Goal: Task Accomplishment & Management: Manage account settings

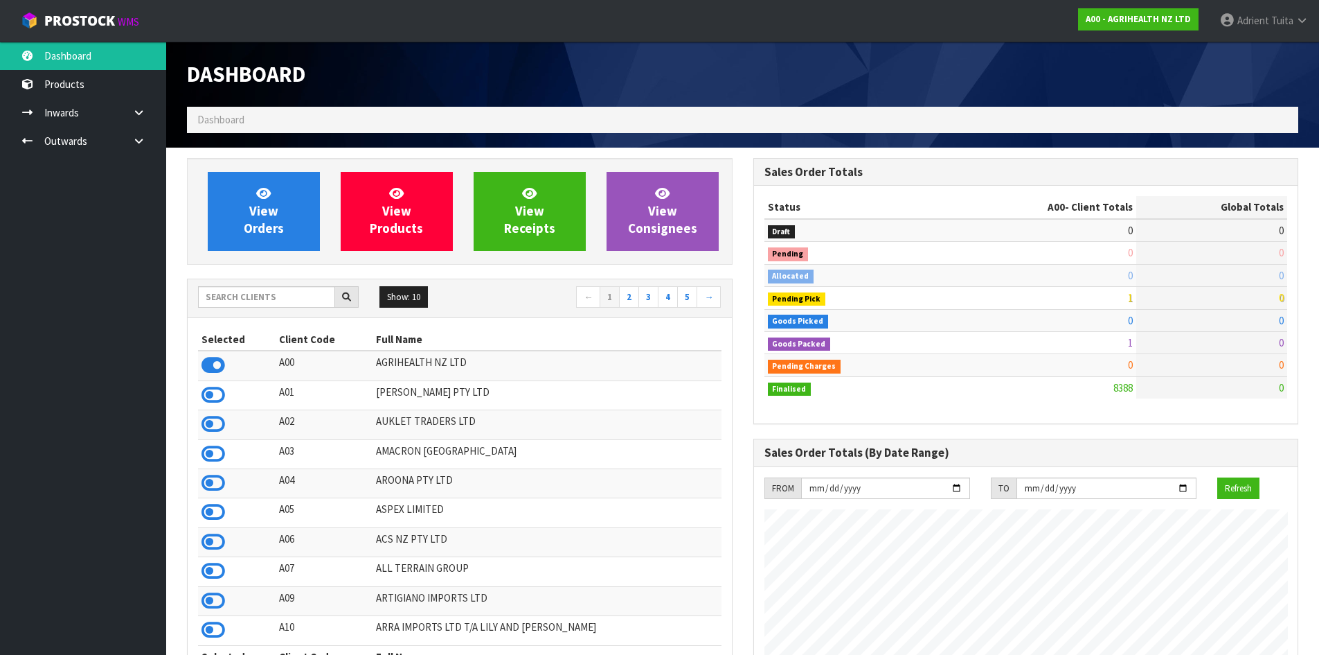
scroll to position [1049, 566]
click at [286, 297] on input "text" at bounding box center [266, 296] width 137 height 21
type input "C11"
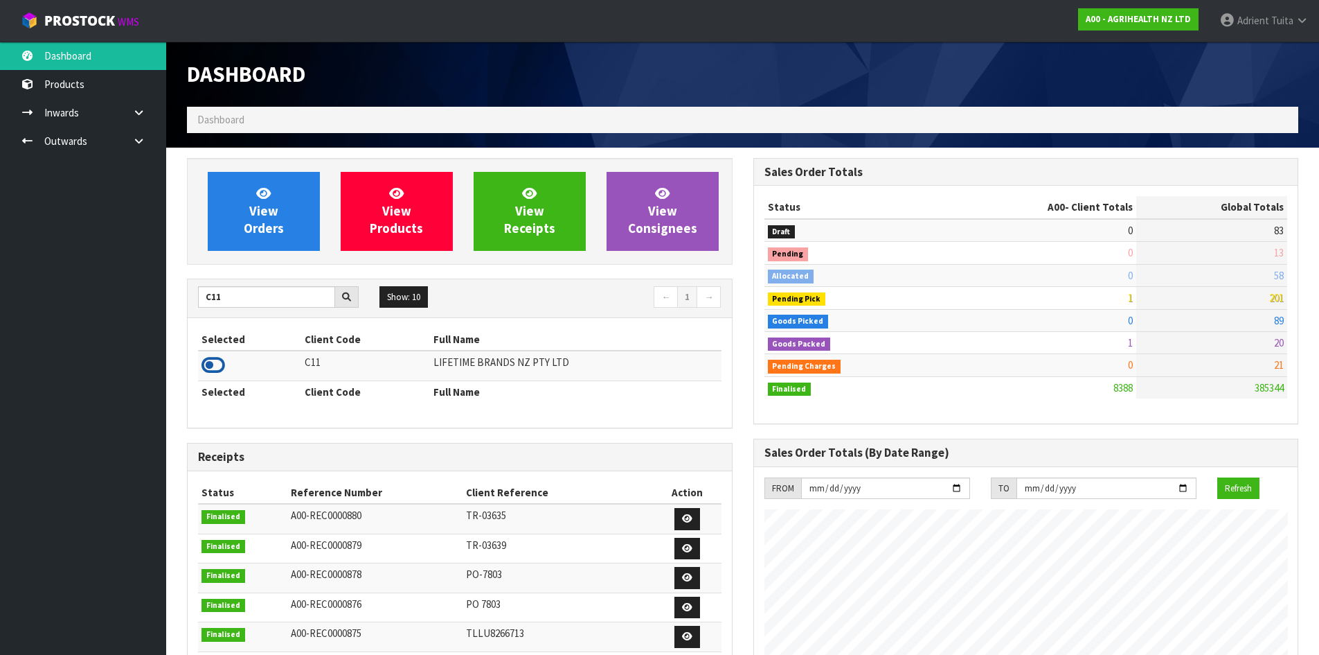
click at [205, 364] on icon at bounding box center [214, 365] width 24 height 21
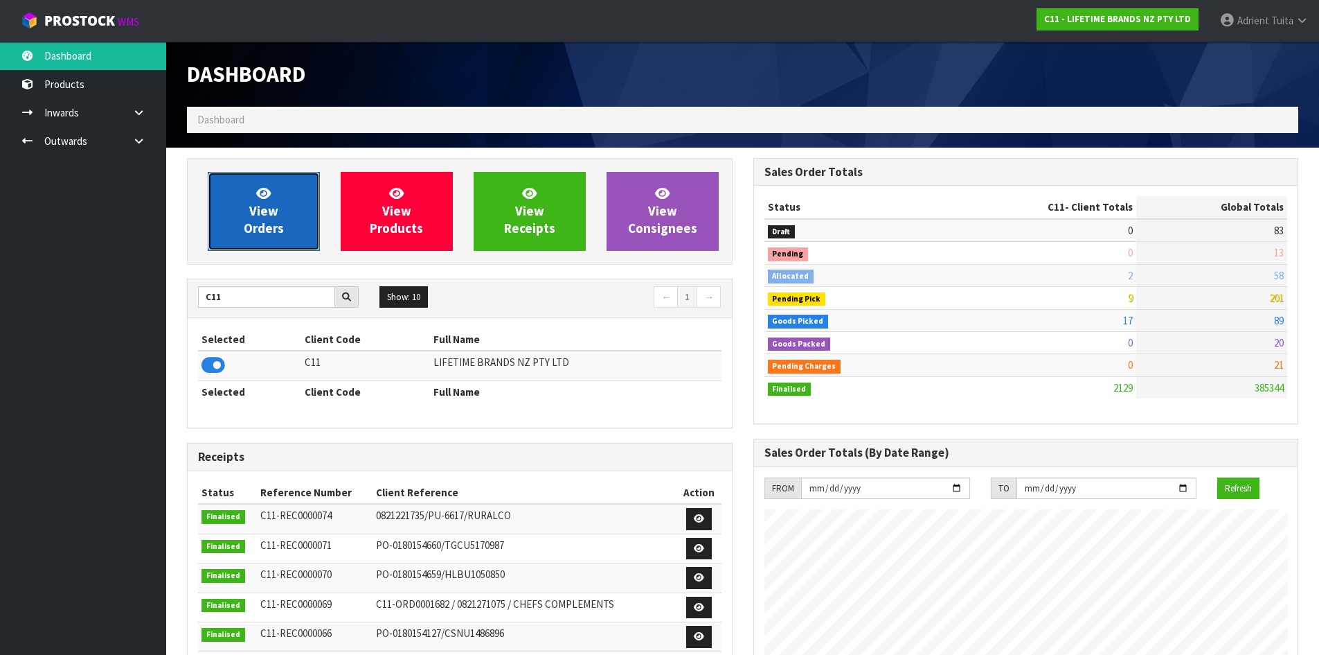
click at [247, 226] on span "View Orders" at bounding box center [264, 211] width 40 height 52
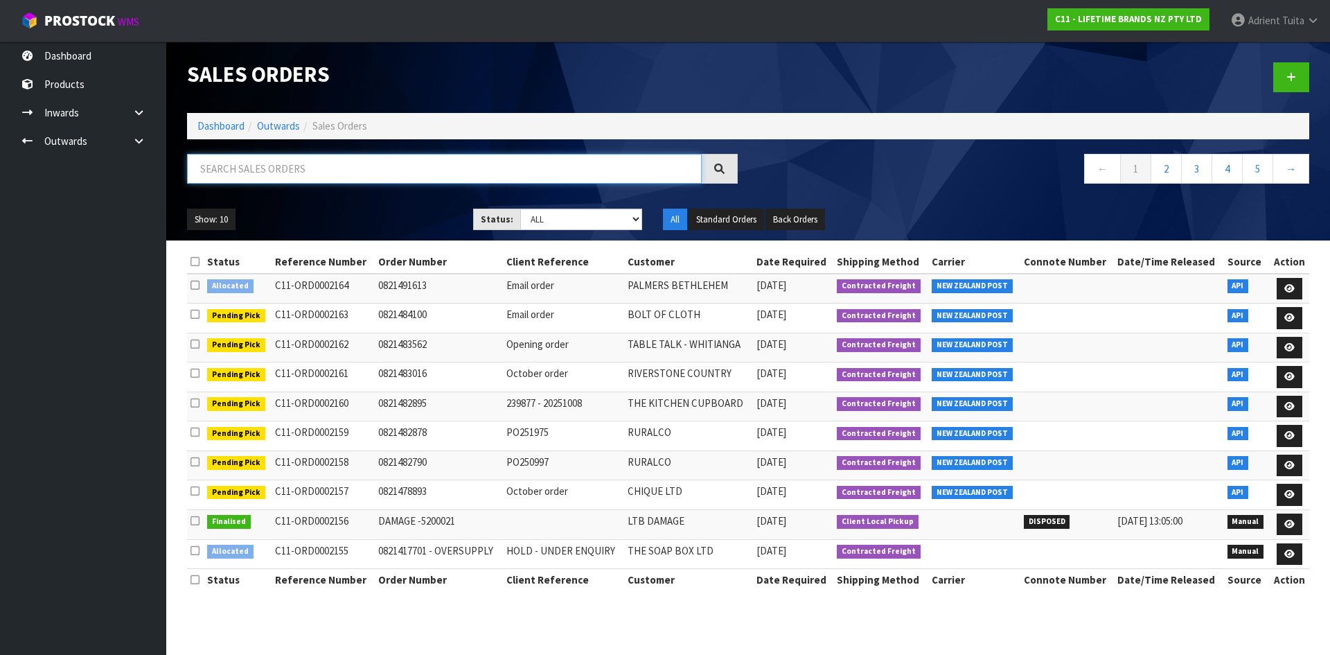
click at [276, 166] on input "text" at bounding box center [444, 169] width 515 height 30
type input "1390"
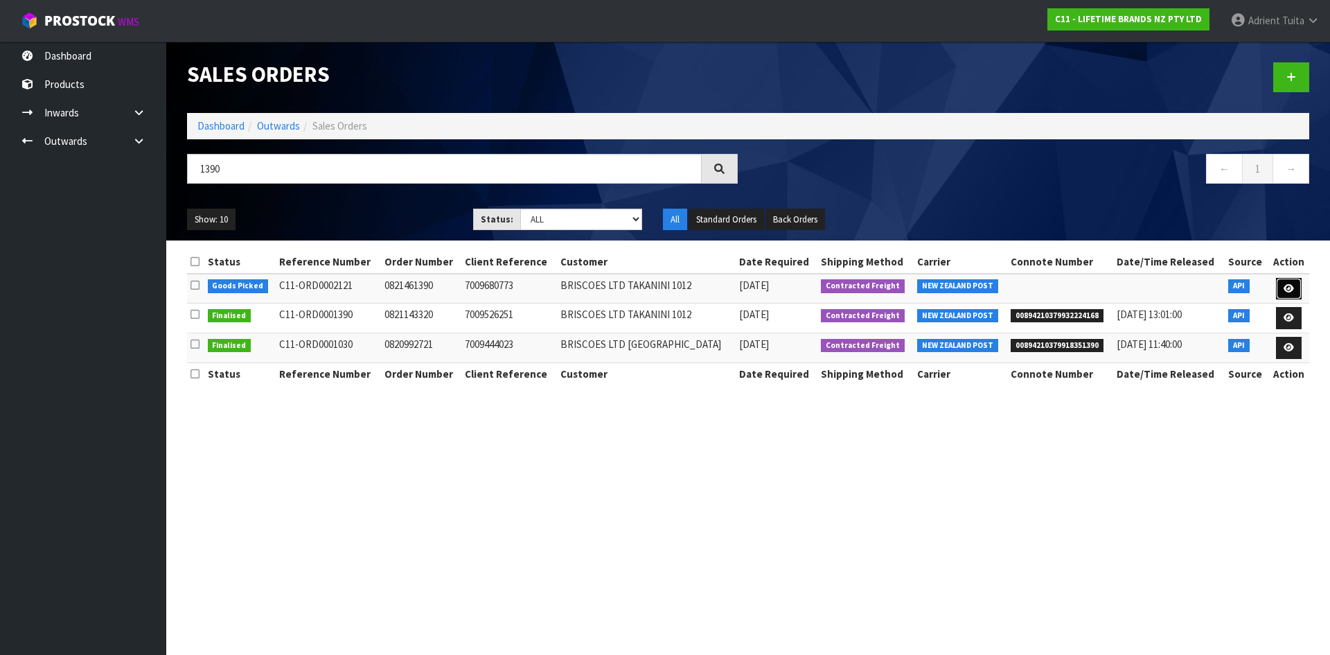
click at [1288, 285] on icon at bounding box center [1288, 288] width 10 height 9
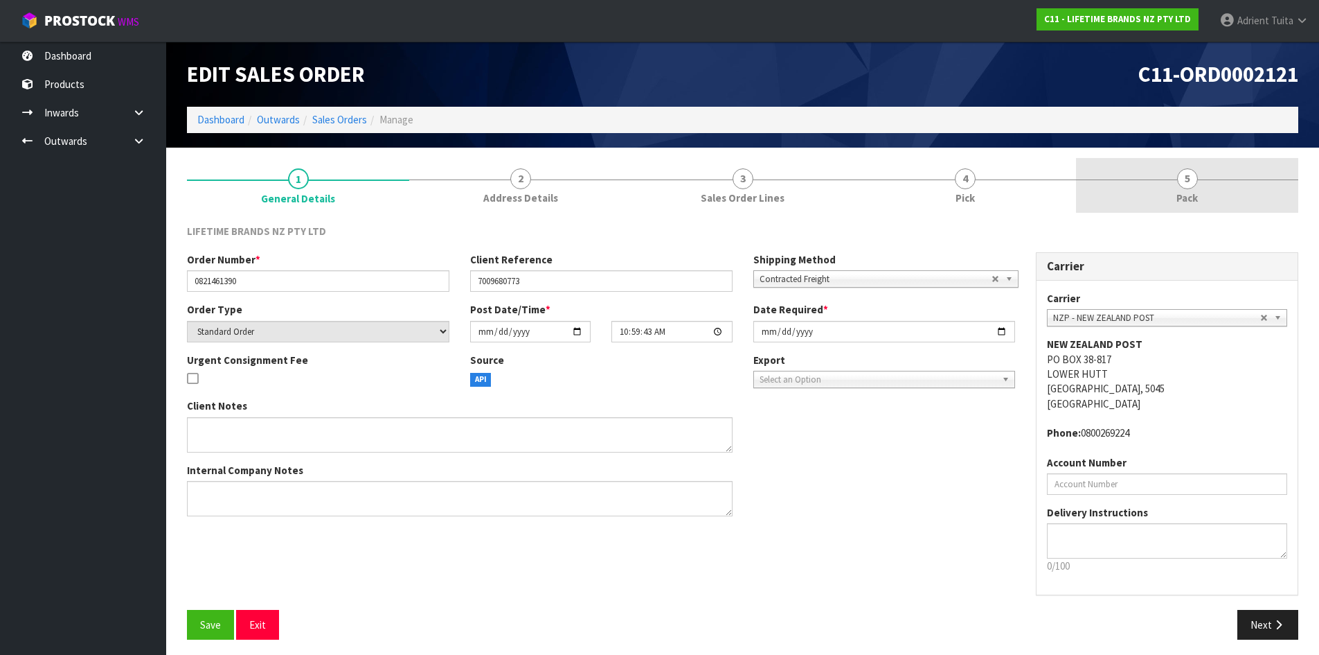
click at [1213, 199] on link "5 Pack" at bounding box center [1187, 185] width 222 height 55
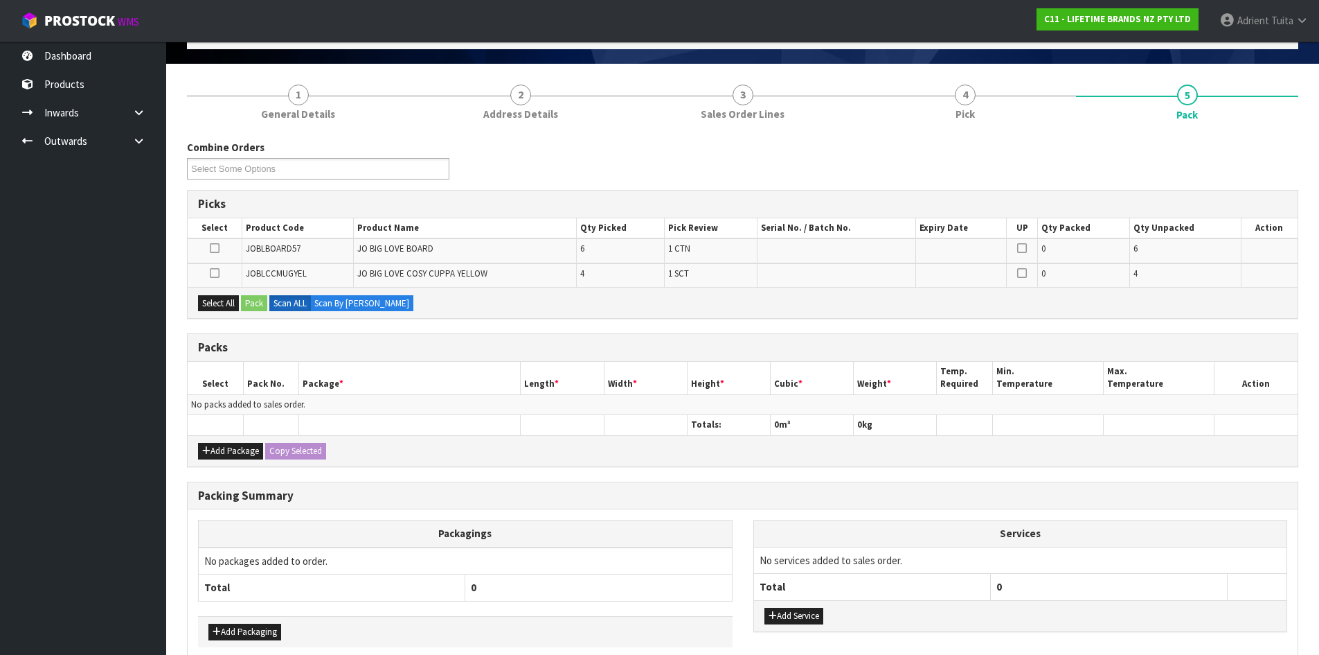
scroll to position [152, 0]
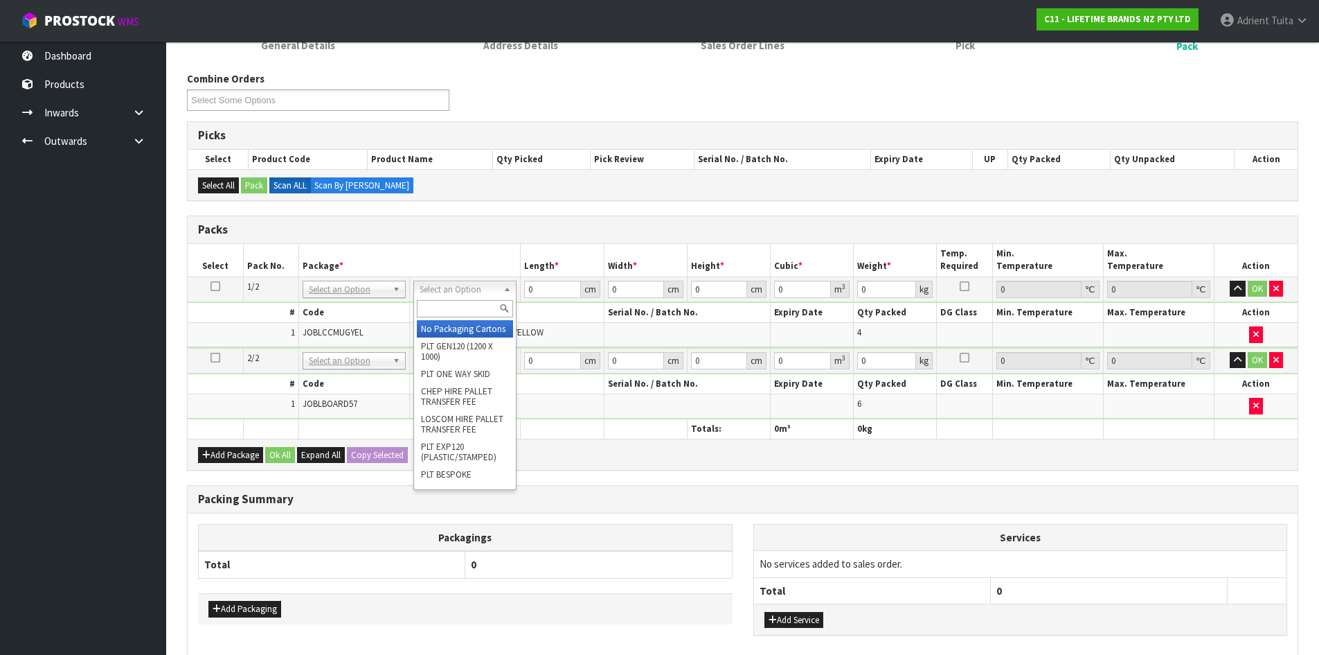
drag, startPoint x: 471, startPoint y: 328, endPoint x: 460, endPoint y: 357, distance: 31.8
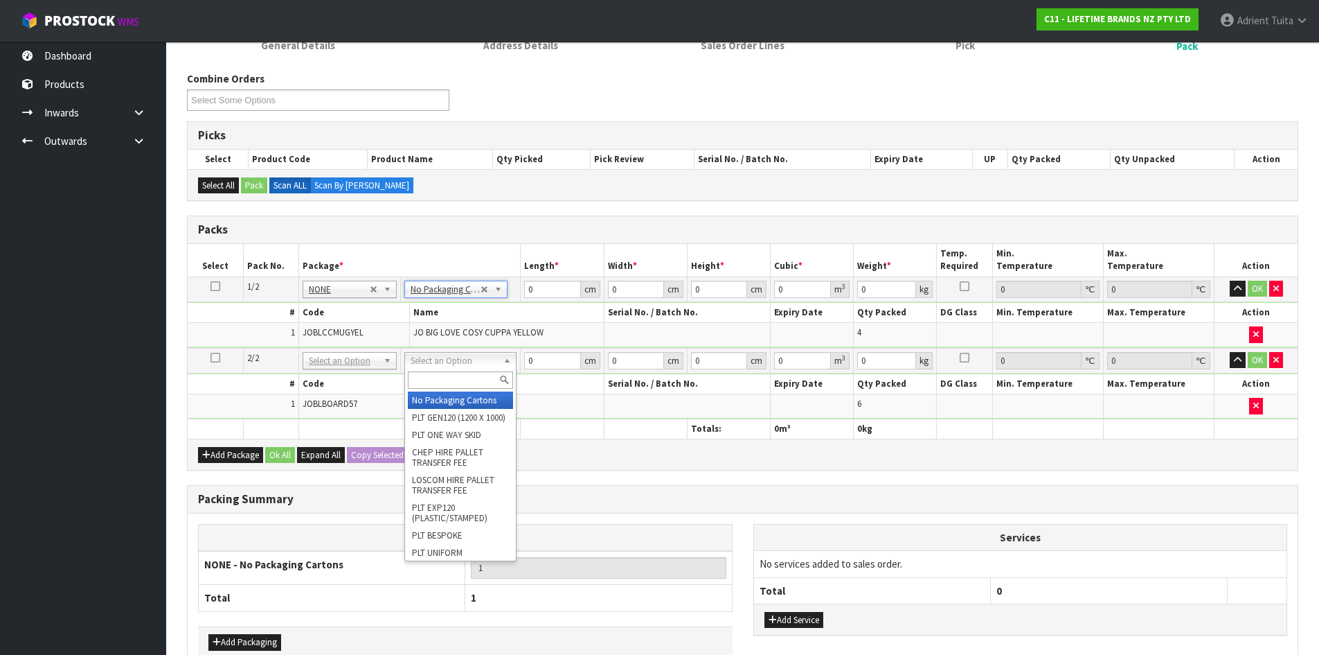
type input "2"
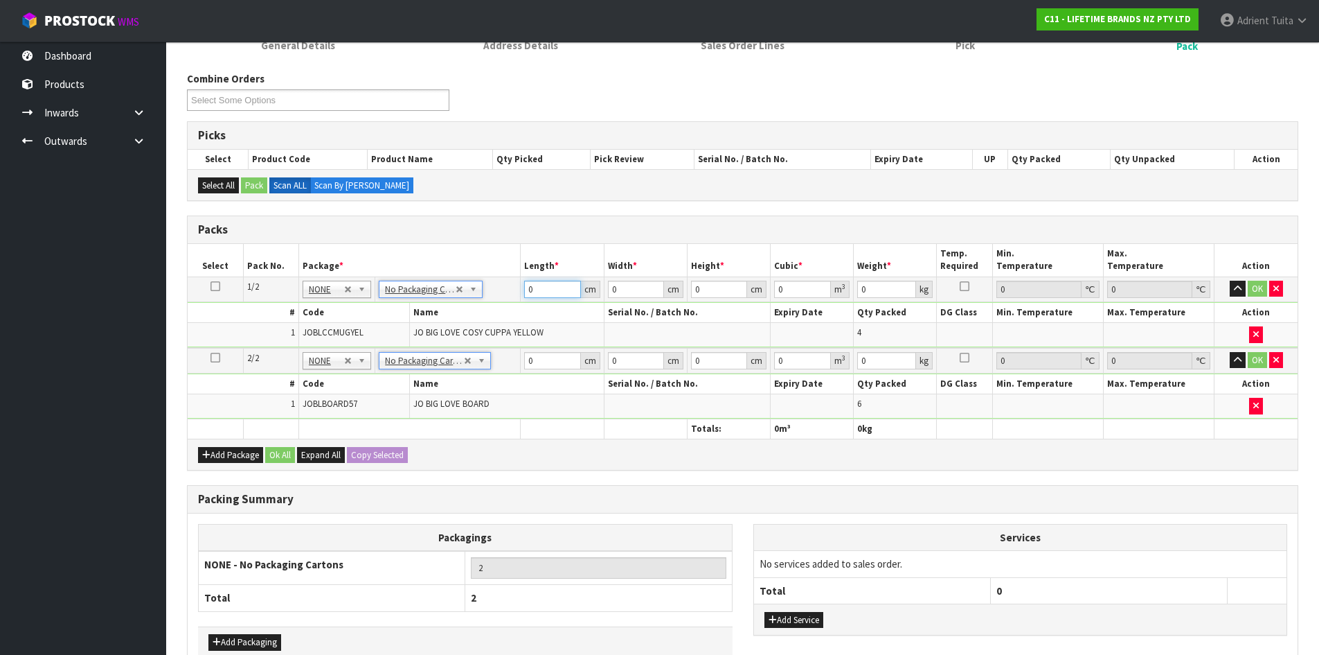
click at [539, 289] on input "0" at bounding box center [552, 289] width 56 height 17
type input "32"
type input "20"
type input "2"
type input "0.00128"
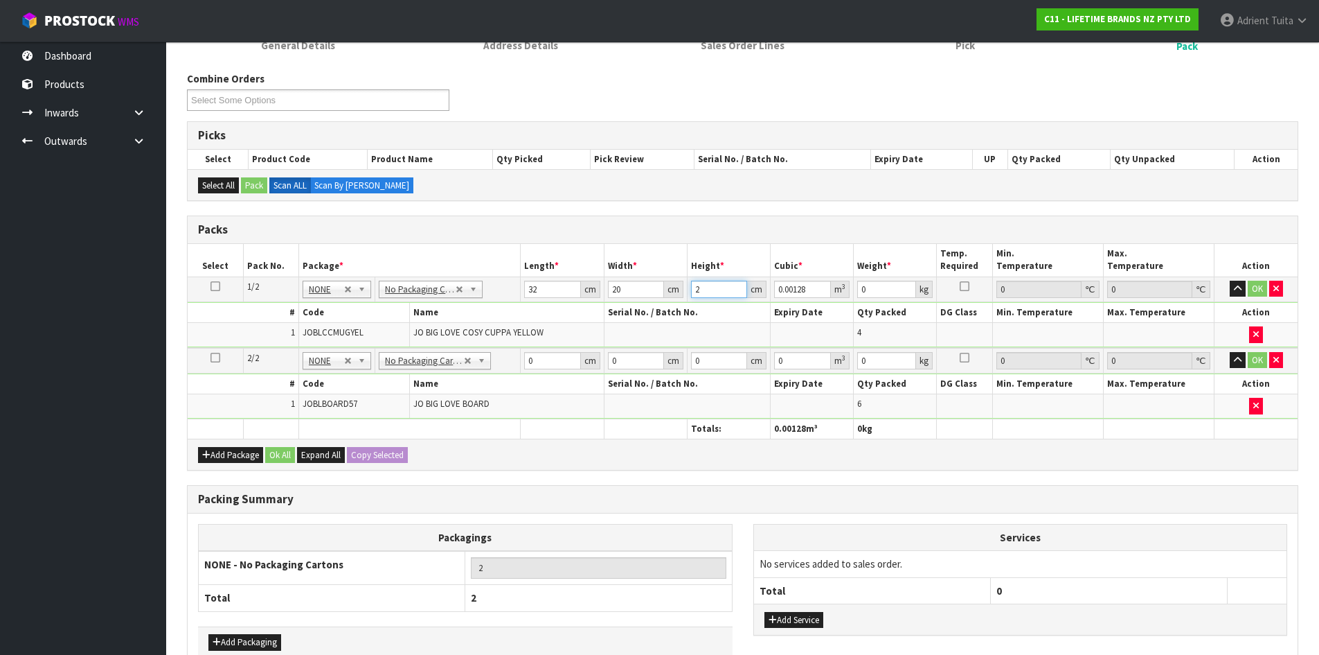
type input "24"
type input "0.01536"
type input "24"
type input "3"
click at [541, 355] on input "0" at bounding box center [552, 360] width 56 height 17
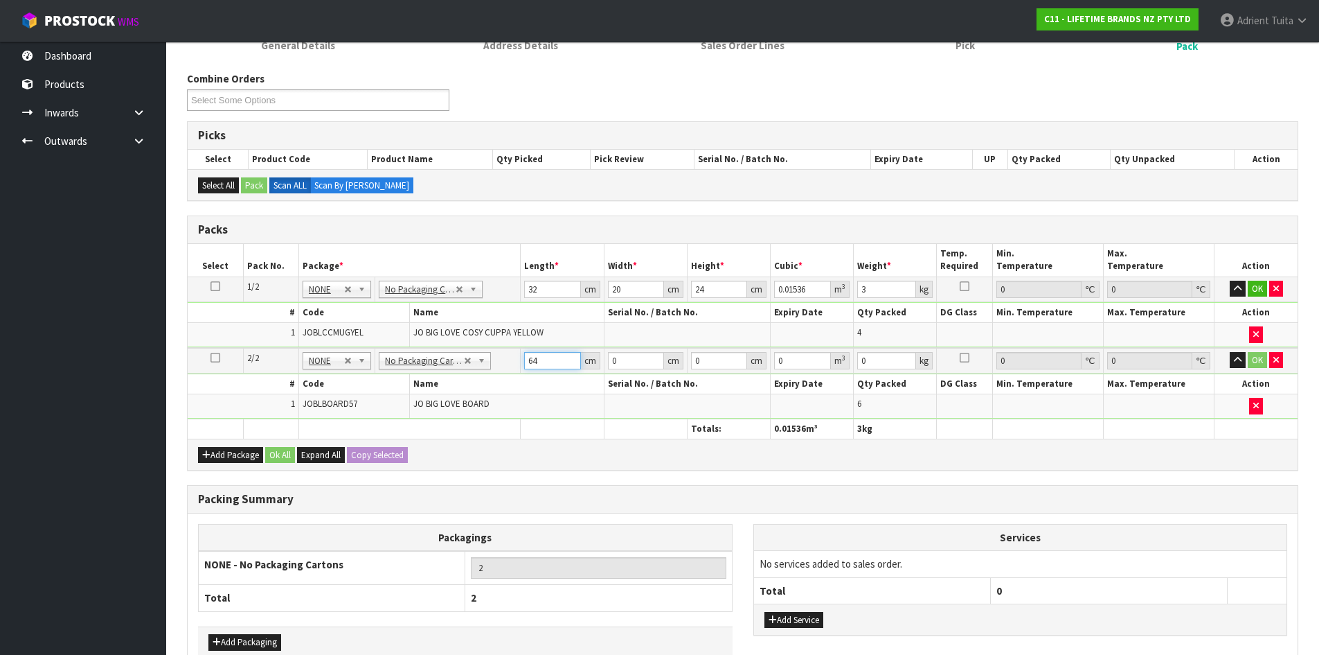
type input "64"
type input "29"
type input "1"
type input "0.001856"
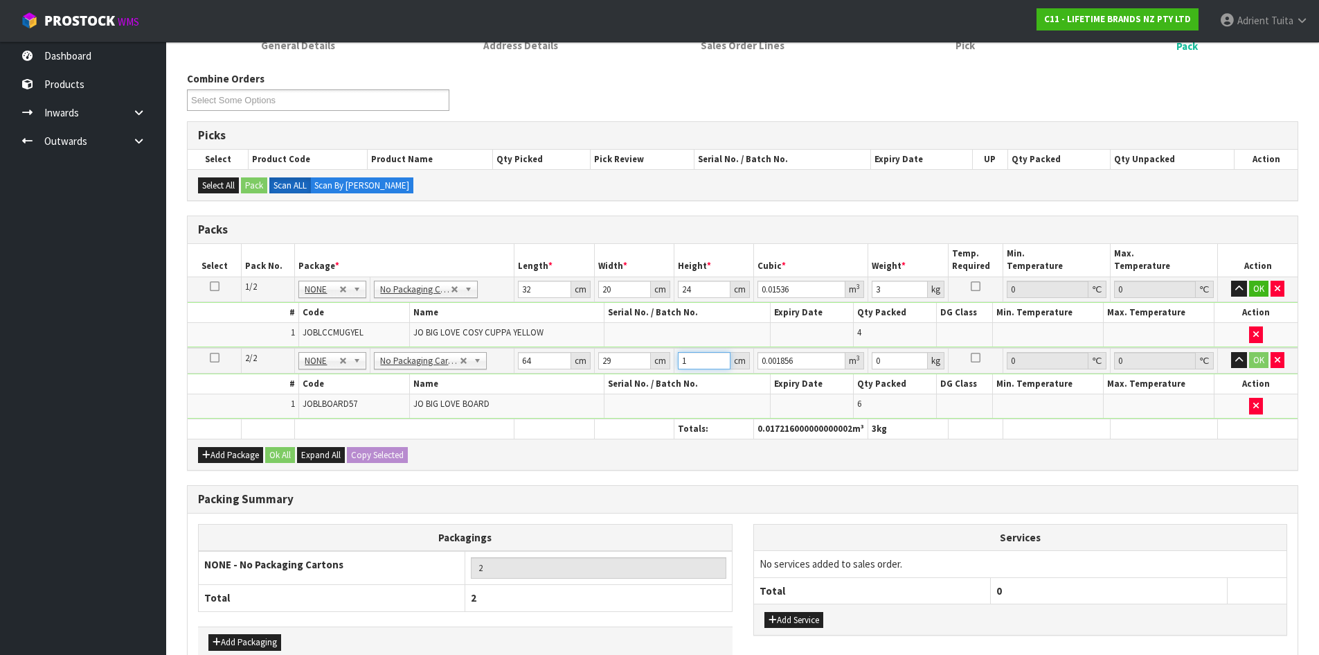
type input "17"
type input "0.031552"
type input "17"
type input "8"
click at [1259, 285] on button "OK" at bounding box center [1259, 289] width 19 height 17
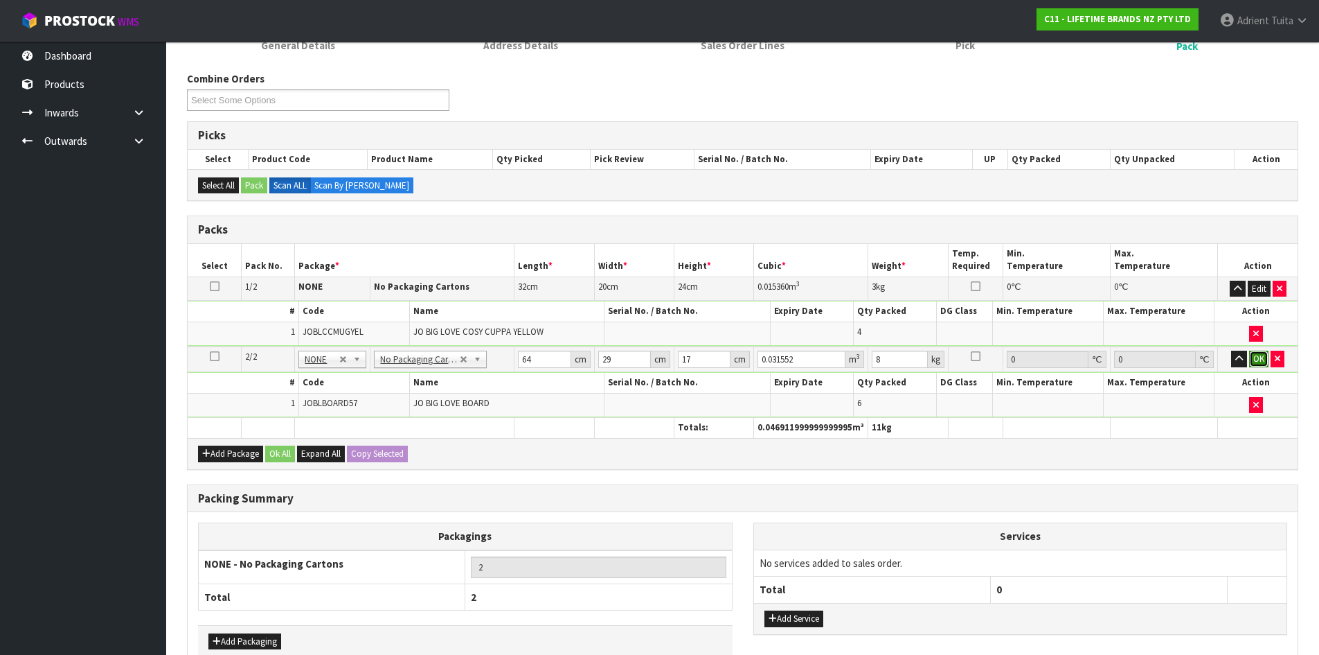
click at [1261, 357] on button "OK" at bounding box center [1259, 358] width 19 height 17
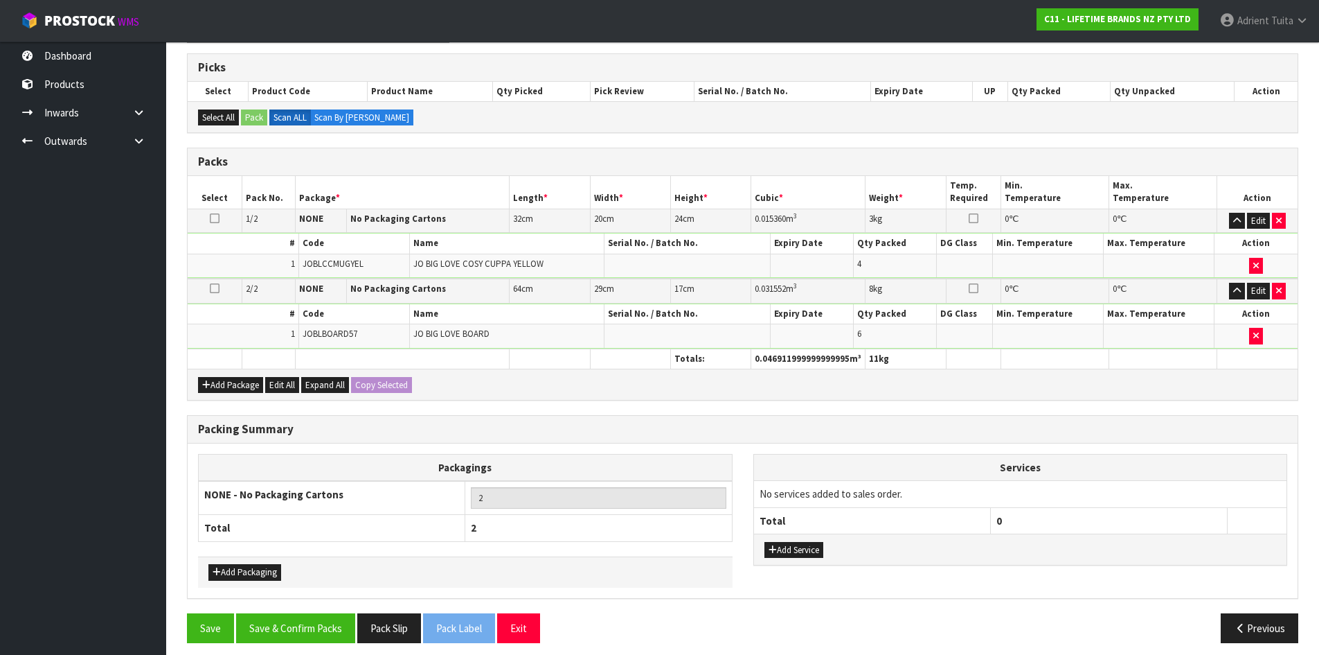
scroll to position [229, 0]
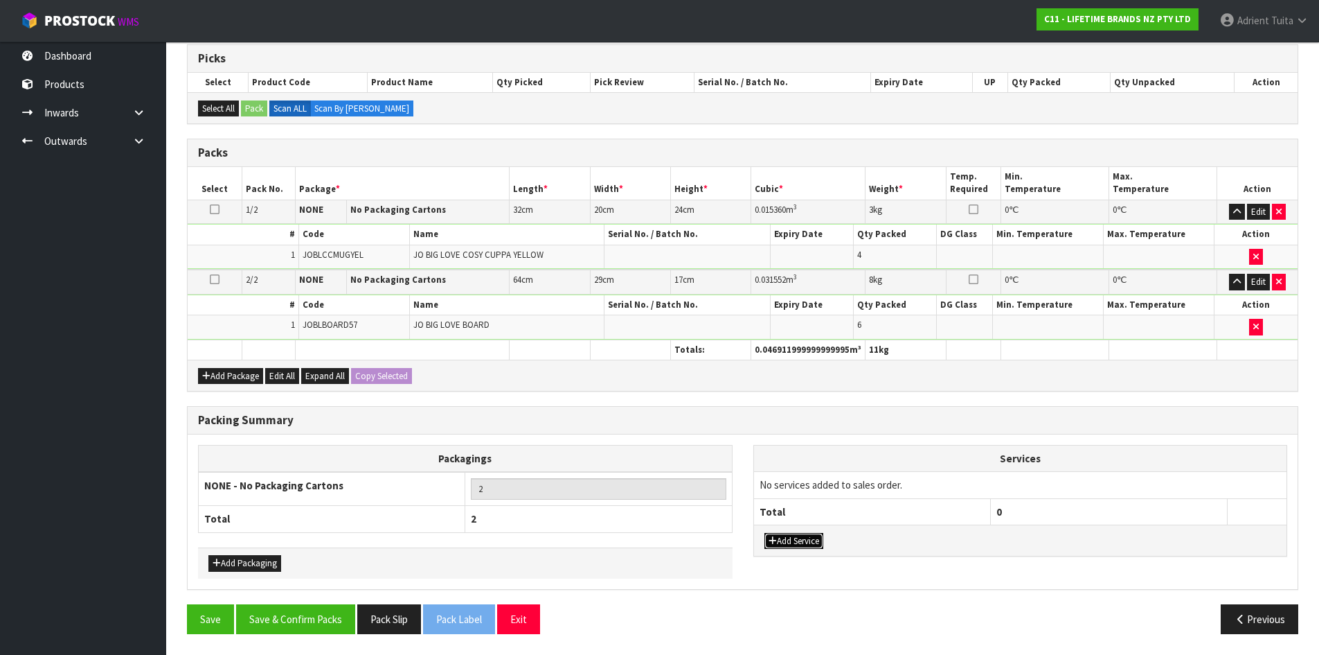
click at [821, 542] on button "Add Service" at bounding box center [794, 541] width 59 height 17
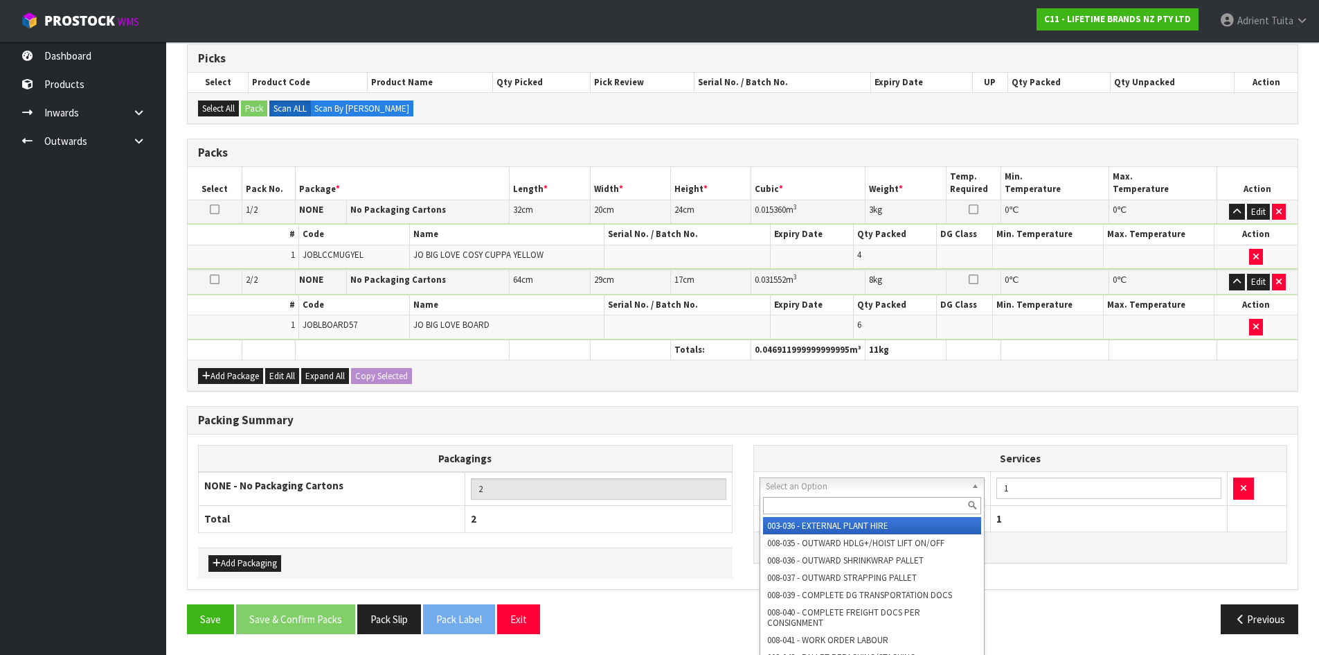
click at [806, 506] on input "text" at bounding box center [872, 505] width 219 height 17
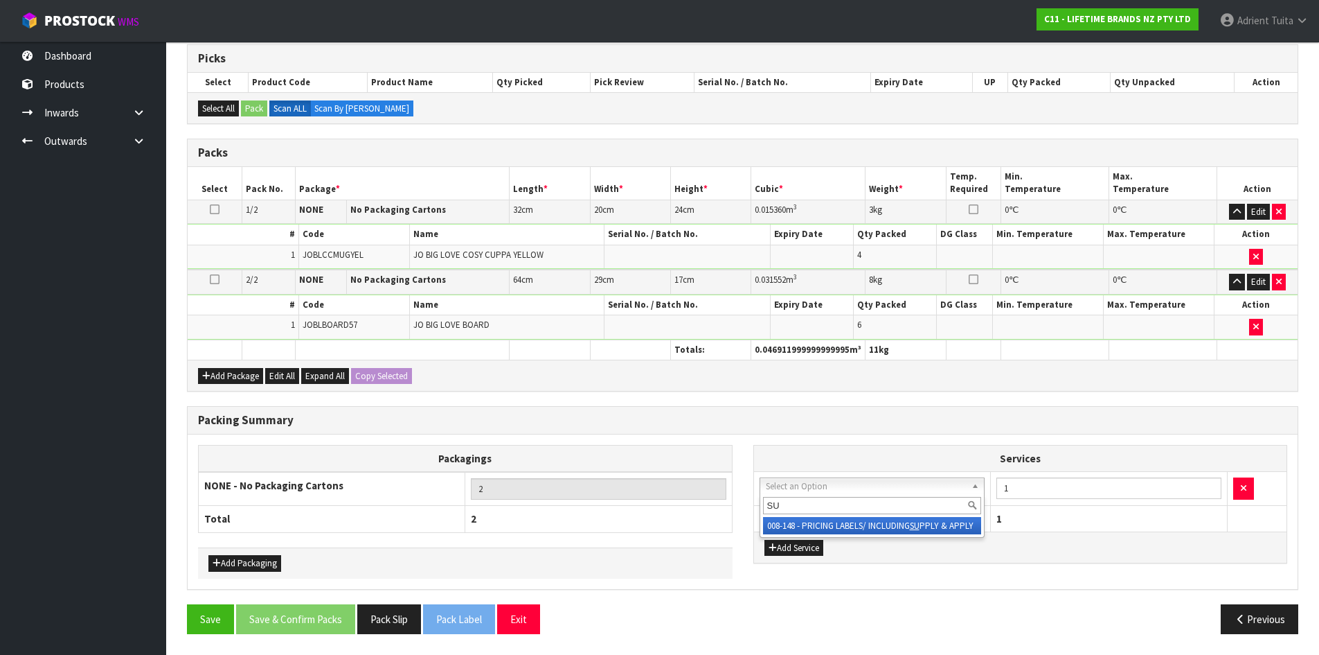
type input "SU"
drag, startPoint x: 808, startPoint y: 525, endPoint x: 825, endPoint y: 526, distance: 16.7
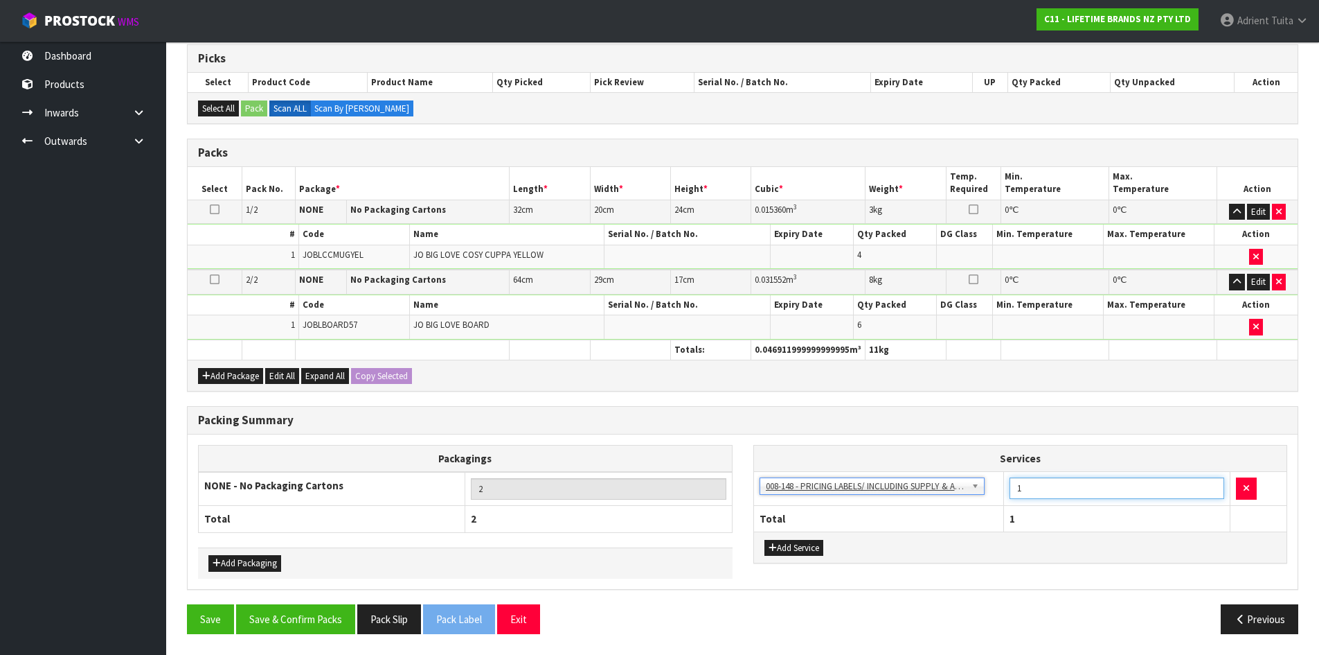
click at [1042, 490] on input "1" at bounding box center [1117, 487] width 215 height 21
type input "10"
click at [263, 617] on button "Save & Confirm Packs" at bounding box center [295, 619] width 119 height 30
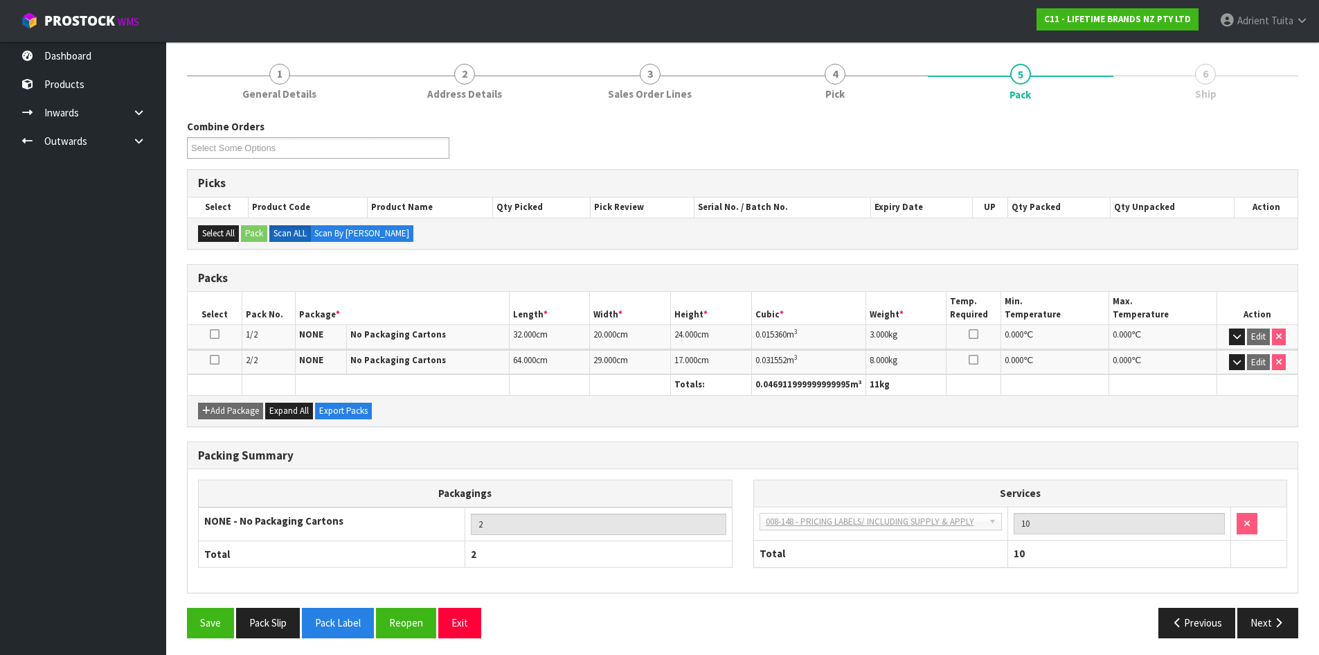
scroll to position [159, 0]
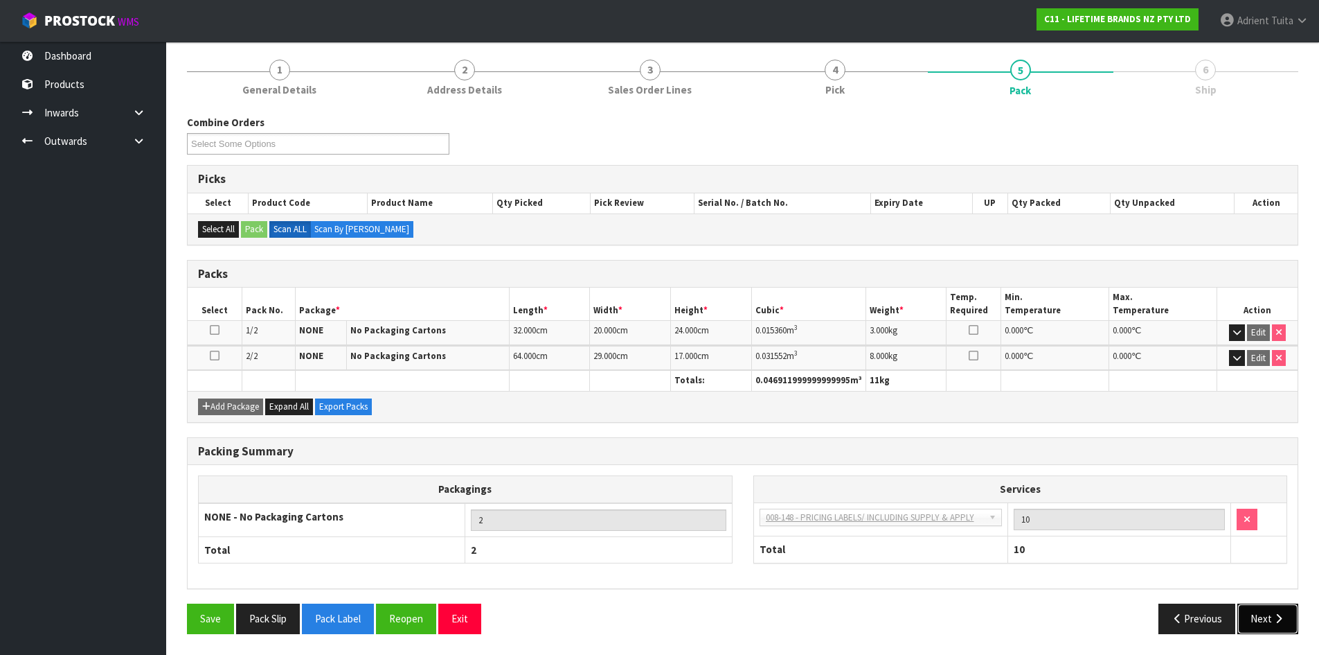
drag, startPoint x: 1255, startPoint y: 614, endPoint x: 1186, endPoint y: 601, distance: 70.4
click at [1256, 614] on button "Next" at bounding box center [1268, 618] width 61 height 30
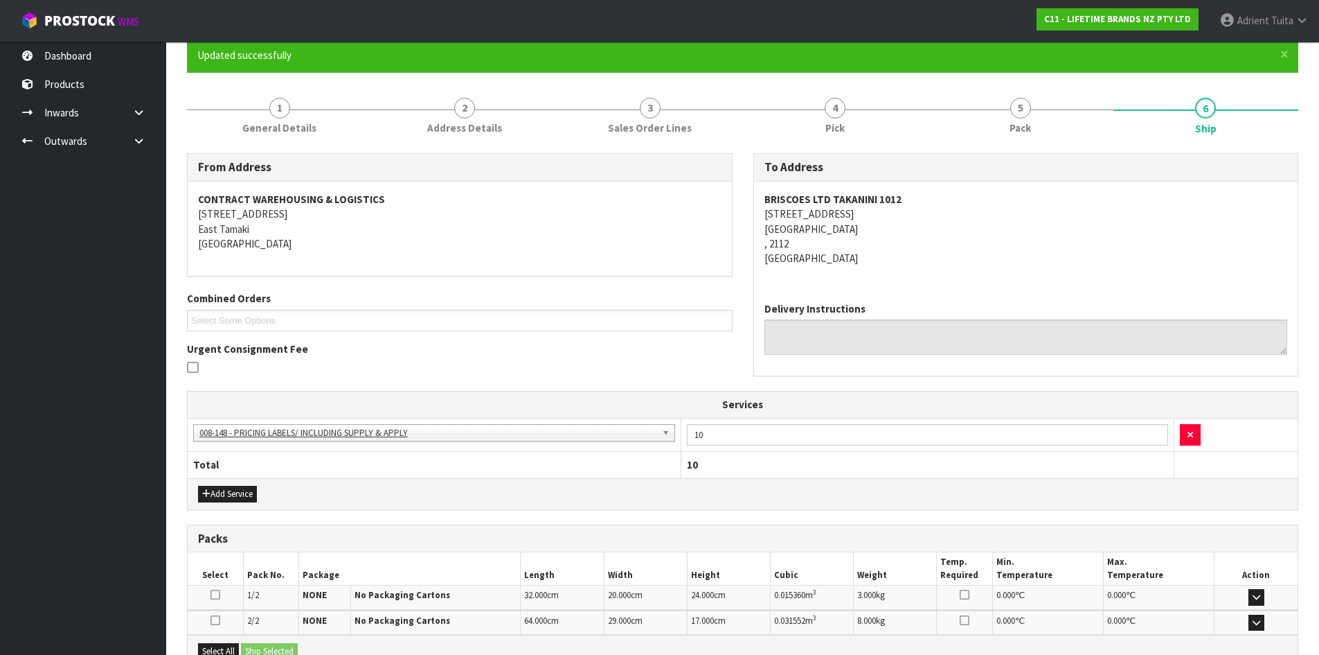
scroll to position [281, 0]
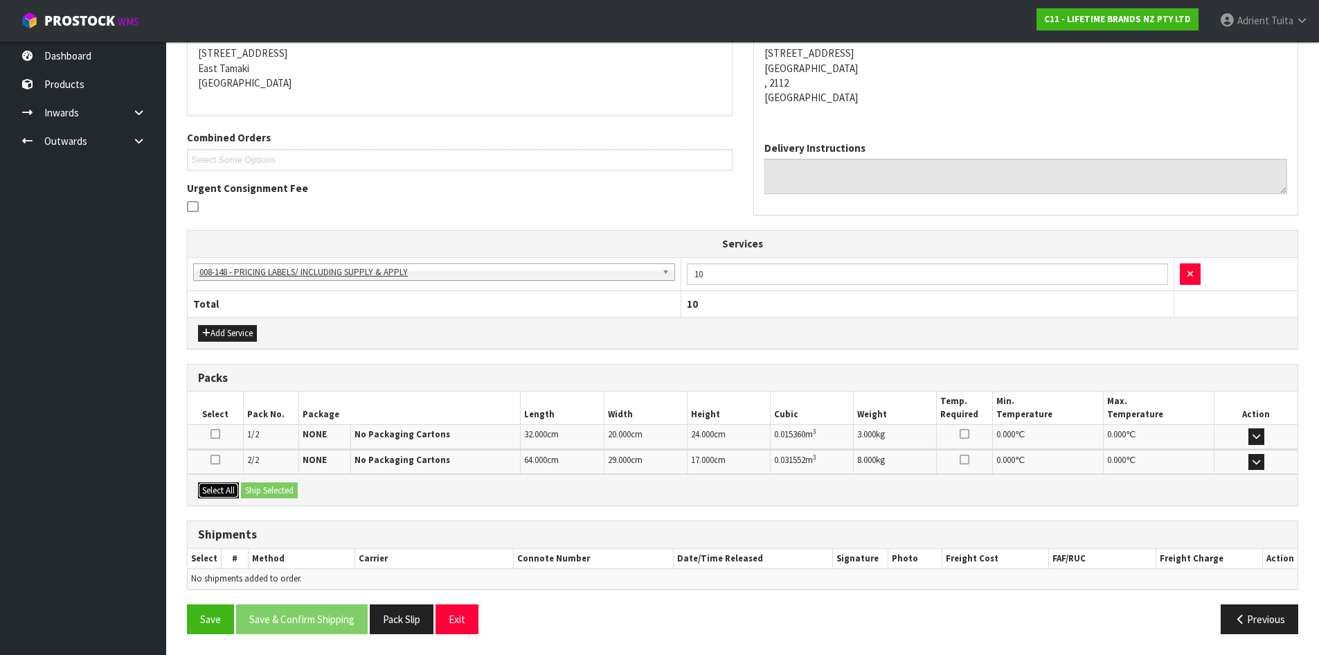
drag, startPoint x: 218, startPoint y: 490, endPoint x: 256, endPoint y: 490, distance: 38.1
click at [220, 490] on button "Select All" at bounding box center [218, 490] width 41 height 17
click at [258, 488] on button "Ship Selected" at bounding box center [269, 490] width 57 height 17
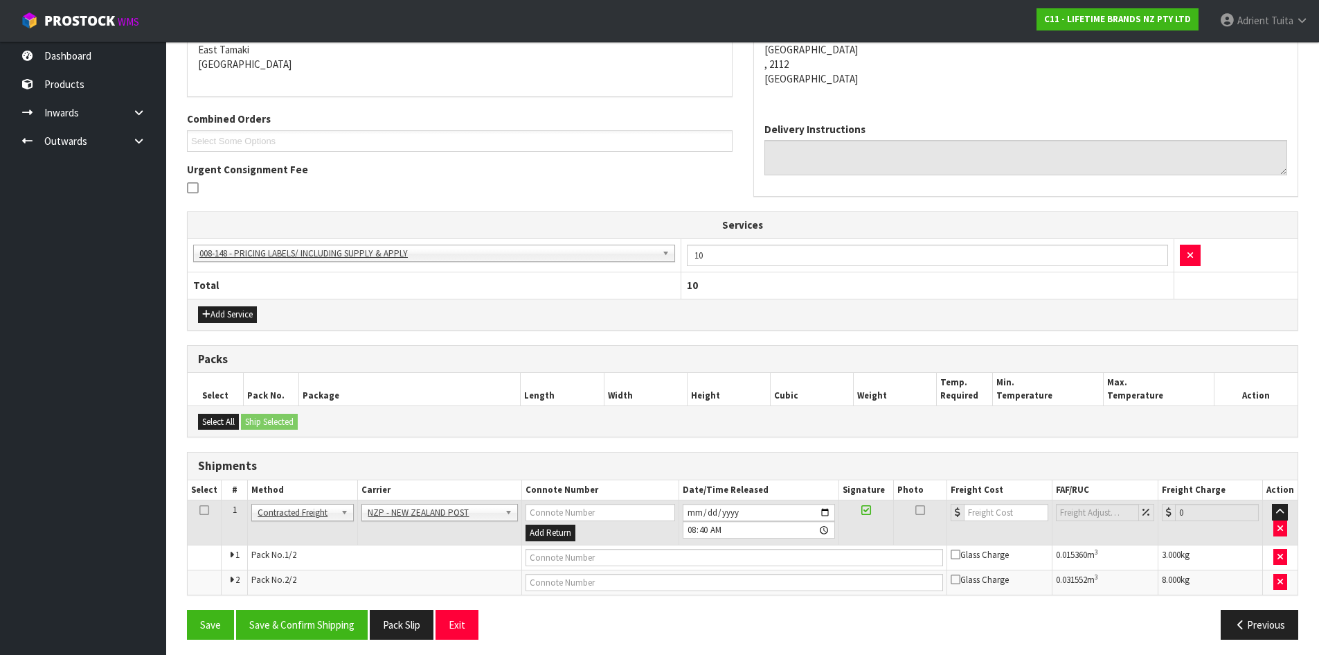
scroll to position [305, 0]
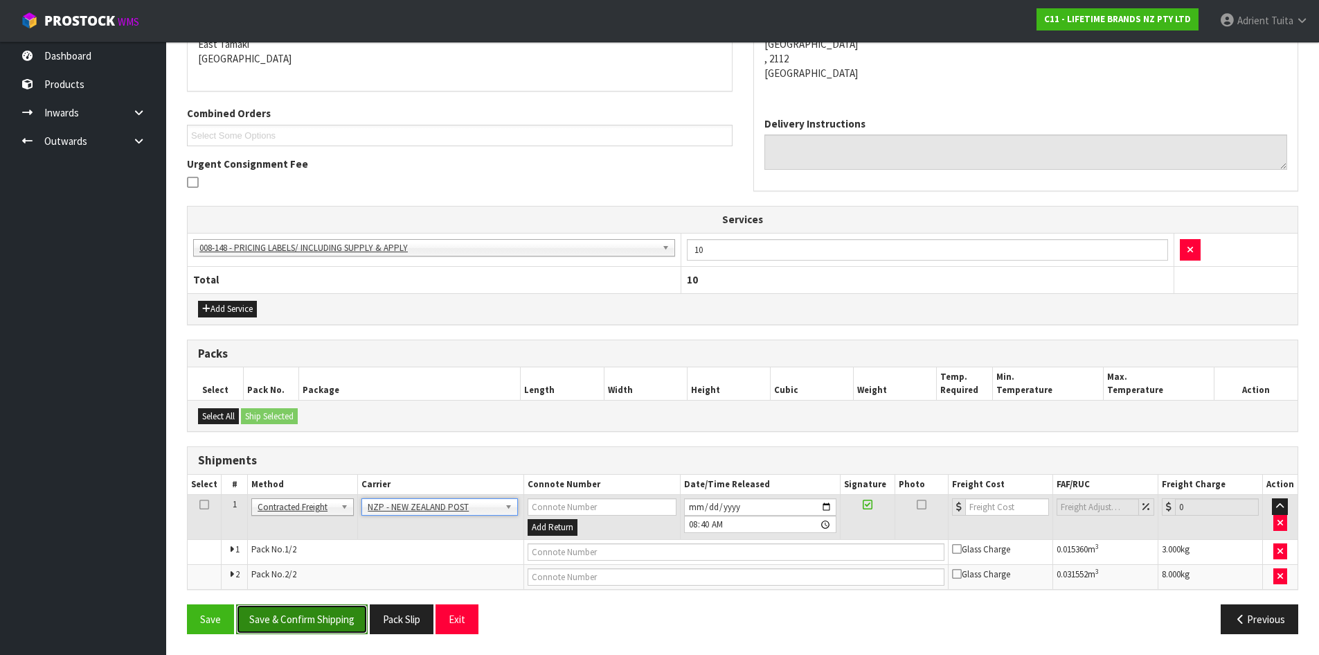
click at [339, 616] on button "Save & Confirm Shipping" at bounding box center [302, 619] width 132 height 30
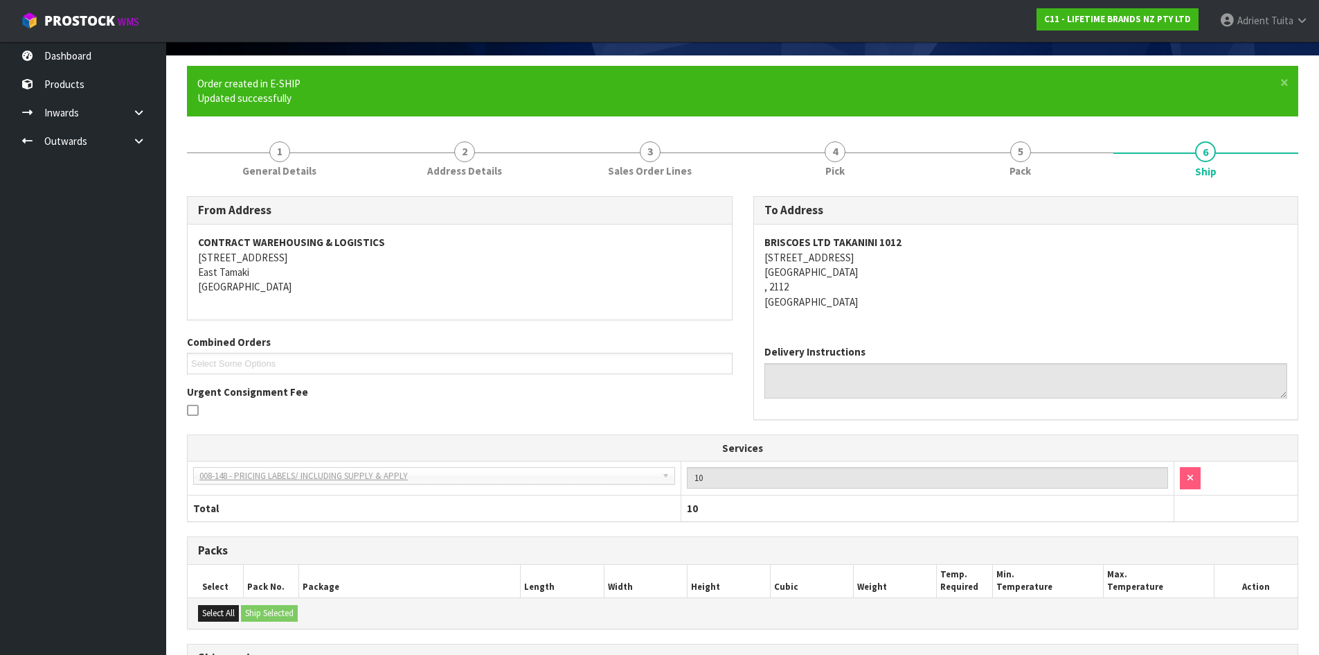
scroll to position [285, 0]
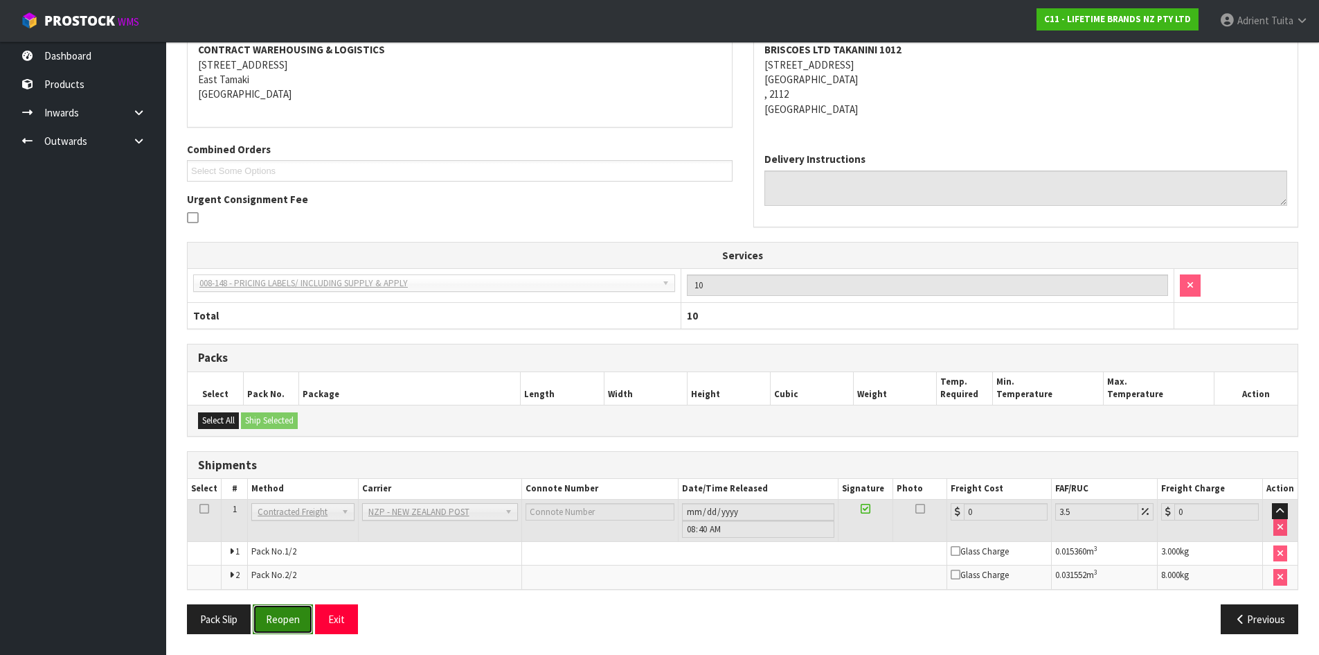
drag, startPoint x: 287, startPoint y: 617, endPoint x: 278, endPoint y: 614, distance: 9.0
click at [287, 617] on button "Reopen" at bounding box center [283, 619] width 60 height 30
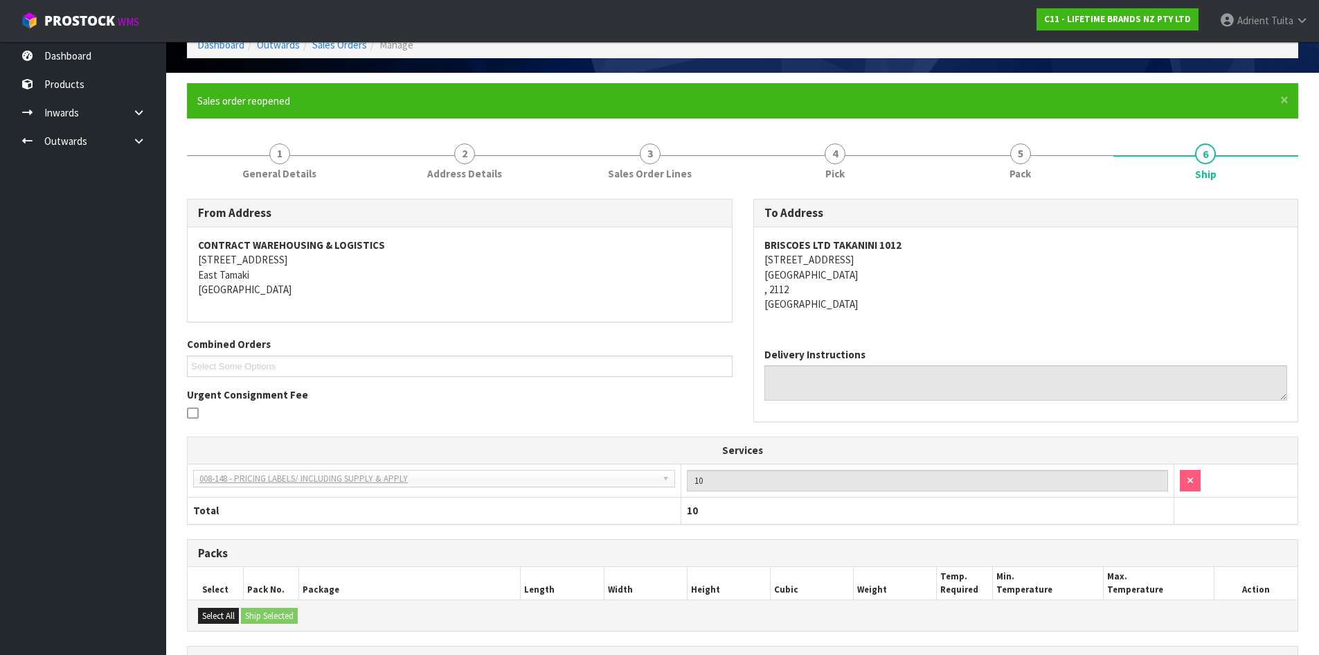
scroll to position [270, 0]
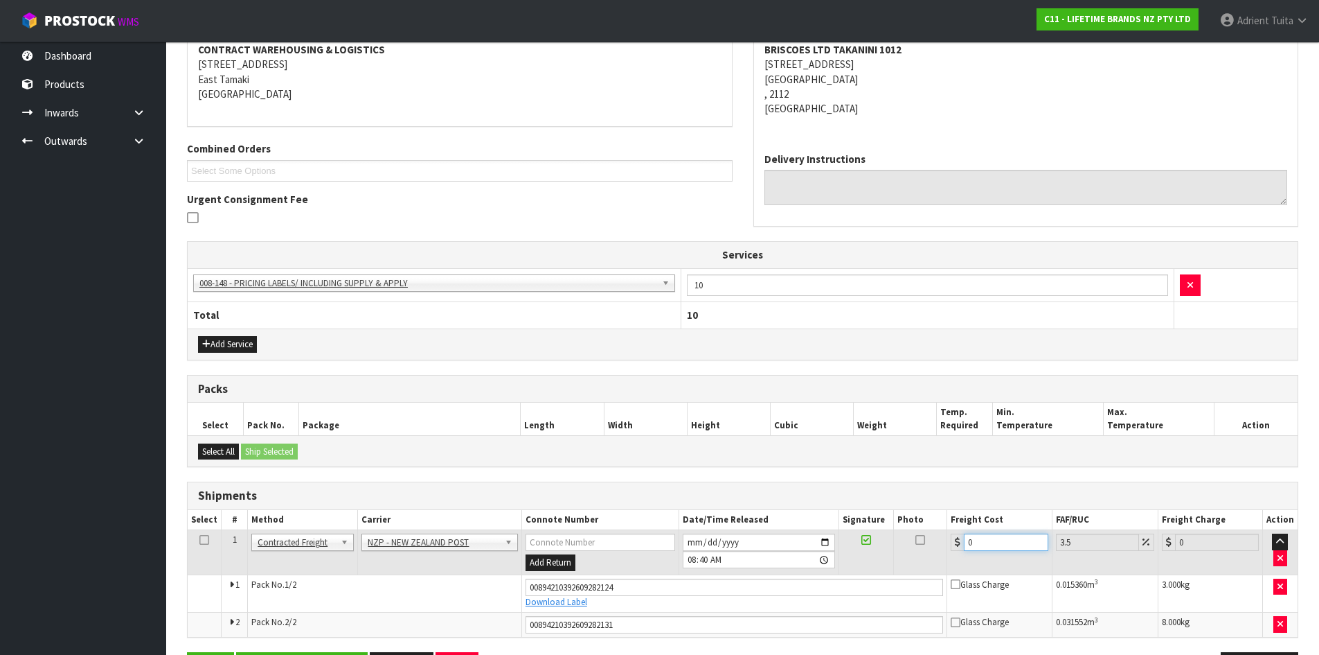
click at [980, 535] on input "0" at bounding box center [1006, 541] width 84 height 17
type input "8"
type input "8.28"
type input "8.6"
type input "8.9"
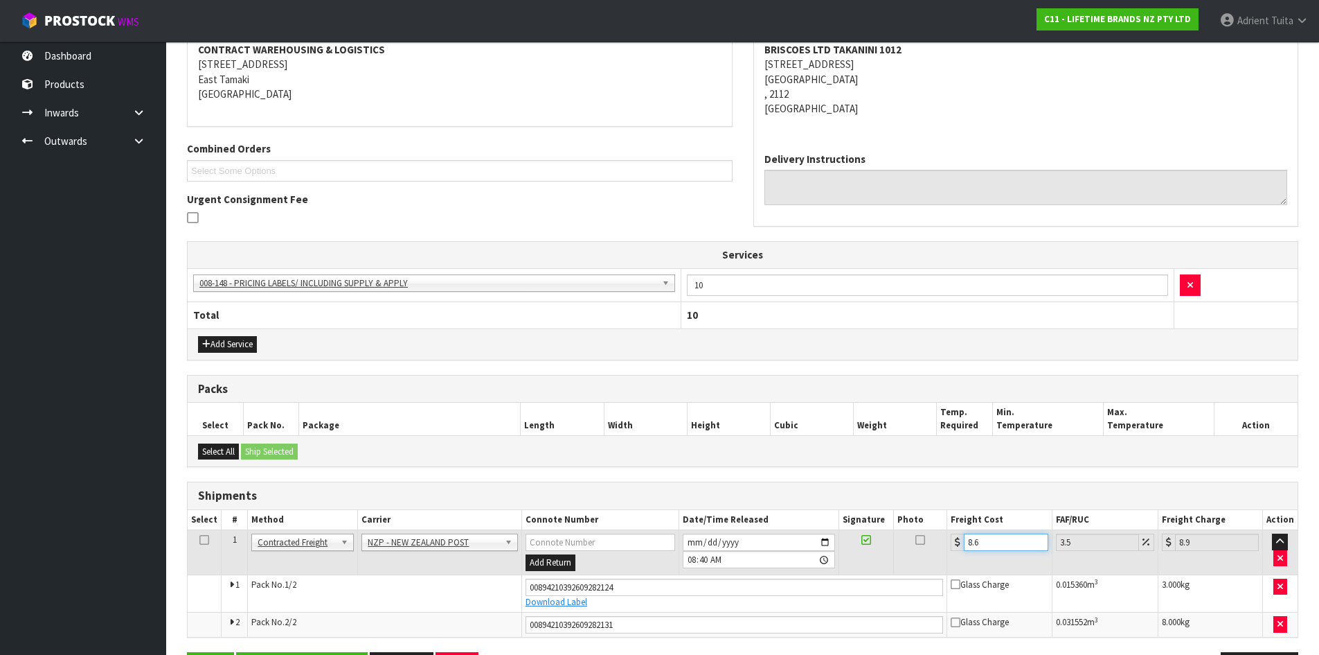
type input "8.66"
type input "8.96"
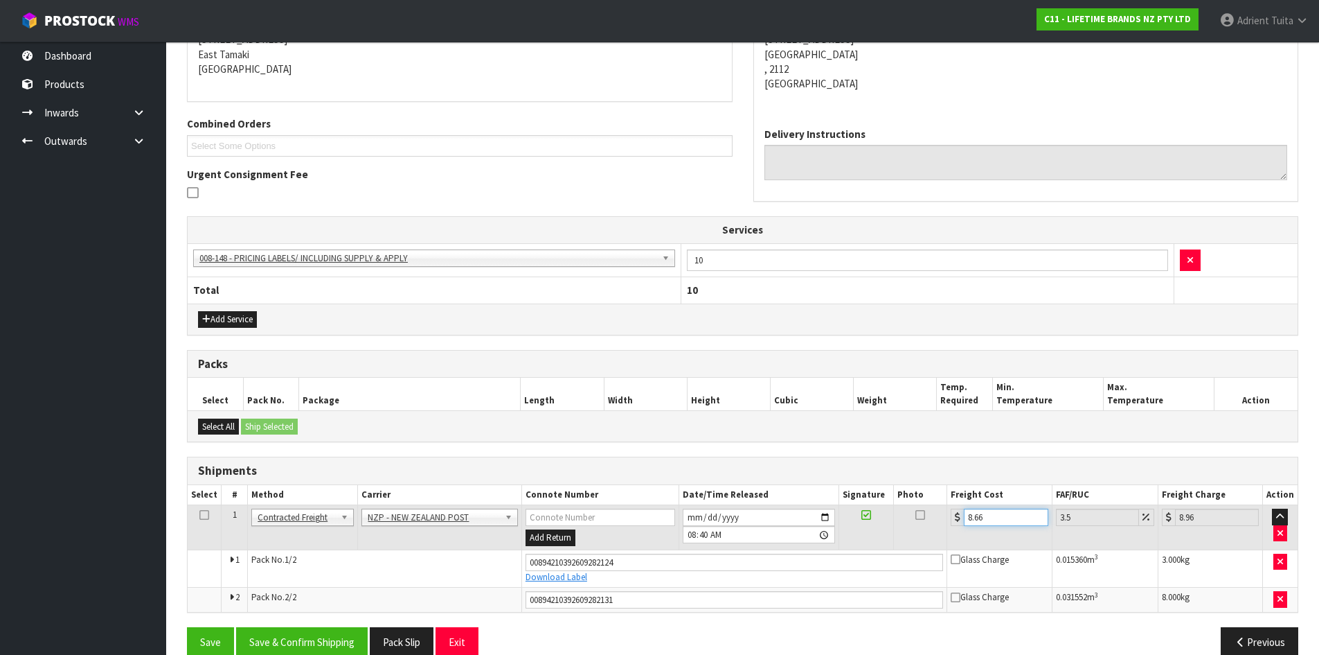
scroll to position [319, 0]
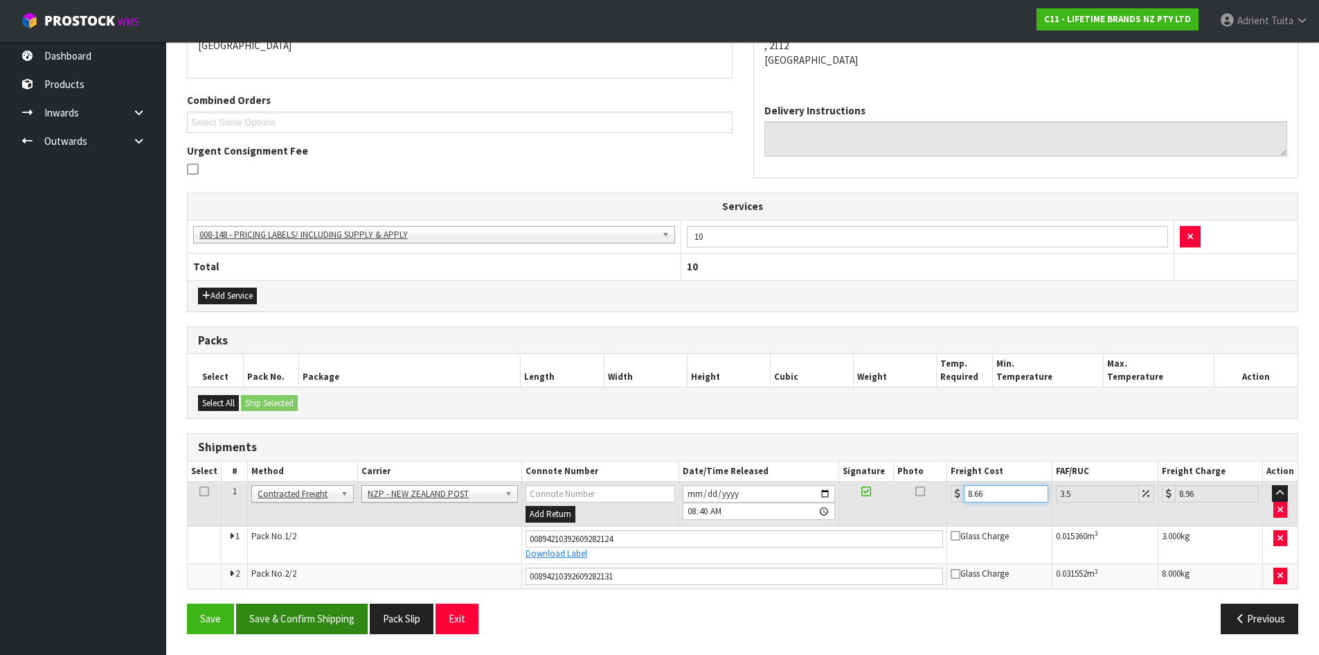
type input "8.66"
click at [285, 608] on button "Save & Confirm Shipping" at bounding box center [302, 618] width 132 height 30
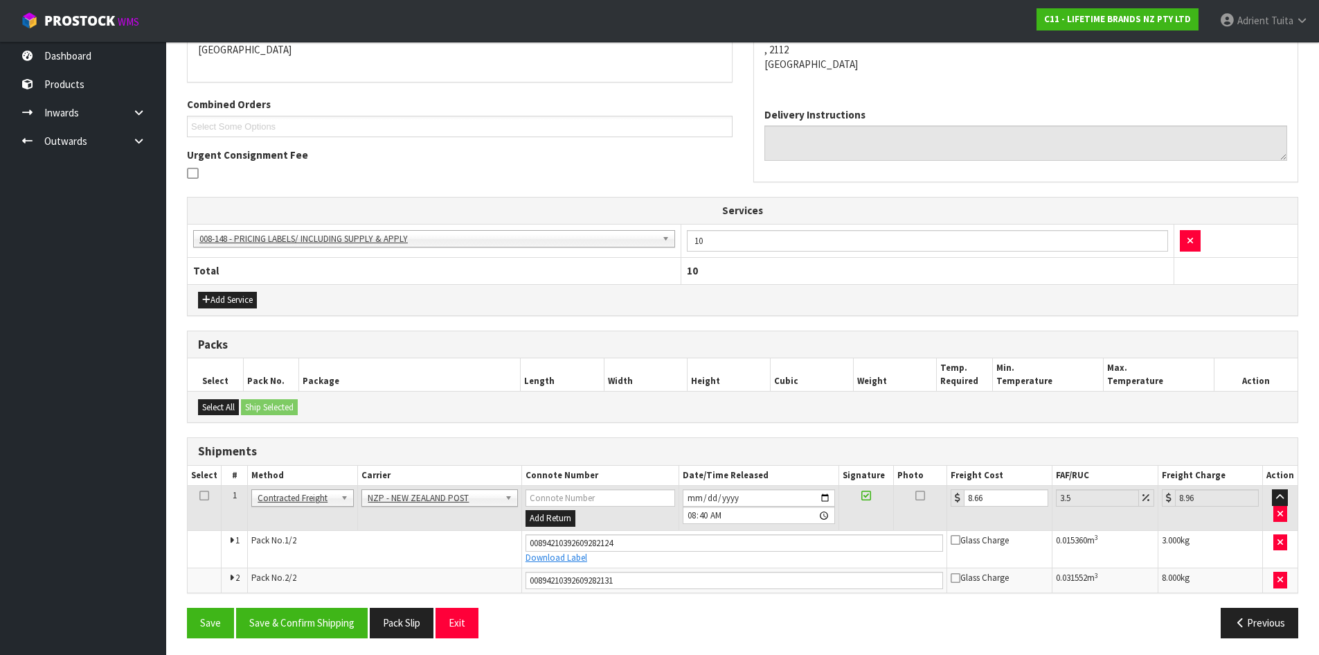
scroll to position [279, 0]
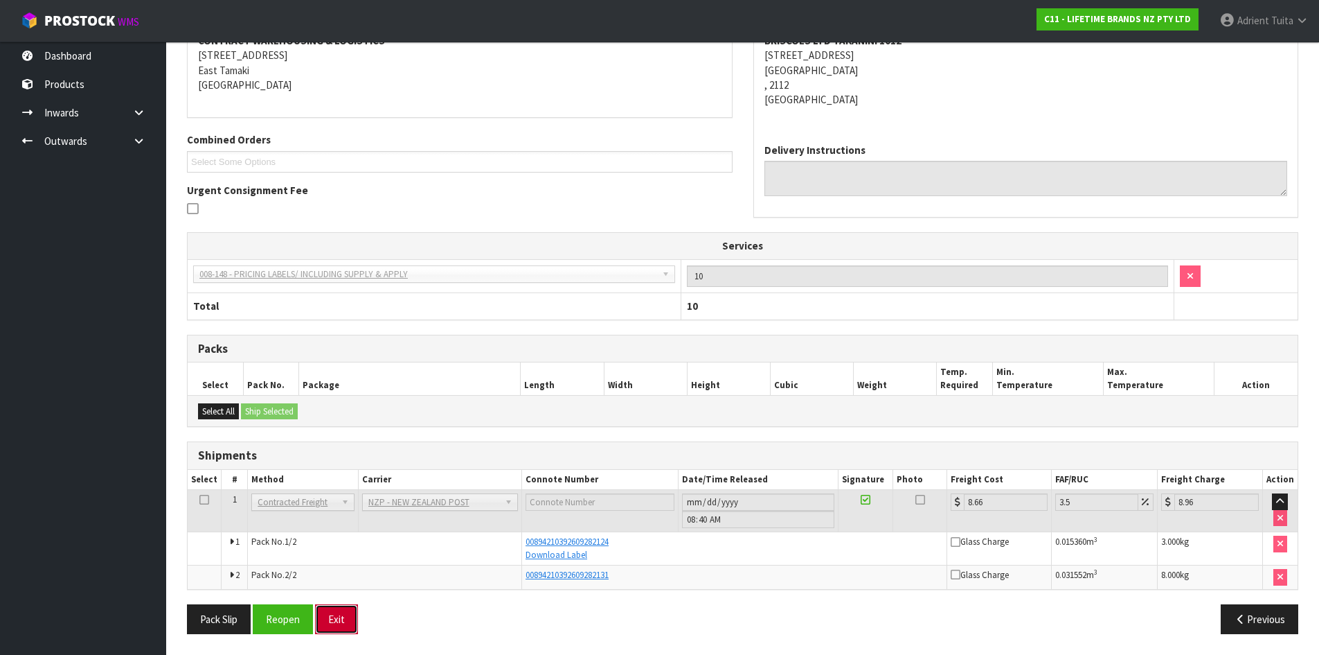
click at [330, 616] on button "Exit" at bounding box center [336, 619] width 43 height 30
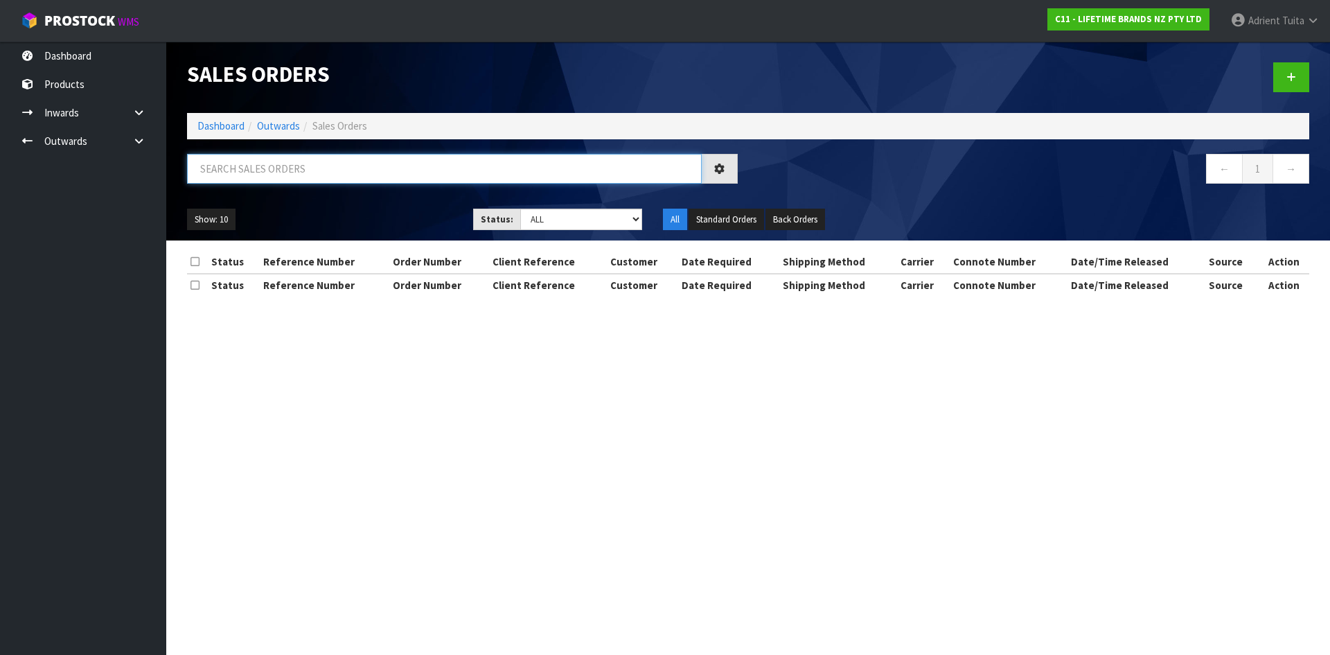
click at [311, 174] on input "text" at bounding box center [444, 169] width 515 height 30
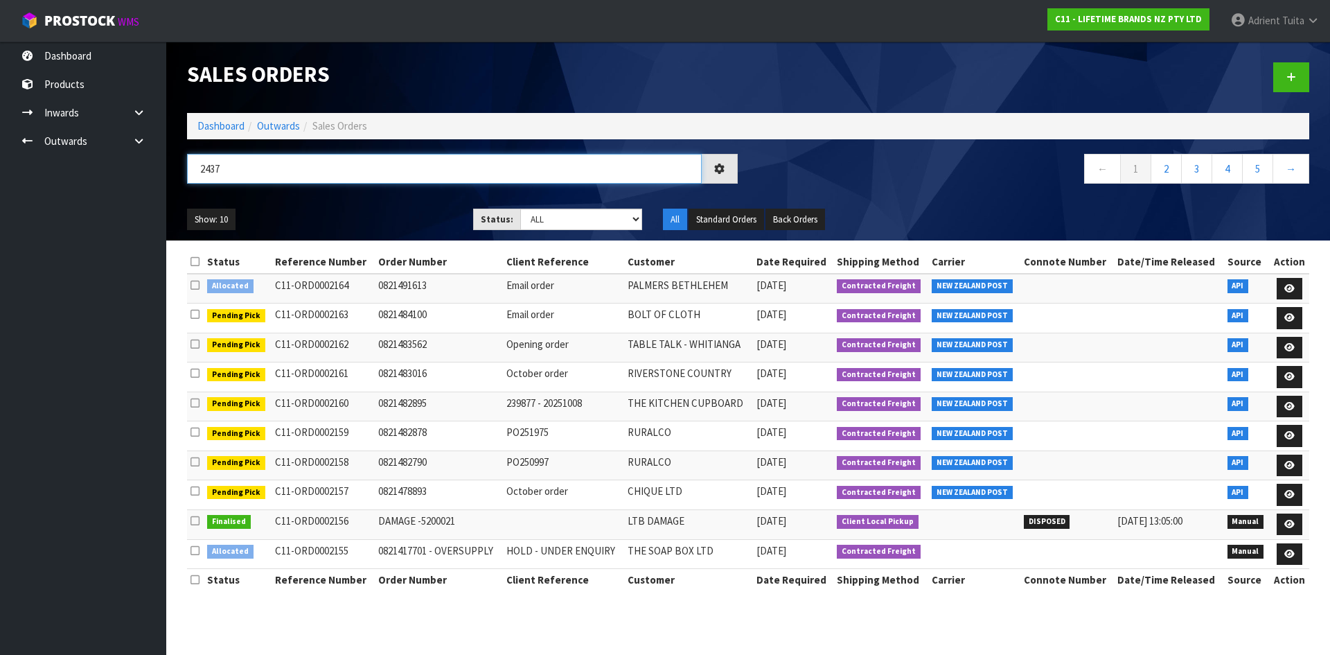
type input "2437"
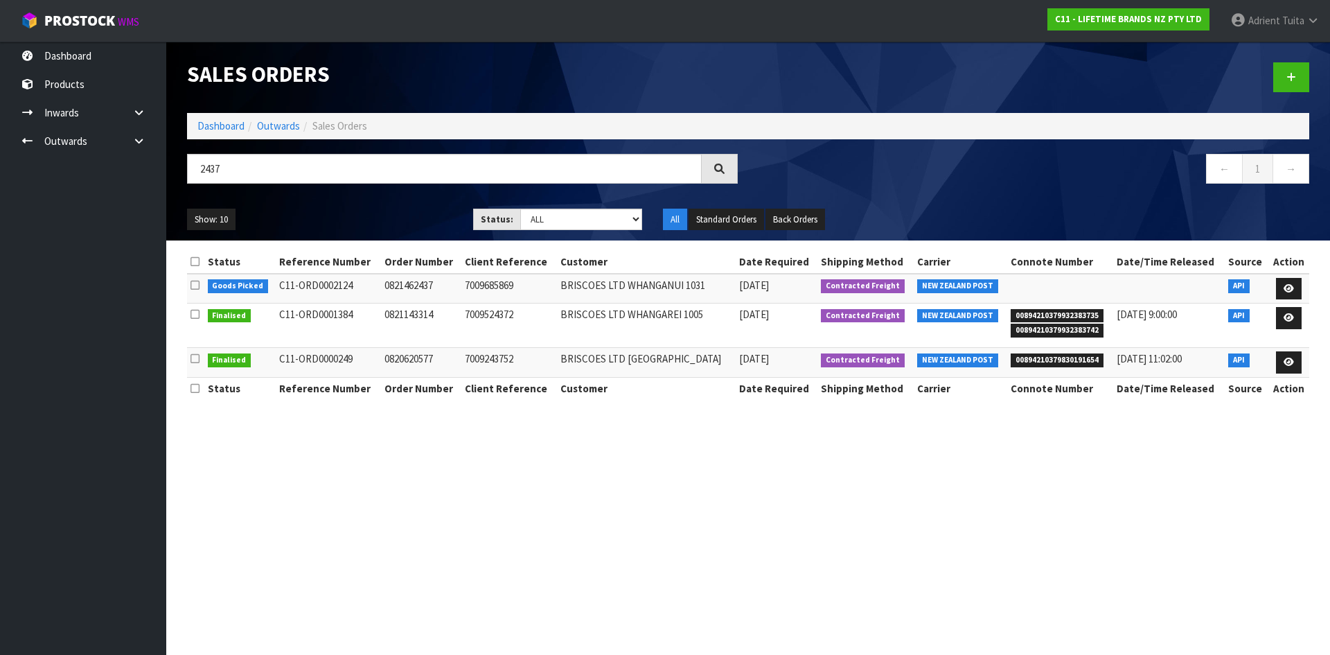
click at [1307, 286] on td at bounding box center [1288, 289] width 41 height 30
click at [1301, 287] on td at bounding box center [1288, 289] width 41 height 30
click at [1297, 287] on link at bounding box center [1289, 289] width 26 height 22
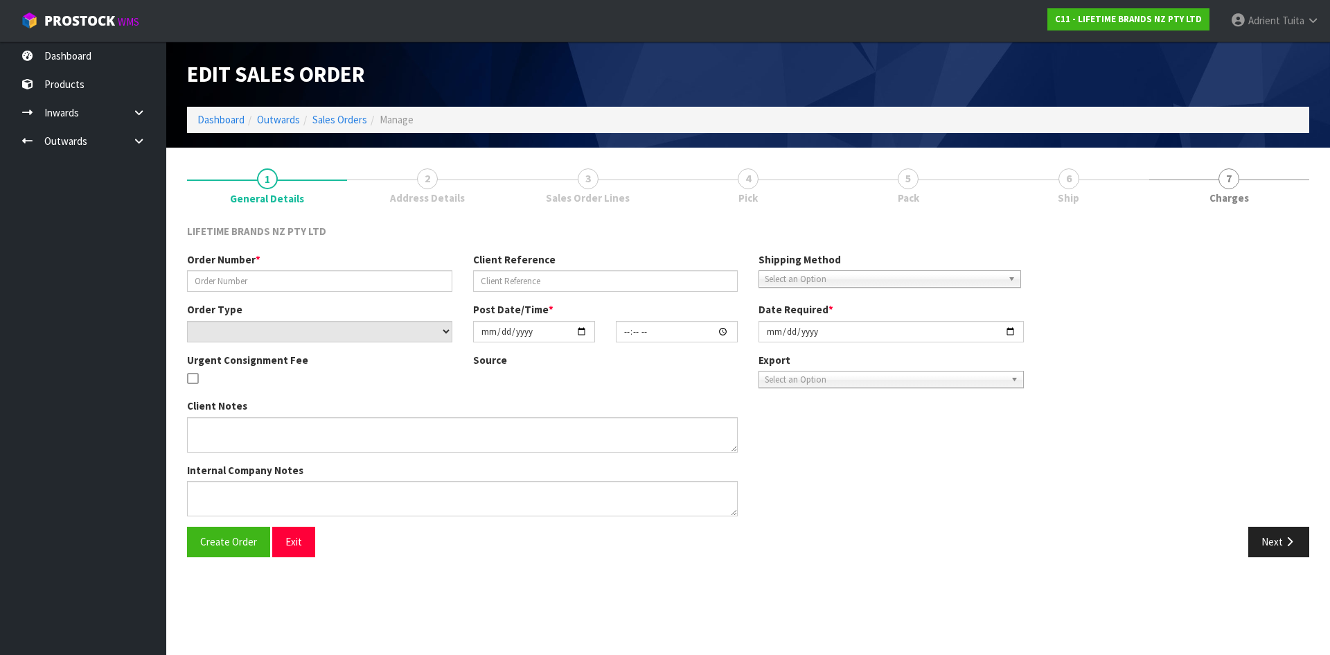
type input "0821462437"
type input "7009685869"
select select "number:0"
type input "2025-10-06"
type input "15:49:36.000"
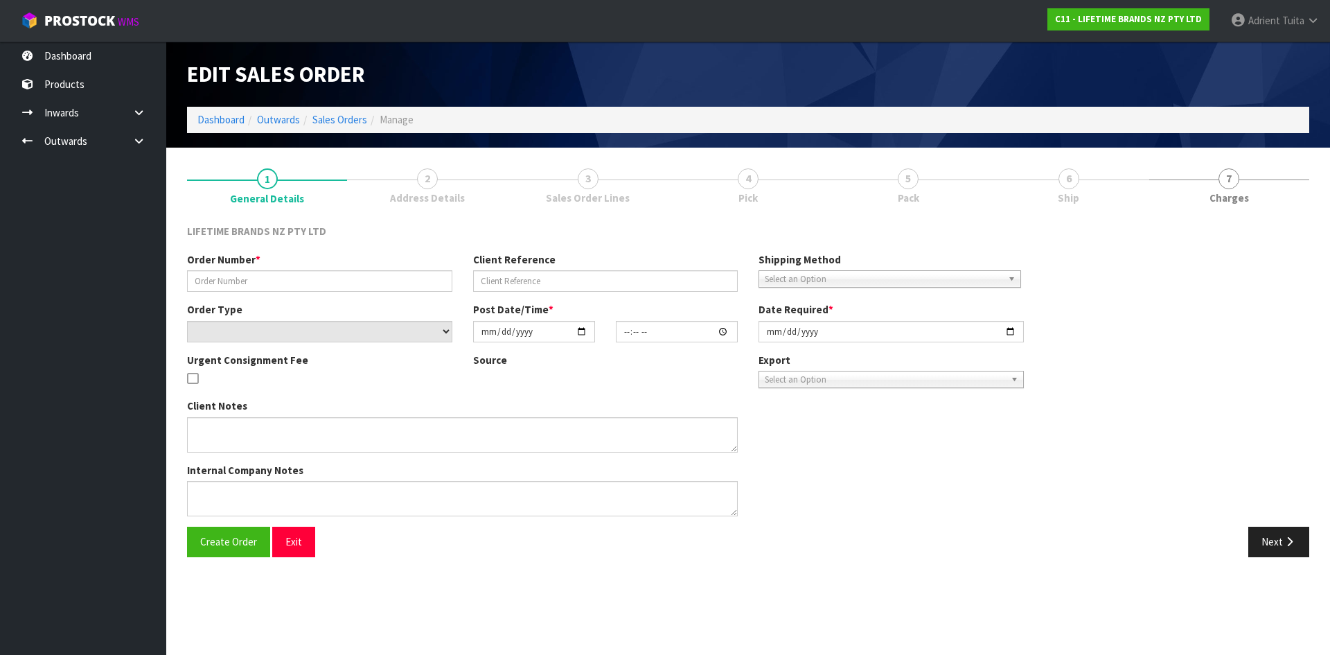
type input "2025-10-07"
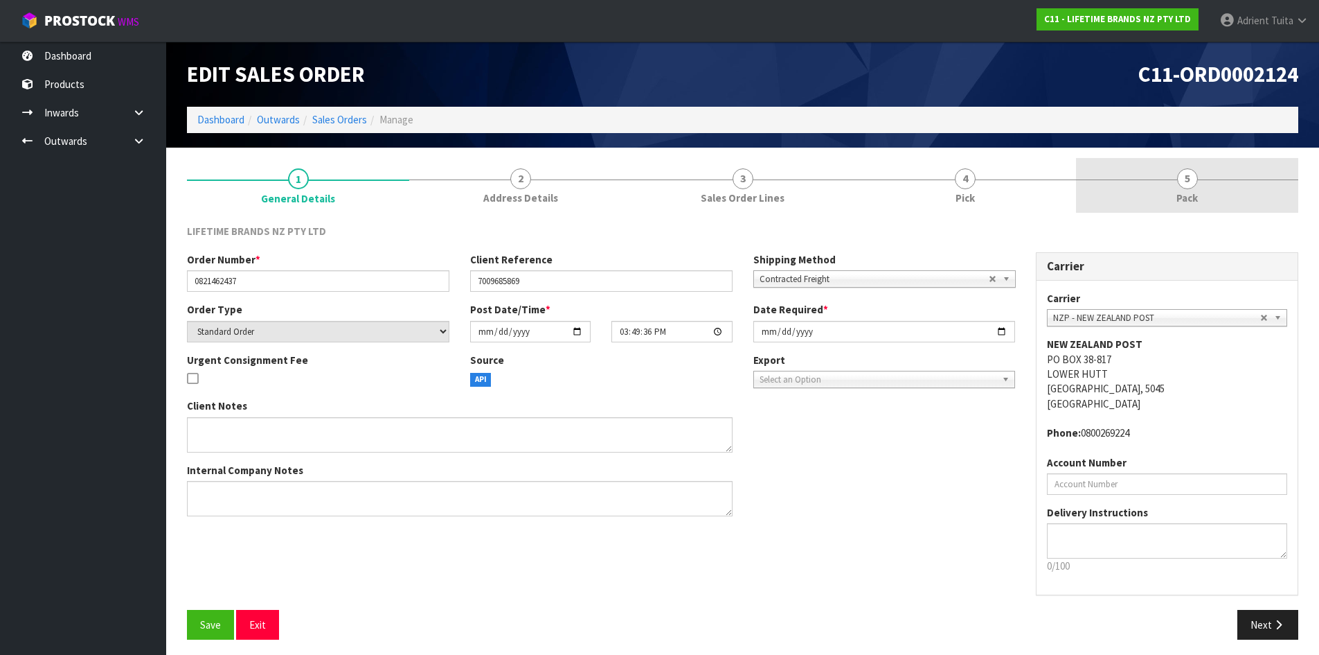
click at [1232, 208] on link "5 Pack" at bounding box center [1187, 185] width 222 height 55
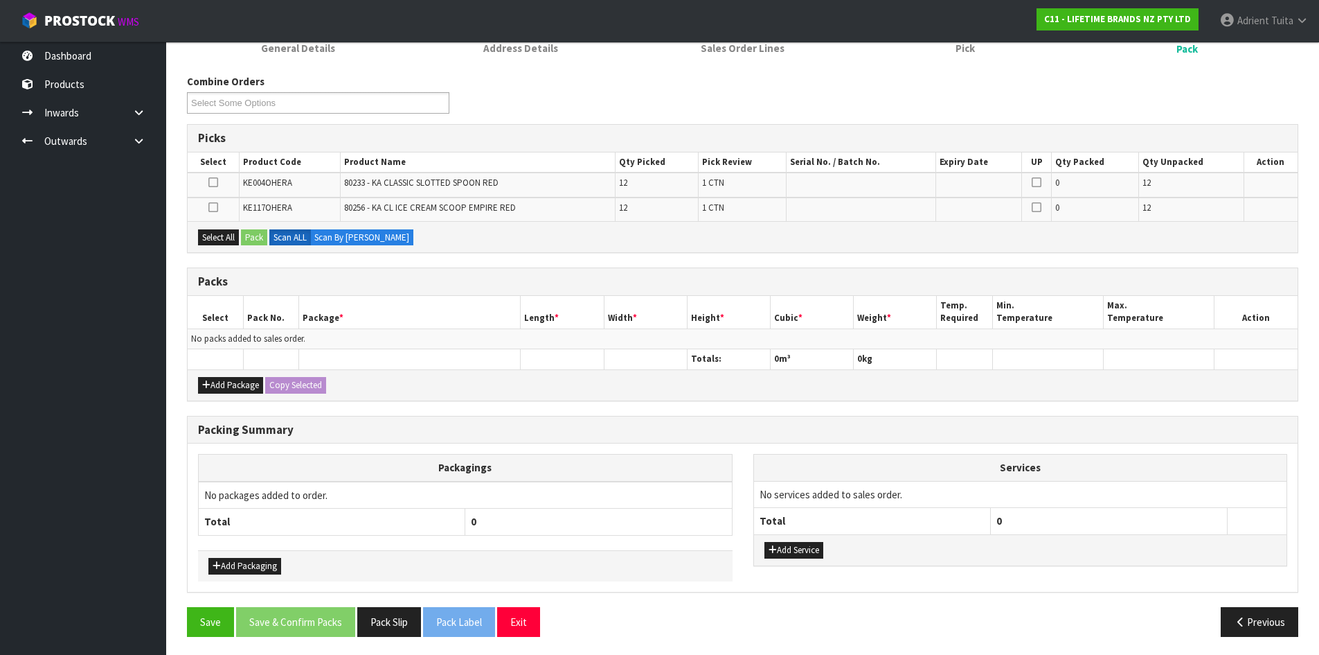
scroll to position [152, 0]
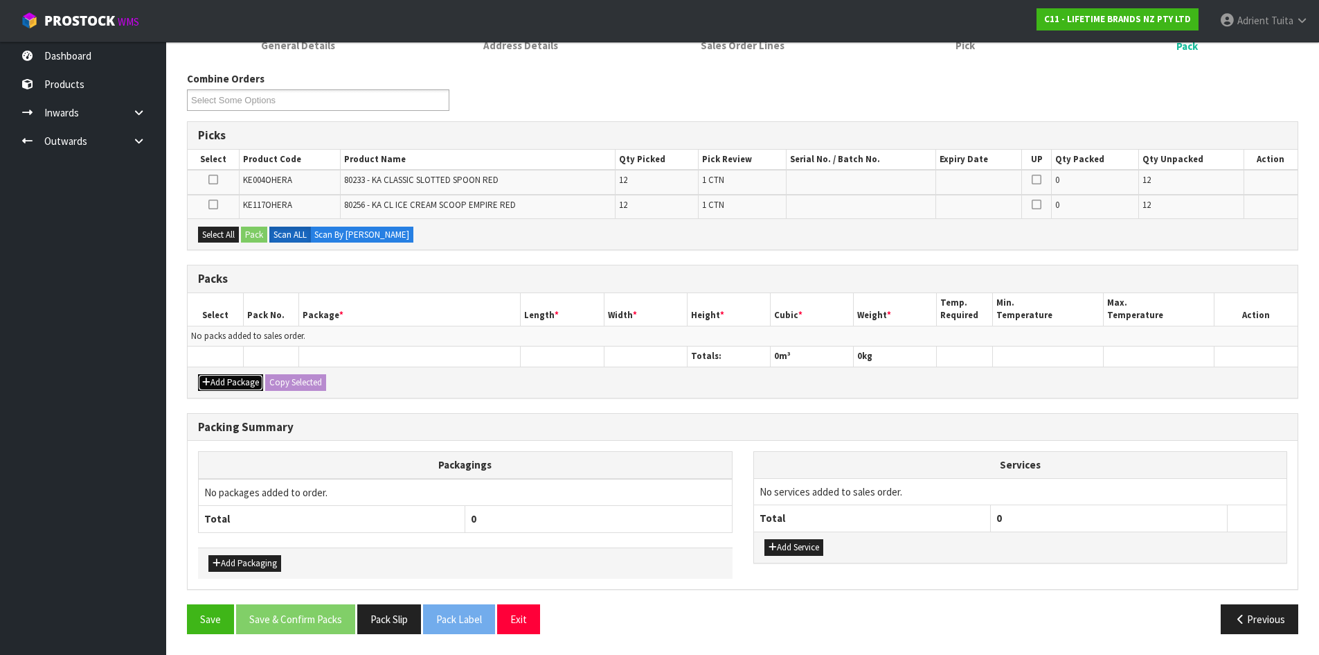
drag, startPoint x: 235, startPoint y: 382, endPoint x: 221, endPoint y: 366, distance: 21.6
click at [235, 381] on button "Add Package" at bounding box center [230, 382] width 65 height 17
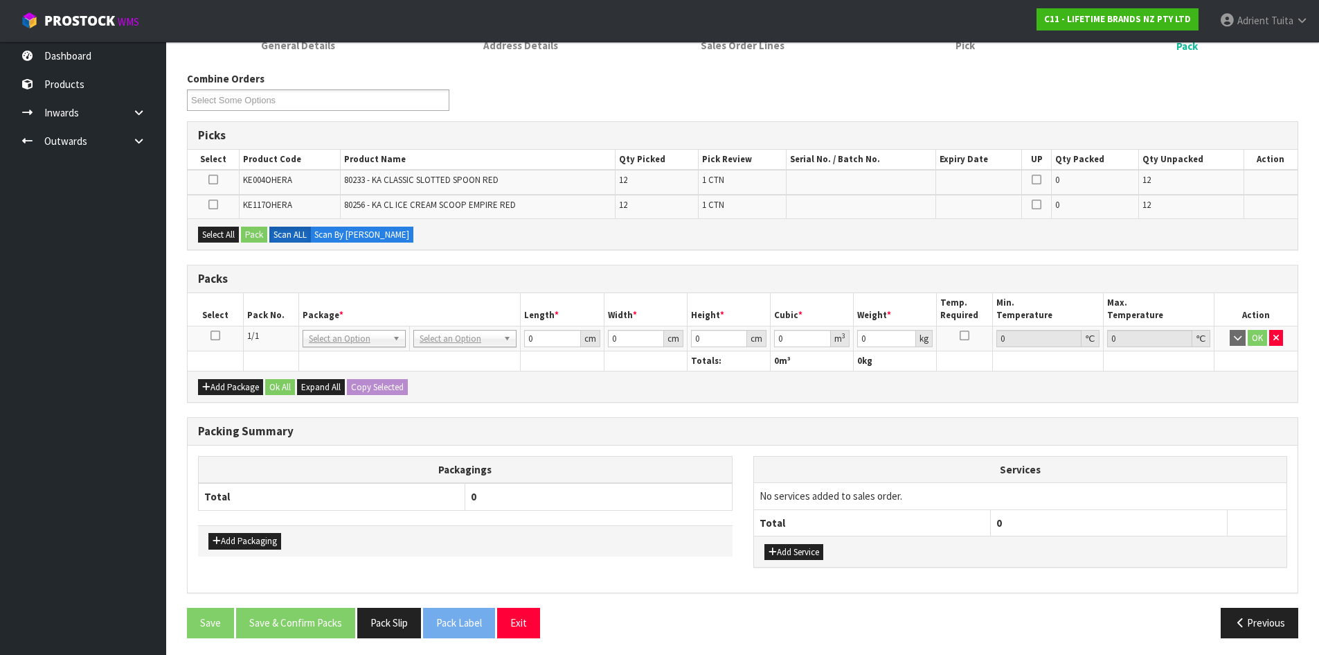
click at [217, 336] on icon at bounding box center [216, 335] width 10 height 1
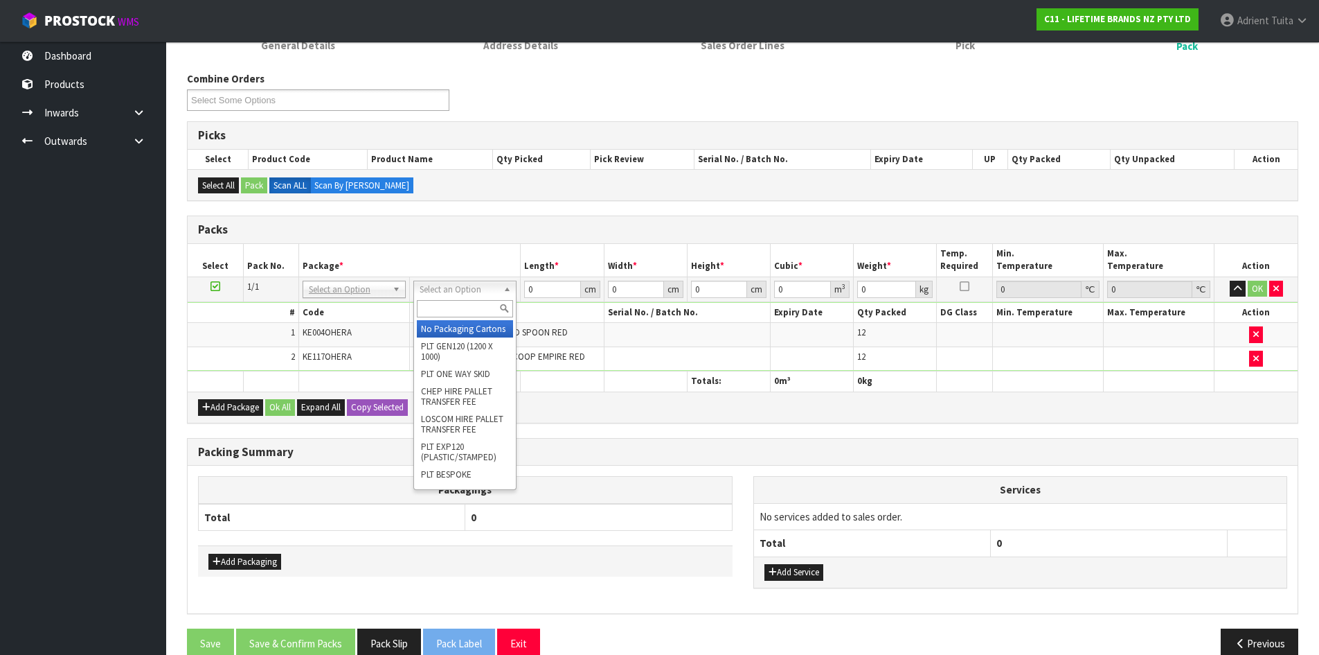
drag, startPoint x: 438, startPoint y: 294, endPoint x: 438, endPoint y: 308, distance: 13.9
click at [438, 312] on input "text" at bounding box center [465, 308] width 96 height 17
type input "CTN5"
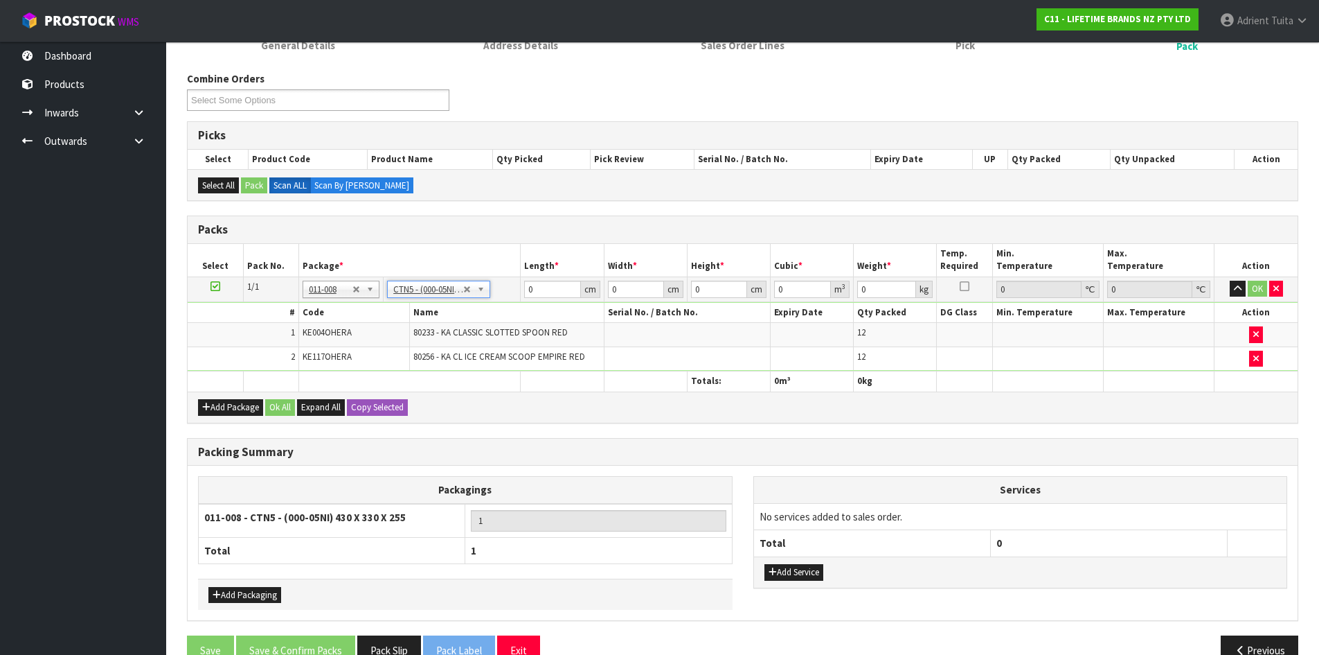
type input "43"
type input "33"
type input "25.5"
type input "0.036185"
type input "5.09"
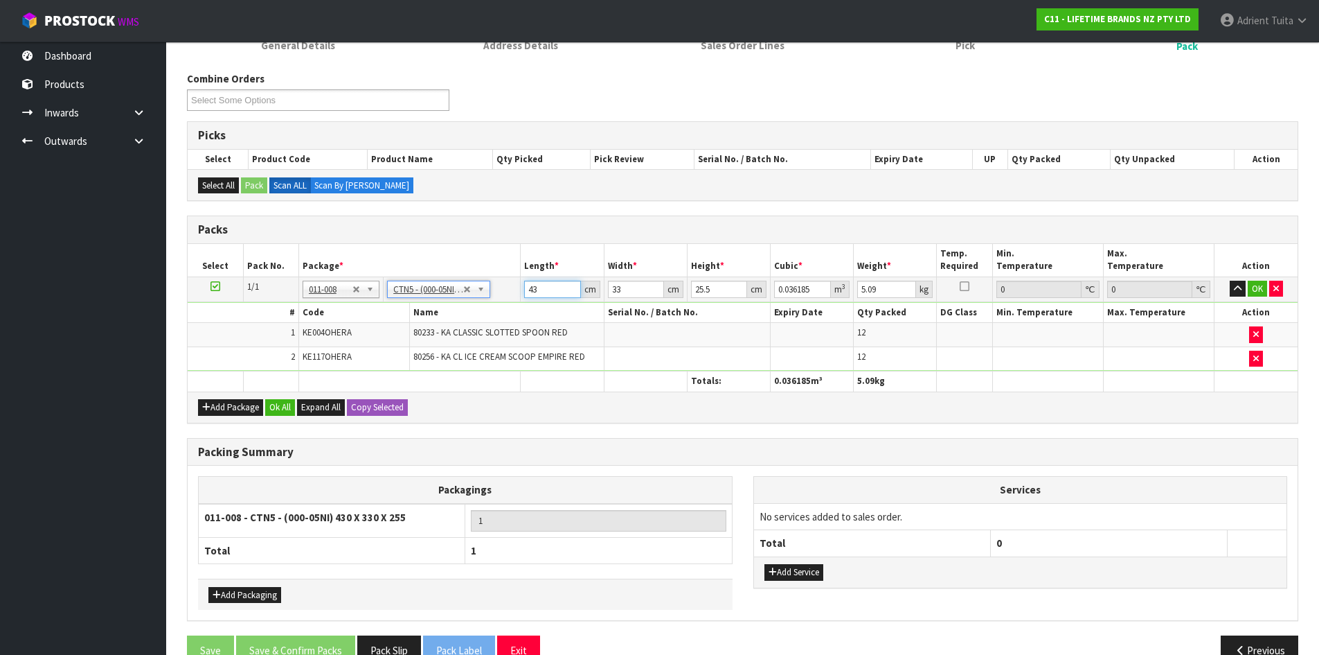
click at [532, 287] on input "43" at bounding box center [552, 289] width 56 height 17
type input "4"
type input "0.003366"
type input "44"
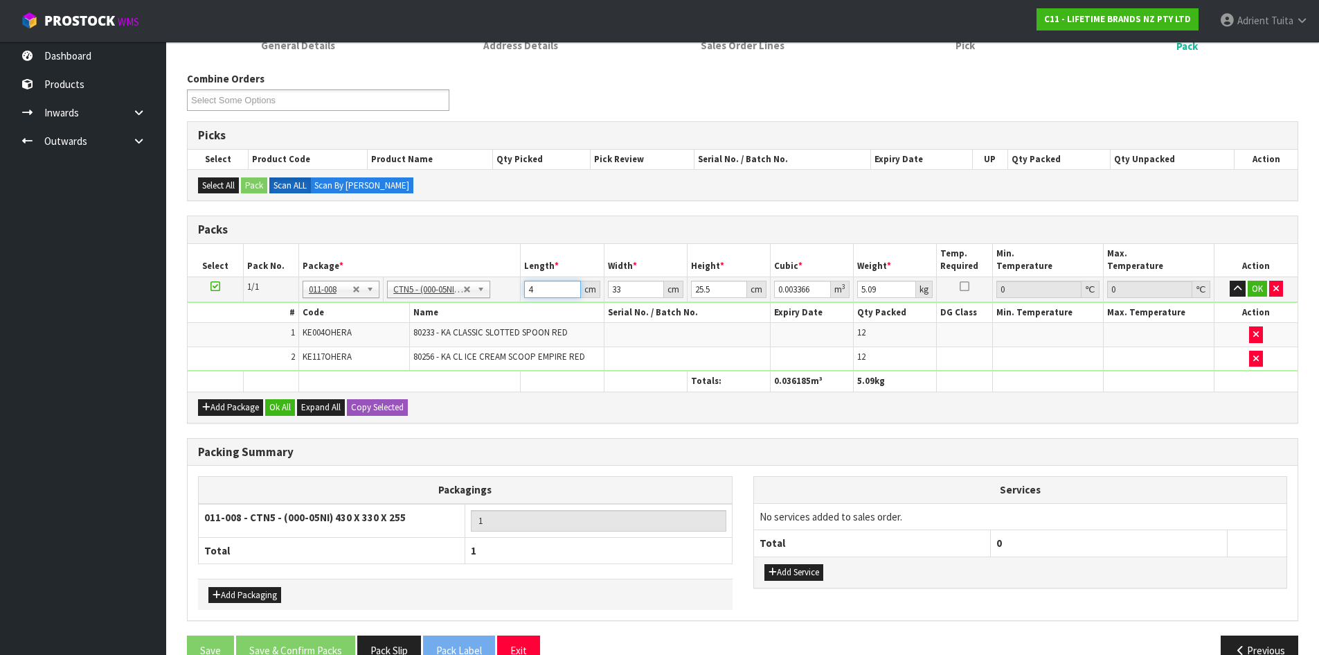
type input "0.037026"
type input "44"
type input "3"
type input "0.003366"
type input "35"
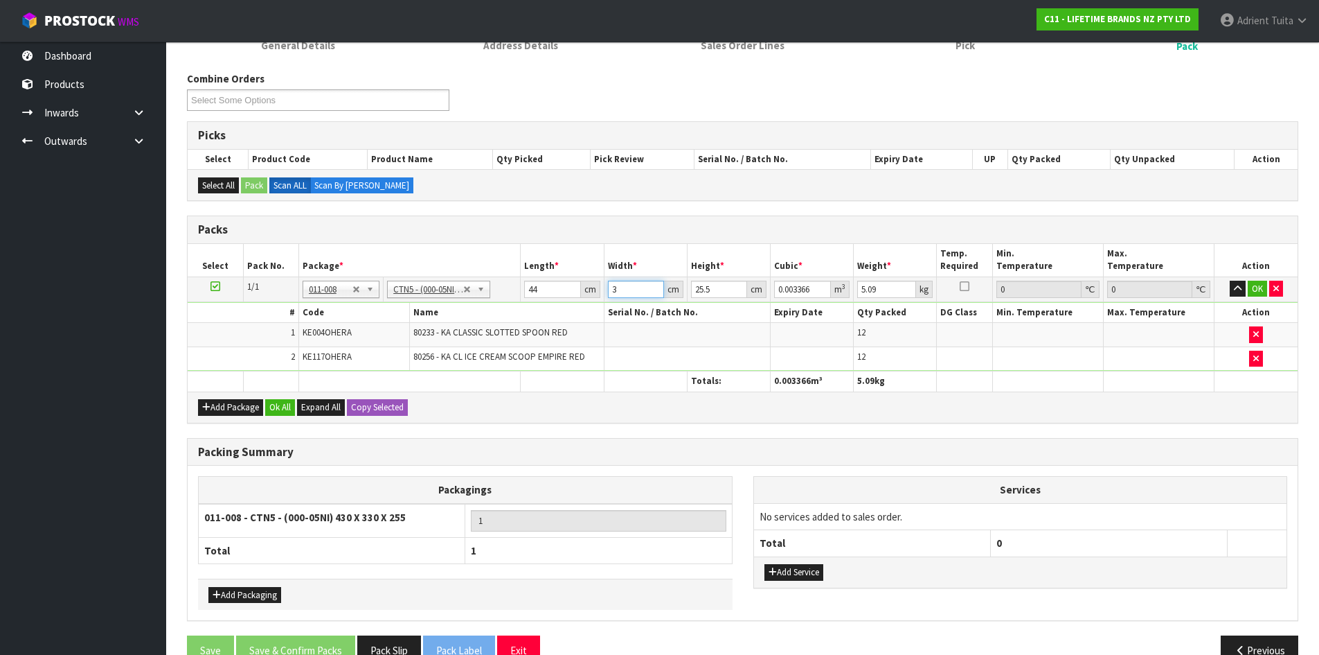
type input "0.03927"
type input "35"
type input "3"
type input "0.00462"
type input "37"
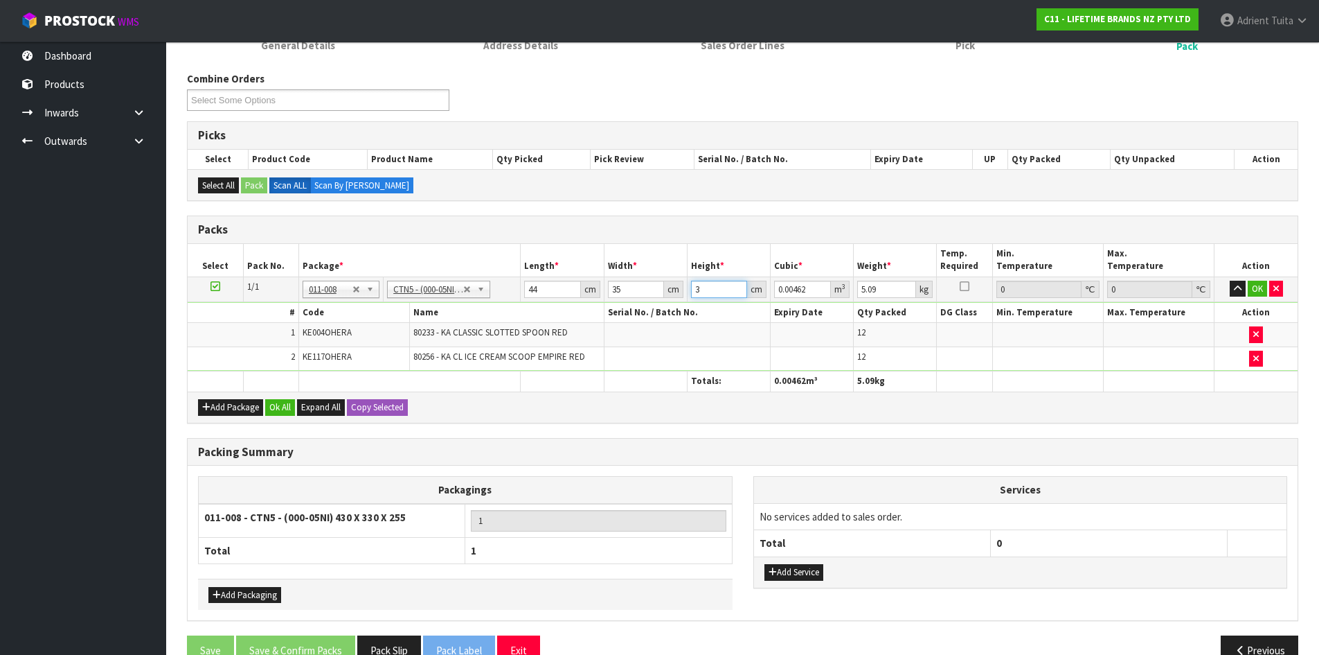
type input "0.05698"
type input "37"
type input "7"
drag, startPoint x: 1271, startPoint y: 283, endPoint x: 1263, endPoint y: 290, distance: 10.4
click at [1270, 283] on button "button" at bounding box center [1277, 289] width 14 height 17
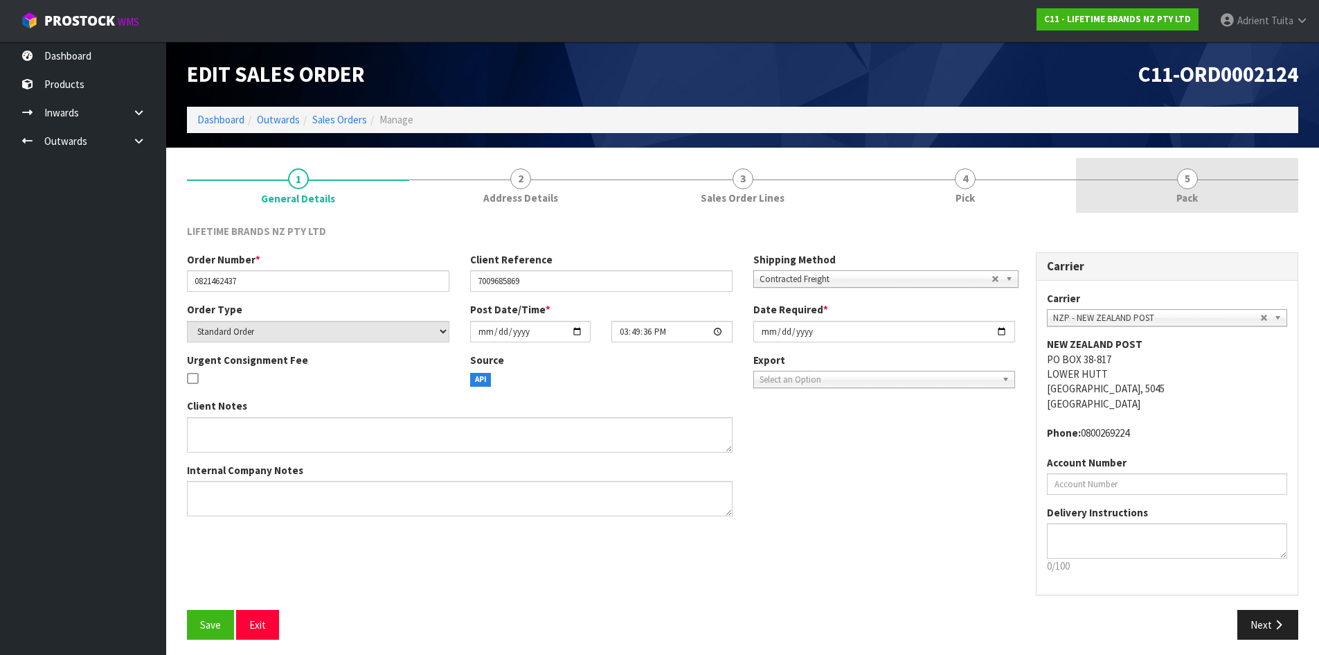
drag, startPoint x: 1281, startPoint y: 211, endPoint x: 1191, endPoint y: 184, distance: 94.9
click at [1278, 211] on li "5 Pack" at bounding box center [1187, 185] width 222 height 55
click at [1191, 184] on span "5" at bounding box center [1187, 178] width 21 height 21
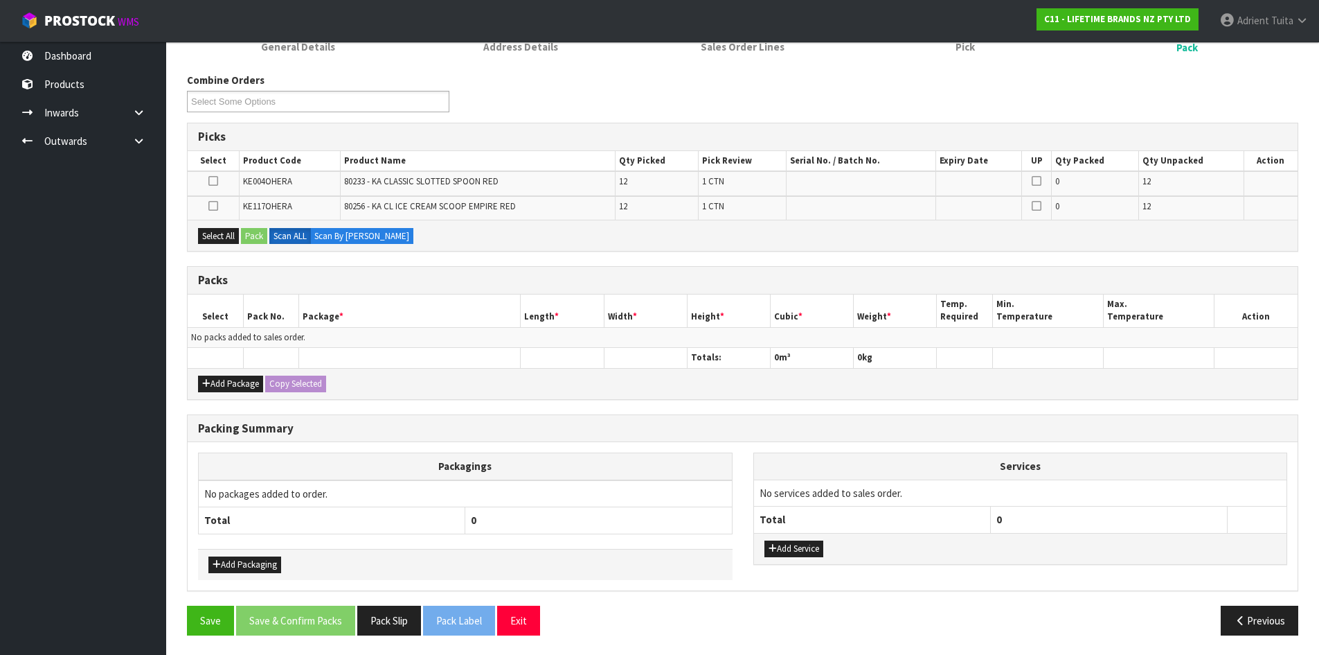
scroll to position [152, 0]
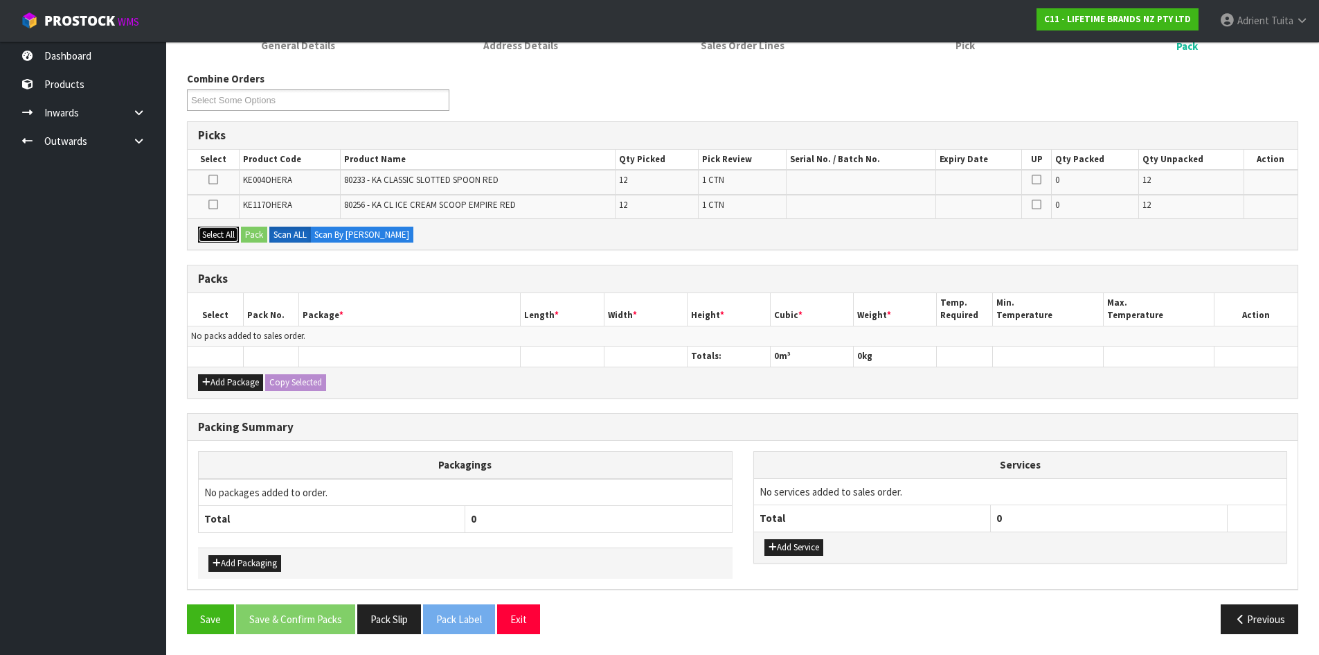
click at [214, 235] on button "Select All" at bounding box center [218, 234] width 41 height 17
click at [214, 390] on button "Add Package" at bounding box center [230, 382] width 65 height 17
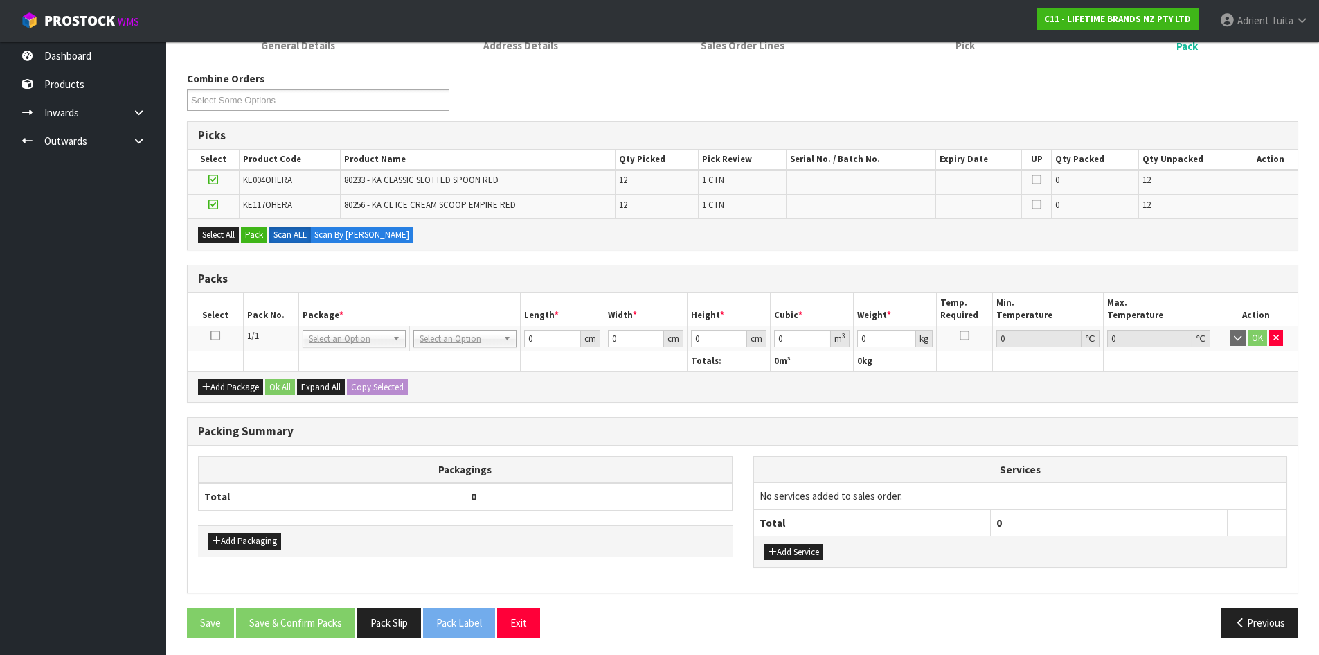
click at [218, 335] on icon at bounding box center [216, 335] width 10 height 1
click at [244, 233] on button "Pack" at bounding box center [254, 234] width 26 height 17
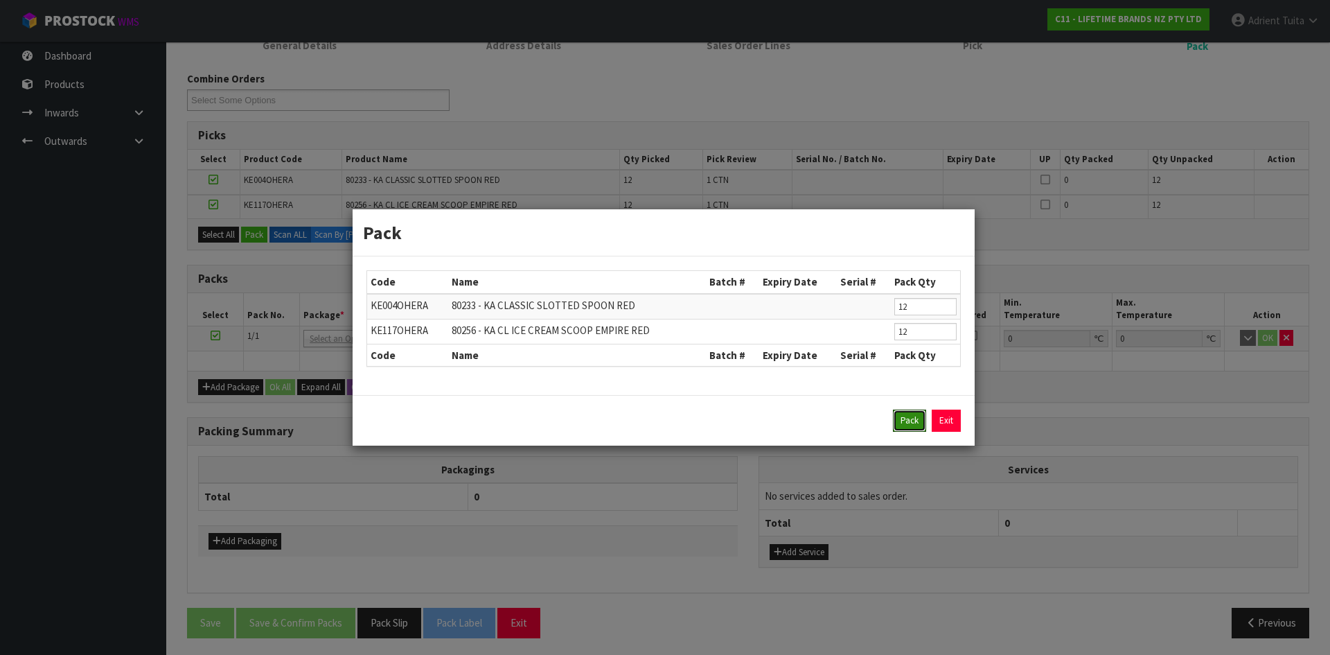
click at [918, 409] on button "Pack" at bounding box center [909, 420] width 33 height 22
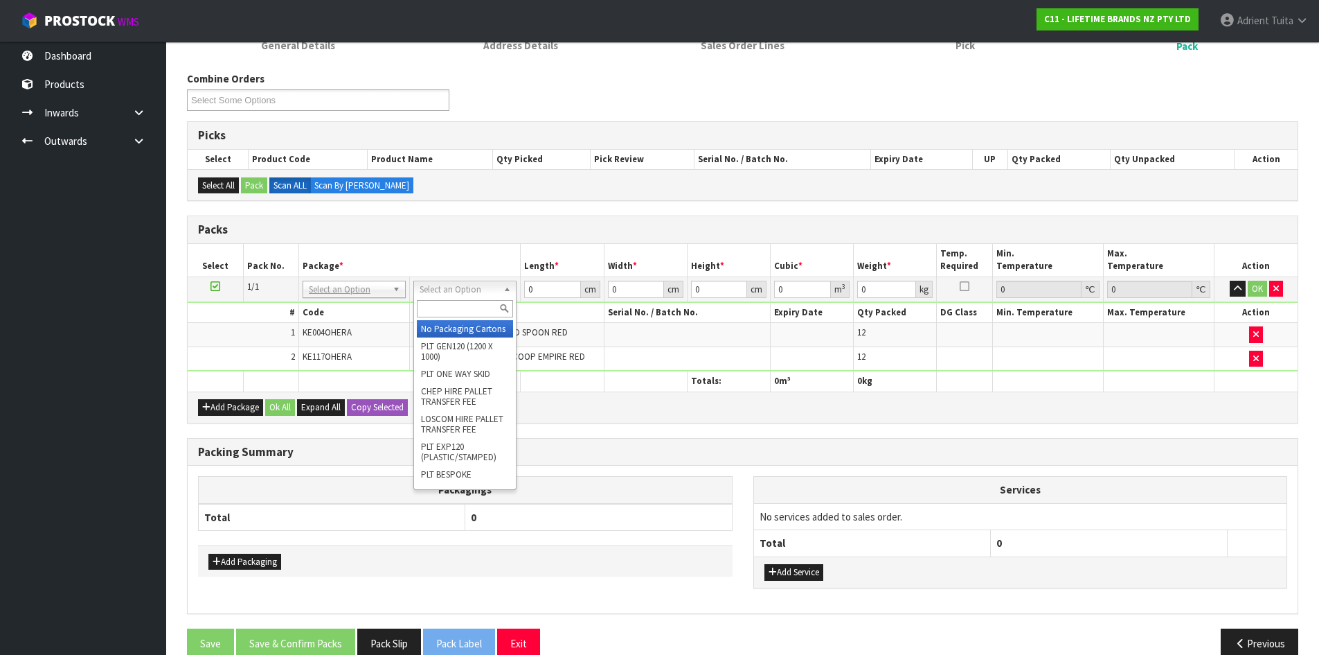
drag, startPoint x: 429, startPoint y: 292, endPoint x: 432, endPoint y: 304, distance: 12.6
click at [432, 304] on input "text" at bounding box center [465, 308] width 96 height 17
type input "CTN5"
type input "43"
type input "33"
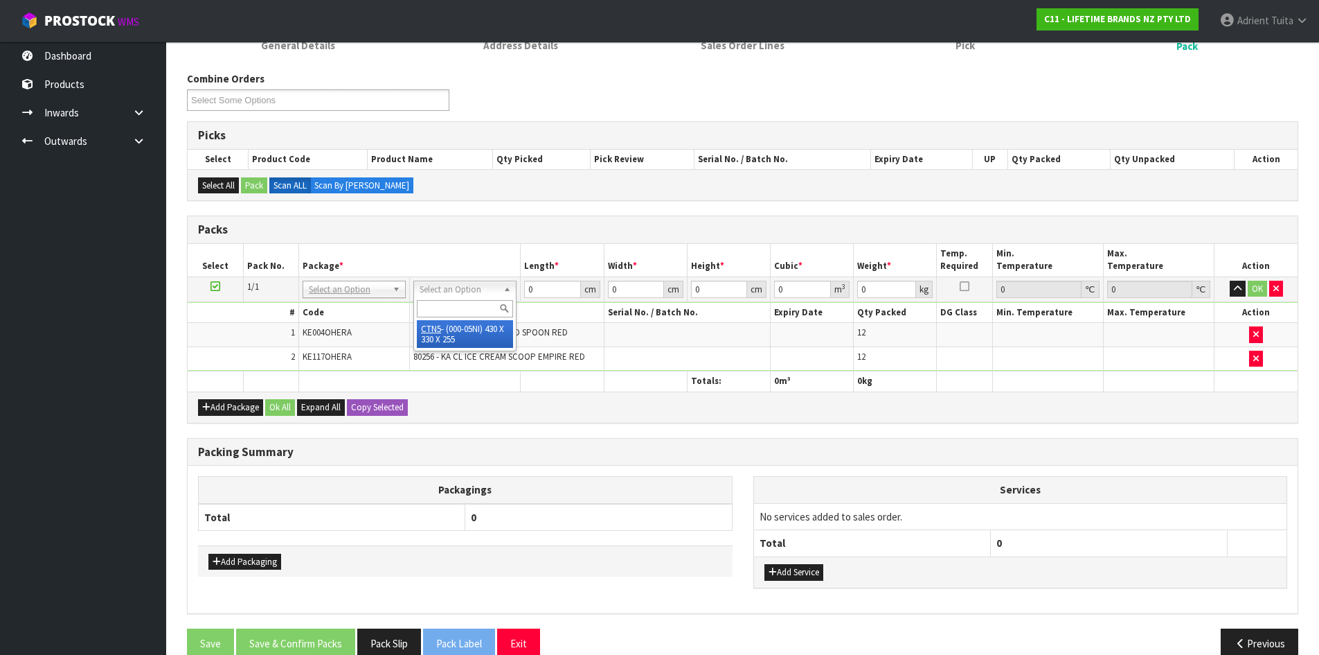
type input "25.5"
type input "0.036185"
type input "5.09"
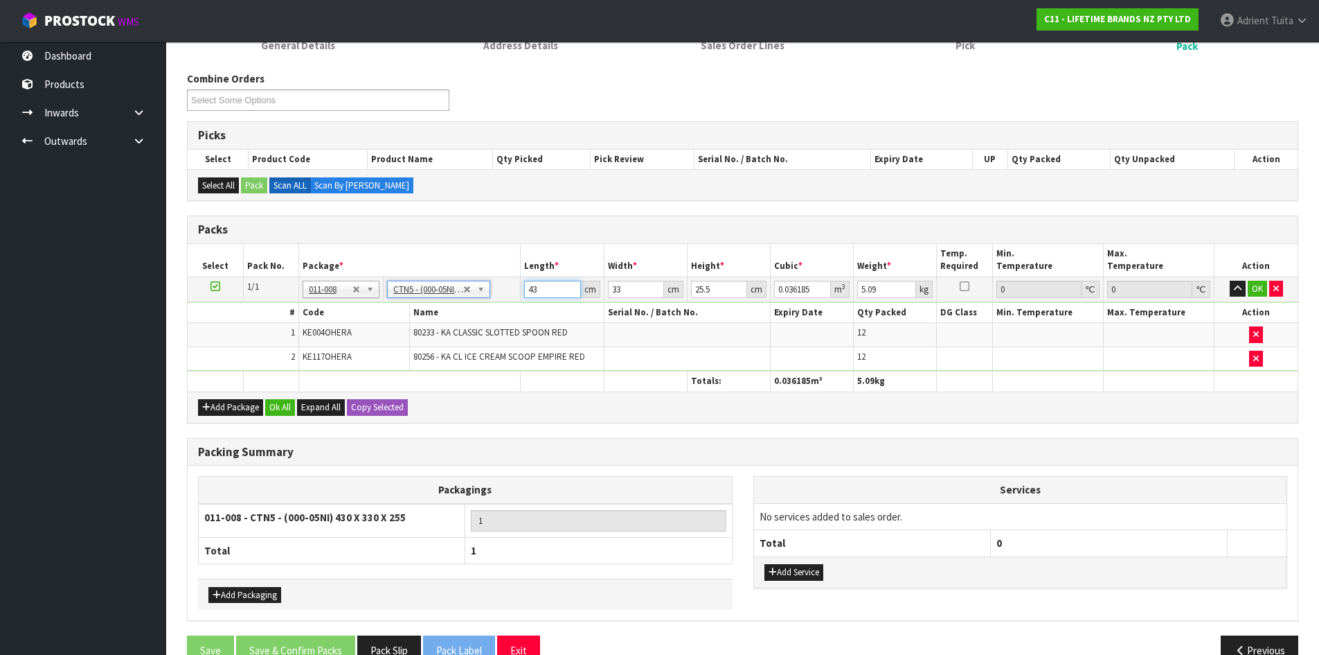
click at [527, 285] on input "43" at bounding box center [552, 289] width 56 height 17
type input "4"
type input "0.003366"
type input "44"
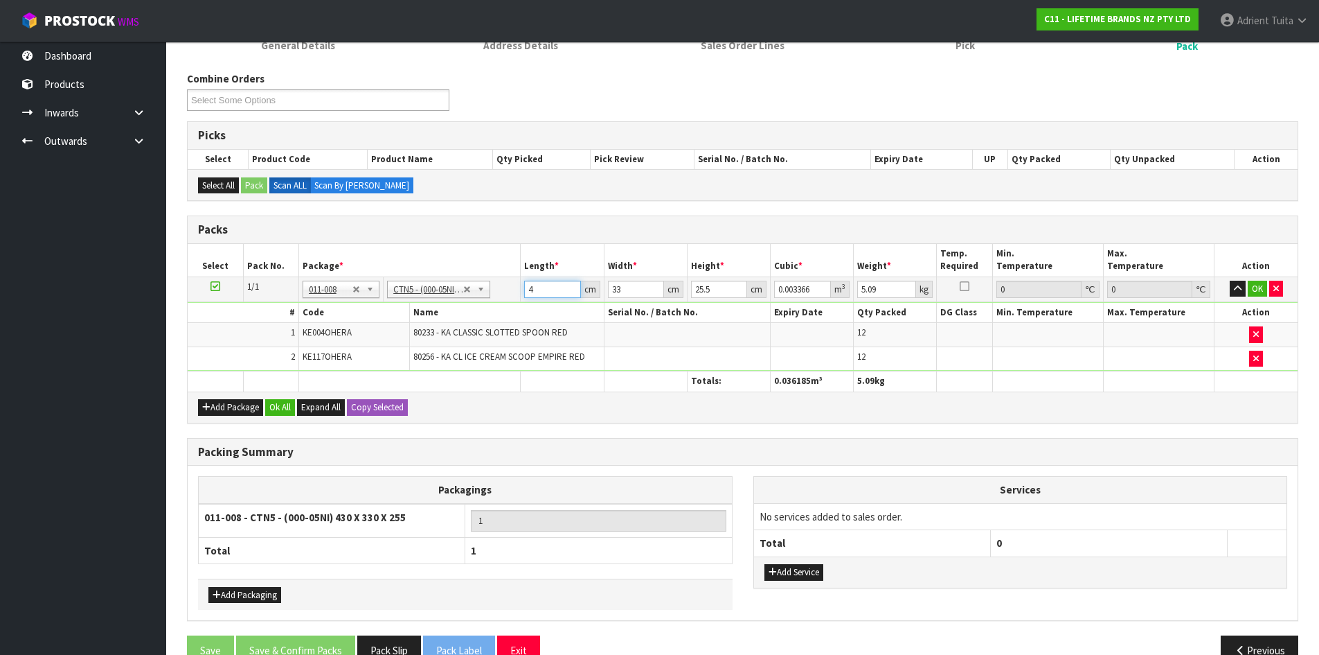
type input "0.037026"
type input "44"
type input "3"
type input "0.003366"
type input "35"
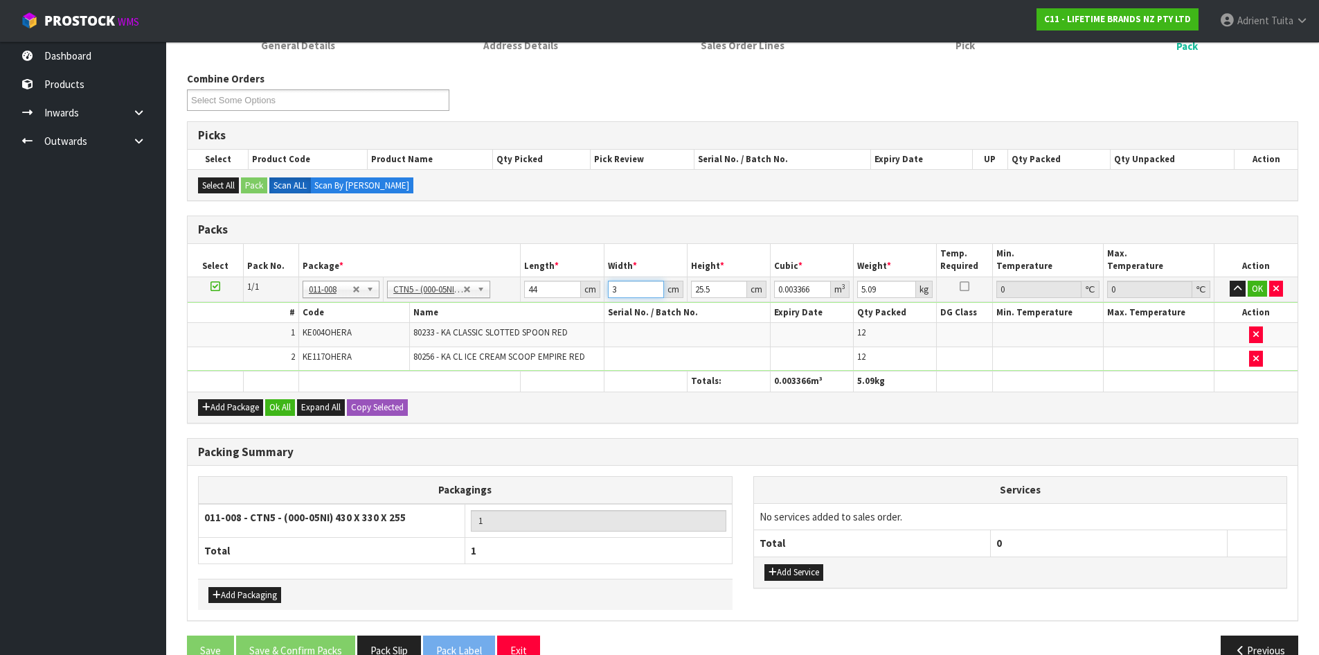
type input "0.03927"
type input "35"
type input "3"
type input "0.00462"
type input "37"
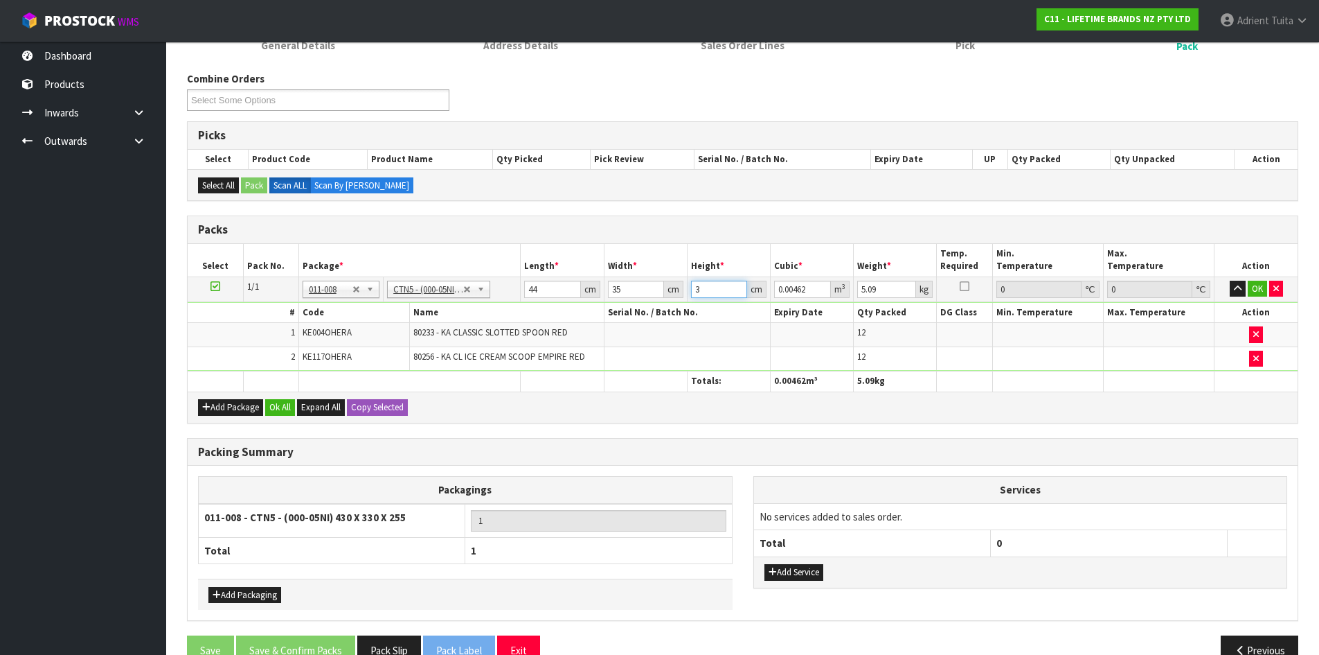
type input "0.05698"
type input "37"
type input "7"
click at [1256, 290] on button "OK" at bounding box center [1257, 289] width 19 height 17
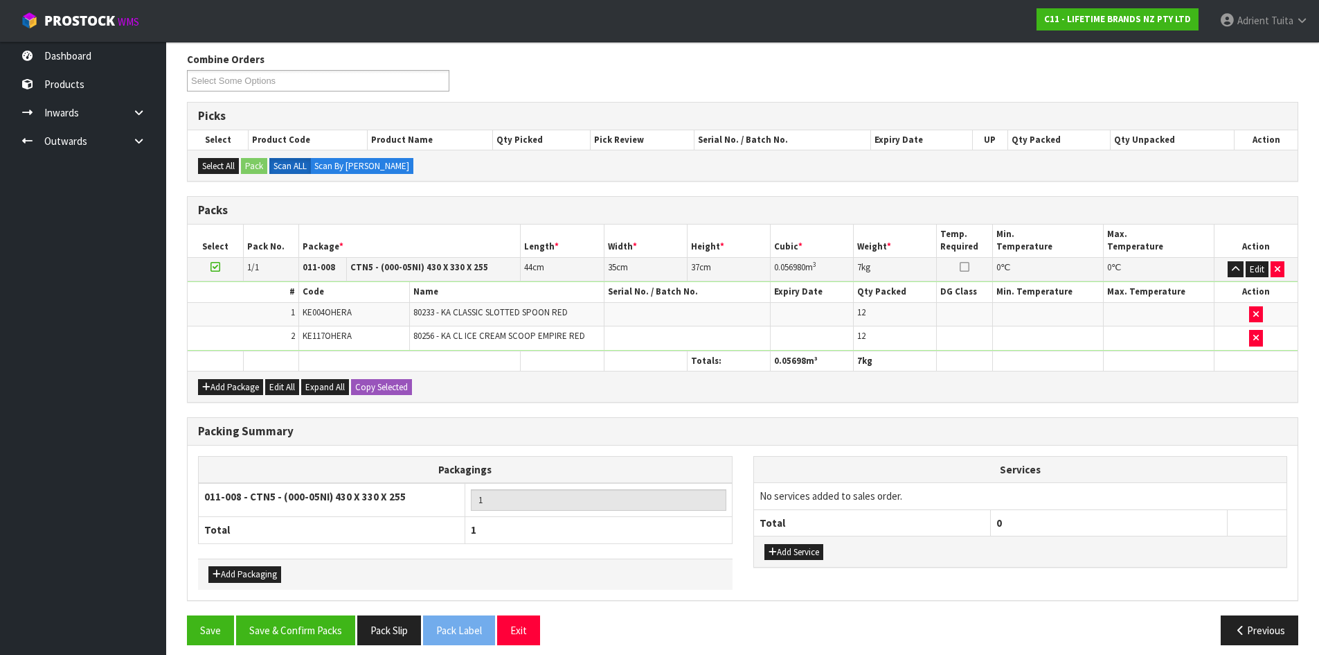
scroll to position [183, 0]
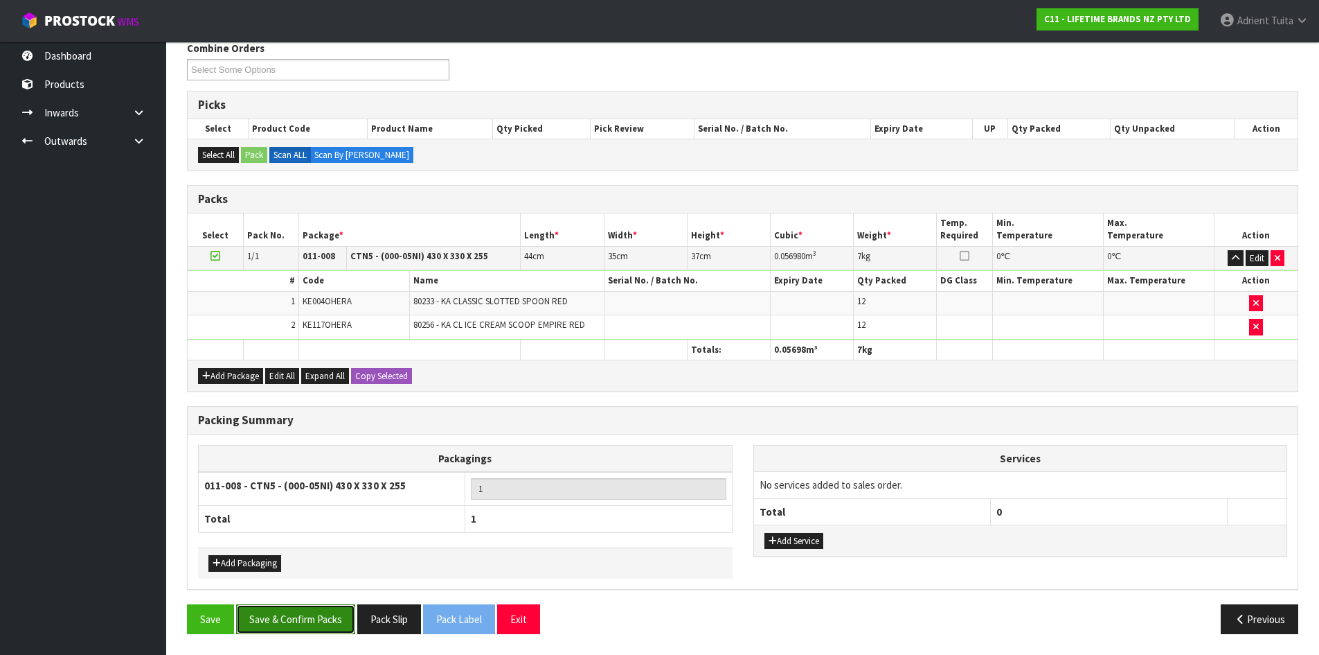
click at [305, 612] on button "Save & Confirm Packs" at bounding box center [295, 619] width 119 height 30
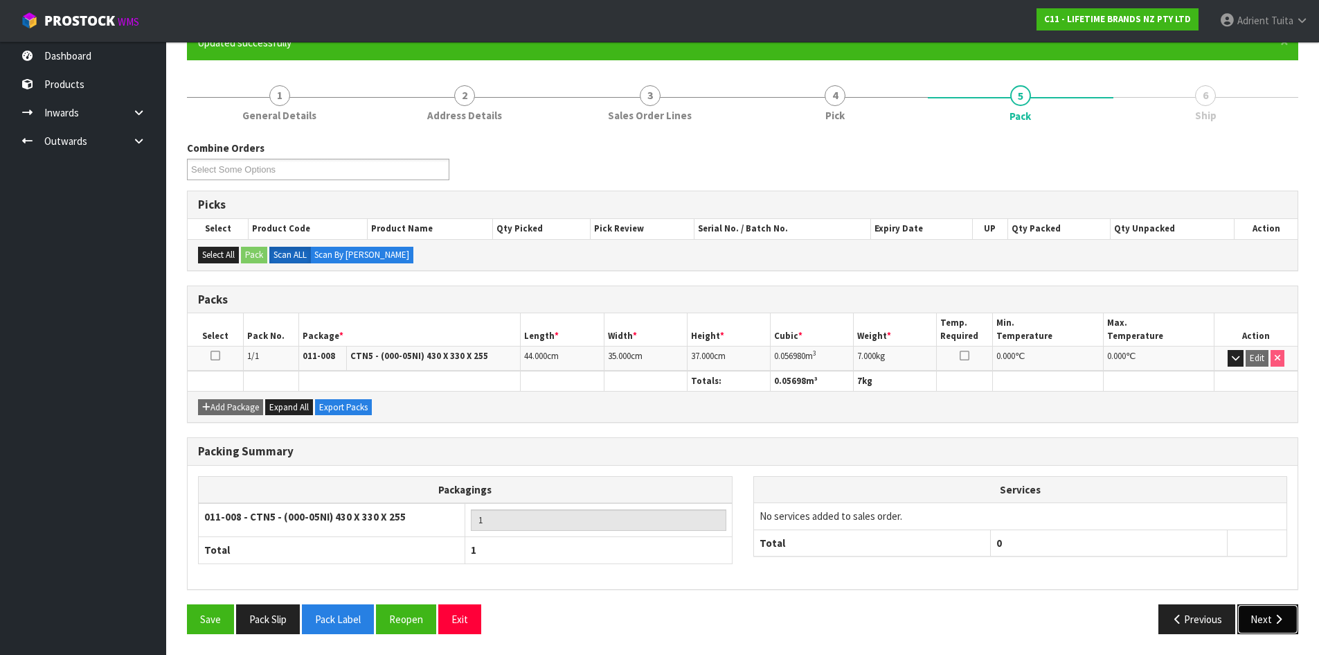
click at [1254, 612] on button "Next" at bounding box center [1268, 619] width 61 height 30
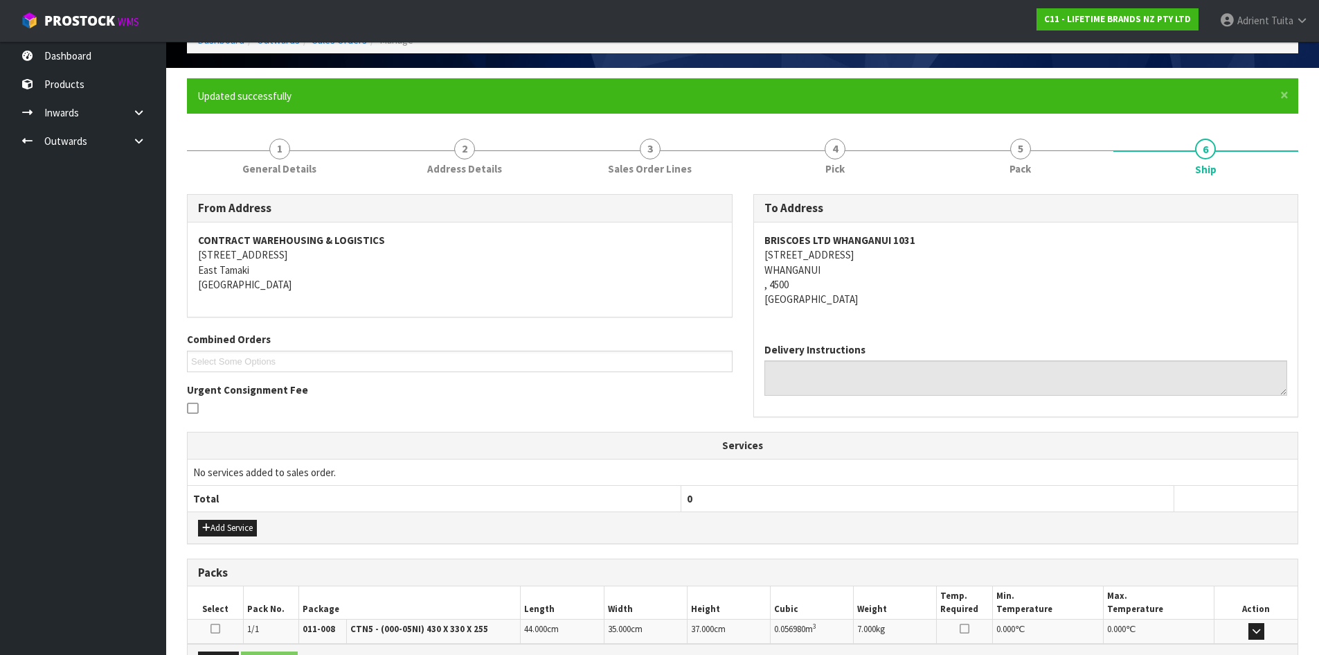
scroll to position [249, 0]
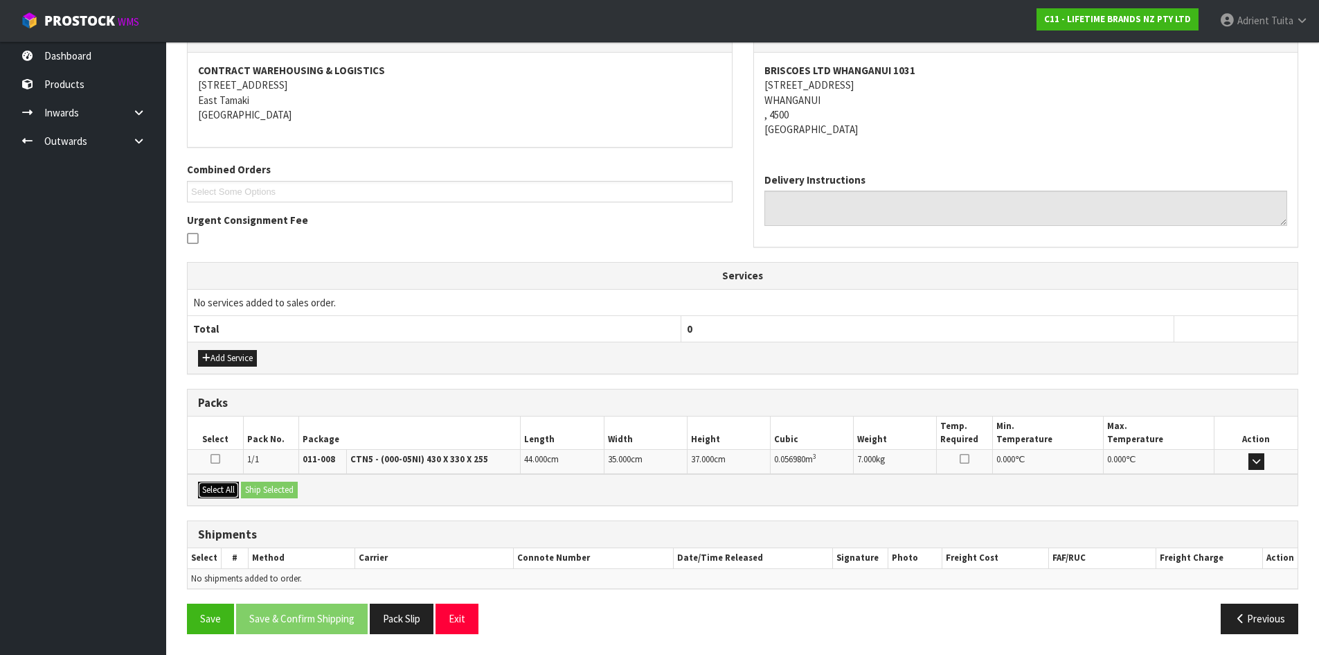
drag, startPoint x: 217, startPoint y: 486, endPoint x: 288, endPoint y: 486, distance: 71.3
click at [218, 486] on button "Select All" at bounding box center [218, 489] width 41 height 17
click at [289, 485] on button "Ship Selected" at bounding box center [269, 489] width 57 height 17
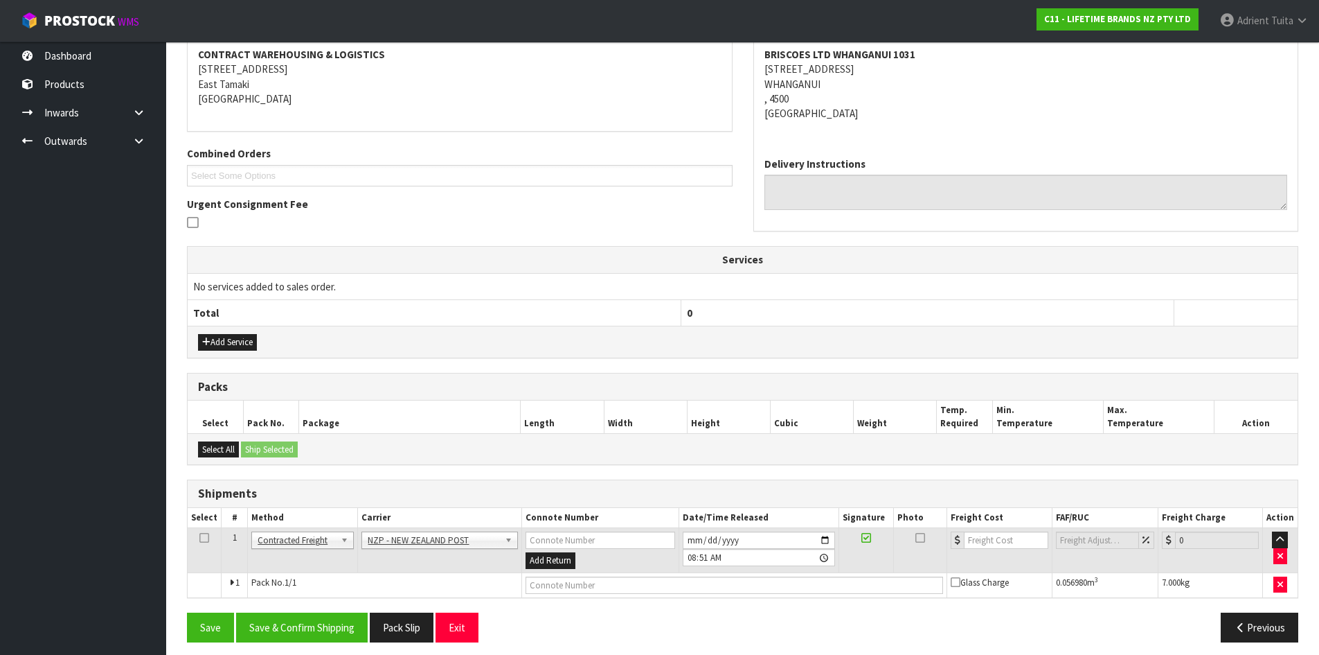
scroll to position [274, 0]
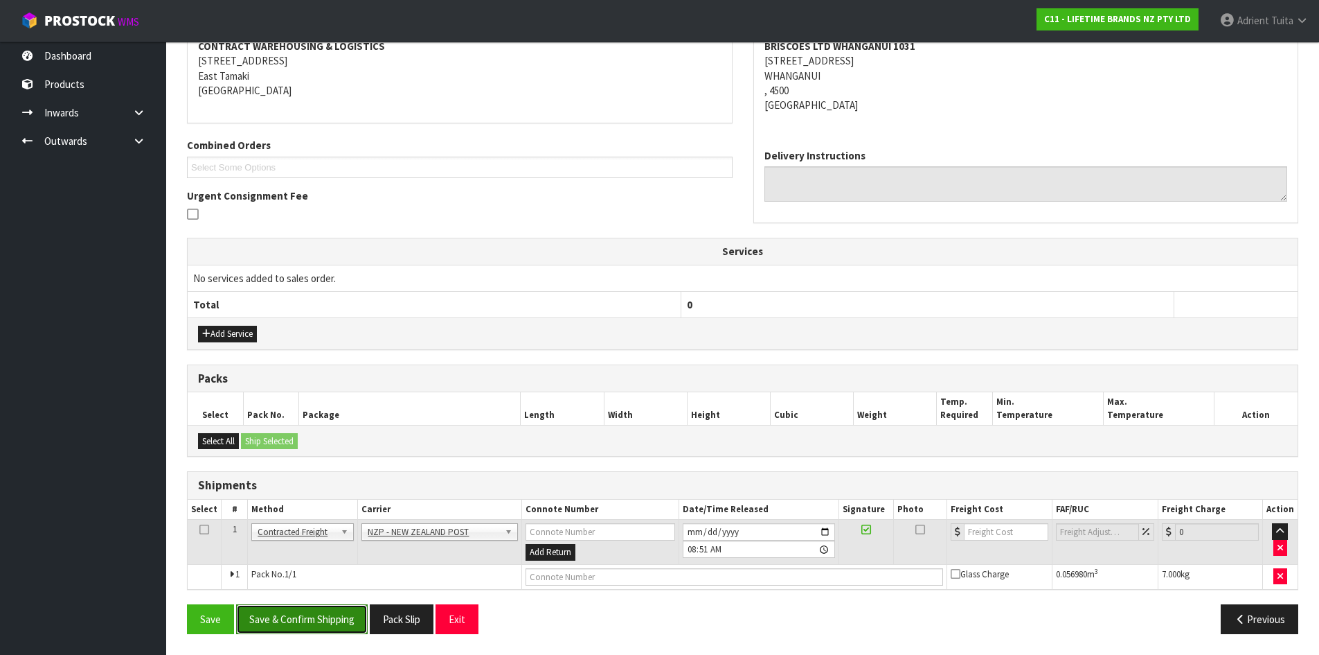
click at [330, 618] on button "Save & Confirm Shipping" at bounding box center [302, 619] width 132 height 30
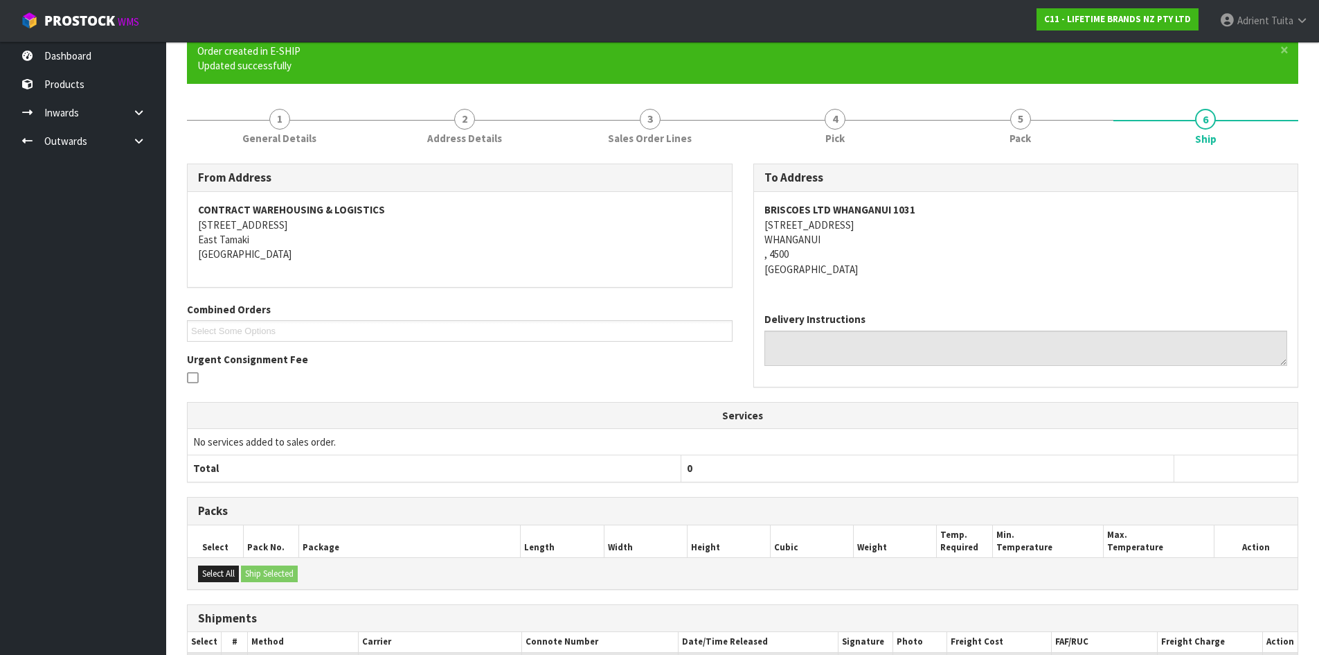
scroll to position [254, 0]
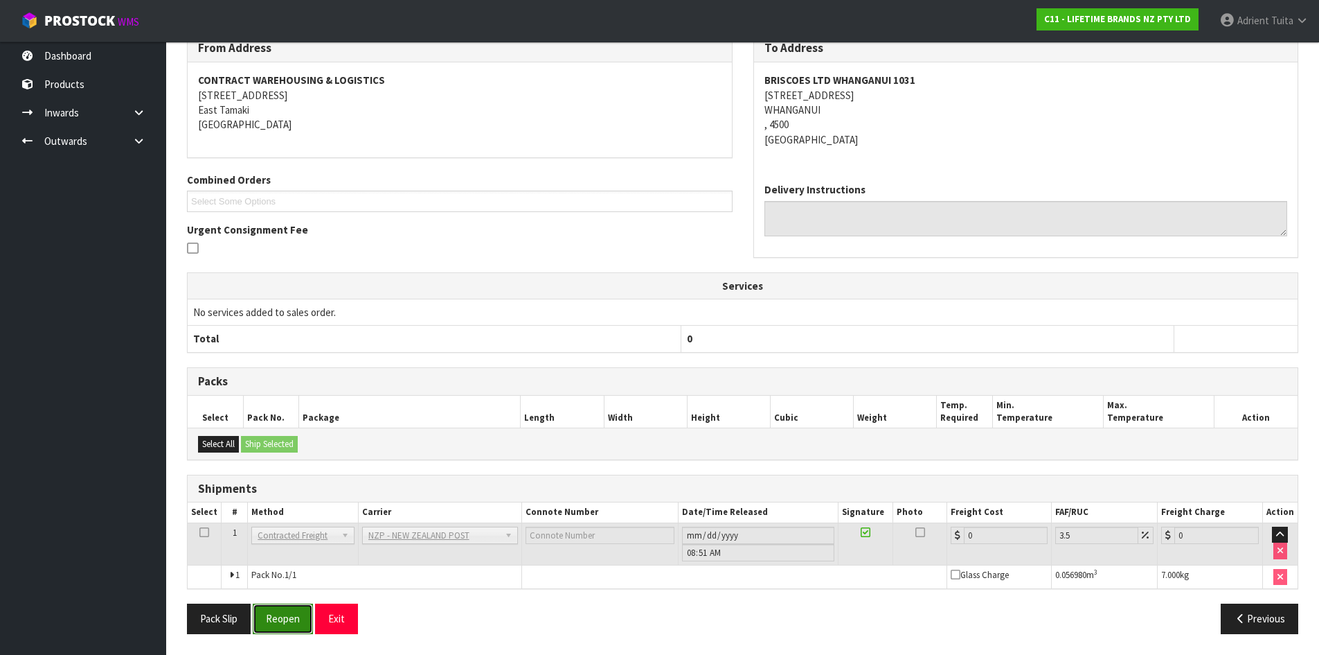
click at [285, 621] on button "Reopen" at bounding box center [283, 618] width 60 height 30
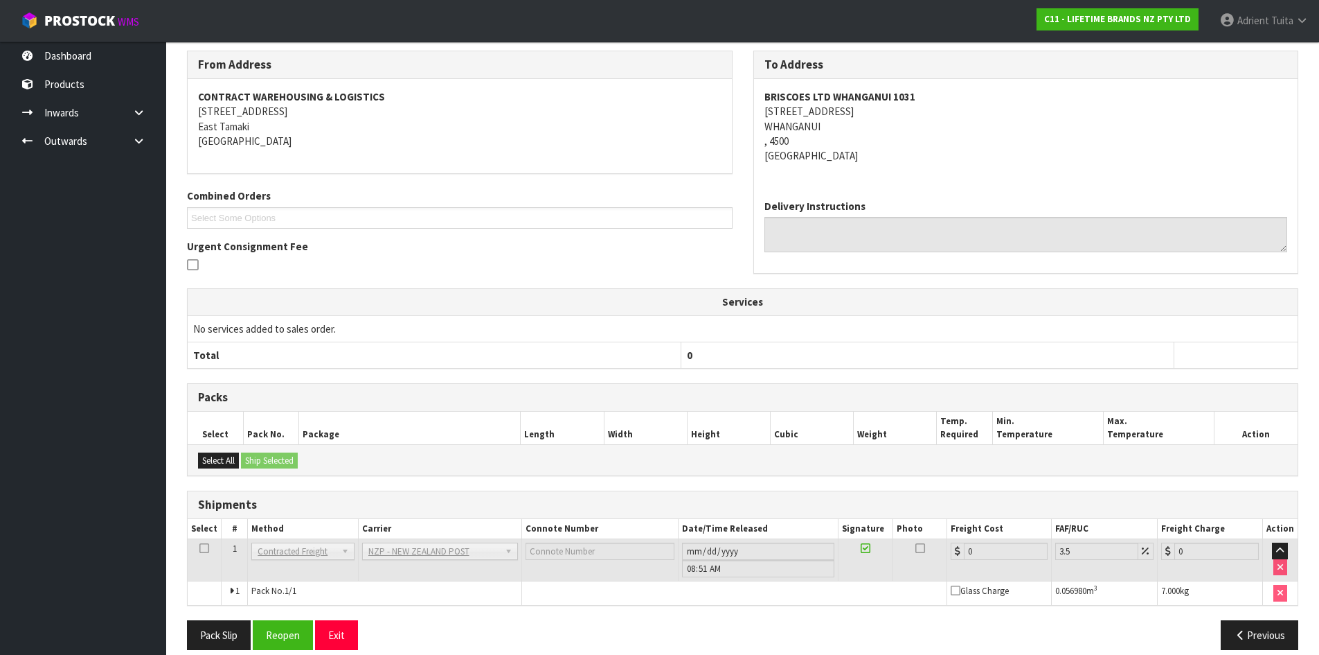
scroll to position [239, 0]
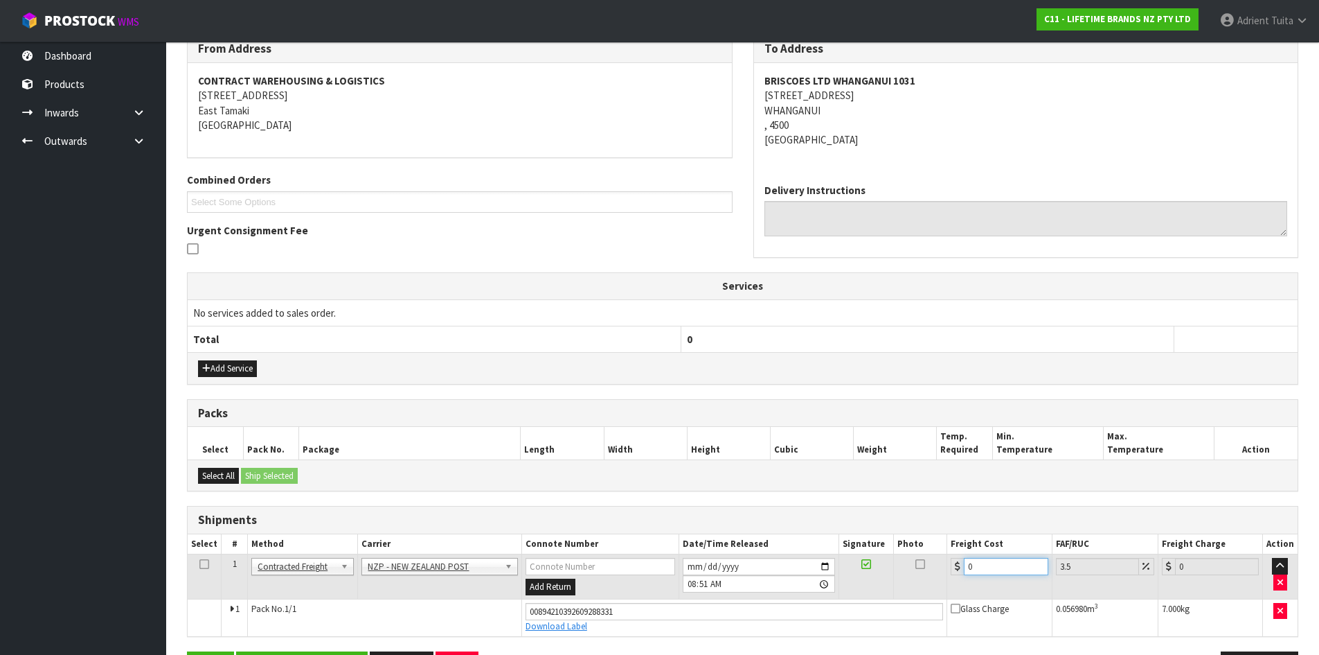
click at [984, 560] on input "0" at bounding box center [1006, 566] width 84 height 17
type input "1"
type input "1.03"
type input "10"
type input "10.35"
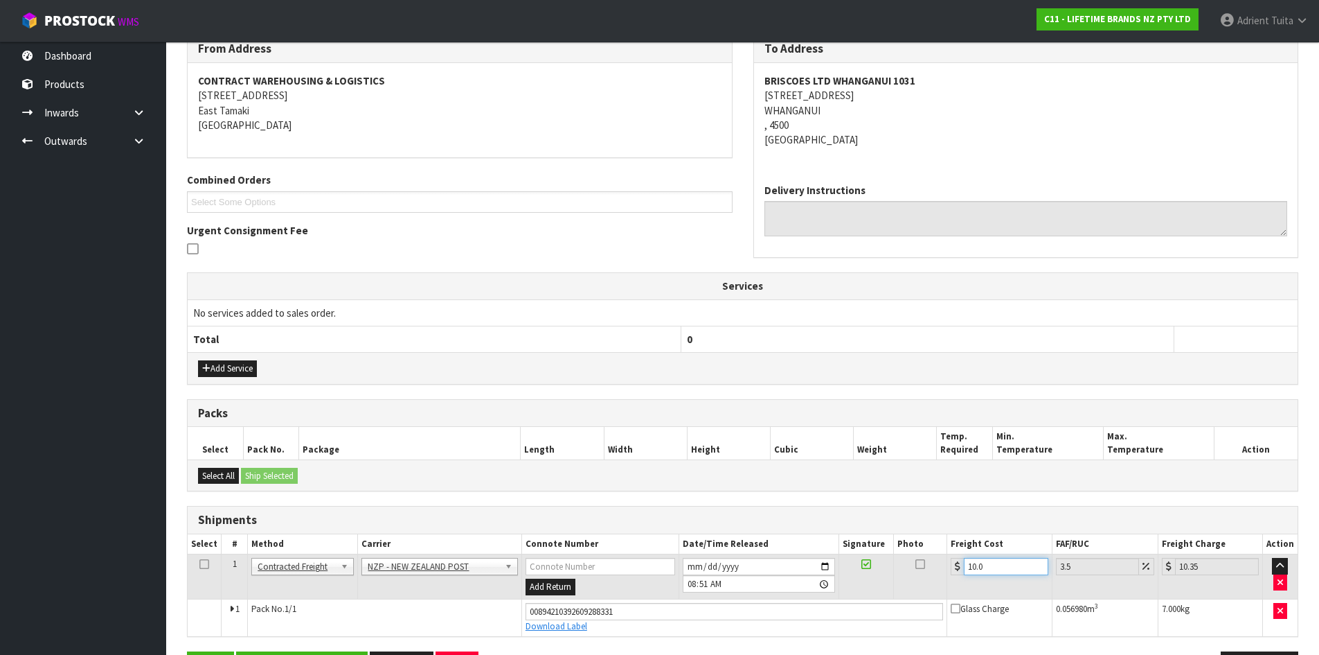
type input "10.07"
type input "10.42"
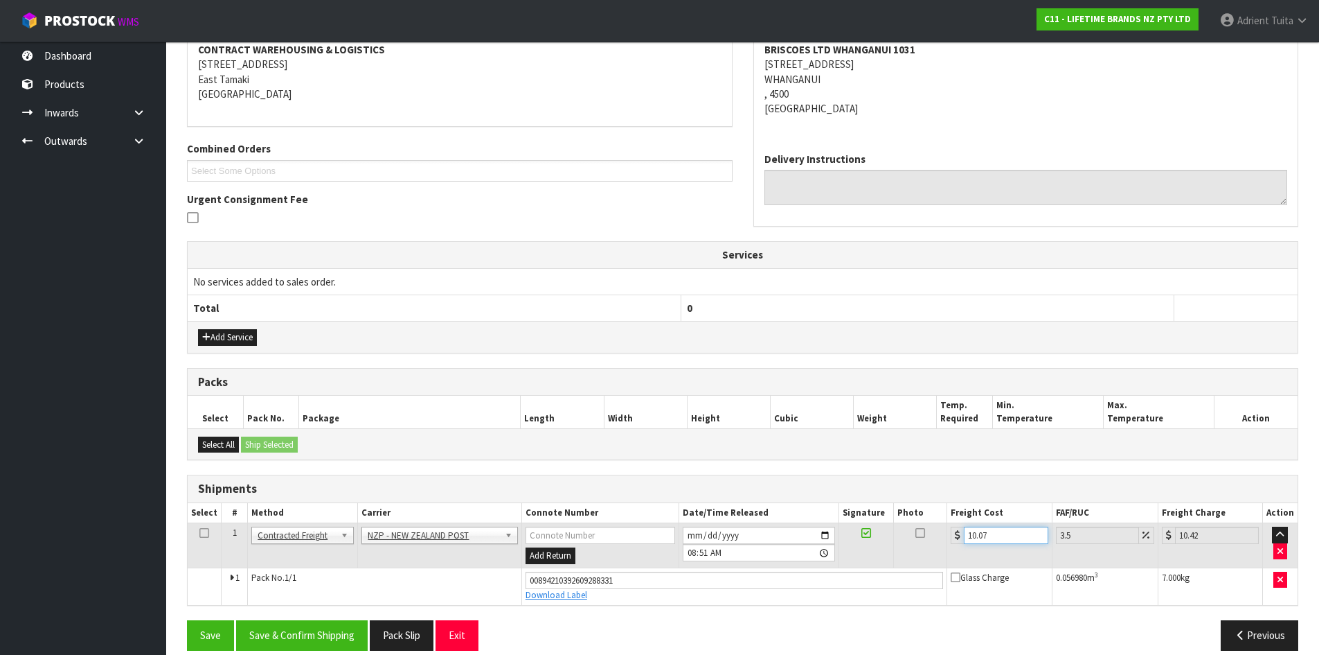
scroll to position [287, 0]
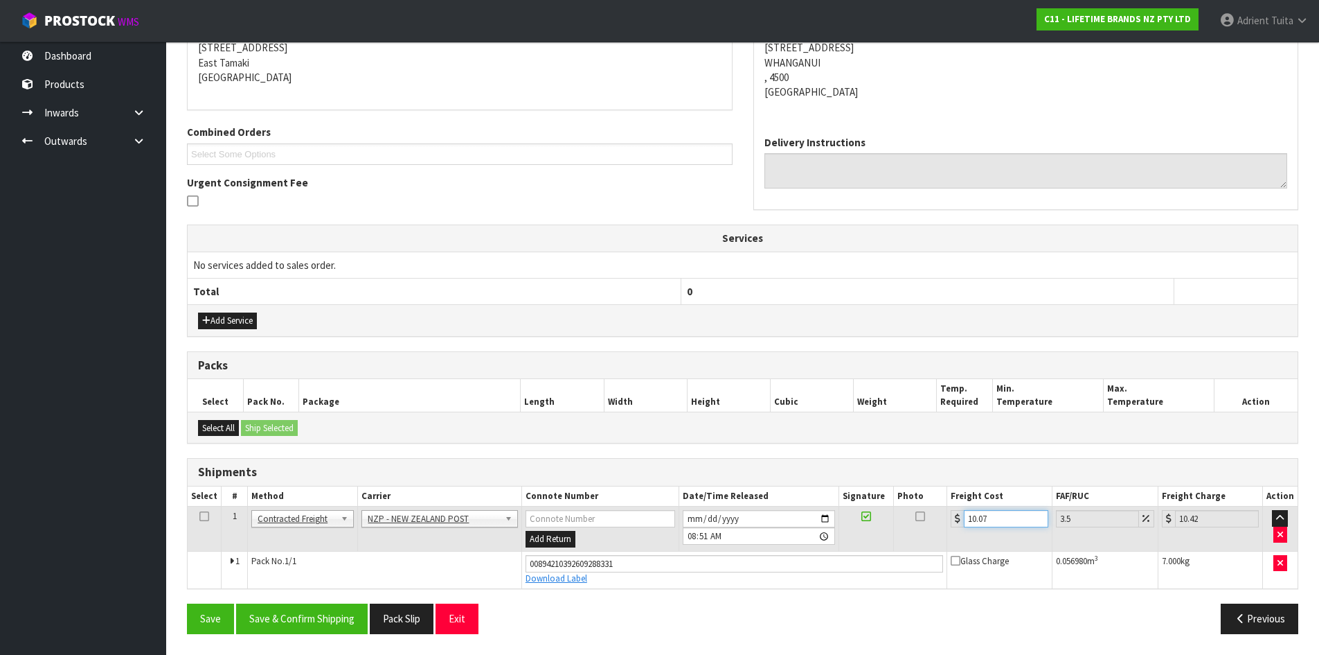
type input "10.07"
click at [317, 600] on div "From Address CONTRACT WAREHOUSING & LOGISTICS 17 Allens Road East Tamaki Auckla…" at bounding box center [743, 315] width 1112 height 657
click at [314, 612] on button "Save & Confirm Shipping" at bounding box center [302, 618] width 132 height 30
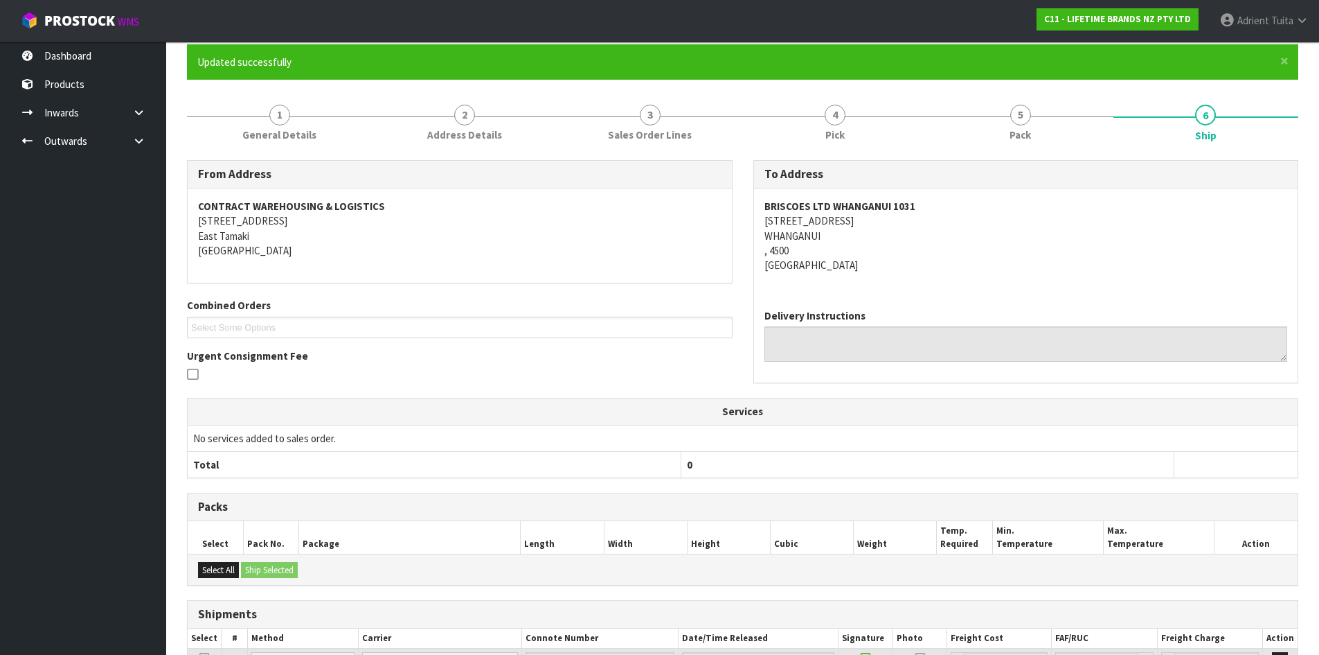
scroll to position [249, 0]
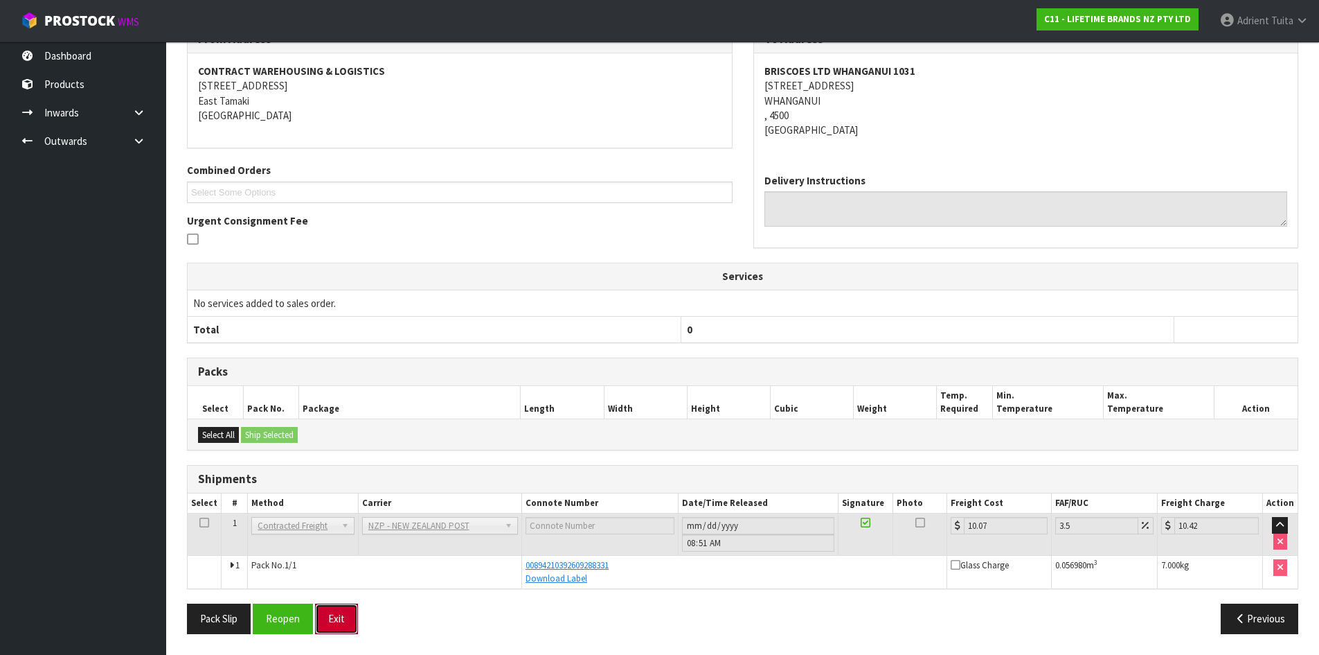
drag, startPoint x: 344, startPoint y: 621, endPoint x: 395, endPoint y: 558, distance: 80.8
click at [343, 621] on button "Exit" at bounding box center [336, 618] width 43 height 30
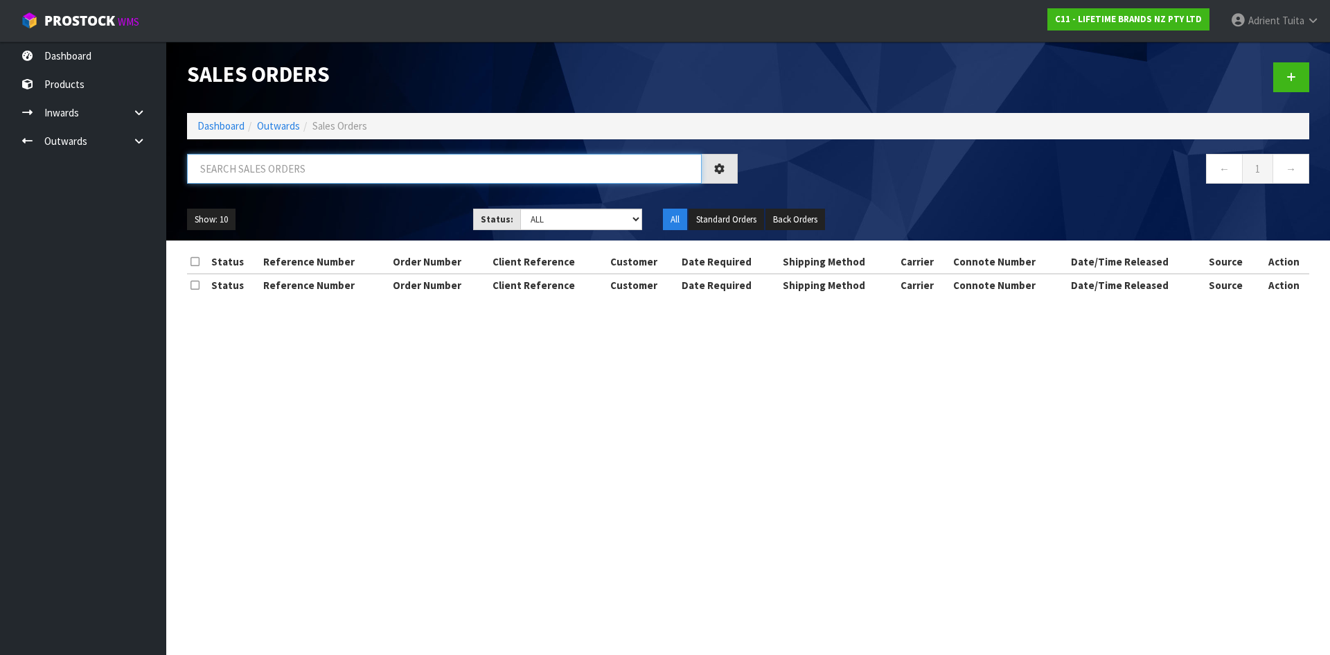
click at [292, 171] on input "text" at bounding box center [444, 169] width 515 height 30
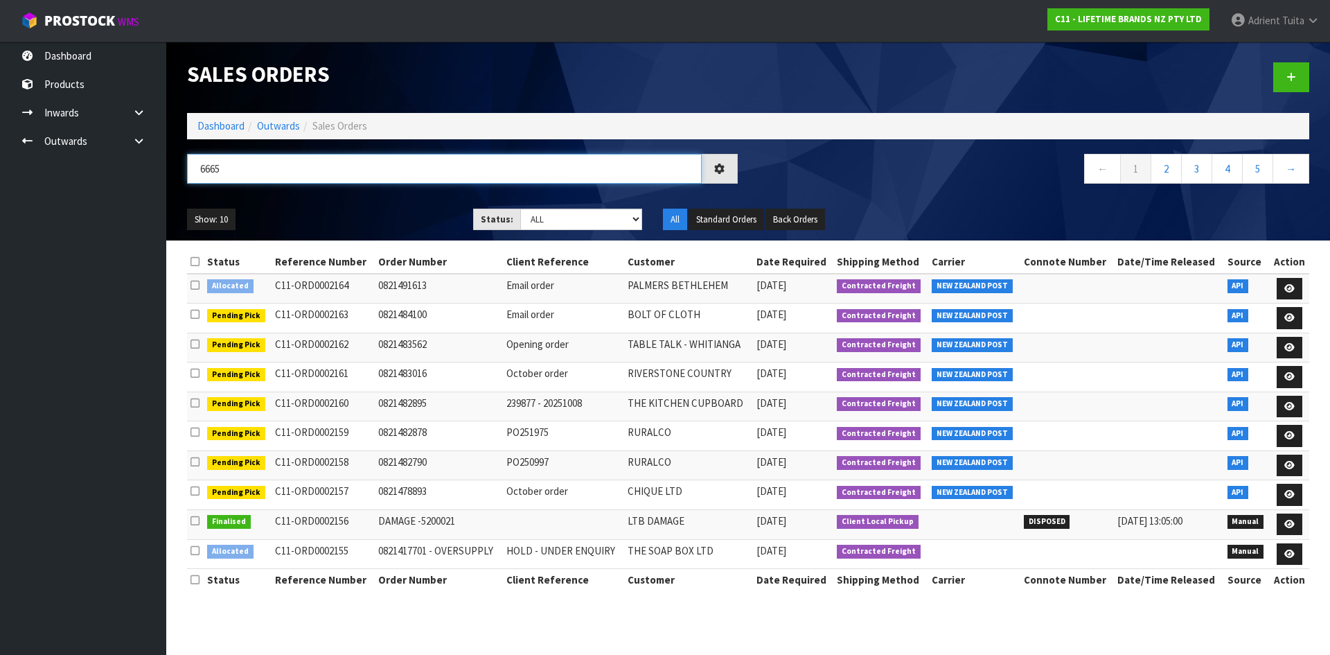
type input "6665"
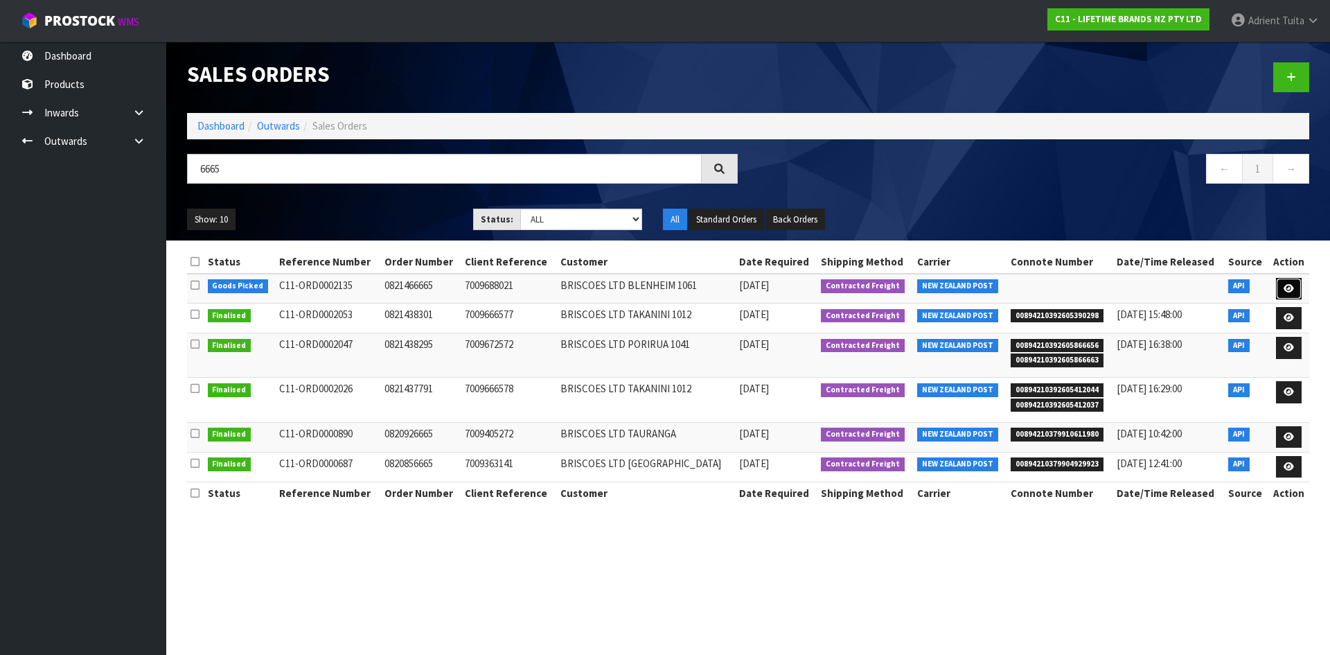
click at [1277, 288] on link at bounding box center [1289, 289] width 26 height 22
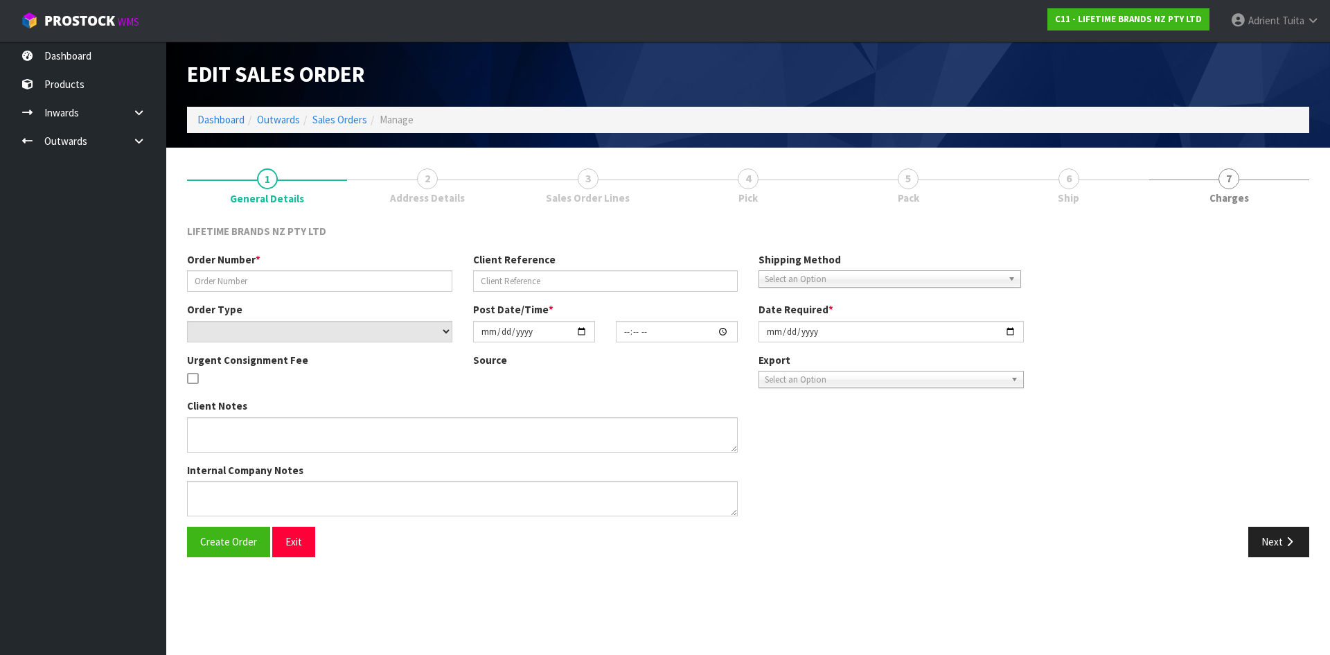
type input "0821466665"
type input "7009688021"
select select "number:0"
type input "[DATE]"
type input "10:29:42.000"
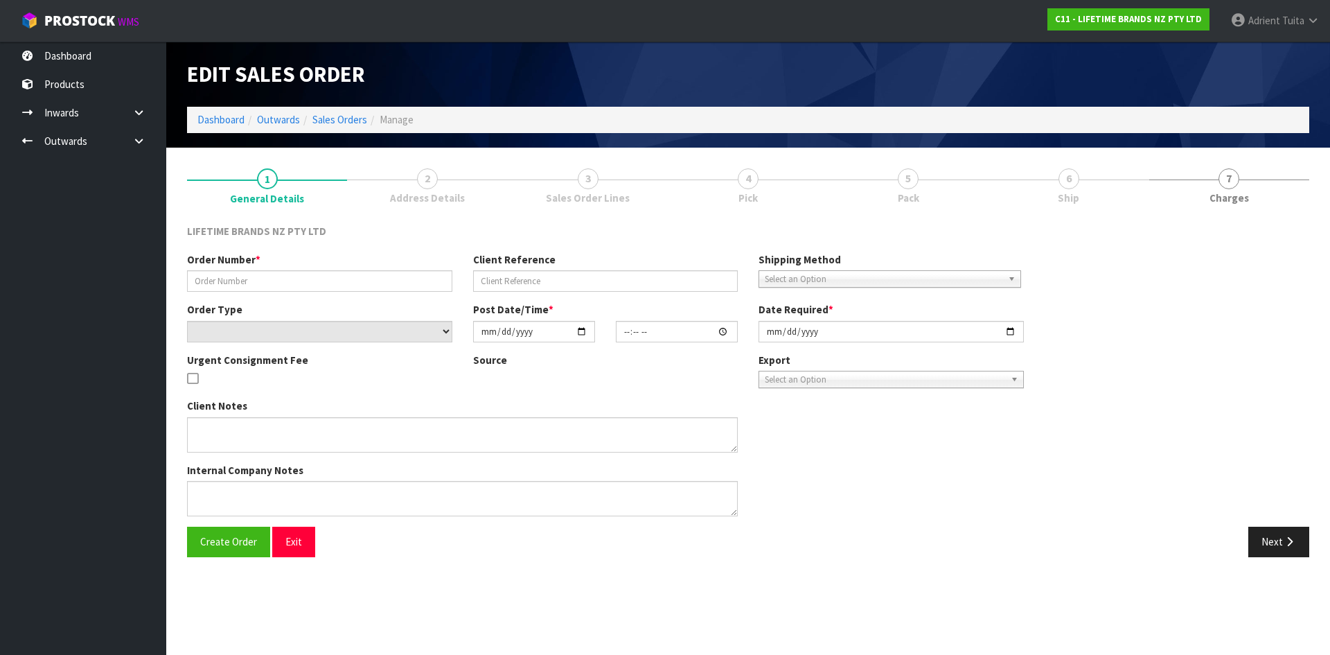
type input "[DATE]"
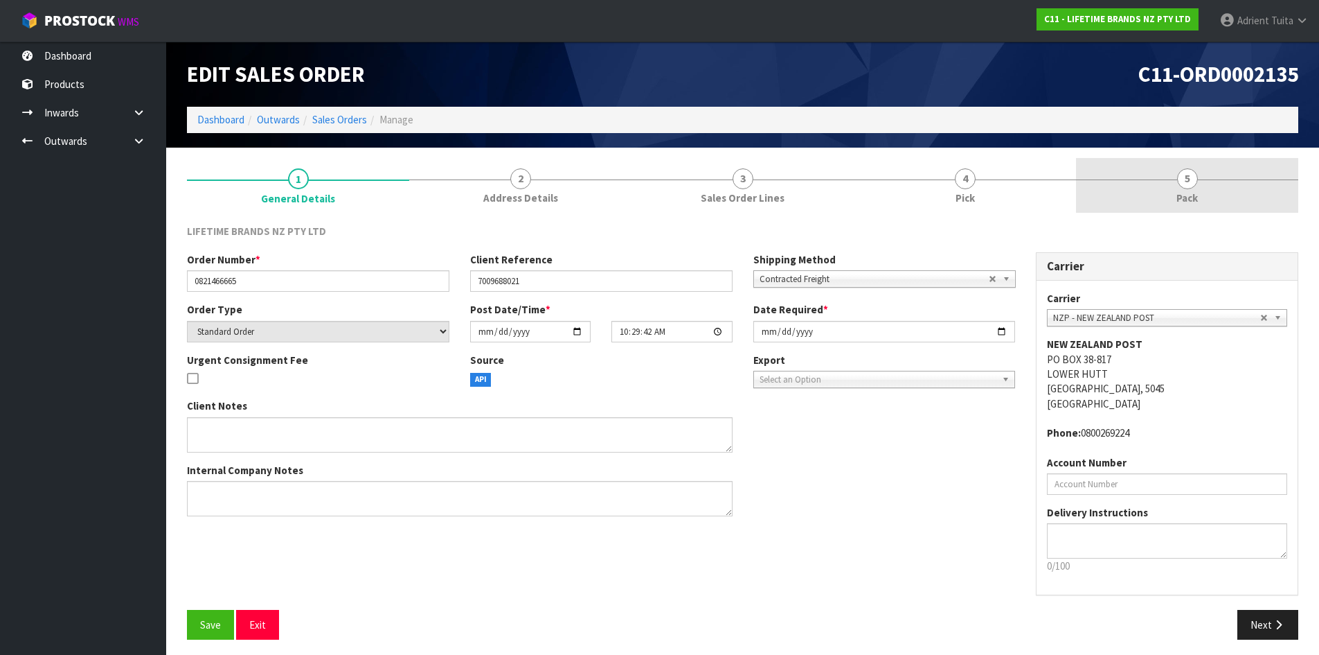
click at [1218, 208] on link "5 Pack" at bounding box center [1187, 185] width 222 height 55
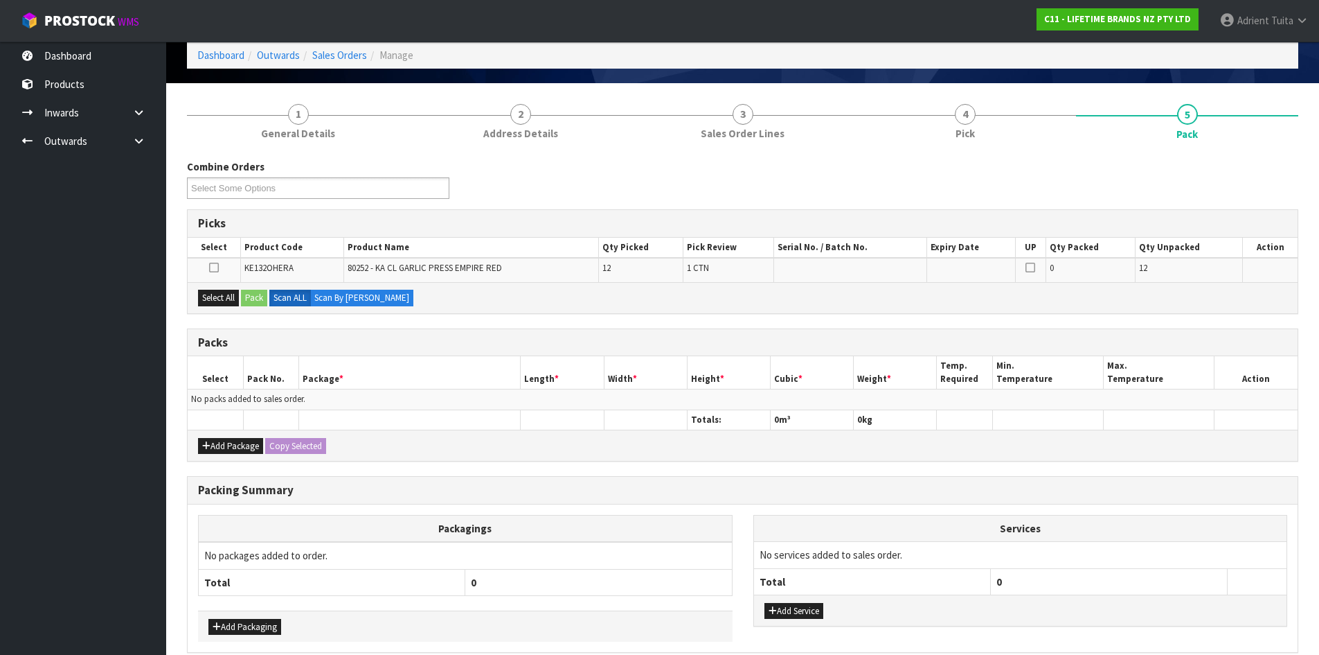
scroll to position [128, 0]
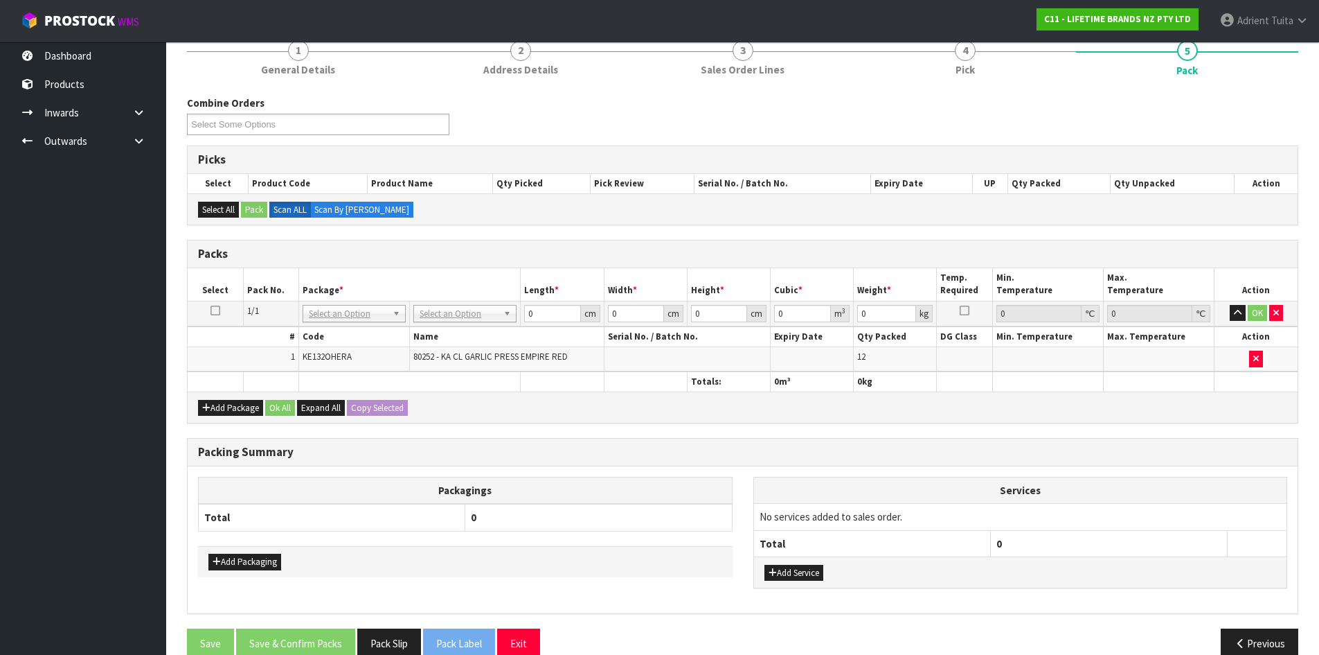
drag, startPoint x: 492, startPoint y: 312, endPoint x: 473, endPoint y: 334, distance: 28.9
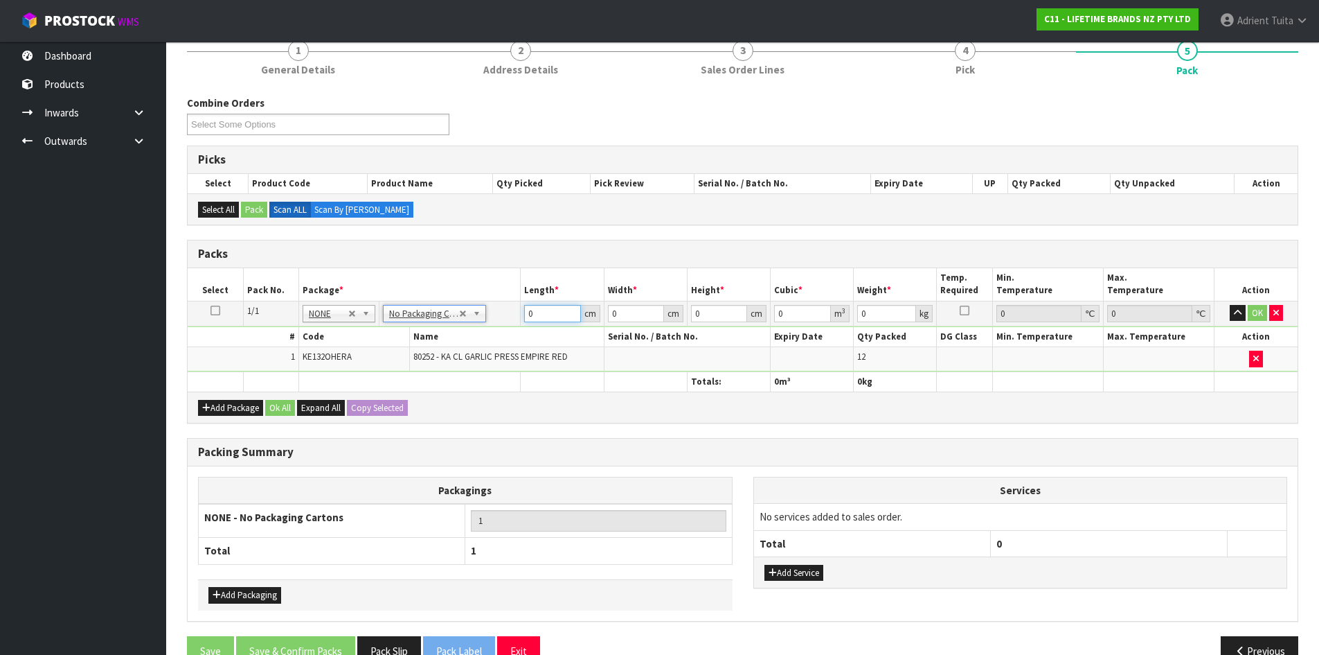
click at [550, 314] on input "0" at bounding box center [552, 313] width 56 height 17
type input "27"
type input "24"
type input "2"
type input "0.001296"
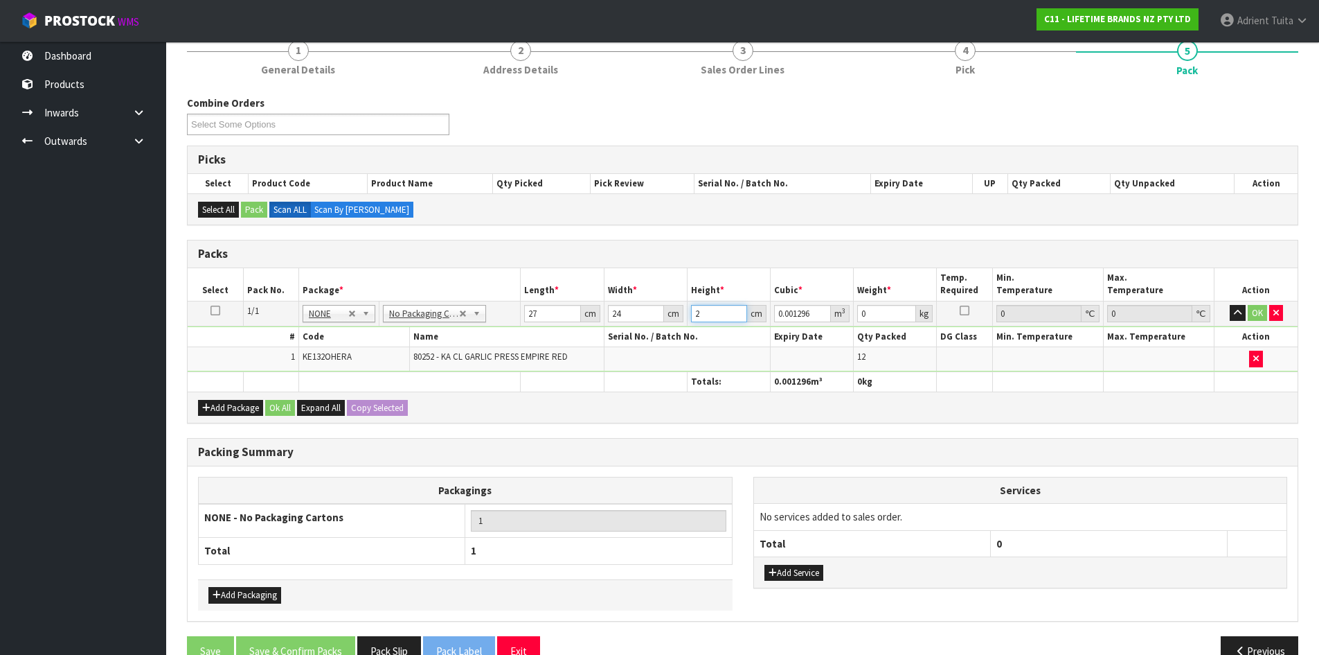
type input "21"
type input "0.013608"
type input "21"
type input "4"
click at [1254, 312] on button "OK" at bounding box center [1257, 313] width 19 height 17
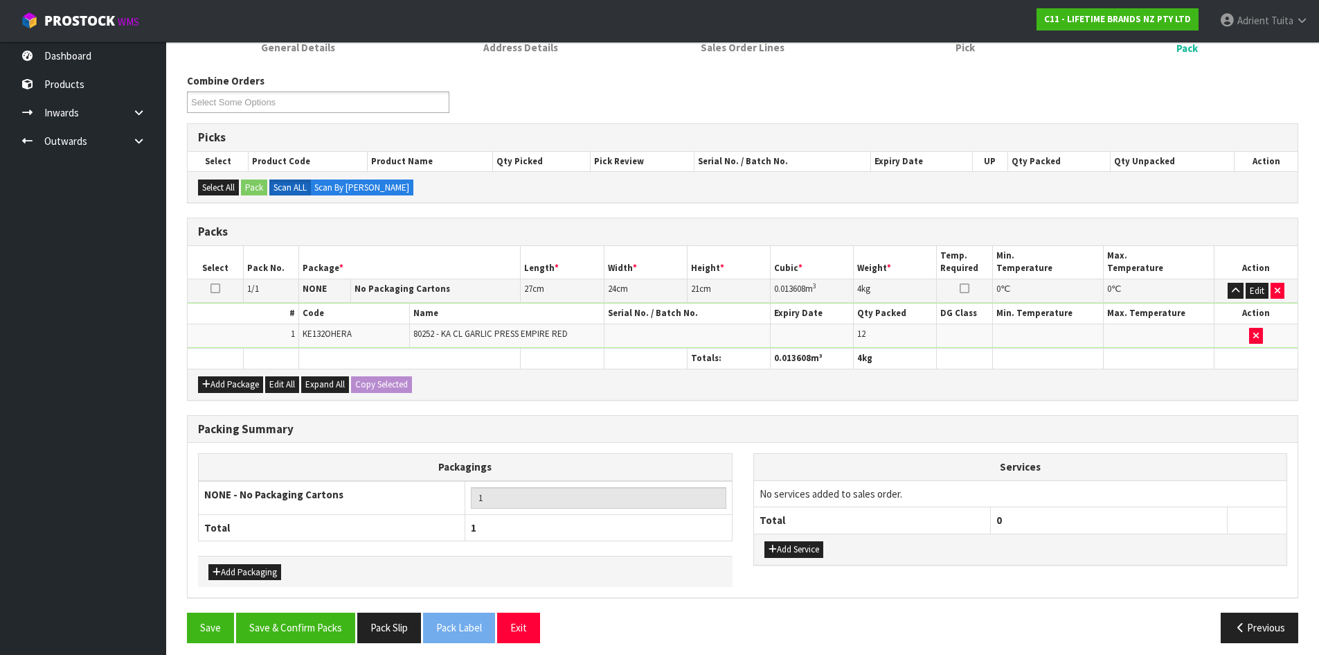
scroll to position [159, 0]
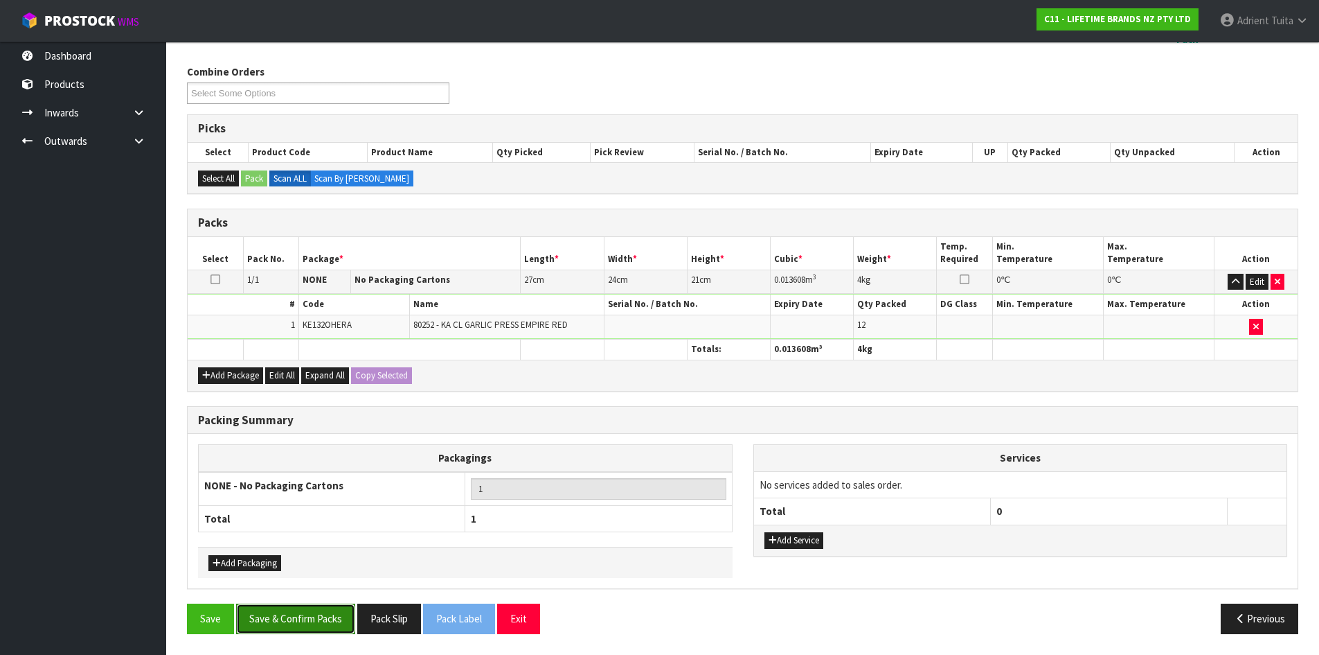
click at [320, 628] on button "Save & Confirm Packs" at bounding box center [295, 618] width 119 height 30
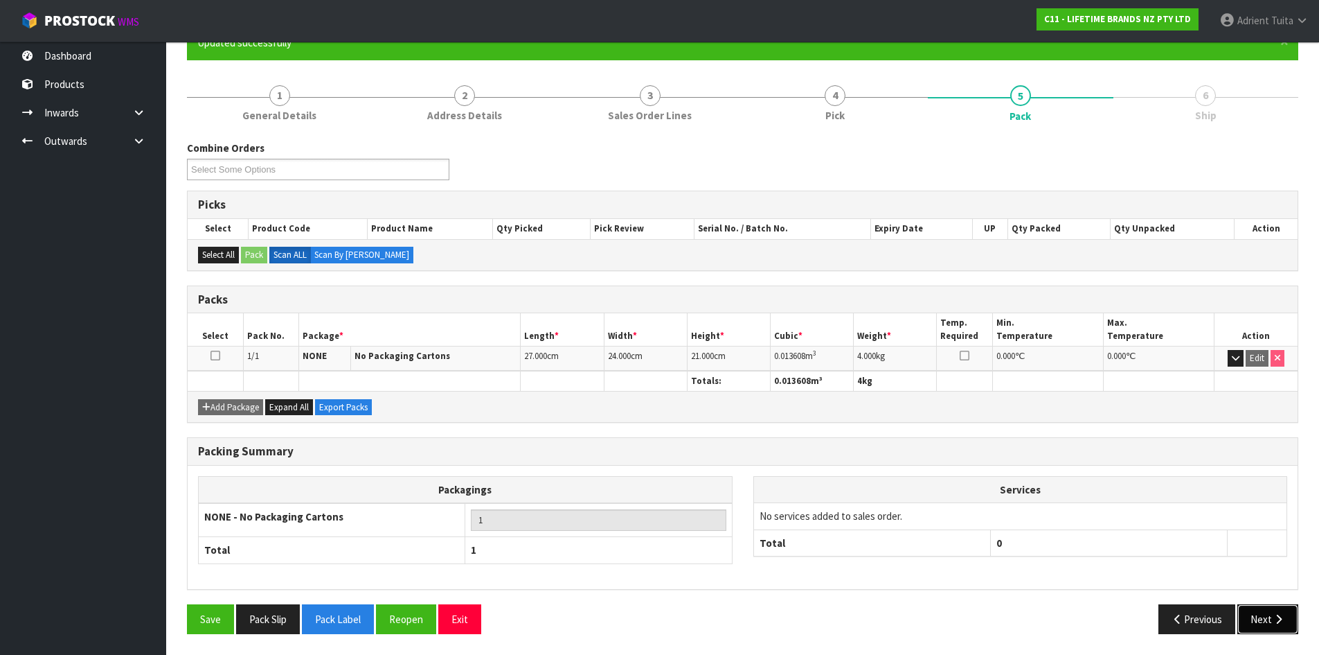
click at [1270, 623] on button "Next" at bounding box center [1268, 619] width 61 height 30
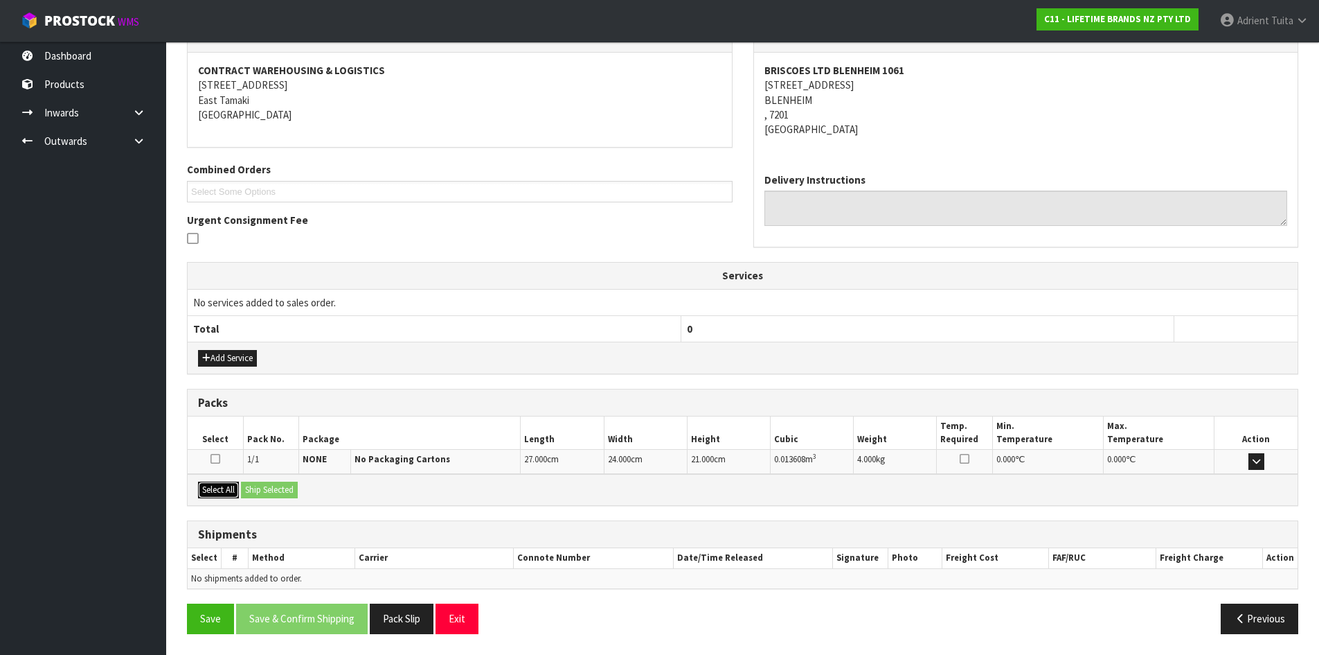
drag, startPoint x: 224, startPoint y: 486, endPoint x: 231, endPoint y: 486, distance: 7.0
click at [227, 486] on button "Select All" at bounding box center [218, 489] width 41 height 17
click at [264, 490] on button "Ship Selected" at bounding box center [269, 489] width 57 height 17
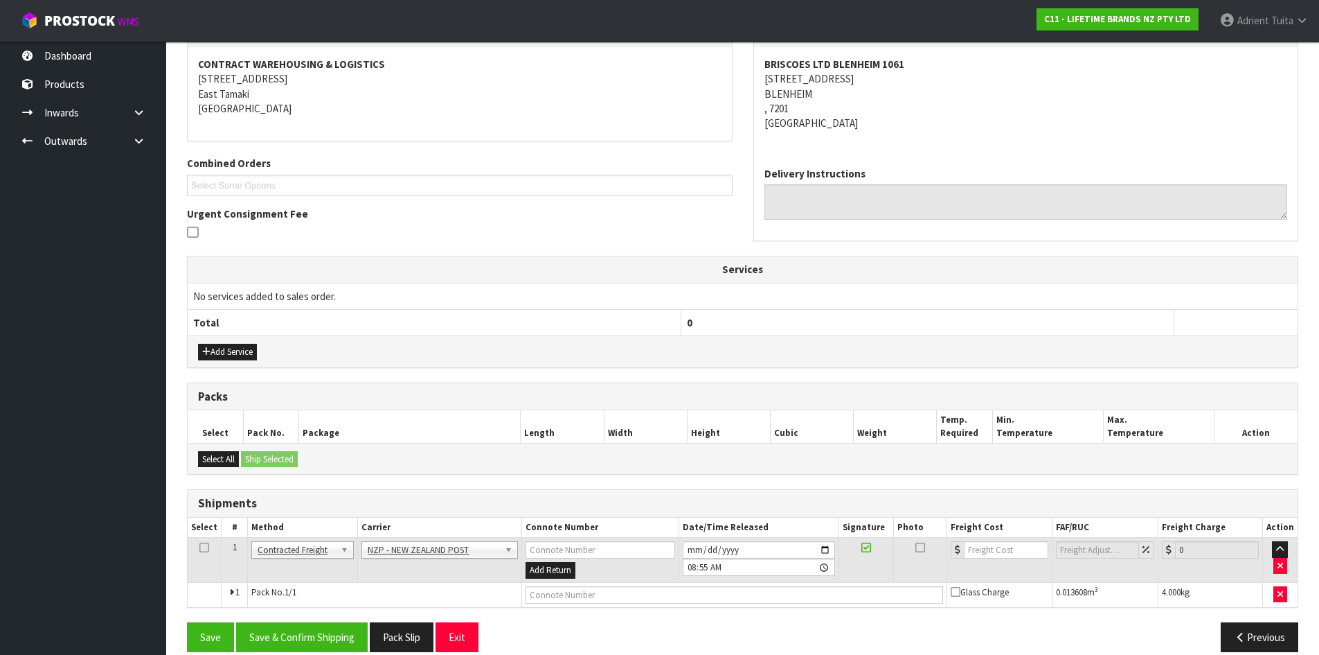
scroll to position [274, 0]
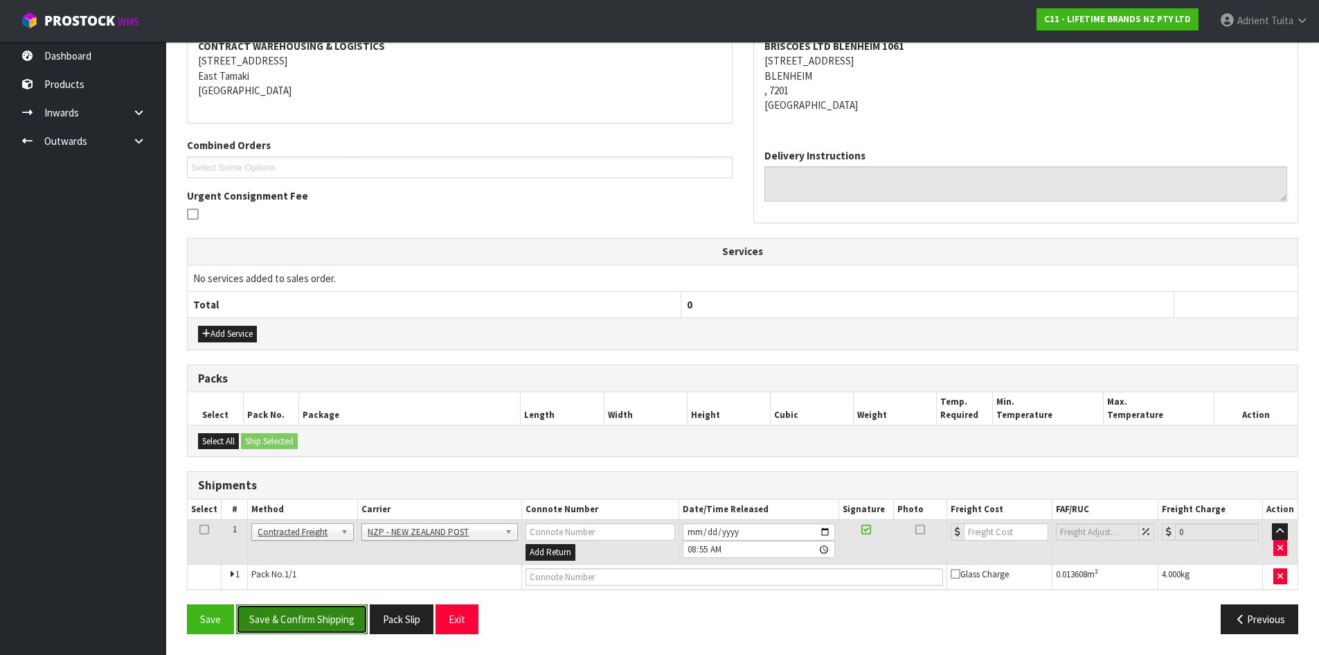
click at [322, 617] on button "Save & Confirm Shipping" at bounding box center [302, 619] width 132 height 30
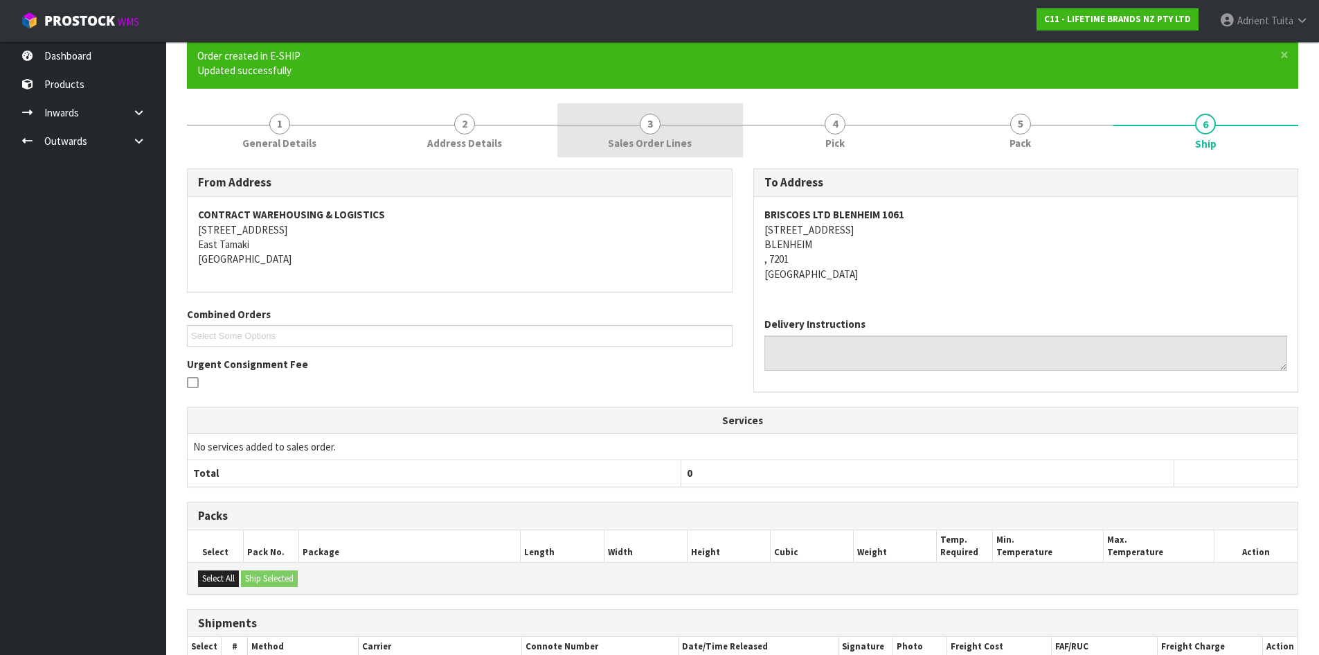
scroll to position [254, 0]
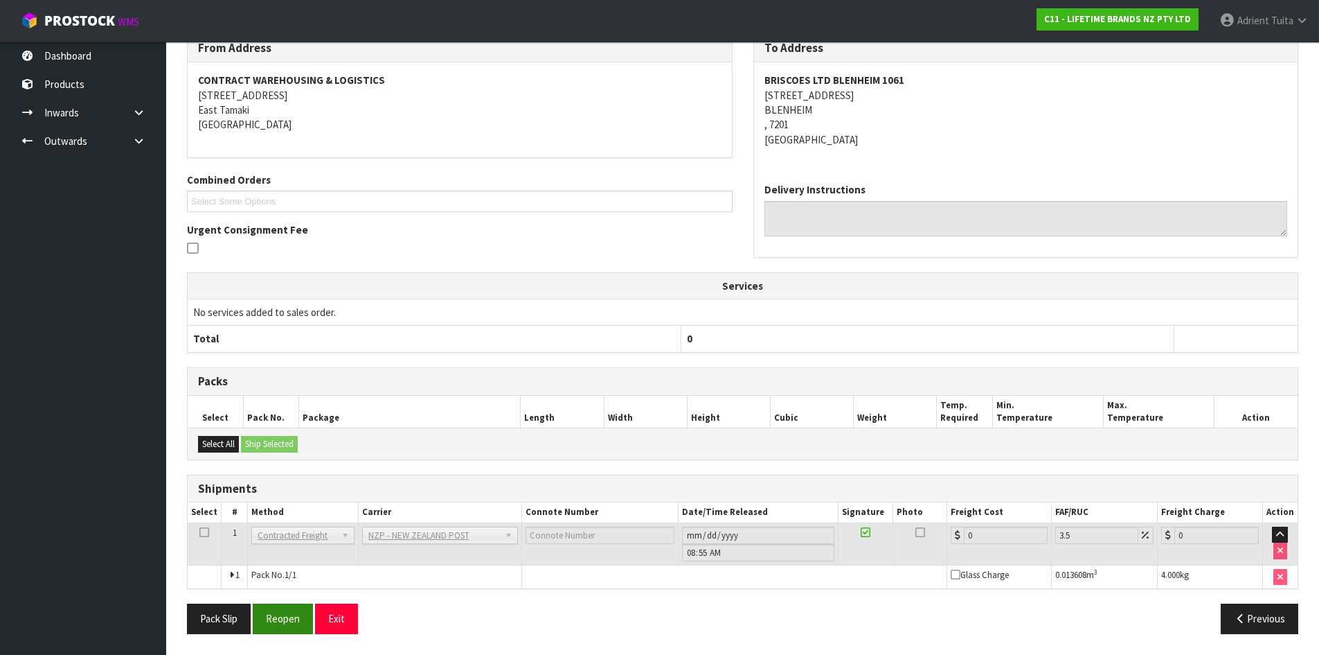
drag, startPoint x: 281, startPoint y: 641, endPoint x: 281, endPoint y: 623, distance: 18.0
click at [281, 641] on div "Pack Slip Reopen Exit Previous" at bounding box center [743, 623] width 1132 height 40
click at [281, 616] on button "Reopen" at bounding box center [283, 618] width 60 height 30
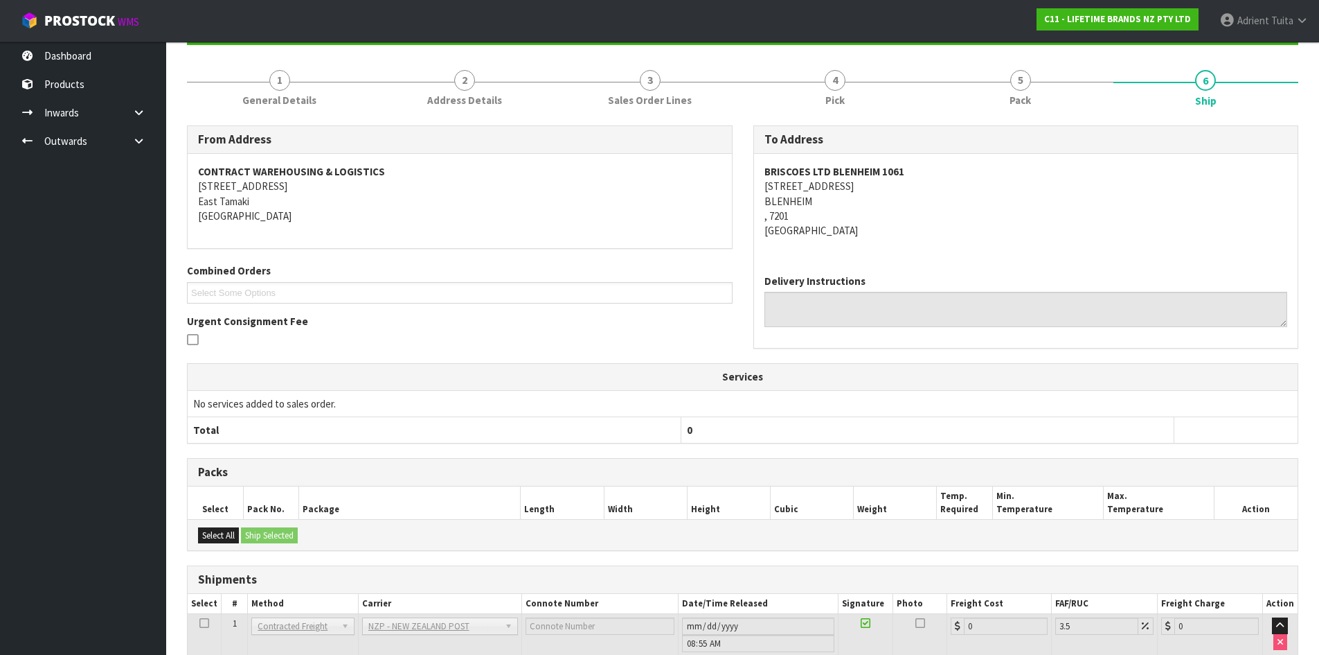
scroll to position [239, 0]
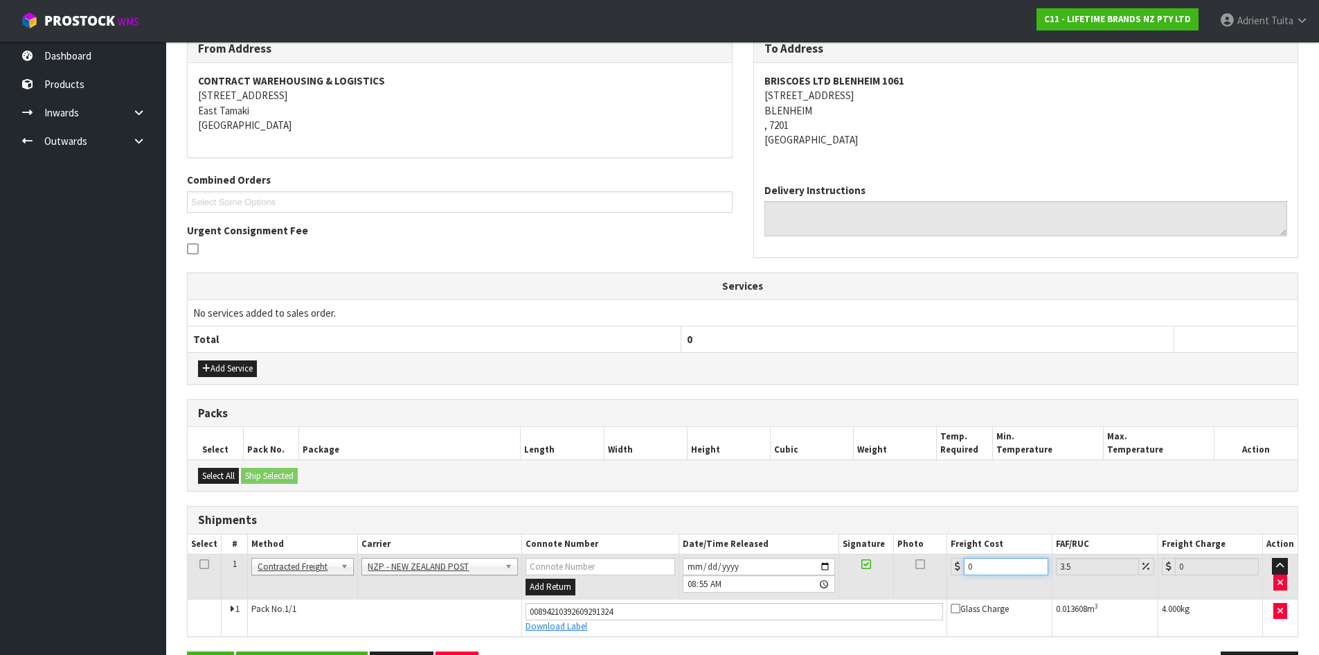
click at [987, 567] on input "0" at bounding box center [1006, 566] width 84 height 17
type input "1"
type input "1.03"
type input "11"
type input "11.38"
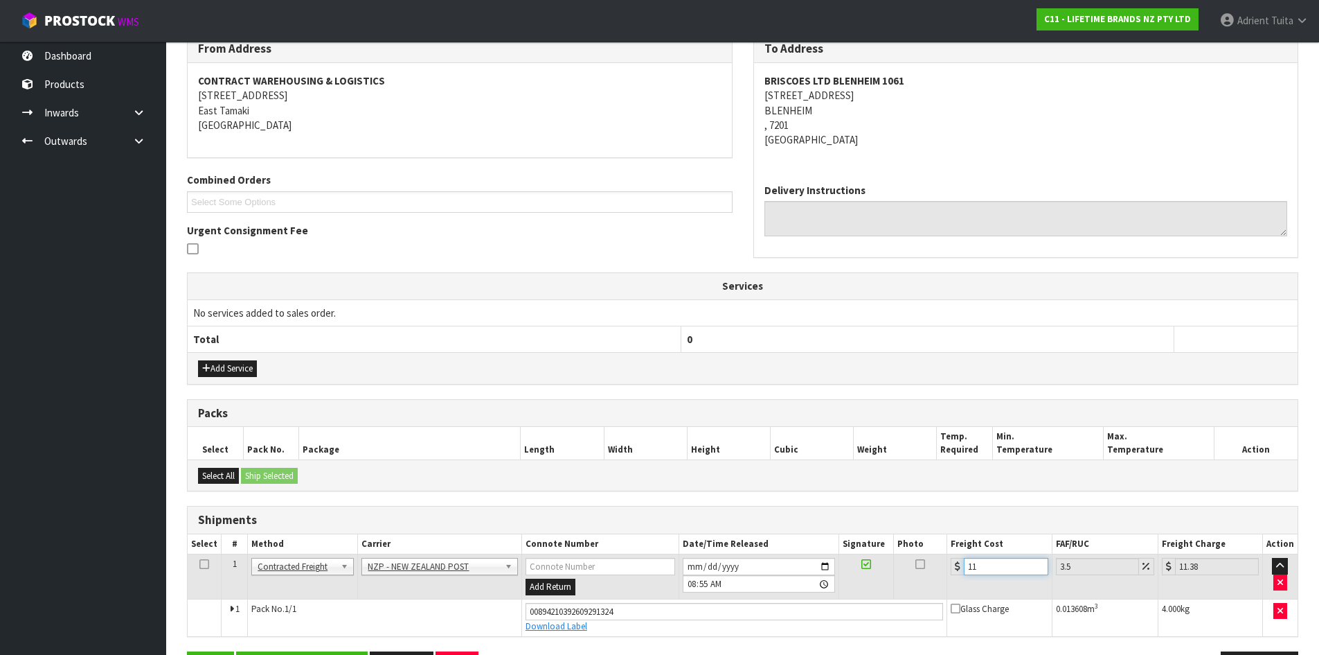
type input "11.6"
type input "12.01"
type input "11.61"
type input "12.02"
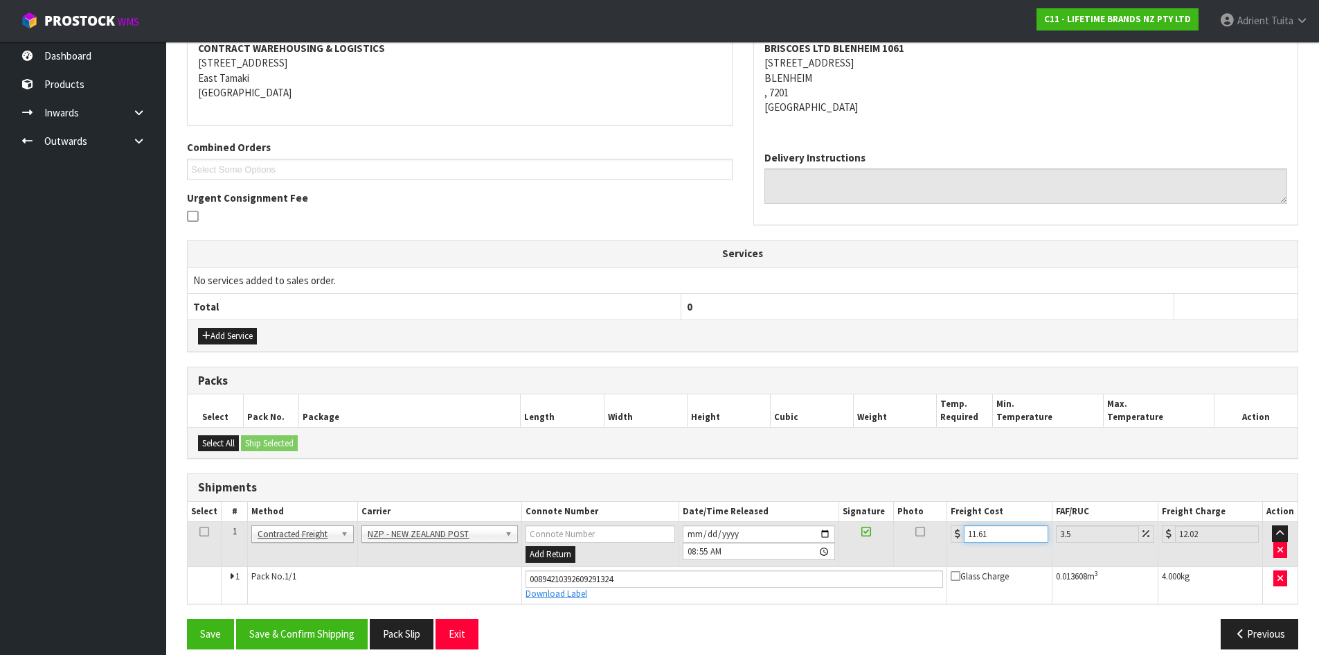
scroll to position [287, 0]
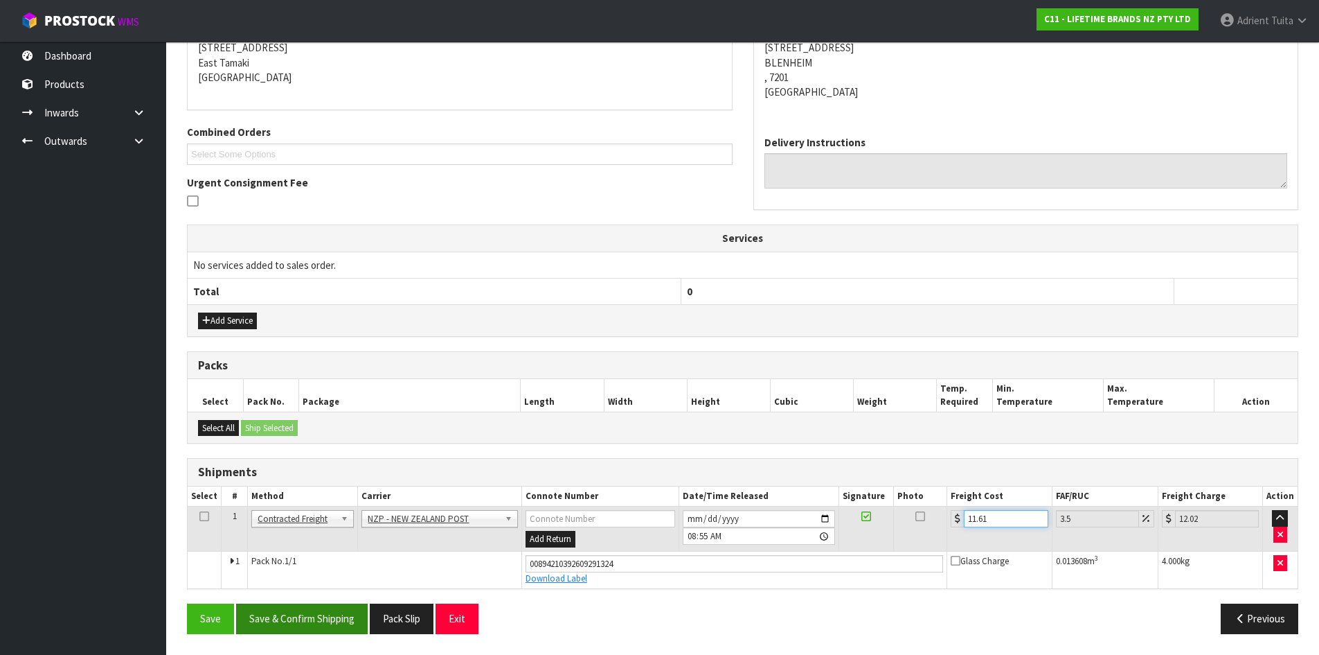
type input "11.61"
click at [295, 614] on button "Save & Confirm Shipping" at bounding box center [302, 618] width 132 height 30
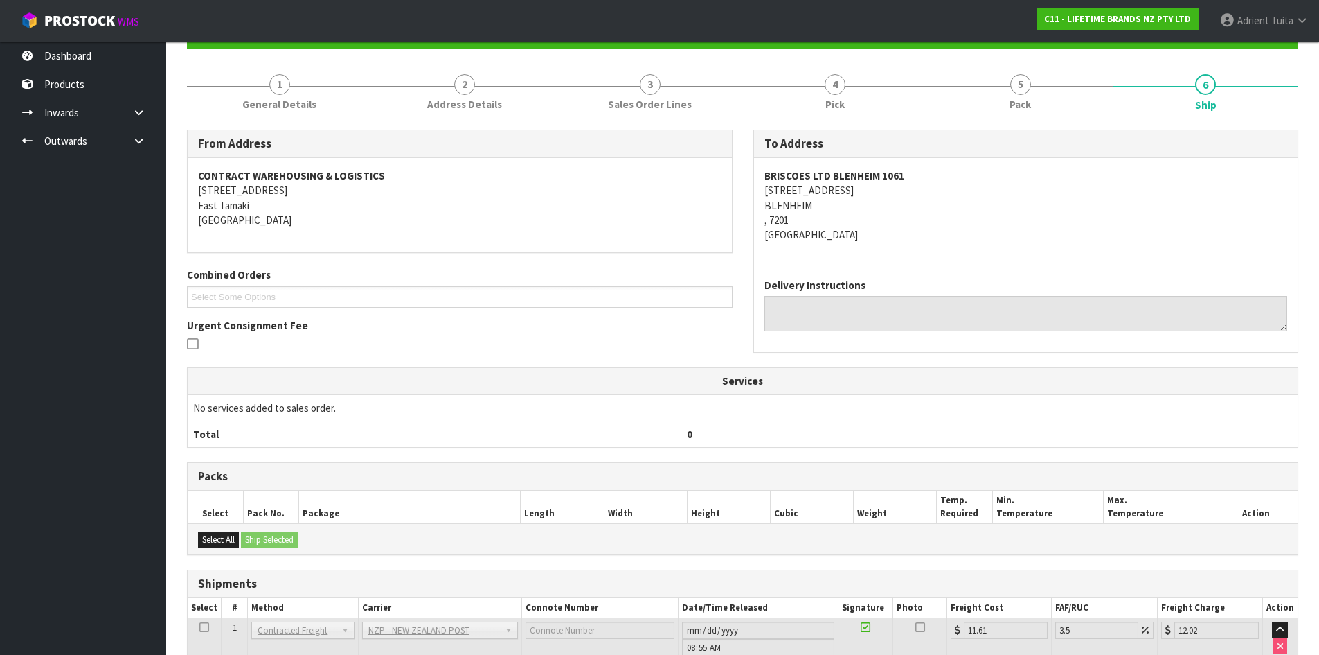
scroll to position [249, 0]
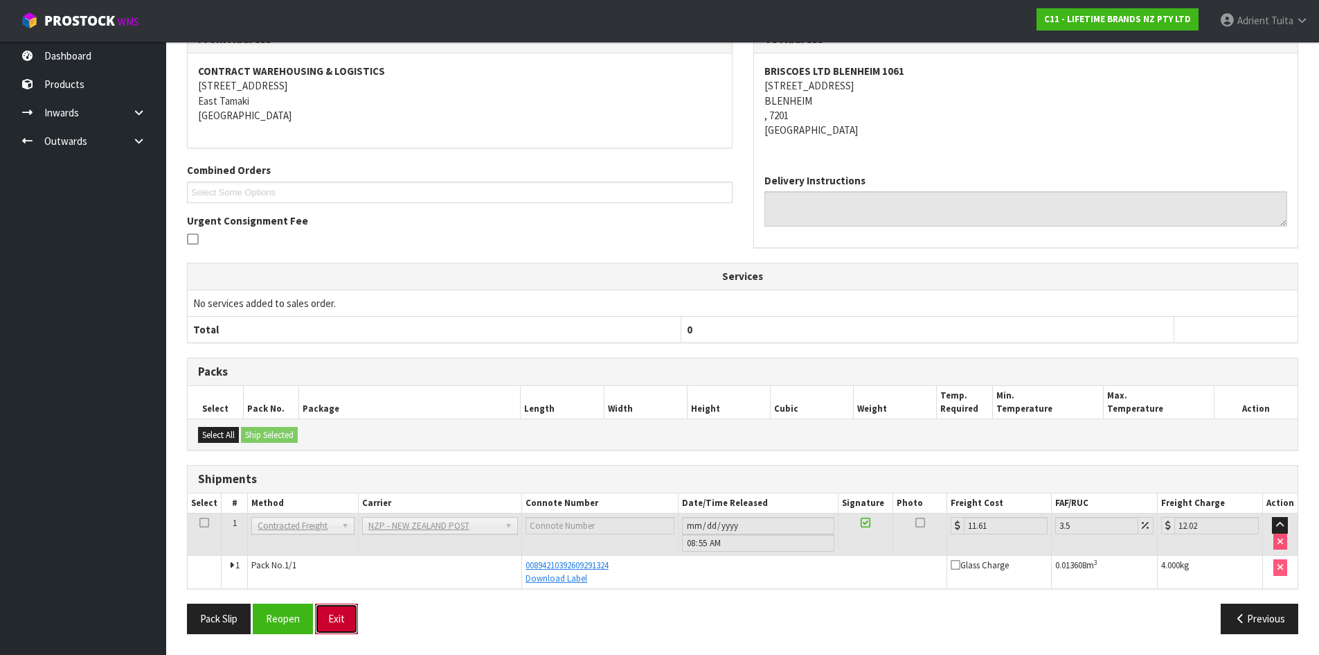
click at [349, 622] on button "Exit" at bounding box center [336, 618] width 43 height 30
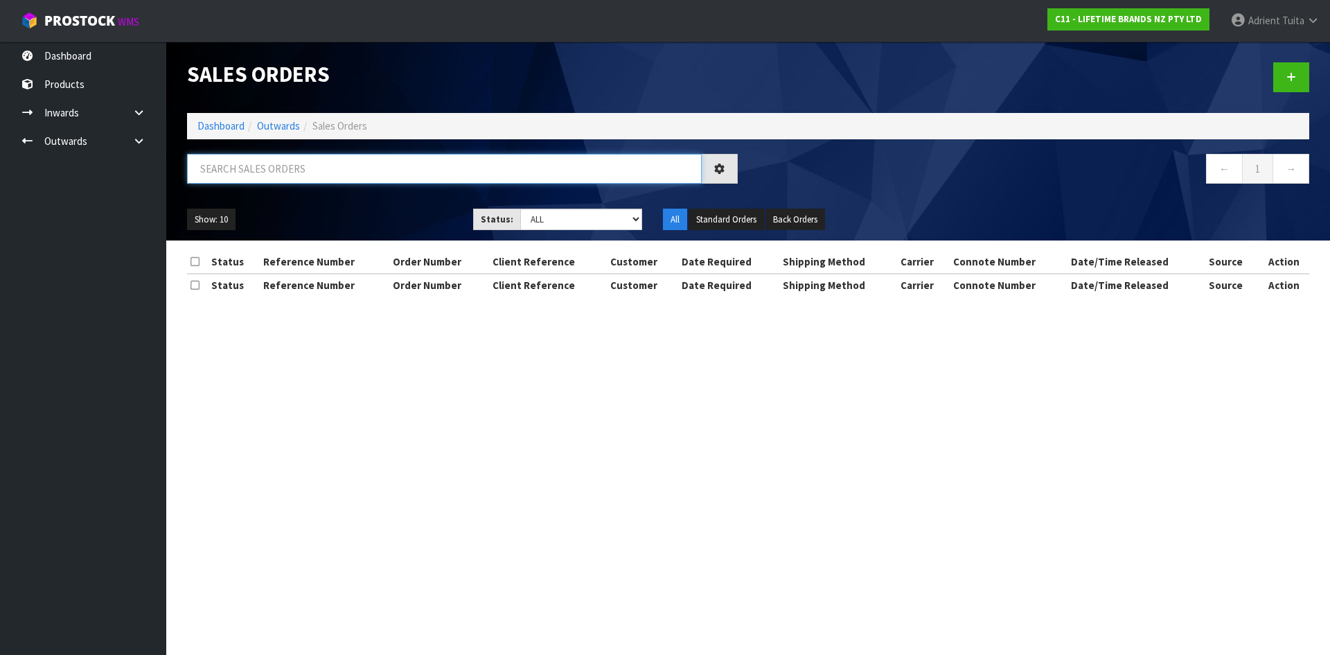
click at [254, 179] on input "text" at bounding box center [444, 169] width 515 height 30
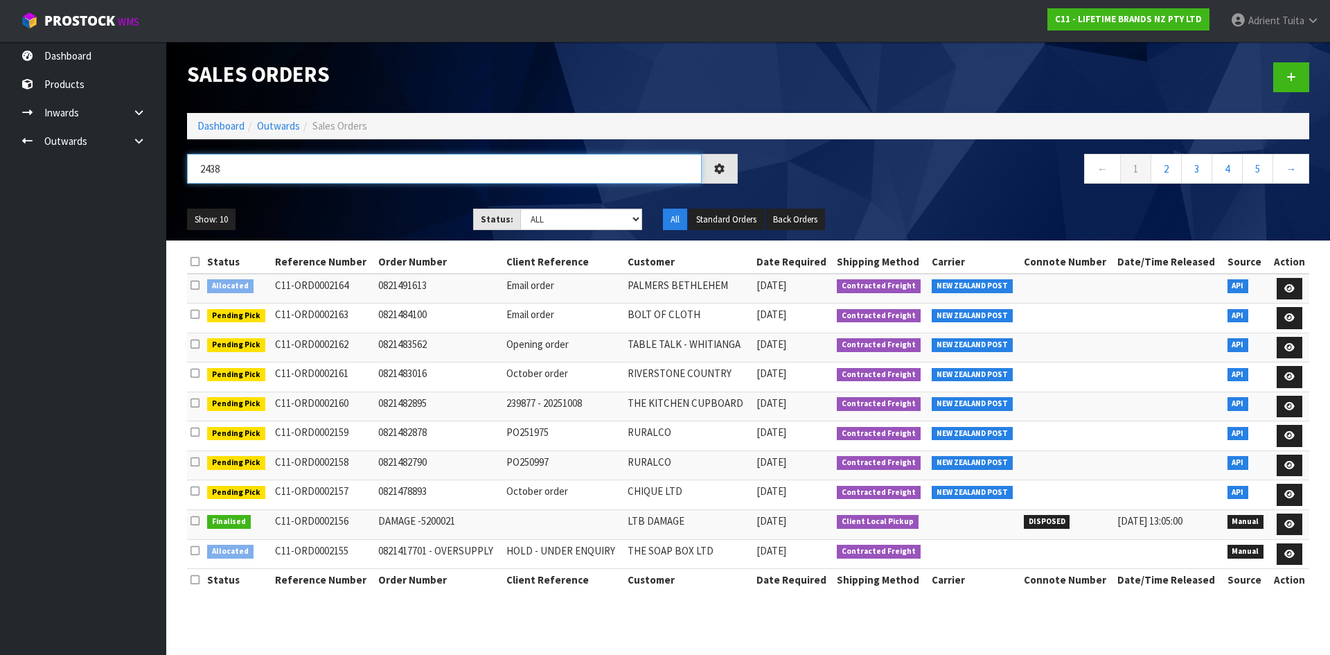
type input "2438"
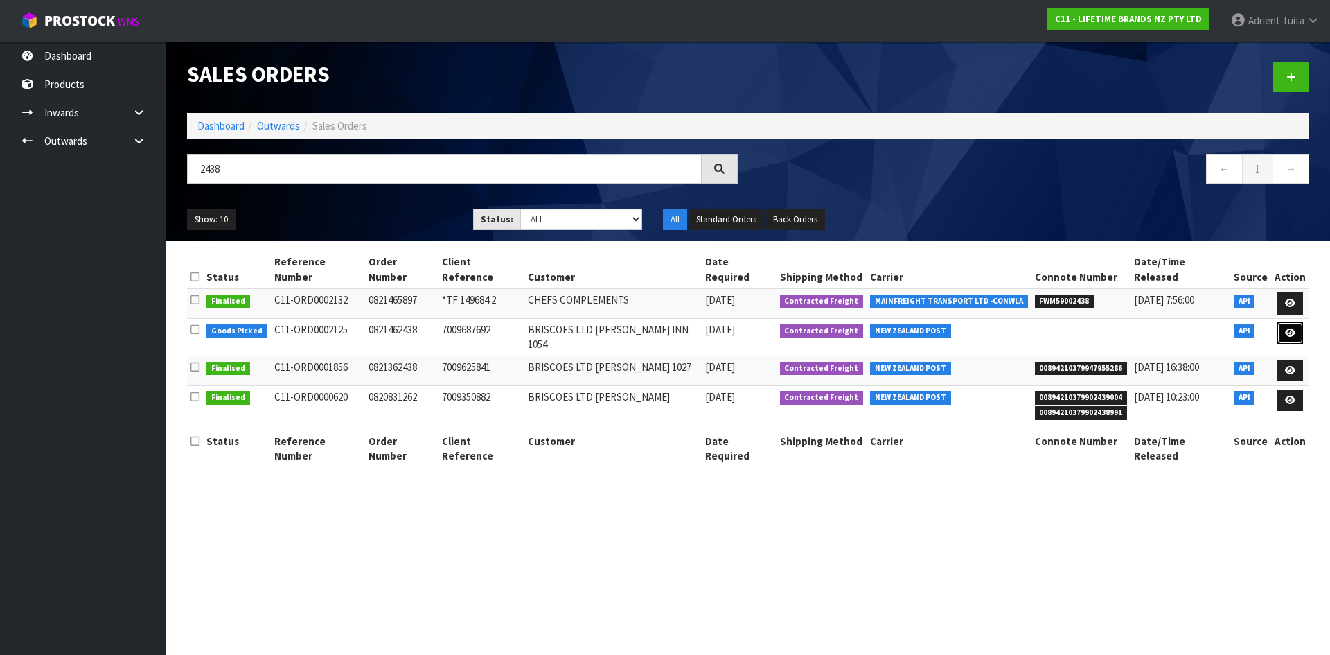
click at [1297, 322] on link at bounding box center [1290, 333] width 26 height 22
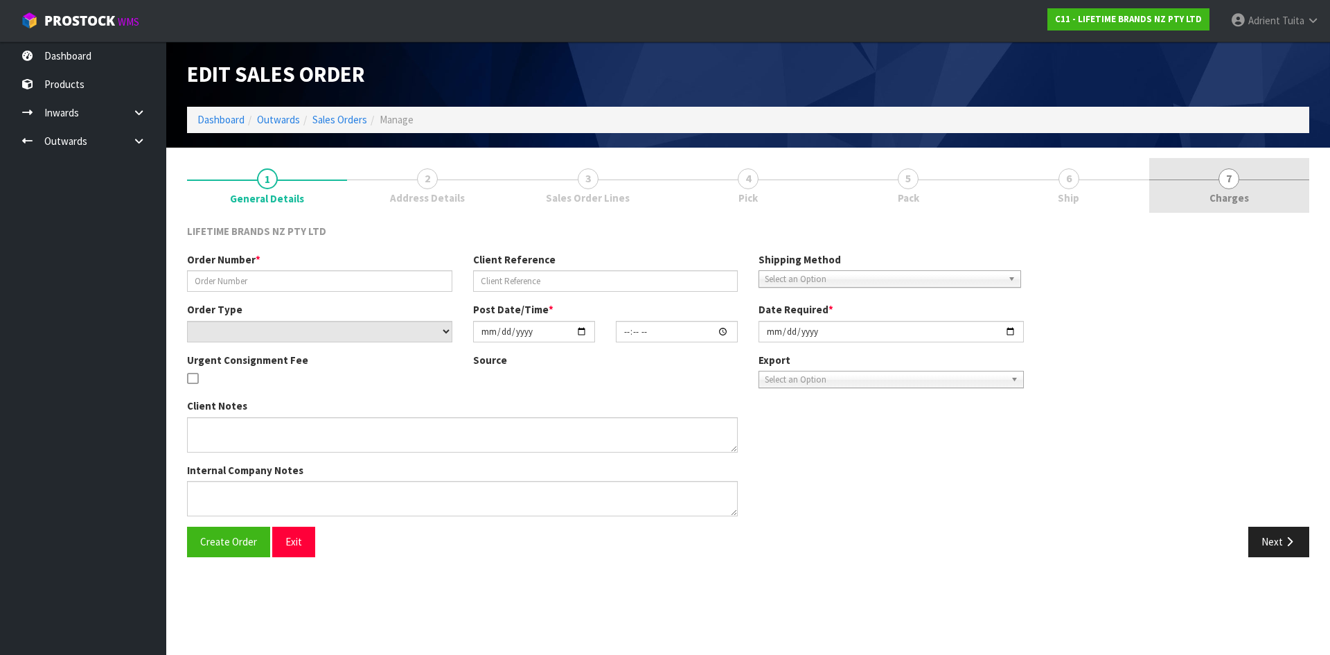
type input "0821462438"
type input "7009687692"
select select "number:0"
type input "2025-10-06"
type input "15:54:38.000"
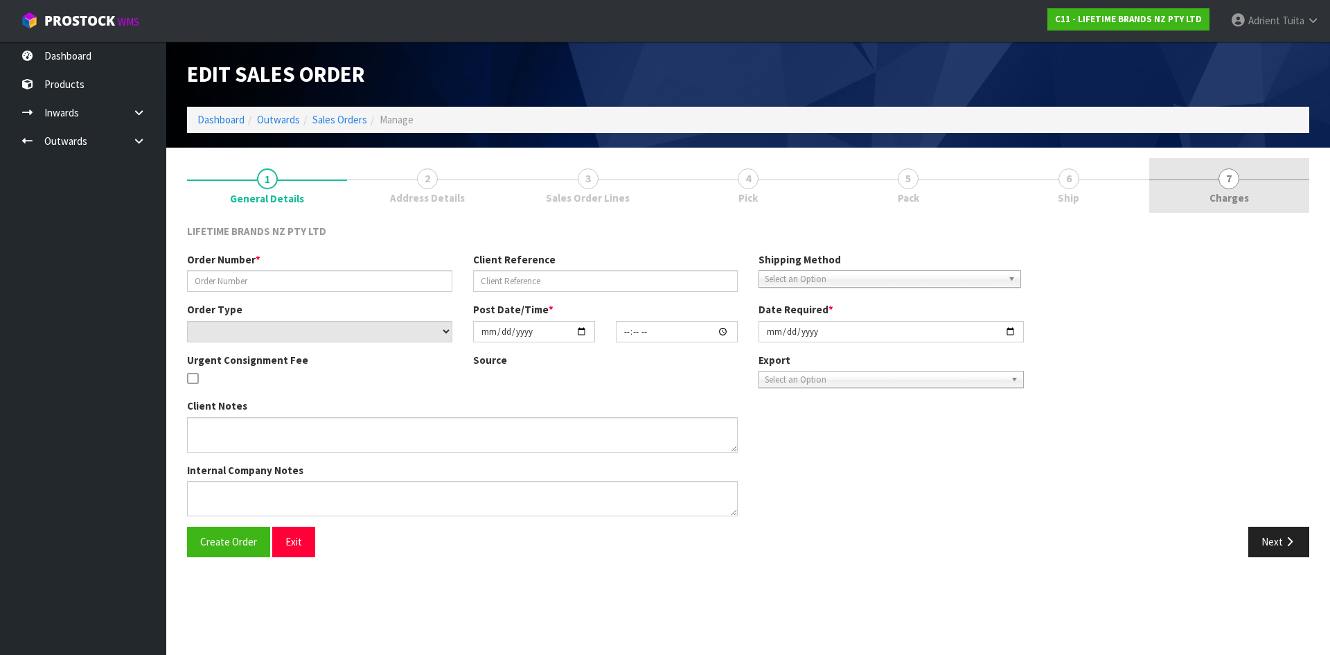
type input "[DATE]"
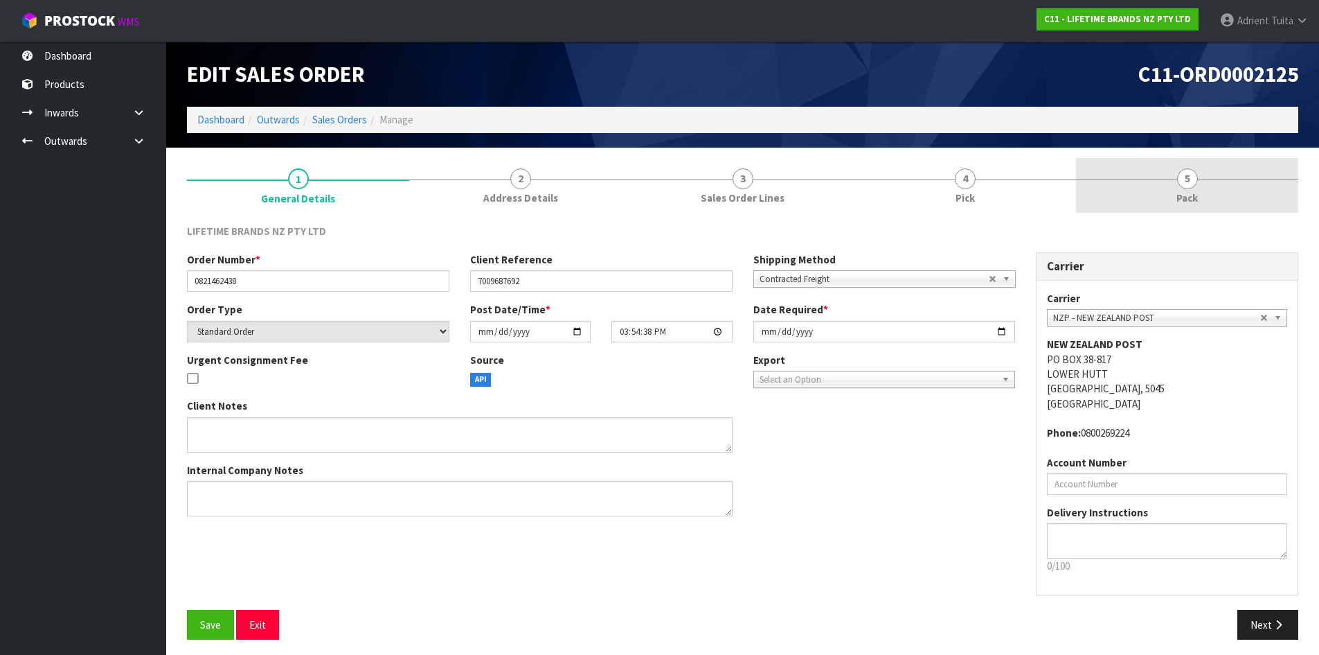
click at [1247, 198] on link "5 Pack" at bounding box center [1187, 185] width 222 height 55
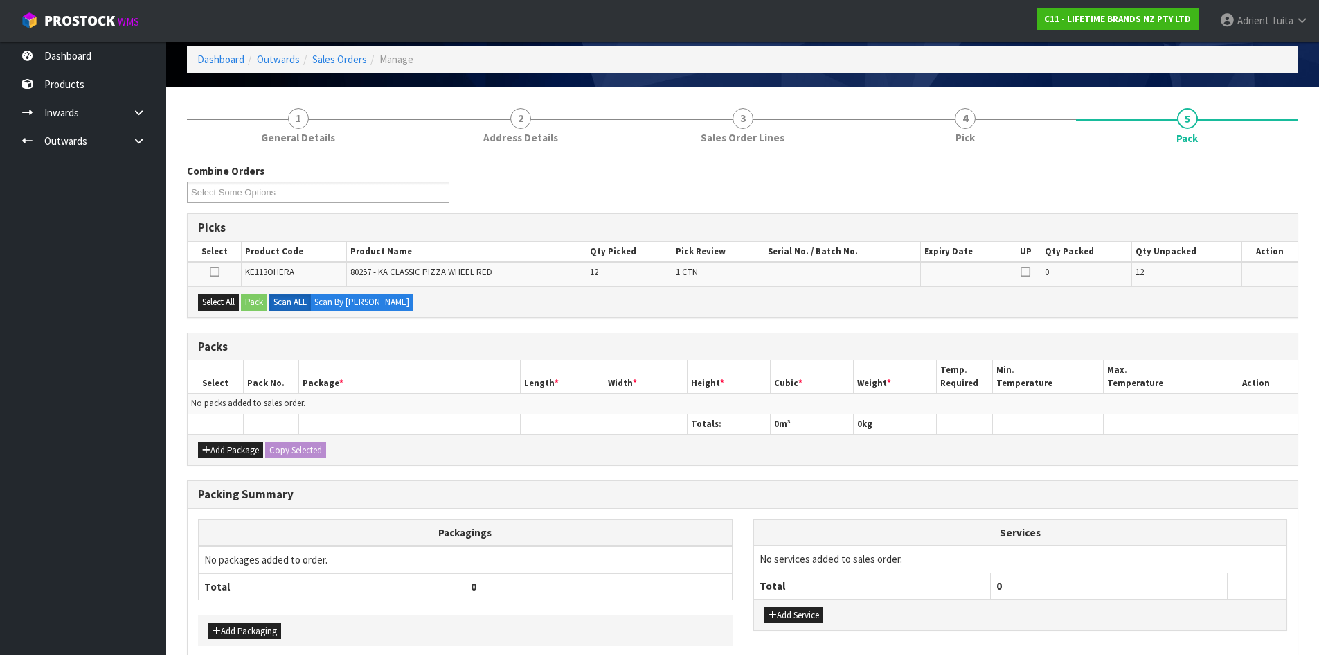
scroll to position [128, 0]
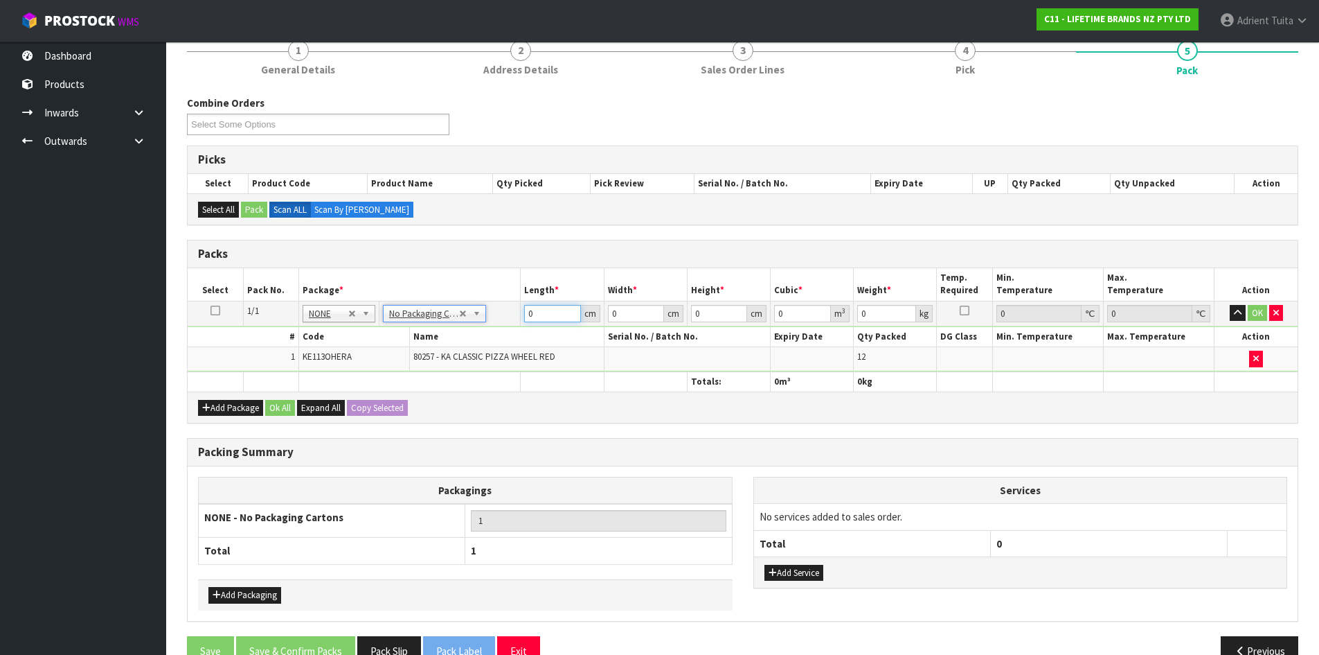
click at [537, 314] on input "0" at bounding box center [552, 313] width 56 height 17
type input "32"
type input "1"
type input "0.001024"
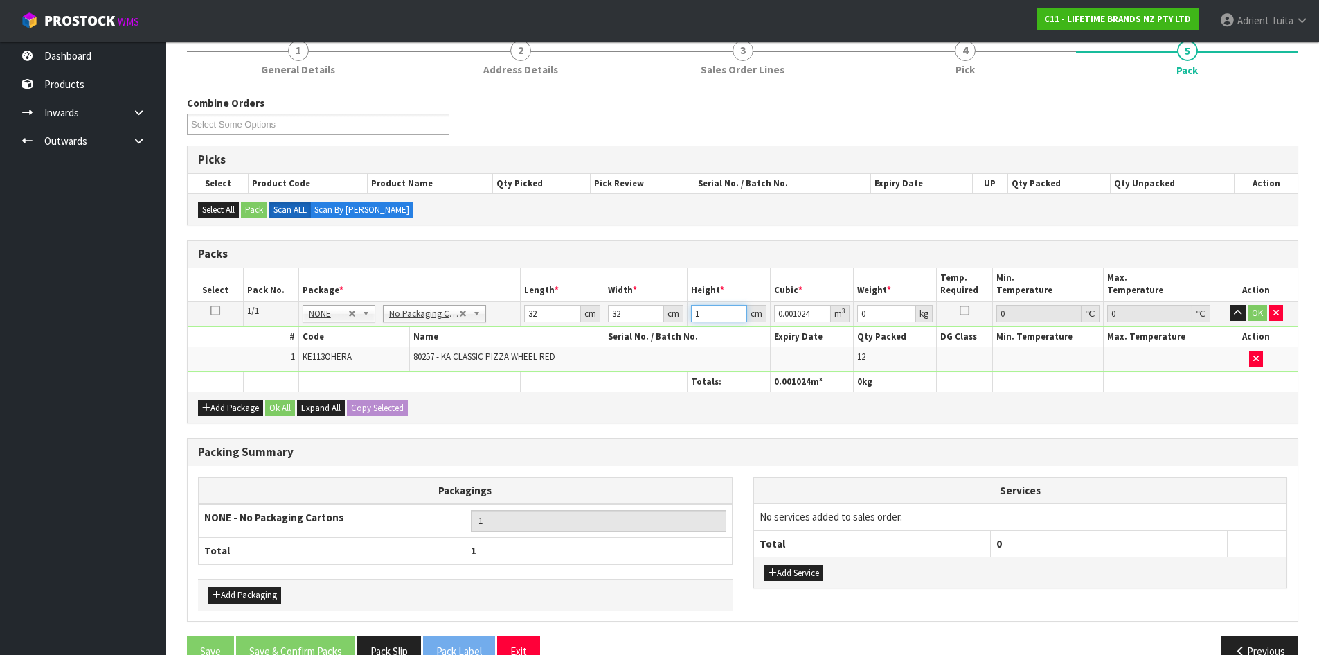
type input "16"
type input "0.016384"
type input "16"
type input "2"
type input "3"
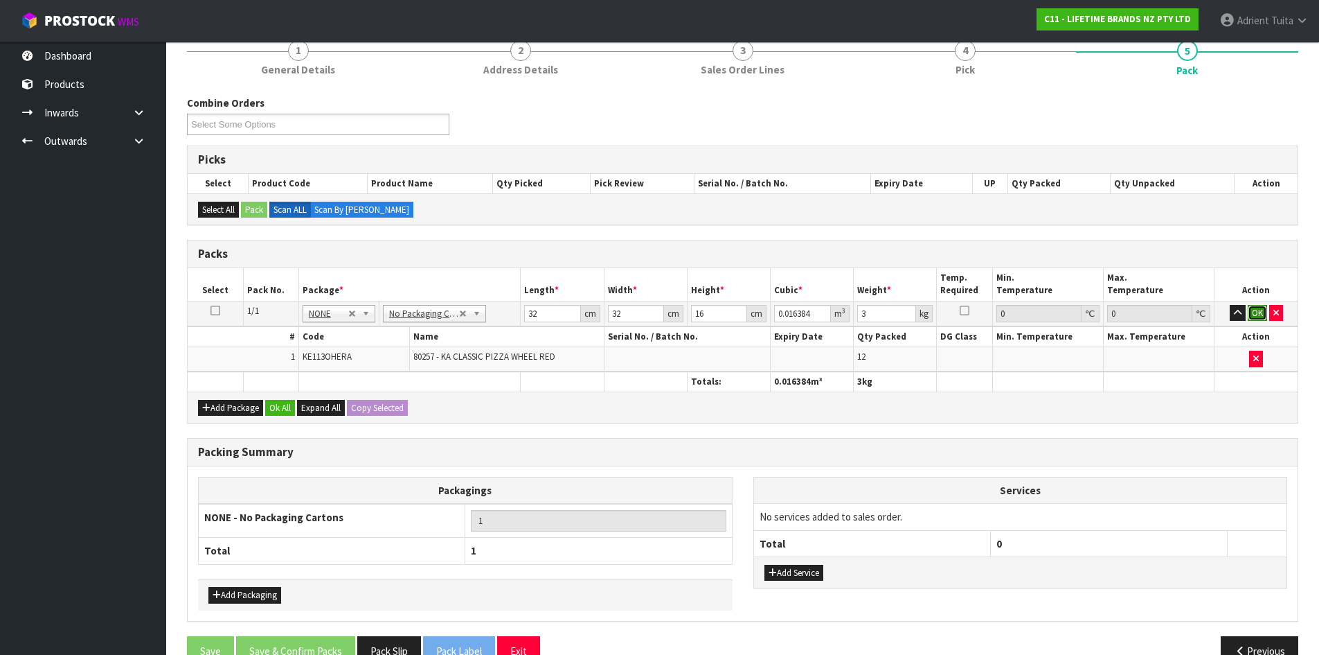
click at [1254, 307] on button "OK" at bounding box center [1257, 313] width 19 height 17
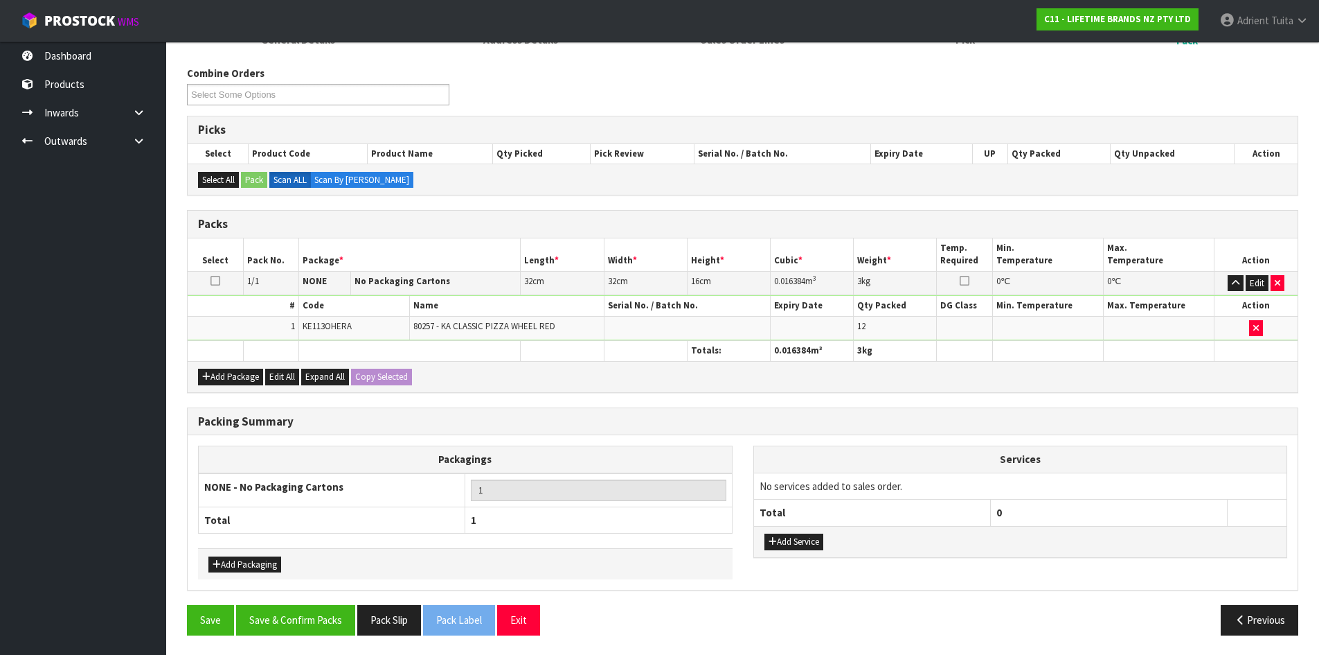
scroll to position [159, 0]
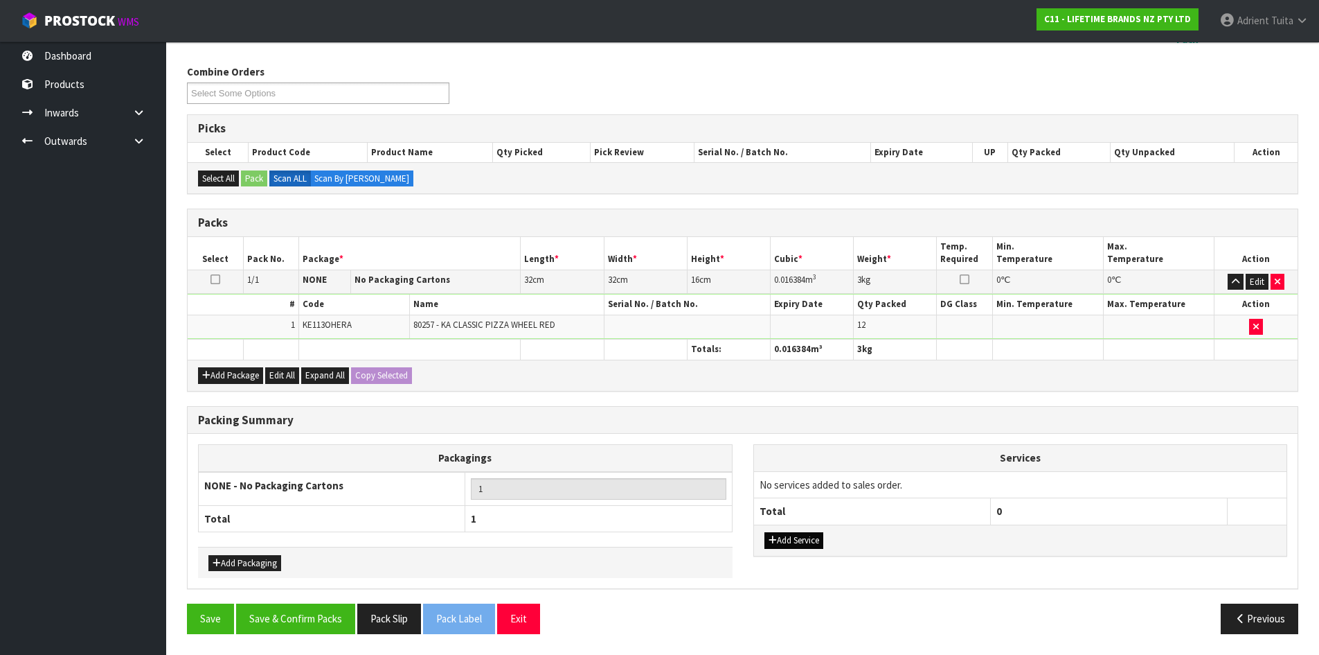
click at [814, 532] on div "Add Service" at bounding box center [1020, 539] width 533 height 31
click at [815, 533] on button "Add Service" at bounding box center [794, 540] width 59 height 17
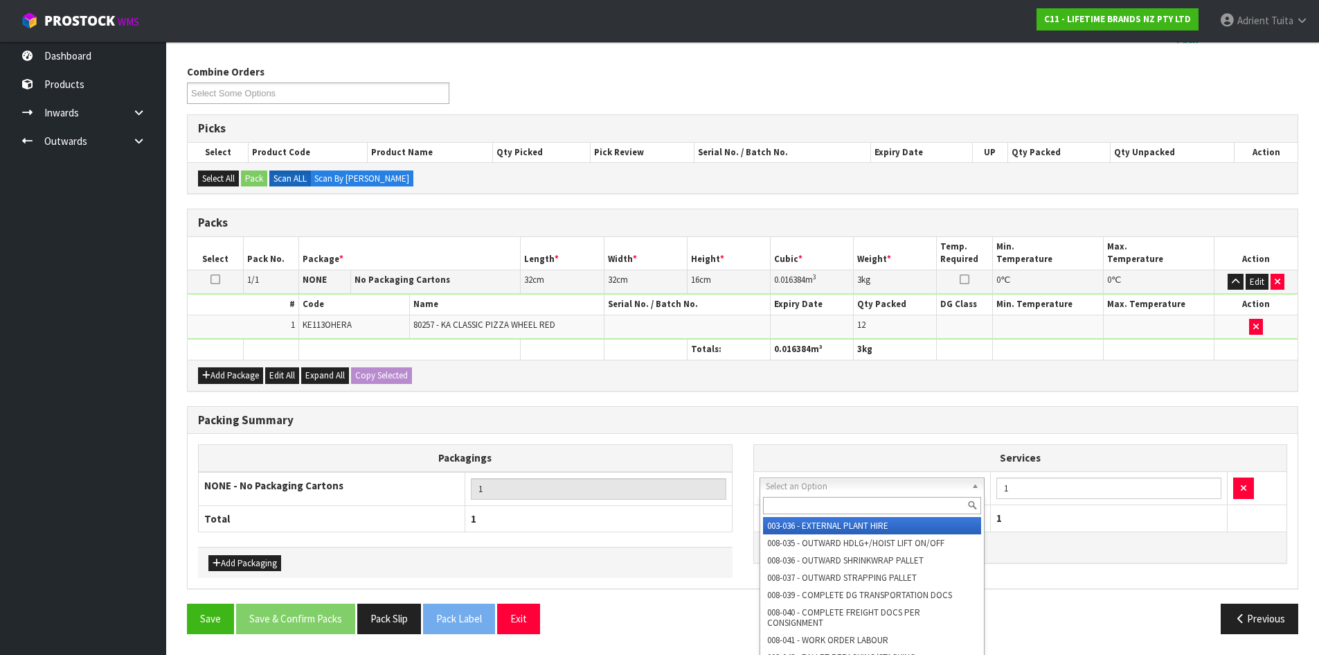
drag, startPoint x: 820, startPoint y: 477, endPoint x: 820, endPoint y: 510, distance: 32.6
click at [820, 510] on input "text" at bounding box center [872, 505] width 219 height 17
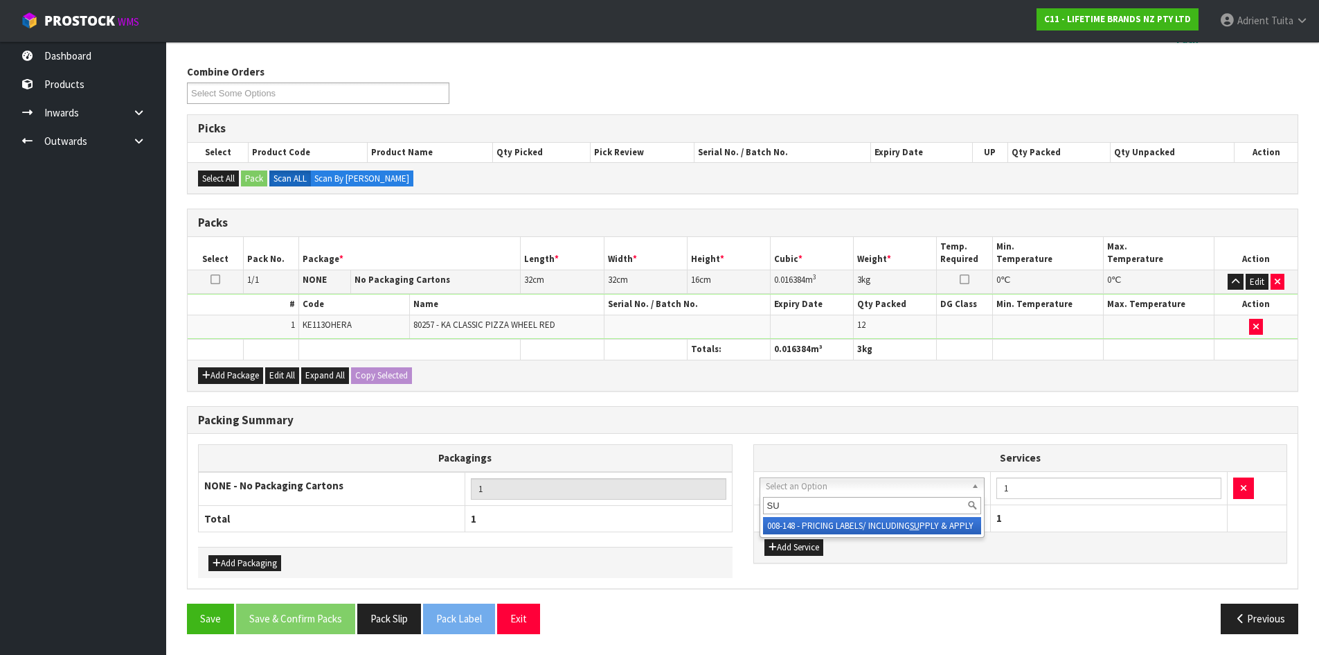
type input "SU"
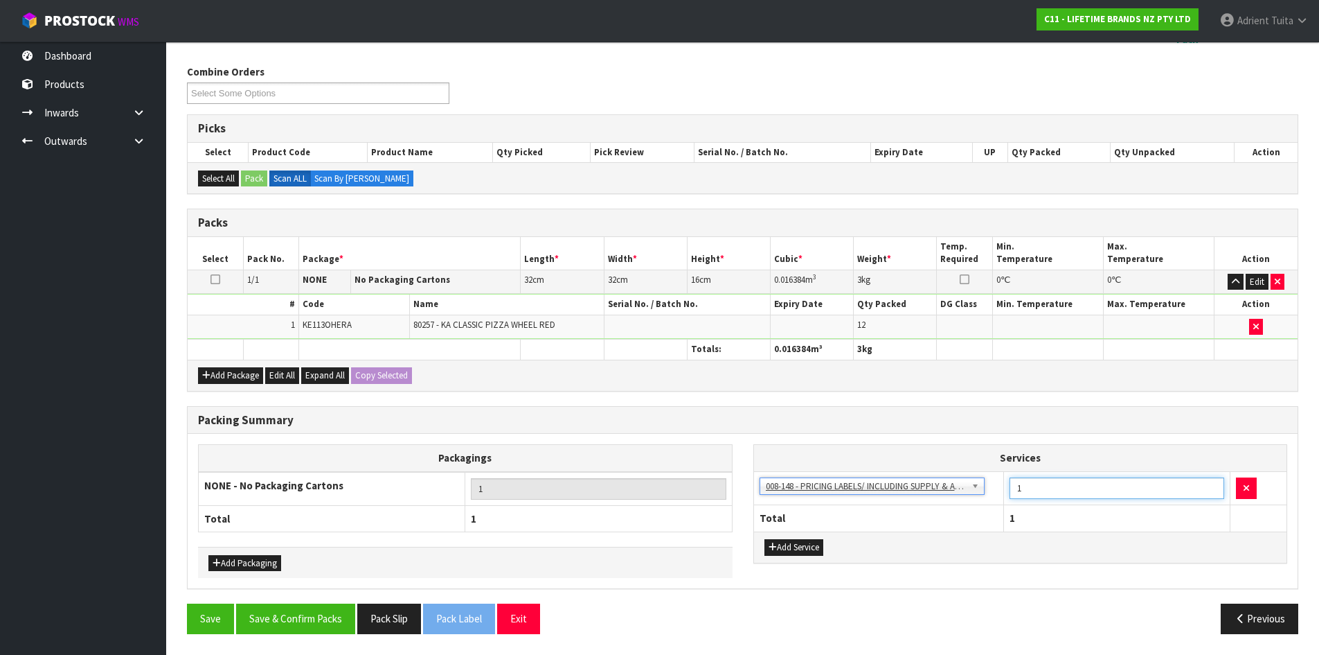
click at [1055, 492] on input "1" at bounding box center [1117, 487] width 215 height 21
type input "12"
click at [283, 611] on button "Save & Confirm Packs" at bounding box center [295, 618] width 119 height 30
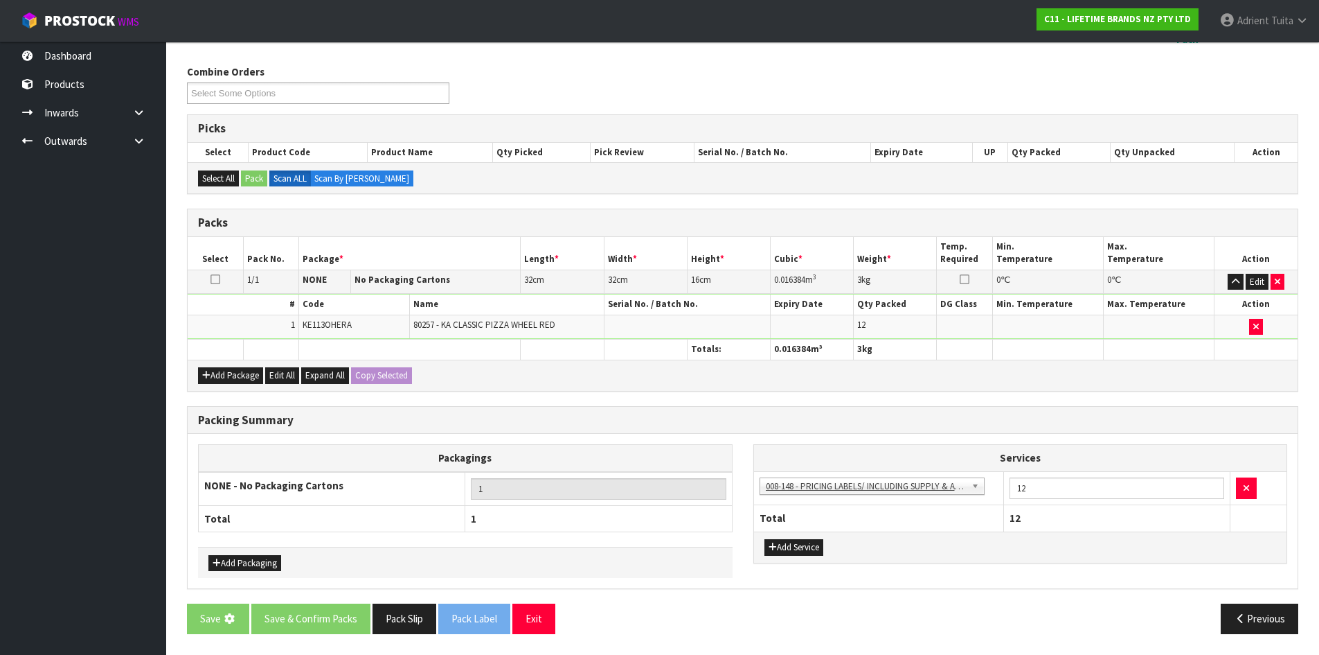
scroll to position [0, 0]
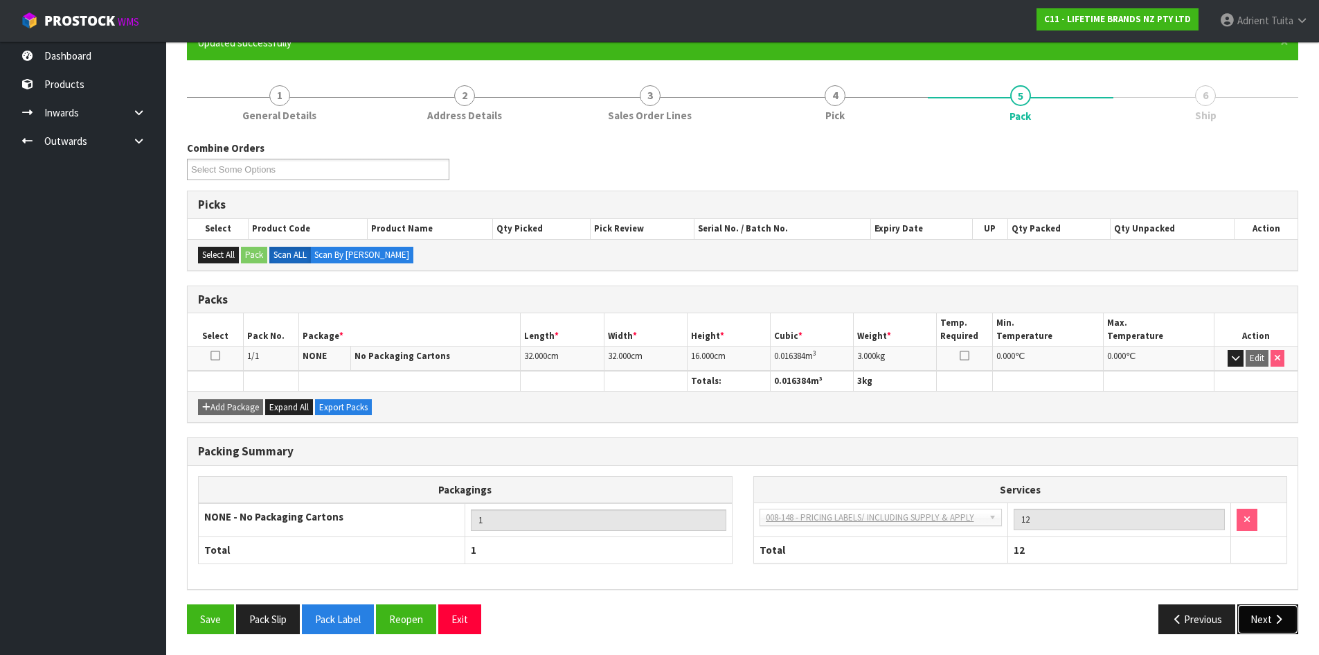
click at [1252, 621] on button "Next" at bounding box center [1268, 619] width 61 height 30
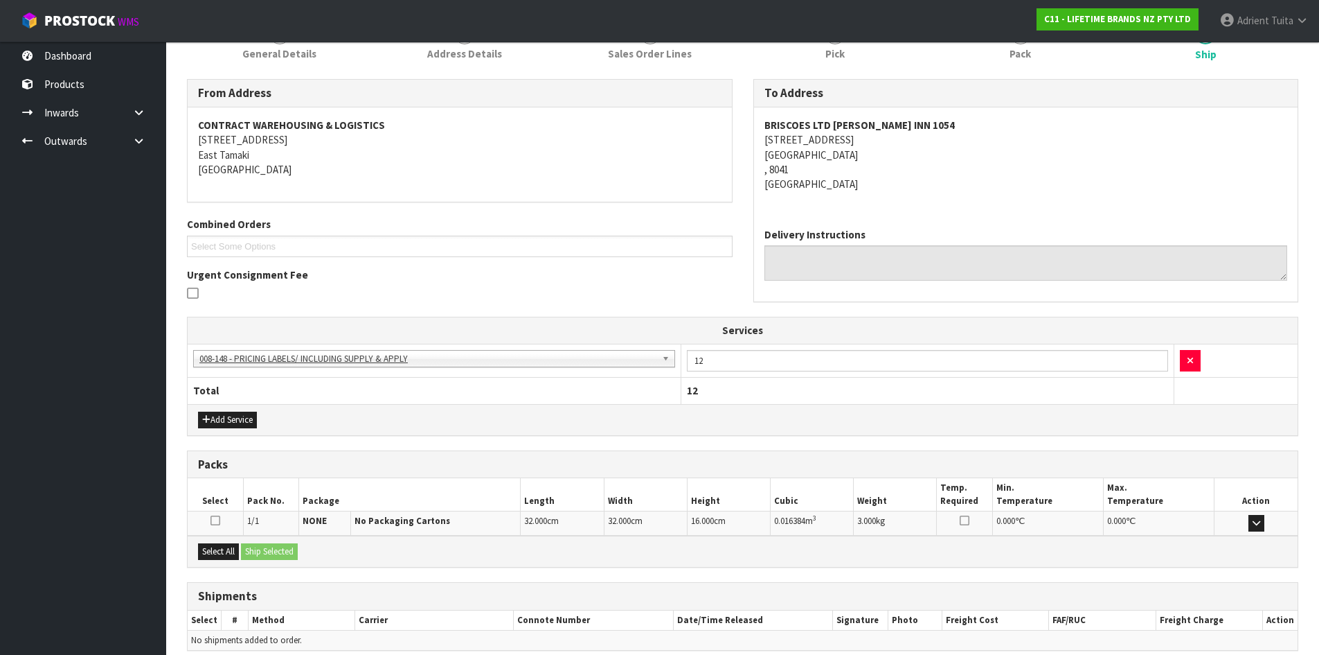
scroll to position [256, 0]
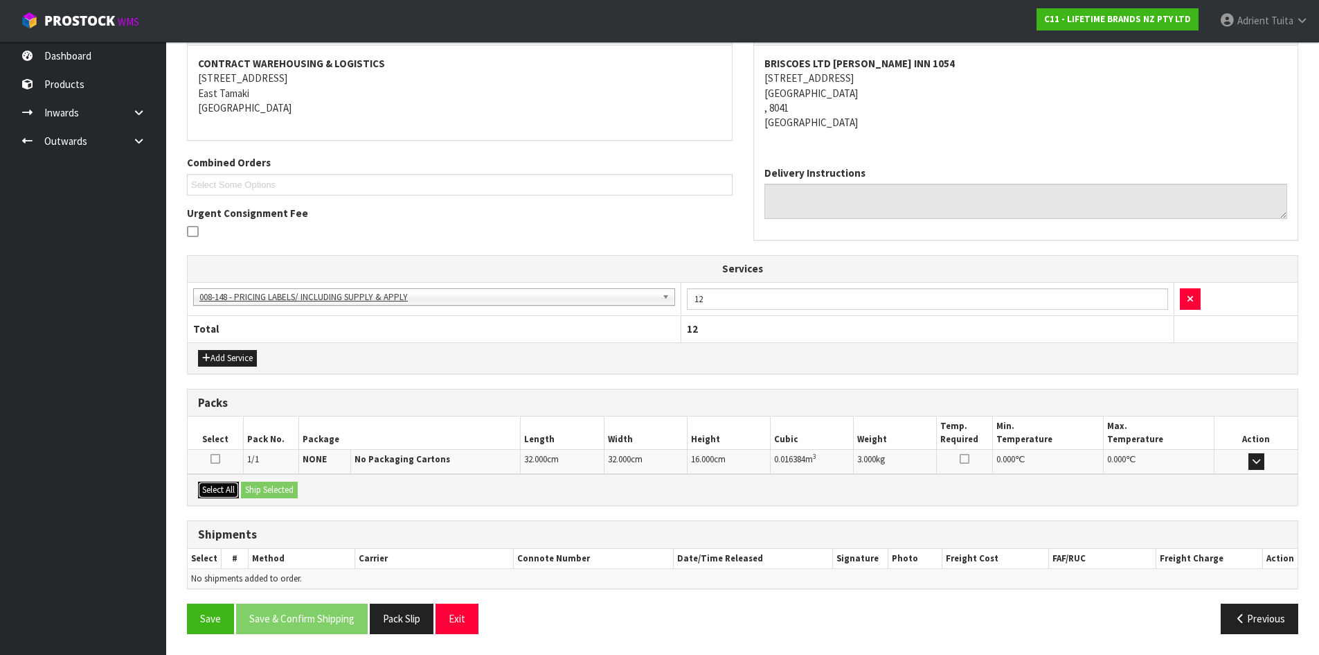
drag, startPoint x: 215, startPoint y: 486, endPoint x: 231, endPoint y: 490, distance: 16.5
click at [219, 488] on button "Select All" at bounding box center [218, 489] width 41 height 17
click at [262, 489] on button "Ship Selected" at bounding box center [269, 489] width 57 height 17
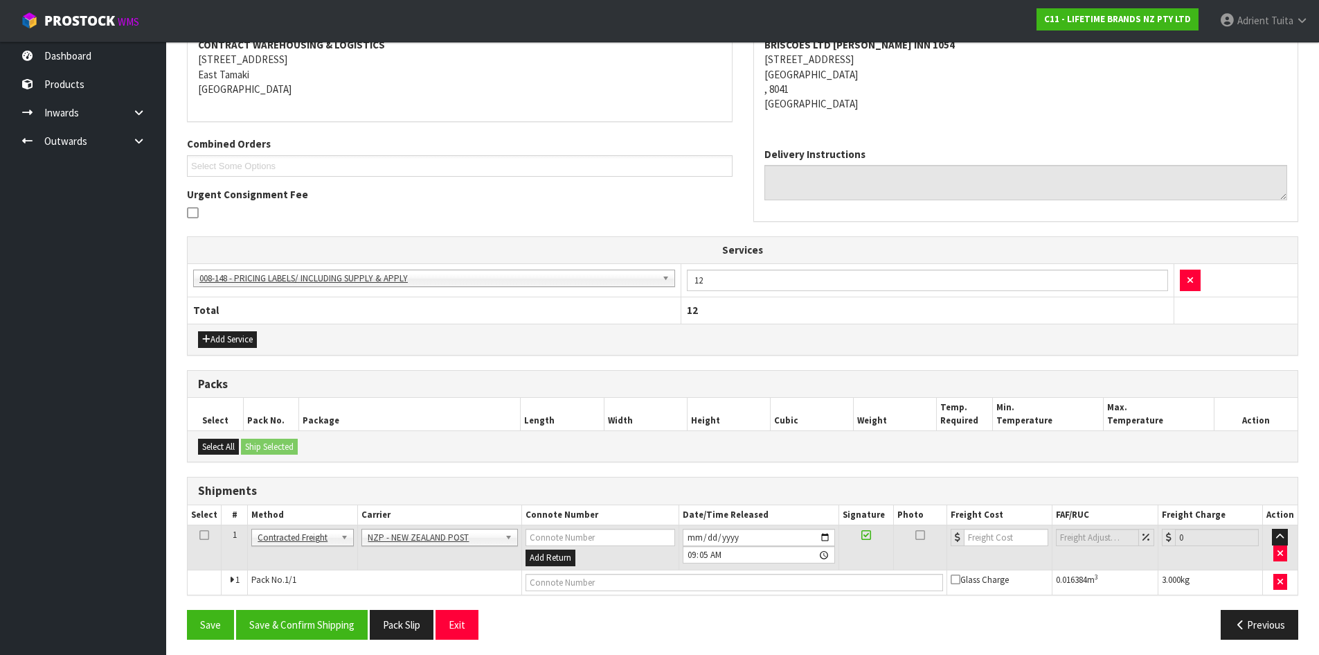
scroll to position [281, 0]
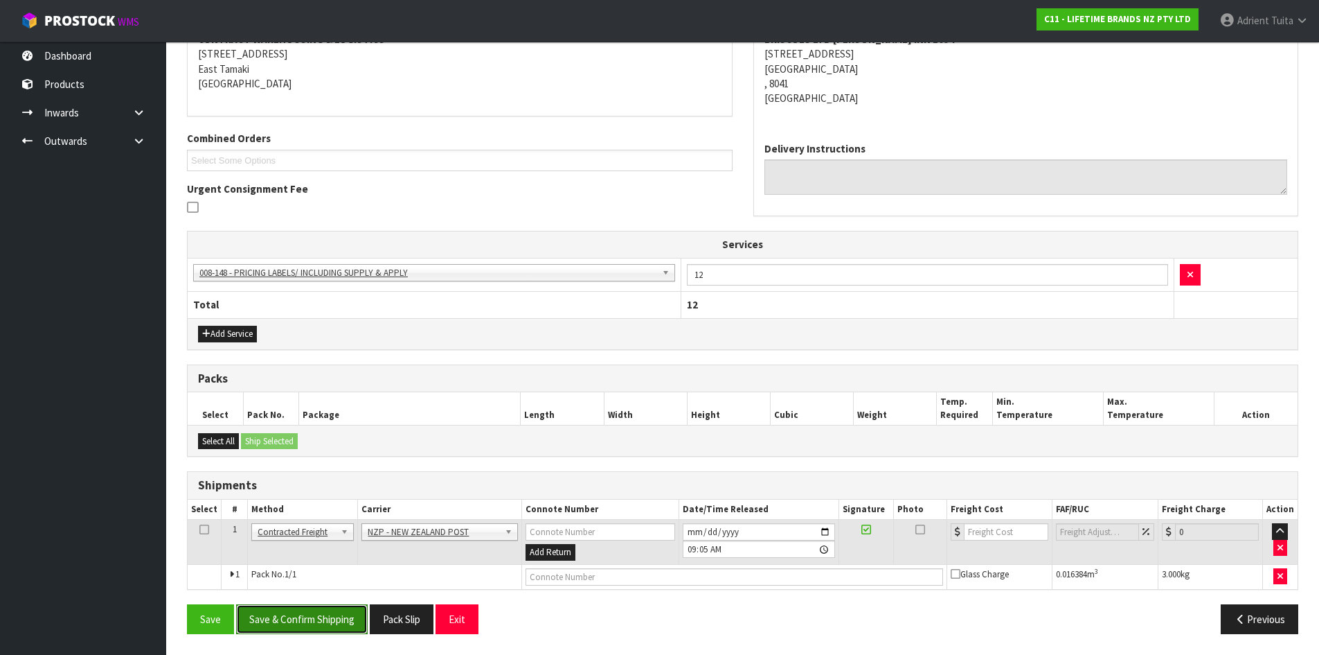
click at [342, 604] on button "Save & Confirm Shipping" at bounding box center [302, 619] width 132 height 30
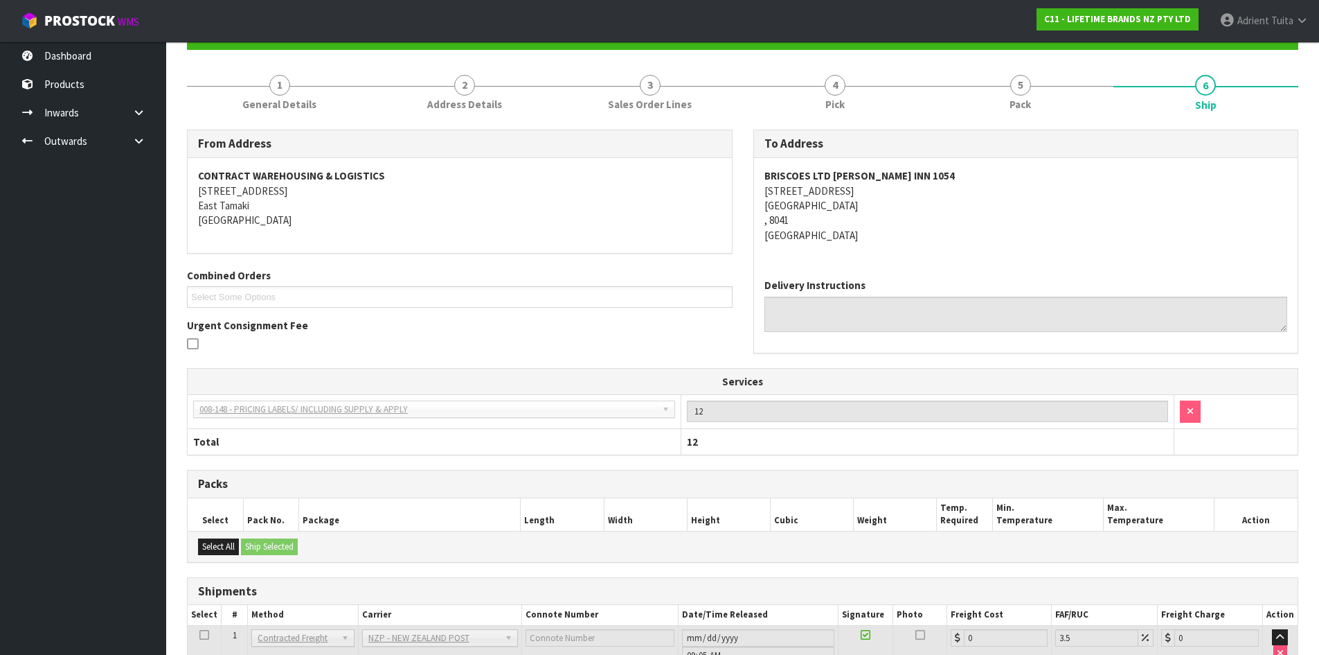
scroll to position [261, 0]
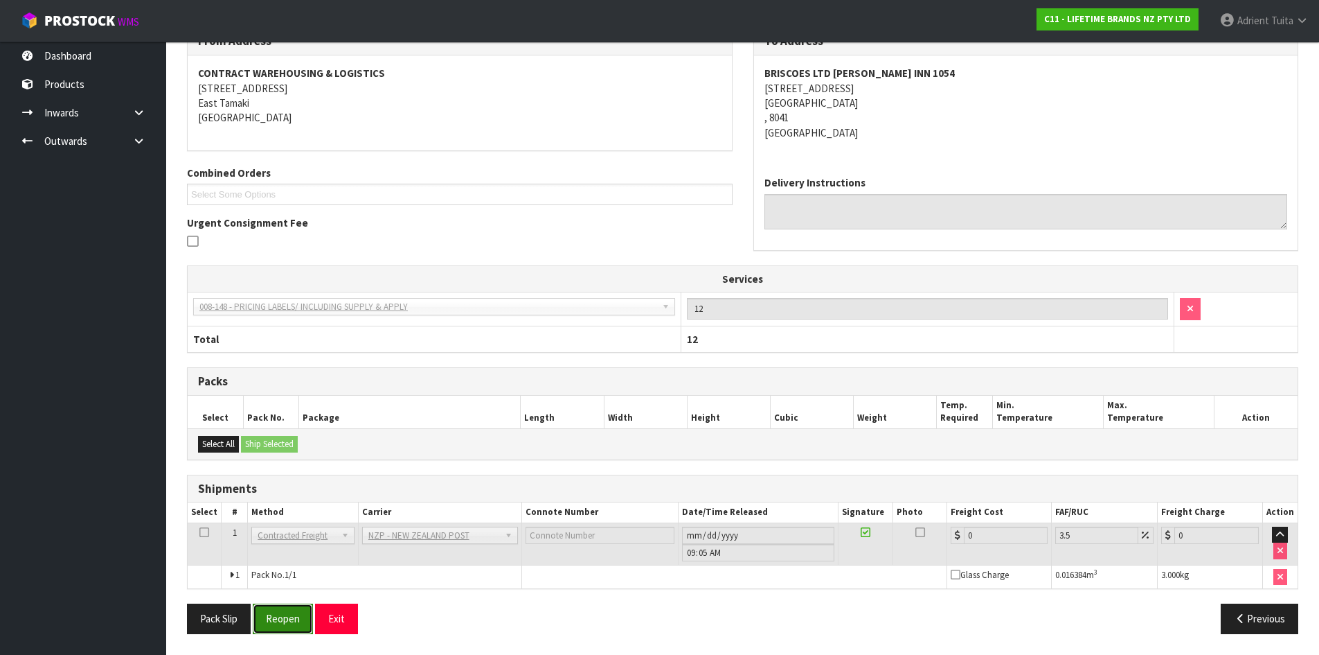
click at [266, 623] on button "Reopen" at bounding box center [283, 618] width 60 height 30
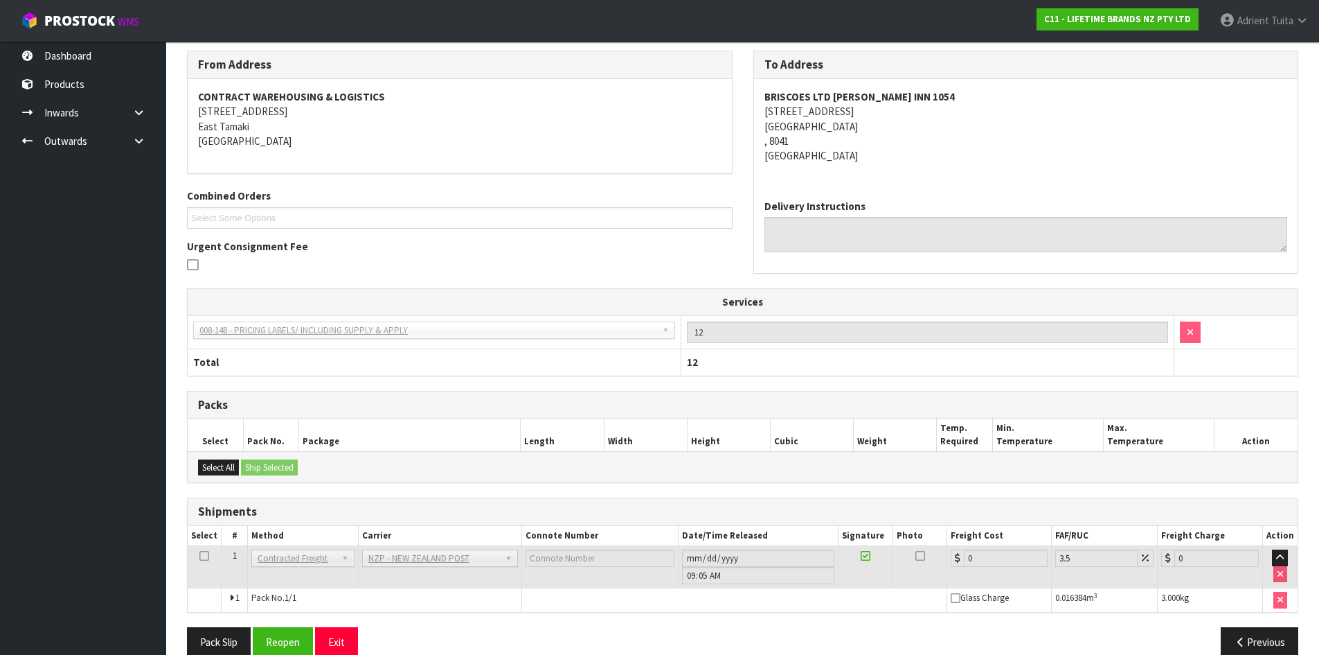
scroll to position [246, 0]
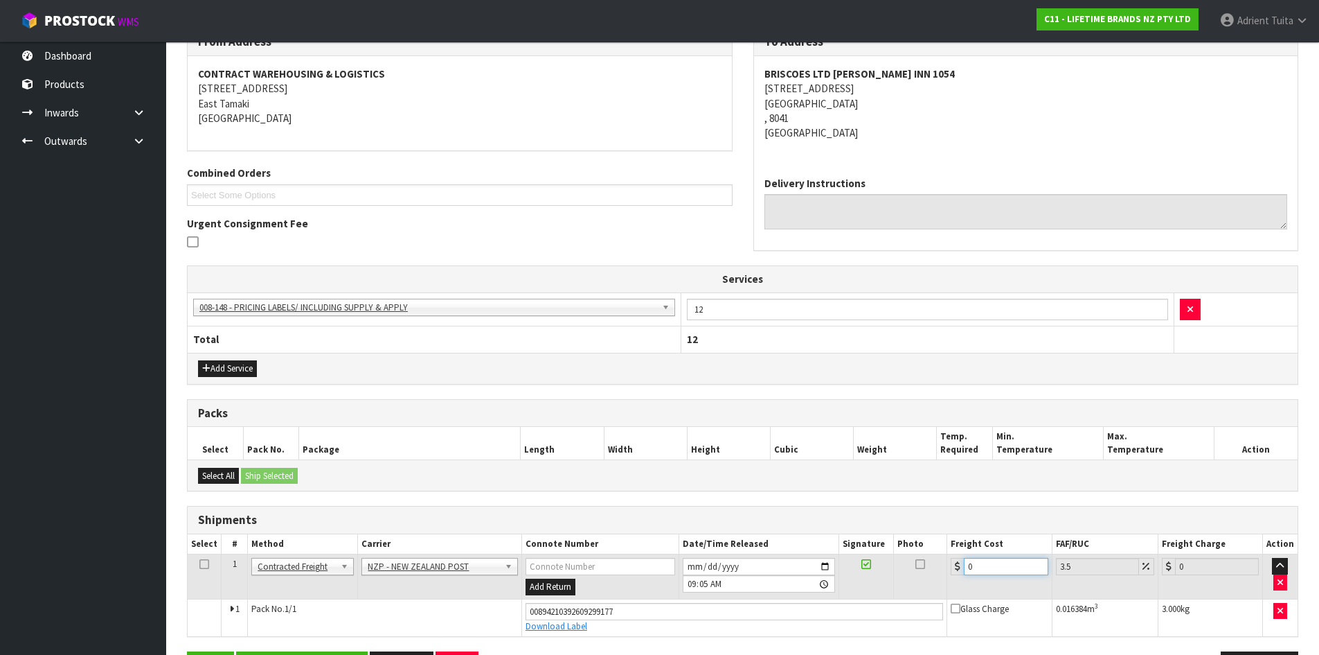
click at [982, 564] on input "0" at bounding box center [1006, 566] width 84 height 17
type input "1"
type input "1.03"
type input "11"
type input "11.38"
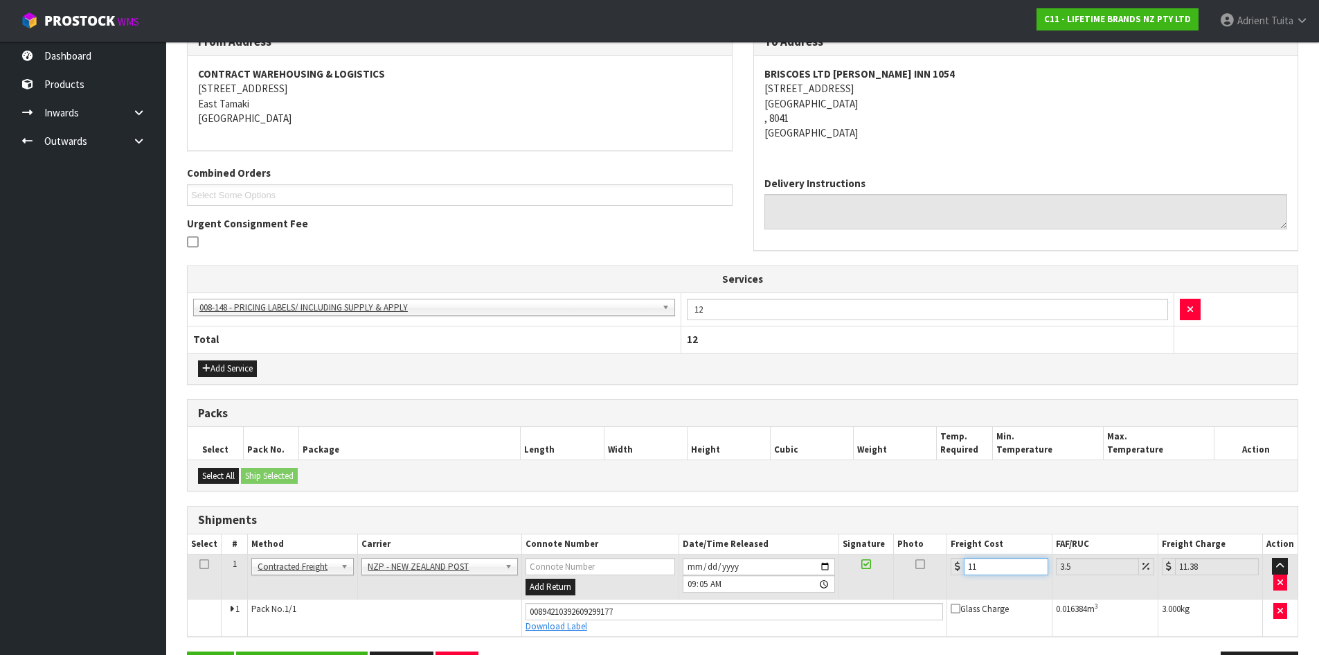
type input "11.6"
type input "12.01"
type input "11.61"
type input "12.02"
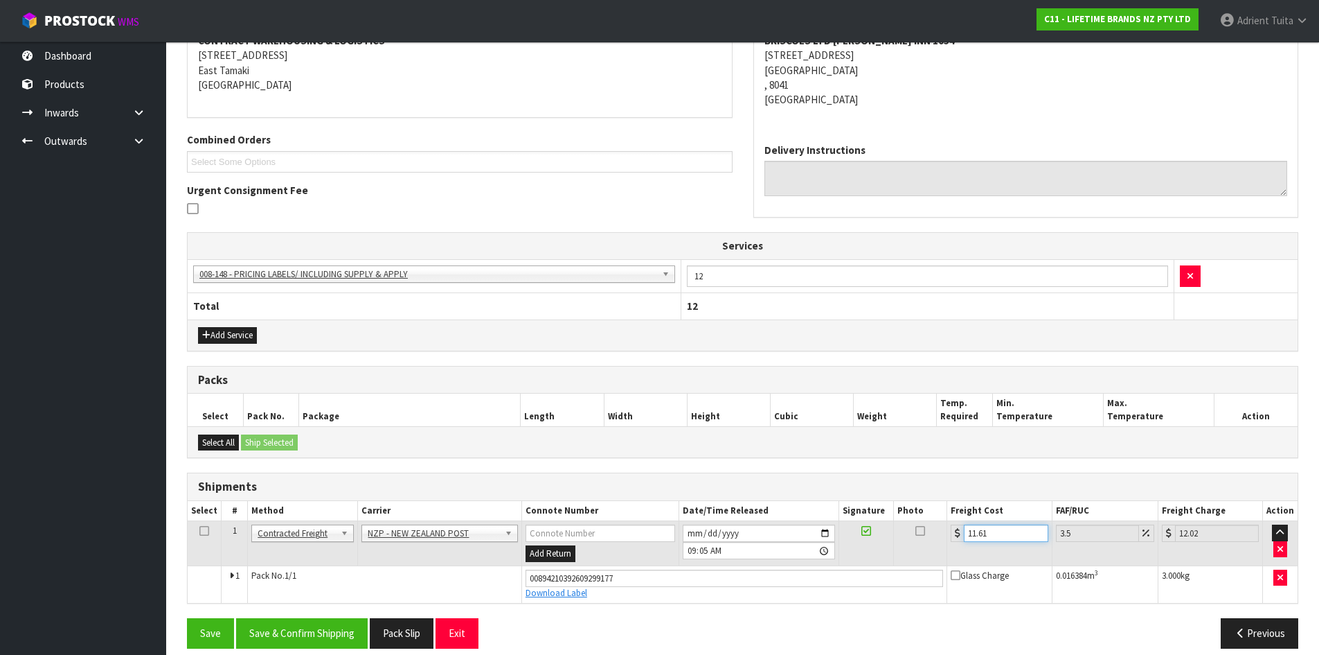
scroll to position [294, 0]
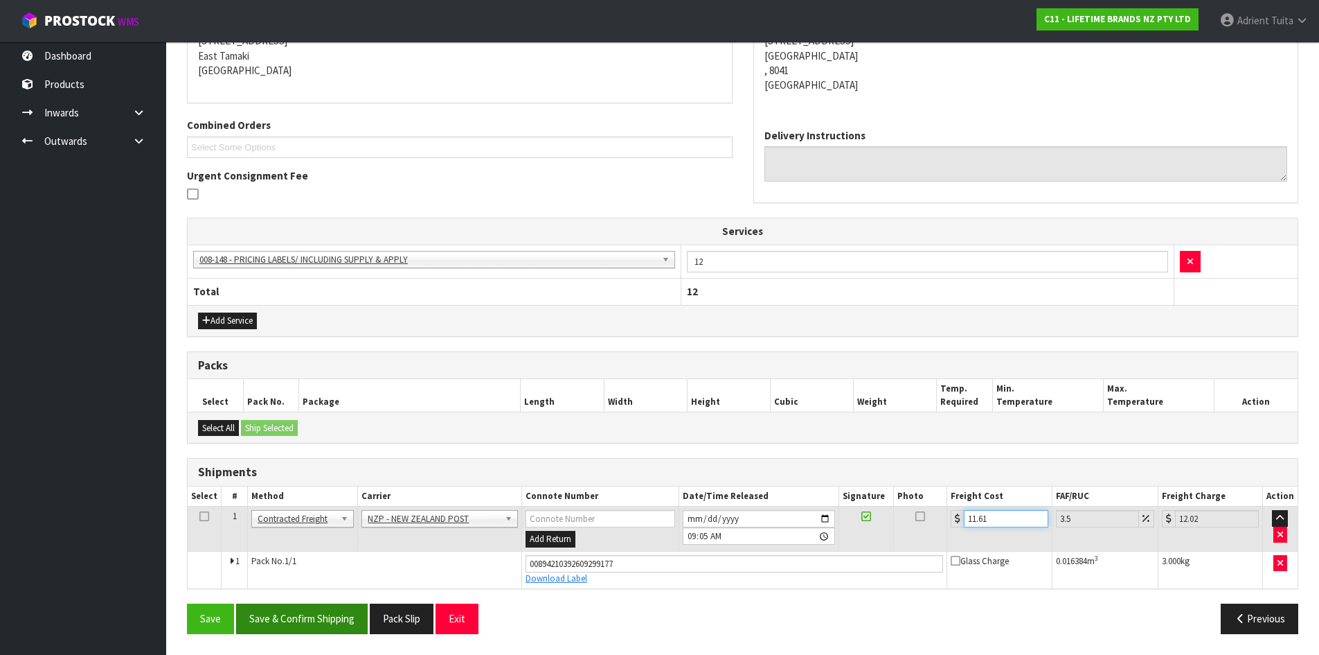
type input "11.61"
click at [329, 616] on button "Save & Confirm Shipping" at bounding box center [302, 618] width 132 height 30
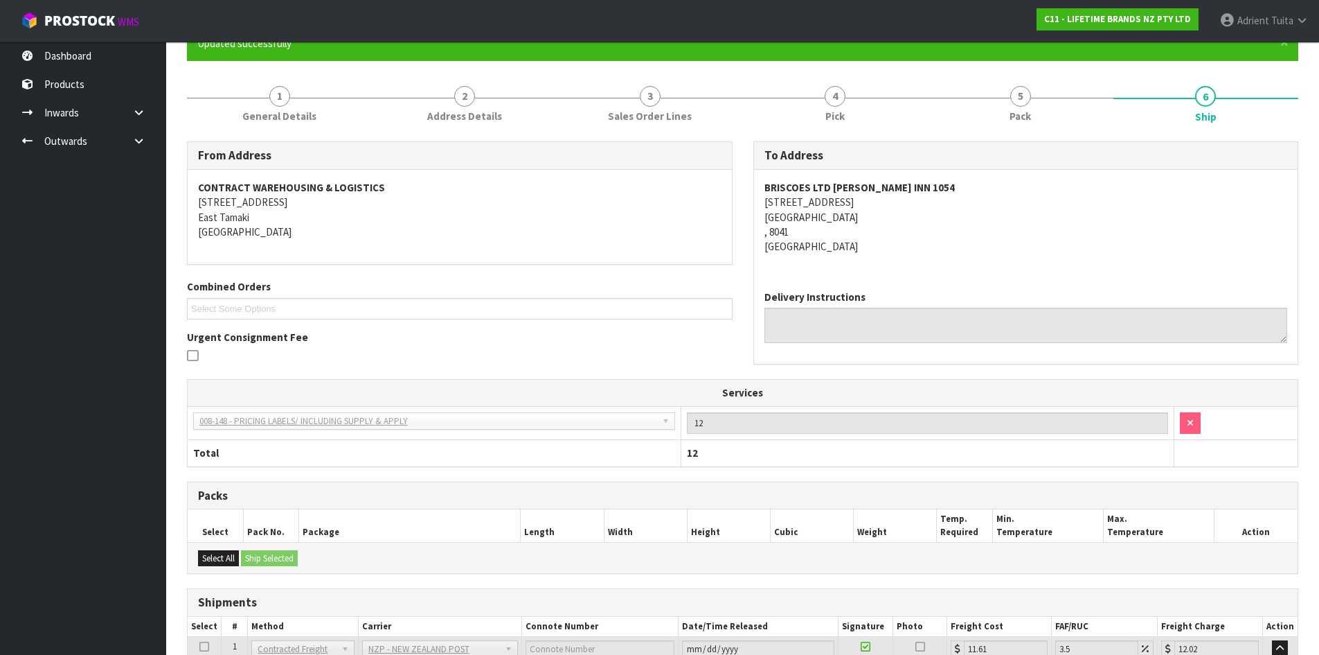
scroll to position [256, 0]
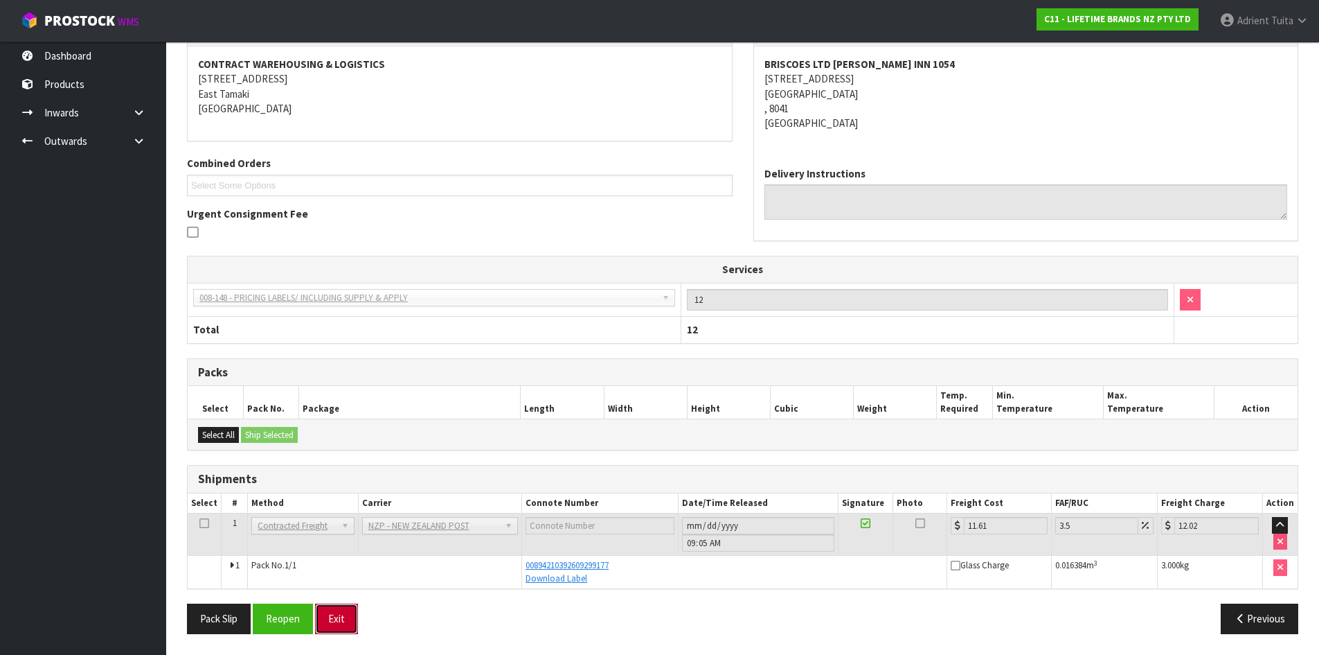
click at [336, 612] on button "Exit" at bounding box center [336, 618] width 43 height 30
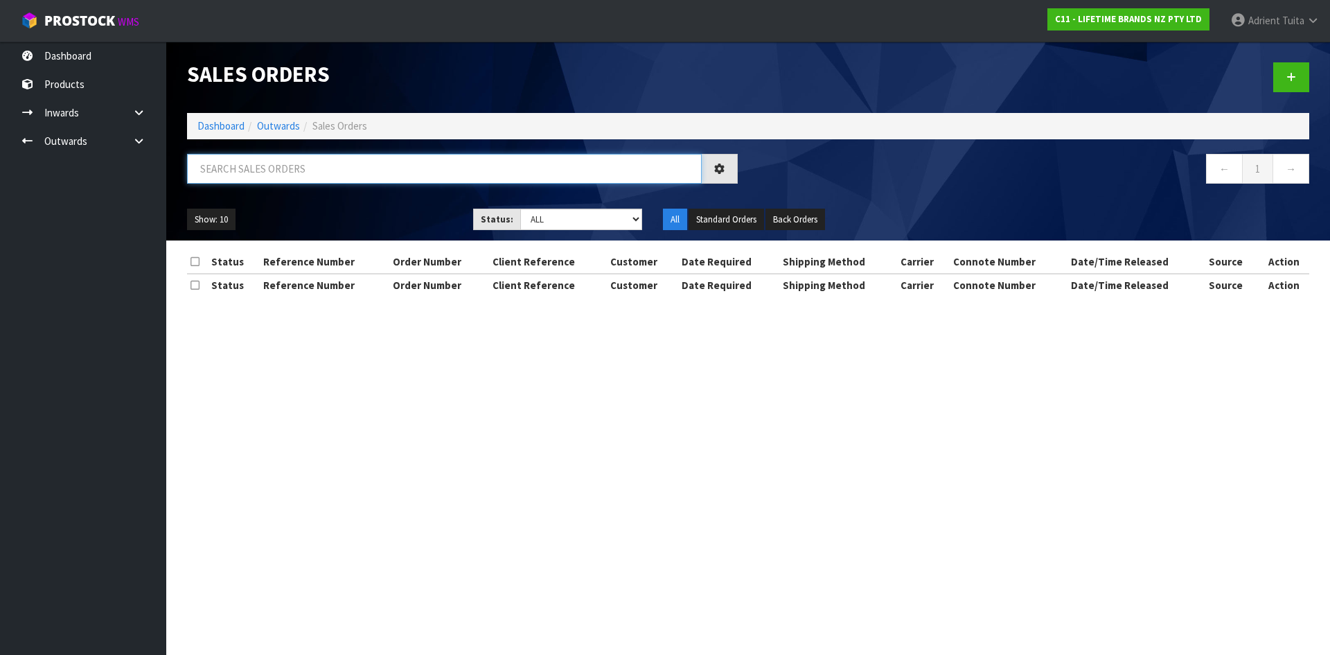
click at [314, 165] on input "text" at bounding box center [444, 169] width 515 height 30
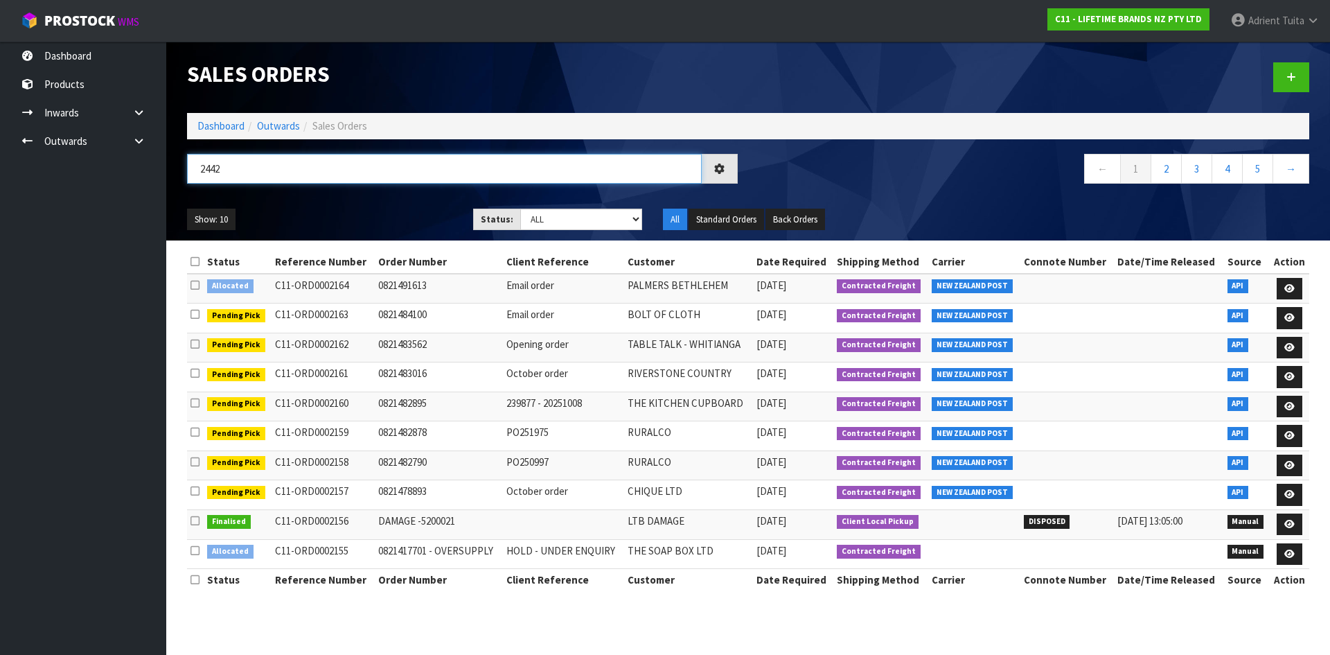
type input "2442"
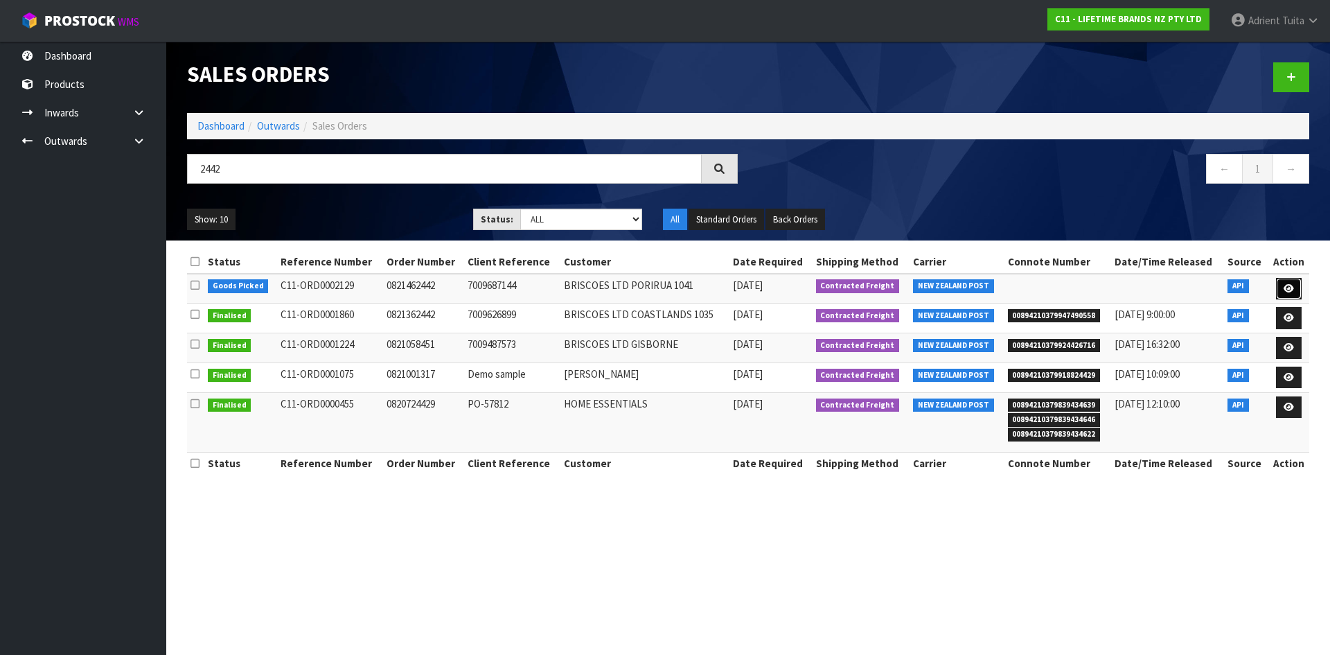
click at [1281, 288] on link at bounding box center [1289, 289] width 26 height 22
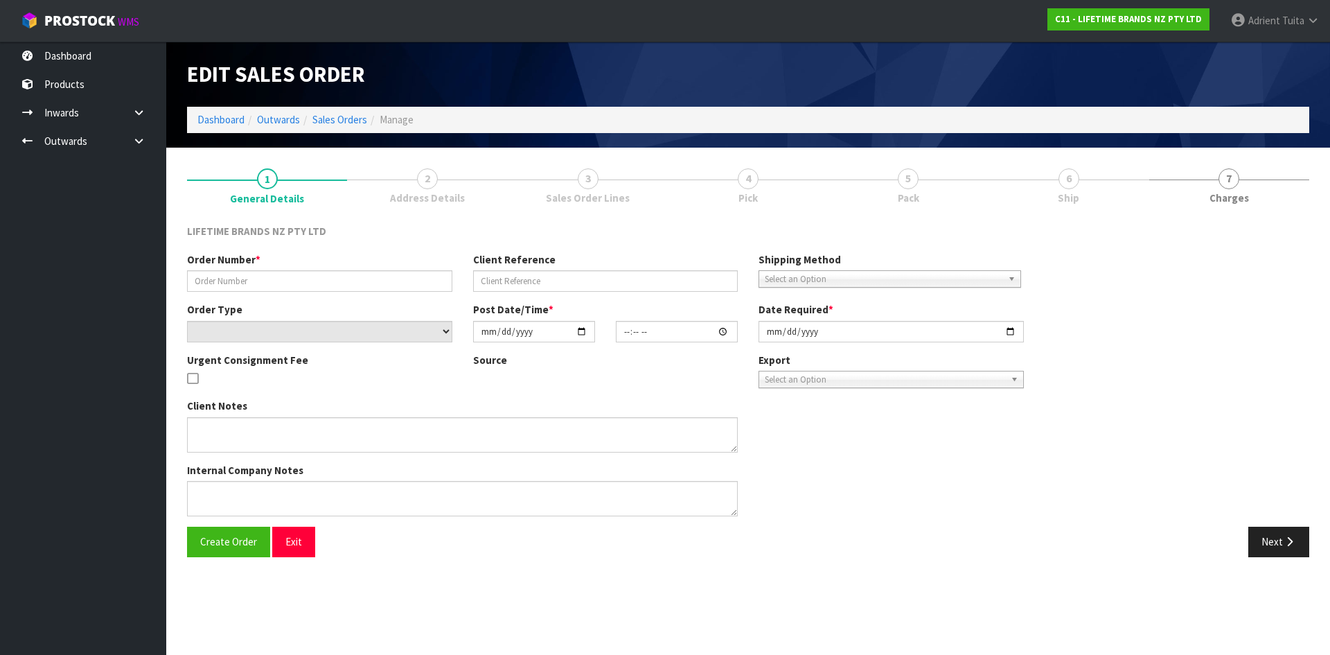
type input "0821462442"
type input "7009687144"
select select "number:0"
type input "2025-10-06"
type input "16:09:35.000"
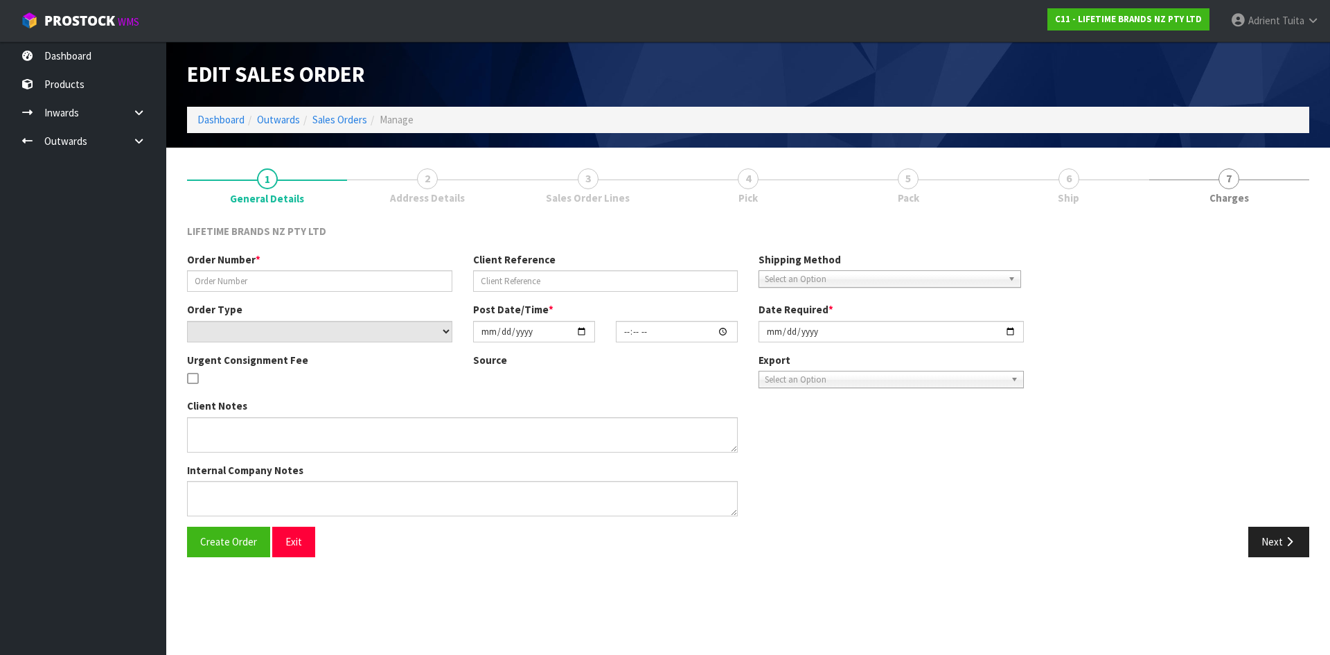
type input "[DATE]"
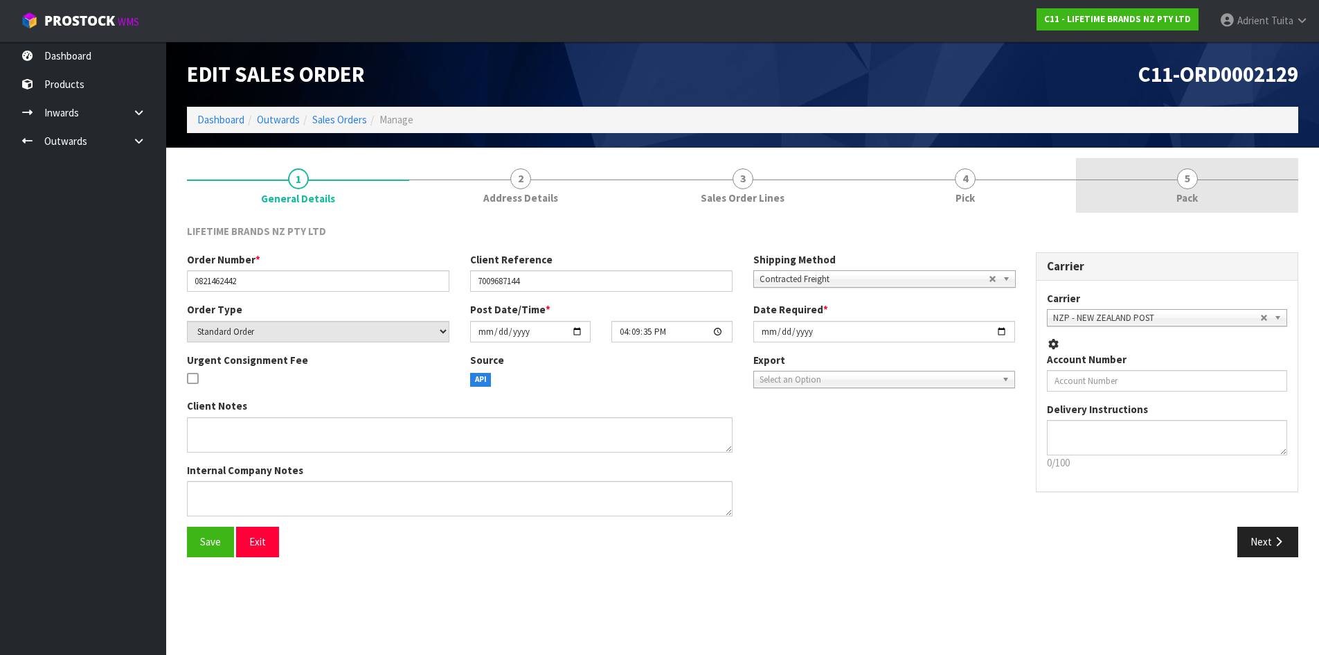
click at [1201, 185] on link "5 Pack" at bounding box center [1187, 185] width 222 height 55
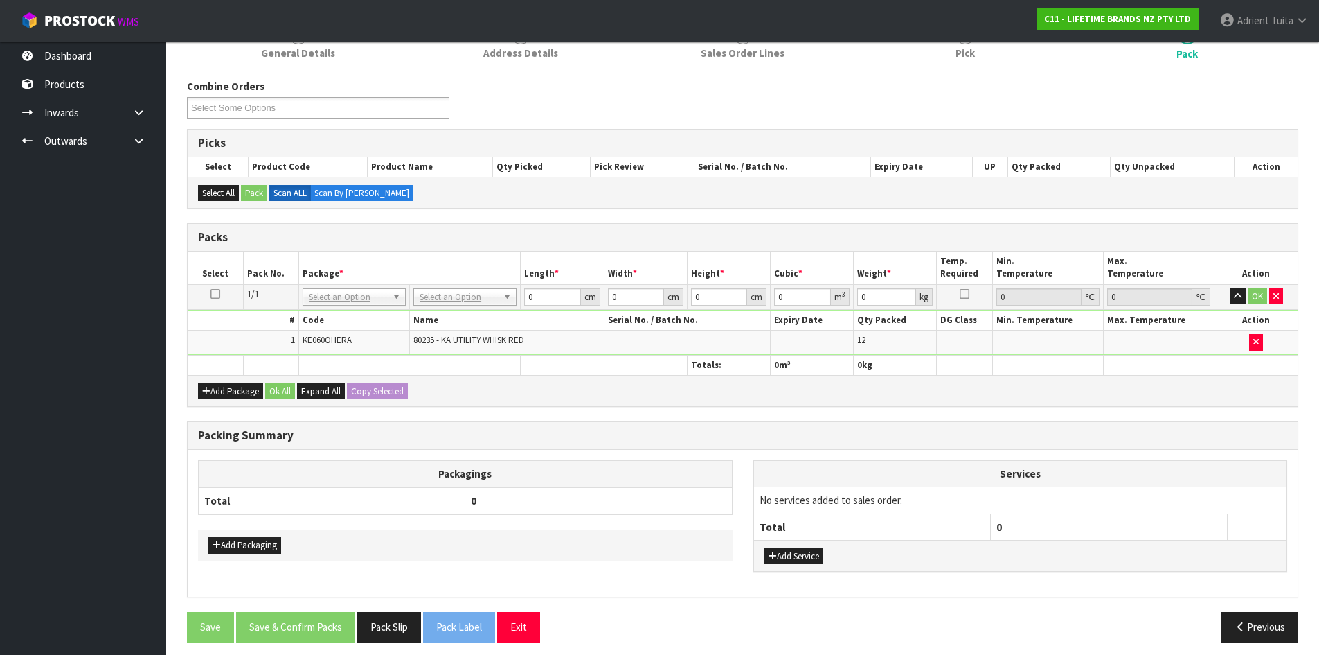
scroll to position [153, 0]
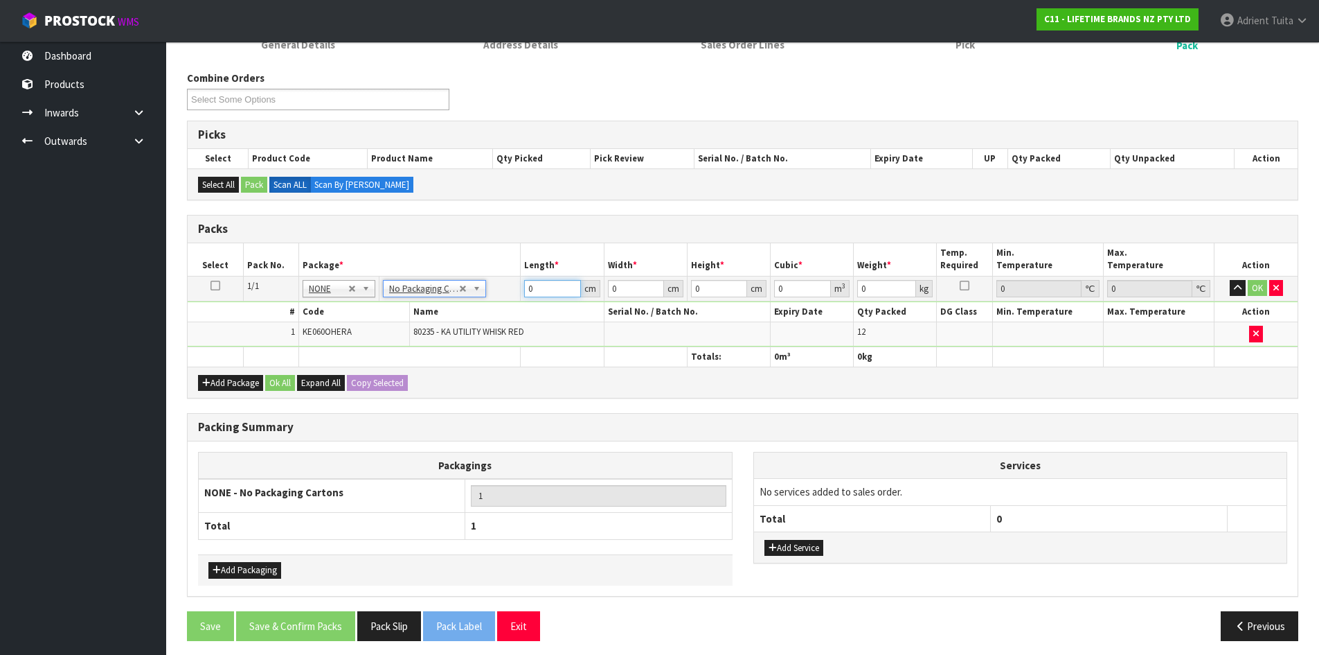
click at [546, 284] on input "0" at bounding box center [552, 288] width 56 height 17
type input "34"
type input "32"
type input "1"
type input "0.001088"
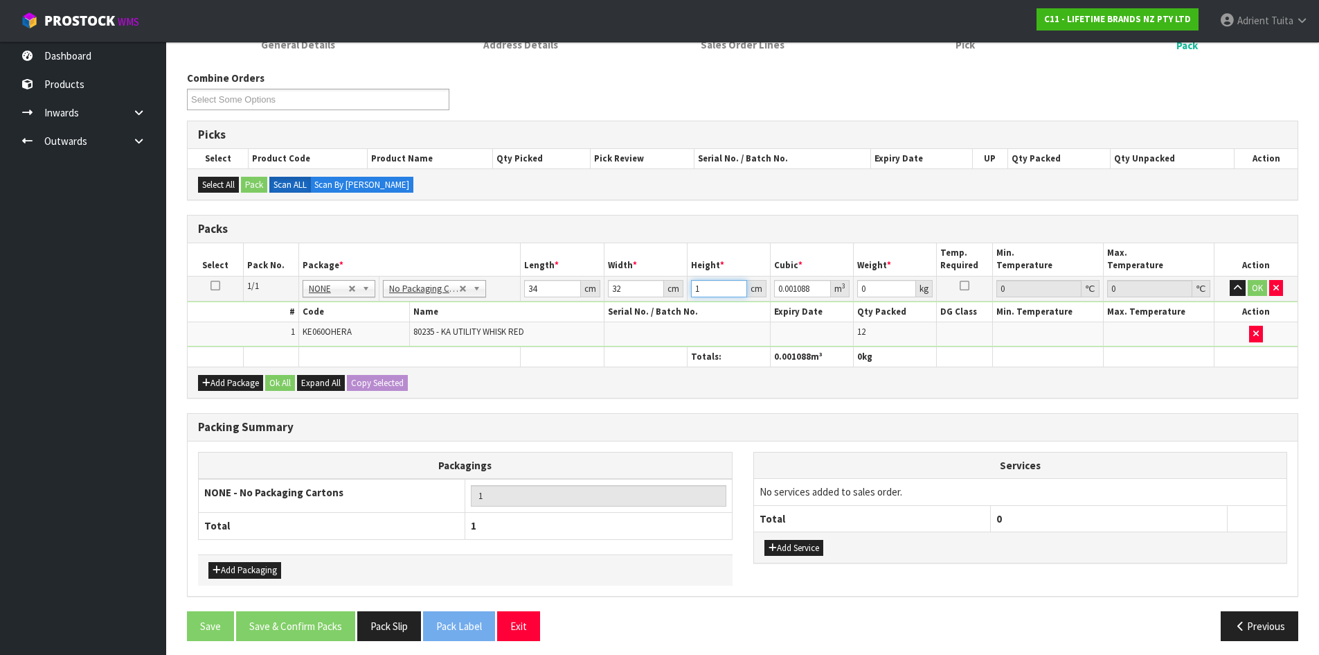
type input "17"
type input "0.018496"
type input "17"
type input "3"
click at [1263, 278] on td "OK" at bounding box center [1256, 288] width 83 height 25
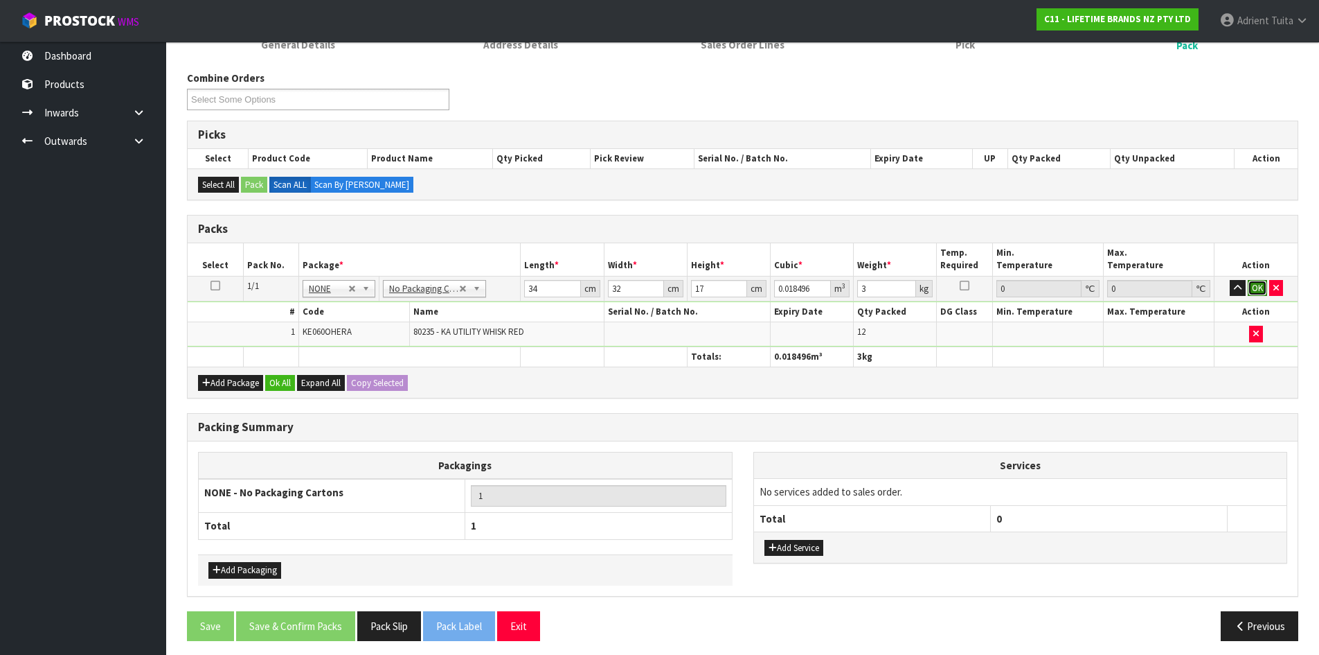
click at [1261, 287] on button "OK" at bounding box center [1257, 288] width 19 height 17
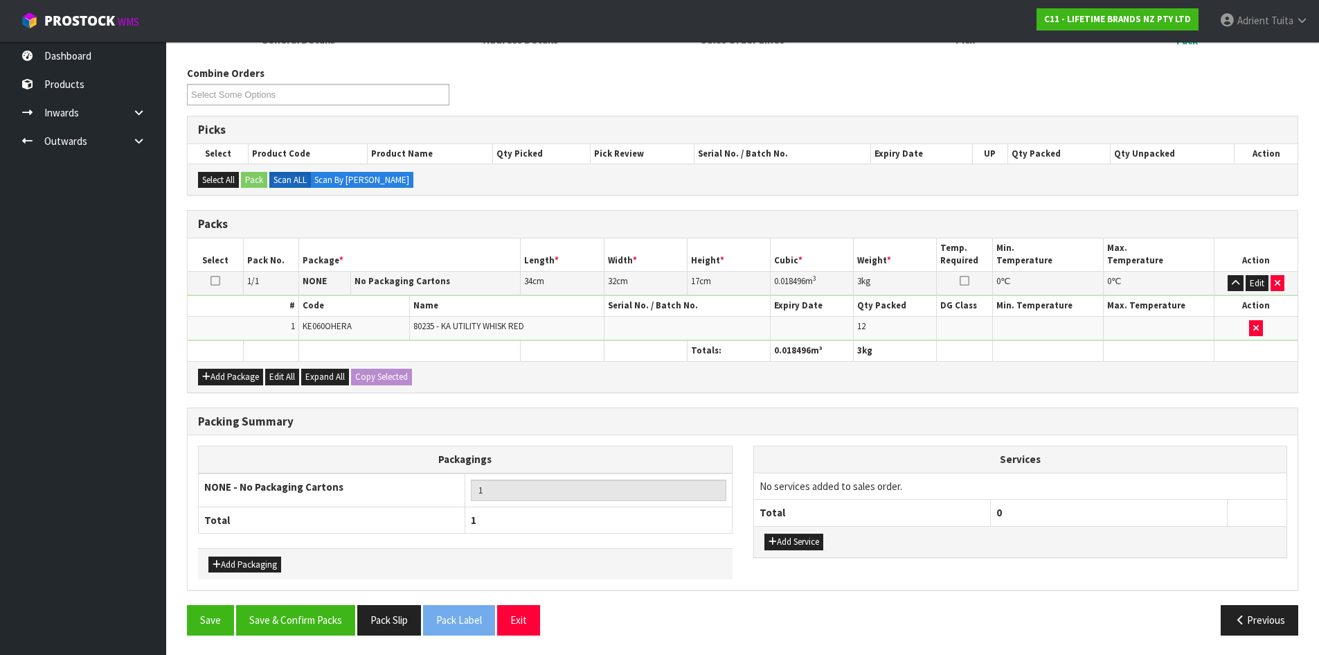
scroll to position [159, 0]
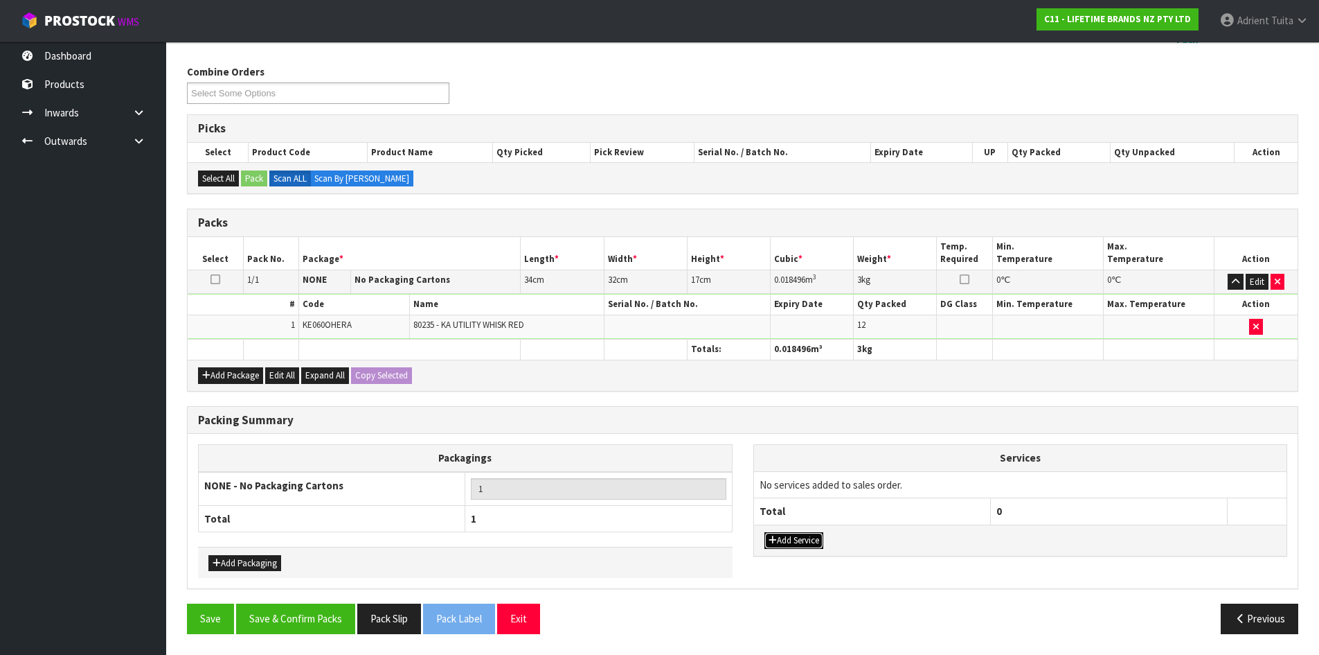
click at [776, 538] on button "Add Service" at bounding box center [794, 540] width 59 height 17
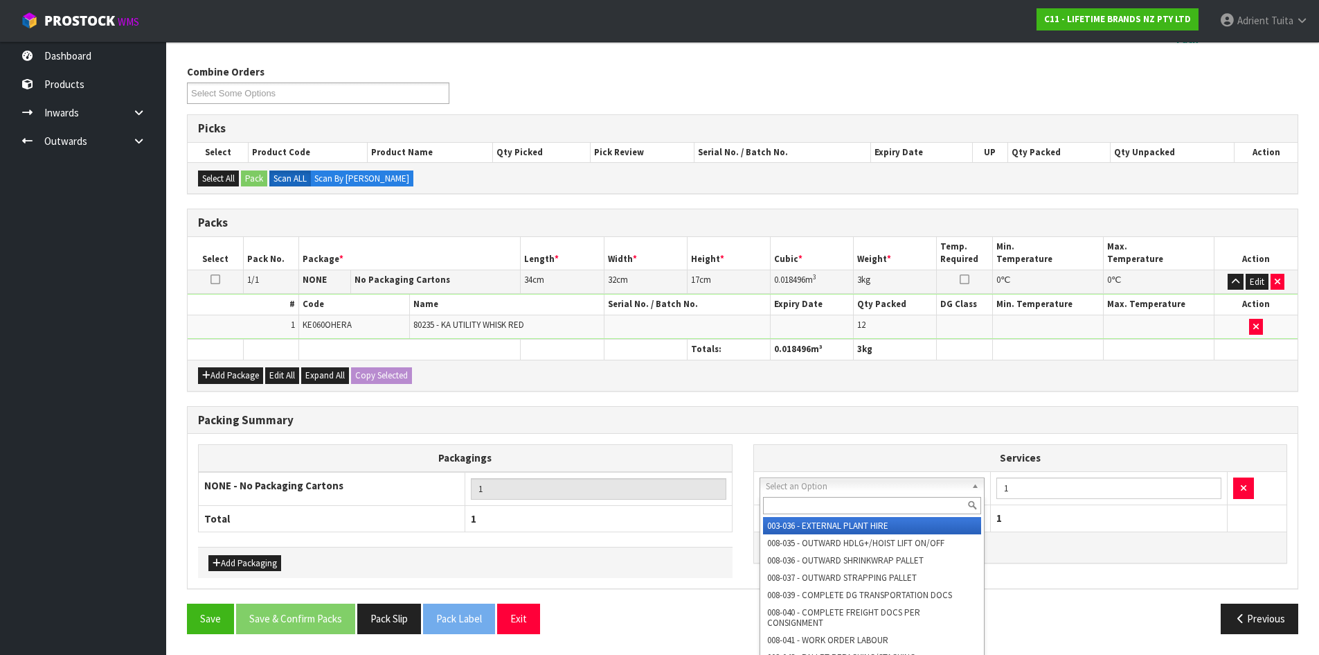
click at [799, 502] on input "text" at bounding box center [872, 505] width 219 height 17
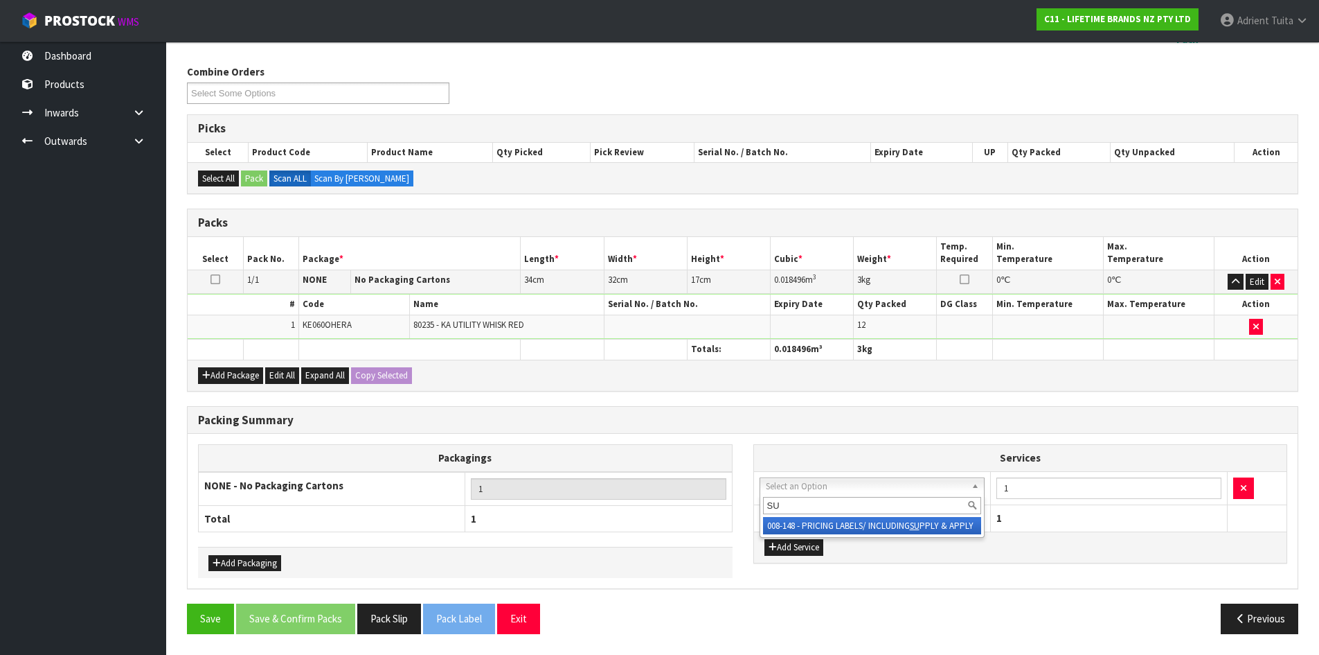
type input "SU"
drag, startPoint x: 792, startPoint y: 521, endPoint x: 864, endPoint y: 511, distance: 72.7
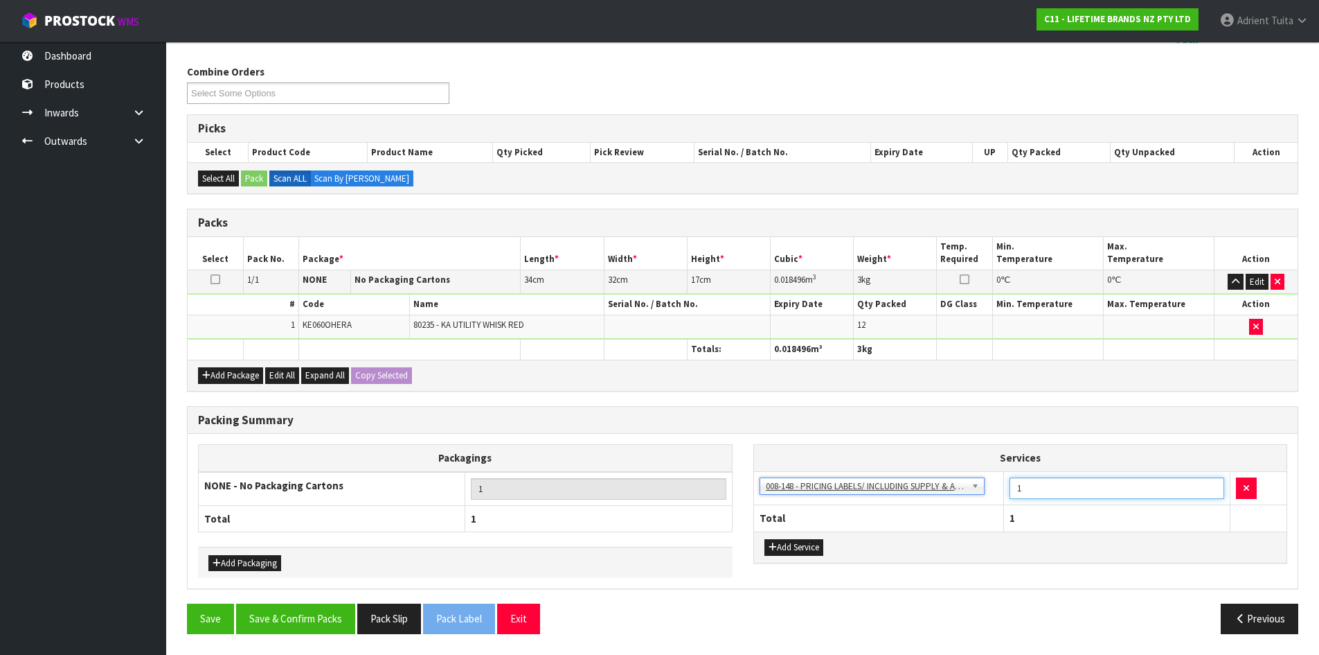
drag, startPoint x: 1015, startPoint y: 489, endPoint x: 1024, endPoint y: 490, distance: 8.3
click at [1020, 489] on input "1" at bounding box center [1117, 487] width 215 height 21
click at [1036, 490] on input "1" at bounding box center [1117, 487] width 215 height 21
type input "12"
click at [318, 616] on button "Save & Confirm Packs" at bounding box center [295, 618] width 119 height 30
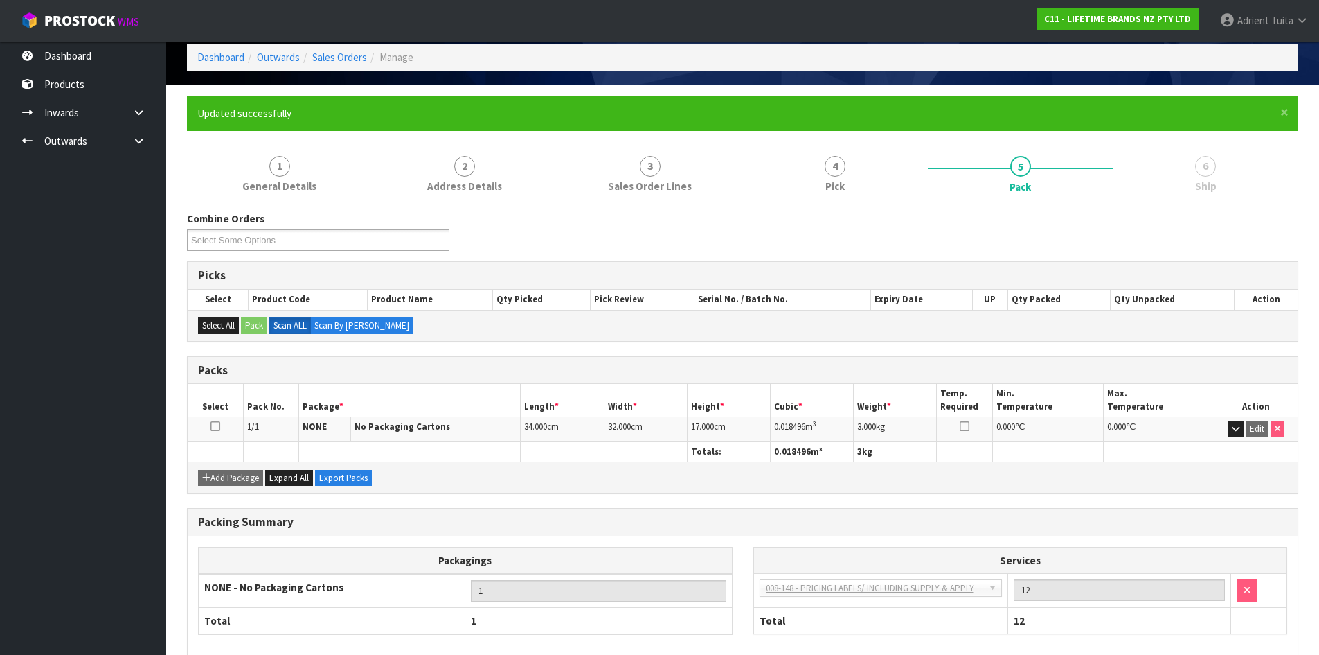
scroll to position [133, 0]
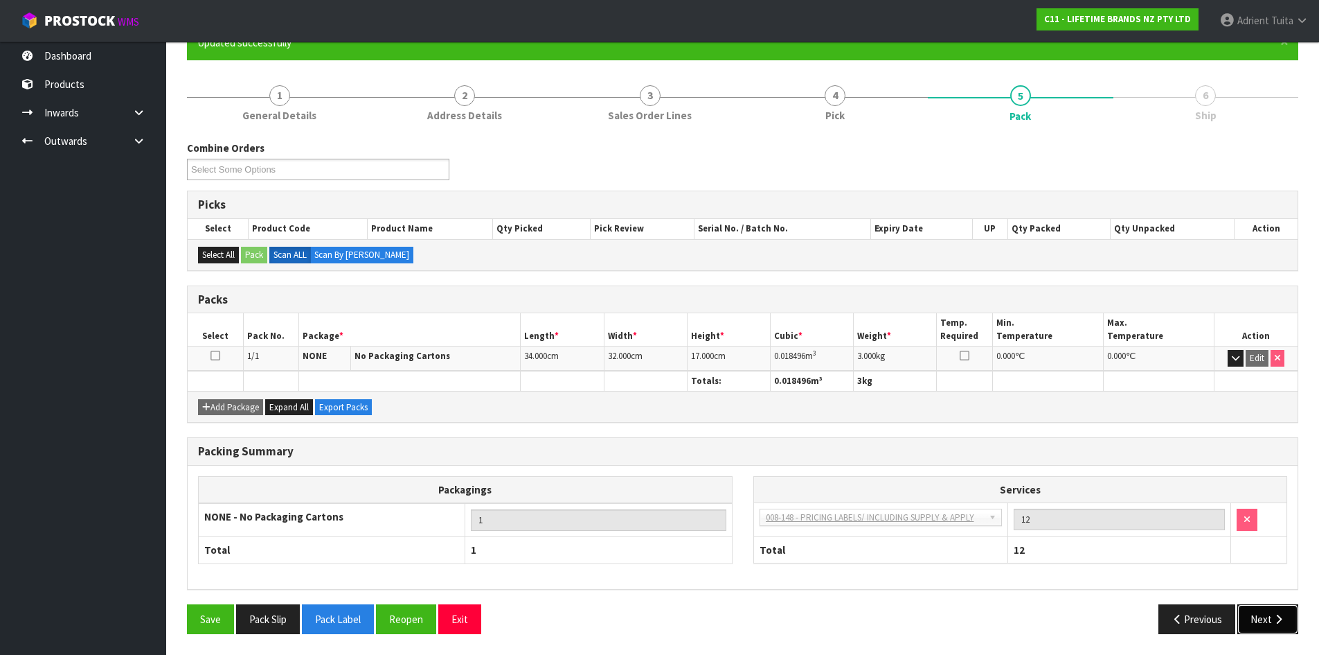
click at [1261, 620] on button "Next" at bounding box center [1268, 619] width 61 height 30
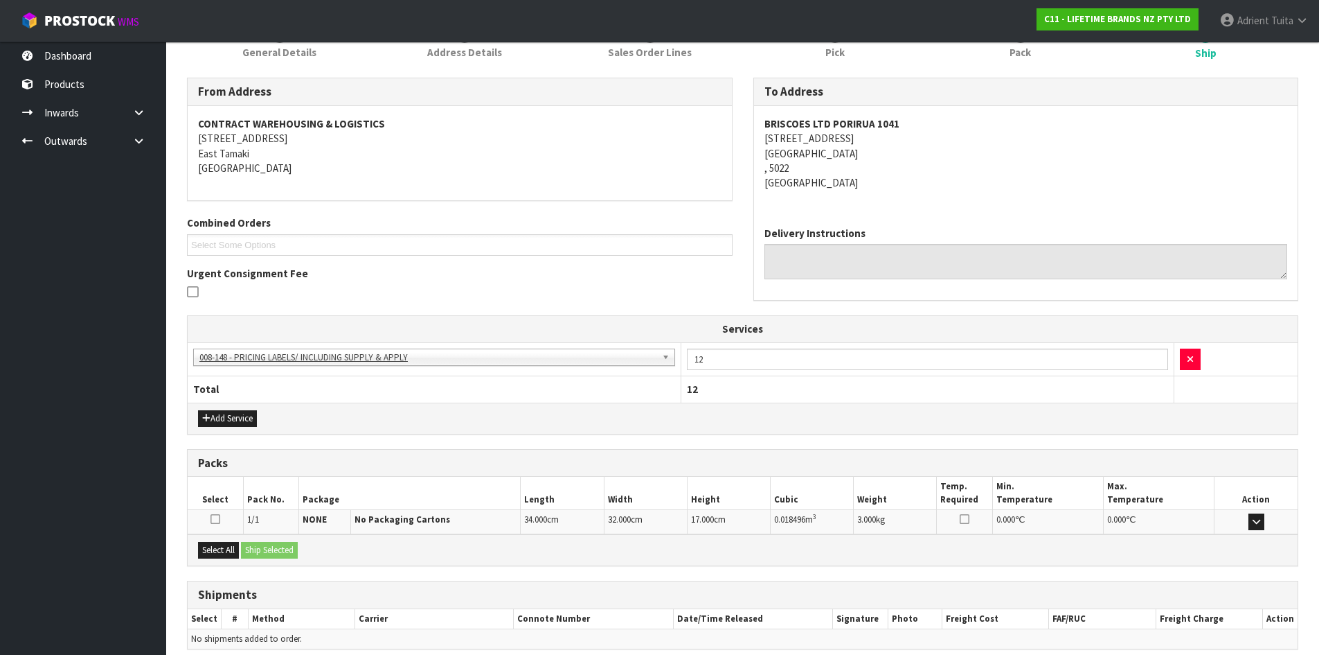
scroll to position [256, 0]
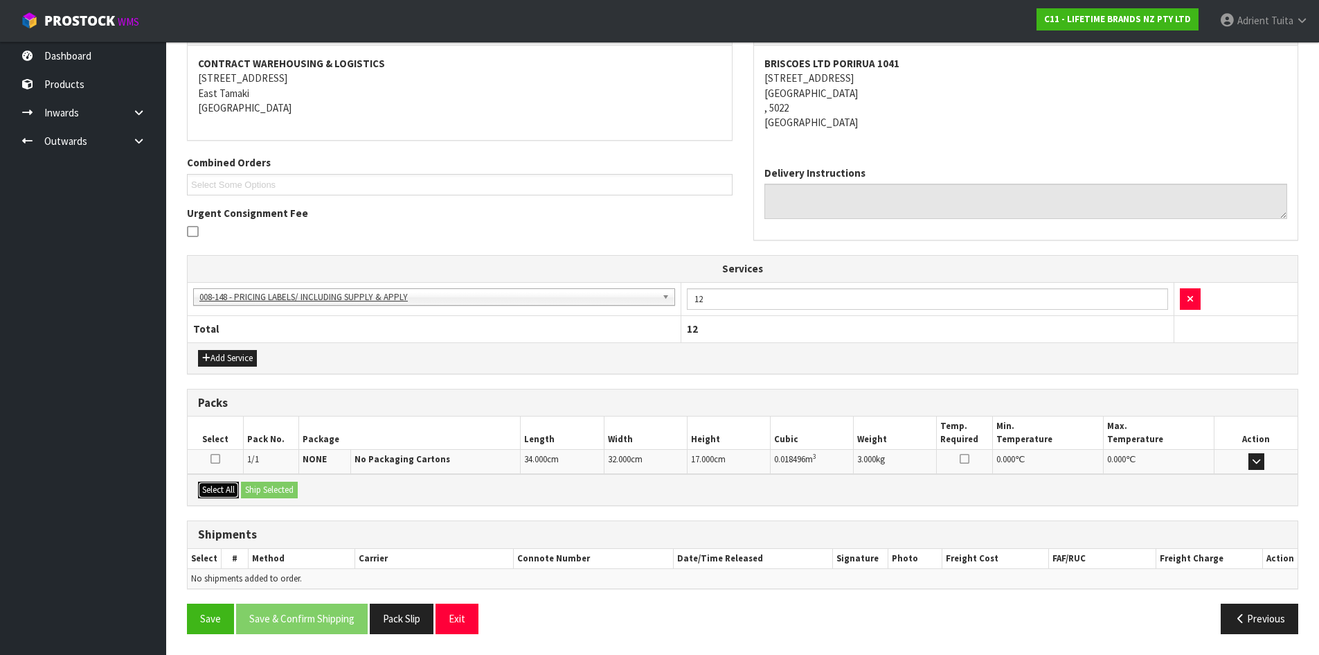
click at [220, 496] on button "Select All" at bounding box center [218, 489] width 41 height 17
click at [316, 492] on div "Select All Ship Selected" at bounding box center [743, 489] width 1110 height 31
click at [281, 497] on button "Ship Selected" at bounding box center [269, 489] width 57 height 17
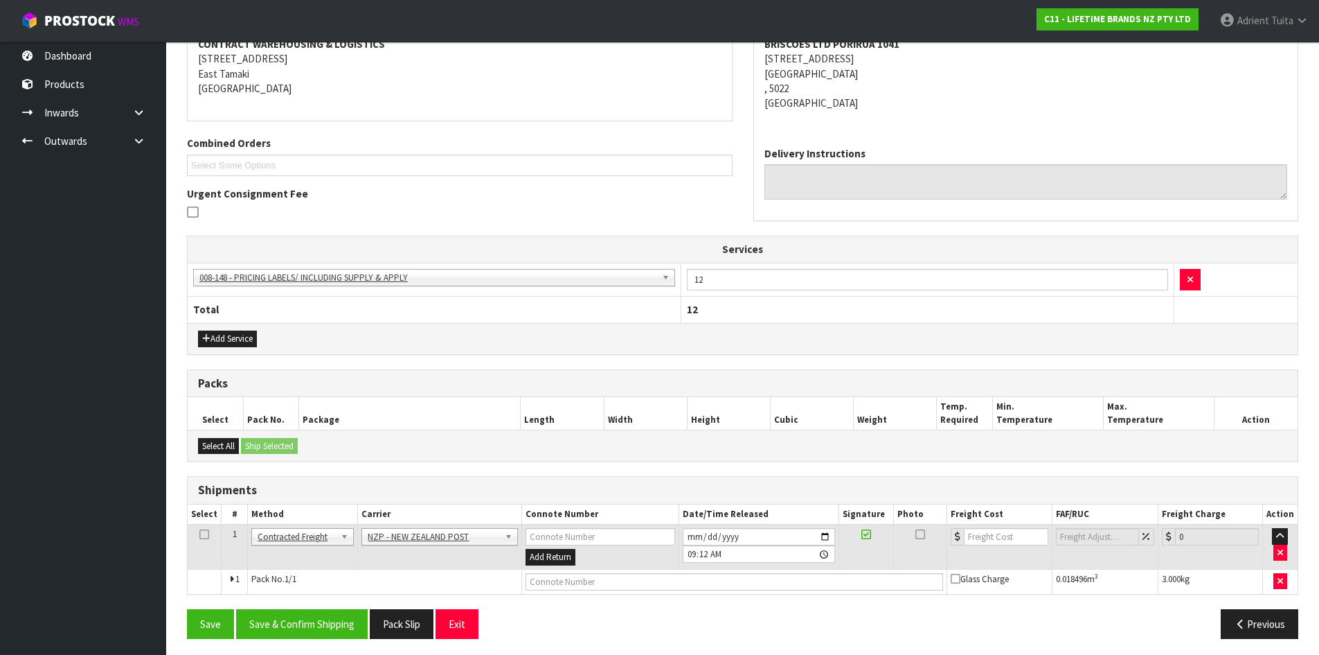
scroll to position [281, 0]
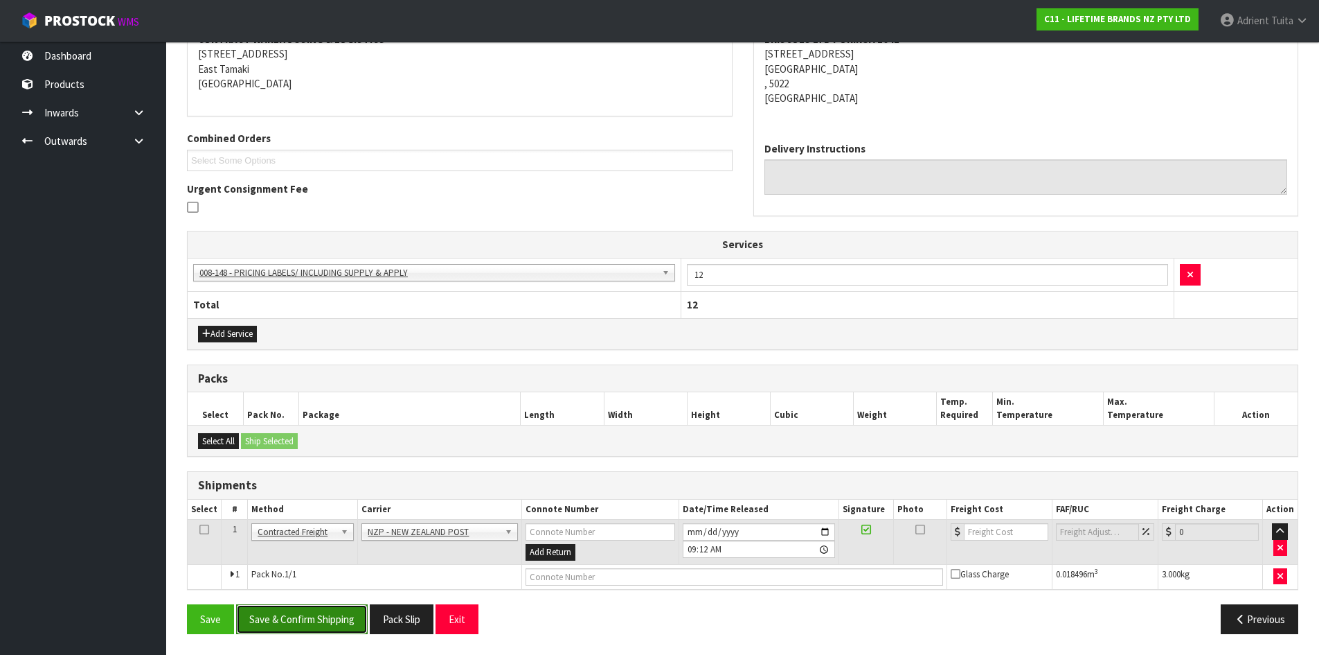
click at [290, 604] on button "Save & Confirm Shipping" at bounding box center [302, 619] width 132 height 30
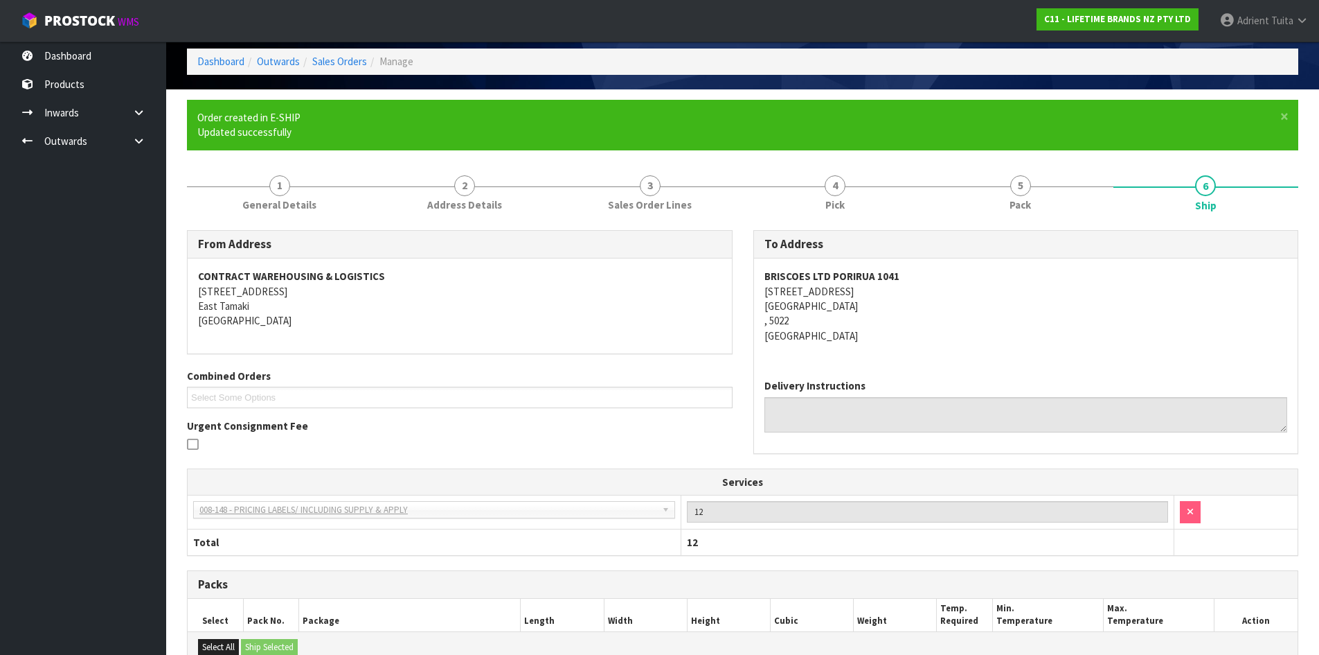
scroll to position [261, 0]
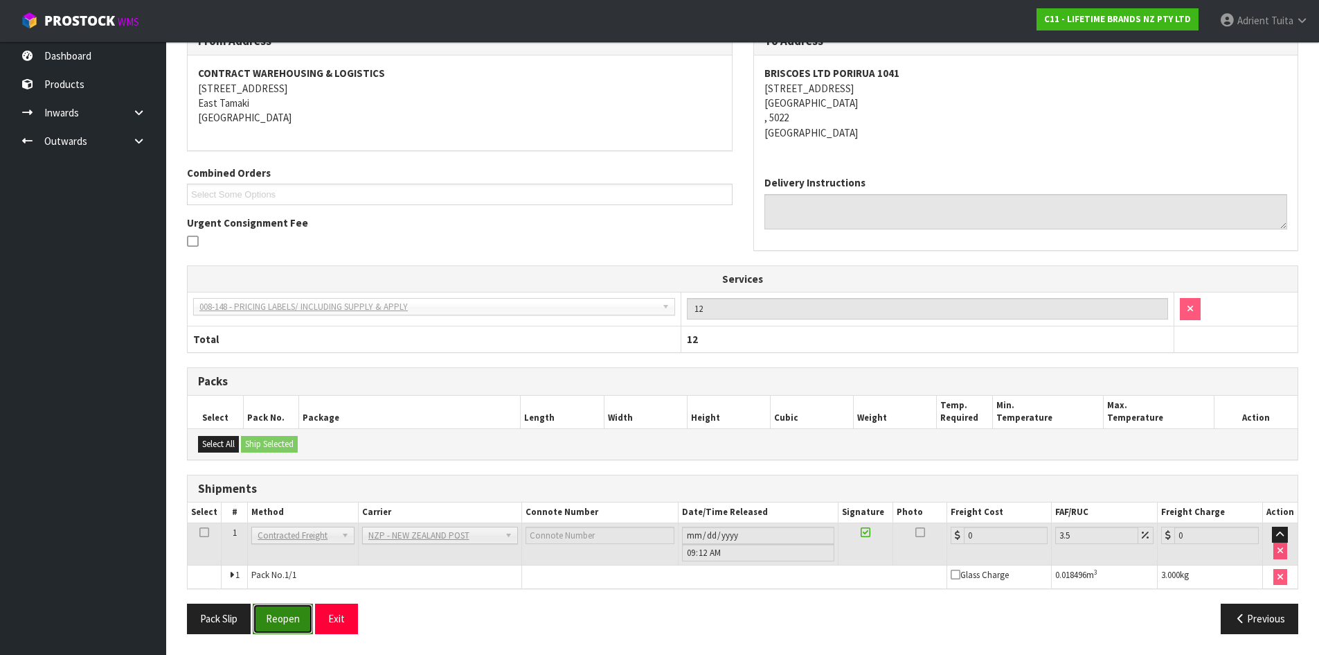
click at [289, 612] on button "Reopen" at bounding box center [283, 618] width 60 height 30
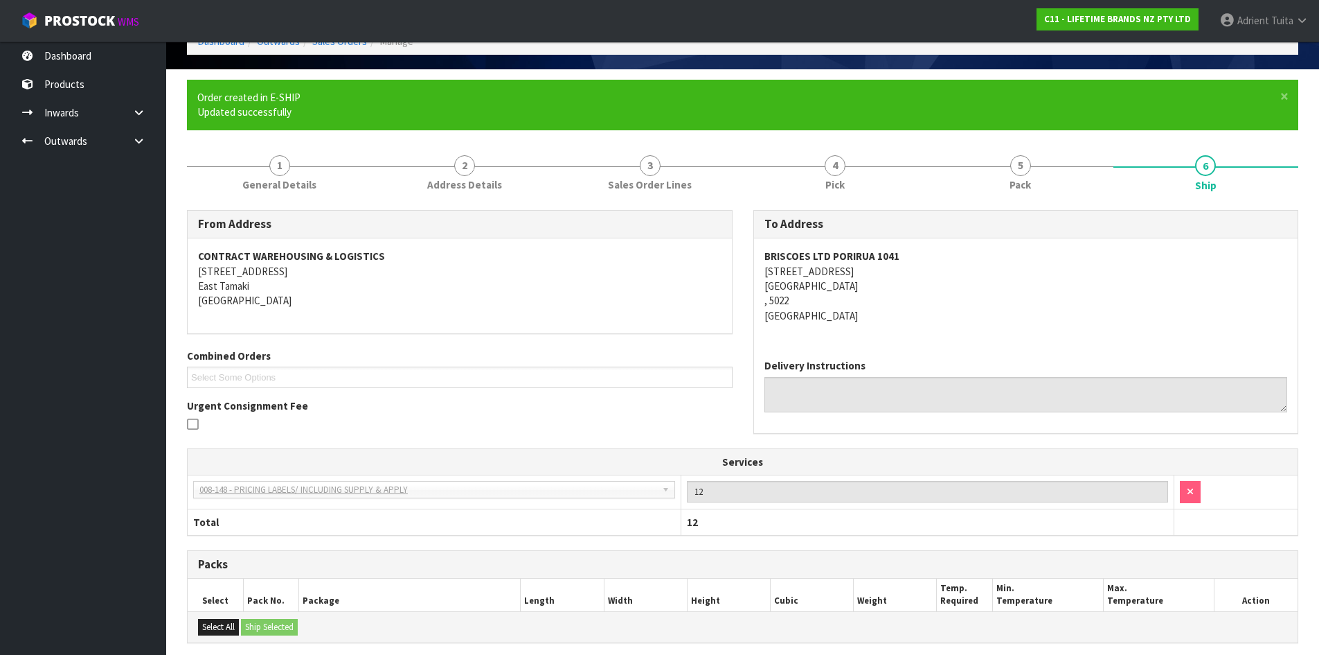
scroll to position [246, 0]
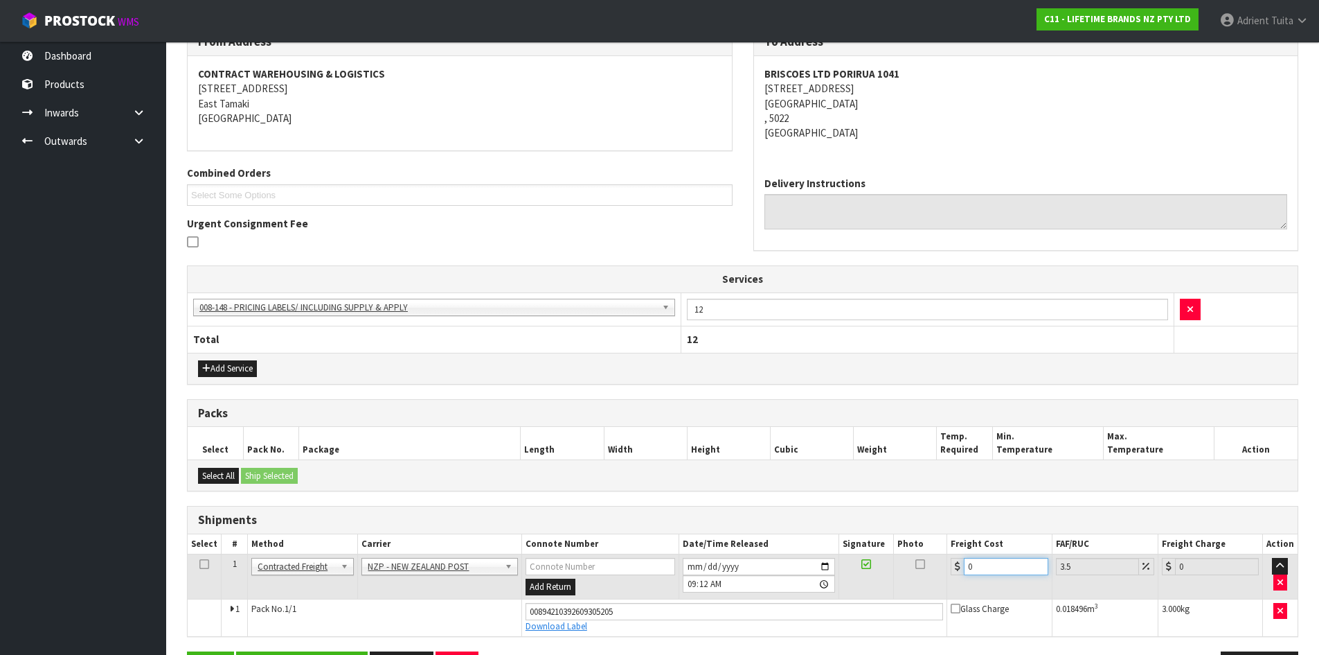
click at [977, 562] on input "0" at bounding box center [1006, 566] width 84 height 17
type input "8"
type input "8.28"
type input "83"
type input "85.9"
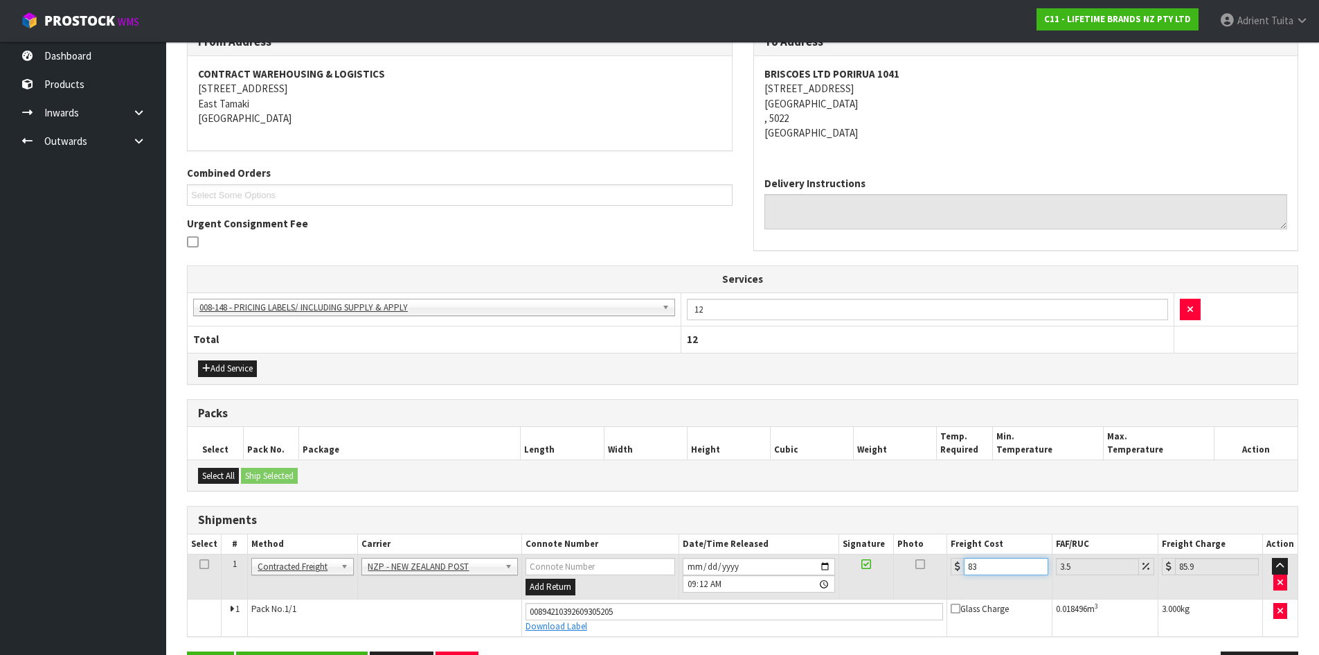
type input "83.4"
type input "86.32"
type input "83.45"
type input "86.37"
click at [979, 560] on input "83.45" at bounding box center [1006, 566] width 84 height 17
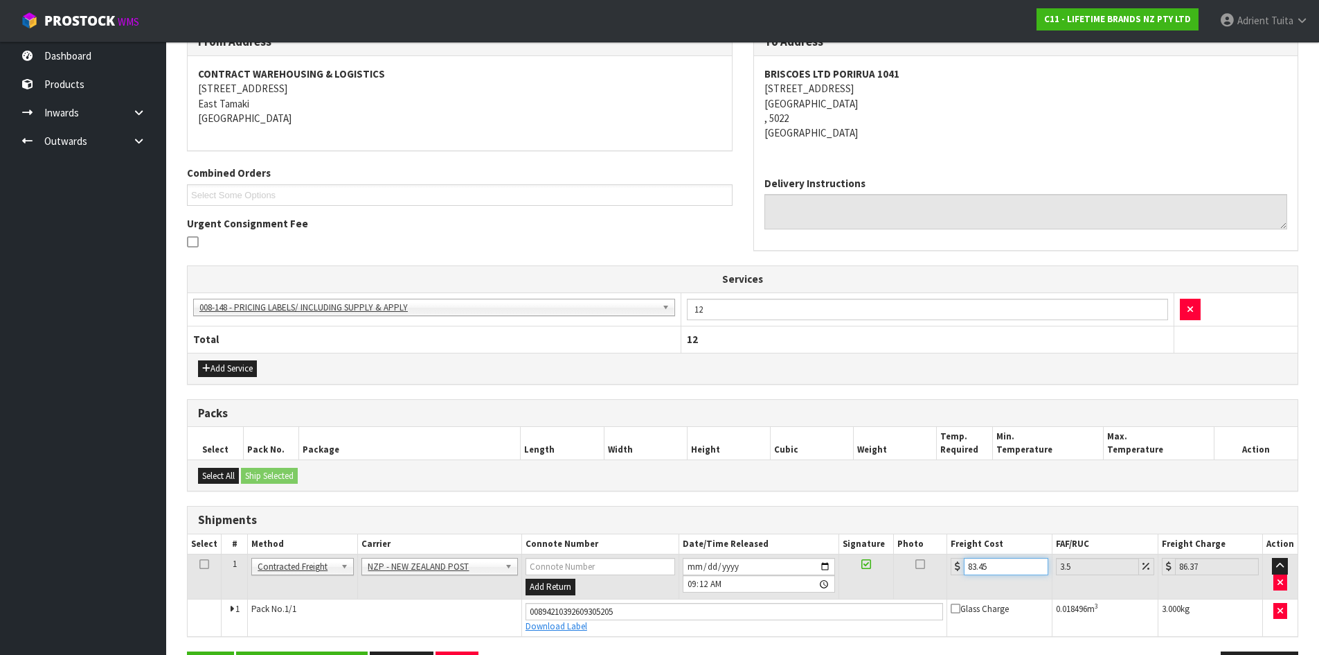
click at [979, 560] on input "83.45" at bounding box center [1006, 566] width 84 height 17
type input "8"
type input "8.28"
type input "8.4"
type input "8.69"
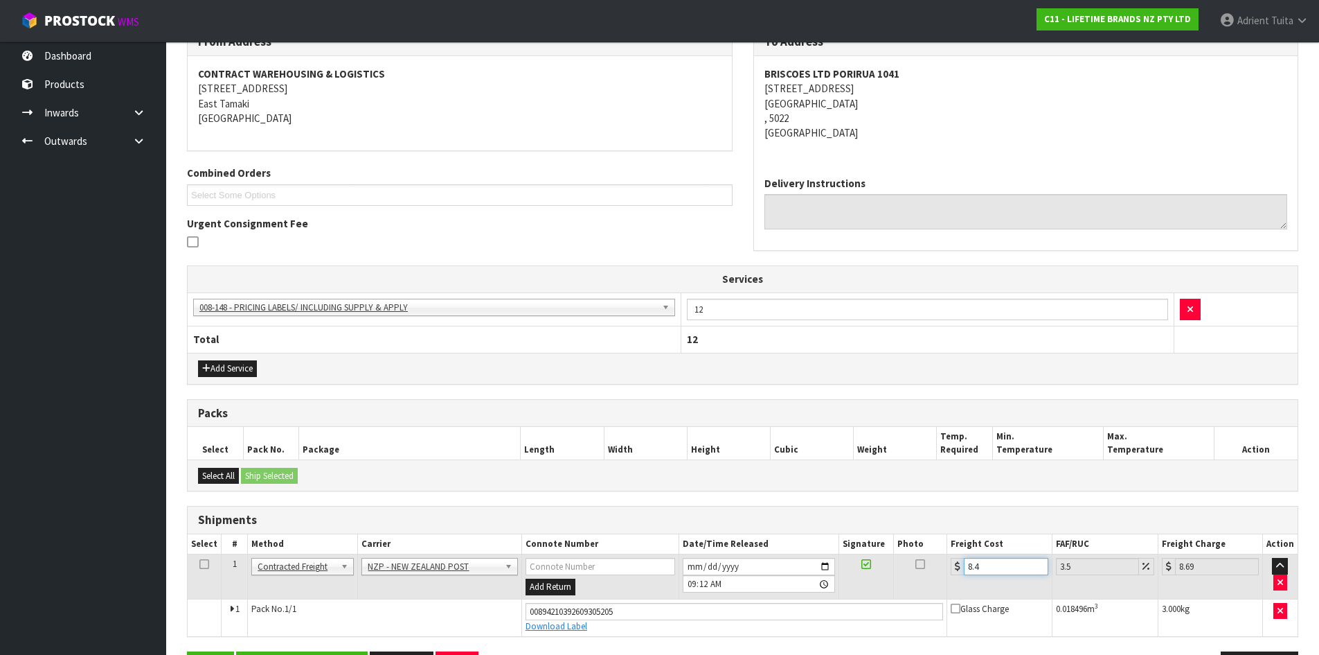
type input "8.45"
type input "8.75"
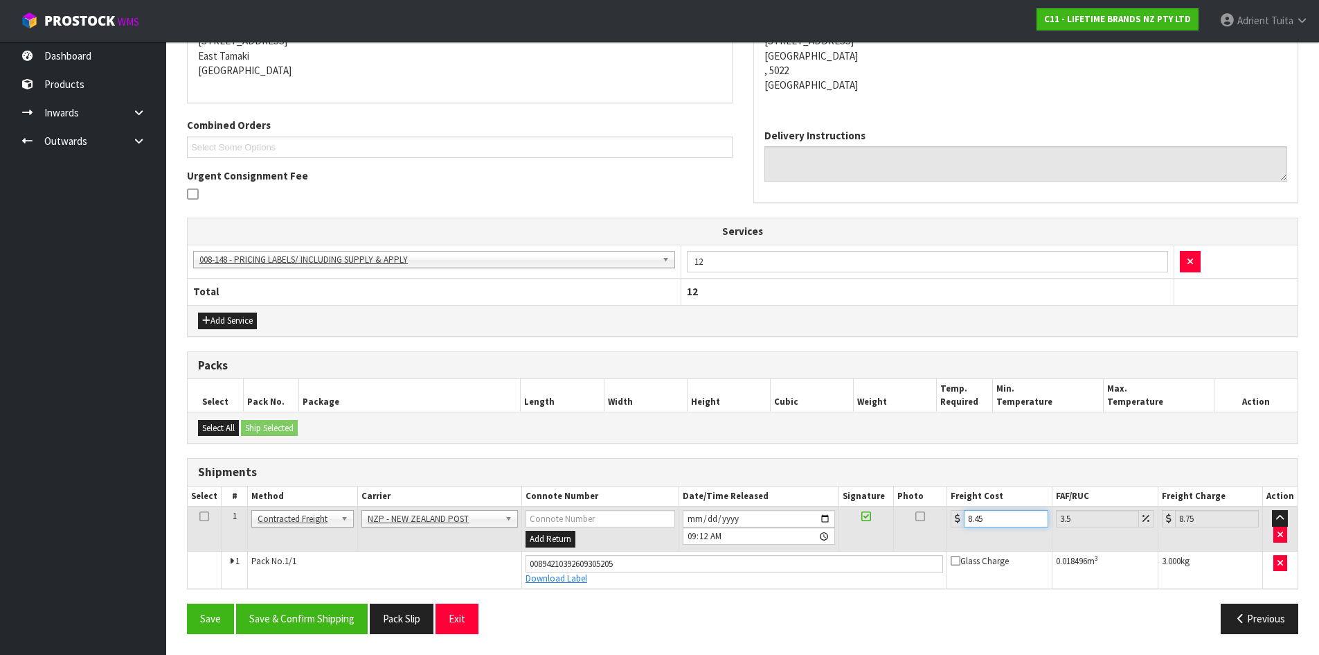
type input "8.45"
click at [337, 598] on div "From Address CONTRACT WAREHOUSING & LOGISTICS 17 Allens Road East Tamaki Auckla…" at bounding box center [743, 312] width 1112 height 664
click at [332, 610] on button "Save & Confirm Shipping" at bounding box center [302, 618] width 132 height 30
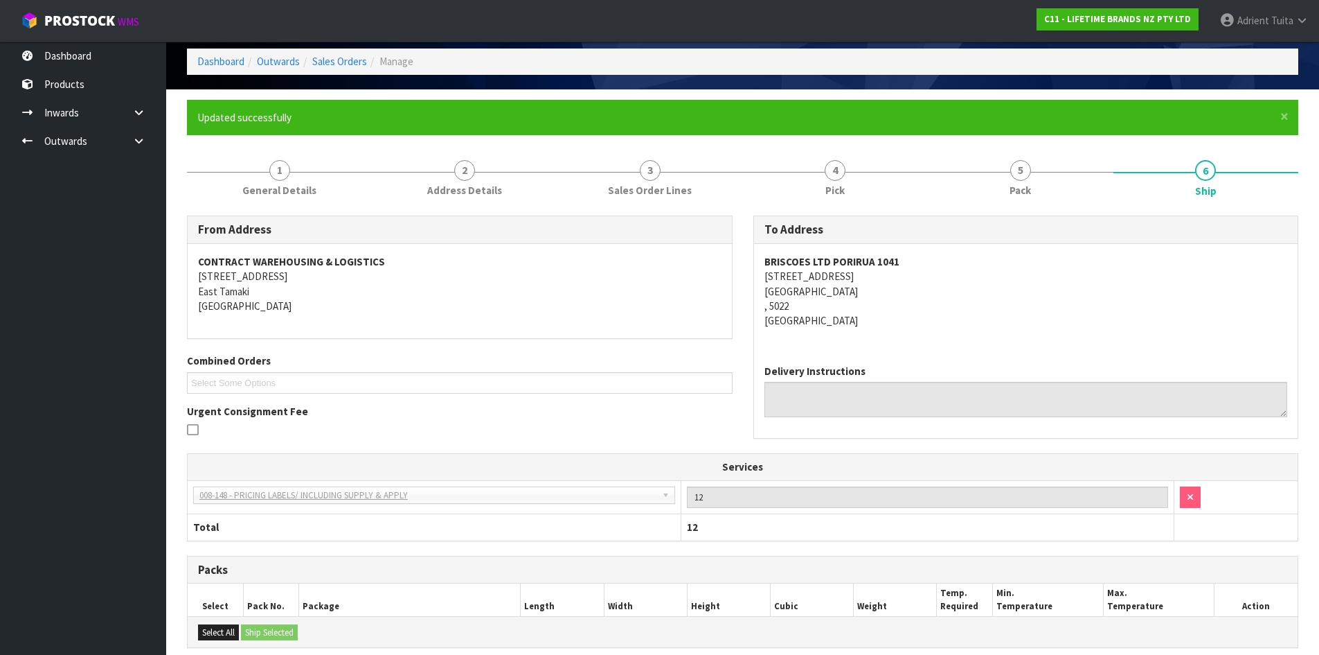
scroll to position [256, 0]
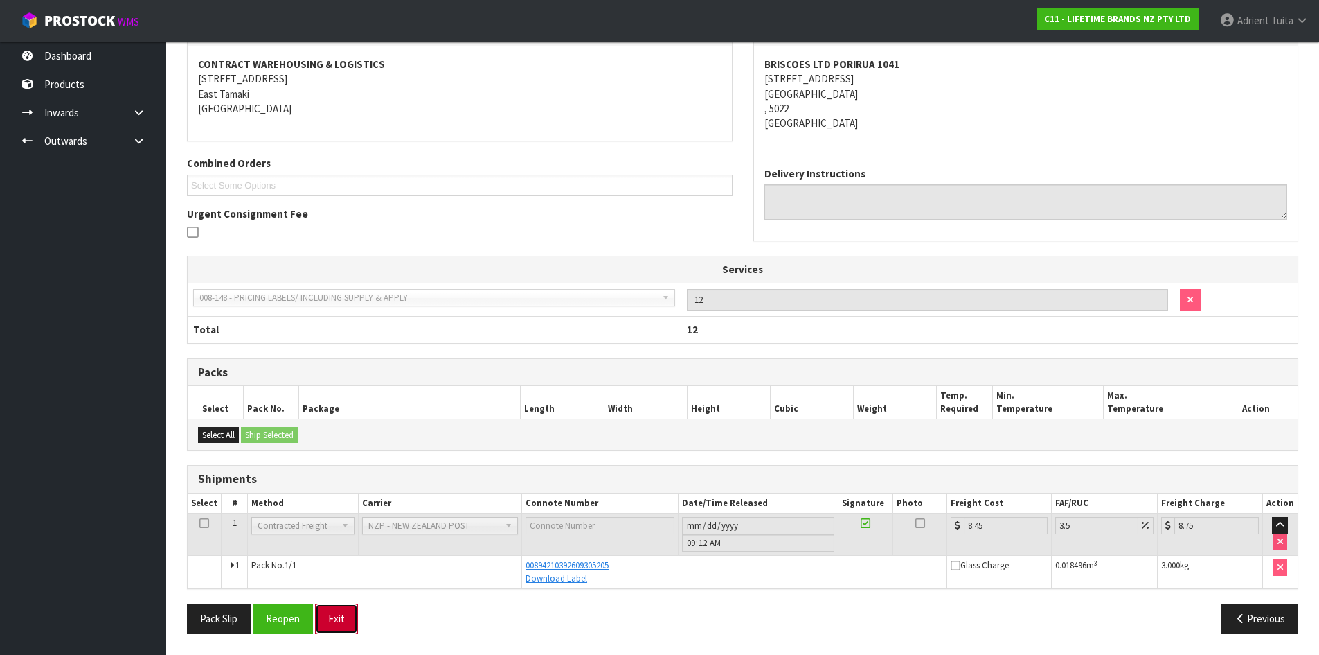
click at [326, 614] on button "Exit" at bounding box center [336, 618] width 43 height 30
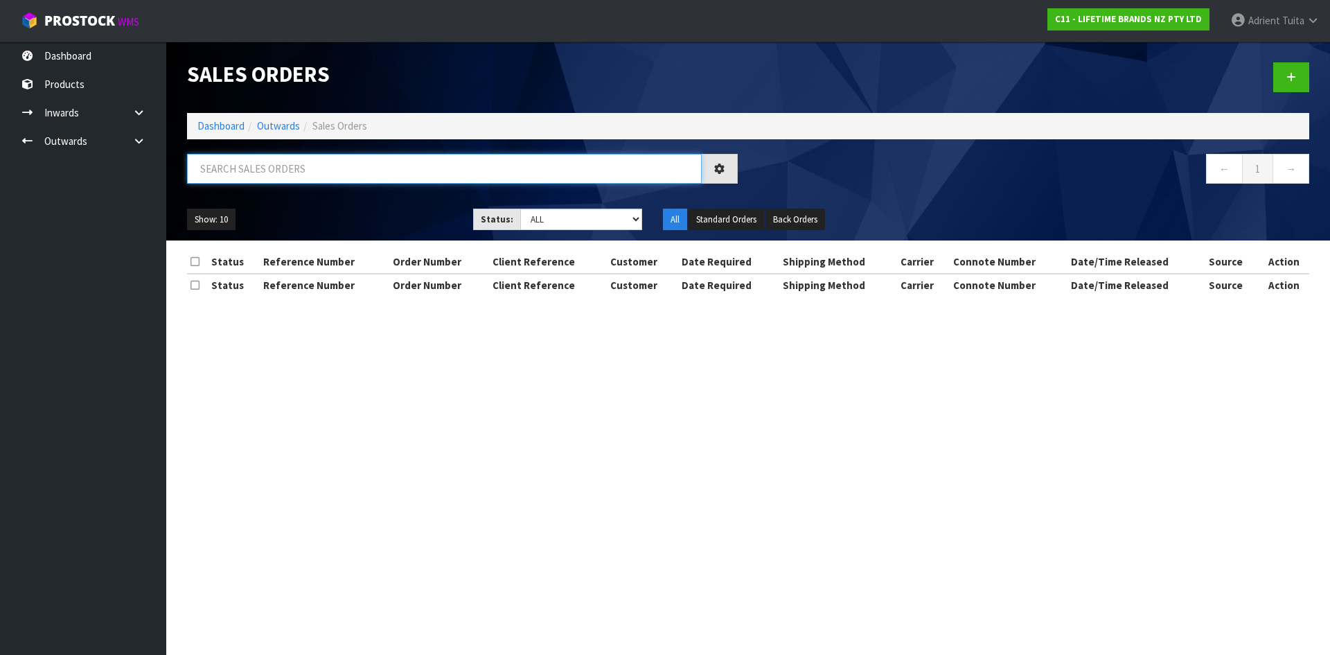
click at [390, 175] on input "text" at bounding box center [444, 169] width 515 height 30
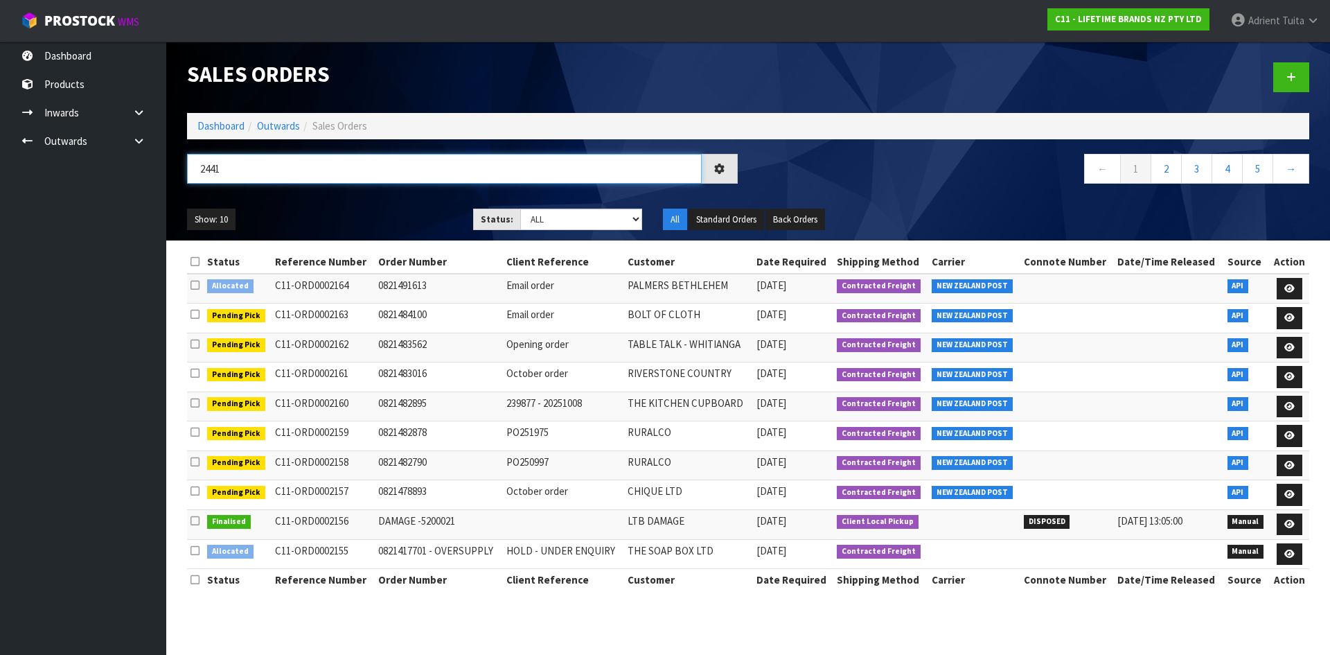
type input "2441"
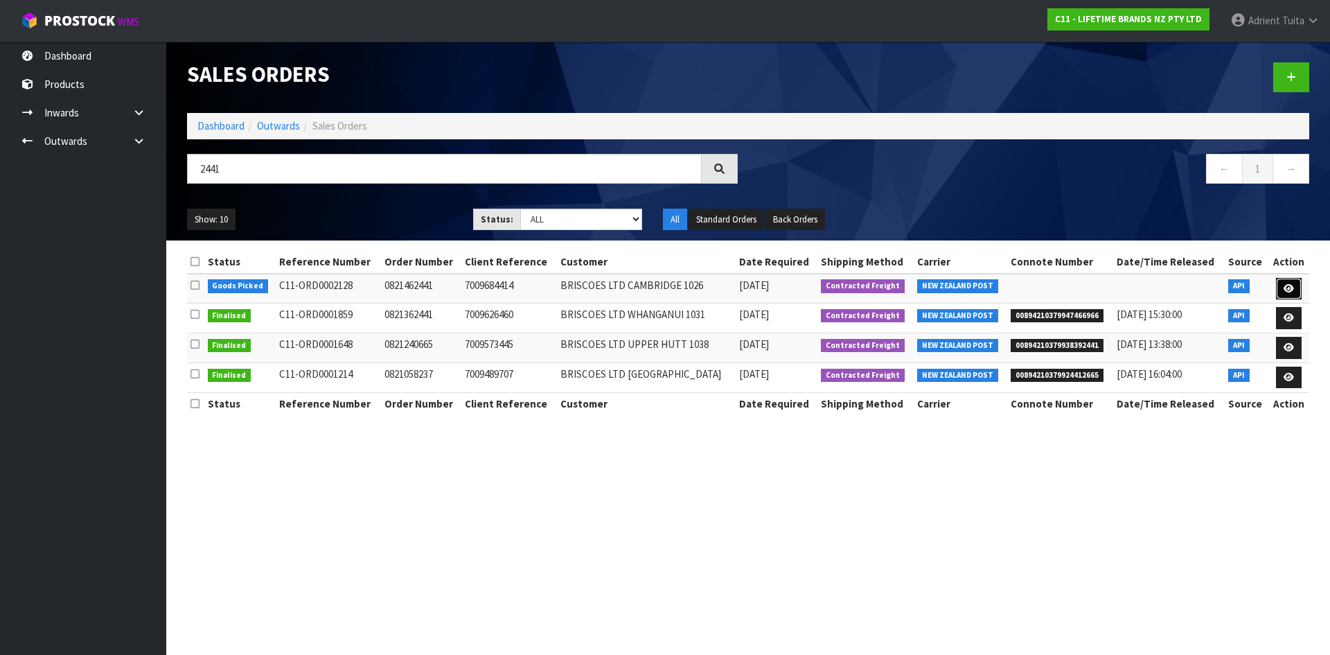
click at [1288, 282] on link at bounding box center [1289, 289] width 26 height 22
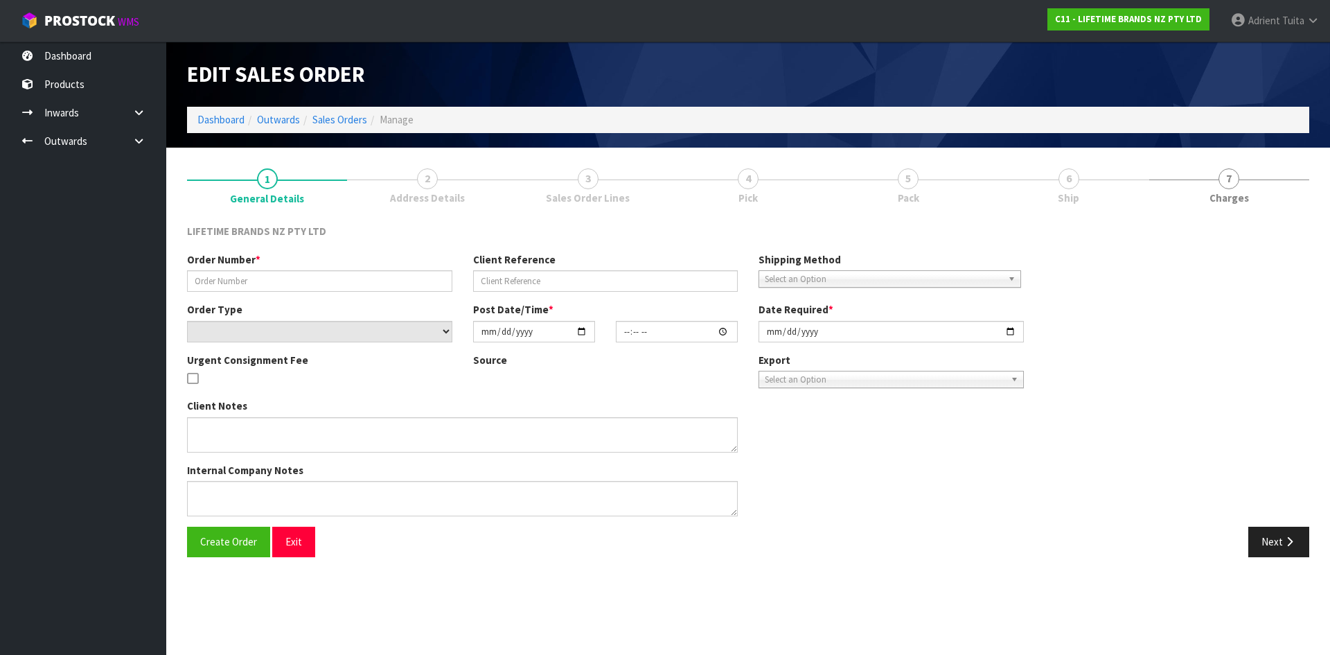
type input "0821462441"
type input "7009684414"
select select "number:0"
type input "2025-10-06"
type input "16:04:45.000"
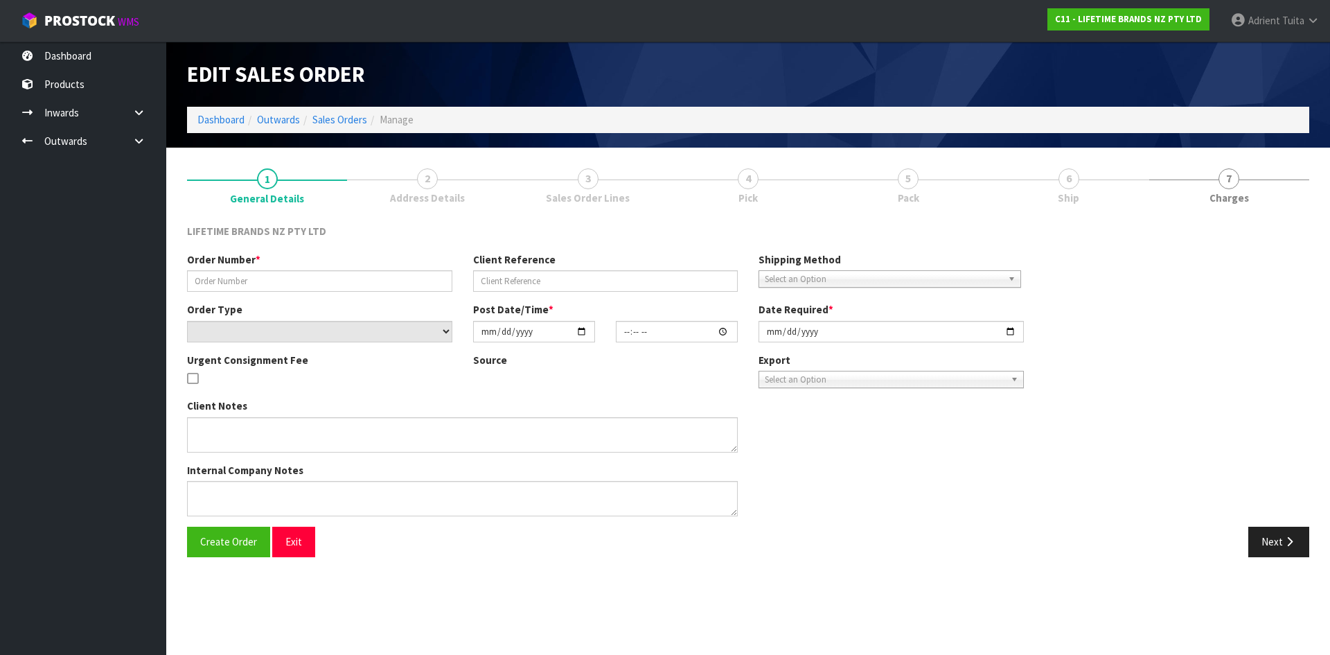
type input "[DATE]"
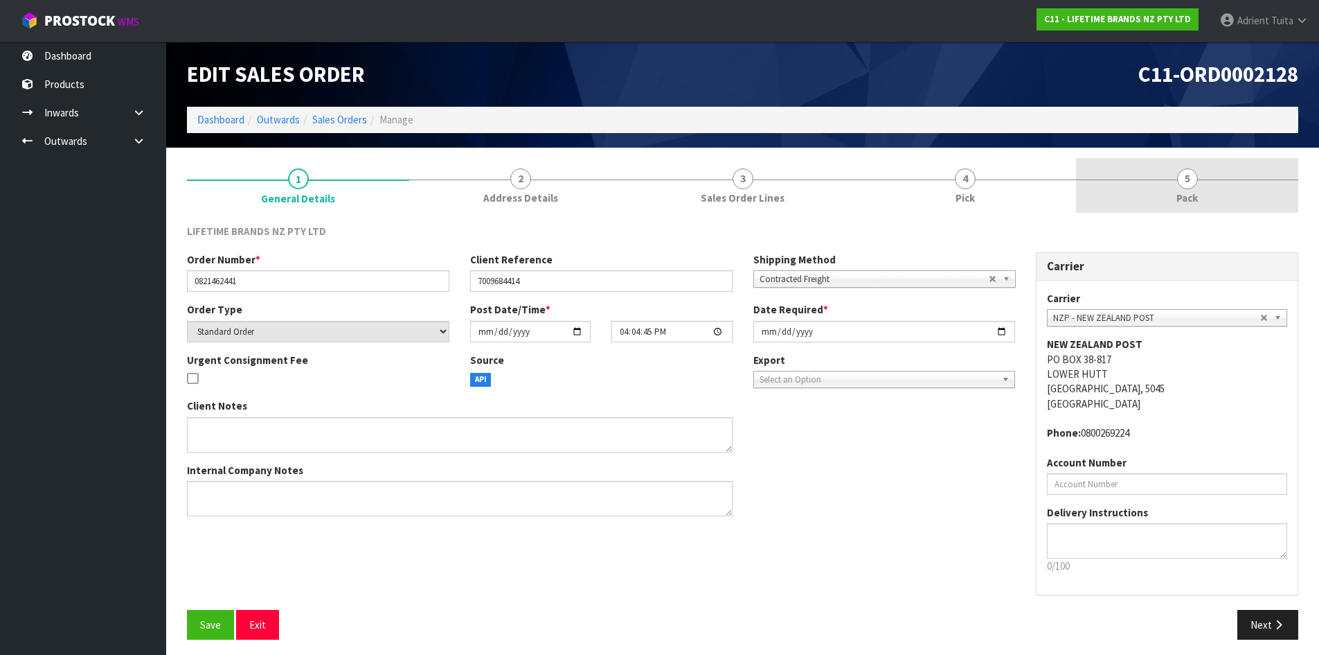
click at [1219, 181] on link "5 Pack" at bounding box center [1187, 185] width 222 height 55
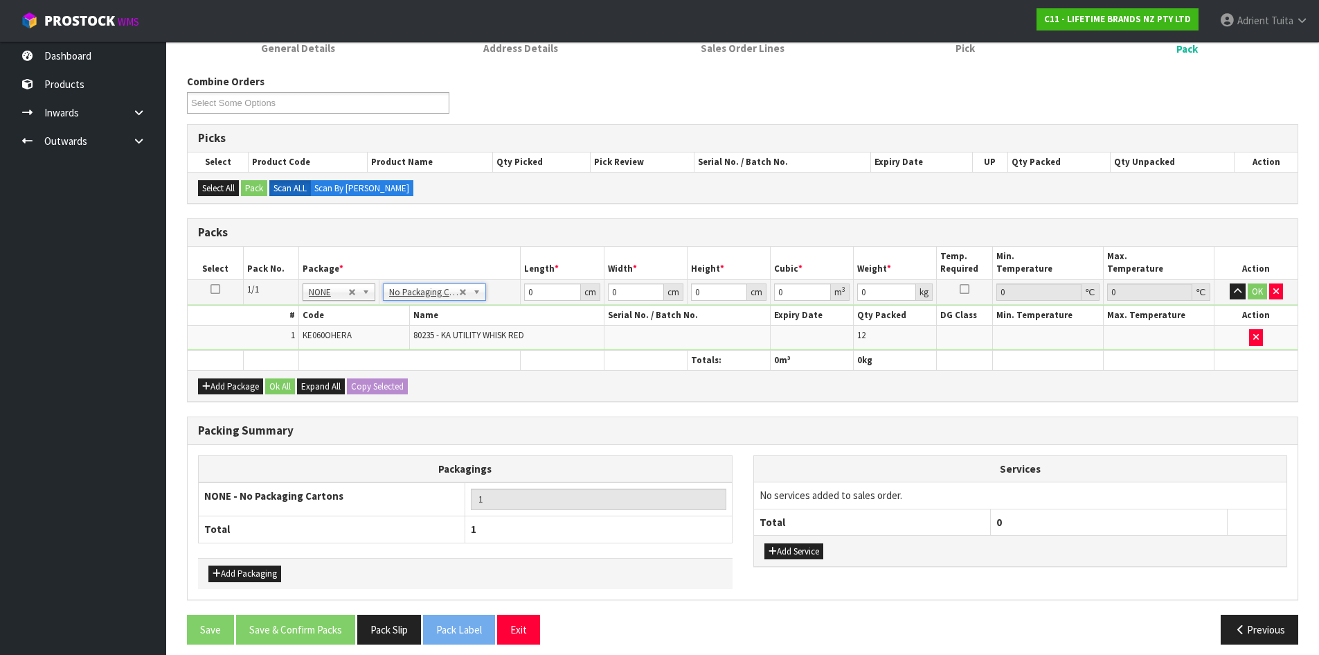
scroll to position [160, 0]
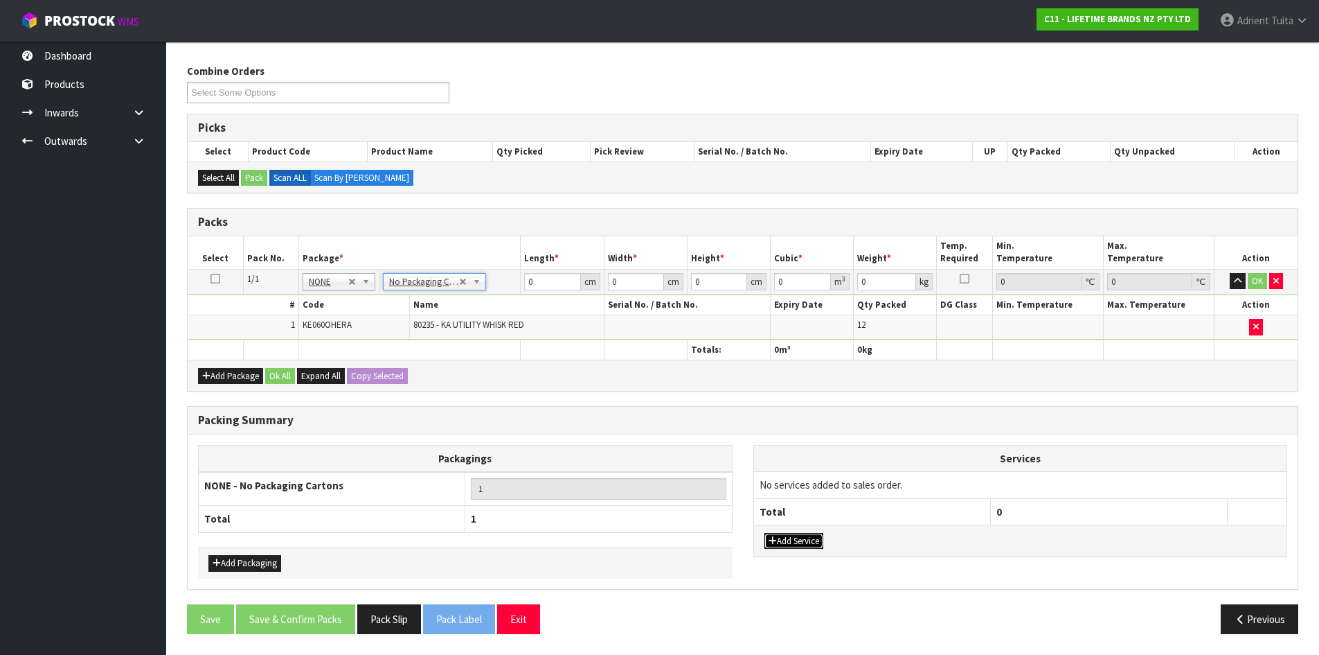
click at [795, 544] on button "Add Service" at bounding box center [794, 541] width 59 height 17
drag, startPoint x: 810, startPoint y: 494, endPoint x: 806, endPoint y: 514, distance: 20.5
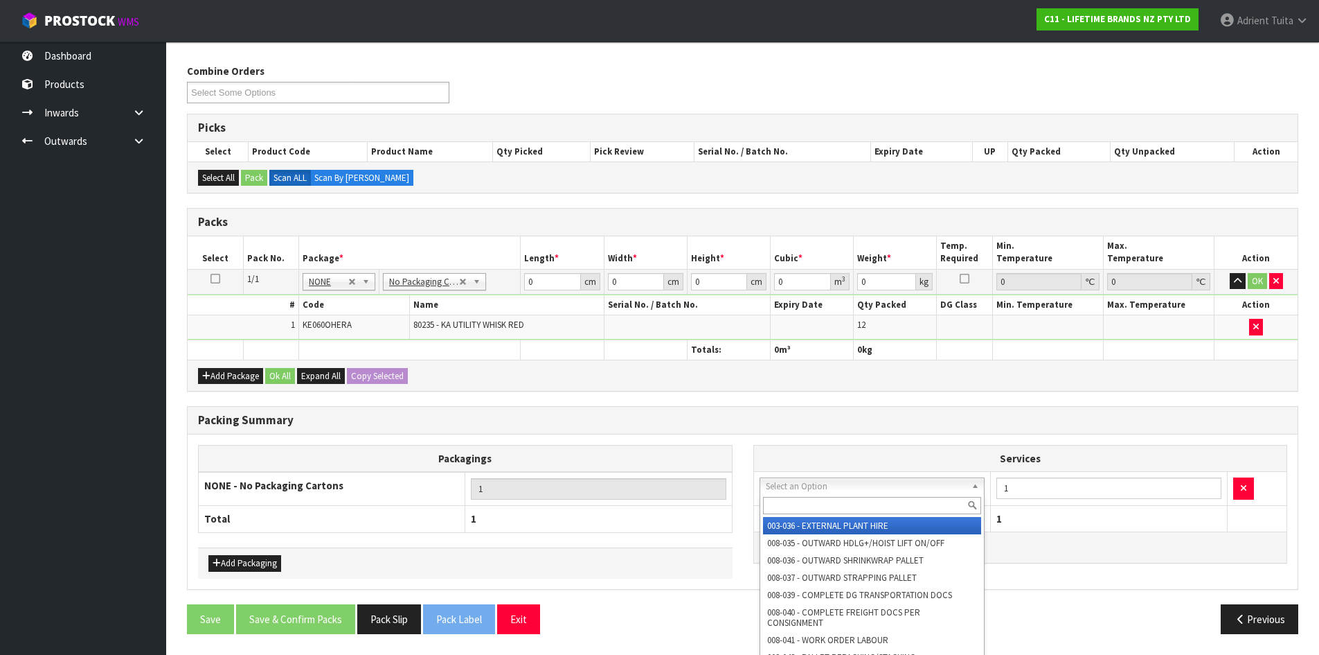
click at [806, 515] on div at bounding box center [873, 505] width 224 height 23
click at [810, 504] on input "text" at bounding box center [872, 505] width 219 height 17
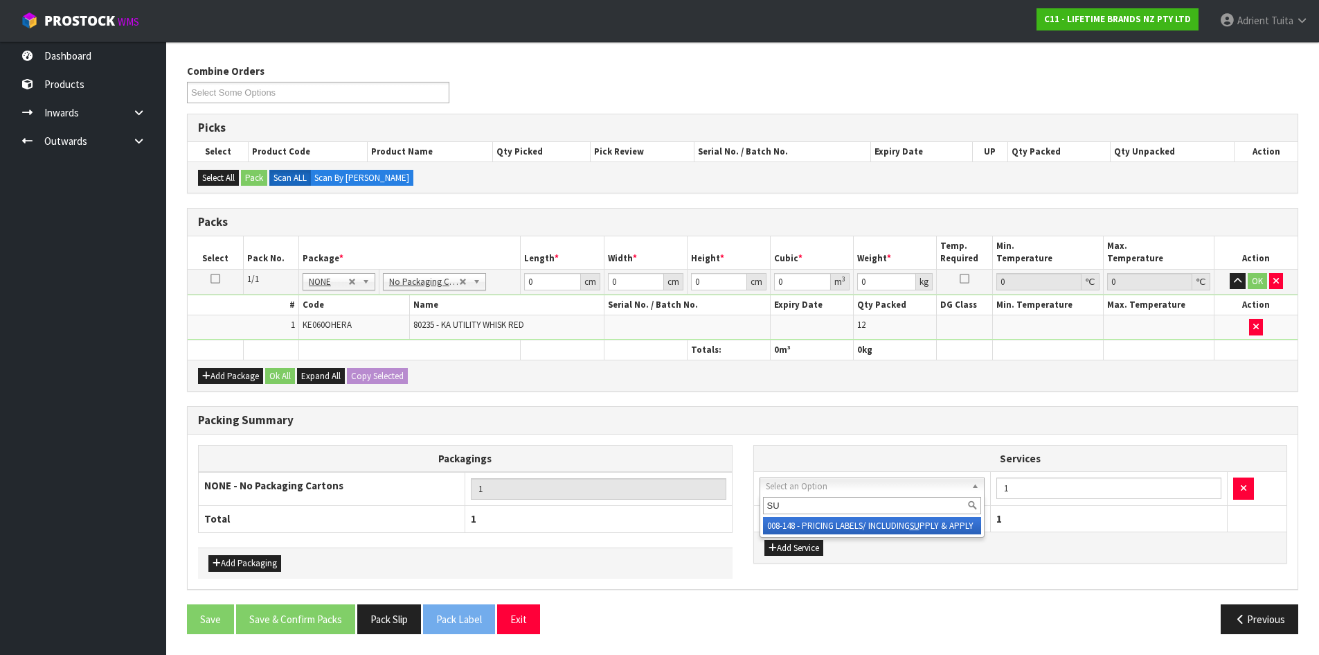
type input "SU"
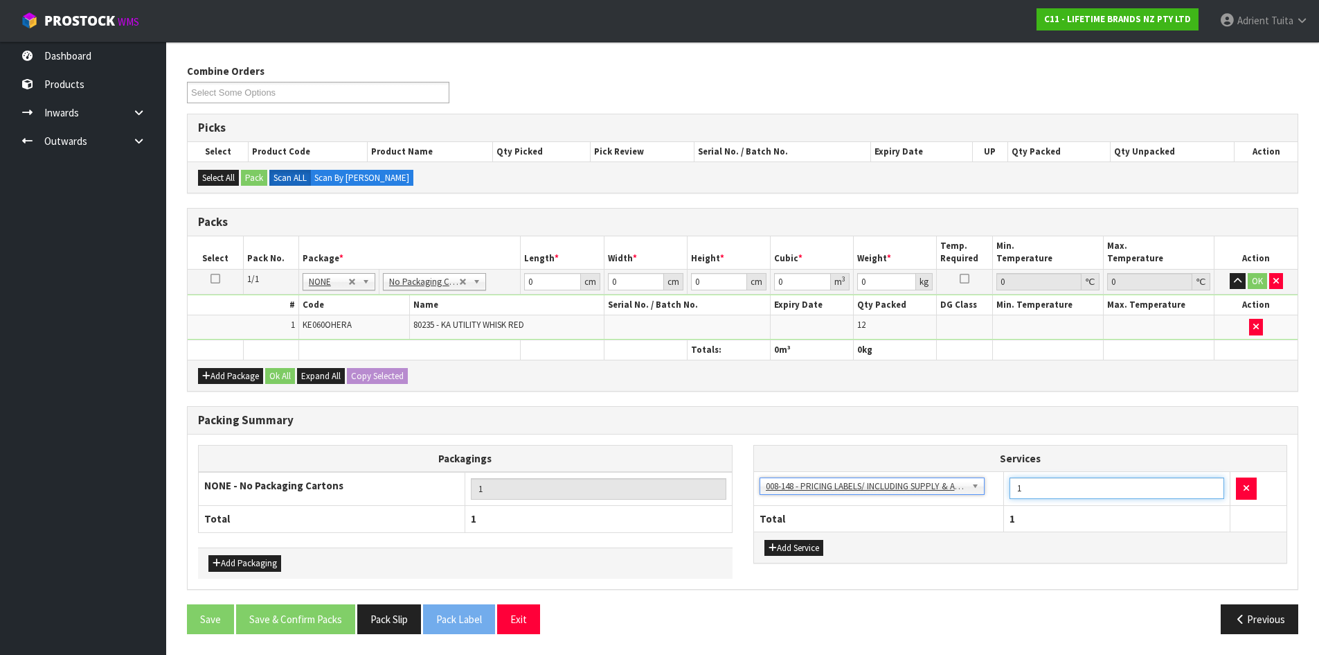
click at [1034, 483] on input "1" at bounding box center [1117, 487] width 215 height 21
type input "12"
click at [540, 286] on input "0" at bounding box center [552, 281] width 56 height 17
type input "34"
type input "32"
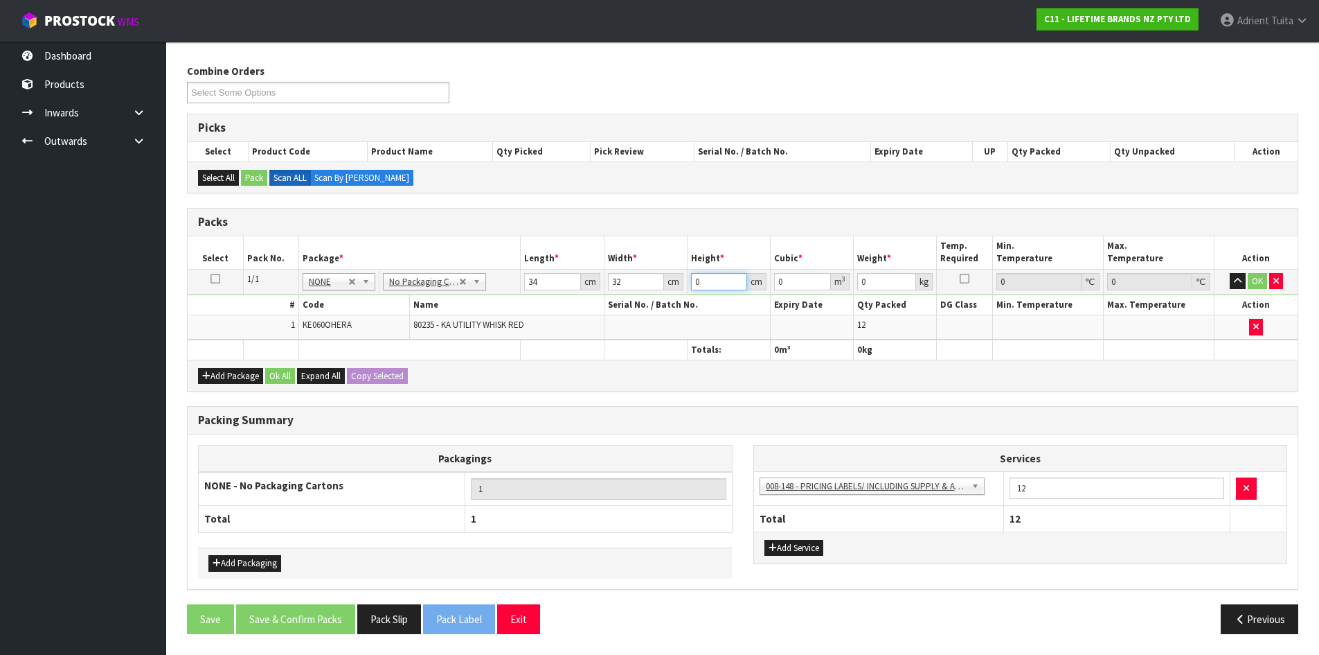
type input "1"
type input "0.001088"
type input "17"
type input "0.018496"
type input "17"
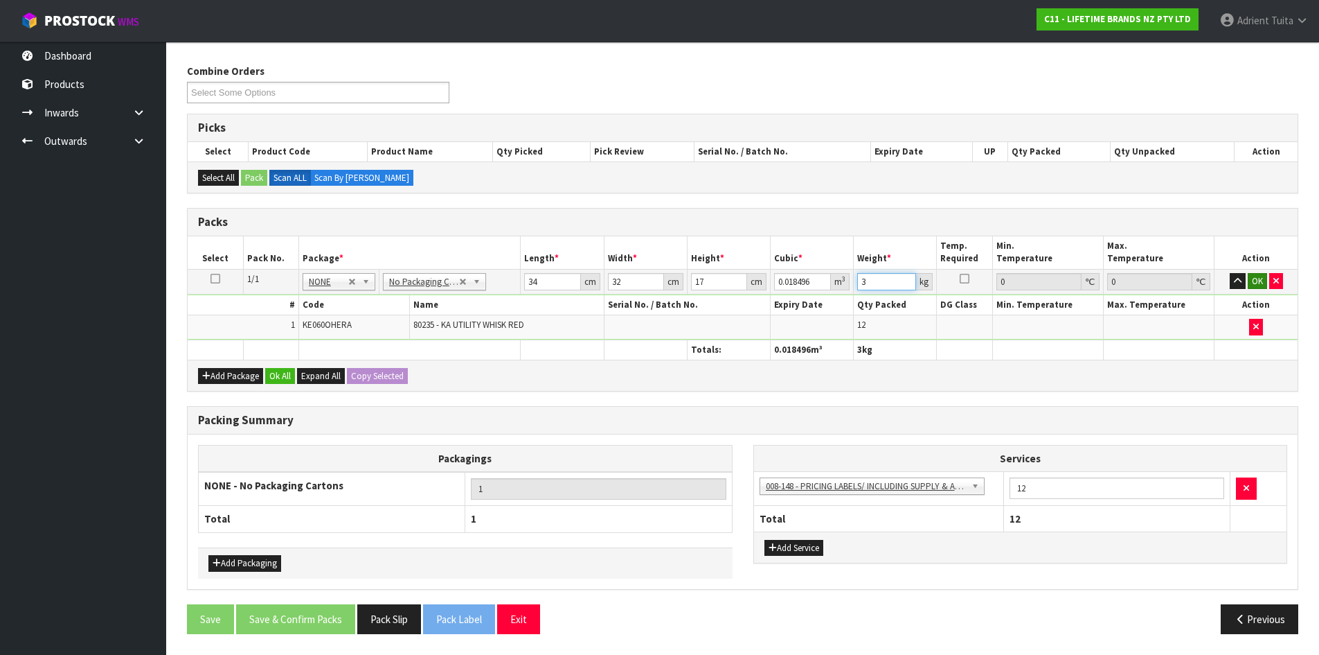
type input "3"
click at [1256, 280] on button "OK" at bounding box center [1257, 281] width 19 height 17
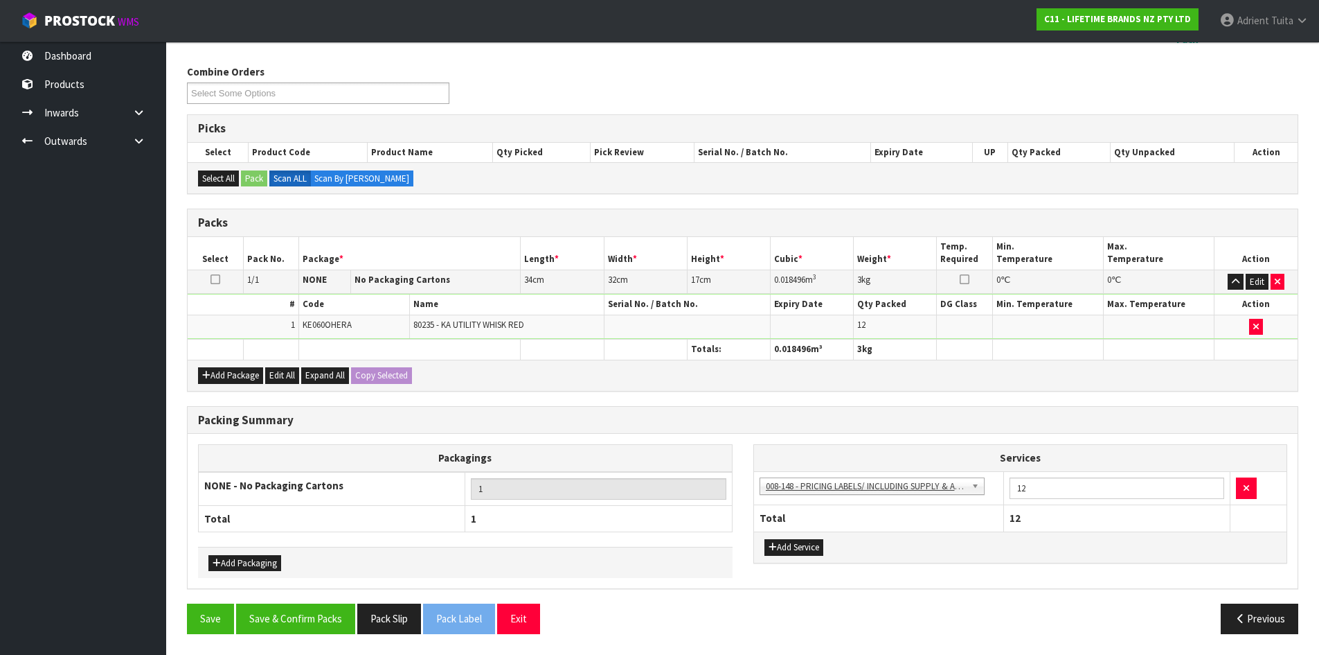
scroll to position [159, 0]
click at [299, 603] on button "Save & Confirm Packs" at bounding box center [295, 618] width 119 height 30
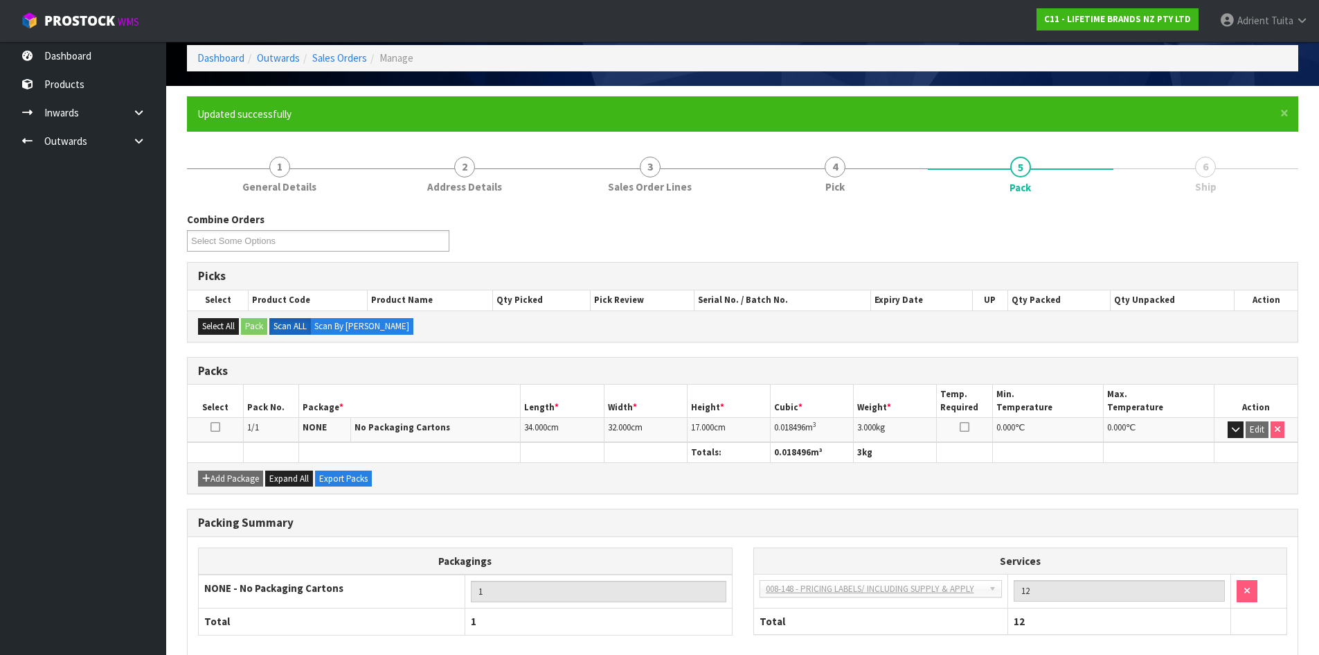
scroll to position [133, 0]
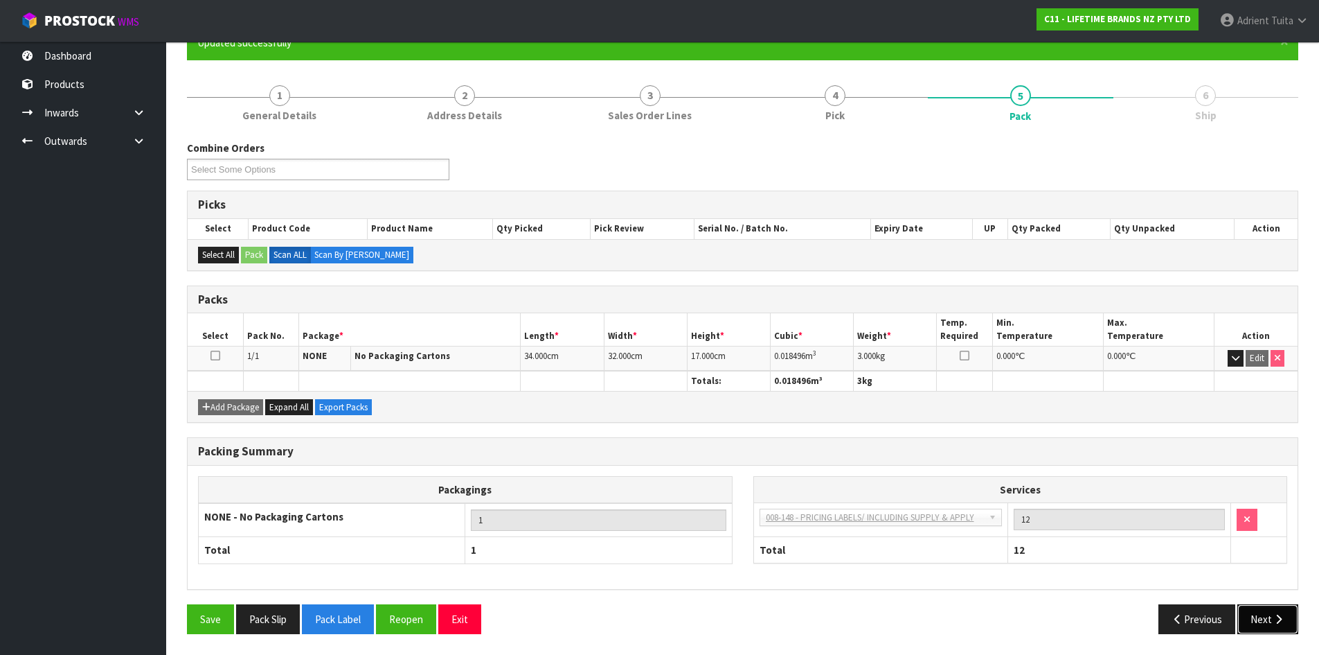
click at [1245, 619] on button "Next" at bounding box center [1268, 619] width 61 height 30
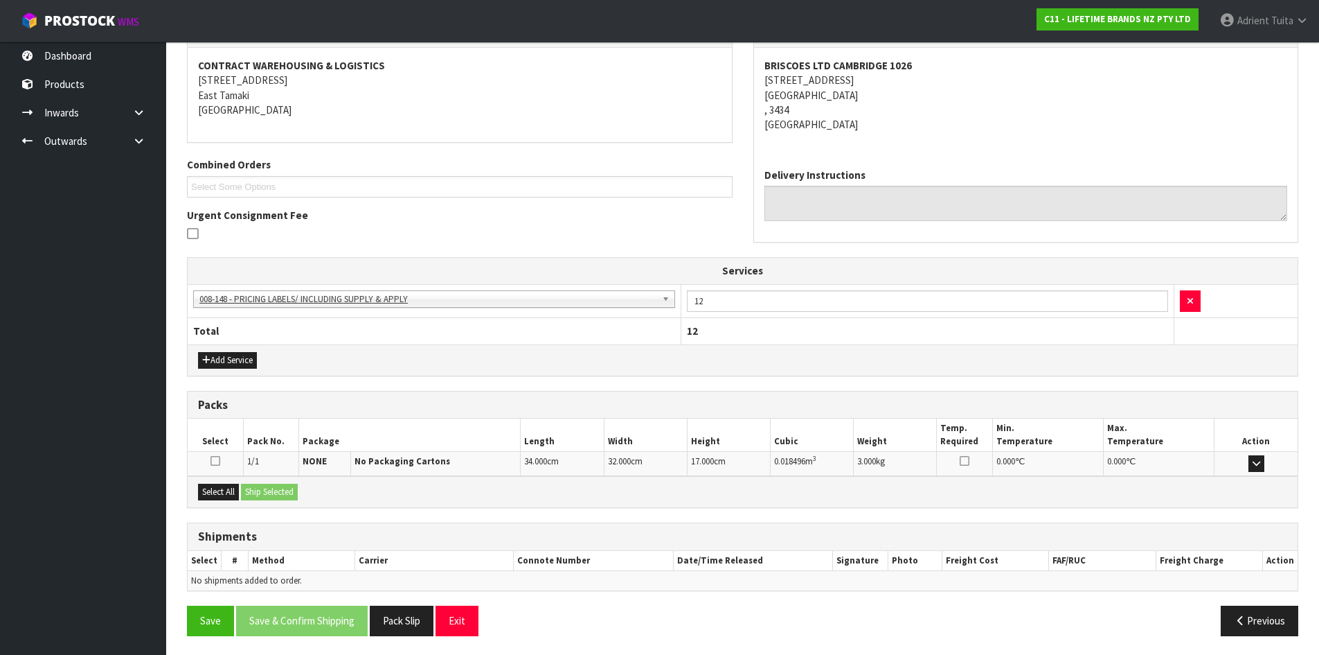
scroll to position [256, 0]
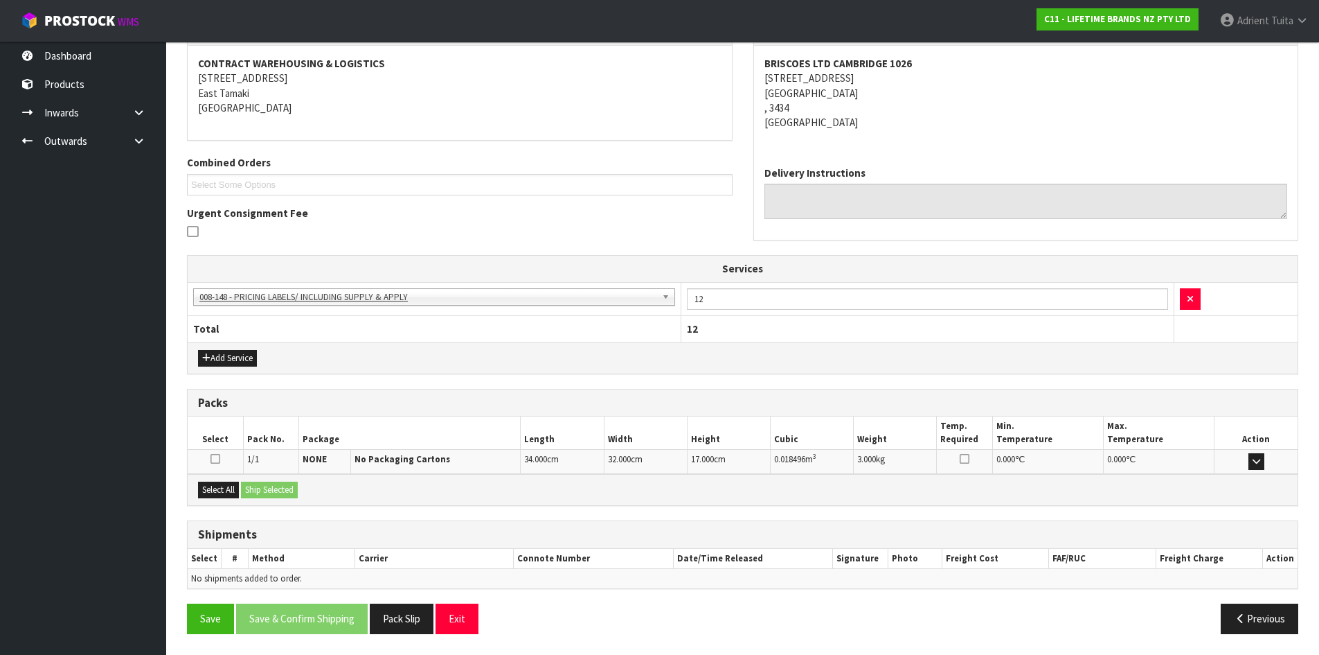
drag, startPoint x: 224, startPoint y: 477, endPoint x: 226, endPoint y: 486, distance: 9.2
click at [225, 478] on div "Select All Ship Selected" at bounding box center [743, 489] width 1110 height 31
click at [229, 486] on button "Select All" at bounding box center [218, 489] width 41 height 17
drag, startPoint x: 246, startPoint y: 484, endPoint x: 259, endPoint y: 482, distance: 13.3
click at [257, 482] on button "Ship Selected" at bounding box center [269, 489] width 57 height 17
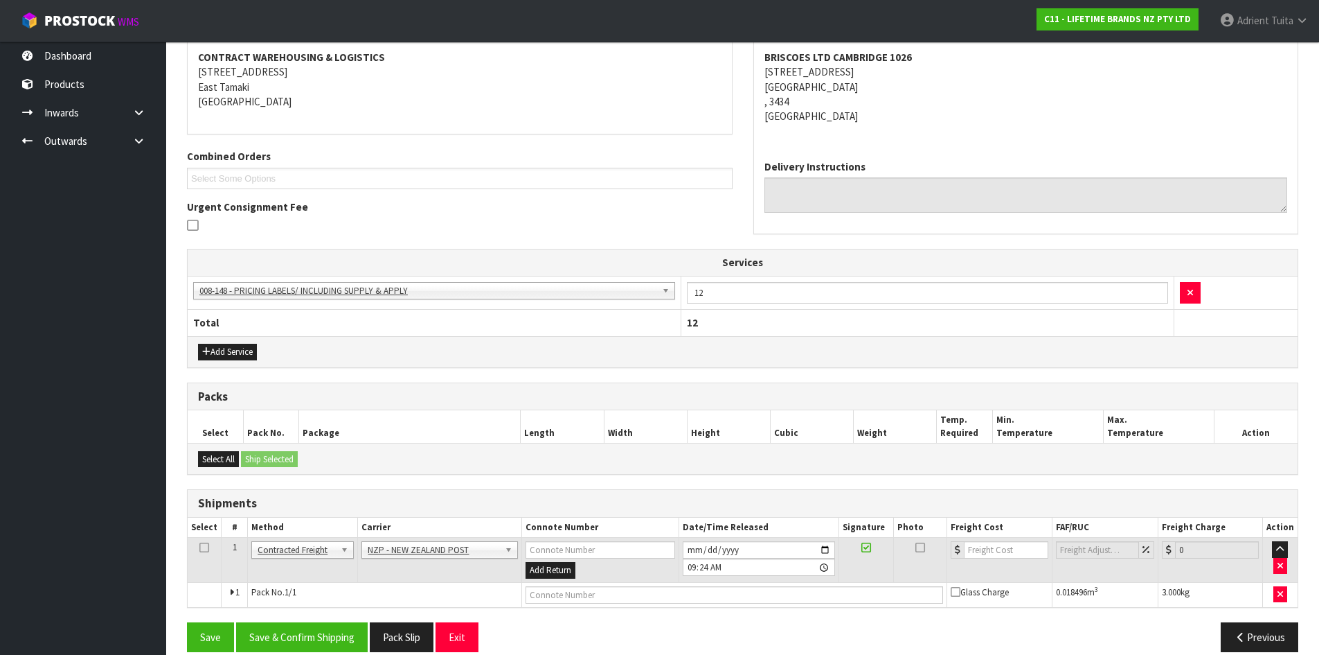
scroll to position [281, 0]
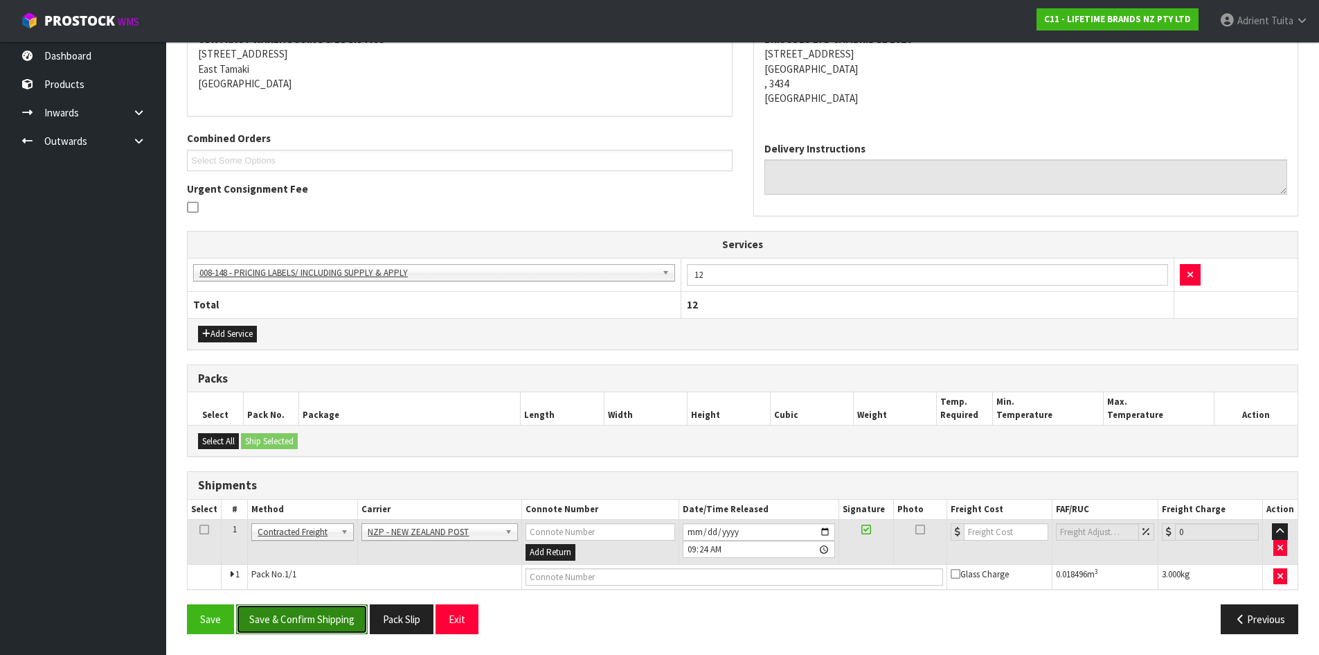
click at [327, 630] on button "Save & Confirm Shipping" at bounding box center [302, 619] width 132 height 30
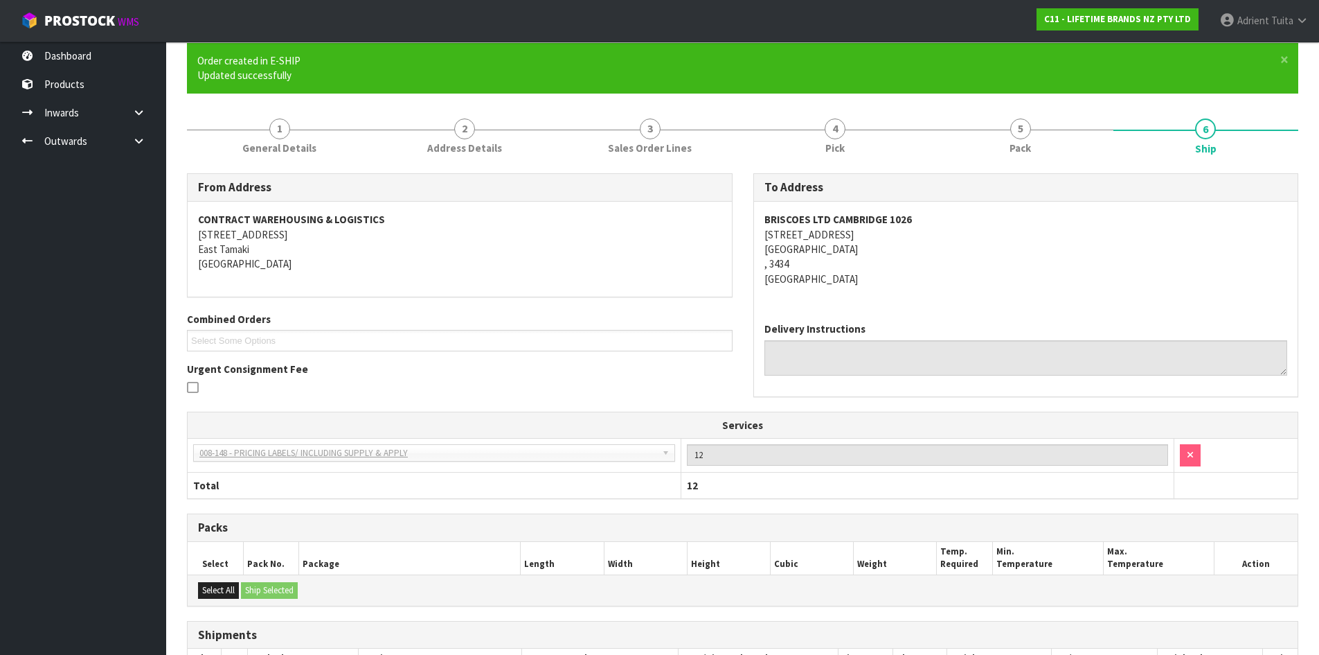
scroll to position [261, 0]
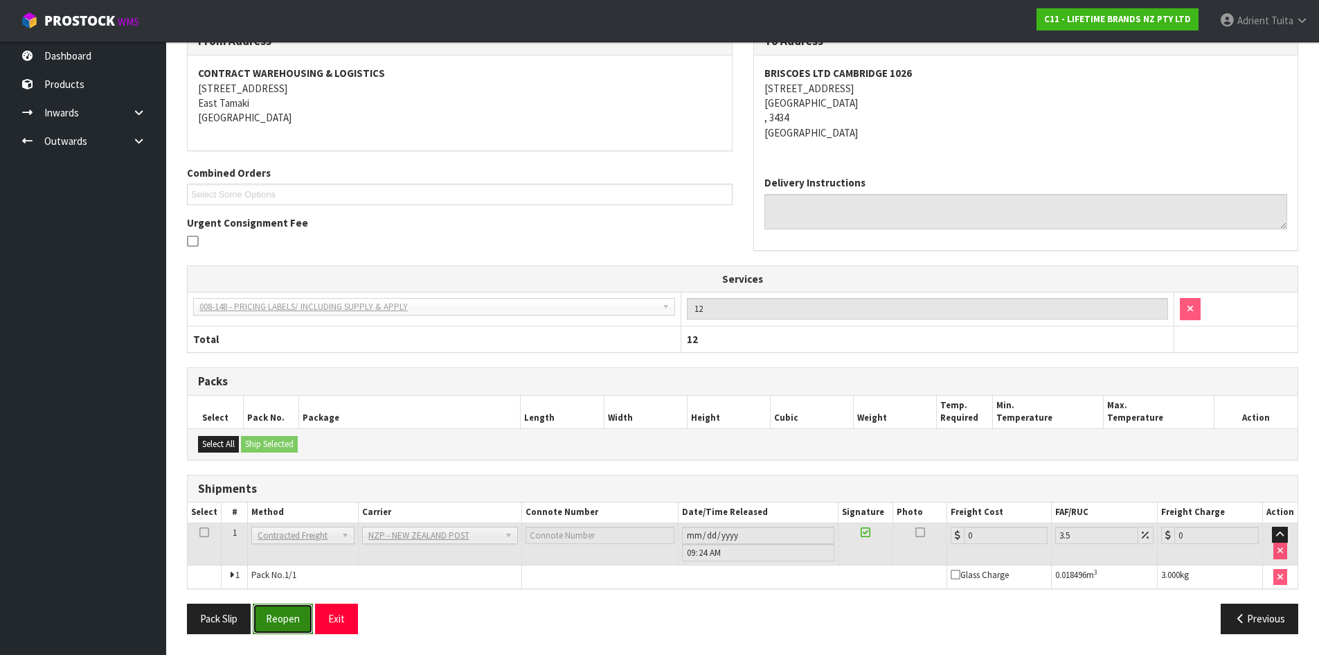
click at [296, 605] on button "Reopen" at bounding box center [283, 618] width 60 height 30
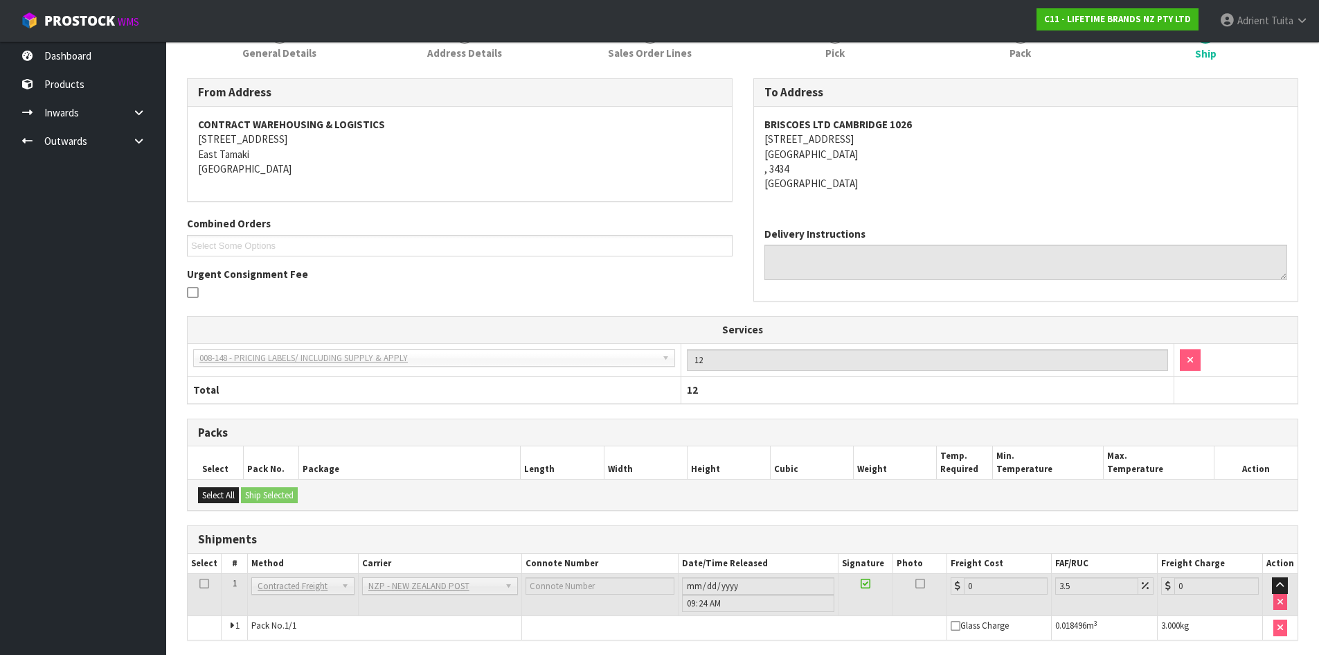
scroll to position [246, 0]
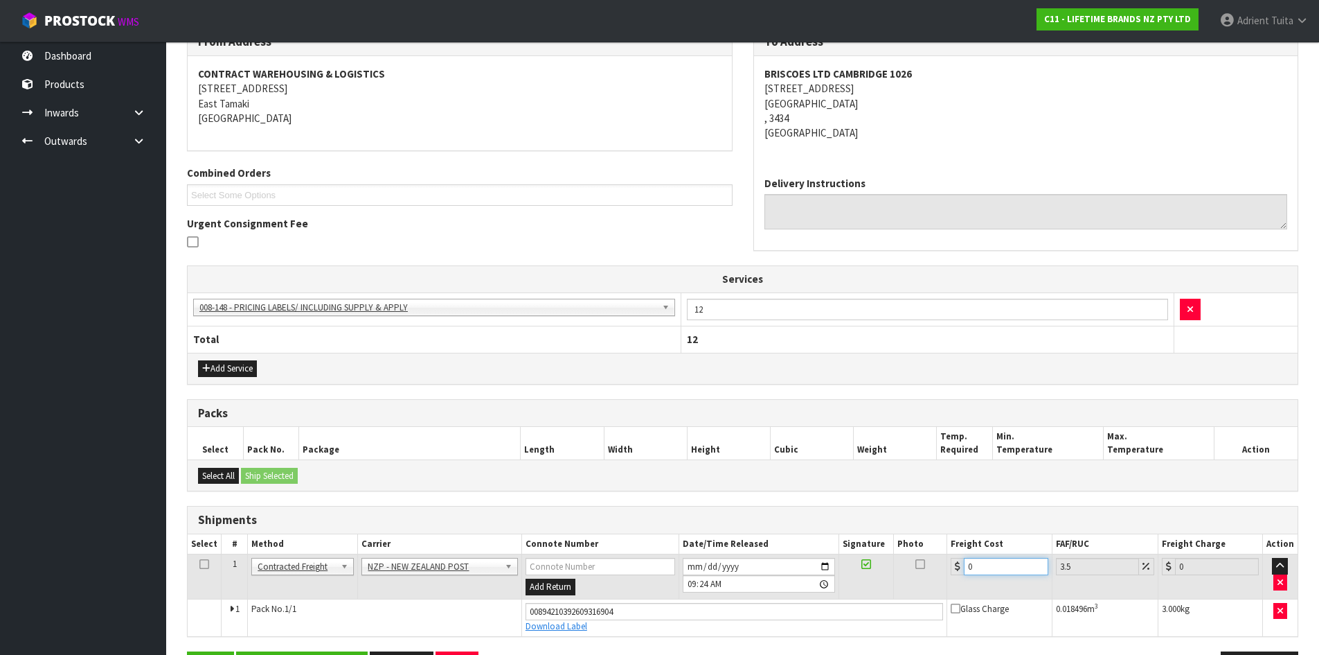
click at [982, 573] on input "0" at bounding box center [1006, 566] width 84 height 17
type input "7"
type input "7.24"
type input "7.3"
type input "7.56"
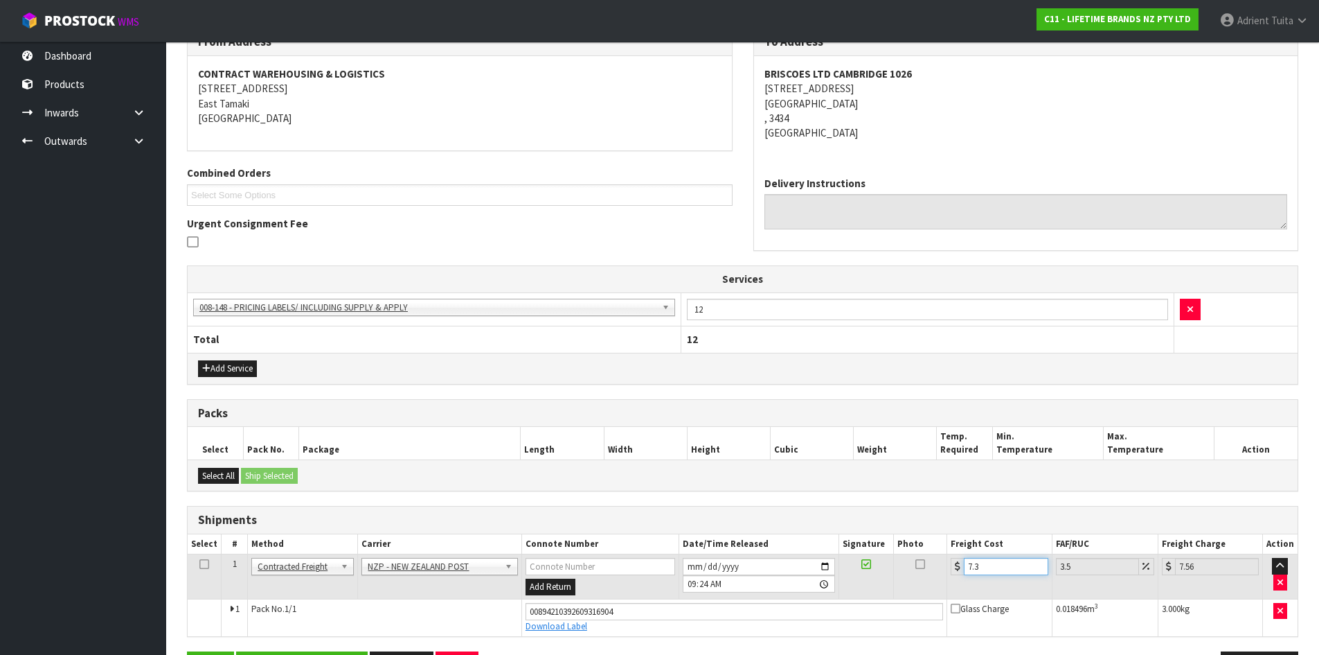
type input "7.31"
type input "7.57"
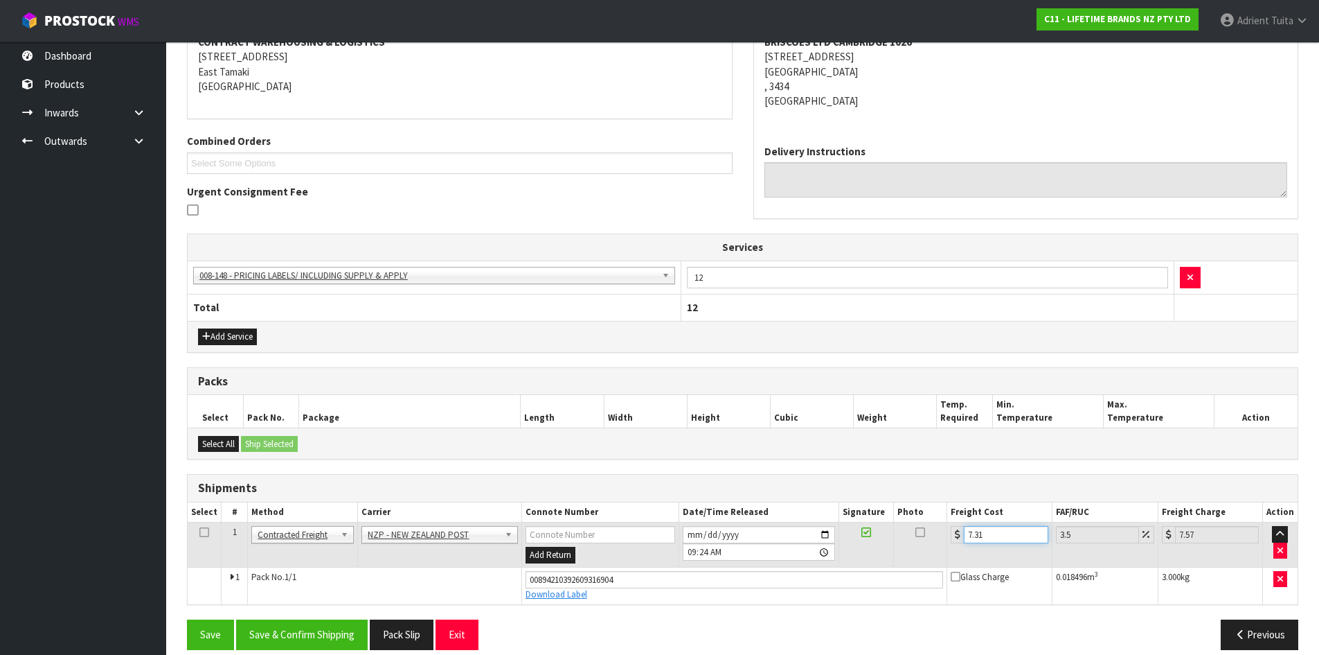
scroll to position [294, 0]
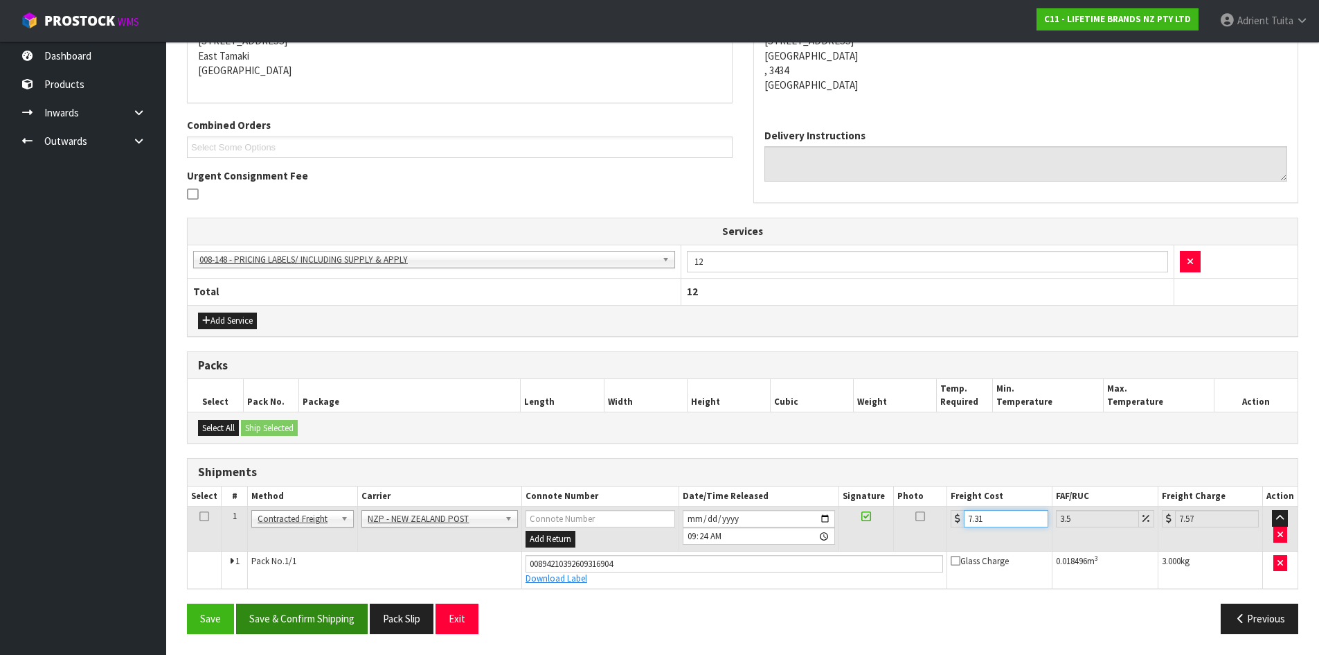
type input "7.31"
click at [326, 610] on button "Save & Confirm Shipping" at bounding box center [302, 618] width 132 height 30
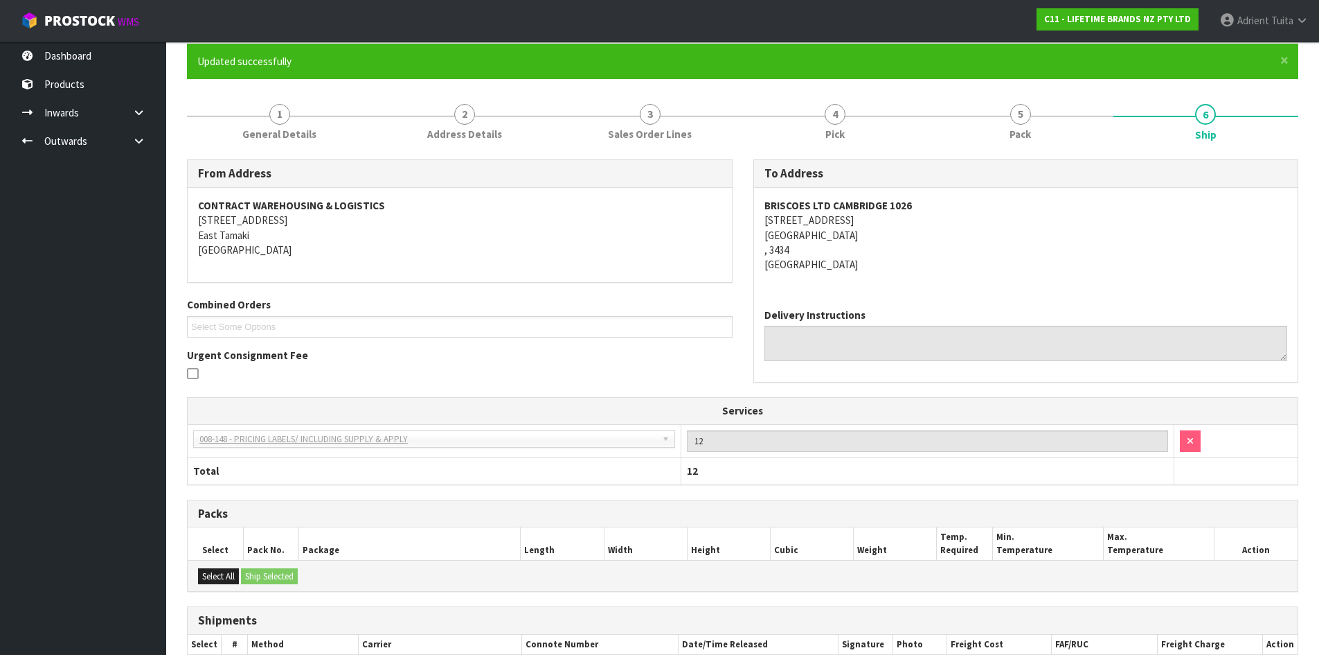
scroll to position [256, 0]
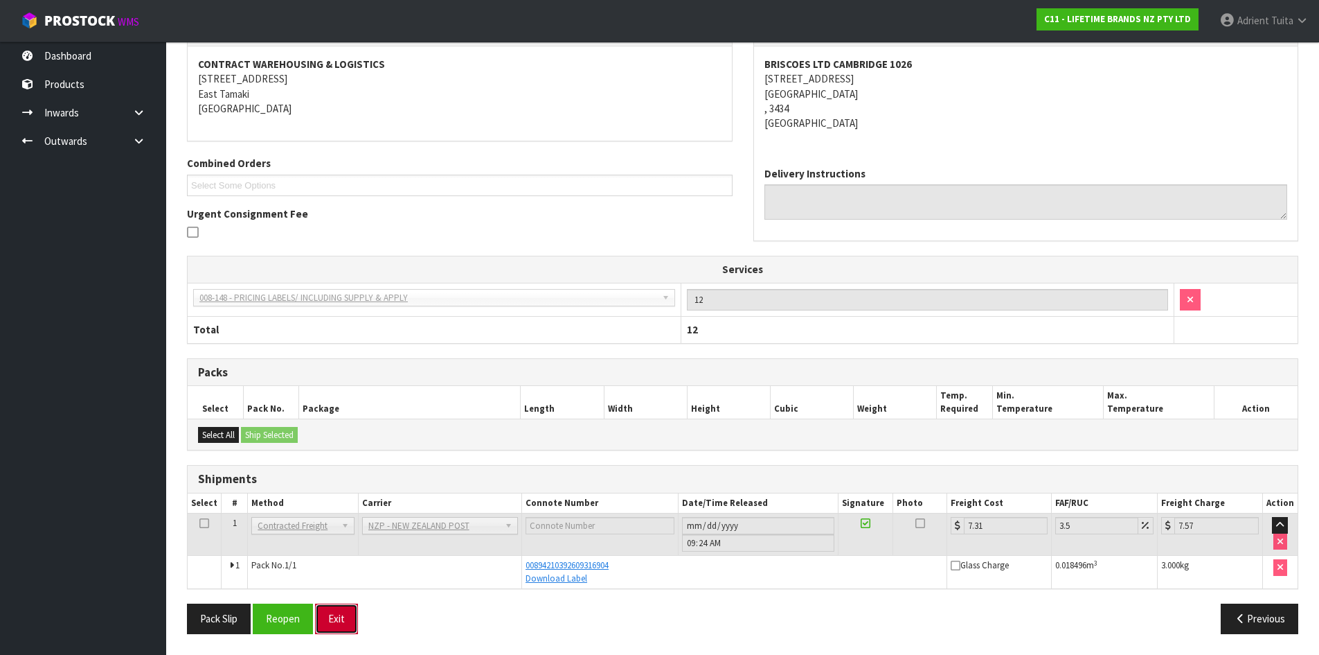
click at [328, 616] on button "Exit" at bounding box center [336, 618] width 43 height 30
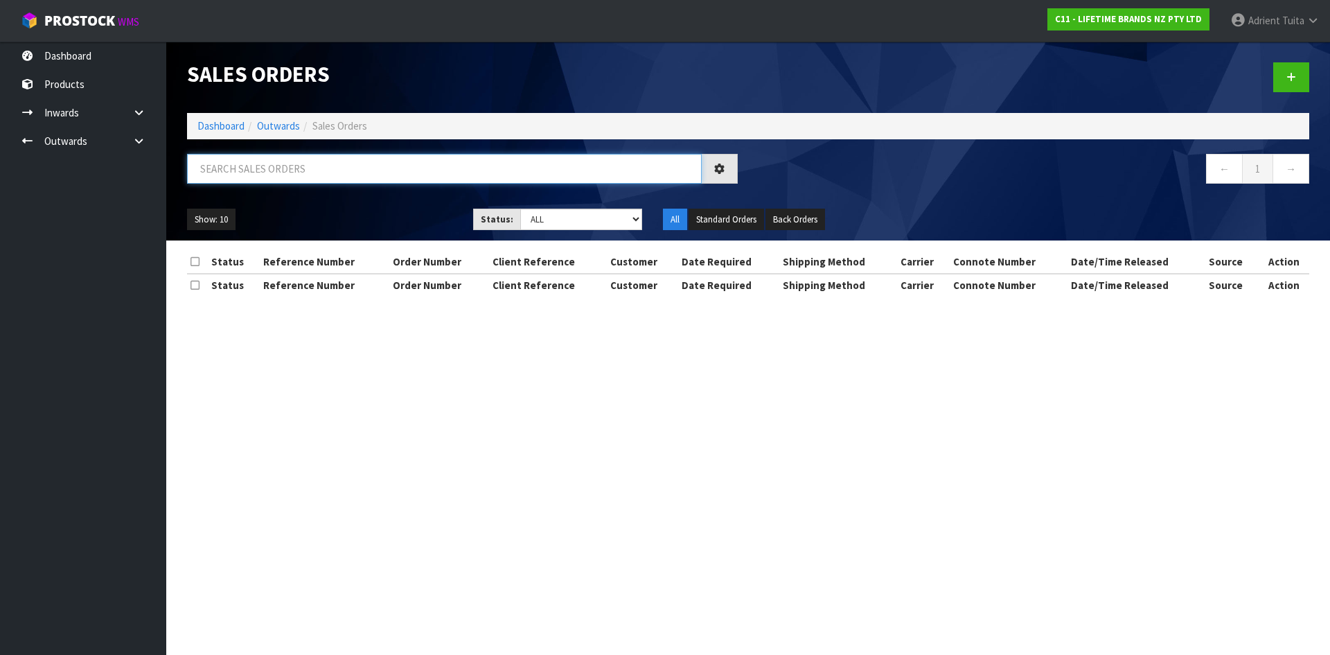
click at [311, 171] on input "text" at bounding box center [444, 169] width 515 height 30
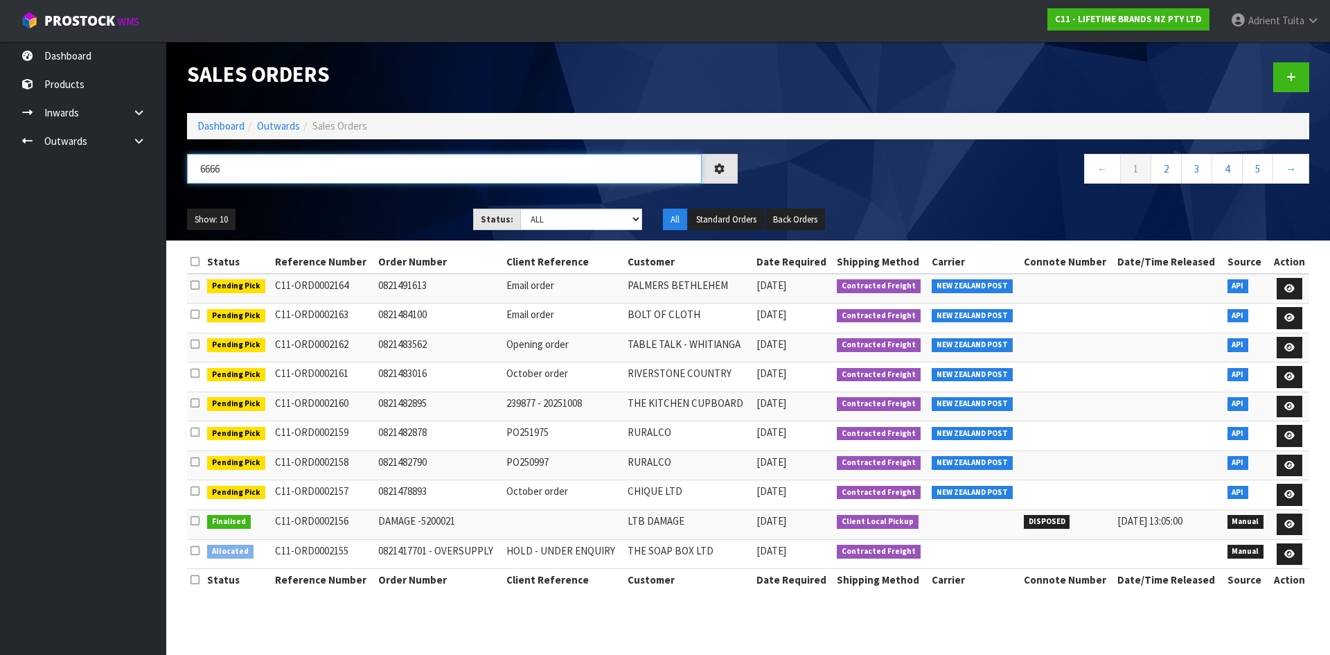
type input "6666"
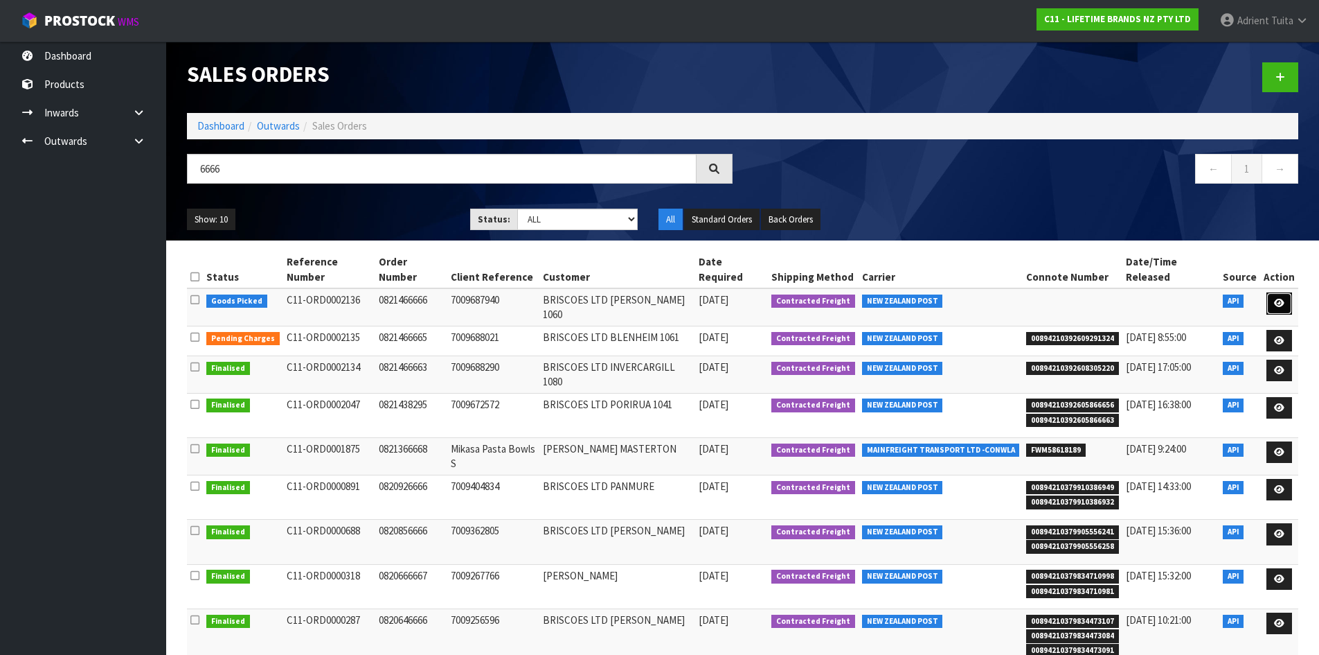
click at [1284, 299] on icon at bounding box center [1279, 303] width 10 height 9
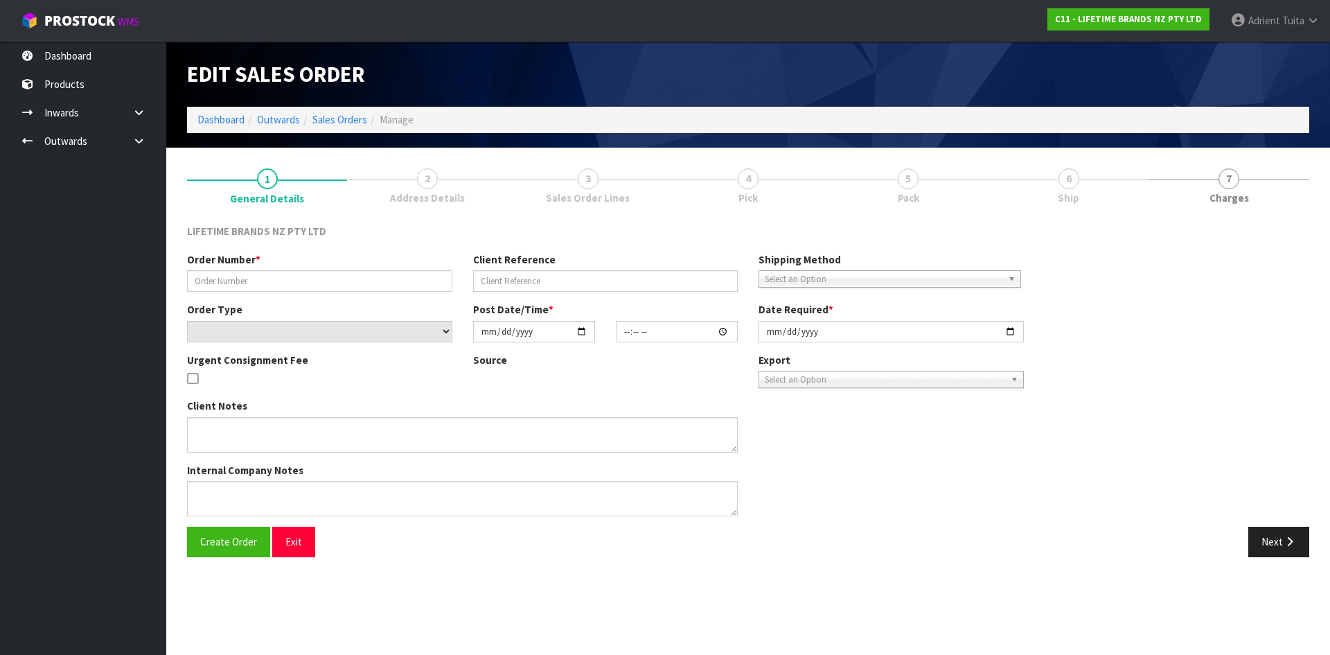
type input "0821466666"
type input "7009687940"
select select "number:0"
type input "2025-10-07"
type input "10:34:44.000"
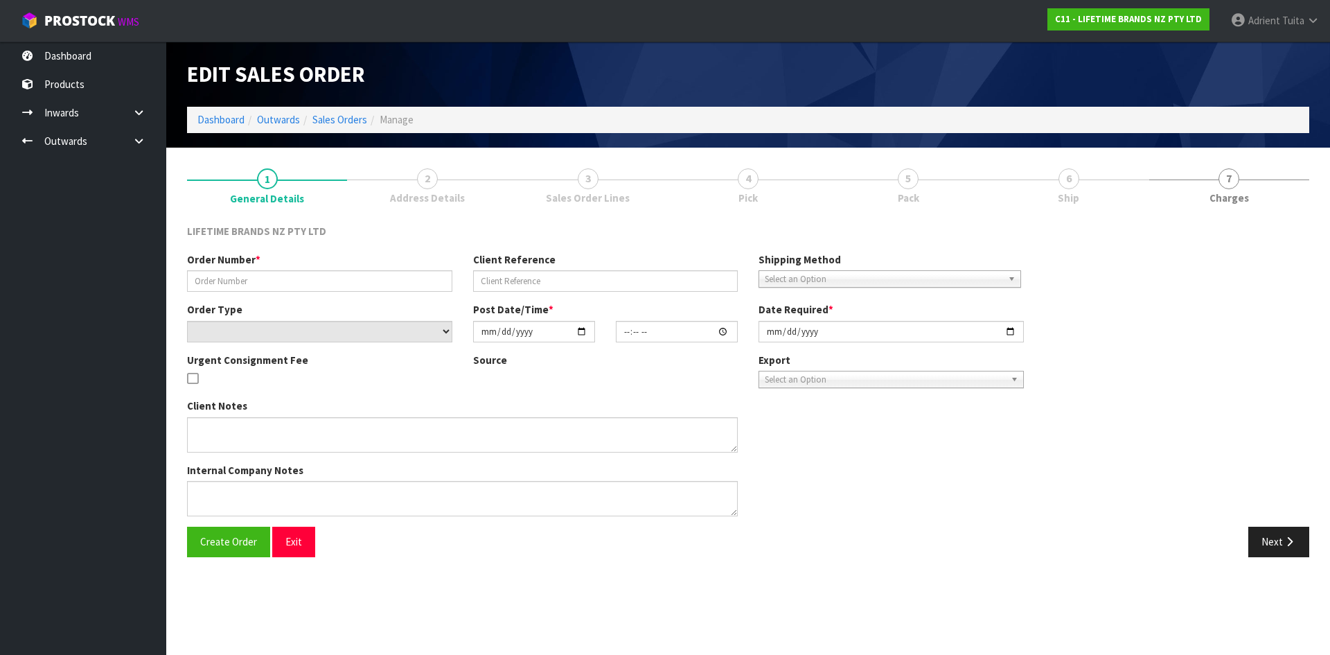
type input "2025-10-07"
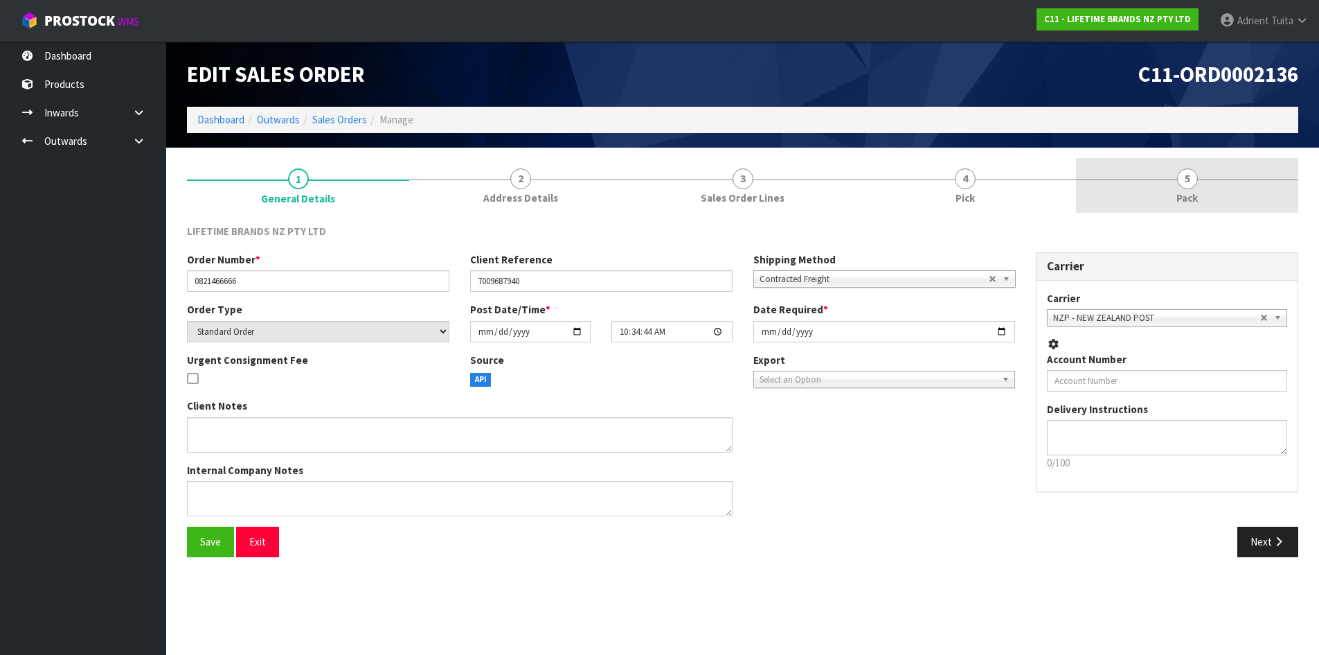
click at [1194, 192] on span "Pack" at bounding box center [1187, 197] width 21 height 15
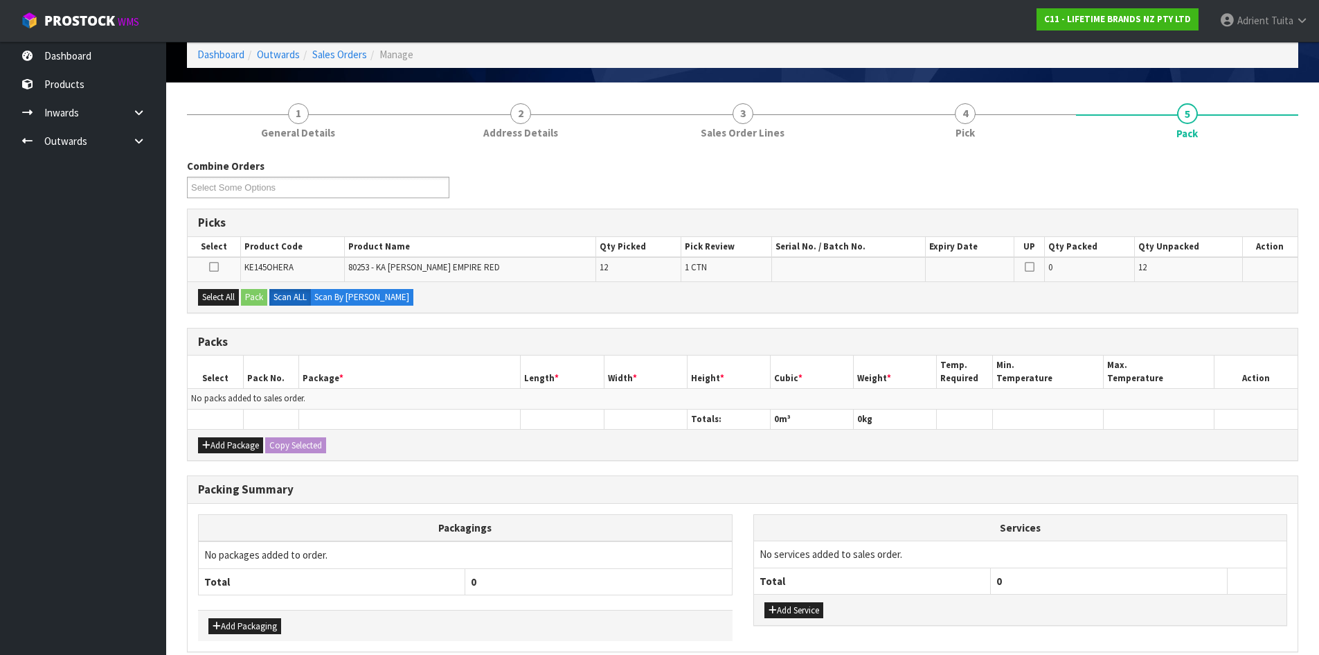
scroll to position [128, 0]
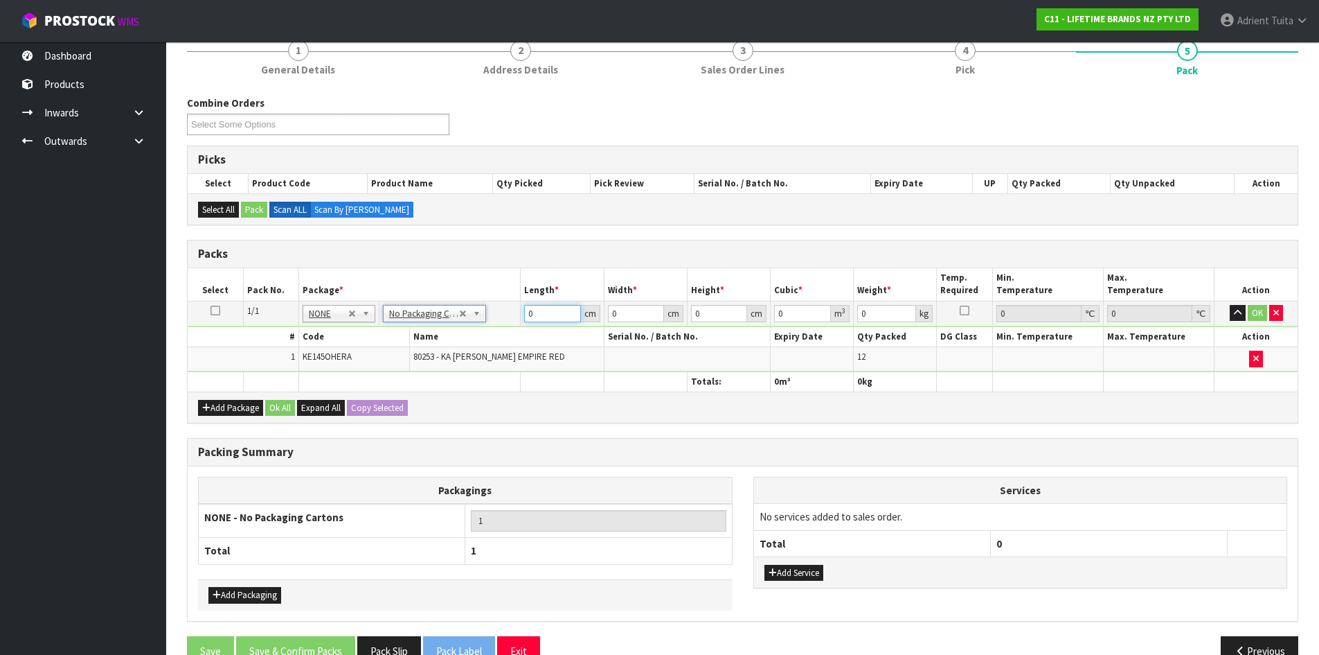
click at [552, 317] on input "0" at bounding box center [552, 313] width 56 height 17
type input "27"
type input "16"
type input "2"
type input "0.000864"
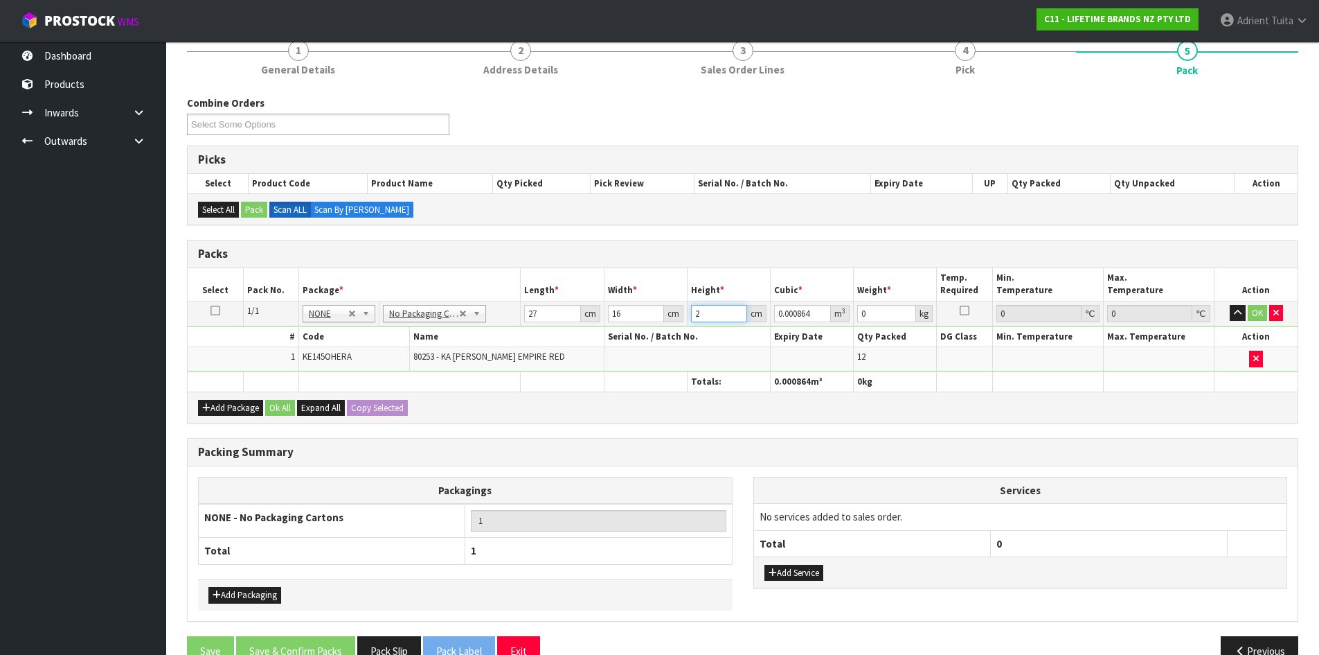
type input "20"
type input "0.00864"
type input "20"
type input "2"
click at [1258, 305] on button "OK" at bounding box center [1257, 313] width 19 height 17
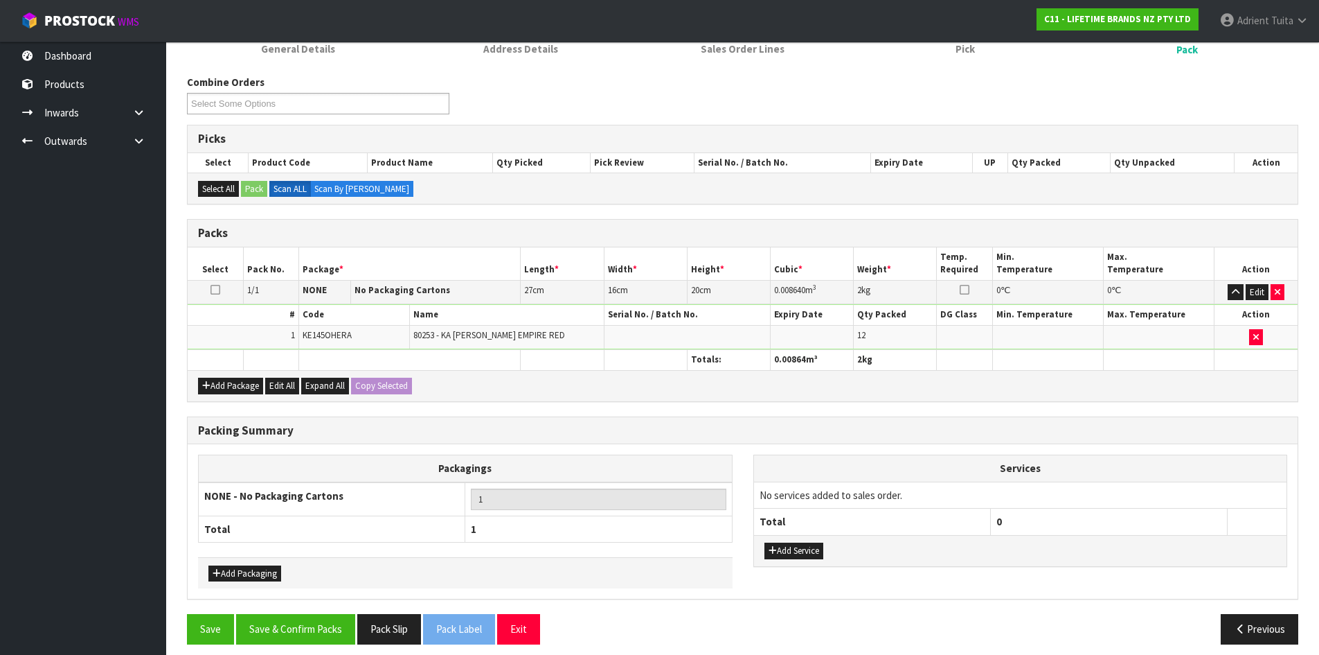
scroll to position [159, 0]
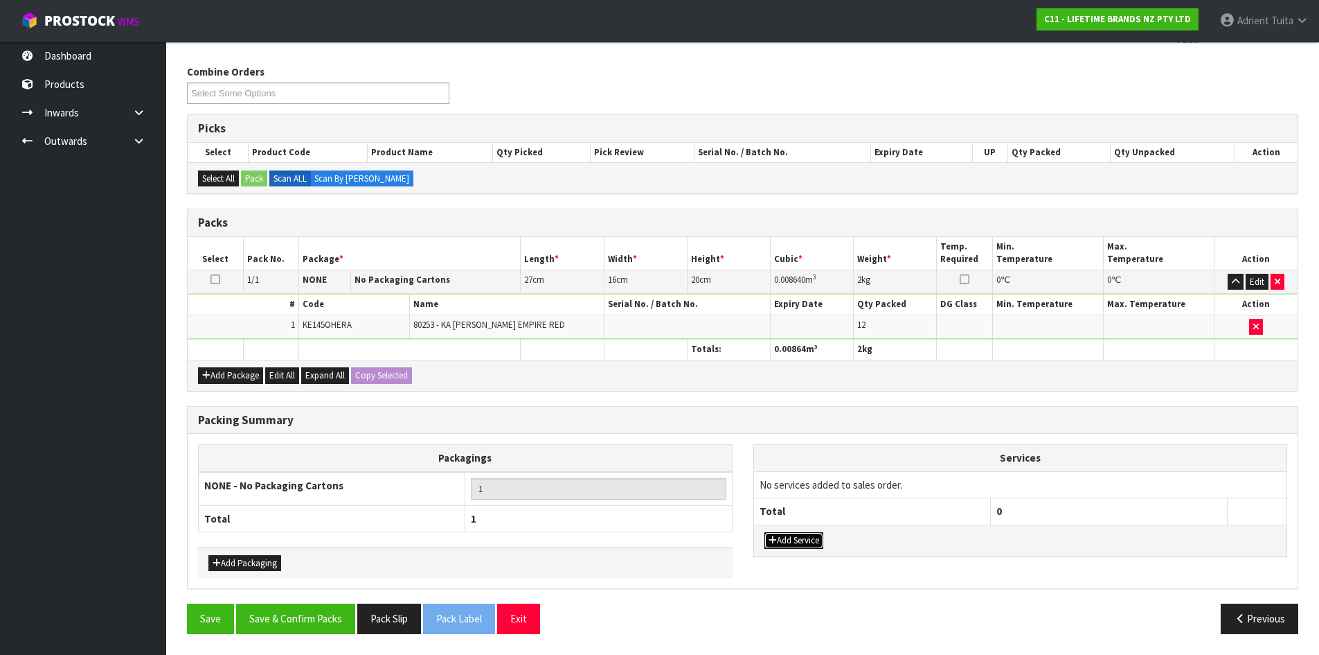
click at [811, 535] on button "Add Service" at bounding box center [794, 540] width 59 height 17
click at [812, 499] on td "003-036 - EXTERNAL PLANT HIRE 008-035 - OUTWARD HDLG+/HOIST LIFT ON/OFF 008-036…" at bounding box center [872, 488] width 237 height 34
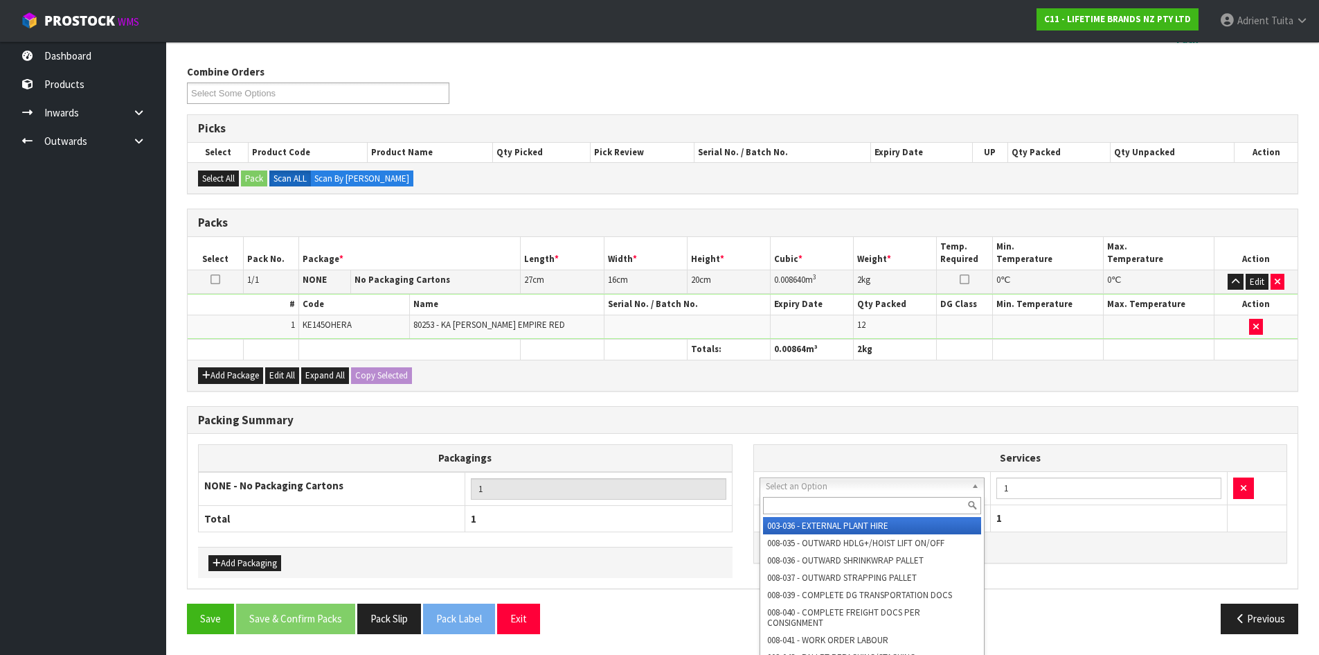
click at [814, 499] on input "text" at bounding box center [872, 505] width 219 height 17
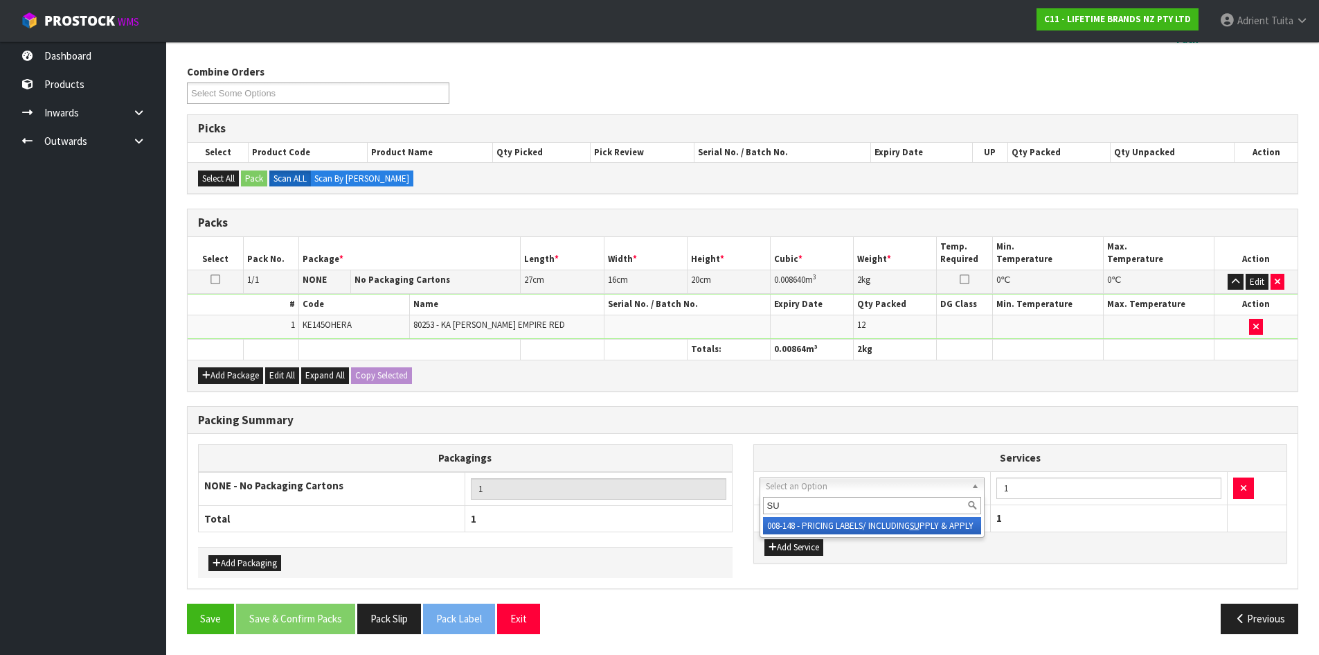
type input "SU"
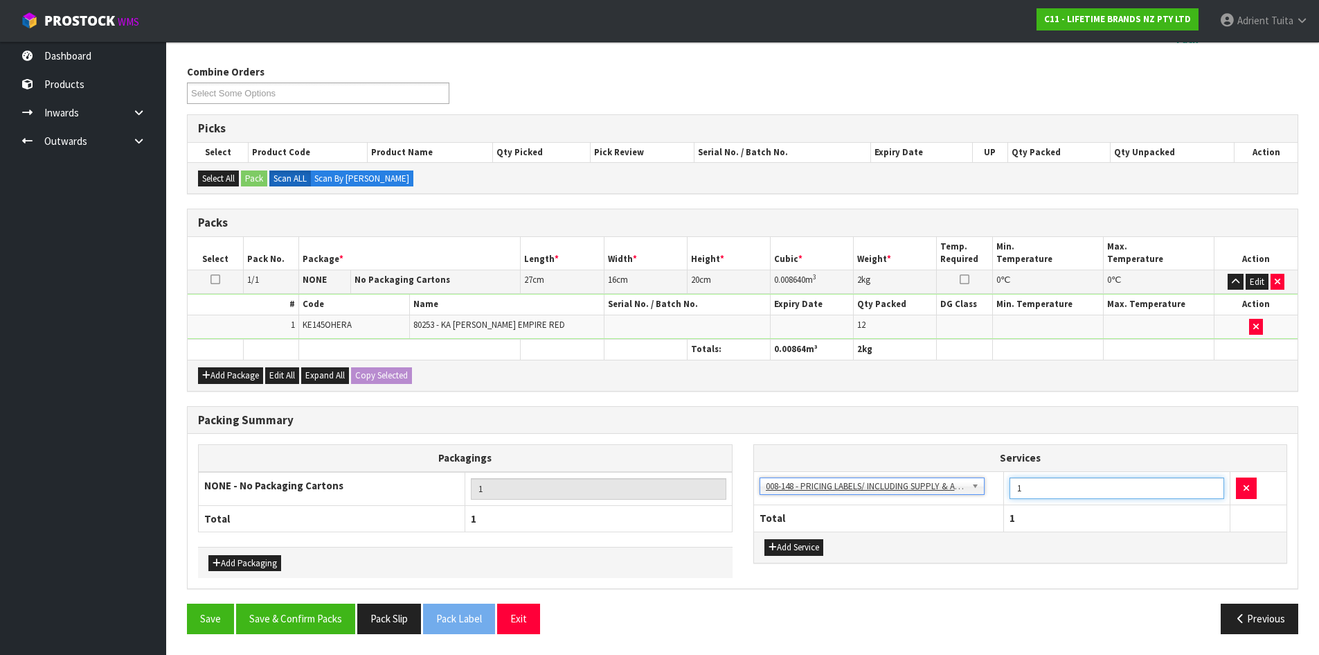
click at [1020, 490] on input "1" at bounding box center [1117, 487] width 215 height 21
click at [1035, 492] on input "1" at bounding box center [1117, 487] width 215 height 21
type input "12"
click at [311, 612] on button "Save & Confirm Packs" at bounding box center [295, 618] width 119 height 30
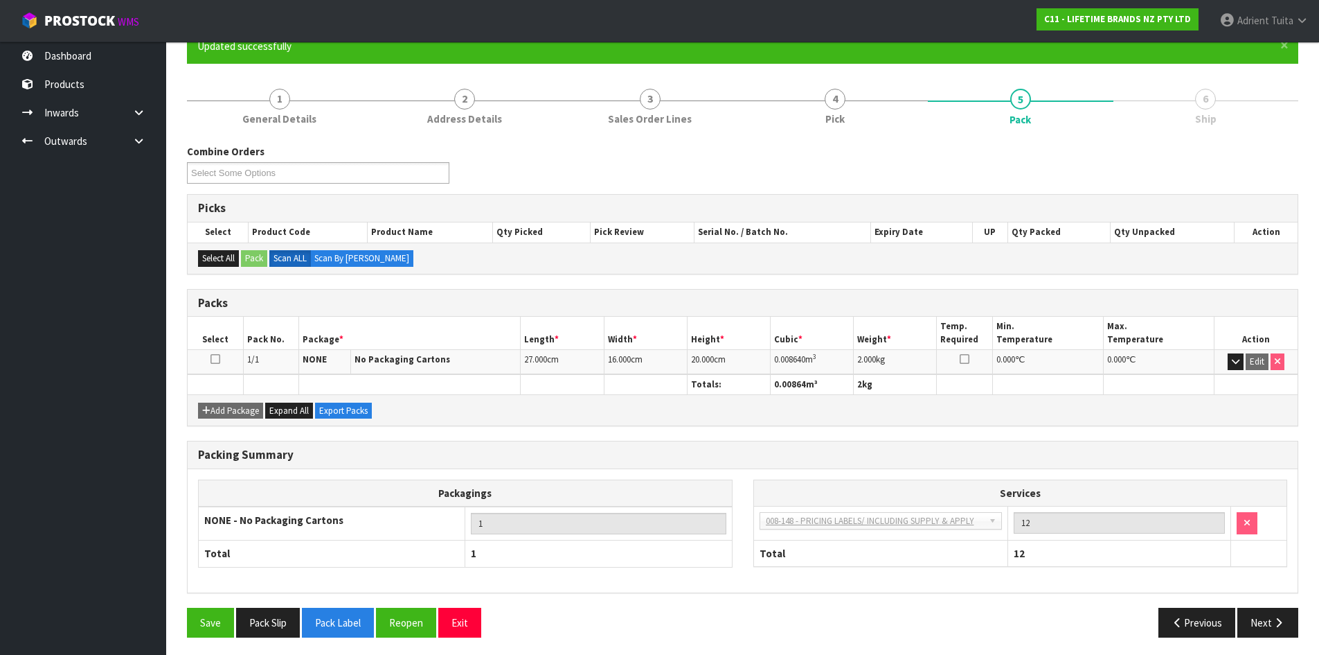
scroll to position [133, 0]
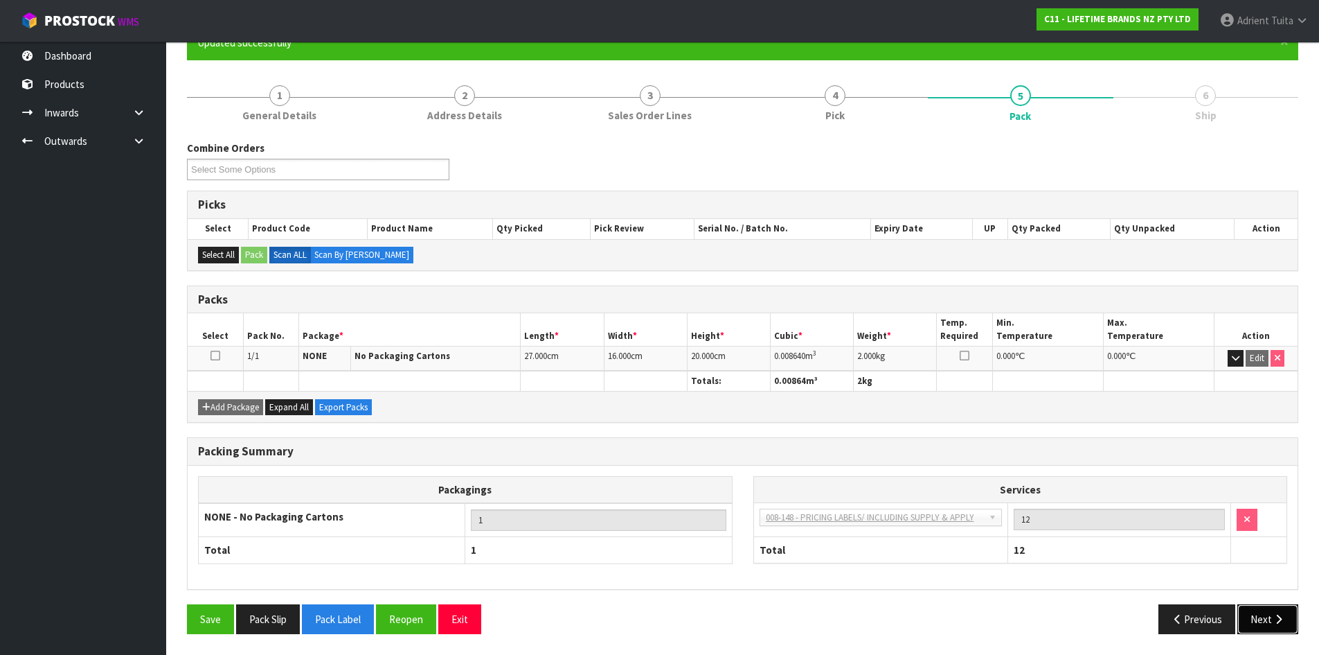
click at [1264, 617] on button "Next" at bounding box center [1268, 619] width 61 height 30
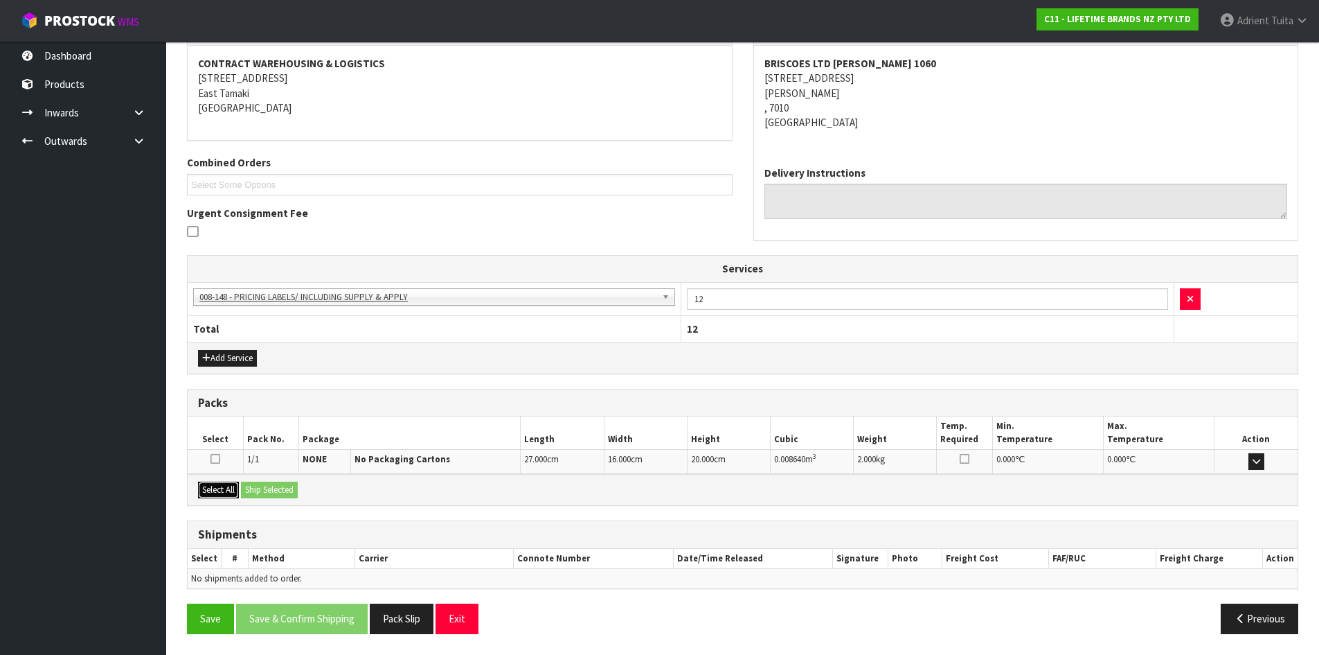
drag, startPoint x: 235, startPoint y: 486, endPoint x: 247, endPoint y: 487, distance: 11.8
click at [235, 487] on button "Select All" at bounding box center [218, 489] width 41 height 17
click at [260, 484] on button "Ship Selected" at bounding box center [269, 489] width 57 height 17
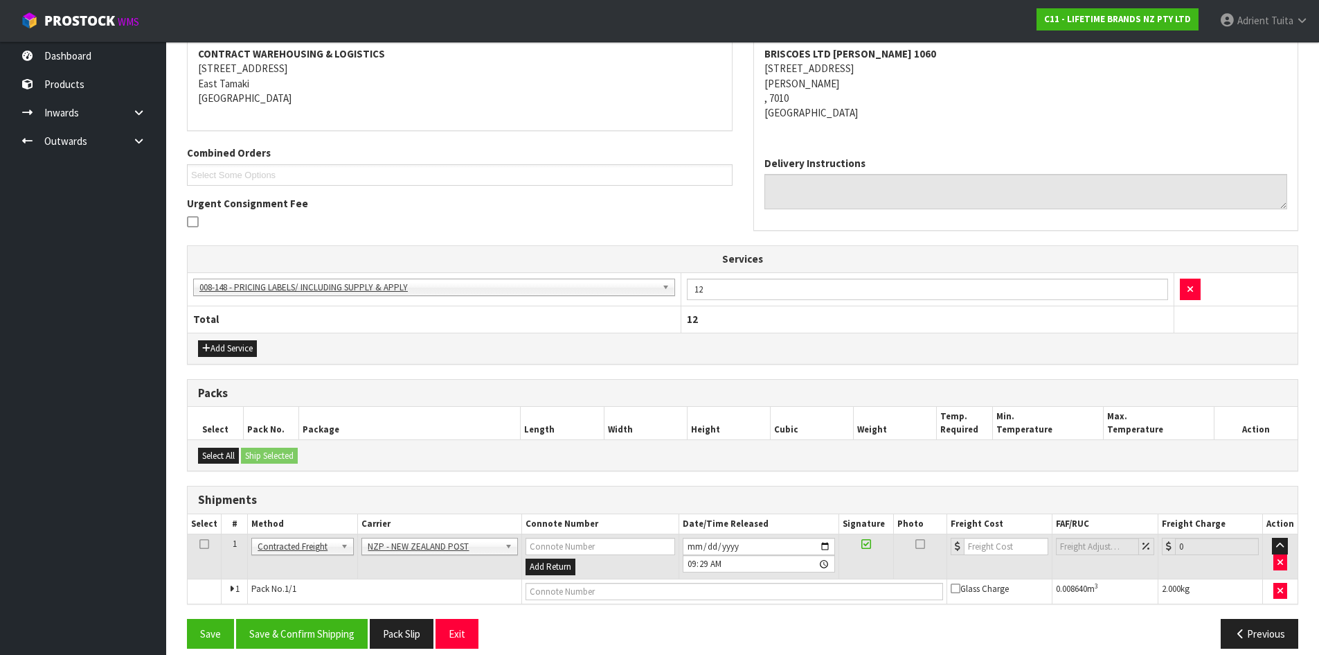
scroll to position [281, 0]
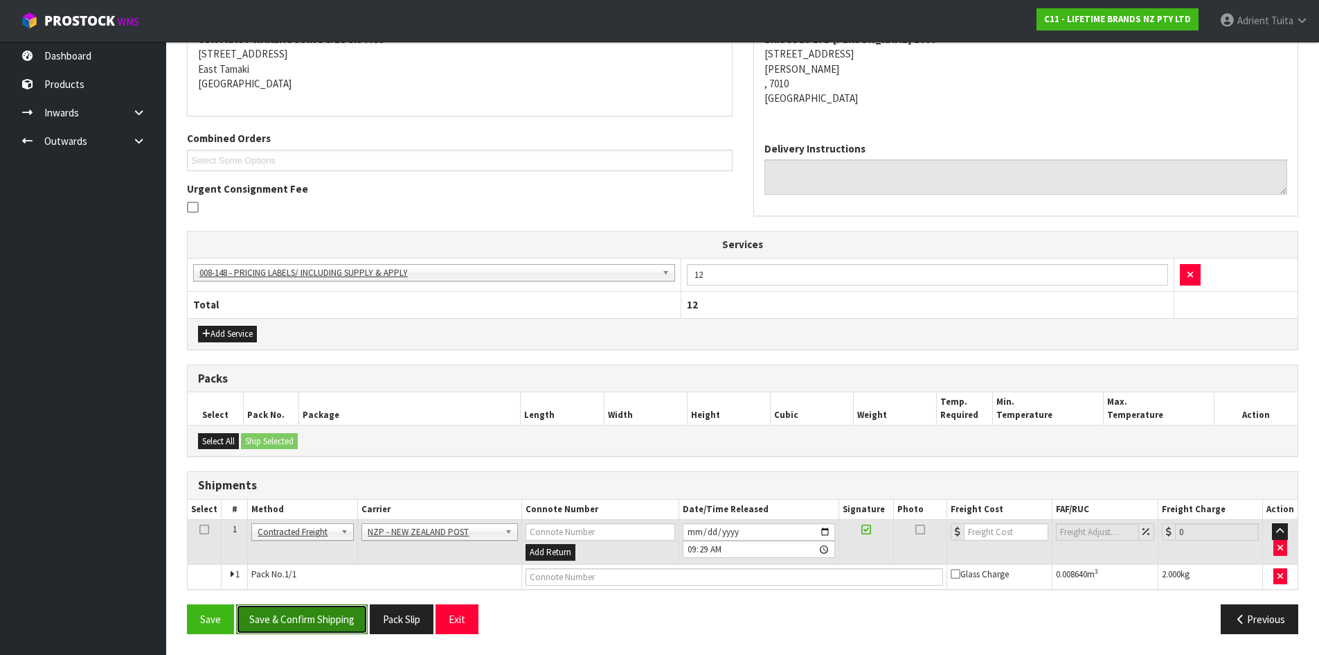
click at [334, 621] on button "Save & Confirm Shipping" at bounding box center [302, 619] width 132 height 30
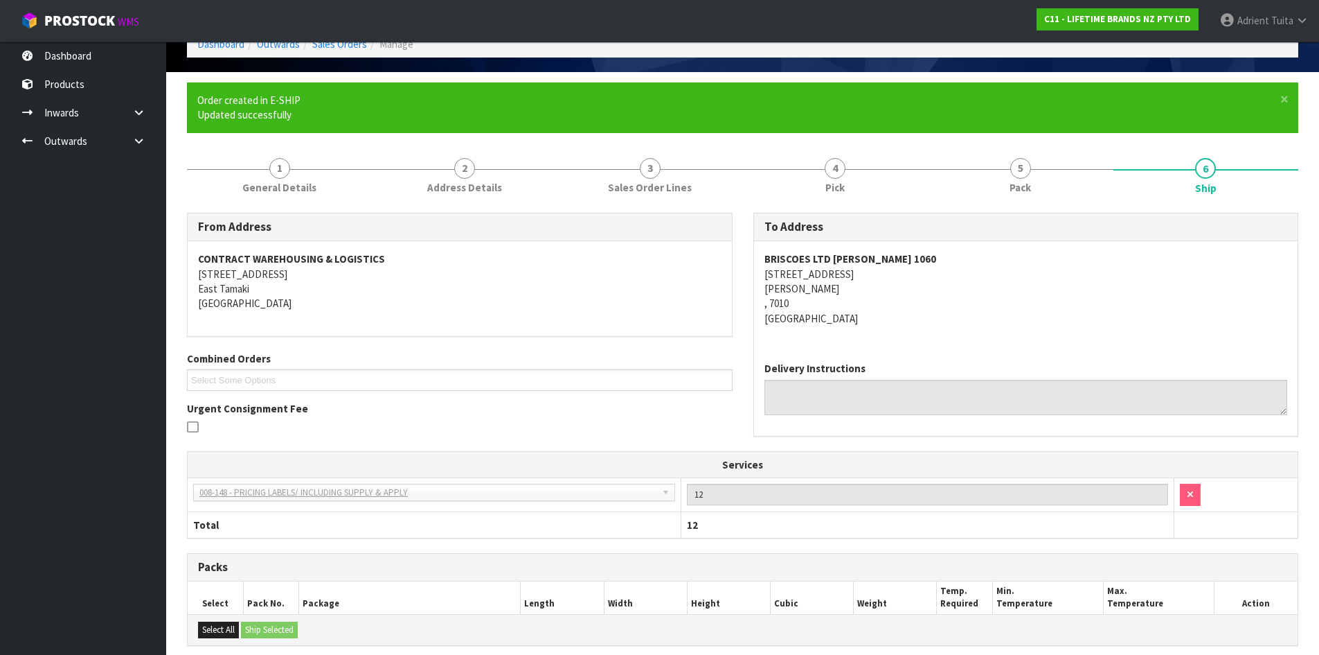
scroll to position [261, 0]
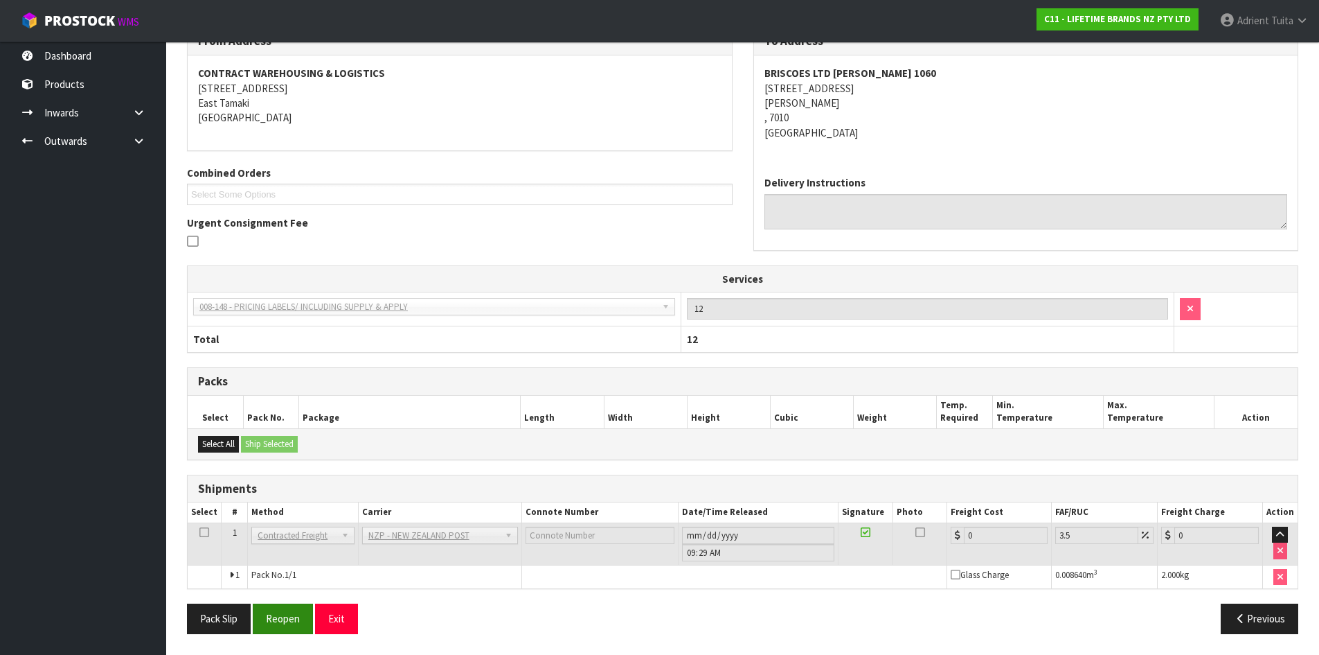
click at [293, 634] on div "Pack Slip Reopen Exit Previous" at bounding box center [743, 623] width 1132 height 40
click at [300, 623] on button "Reopen" at bounding box center [283, 618] width 60 height 30
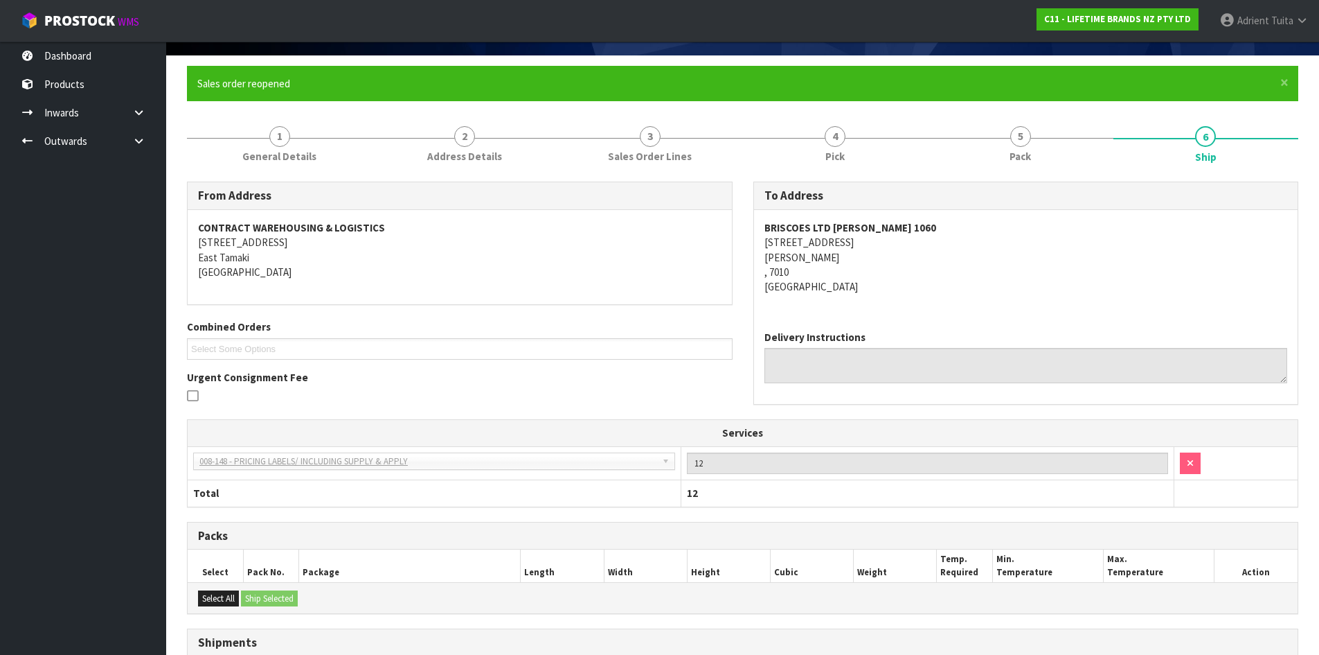
scroll to position [246, 0]
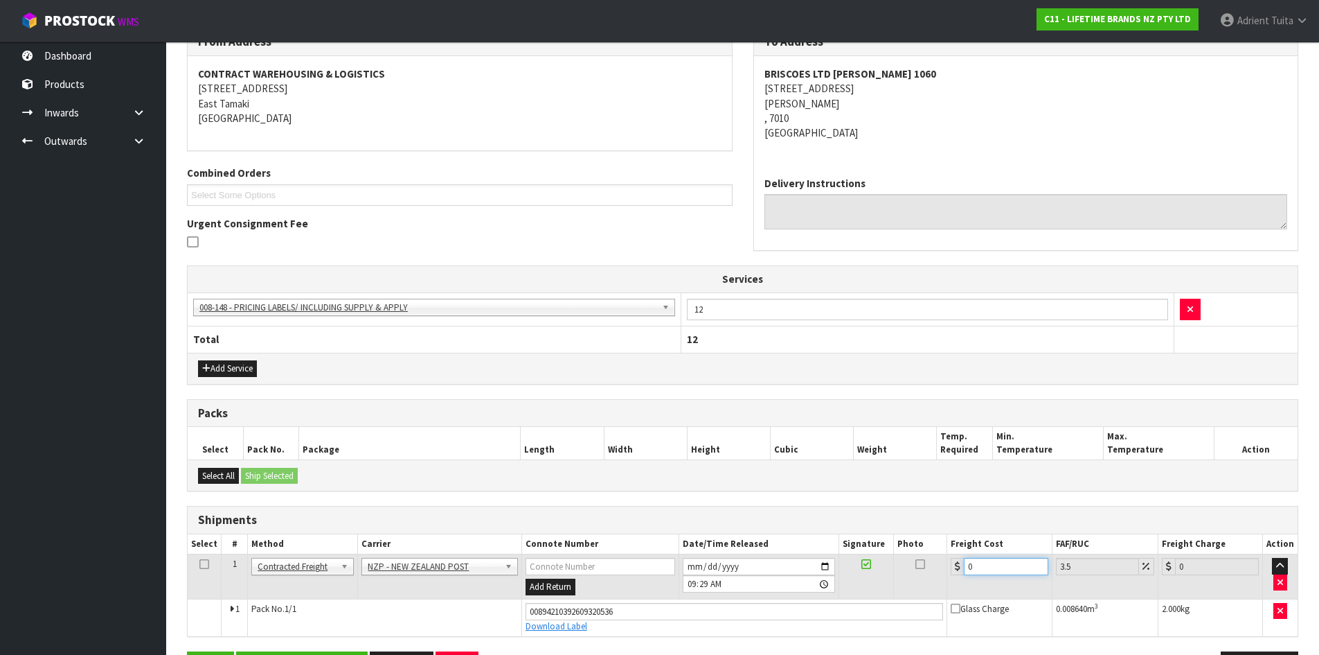
click at [998, 573] on input "0" at bounding box center [1006, 566] width 84 height 17
type input "1"
type input "1.03"
type input "11"
type input "11.38"
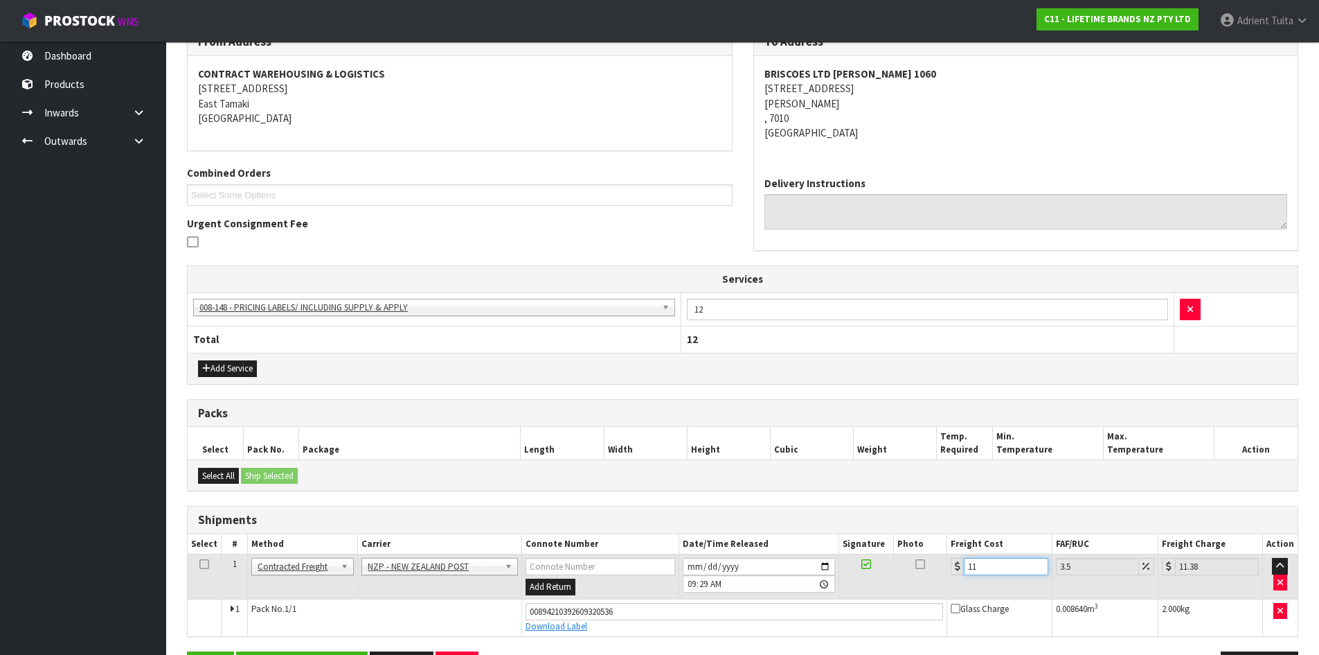
type input "11.6"
type input "12.01"
type input "11.61"
type input "12.02"
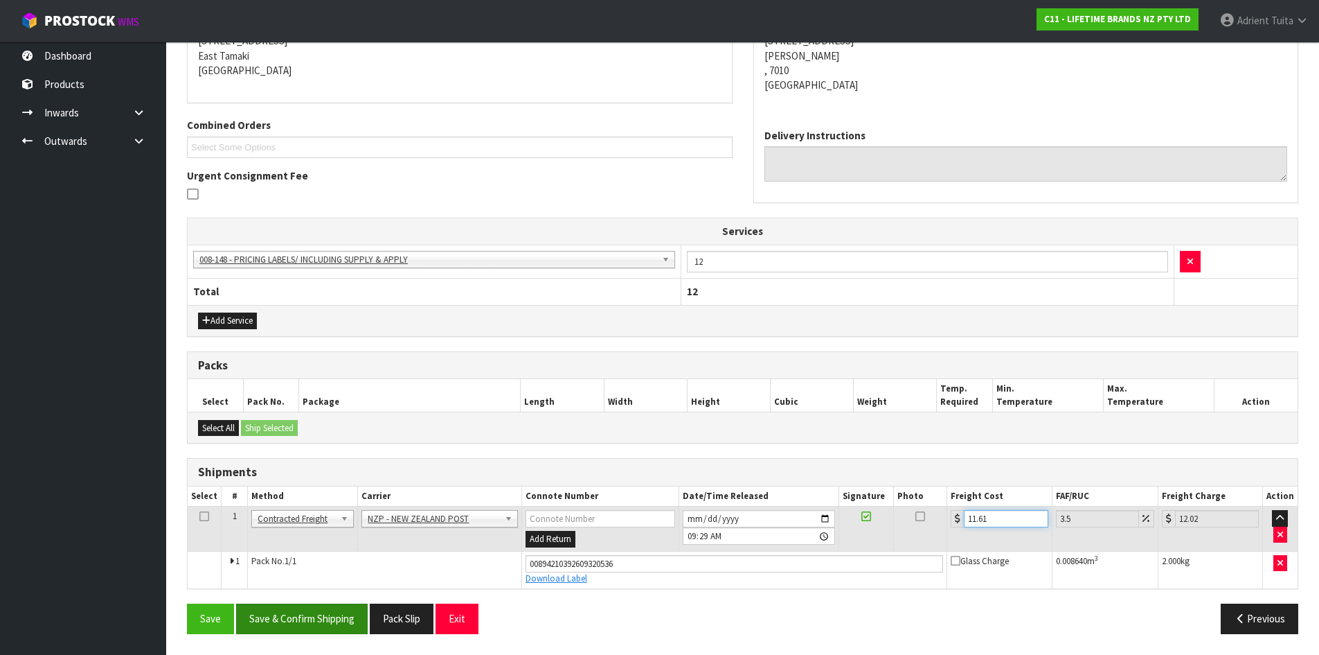
type input "11.61"
click at [352, 609] on button "Save & Confirm Shipping" at bounding box center [302, 618] width 132 height 30
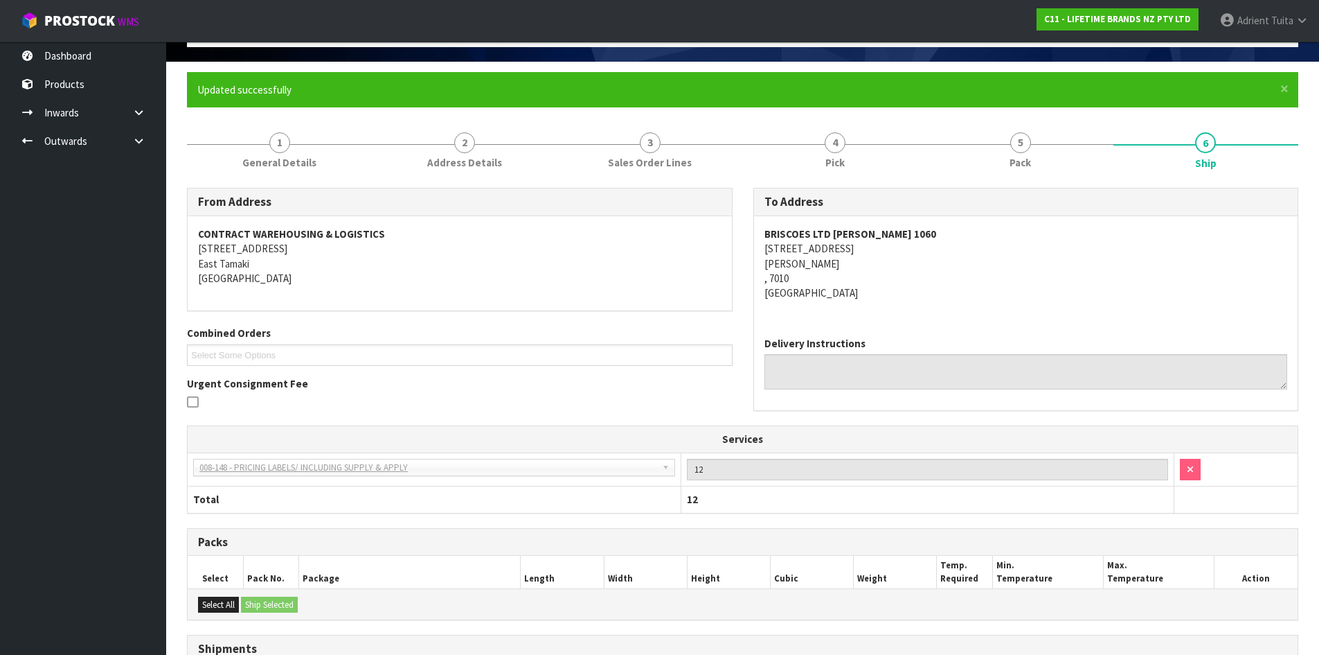
scroll to position [256, 0]
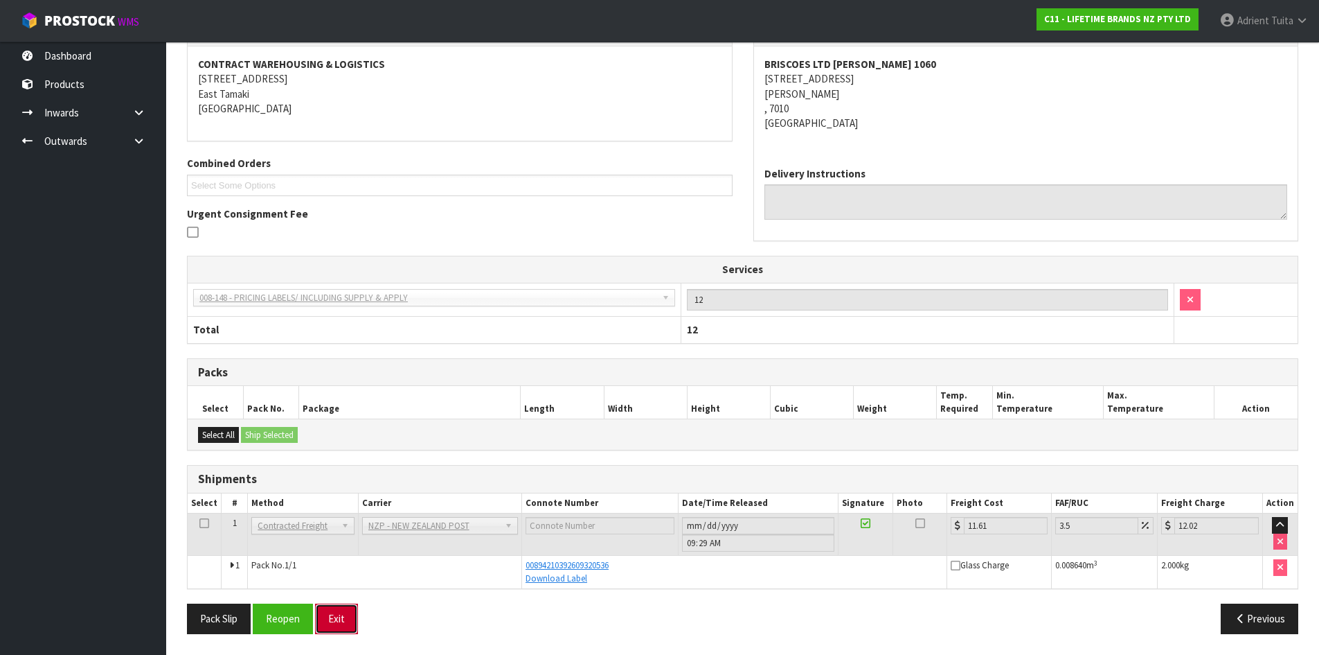
click at [332, 616] on button "Exit" at bounding box center [336, 618] width 43 height 30
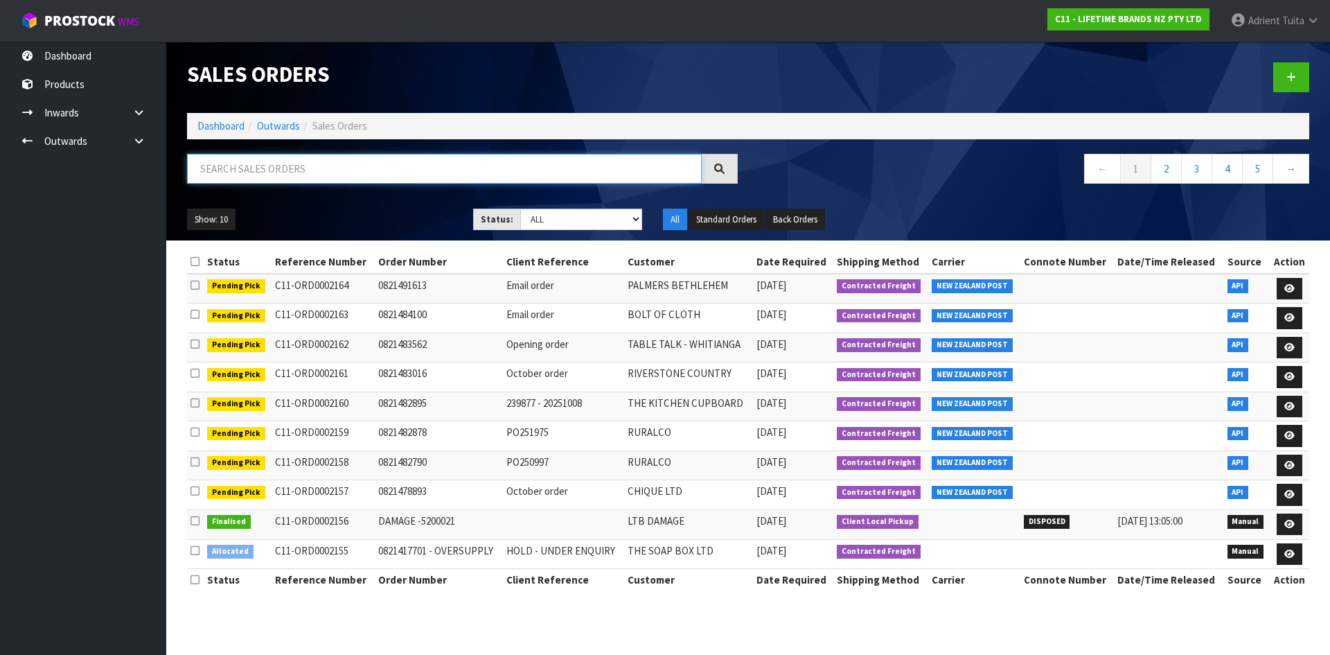
click at [420, 168] on input "text" at bounding box center [444, 169] width 515 height 30
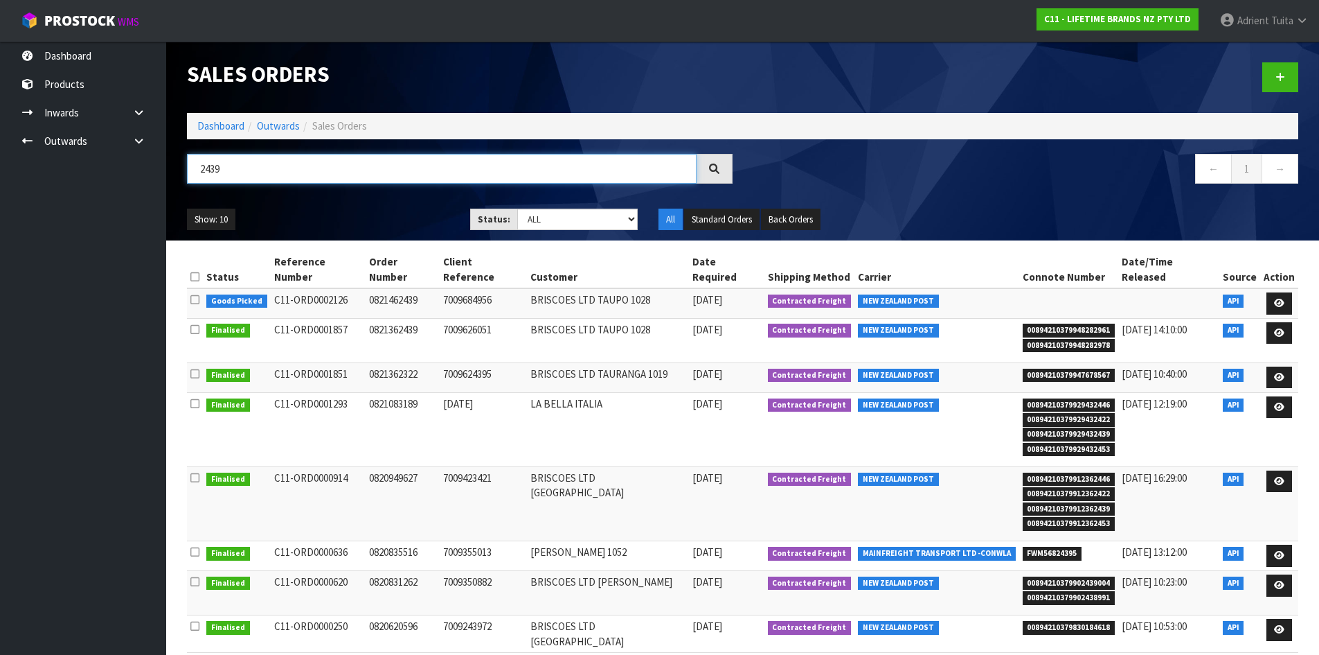
type input "2439"
click at [1292, 290] on td at bounding box center [1280, 303] width 38 height 30
click at [1290, 292] on link at bounding box center [1280, 303] width 26 height 22
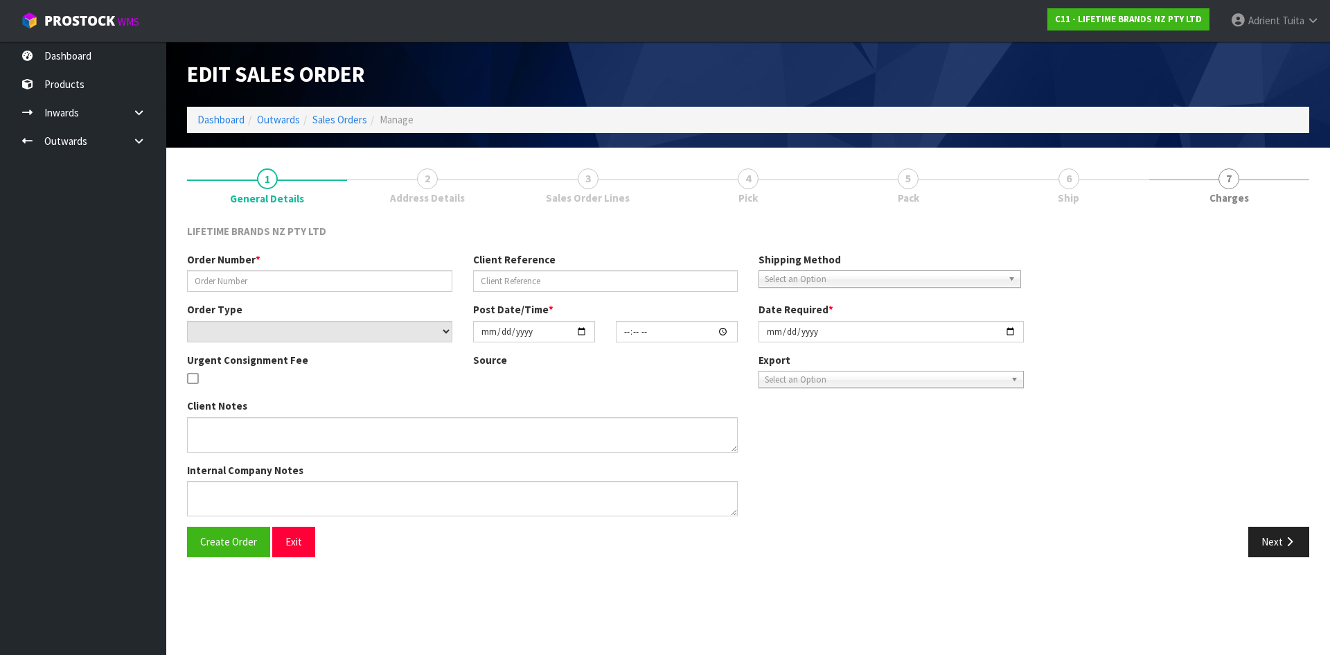
type input "0821462439"
type input "7009684956"
select select "number:0"
type input "2025-10-06"
type input "15:59:41.000"
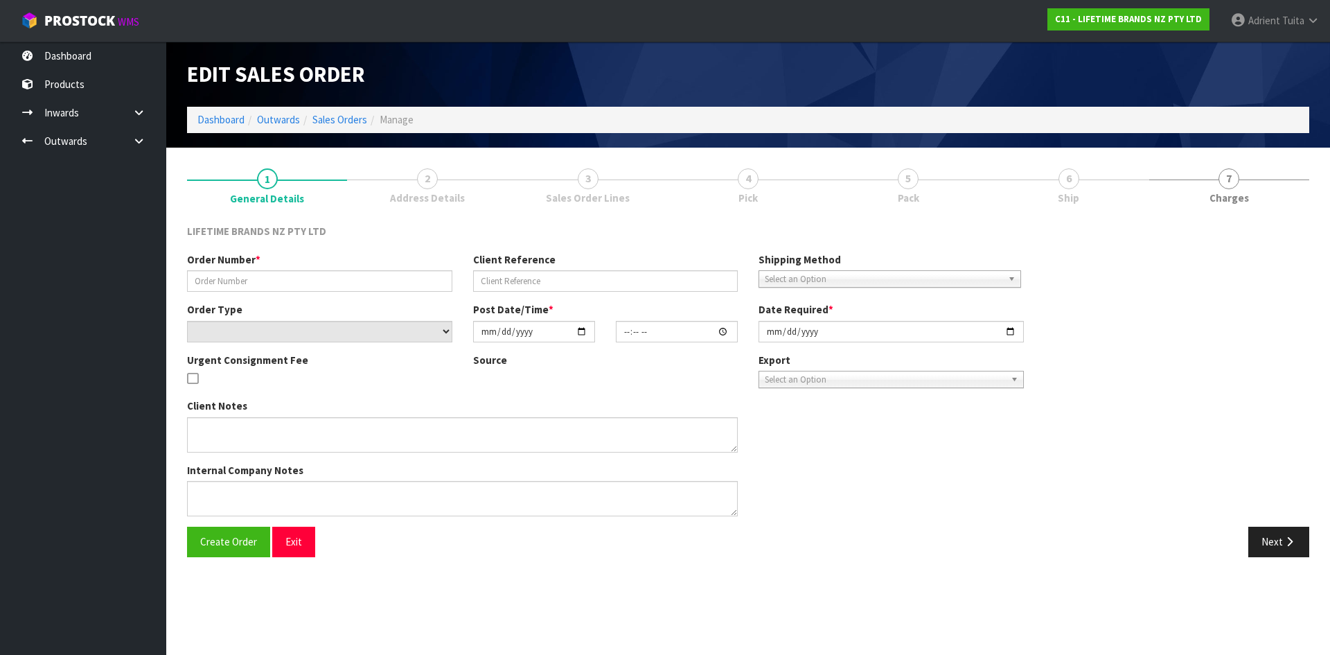
type input "2025-10-07"
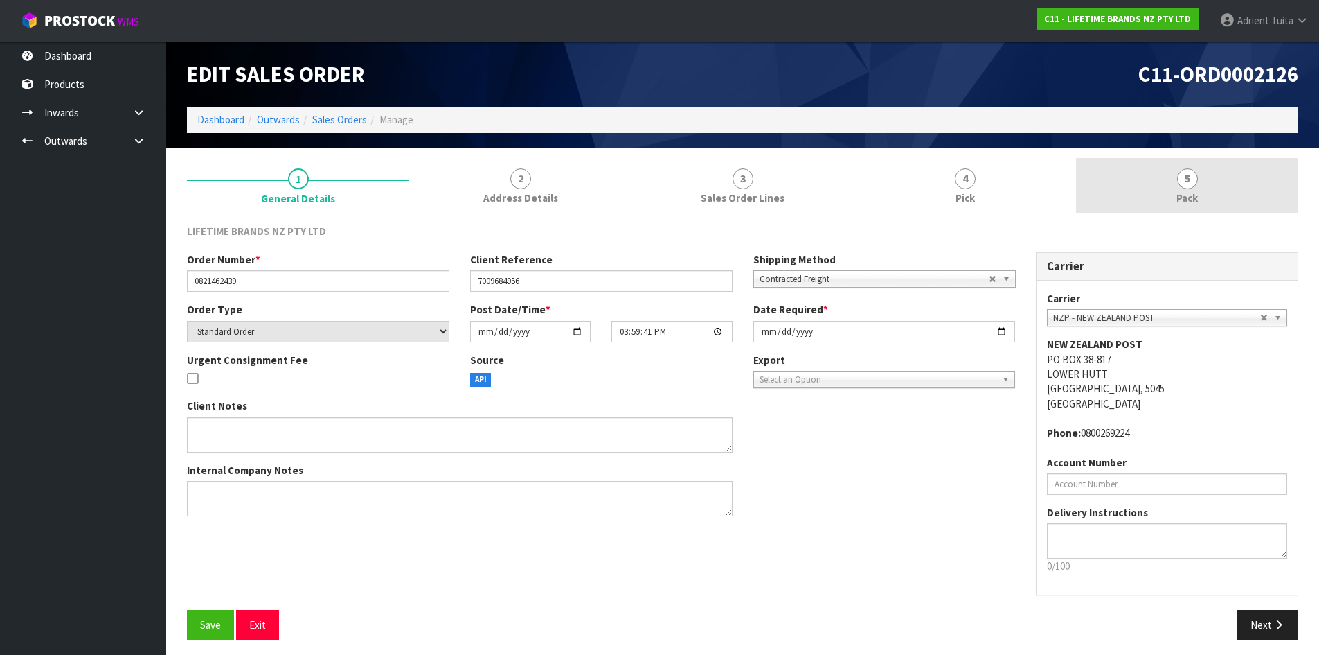
click at [1209, 190] on link "5 Pack" at bounding box center [1187, 185] width 222 height 55
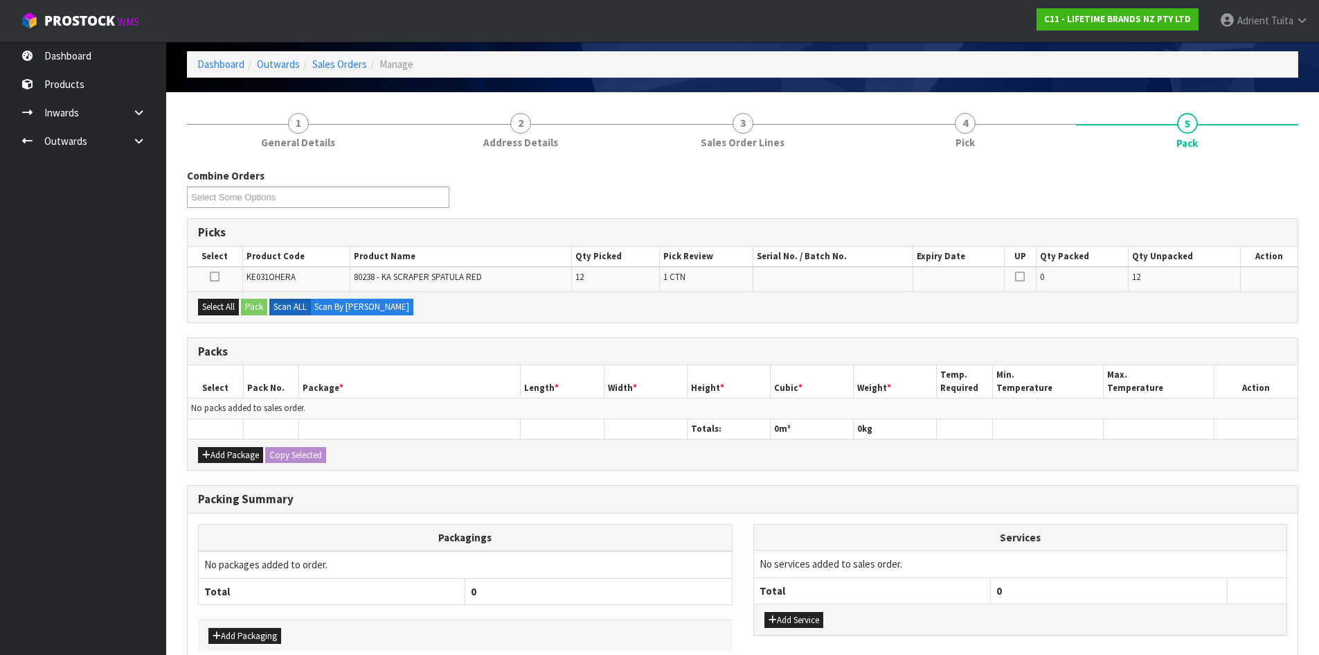
scroll to position [128, 0]
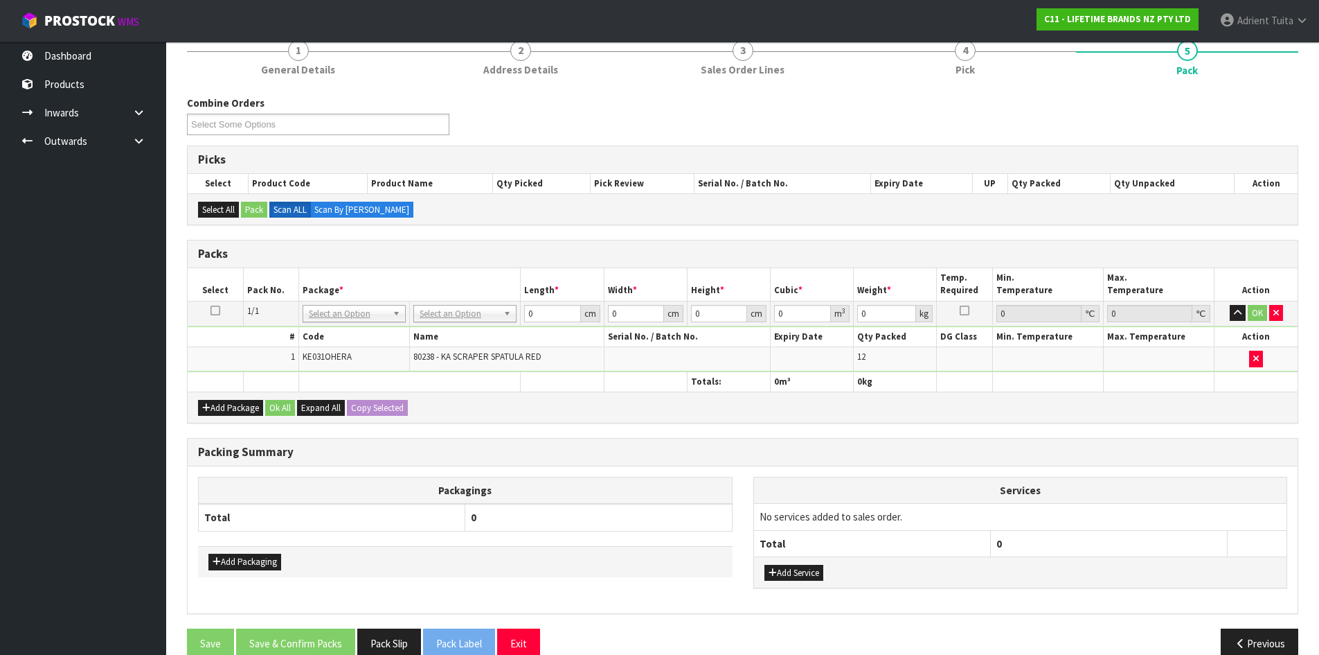
drag, startPoint x: 491, startPoint y: 308, endPoint x: 482, endPoint y: 326, distance: 20.8
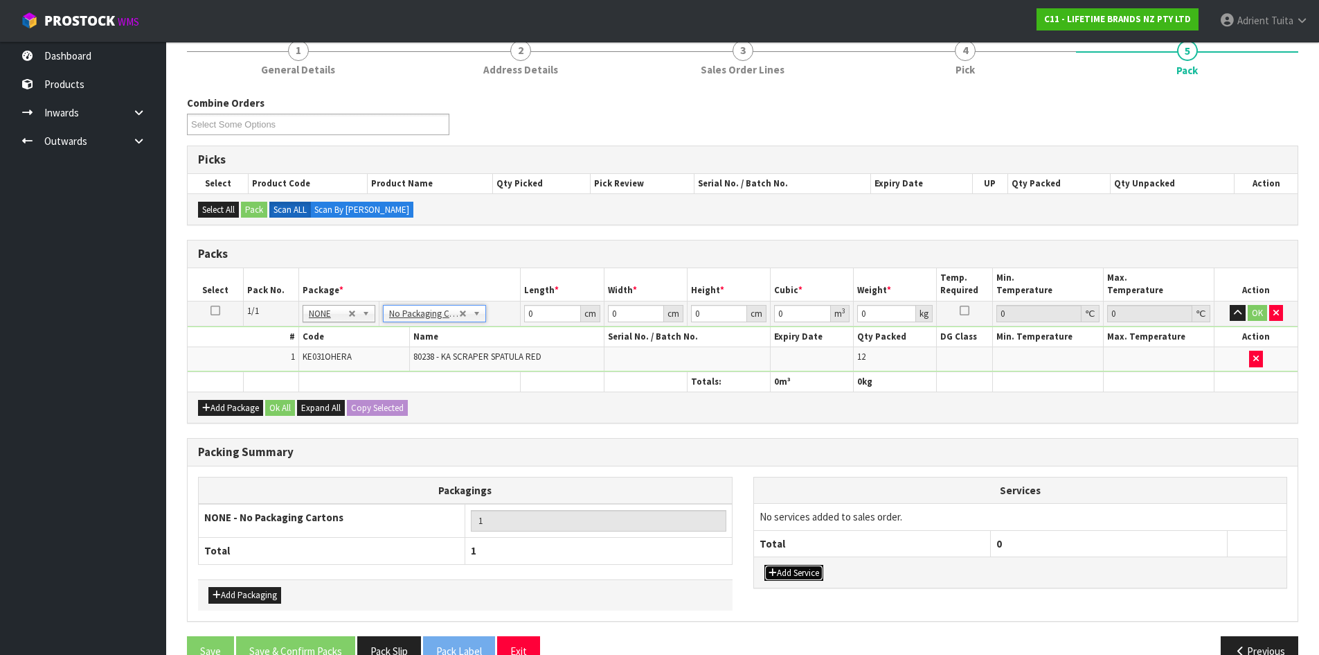
click at [778, 569] on button "Add Service" at bounding box center [794, 572] width 59 height 17
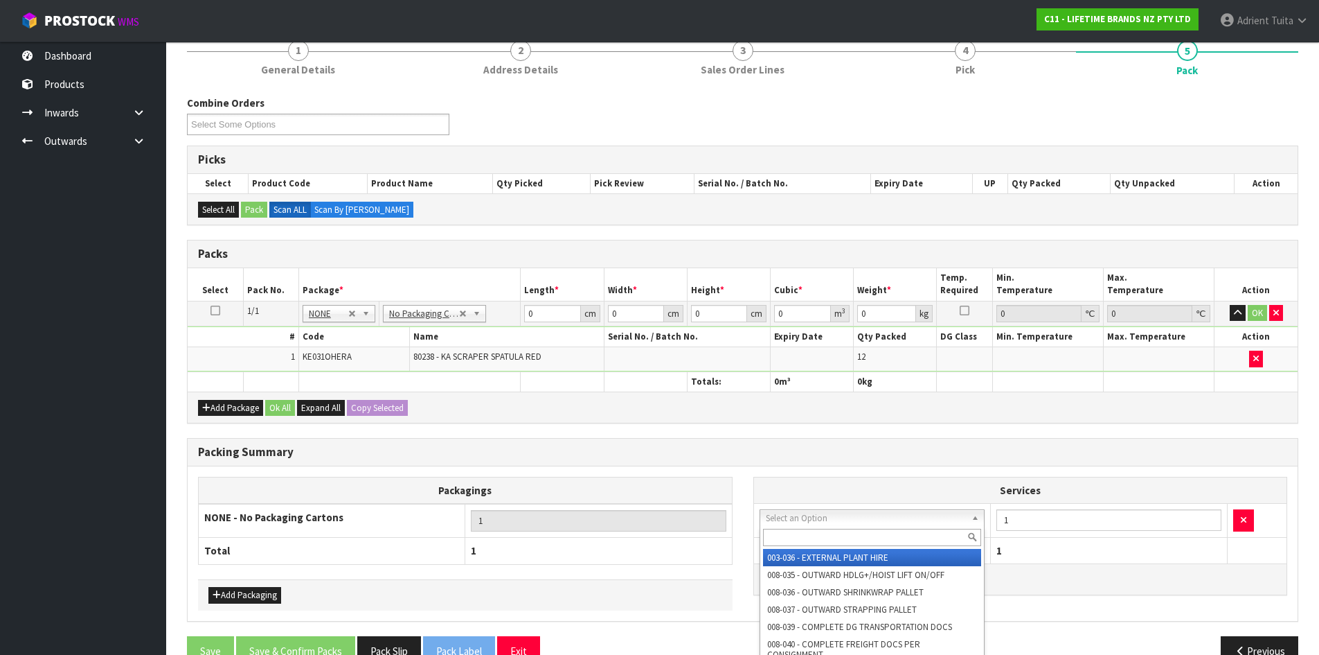
drag, startPoint x: 801, startPoint y: 519, endPoint x: 799, endPoint y: 542, distance: 23.6
click at [797, 545] on input "text" at bounding box center [872, 536] width 219 height 17
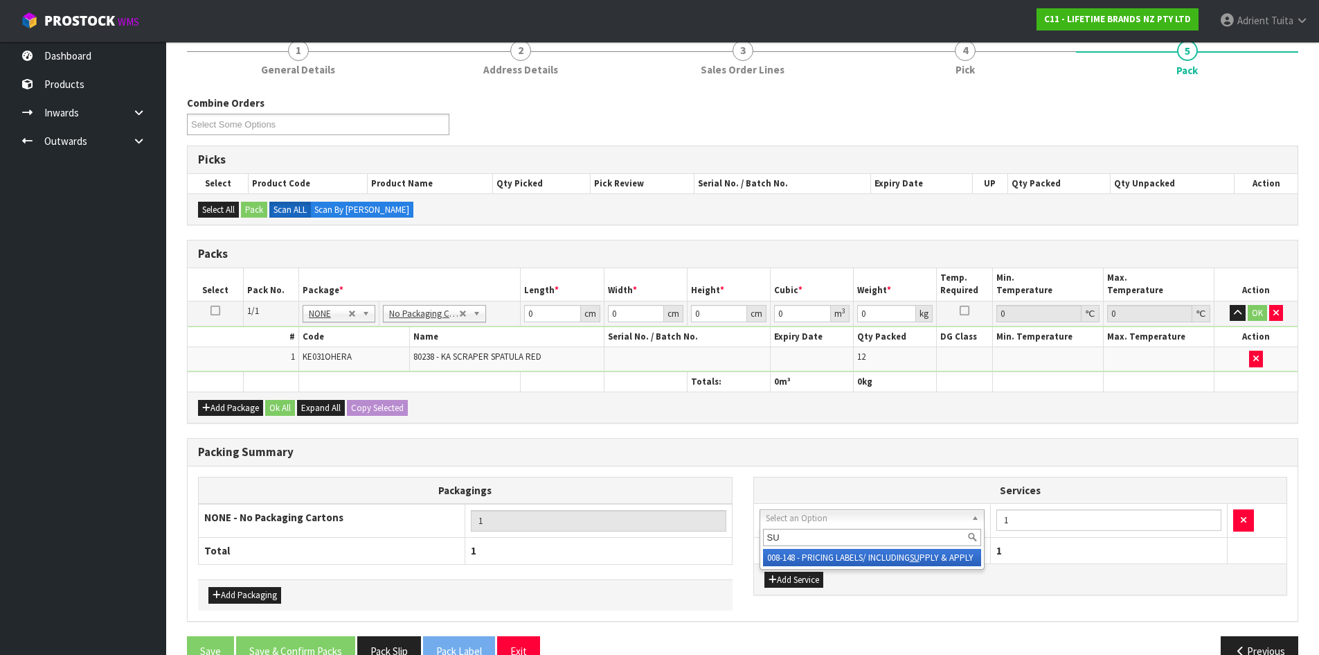
type input "SU"
drag, startPoint x: 790, startPoint y: 558, endPoint x: 1070, endPoint y: 531, distance: 281.8
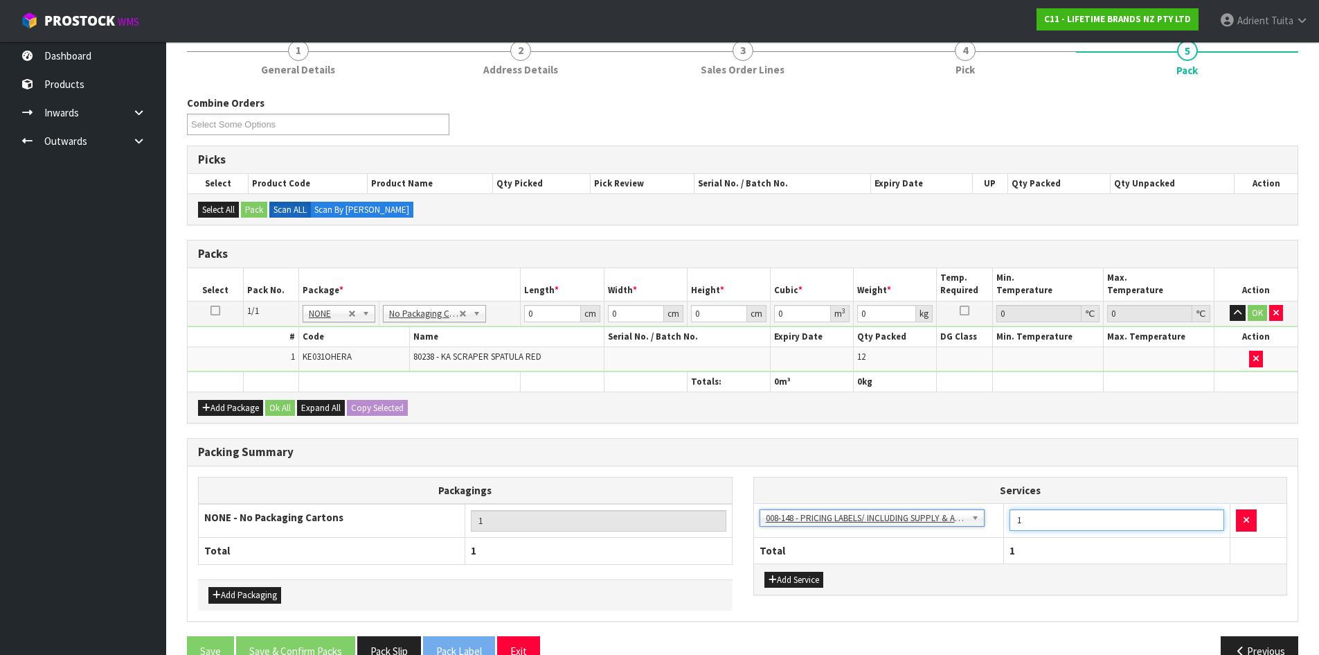
click at [1076, 528] on input "1" at bounding box center [1117, 519] width 215 height 21
type input "12"
click at [540, 314] on input "0" at bounding box center [552, 313] width 56 height 17
type input "37"
type input "17"
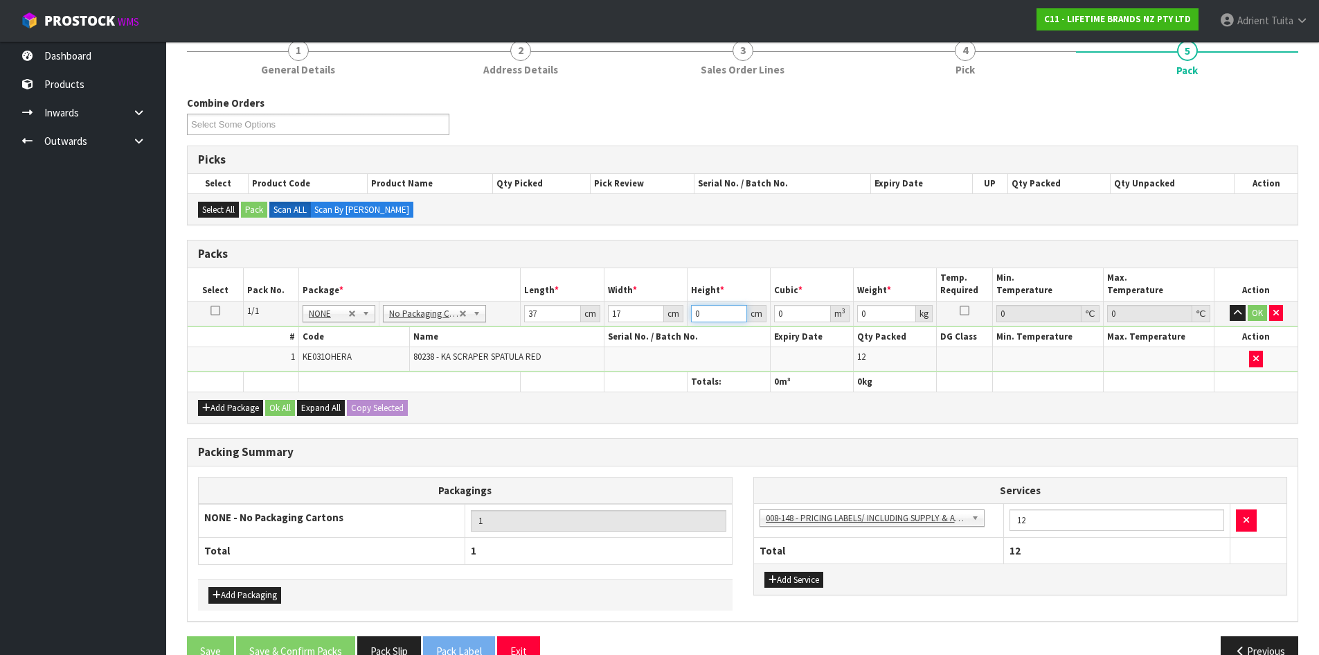
type input "1"
type input "0.000629"
type input "16"
type input "0.010064"
type input "16"
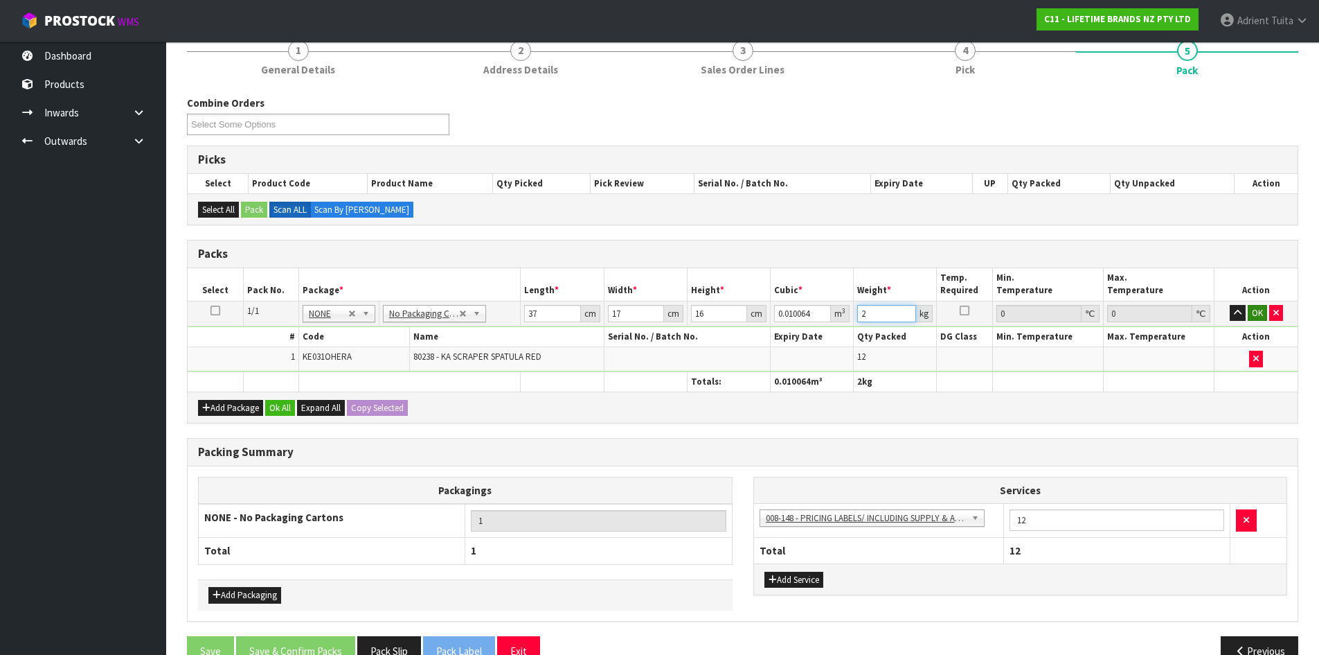
type input "2"
click at [1256, 316] on button "OK" at bounding box center [1257, 313] width 19 height 17
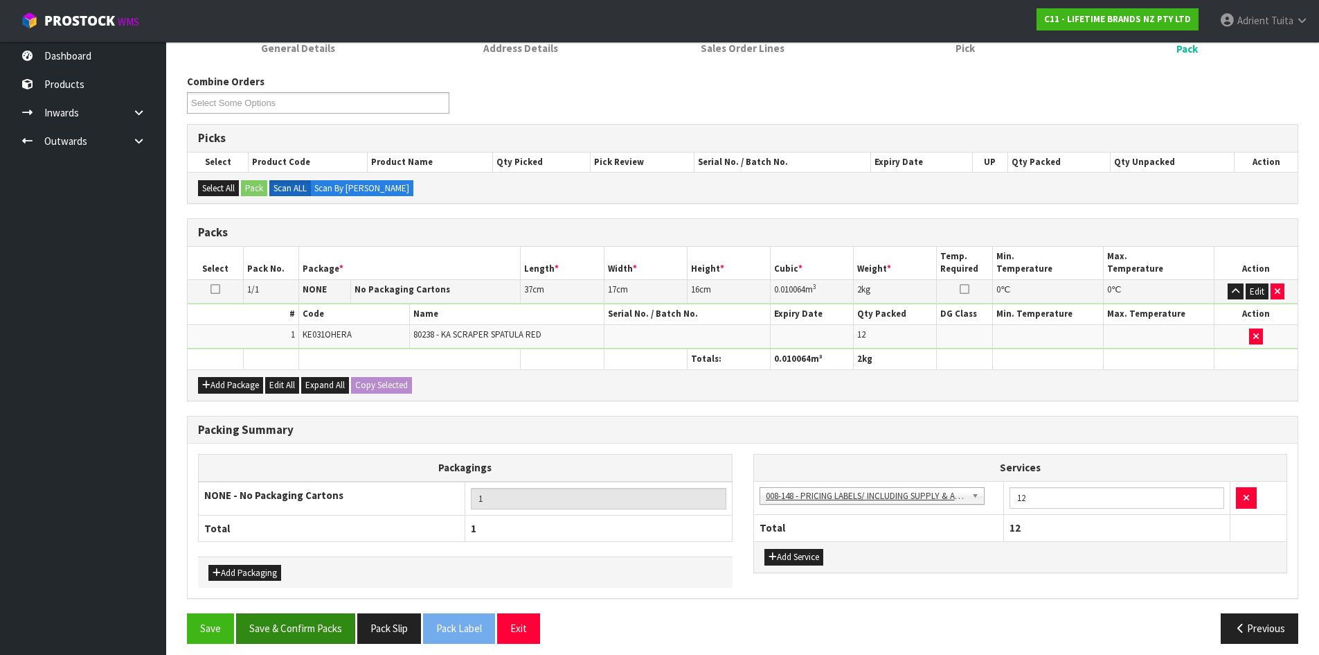
scroll to position [159, 0]
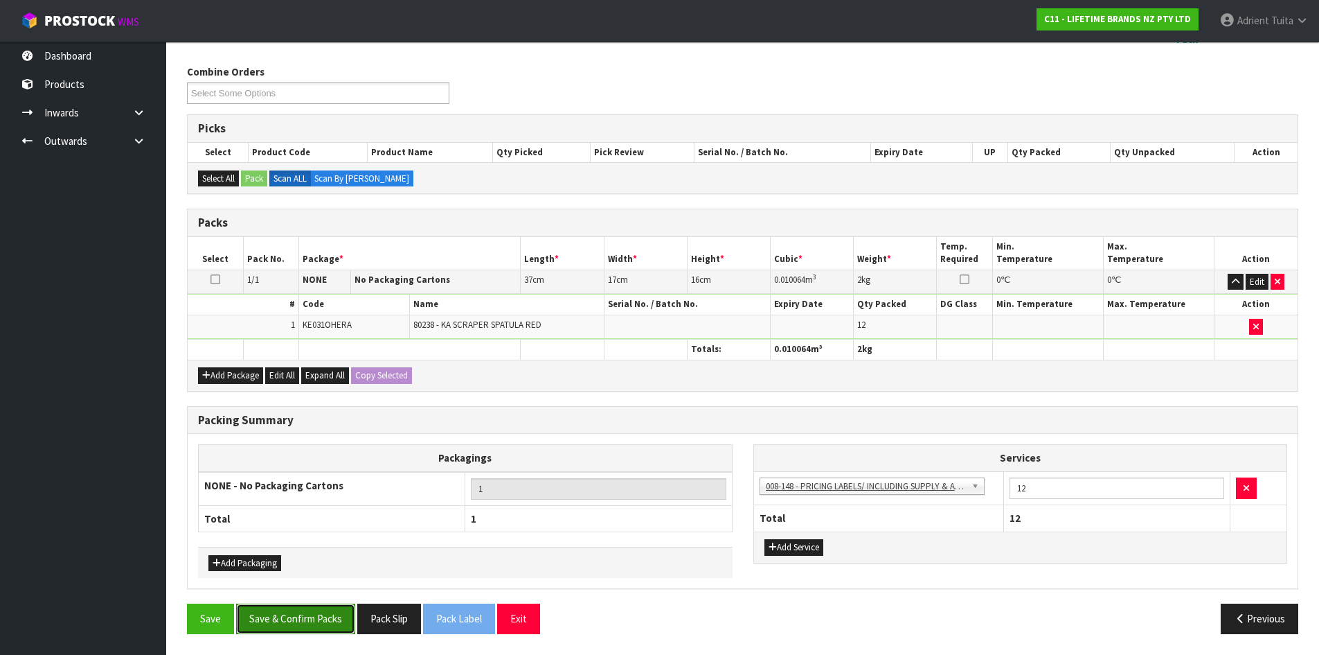
click at [261, 630] on button "Save & Confirm Packs" at bounding box center [295, 618] width 119 height 30
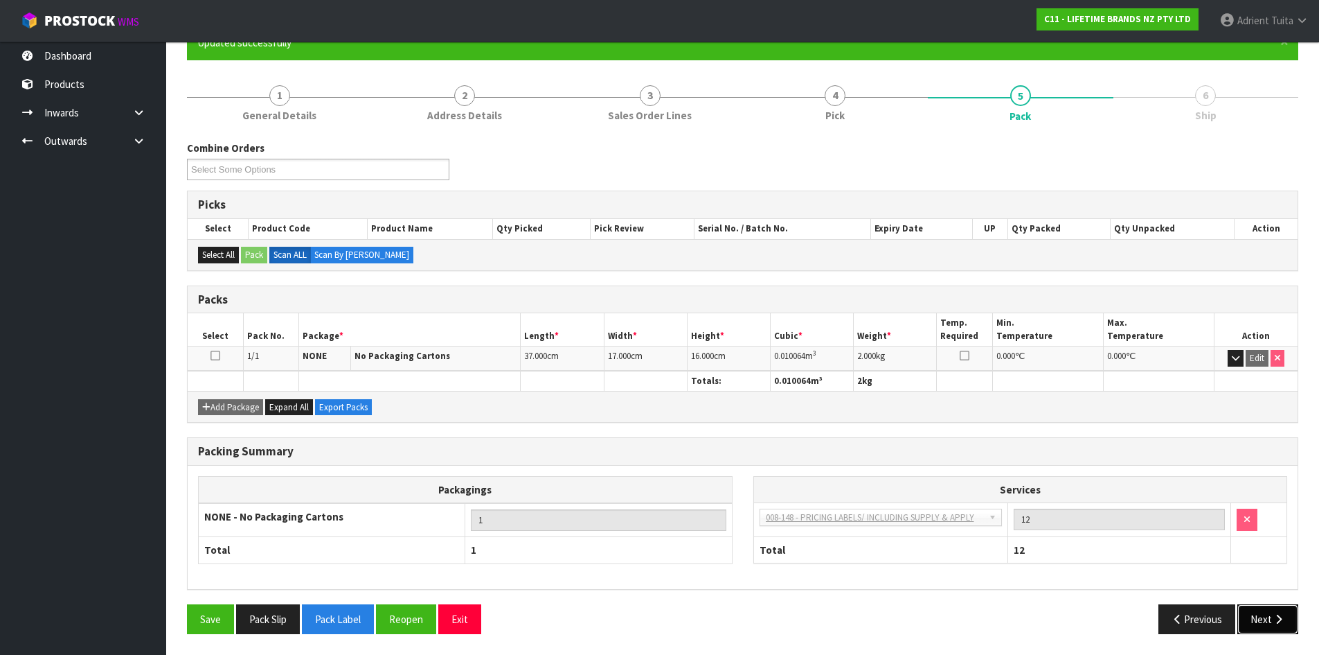
click at [1270, 620] on button "Next" at bounding box center [1268, 619] width 61 height 30
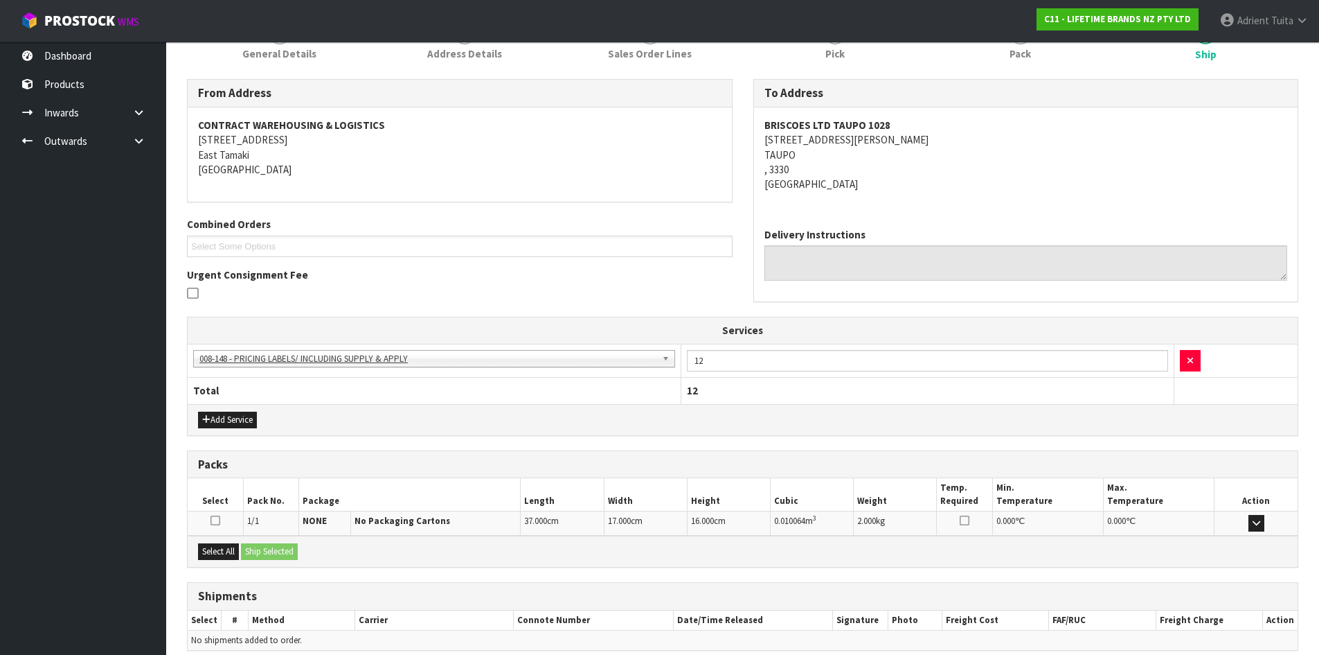
scroll to position [256, 0]
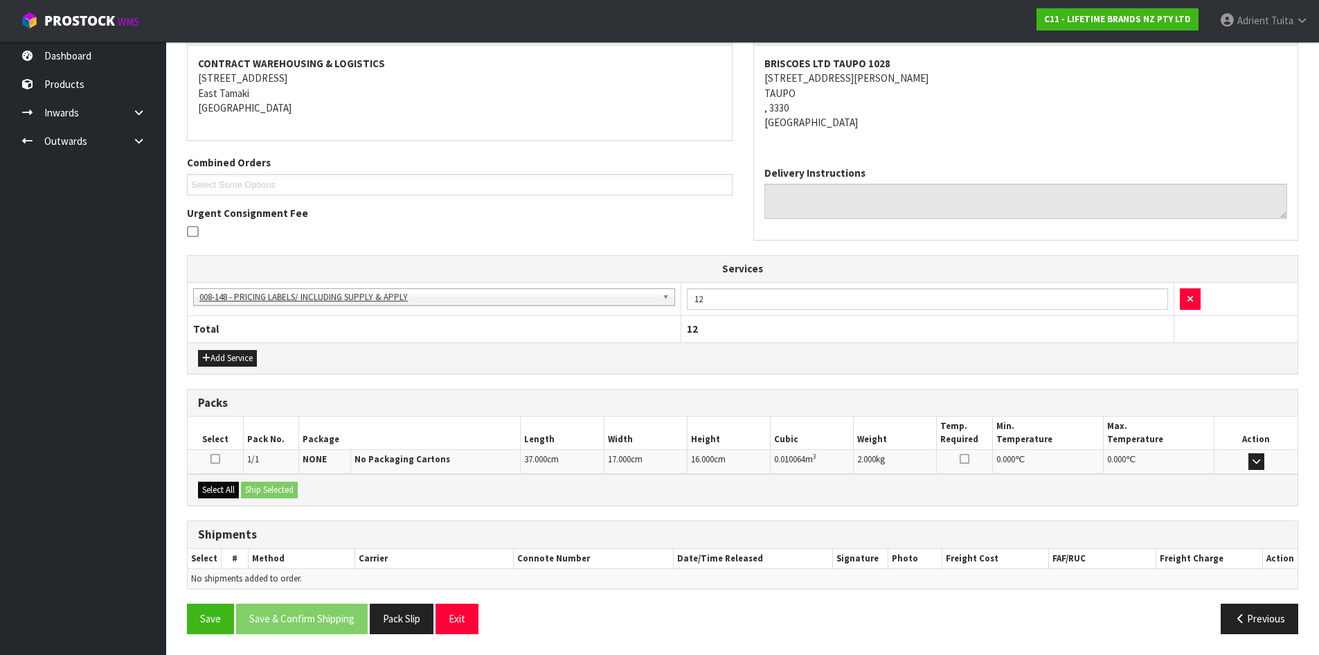
drag, startPoint x: 218, startPoint y: 480, endPoint x: 227, endPoint y: 485, distance: 10.2
click at [222, 483] on div "Select All Ship Selected" at bounding box center [743, 489] width 1110 height 31
drag, startPoint x: 228, startPoint y: 492, endPoint x: 235, endPoint y: 492, distance: 7.6
click at [235, 492] on button "Select All" at bounding box center [218, 489] width 41 height 17
click at [275, 494] on button "Ship Selected" at bounding box center [269, 489] width 57 height 17
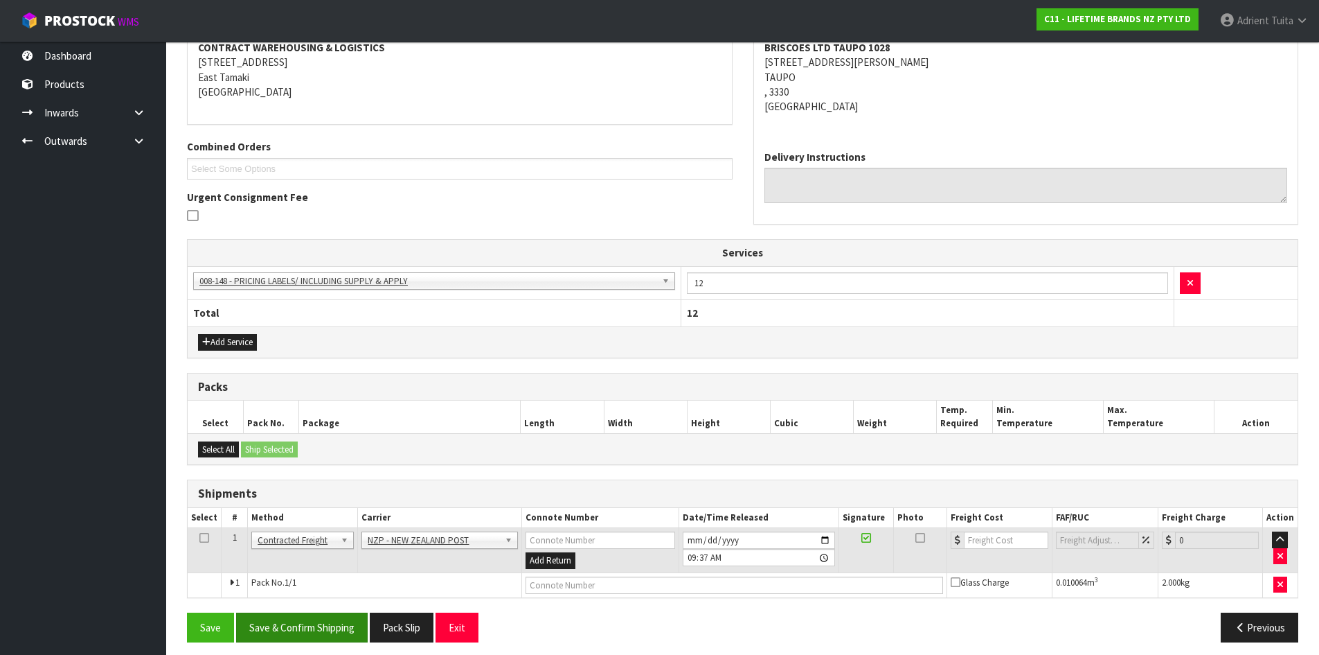
scroll to position [281, 0]
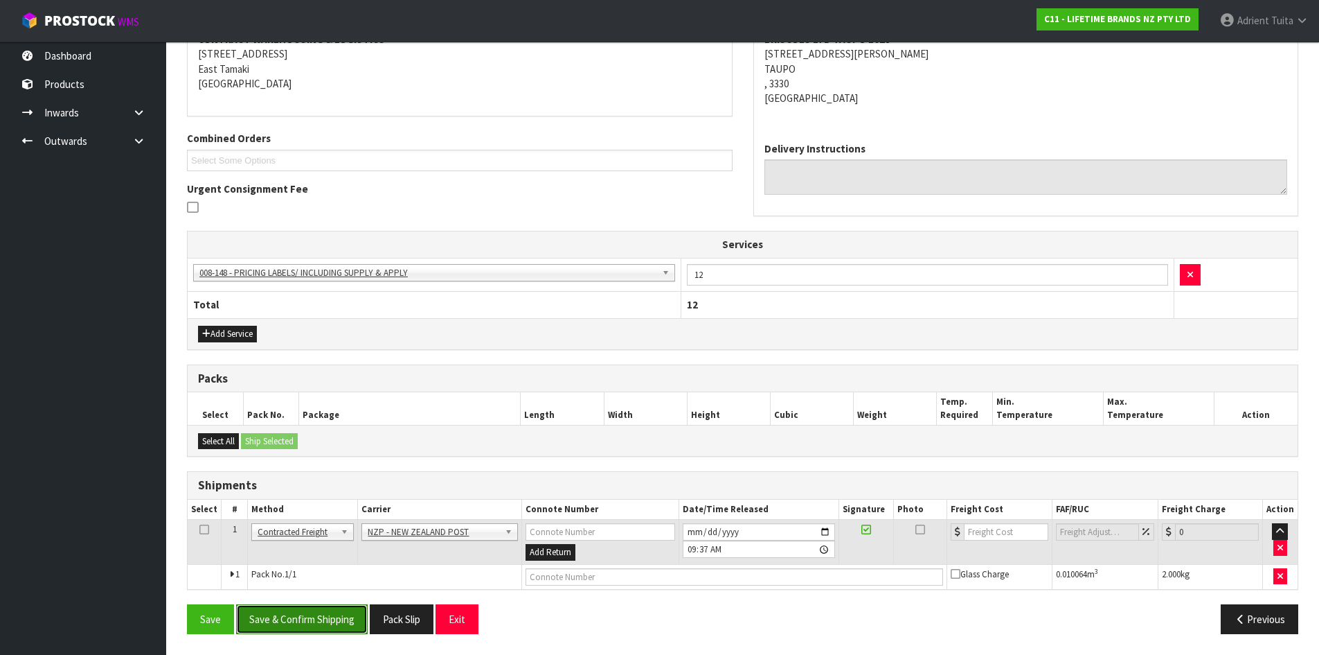
click at [314, 630] on button "Save & Confirm Shipping" at bounding box center [302, 619] width 132 height 30
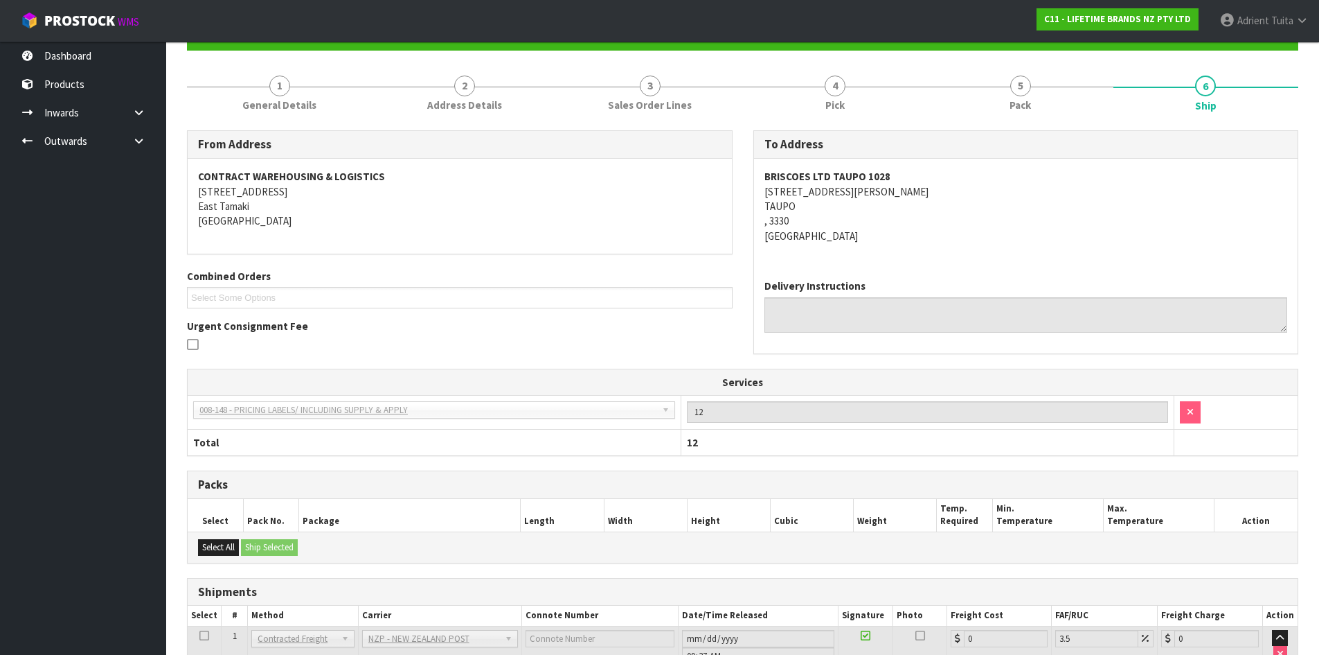
scroll to position [261, 0]
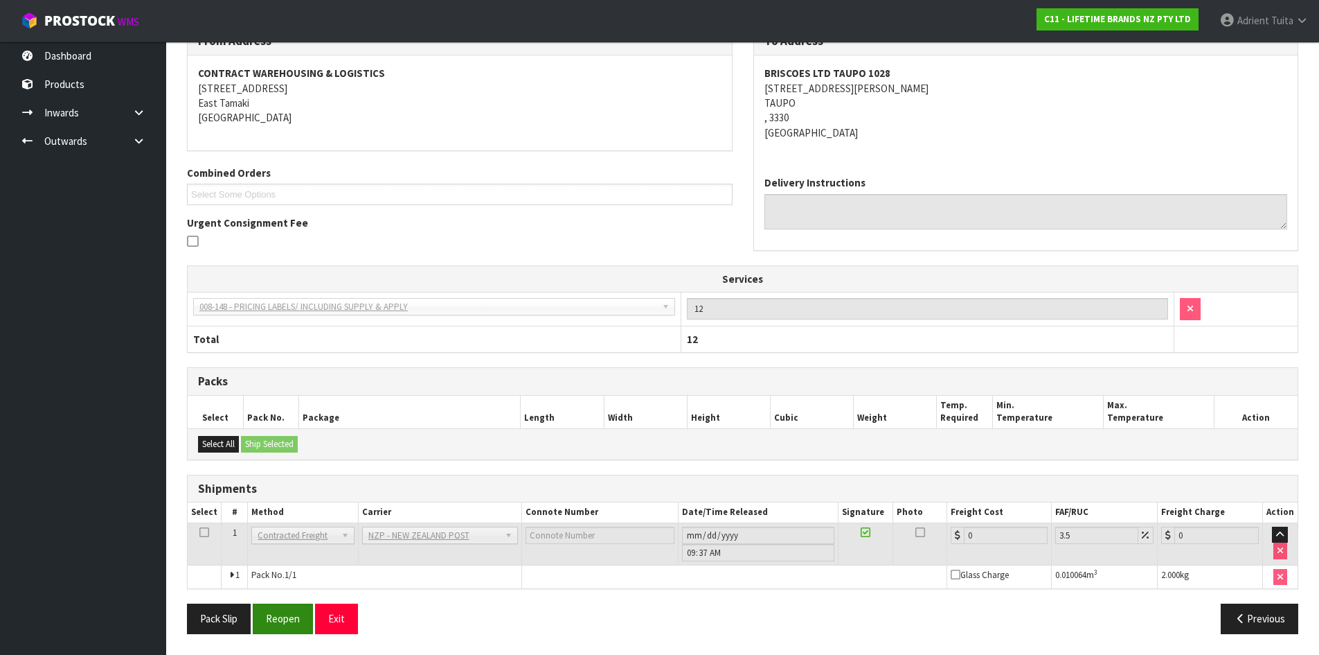
click at [267, 635] on div "Pack Slip Reopen Exit Previous" at bounding box center [743, 623] width 1132 height 40
click at [272, 627] on button "Reopen" at bounding box center [283, 618] width 60 height 30
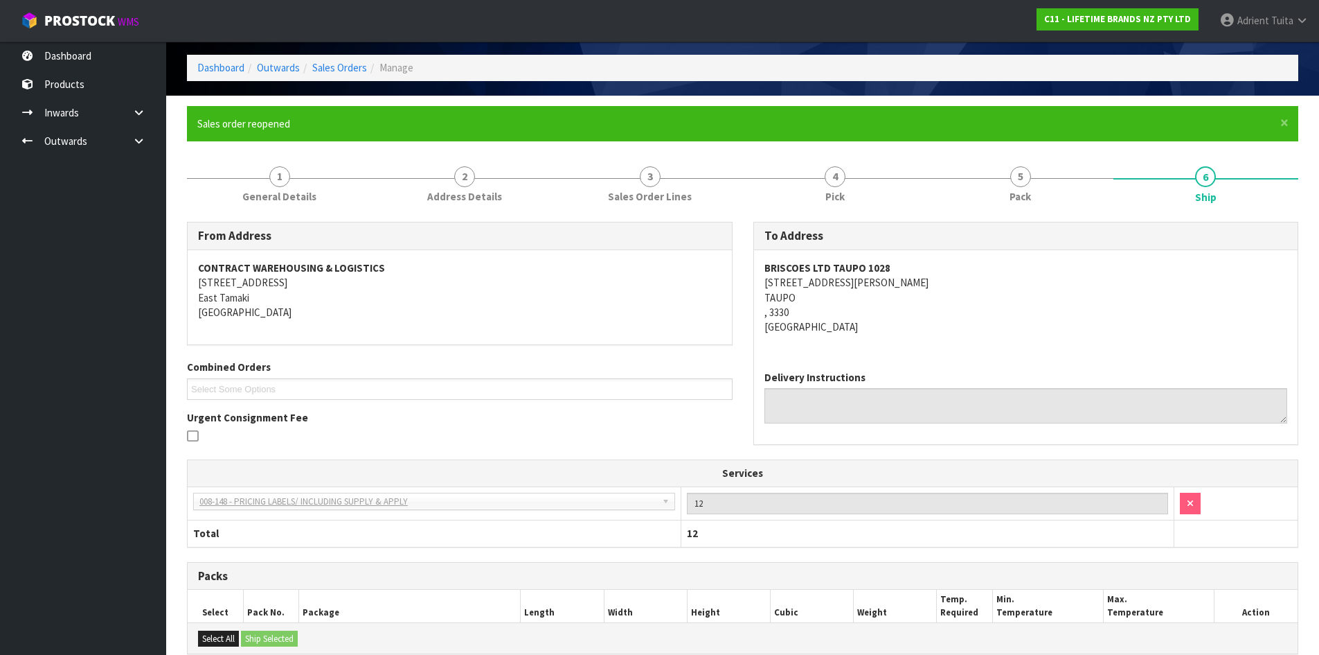
scroll to position [246, 0]
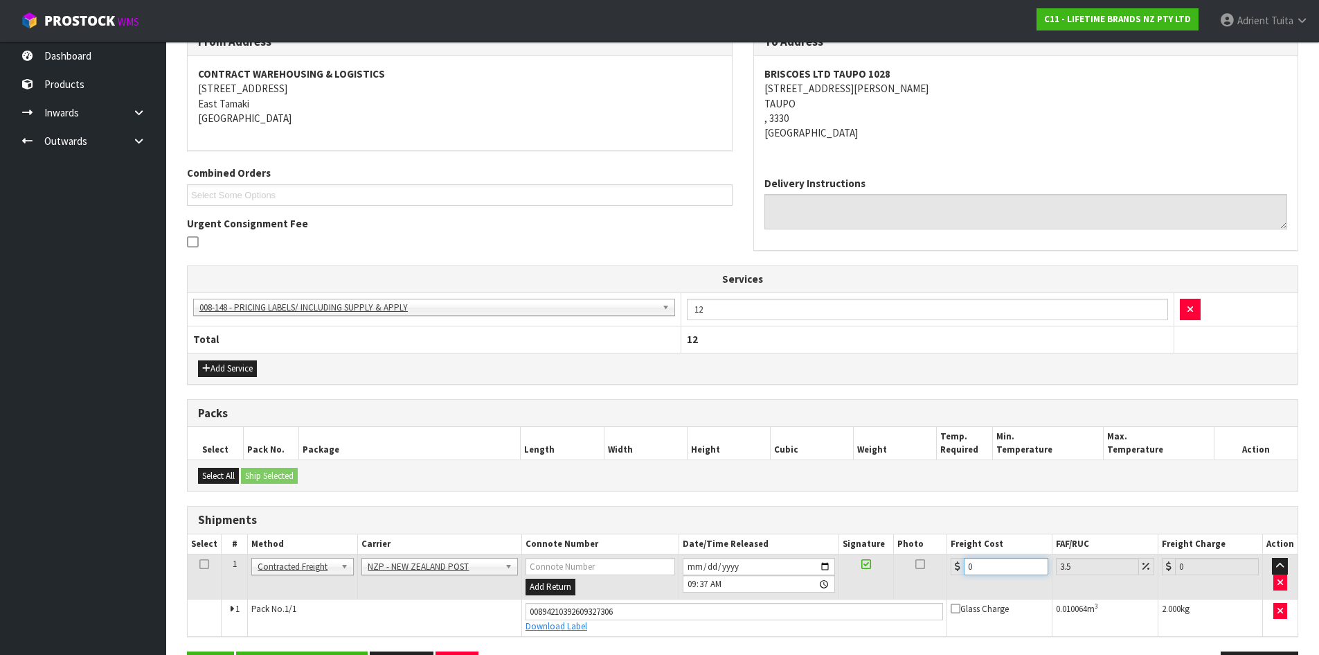
click at [1006, 567] on input "0" at bounding box center [1006, 566] width 84 height 17
type input "8"
type input "8.28"
type input "8.4"
type input "8.69"
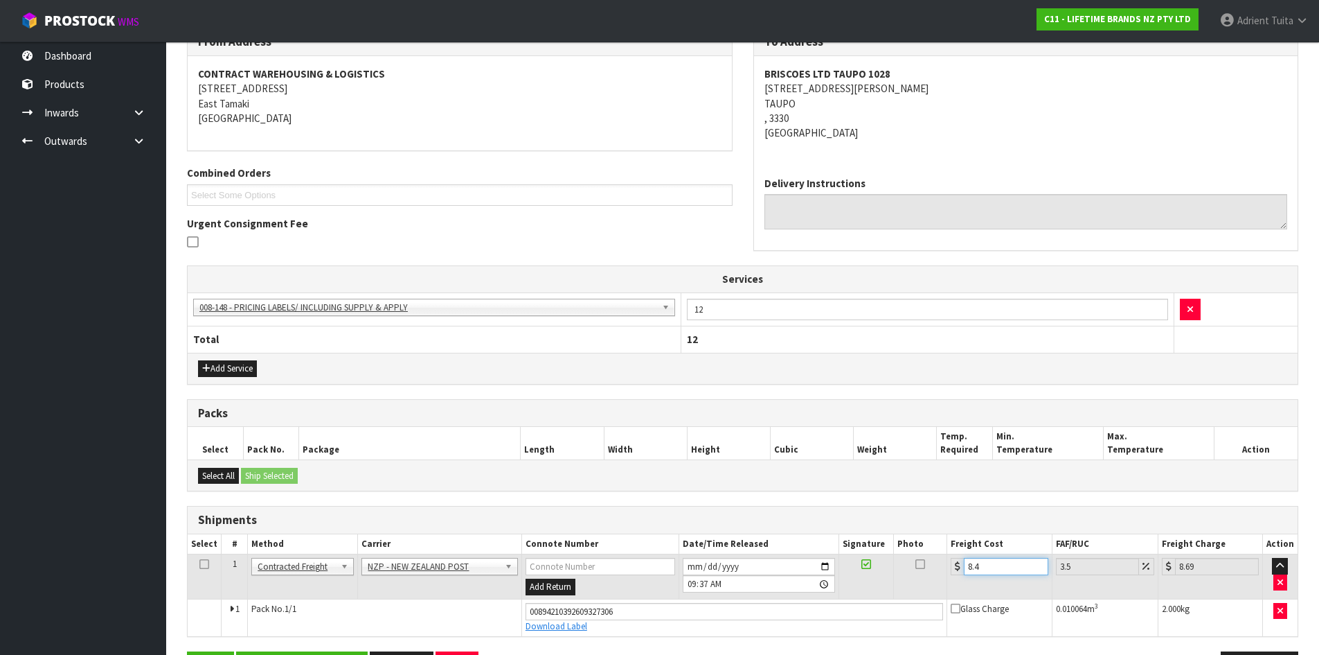
type input "8.45"
type input "8.75"
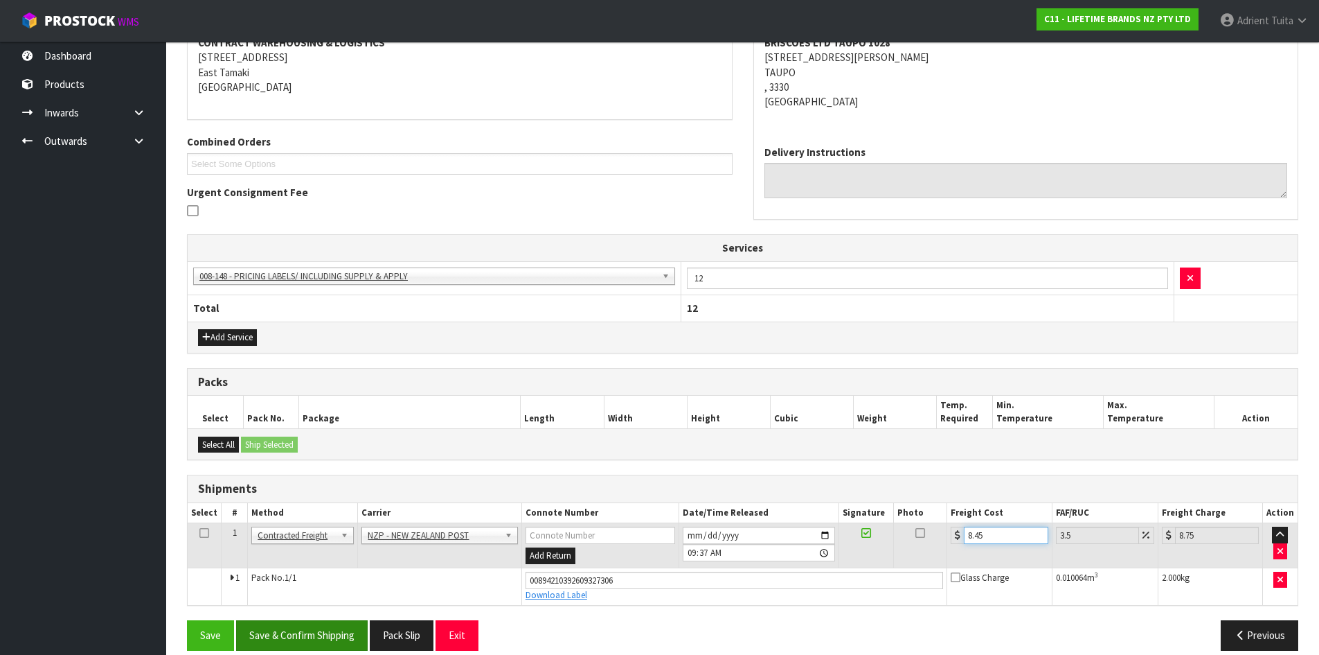
scroll to position [294, 0]
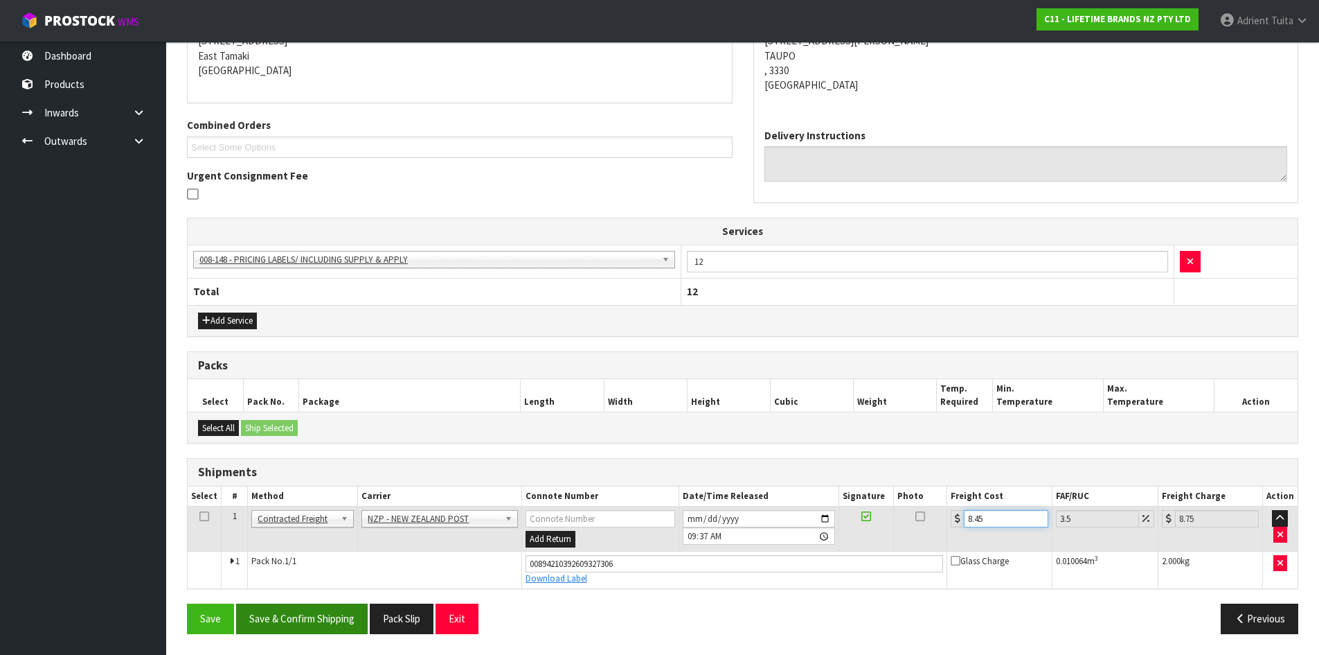
type input "8.45"
click at [328, 622] on button "Save & Confirm Shipping" at bounding box center [302, 618] width 132 height 30
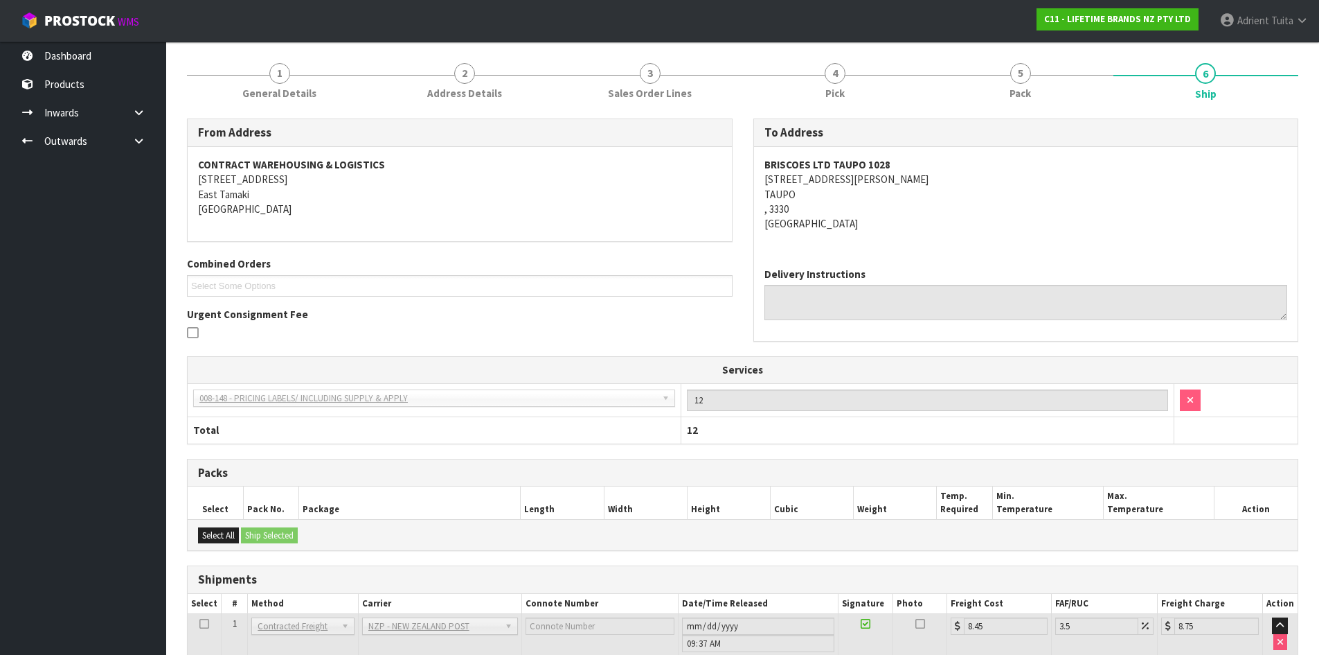
scroll to position [256, 0]
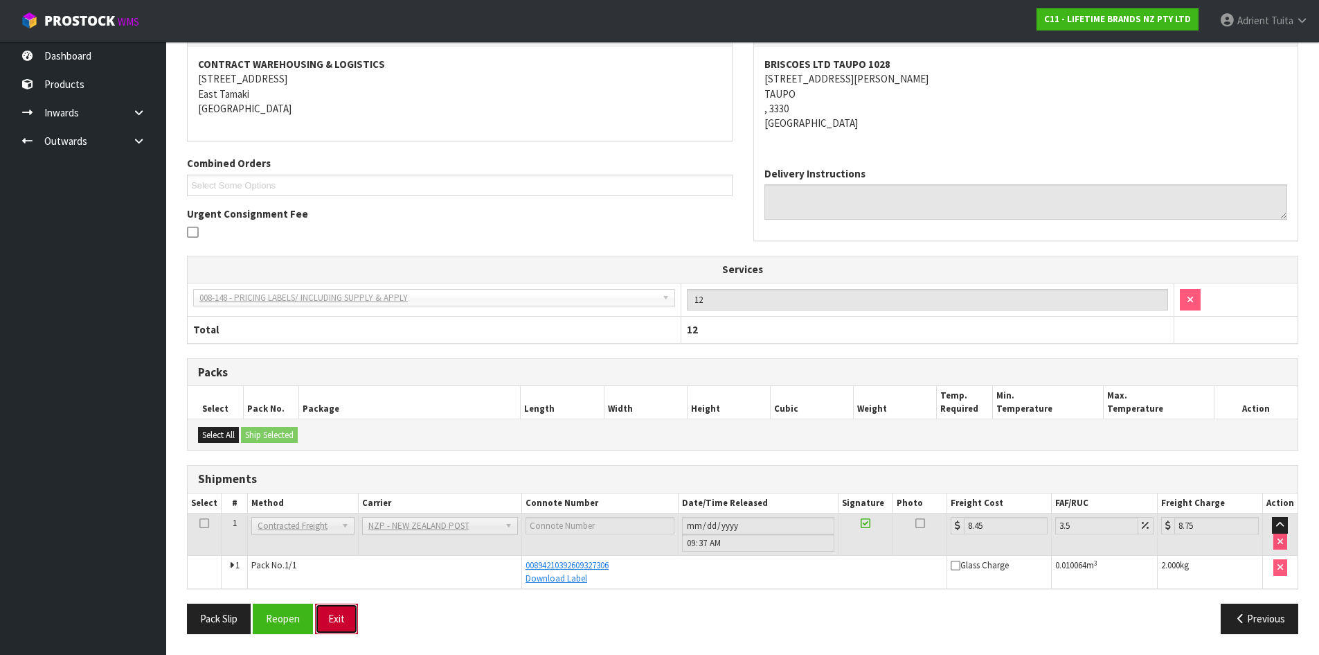
click at [344, 630] on button "Exit" at bounding box center [336, 618] width 43 height 30
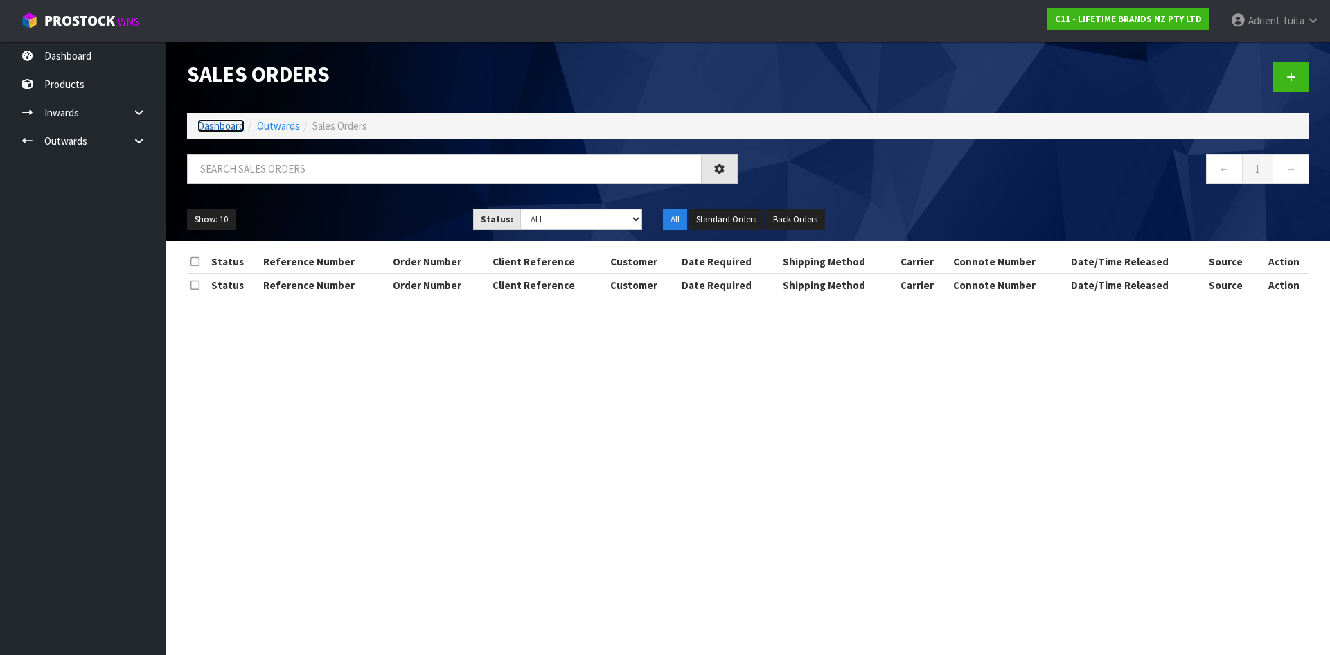
click at [207, 125] on link "Dashboard" at bounding box center [220, 125] width 47 height 13
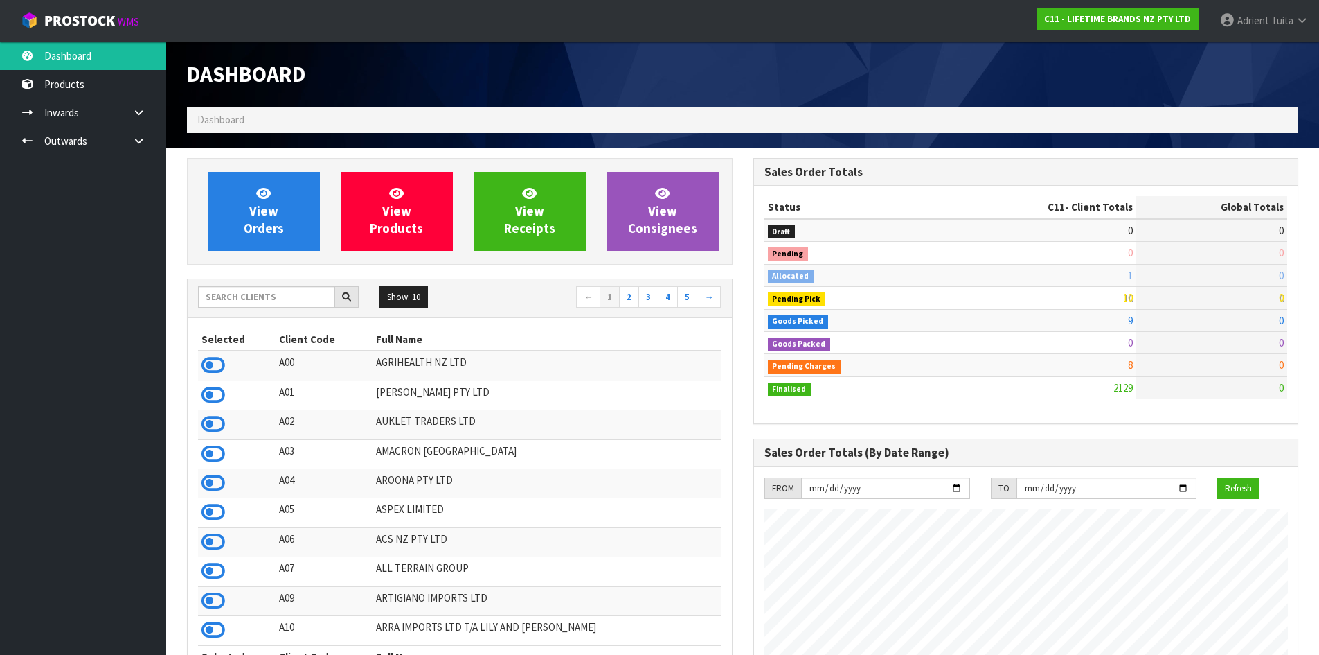
scroll to position [1049, 566]
click at [285, 195] on link "View Orders" at bounding box center [264, 211] width 112 height 79
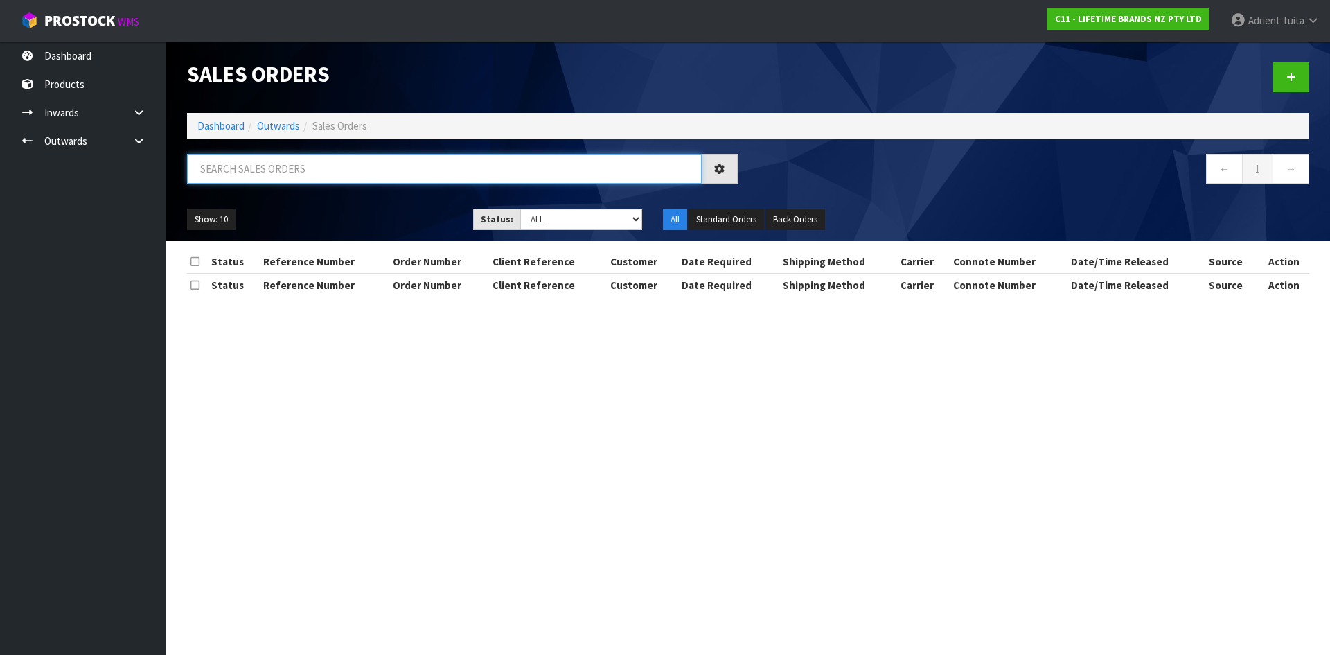
click at [300, 178] on input "text" at bounding box center [444, 169] width 515 height 30
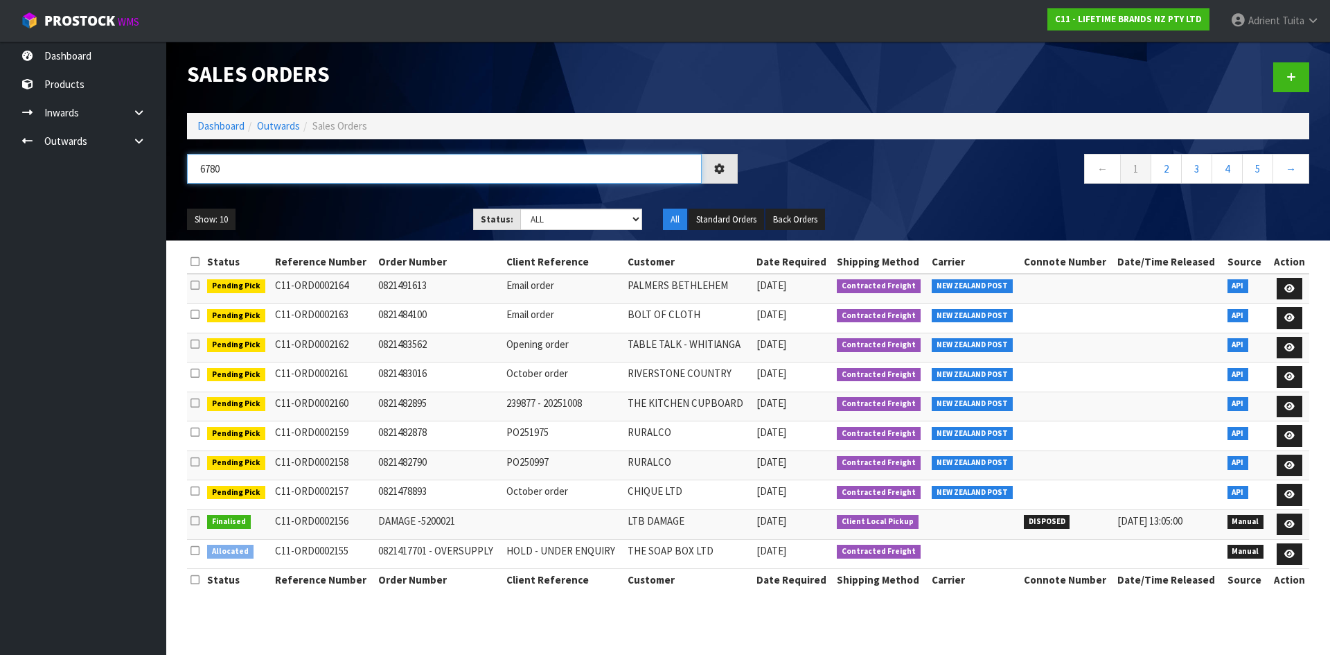
type input "6780"
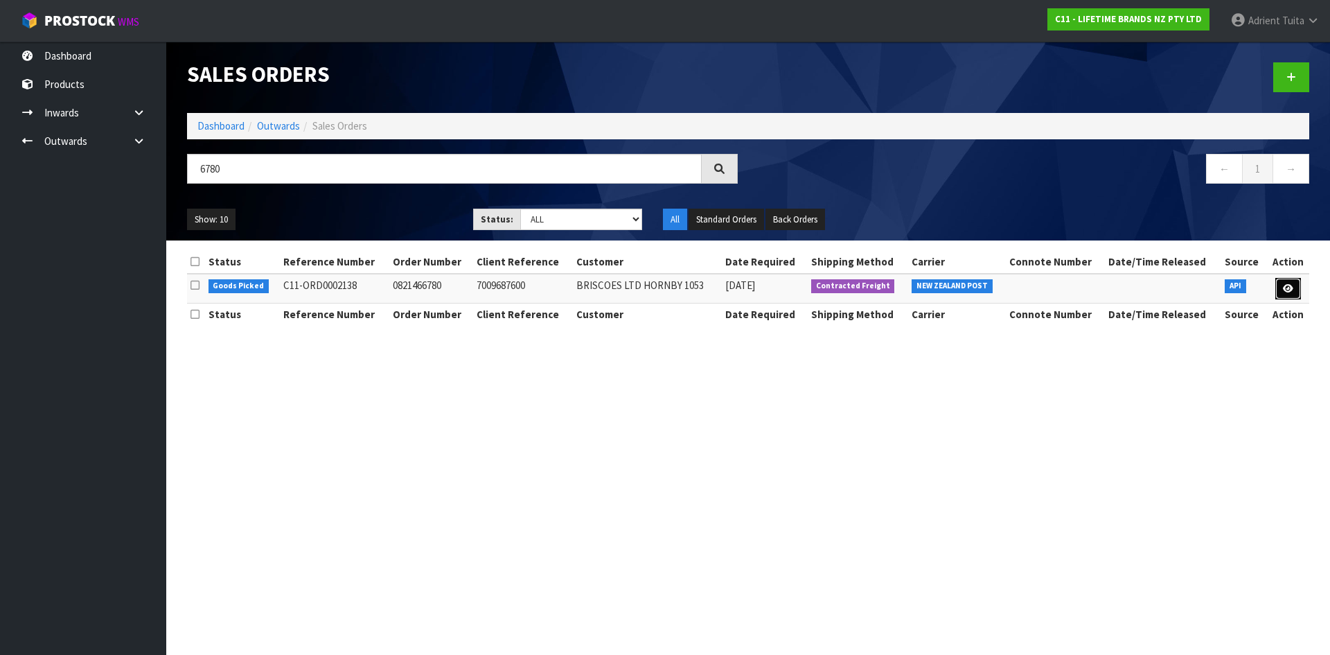
click at [1285, 299] on link at bounding box center [1288, 289] width 26 height 22
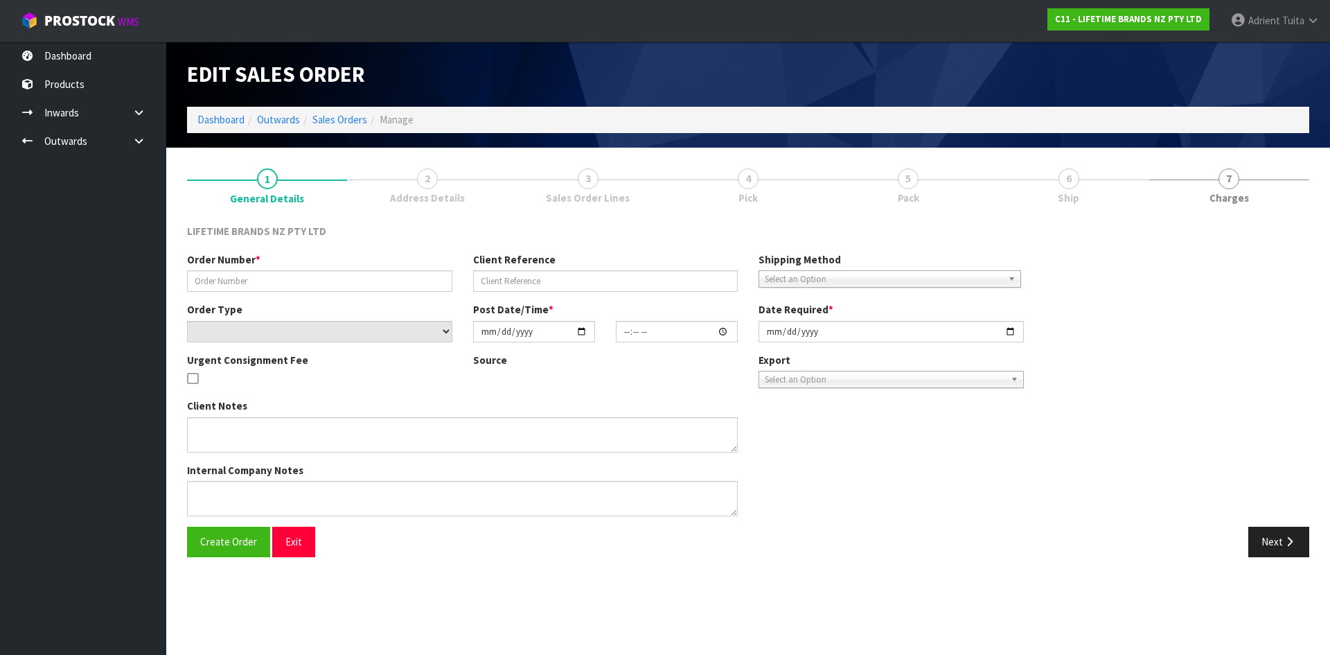
type input "0821466780"
type input "7009687600"
select select "number:0"
type input "2025-10-07"
type input "10:44:37.000"
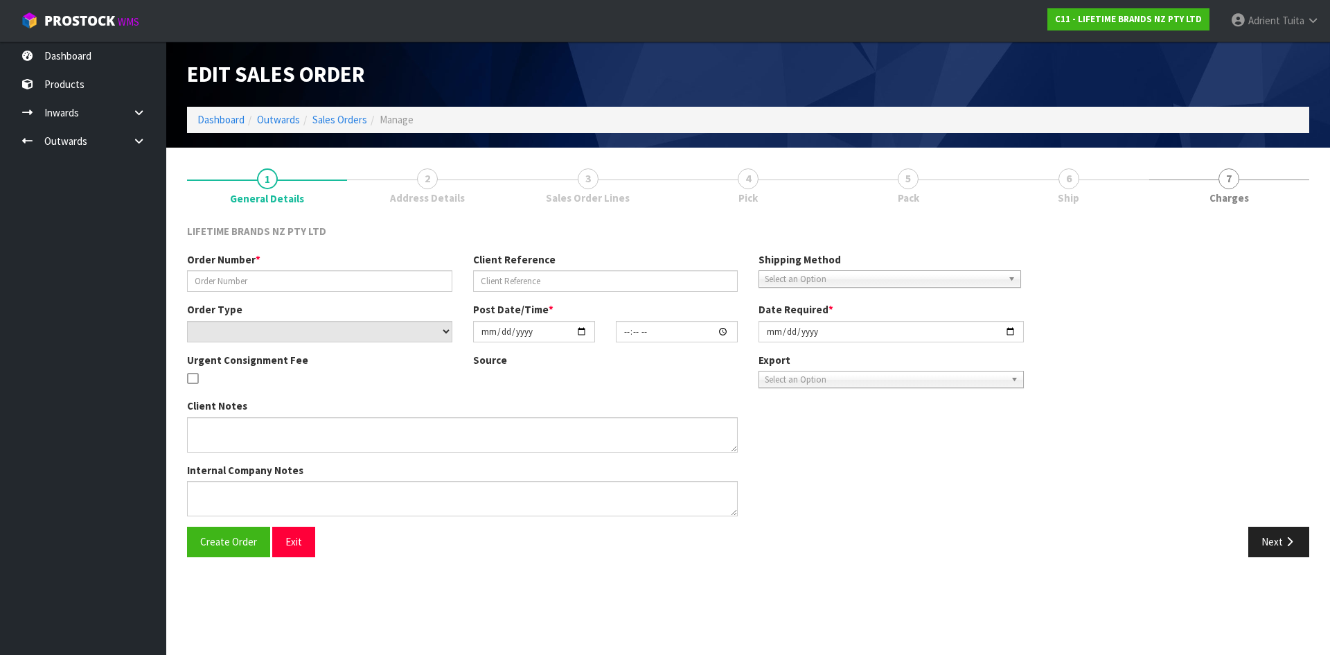
type input "2025-10-07"
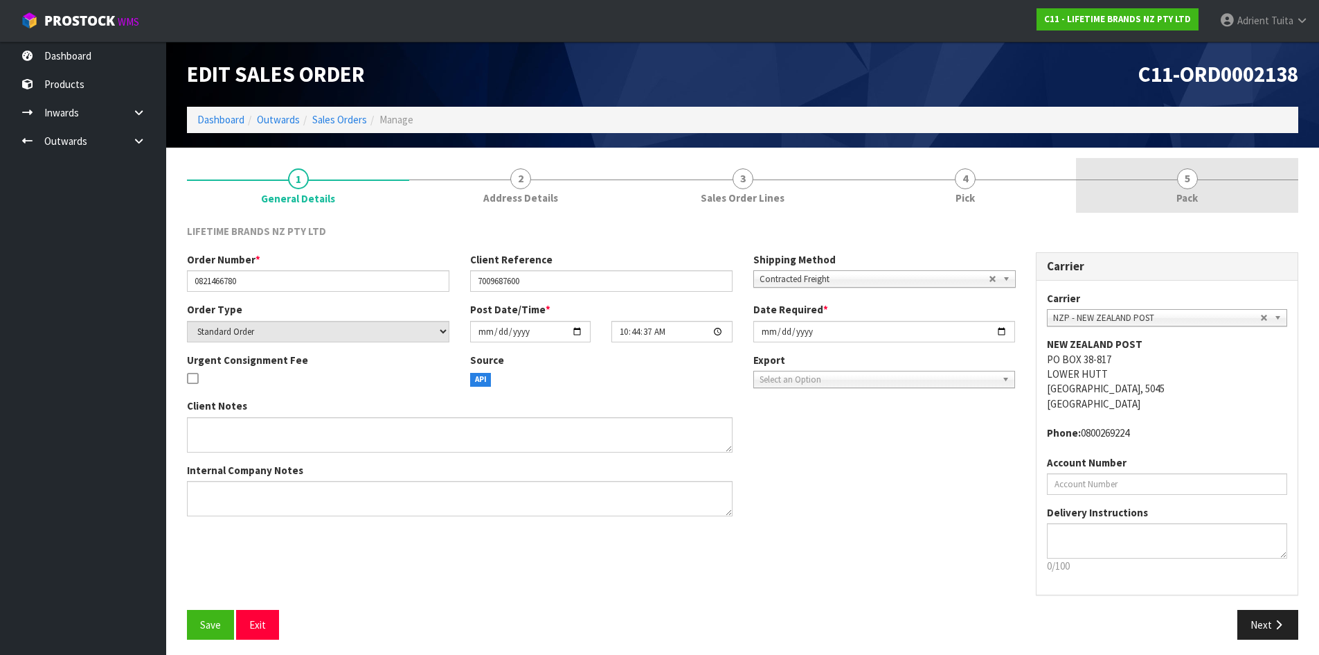
click at [1242, 211] on link "5 Pack" at bounding box center [1187, 185] width 222 height 55
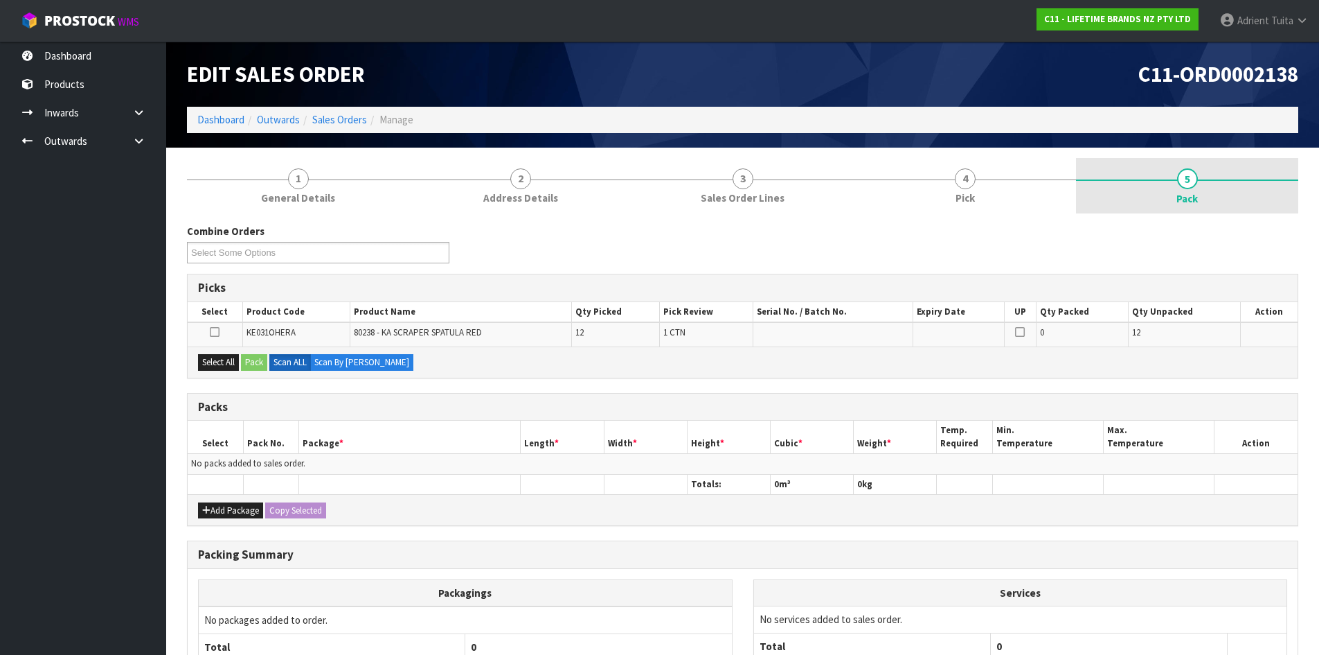
click at [1187, 196] on span "Pack" at bounding box center [1187, 198] width 21 height 15
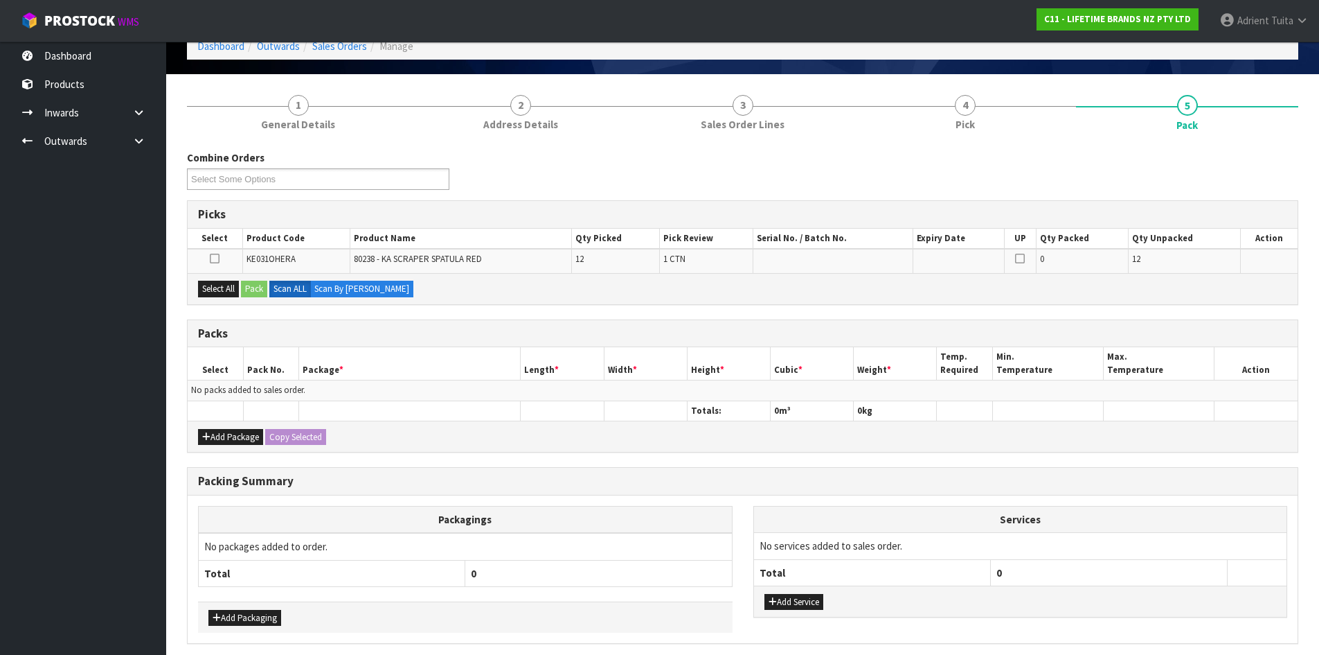
scroll to position [128, 0]
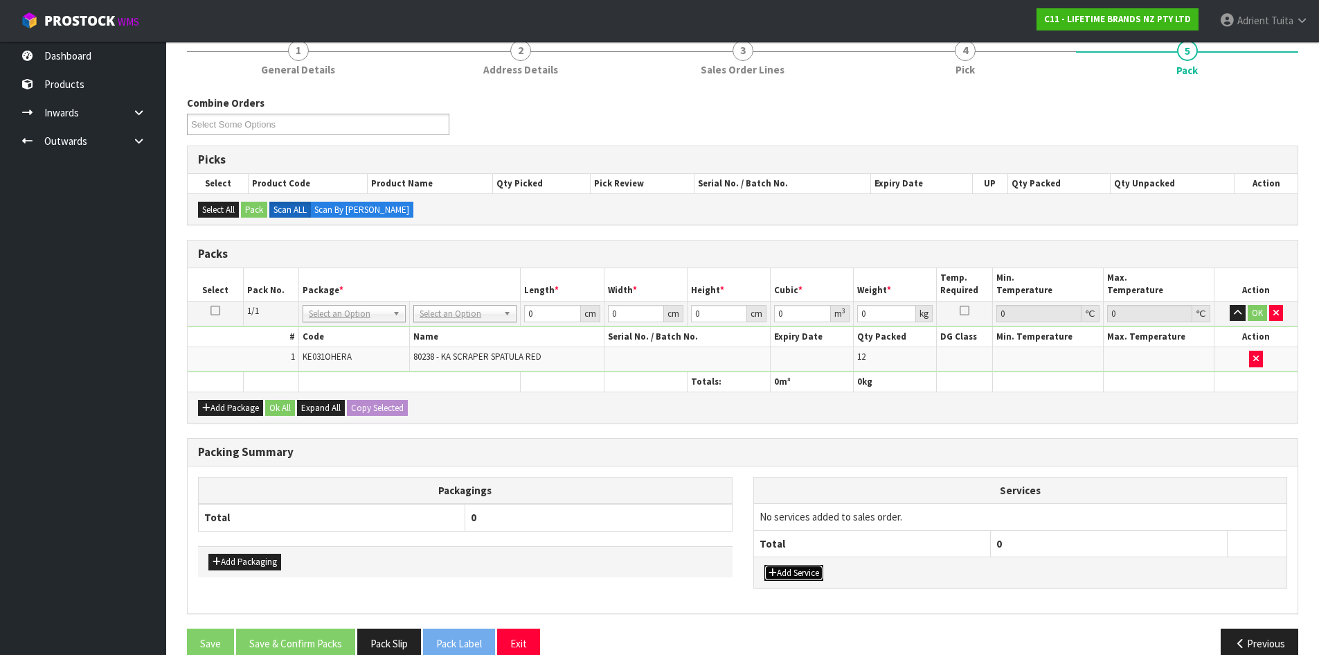
click at [802, 564] on button "Add Service" at bounding box center [794, 572] width 59 height 17
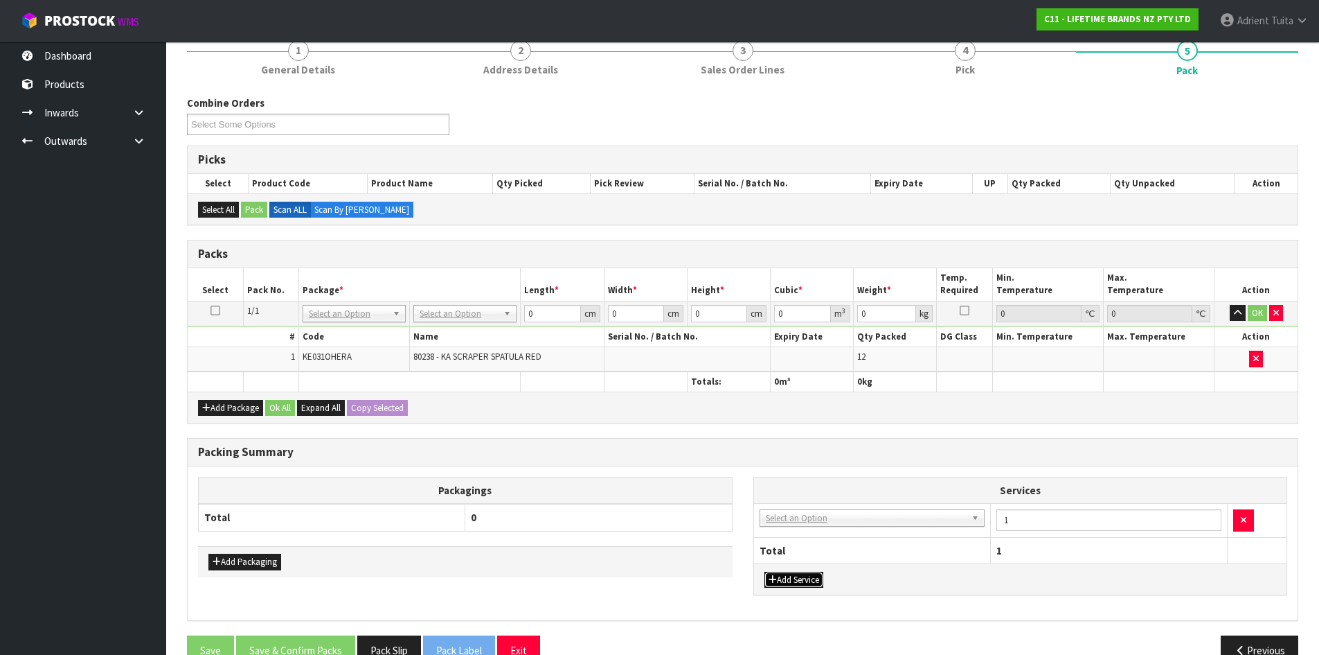
drag, startPoint x: 826, startPoint y: 522, endPoint x: 826, endPoint y: 537, distance: 15.2
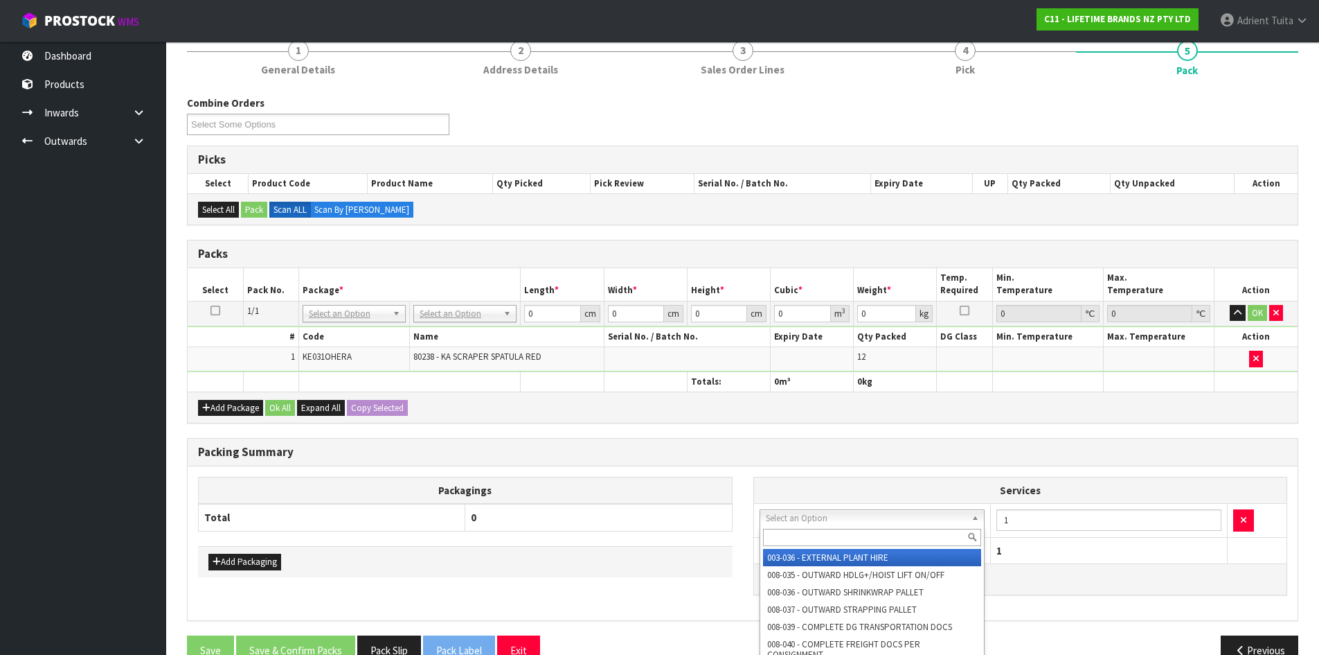
click at [826, 537] on input "text" at bounding box center [872, 536] width 219 height 17
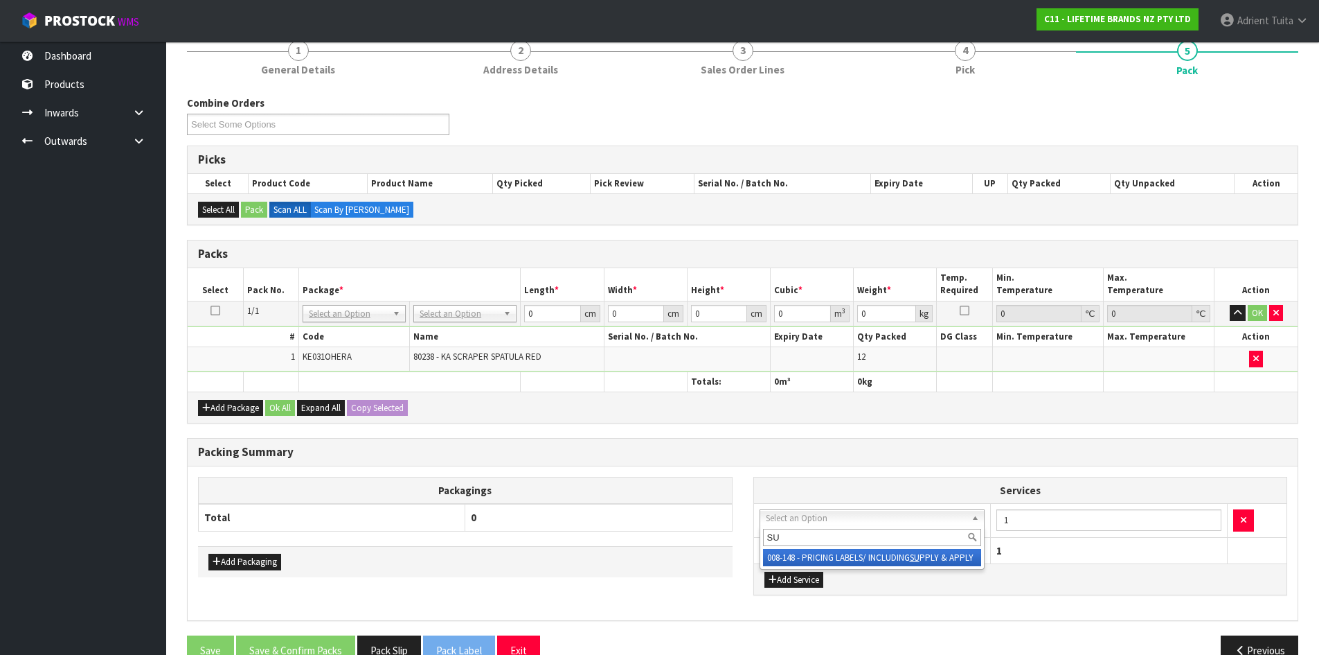
type input "SU"
drag, startPoint x: 819, startPoint y: 558, endPoint x: 1062, endPoint y: 558, distance: 243.1
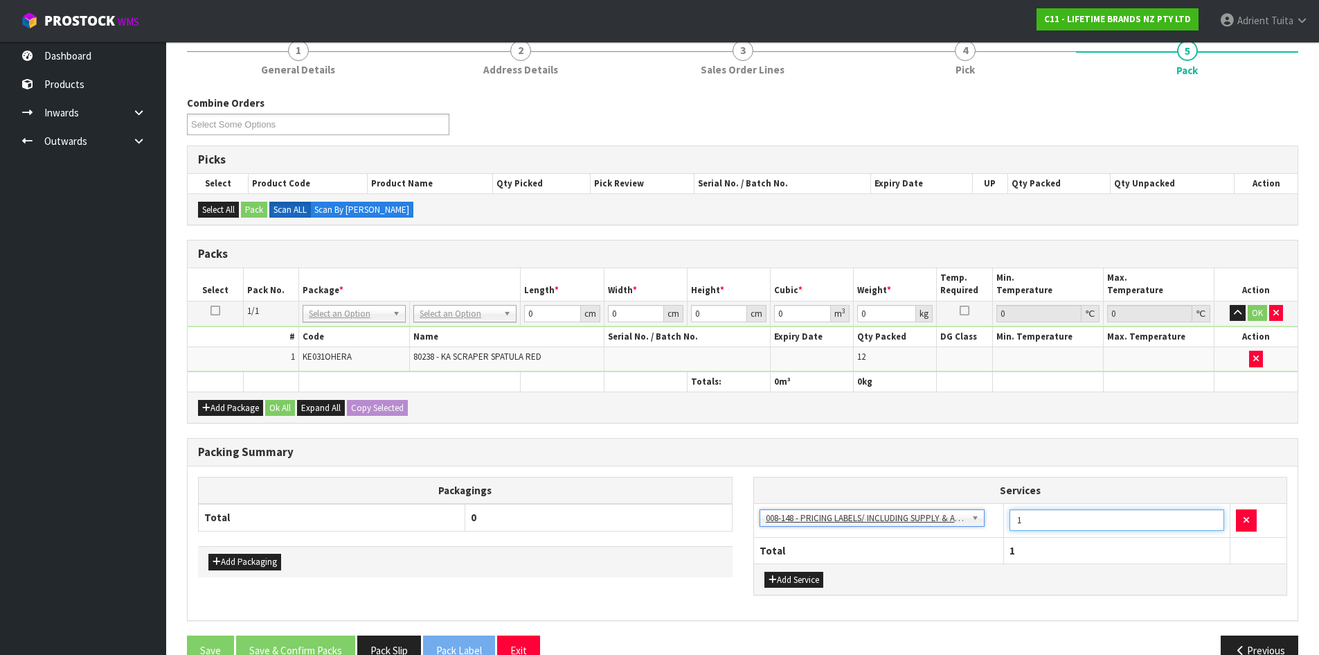
drag, startPoint x: 1062, startPoint y: 532, endPoint x: 1063, endPoint y: 524, distance: 8.4
click at [1062, 530] on td "1" at bounding box center [1117, 521] width 226 height 34
click at [1063, 524] on input "1" at bounding box center [1117, 519] width 215 height 21
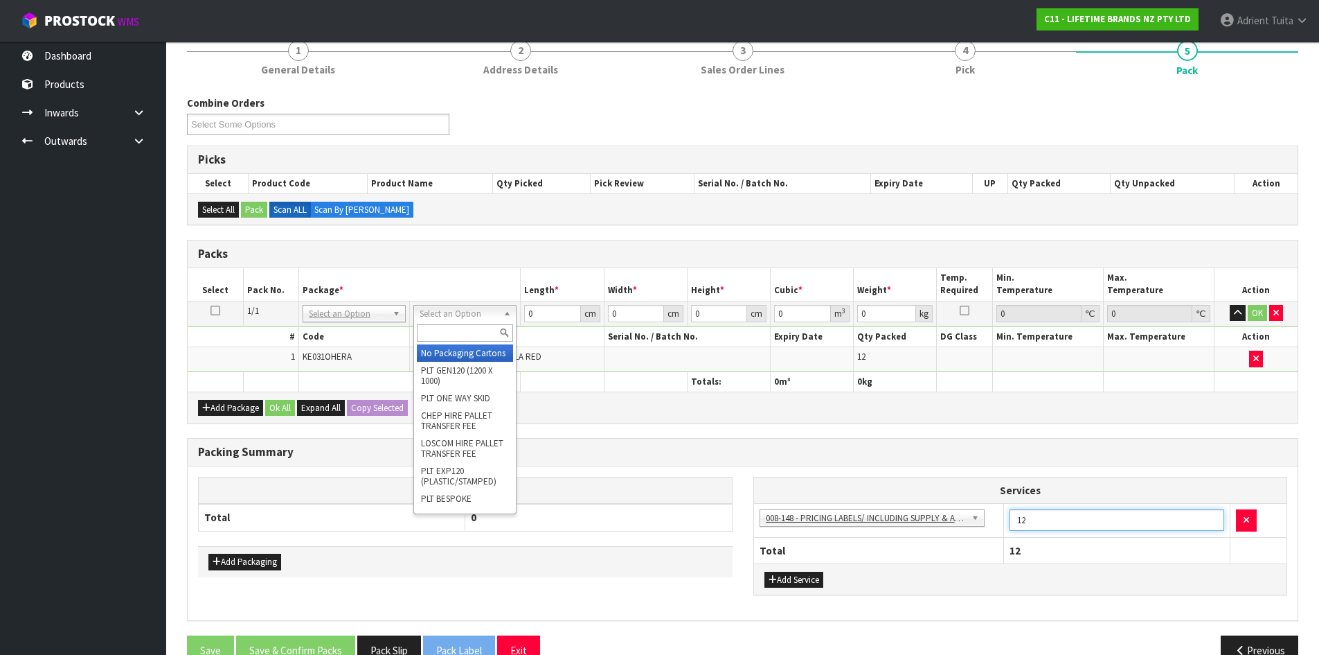
drag, startPoint x: 424, startPoint y: 321, endPoint x: 435, endPoint y: 354, distance: 34.4
type input "12"
drag, startPoint x: 437, startPoint y: 364, endPoint x: 473, endPoint y: 344, distance: 41.2
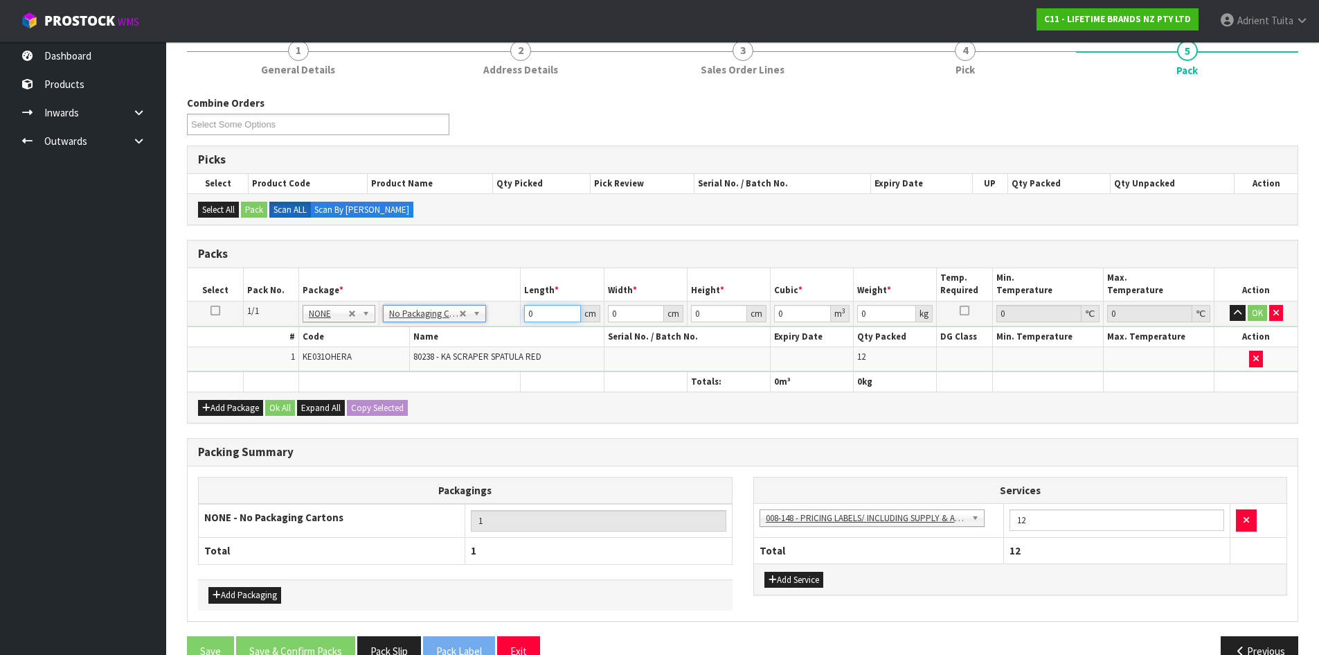
click at [541, 311] on input "0" at bounding box center [552, 313] width 56 height 17
type input "37"
type input "17"
type input "1"
type input "0.000629"
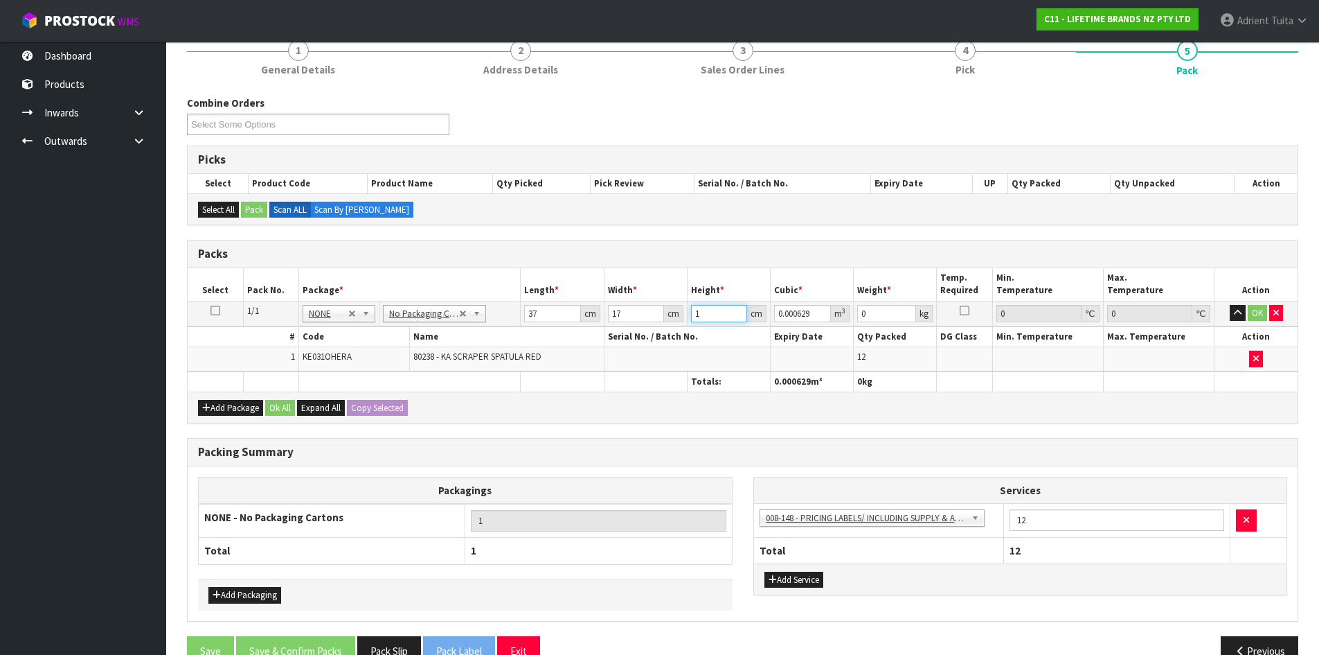
type input "16"
click at [1263, 313] on button "OK" at bounding box center [1257, 313] width 19 height 17
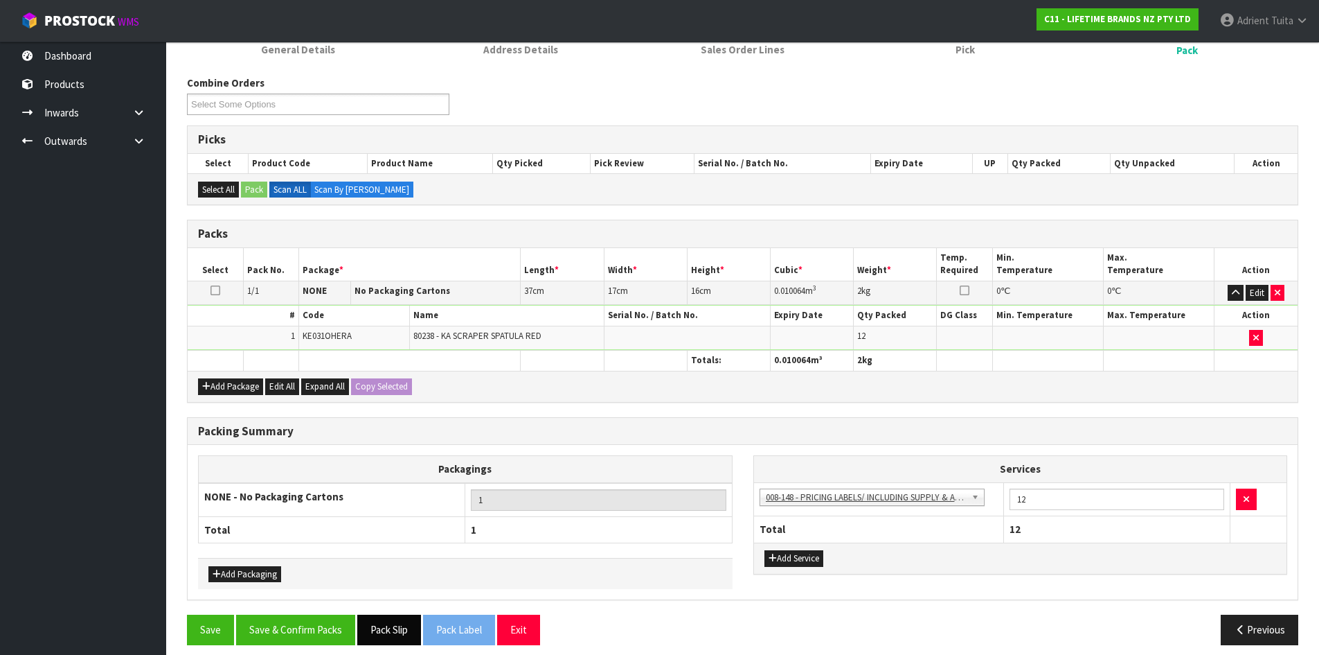
scroll to position [159, 0]
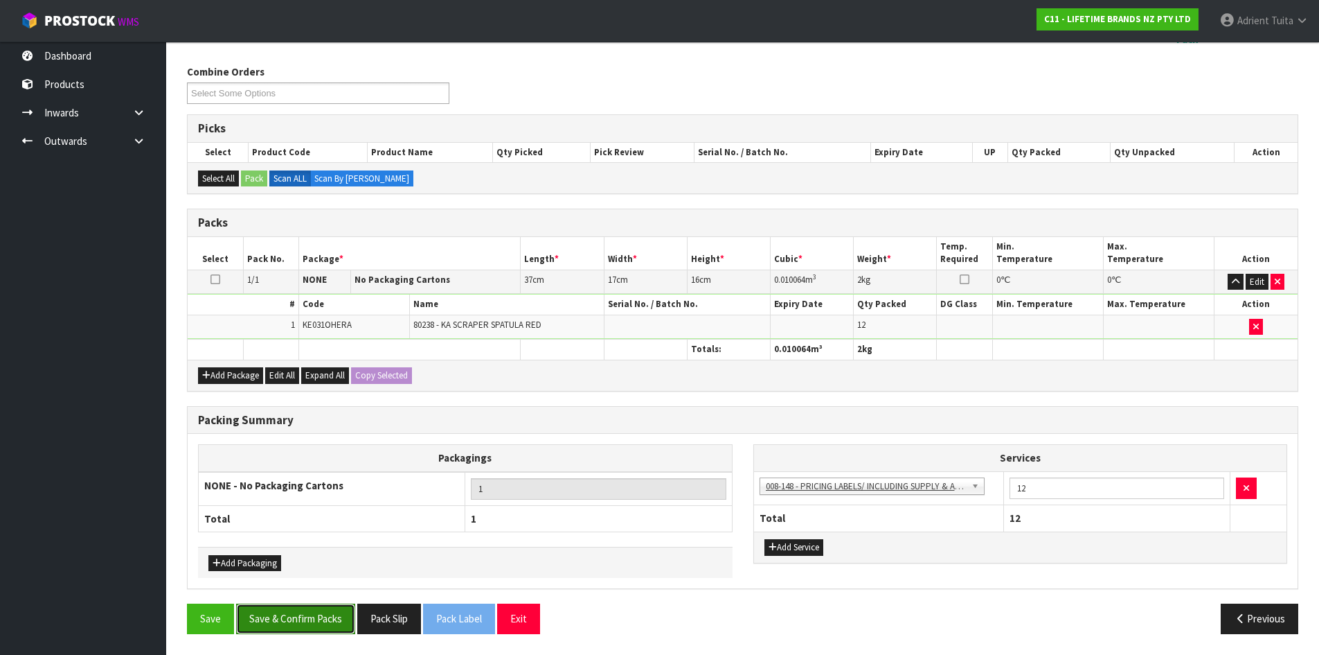
click at [291, 621] on button "Save & Confirm Packs" at bounding box center [295, 618] width 119 height 30
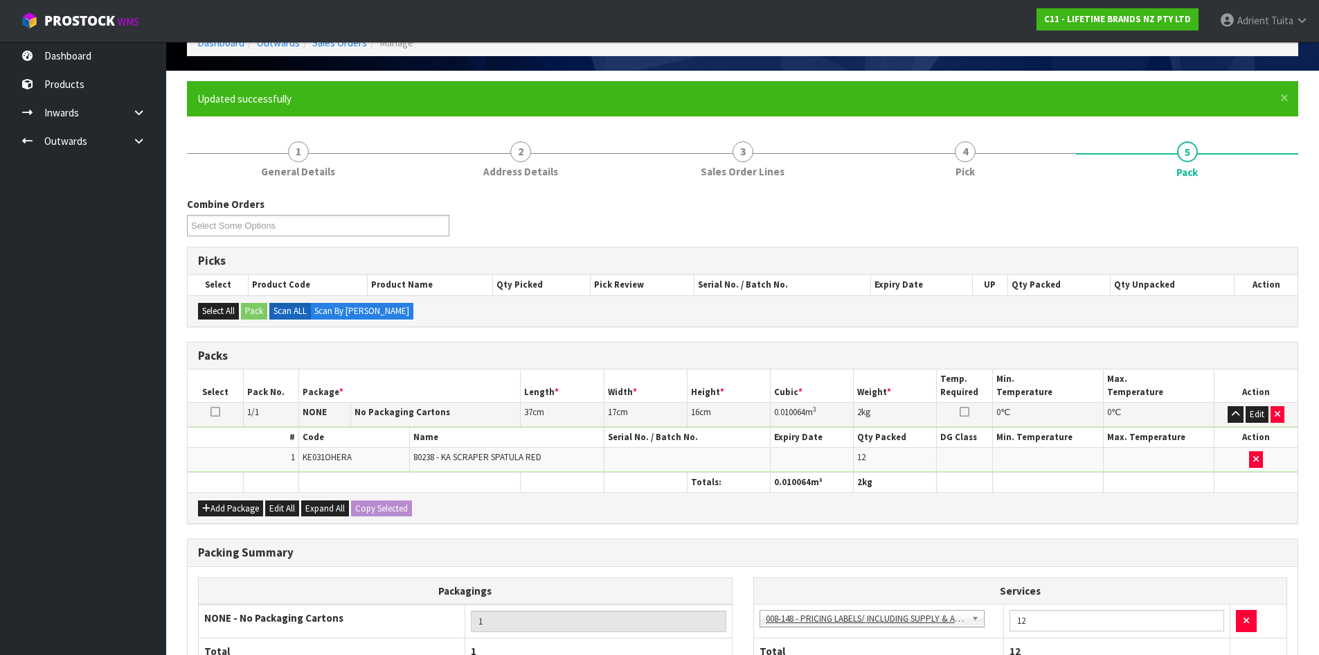
scroll to position [133, 0]
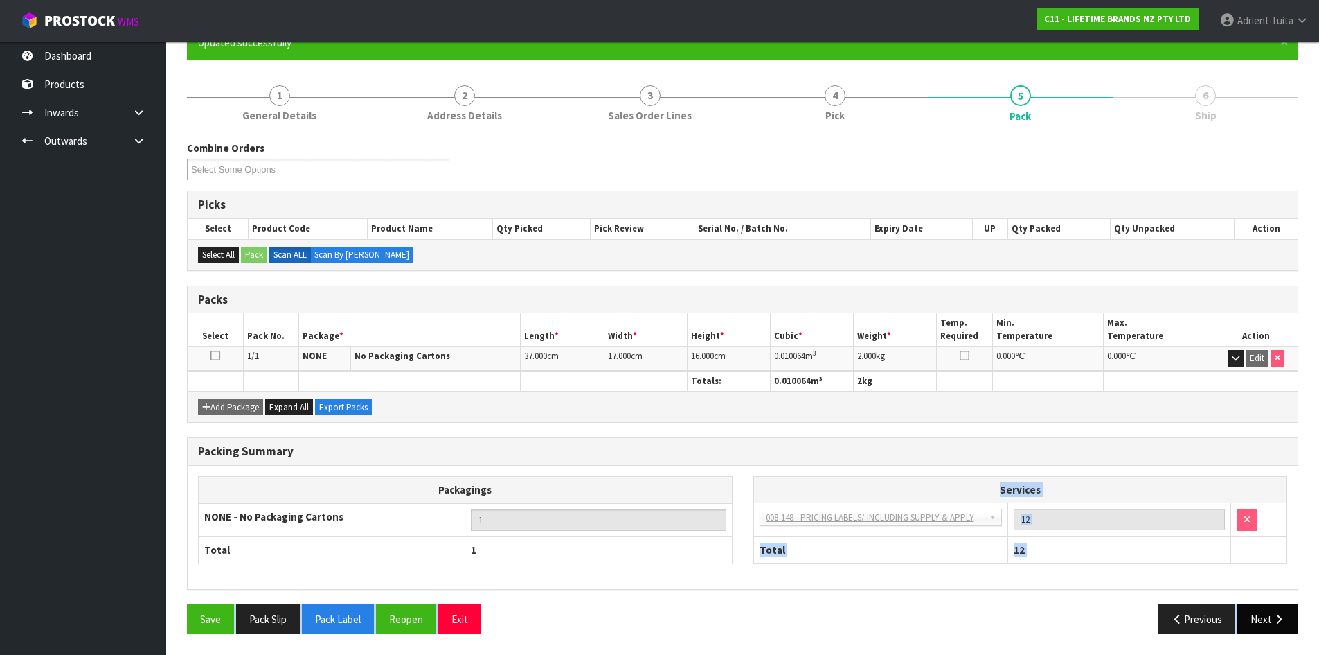
click at [1272, 608] on div "Combine Orders C11-ORD0002120 C11-ORD0002123 C11-ORD0002130 C11-ORD0002137 C11-…" at bounding box center [743, 393] width 1112 height 504
click at [1265, 610] on button "Next" at bounding box center [1268, 619] width 61 height 30
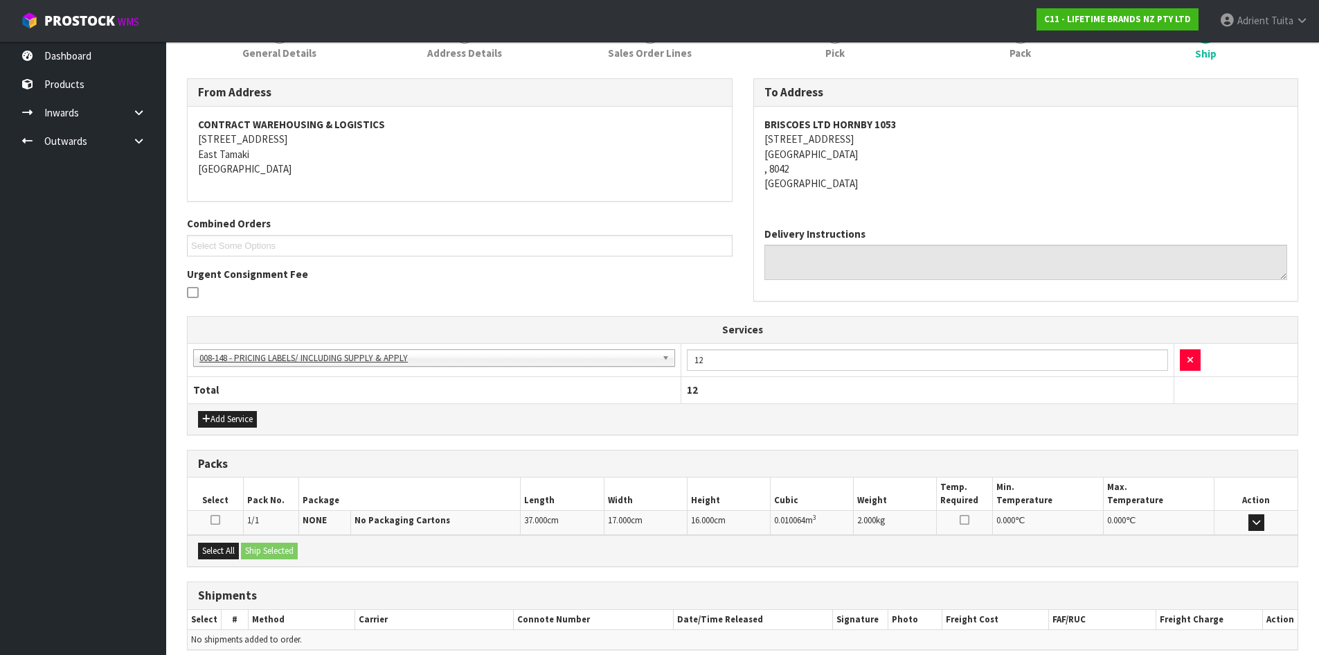
scroll to position [256, 0]
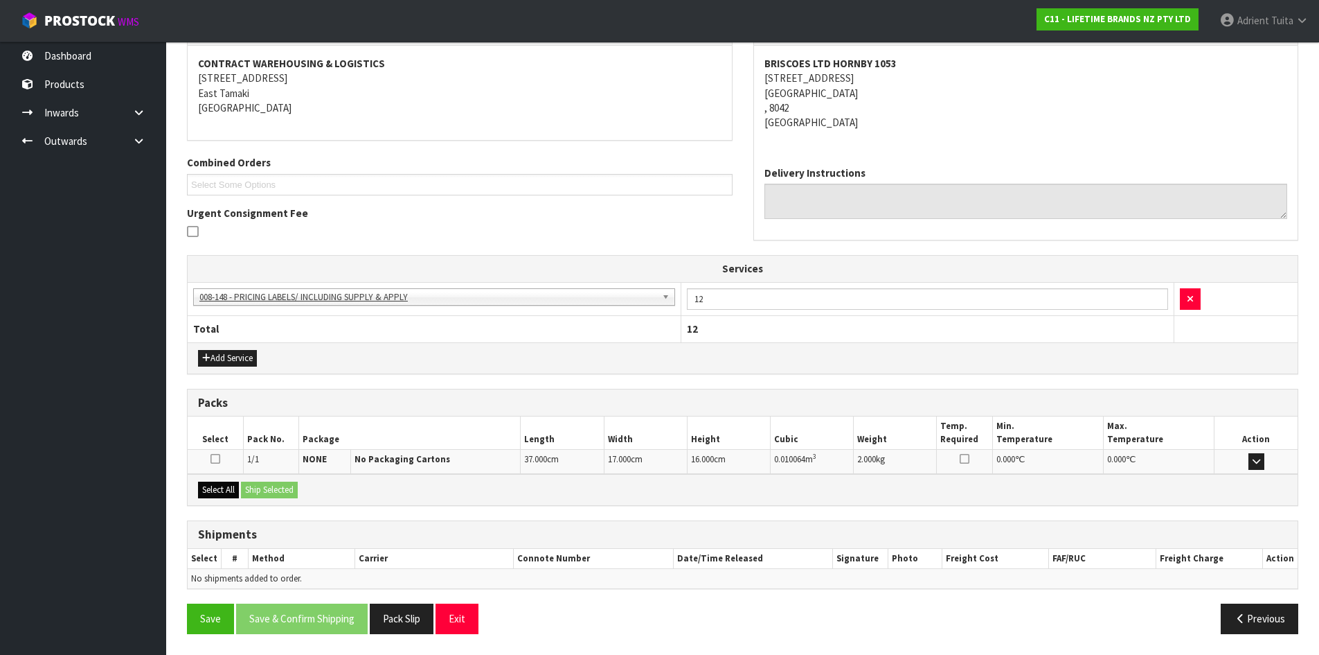
click at [229, 498] on div "Select All Ship Selected" at bounding box center [743, 489] width 1110 height 31
click at [235, 492] on button "Select All" at bounding box center [218, 489] width 41 height 17
click at [266, 487] on button "Ship Selected" at bounding box center [269, 489] width 57 height 17
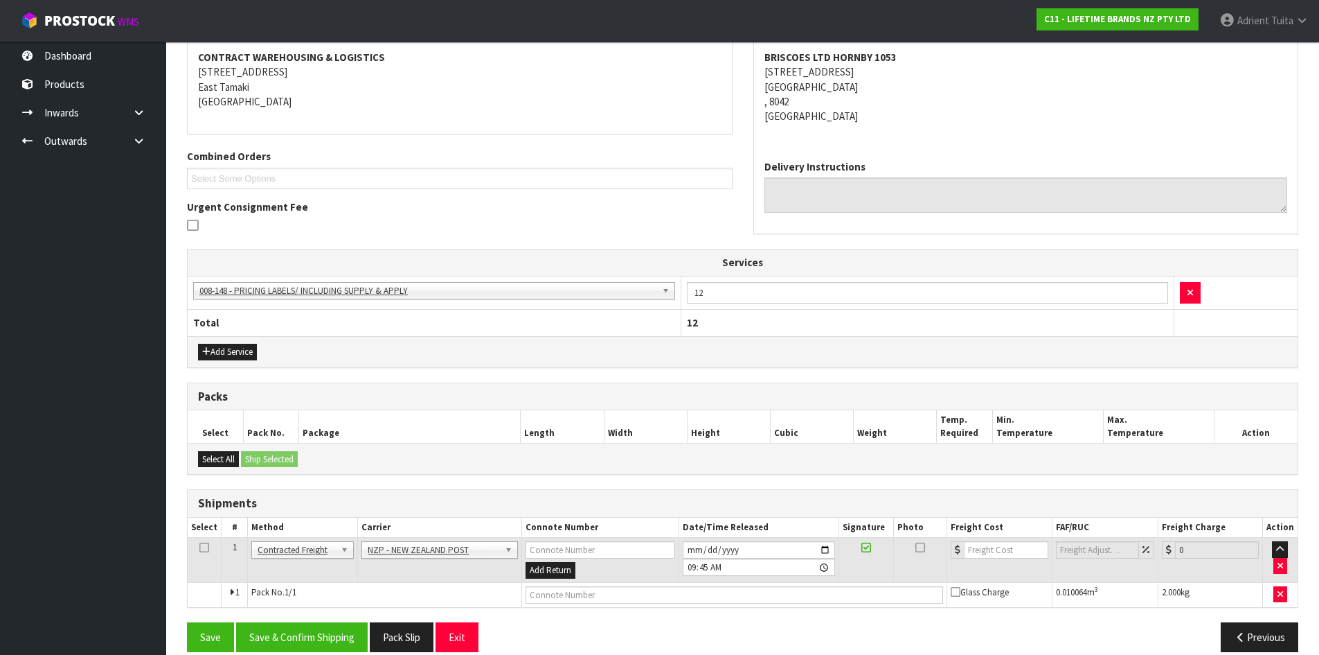
scroll to position [281, 0]
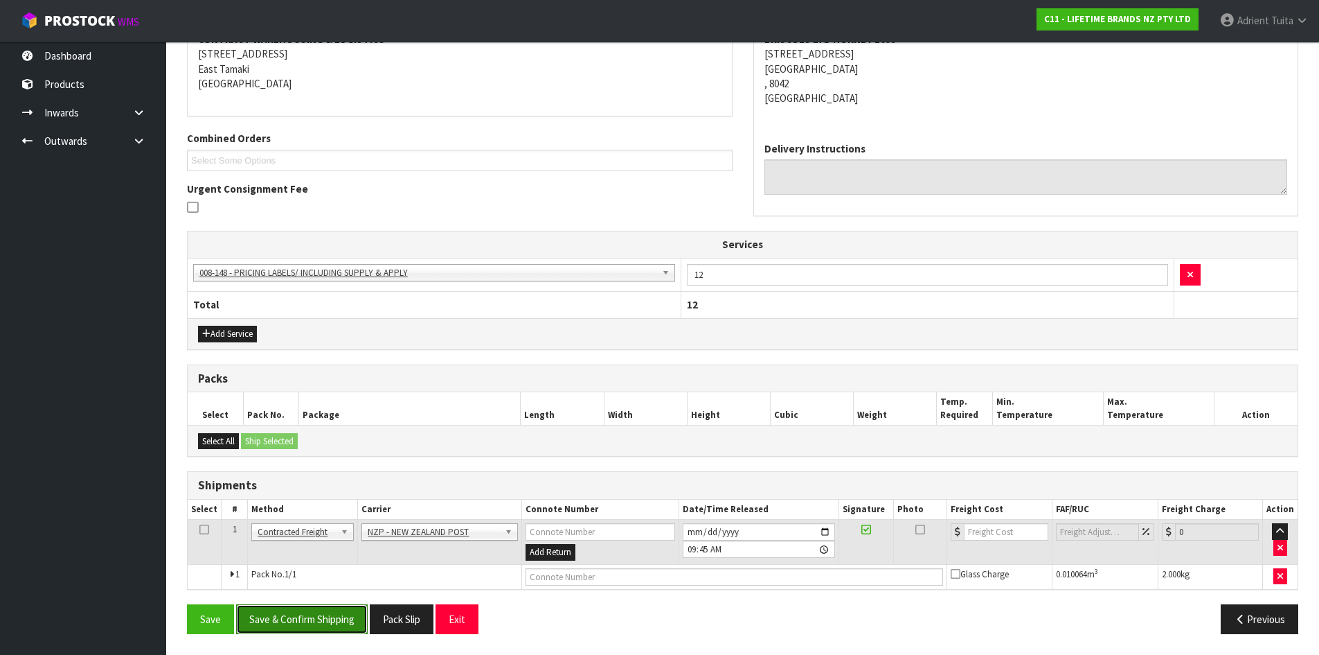
click at [317, 614] on button "Save & Confirm Shipping" at bounding box center [302, 619] width 132 height 30
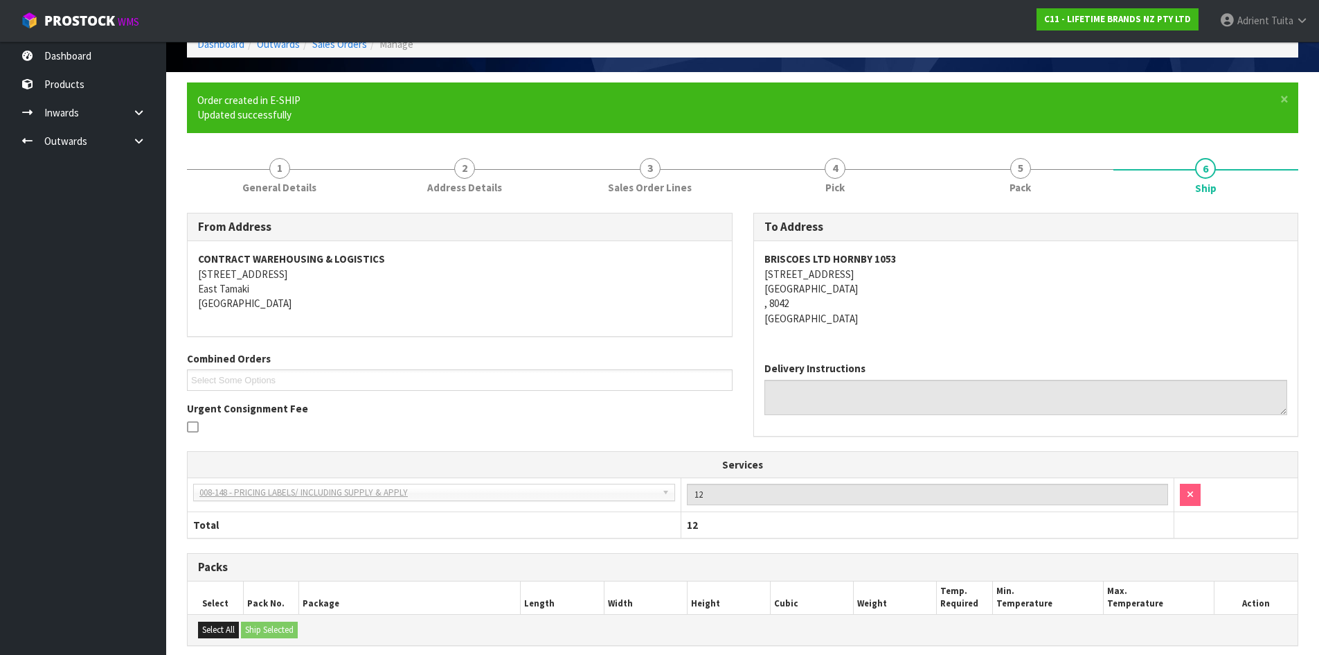
scroll to position [261, 0]
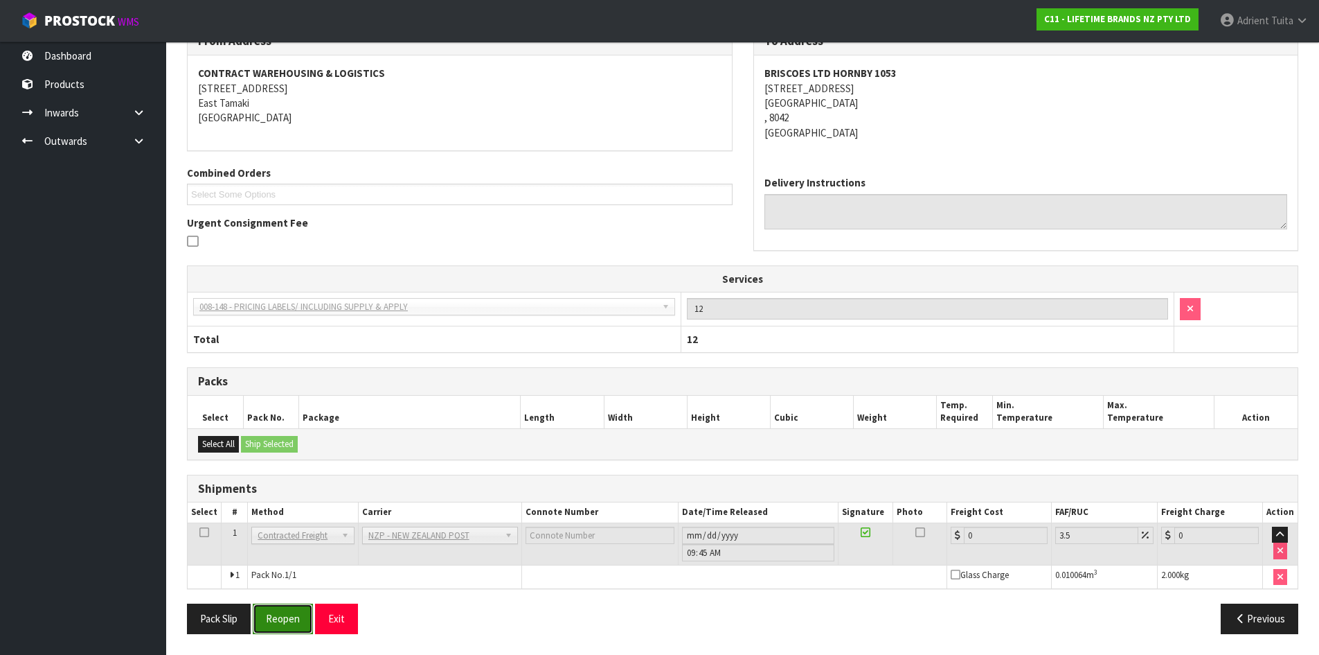
click at [281, 614] on button "Reopen" at bounding box center [283, 618] width 60 height 30
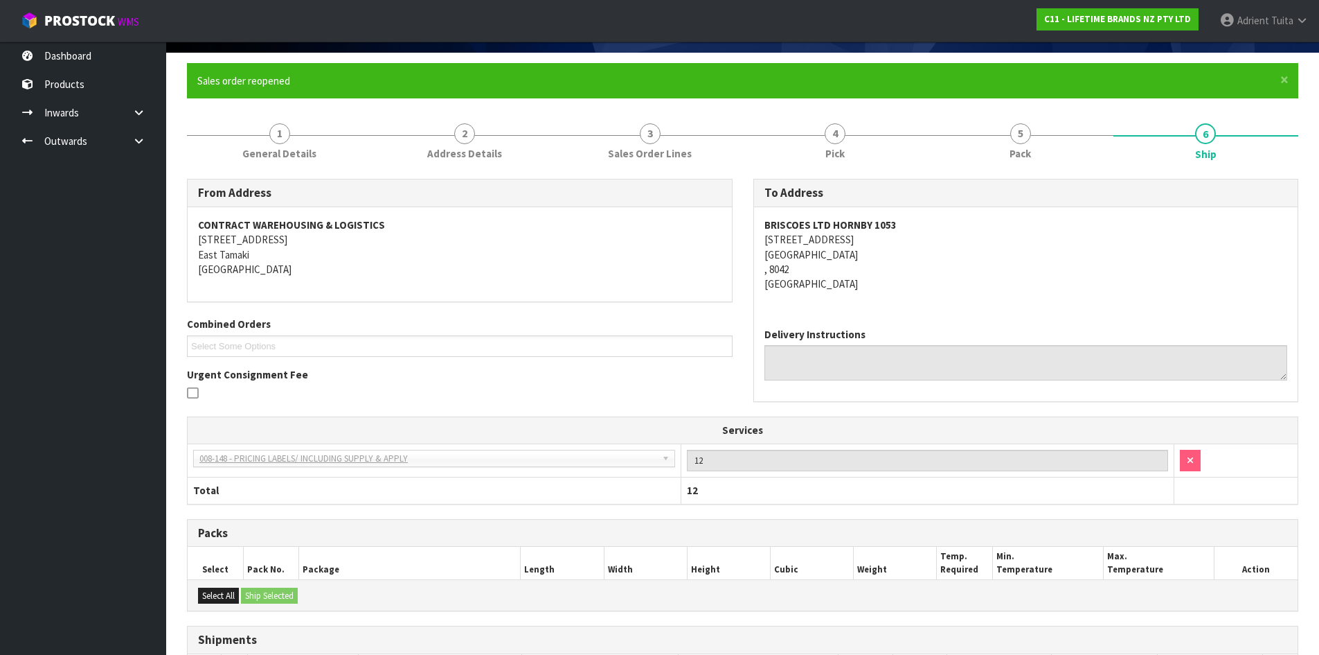
scroll to position [246, 0]
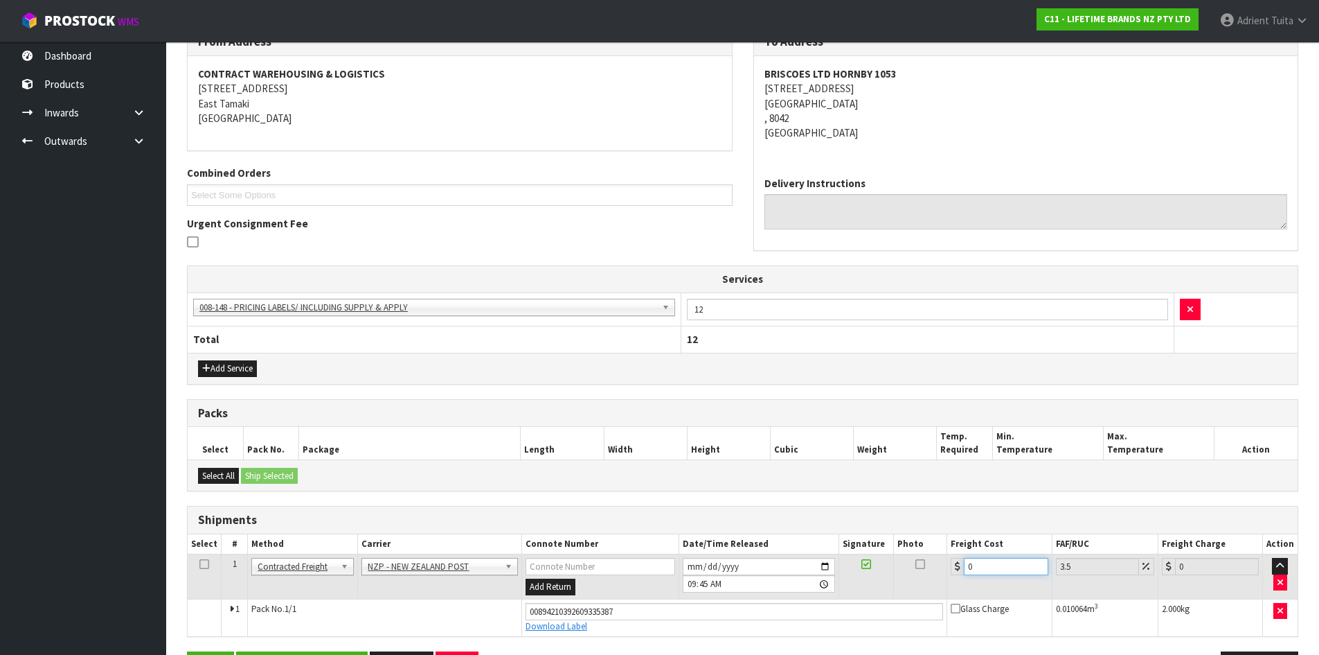
drag, startPoint x: 984, startPoint y: 567, endPoint x: 981, endPoint y: 556, distance: 11.4
click at [985, 566] on input "0" at bounding box center [1006, 566] width 84 height 17
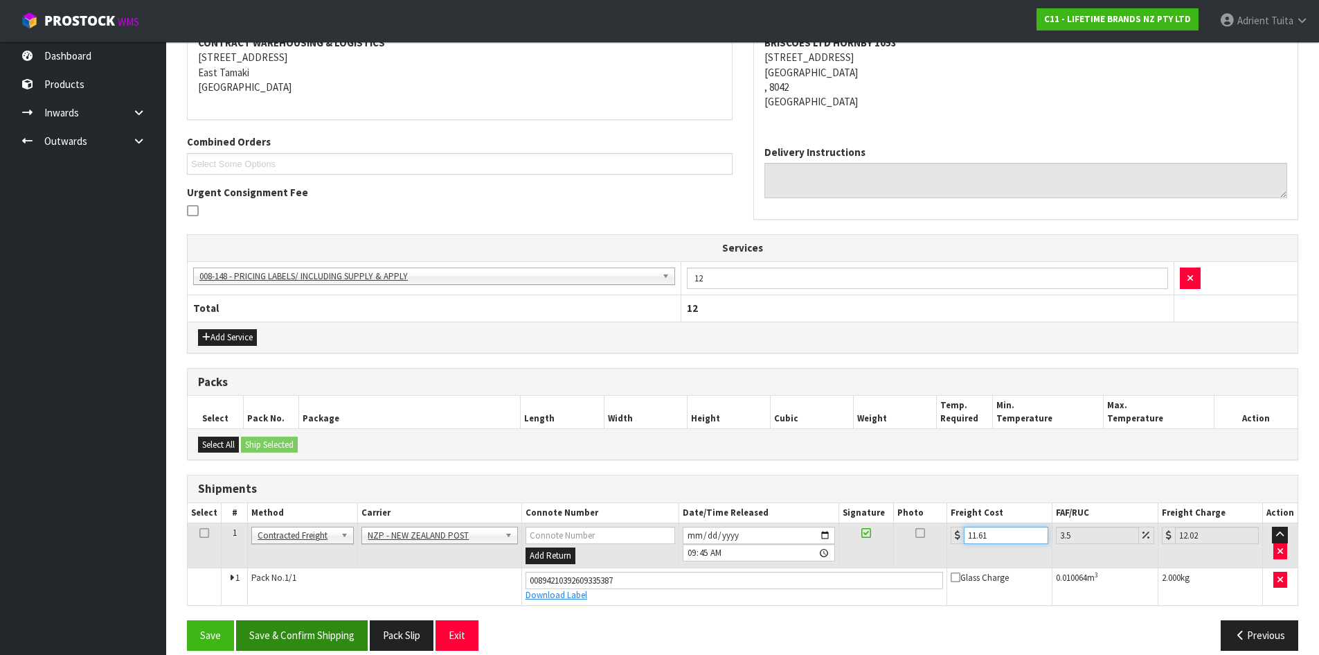
scroll to position [294, 0]
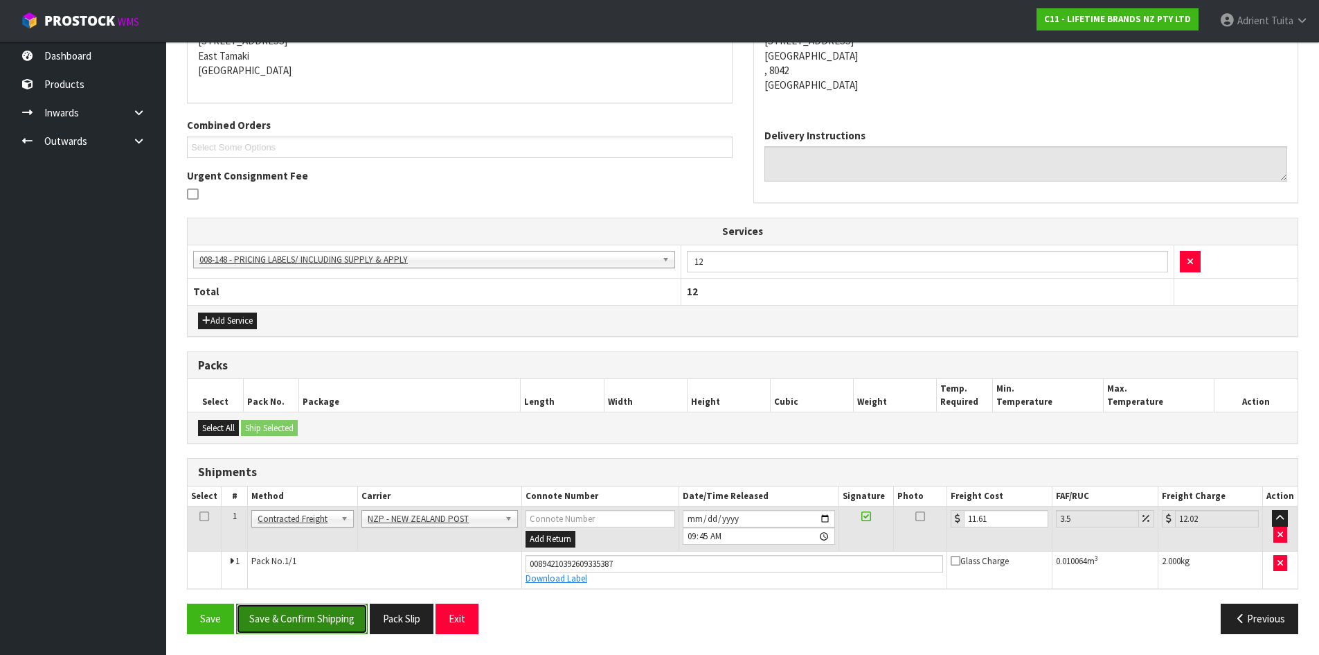
click at [272, 619] on button "Save & Confirm Shipping" at bounding box center [302, 618] width 132 height 30
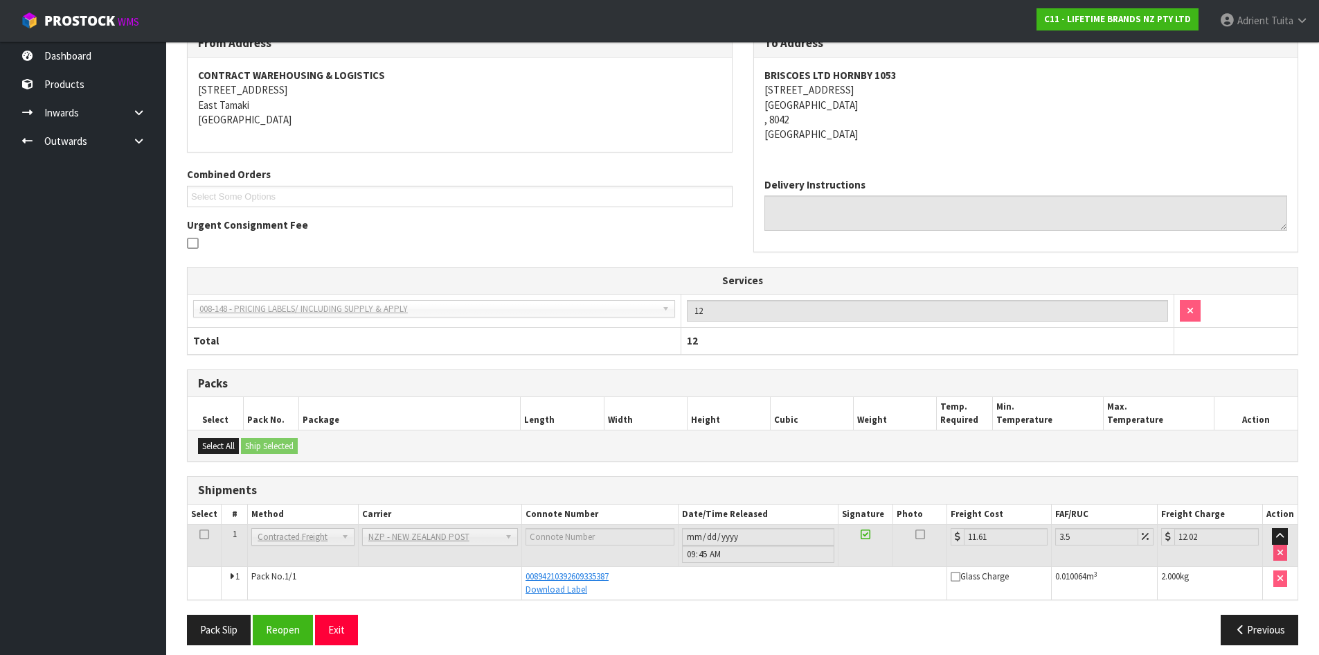
scroll to position [256, 0]
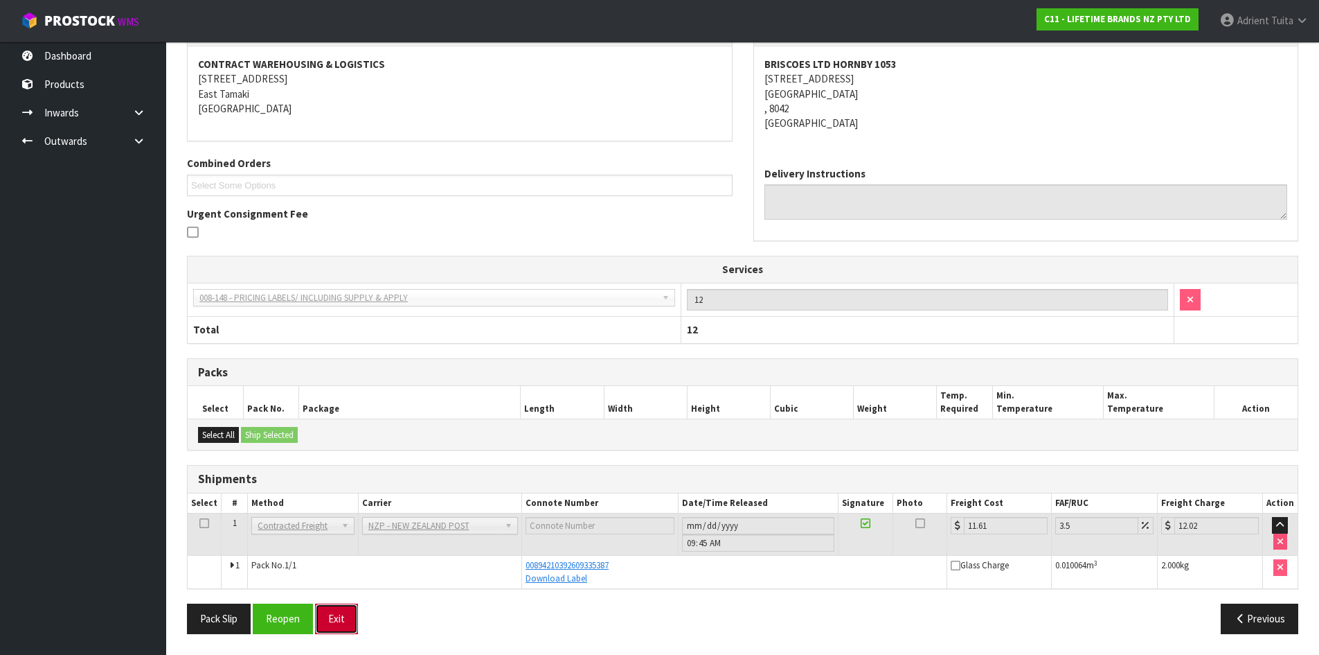
click at [351, 605] on button "Exit" at bounding box center [336, 618] width 43 height 30
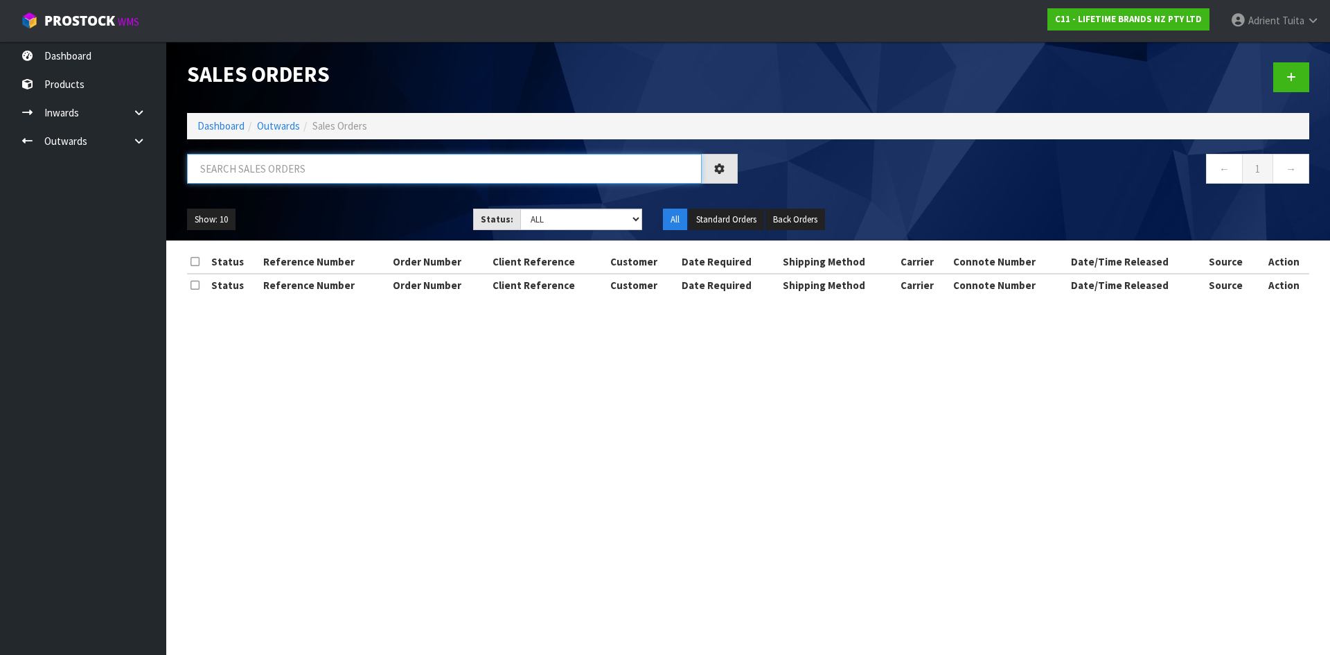
click at [258, 172] on input "text" at bounding box center [444, 169] width 515 height 30
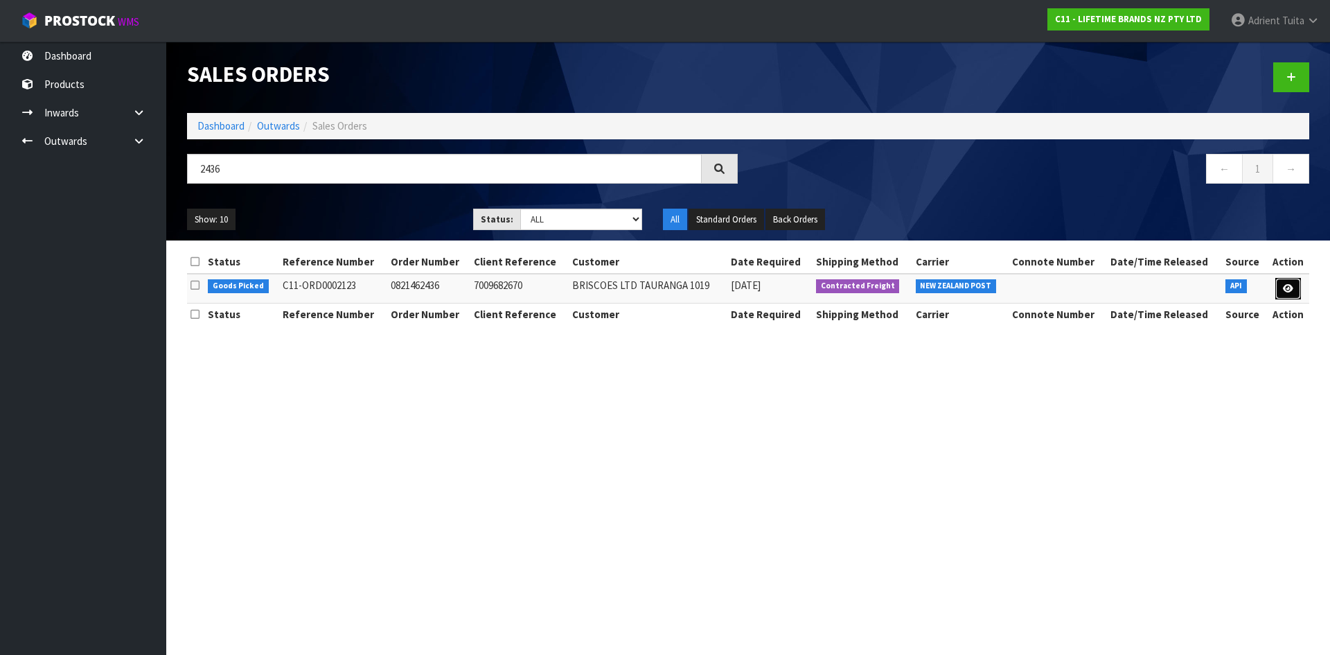
click at [1284, 281] on link at bounding box center [1288, 289] width 26 height 22
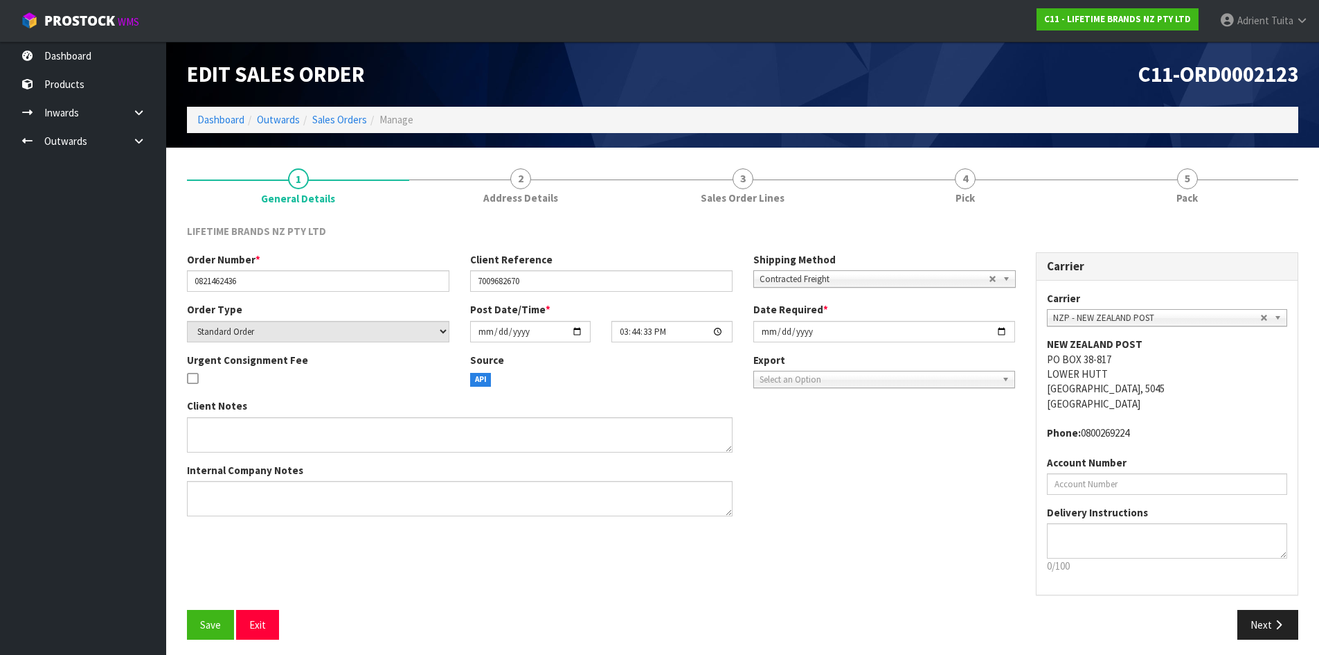
click at [1250, 196] on link "5 Pack" at bounding box center [1187, 185] width 222 height 55
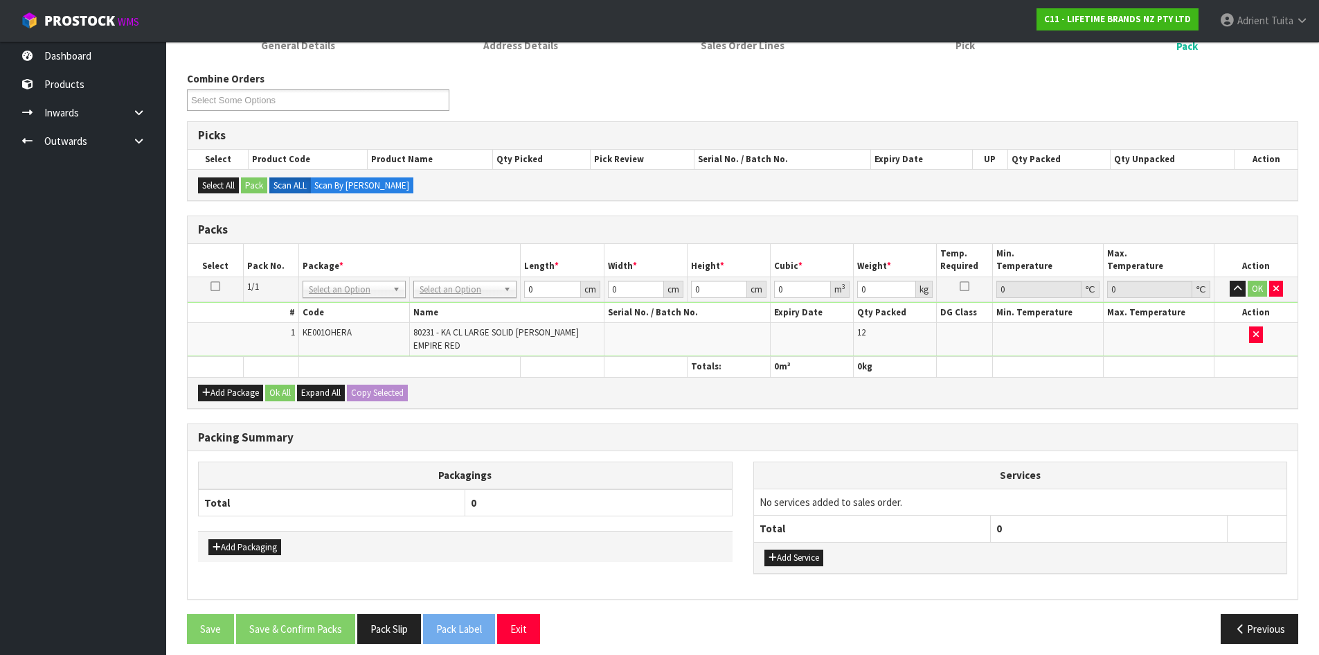
scroll to position [153, 0]
drag, startPoint x: 812, startPoint y: 548, endPoint x: 808, endPoint y: 529, distance: 19.3
click at [808, 549] on button "Add Service" at bounding box center [794, 557] width 59 height 17
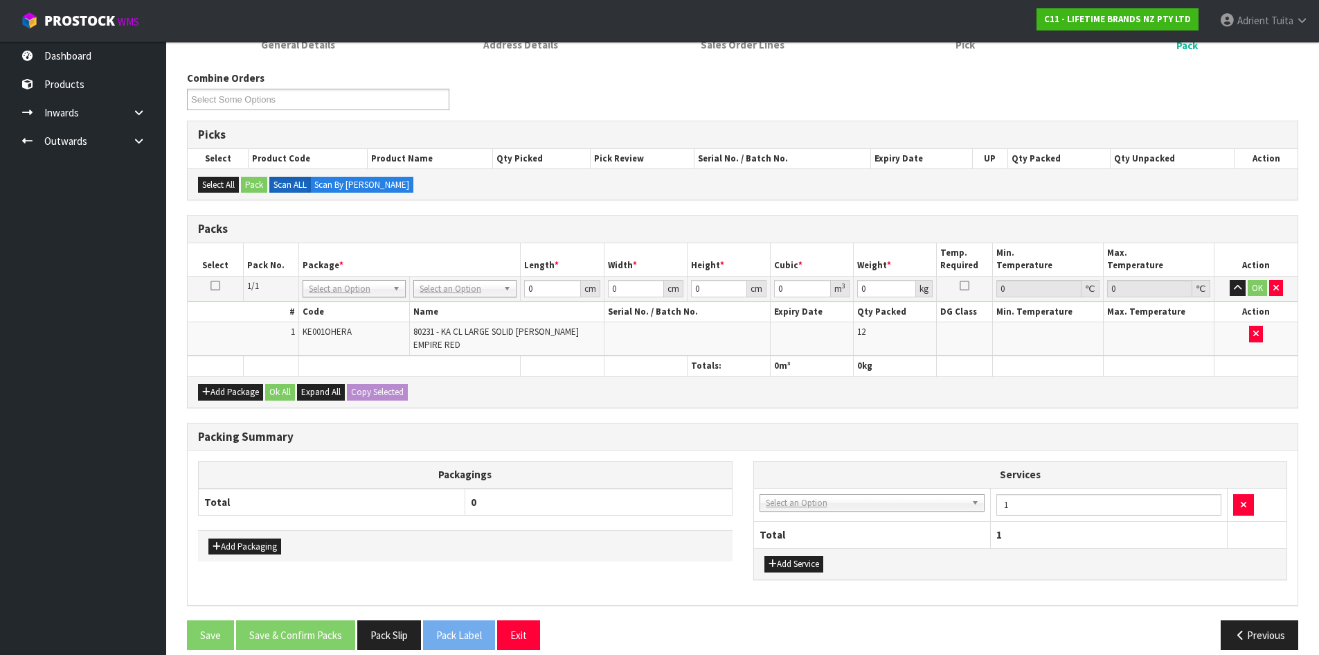
drag, startPoint x: 805, startPoint y: 513, endPoint x: 809, endPoint y: 519, distance: 7.5
click at [809, 511] on td "003-036 - EXTERNAL PLANT HIRE 008-035 - OUTWARD HDLG+/HOIST LIFT ON/OFF 008-036…" at bounding box center [872, 505] width 237 height 34
drag, startPoint x: 809, startPoint y: 519, endPoint x: 817, endPoint y: 500, distance: 20.2
click at [809, 522] on th "Total" at bounding box center [872, 535] width 237 height 26
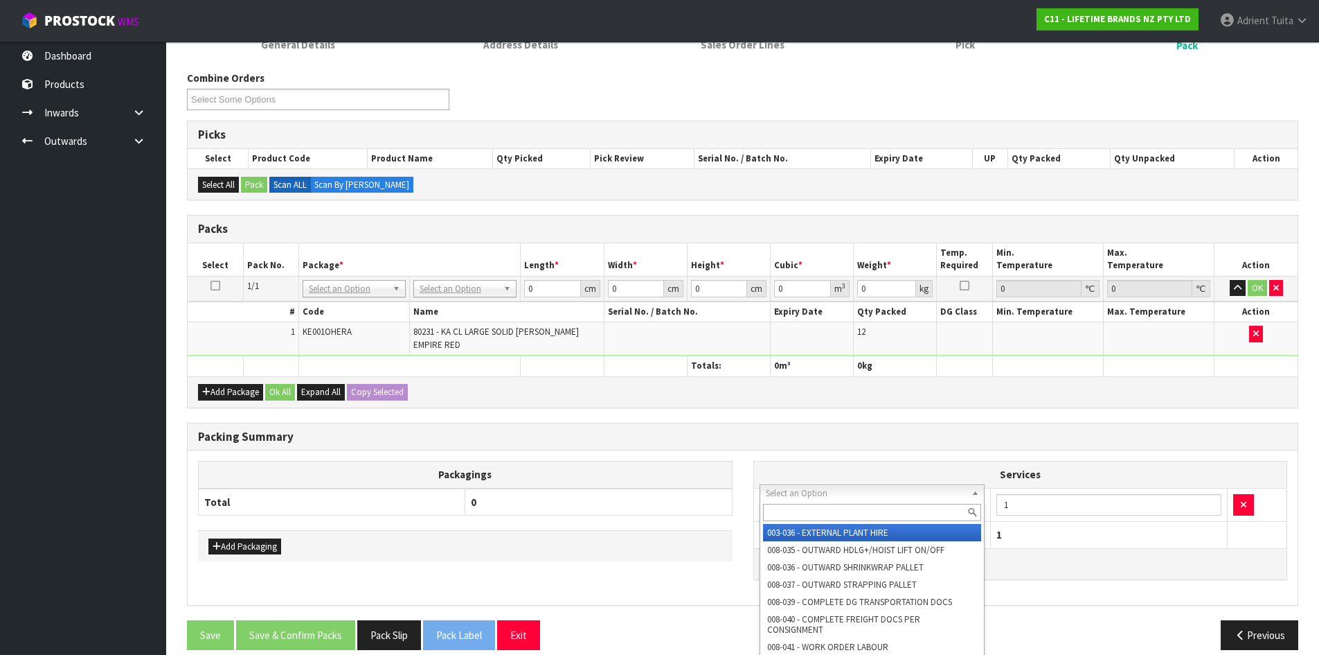
drag, startPoint x: 817, startPoint y: 499, endPoint x: 817, endPoint y: 512, distance: 13.2
click at [817, 513] on input "text" at bounding box center [872, 512] width 219 height 17
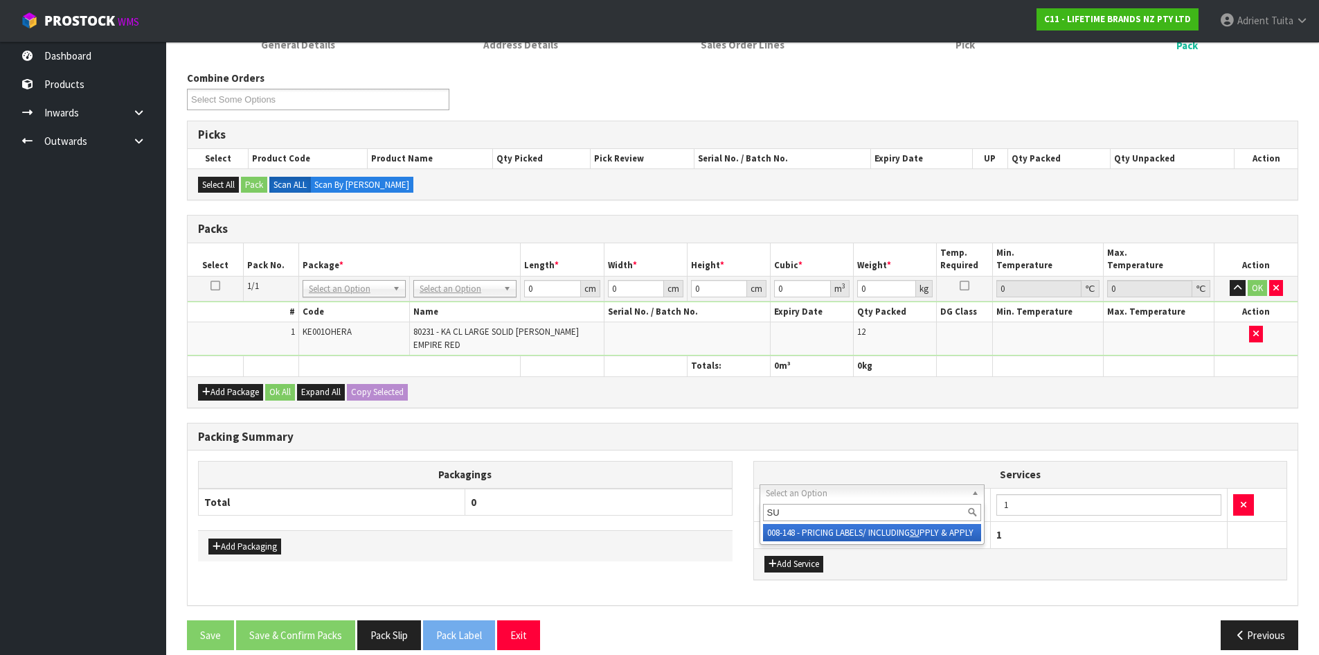
drag, startPoint x: 830, startPoint y: 531, endPoint x: 979, endPoint y: 536, distance: 148.3
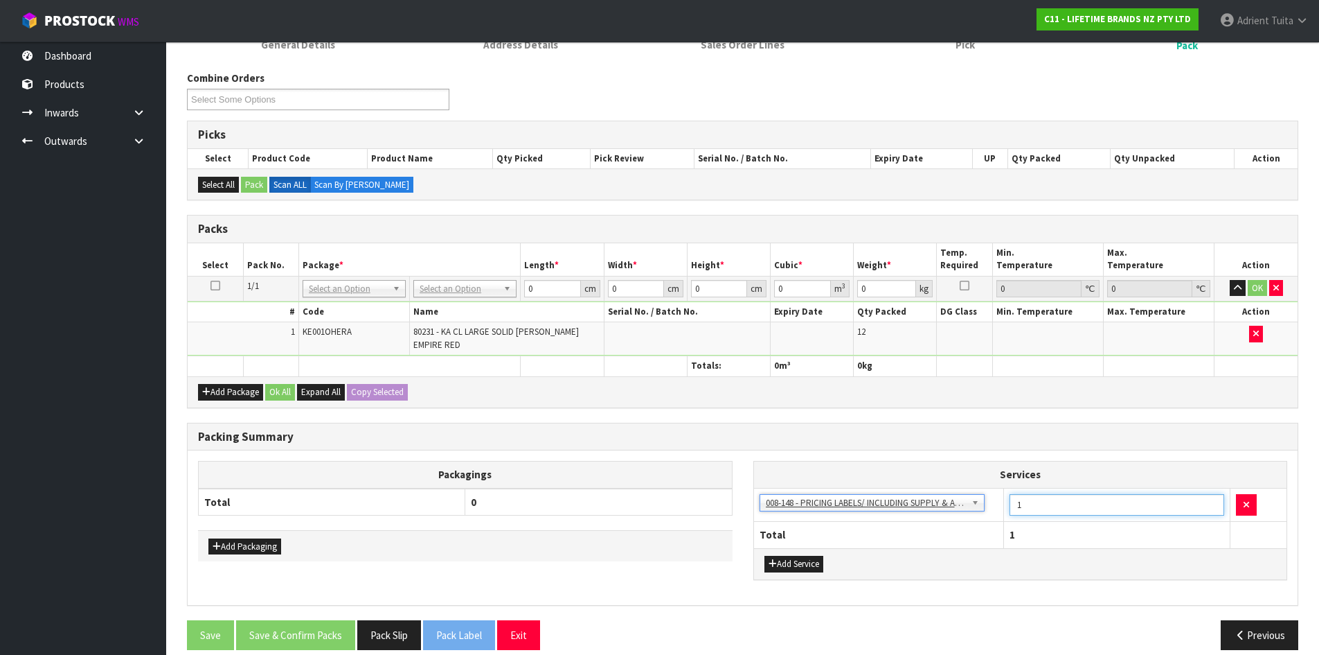
click at [1054, 499] on input "1" at bounding box center [1117, 504] width 215 height 21
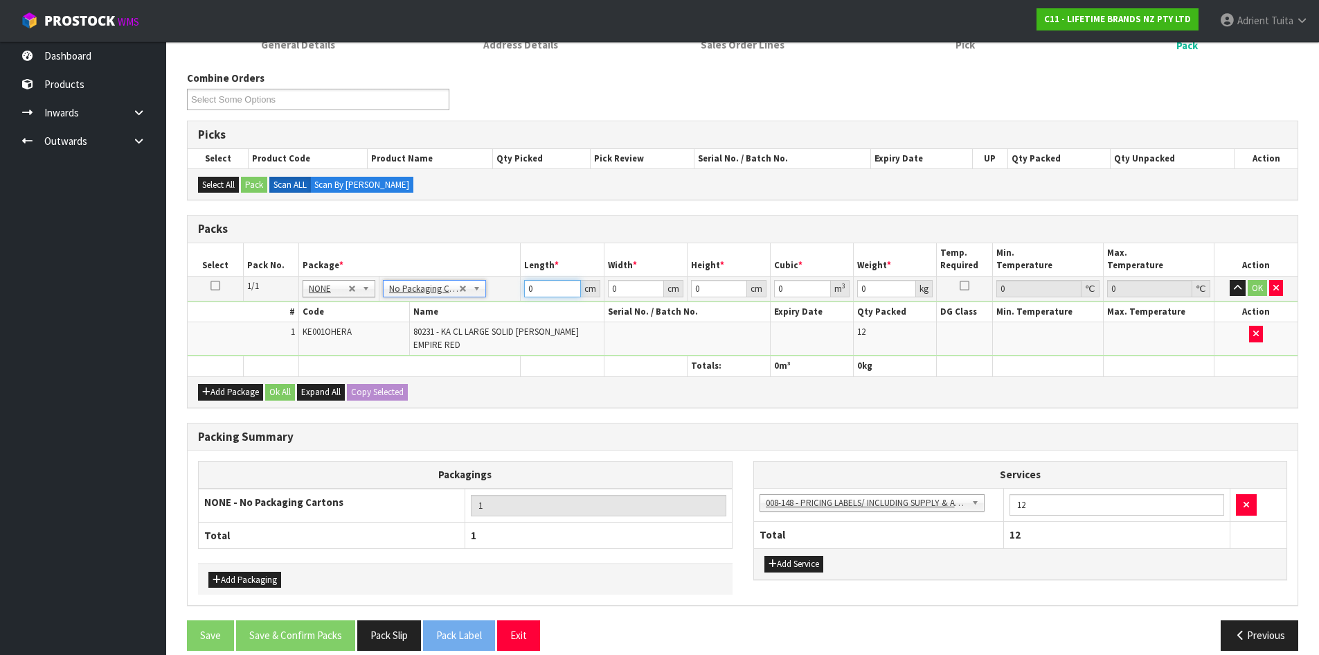
click at [555, 290] on input "0" at bounding box center [552, 288] width 56 height 17
click at [1250, 289] on button "OK" at bounding box center [1257, 288] width 19 height 17
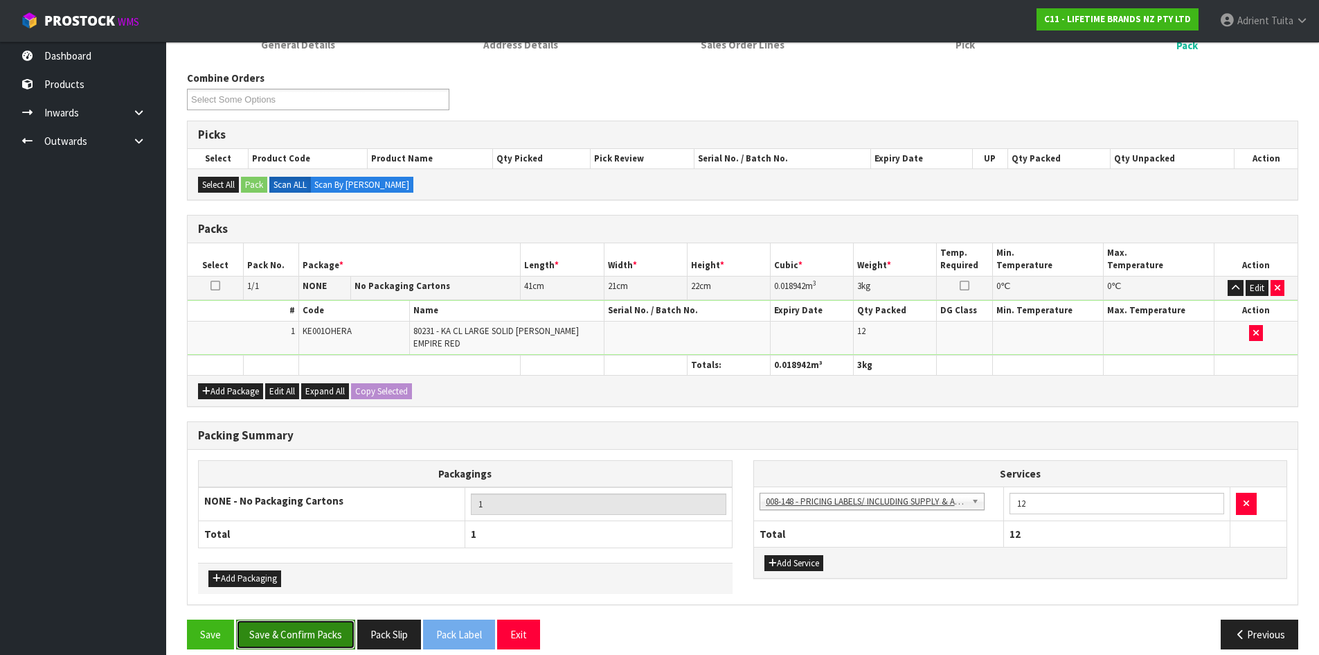
click at [317, 619] on button "Save & Confirm Packs" at bounding box center [295, 634] width 119 height 30
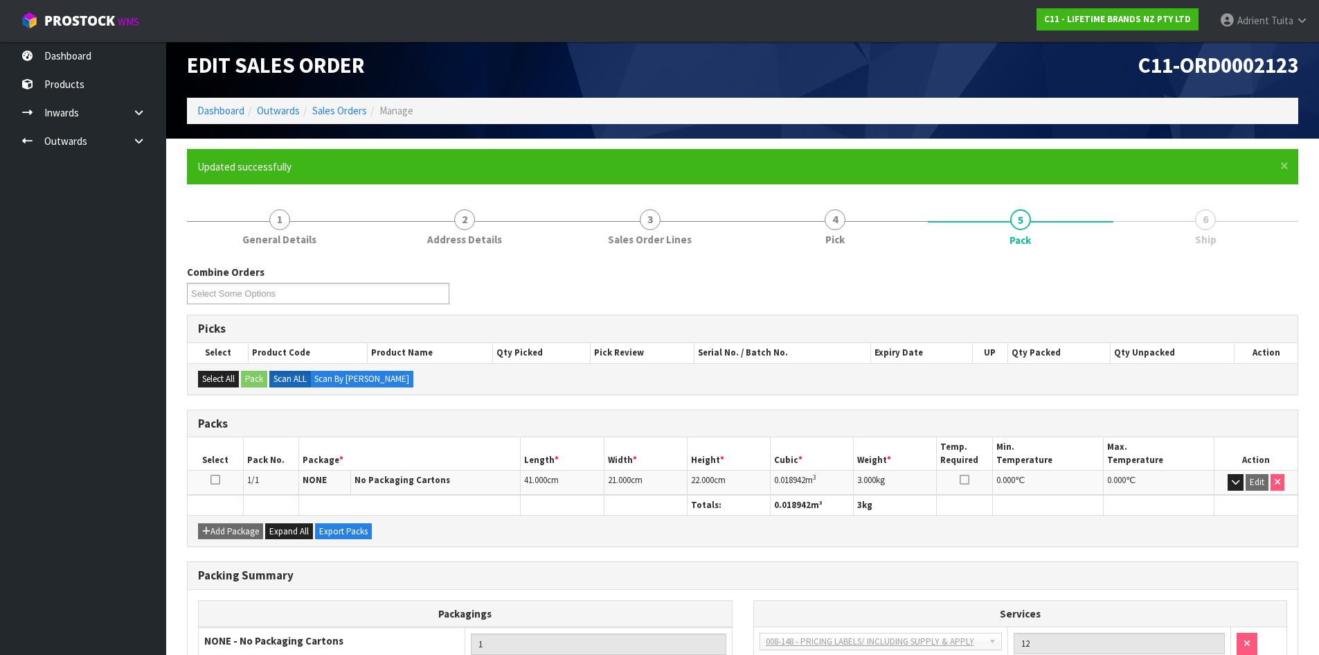
scroll to position [133, 0]
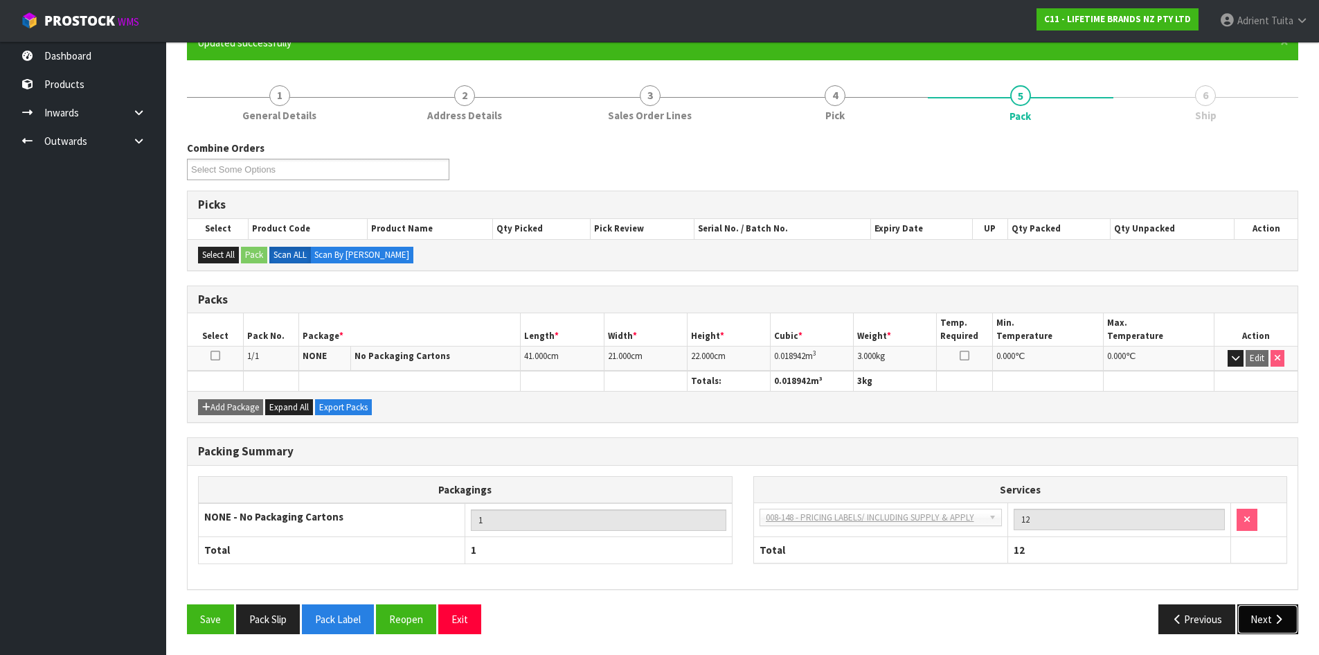
click at [1250, 613] on button "Next" at bounding box center [1268, 619] width 61 height 30
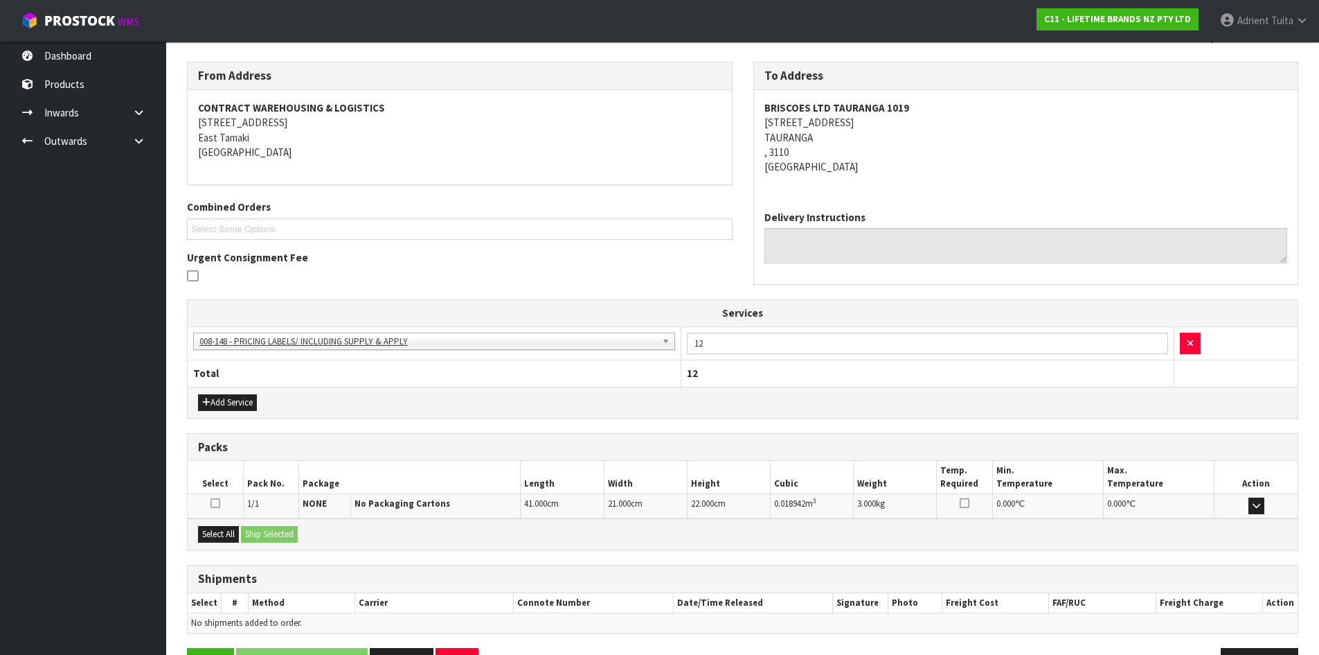
scroll to position [256, 0]
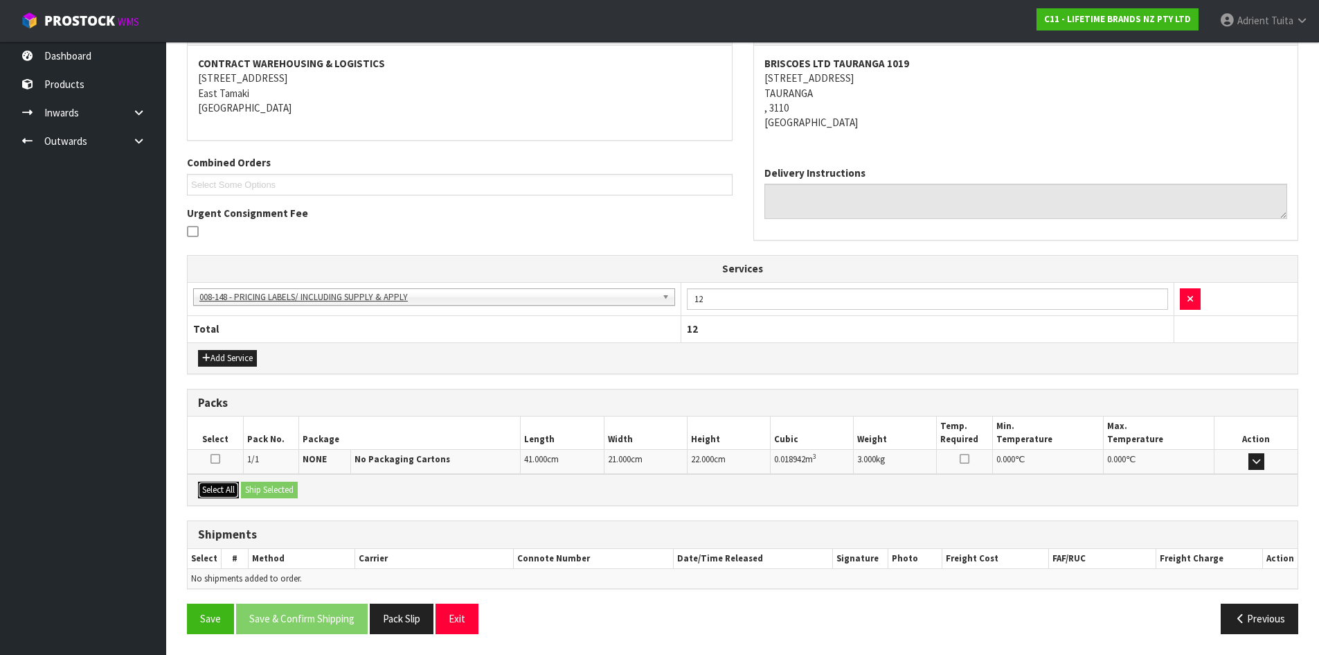
click at [229, 490] on button "Select All" at bounding box center [218, 489] width 41 height 17
drag, startPoint x: 258, startPoint y: 489, endPoint x: 281, endPoint y: 490, distance: 22.9
click at [265, 488] on button "Ship Selected" at bounding box center [269, 489] width 57 height 17
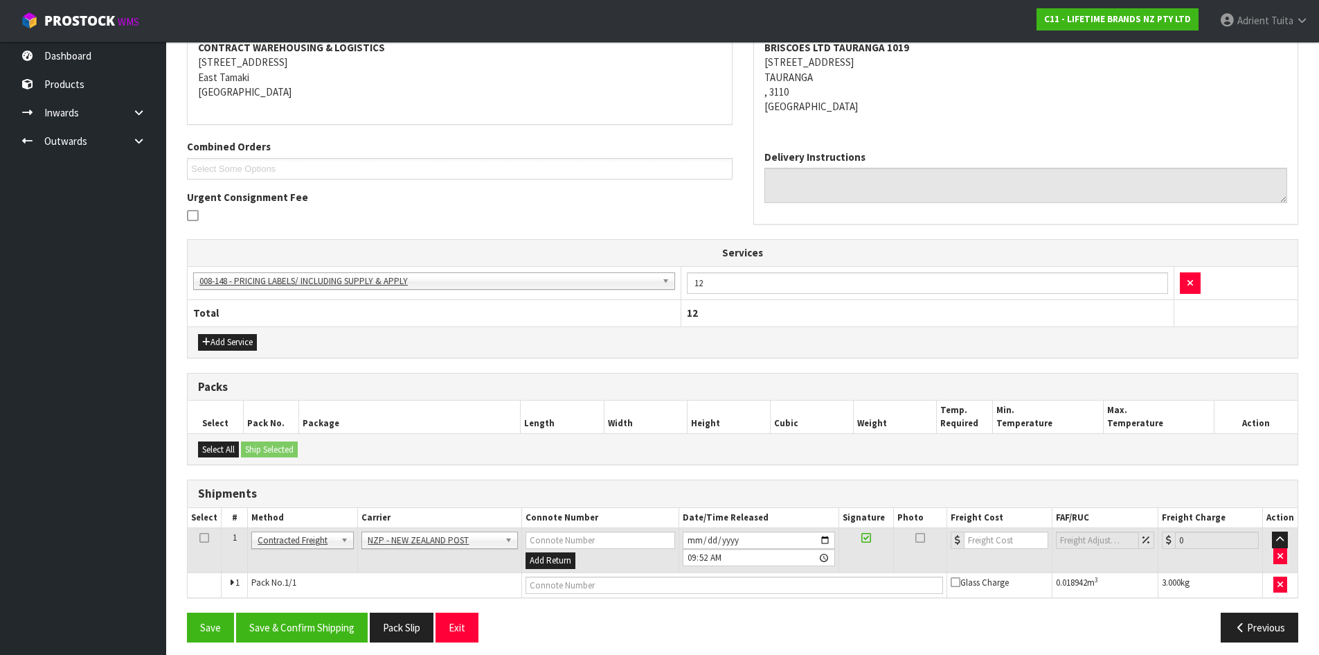
scroll to position [281, 0]
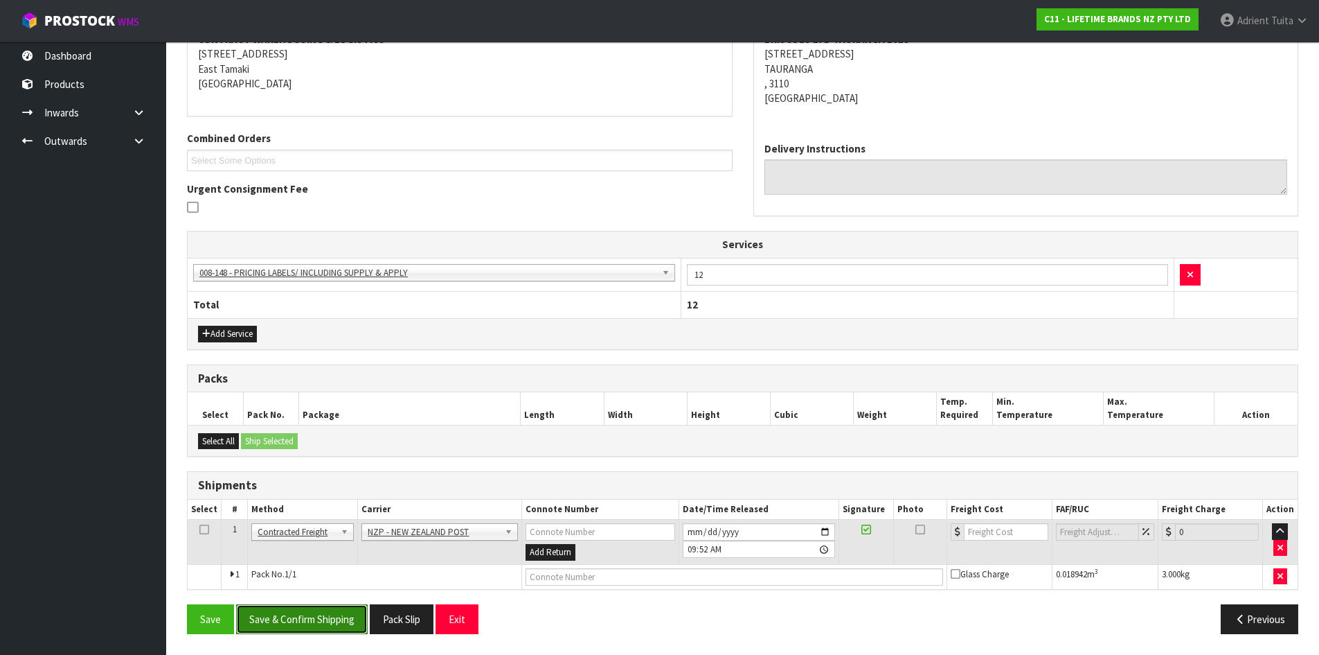
click at [348, 607] on button "Save & Confirm Shipping" at bounding box center [302, 619] width 132 height 30
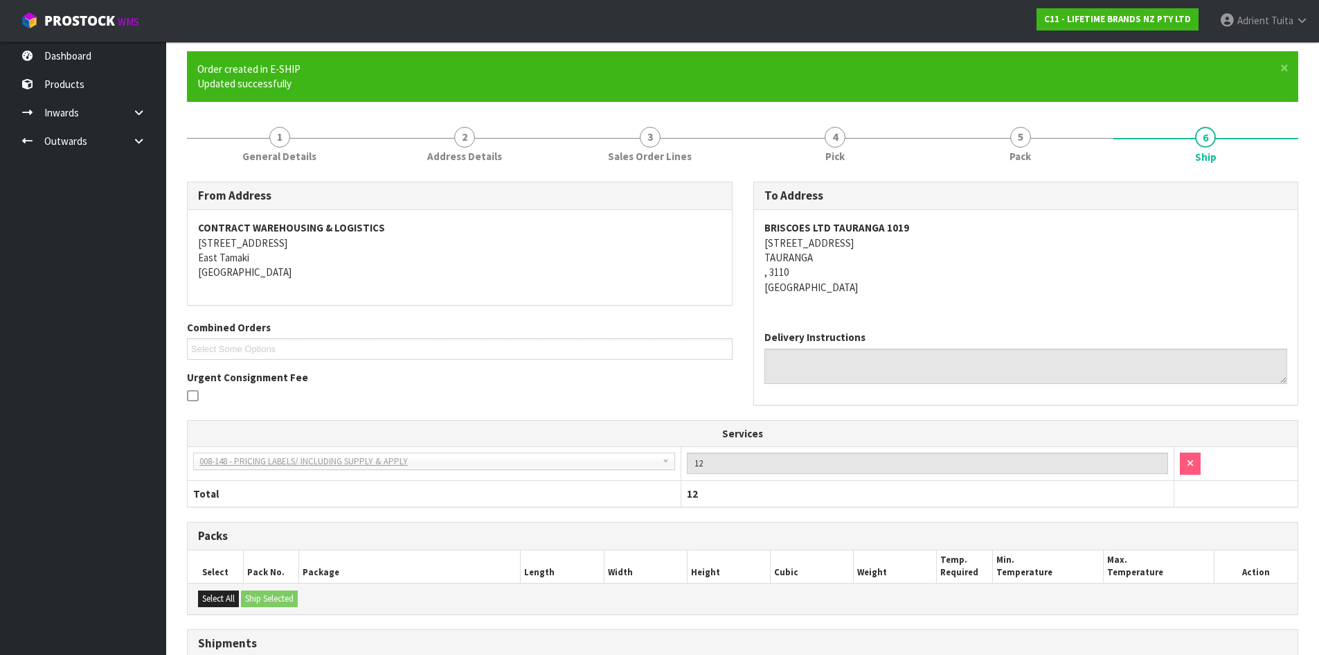
scroll to position [261, 0]
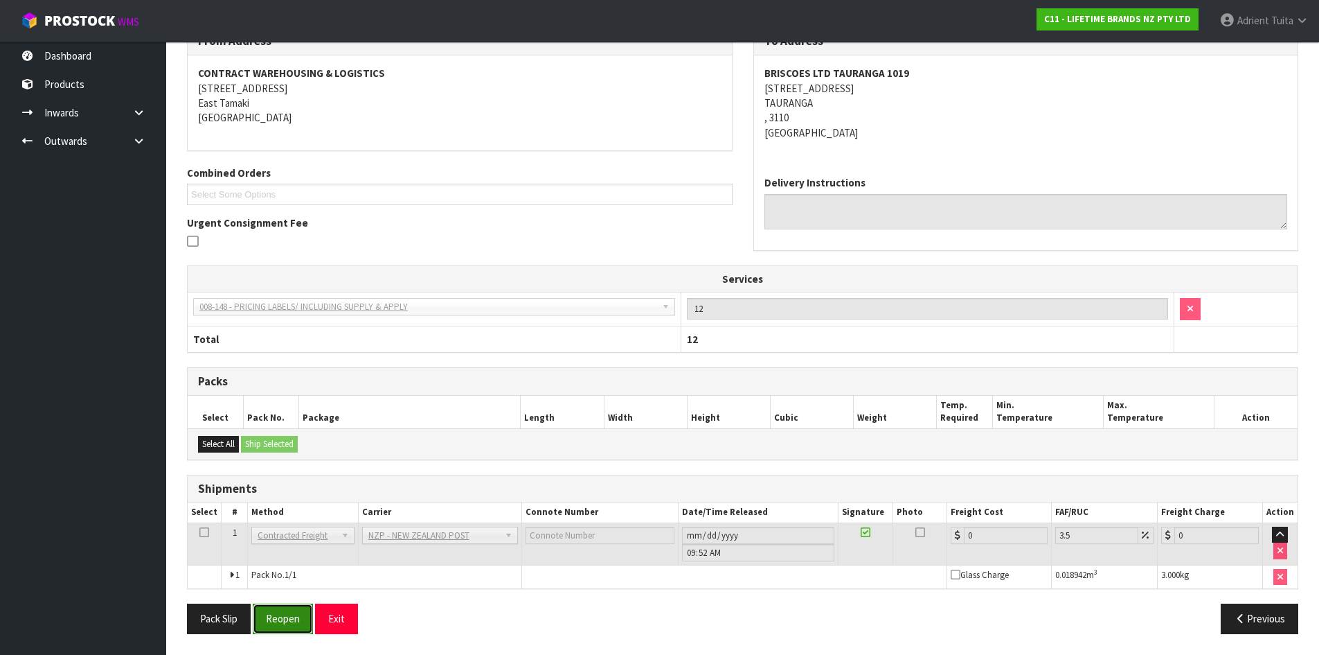
click at [283, 614] on button "Reopen" at bounding box center [283, 618] width 60 height 30
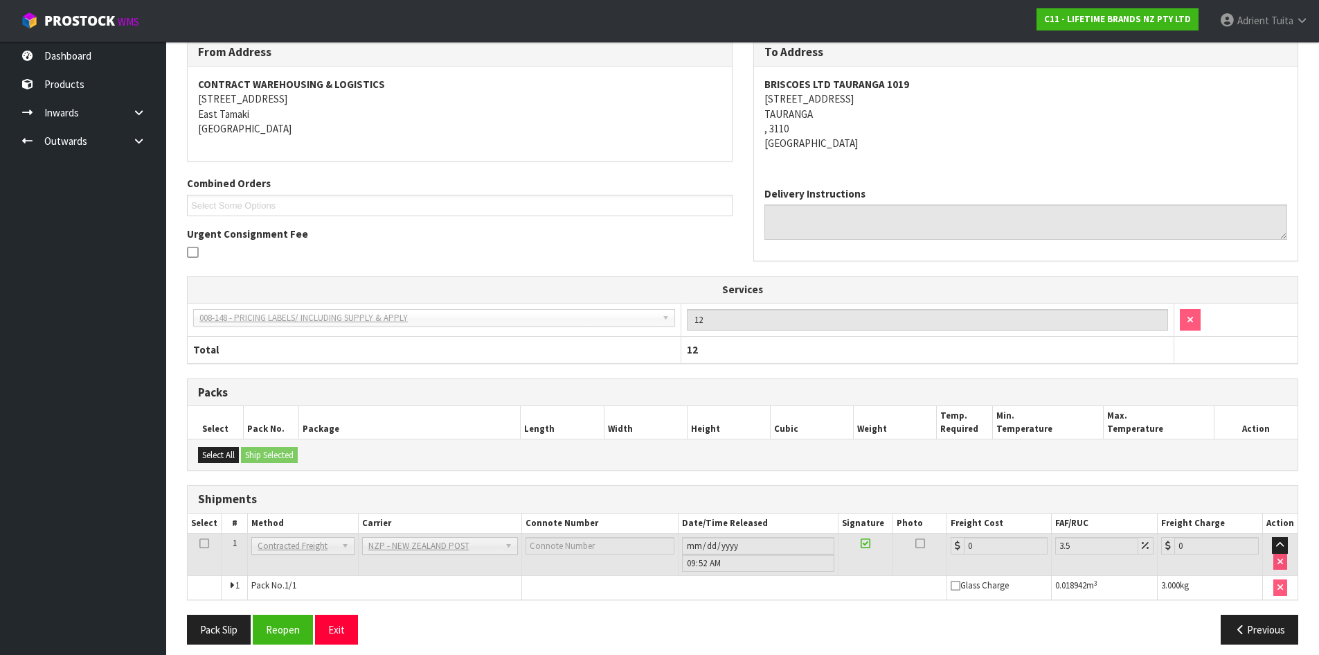
scroll to position [246, 0]
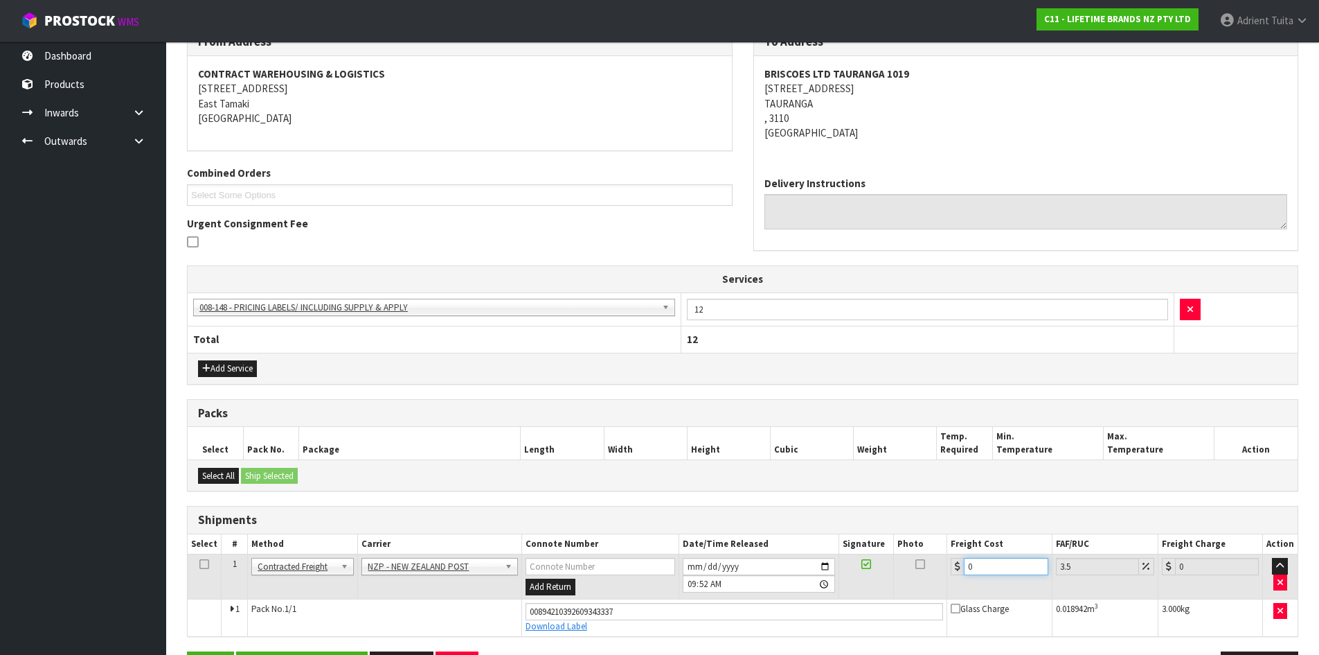
click at [996, 559] on input "0" at bounding box center [1006, 566] width 84 height 17
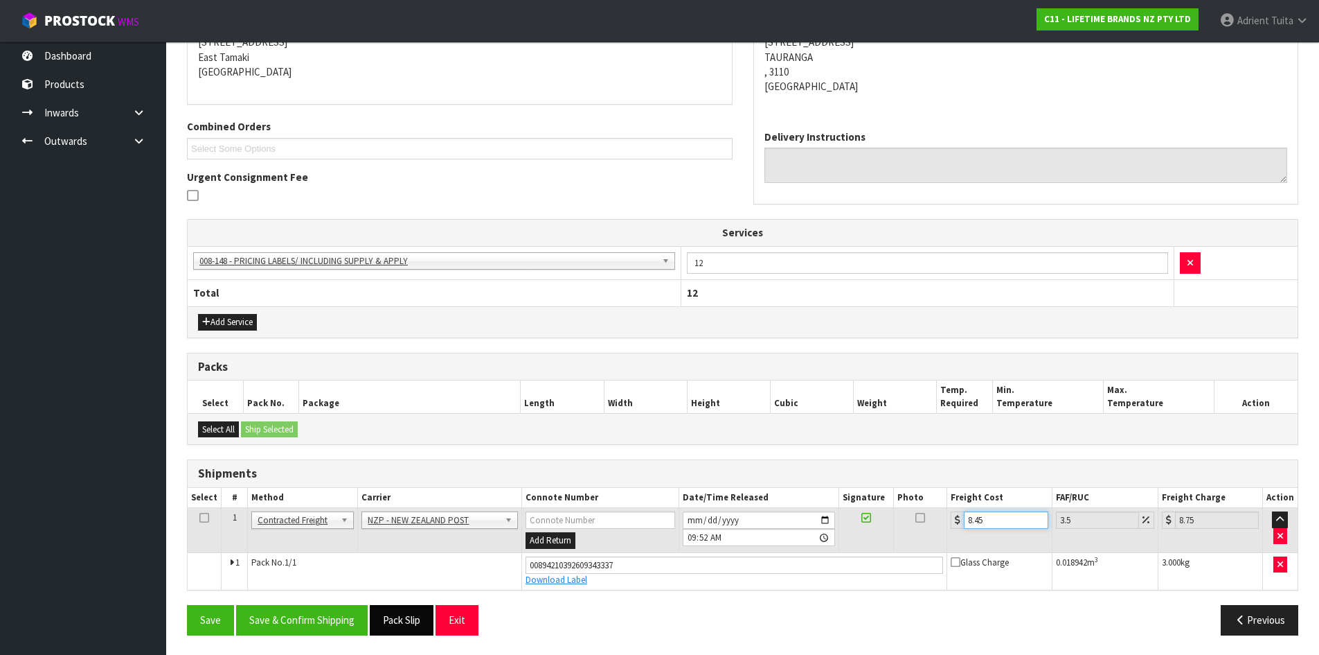
scroll to position [294, 0]
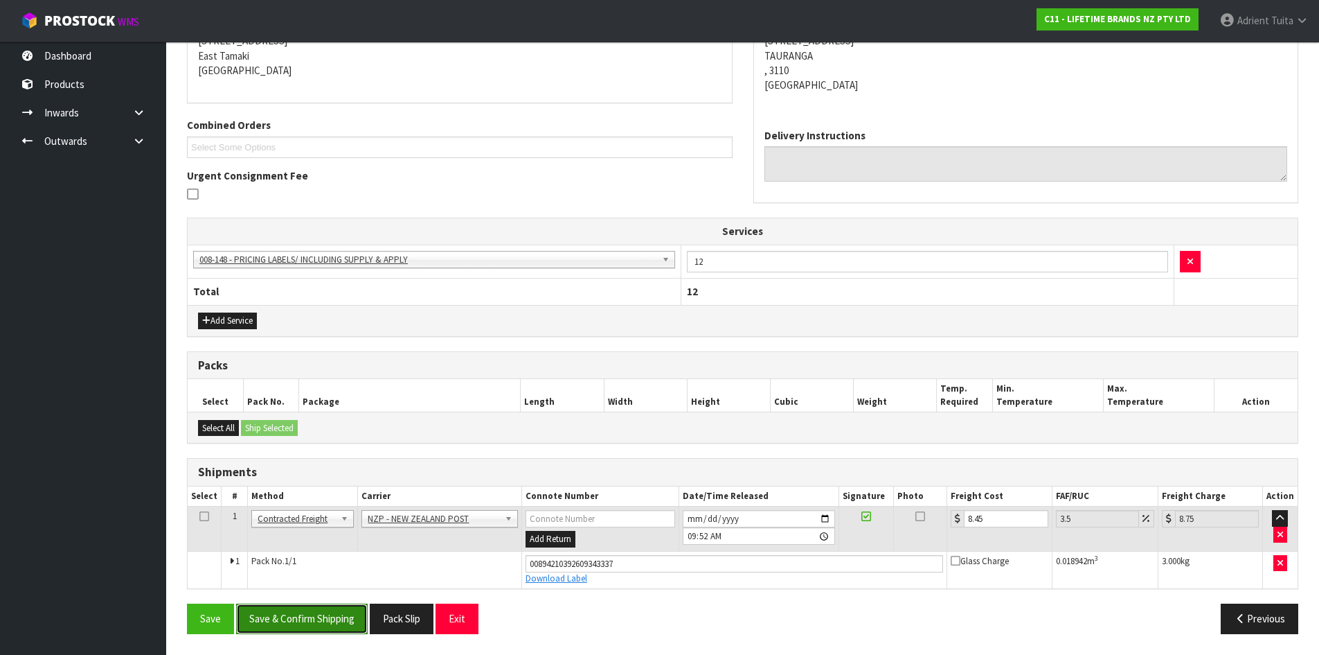
click at [331, 616] on button "Save & Confirm Shipping" at bounding box center [302, 618] width 132 height 30
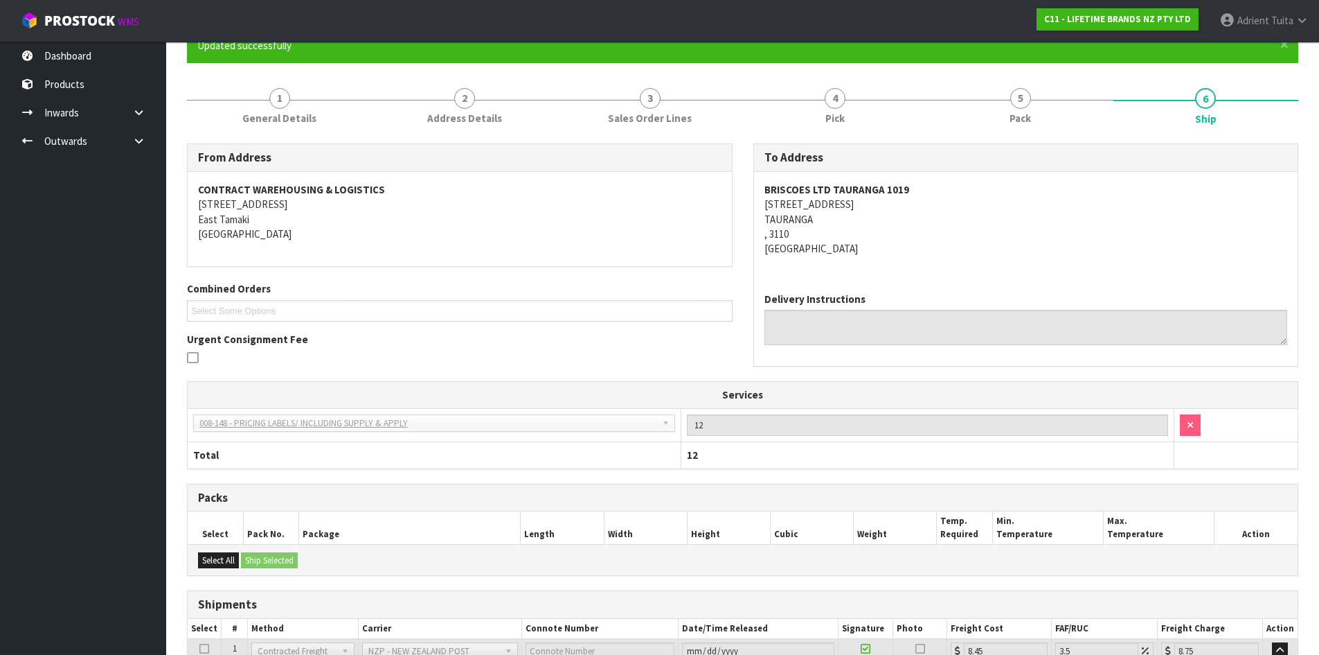
scroll to position [256, 0]
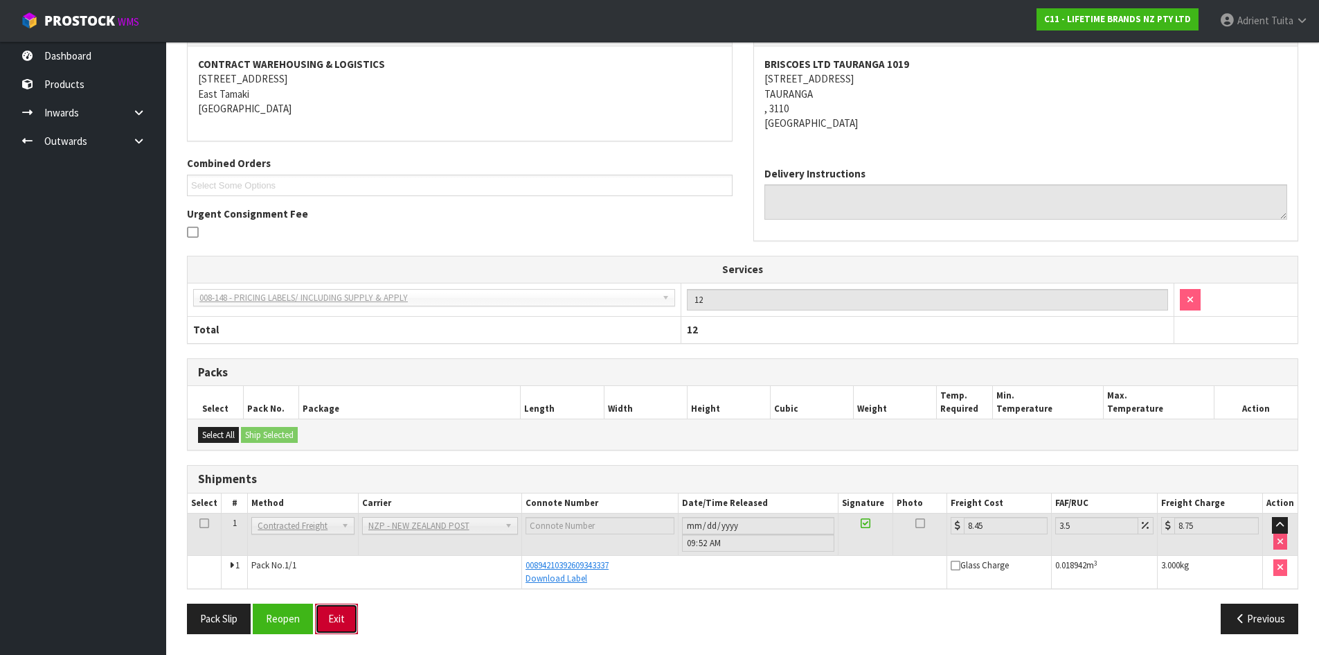
click at [339, 614] on button "Exit" at bounding box center [336, 618] width 43 height 30
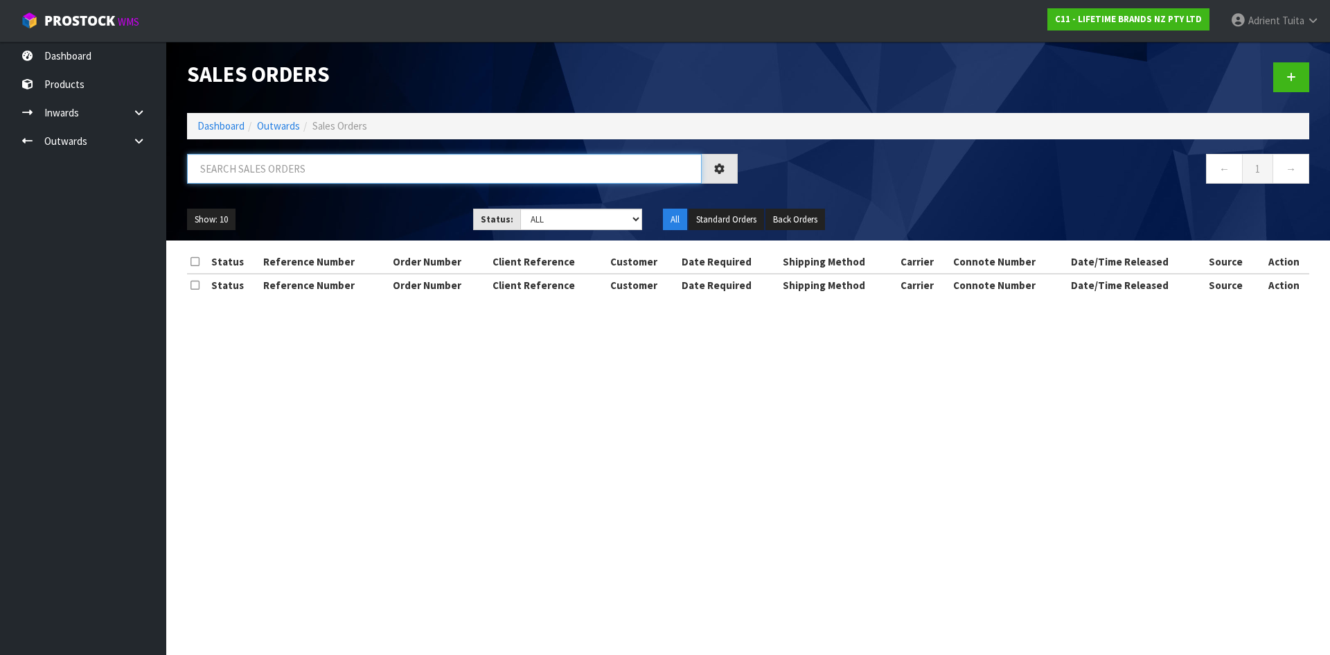
click at [222, 157] on input "text" at bounding box center [444, 169] width 515 height 30
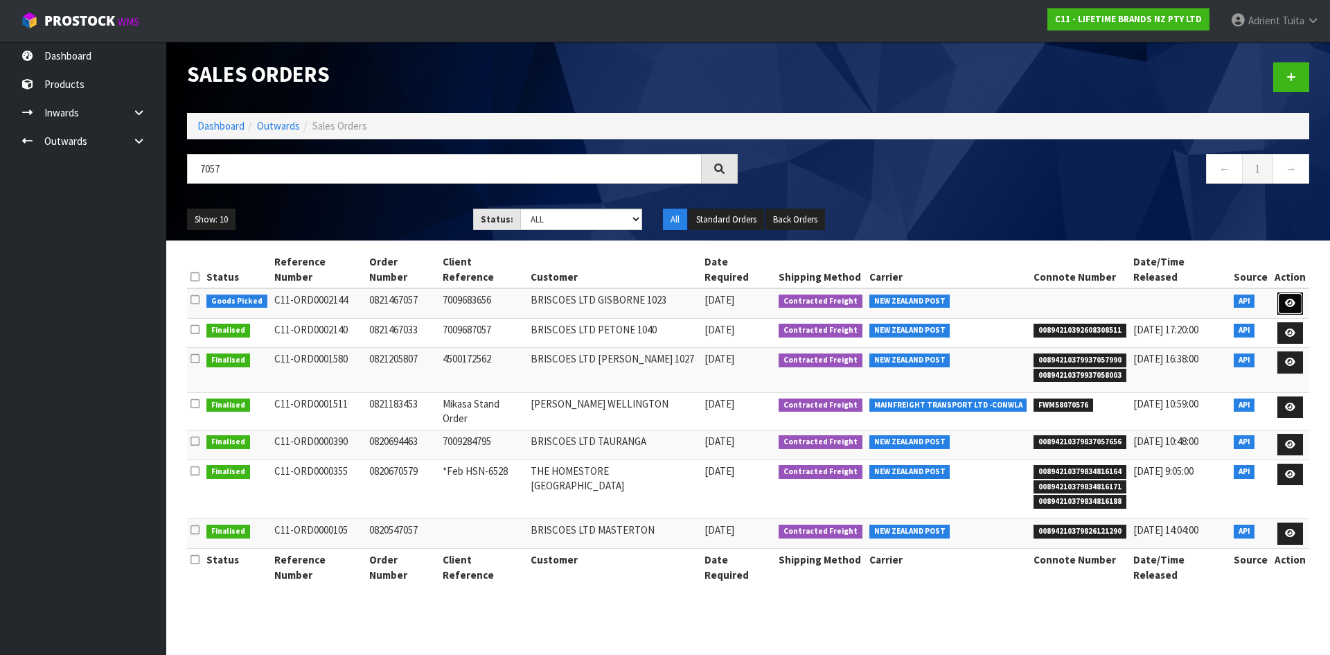
click at [1292, 296] on link at bounding box center [1290, 303] width 26 height 22
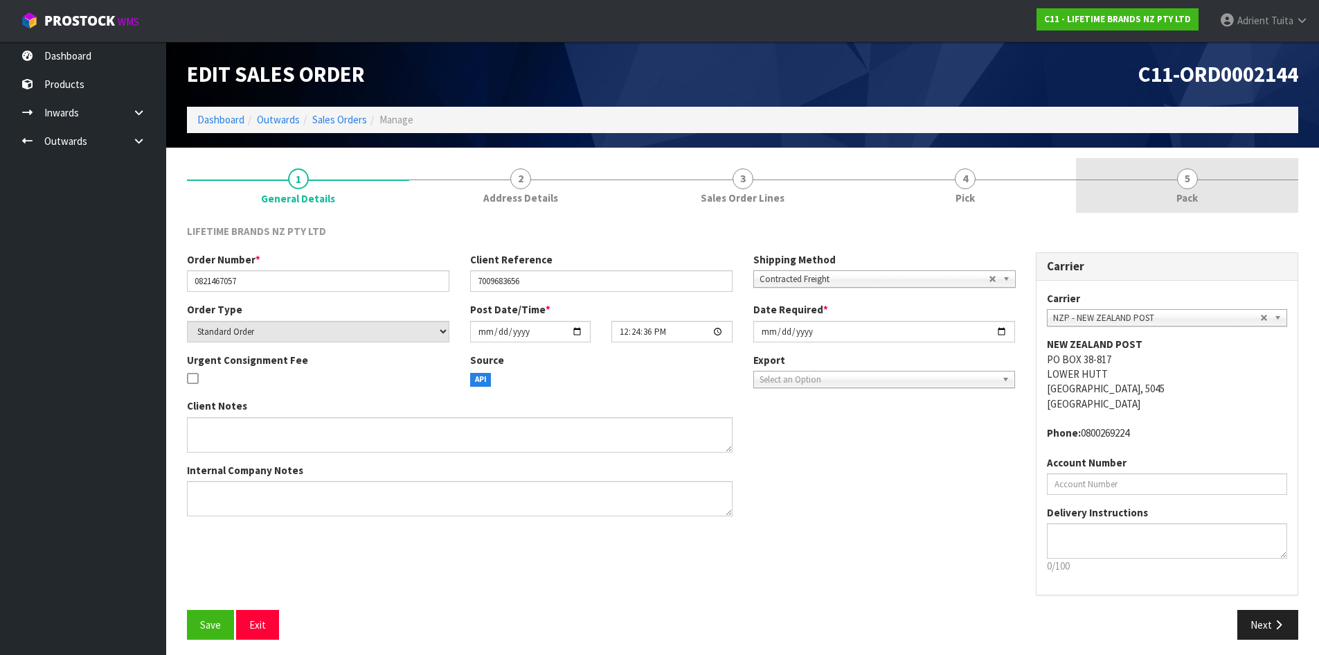
click at [1232, 201] on link "5 Pack" at bounding box center [1187, 185] width 222 height 55
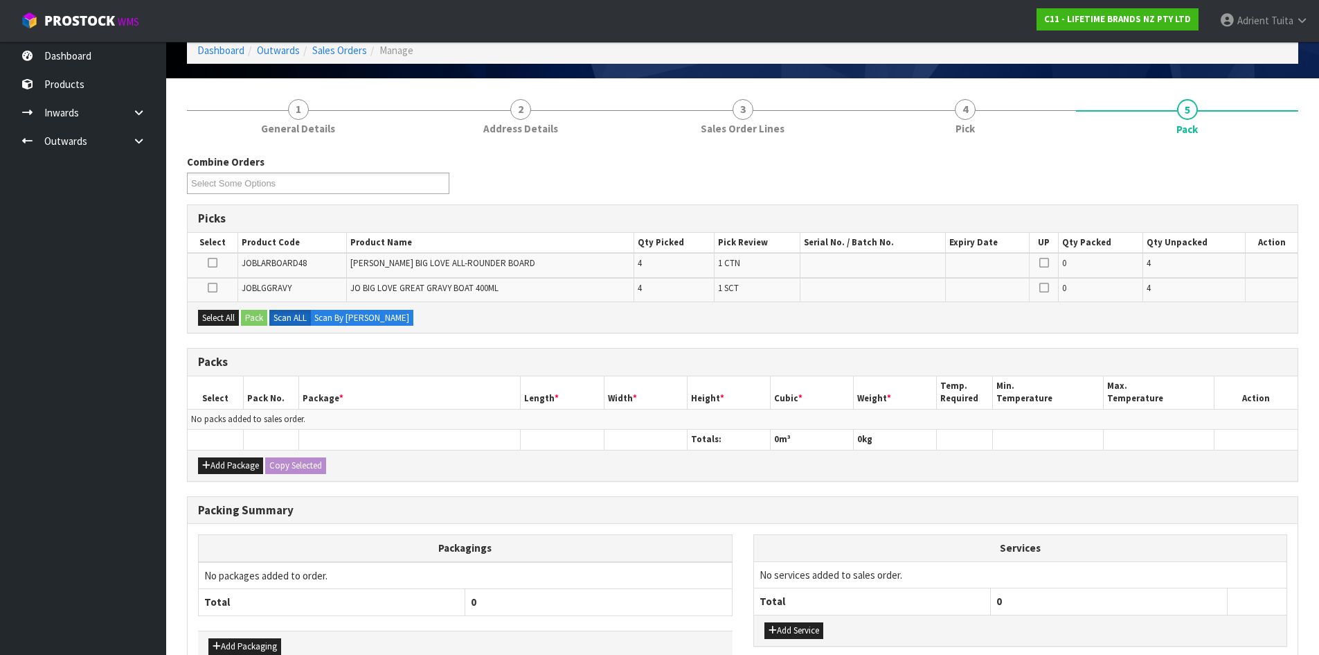
scroll to position [152, 0]
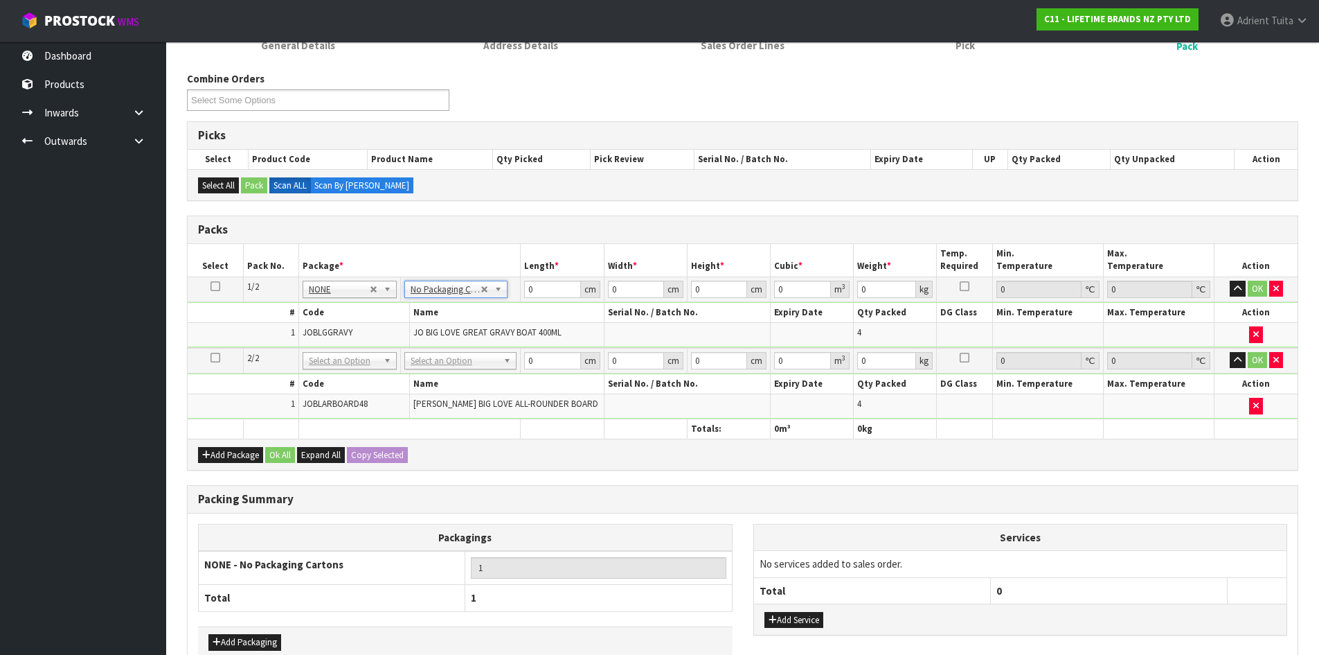
drag, startPoint x: 465, startPoint y: 353, endPoint x: 456, endPoint y: 371, distance: 19.2
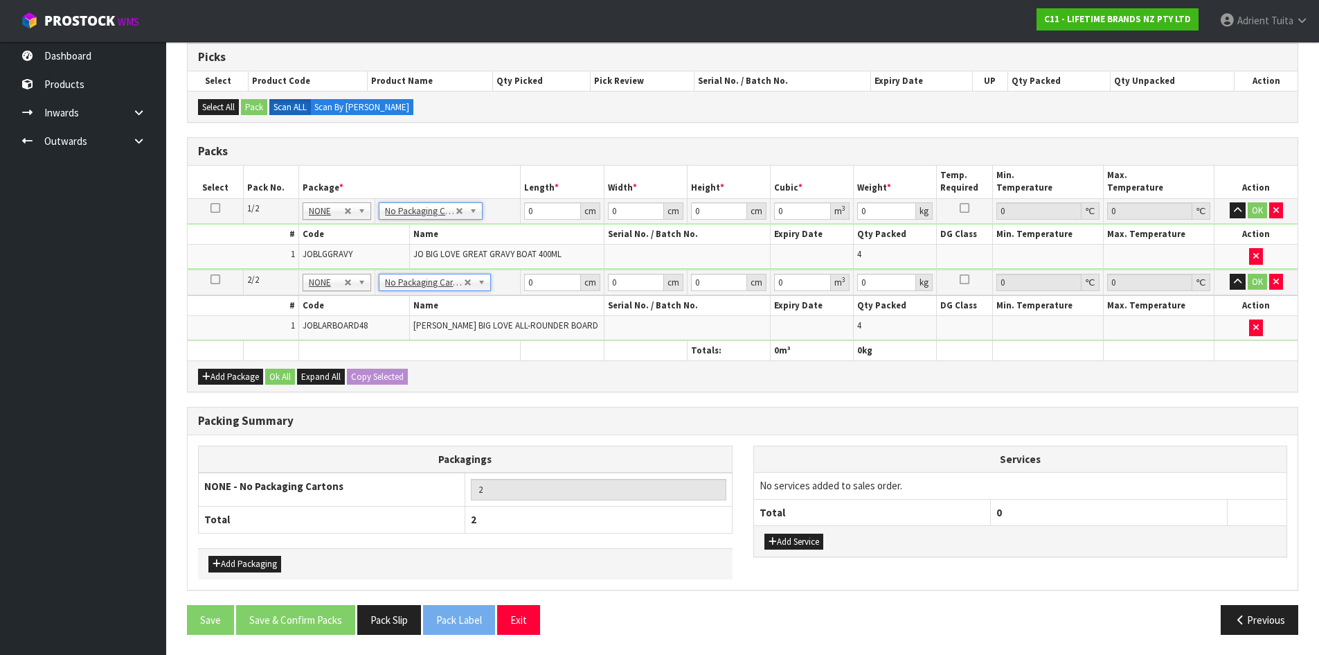
scroll to position [231, 0]
click at [774, 533] on button "Add Service" at bounding box center [794, 541] width 59 height 17
drag, startPoint x: 799, startPoint y: 474, endPoint x: 799, endPoint y: 490, distance: 16.6
click at [799, 482] on td "003-036 - EXTERNAL PLANT HIRE 008-035 - OUTWARD HDLG+/HOIST LIFT ON/OFF 008-036…" at bounding box center [872, 489] width 237 height 34
drag, startPoint x: 798, startPoint y: 492, endPoint x: 798, endPoint y: 501, distance: 9.0
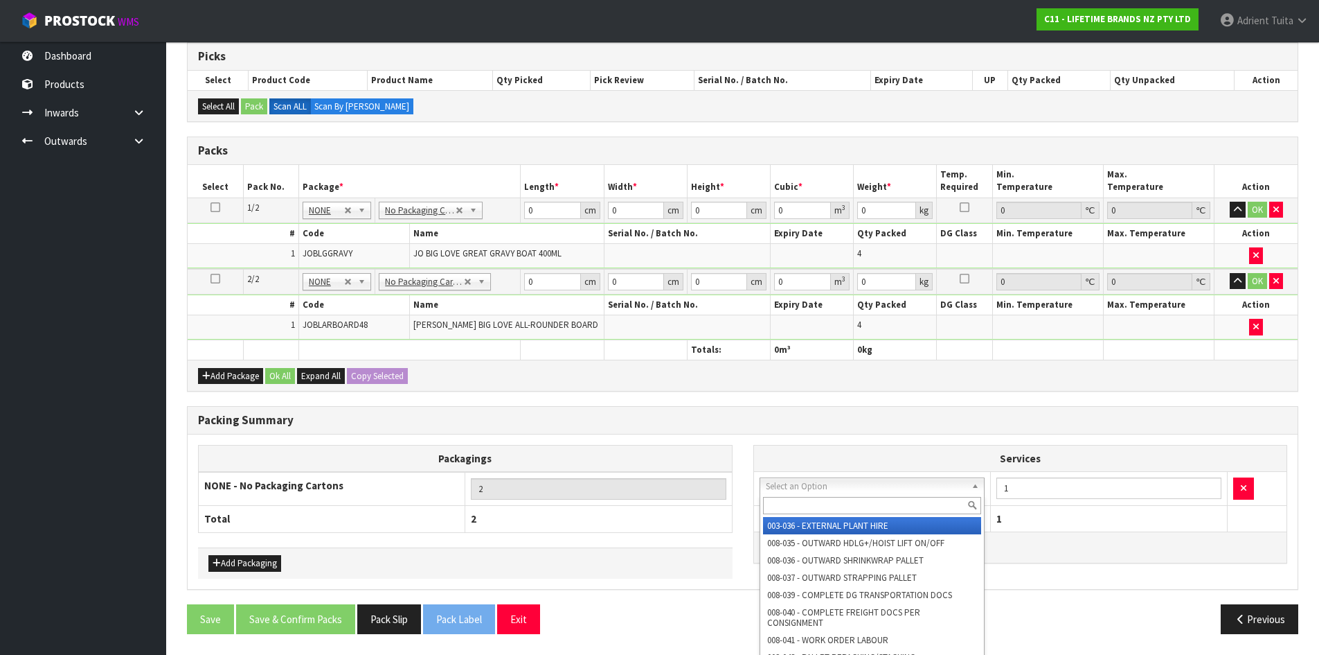
click at [798, 501] on input "text" at bounding box center [872, 505] width 219 height 17
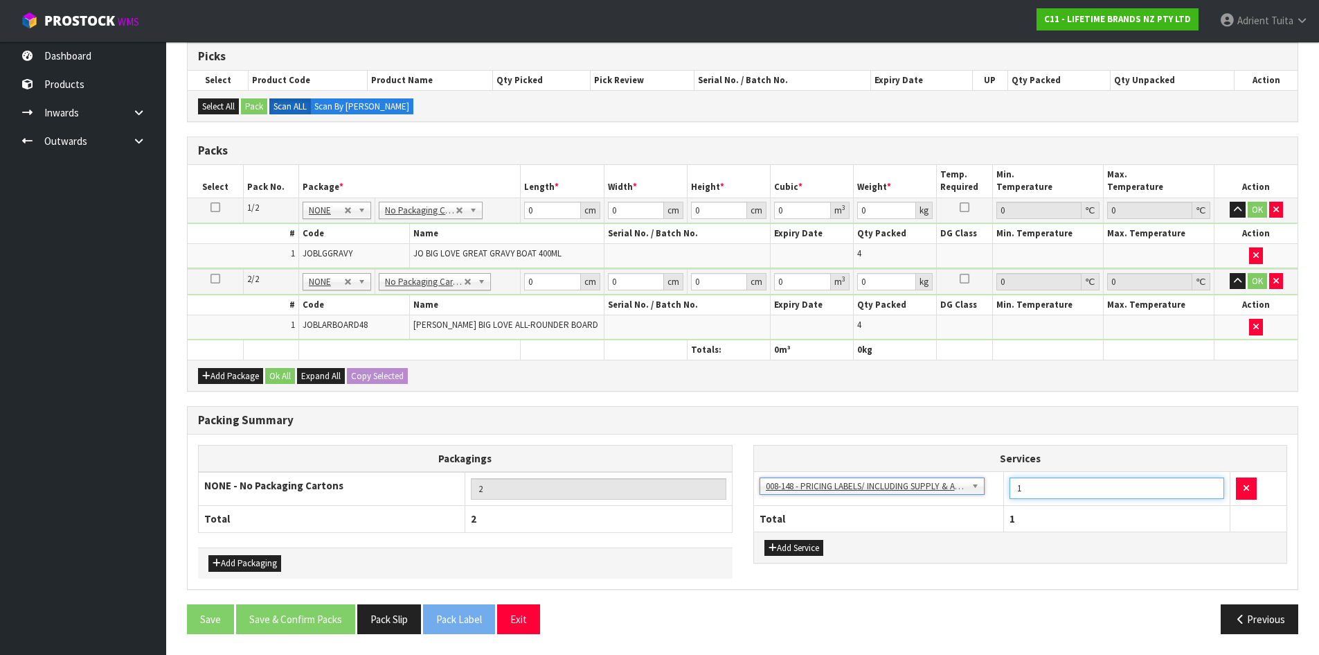
click at [1069, 492] on input "1" at bounding box center [1117, 487] width 215 height 21
click at [546, 205] on input "0" at bounding box center [552, 210] width 56 height 17
click at [541, 289] on input "0" at bounding box center [552, 281] width 56 height 17
click at [1253, 209] on button "OK" at bounding box center [1257, 210] width 19 height 17
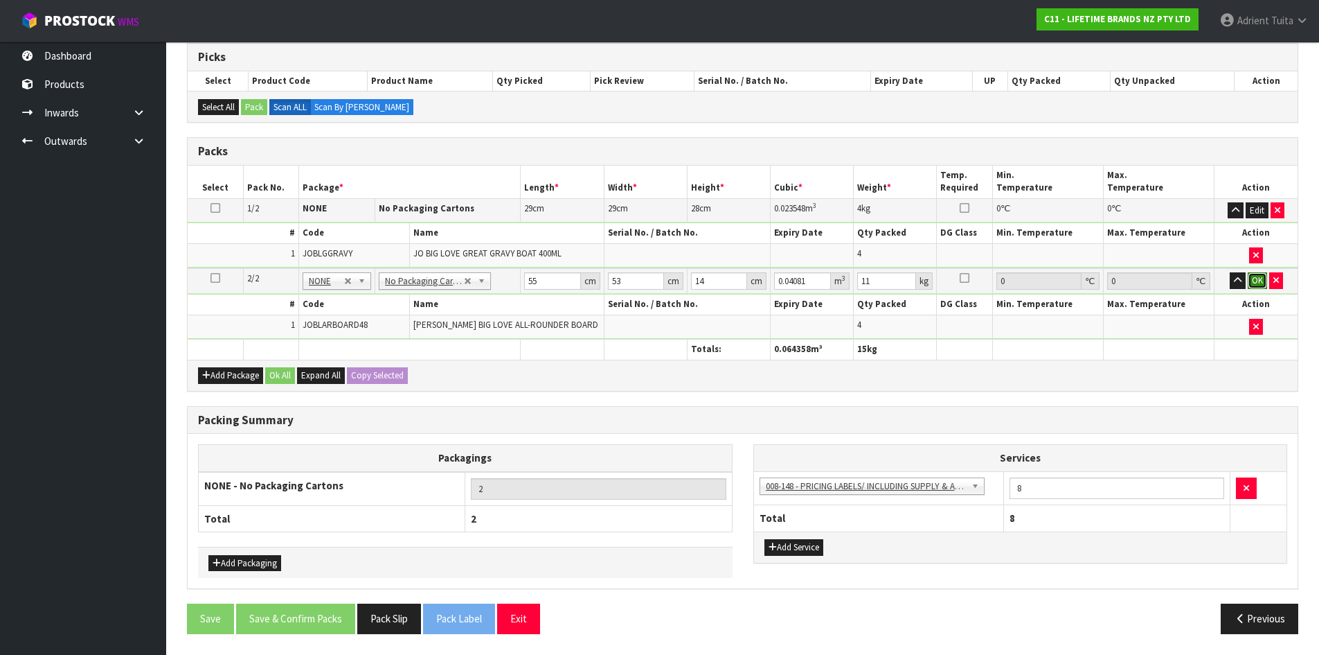
click at [1253, 282] on button "OK" at bounding box center [1257, 280] width 19 height 17
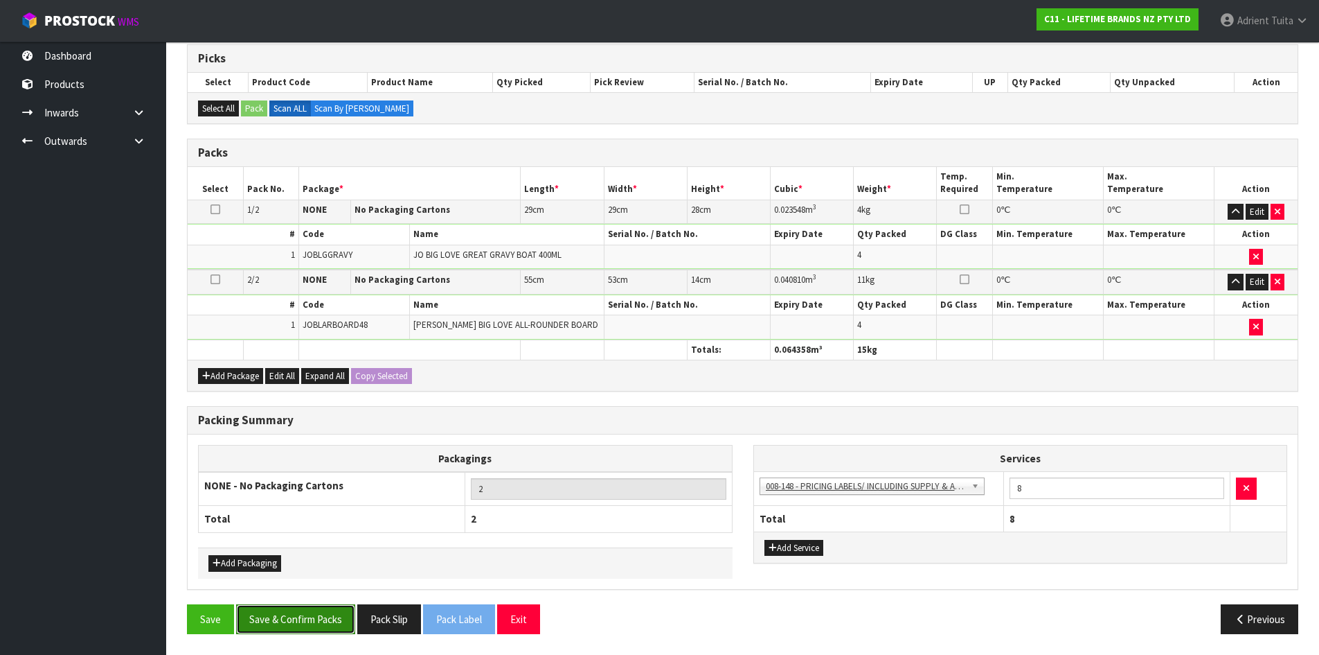
click at [300, 617] on button "Save & Confirm Packs" at bounding box center [295, 619] width 119 height 30
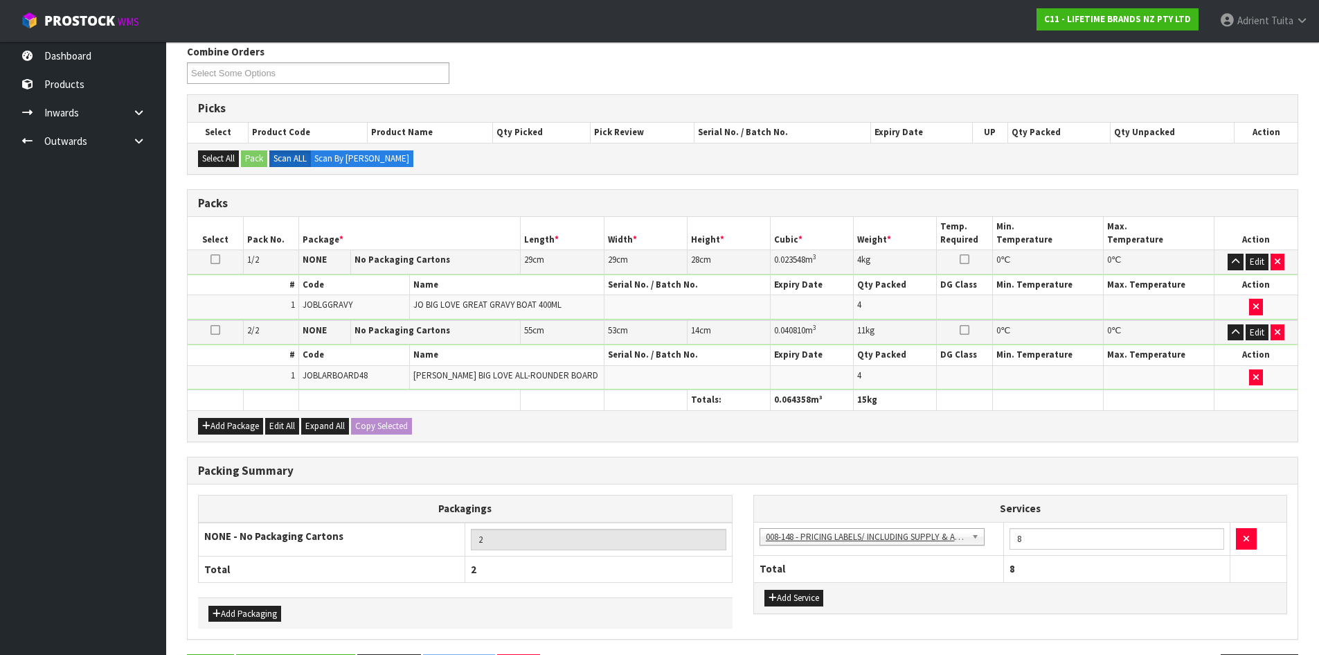
scroll to position [0, 0]
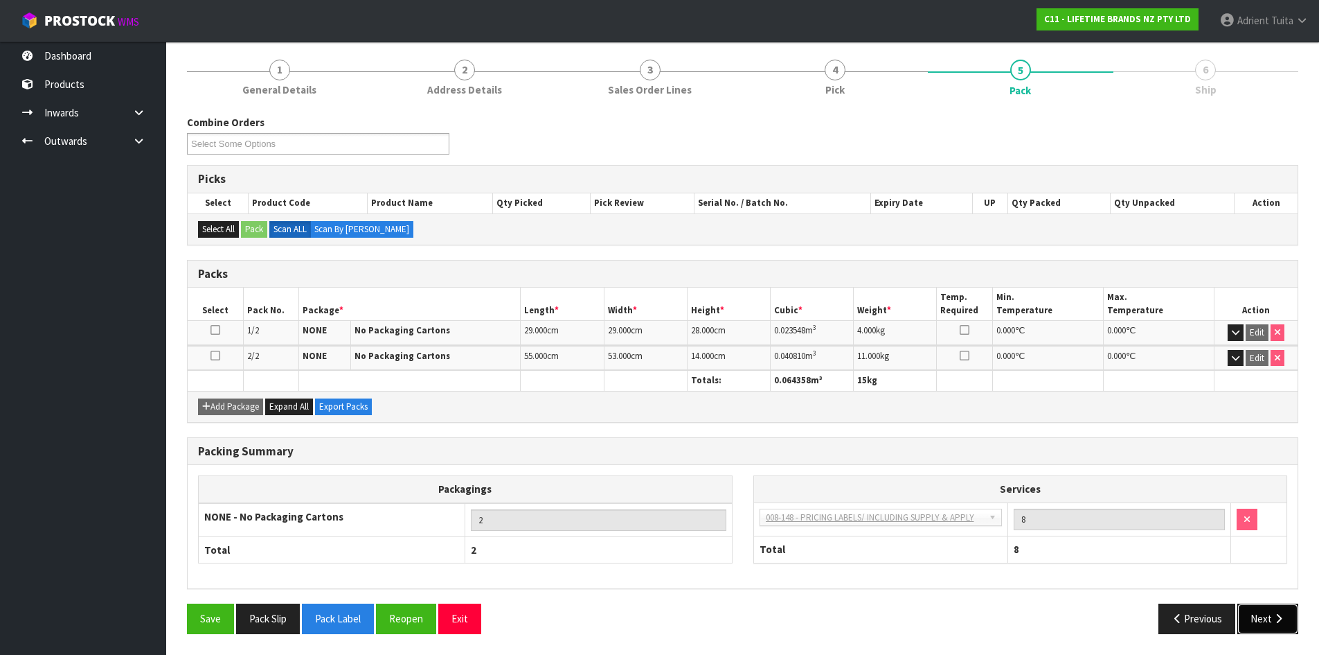
click at [1276, 615] on icon "button" at bounding box center [1278, 618] width 13 height 10
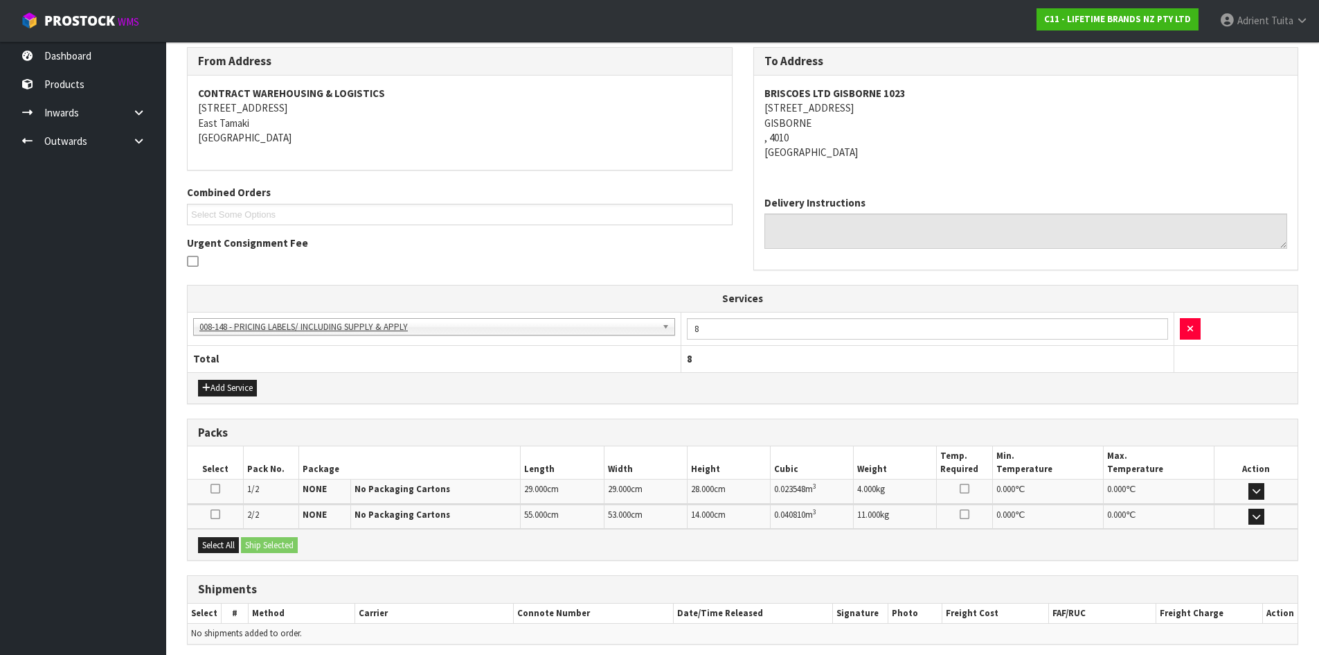
scroll to position [281, 0]
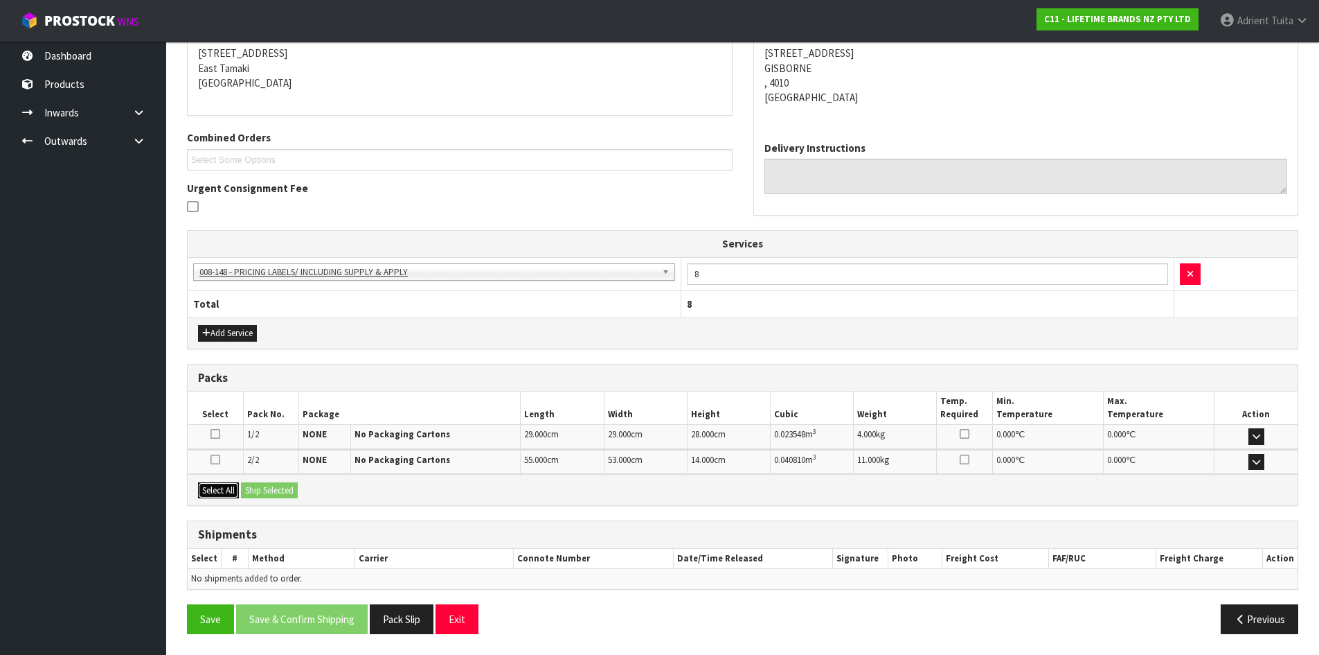
click at [227, 484] on button "Select All" at bounding box center [218, 490] width 41 height 17
click at [265, 486] on button "Ship Selected" at bounding box center [269, 490] width 57 height 17
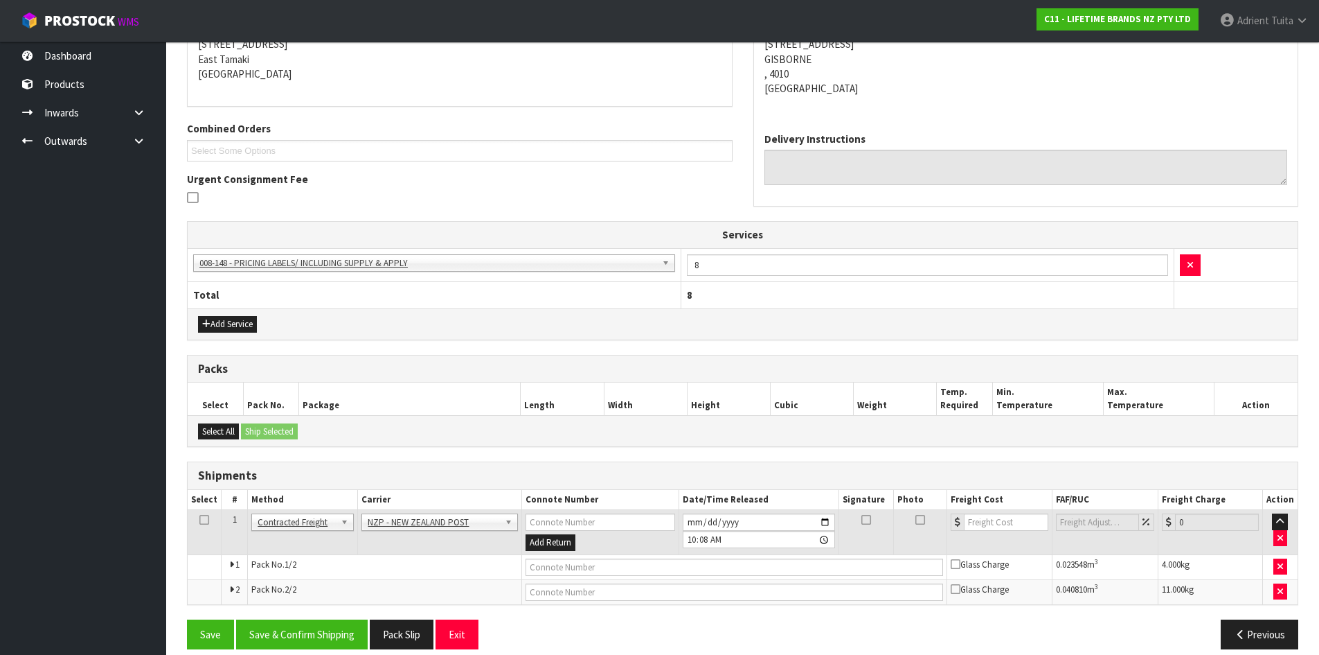
scroll to position [305, 0]
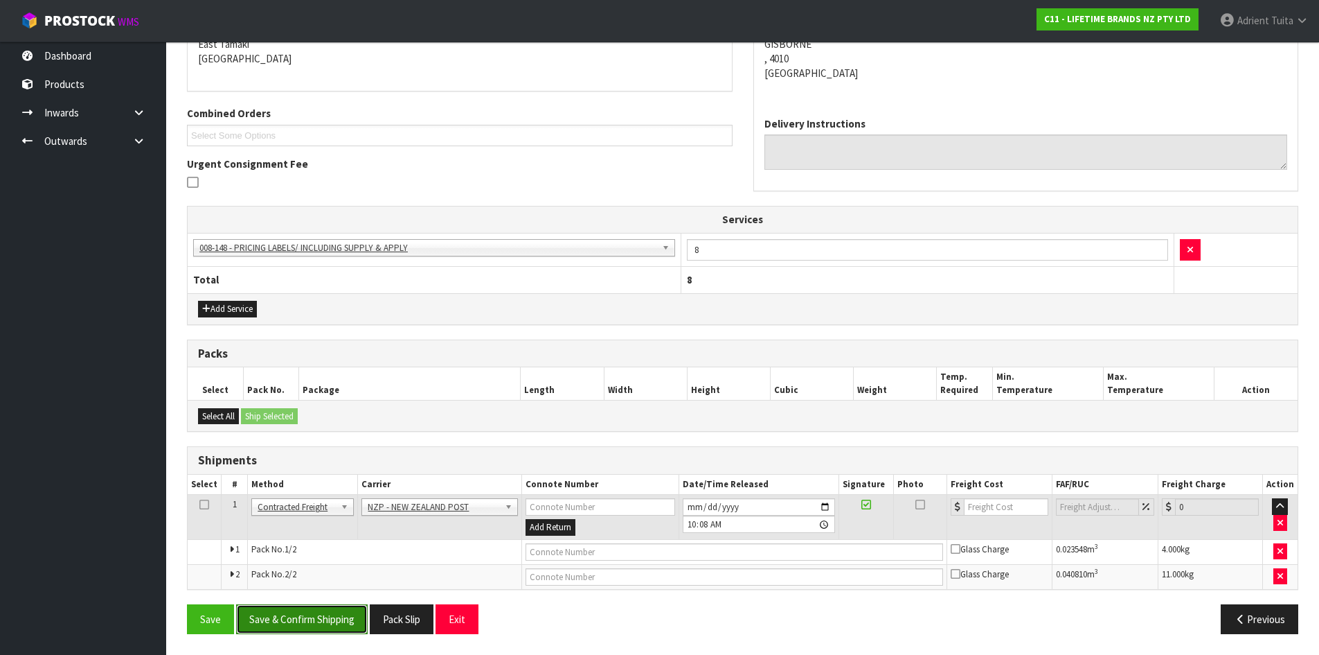
click at [313, 604] on button "Save & Confirm Shipping" at bounding box center [302, 619] width 132 height 30
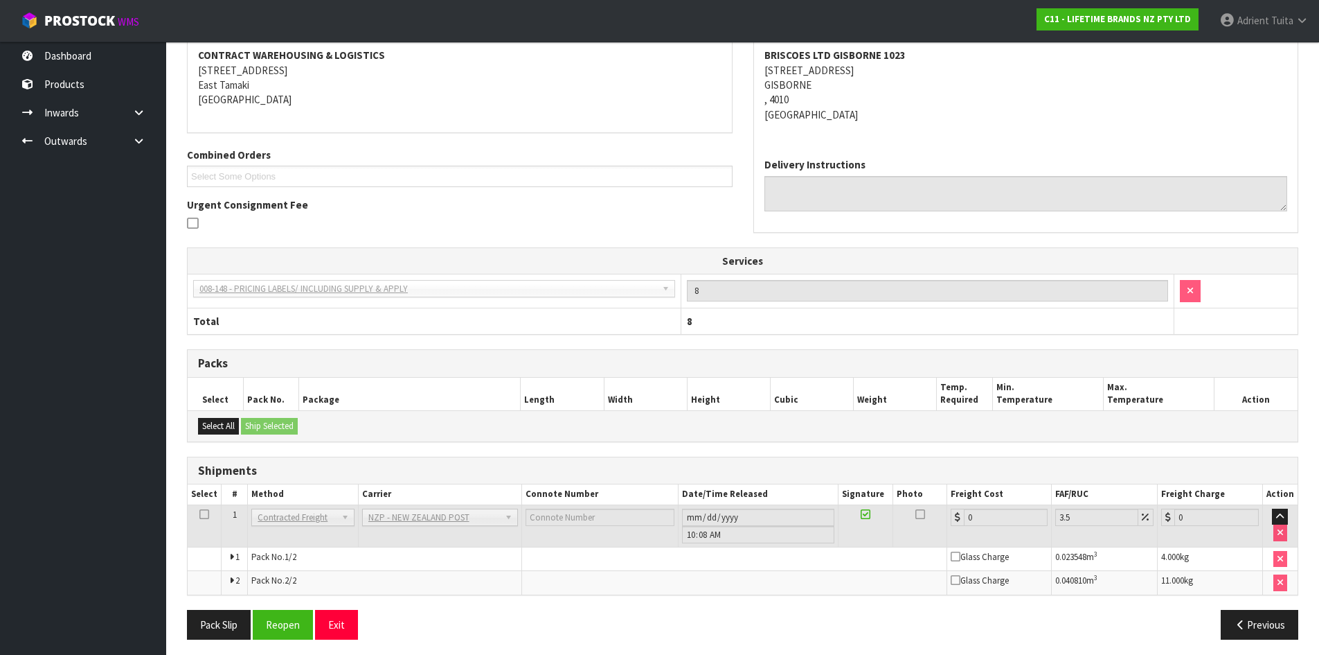
scroll to position [285, 0]
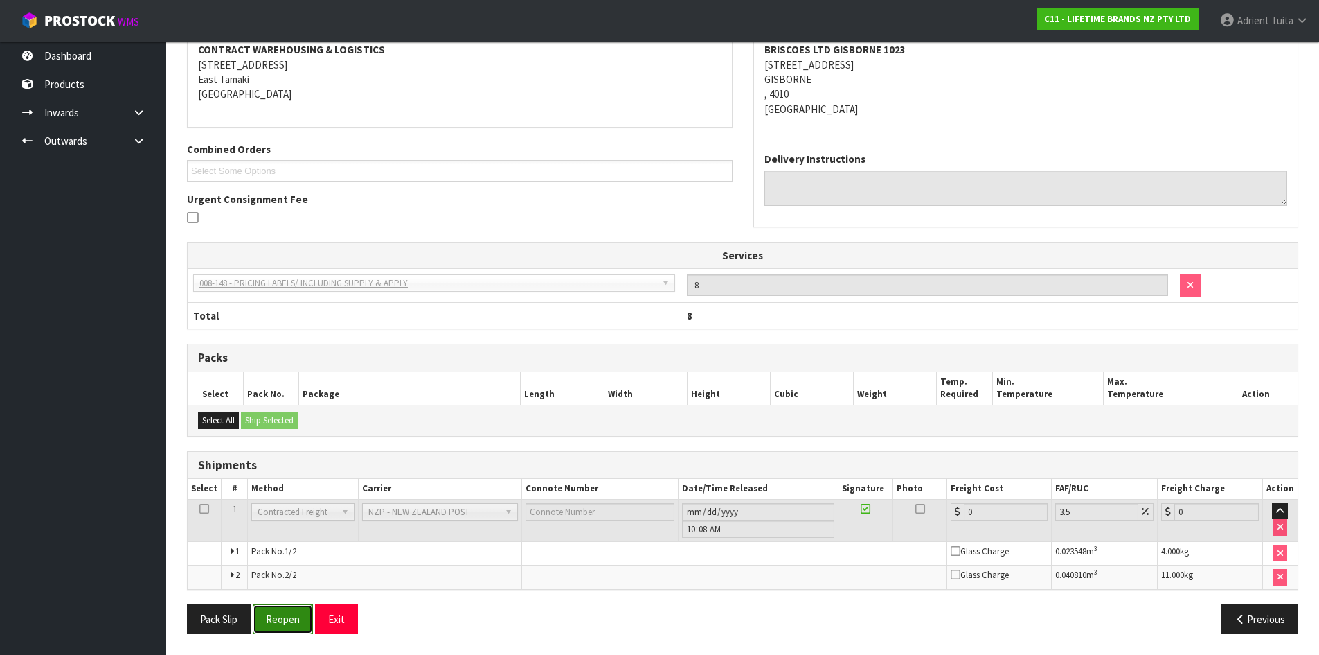
click at [299, 607] on button "Reopen" at bounding box center [283, 619] width 60 height 30
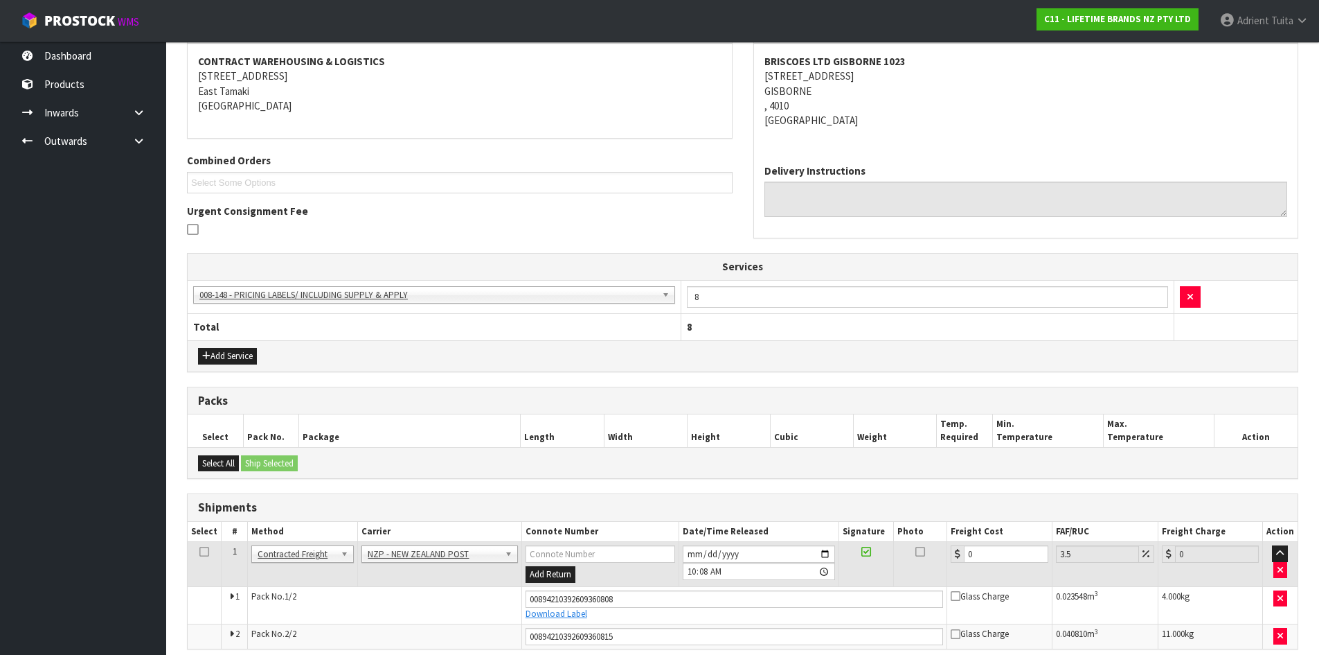
scroll to position [270, 0]
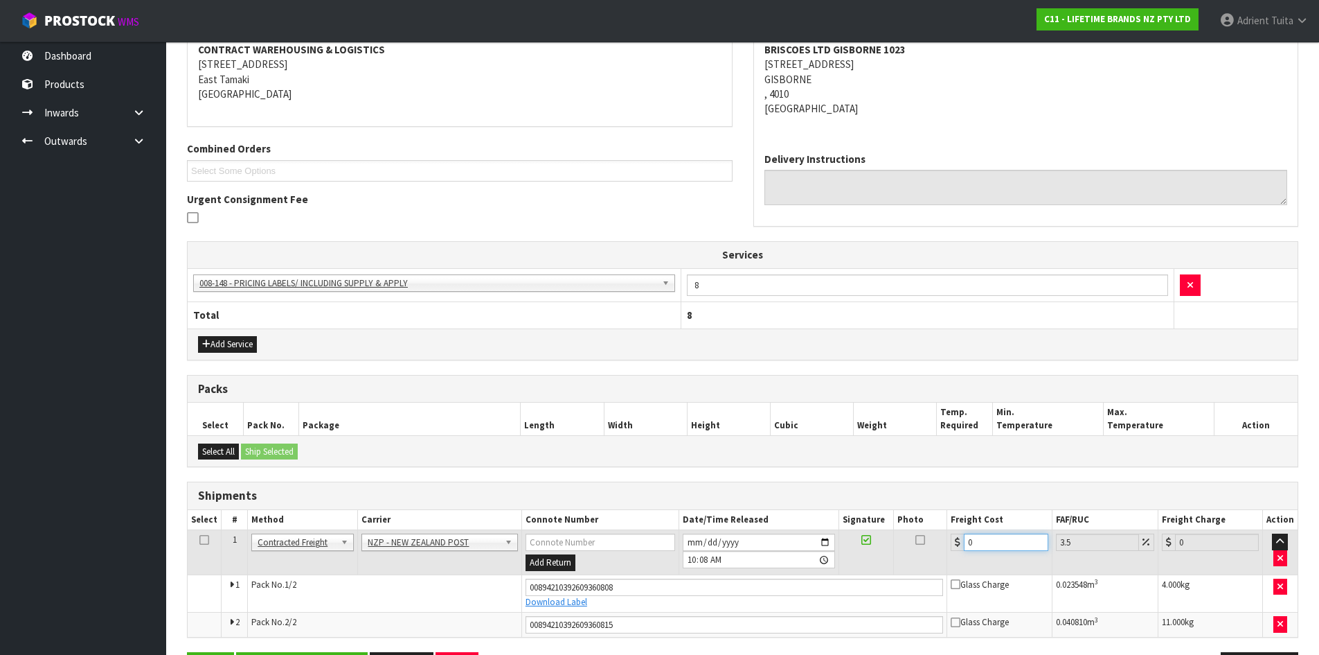
click at [1017, 543] on input "0" at bounding box center [1006, 541] width 84 height 17
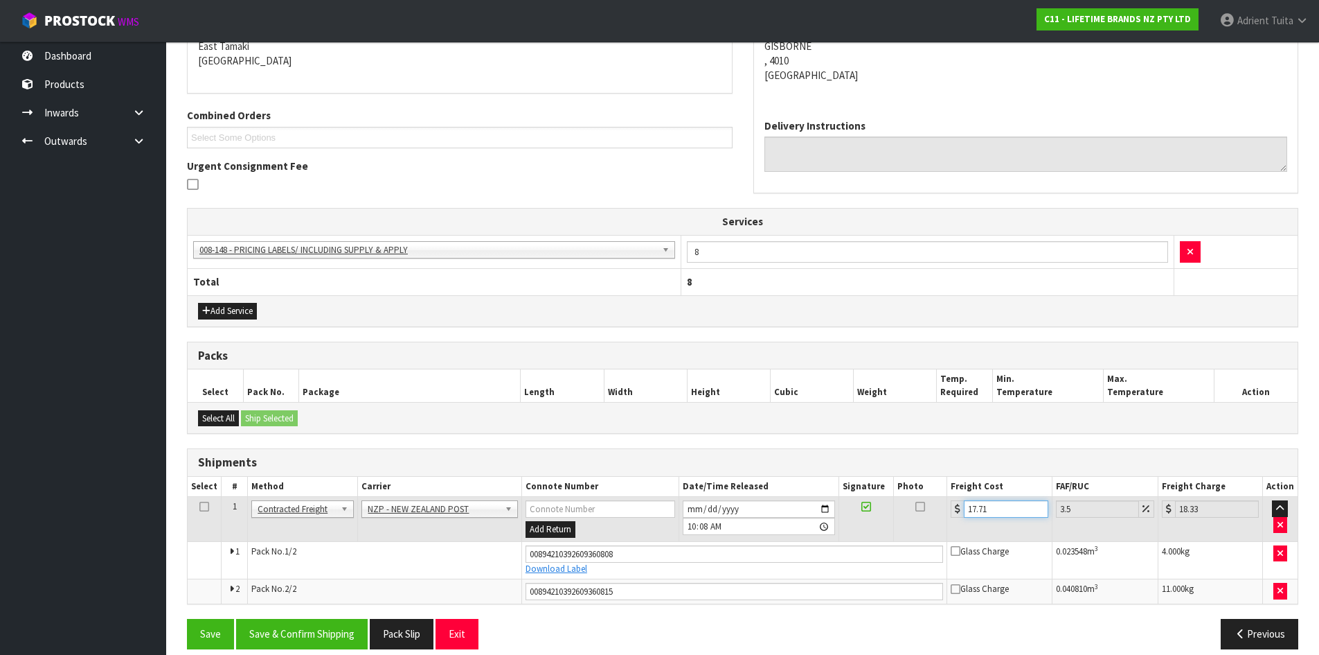
scroll to position [319, 0]
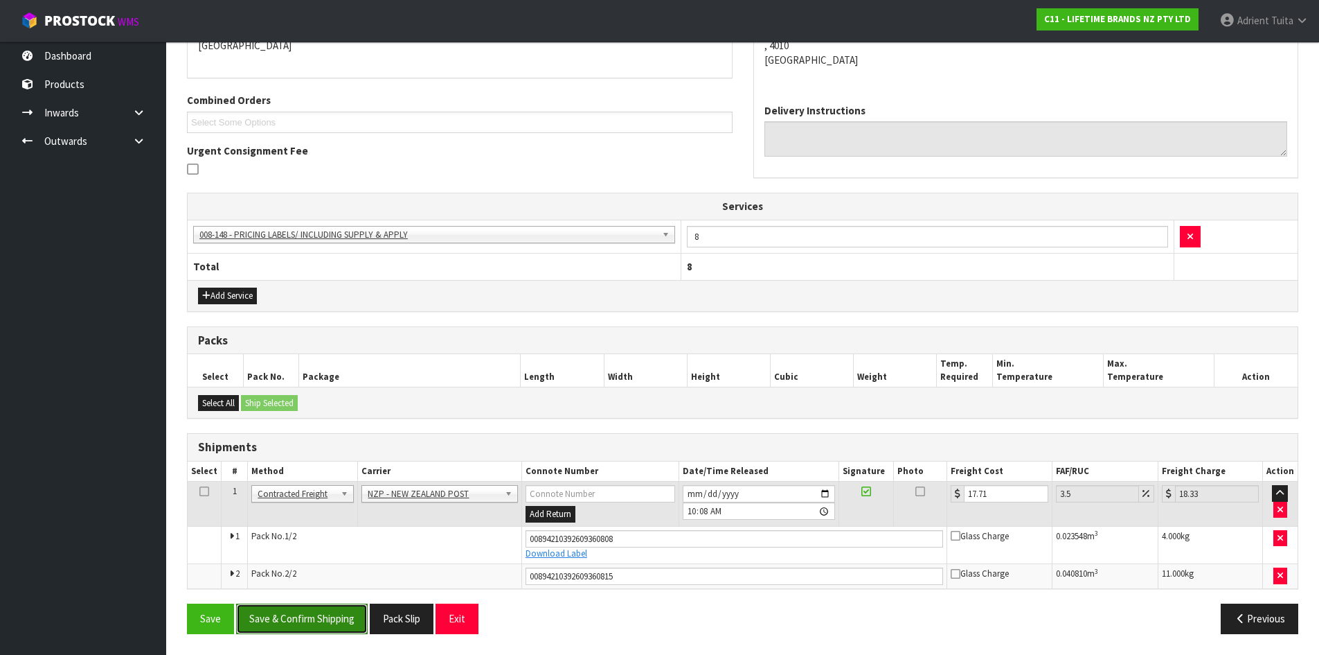
click at [328, 614] on button "Save & Confirm Shipping" at bounding box center [302, 618] width 132 height 30
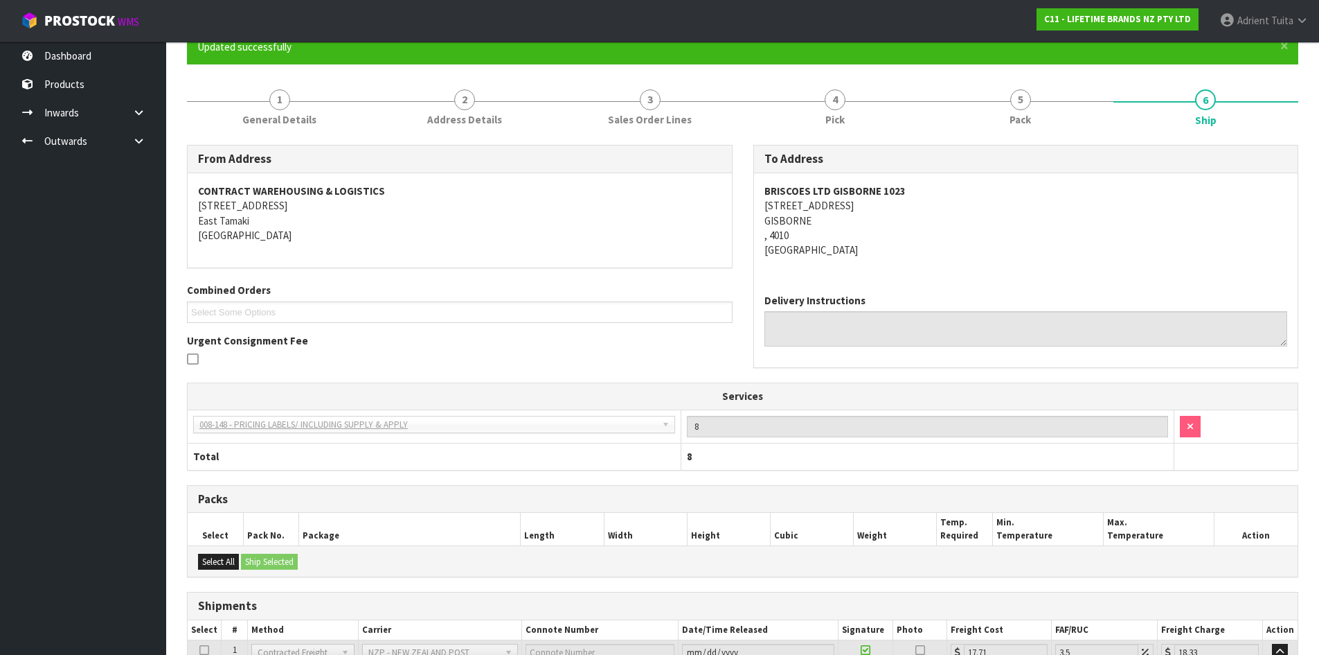
scroll to position [279, 0]
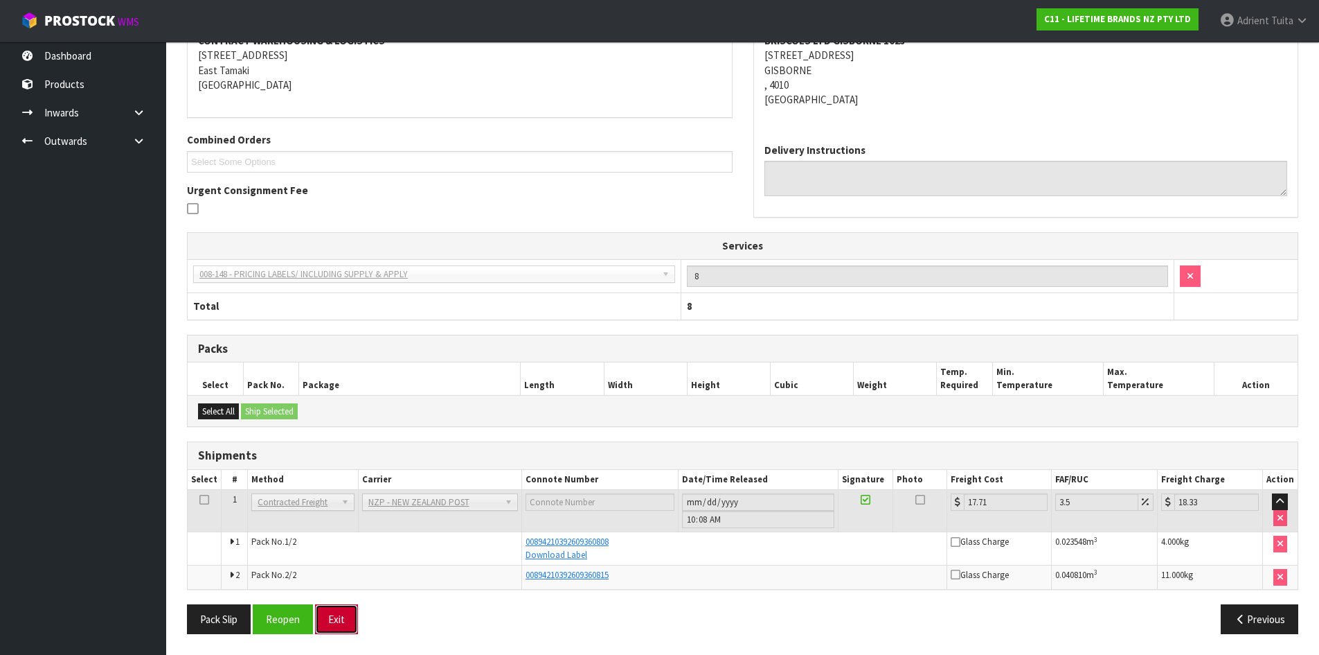
click at [330, 609] on button "Exit" at bounding box center [336, 619] width 43 height 30
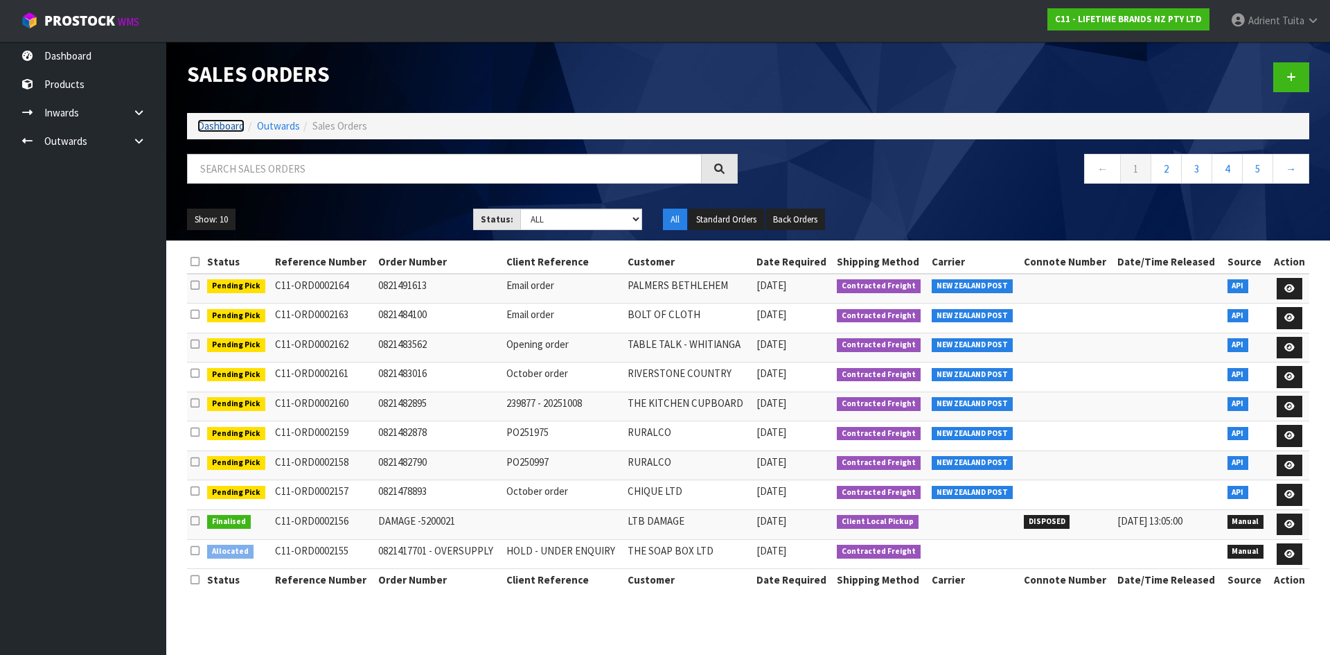
click at [216, 121] on link "Dashboard" at bounding box center [220, 125] width 47 height 13
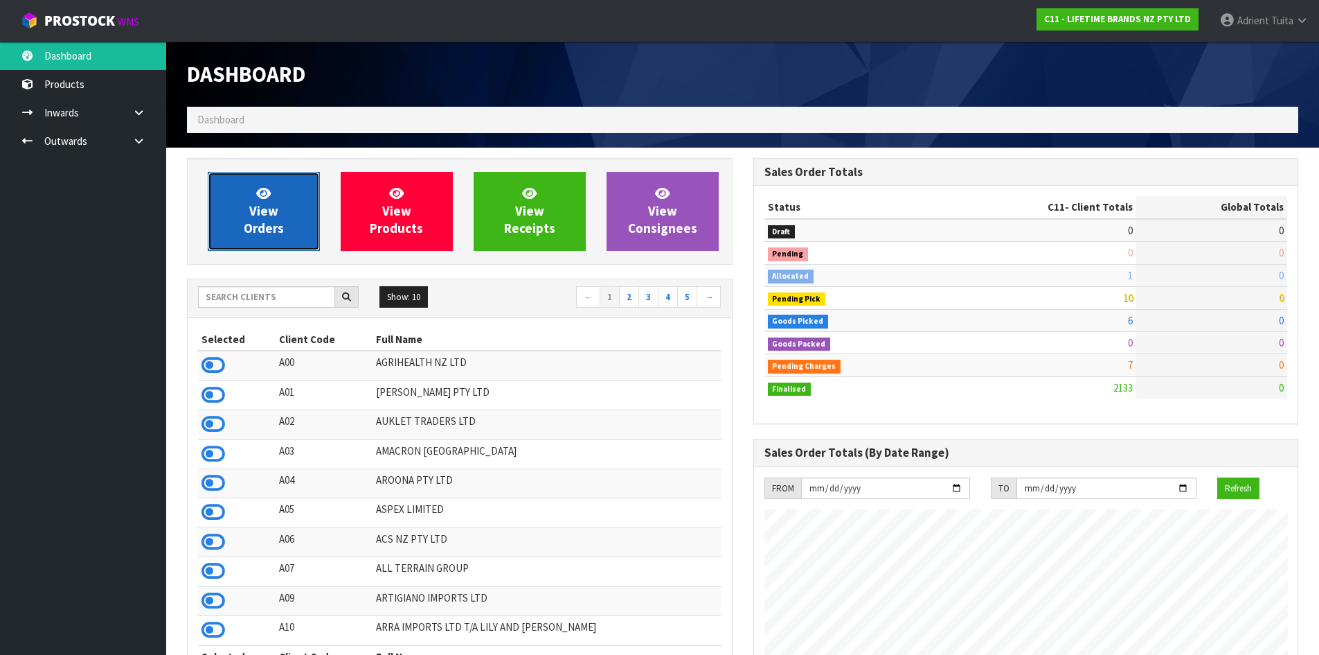
scroll to position [1049, 566]
click at [255, 207] on span "View Orders" at bounding box center [264, 211] width 40 height 52
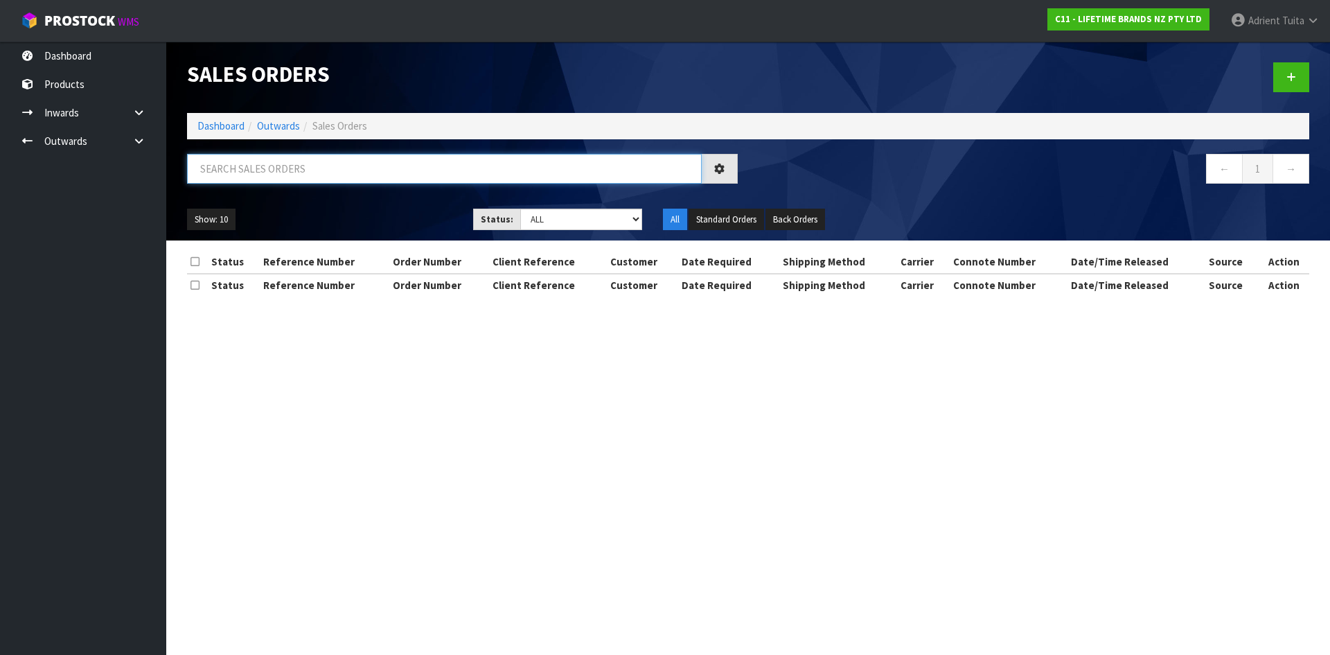
click at [260, 174] on input "text" at bounding box center [444, 169] width 515 height 30
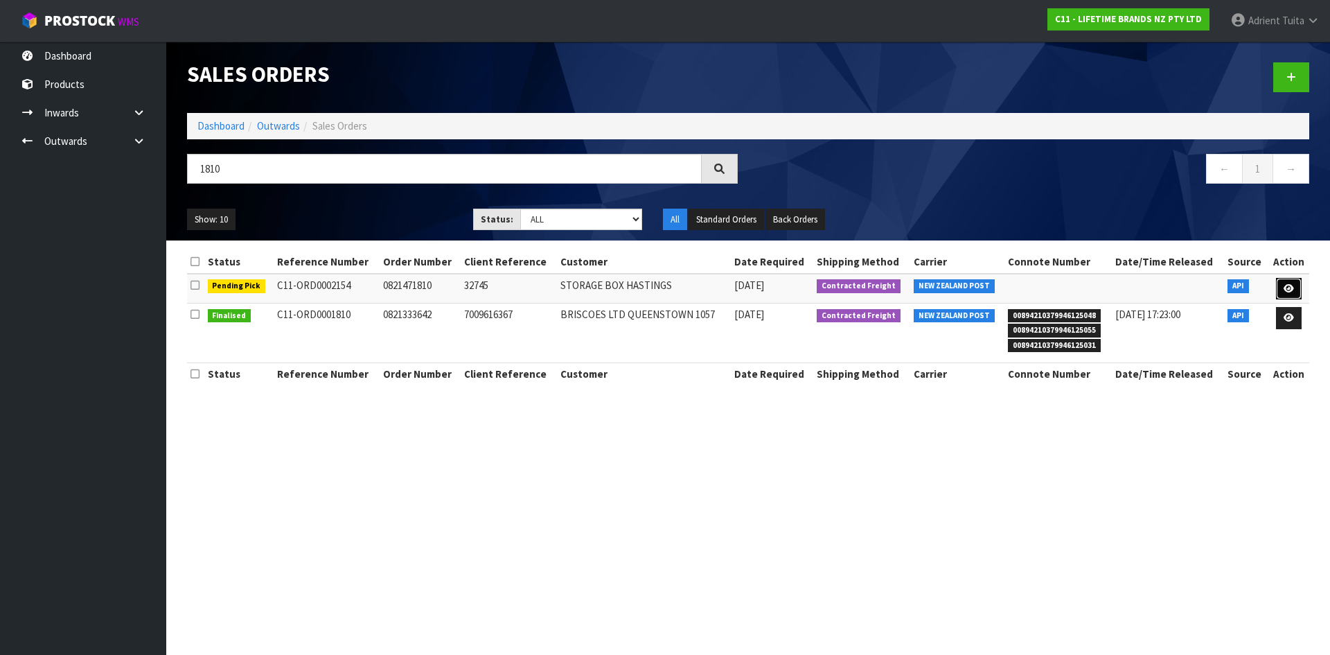
click at [1292, 289] on icon at bounding box center [1288, 288] width 10 height 9
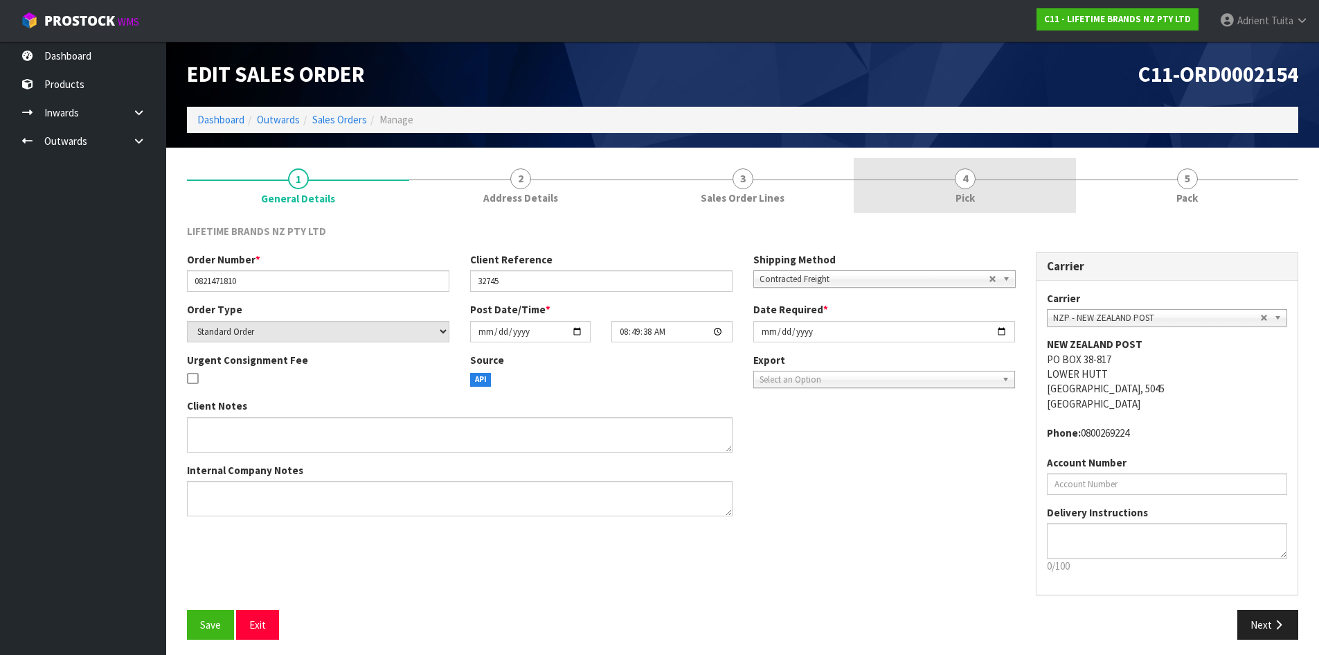
click at [1027, 196] on link "4 Pick" at bounding box center [965, 185] width 222 height 55
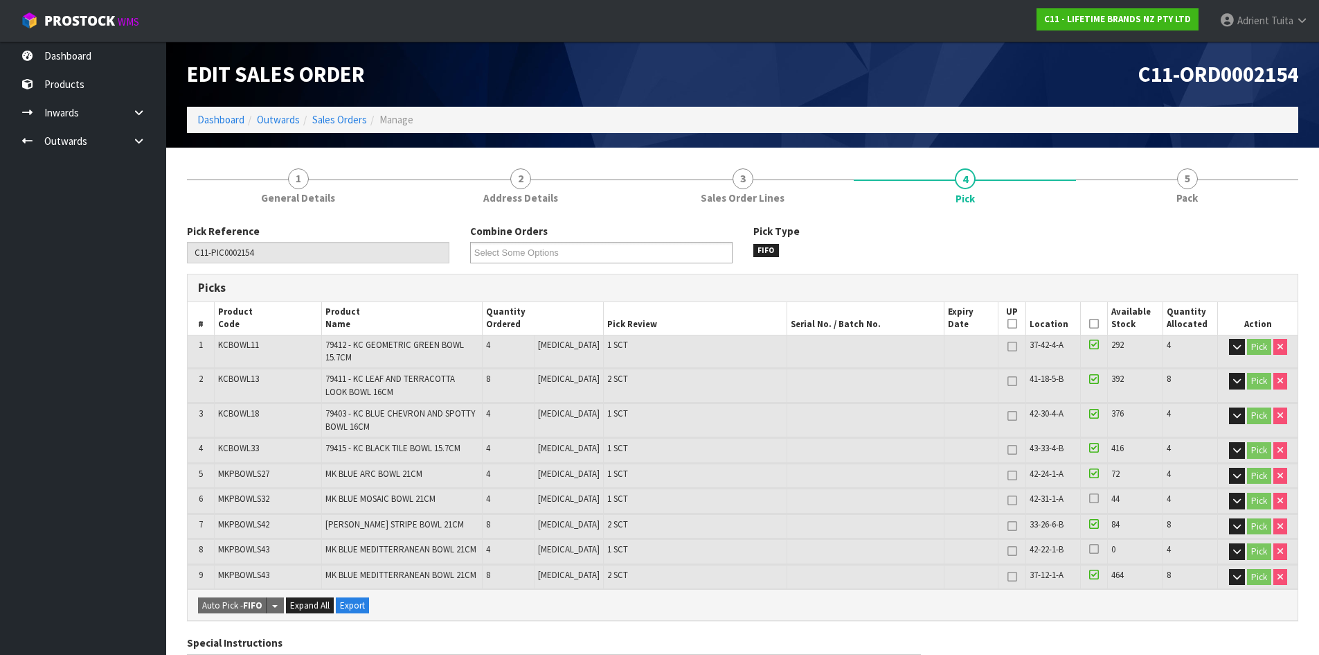
click at [1092, 323] on icon at bounding box center [1095, 323] width 10 height 1
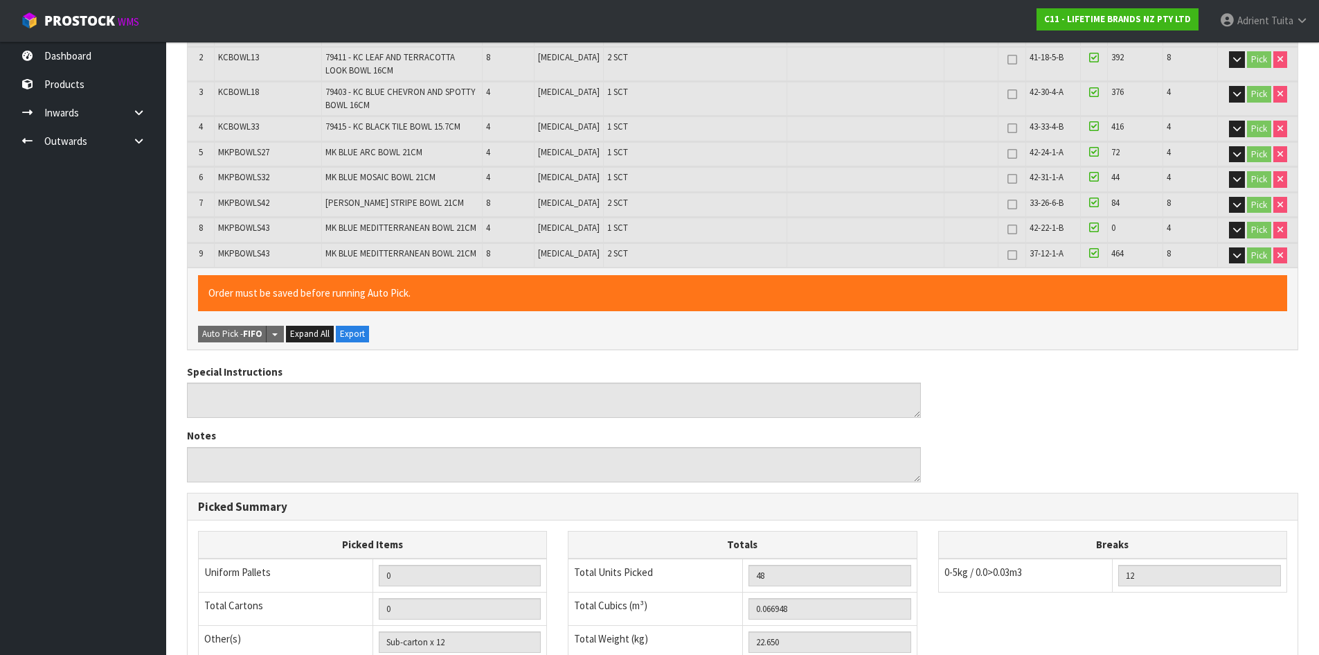
scroll to position [541, 0]
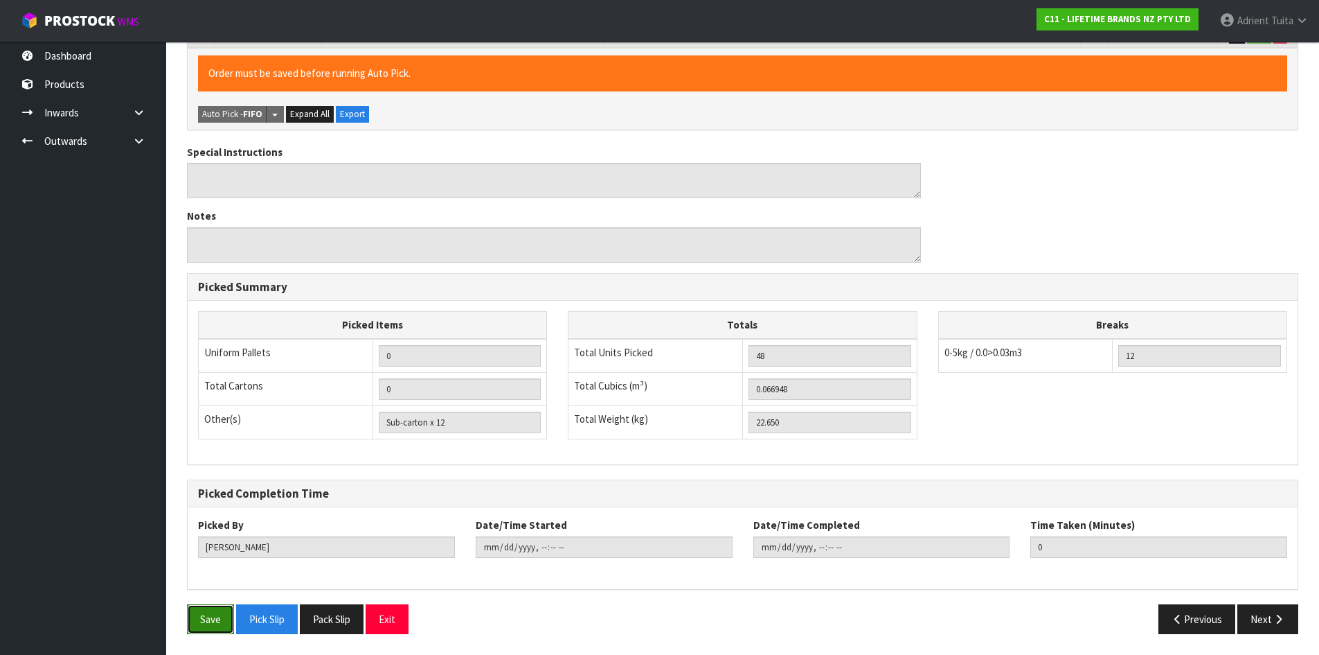
click at [206, 624] on button "Save" at bounding box center [210, 619] width 47 height 30
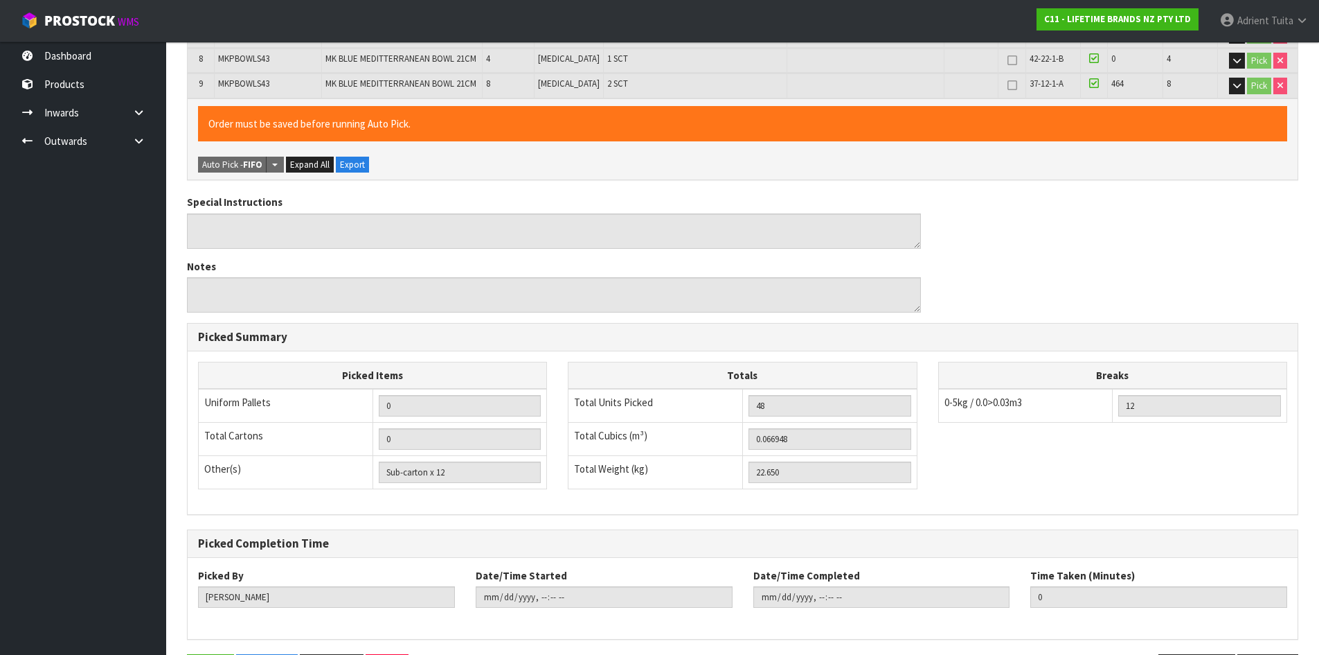
scroll to position [0, 0]
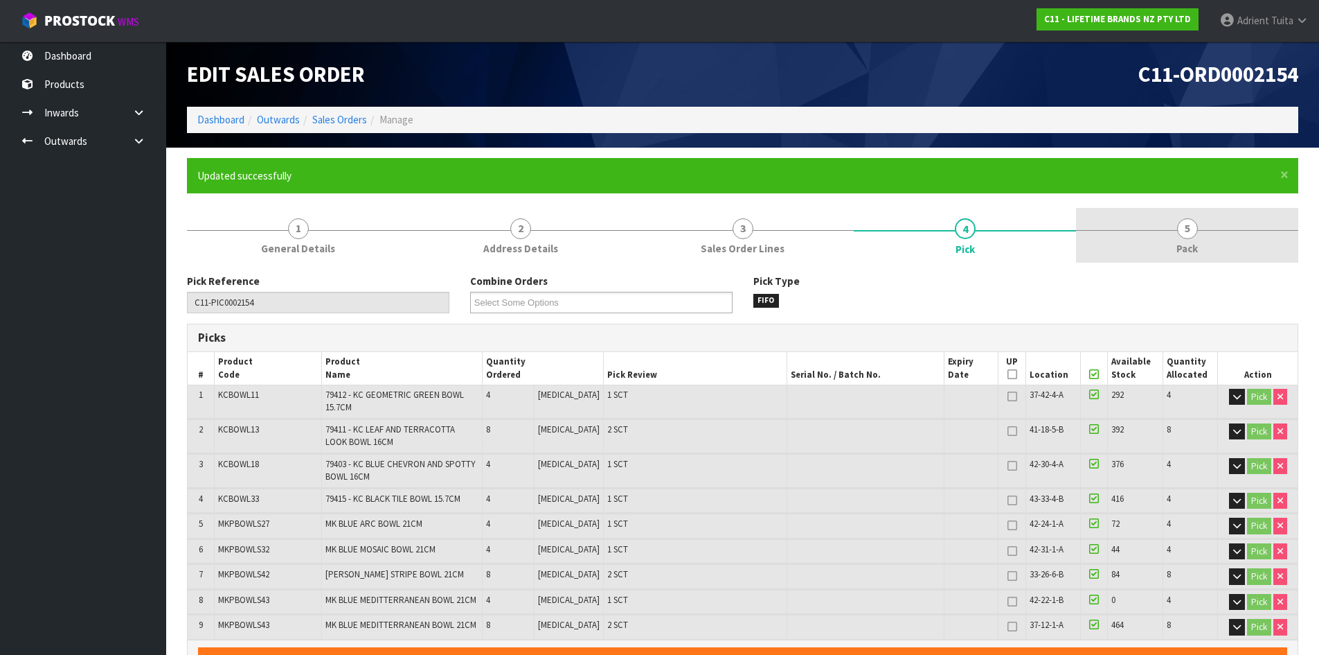
click at [1207, 254] on link "5 Pack" at bounding box center [1187, 235] width 222 height 55
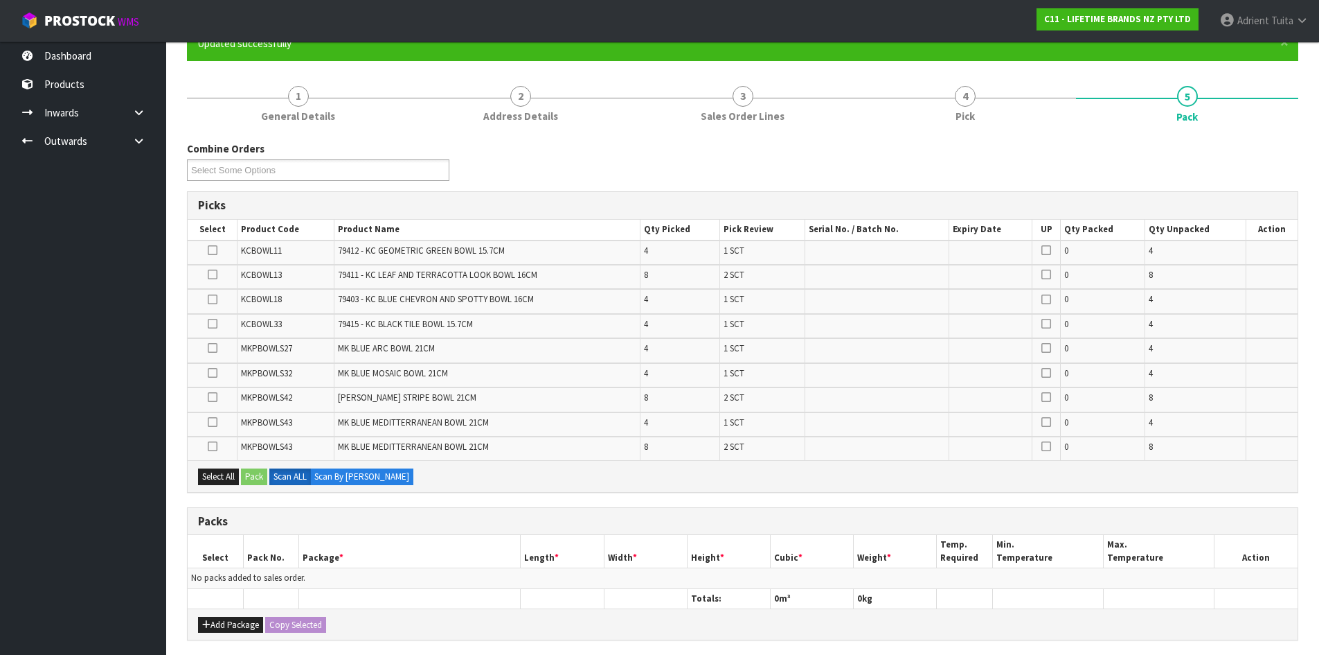
scroll to position [375, 0]
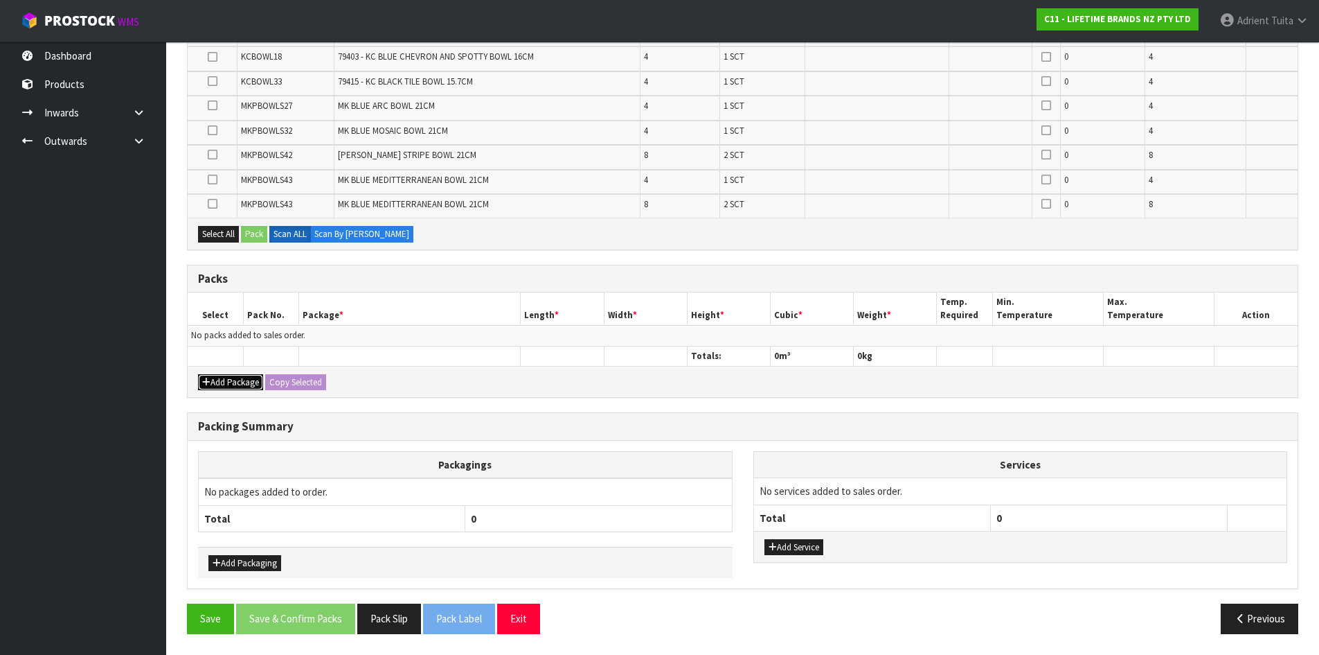
drag, startPoint x: 227, startPoint y: 389, endPoint x: 225, endPoint y: 372, distance: 17.4
click at [227, 388] on button "Add Package" at bounding box center [230, 382] width 65 height 17
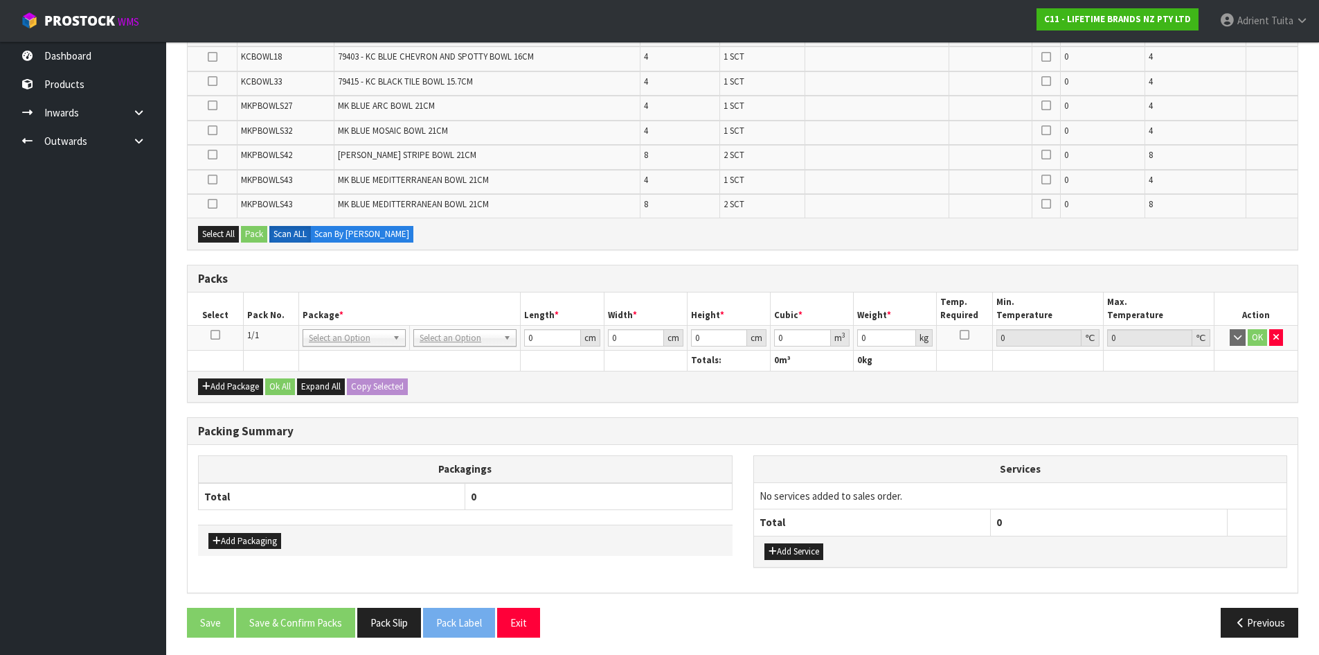
click at [213, 335] on icon at bounding box center [216, 335] width 10 height 1
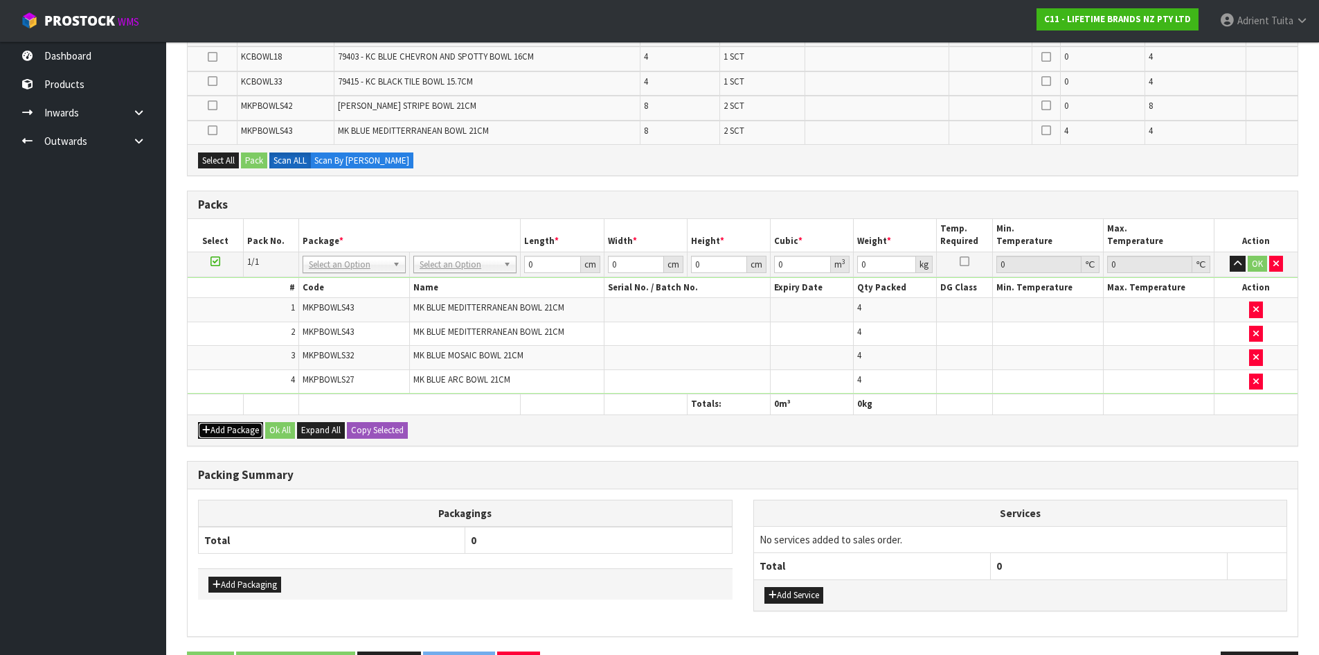
click at [211, 431] on button "Add Package" at bounding box center [230, 430] width 65 height 17
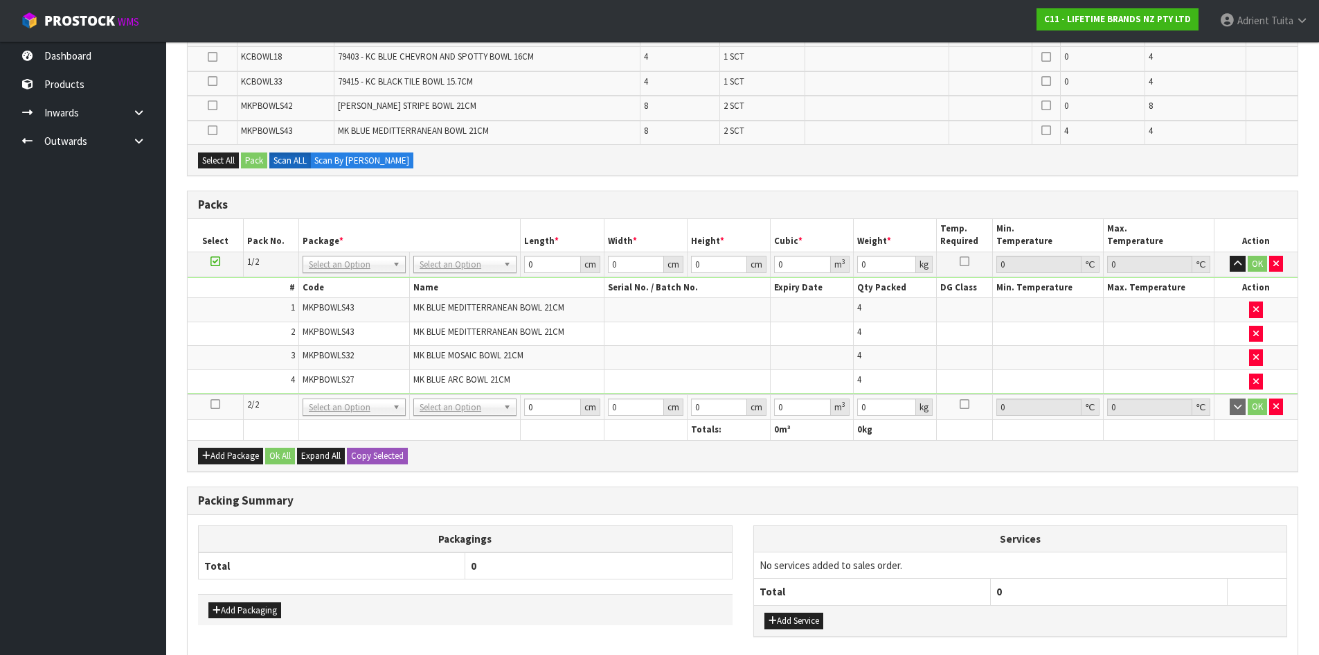
click at [216, 404] on icon at bounding box center [216, 404] width 10 height 1
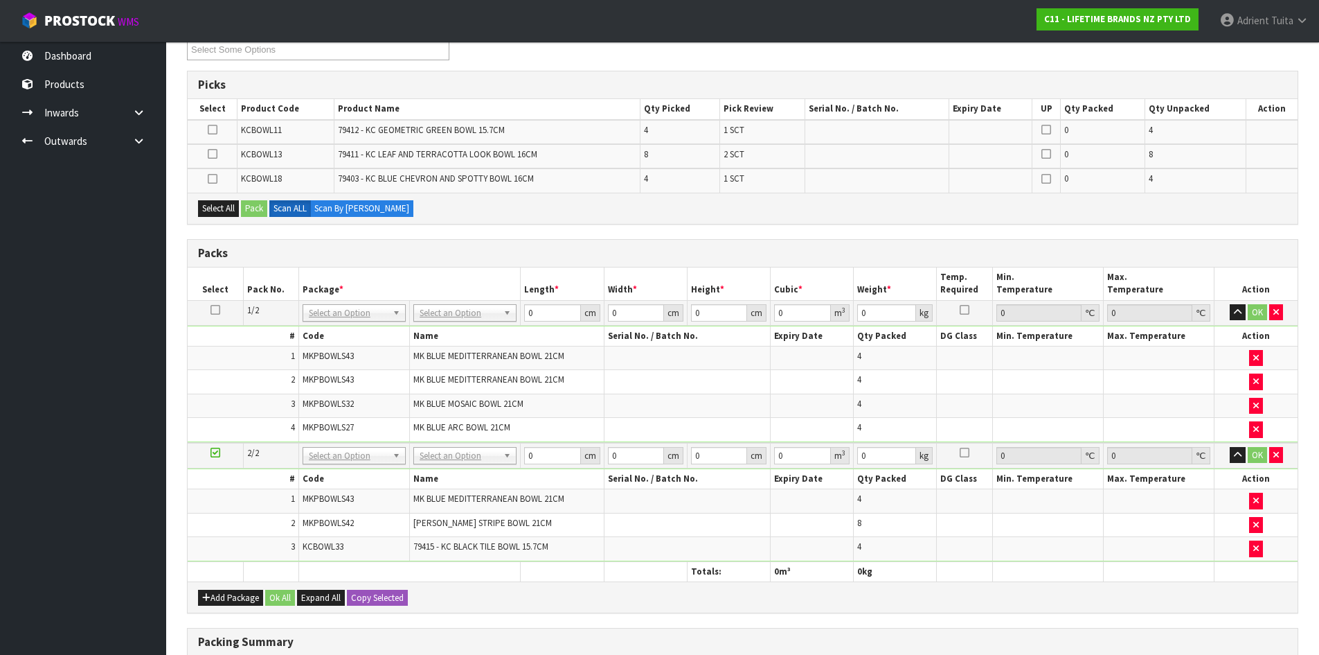
scroll to position [468, 0]
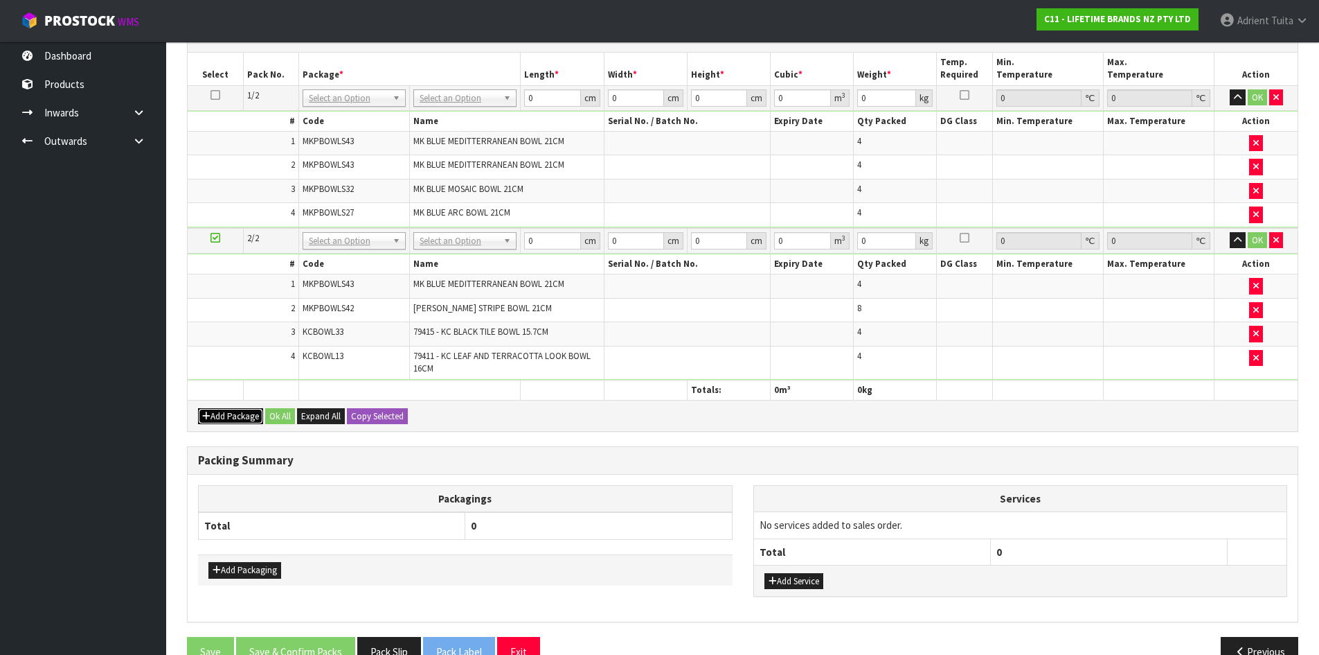
click at [216, 411] on button "Add Package" at bounding box center [230, 416] width 65 height 17
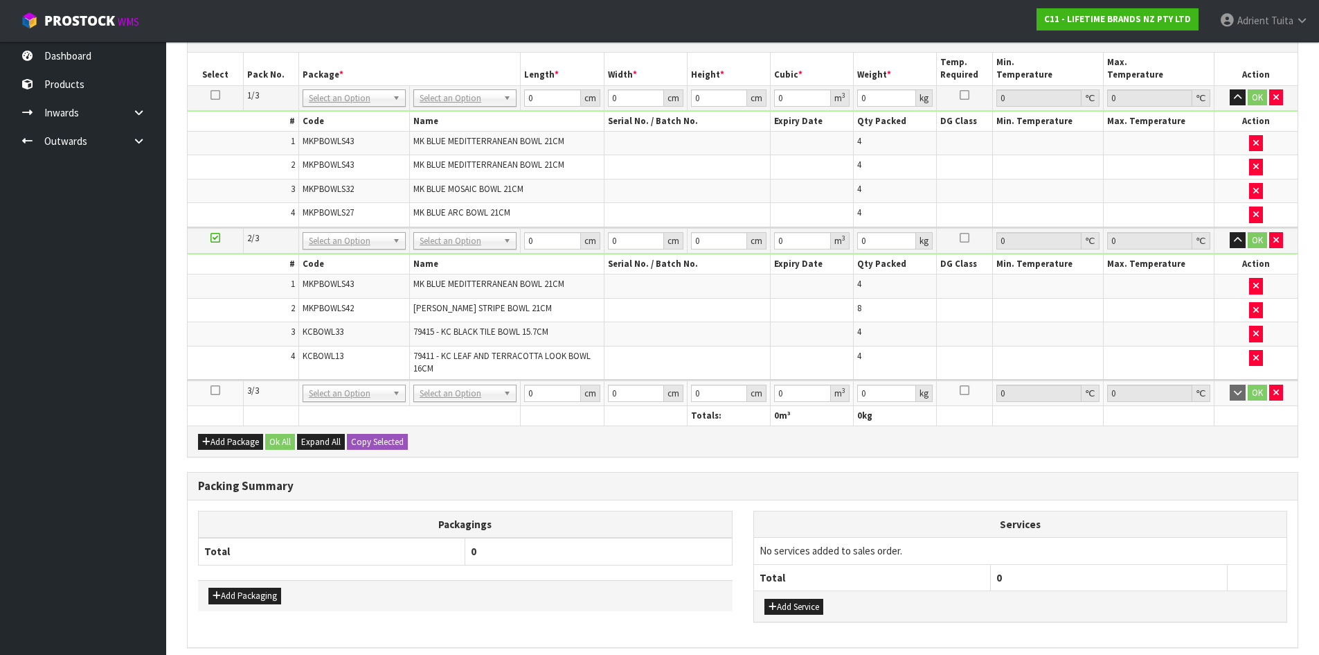
click at [220, 390] on icon at bounding box center [216, 390] width 10 height 1
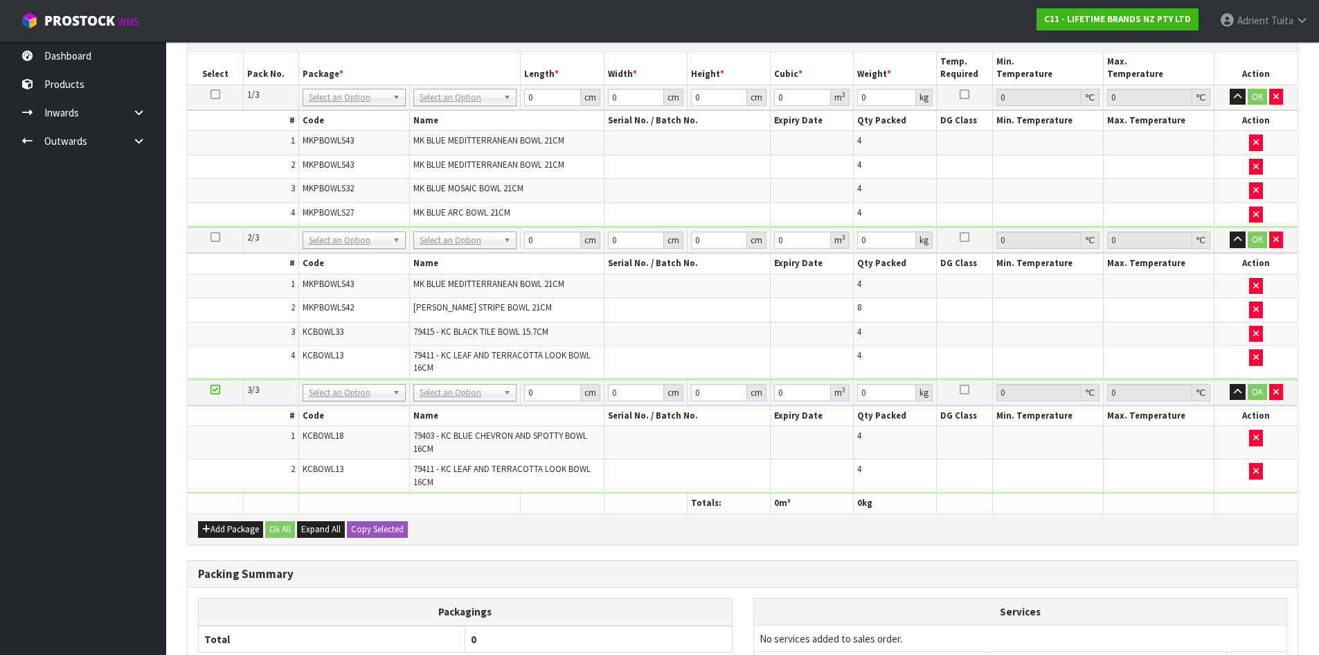
scroll to position [394, 0]
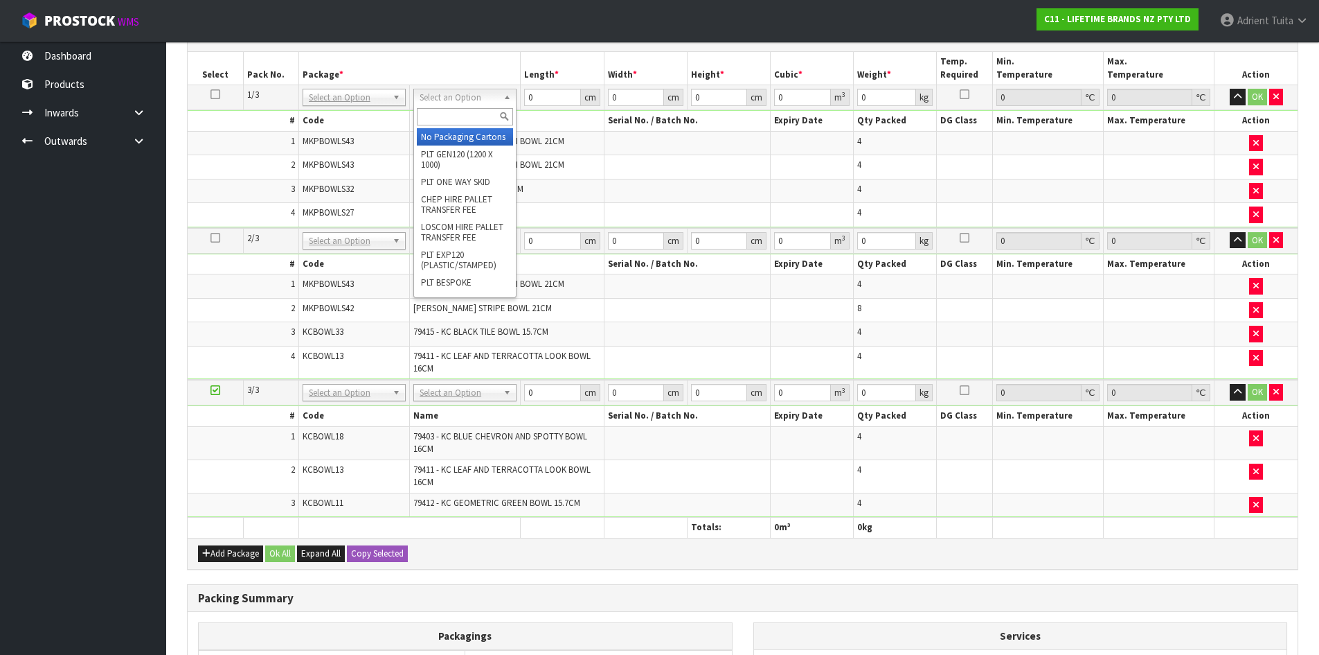
click at [458, 114] on input "text" at bounding box center [465, 116] width 96 height 17
drag, startPoint x: 449, startPoint y: 240, endPoint x: 443, endPoint y: 267, distance: 27.6
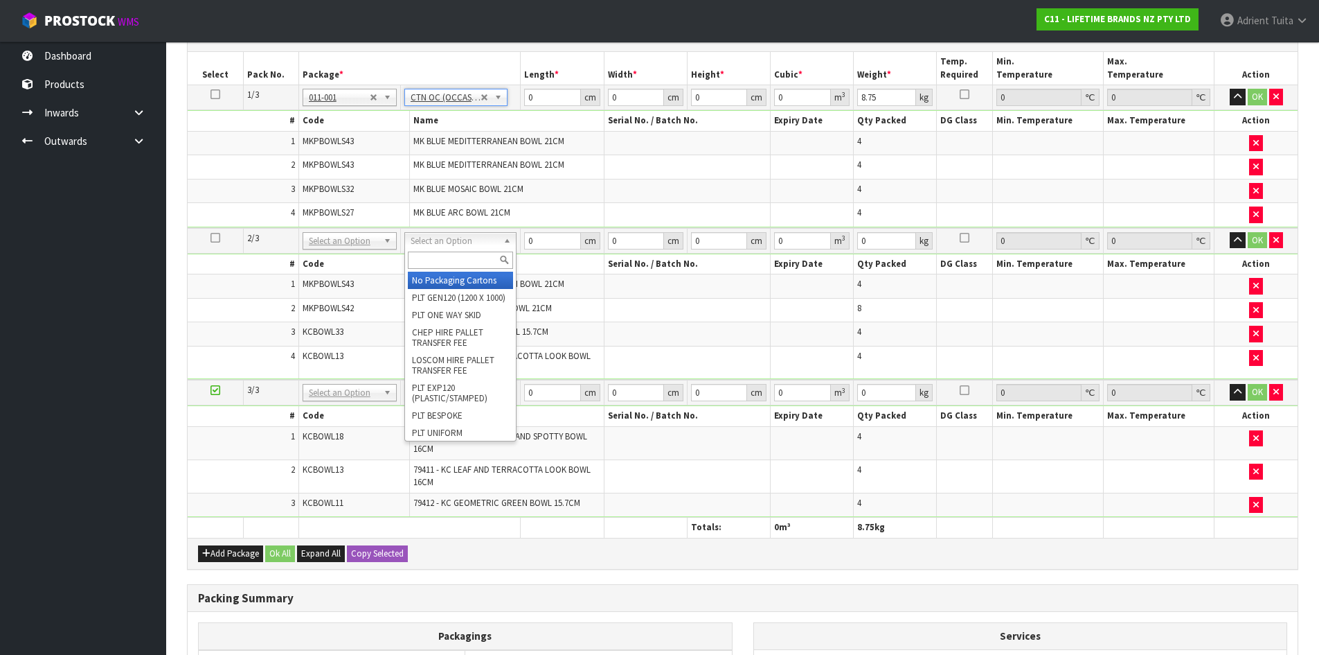
click at [443, 267] on input "text" at bounding box center [460, 259] width 105 height 17
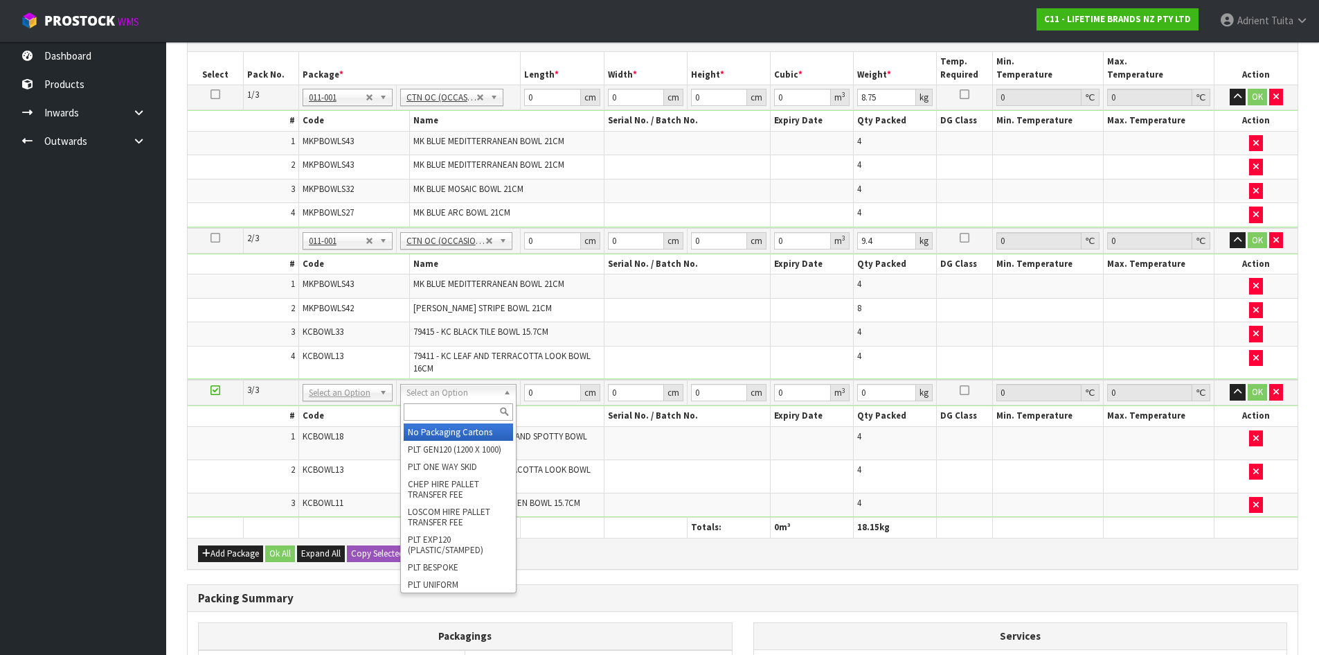
drag, startPoint x: 410, startPoint y: 390, endPoint x: 427, endPoint y: 420, distance: 35.1
click at [435, 410] on input "text" at bounding box center [458, 411] width 109 height 17
drag, startPoint x: 421, startPoint y: 433, endPoint x: 430, endPoint y: 420, distance: 15.4
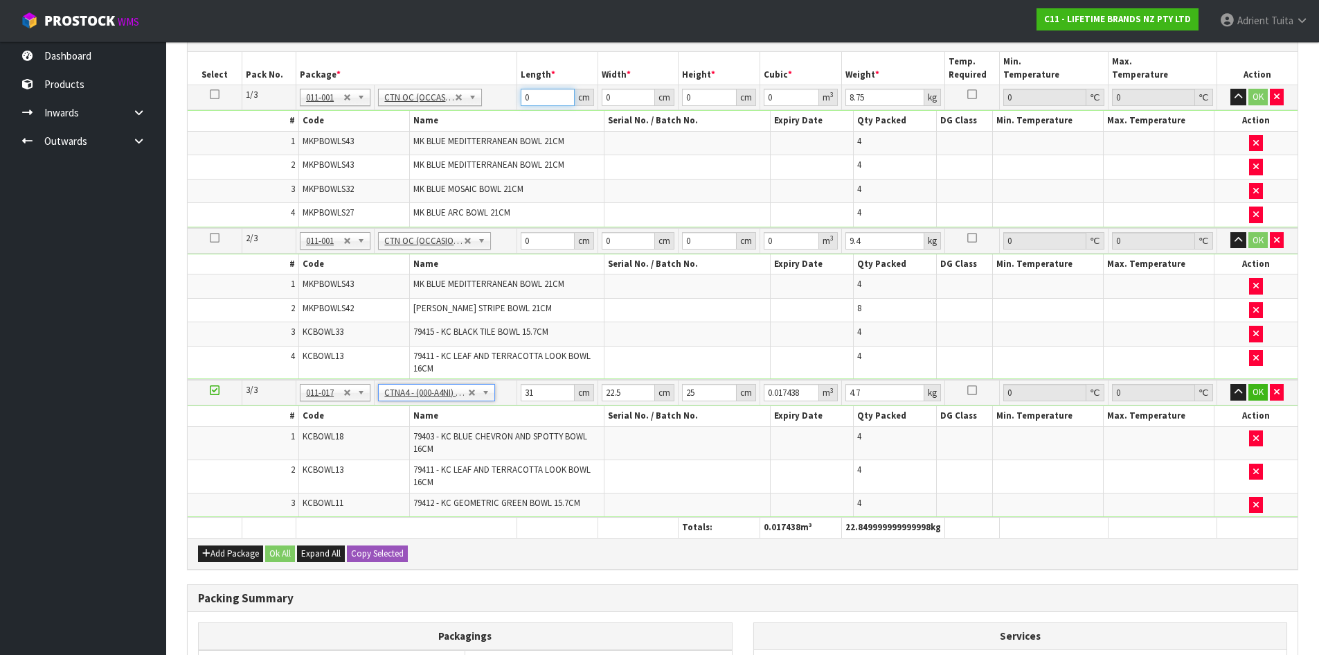
click at [557, 97] on input "0" at bounding box center [548, 97] width 54 height 17
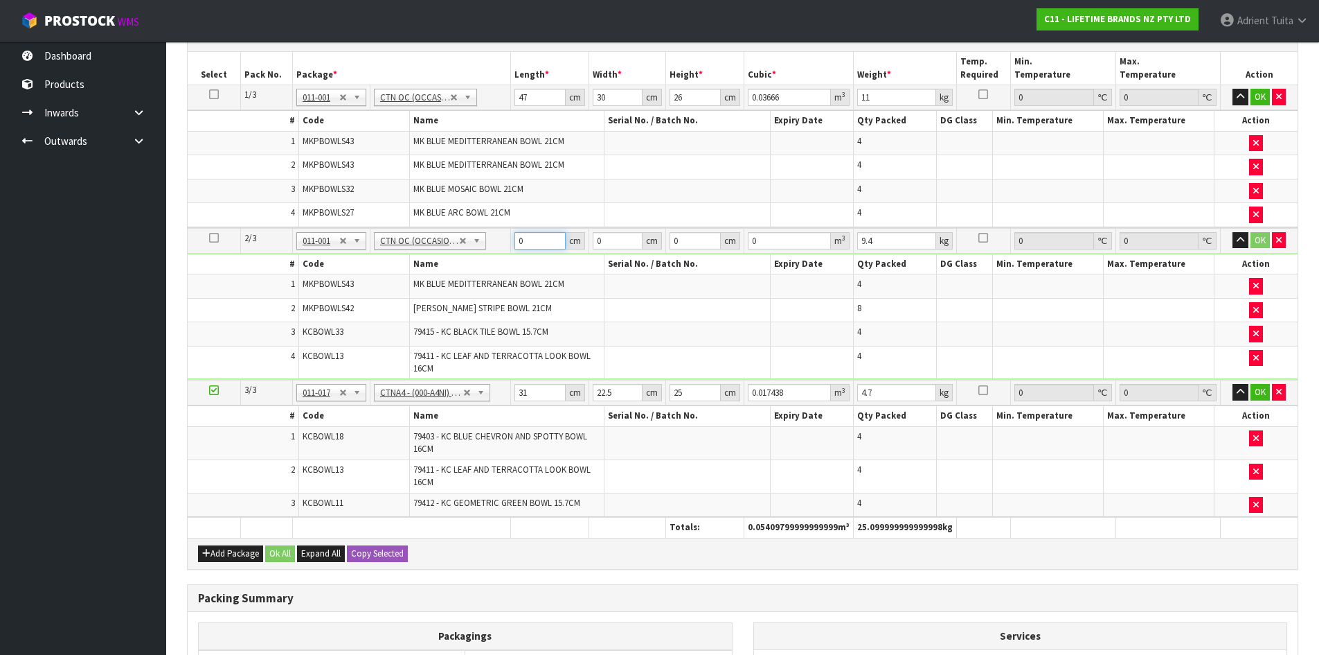
click at [542, 237] on input "0" at bounding box center [540, 240] width 51 height 17
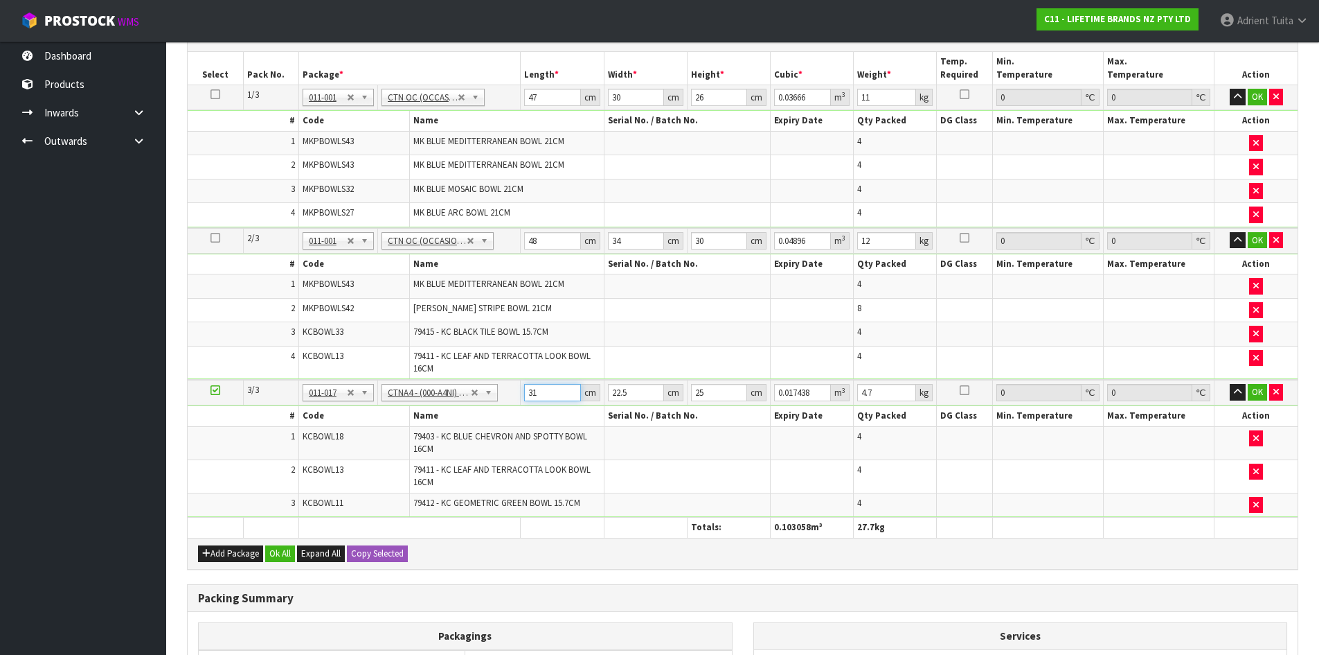
click at [527, 392] on input "31" at bounding box center [552, 392] width 56 height 17
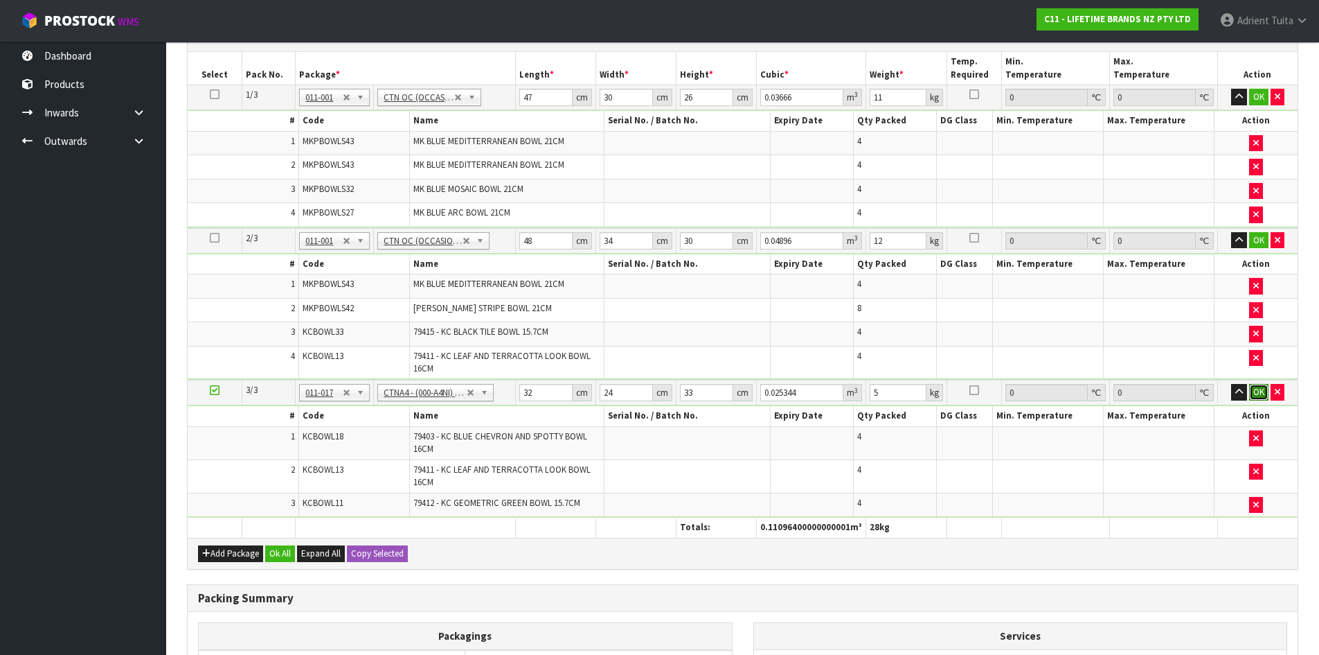
click at [1256, 391] on button "OK" at bounding box center [1259, 392] width 19 height 17
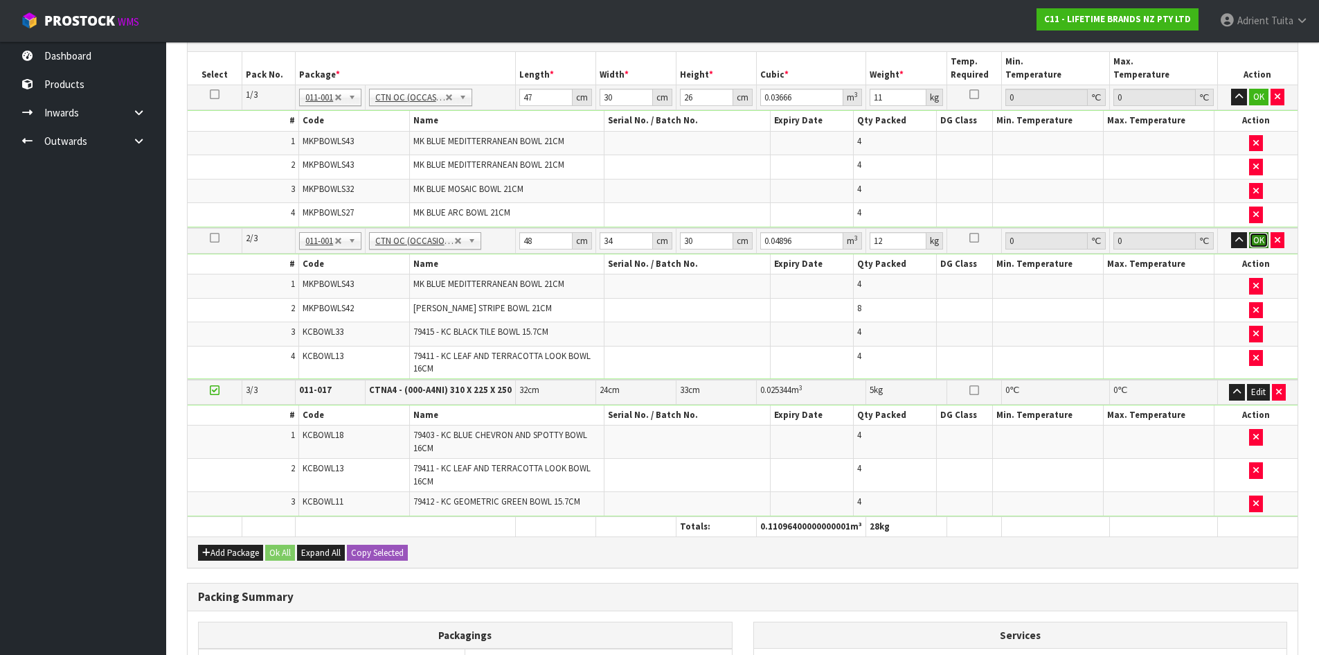
click at [1259, 240] on button "OK" at bounding box center [1259, 240] width 19 height 17
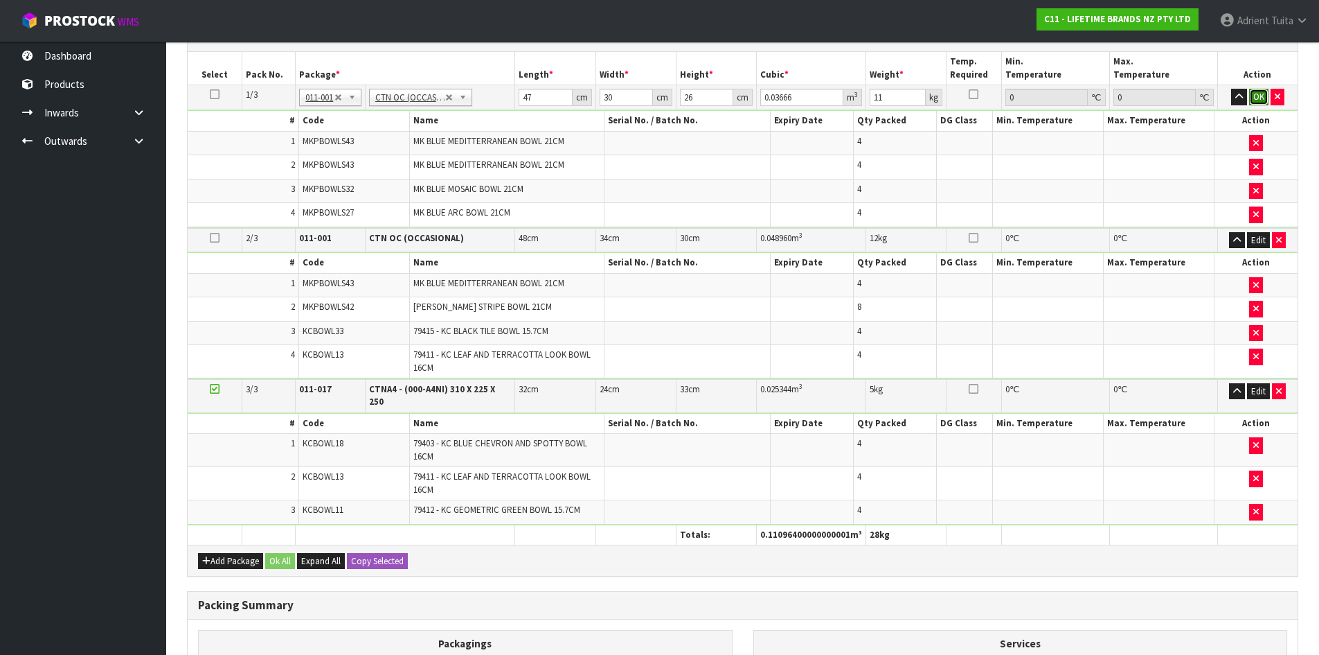
click at [1263, 98] on button "OK" at bounding box center [1259, 97] width 19 height 17
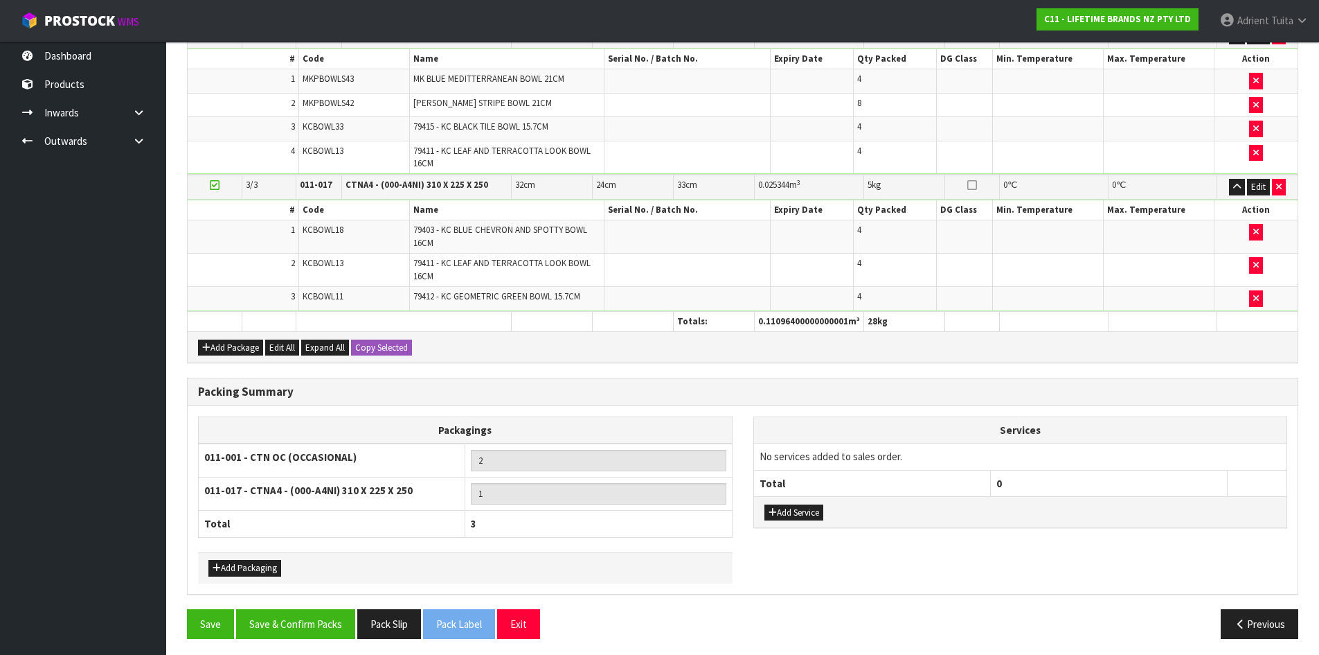
scroll to position [602, 0]
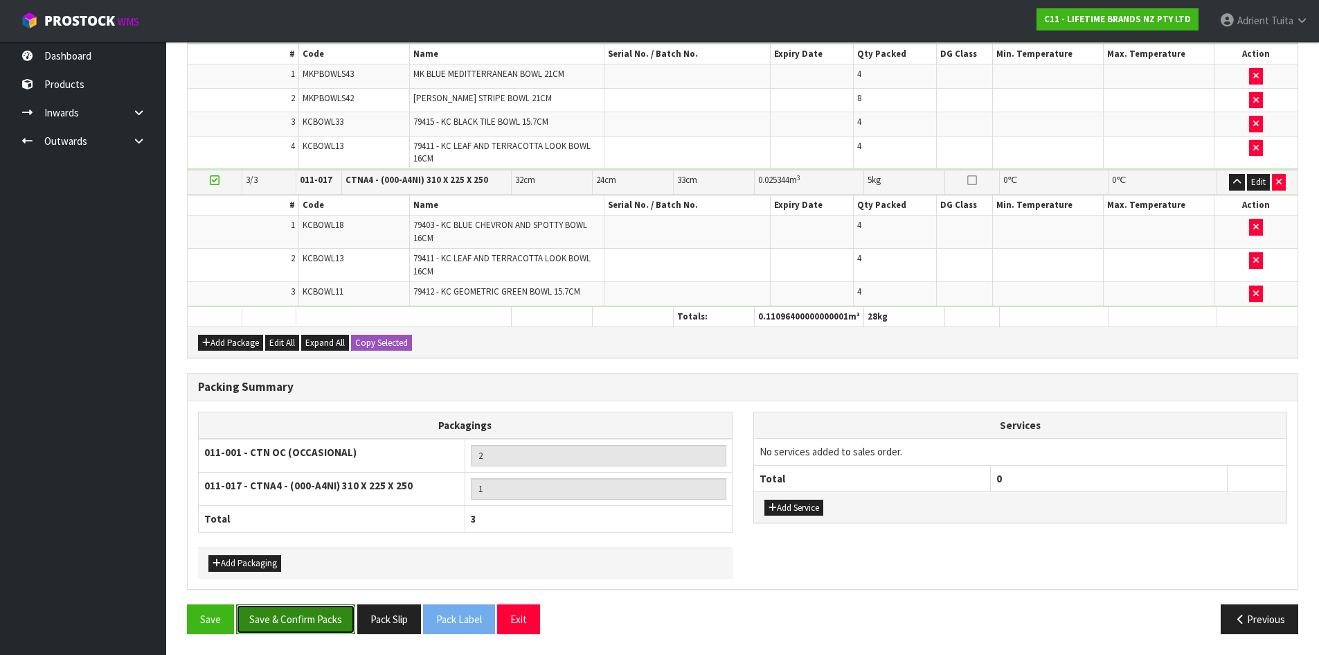
click at [328, 616] on button "Save & Confirm Packs" at bounding box center [295, 619] width 119 height 30
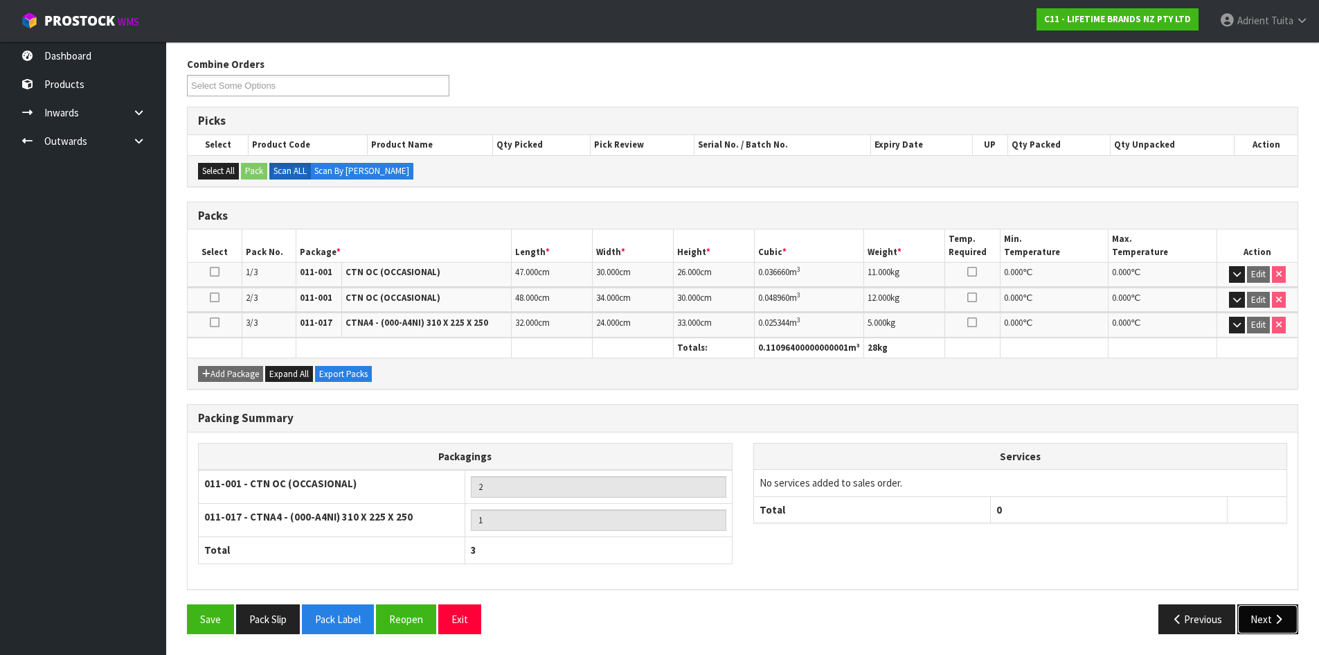
click at [1260, 606] on button "Next" at bounding box center [1268, 619] width 61 height 30
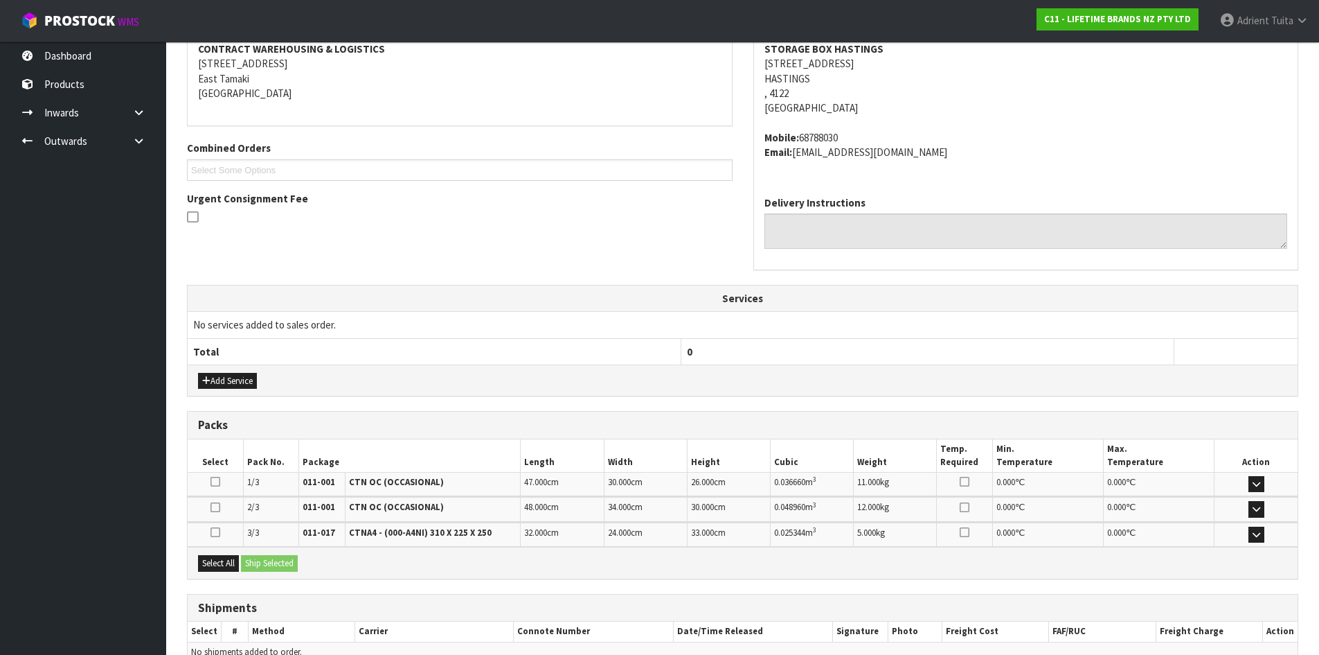
scroll to position [344, 0]
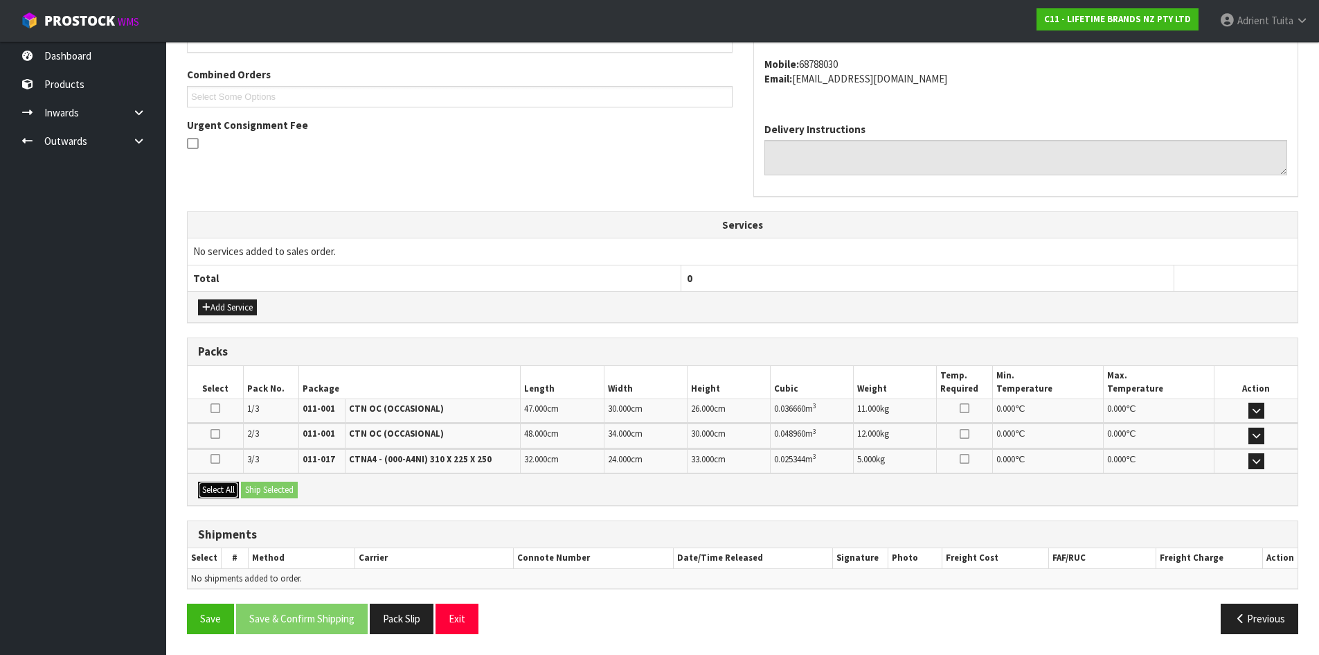
click at [235, 495] on button "Select All" at bounding box center [218, 489] width 41 height 17
drag, startPoint x: 249, startPoint y: 492, endPoint x: 257, endPoint y: 490, distance: 8.6
click at [251, 491] on button "Ship Selected" at bounding box center [269, 489] width 57 height 17
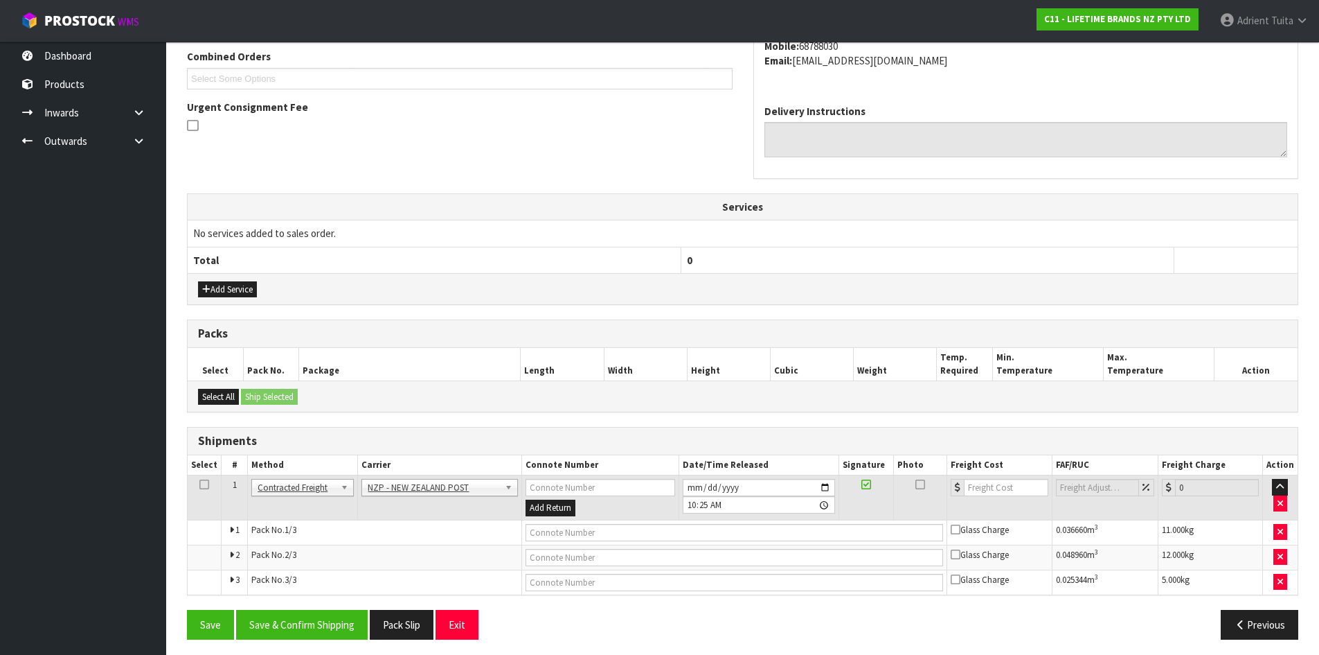
scroll to position [368, 0]
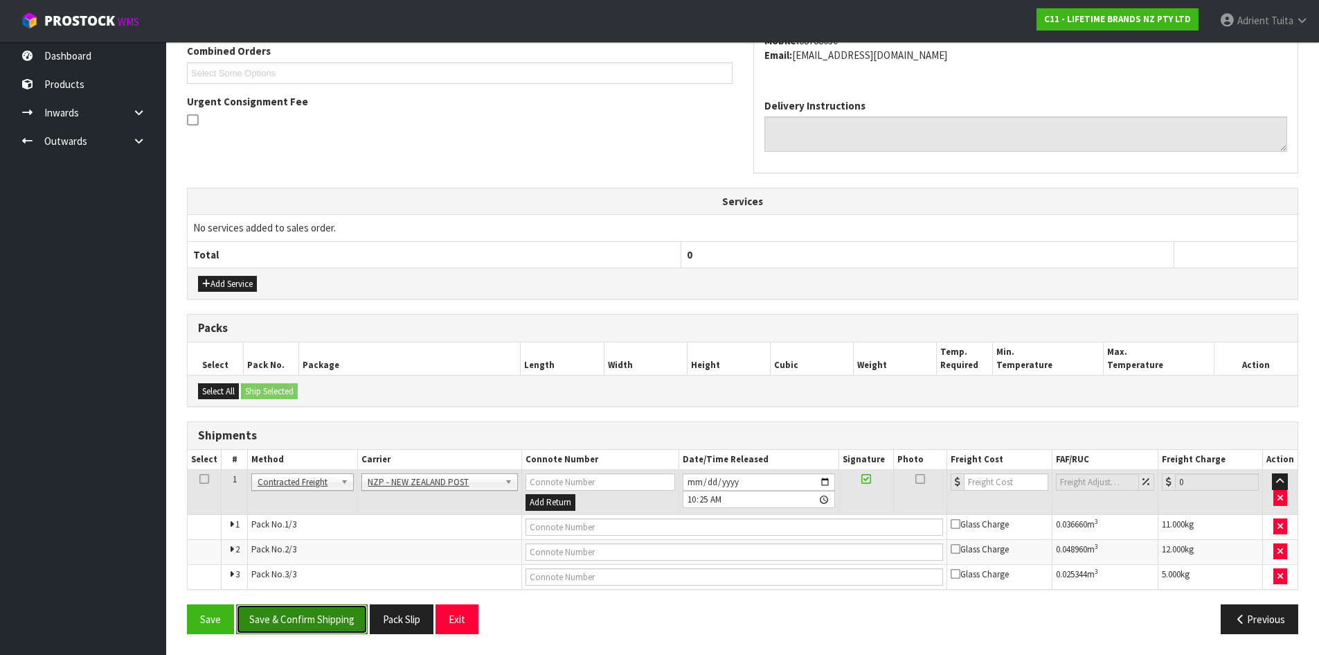
click at [335, 616] on button "Save & Confirm Shipping" at bounding box center [302, 619] width 132 height 30
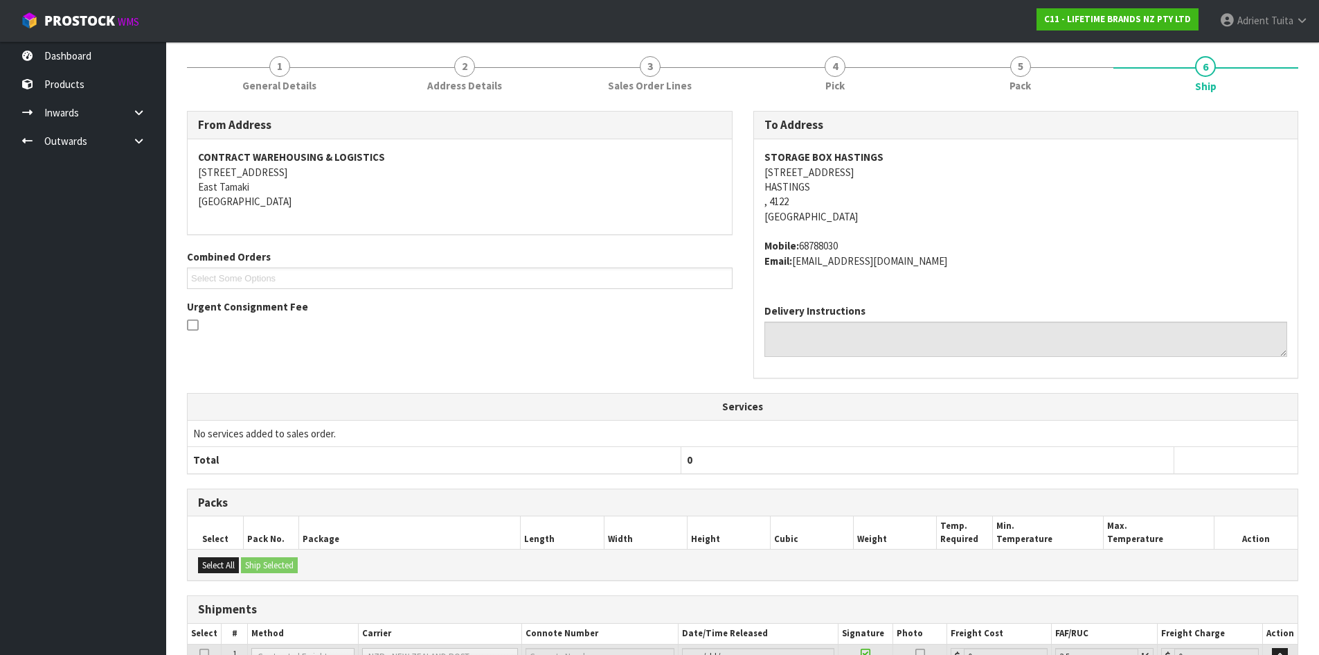
scroll to position [346, 0]
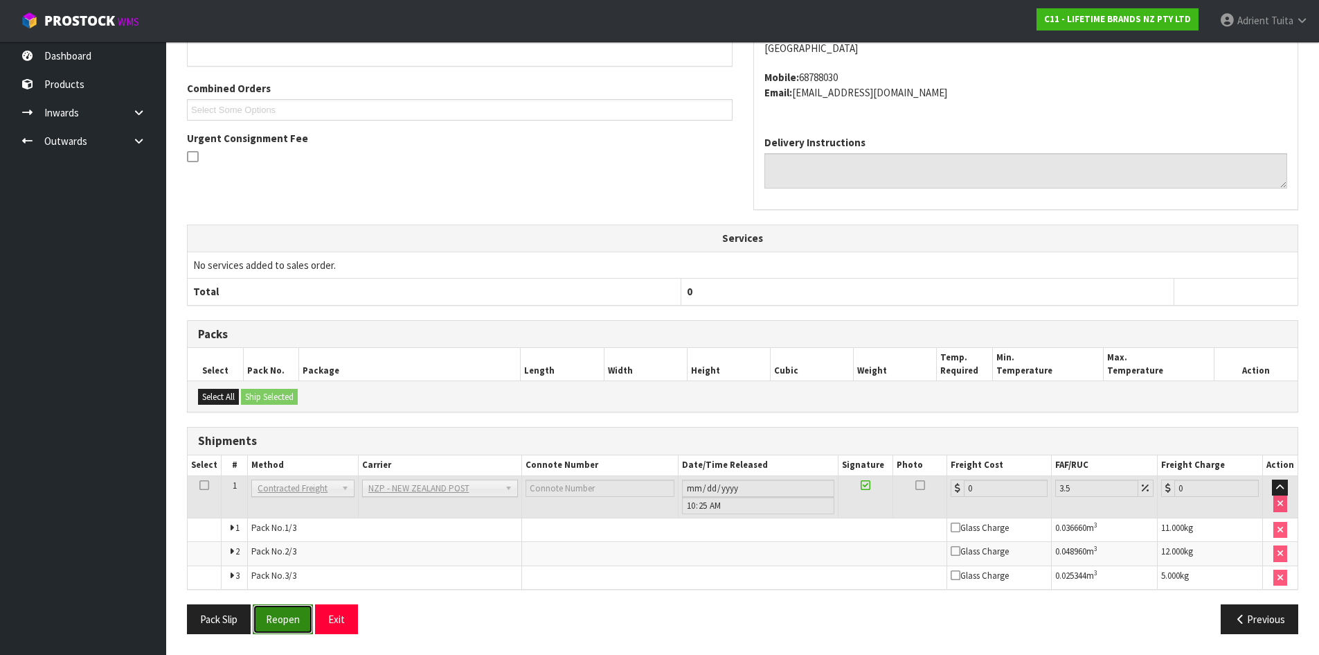
click at [276, 609] on button "Reopen" at bounding box center [283, 619] width 60 height 30
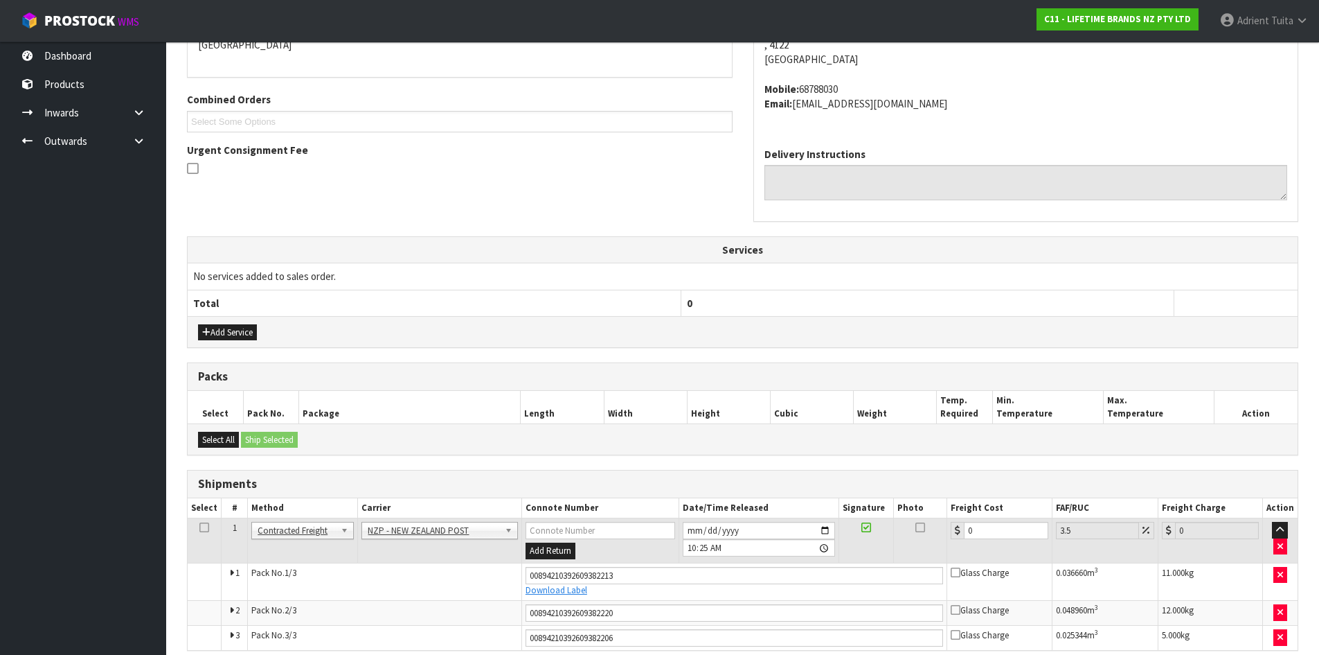
scroll to position [331, 0]
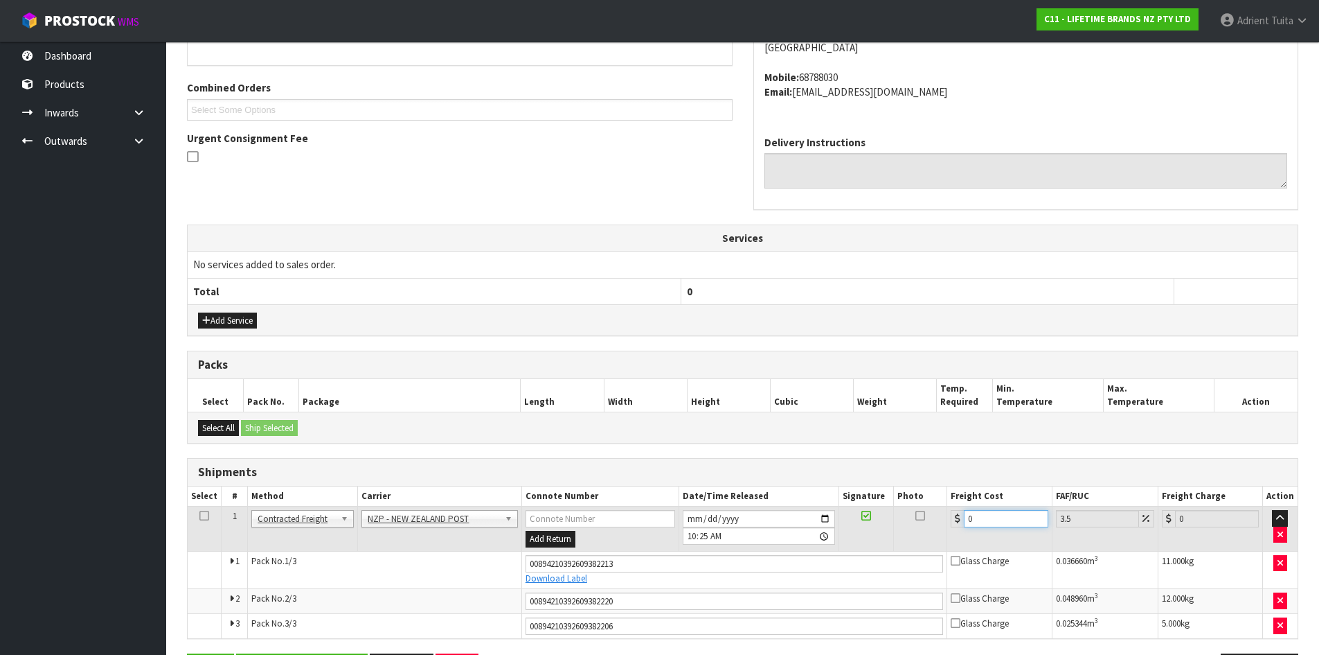
click at [1024, 524] on input "0" at bounding box center [1006, 518] width 84 height 17
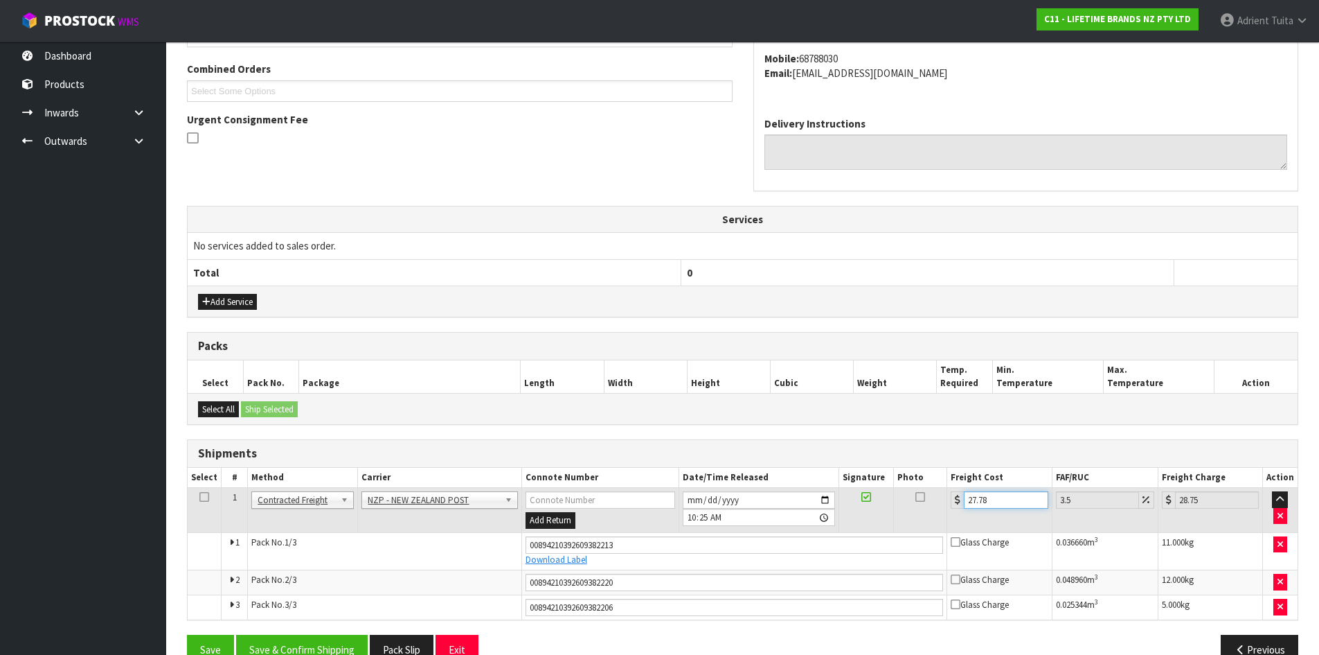
scroll to position [381, 0]
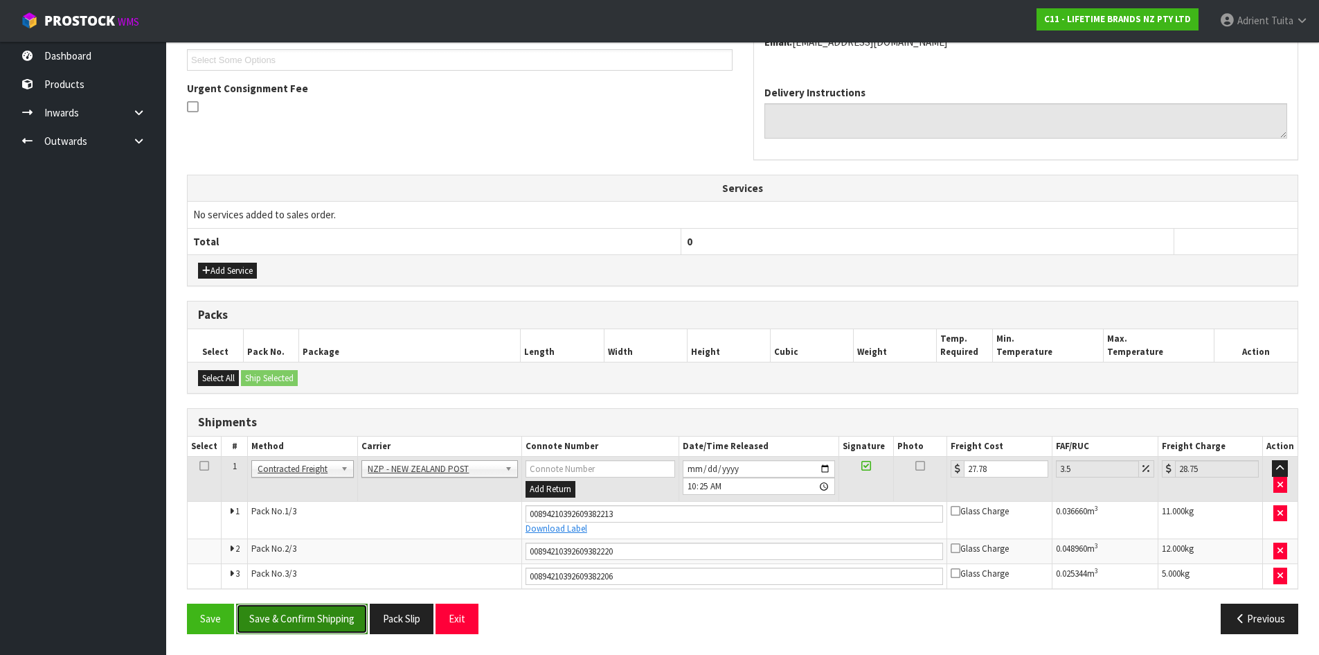
click at [292, 624] on button "Save & Confirm Shipping" at bounding box center [302, 618] width 132 height 30
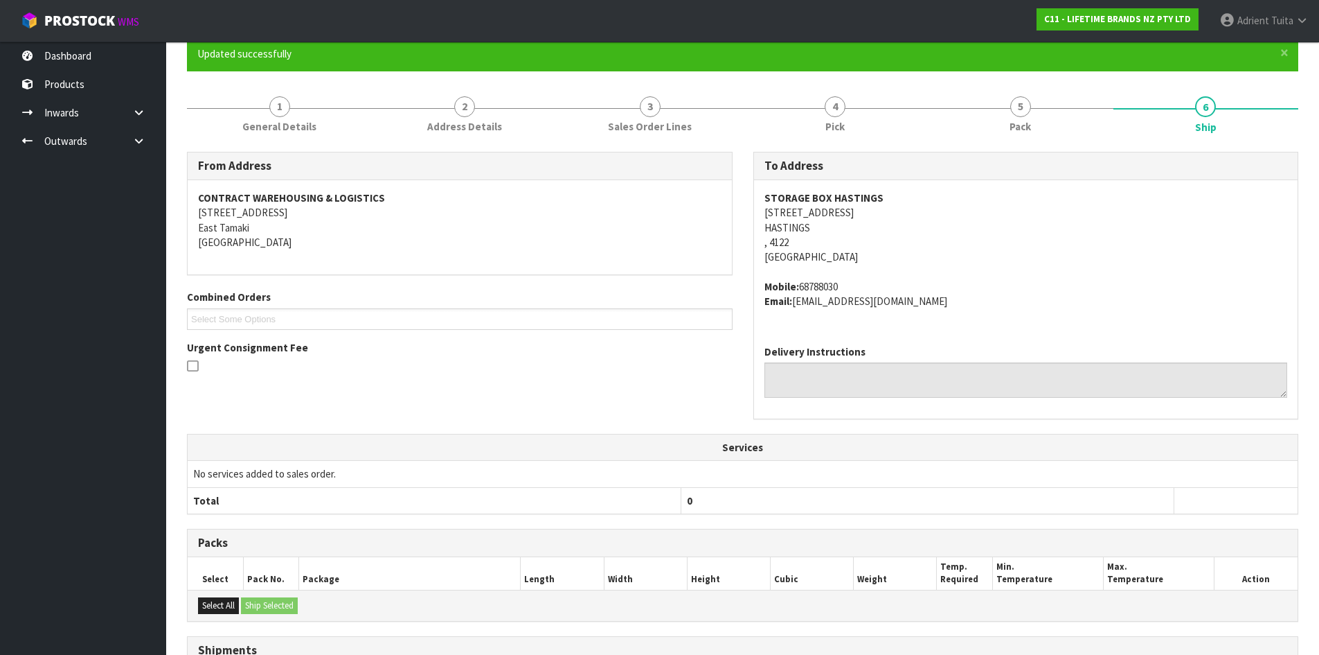
scroll to position [340, 0]
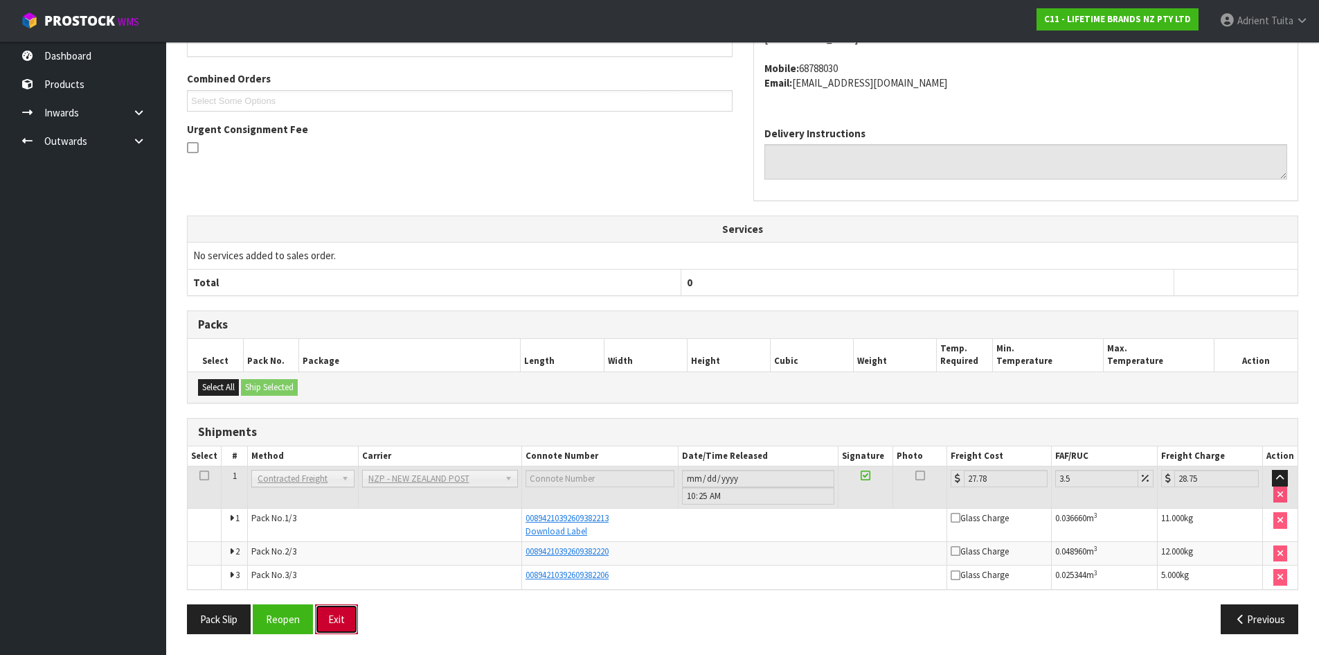
click at [333, 623] on button "Exit" at bounding box center [336, 619] width 43 height 30
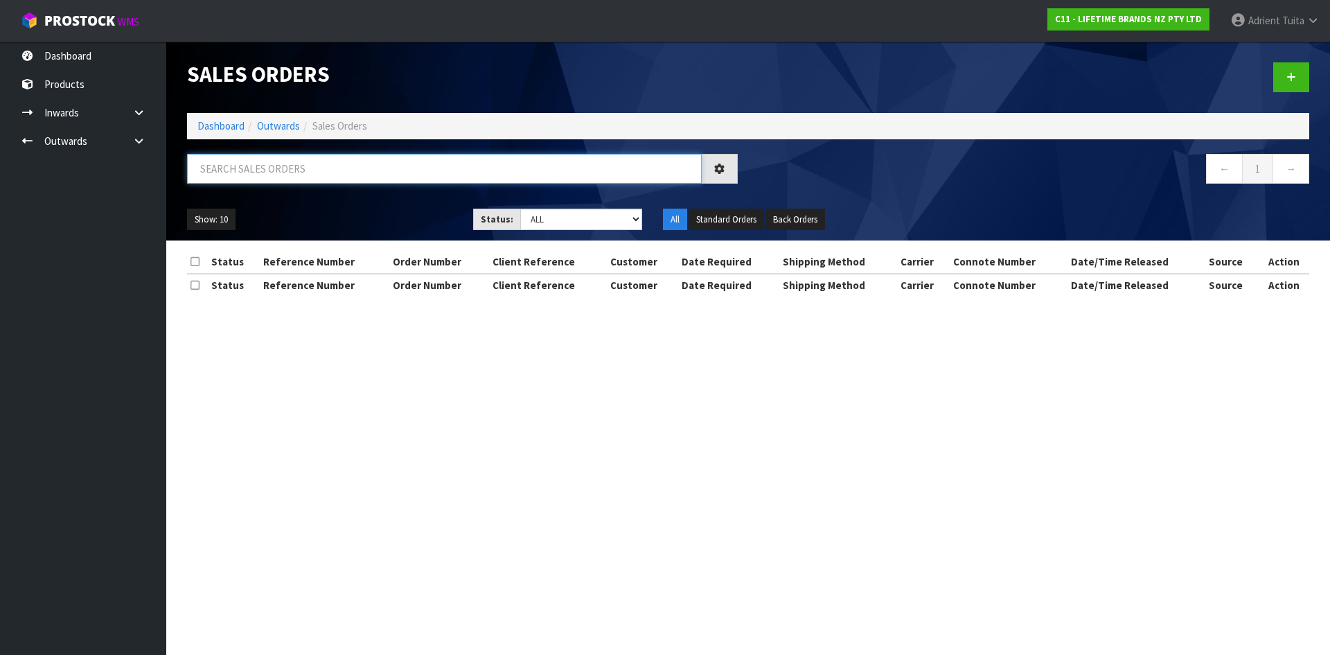
click at [282, 161] on input "text" at bounding box center [444, 169] width 515 height 30
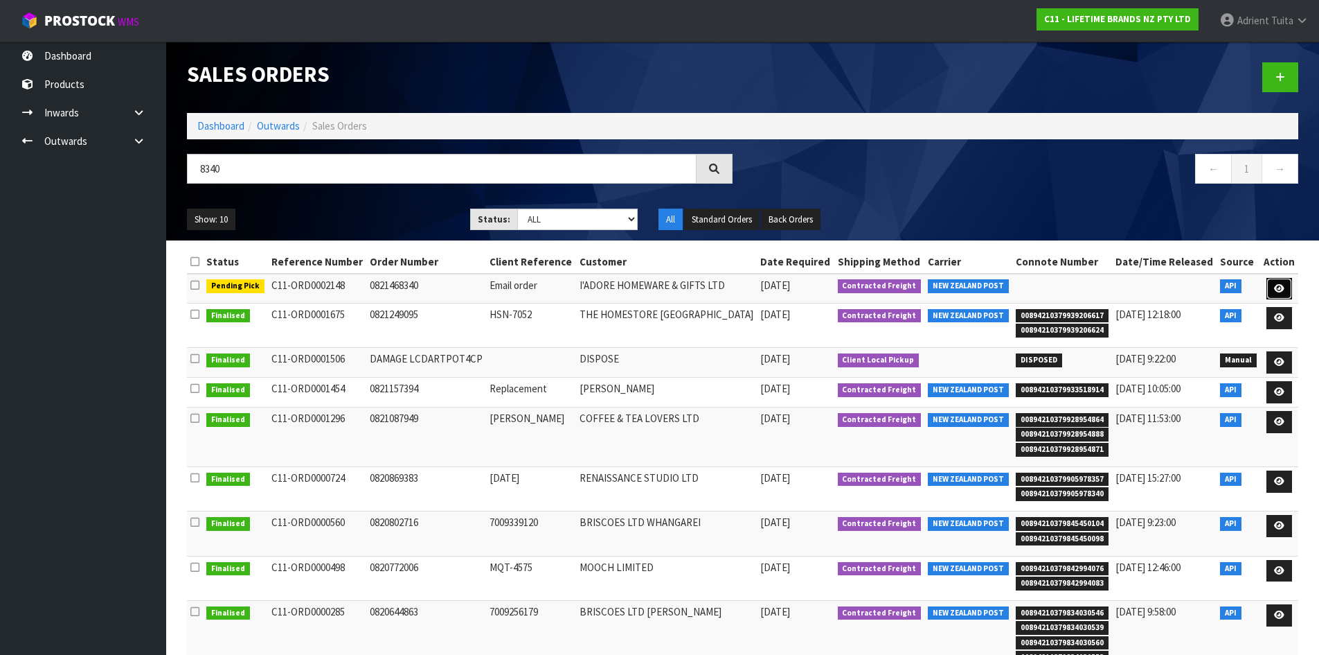
click at [1279, 281] on link at bounding box center [1280, 289] width 26 height 22
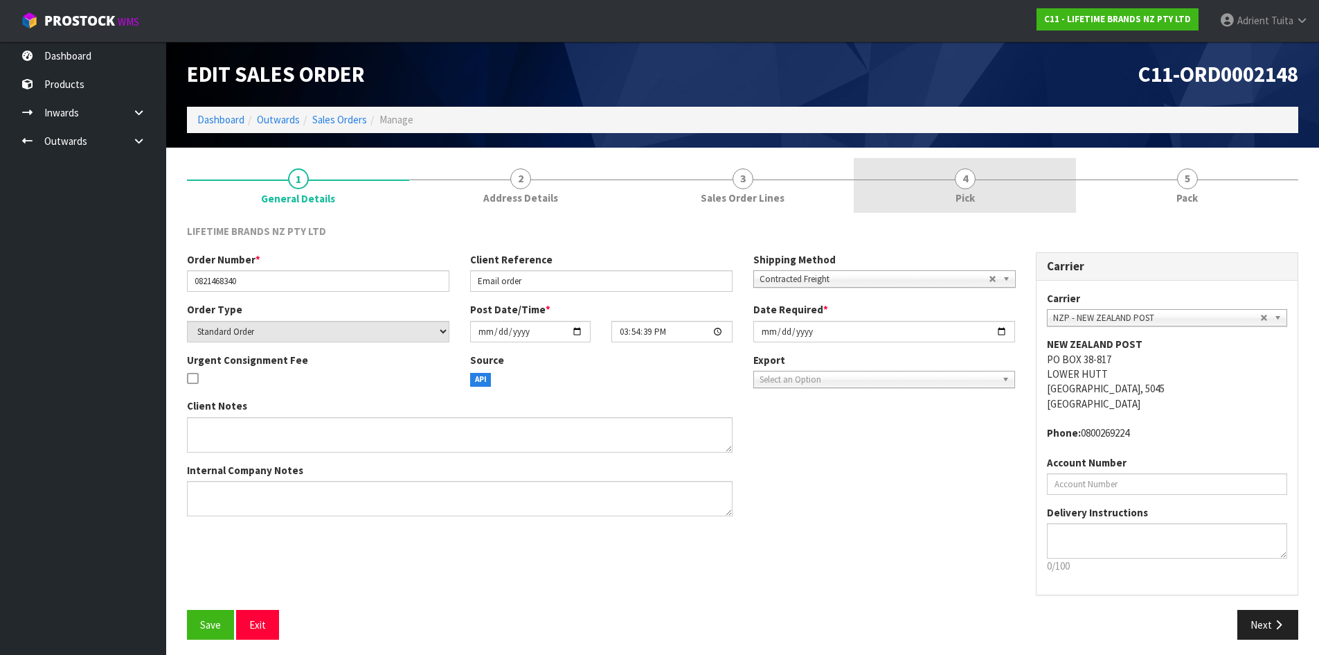
click at [1030, 184] on link "4 Pick" at bounding box center [965, 185] width 222 height 55
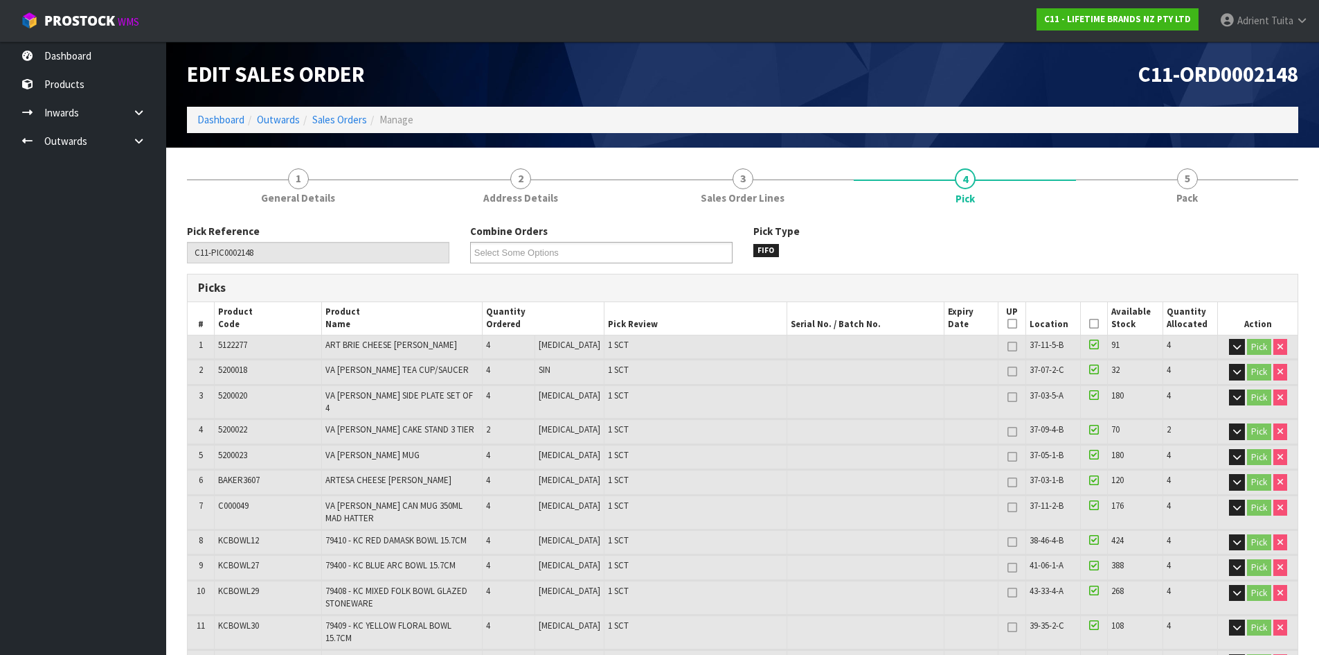
drag, startPoint x: 1094, startPoint y: 319, endPoint x: 1085, endPoint y: 317, distance: 8.6
click at [1094, 319] on th "Picked" at bounding box center [1094, 318] width 27 height 33
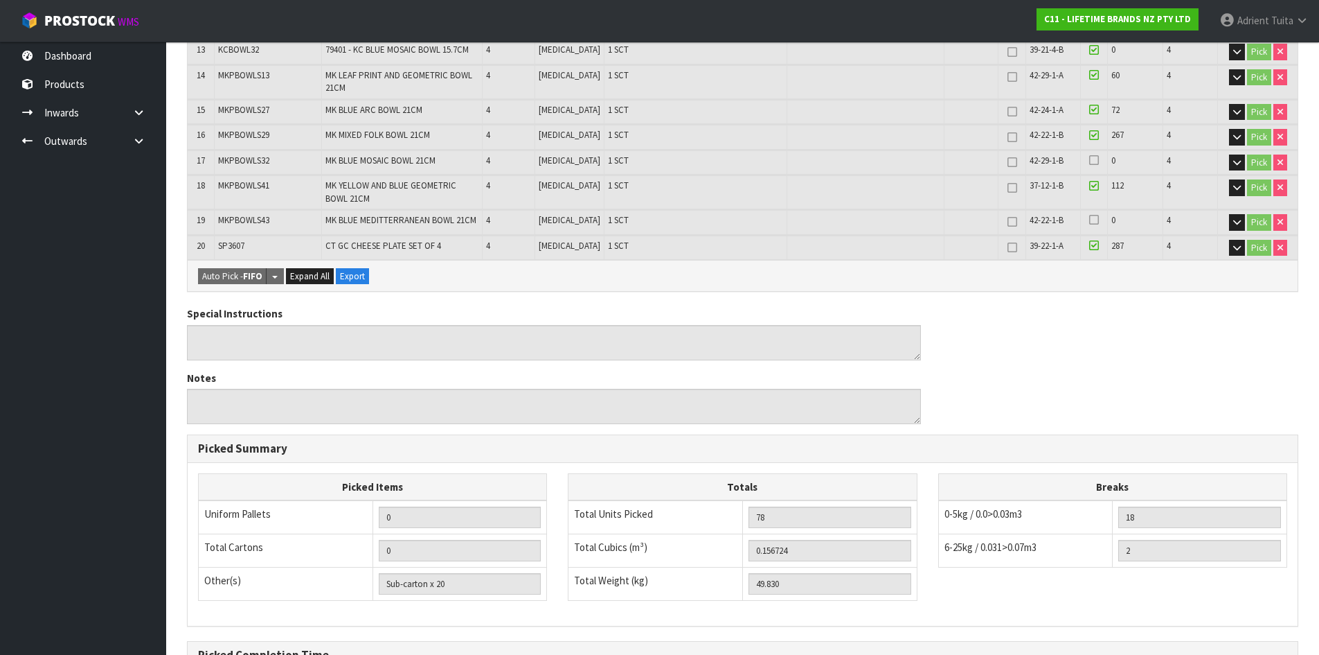
scroll to position [769, 0]
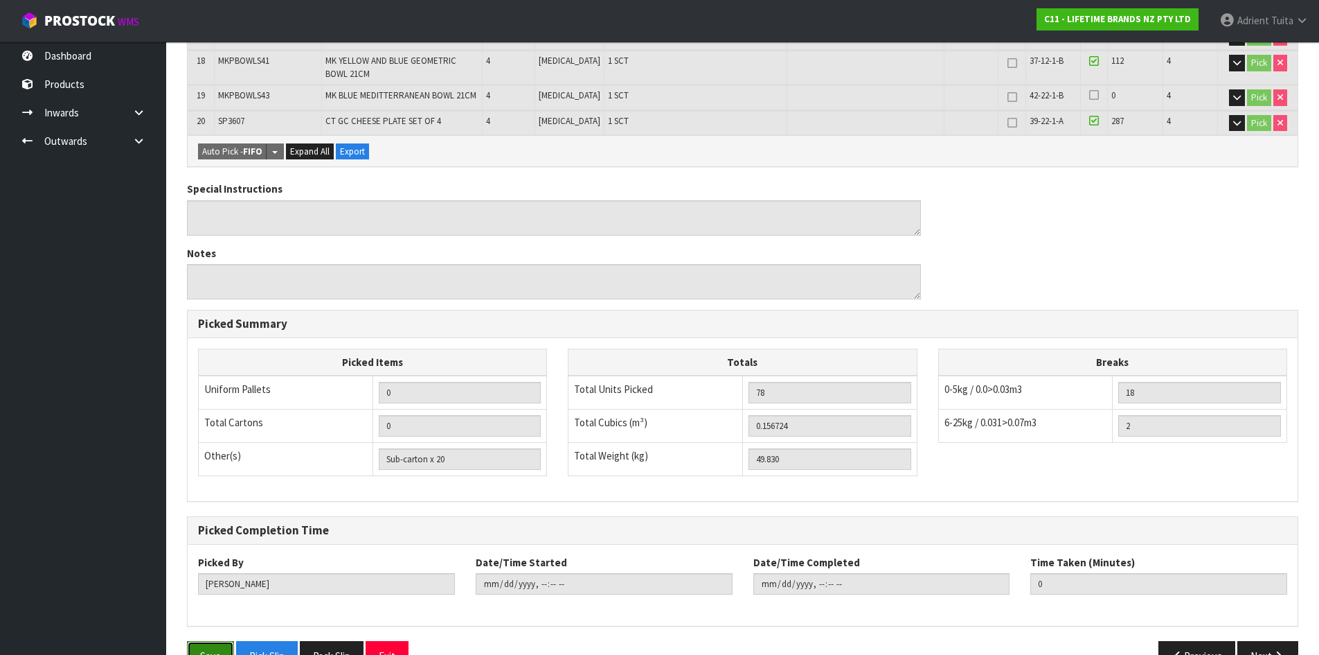
click at [201, 641] on button "Save" at bounding box center [210, 656] width 47 height 30
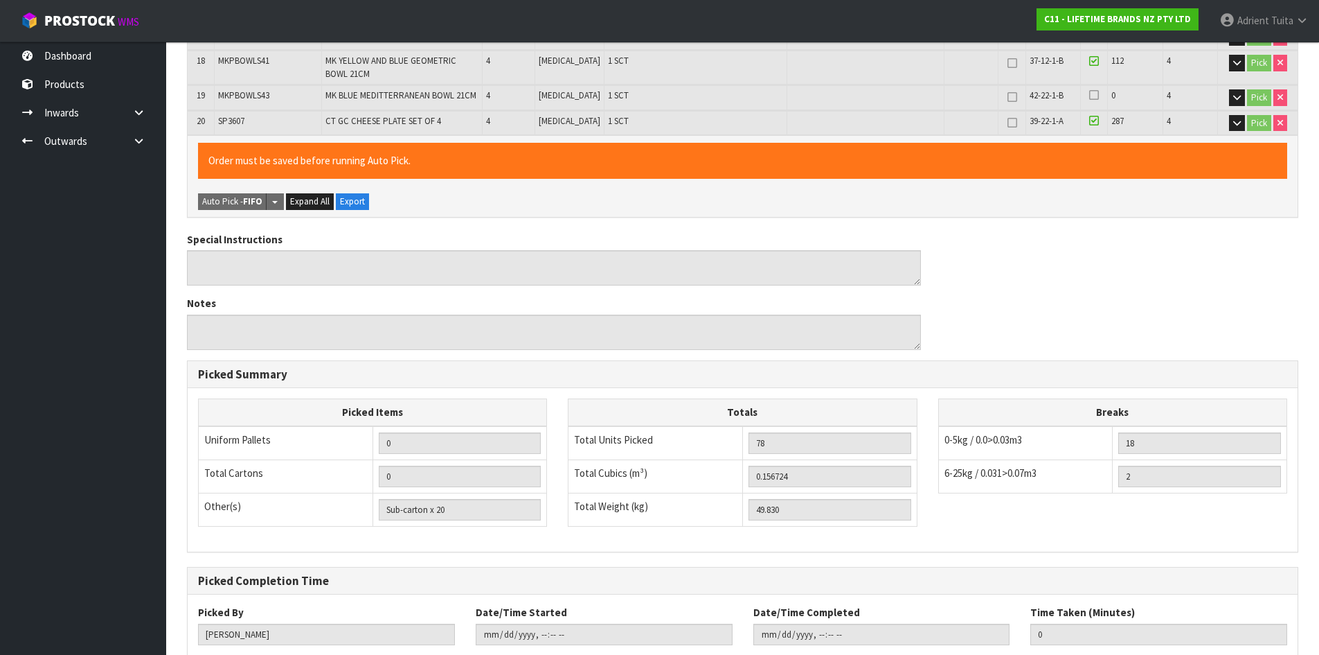
scroll to position [0, 0]
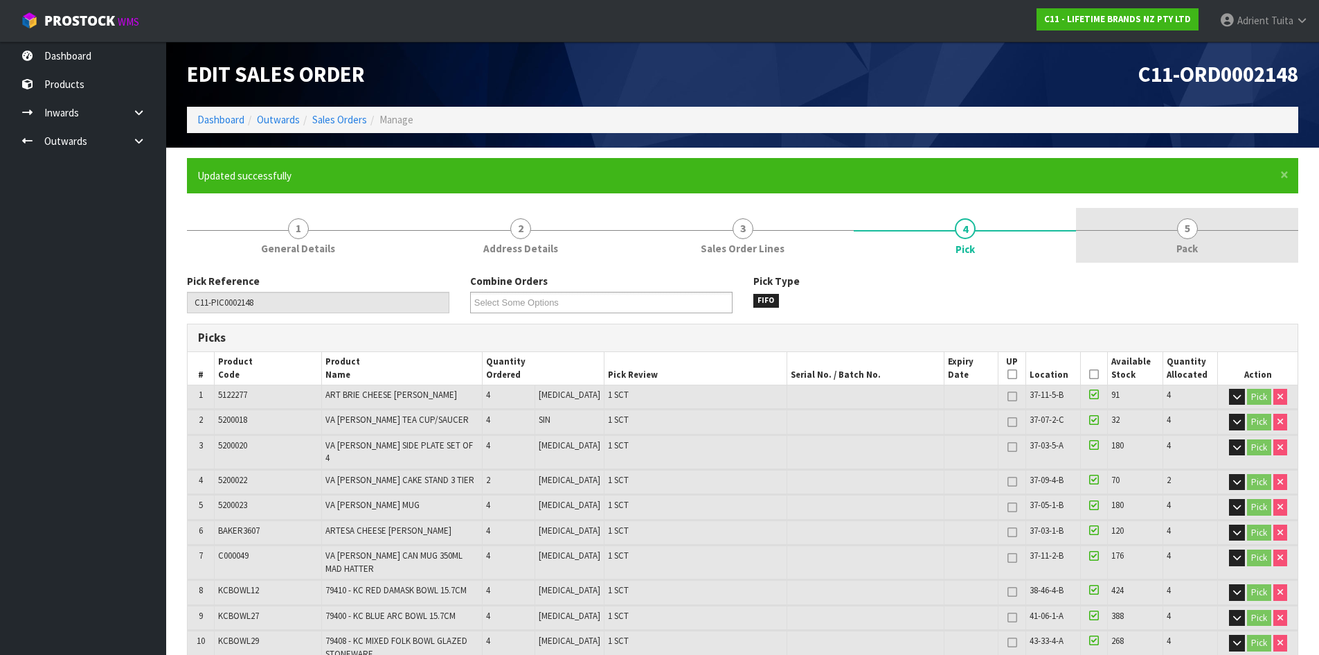
click at [1206, 230] on div at bounding box center [1187, 230] width 222 height 1
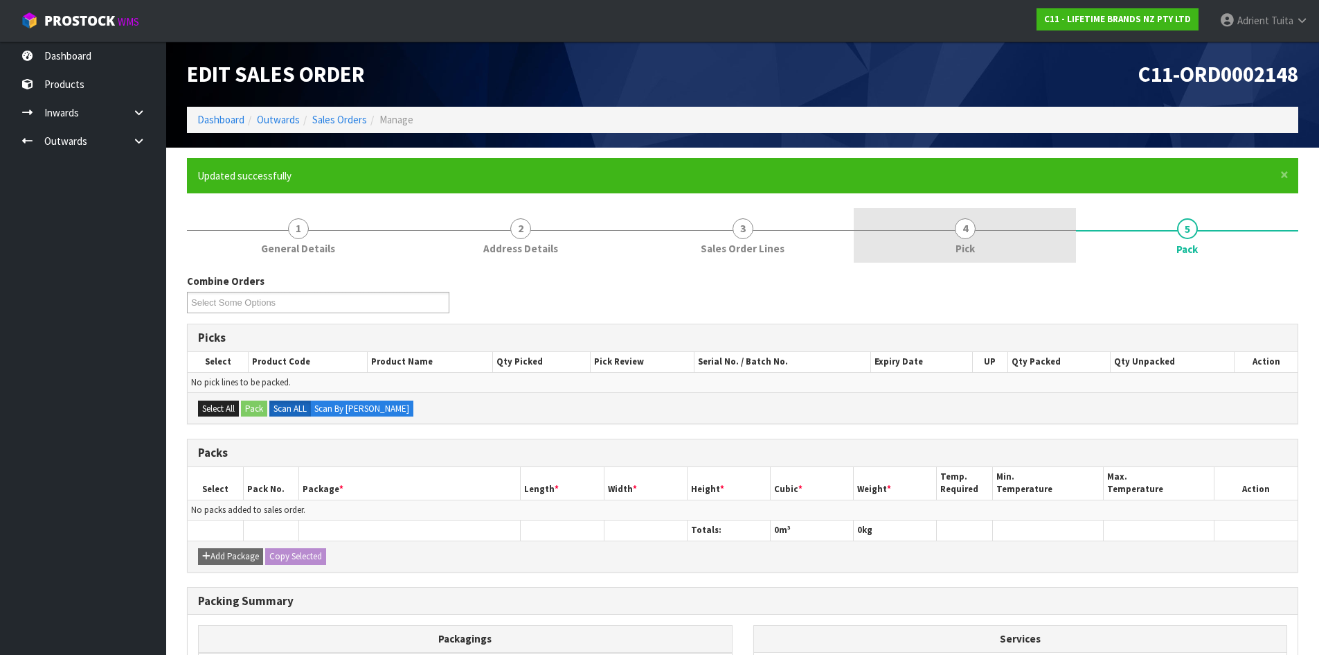
click at [967, 216] on link "4 Pick" at bounding box center [965, 235] width 222 height 55
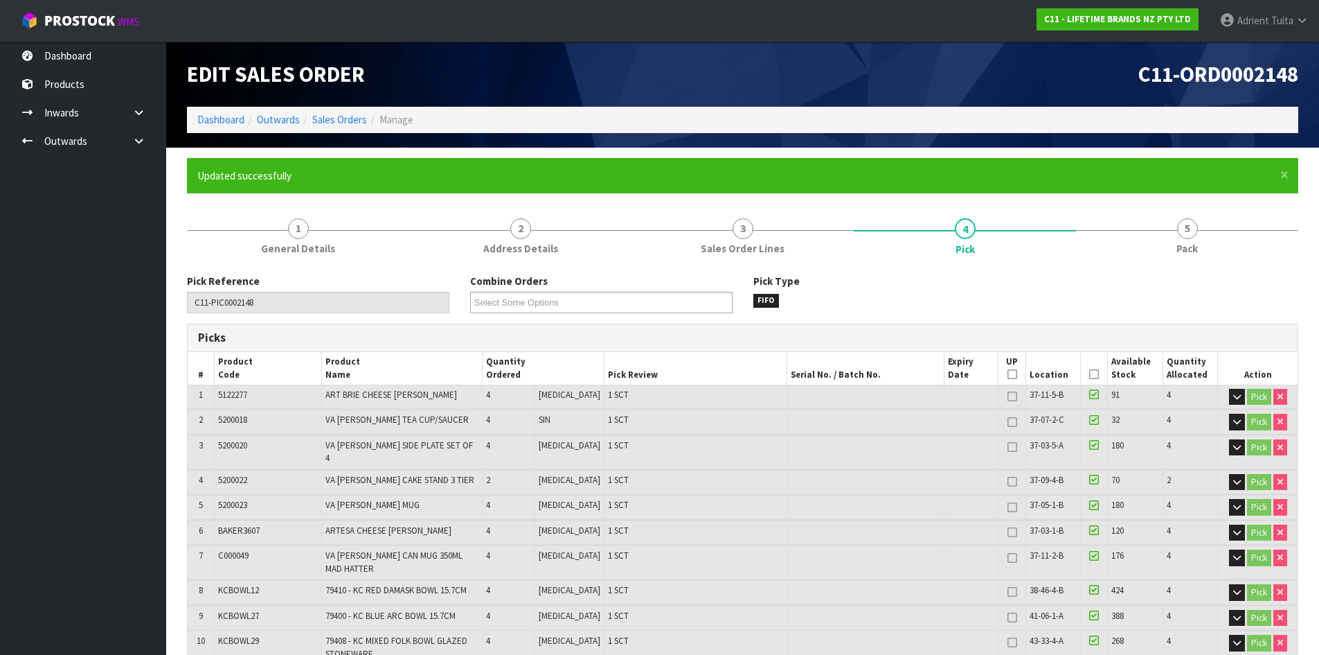
click at [1092, 374] on icon at bounding box center [1095, 374] width 10 height 1
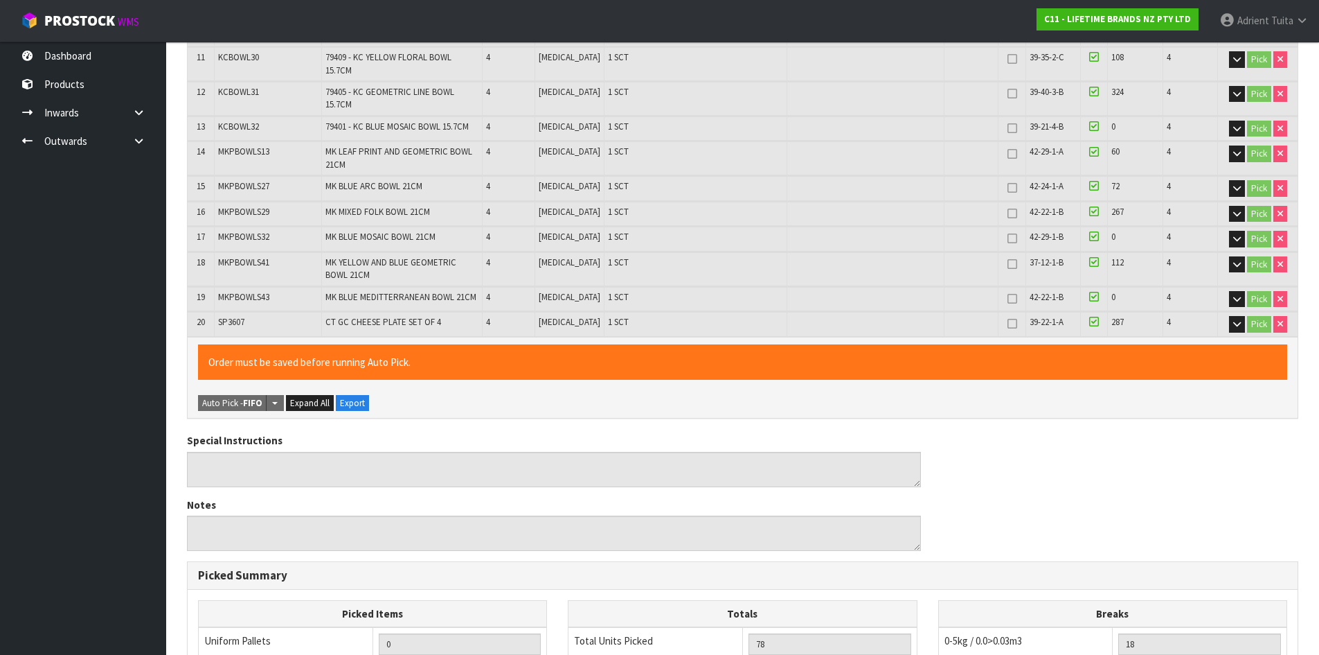
scroll to position [869, 0]
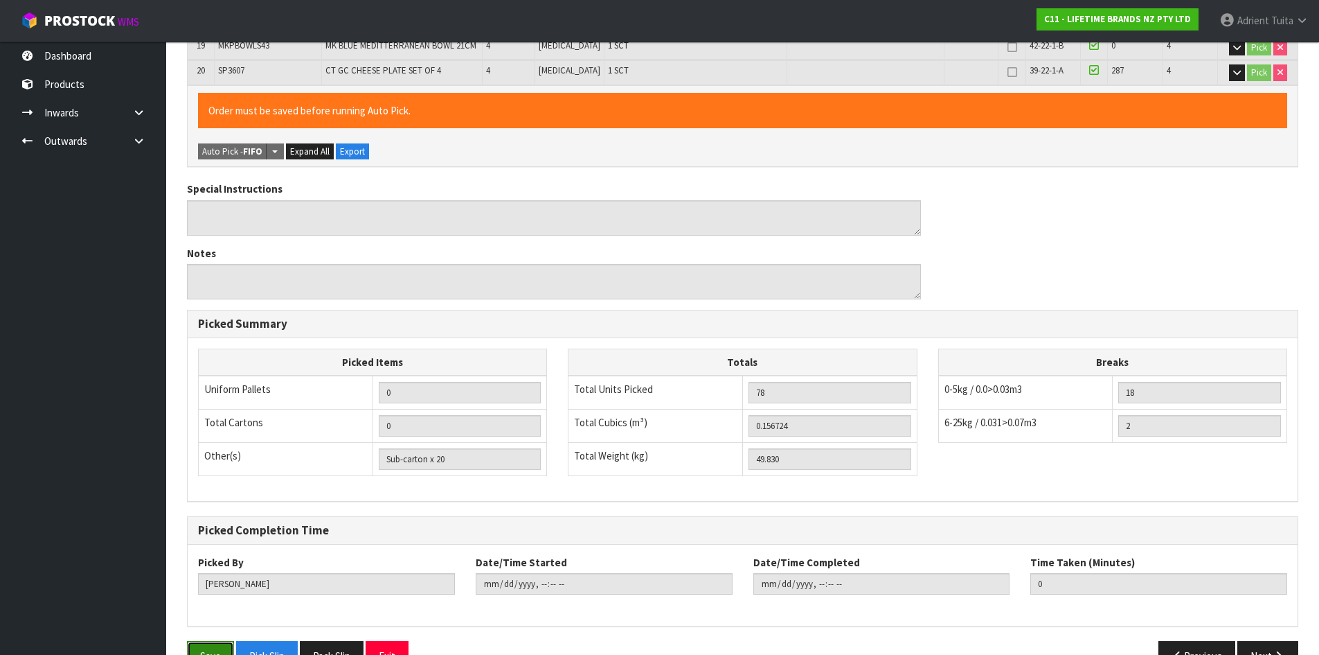
click at [209, 641] on button "Save" at bounding box center [210, 656] width 47 height 30
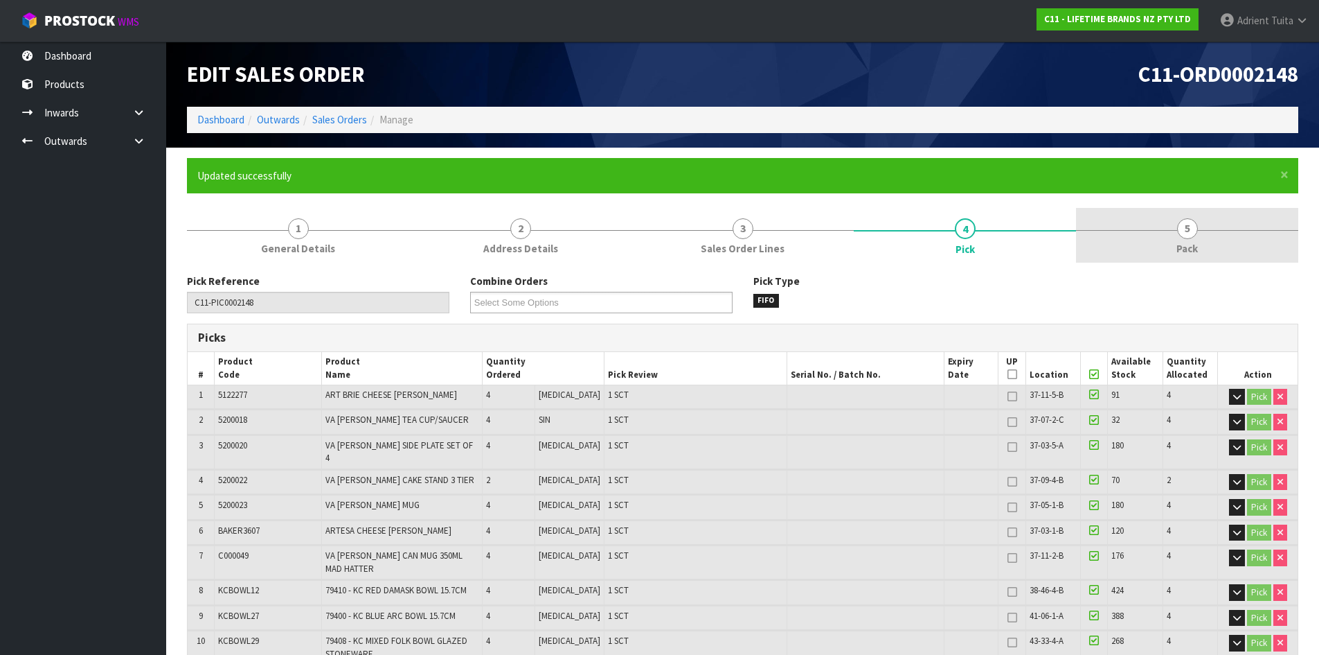
click at [1184, 242] on span "Pack" at bounding box center [1187, 248] width 21 height 15
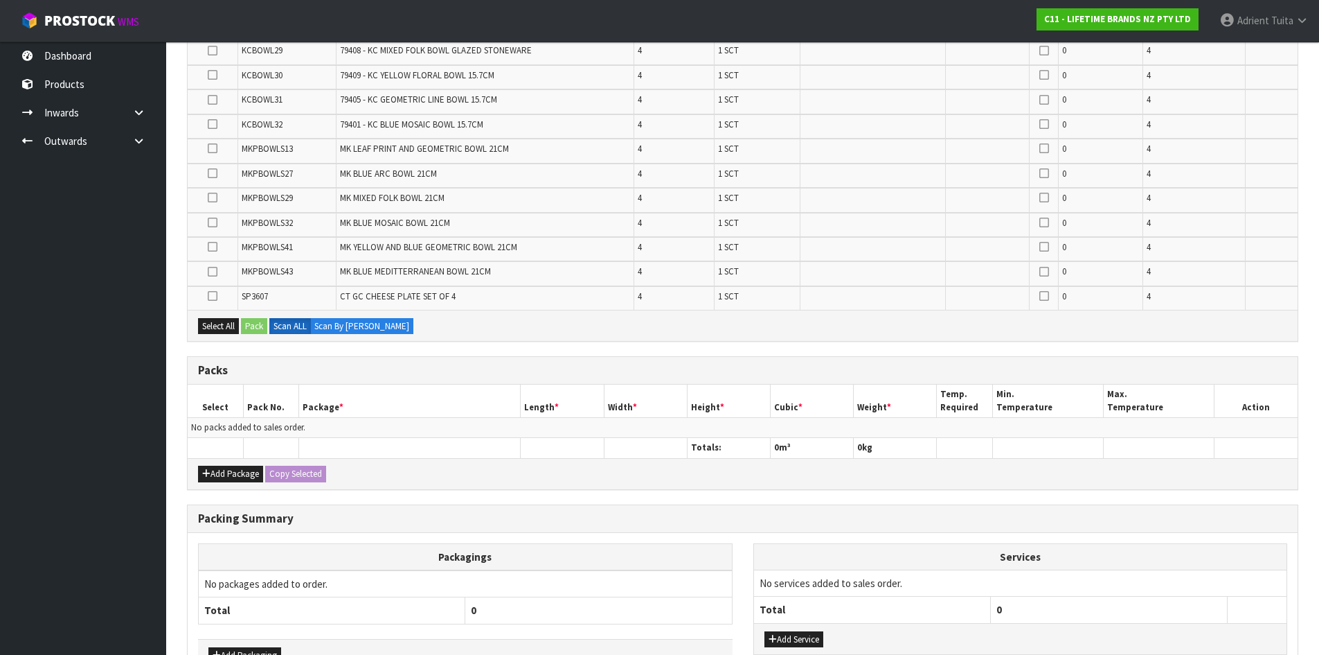
scroll to position [554, 0]
click at [213, 477] on button "Add Package" at bounding box center [230, 472] width 65 height 17
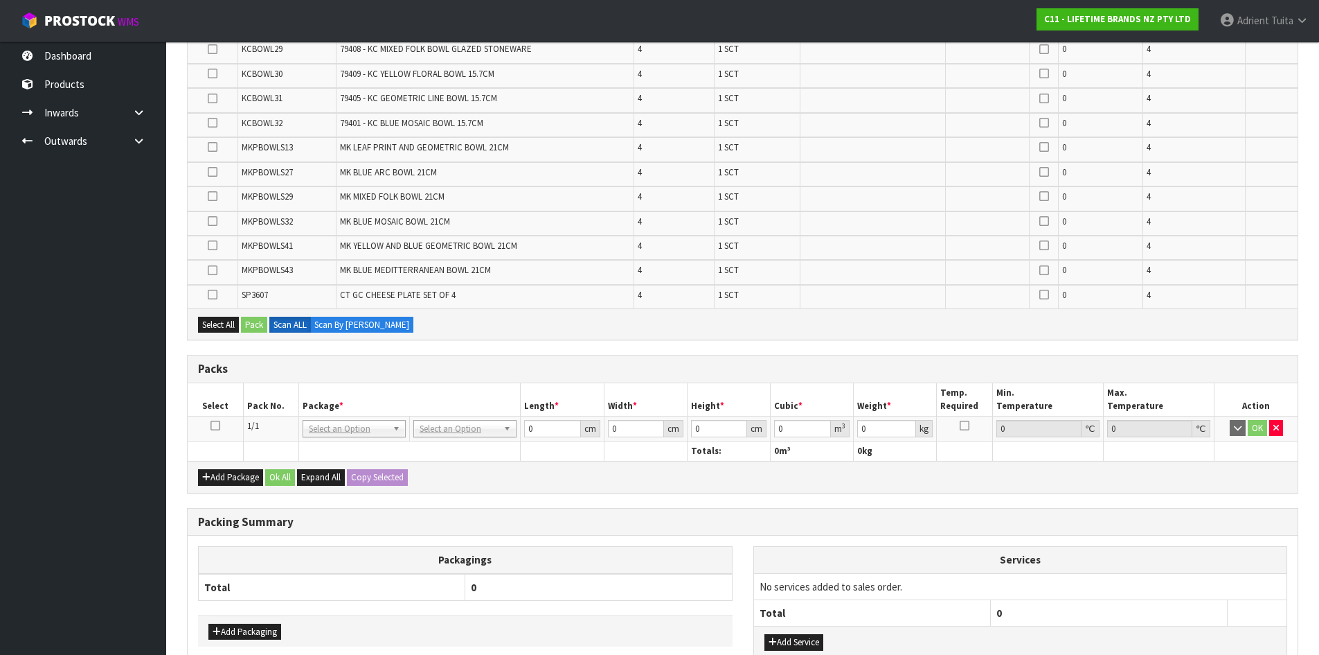
click at [215, 426] on icon at bounding box center [216, 425] width 10 height 1
click at [209, 271] on icon at bounding box center [213, 270] width 10 height 1
click at [0, 0] on input "checkbox" at bounding box center [0, 0] width 0 height 0
click at [258, 328] on button "Pack" at bounding box center [254, 325] width 26 height 17
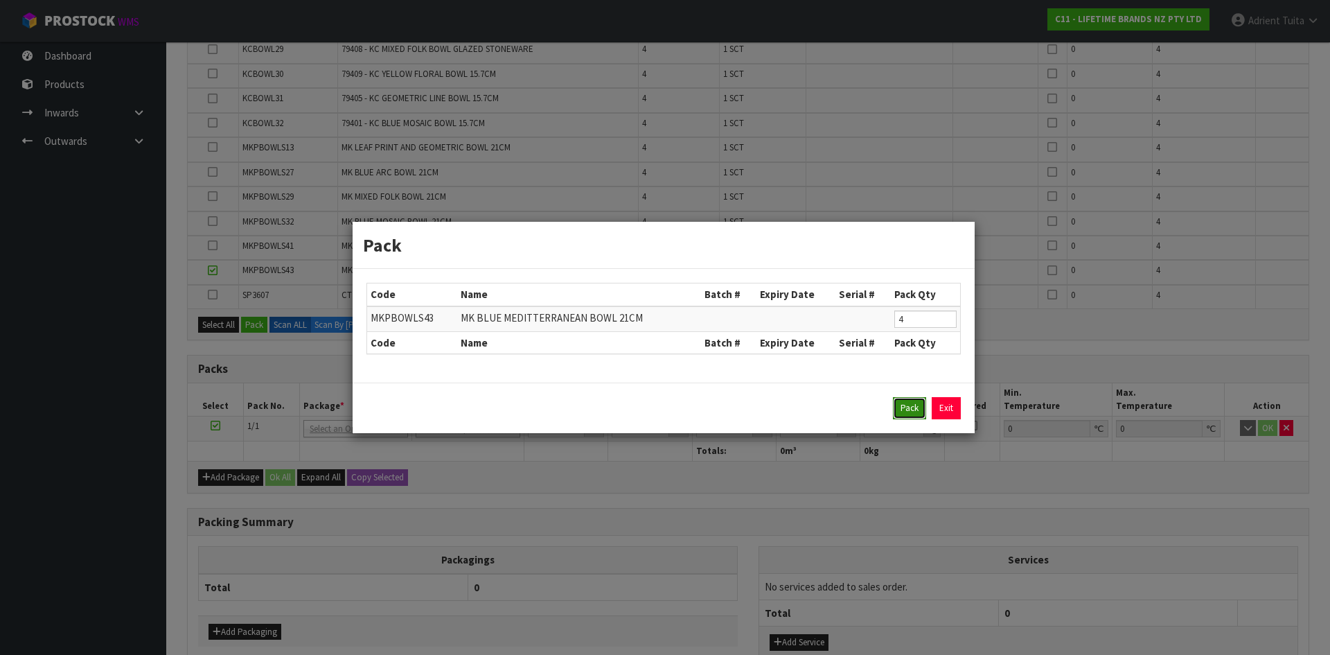
click at [912, 411] on button "Pack" at bounding box center [909, 408] width 33 height 22
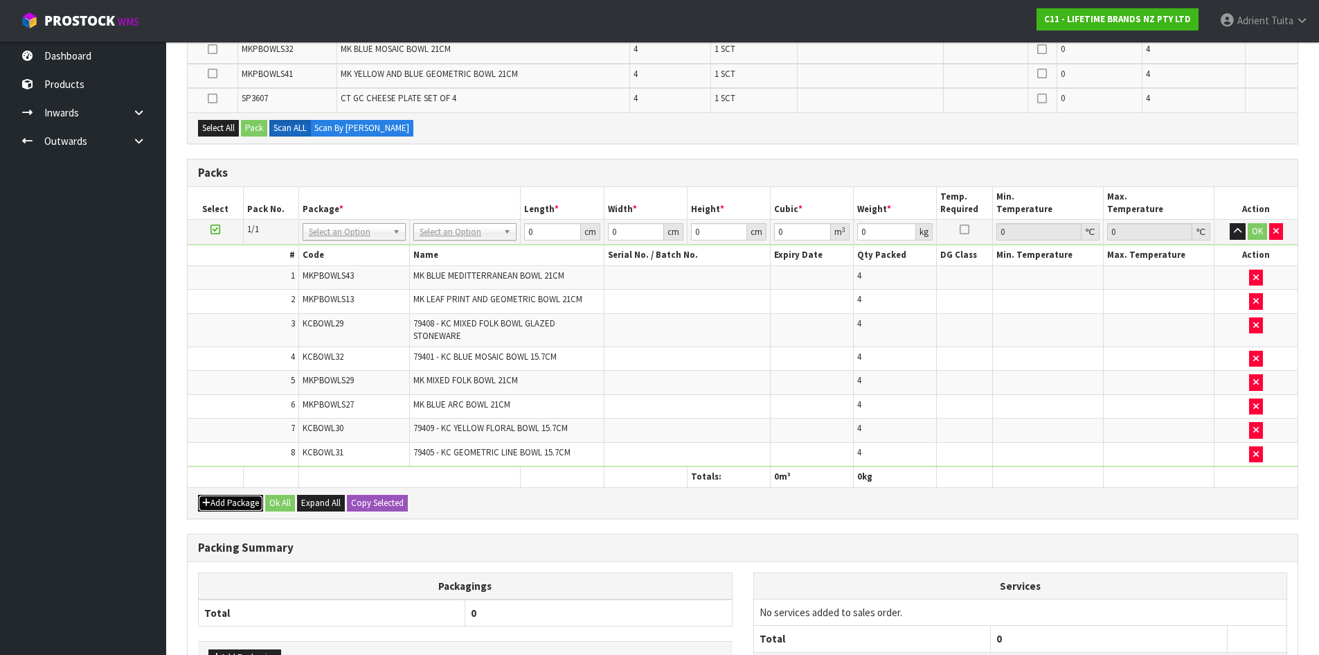
click at [211, 499] on button "Add Package" at bounding box center [230, 503] width 65 height 17
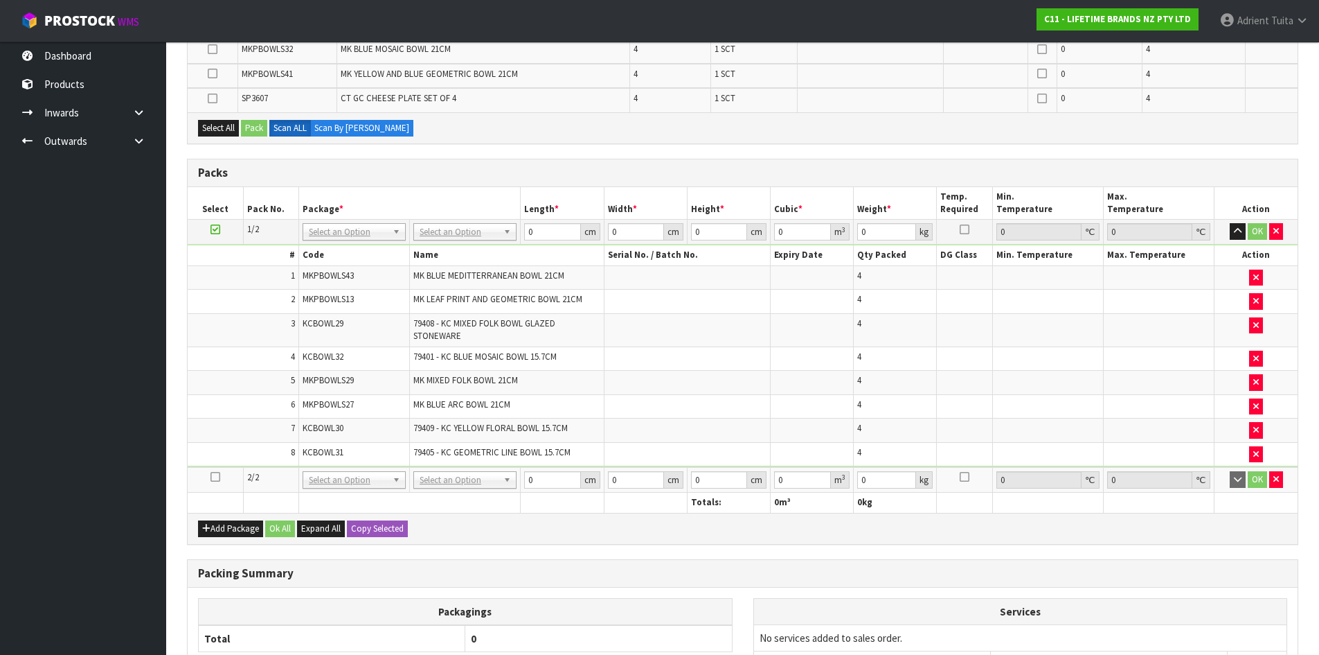
click at [209, 479] on td at bounding box center [215, 480] width 55 height 26
click at [213, 477] on icon at bounding box center [216, 477] width 10 height 1
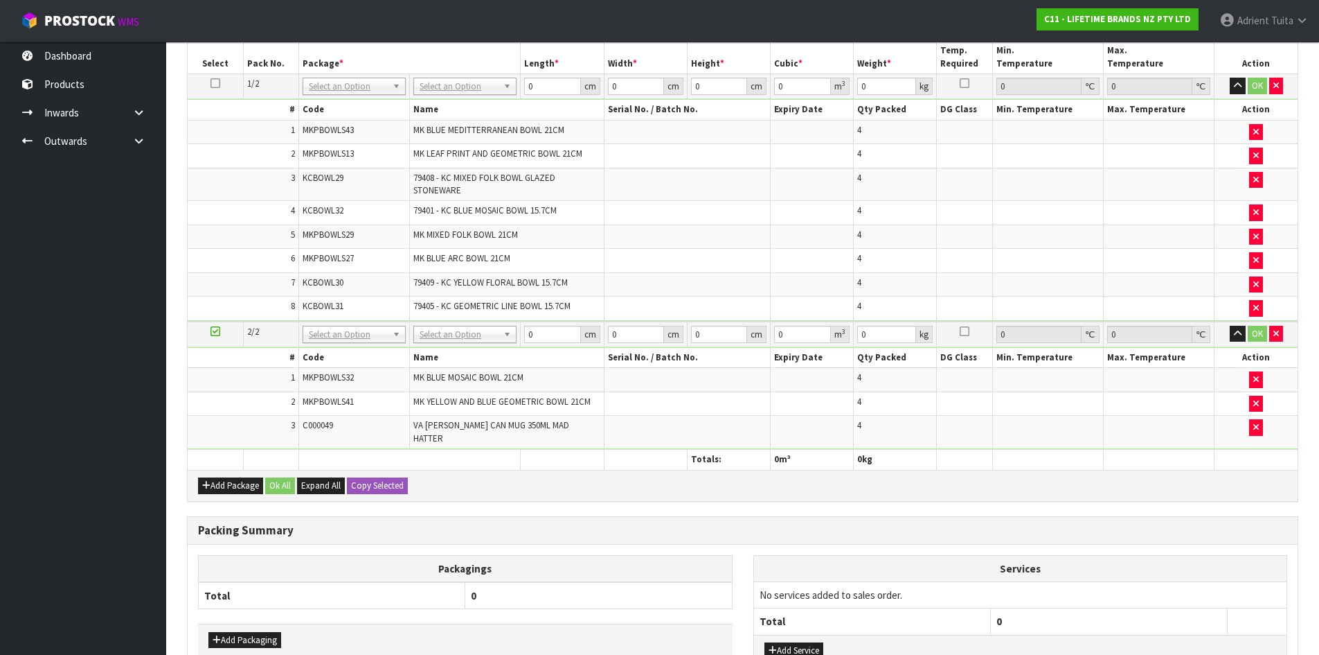
scroll to position [601, 0]
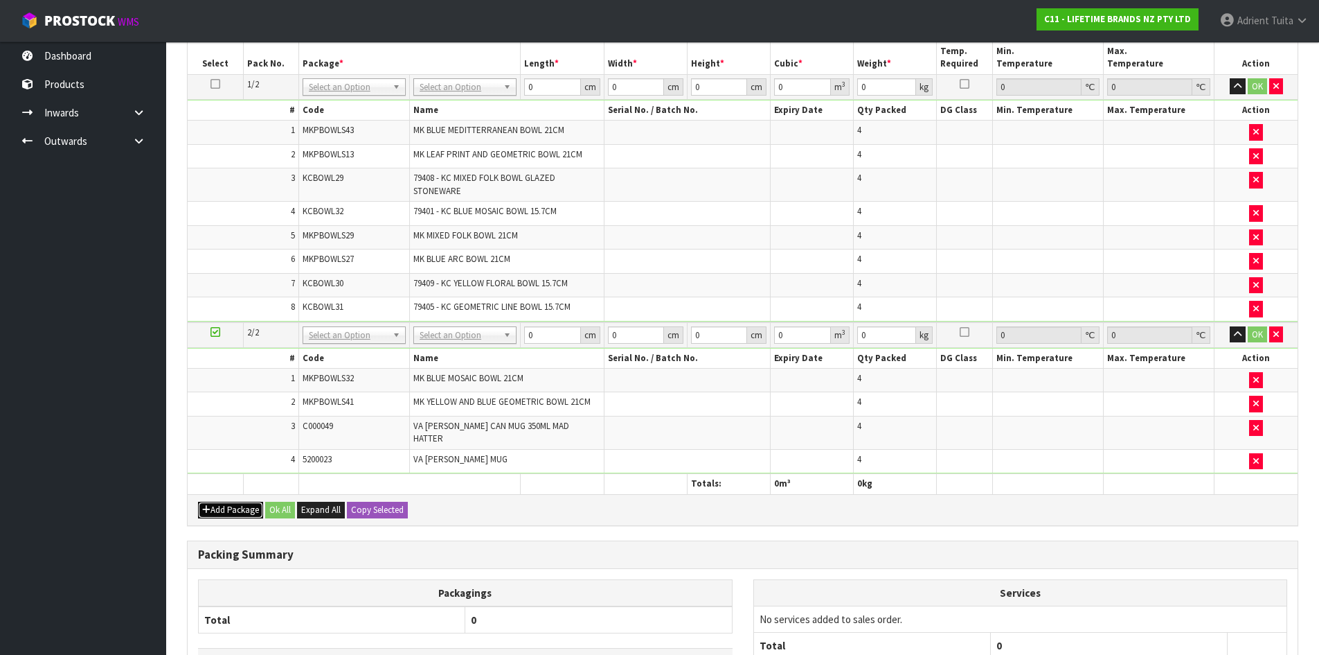
click at [215, 506] on button "Add Package" at bounding box center [230, 509] width 65 height 17
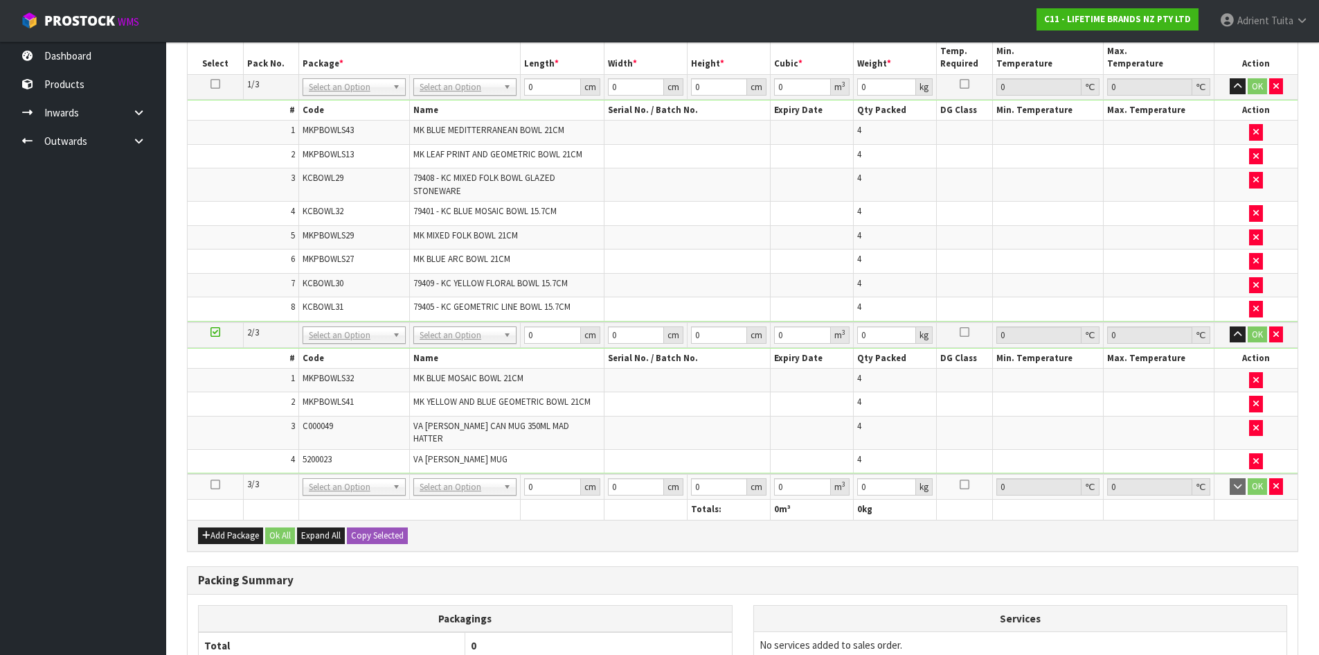
click at [215, 484] on icon at bounding box center [216, 484] width 10 height 1
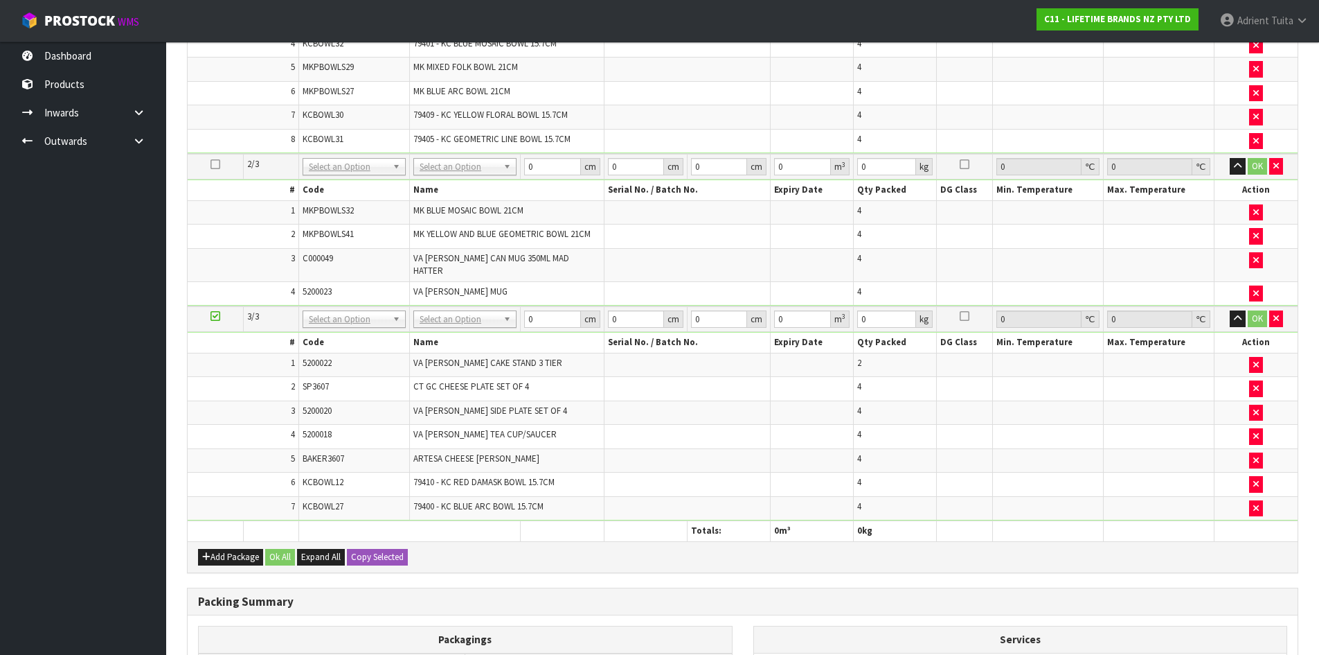
scroll to position [573, 0]
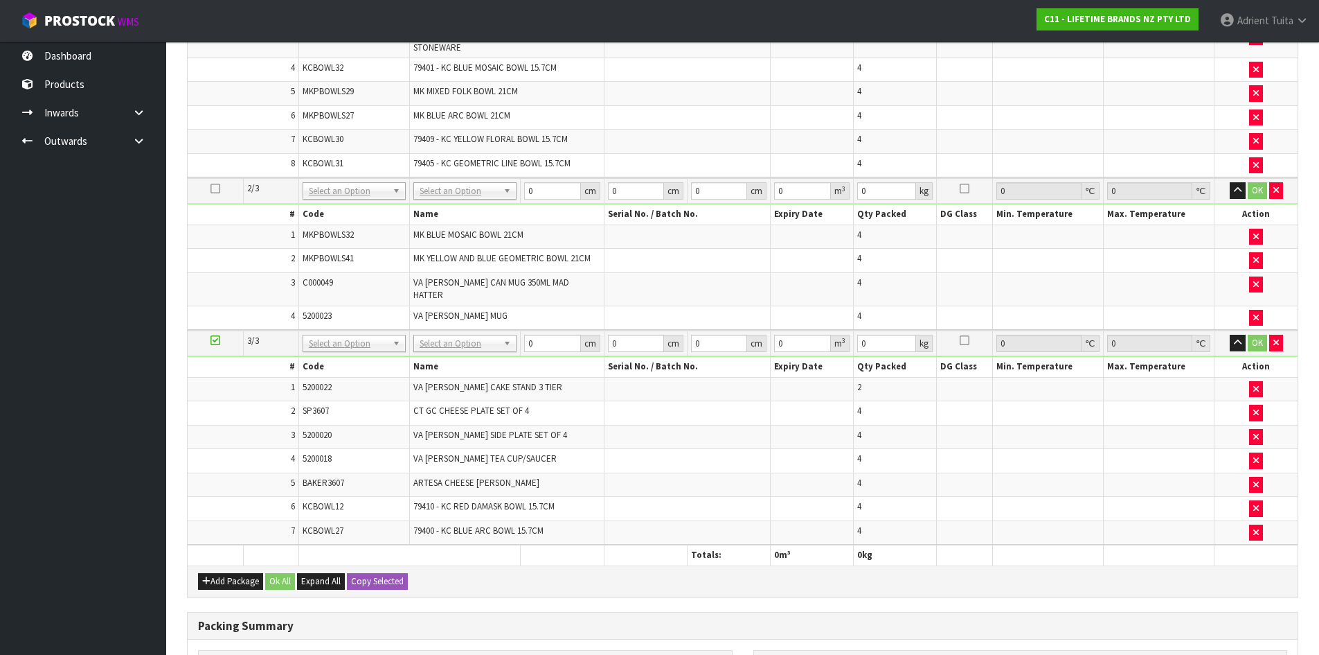
click at [217, 340] on icon at bounding box center [216, 340] width 10 height 1
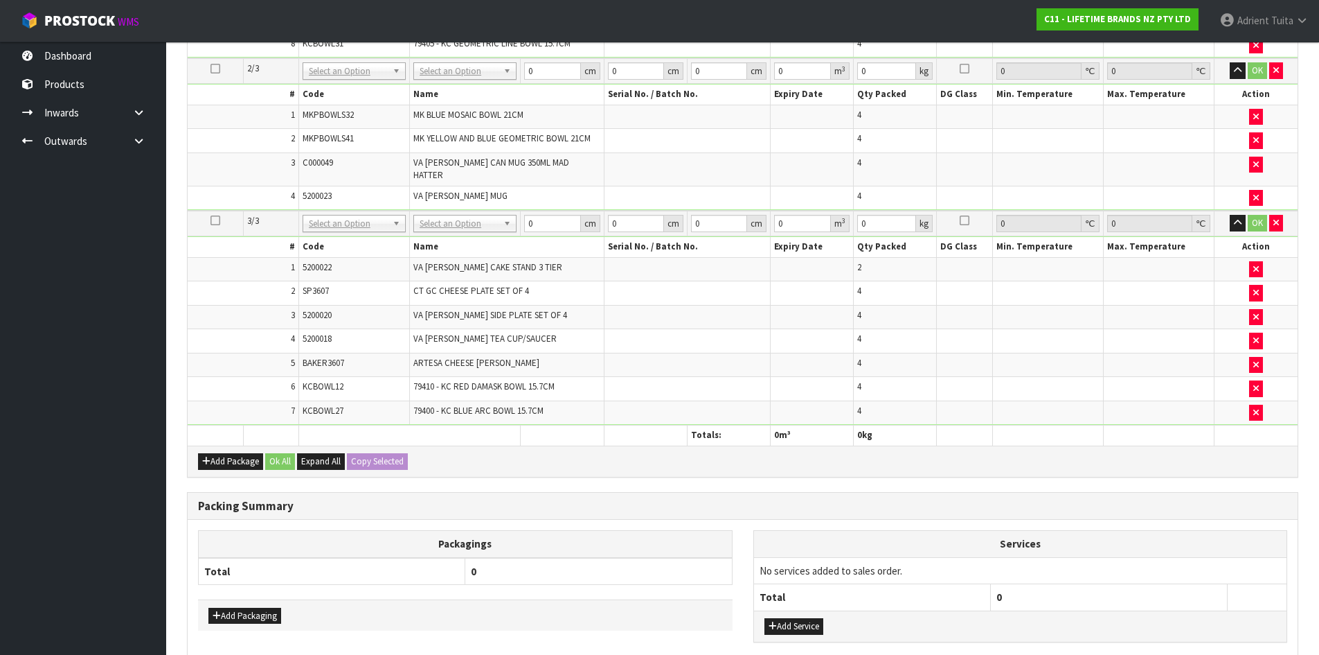
scroll to position [0, 0]
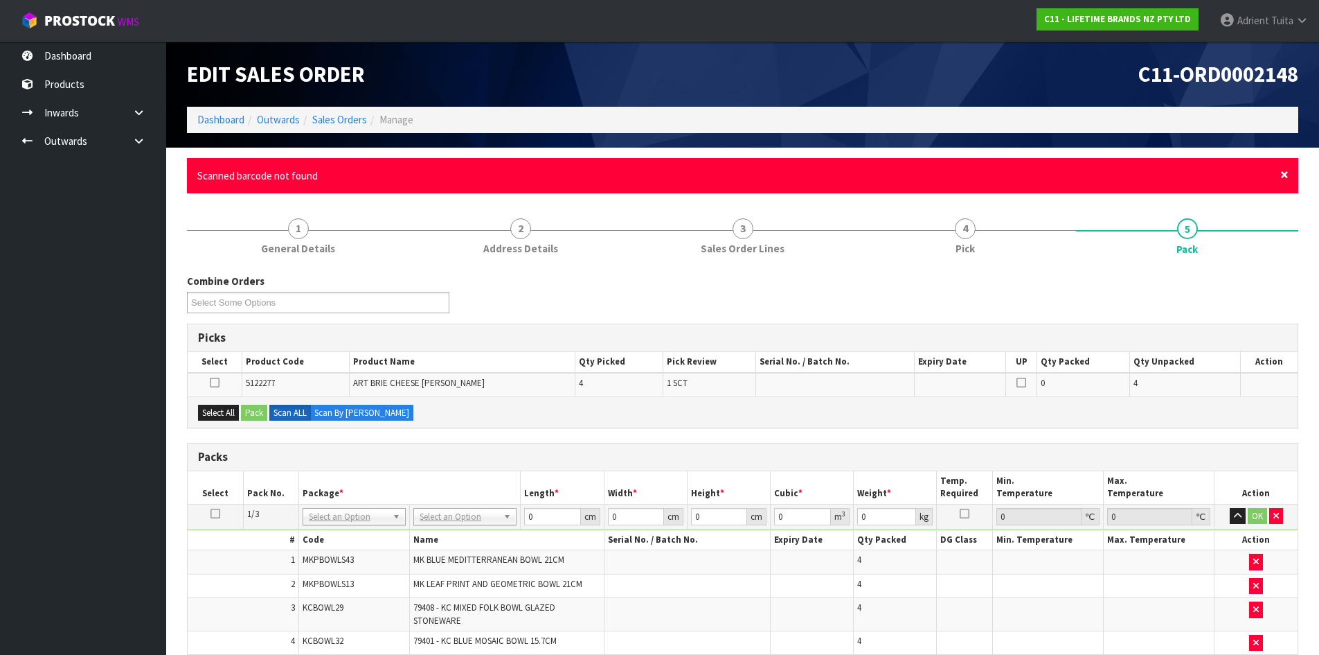
click at [1286, 175] on span "×" at bounding box center [1285, 174] width 8 height 19
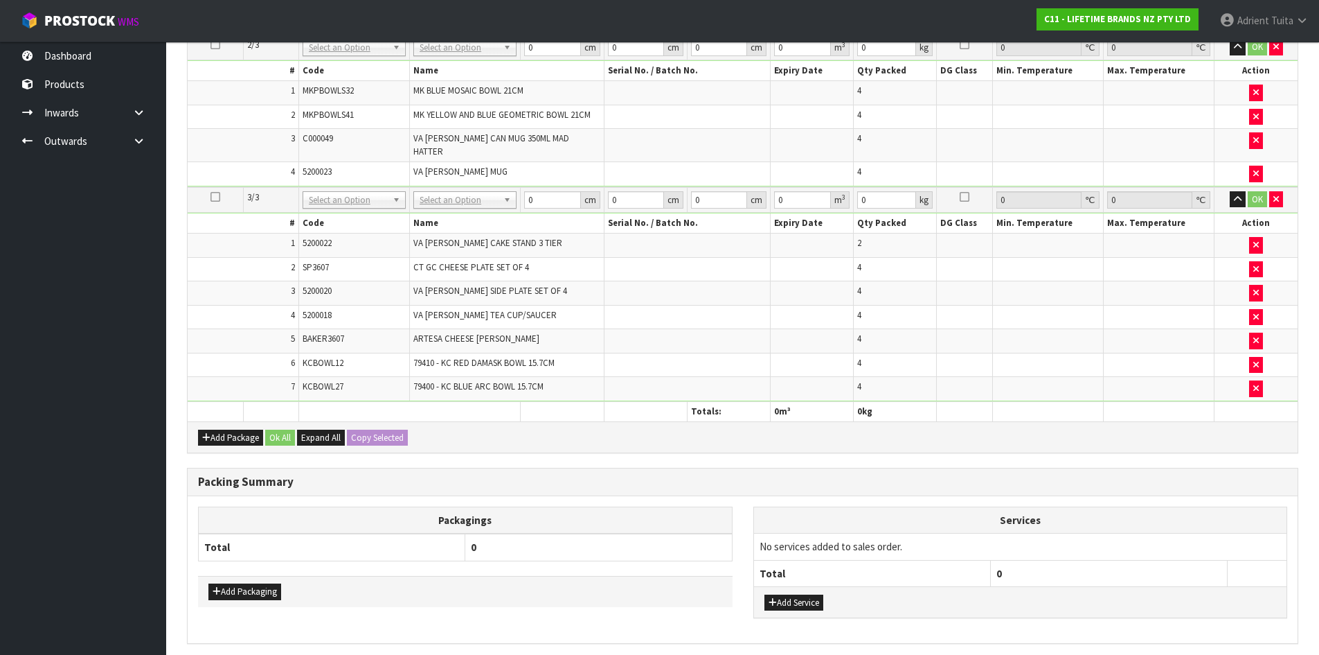
scroll to position [693, 0]
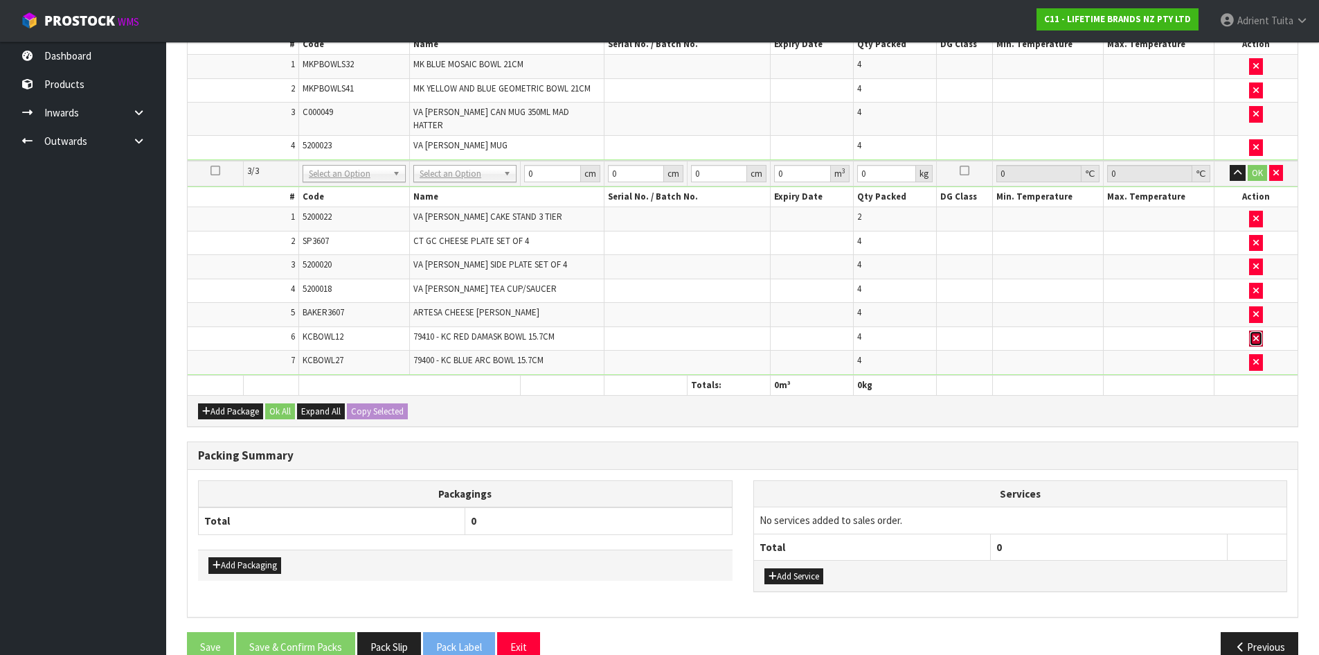
click at [1254, 334] on icon "button" at bounding box center [1257, 338] width 6 height 9
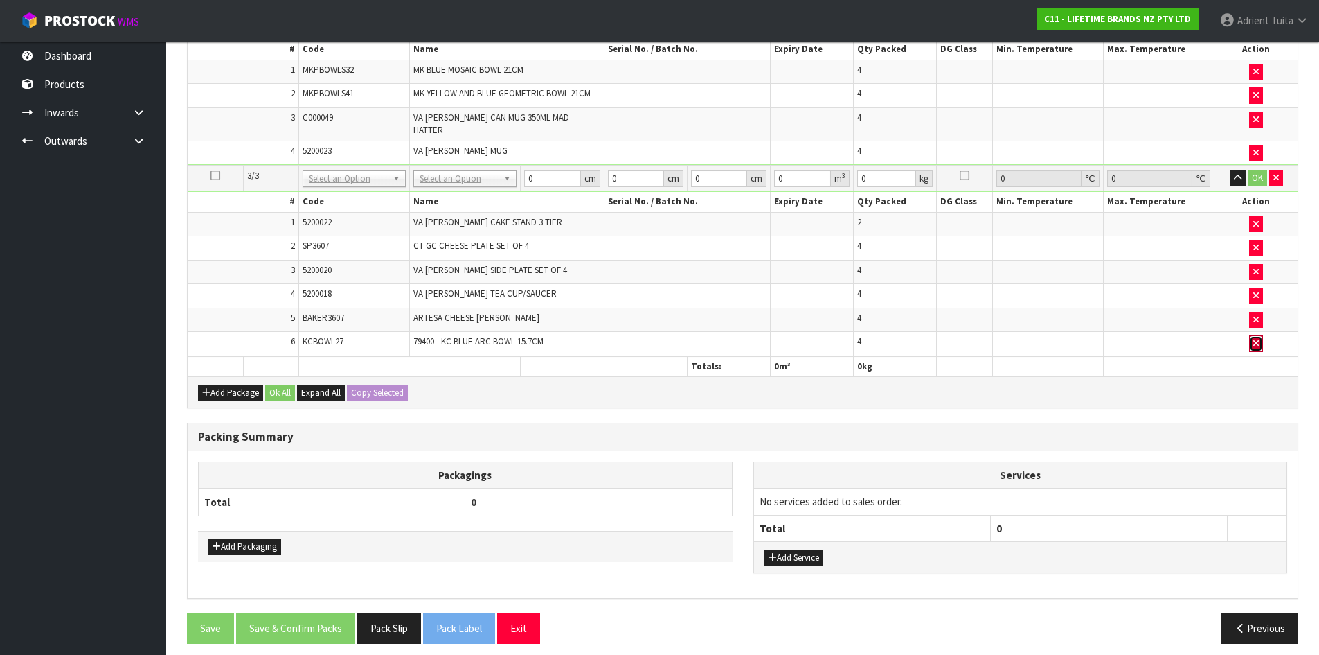
click at [1254, 339] on icon "button" at bounding box center [1257, 343] width 6 height 9
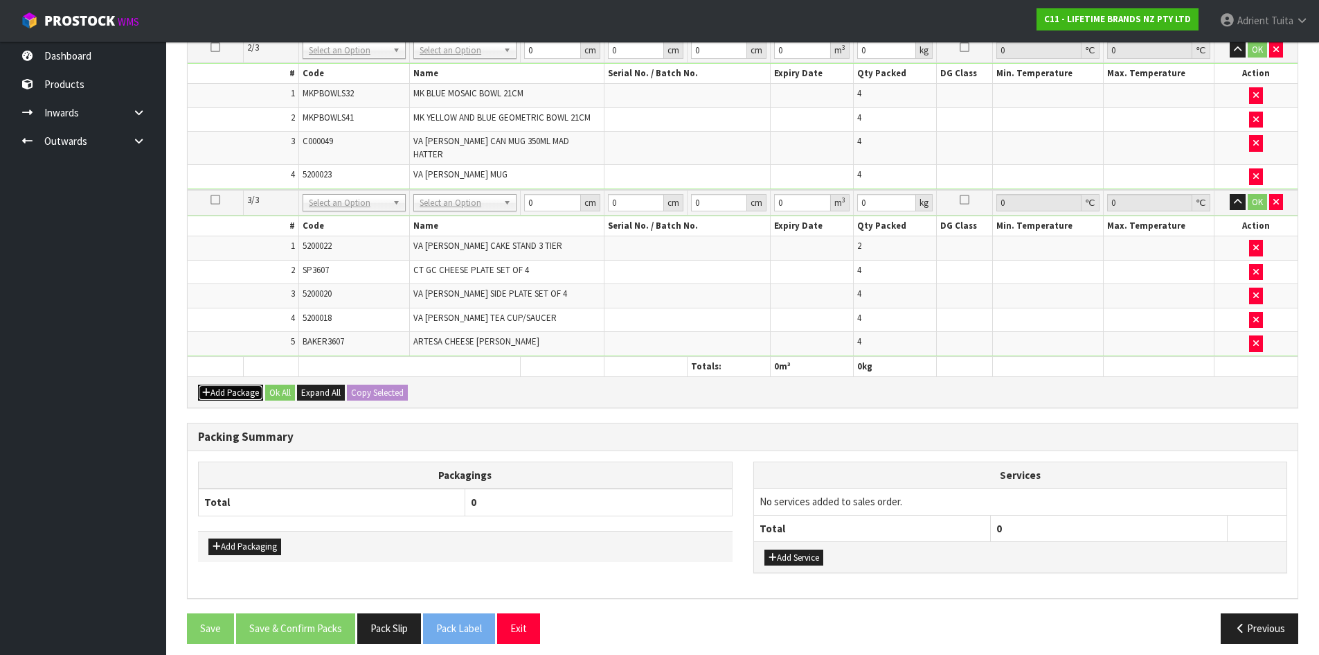
click at [218, 384] on button "Add Package" at bounding box center [230, 392] width 65 height 17
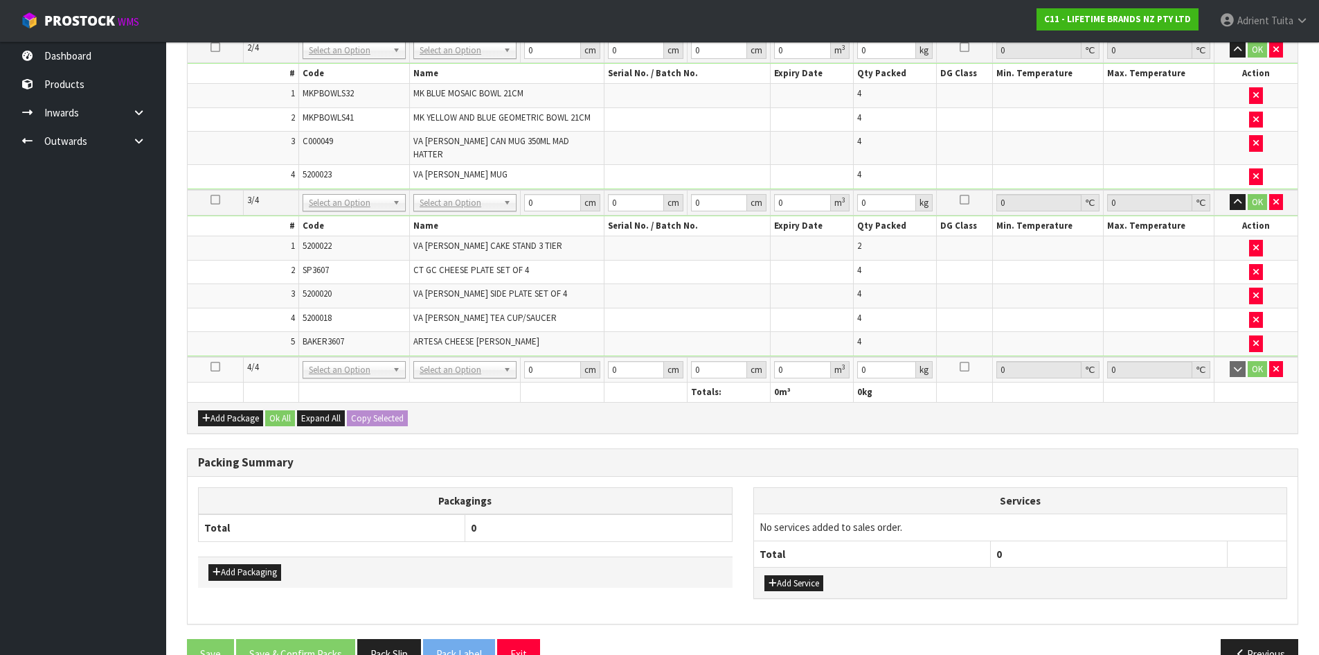
click at [215, 366] on icon at bounding box center [216, 366] width 10 height 1
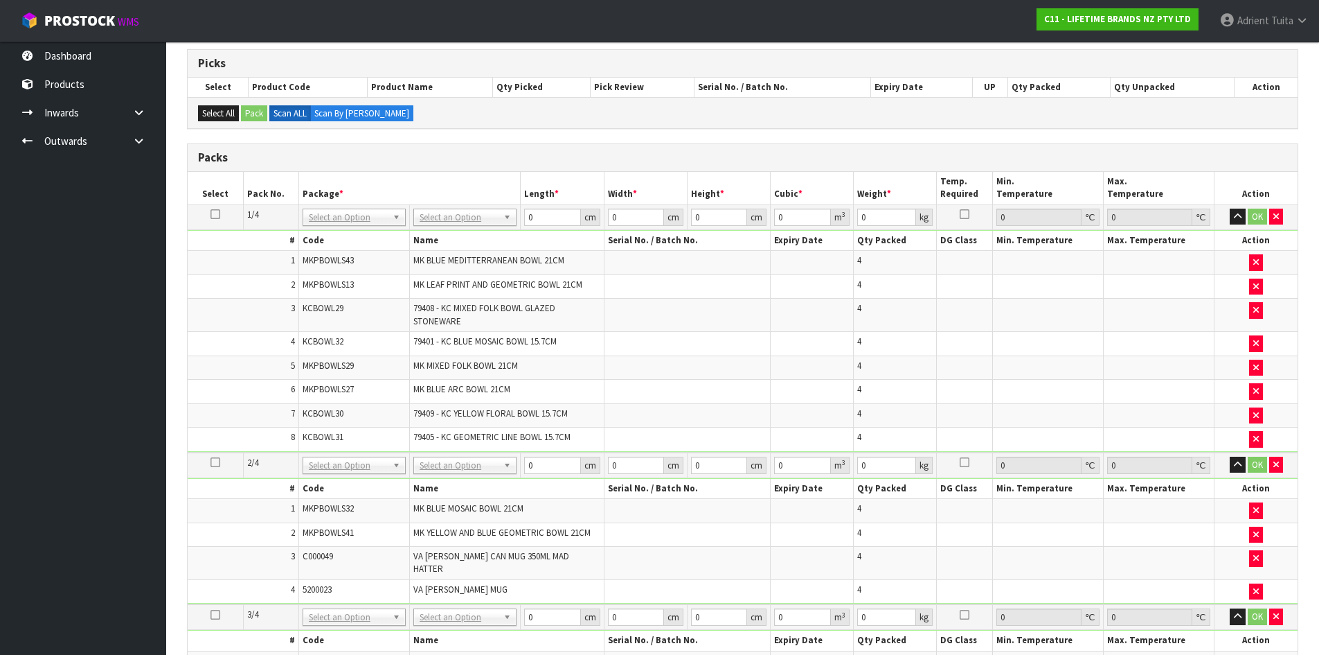
scroll to position [224, 0]
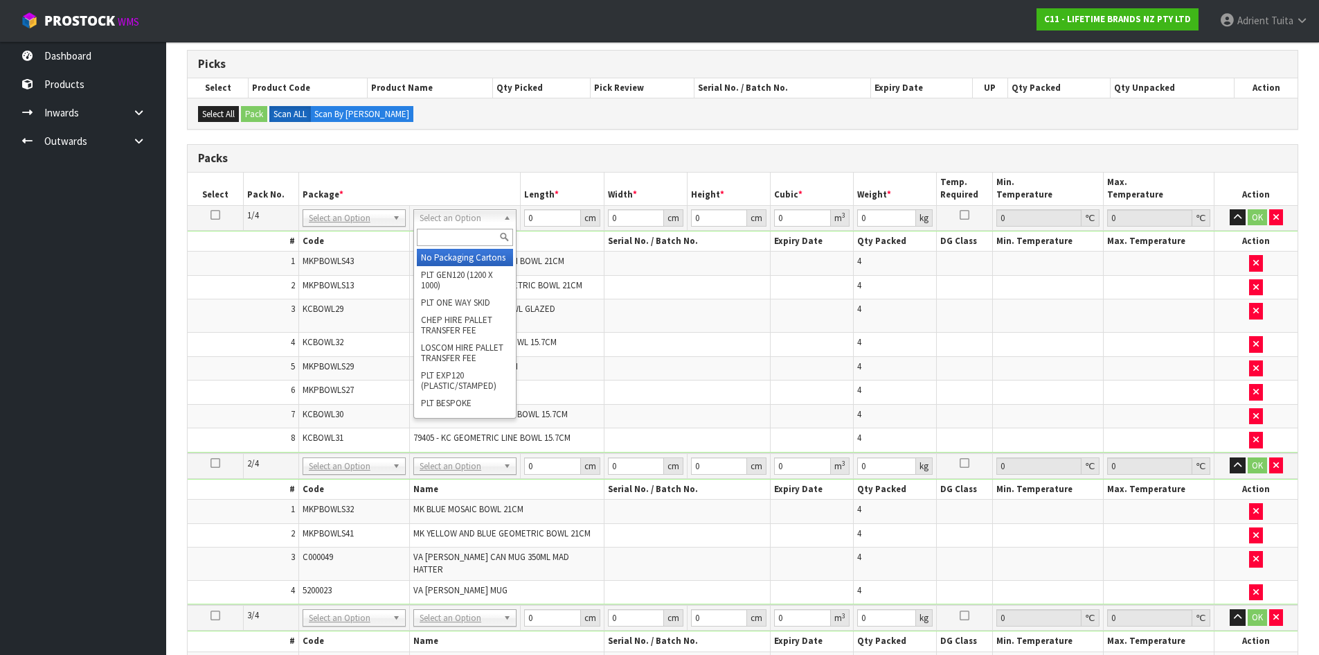
drag, startPoint x: 449, startPoint y: 215, endPoint x: 449, endPoint y: 235, distance: 20.8
click at [449, 235] on input "text" at bounding box center [465, 237] width 96 height 17
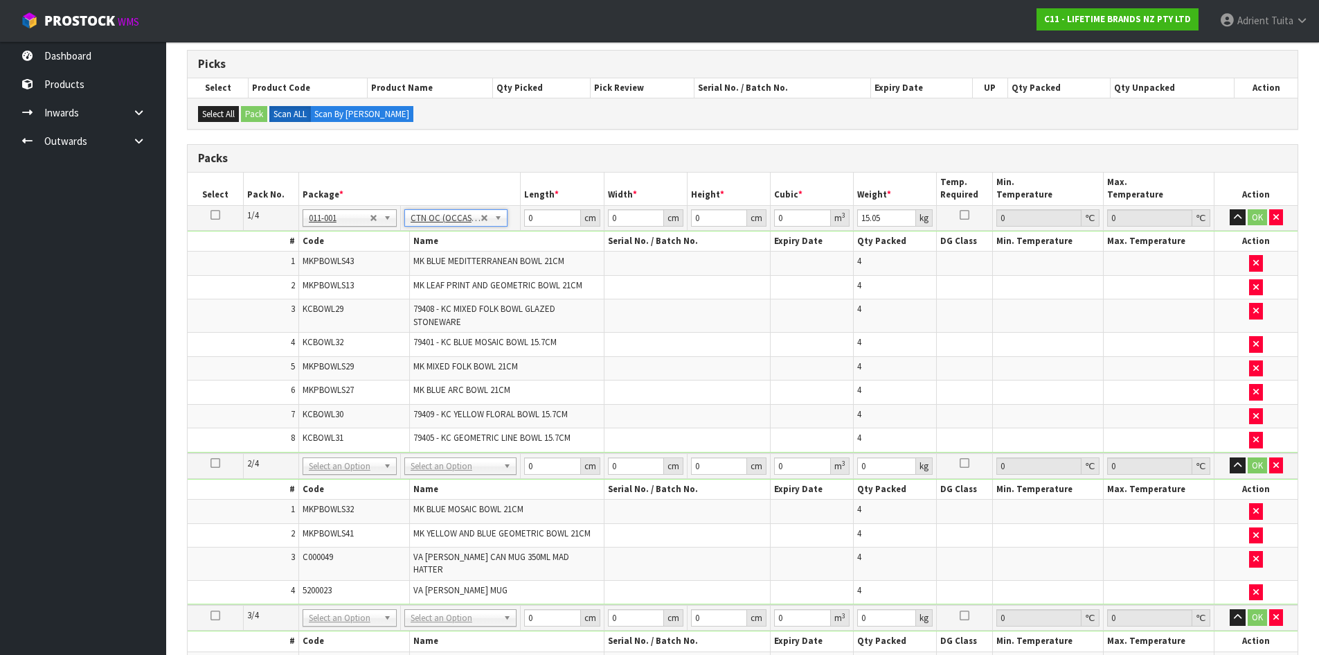
drag, startPoint x: 458, startPoint y: 456, endPoint x: 451, endPoint y: 491, distance: 35.3
click at [450, 486] on input "text" at bounding box center [460, 485] width 105 height 17
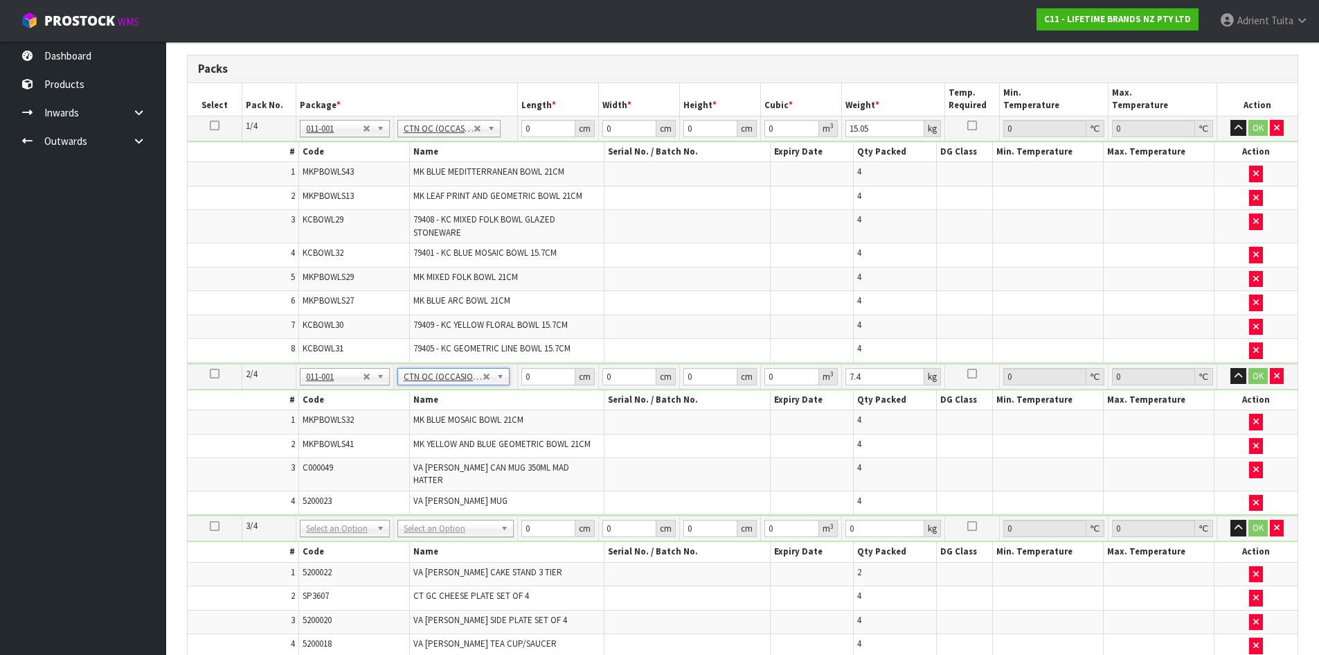
scroll to position [501, 0]
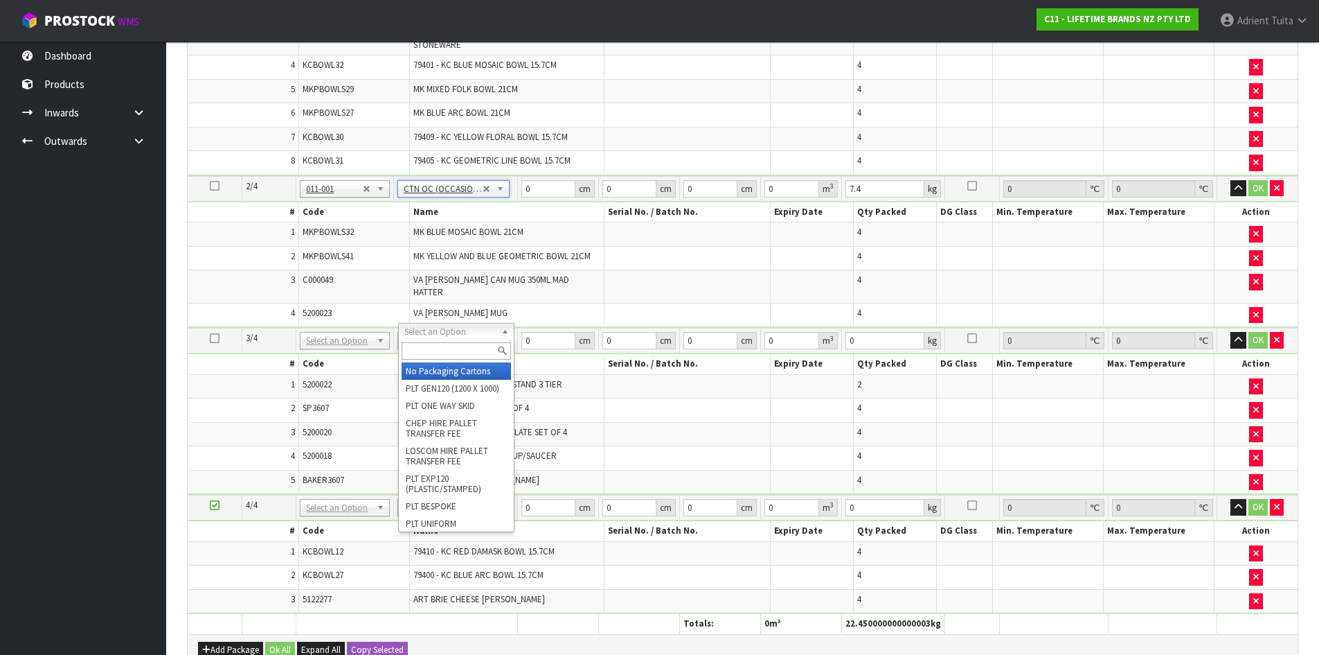
drag, startPoint x: 459, startPoint y: 338, endPoint x: 459, endPoint y: 350, distance: 11.8
click at [456, 350] on input "text" at bounding box center [456, 350] width 109 height 17
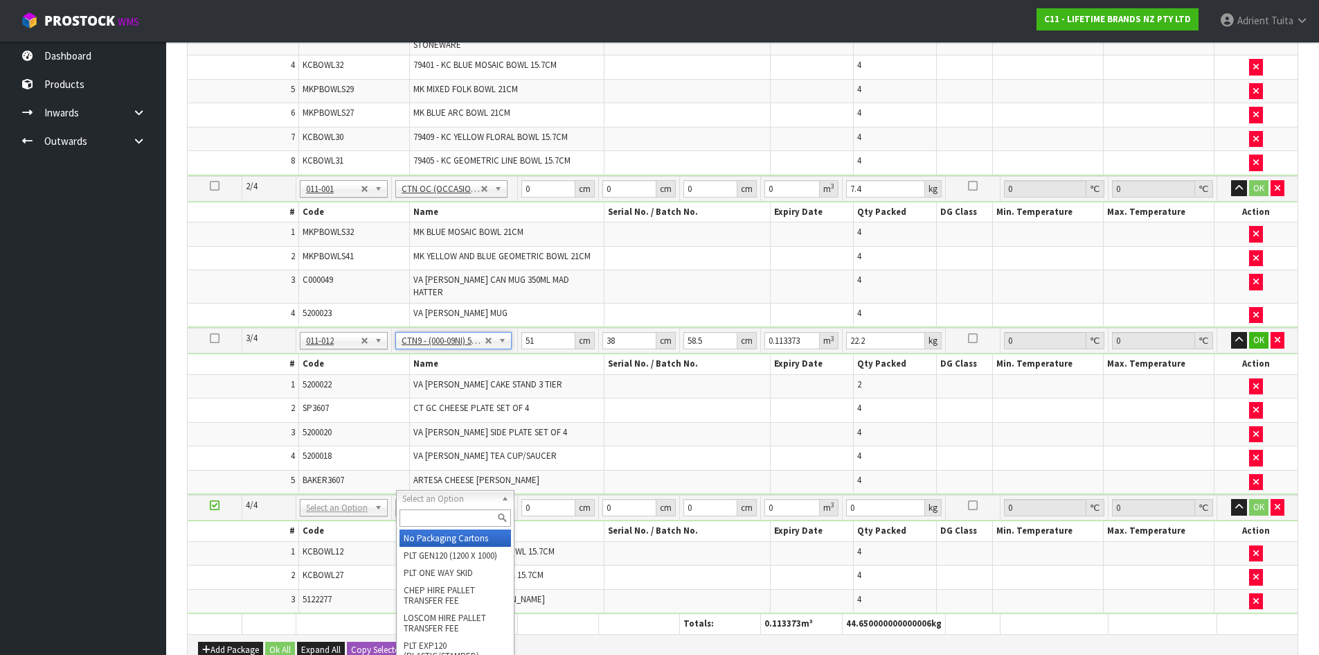
click at [423, 512] on input "text" at bounding box center [456, 517] width 112 height 17
drag, startPoint x: 432, startPoint y: 536, endPoint x: 442, endPoint y: 517, distance: 21.4
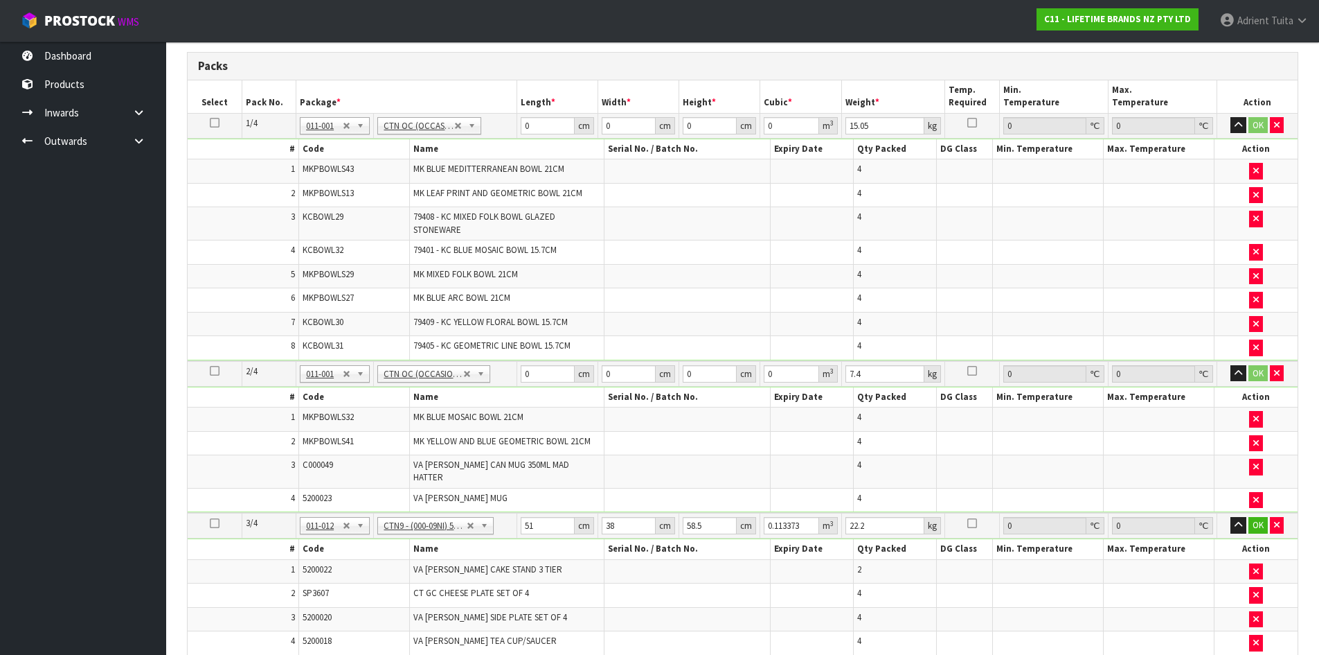
scroll to position [224, 0]
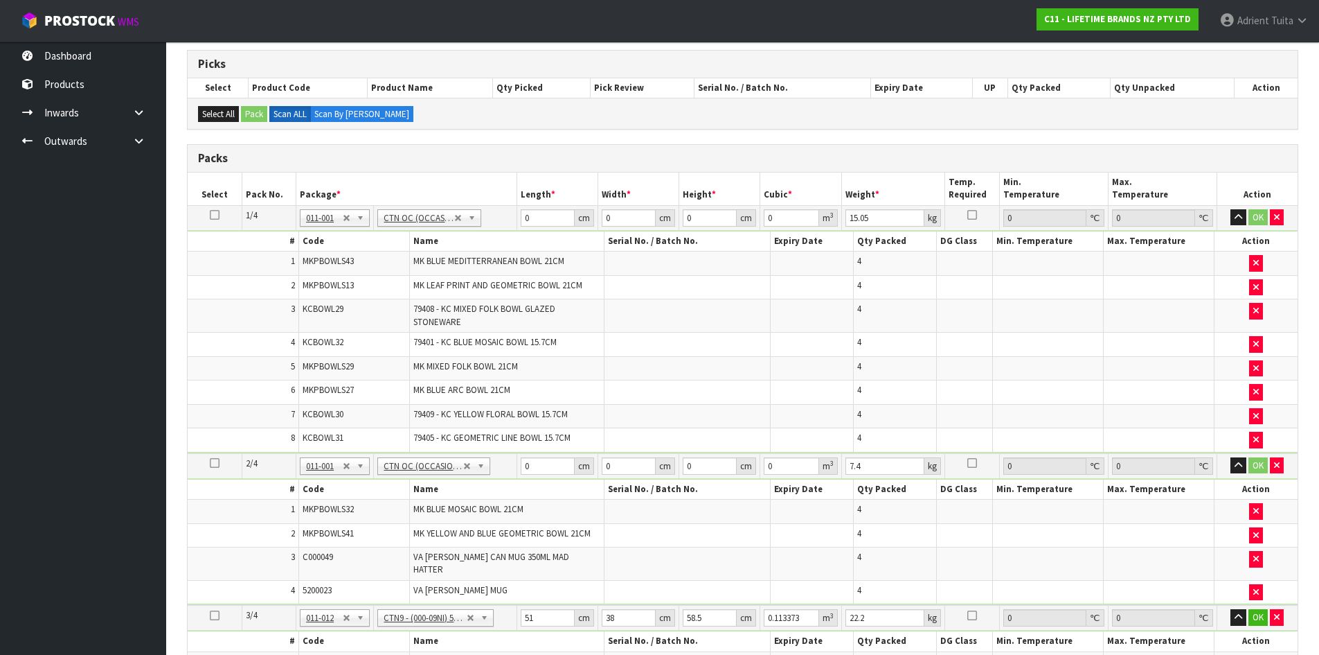
click at [540, 225] on td "0 cm" at bounding box center [557, 217] width 81 height 25
click at [540, 225] on input "0" at bounding box center [548, 217] width 54 height 17
click at [552, 472] on input "0" at bounding box center [549, 465] width 55 height 17
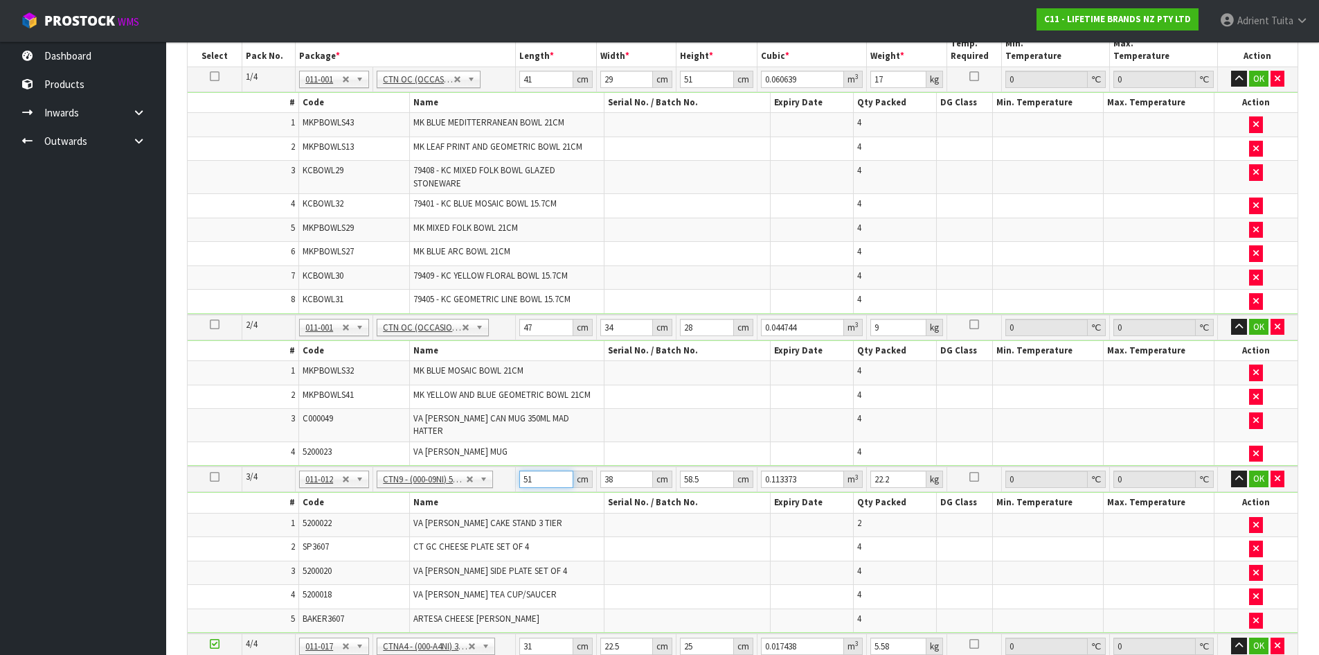
click at [526, 471] on input "51" at bounding box center [545, 478] width 53 height 17
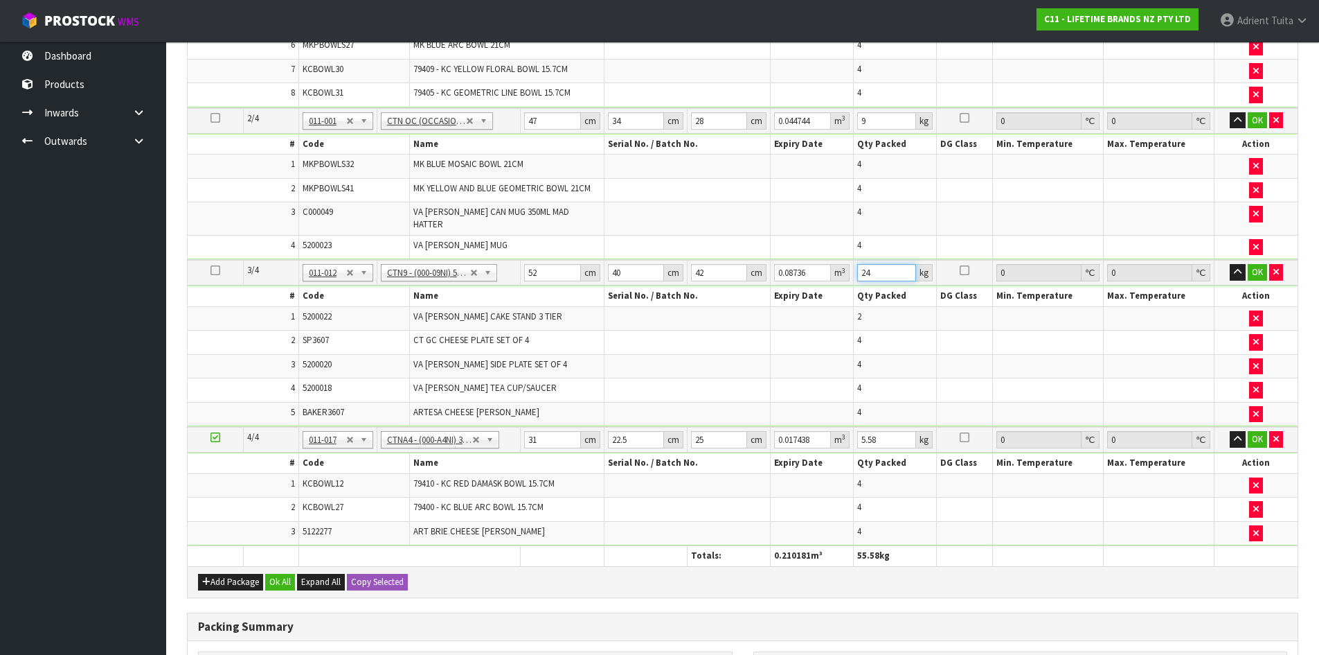
scroll to position [570, 0]
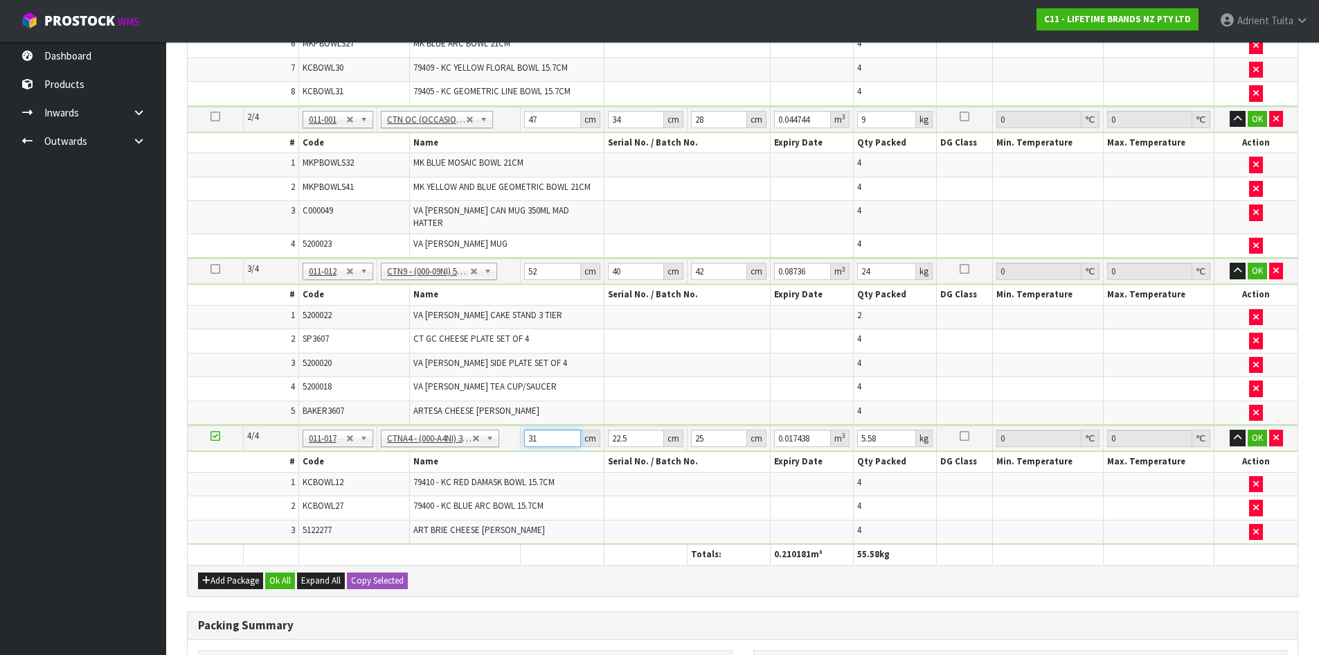
click at [533, 429] on input "31" at bounding box center [552, 437] width 56 height 17
click at [1255, 429] on button "OK" at bounding box center [1257, 437] width 19 height 17
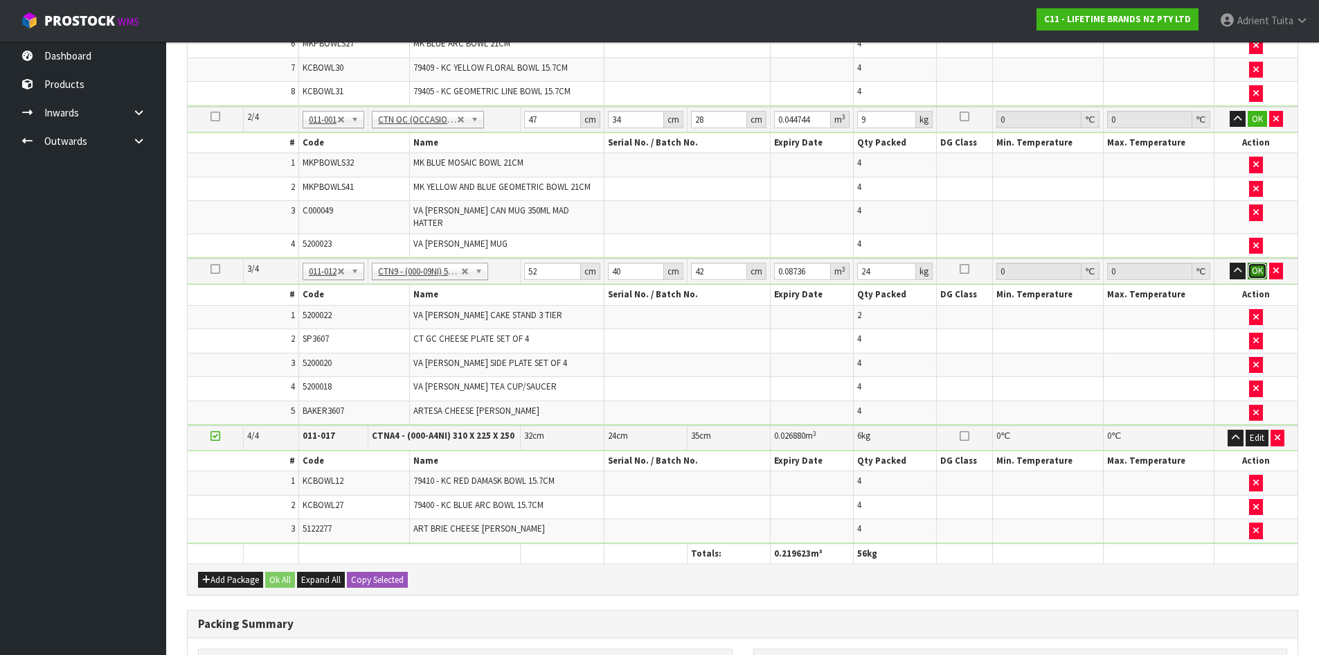
click at [1260, 265] on button "OK" at bounding box center [1257, 271] width 19 height 17
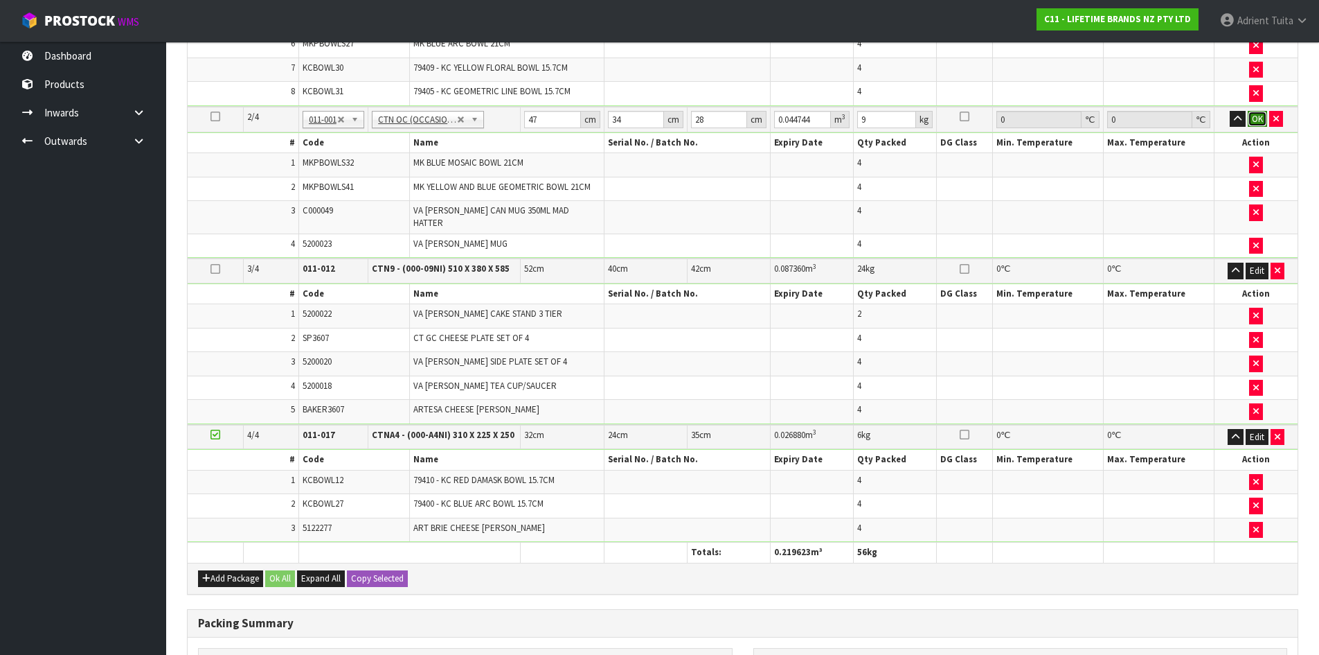
click at [1257, 114] on button "OK" at bounding box center [1257, 119] width 19 height 17
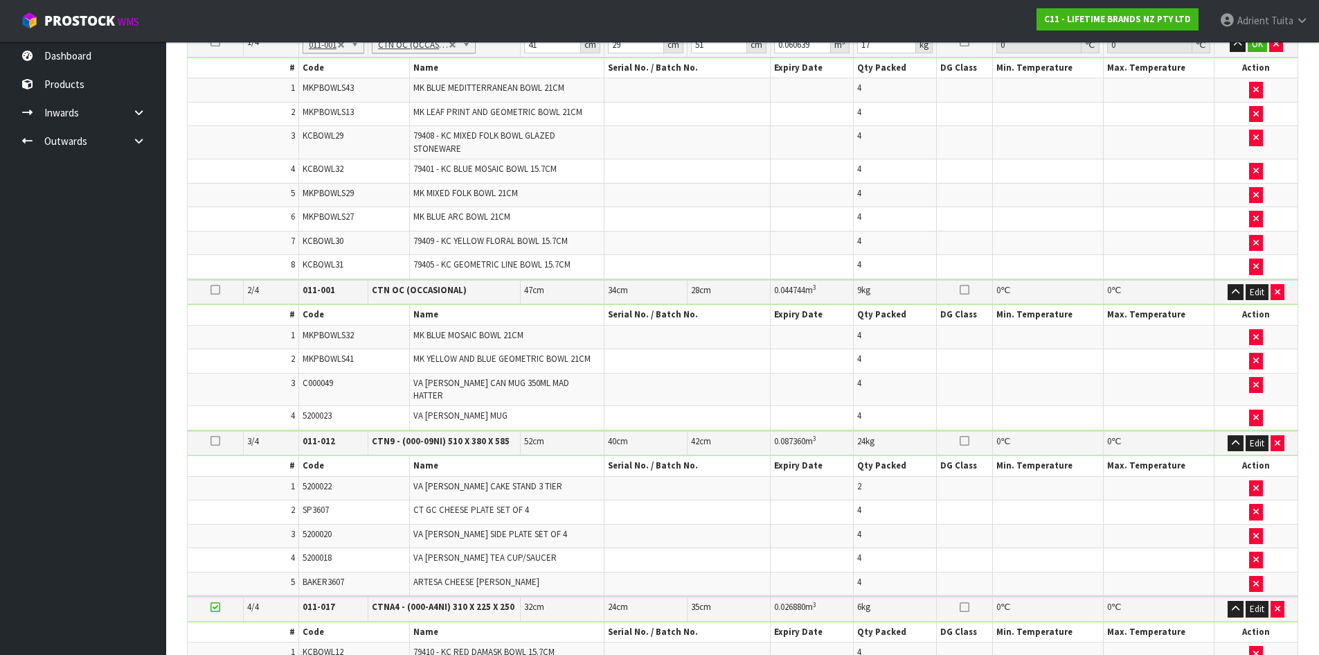
scroll to position [362, 0]
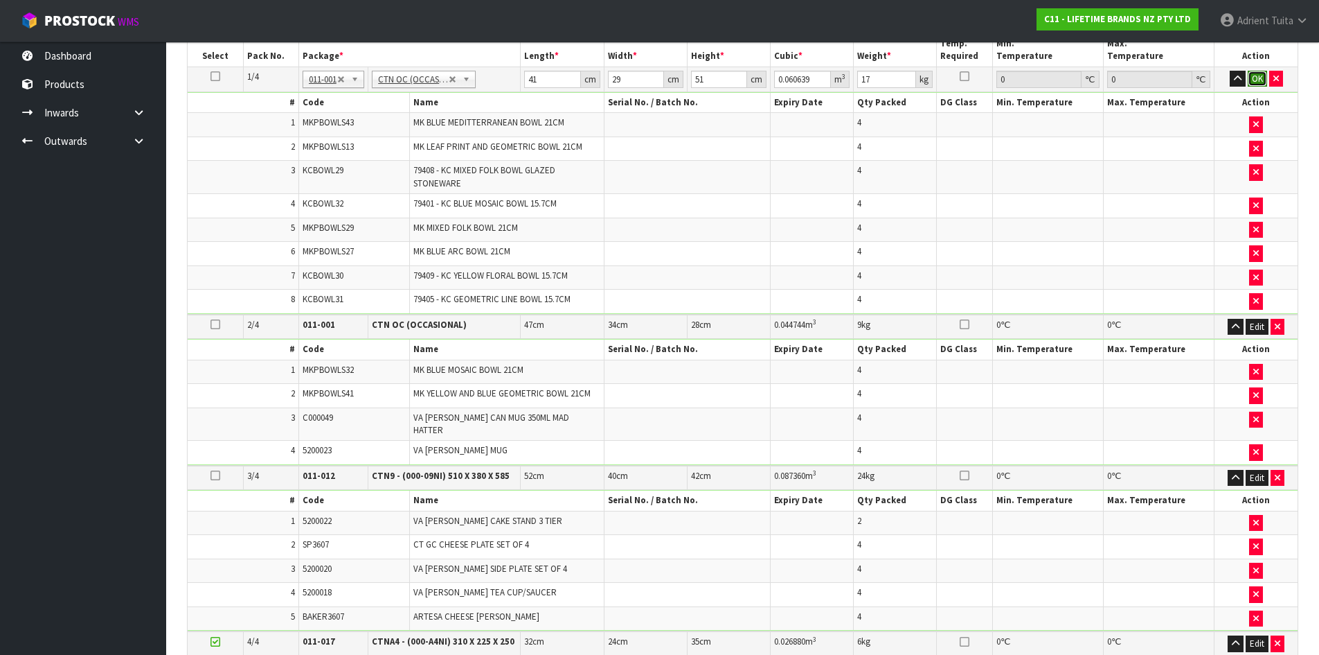
click at [1261, 76] on button "OK" at bounding box center [1257, 79] width 19 height 17
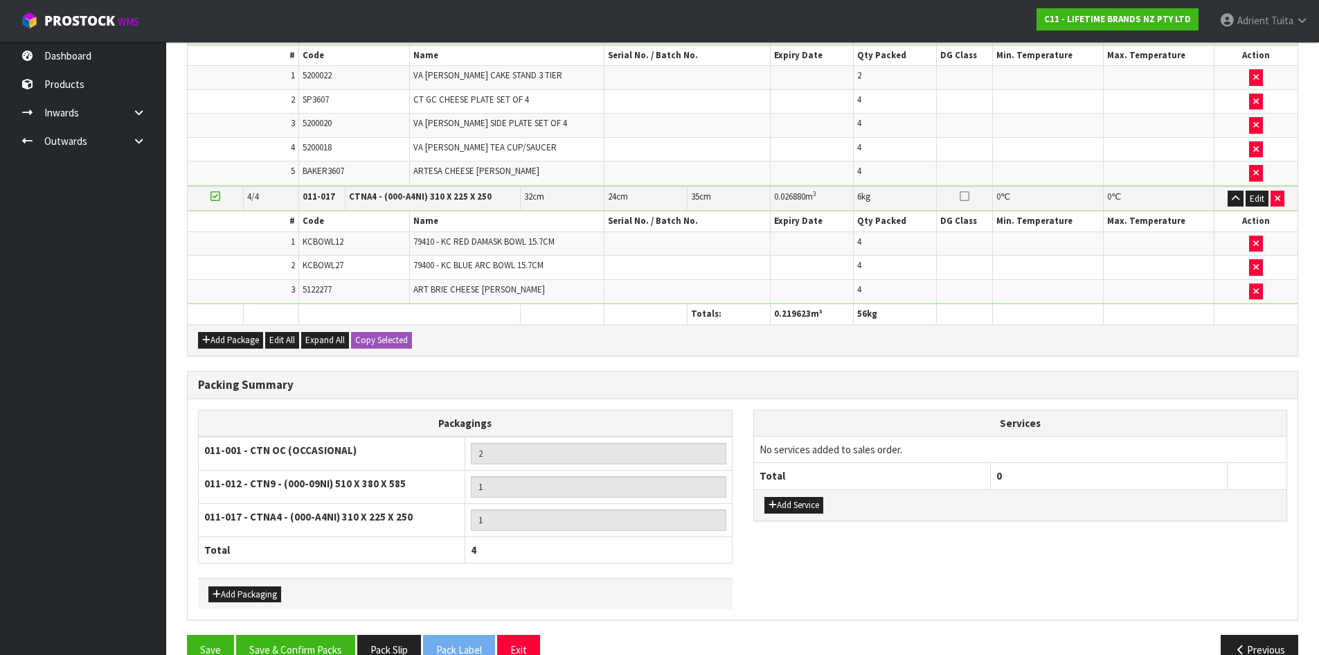
scroll to position [828, 0]
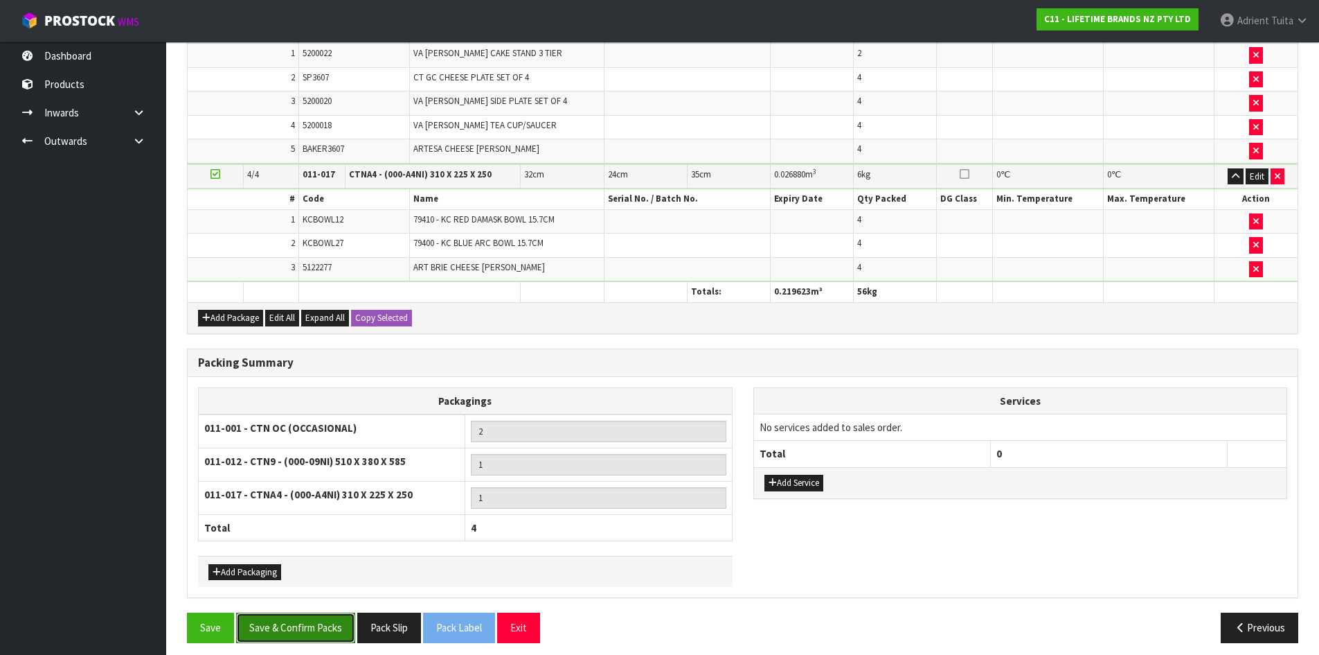
click at [313, 625] on button "Save & Confirm Packs" at bounding box center [295, 627] width 119 height 30
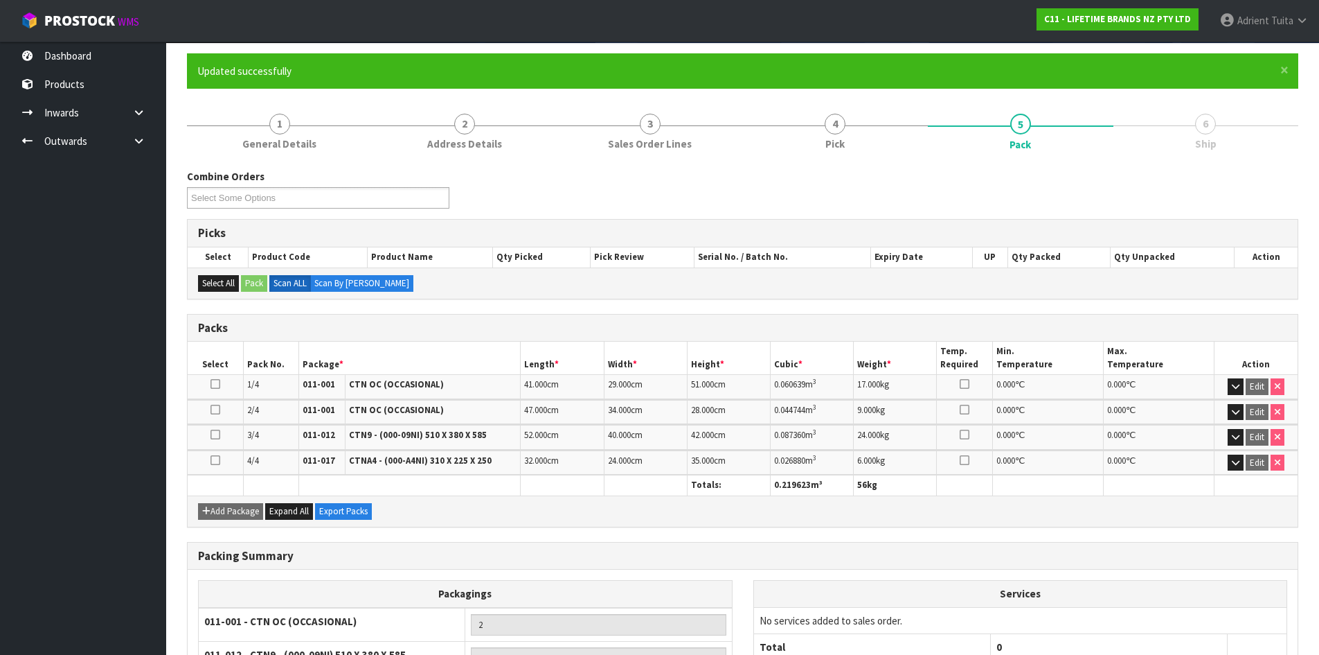
scroll to position [276, 0]
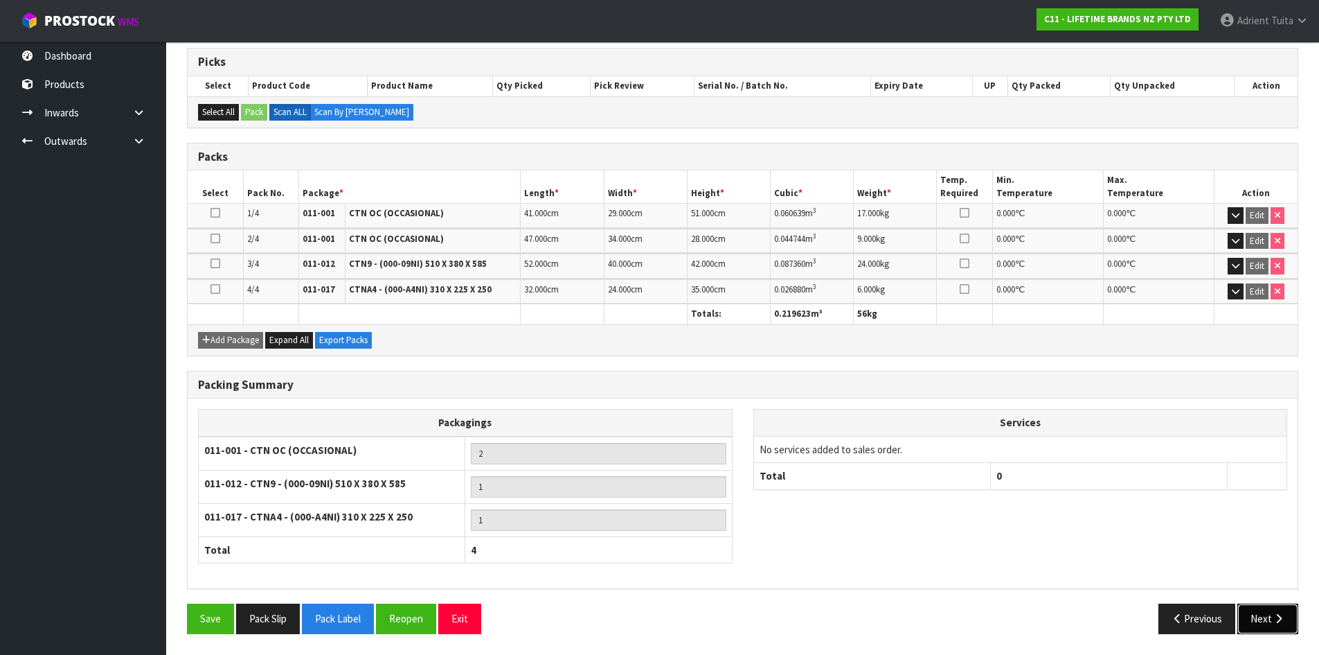
click at [1263, 616] on button "Next" at bounding box center [1268, 618] width 61 height 30
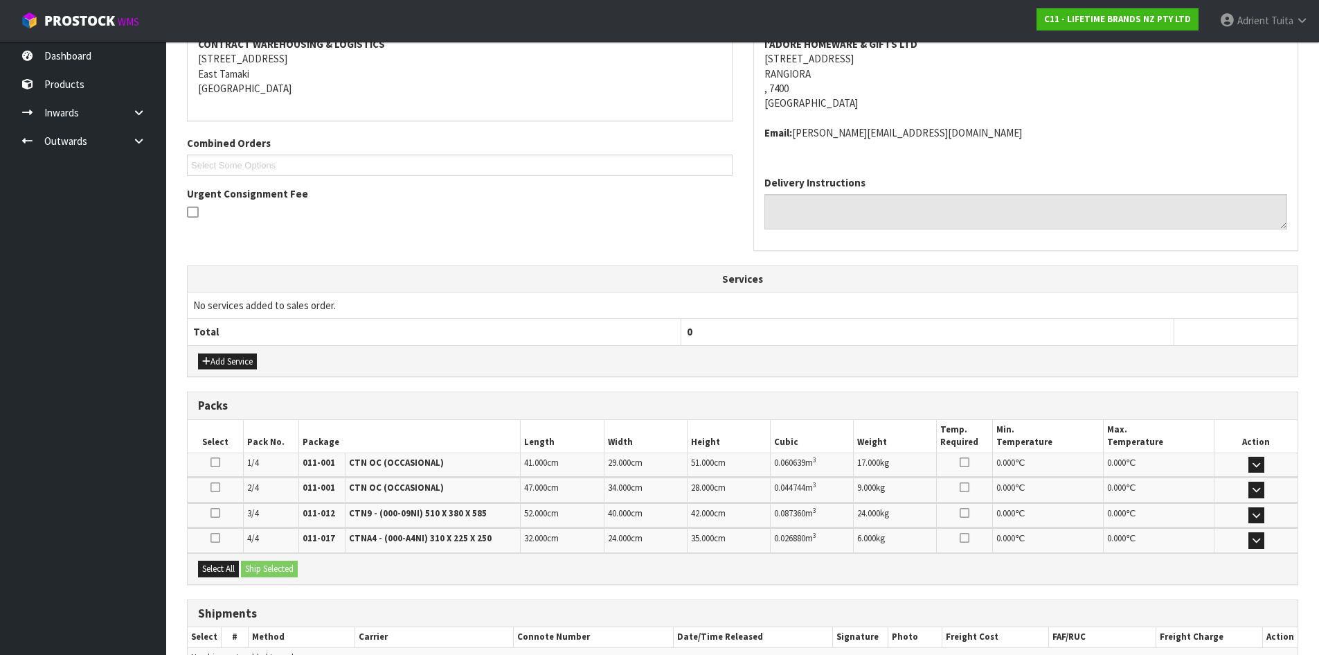
scroll to position [0, 0]
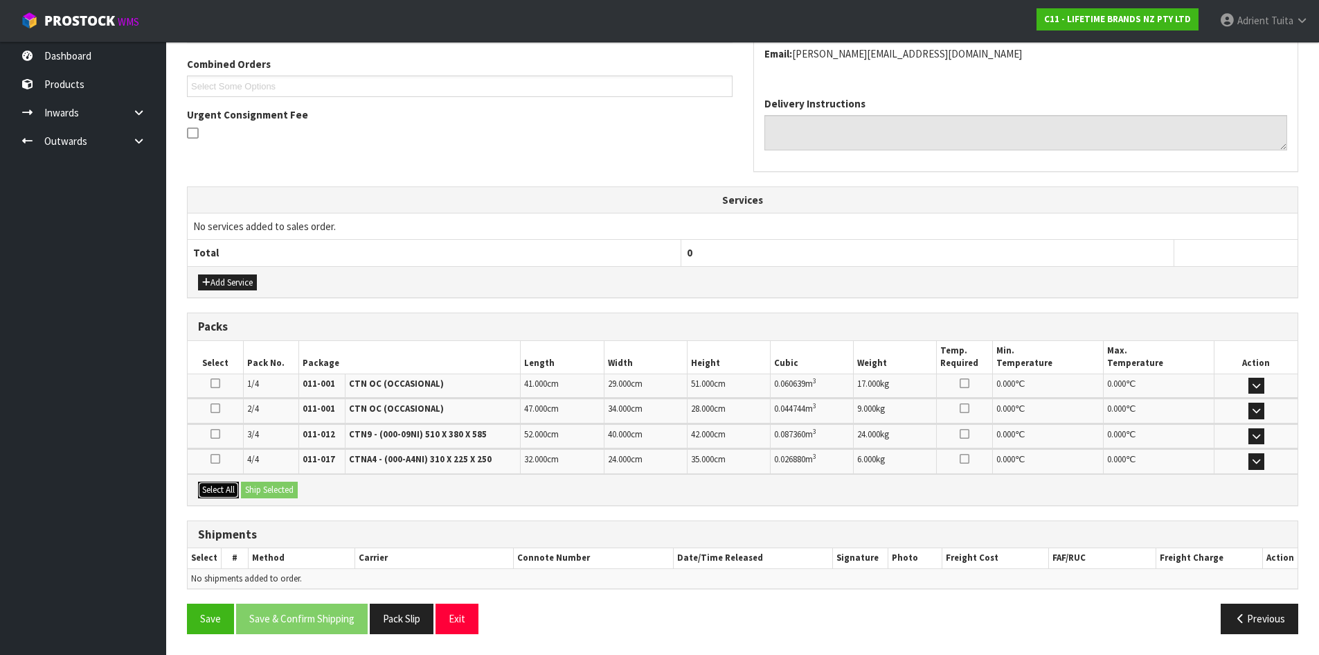
click at [236, 488] on button "Select All" at bounding box center [218, 489] width 41 height 17
click at [254, 487] on button "Ship Selected" at bounding box center [269, 489] width 57 height 17
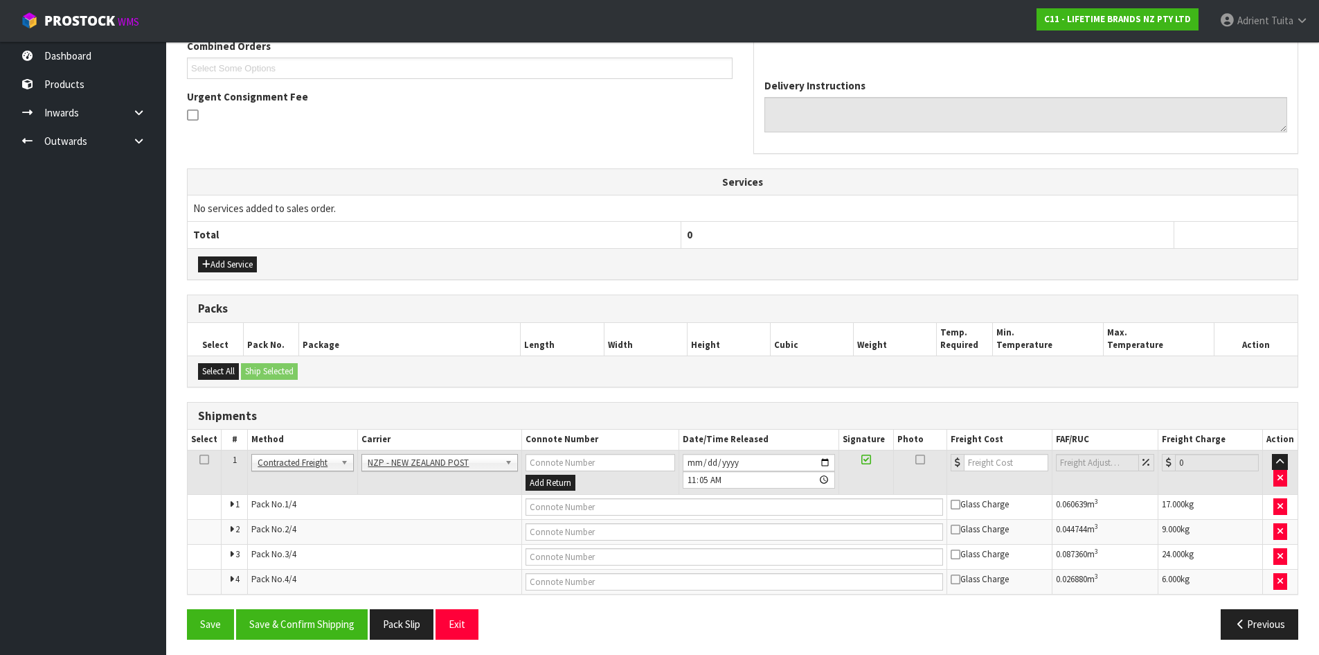
scroll to position [378, 0]
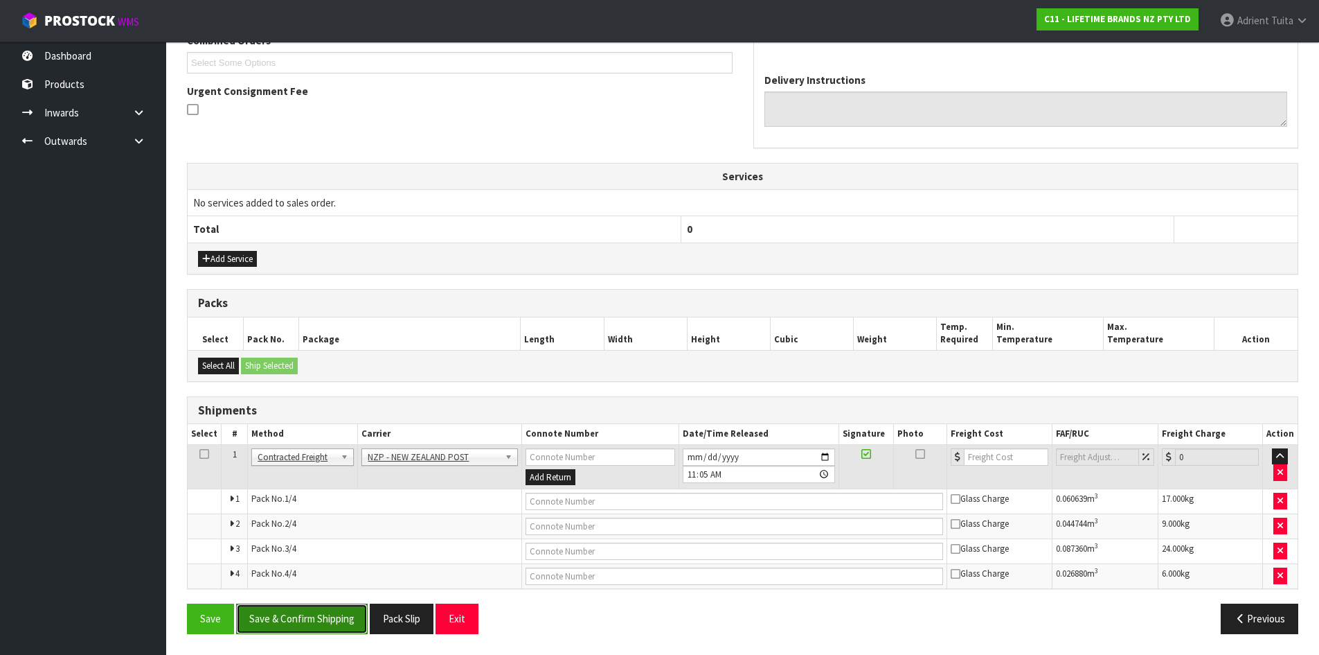
click at [330, 613] on button "Save & Confirm Shipping" at bounding box center [302, 618] width 132 height 30
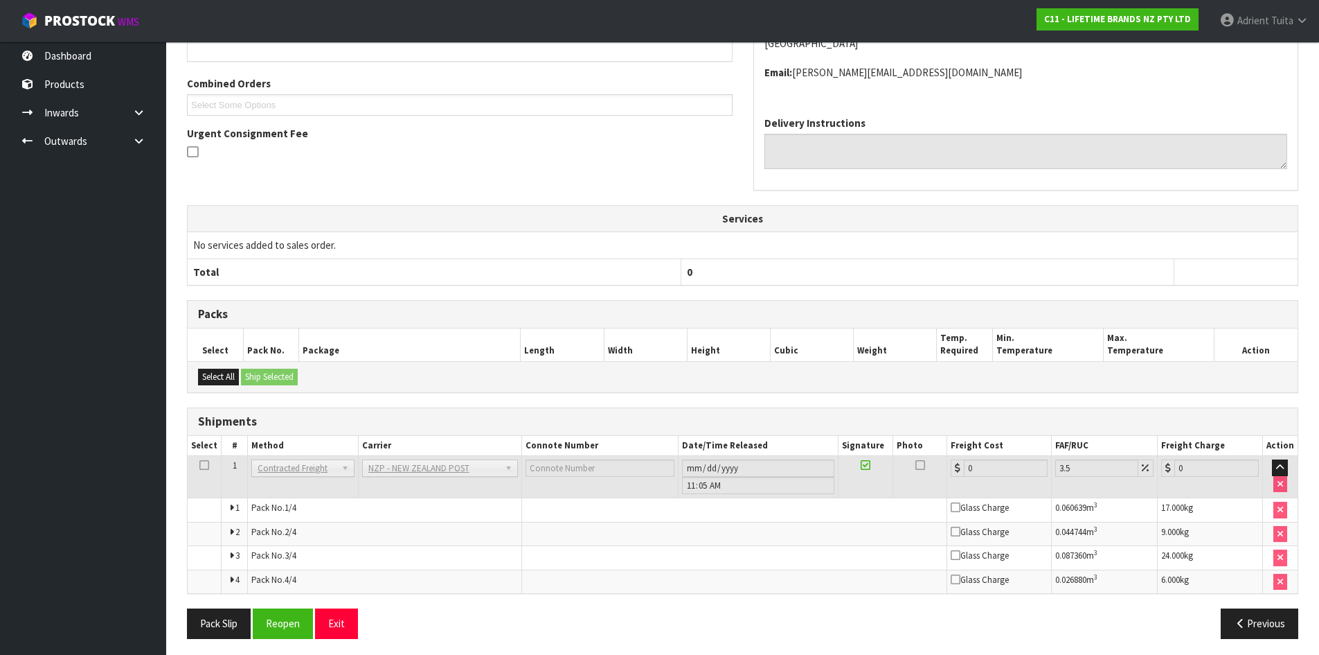
scroll to position [355, 0]
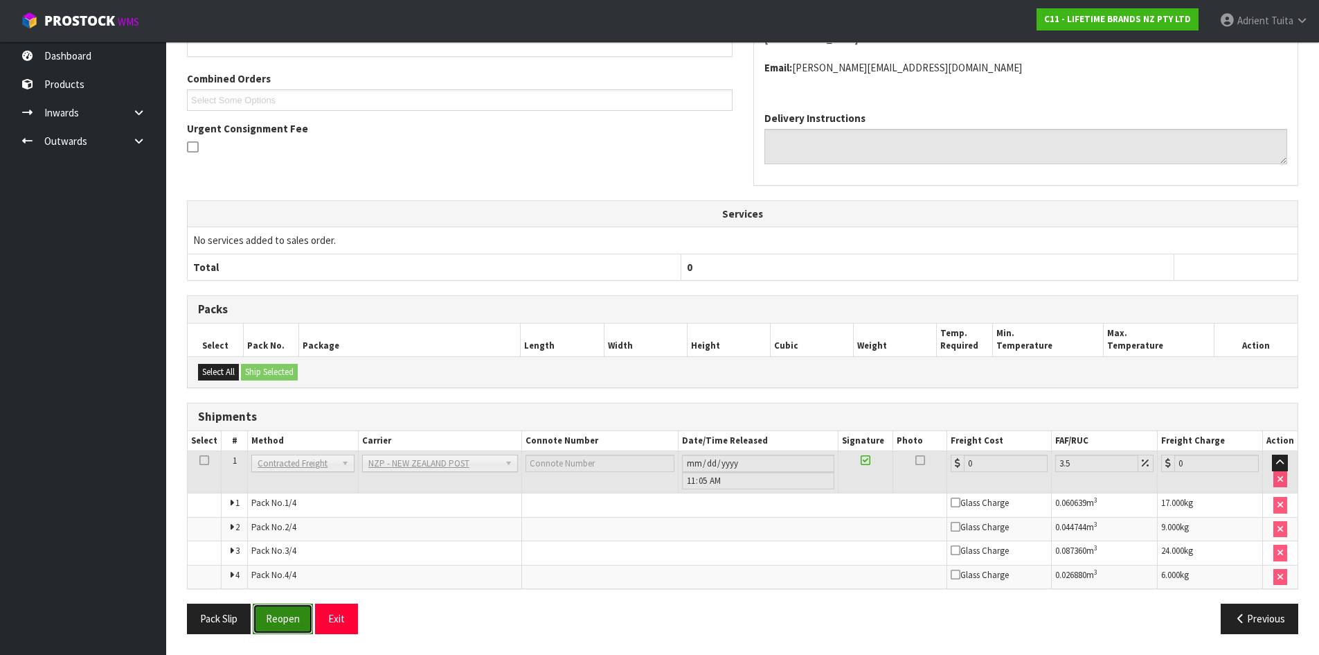
click at [294, 625] on button "Reopen" at bounding box center [283, 618] width 60 height 30
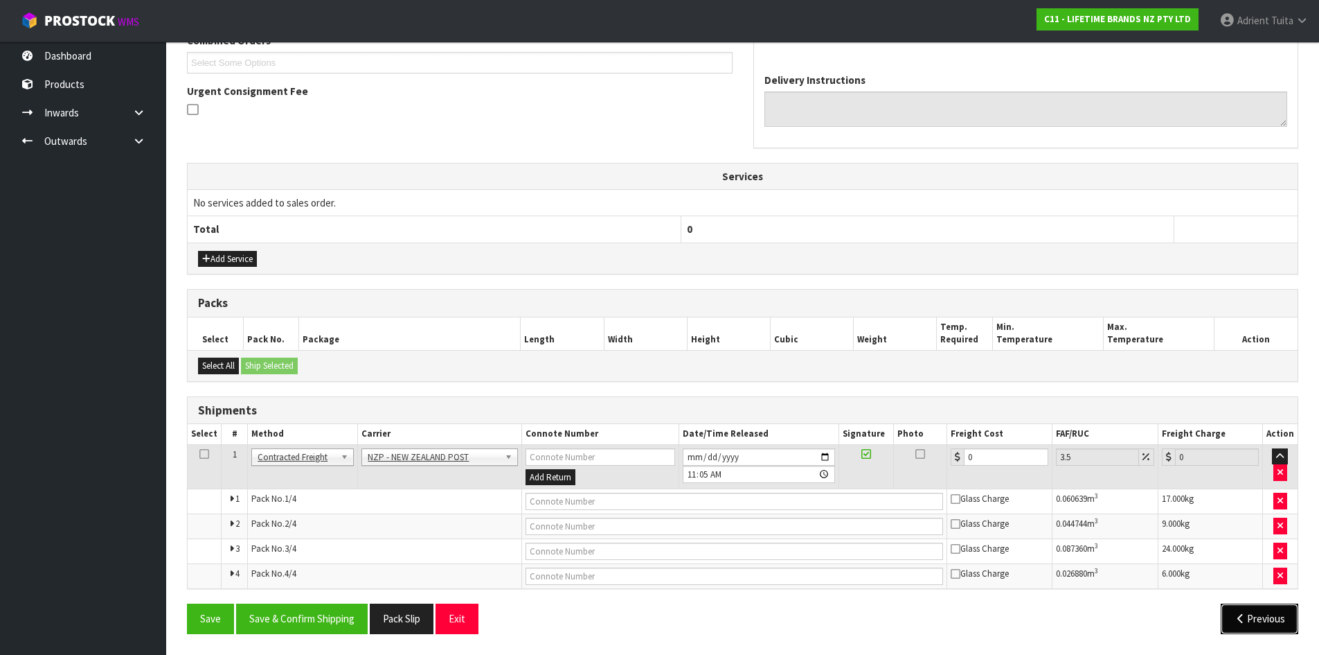
click at [1258, 621] on button "Previous" at bounding box center [1260, 618] width 78 height 30
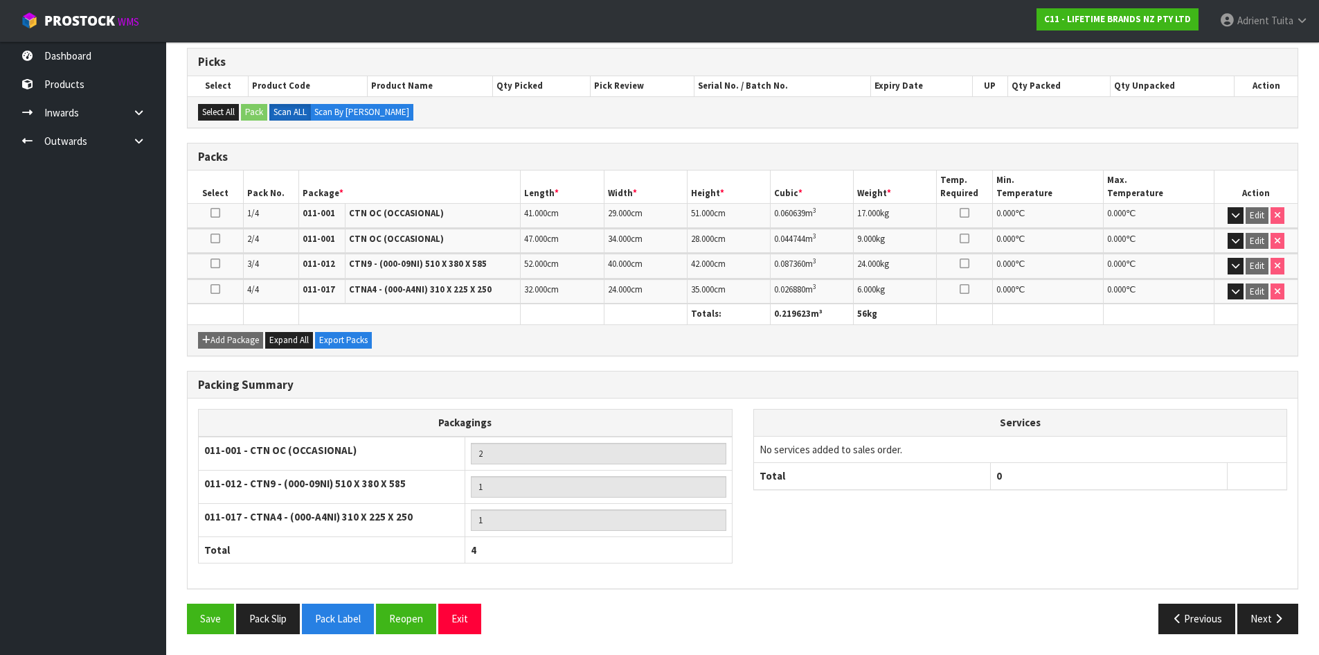
scroll to position [276, 0]
click at [416, 618] on button "Reopen" at bounding box center [406, 618] width 60 height 30
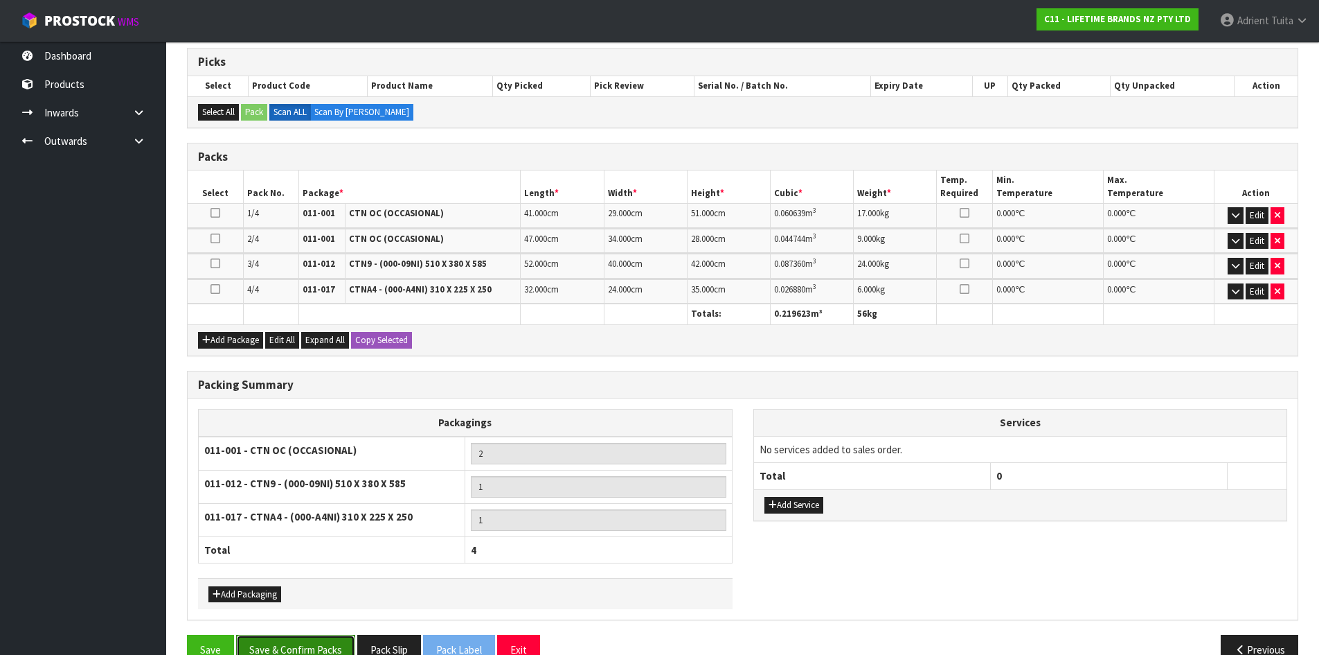
click at [323, 649] on button "Save & Confirm Packs" at bounding box center [295, 649] width 119 height 30
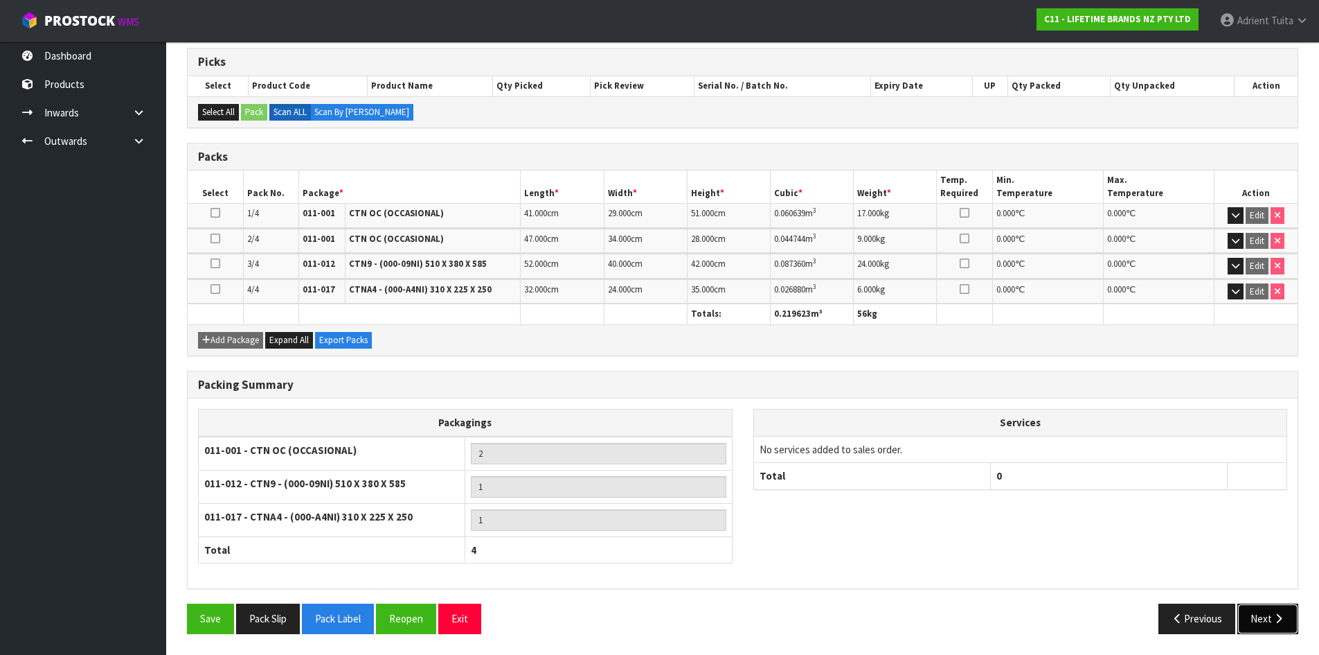
click at [1271, 611] on button "Next" at bounding box center [1268, 618] width 61 height 30
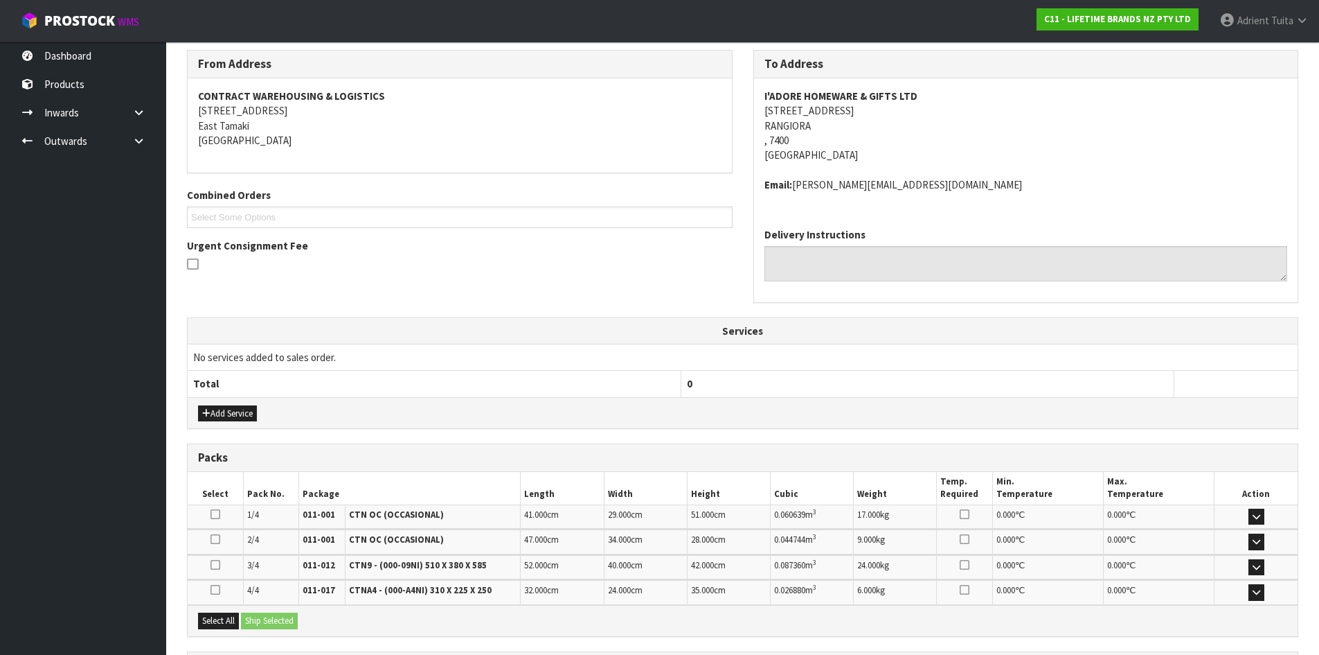
scroll to position [355, 0]
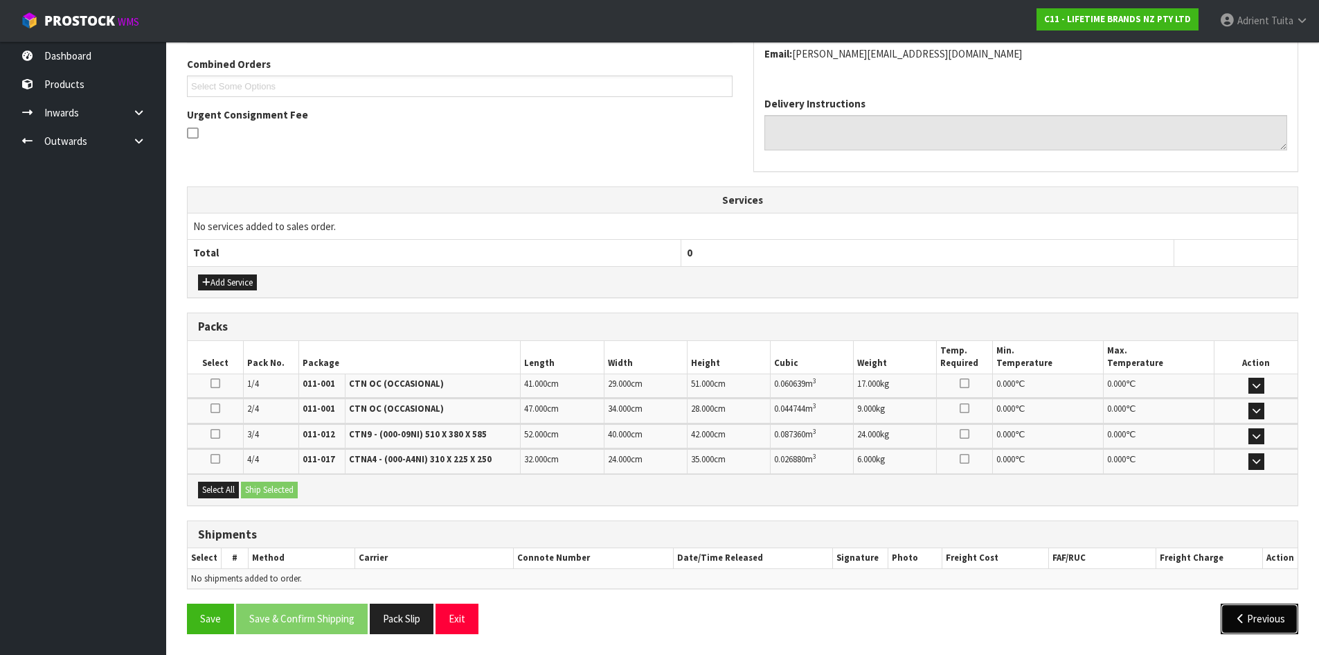
click at [1279, 607] on button "Previous" at bounding box center [1260, 618] width 78 height 30
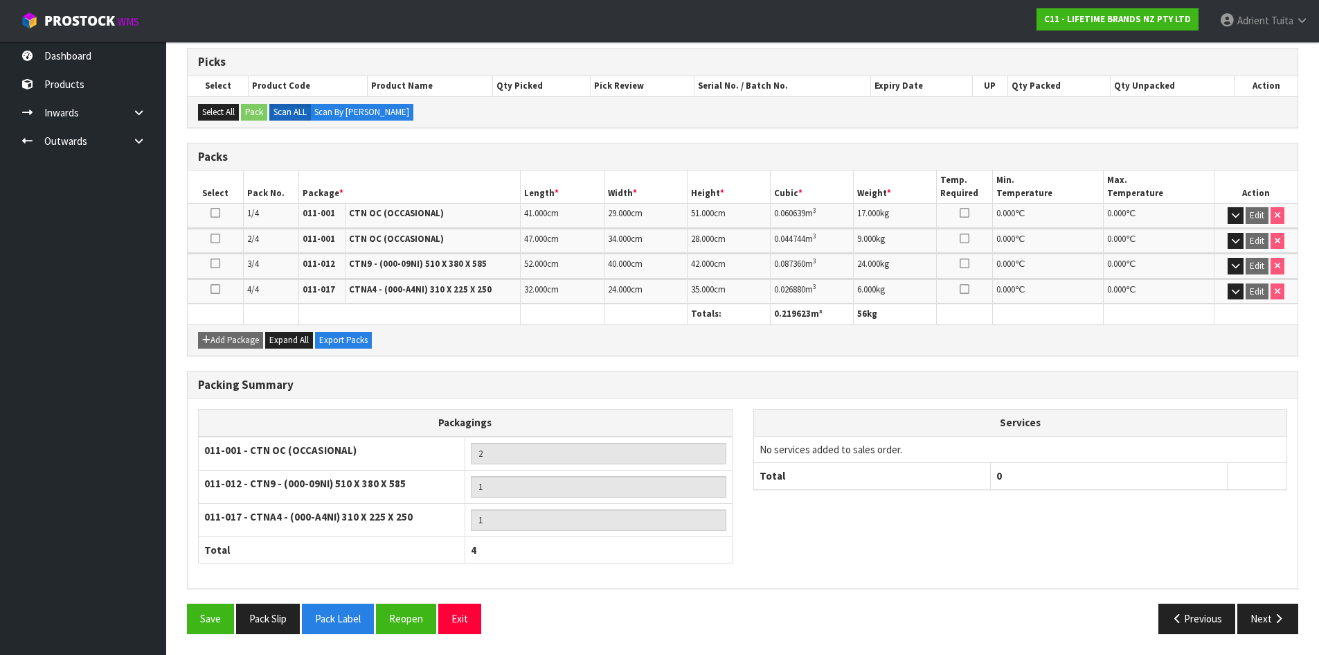
scroll to position [276, 0]
click at [1209, 622] on button "Previous" at bounding box center [1198, 618] width 78 height 30
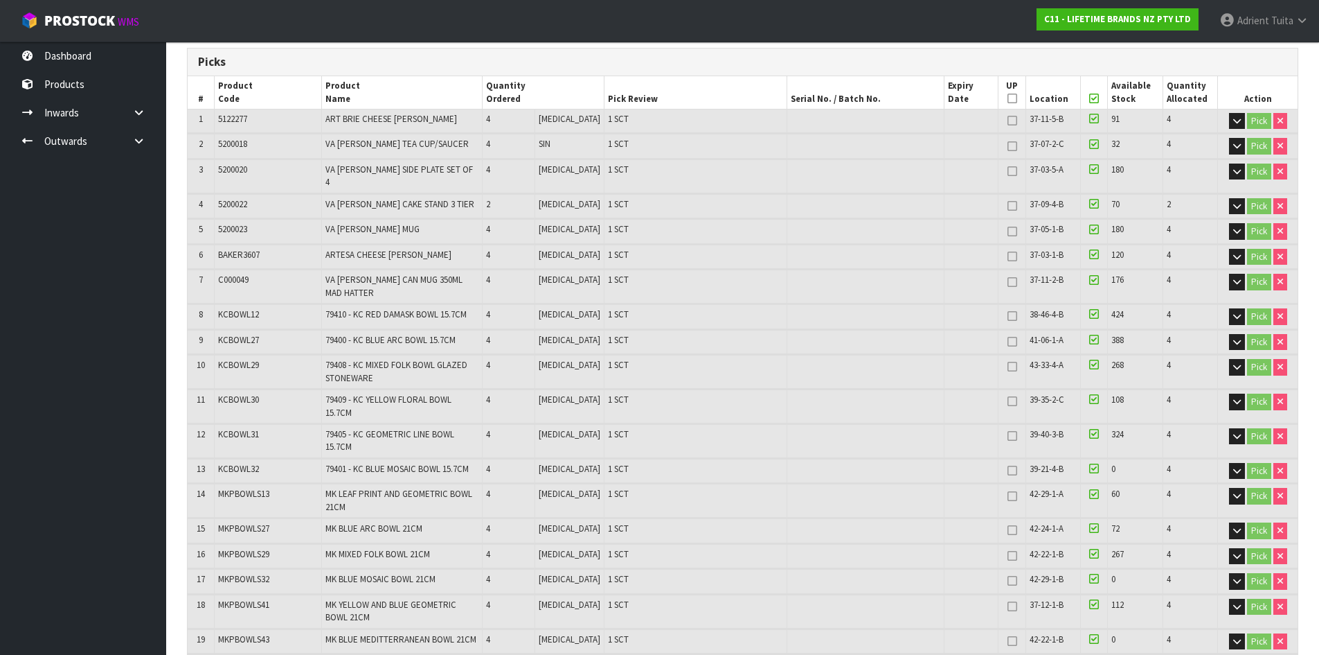
scroll to position [819, 0]
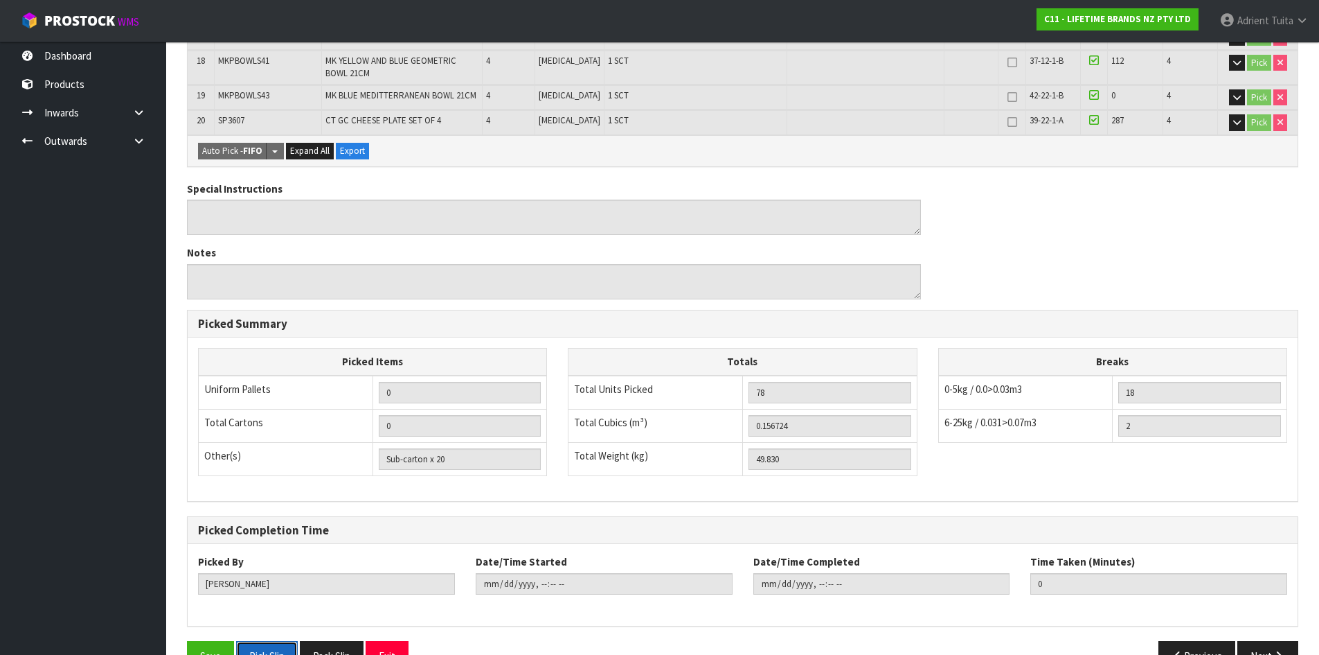
click at [285, 641] on button "Pick Slip" at bounding box center [267, 656] width 62 height 30
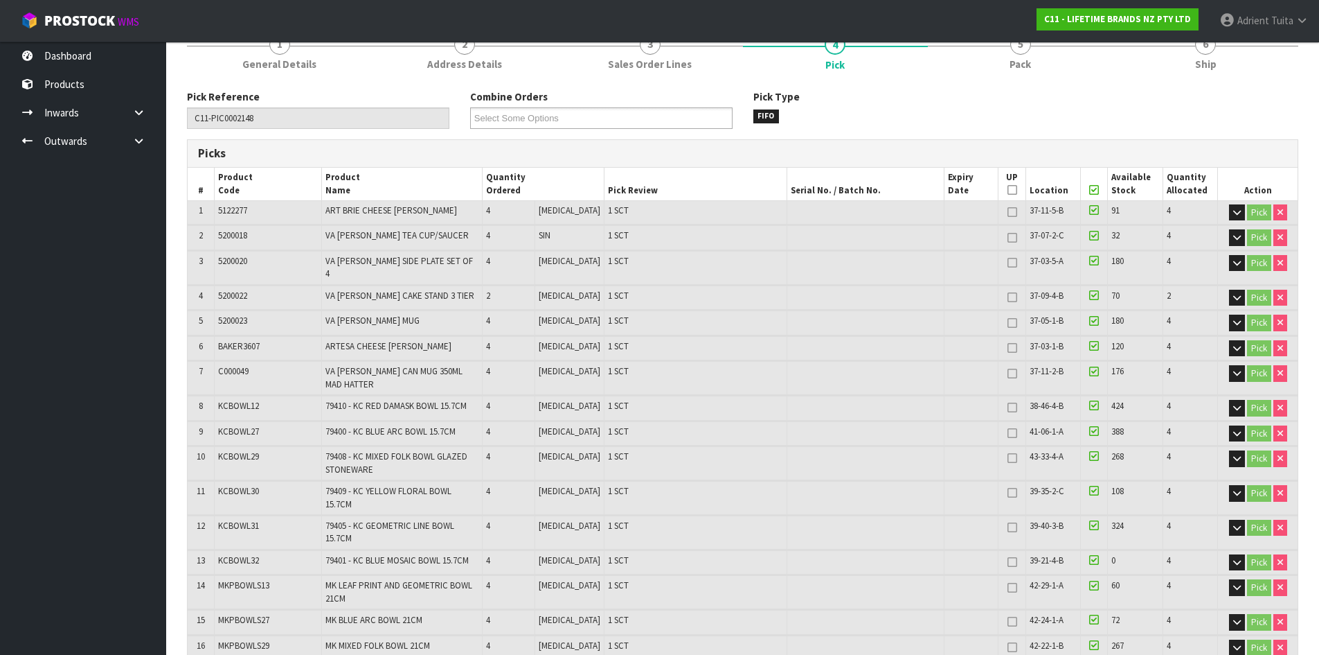
scroll to position [0, 0]
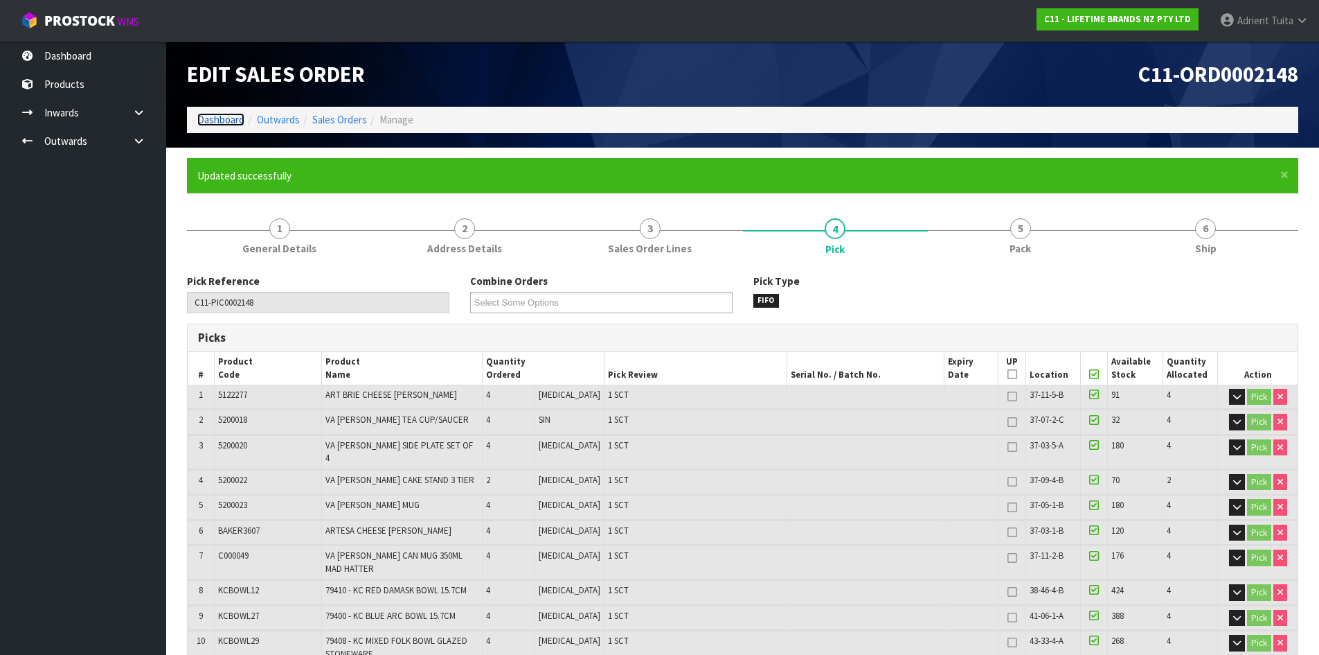
click at [209, 114] on link "Dashboard" at bounding box center [220, 119] width 47 height 13
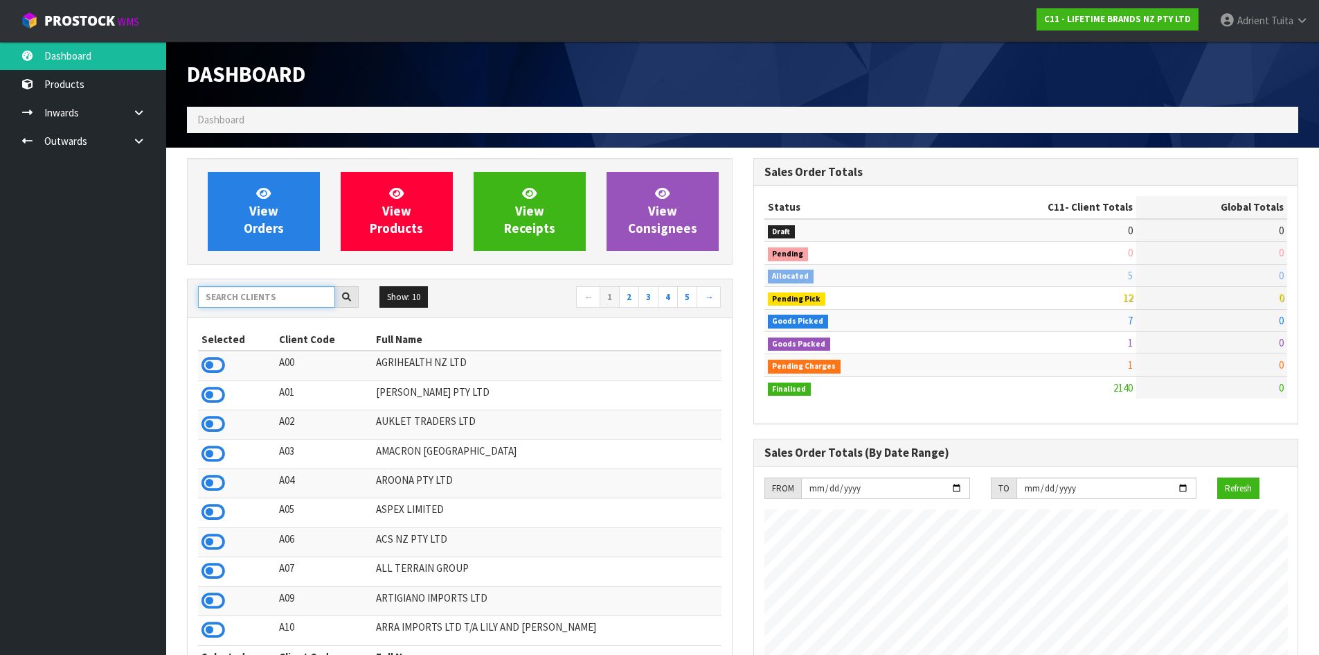
click at [233, 300] on input "text" at bounding box center [266, 296] width 137 height 21
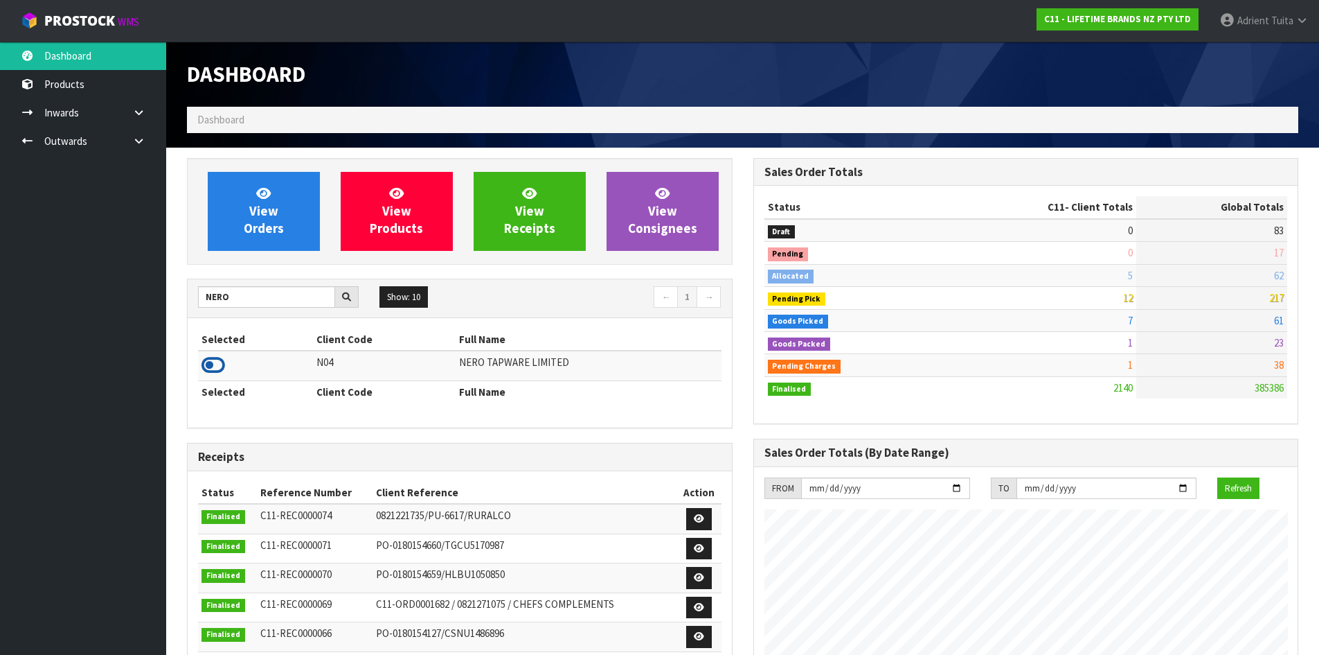
click at [206, 357] on icon at bounding box center [214, 365] width 24 height 21
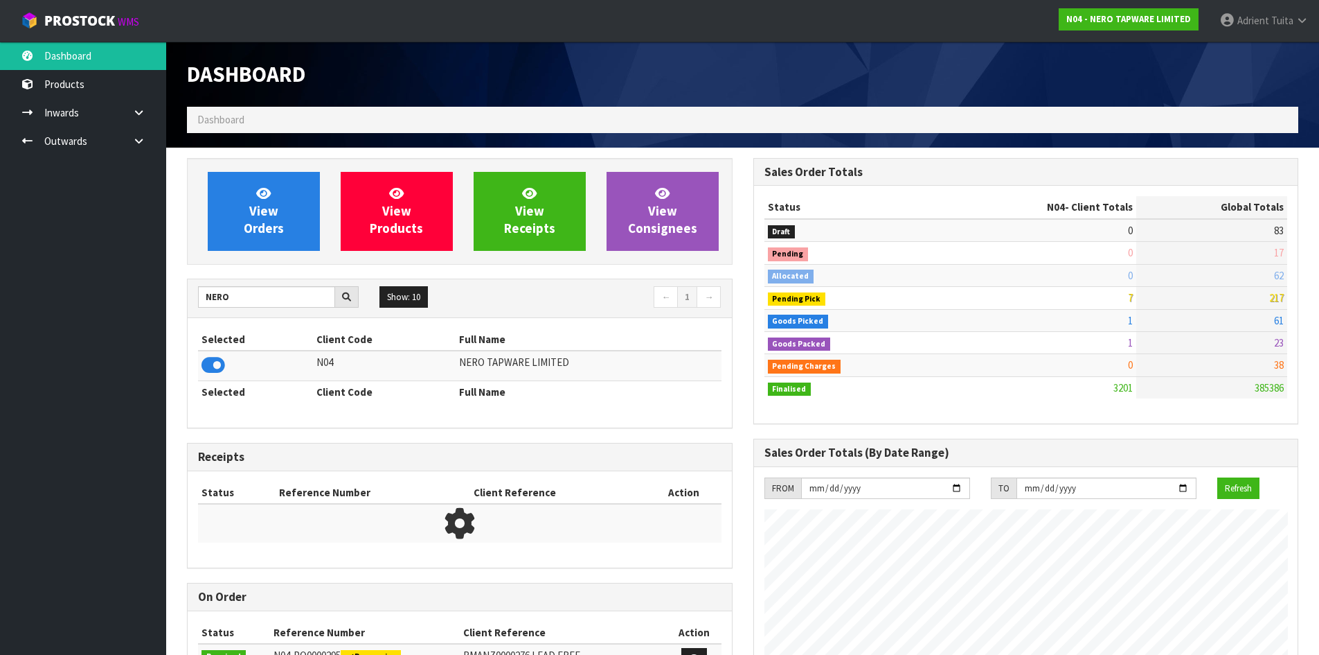
scroll to position [1079, 566]
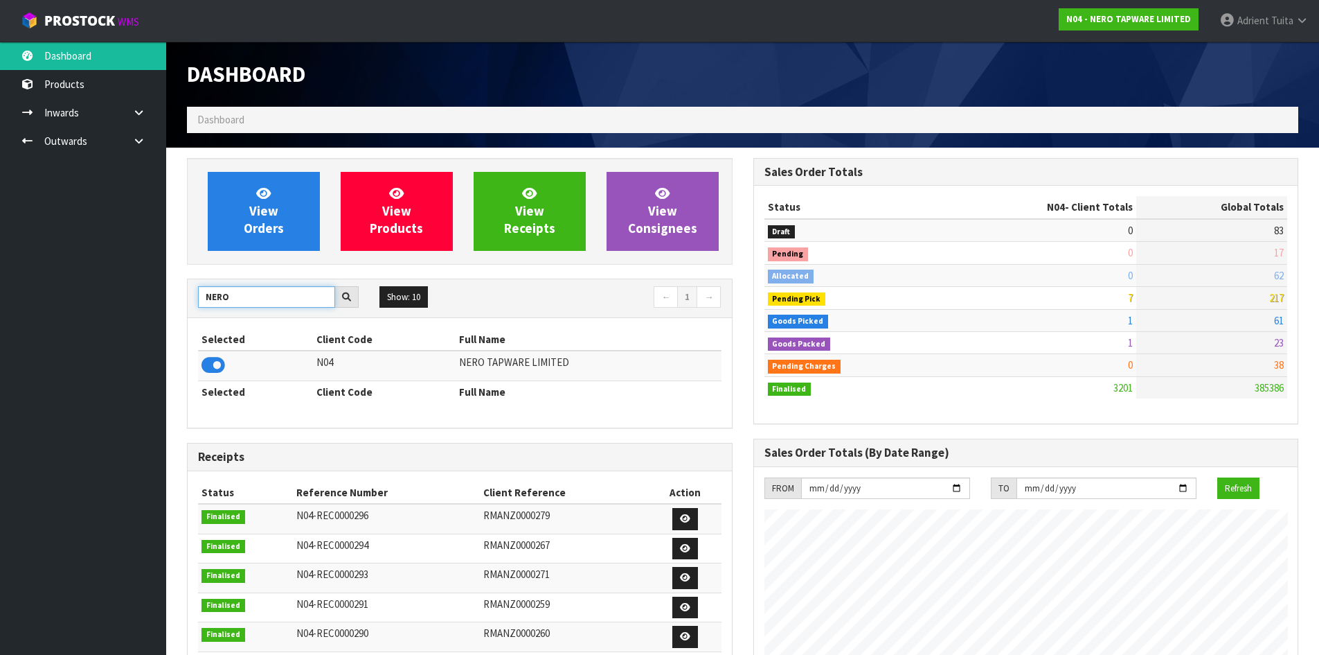
click at [213, 296] on input "NERO" at bounding box center [266, 296] width 137 height 21
click at [204, 359] on icon at bounding box center [214, 365] width 24 height 21
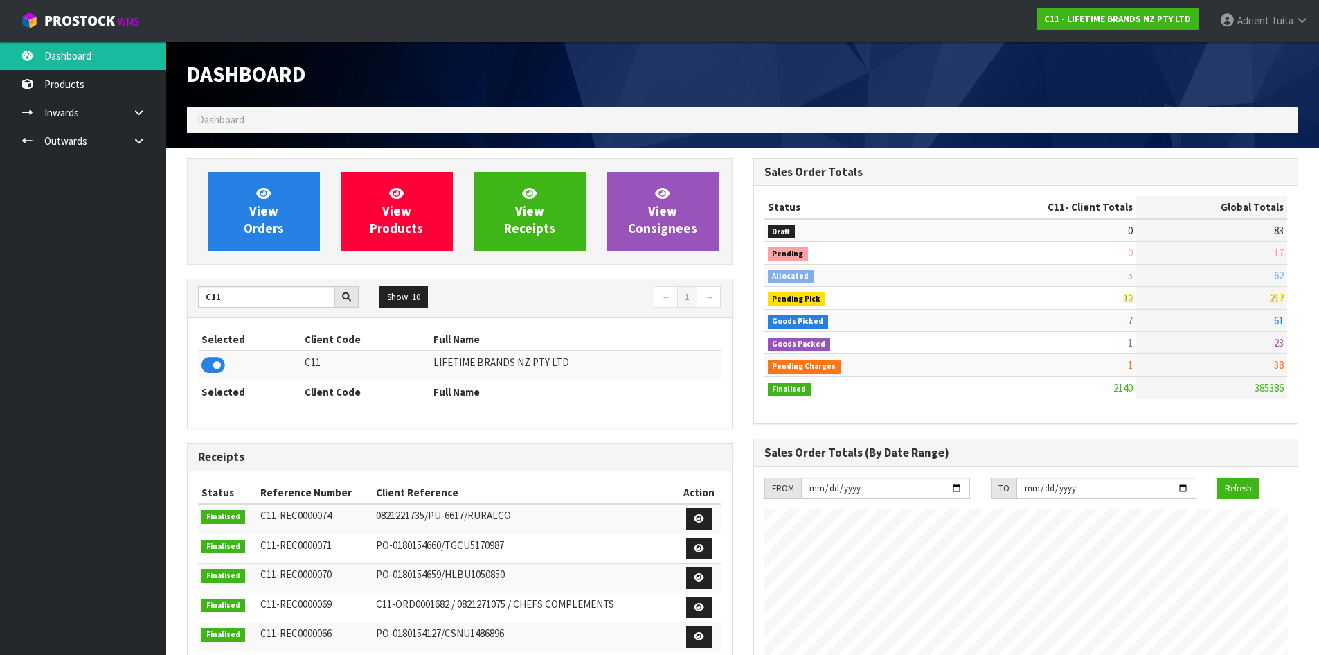
scroll to position [1049, 566]
click at [233, 234] on link "View Orders" at bounding box center [264, 211] width 112 height 79
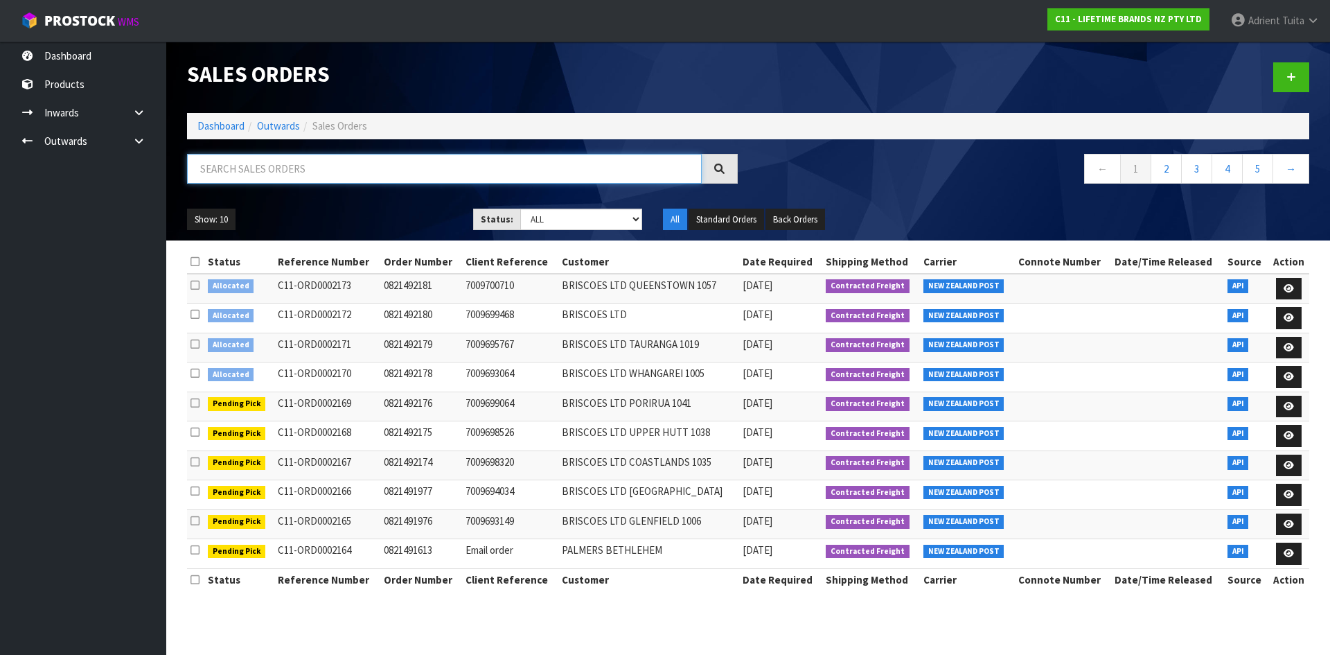
click at [281, 179] on input "text" at bounding box center [444, 169] width 515 height 30
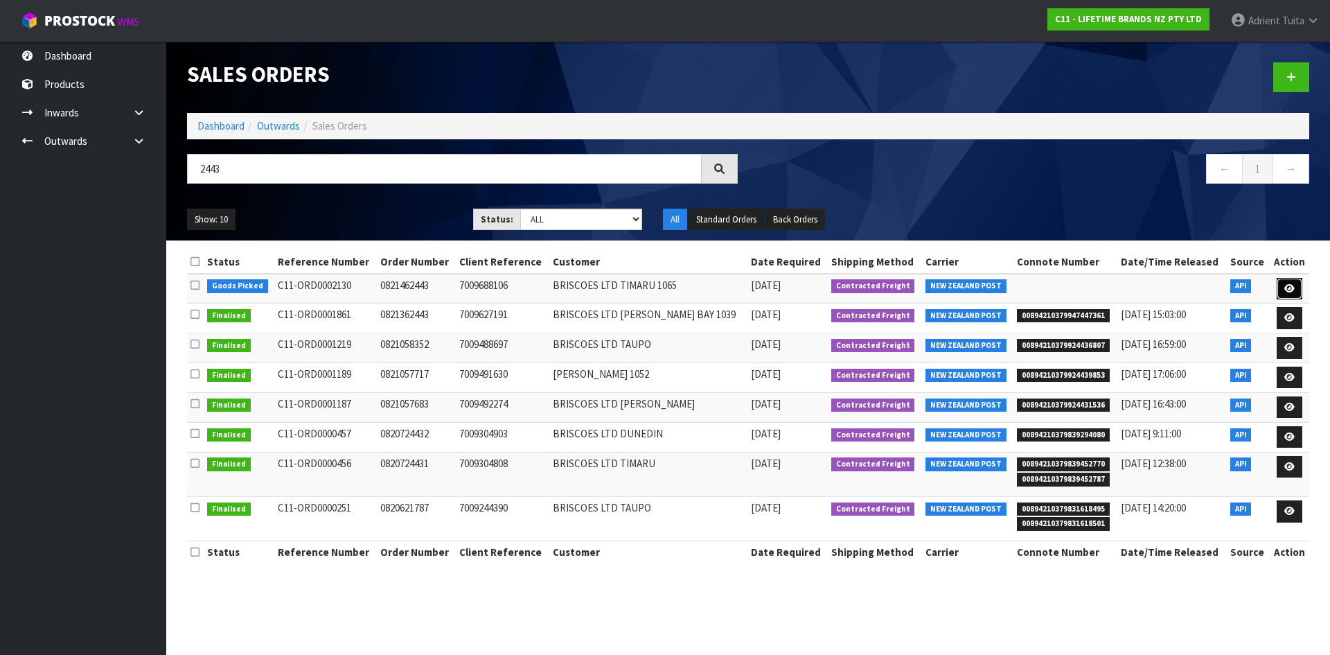
click at [1301, 288] on link at bounding box center [1290, 289] width 26 height 22
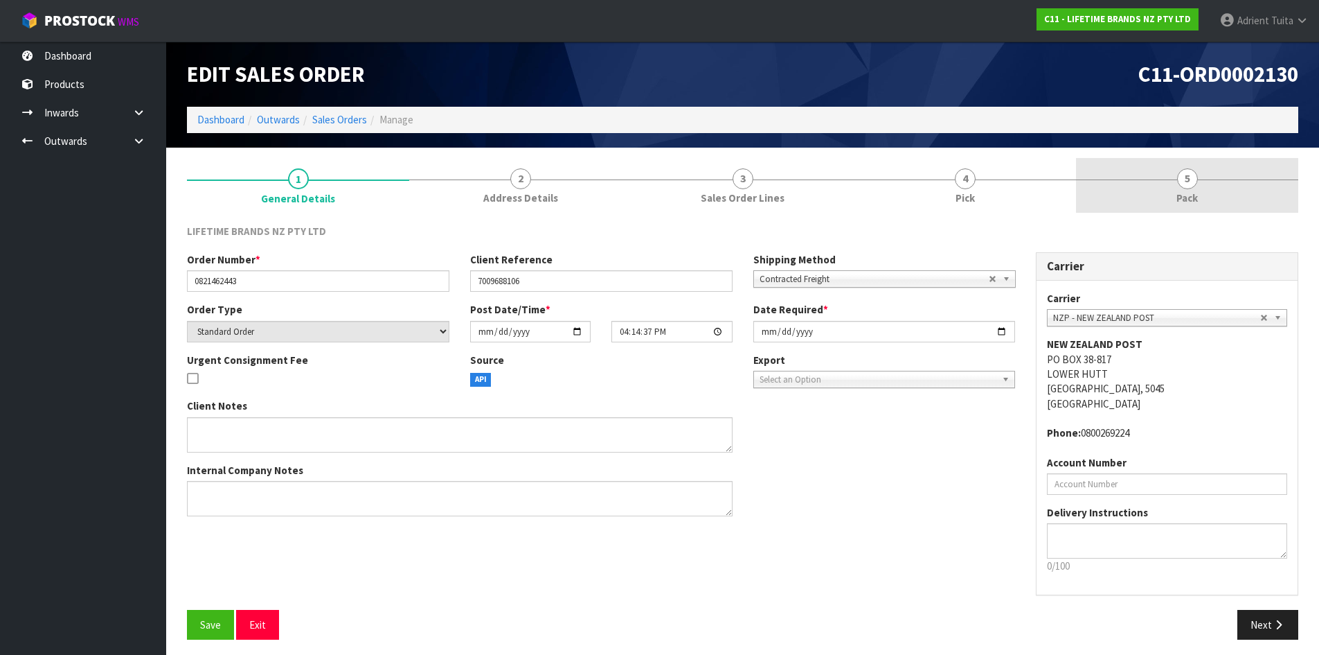
click at [1243, 185] on link "5 Pack" at bounding box center [1187, 185] width 222 height 55
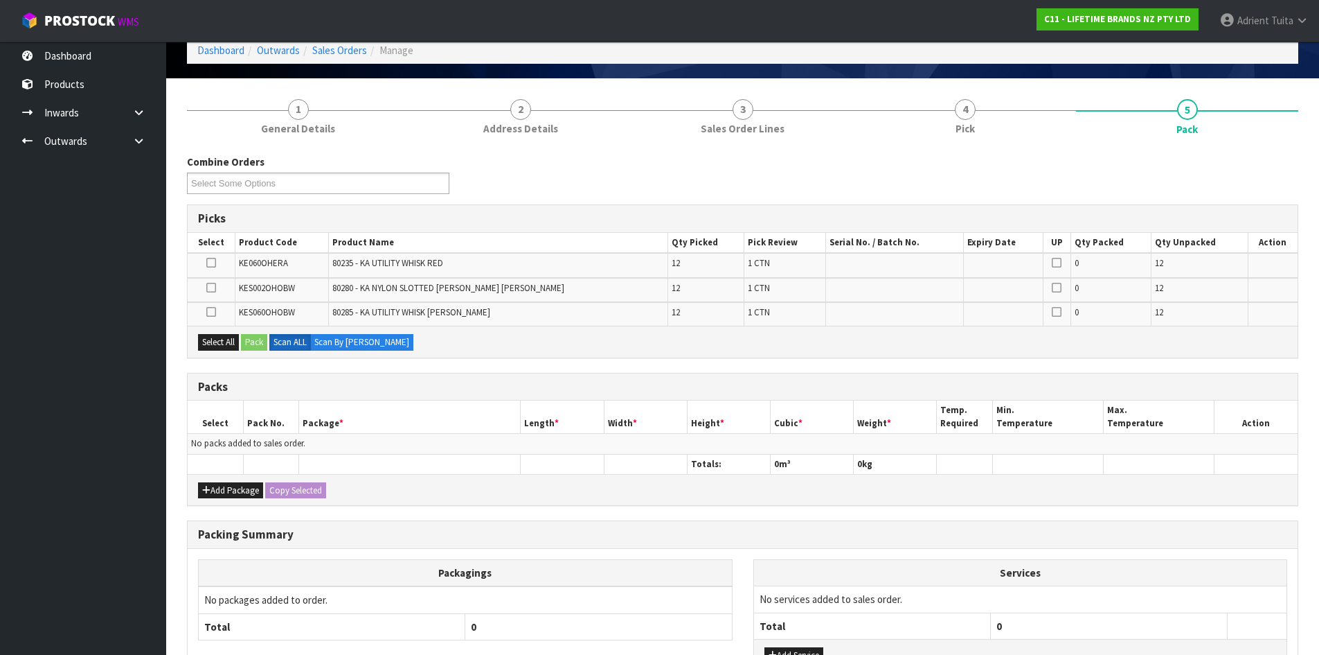
scroll to position [177, 0]
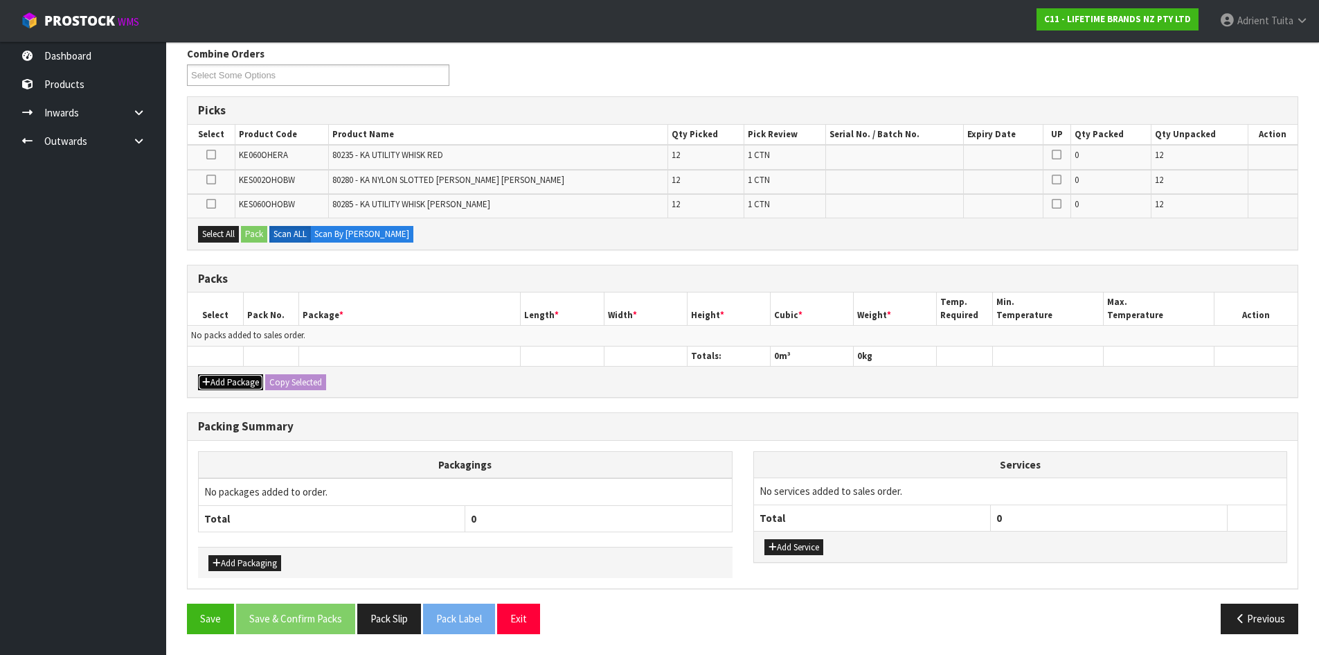
drag, startPoint x: 227, startPoint y: 384, endPoint x: 220, endPoint y: 354, distance: 30.7
click at [227, 382] on button "Add Package" at bounding box center [230, 382] width 65 height 17
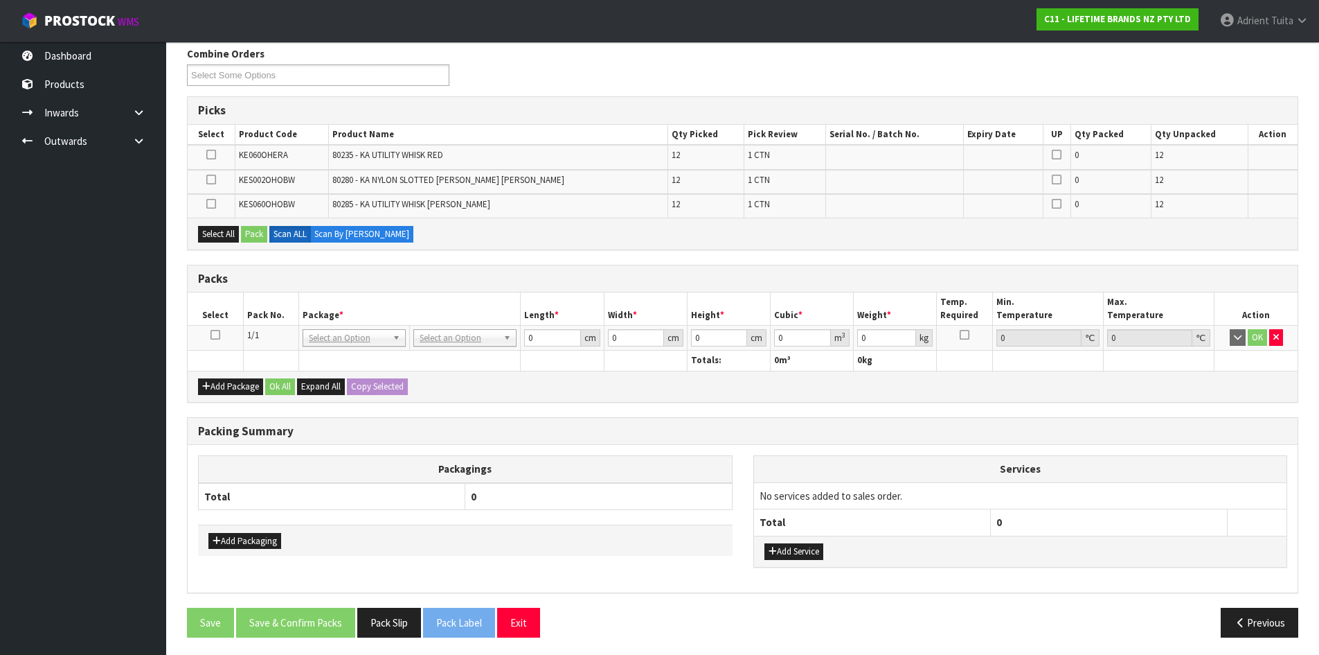
click at [217, 335] on icon at bounding box center [216, 335] width 10 height 1
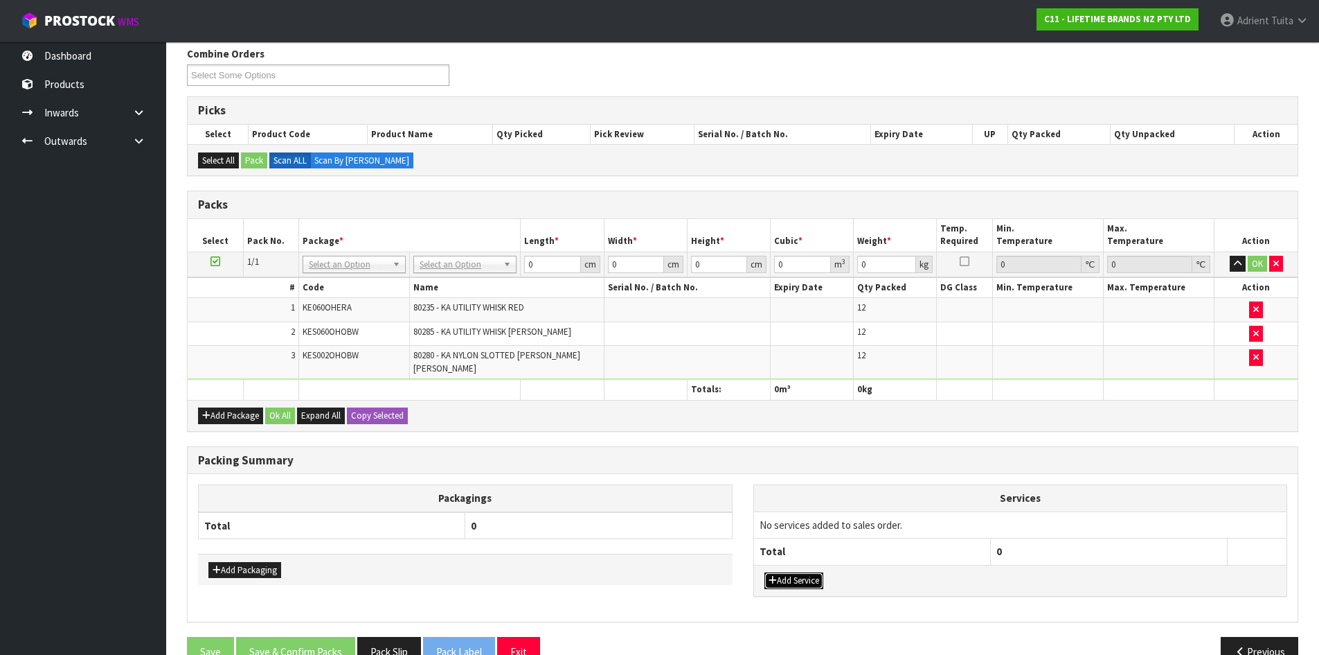
click at [786, 572] on button "Add Service" at bounding box center [794, 580] width 59 height 17
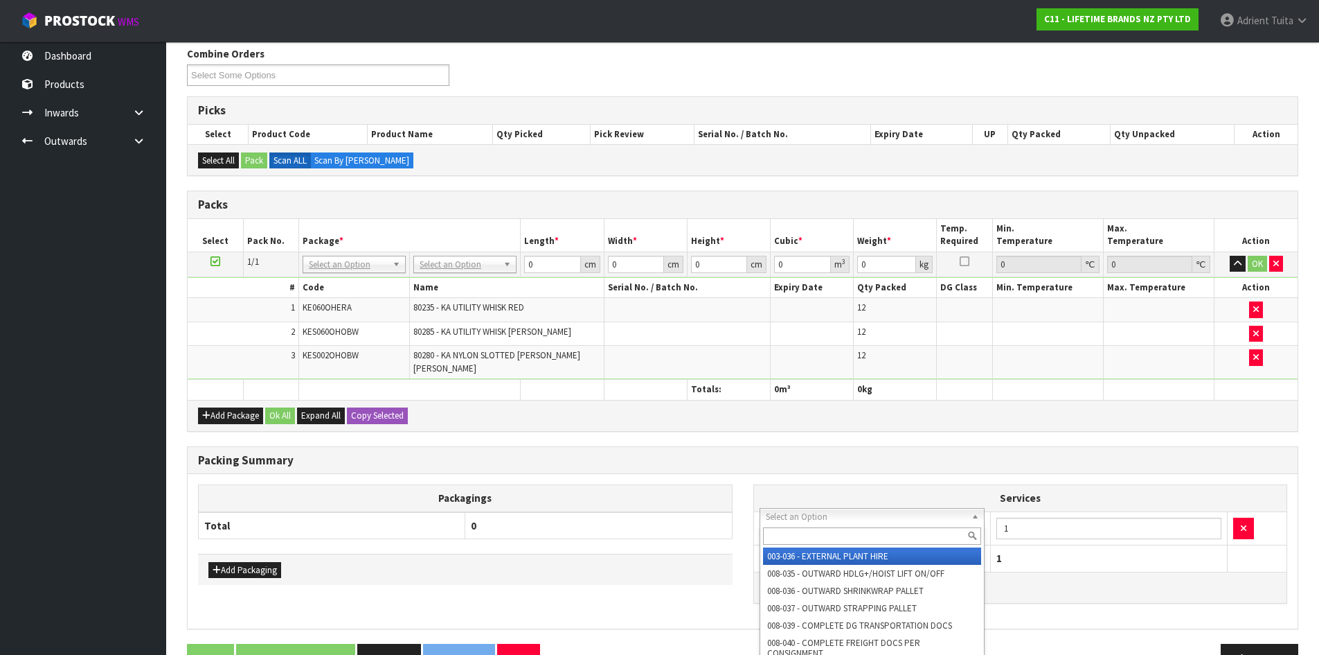
drag, startPoint x: 794, startPoint y: 520, endPoint x: 794, endPoint y: 530, distance: 9.7
click at [794, 535] on input "text" at bounding box center [872, 535] width 219 height 17
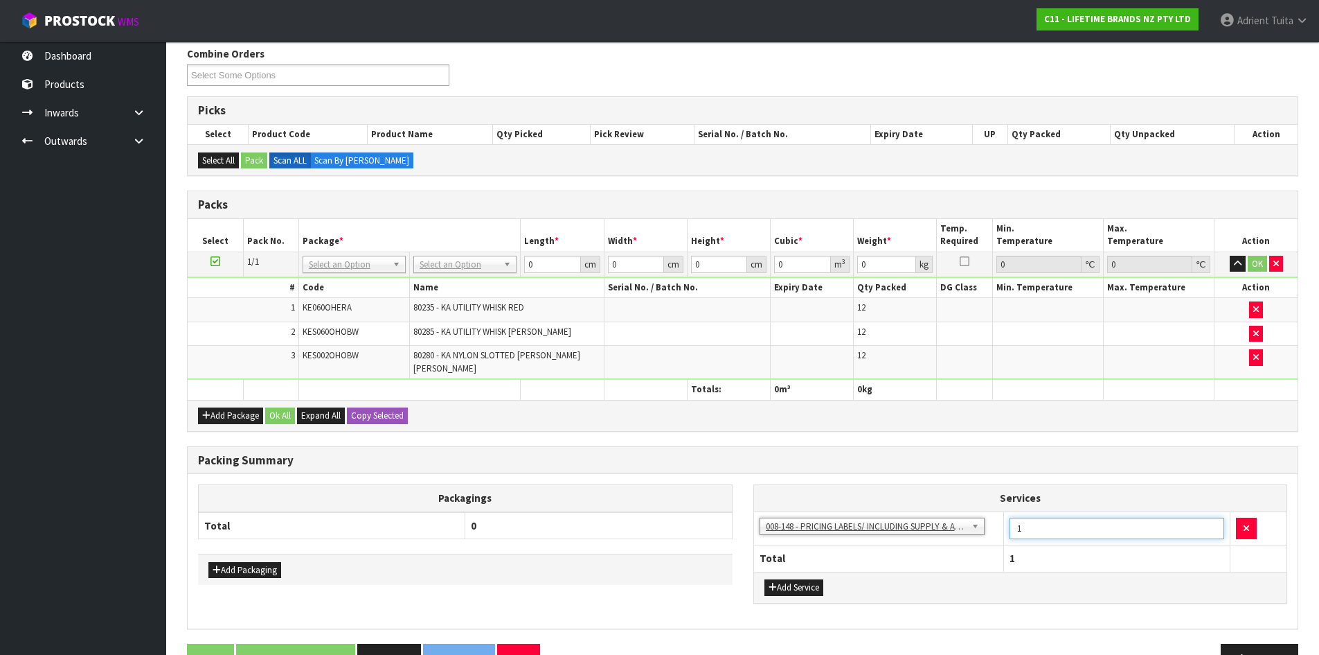
click at [1040, 522] on input "1" at bounding box center [1117, 527] width 215 height 21
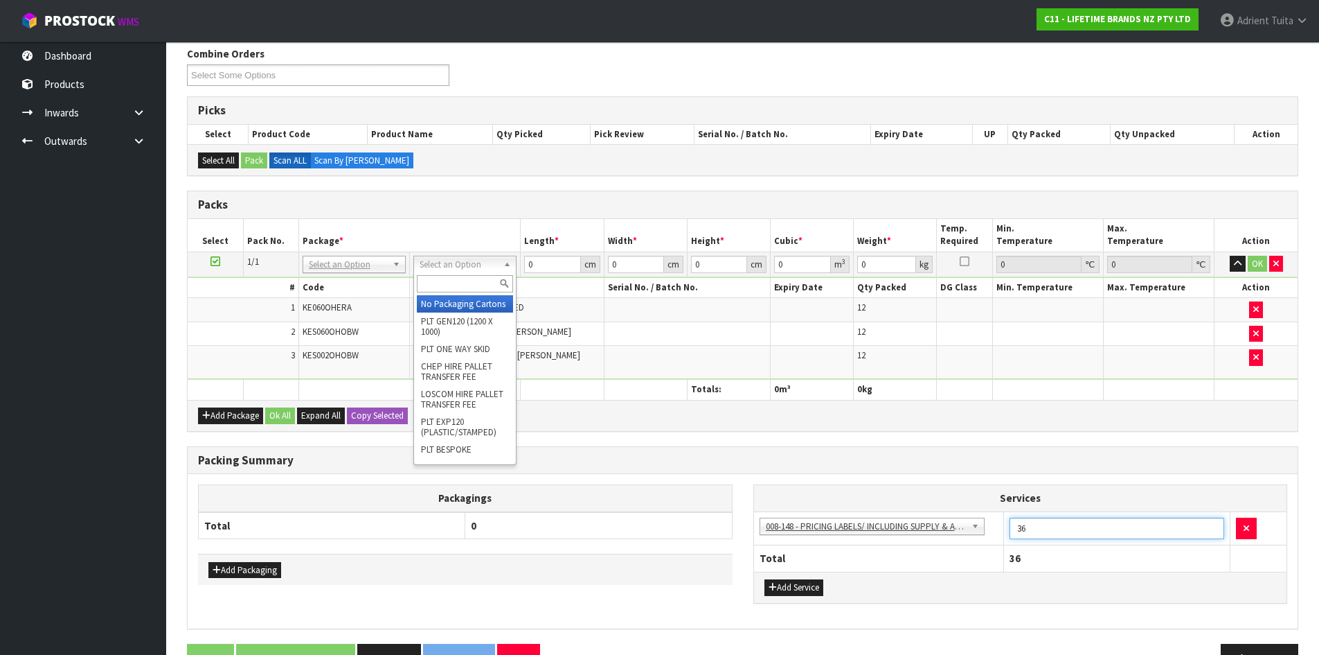
drag, startPoint x: 472, startPoint y: 257, endPoint x: 468, endPoint y: 278, distance: 21.9
click at [468, 278] on input "text" at bounding box center [465, 283] width 96 height 17
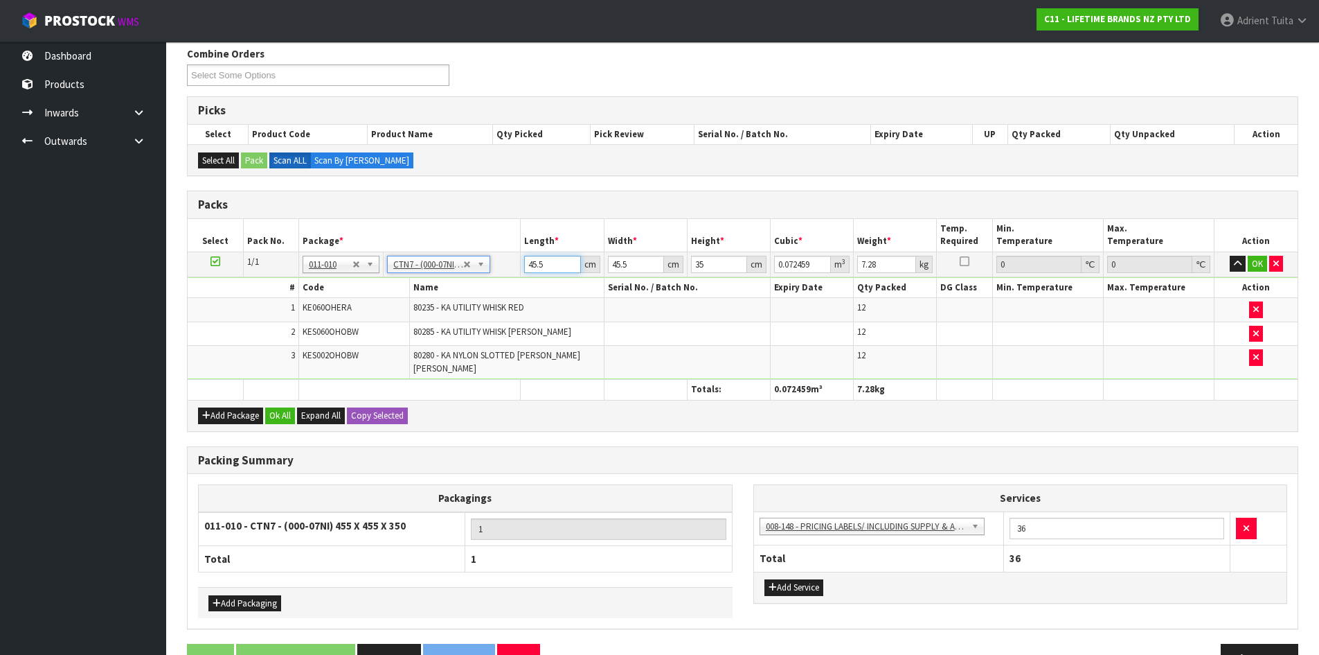
click at [543, 259] on input "45.5" at bounding box center [552, 264] width 56 height 17
click at [531, 264] on input "45.5" at bounding box center [552, 264] width 56 height 17
click at [1258, 267] on button "OK" at bounding box center [1257, 264] width 19 height 17
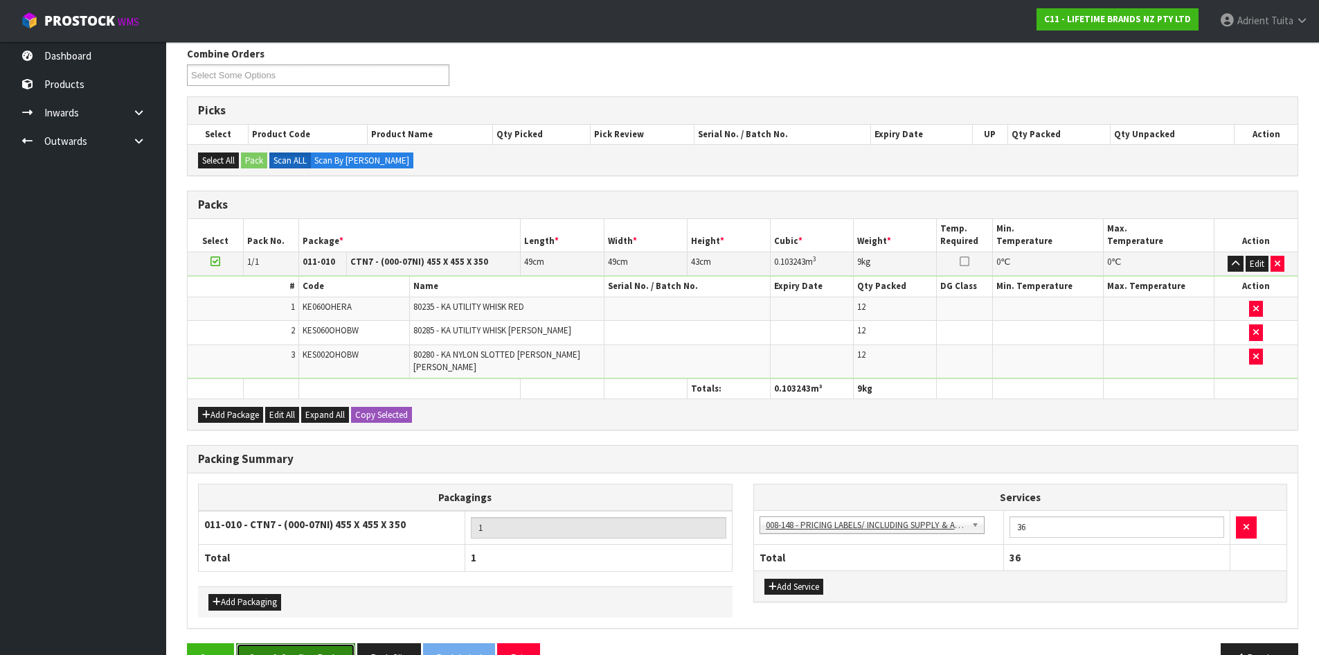
click at [317, 643] on button "Save & Confirm Packs" at bounding box center [295, 658] width 119 height 30
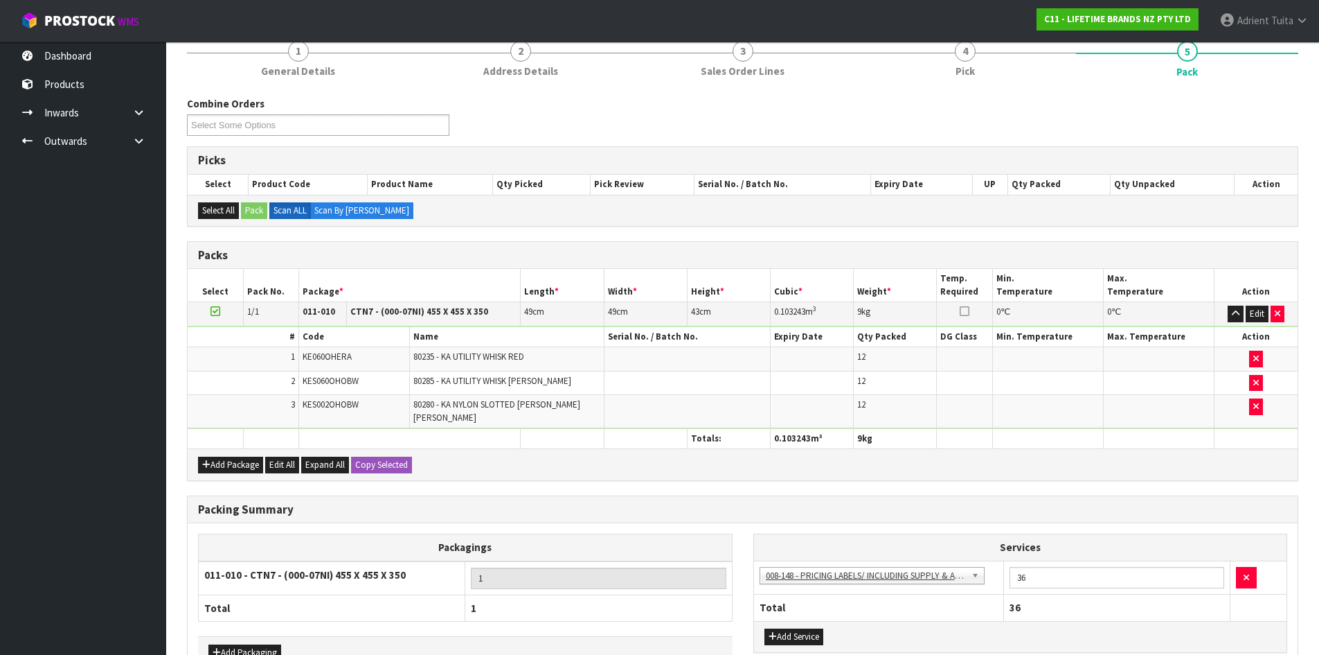
scroll to position [0, 0]
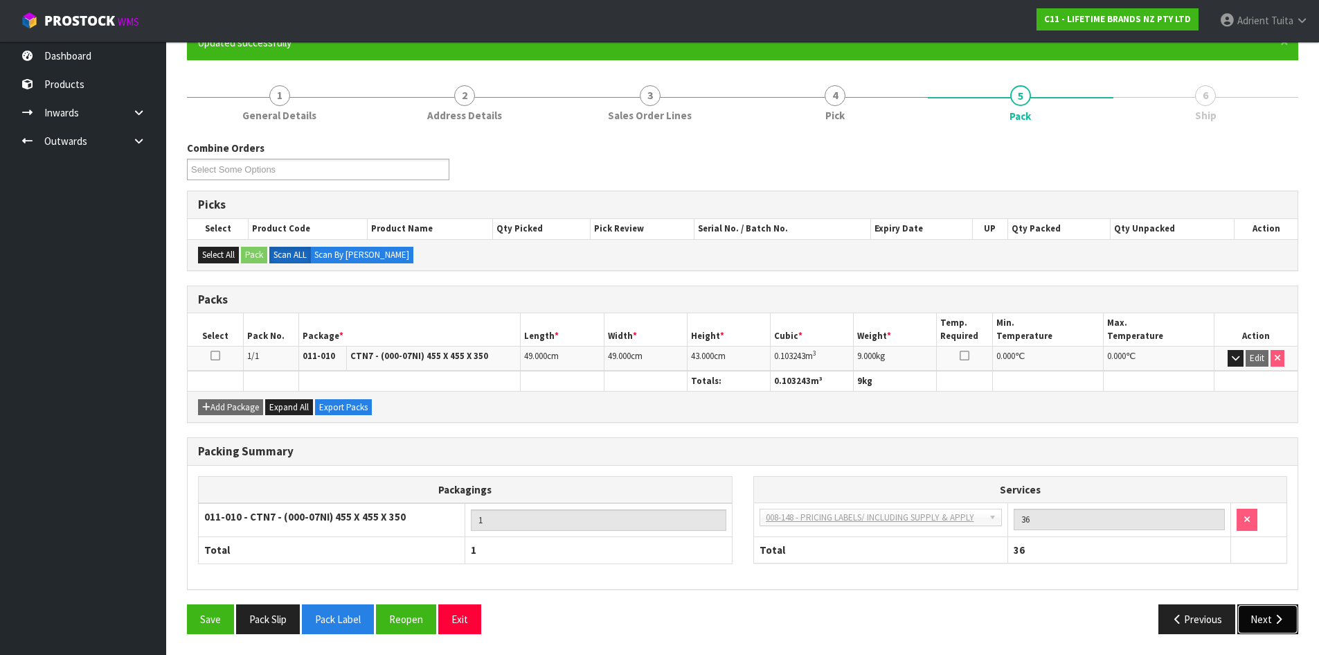
click at [1285, 619] on icon "button" at bounding box center [1278, 619] width 13 height 10
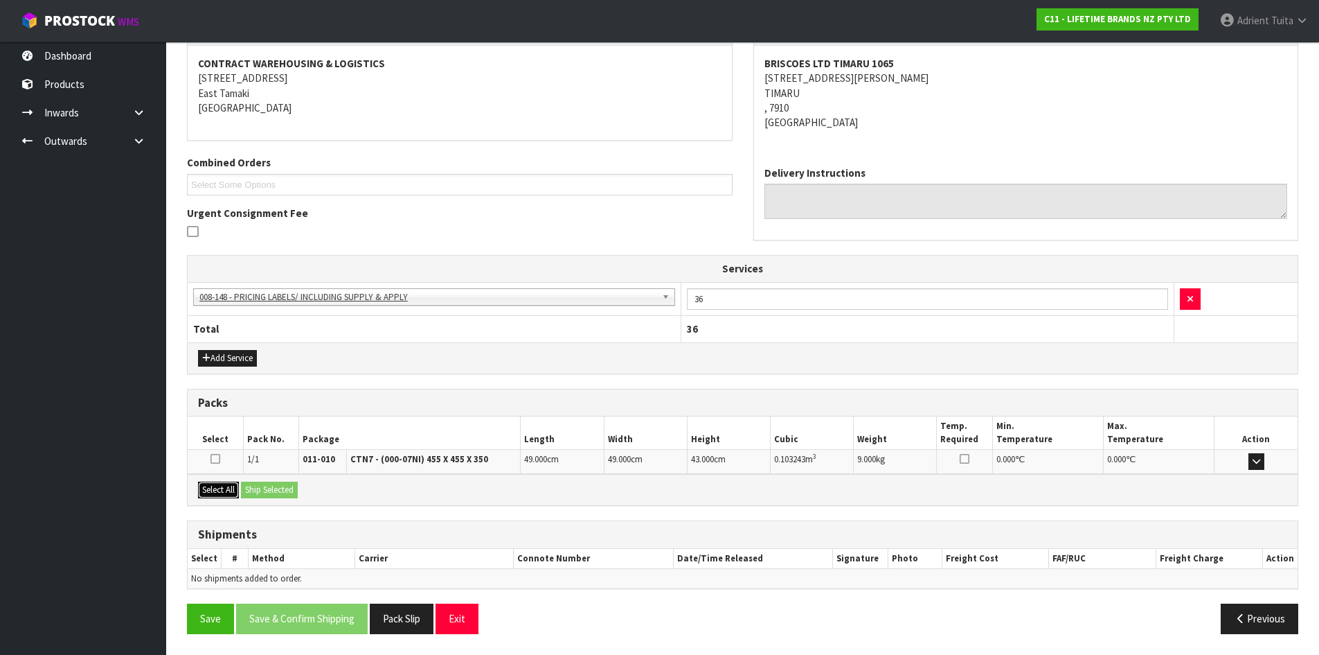
click at [228, 496] on button "Select All" at bounding box center [218, 489] width 41 height 17
click at [247, 490] on button "Ship Selected" at bounding box center [269, 489] width 57 height 17
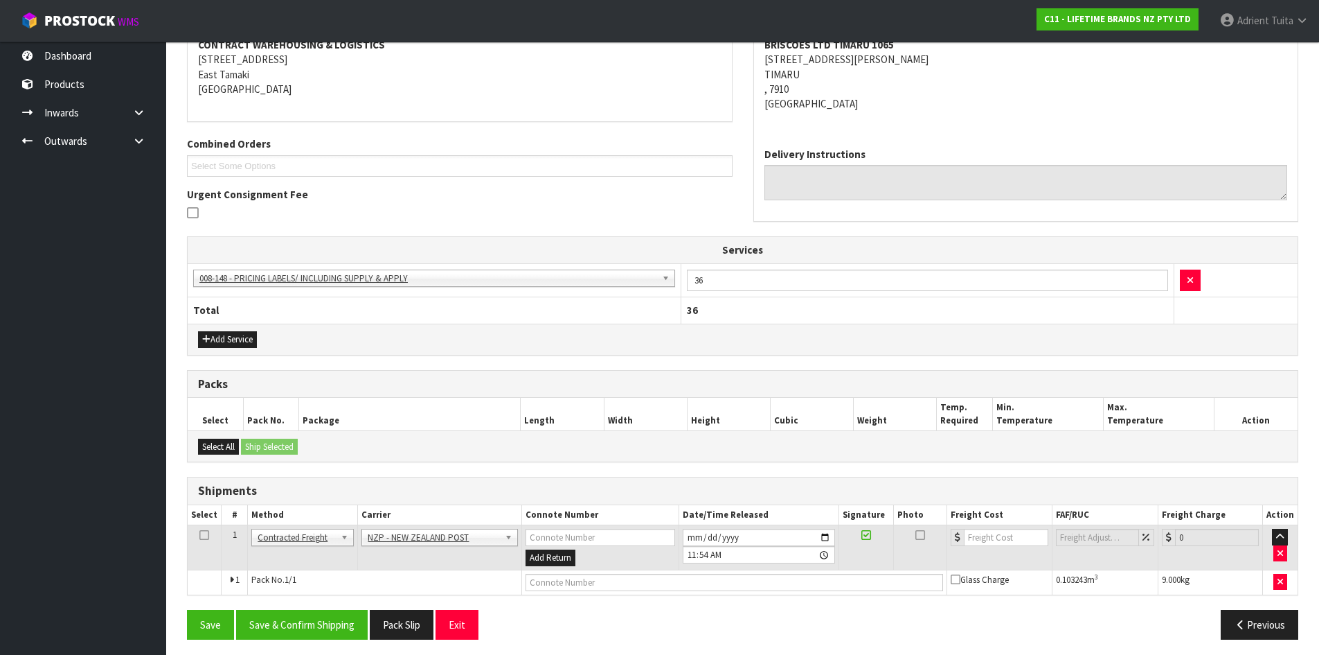
scroll to position [281, 0]
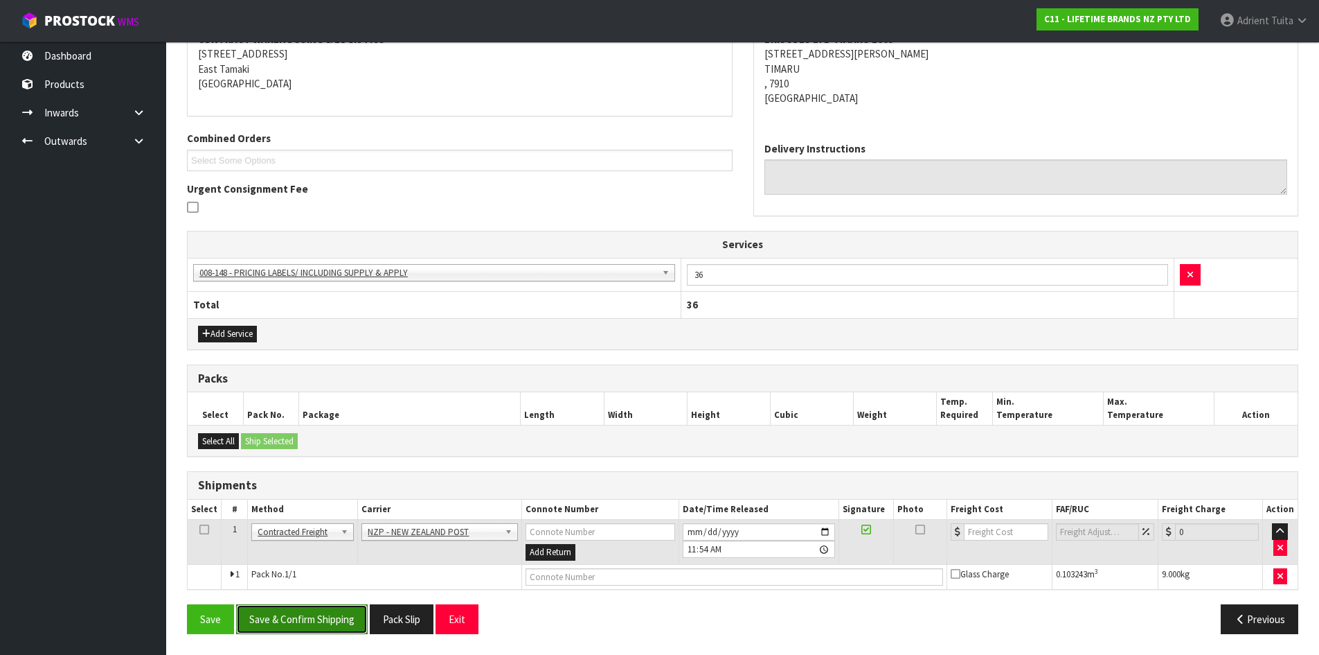
click at [291, 630] on button "Save & Confirm Shipping" at bounding box center [302, 619] width 132 height 30
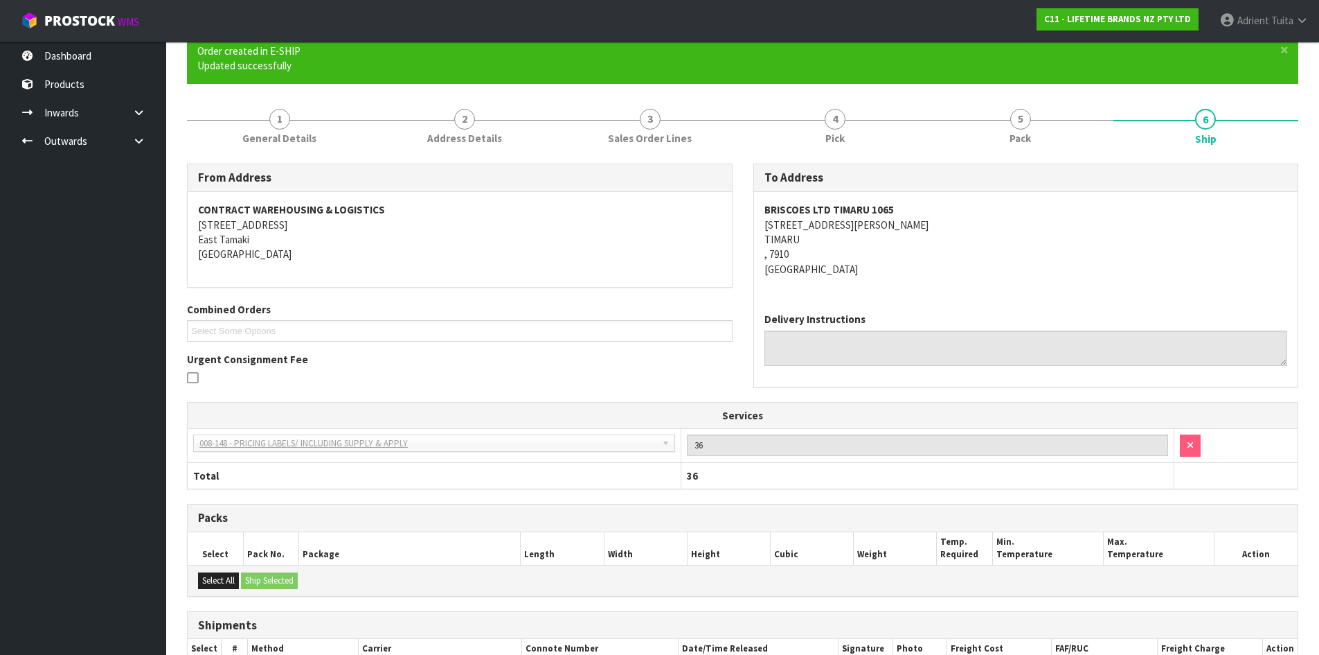
scroll to position [261, 0]
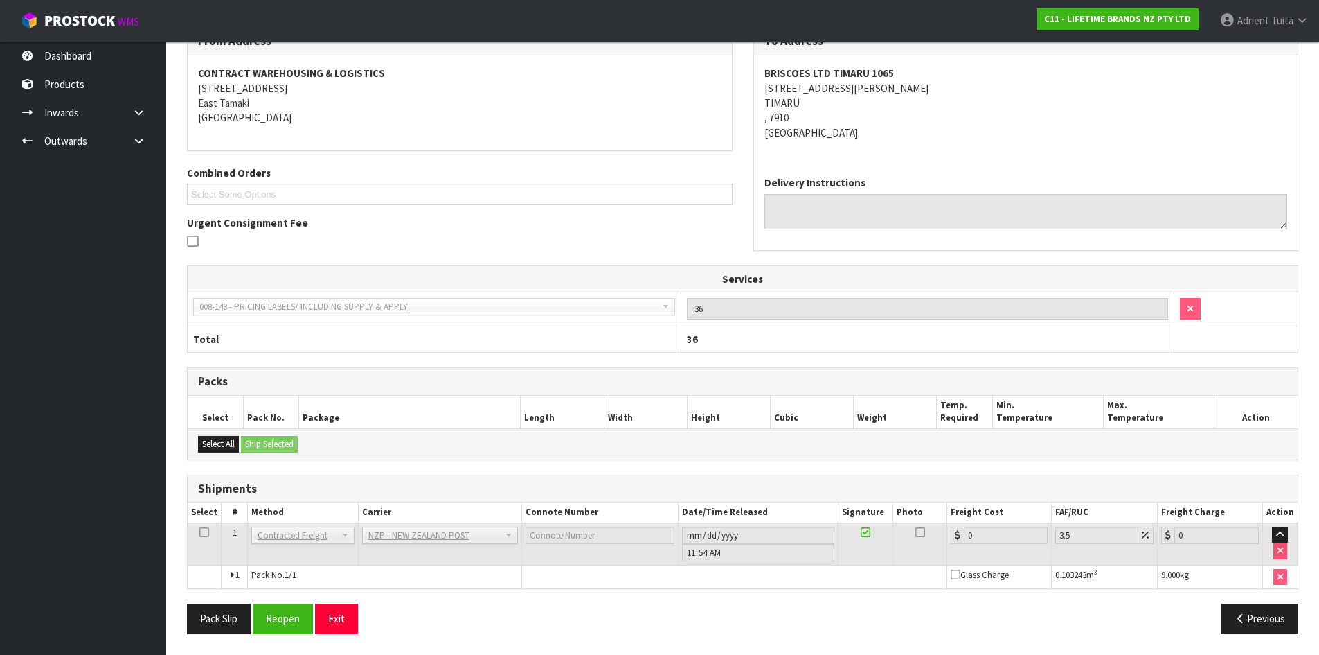
click at [285, 601] on div "From Address CONTRACT WAREHOUSING & LOGISTICS 17 Allens Road East Tamaki Auckla…" at bounding box center [743, 335] width 1112 height 616
click at [279, 624] on button "Reopen" at bounding box center [283, 618] width 60 height 30
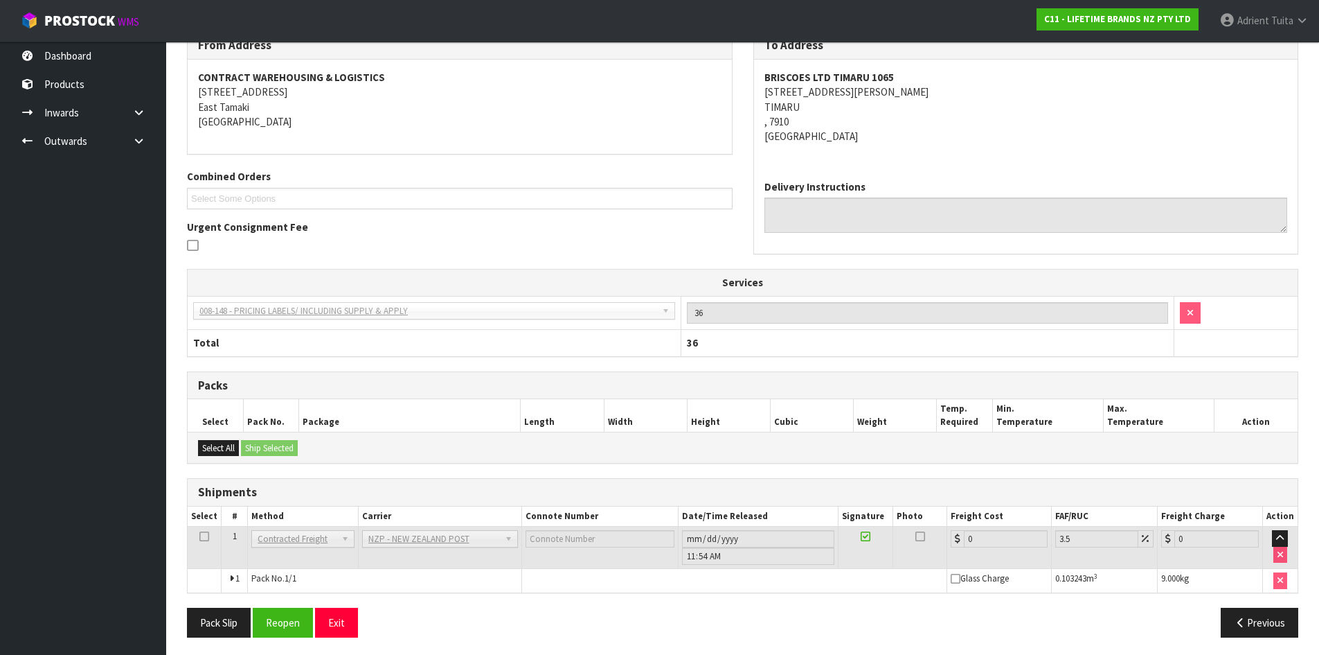
scroll to position [246, 0]
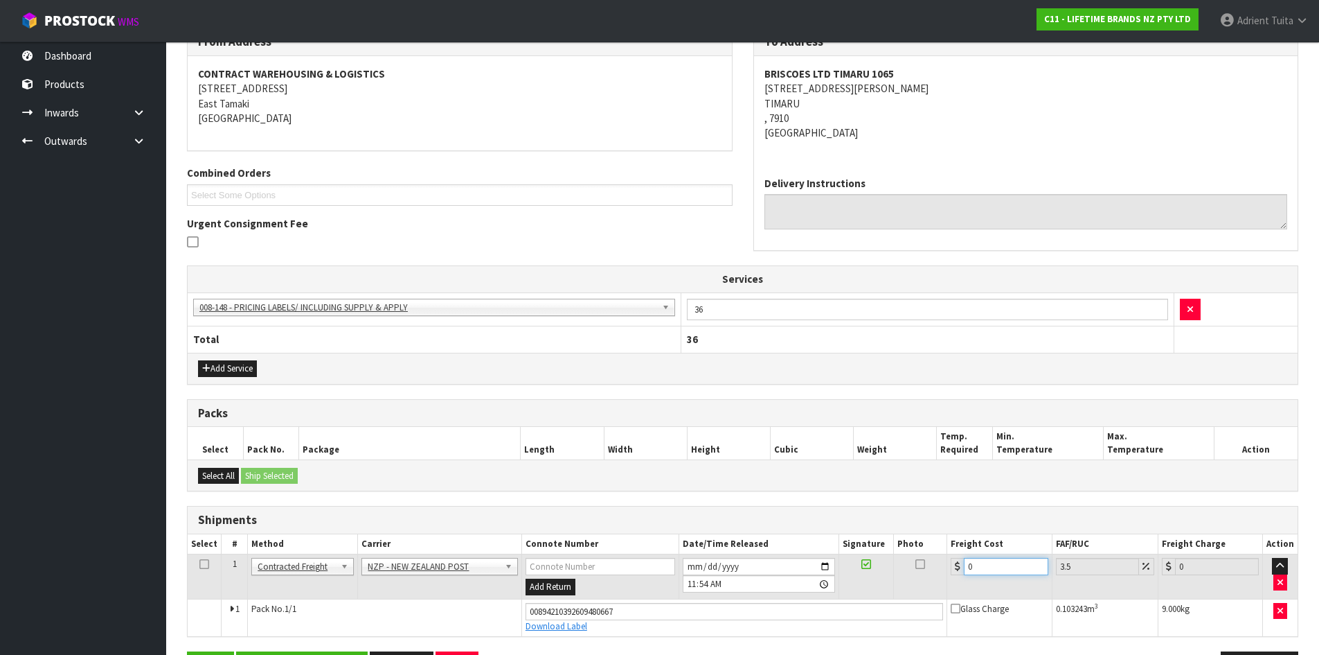
click at [976, 563] on input "0" at bounding box center [1006, 566] width 84 height 17
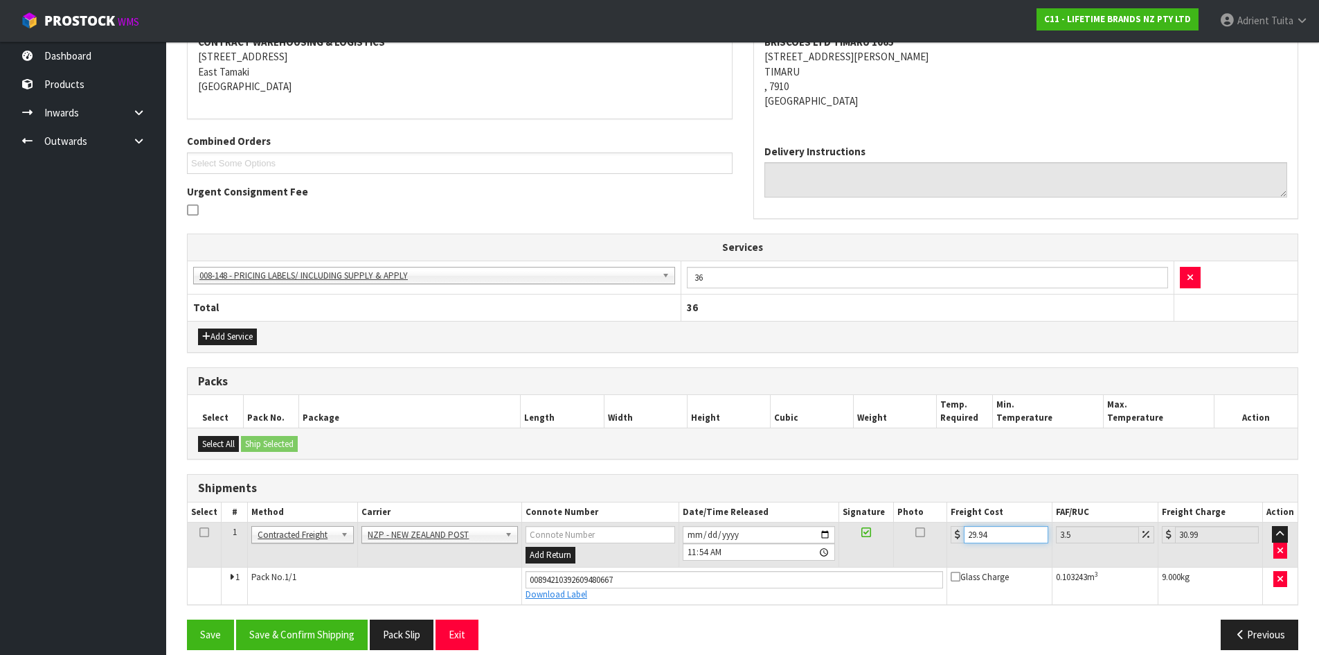
scroll to position [294, 0]
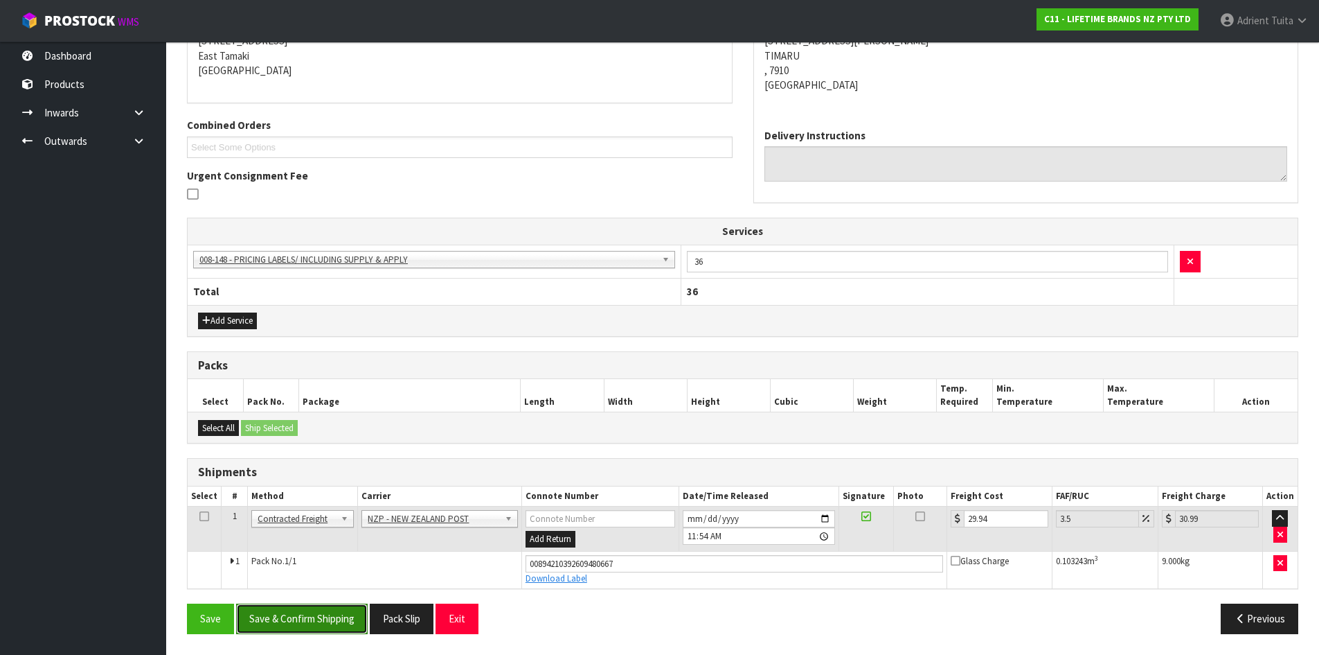
click at [269, 616] on button "Save & Confirm Shipping" at bounding box center [302, 618] width 132 height 30
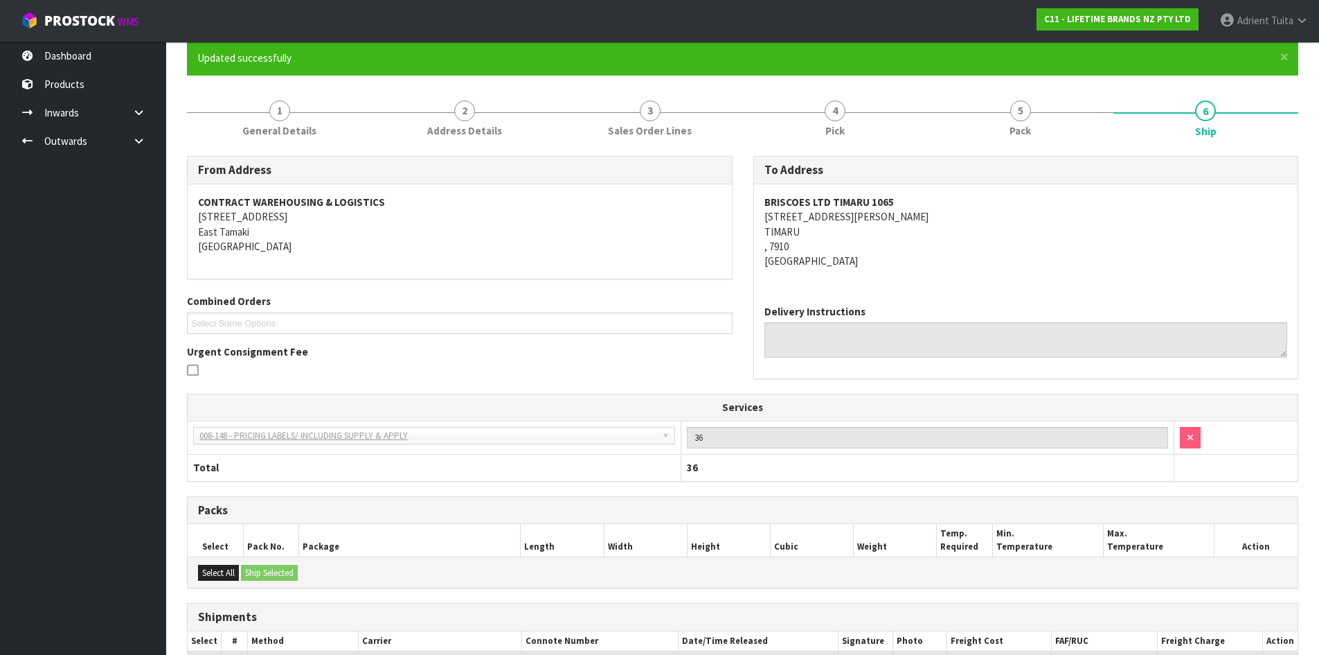
scroll to position [256, 0]
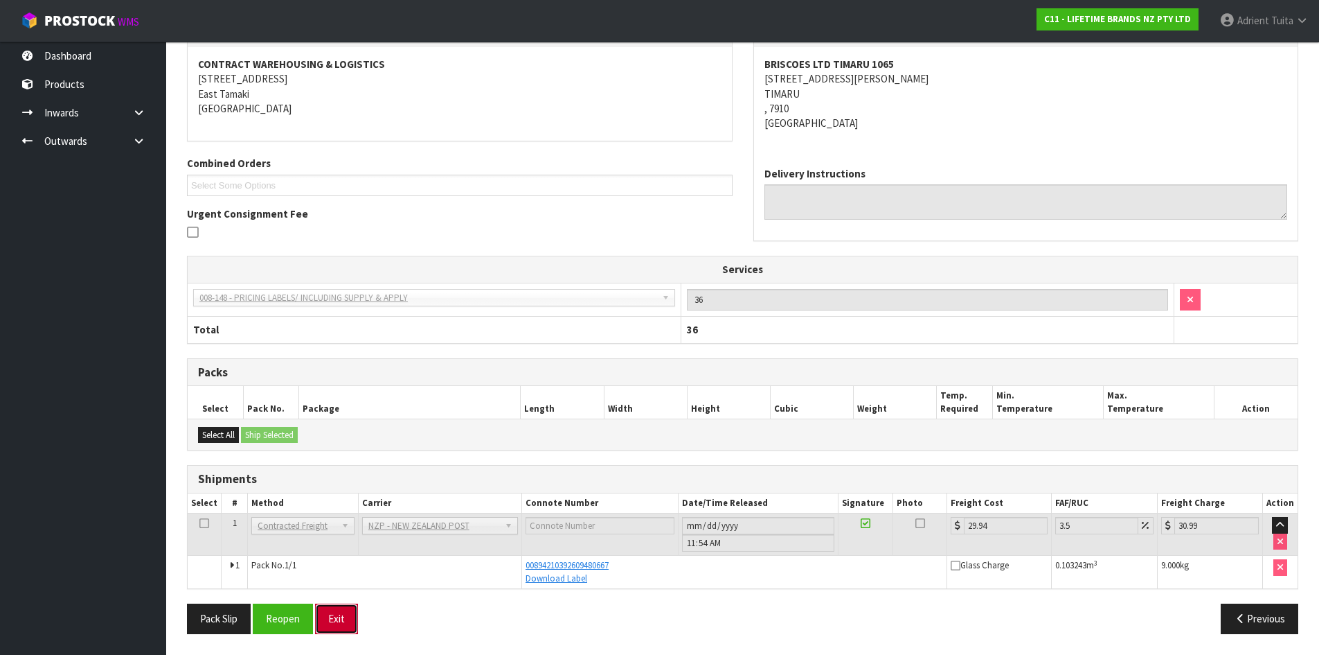
click at [324, 619] on button "Exit" at bounding box center [336, 618] width 43 height 30
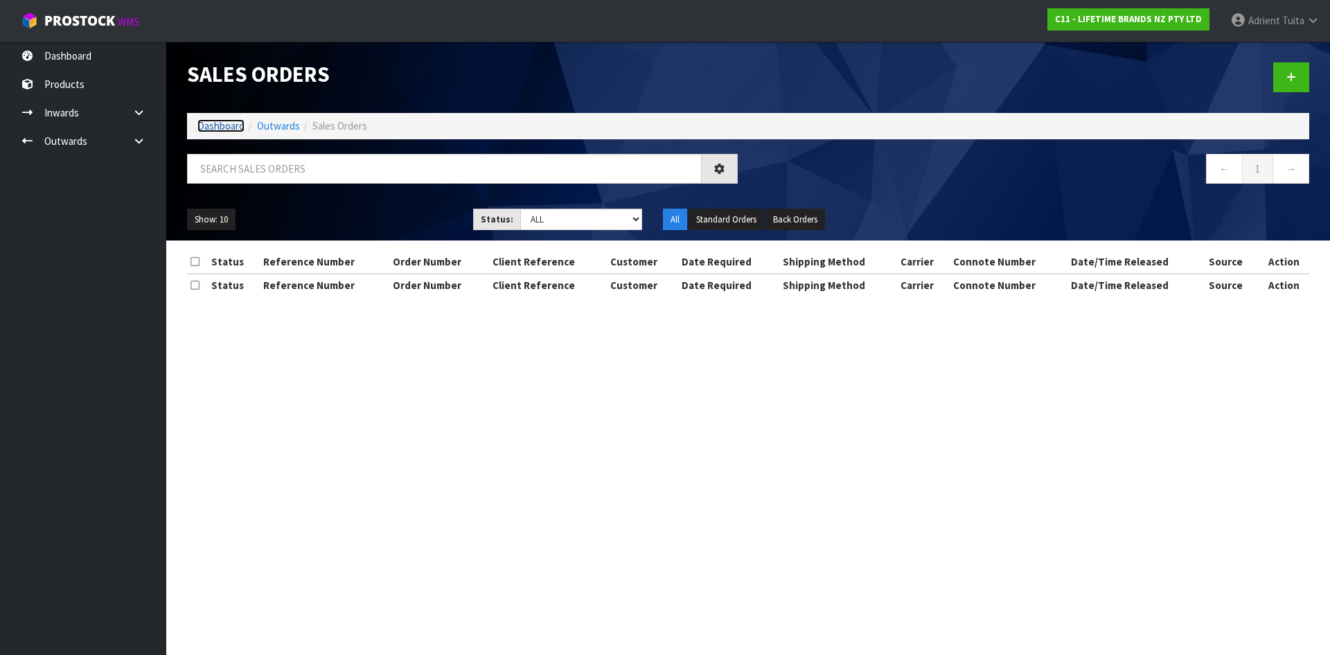
click at [220, 130] on link "Dashboard" at bounding box center [220, 125] width 47 height 13
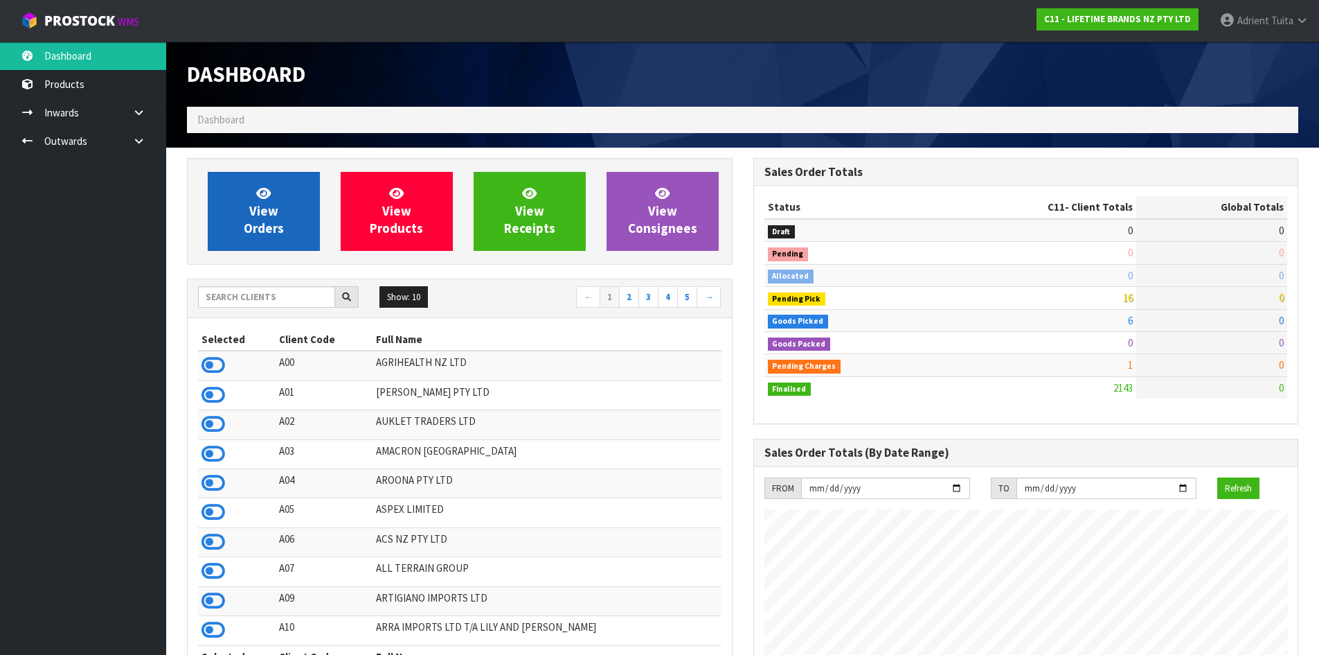
scroll to position [1049, 566]
click at [245, 202] on link "View Orders" at bounding box center [264, 211] width 112 height 79
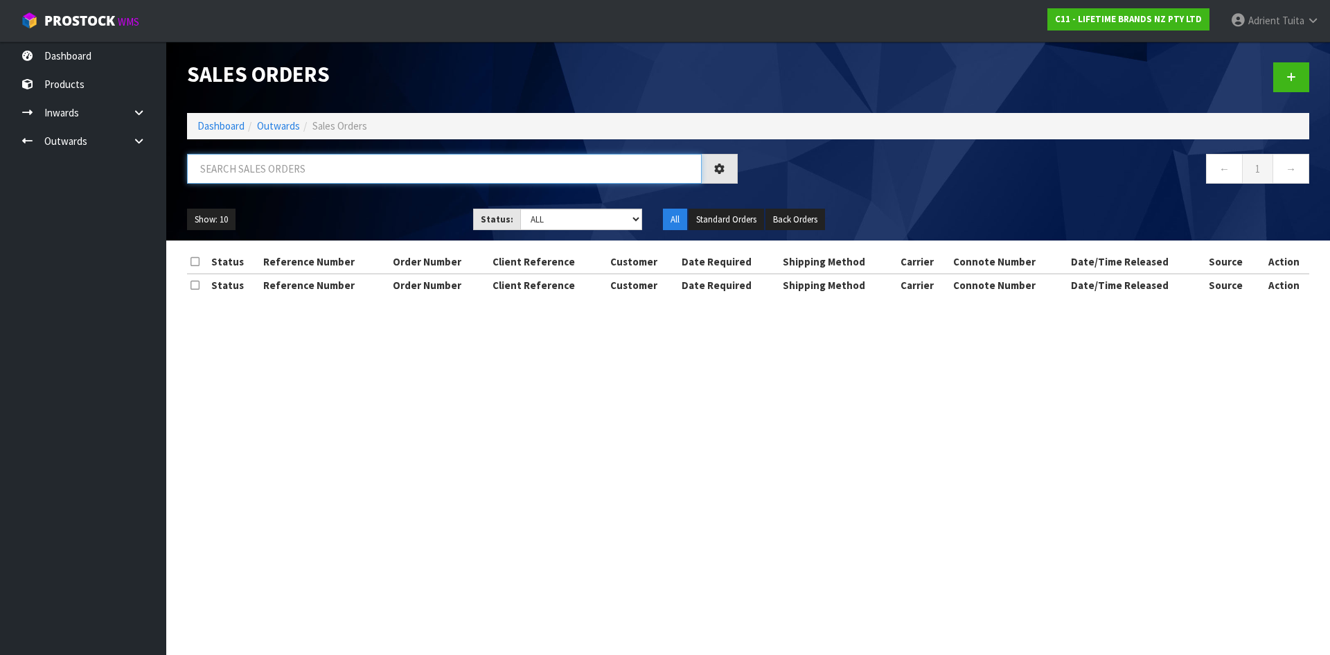
click at [263, 173] on input "text" at bounding box center [444, 169] width 515 height 30
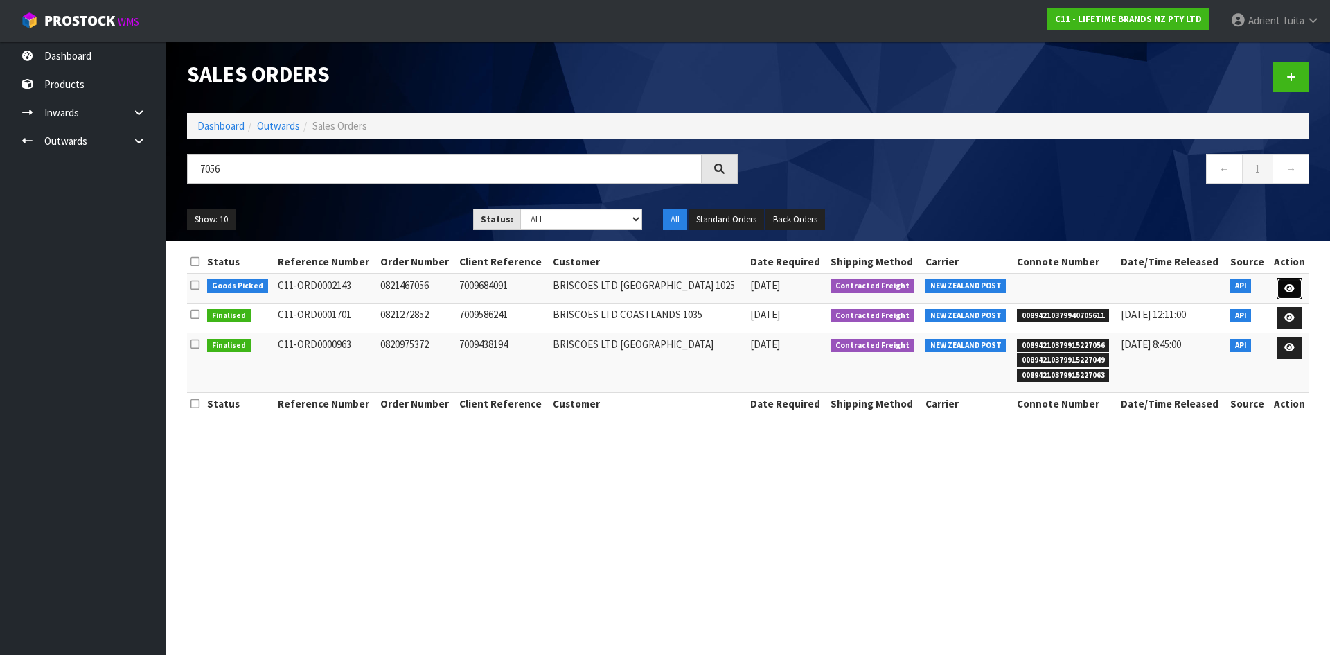
click at [1295, 291] on link at bounding box center [1290, 289] width 26 height 22
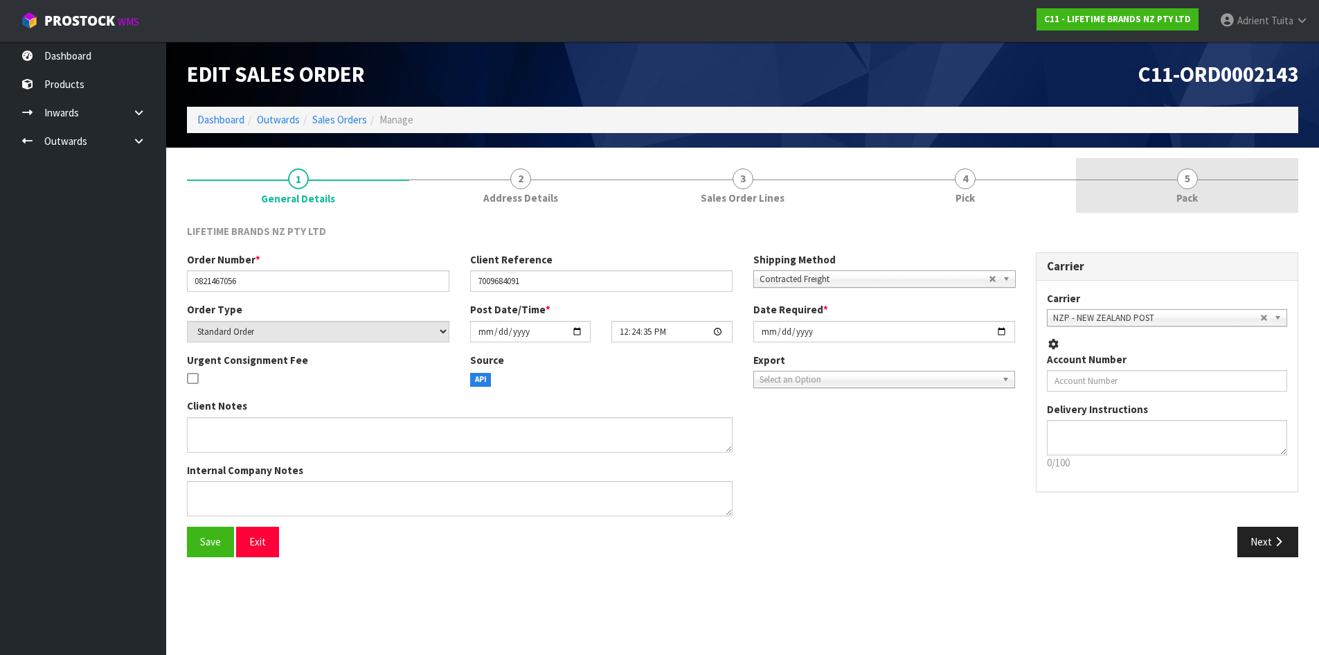
click at [1229, 182] on link "5 Pack" at bounding box center [1187, 185] width 222 height 55
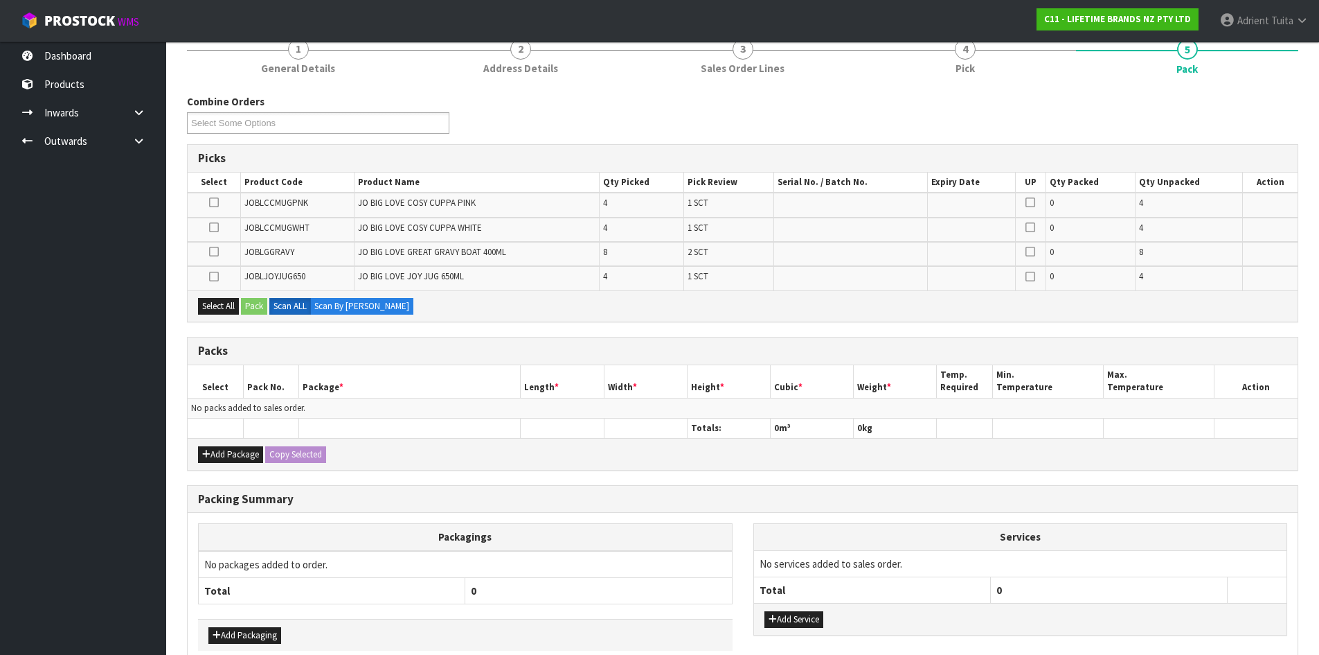
scroll to position [202, 0]
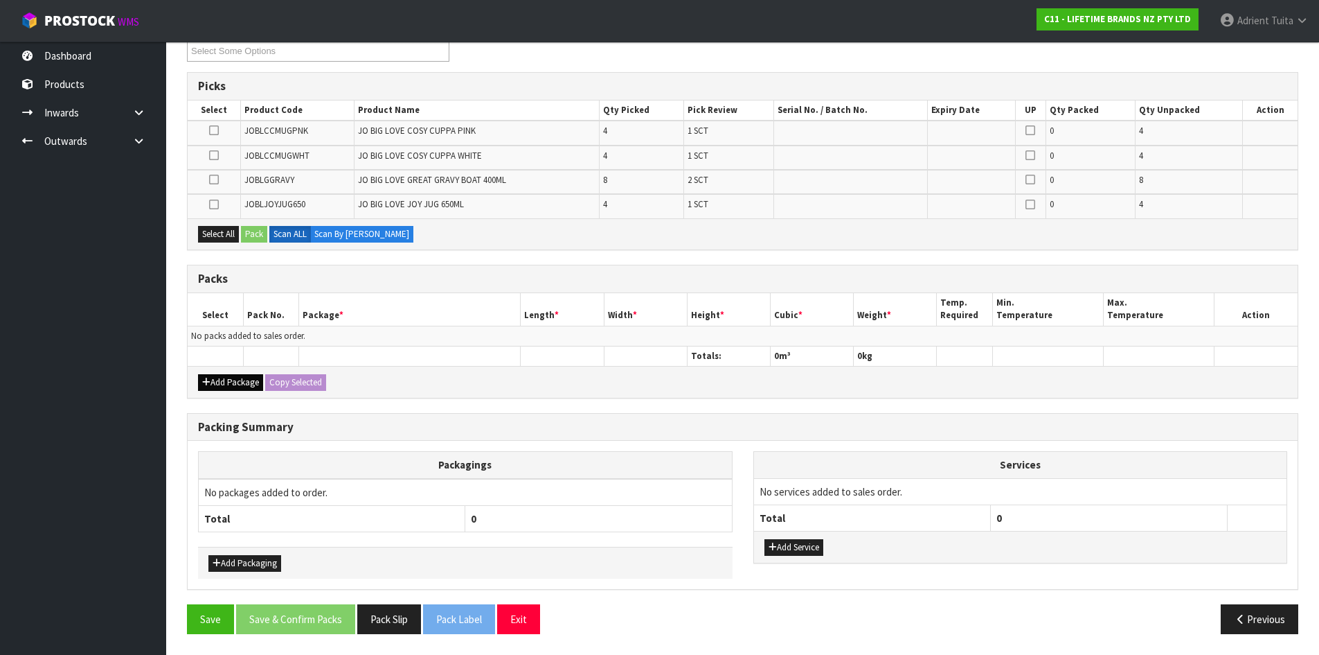
click at [211, 376] on div "Add Package Copy Selected" at bounding box center [743, 381] width 1110 height 31
drag, startPoint x: 210, startPoint y: 378, endPoint x: 211, endPoint y: 364, distance: 13.9
click at [209, 377] on button "Add Package" at bounding box center [230, 382] width 65 height 17
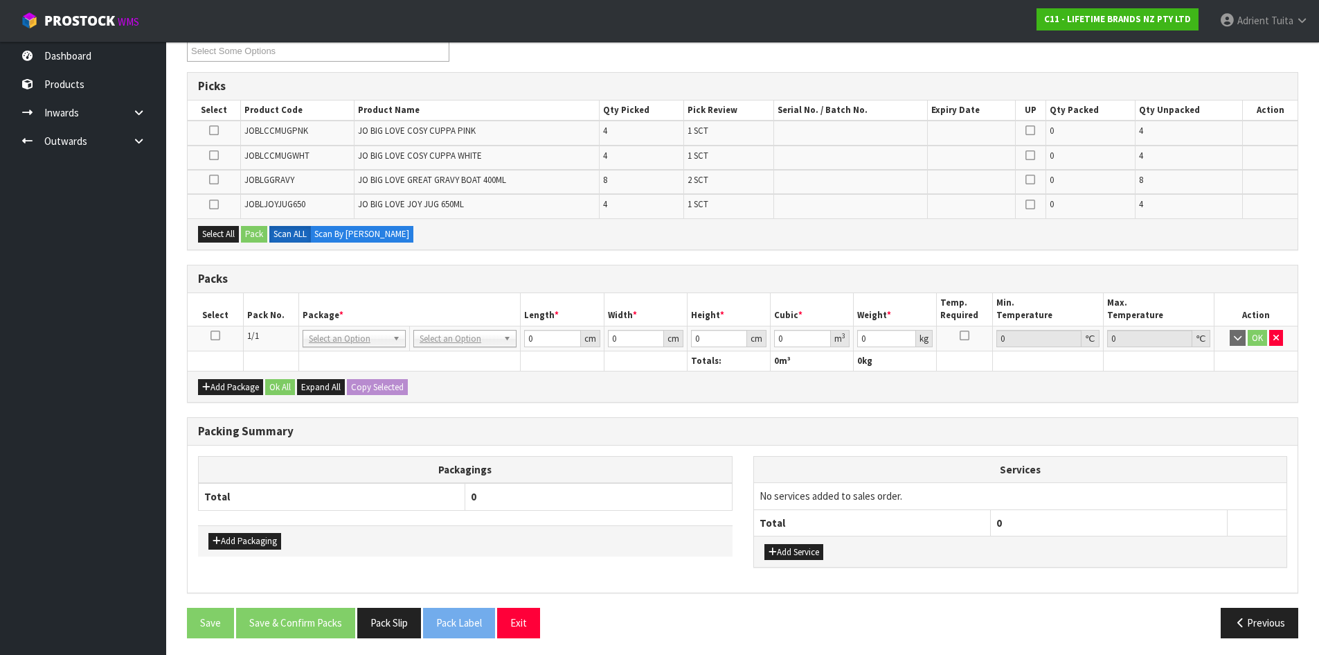
click at [217, 335] on icon at bounding box center [216, 335] width 10 height 1
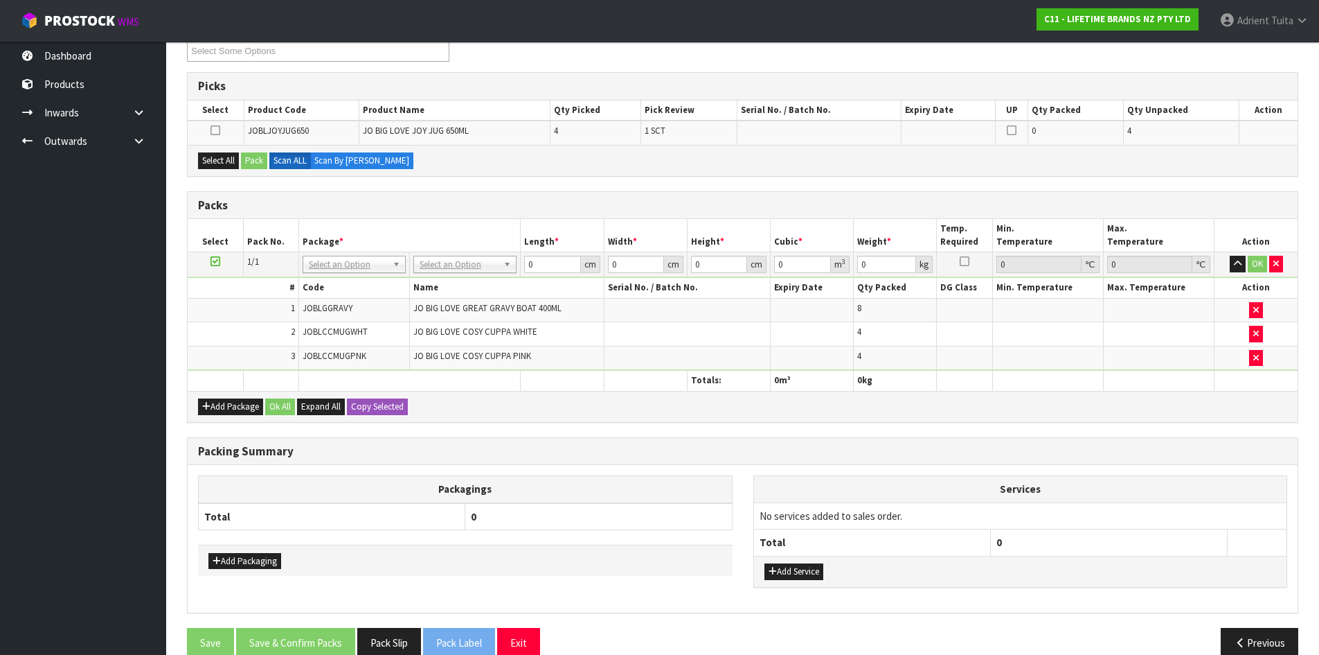
click at [216, 262] on icon at bounding box center [216, 261] width 10 height 1
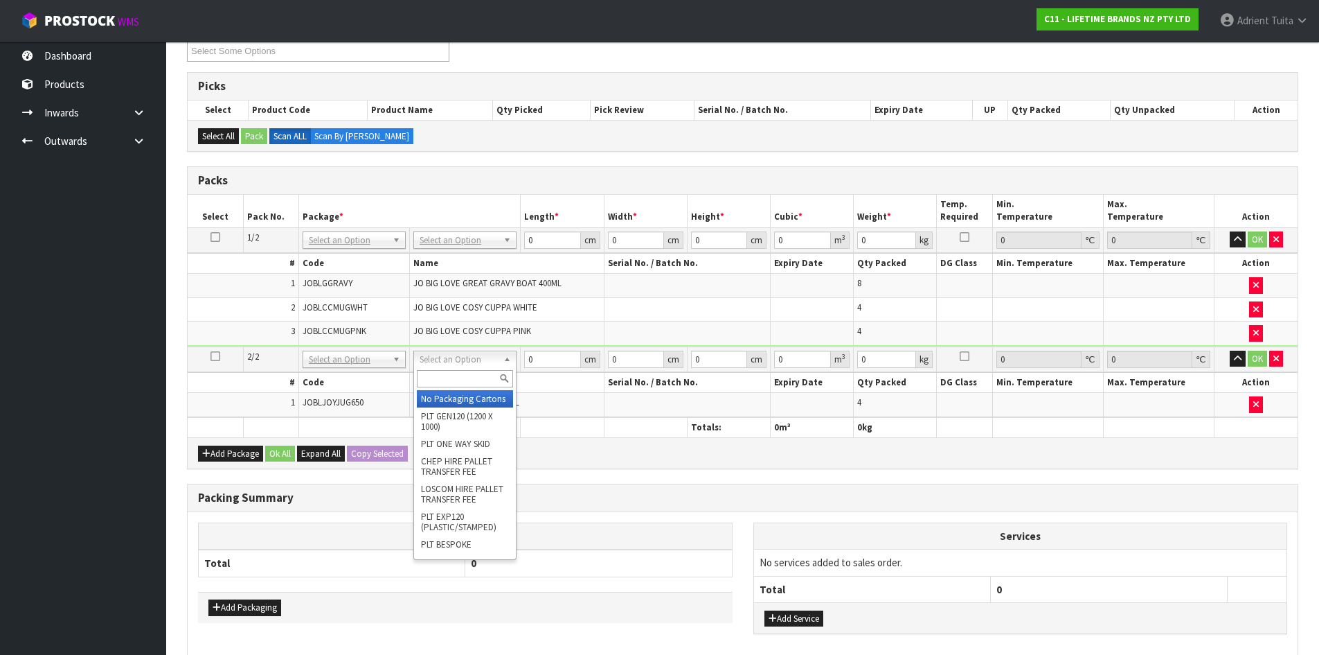
drag, startPoint x: 465, startPoint y: 396, endPoint x: 463, endPoint y: 299, distance: 97.0
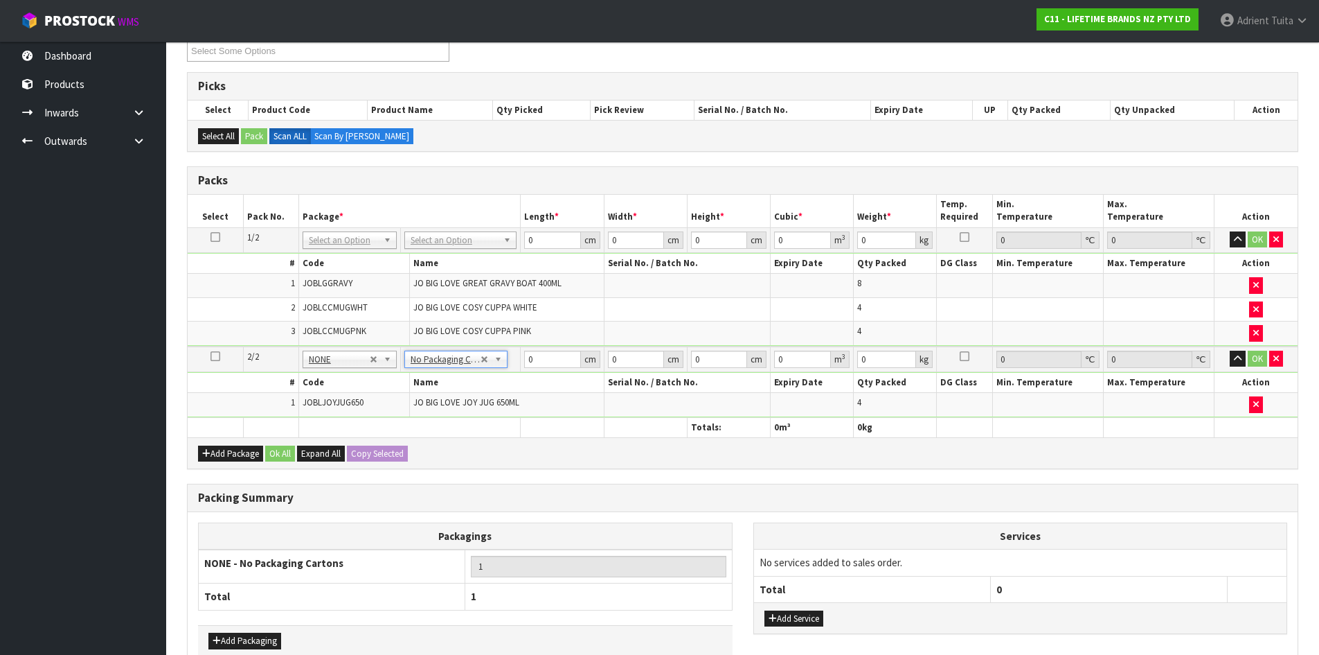
drag, startPoint x: 449, startPoint y: 244, endPoint x: 450, endPoint y: 256, distance: 11.1
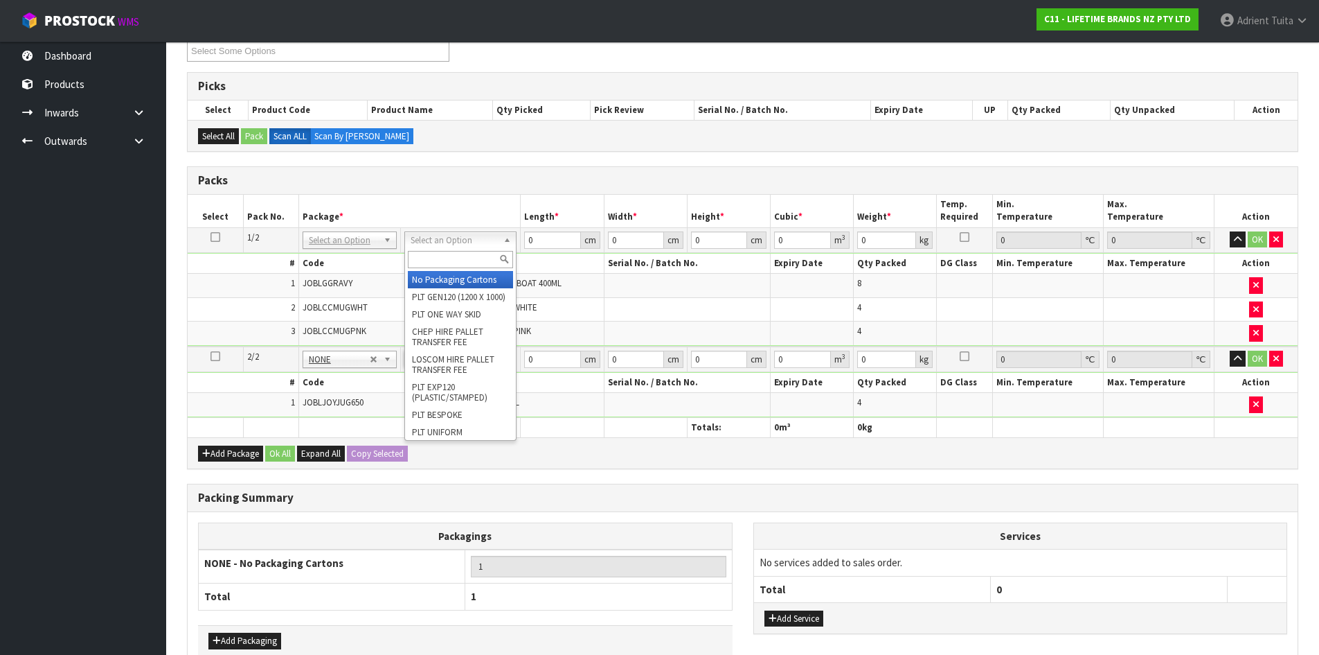
click at [450, 256] on input "text" at bounding box center [460, 259] width 105 height 17
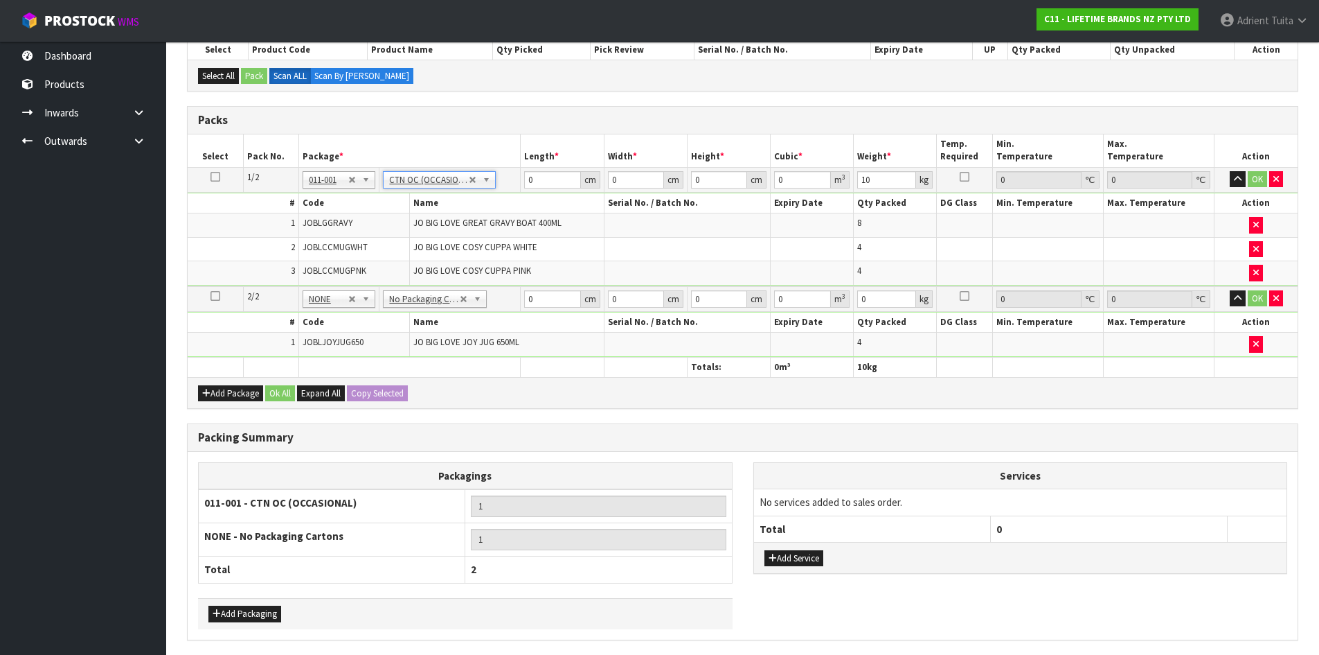
scroll to position [312, 0]
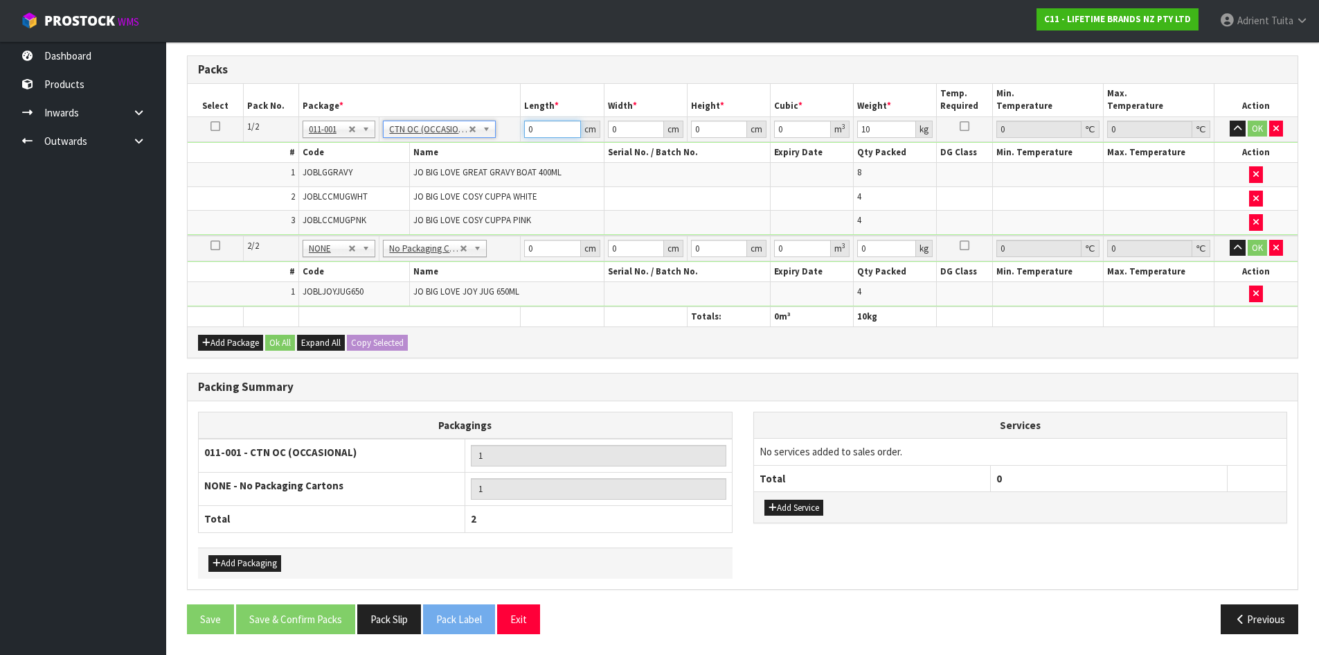
click at [544, 130] on input "0" at bounding box center [552, 129] width 56 height 17
drag, startPoint x: 537, startPoint y: 251, endPoint x: 540, endPoint y: 244, distance: 8.1
click at [539, 247] on input "0" at bounding box center [552, 248] width 56 height 17
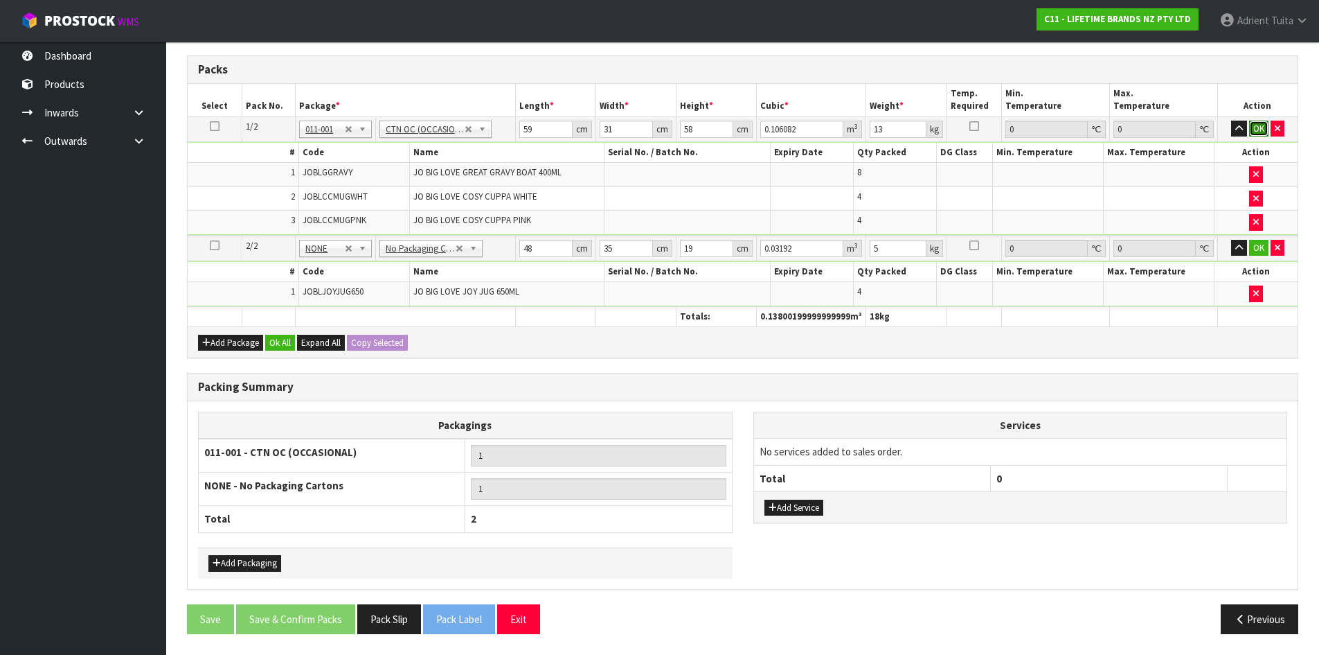
click at [1252, 127] on button "OK" at bounding box center [1259, 129] width 19 height 17
click at [1254, 244] on button "OK" at bounding box center [1259, 247] width 19 height 17
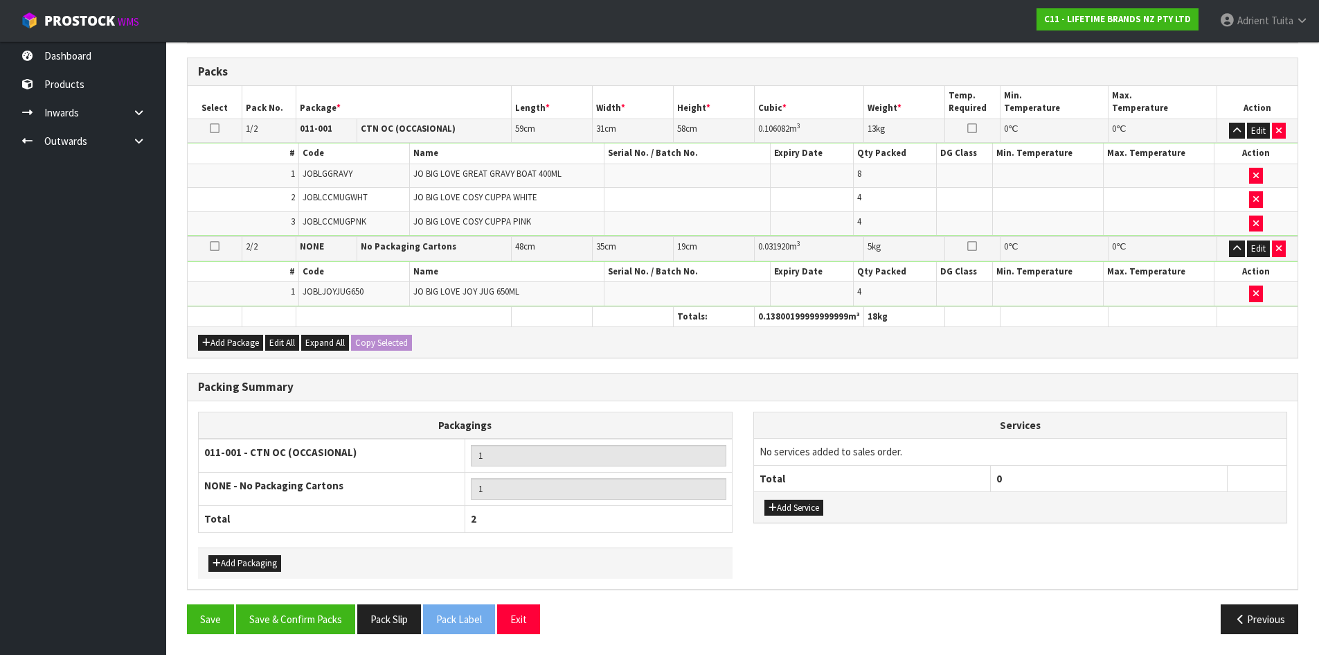
scroll to position [310, 0]
click at [295, 619] on button "Save & Confirm Packs" at bounding box center [295, 619] width 119 height 30
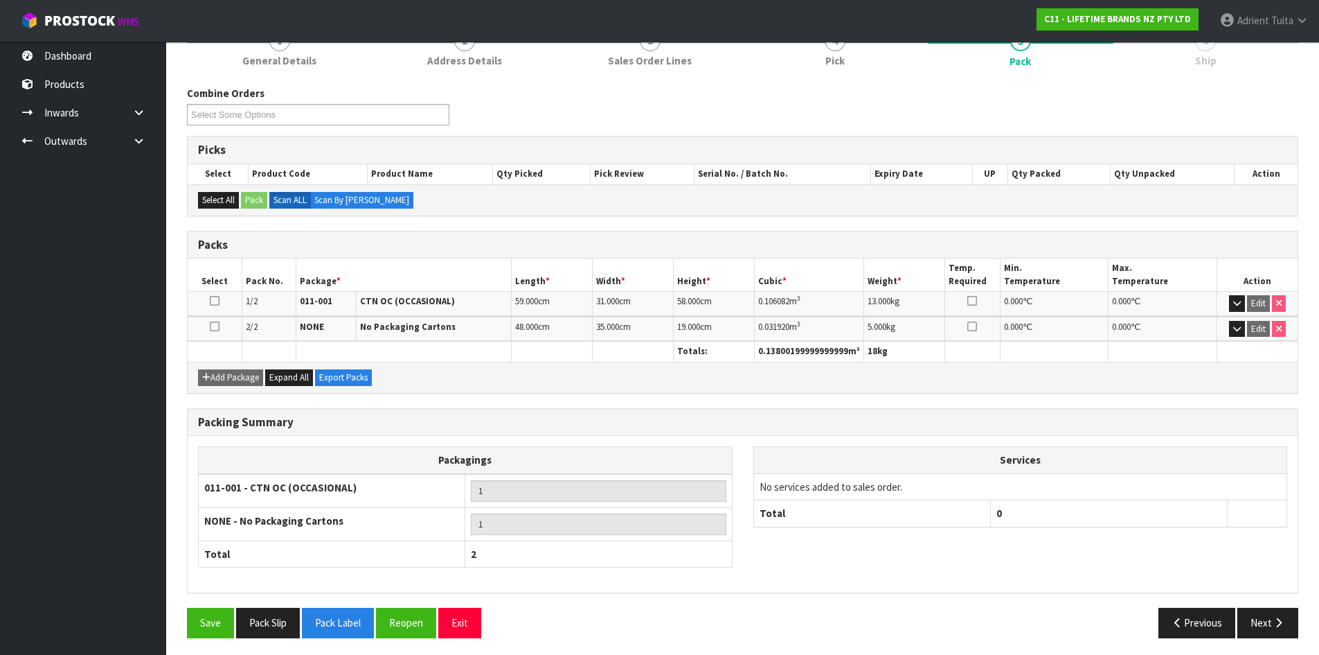
scroll to position [192, 0]
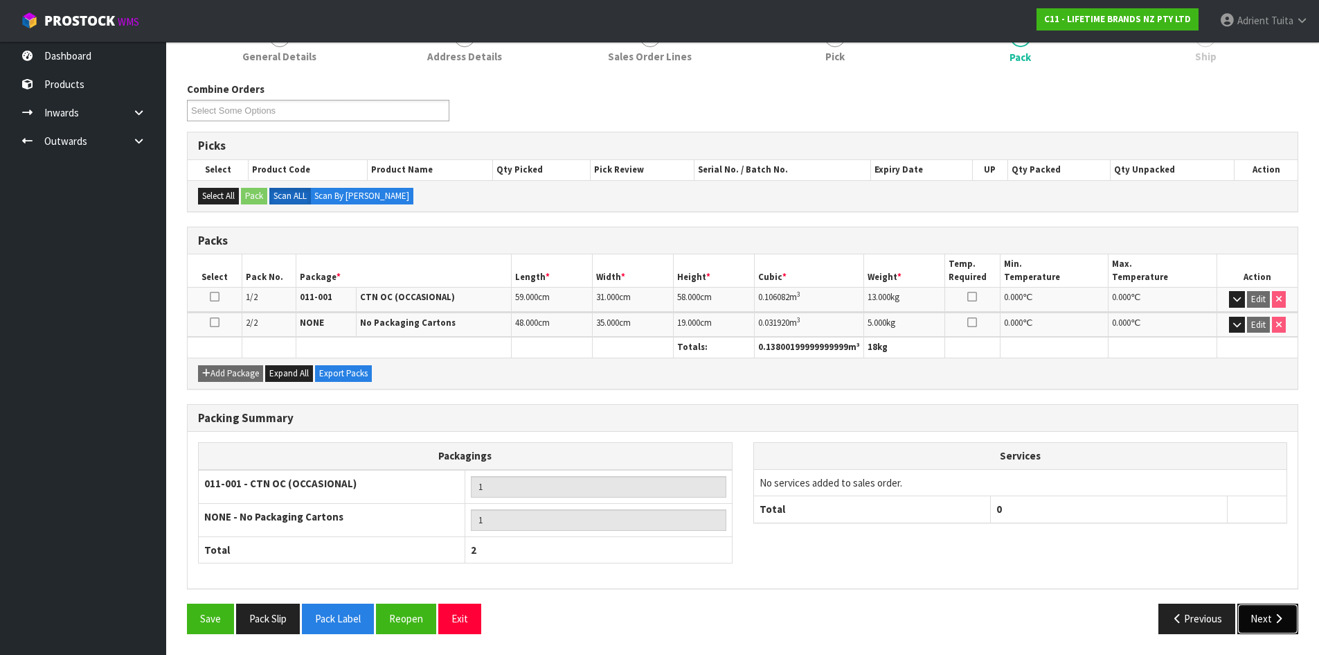
click at [1261, 613] on button "Next" at bounding box center [1268, 618] width 61 height 30
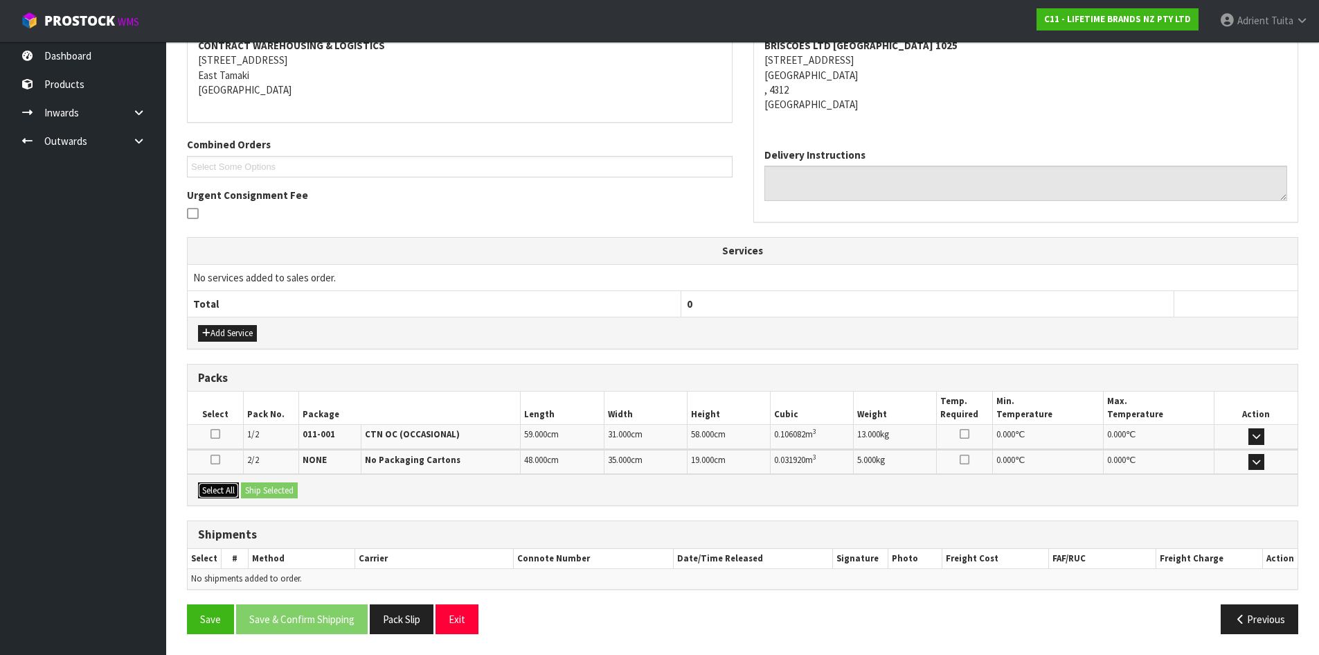
drag, startPoint x: 215, startPoint y: 492, endPoint x: 271, endPoint y: 490, distance: 56.1
click at [221, 490] on button "Select All" at bounding box center [218, 490] width 41 height 17
click at [274, 489] on button "Ship Selected" at bounding box center [269, 490] width 57 height 17
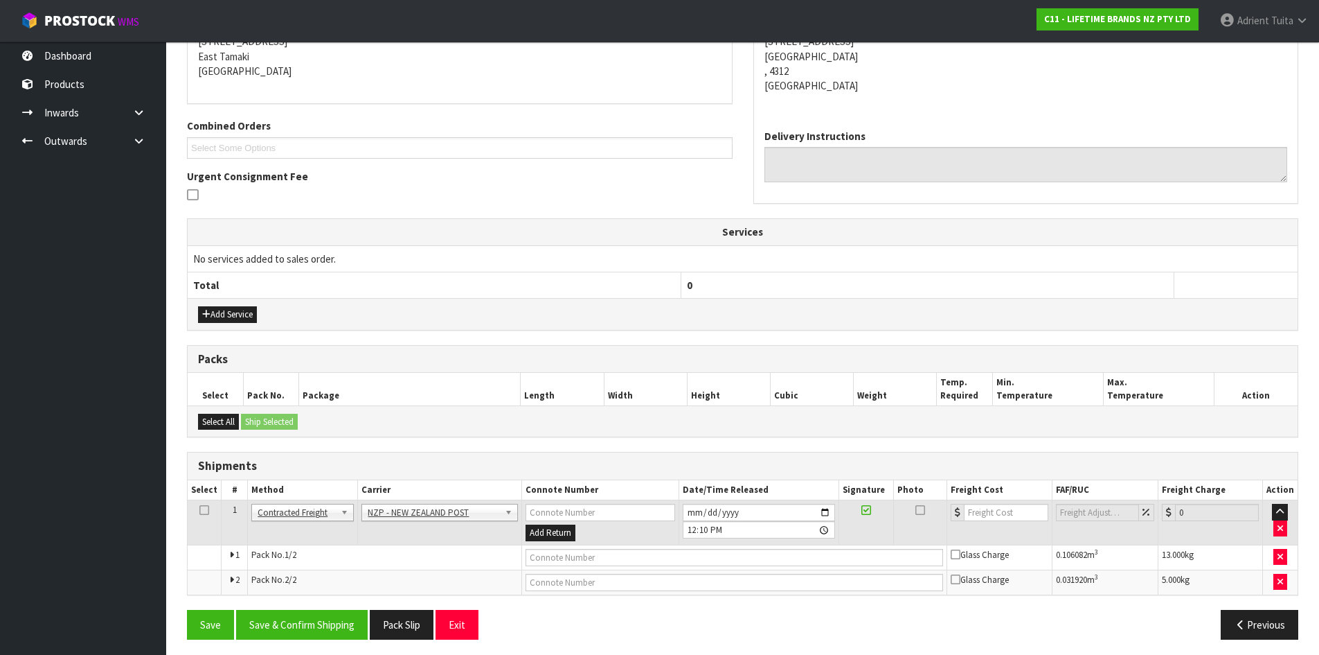
scroll to position [299, 0]
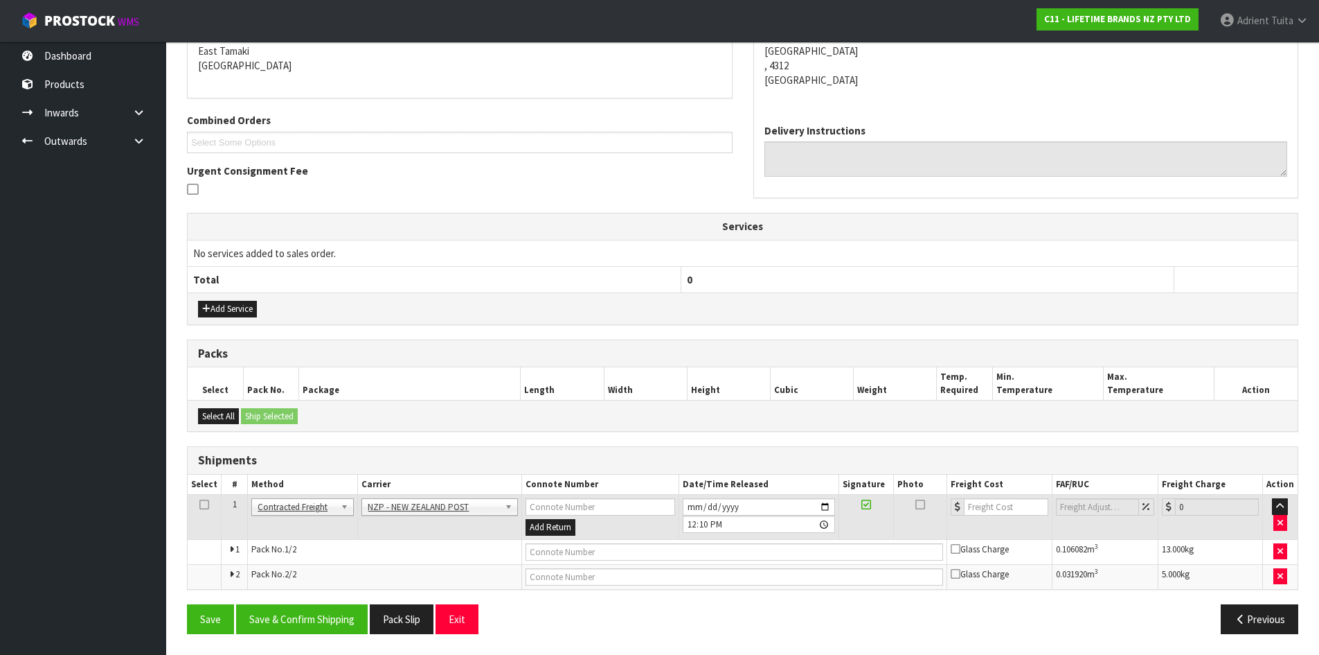
click at [331, 597] on div "From Address CONTRACT WAREHOUSING & LOGISTICS 17 Allens Road East Tamaki Auckla…" at bounding box center [743, 309] width 1112 height 669
click at [328, 625] on button "Save & Confirm Shipping" at bounding box center [302, 619] width 132 height 30
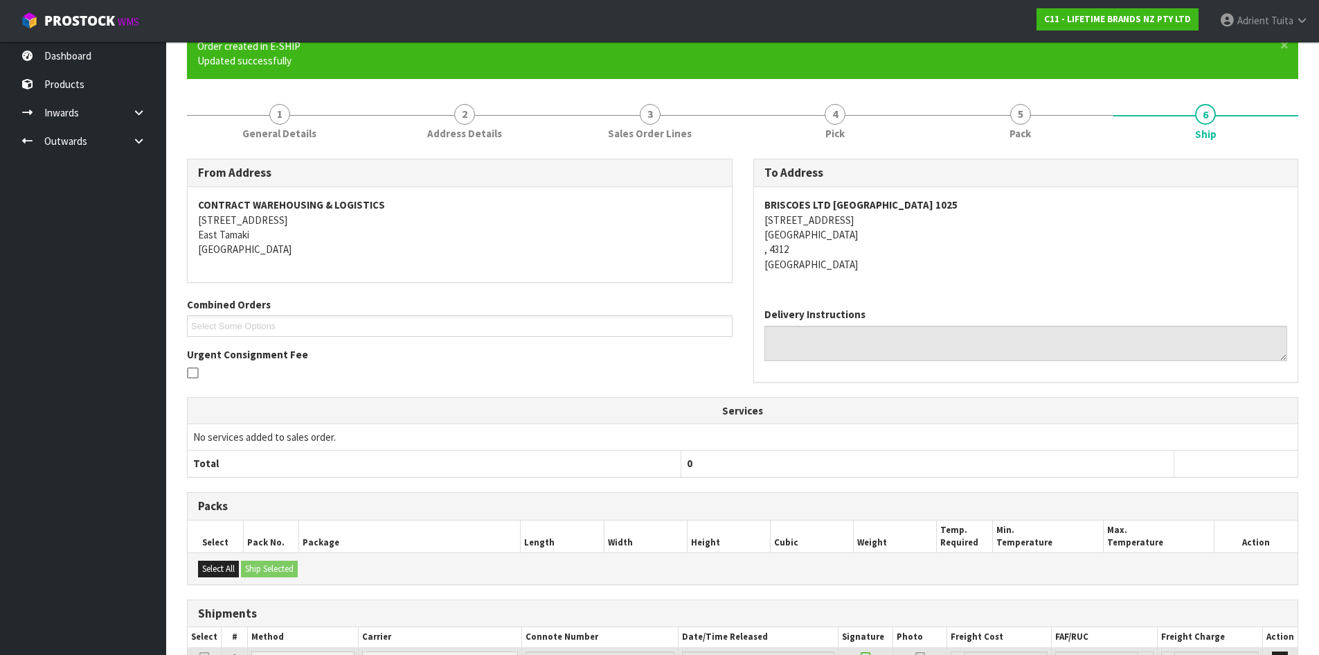
scroll to position [278, 0]
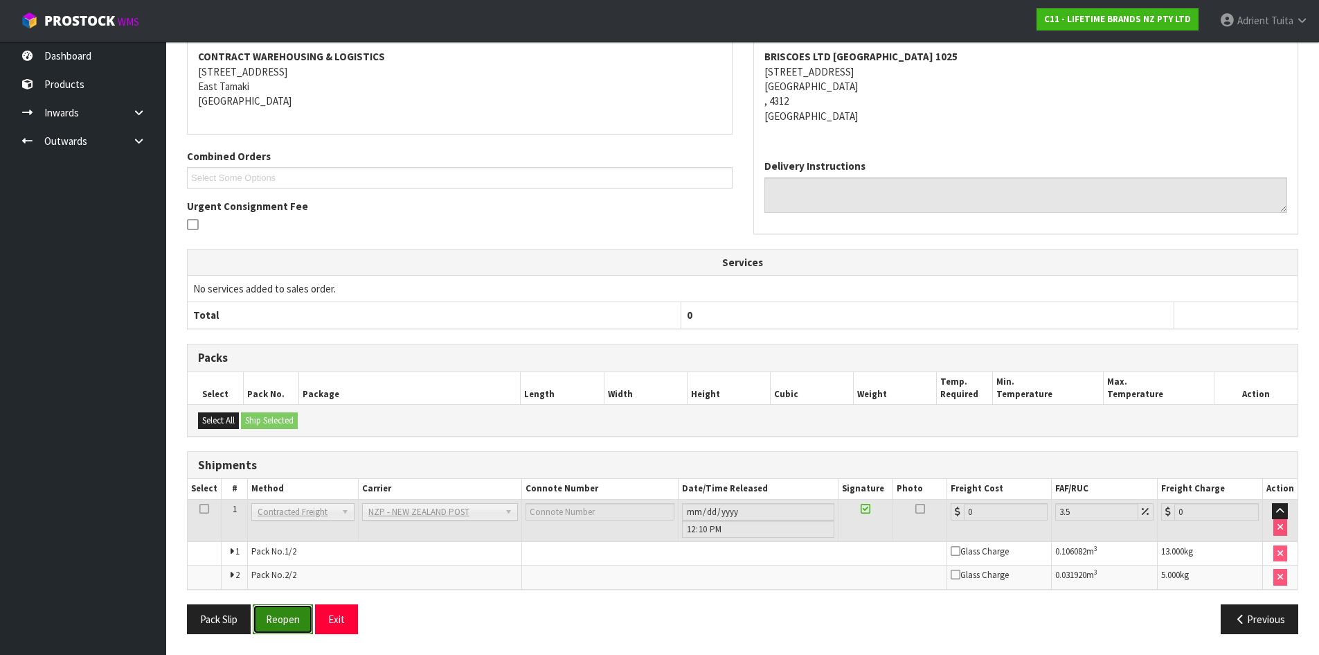
click at [266, 615] on button "Reopen" at bounding box center [283, 619] width 60 height 30
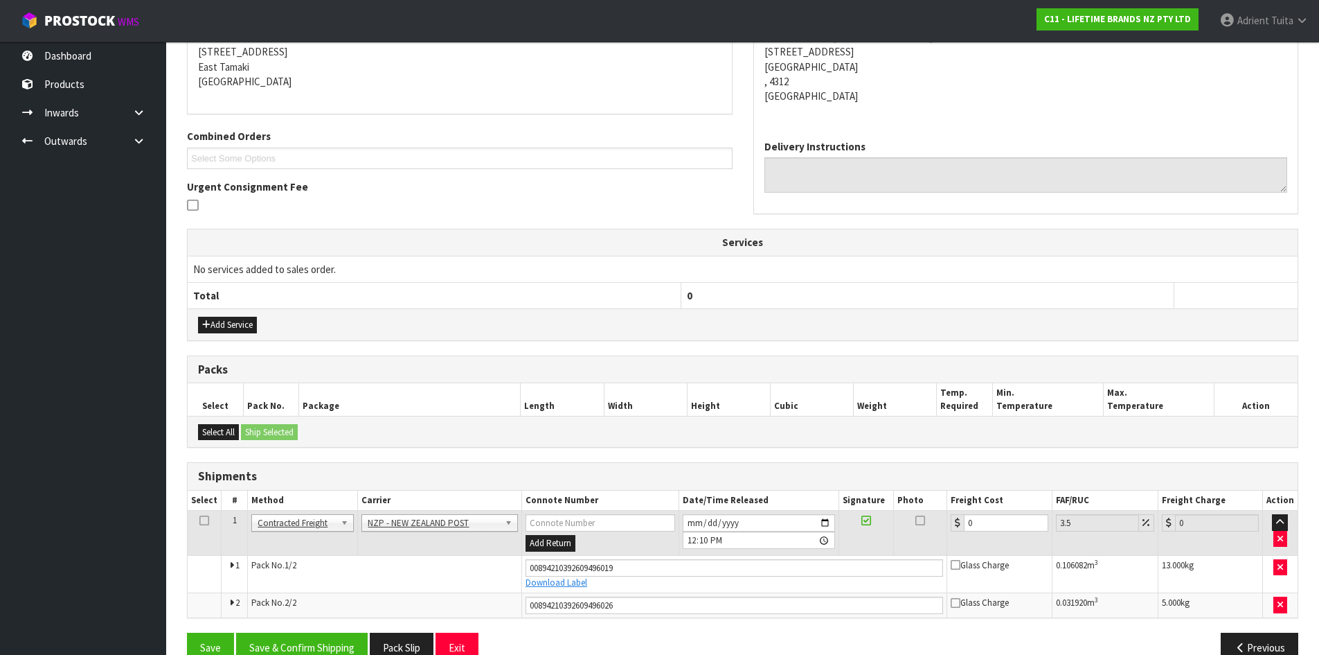
scroll to position [312, 0]
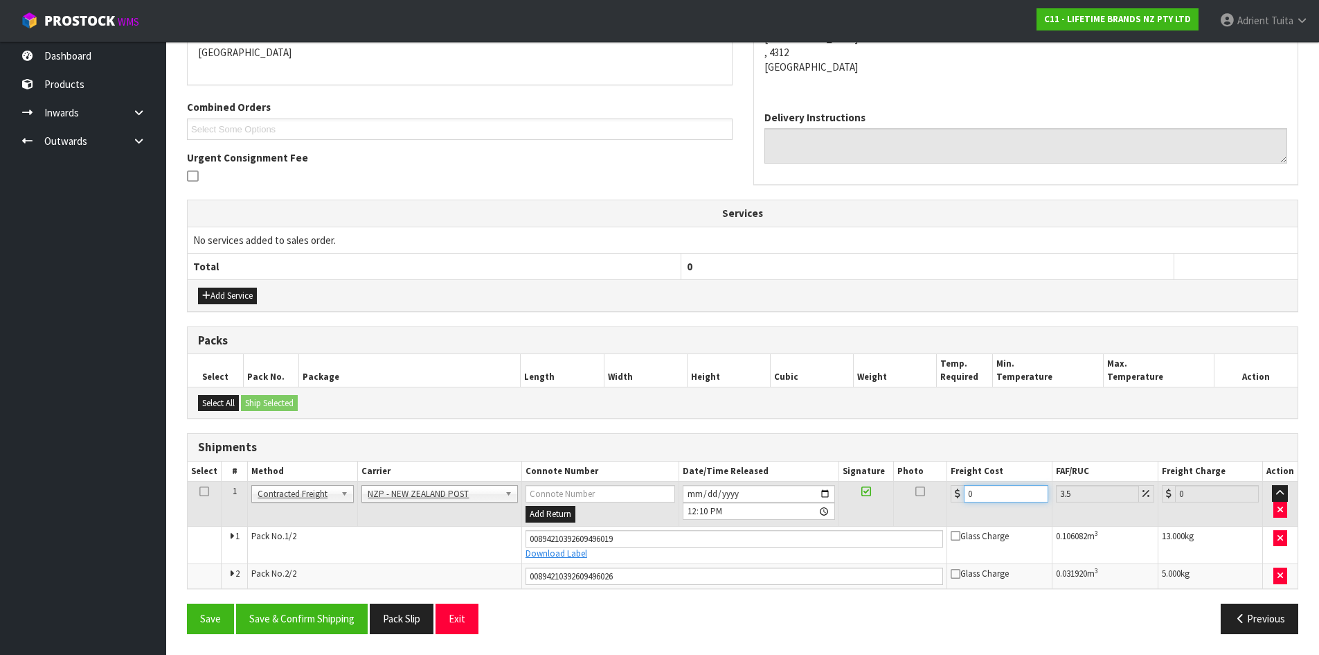
click at [999, 490] on input "0" at bounding box center [1006, 493] width 84 height 17
click at [326, 624] on button "Save & Confirm Shipping" at bounding box center [302, 618] width 132 height 30
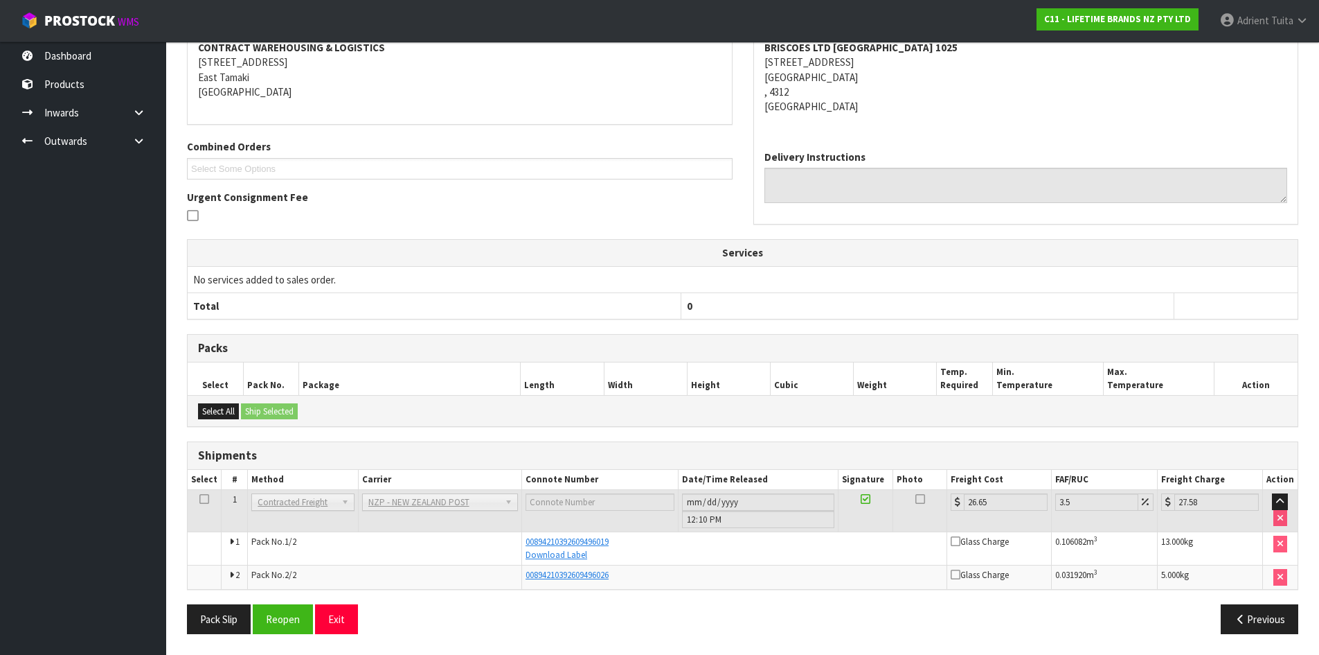
scroll to position [0, 0]
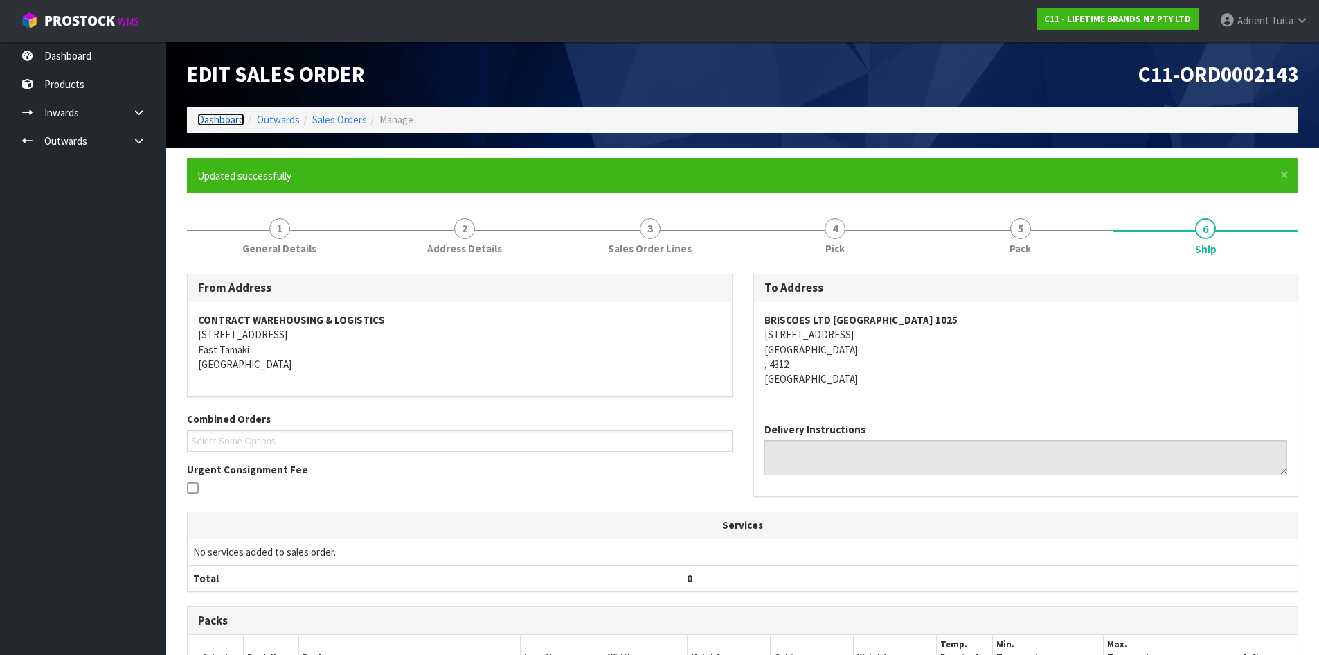
click at [216, 116] on link "Dashboard" at bounding box center [220, 119] width 47 height 13
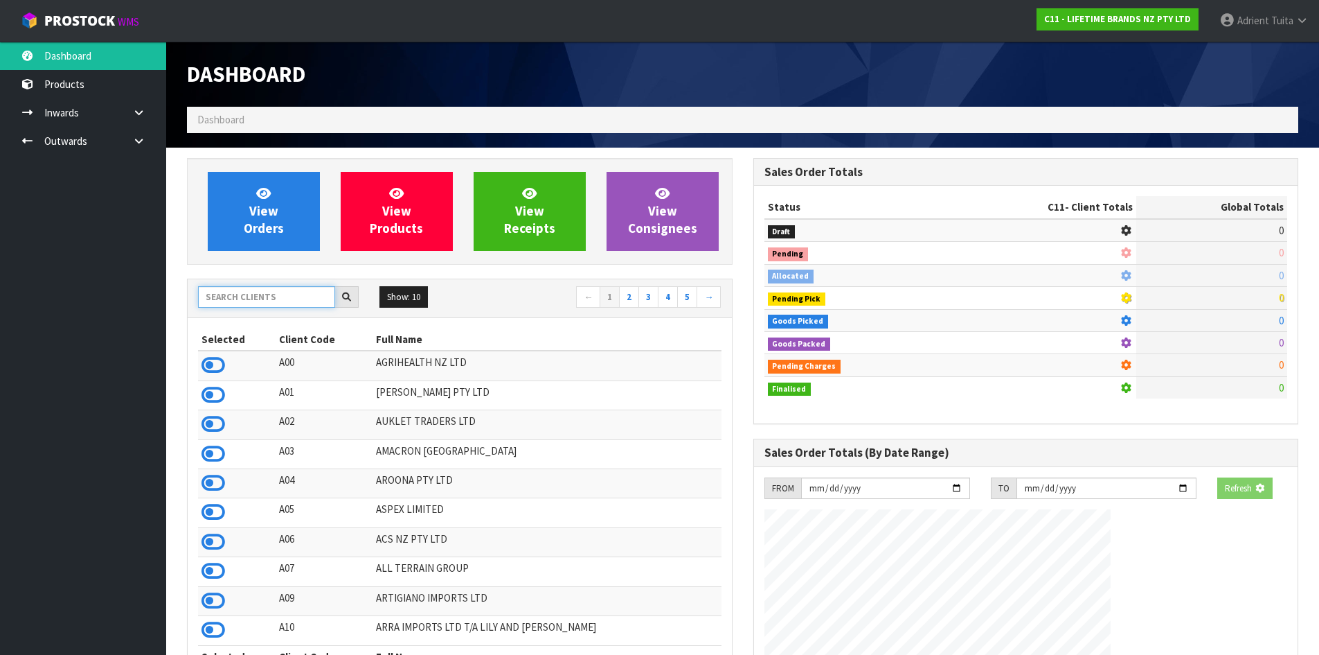
click at [227, 287] on input "text" at bounding box center [266, 296] width 137 height 21
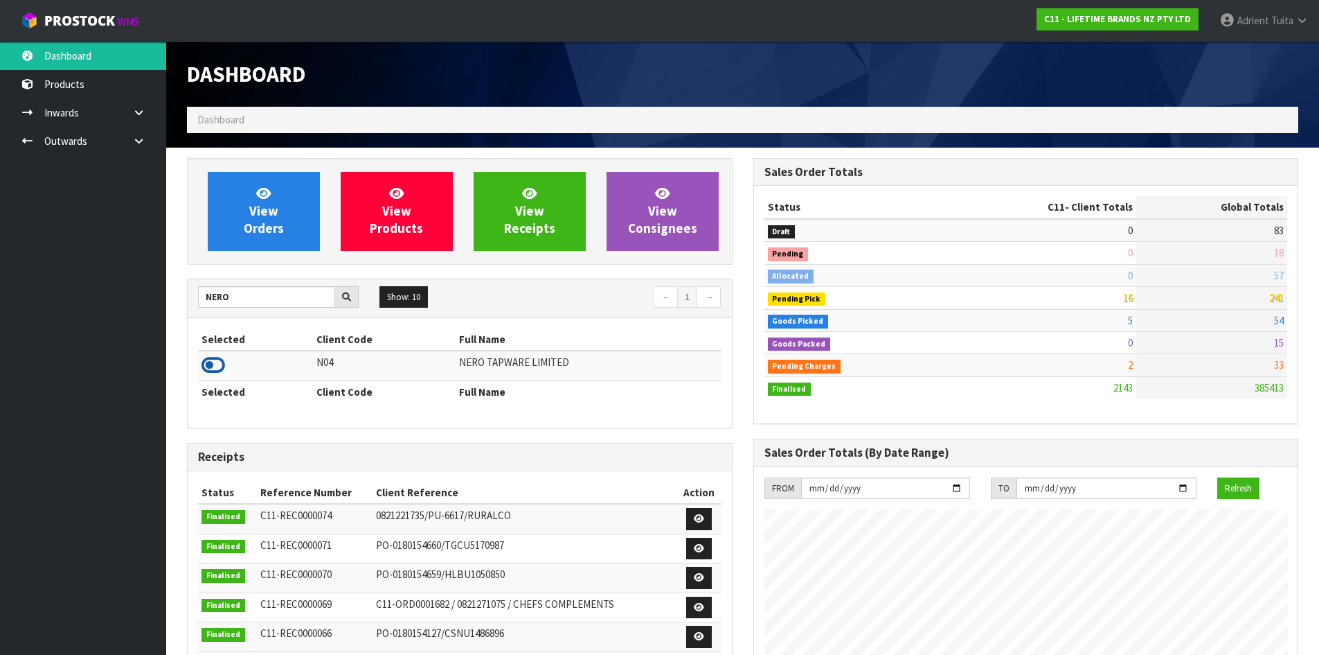
drag, startPoint x: 215, startPoint y: 352, endPoint x: 215, endPoint y: 364, distance: 12.5
click at [215, 362] on td at bounding box center [255, 365] width 115 height 30
click at [215, 368] on icon at bounding box center [214, 365] width 24 height 21
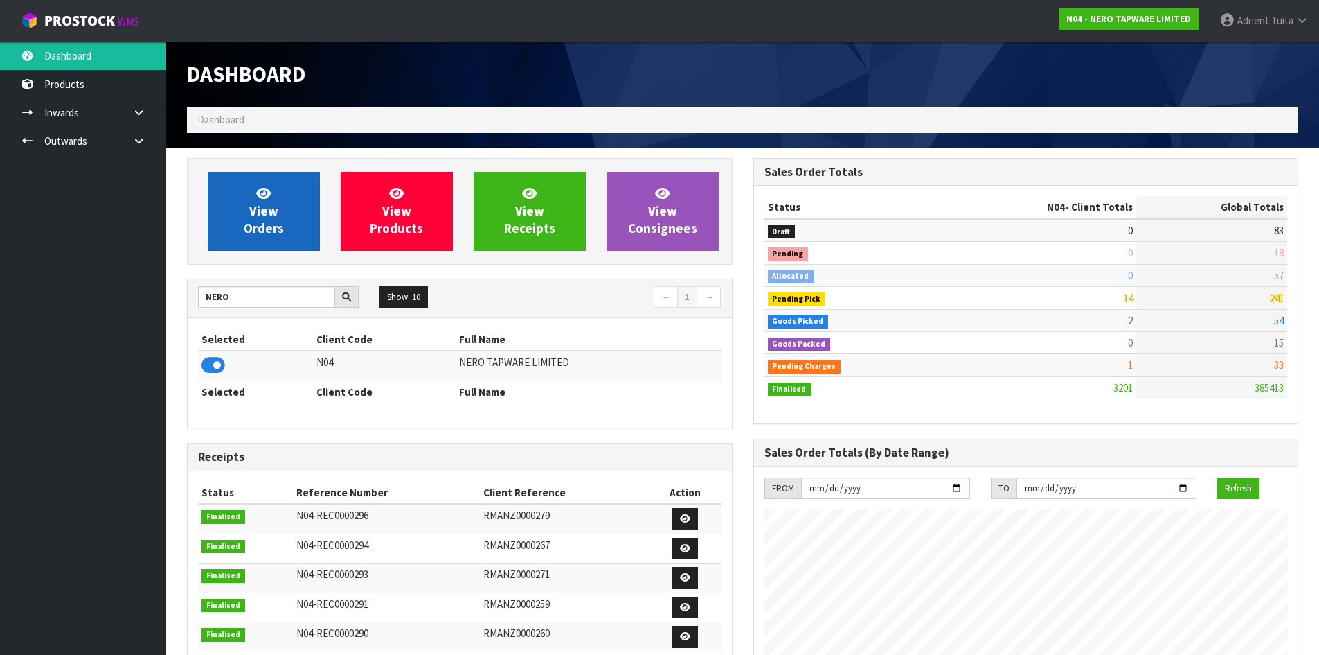
scroll to position [1079, 566]
click at [270, 213] on span "View Orders" at bounding box center [264, 211] width 40 height 52
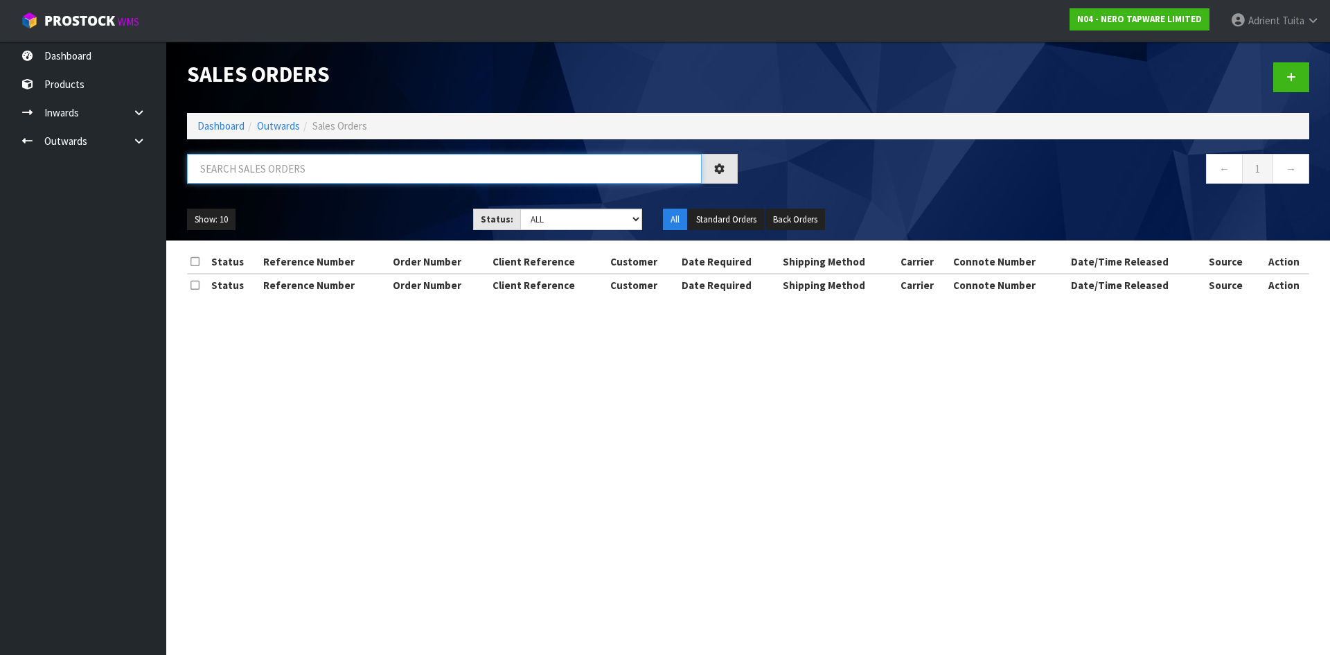
click at [303, 159] on input "text" at bounding box center [444, 169] width 515 height 30
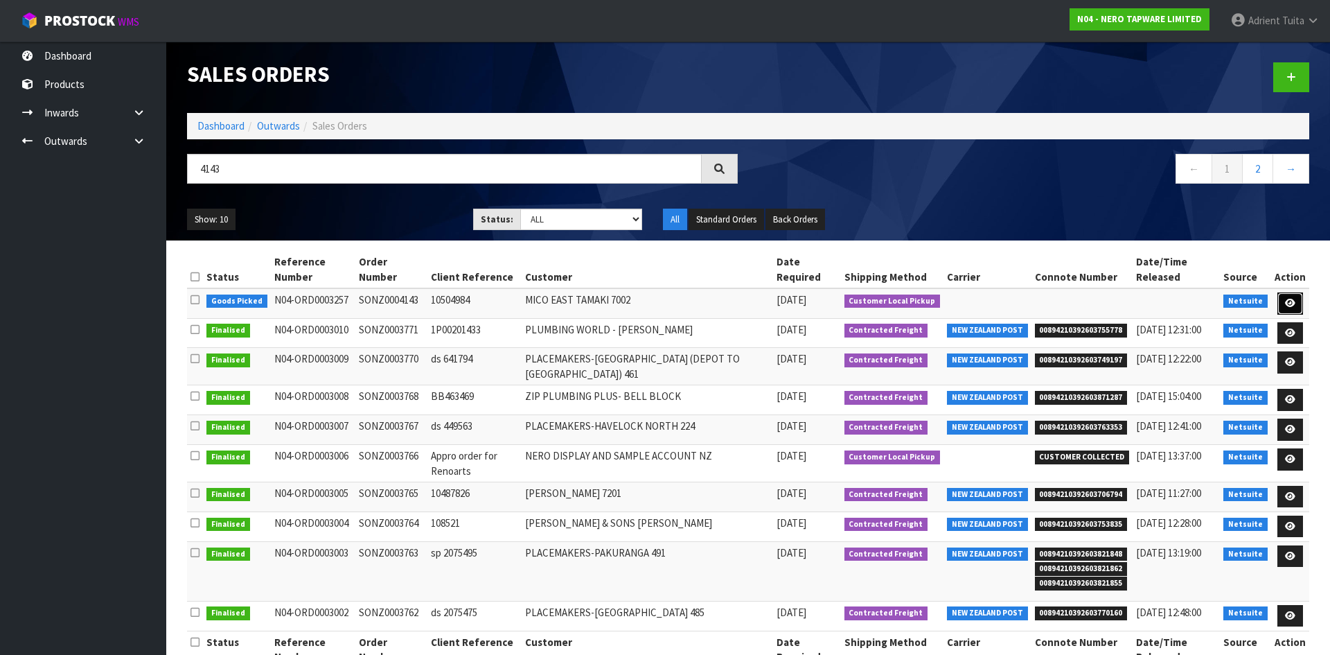
click at [1297, 292] on link at bounding box center [1290, 303] width 26 height 22
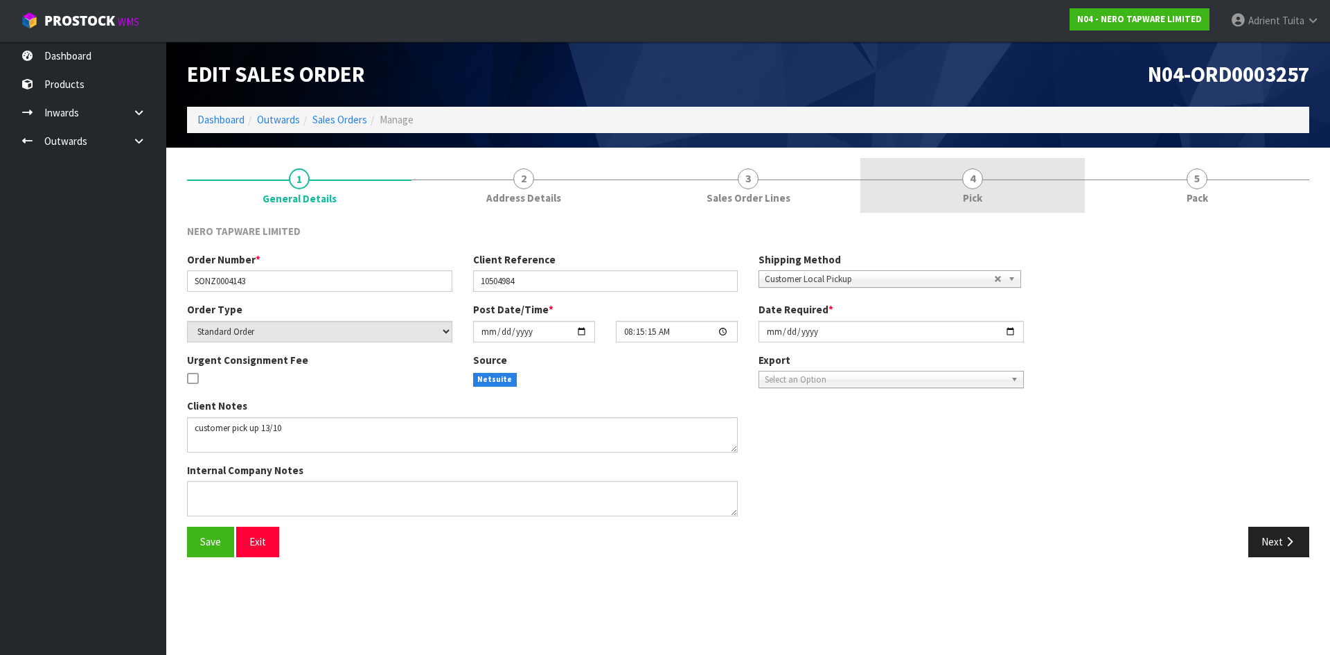
drag, startPoint x: 1237, startPoint y: 185, endPoint x: 875, endPoint y: 173, distance: 362.4
click at [1238, 184] on link "5 Pack" at bounding box center [1197, 185] width 224 height 55
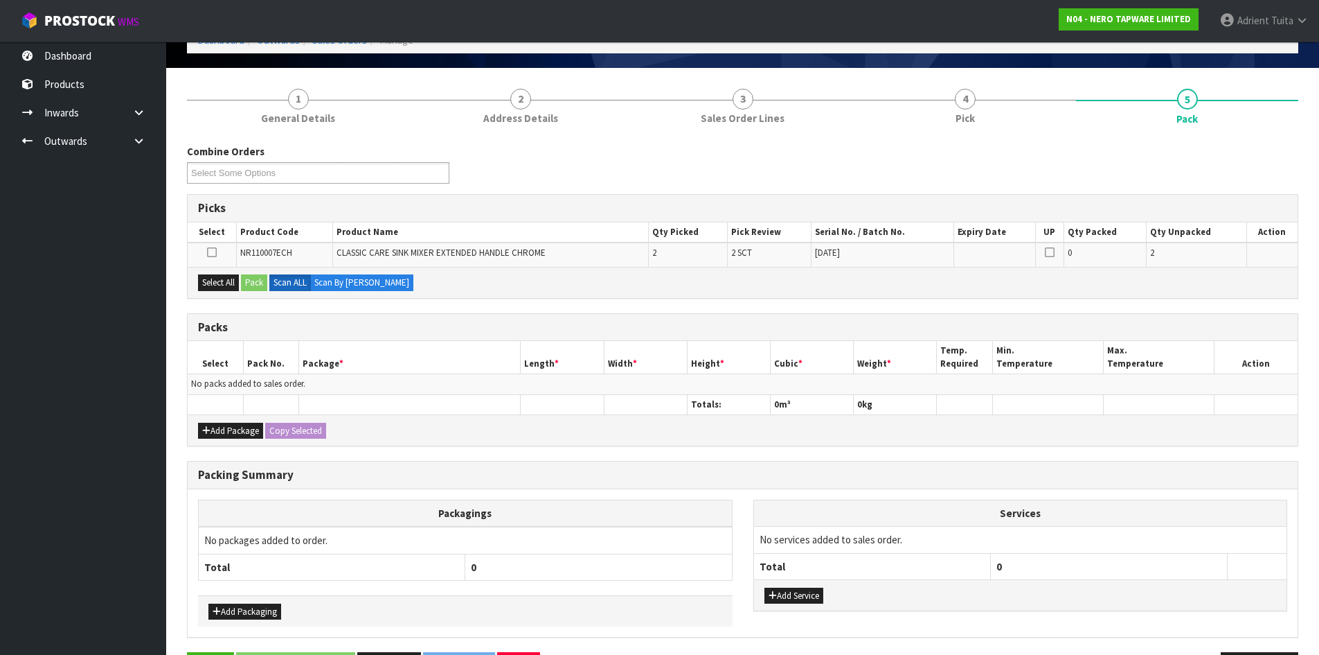
scroll to position [128, 0]
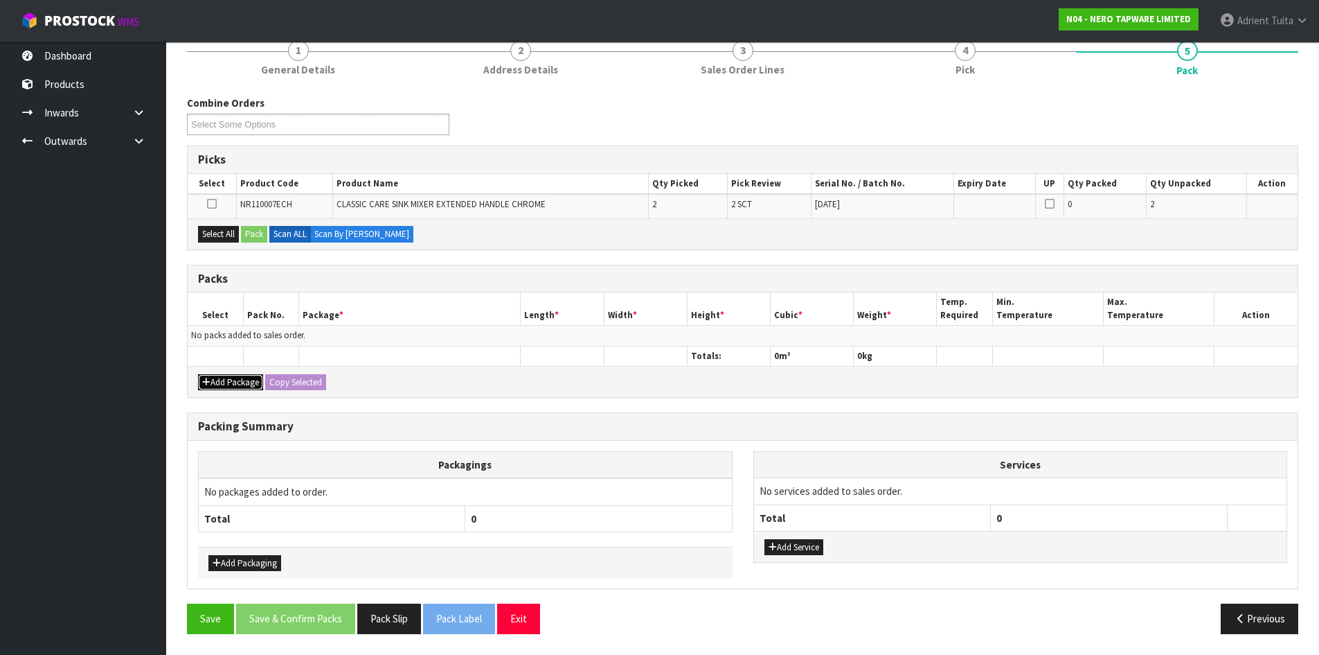
drag, startPoint x: 205, startPoint y: 377, endPoint x: 215, endPoint y: 367, distance: 14.7
click at [205, 376] on button "Add Package" at bounding box center [230, 382] width 65 height 17
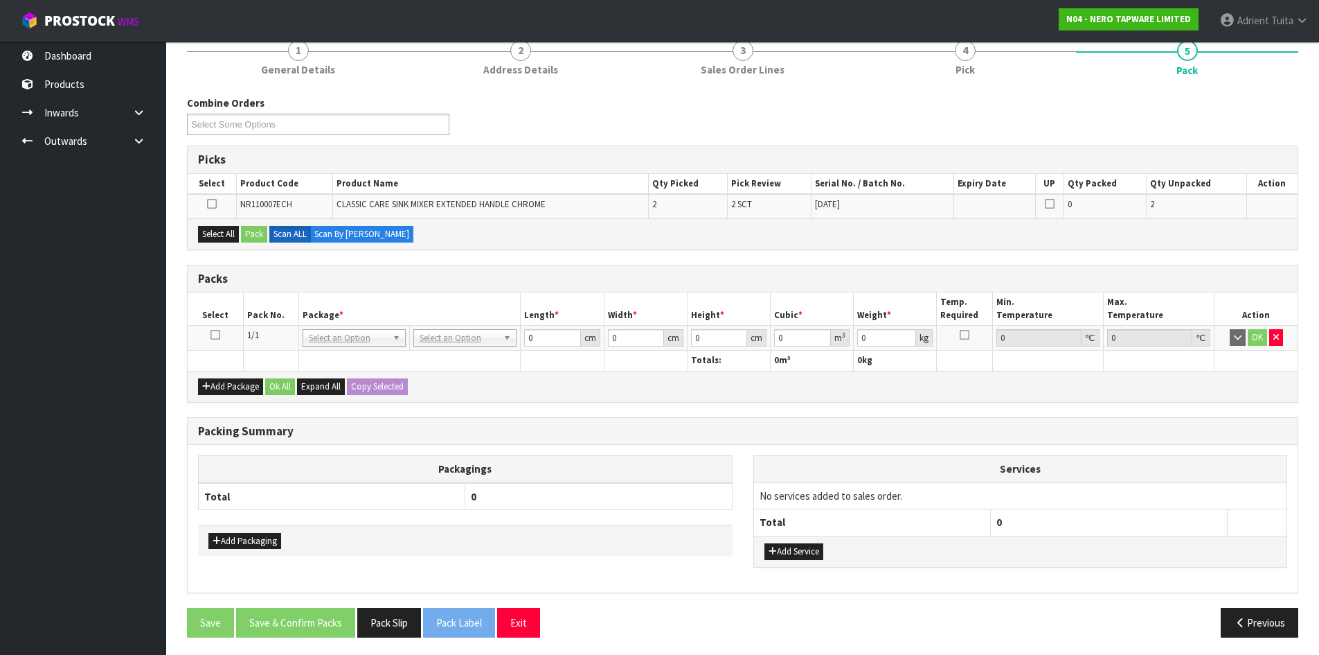
click at [215, 335] on icon at bounding box center [216, 335] width 10 height 1
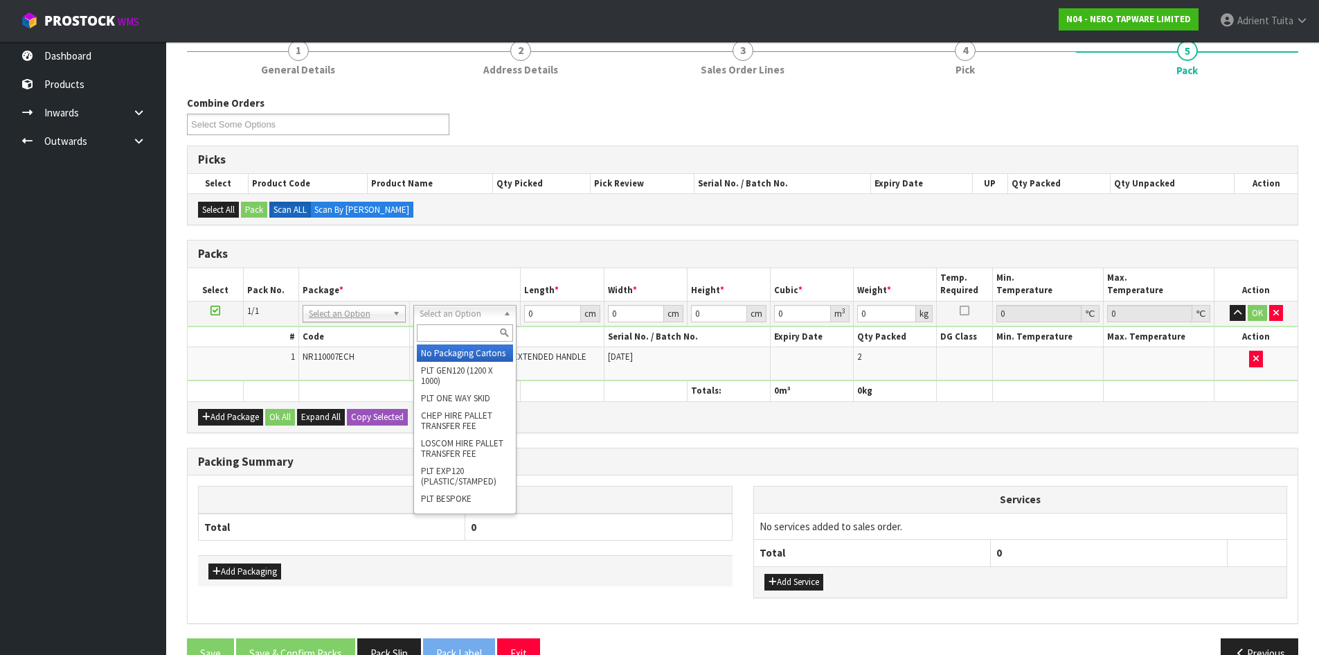
click at [445, 328] on div at bounding box center [465, 332] width 102 height 23
click at [445, 328] on input "text" at bounding box center [465, 332] width 96 height 17
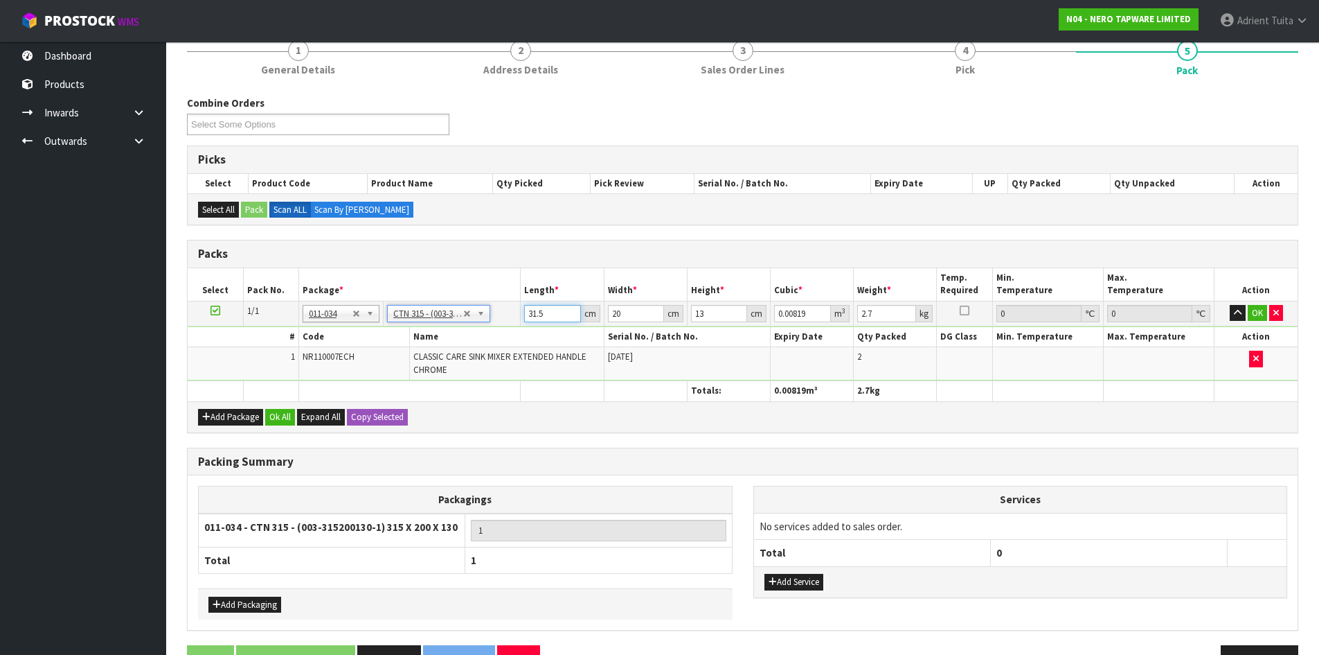
click at [528, 319] on input "31.5" at bounding box center [552, 313] width 56 height 17
click at [1255, 316] on button "OK" at bounding box center [1257, 313] width 19 height 17
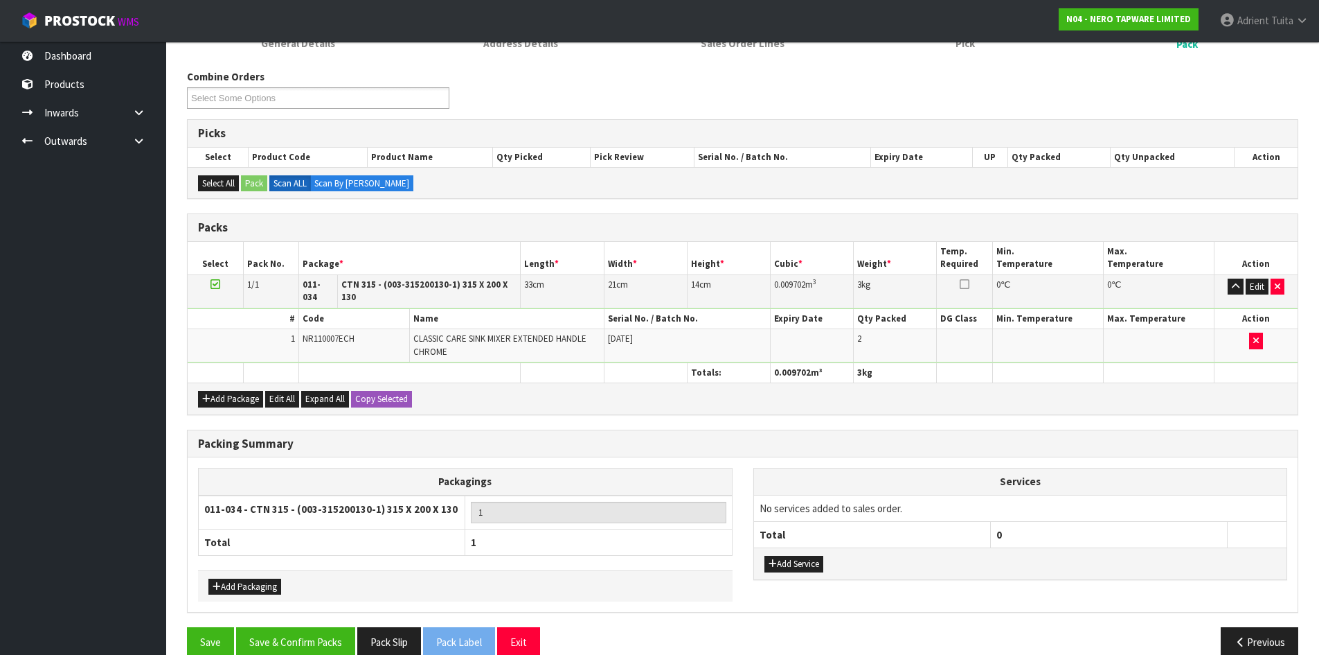
scroll to position [168, 0]
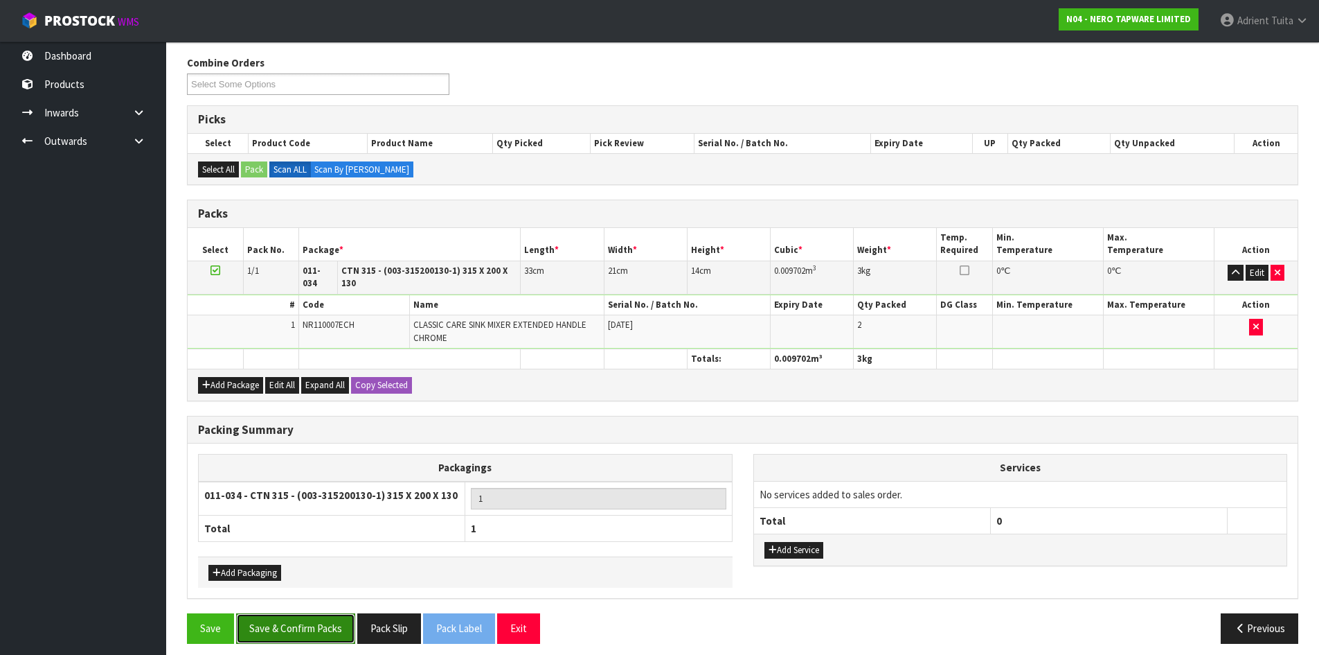
click at [332, 613] on button "Save & Confirm Packs" at bounding box center [295, 628] width 119 height 30
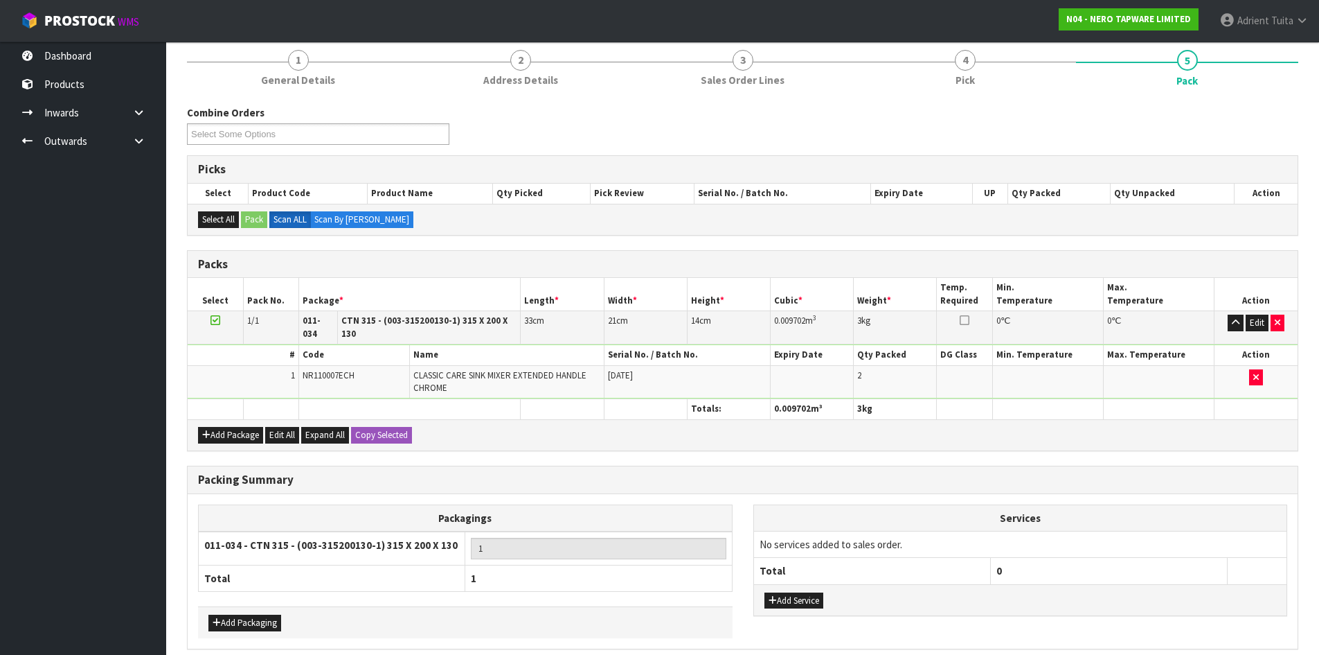
scroll to position [0, 0]
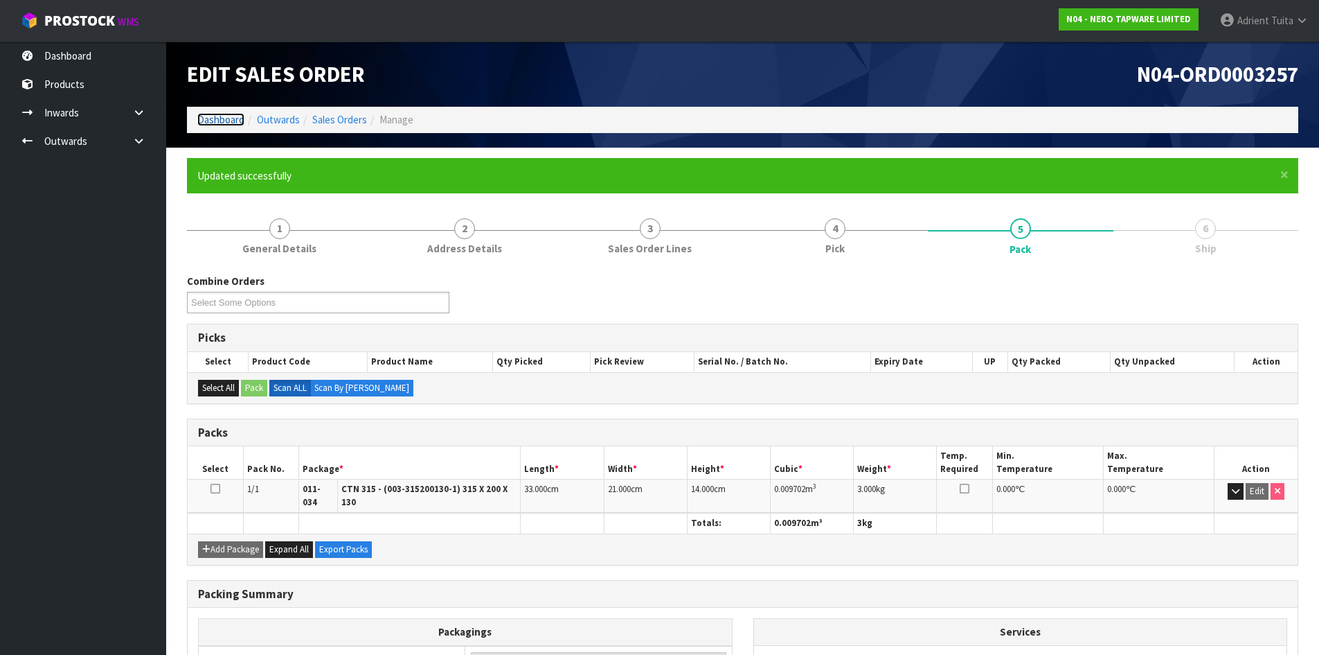
click at [227, 124] on link "Dashboard" at bounding box center [220, 119] width 47 height 13
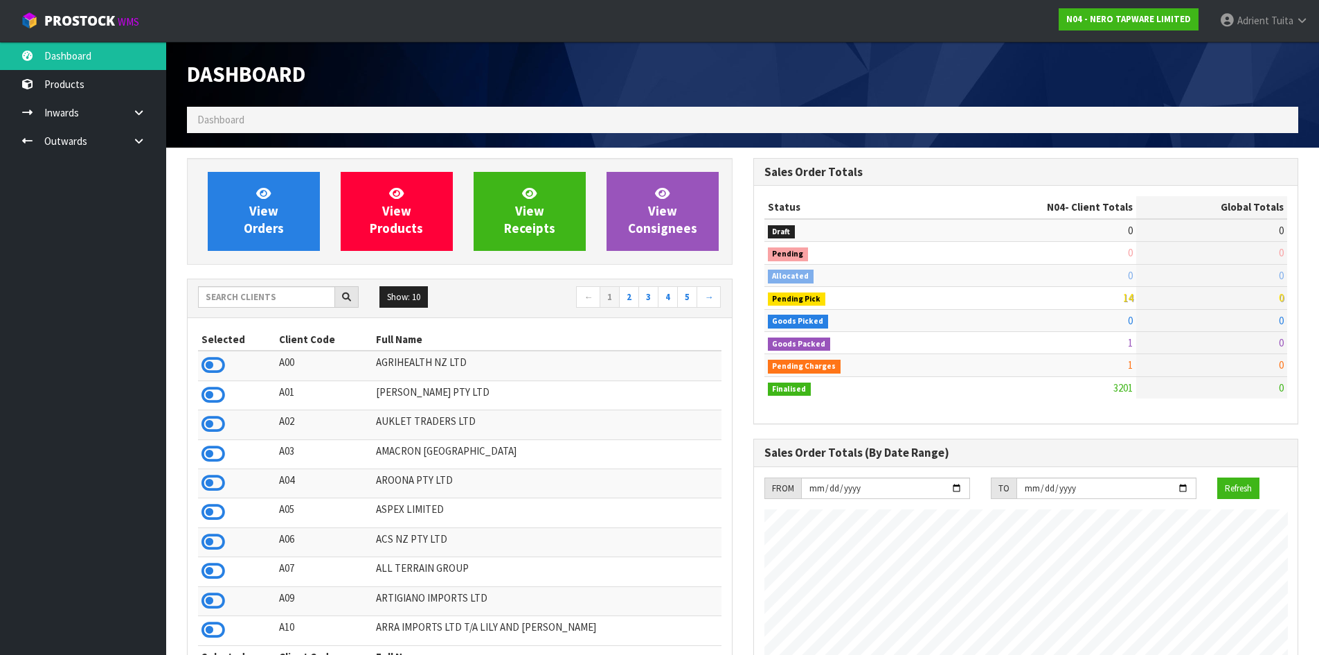
scroll to position [1079, 566]
drag, startPoint x: 274, startPoint y: 275, endPoint x: 272, endPoint y: 289, distance: 14.0
click at [269, 305] on input "text" at bounding box center [266, 296] width 137 height 21
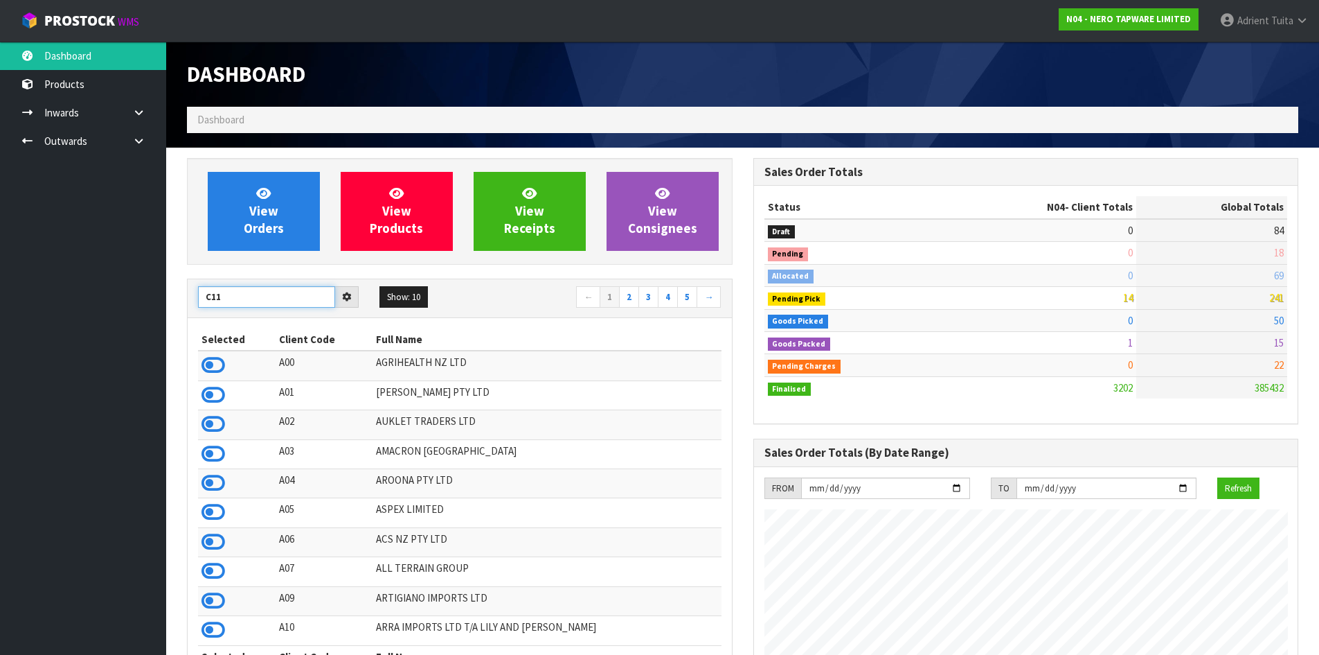
type input "C11"
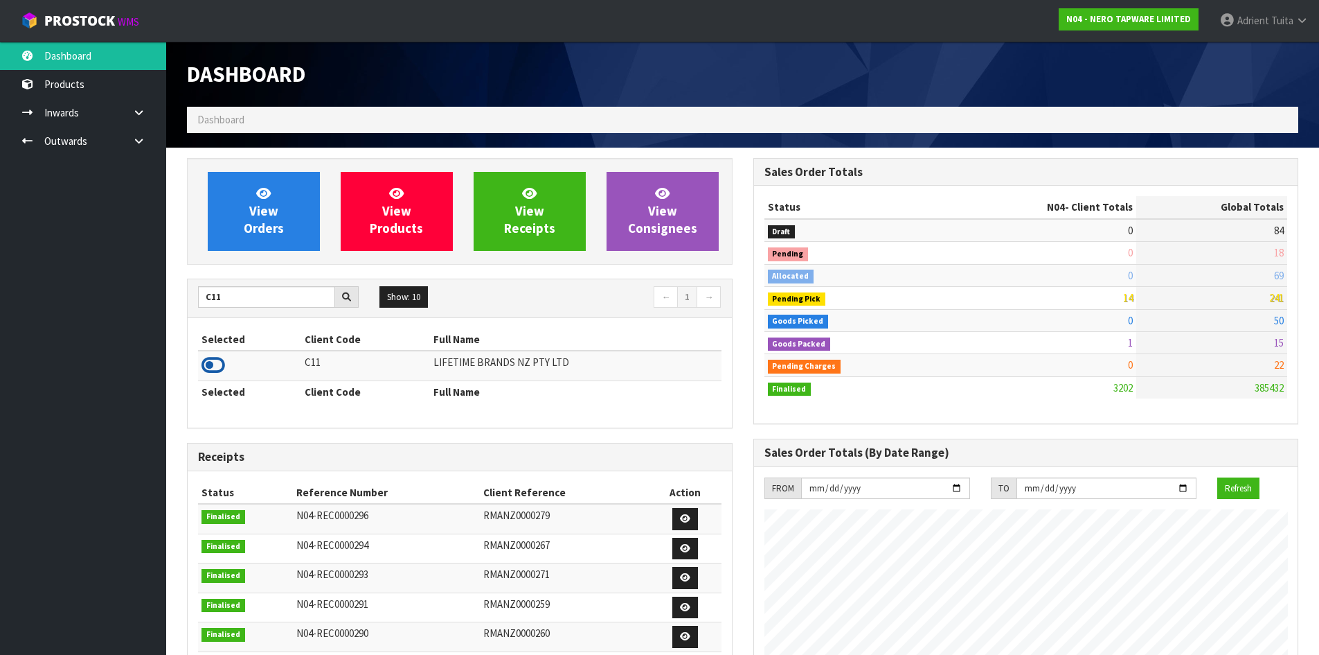
click at [220, 364] on icon at bounding box center [214, 365] width 24 height 21
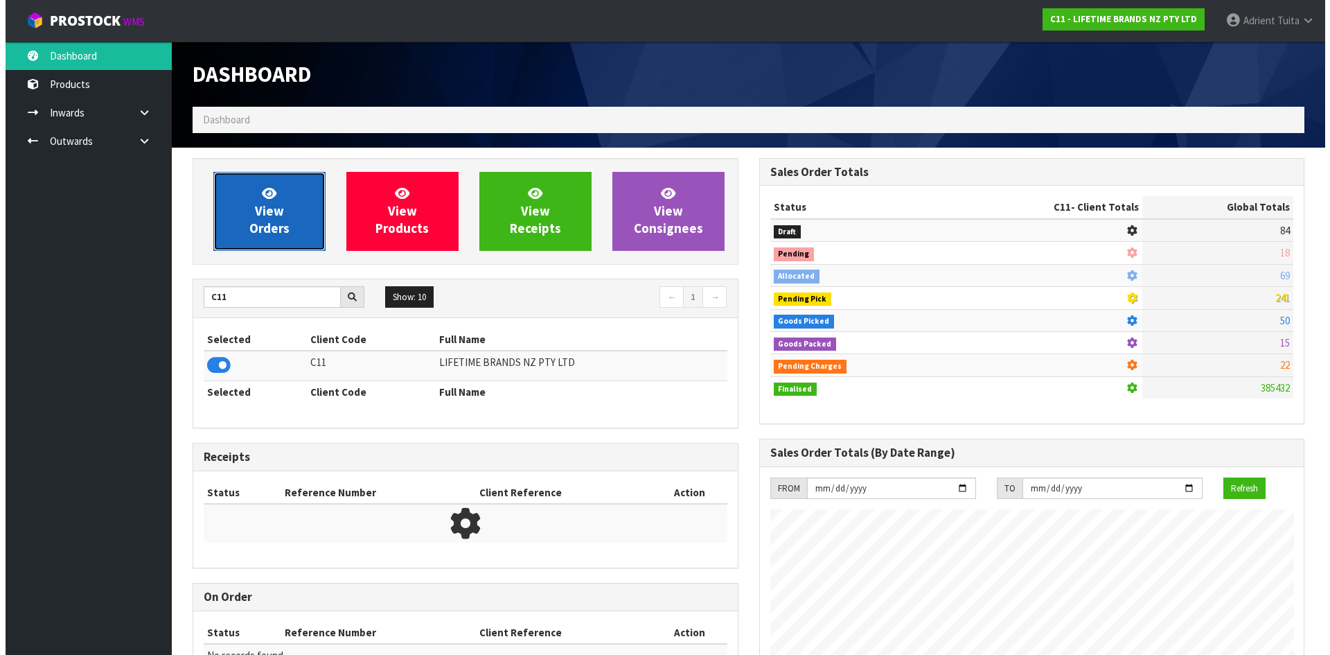
scroll to position [1049, 566]
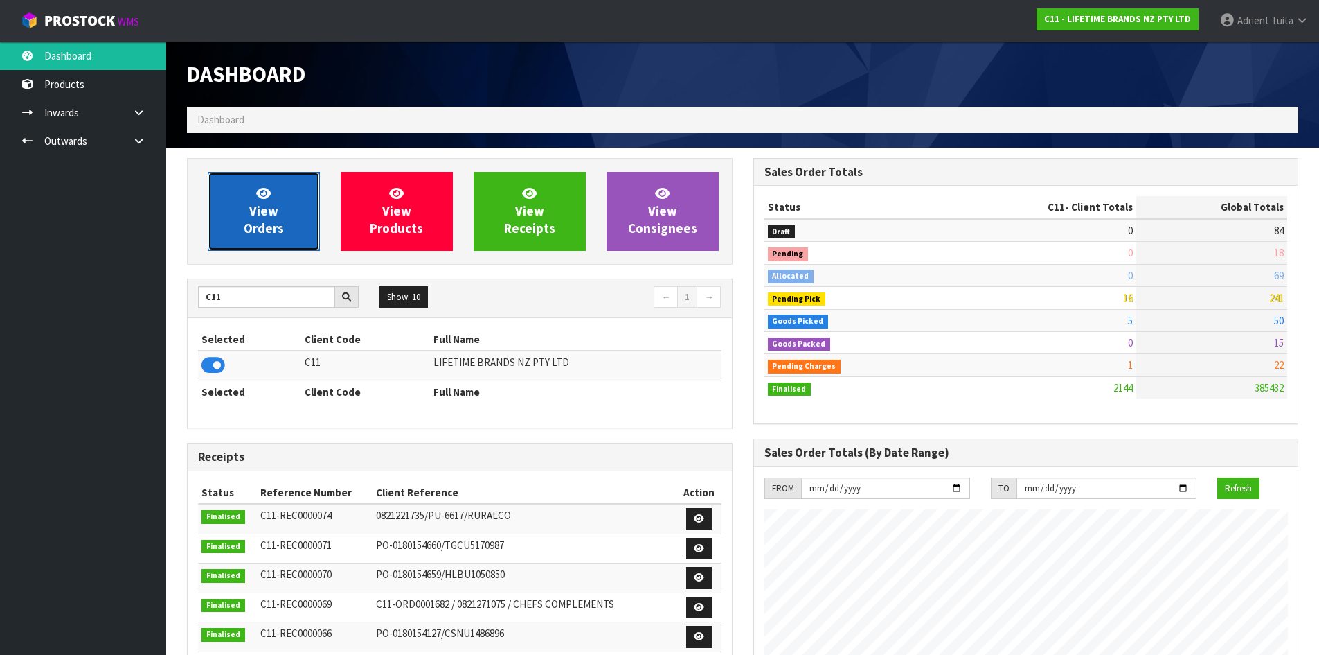
click at [267, 207] on span "View Orders" at bounding box center [264, 211] width 40 height 52
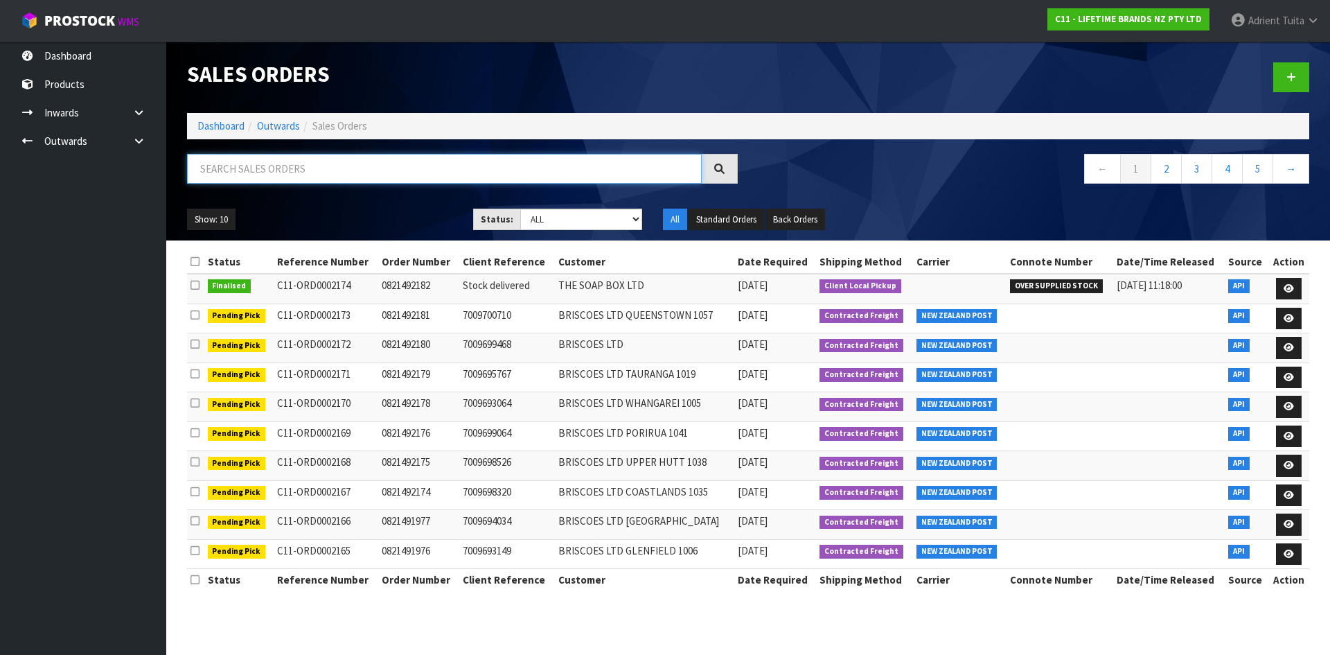
click at [239, 166] on input "text" at bounding box center [444, 169] width 515 height 30
type input "7034"
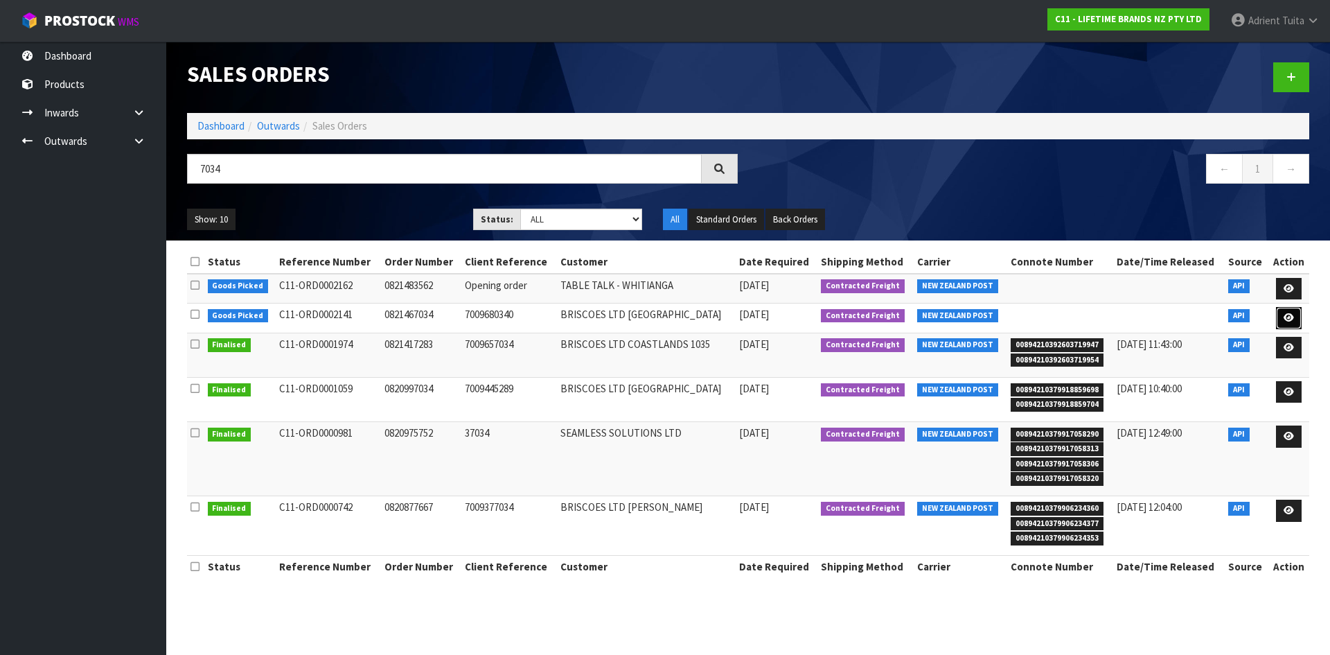
click at [1297, 321] on link at bounding box center [1289, 318] width 26 height 22
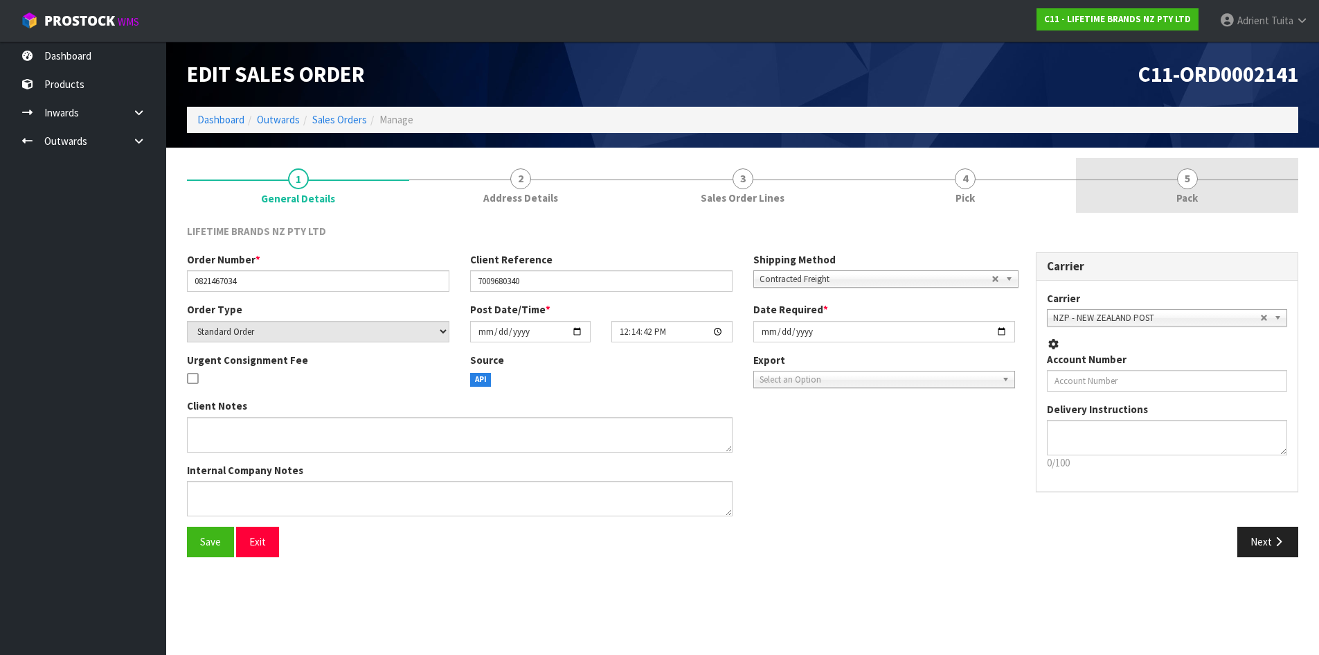
click at [1250, 188] on link "5 Pack" at bounding box center [1187, 185] width 222 height 55
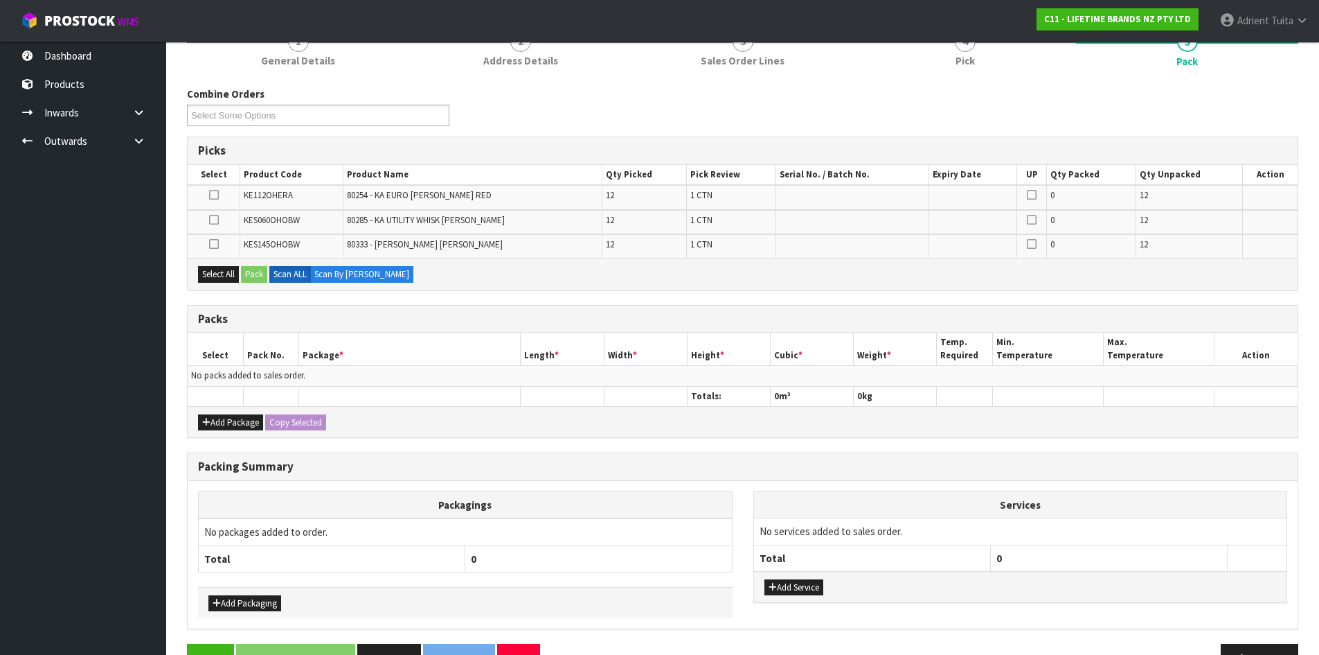
scroll to position [177, 0]
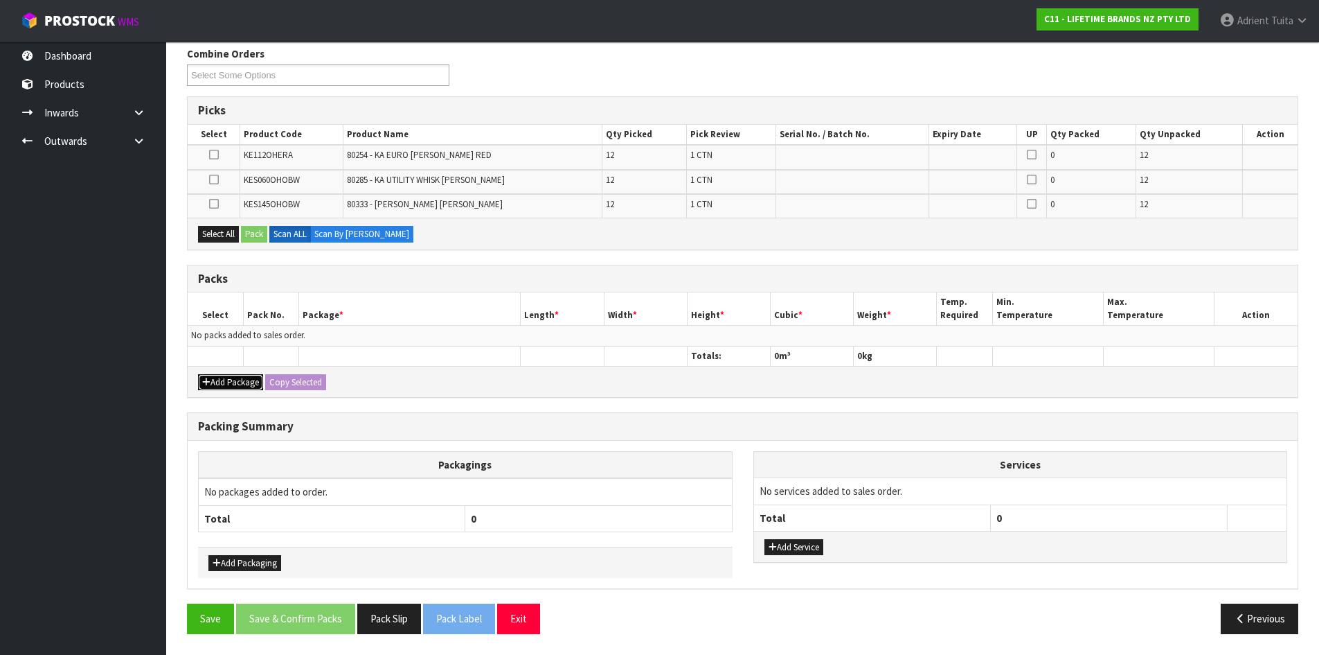
drag, startPoint x: 206, startPoint y: 381, endPoint x: 211, endPoint y: 364, distance: 17.3
click at [208, 380] on icon "button" at bounding box center [206, 381] width 8 height 9
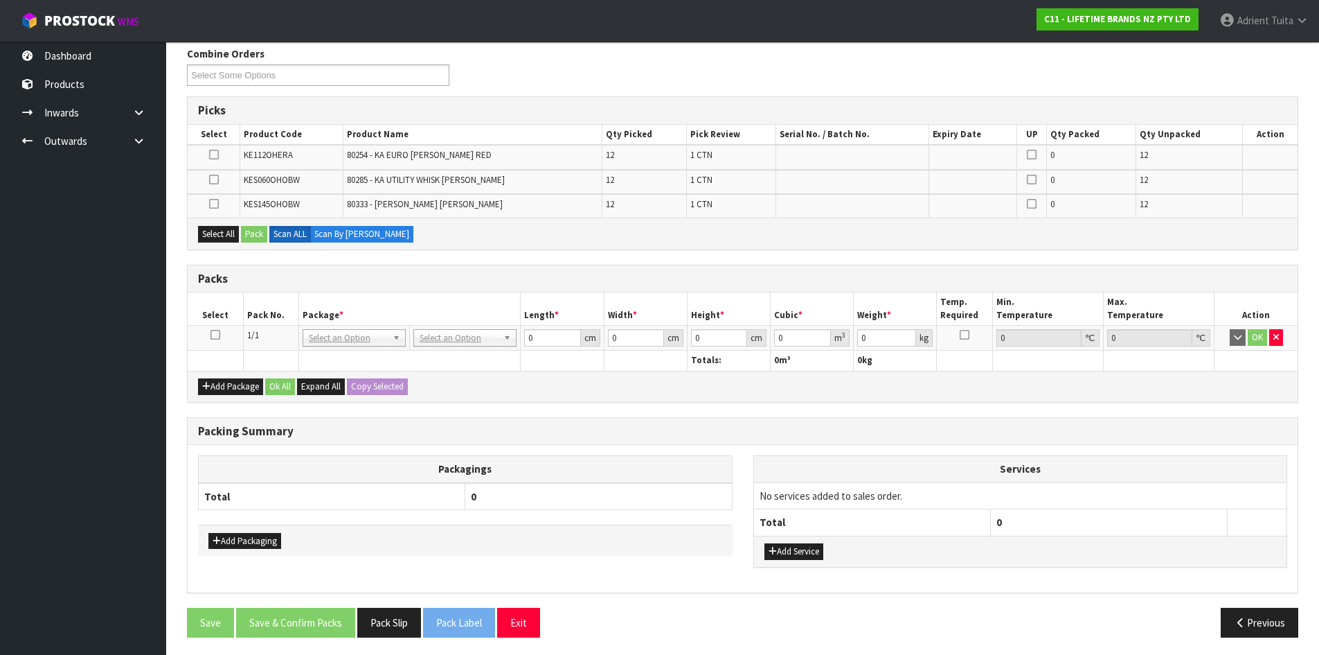
click at [215, 335] on icon at bounding box center [216, 335] width 10 height 1
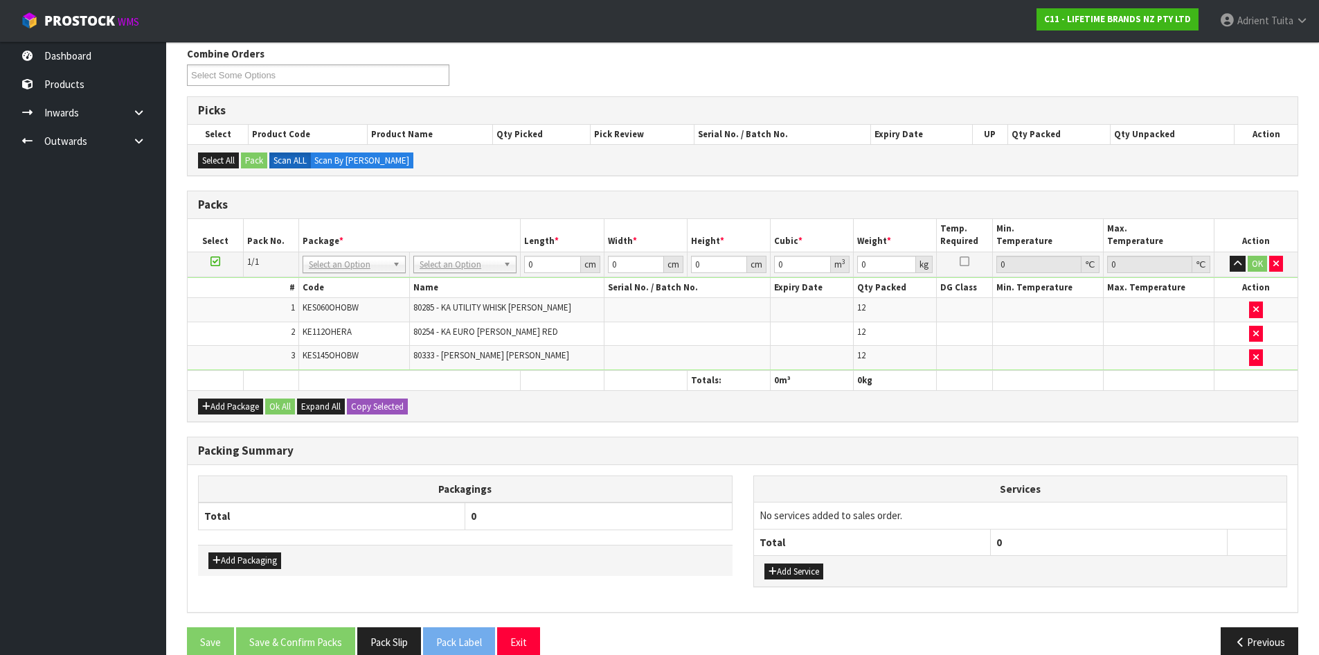
drag, startPoint x: 0, startPoint y: 488, endPoint x: 0, endPoint y: 630, distance: 142.7
drag, startPoint x: 0, startPoint y: 630, endPoint x: 765, endPoint y: 360, distance: 811.0
click at [765, 360] on td at bounding box center [687, 358] width 166 height 24
drag, startPoint x: 428, startPoint y: 260, endPoint x: 430, endPoint y: 269, distance: 8.6
click at [432, 278] on input "text" at bounding box center [465, 283] width 96 height 17
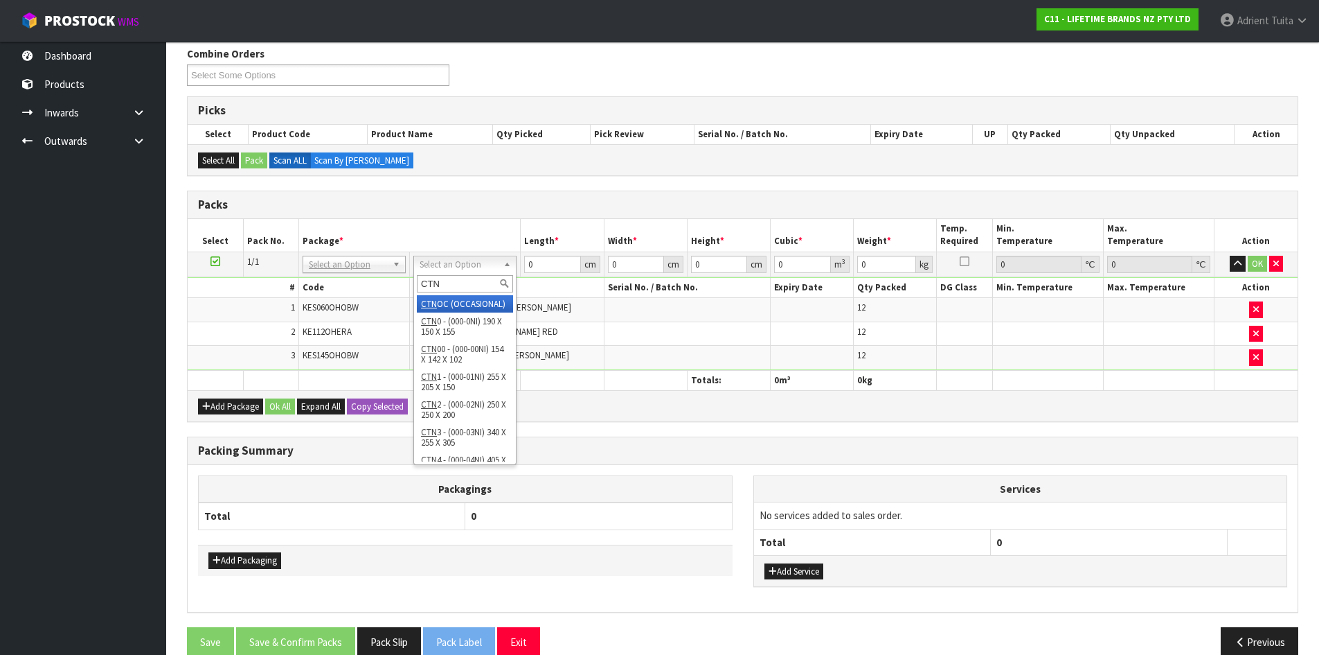
type input "CTN5"
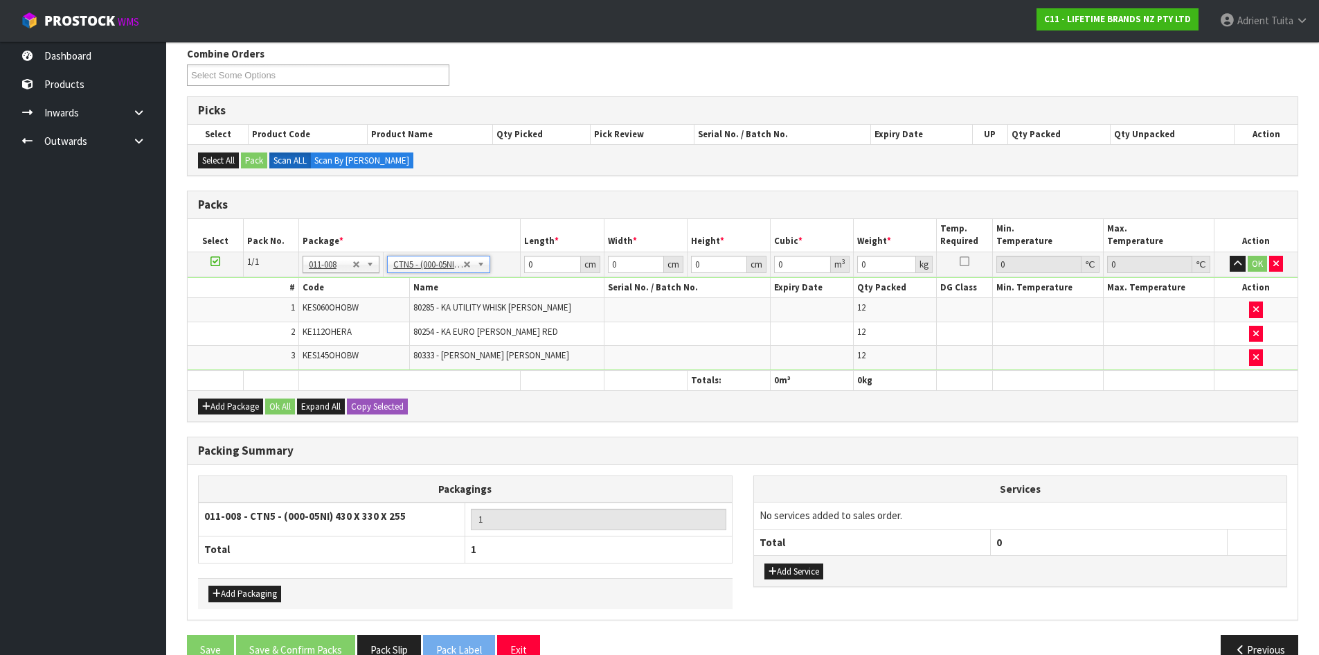
type input "43"
type input "33"
type input "25.5"
type input "0.036185"
type input "5.85"
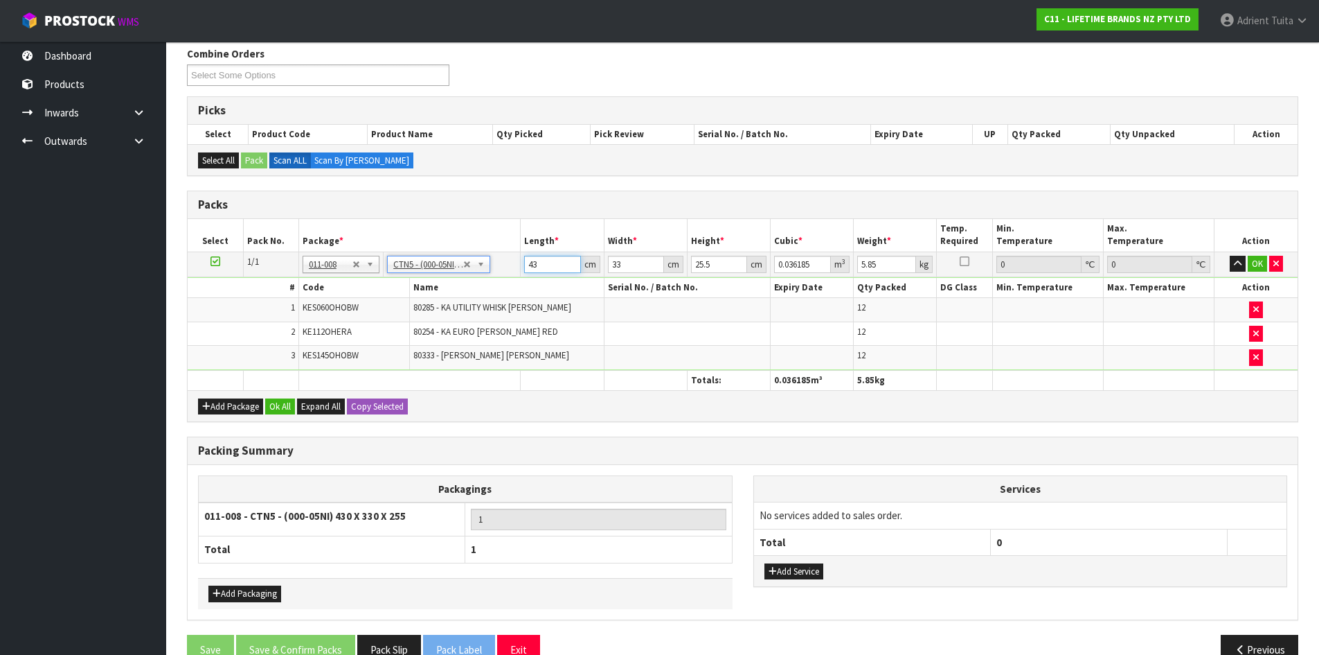
click at [528, 270] on input "43" at bounding box center [552, 264] width 56 height 17
type input "4"
type input "0.003366"
type input "44"
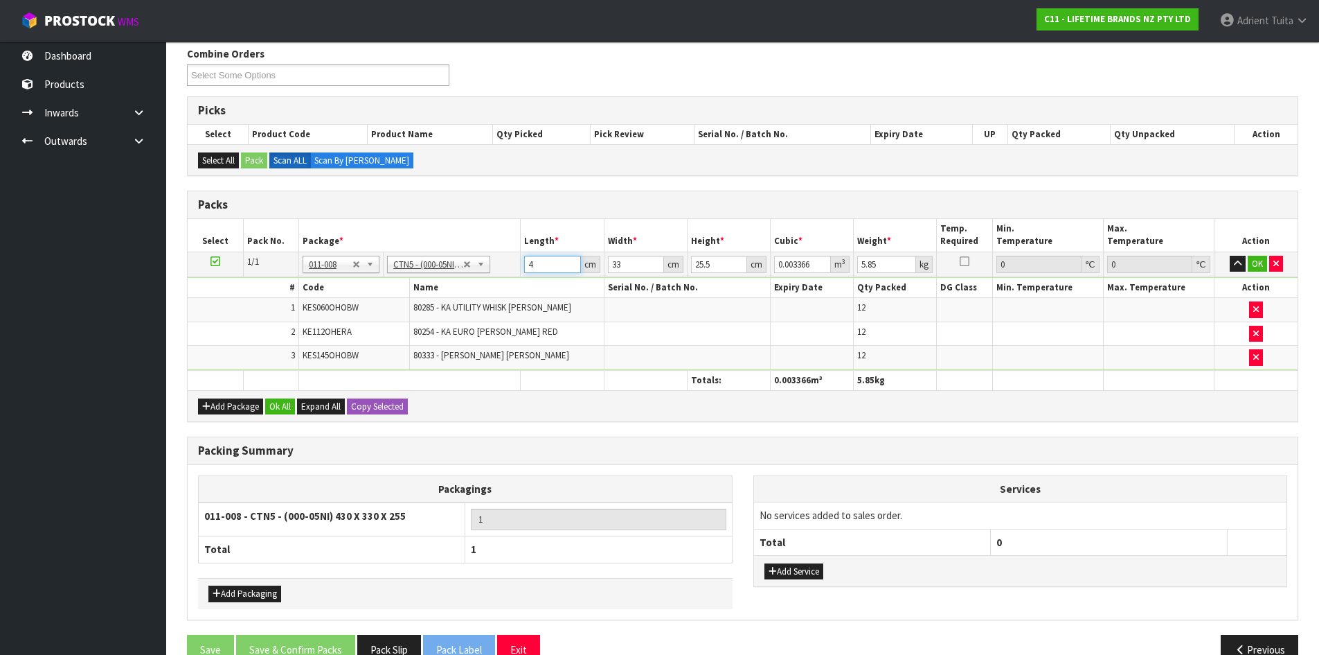
type input "0.037026"
type input "44"
type input "3"
type input "0.003366"
type input "34"
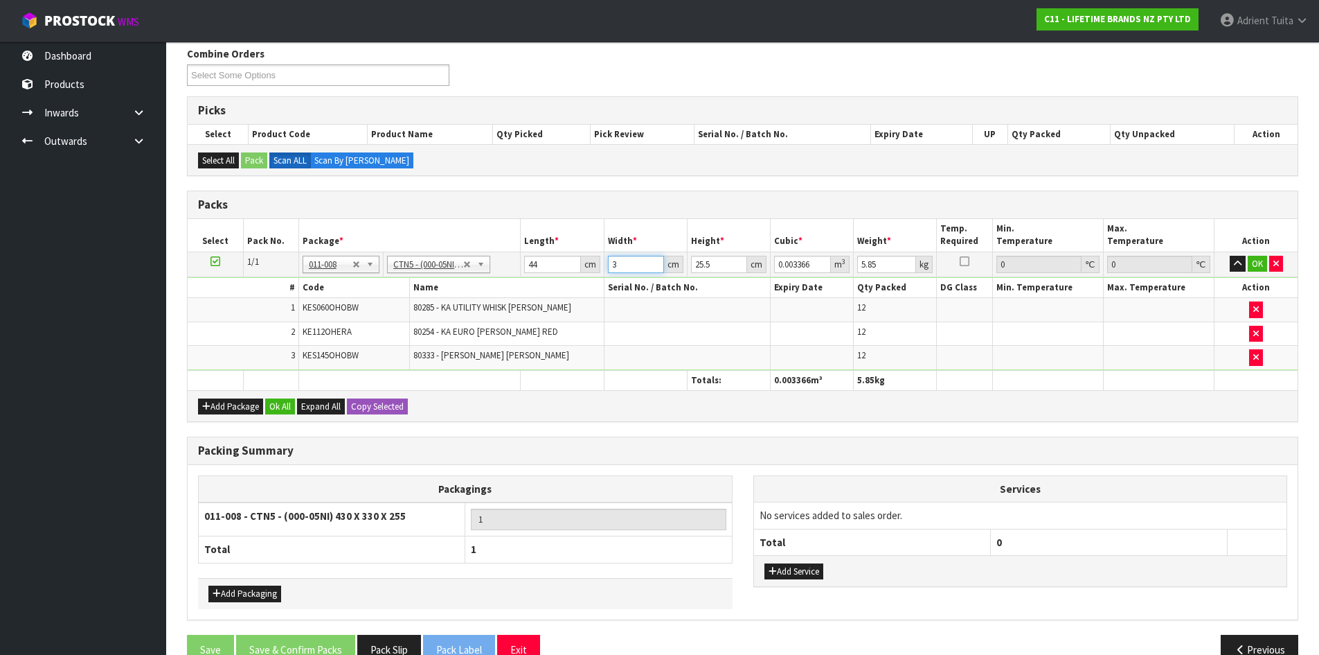
type input "0.038148"
type input "34"
type input "3"
type input "0.004488"
type input "38"
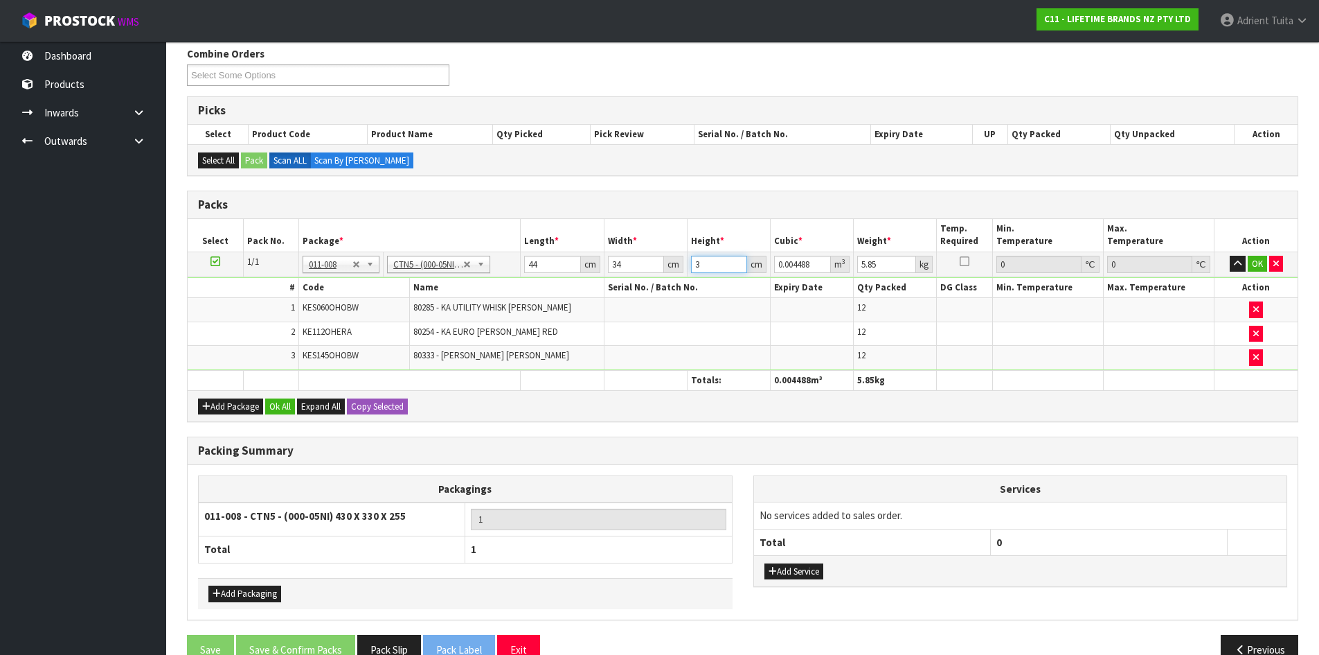
type input "0.056848"
type input "38"
type input "7"
click at [1256, 258] on button "OK" at bounding box center [1257, 264] width 19 height 17
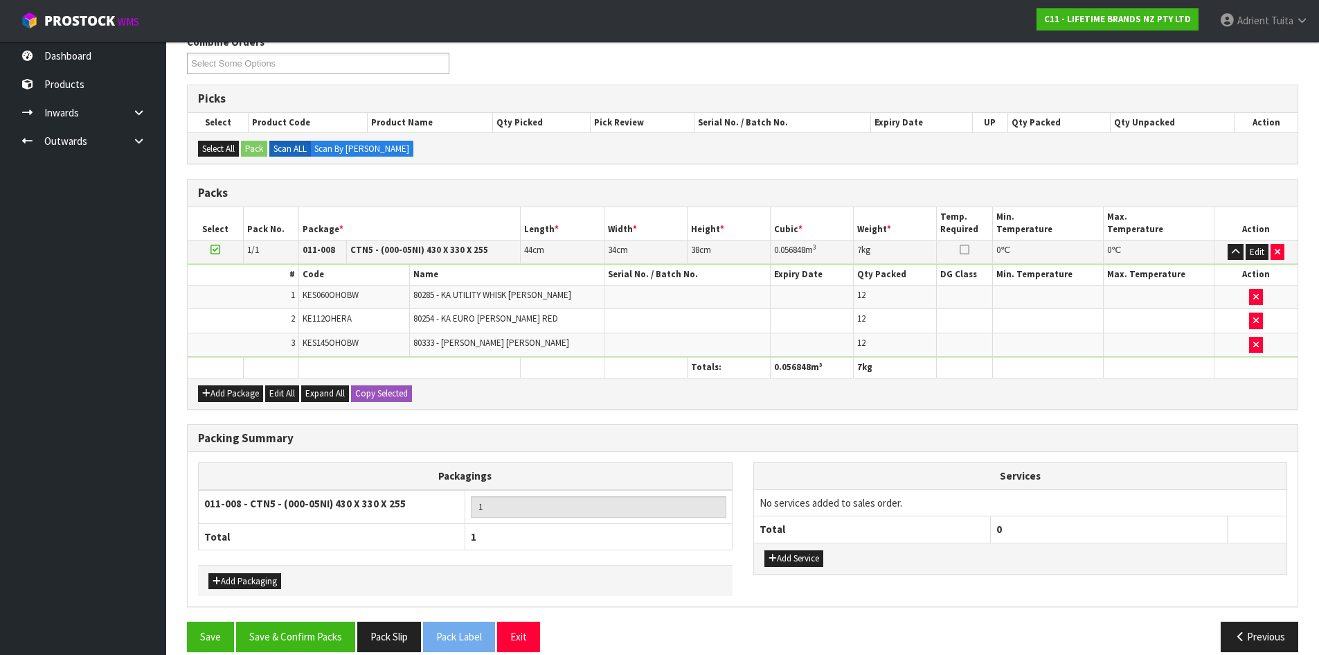
scroll to position [207, 0]
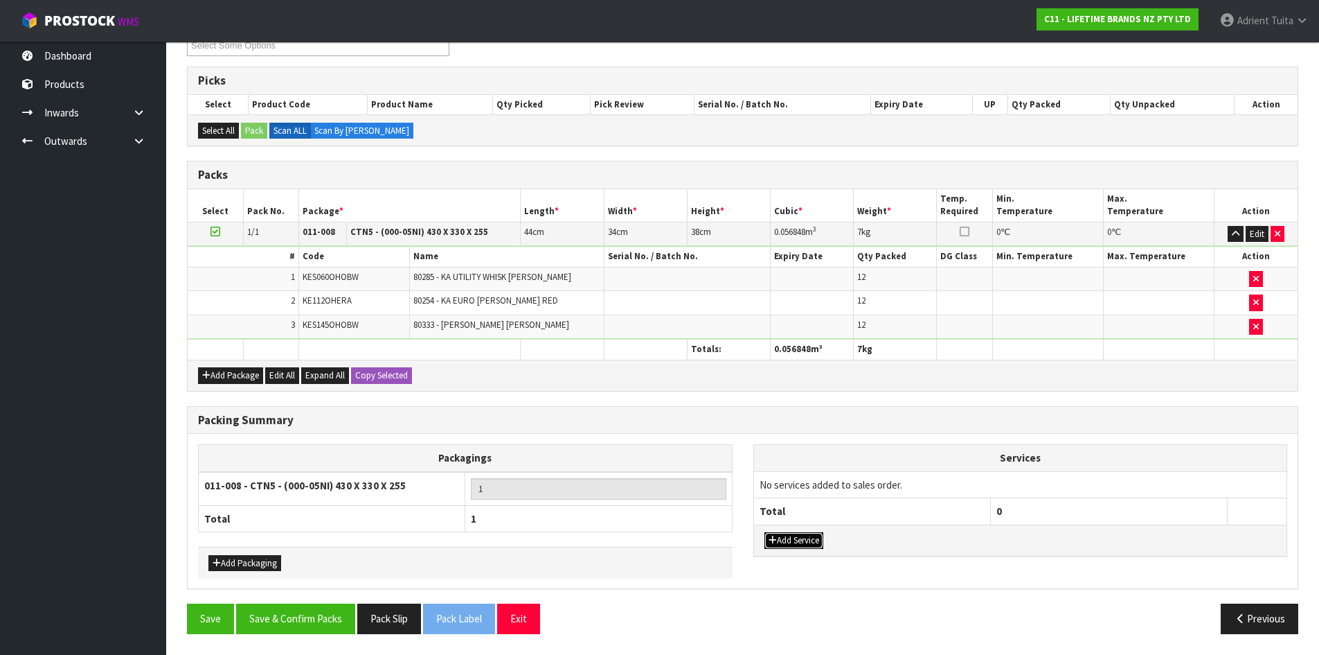
drag, startPoint x: 794, startPoint y: 540, endPoint x: 791, endPoint y: 497, distance: 43.1
click at [794, 531] on div "Add Service" at bounding box center [1020, 539] width 533 height 31
drag, startPoint x: 781, startPoint y: 549, endPoint x: 783, endPoint y: 536, distance: 12.5
click at [783, 544] on div "Add Service" at bounding box center [1020, 539] width 533 height 31
drag, startPoint x: 779, startPoint y: 542, endPoint x: 787, endPoint y: 504, distance: 38.3
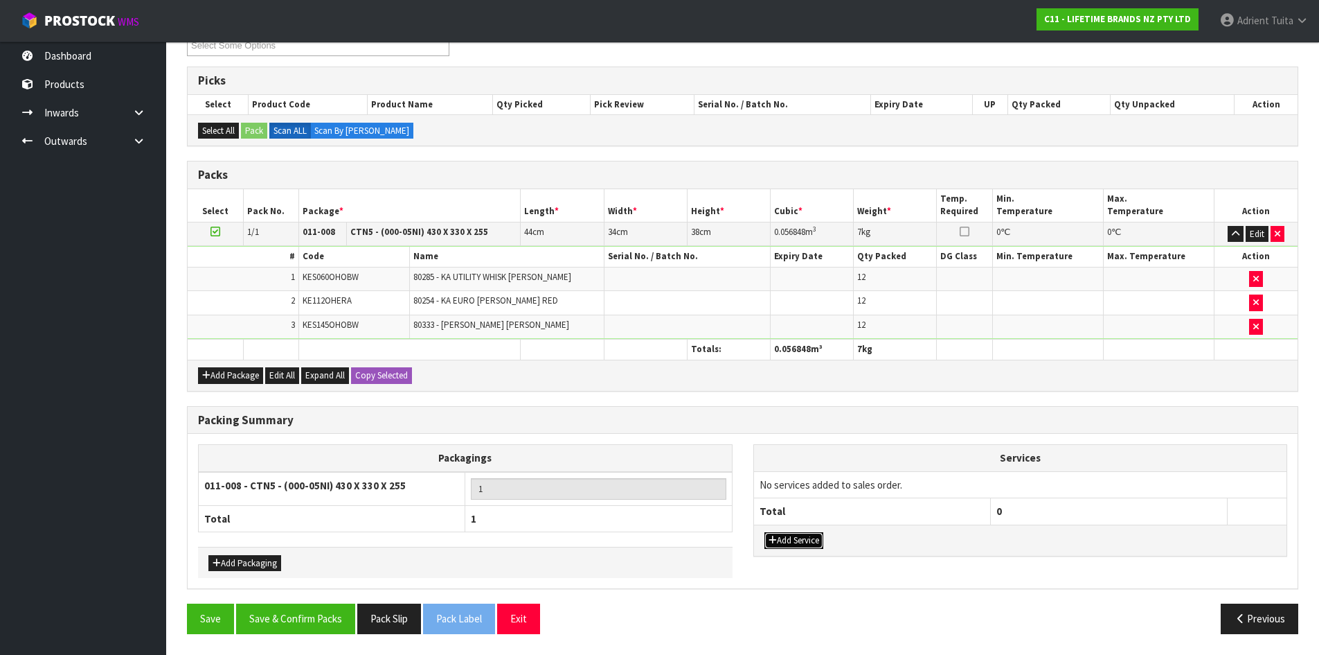
click at [779, 540] on button "Add Service" at bounding box center [794, 540] width 59 height 17
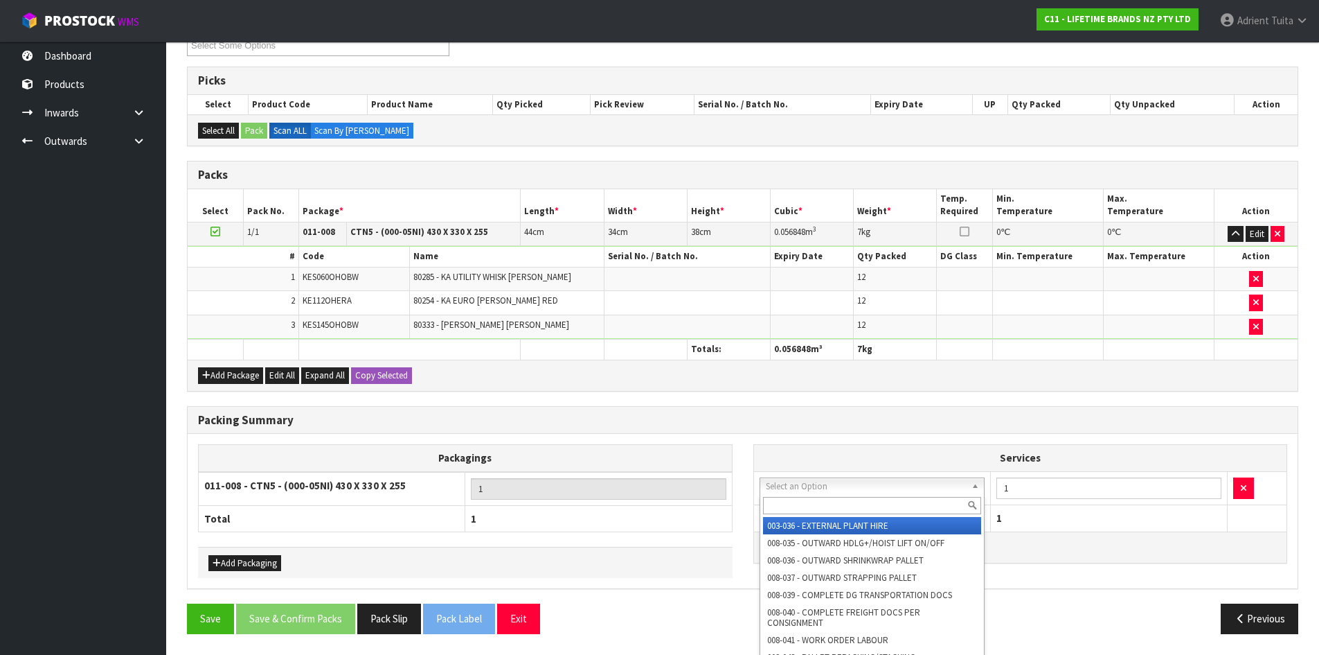
drag, startPoint x: 792, startPoint y: 492, endPoint x: 792, endPoint y: 505, distance: 13.2
click at [792, 505] on input "text" at bounding box center [872, 505] width 219 height 17
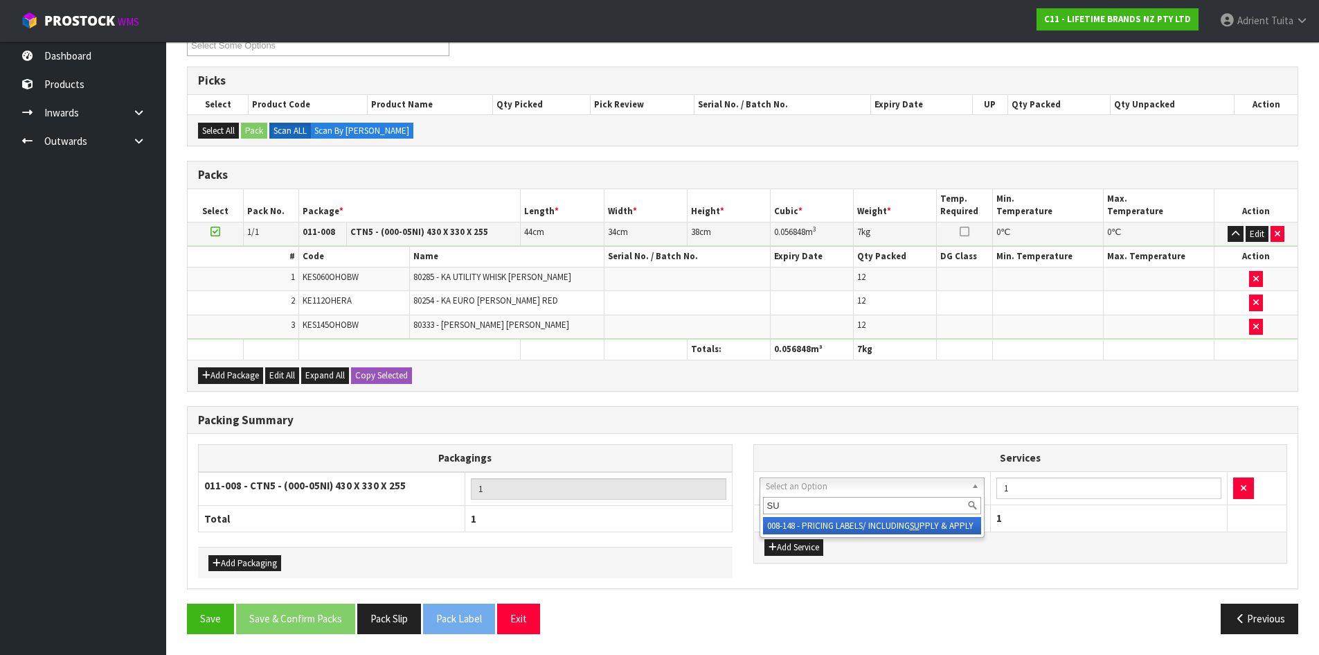
type input "SU"
drag, startPoint x: 779, startPoint y: 524, endPoint x: 824, endPoint y: 514, distance: 46.7
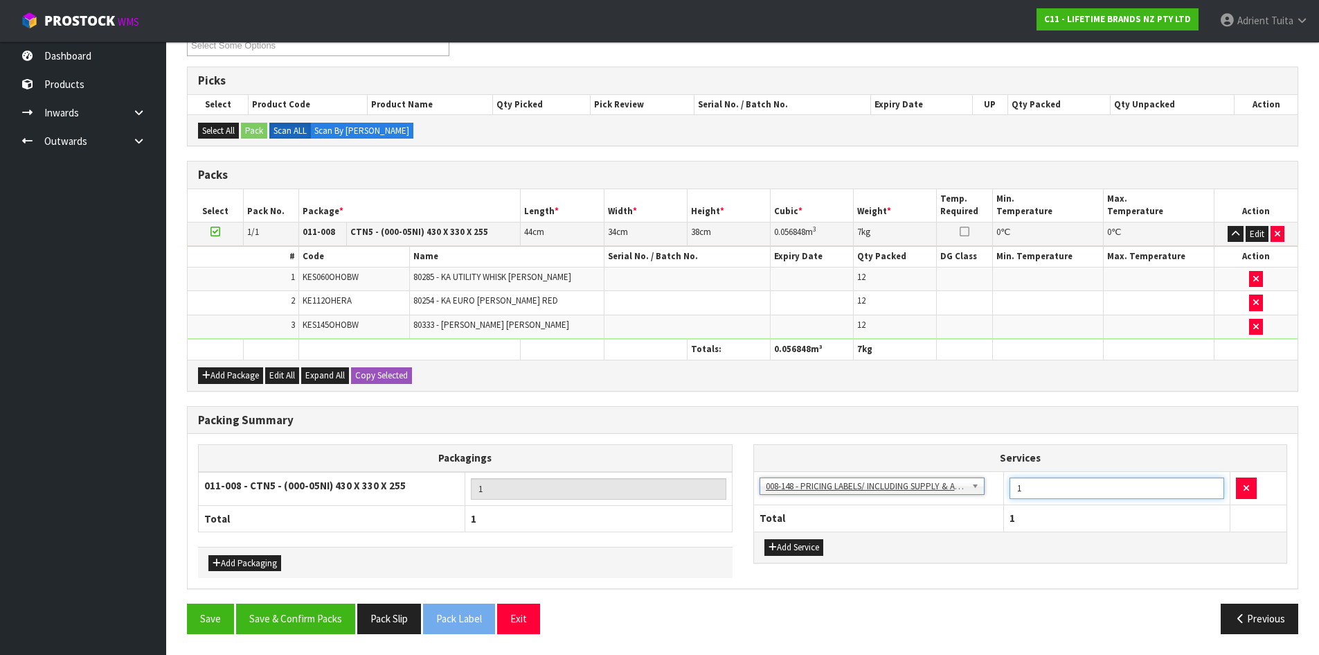
click at [1028, 483] on input "1" at bounding box center [1117, 487] width 215 height 21
type input "36"
click at [338, 608] on button "Save & Confirm Packs" at bounding box center [295, 618] width 119 height 30
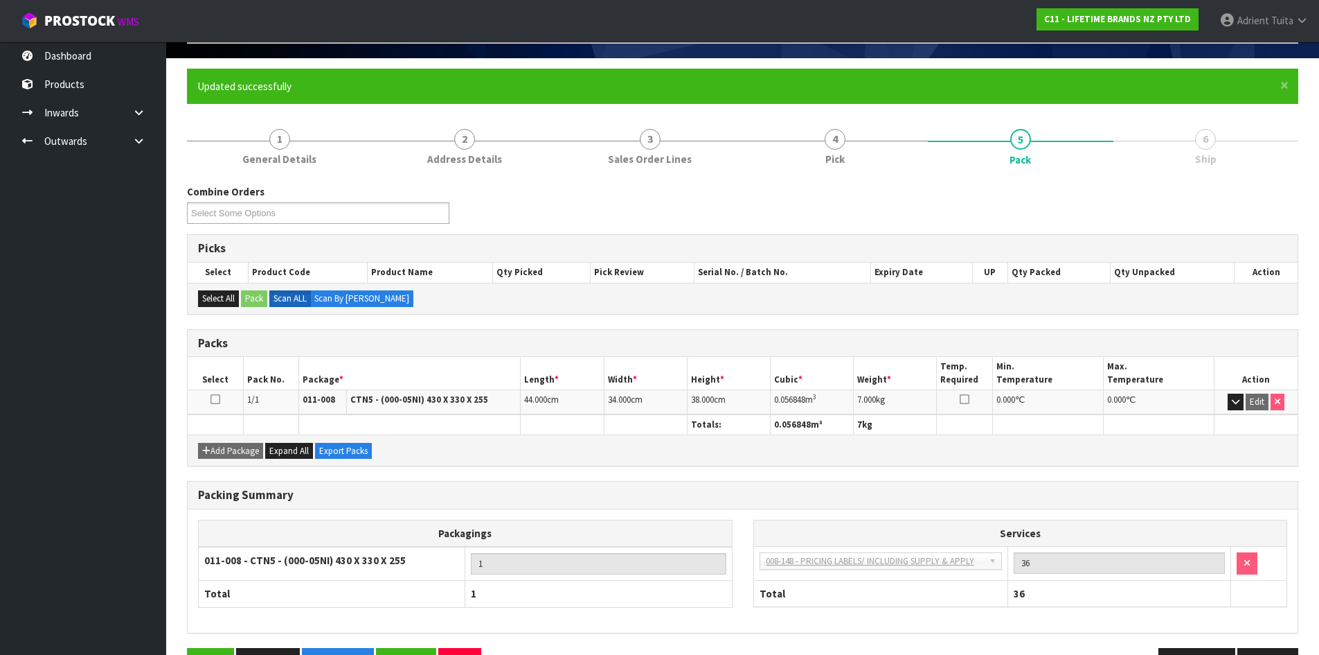
scroll to position [133, 0]
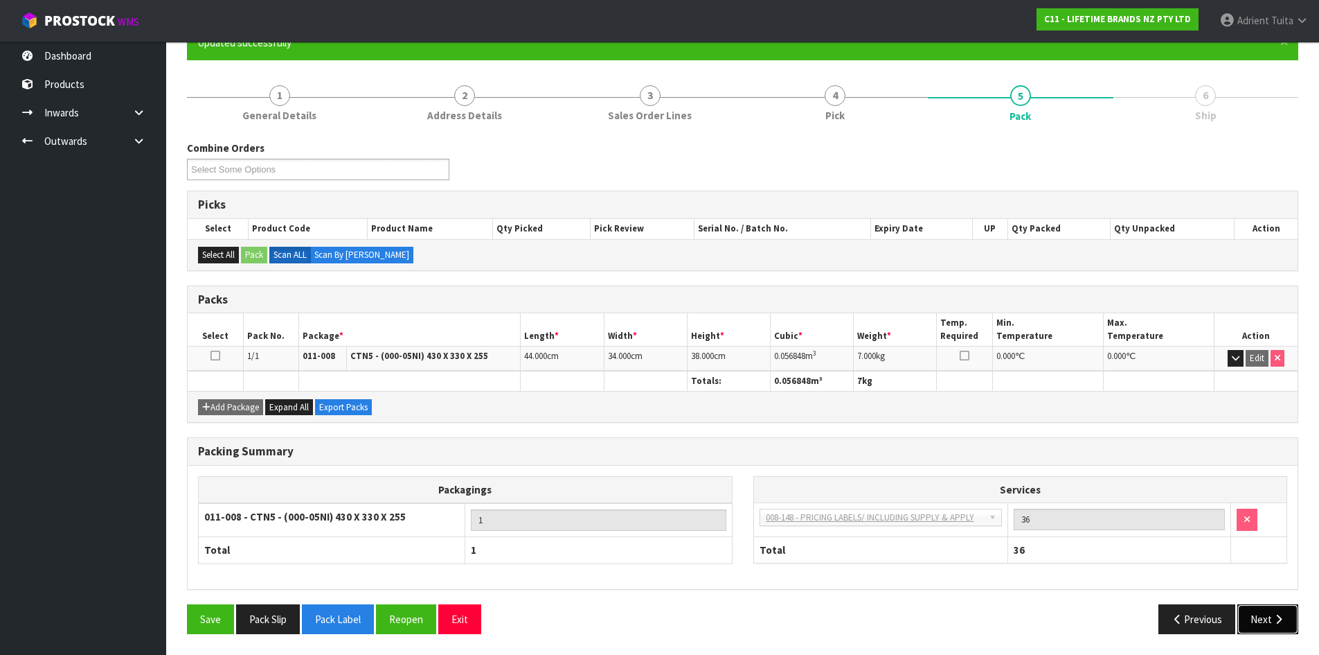
click at [1258, 610] on button "Next" at bounding box center [1268, 619] width 61 height 30
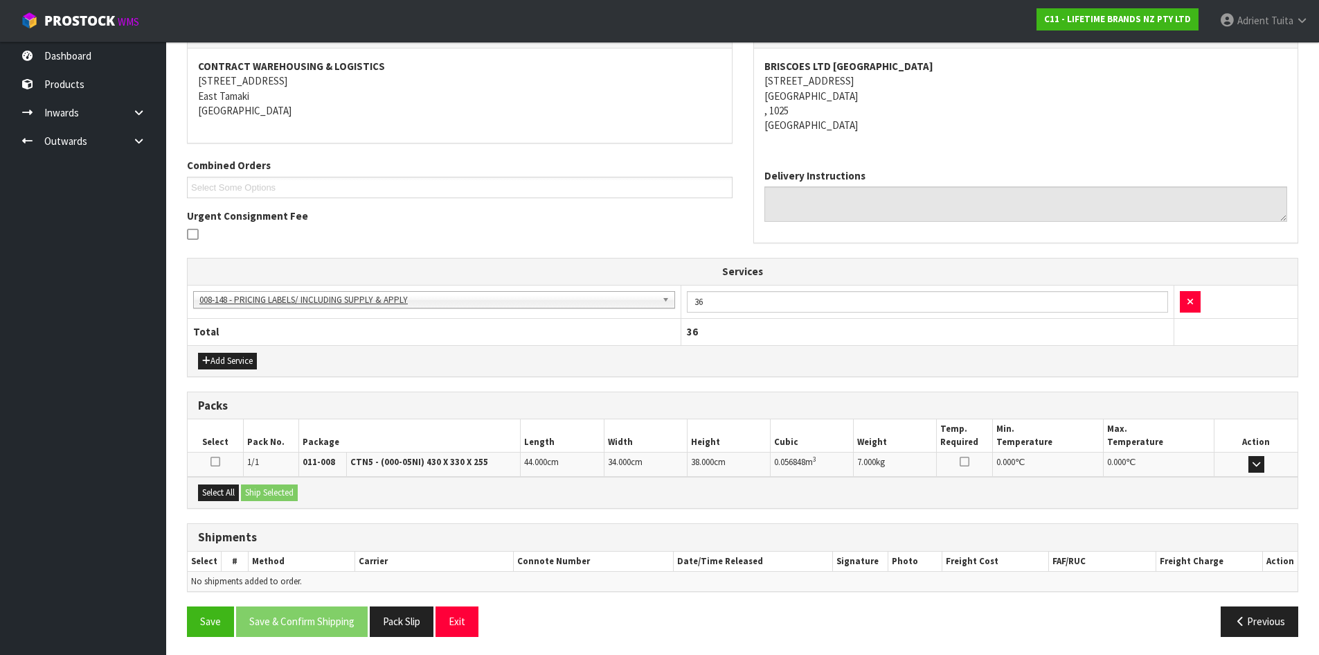
scroll to position [256, 0]
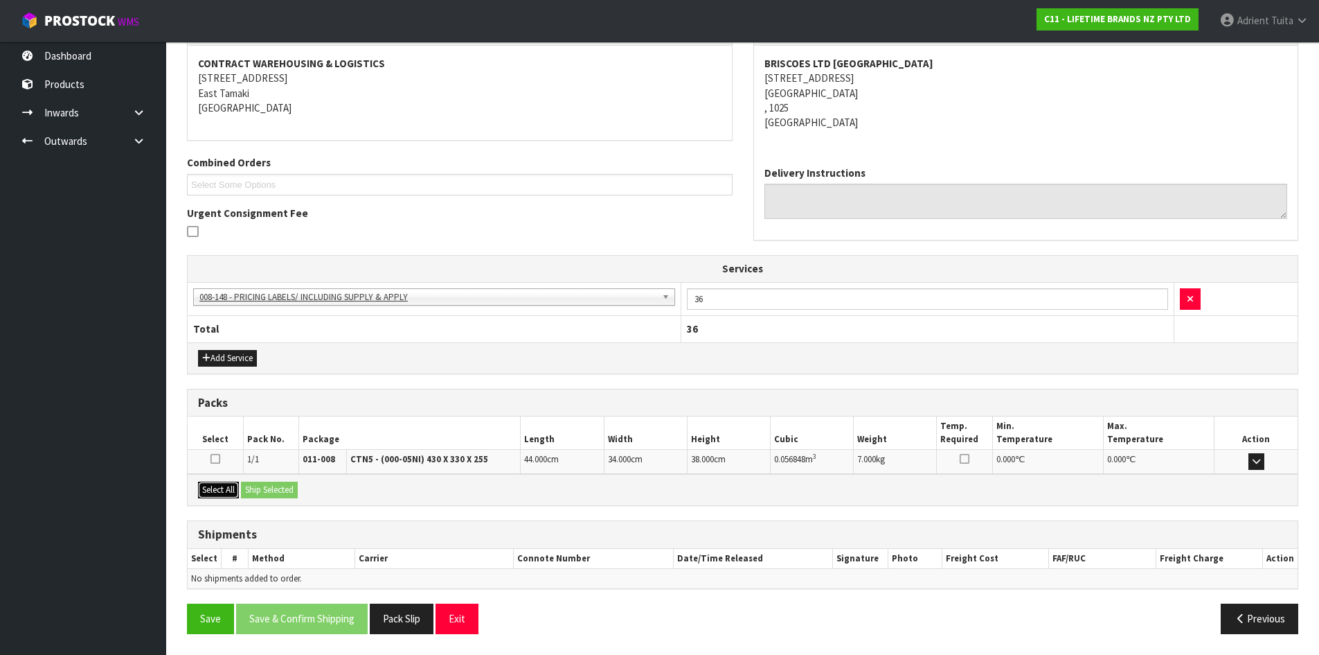
drag, startPoint x: 207, startPoint y: 482, endPoint x: 238, endPoint y: 481, distance: 30.5
click at [213, 481] on button "Select All" at bounding box center [218, 489] width 41 height 17
click at [258, 480] on div "Select All Ship Selected" at bounding box center [743, 489] width 1110 height 31
click at [263, 491] on button "Ship Selected" at bounding box center [269, 489] width 57 height 17
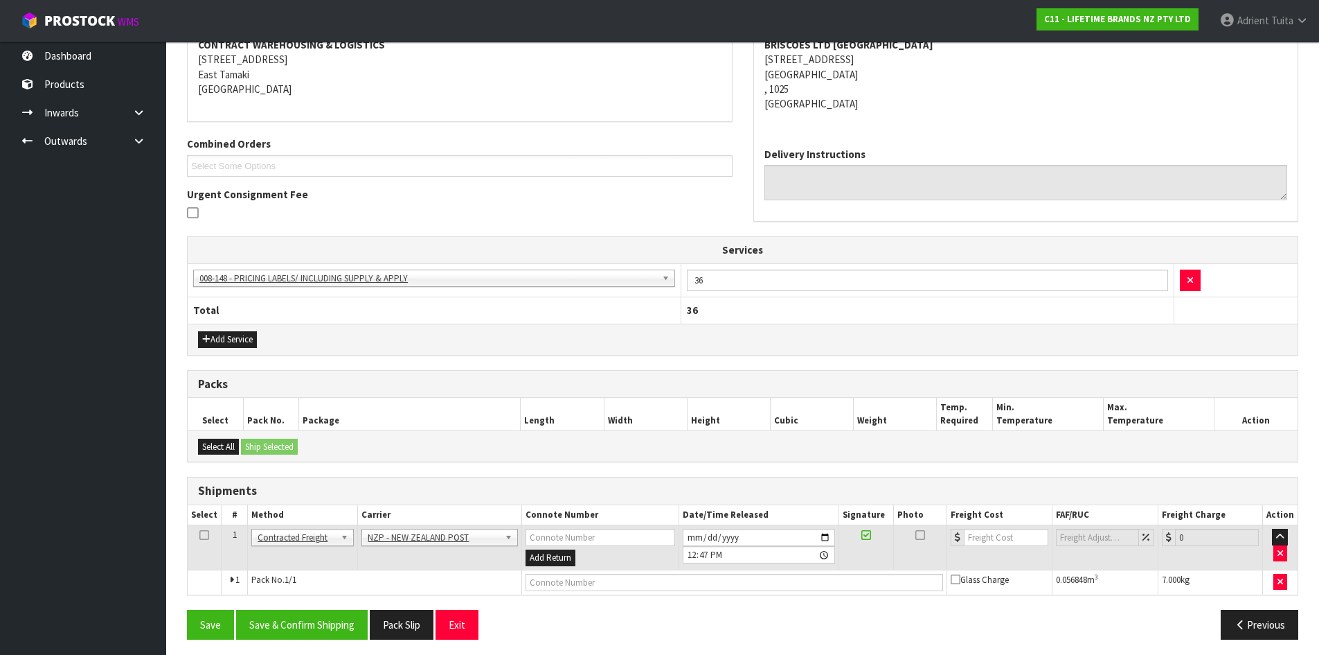
scroll to position [281, 0]
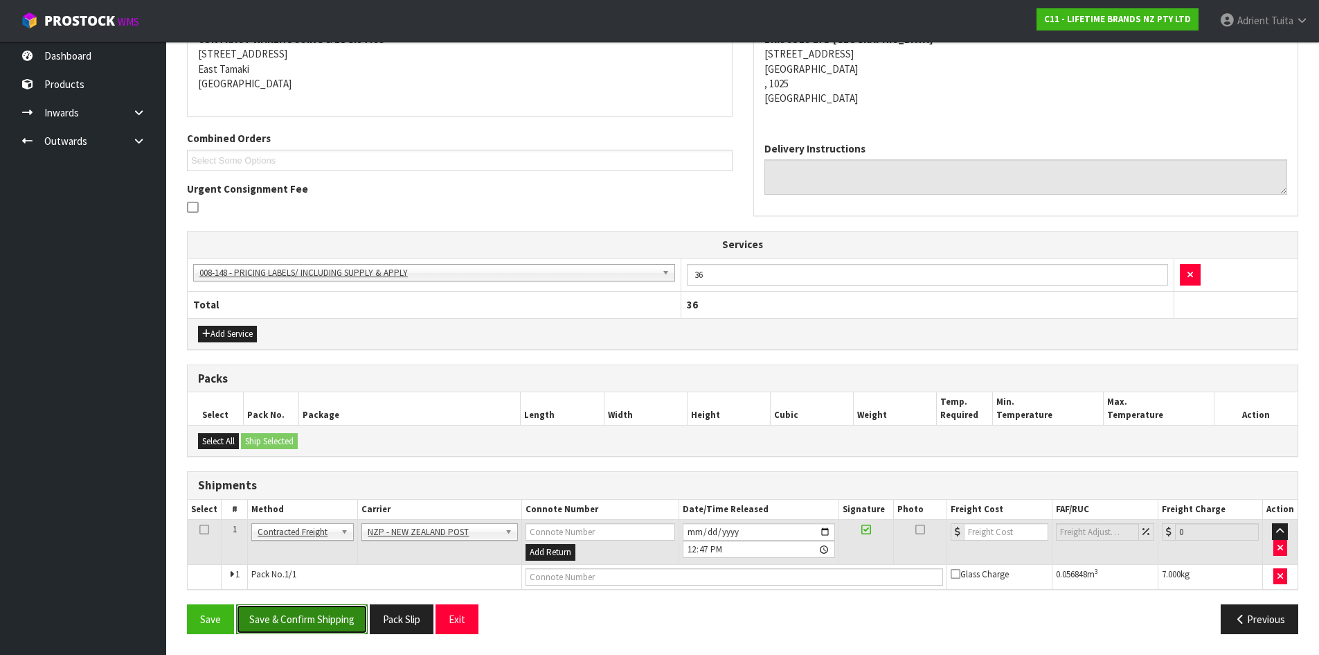
click at [332, 629] on button "Save & Confirm Shipping" at bounding box center [302, 619] width 132 height 30
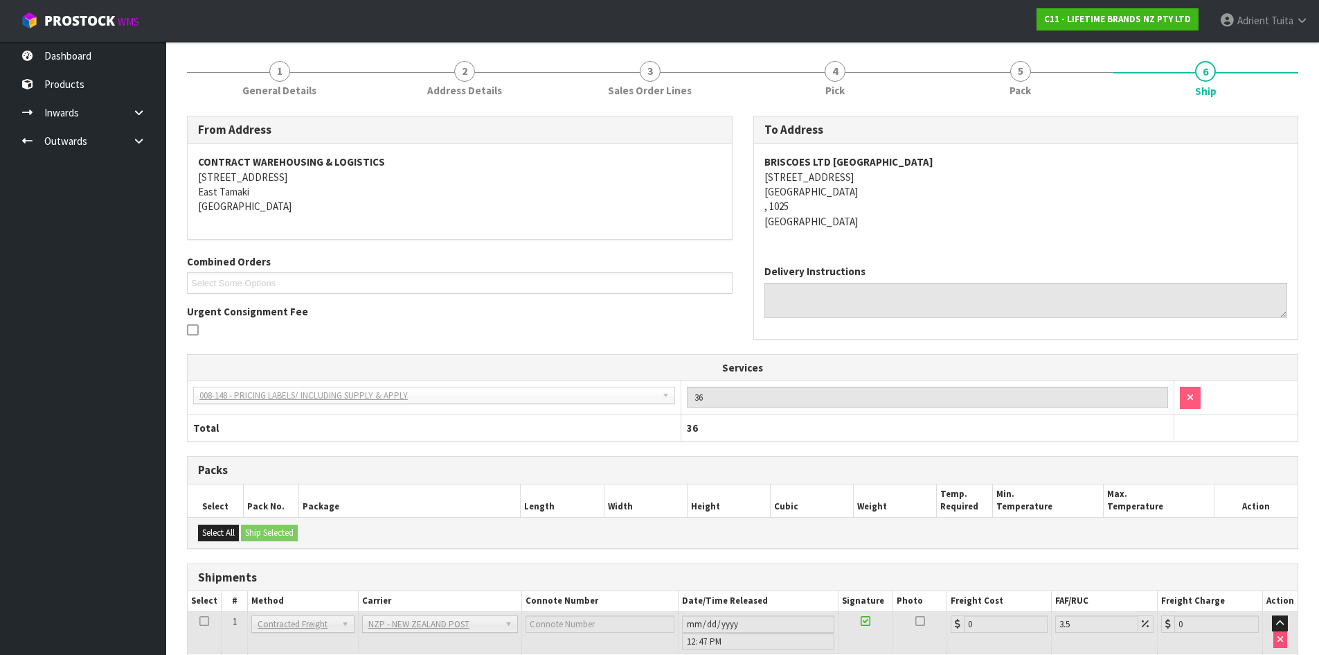
scroll to position [261, 0]
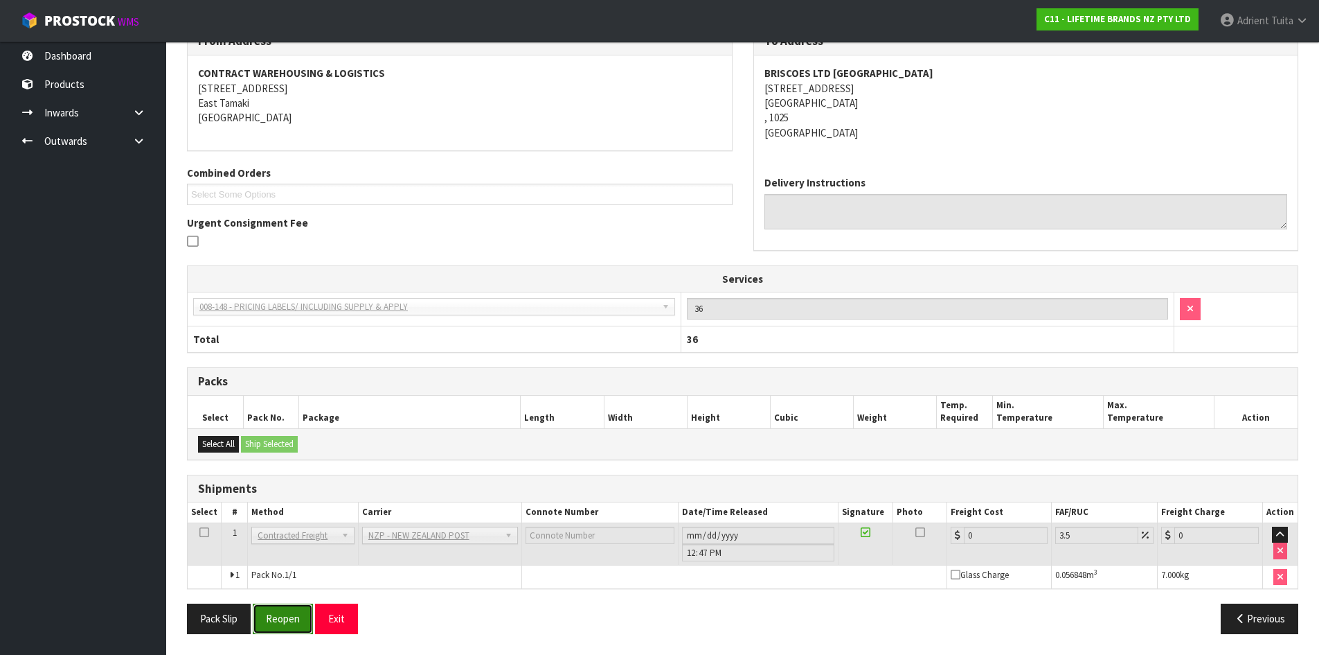
click at [296, 619] on button "Reopen" at bounding box center [283, 618] width 60 height 30
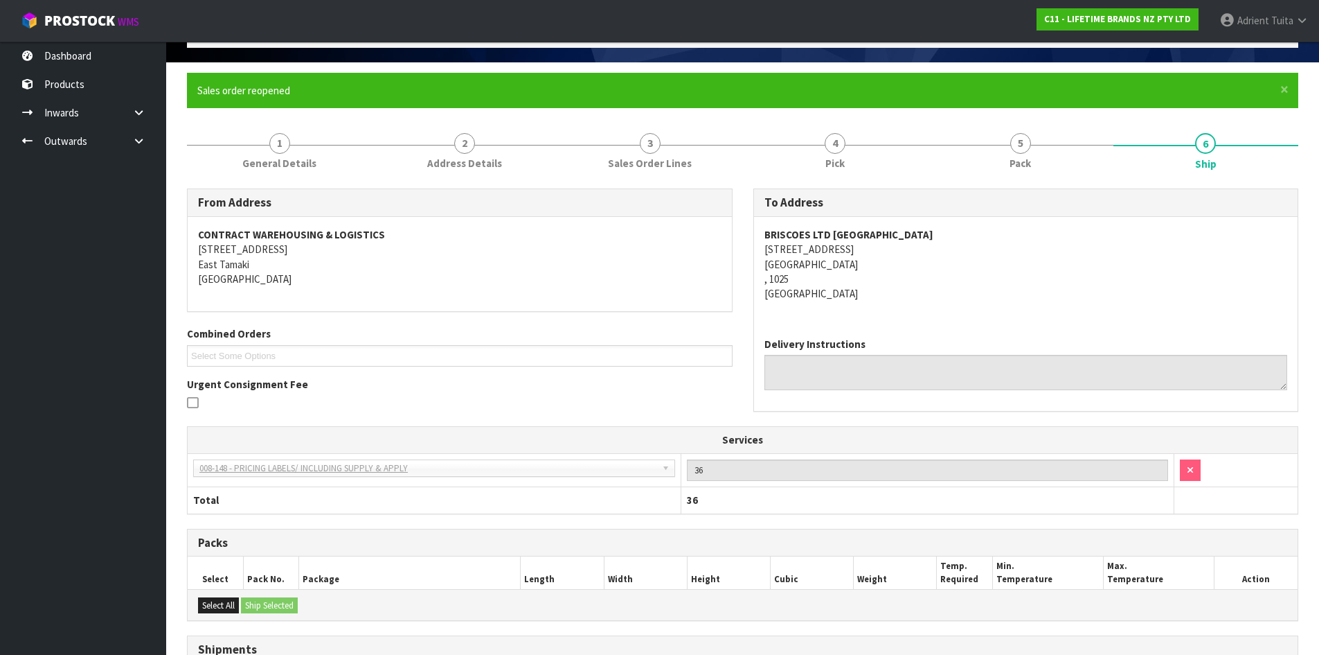
scroll to position [246, 0]
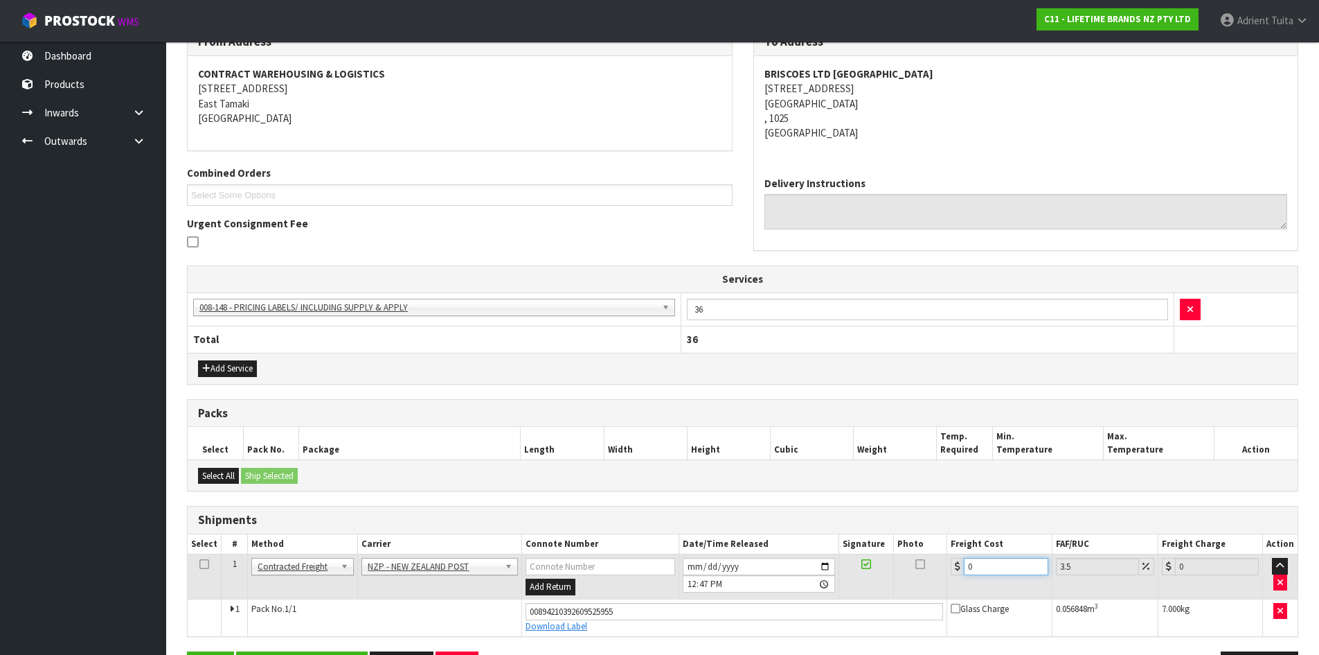
click at [975, 569] on input "0" at bounding box center [1006, 566] width 84 height 17
type input "4"
type input "4.14"
type input "4.3"
type input "4.45"
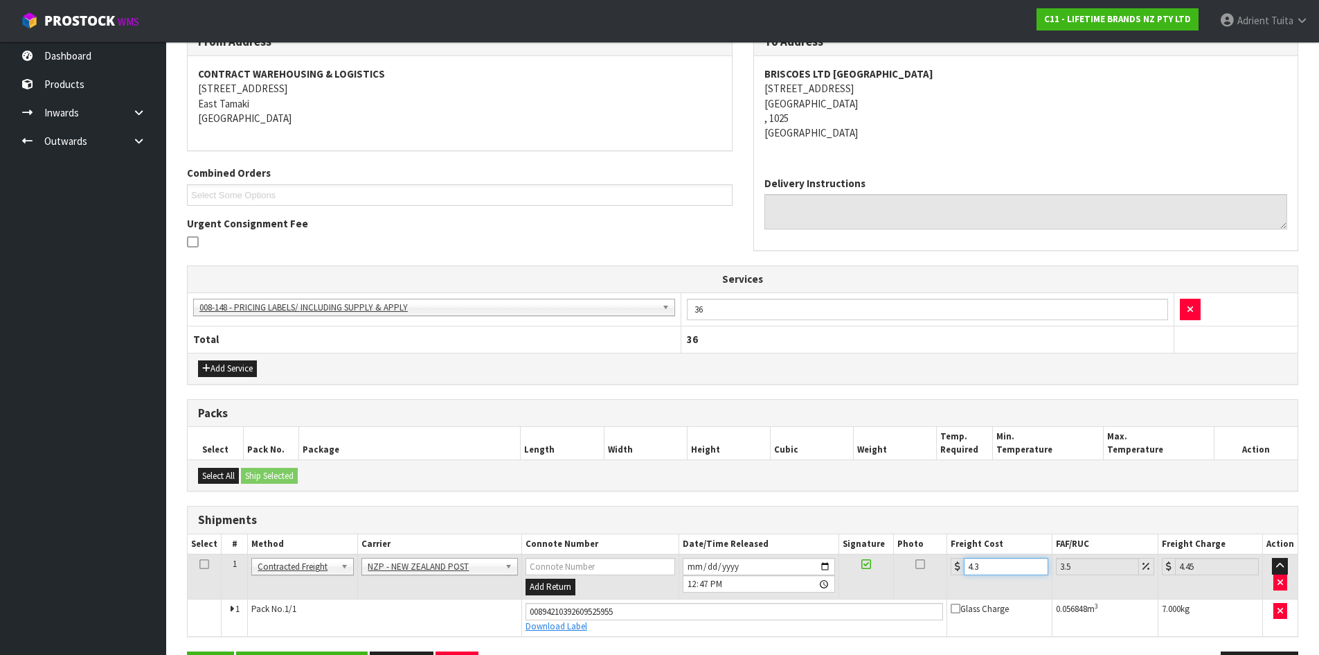
type input "4.33"
type input "4.48"
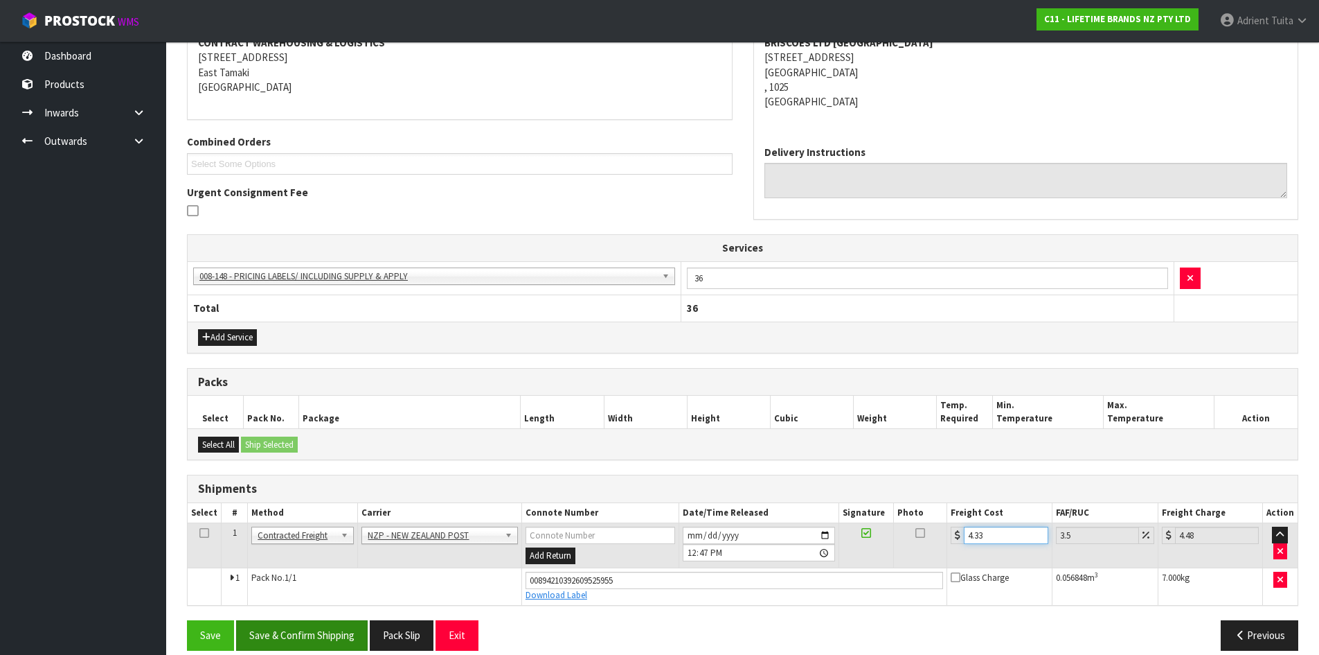
scroll to position [294, 0]
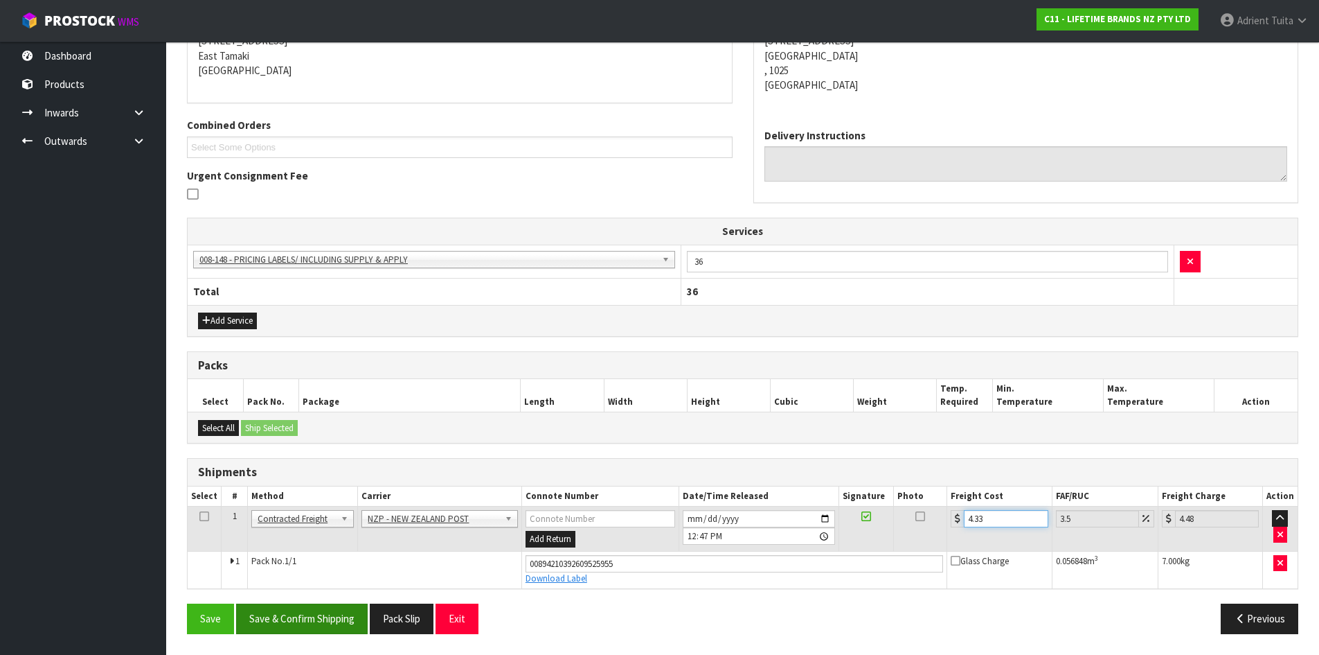
type input "4.33"
click at [303, 632] on button "Save & Confirm Shipping" at bounding box center [302, 618] width 132 height 30
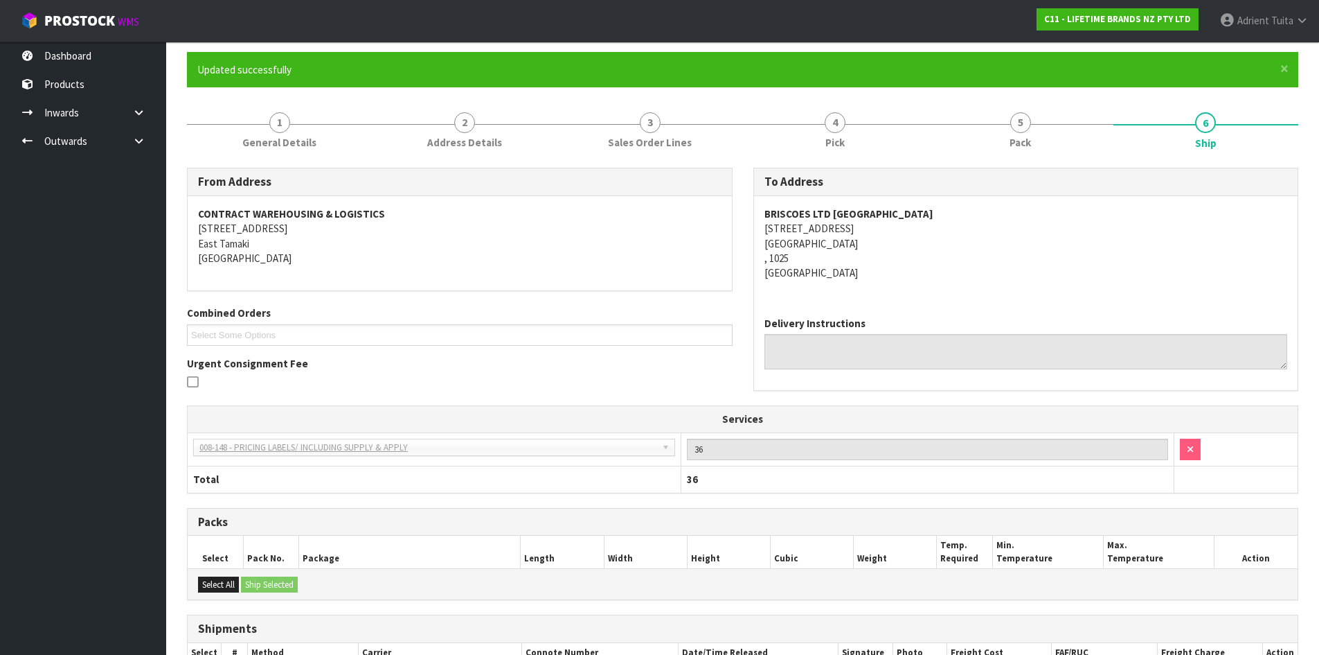
scroll to position [256, 0]
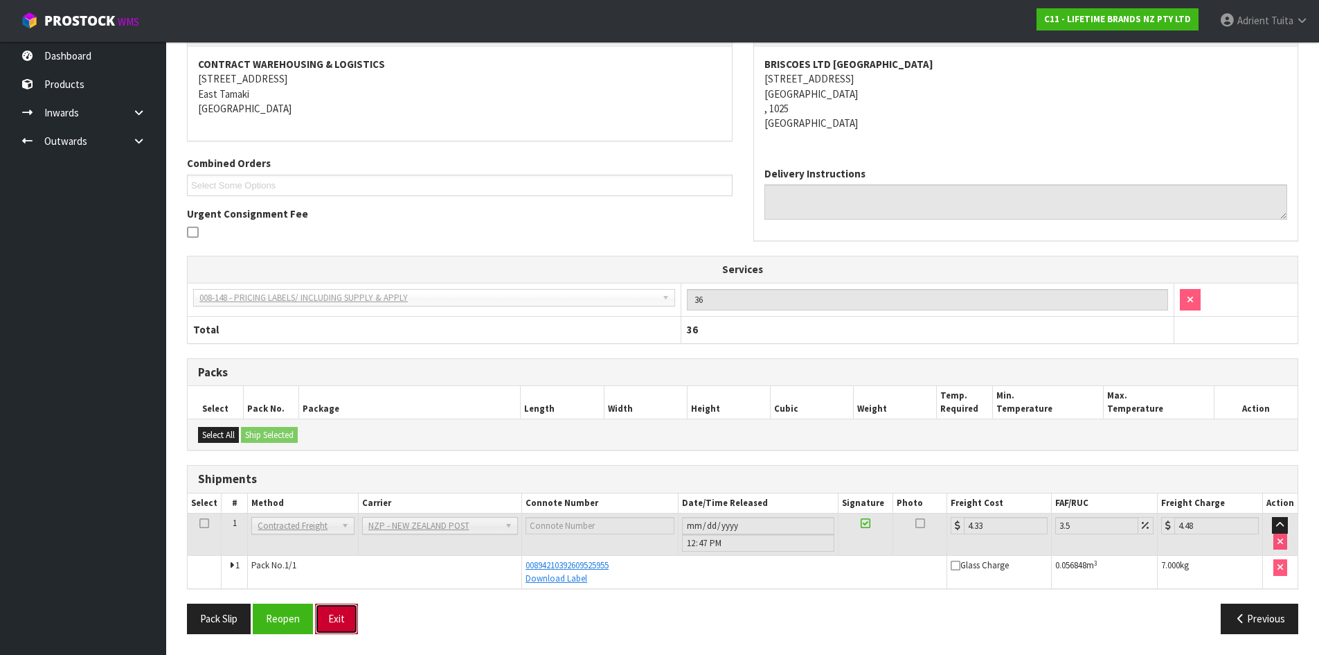
click at [328, 616] on button "Exit" at bounding box center [336, 618] width 43 height 30
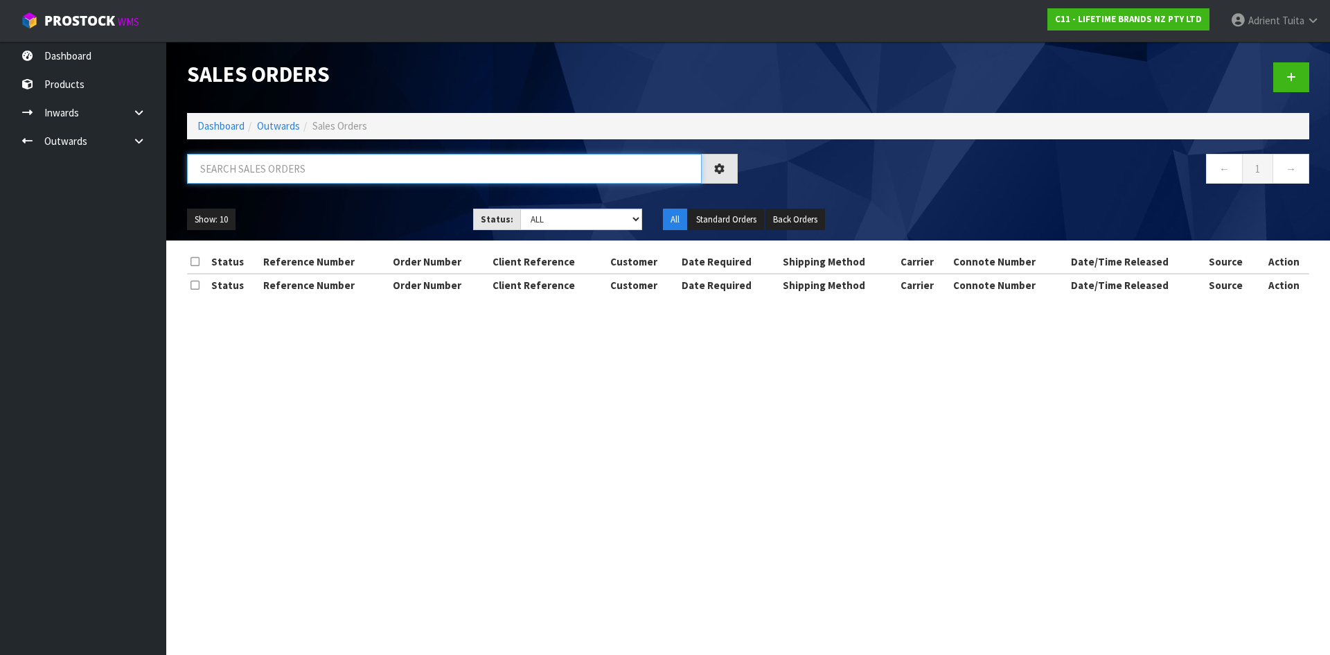
click at [237, 175] on input "text" at bounding box center [444, 169] width 515 height 30
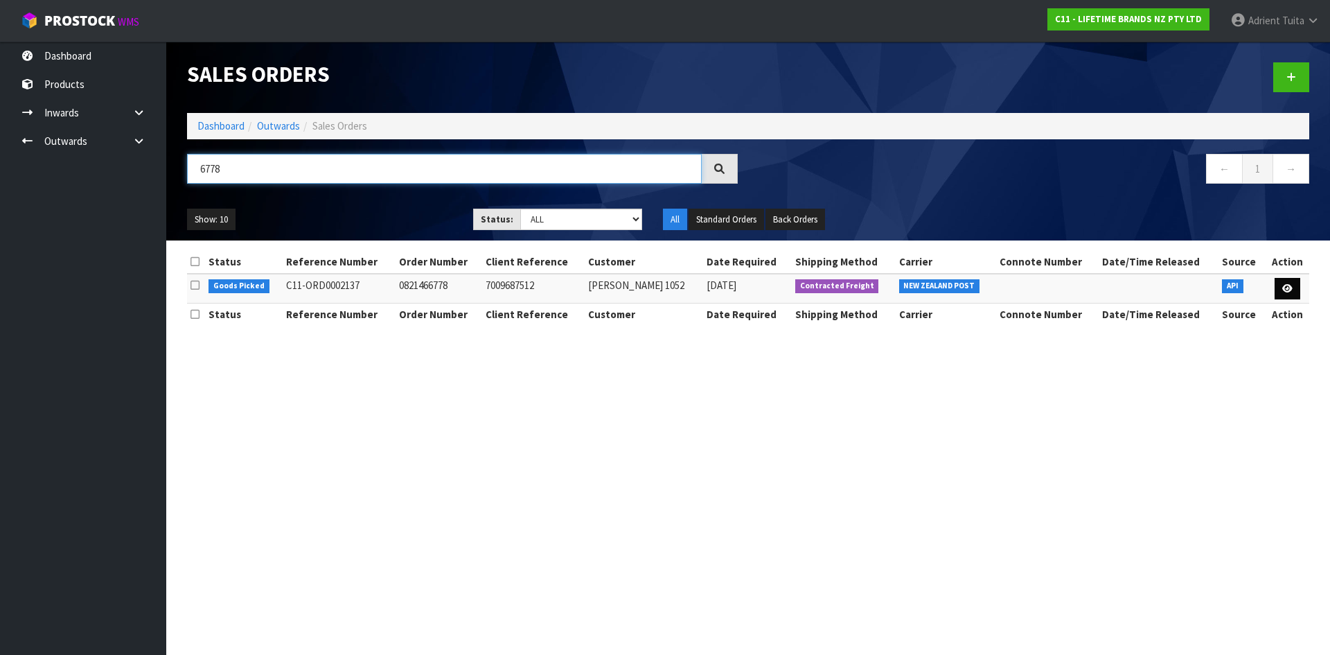
type input "6778"
click at [1286, 287] on icon at bounding box center [1287, 288] width 10 height 9
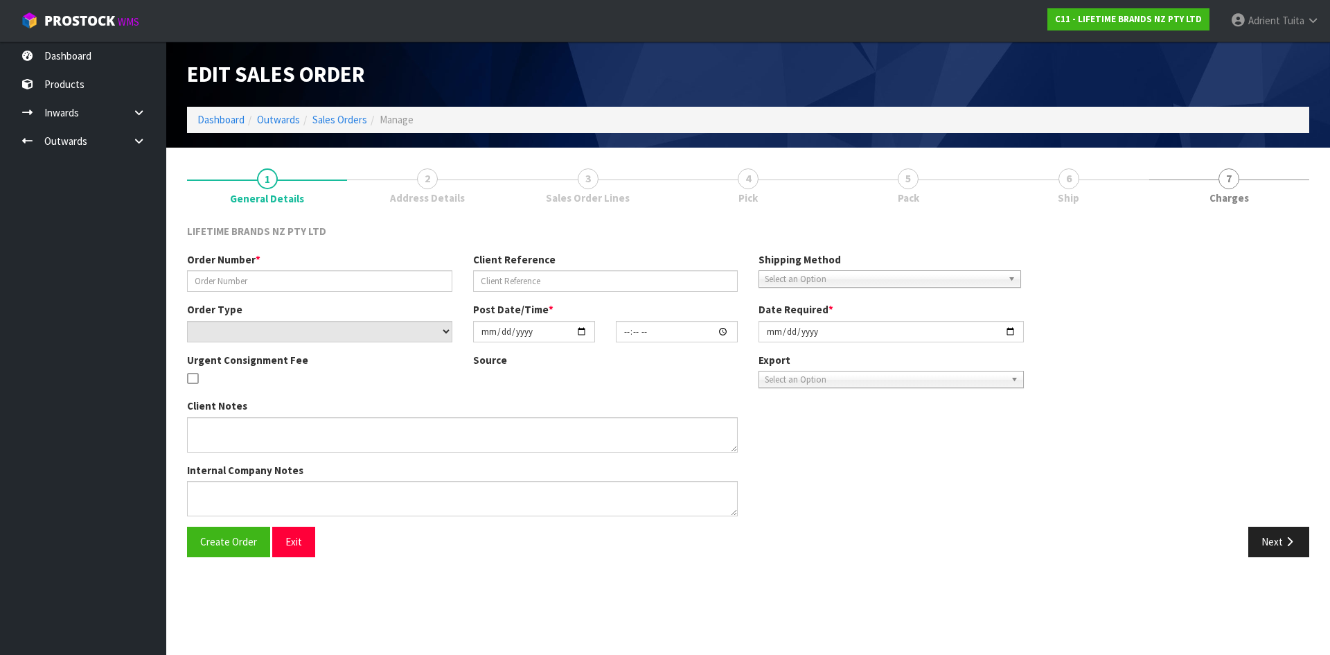
type input "0821466778"
type input "7009687512"
select select "number:0"
type input "[DATE]"
type input "10:44:36.000"
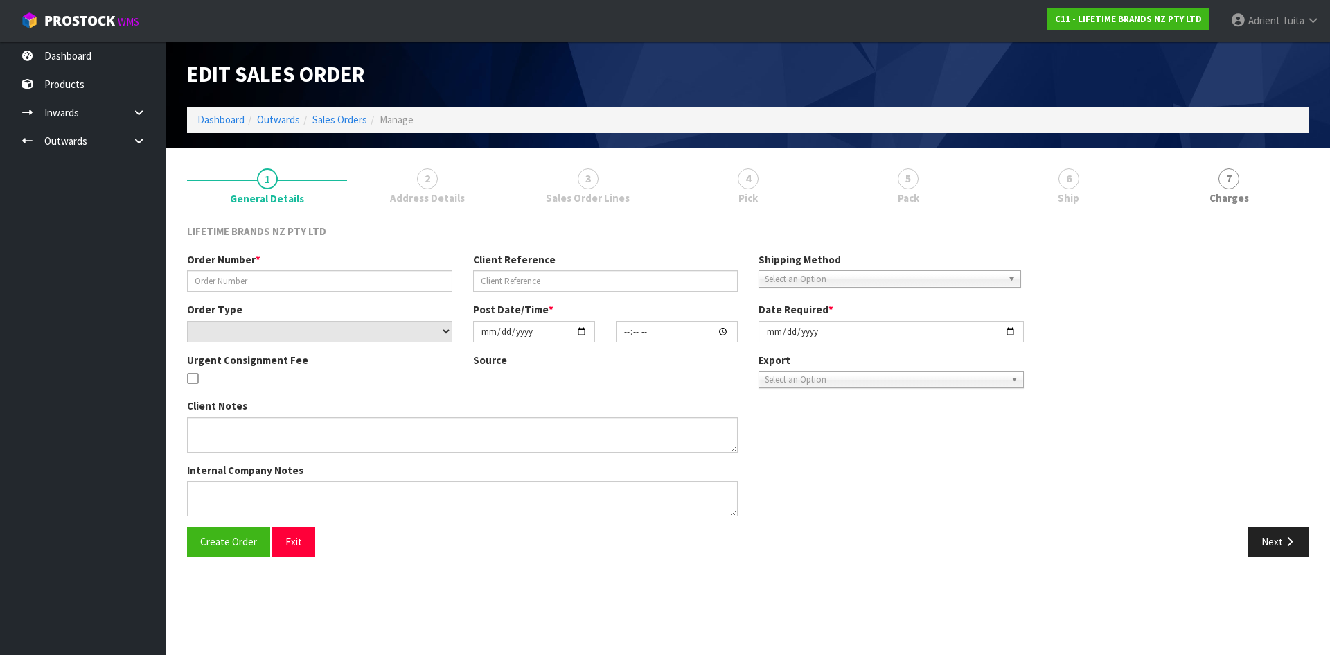
type input "[DATE]"
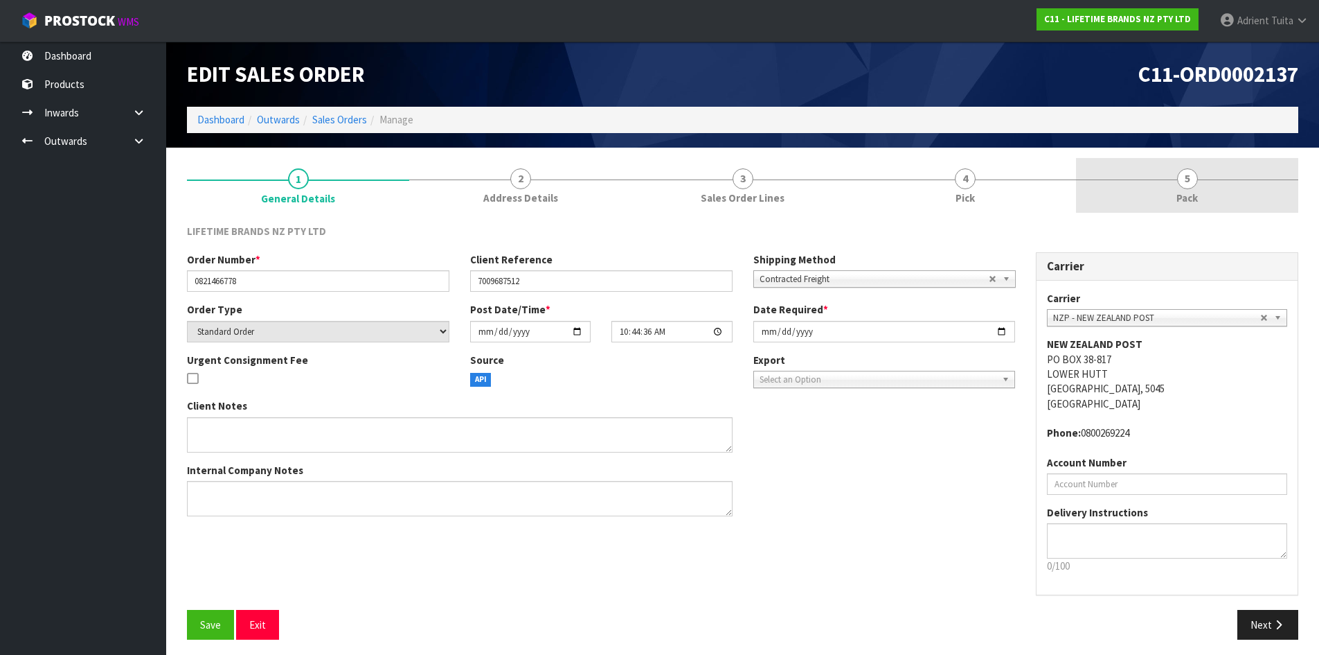
click at [1256, 195] on link "5 Pack" at bounding box center [1187, 185] width 222 height 55
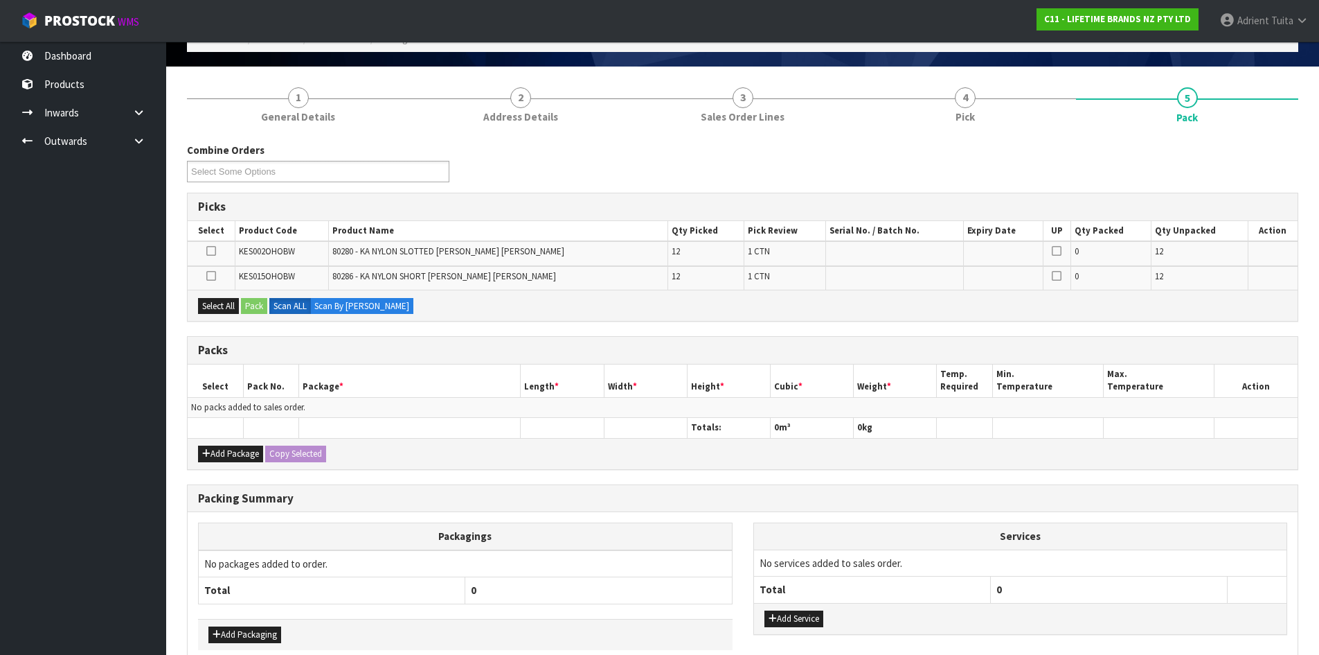
scroll to position [152, 0]
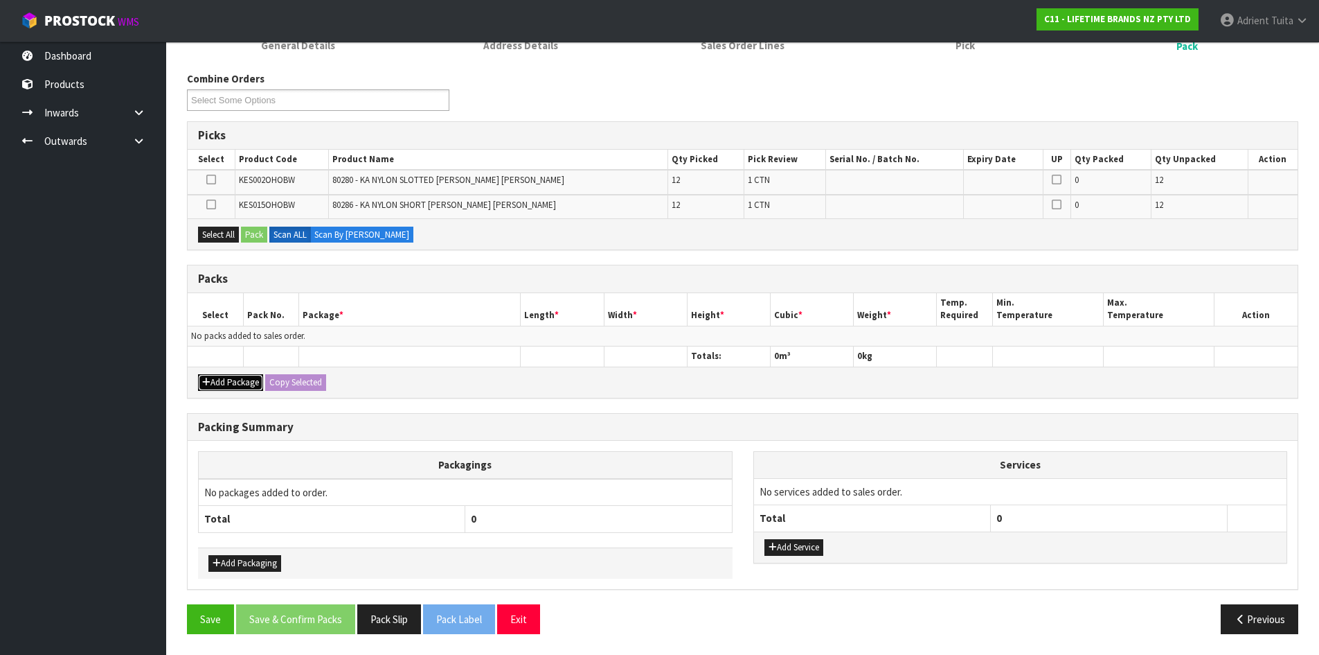
drag, startPoint x: 233, startPoint y: 385, endPoint x: 217, endPoint y: 350, distance: 38.1
click at [233, 381] on button "Add Package" at bounding box center [230, 382] width 65 height 17
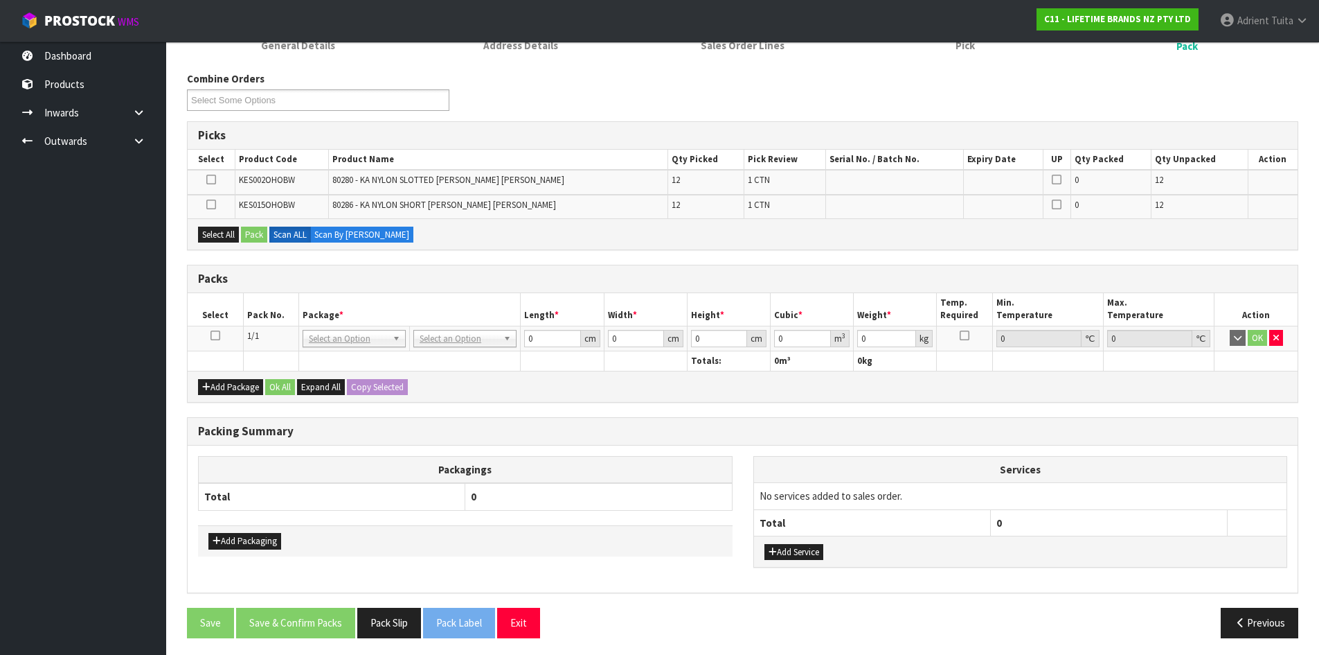
click at [216, 335] on icon at bounding box center [216, 335] width 10 height 1
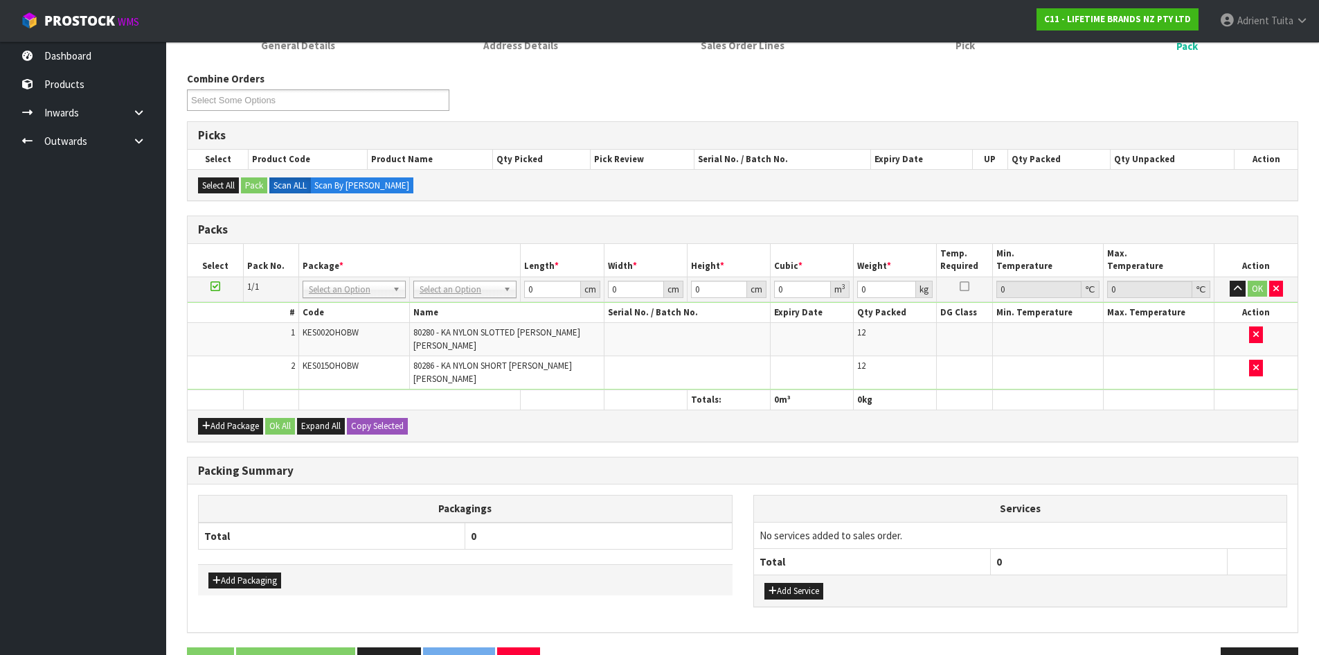
click at [432, 301] on tbody "1/1 NONE 007-001 007-002 007-004 007-009 007-013 007-014 007-015 007-017 007-01…" at bounding box center [743, 332] width 1110 height 113
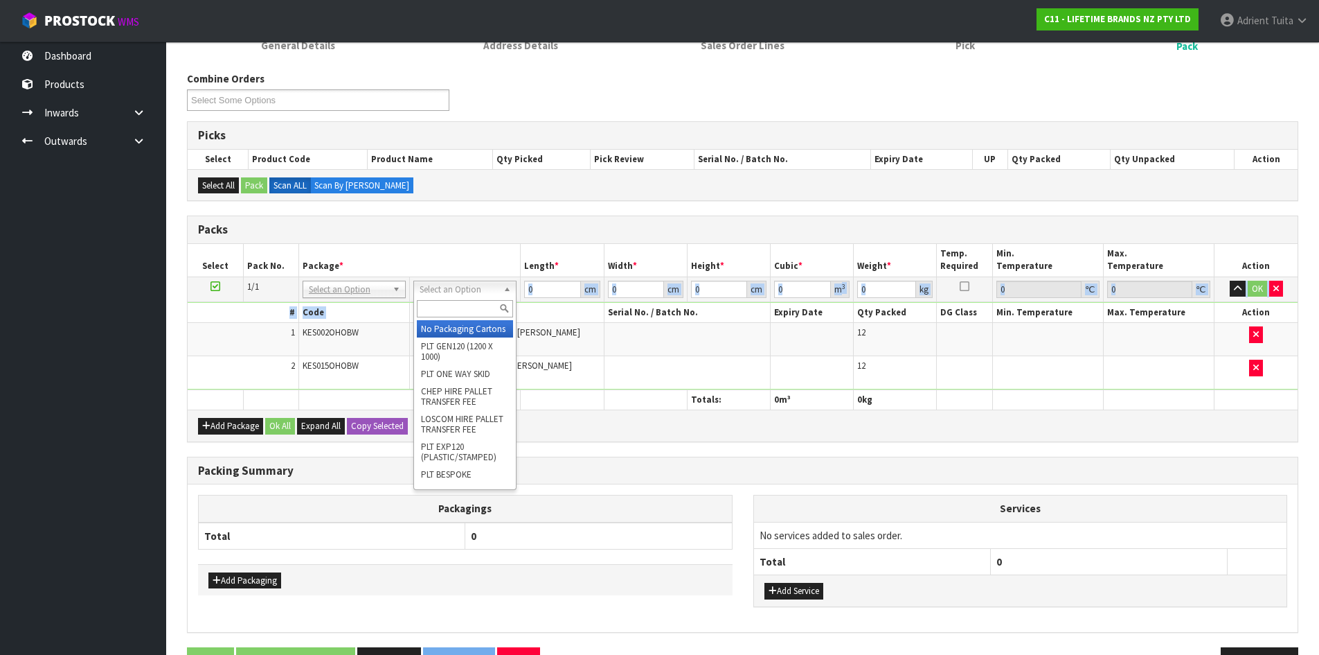
drag, startPoint x: 438, startPoint y: 290, endPoint x: 436, endPoint y: 306, distance: 16.8
click at [436, 306] on input "text" at bounding box center [465, 308] width 96 height 17
type input "CTN7"
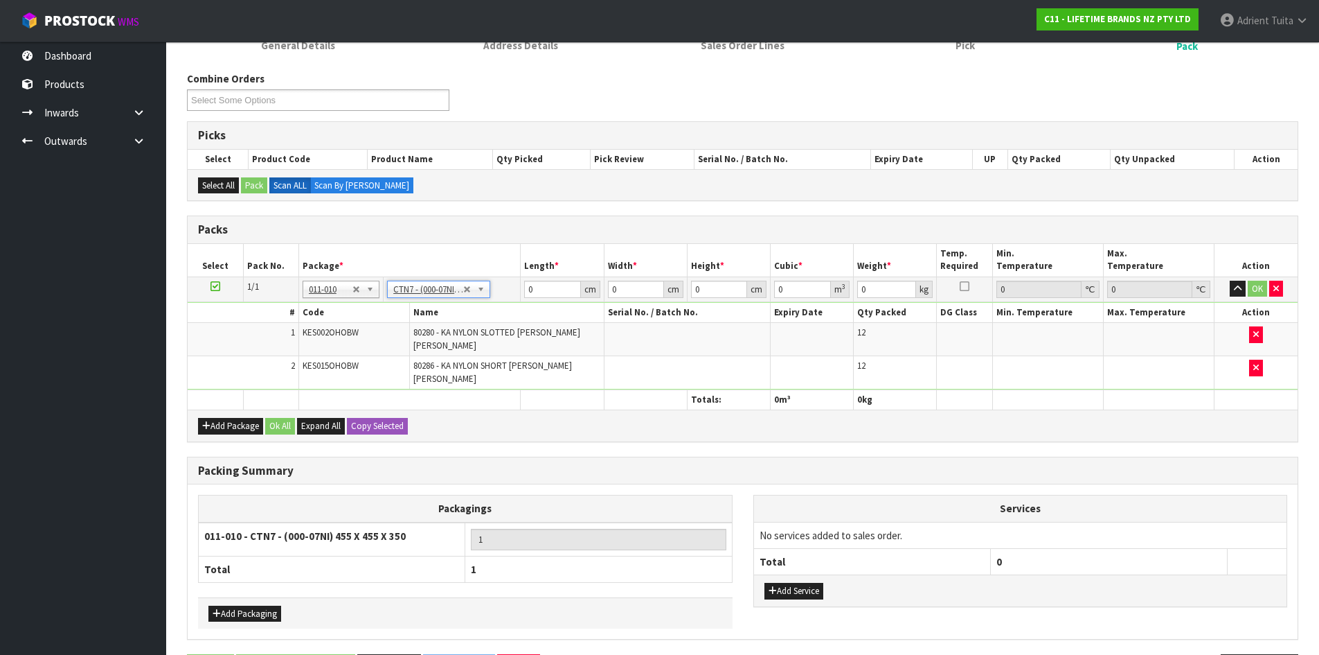
type input "45.5"
type input "35"
type input "0.072459"
type input "6.28"
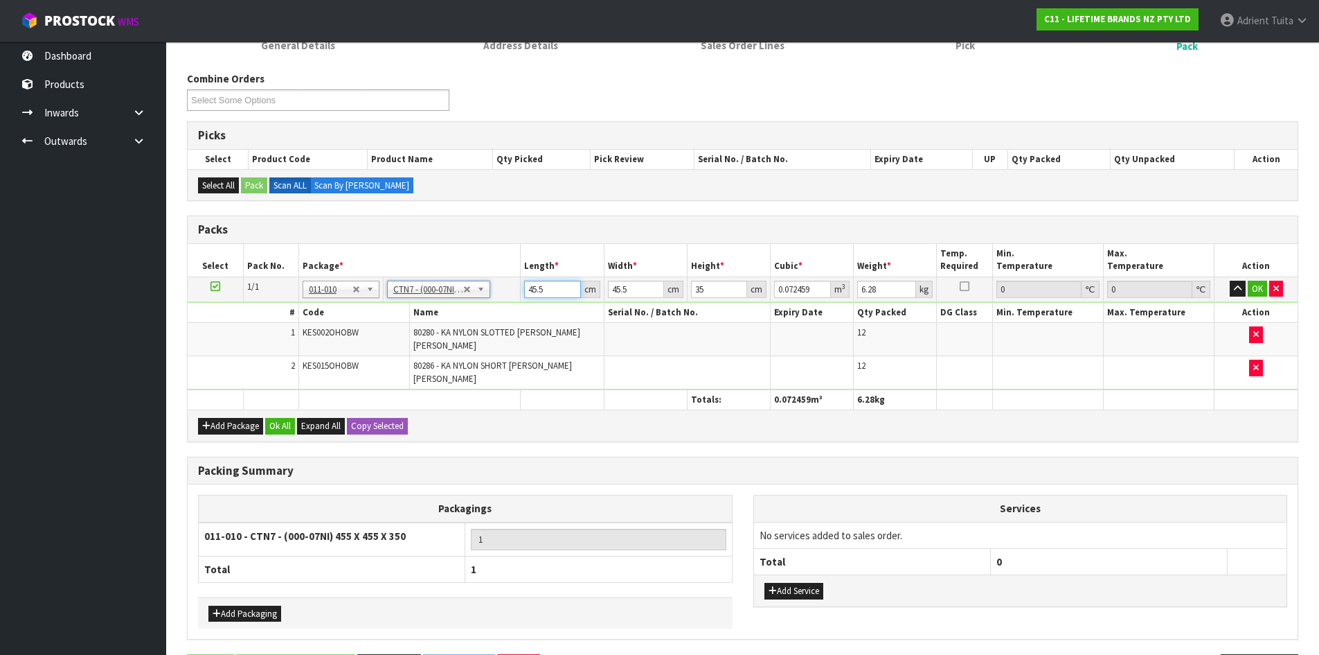
click at [534, 287] on input "45.5" at bounding box center [552, 289] width 56 height 17
type input "4"
type input "0.00637"
type input "47"
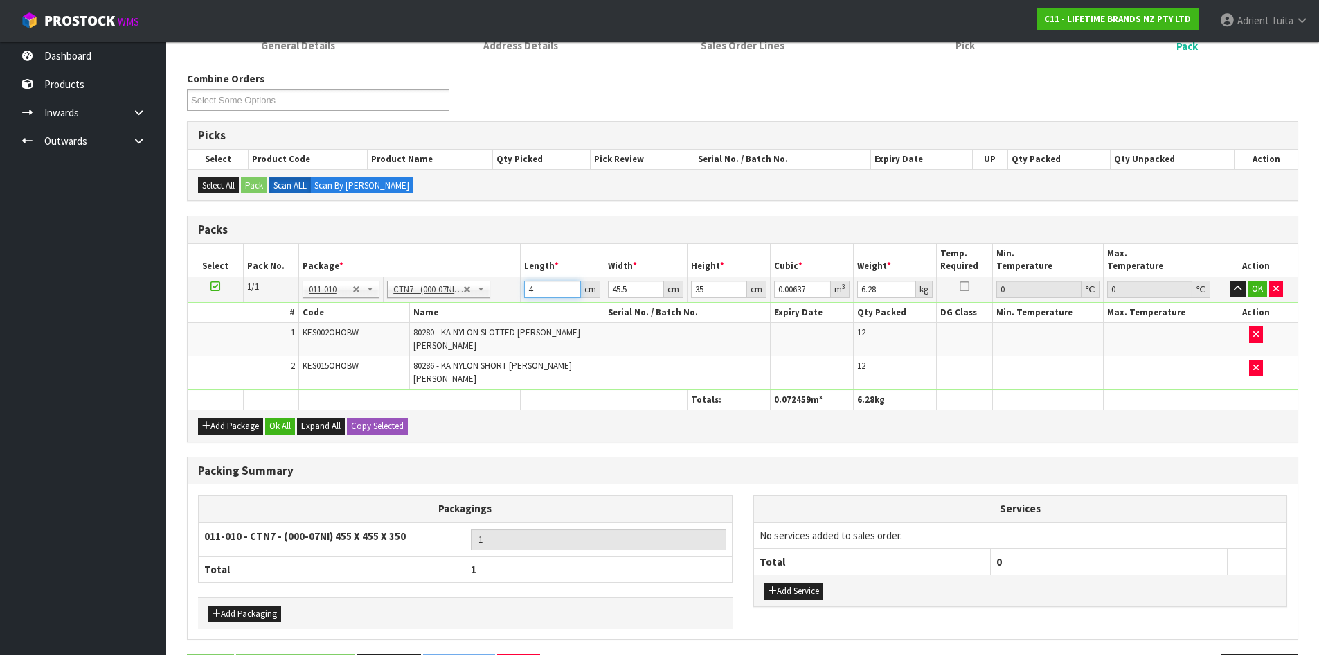
type input "0.074847"
type input "47"
type input "4"
type input "0.00658"
type input "47"
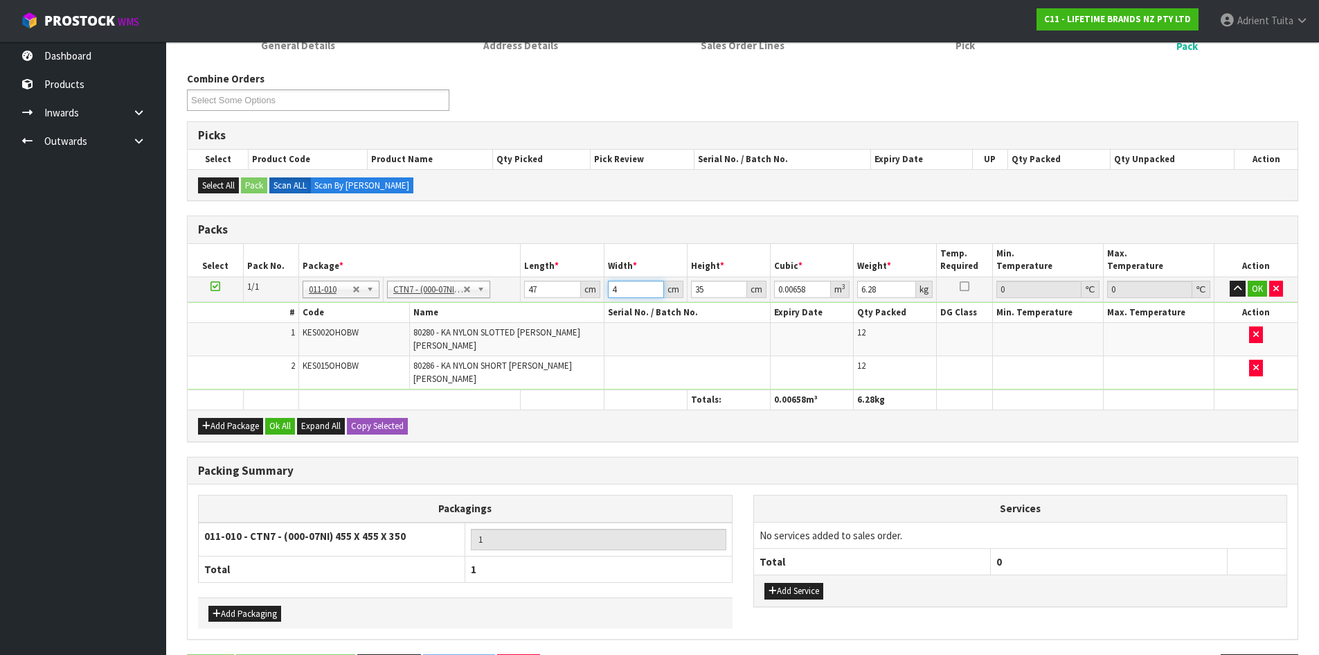
type input "0.077315"
type input "47"
type input "2"
type input "0.004418"
type input "24"
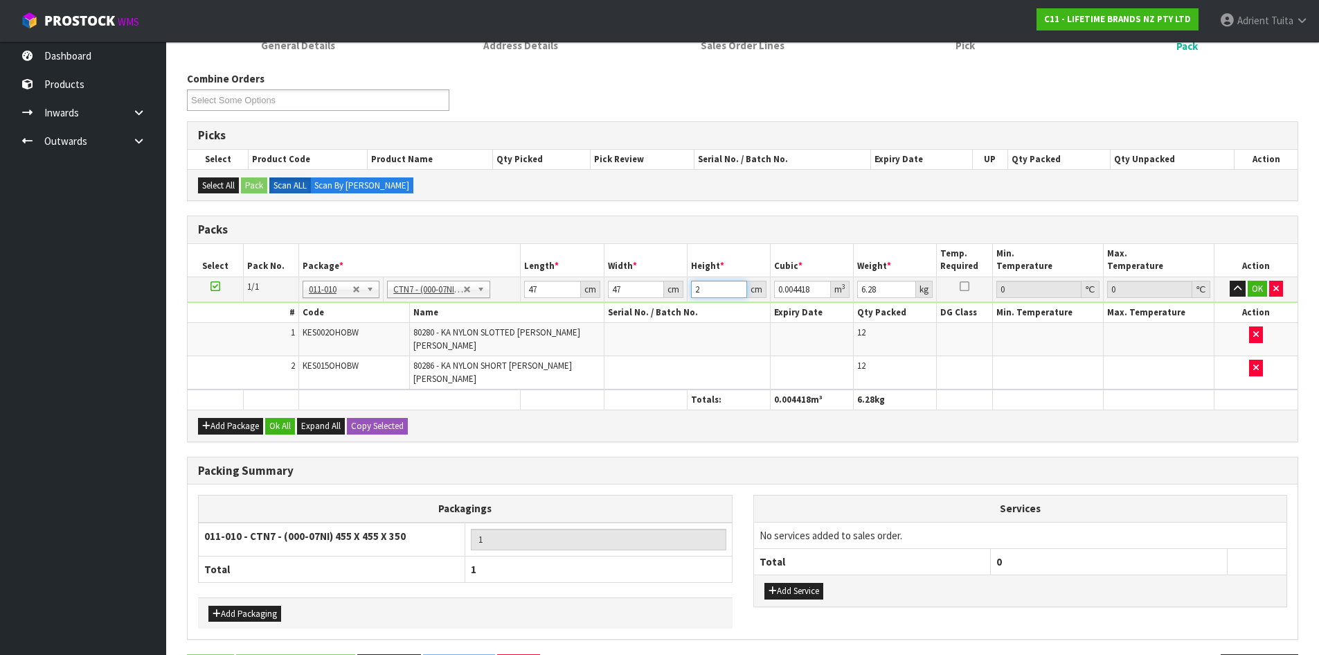
type input "0.053016"
type input "24"
type input "6"
click at [1248, 282] on button "OK" at bounding box center [1257, 289] width 19 height 17
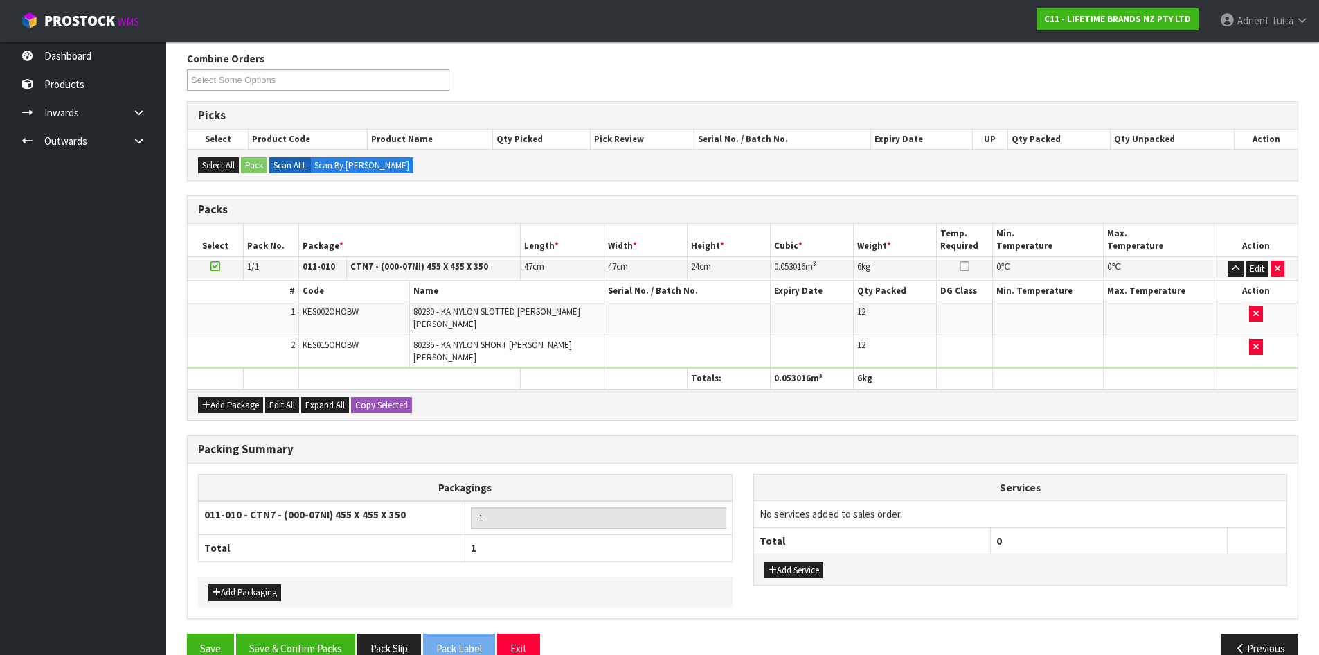
scroll to position [183, 0]
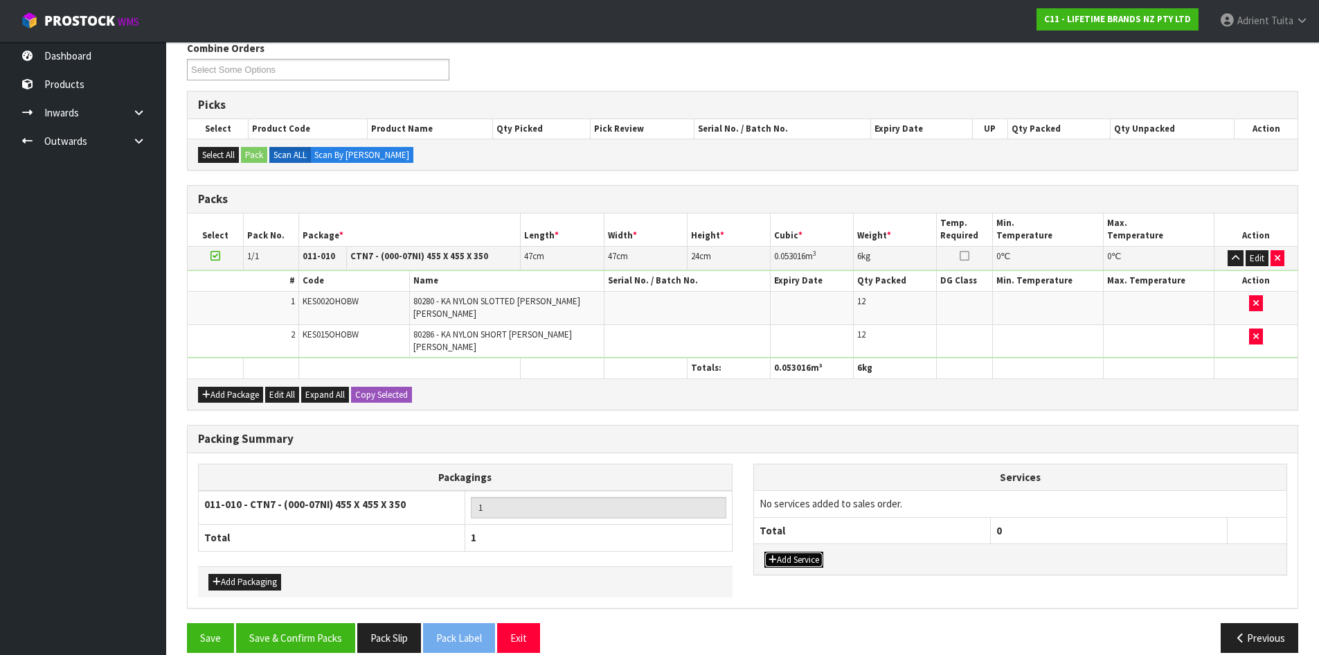
click at [790, 551] on button "Add Service" at bounding box center [794, 559] width 59 height 17
drag, startPoint x: 796, startPoint y: 497, endPoint x: 796, endPoint y: 506, distance: 9.0
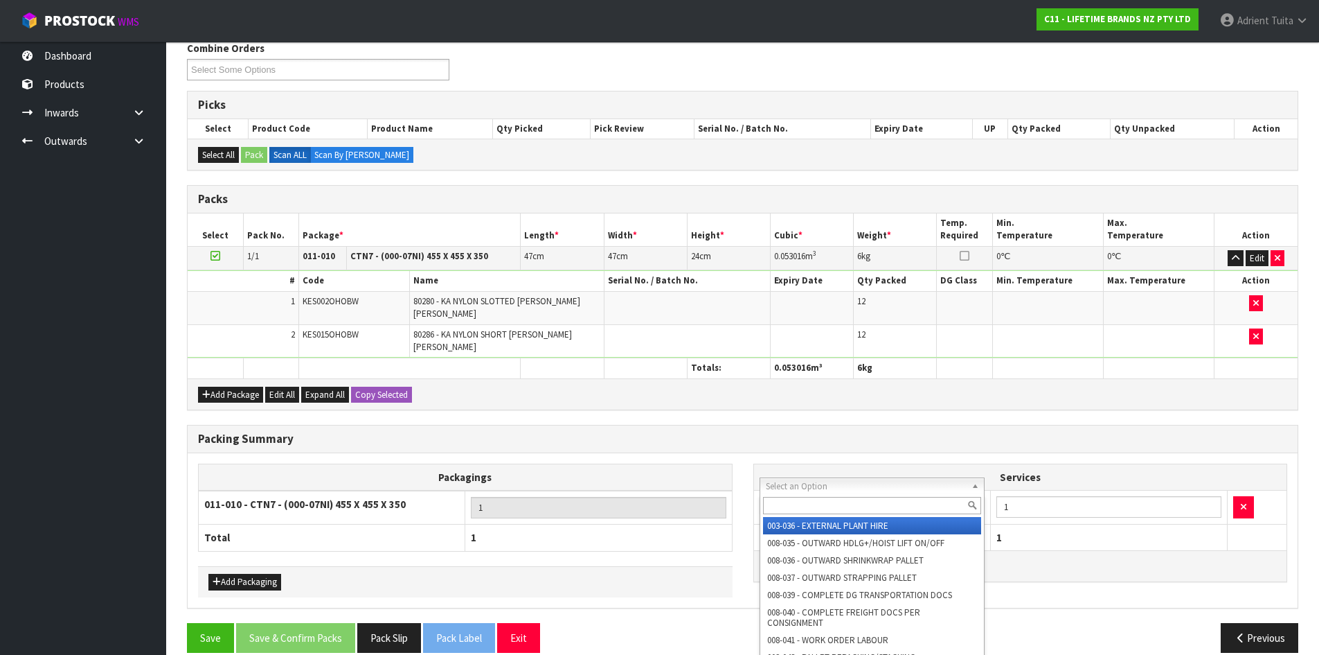
click at [796, 507] on input "text" at bounding box center [872, 505] width 219 height 17
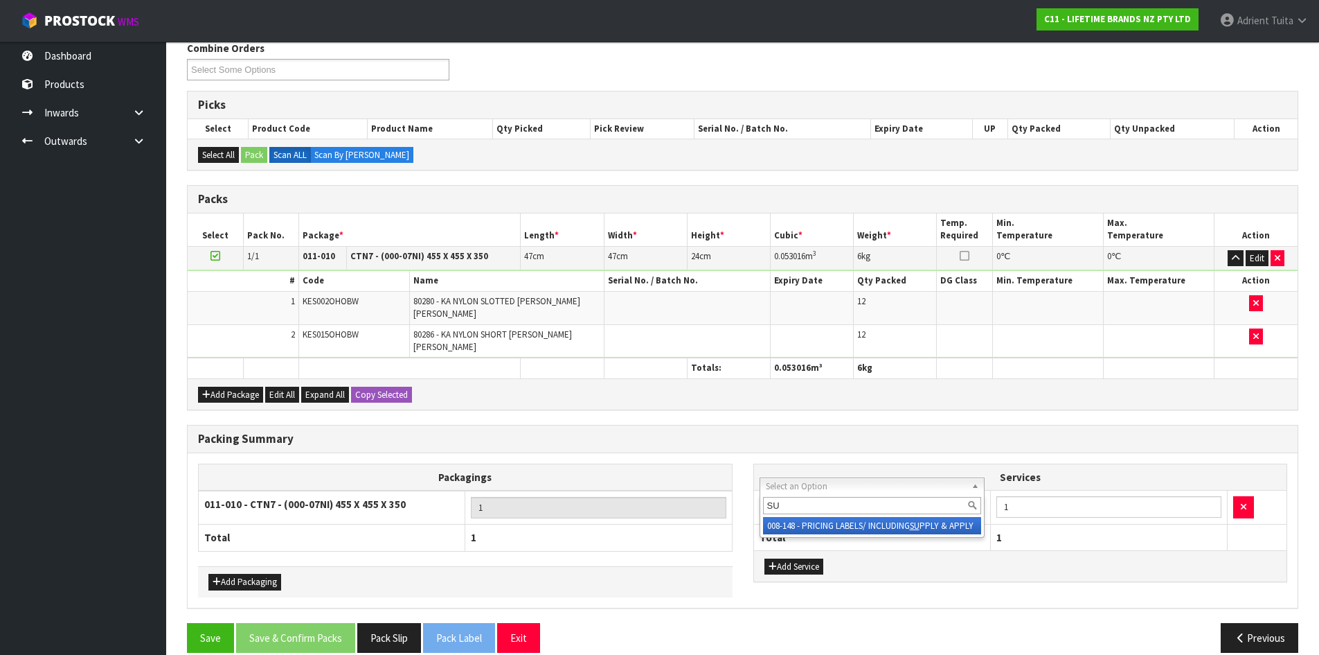
type input "SU"
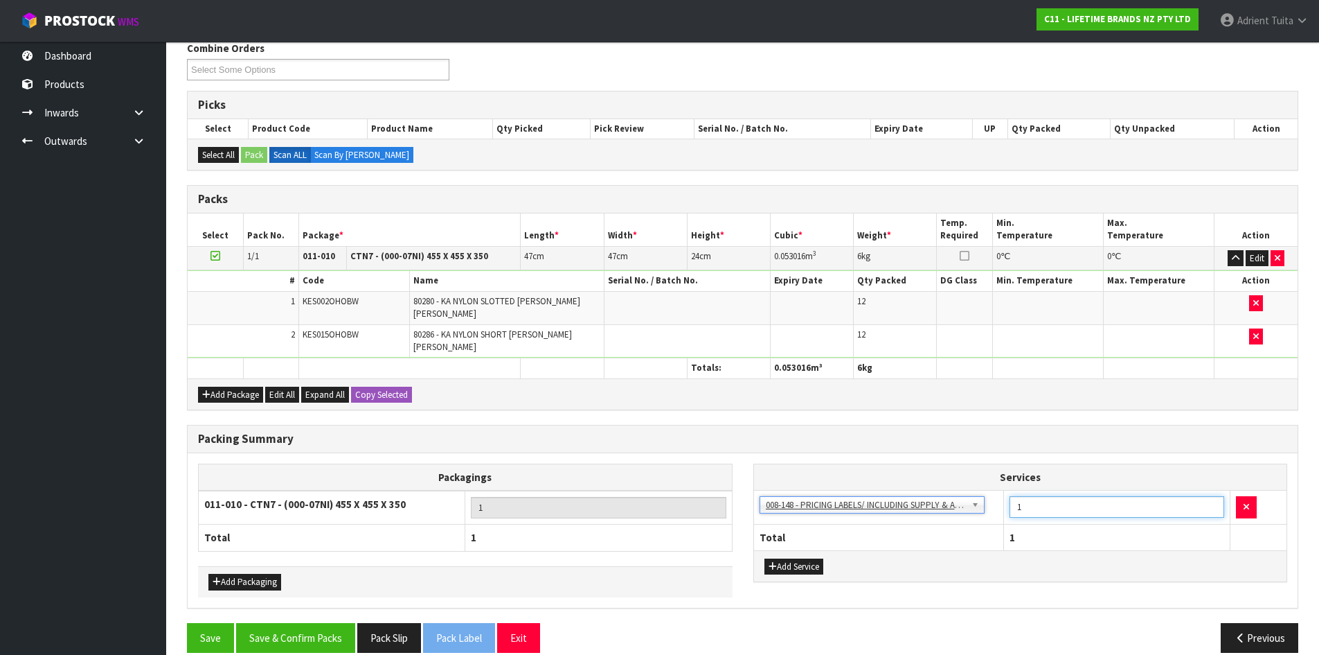
click at [1025, 496] on input "1" at bounding box center [1117, 506] width 215 height 21
type input "12"
click at [316, 623] on button "Save & Confirm Packs" at bounding box center [295, 638] width 119 height 30
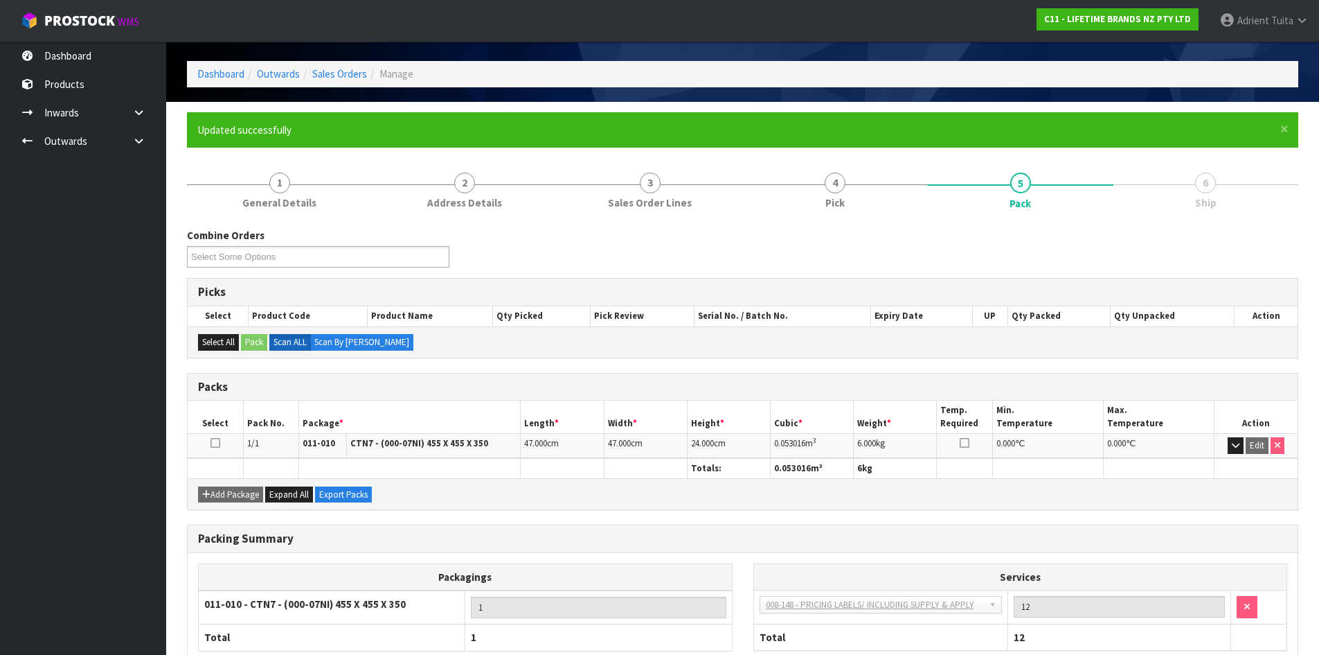
scroll to position [133, 0]
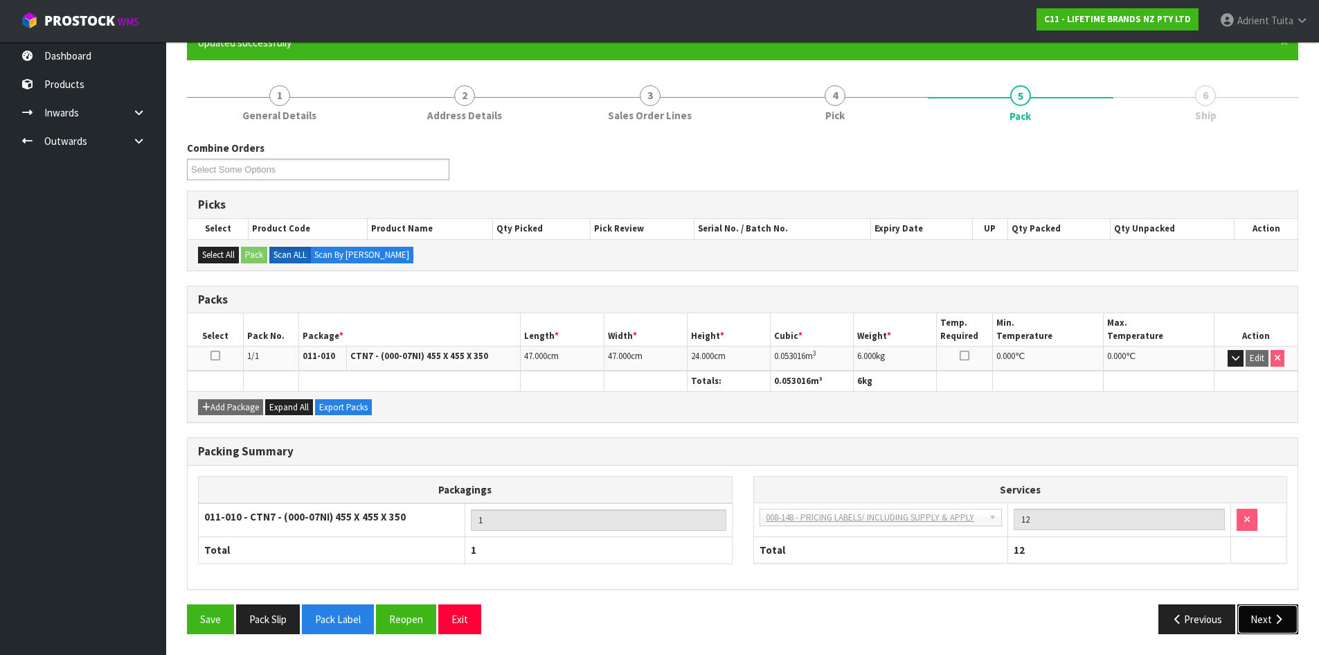
click at [1264, 615] on button "Next" at bounding box center [1268, 619] width 61 height 30
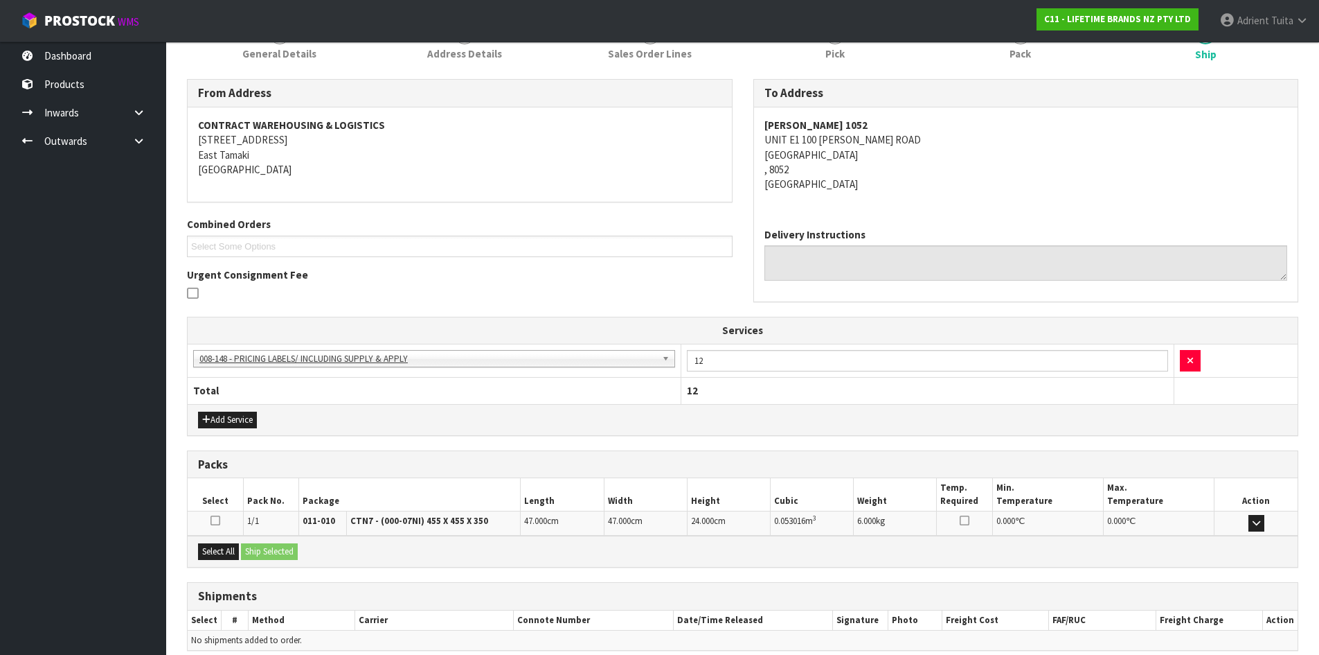
scroll to position [256, 0]
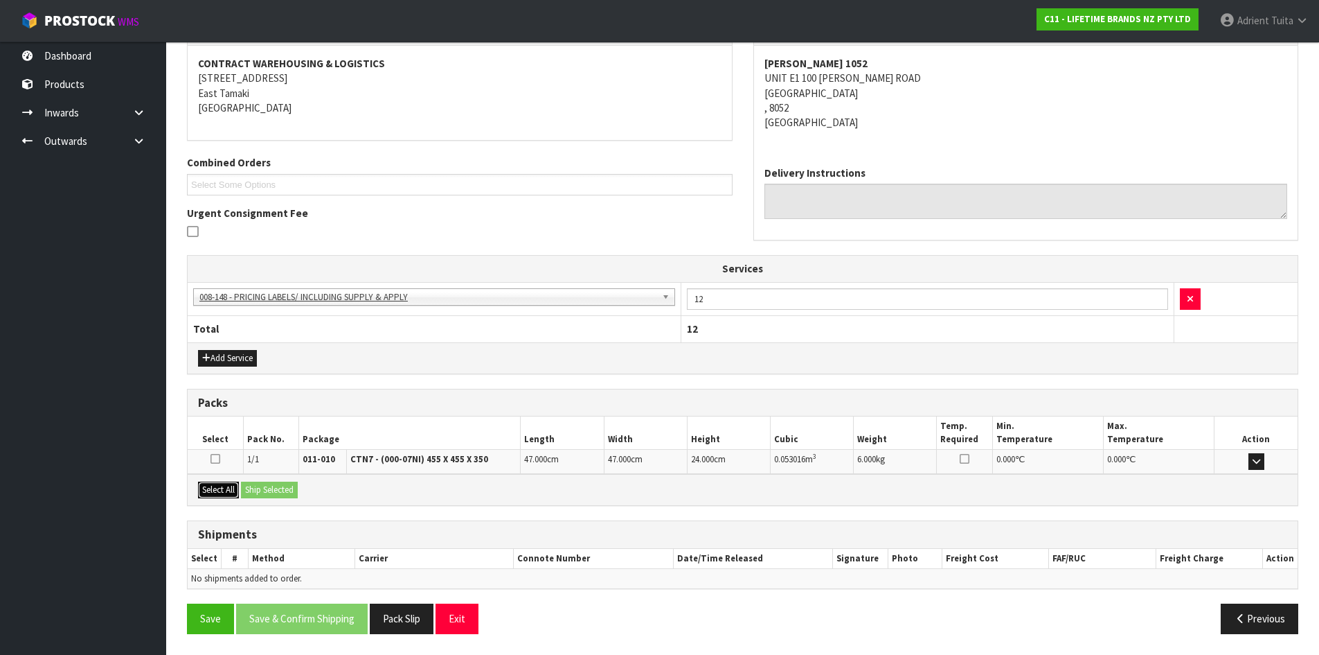
drag, startPoint x: 235, startPoint y: 489, endPoint x: 263, endPoint y: 490, distance: 27.7
click at [236, 489] on button "Select All" at bounding box center [218, 489] width 41 height 17
drag, startPoint x: 263, startPoint y: 490, endPoint x: 278, endPoint y: 488, distance: 14.7
click at [264, 490] on button "Ship Selected" at bounding box center [269, 489] width 57 height 17
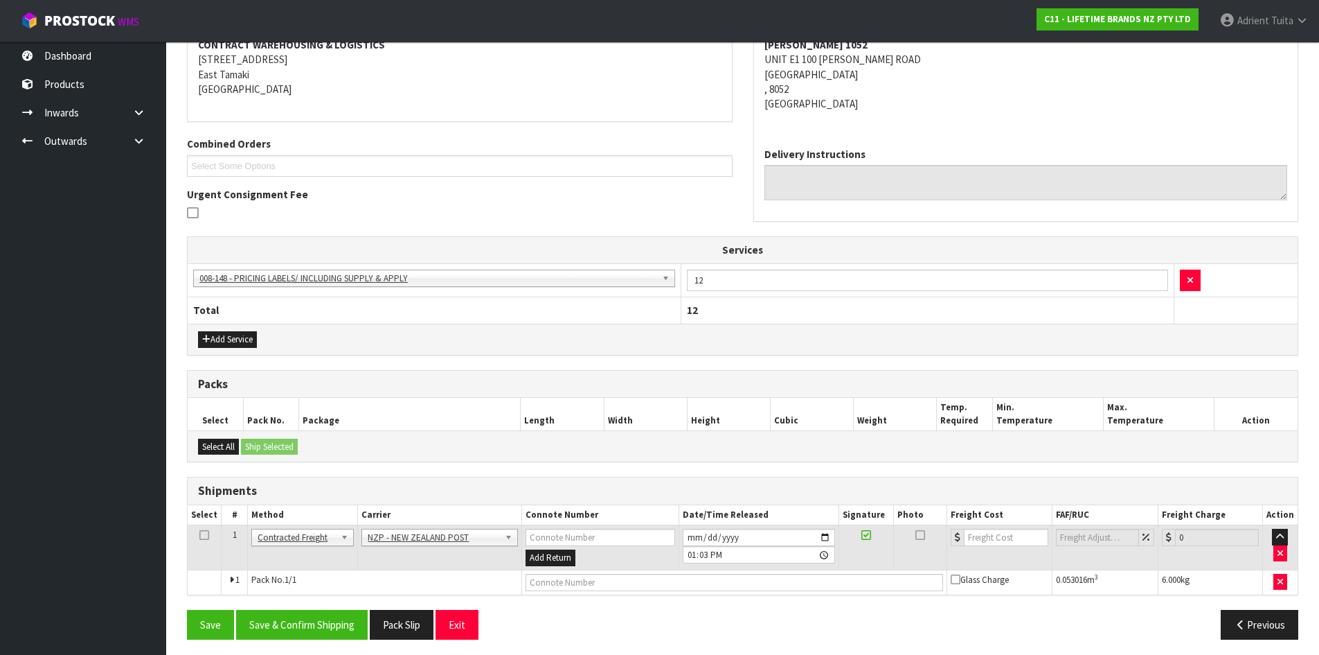
scroll to position [281, 0]
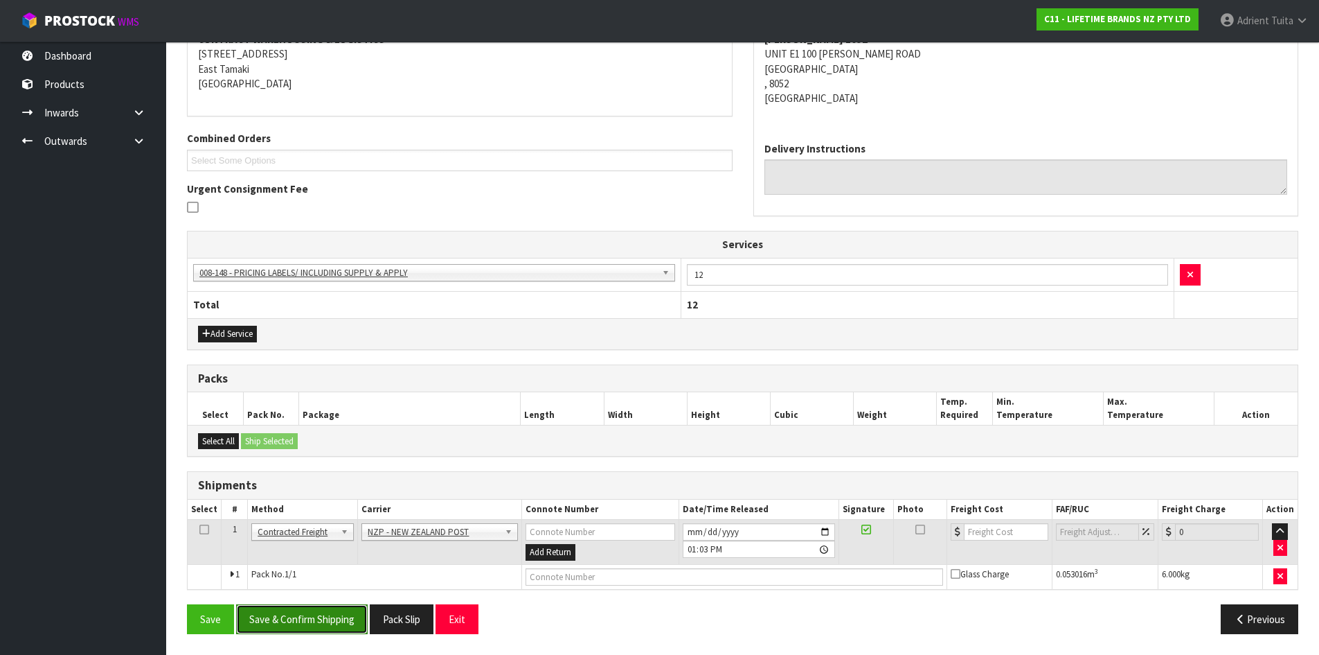
click at [349, 620] on button "Save & Confirm Shipping" at bounding box center [302, 619] width 132 height 30
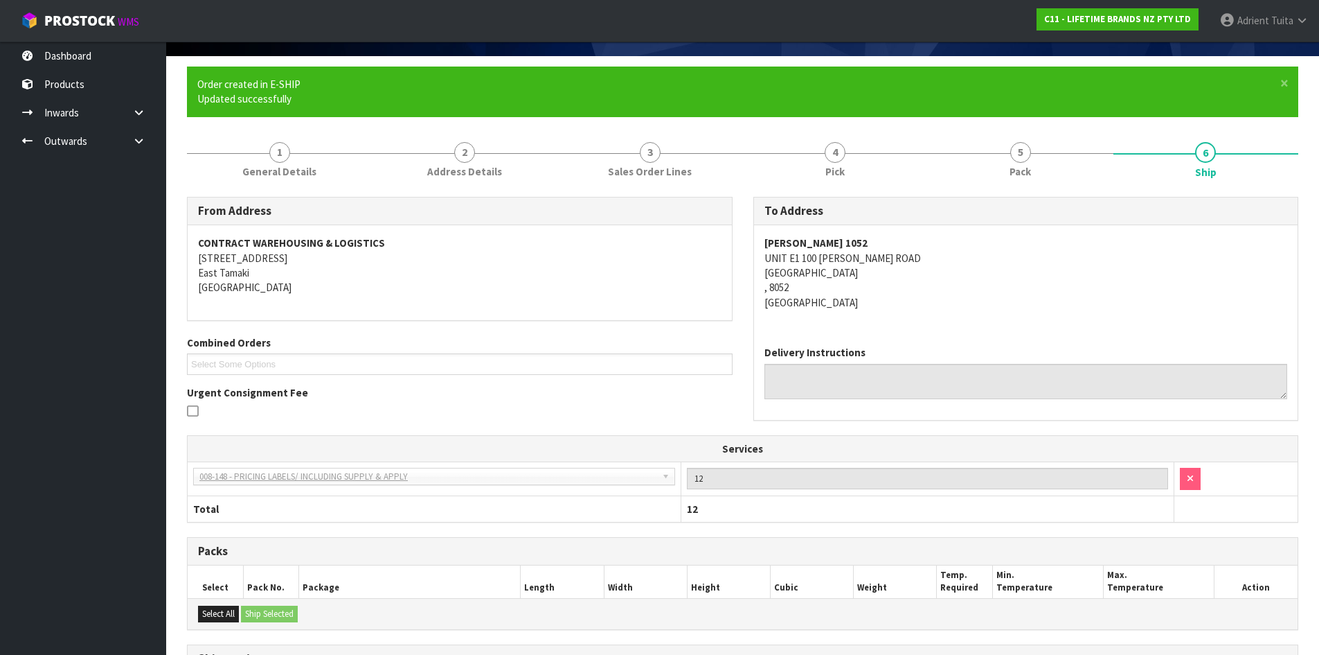
scroll to position [261, 0]
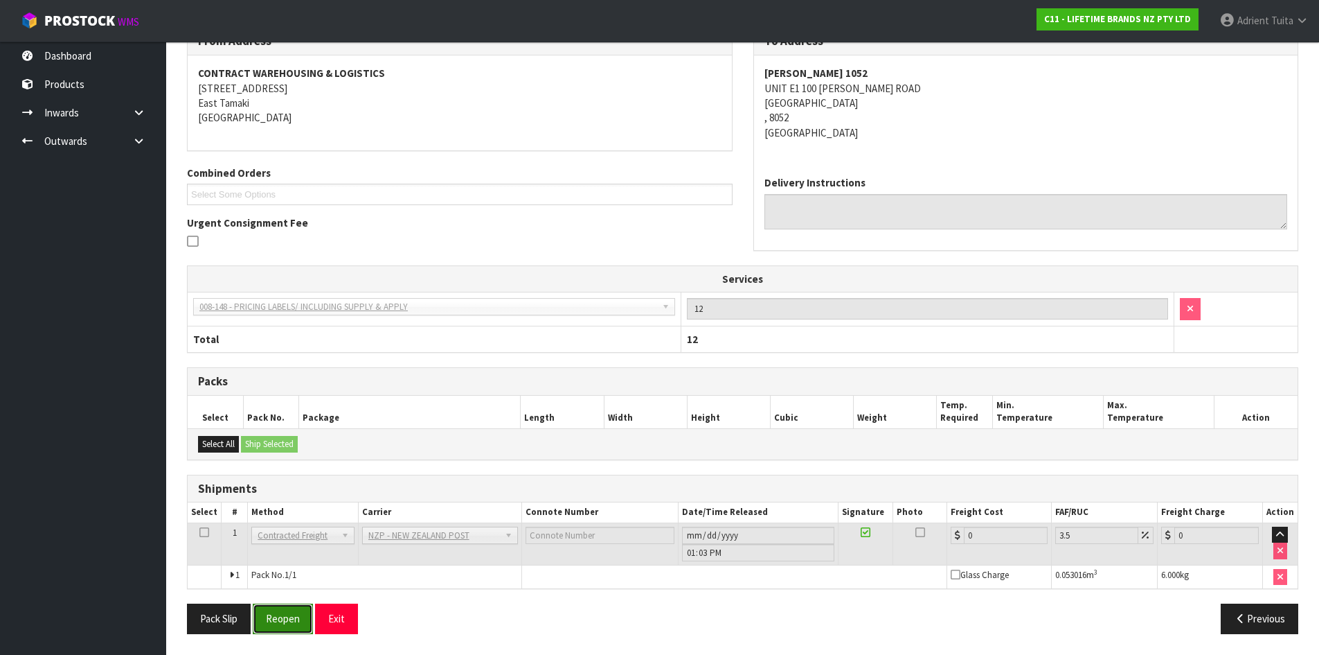
click at [283, 616] on button "Reopen" at bounding box center [283, 618] width 60 height 30
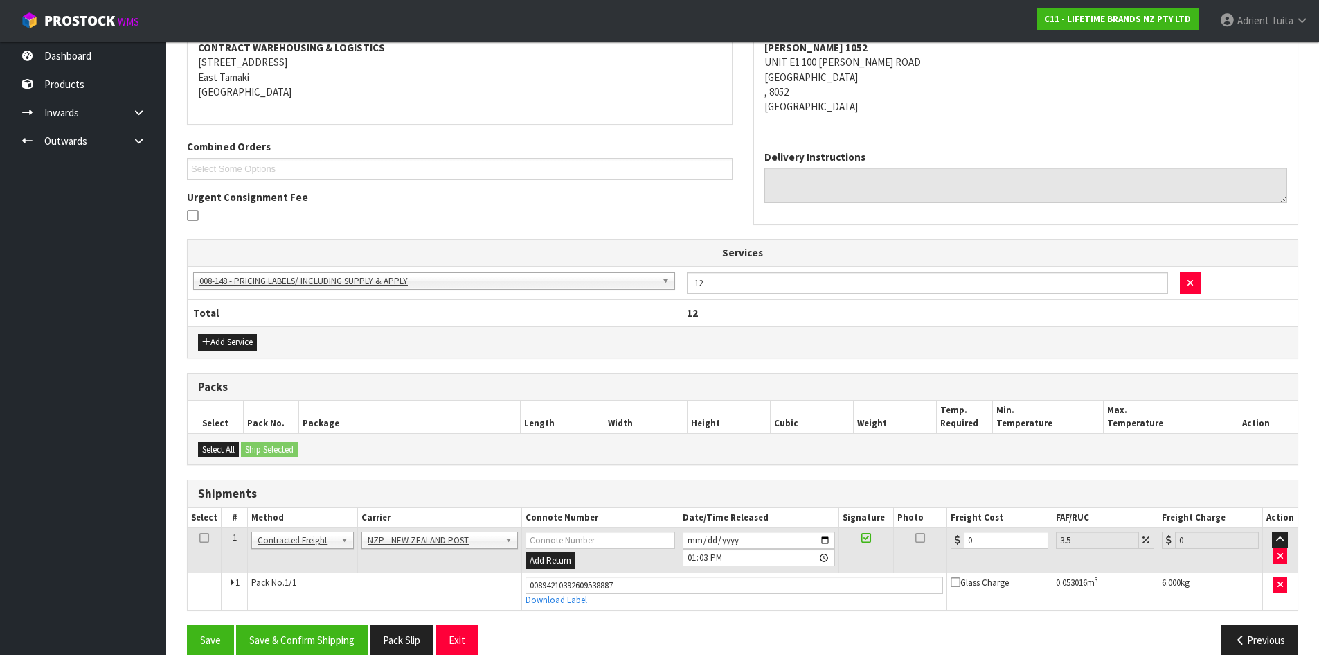
scroll to position [294, 0]
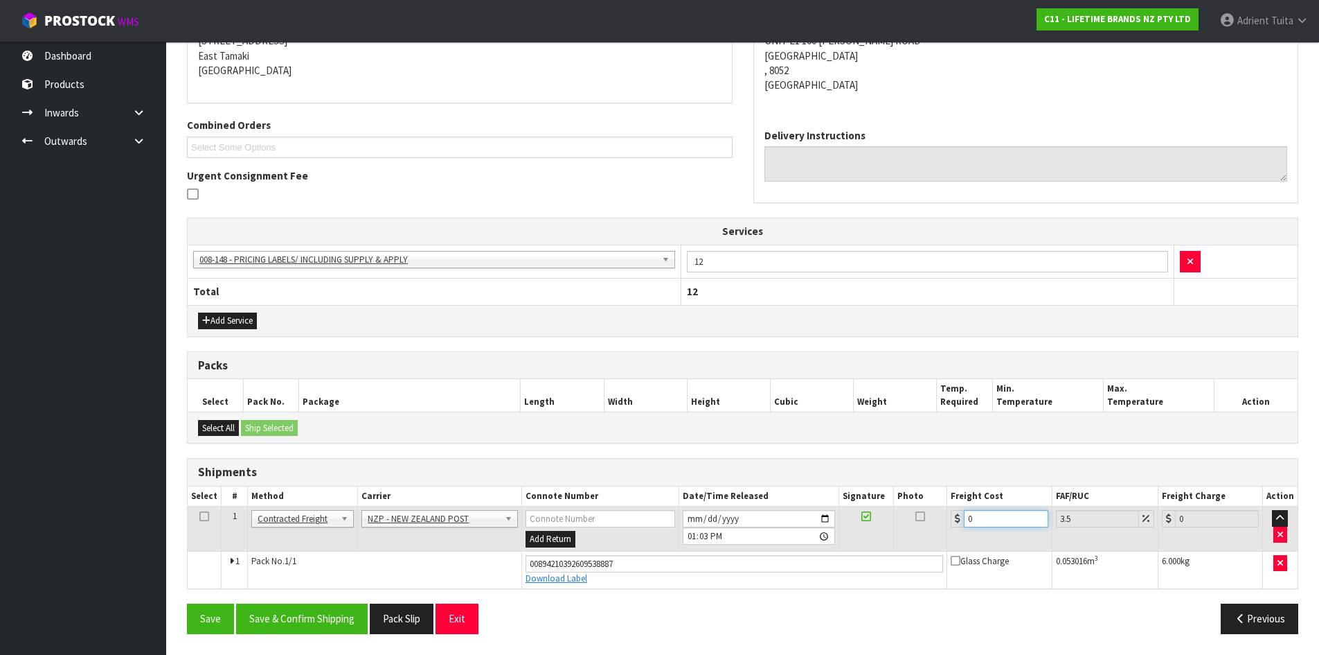
click at [997, 522] on input "0" at bounding box center [1006, 518] width 84 height 17
type input "1"
type input "1.03"
type input "13"
type input "13.45"
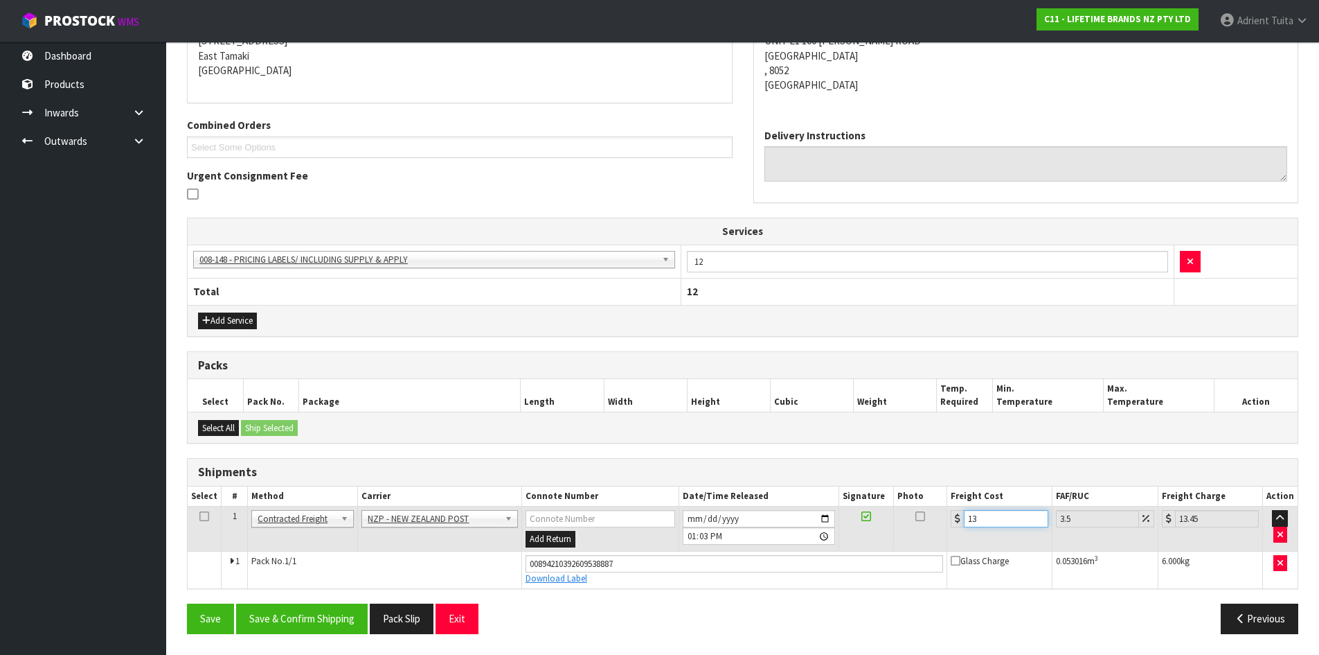
type input "13.2"
type input "13.66"
type input "13.27"
type input "13.73"
type input "13.27"
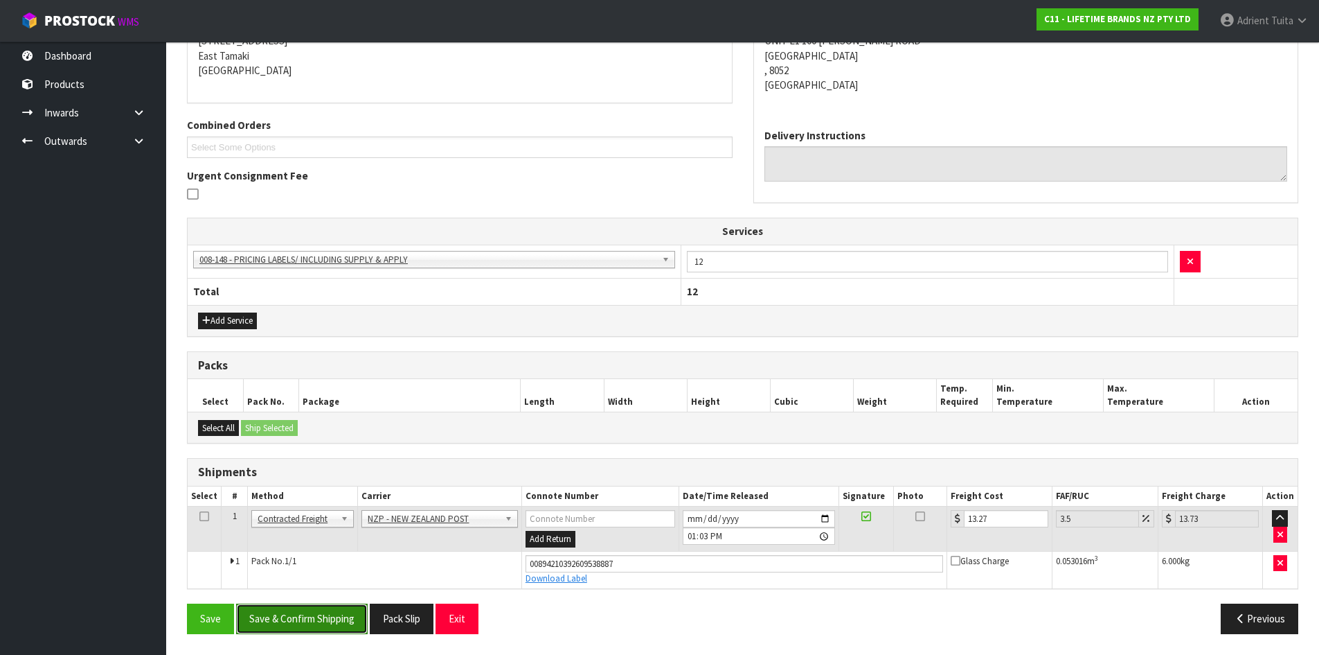
click at [317, 612] on button "Save & Confirm Shipping" at bounding box center [302, 618] width 132 height 30
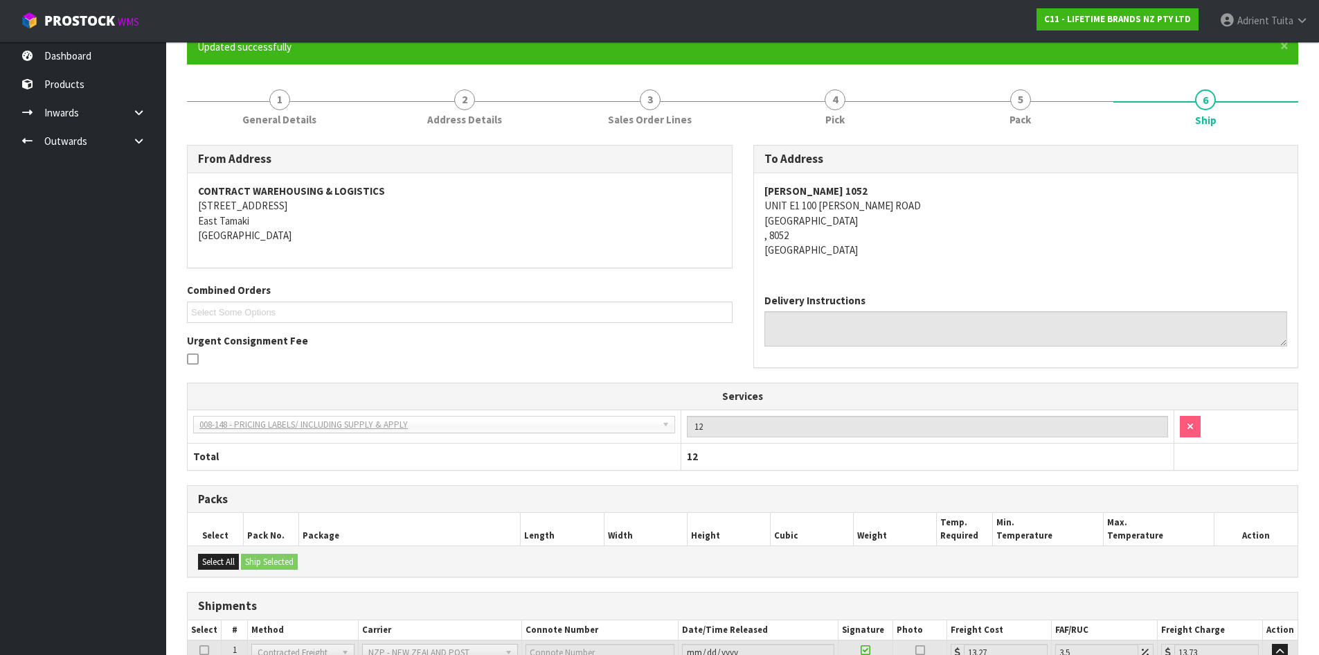
scroll to position [256, 0]
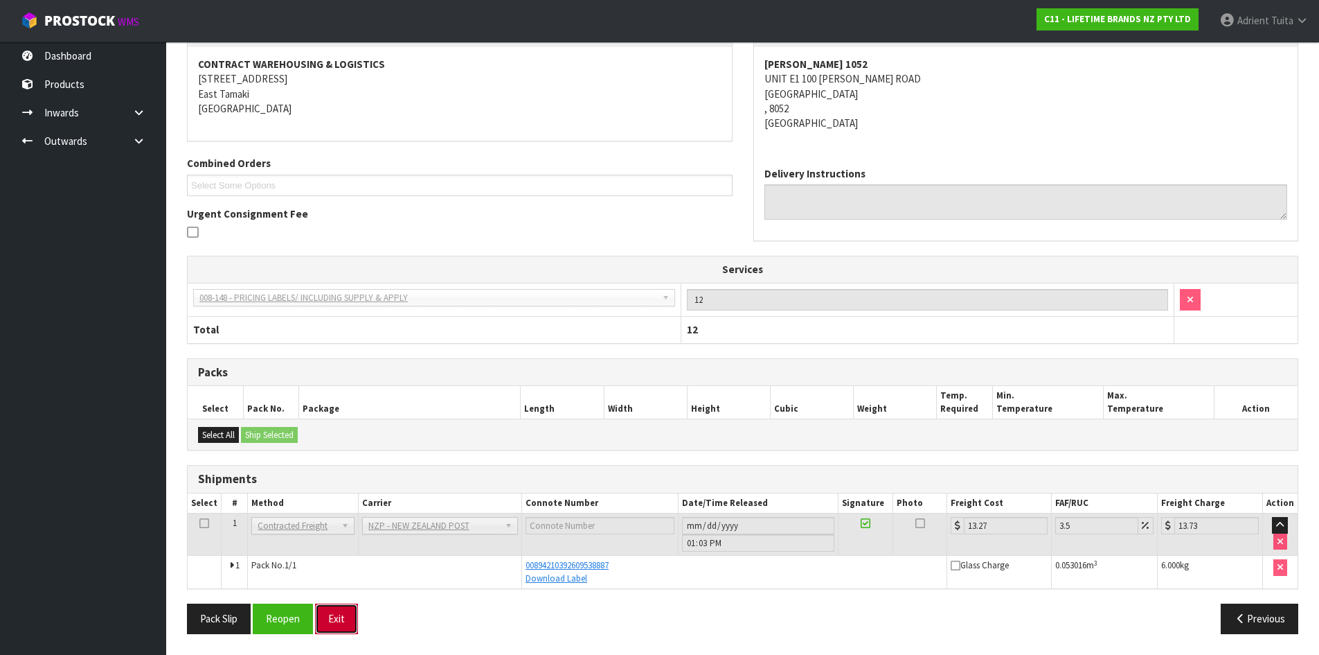
click at [344, 622] on button "Exit" at bounding box center [336, 618] width 43 height 30
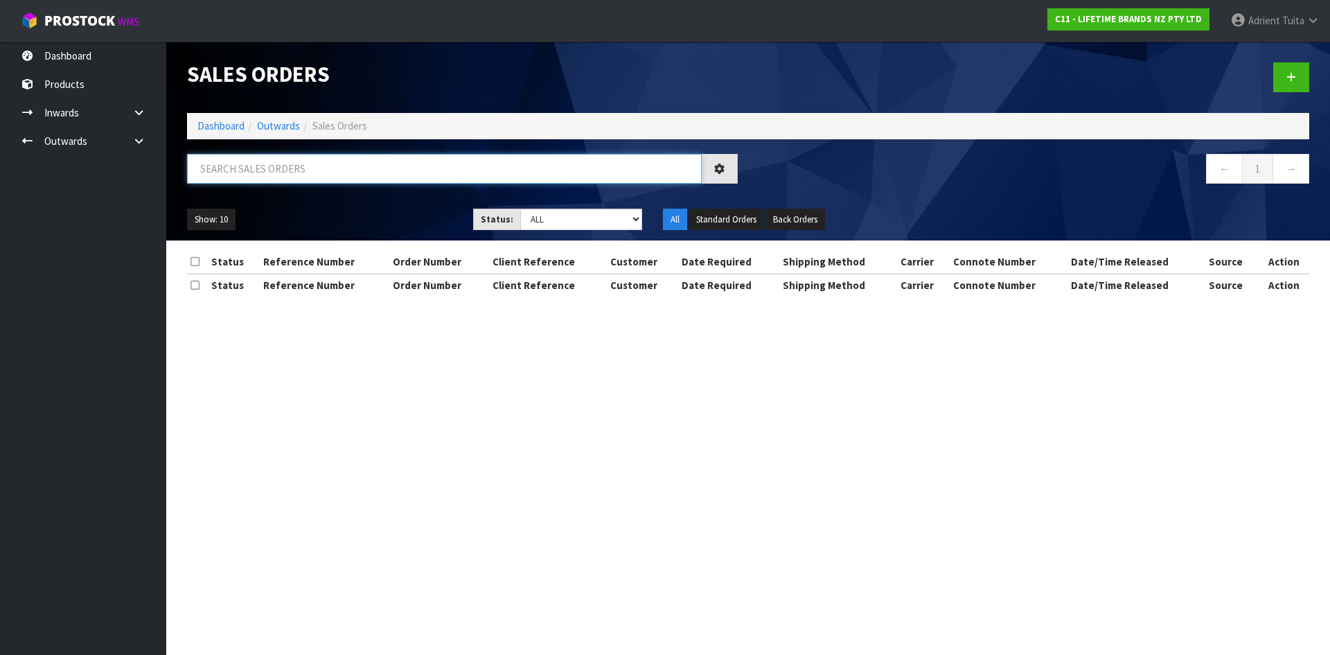
click at [248, 162] on input "text" at bounding box center [444, 169] width 515 height 30
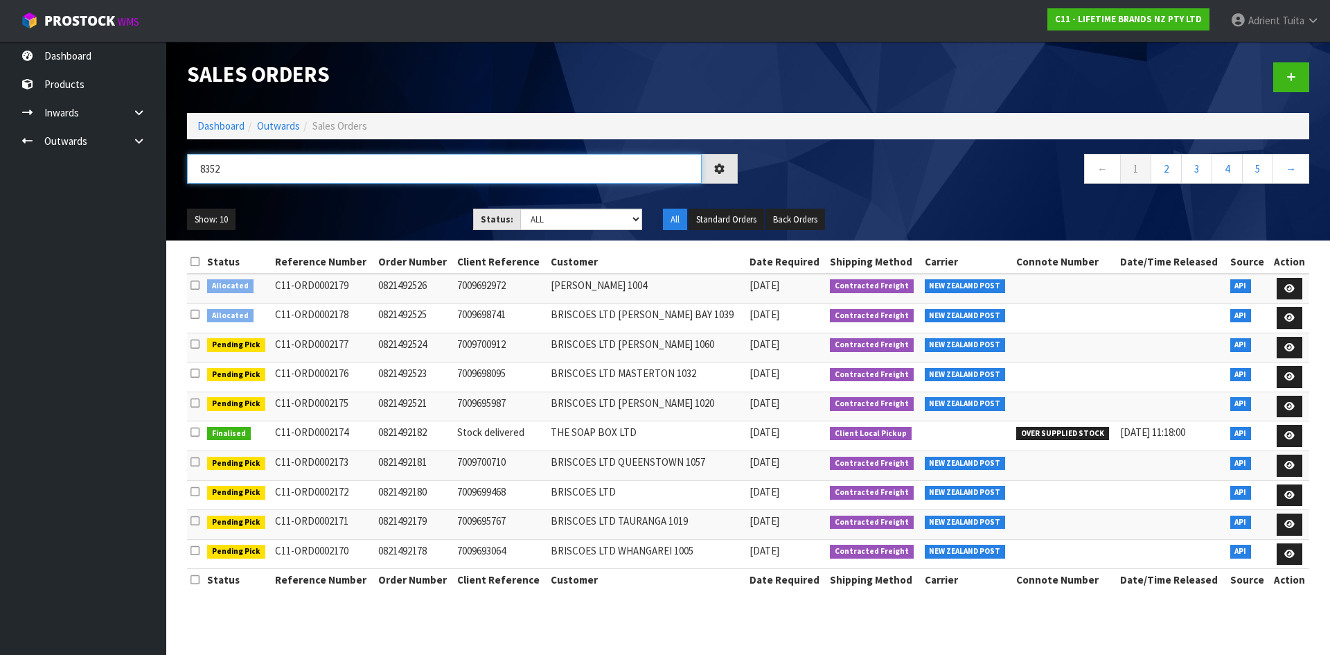
type input "8352"
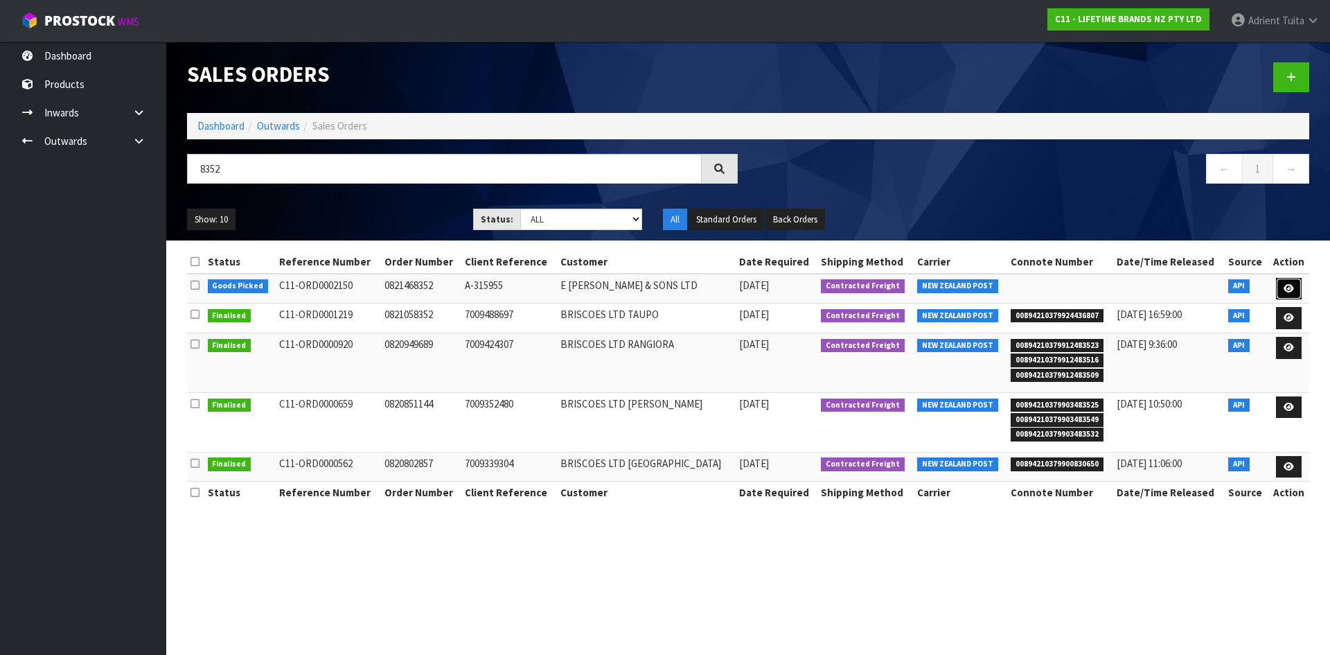
click at [1297, 292] on link at bounding box center [1289, 289] width 26 height 22
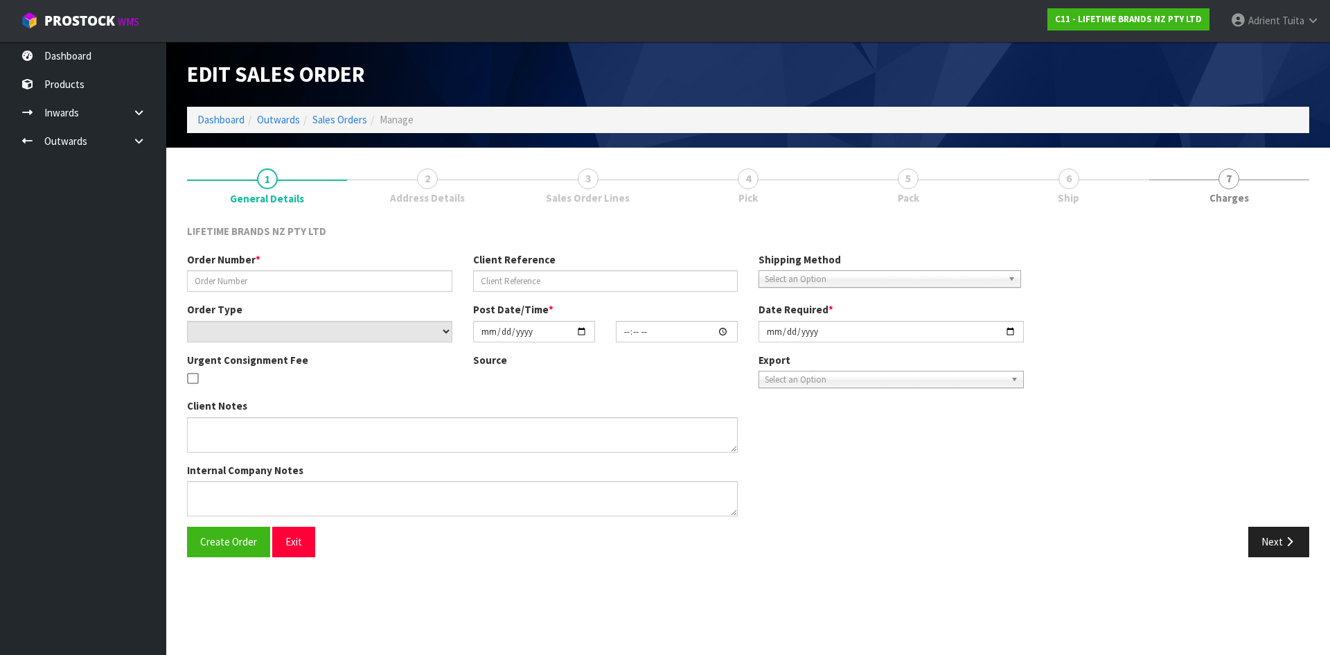
type input "0821468352"
type input "A-315955"
select select "number:0"
type input "[DATE]"
type input "16:24:40.000"
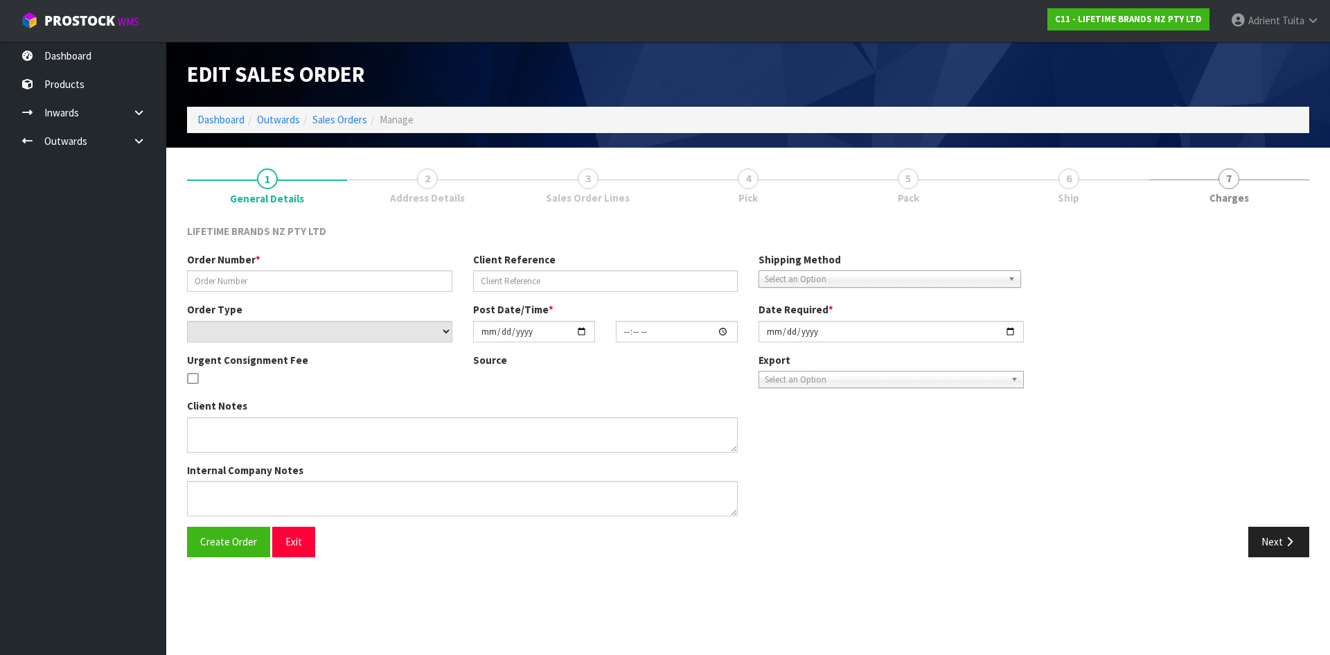
type input "[DATE]"
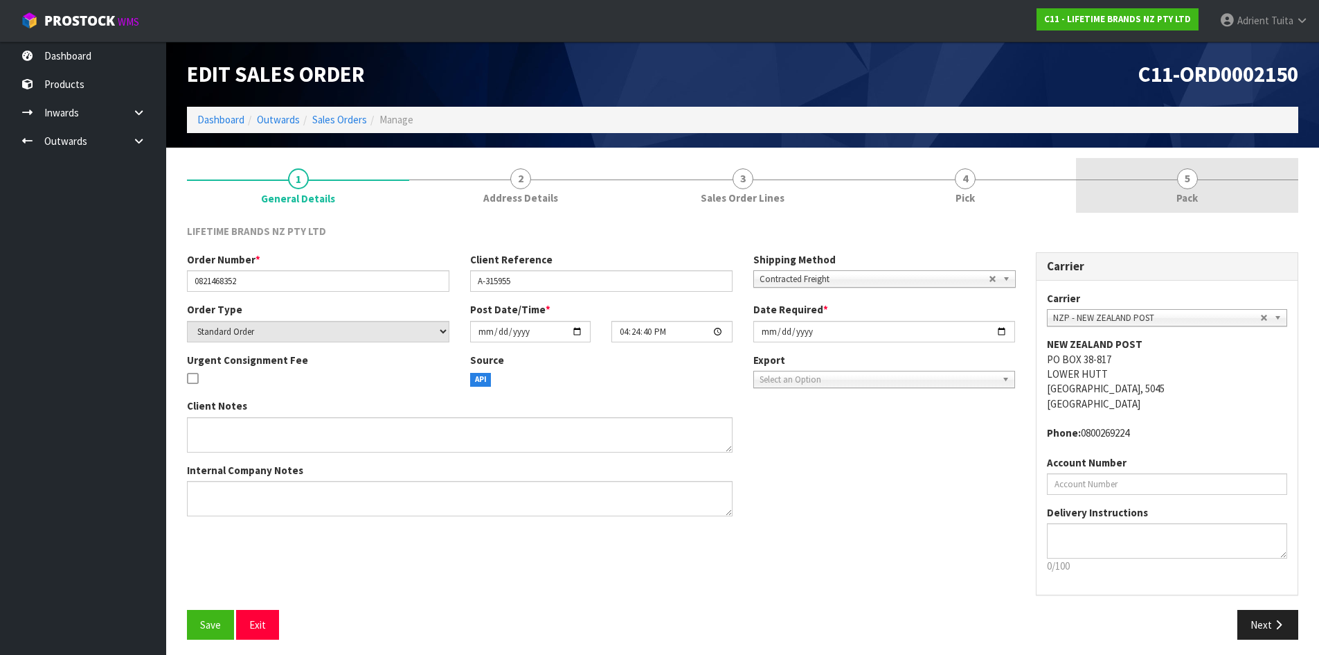
click at [1233, 189] on link "5 Pack" at bounding box center [1187, 185] width 222 height 55
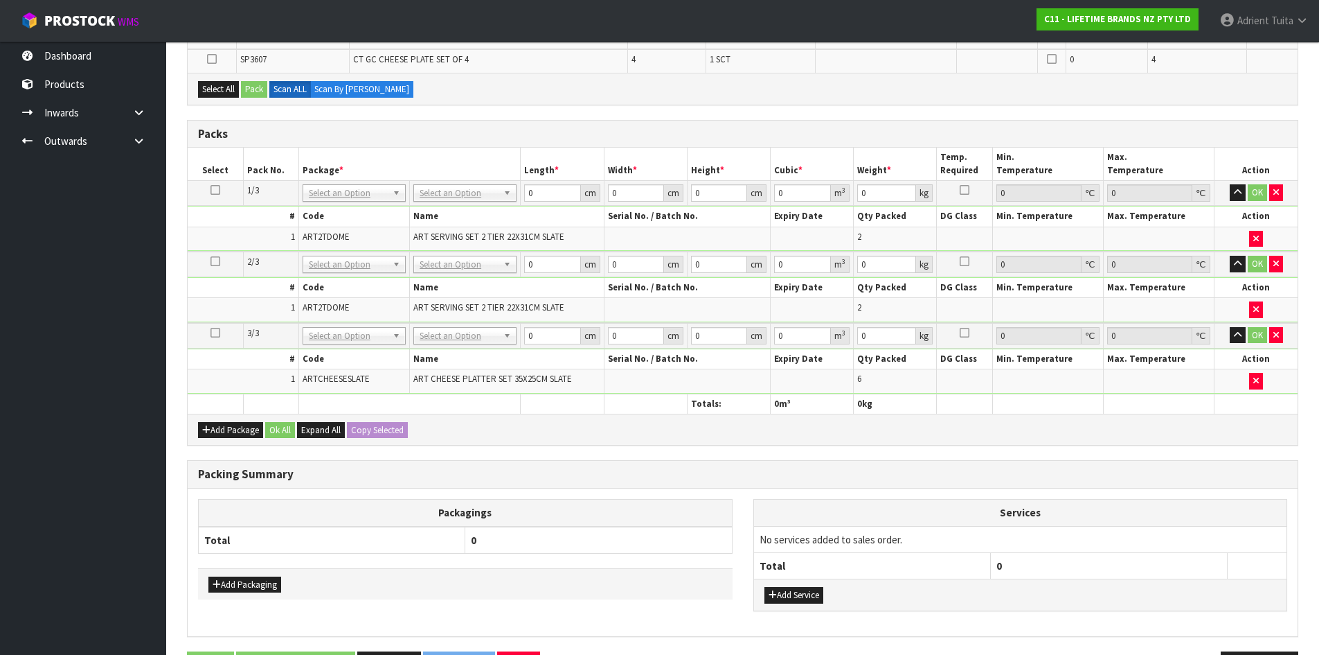
scroll to position [690, 0]
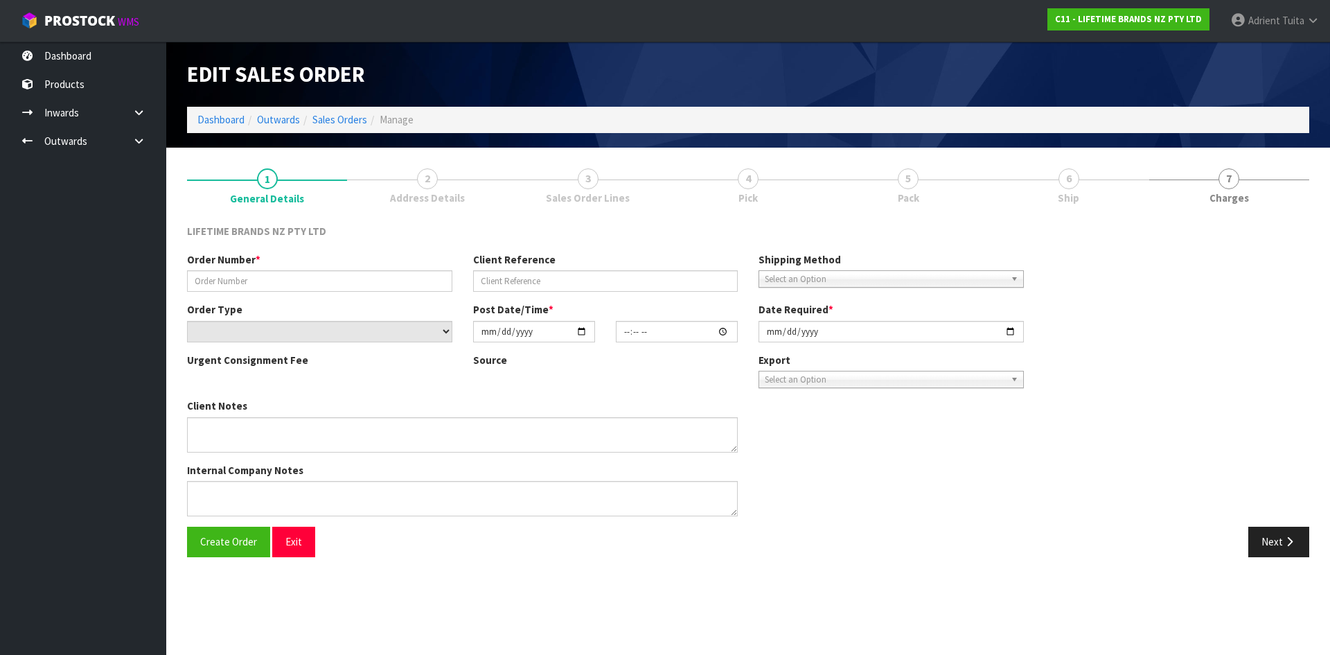
type input "0821468352"
type input "A-315955"
select select "number:0"
type input "[DATE]"
type input "16:24:40.000"
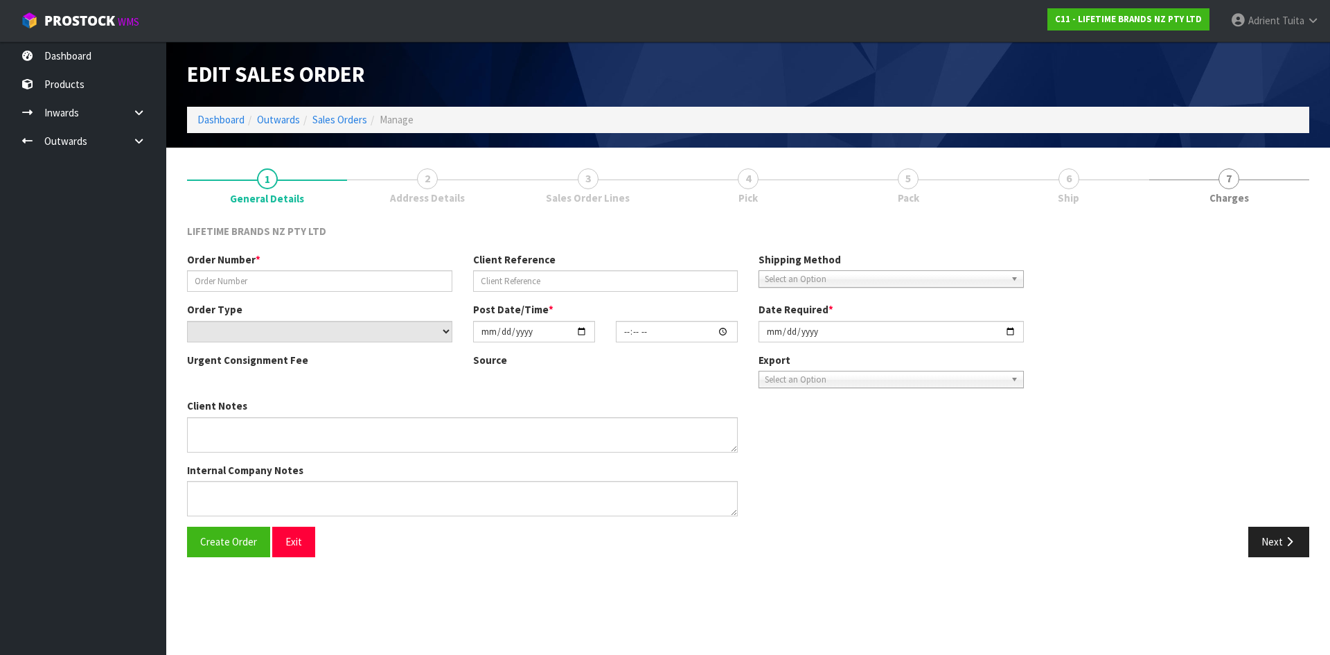
type input "[DATE]"
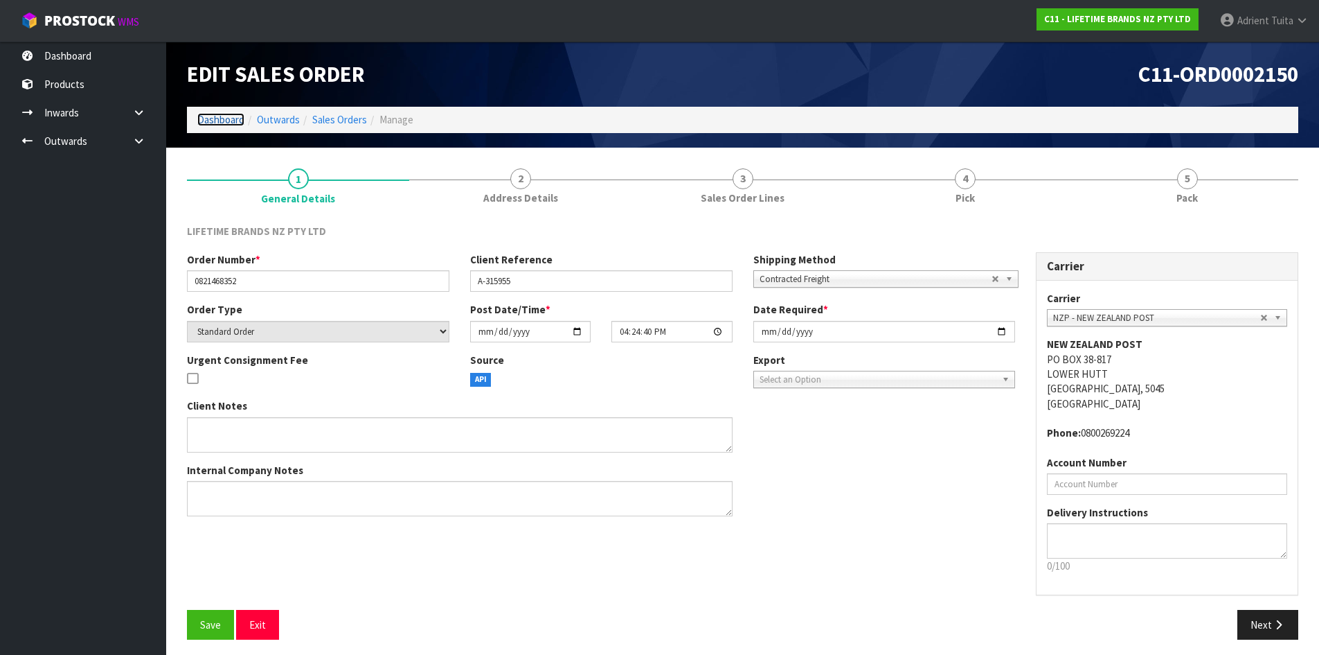
click at [243, 119] on link "Dashboard" at bounding box center [220, 119] width 47 height 13
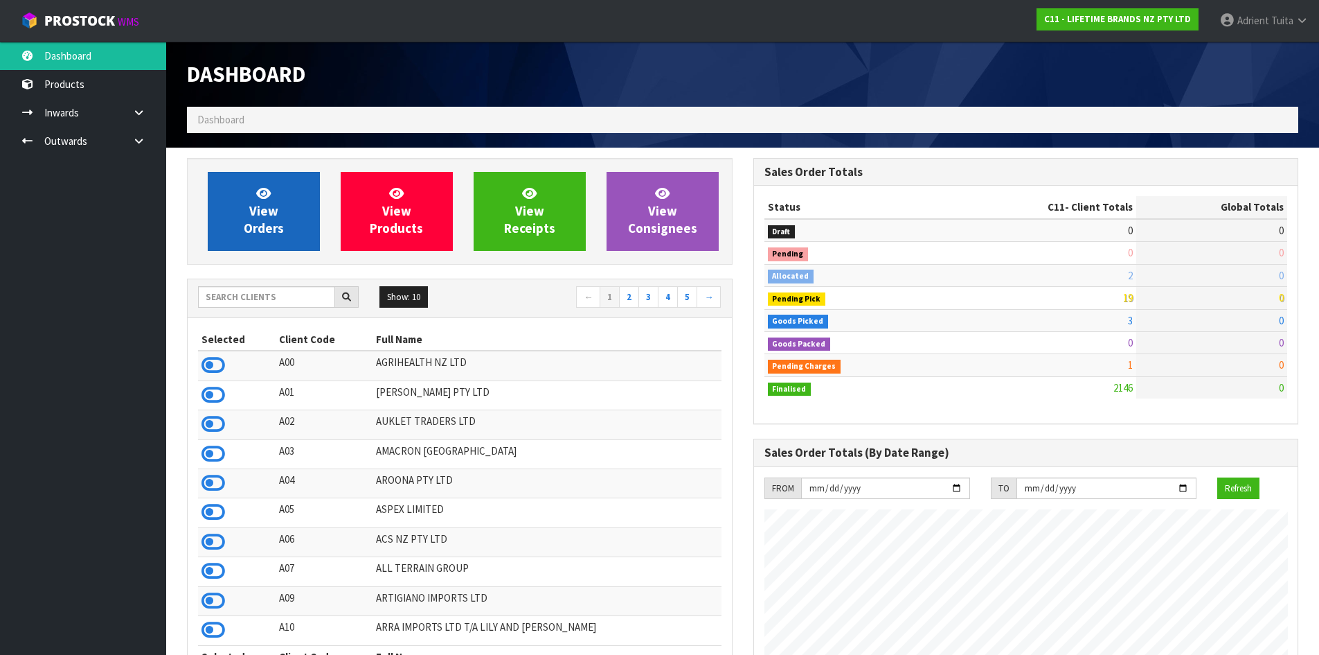
scroll to position [1049, 566]
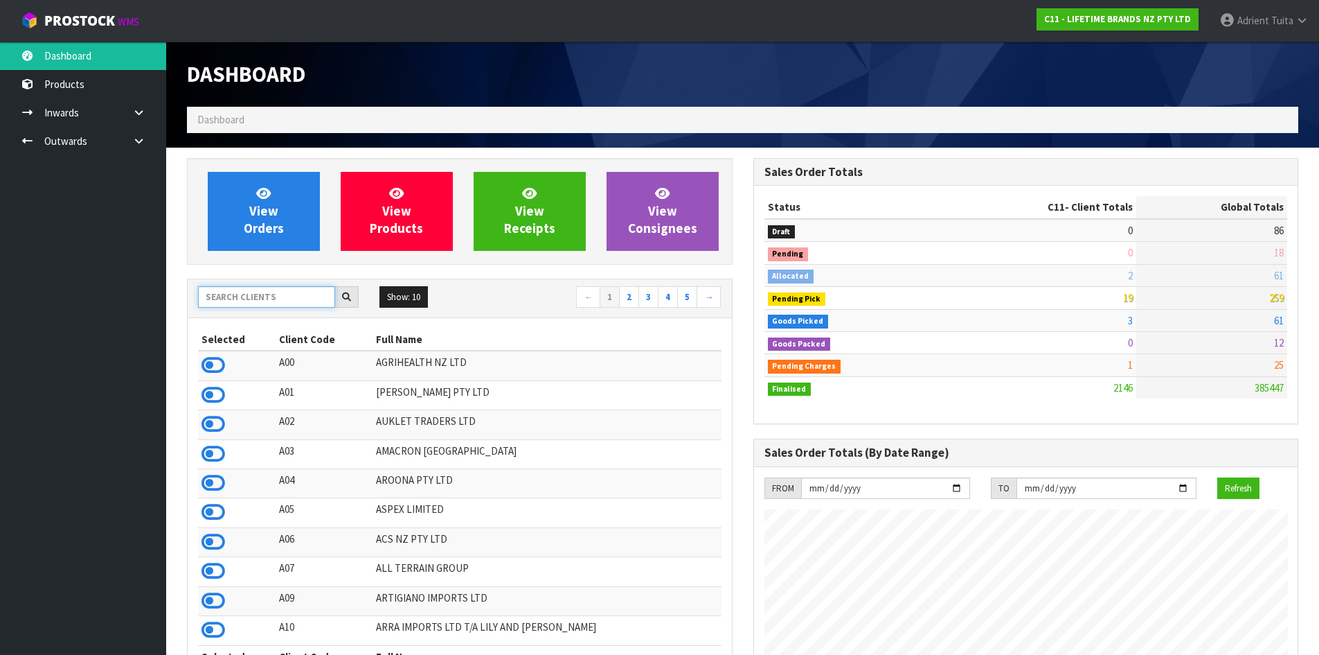
click at [238, 292] on input "text" at bounding box center [266, 296] width 137 height 21
type input "NERO"
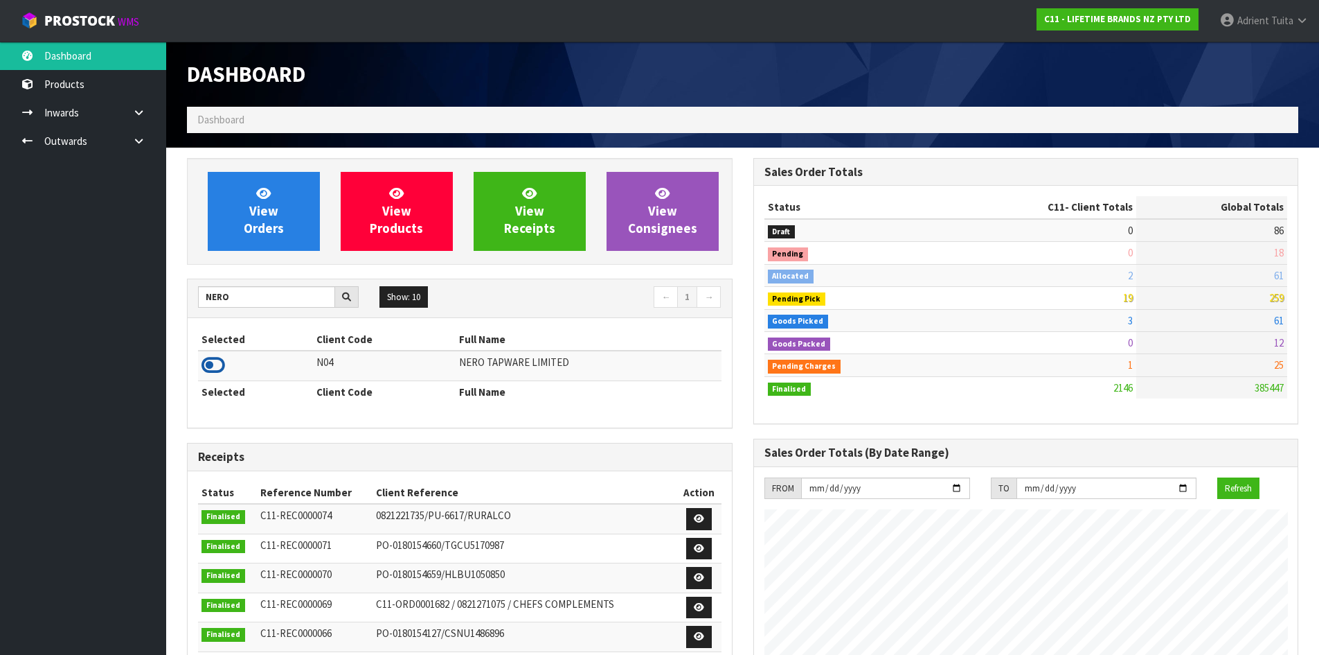
click at [215, 361] on icon at bounding box center [214, 365] width 24 height 21
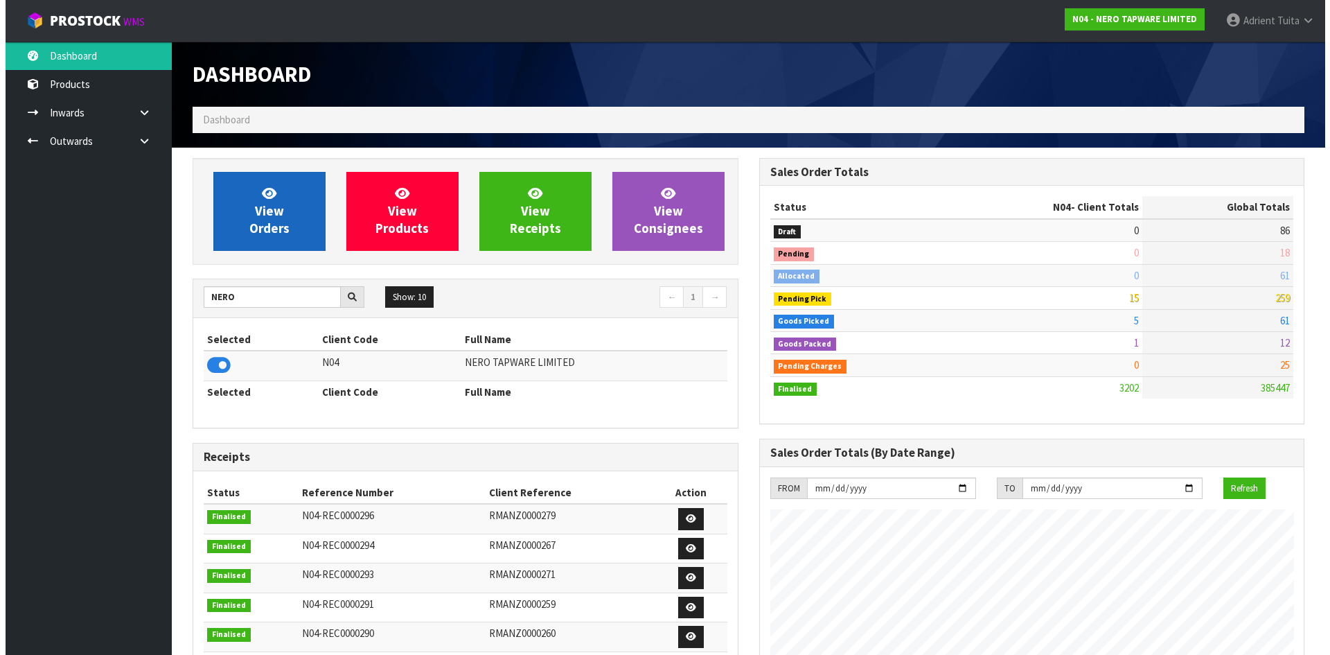
scroll to position [1079, 566]
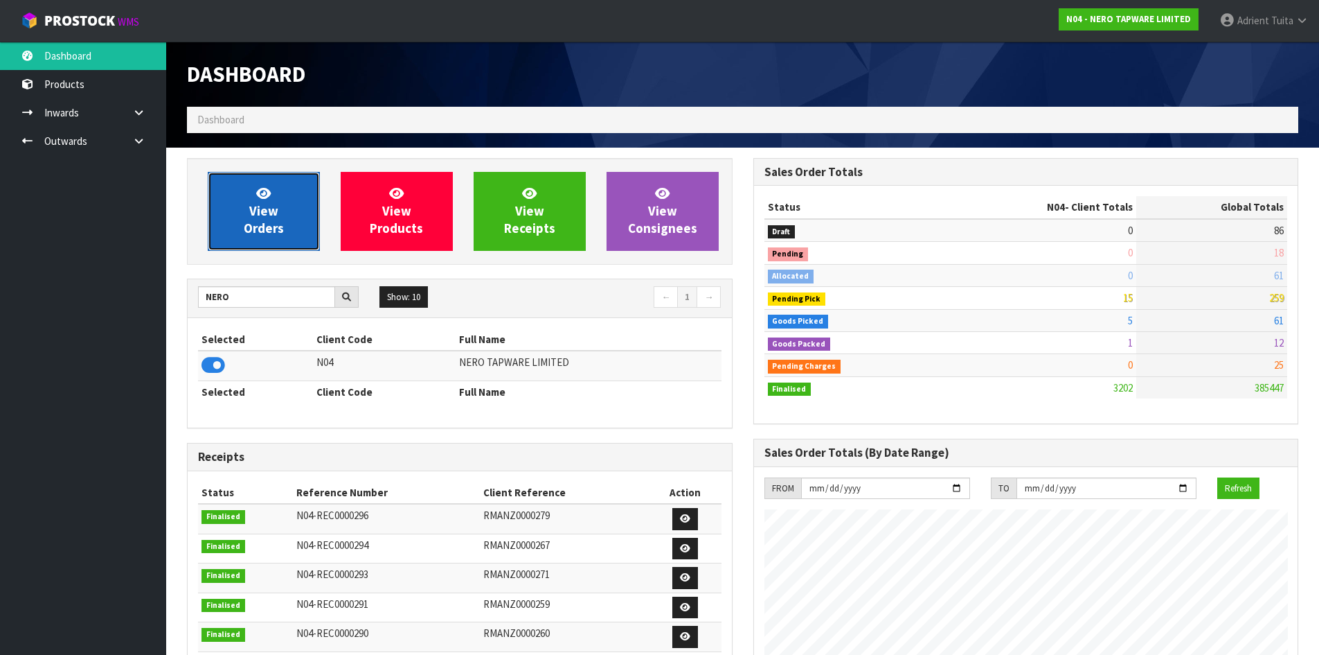
click at [263, 223] on span "View Orders" at bounding box center [264, 211] width 40 height 52
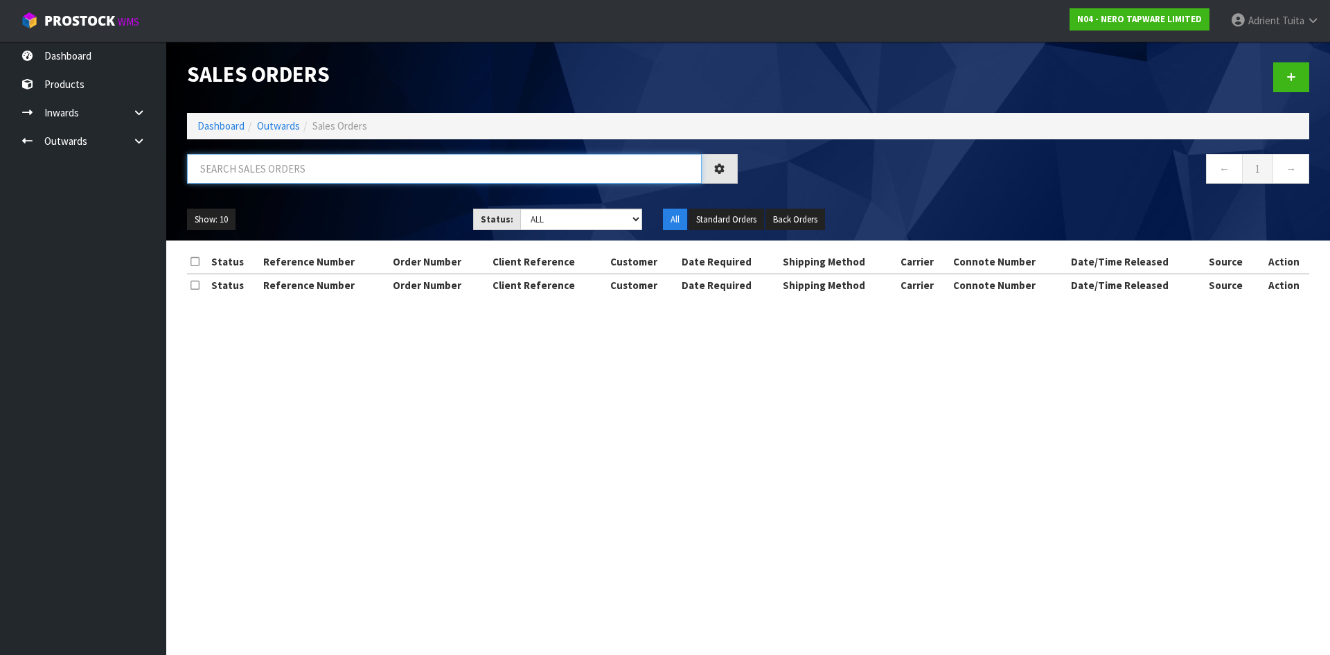
click at [284, 174] on input "text" at bounding box center [444, 169] width 515 height 30
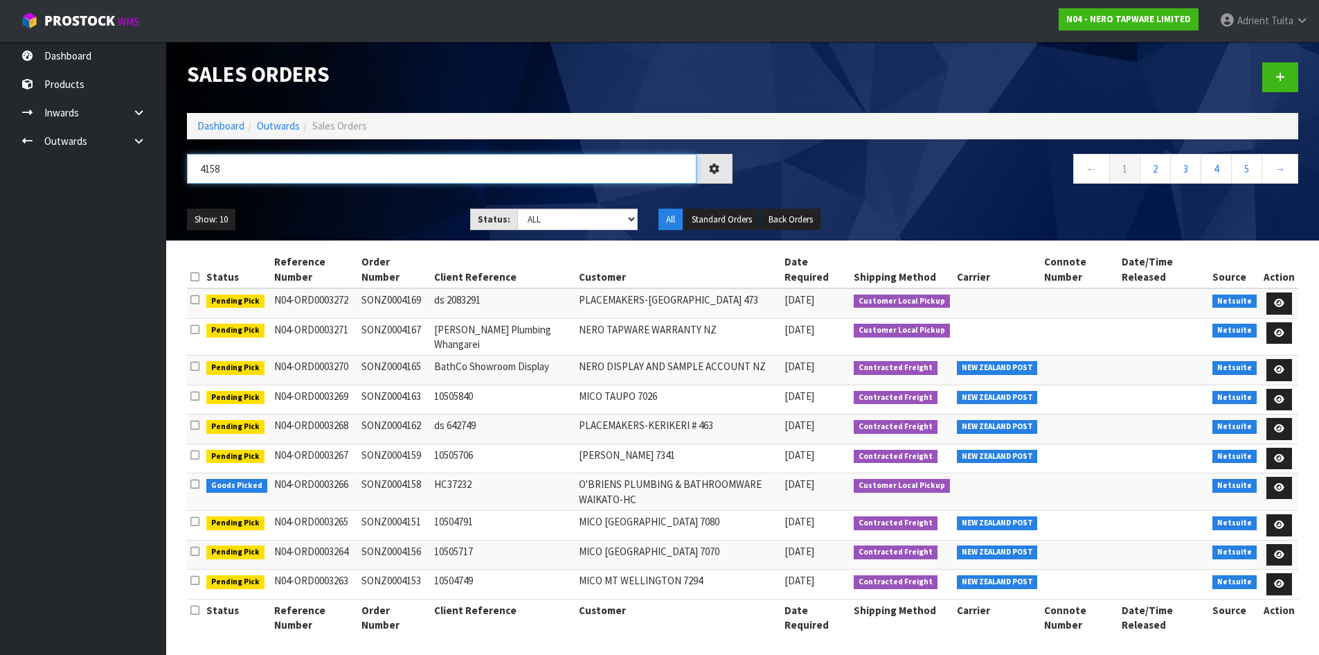
type input "4158"
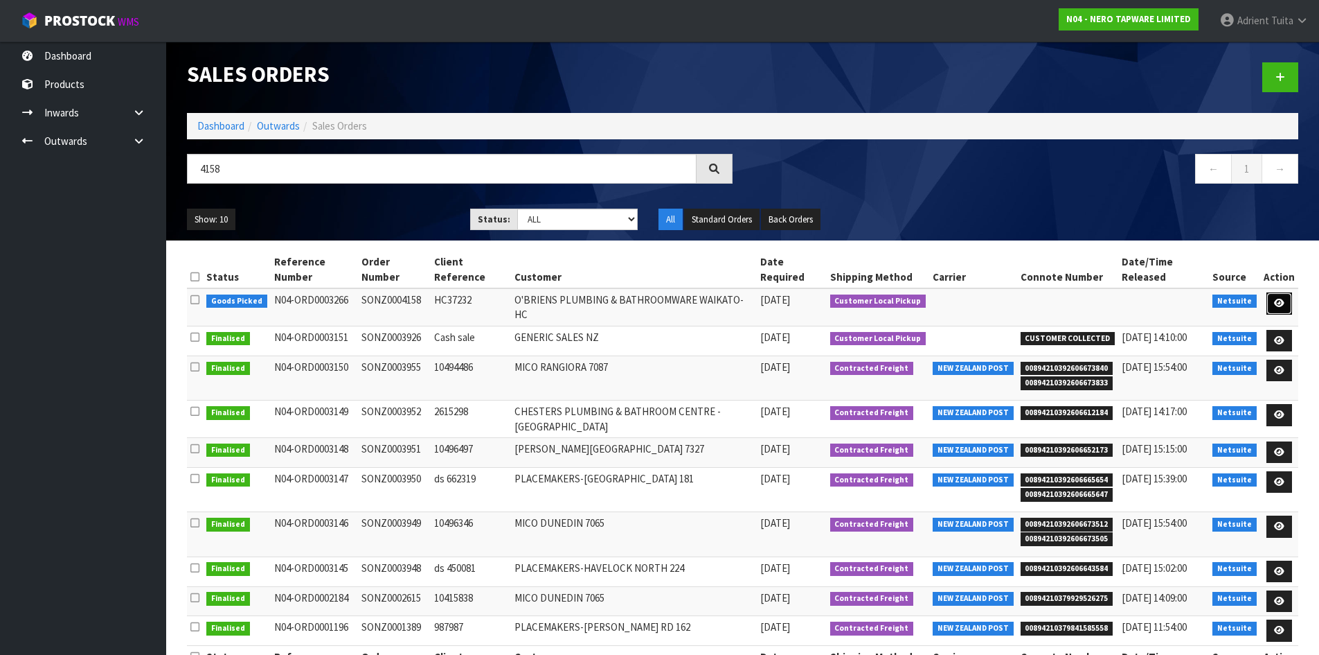
click at [1274, 299] on link at bounding box center [1280, 303] width 26 height 22
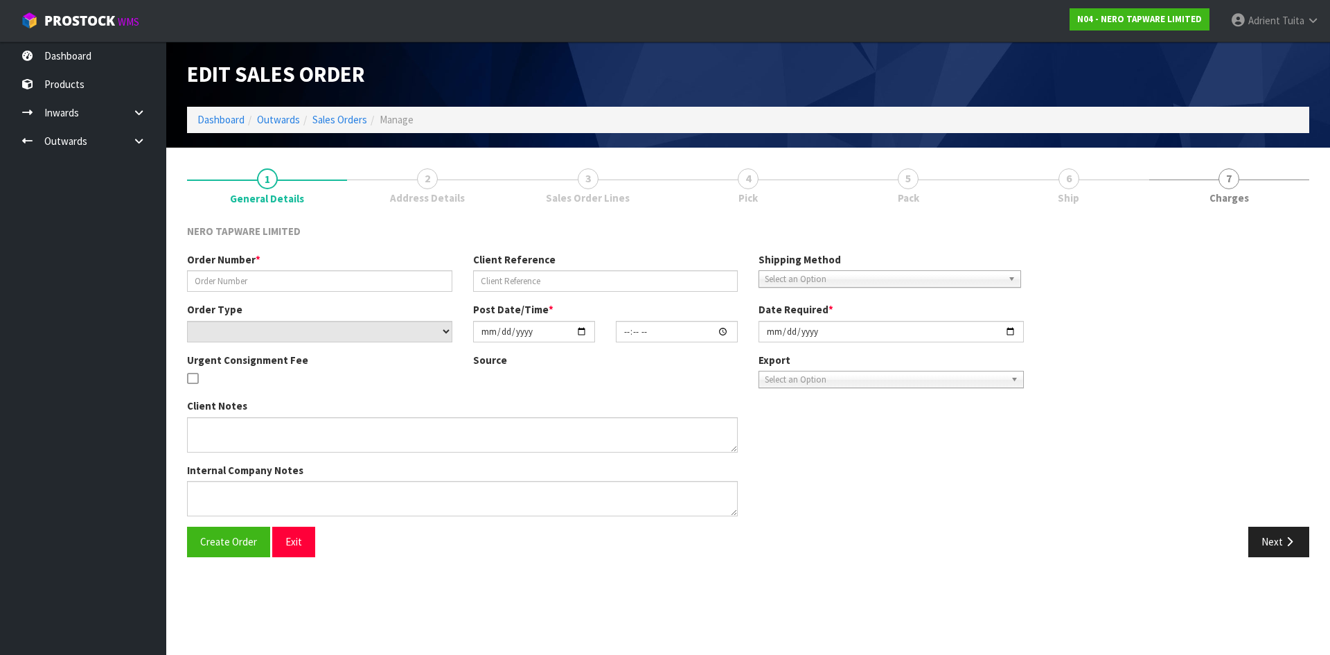
type input "SONZ0004158"
type input "HC37232"
select select "number:0"
type input "[DATE]"
type input "12:00:08.000"
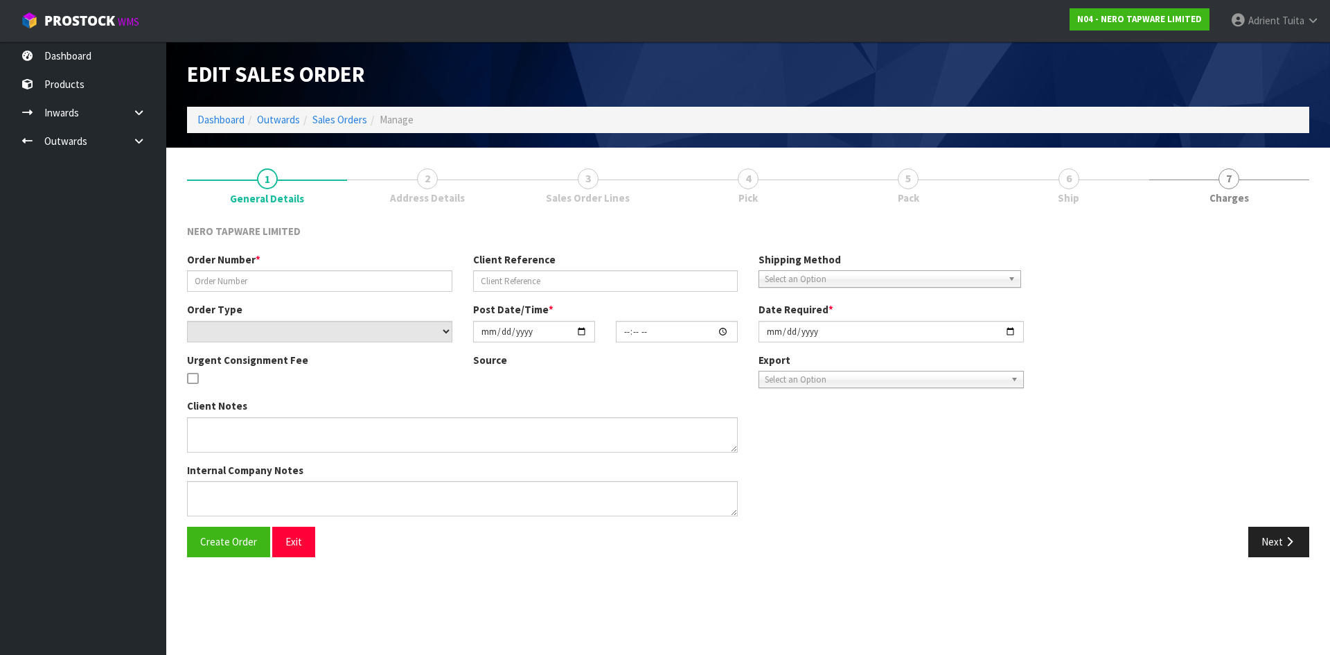
type input "[DATE]"
type textarea "[PERSON_NAME] pick up 13/10"
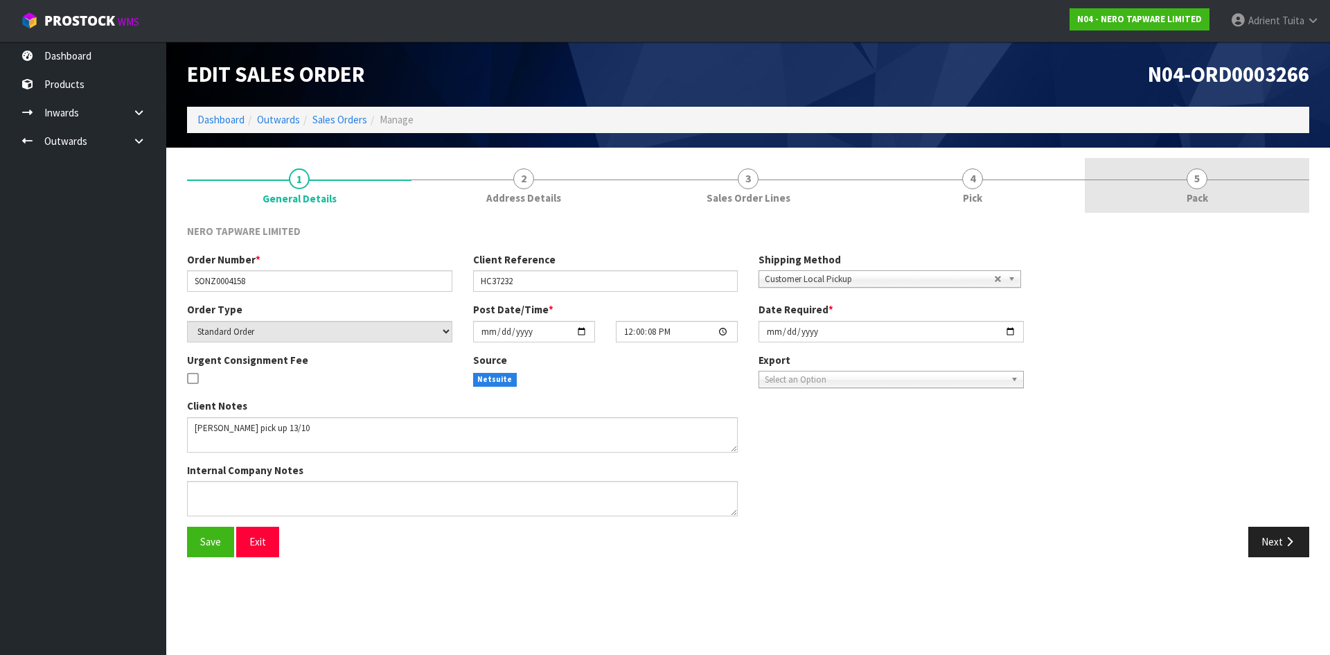
click at [1195, 193] on span "Pack" at bounding box center [1196, 197] width 21 height 15
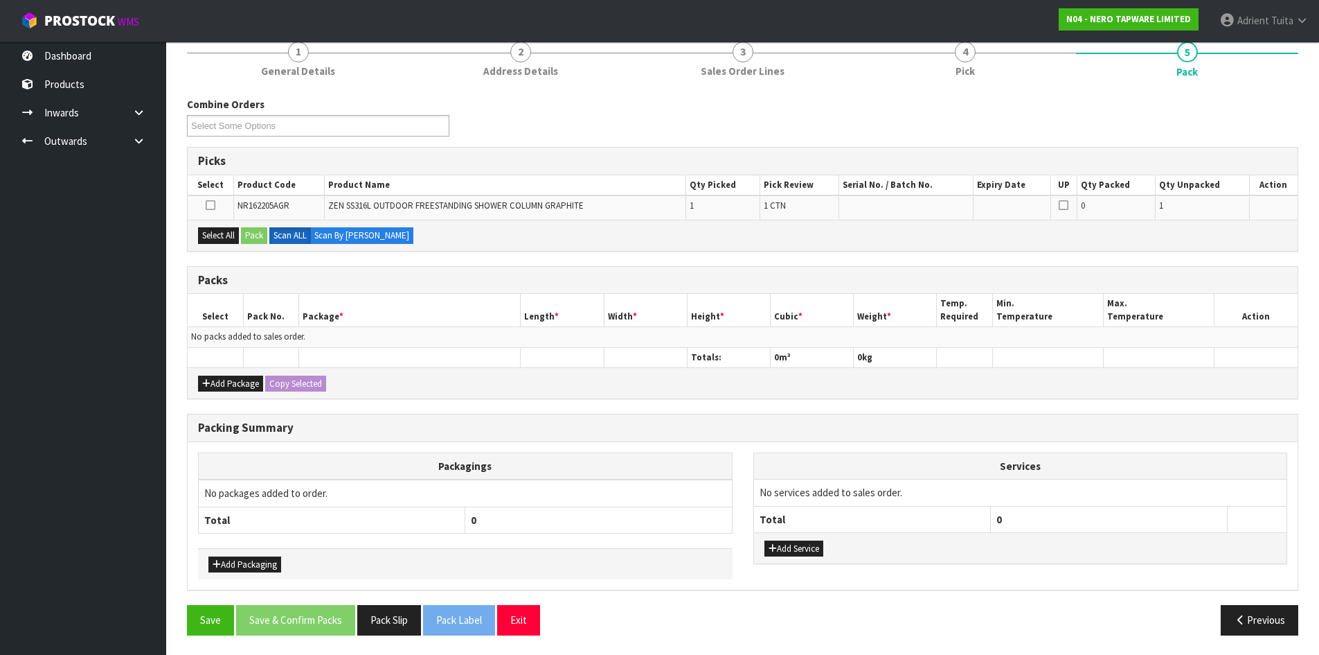
scroll to position [128, 0]
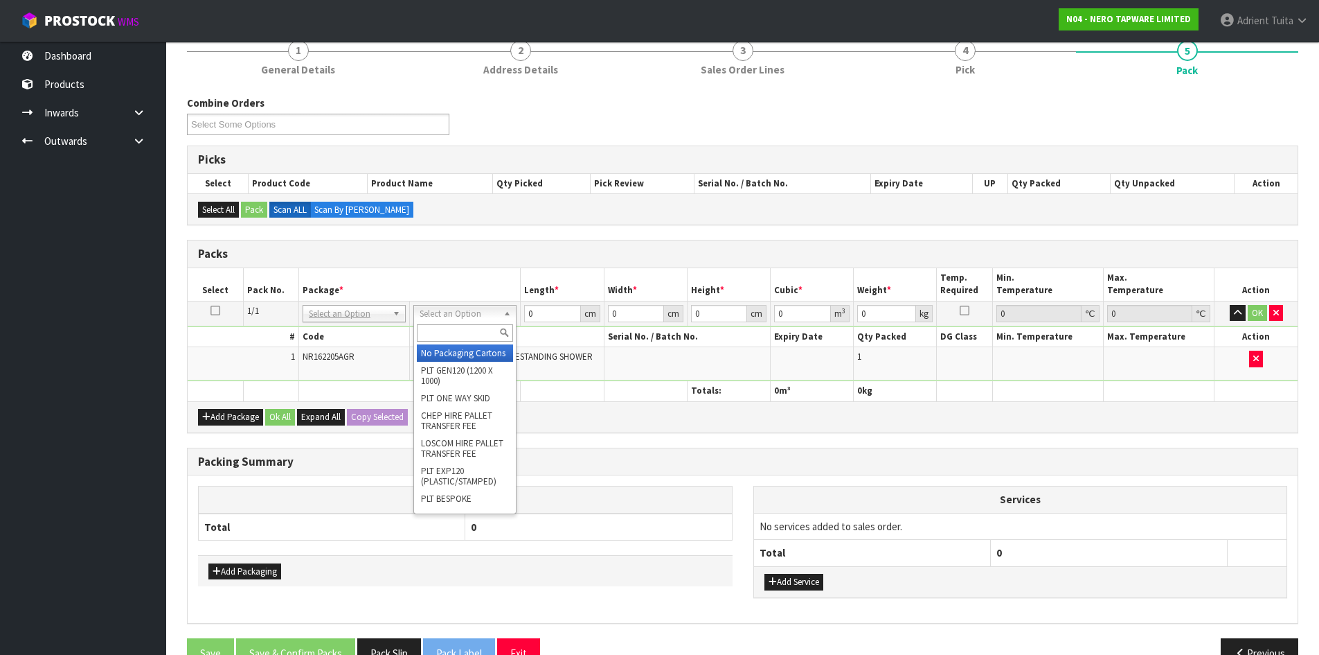
drag, startPoint x: 432, startPoint y: 351, endPoint x: 516, endPoint y: 310, distance: 94.2
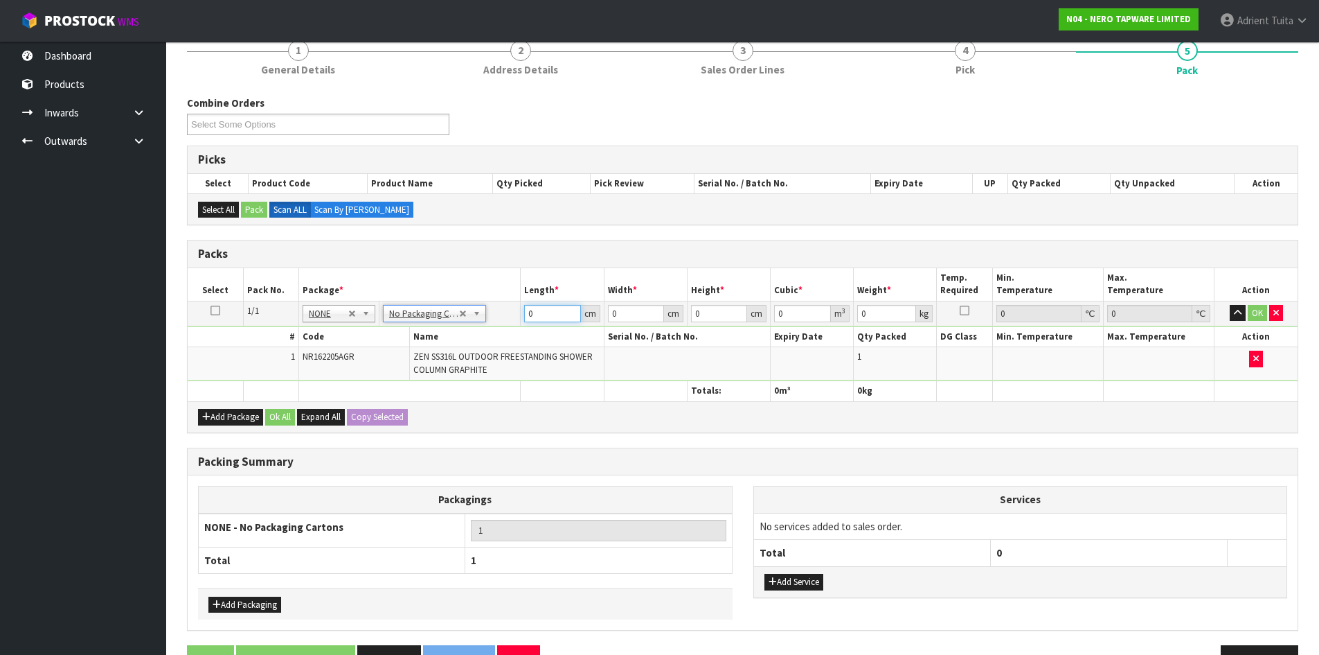
click at [544, 305] on input "0" at bounding box center [552, 313] width 56 height 17
type input "145"
type input "68"
type input "1"
type input "0.00986"
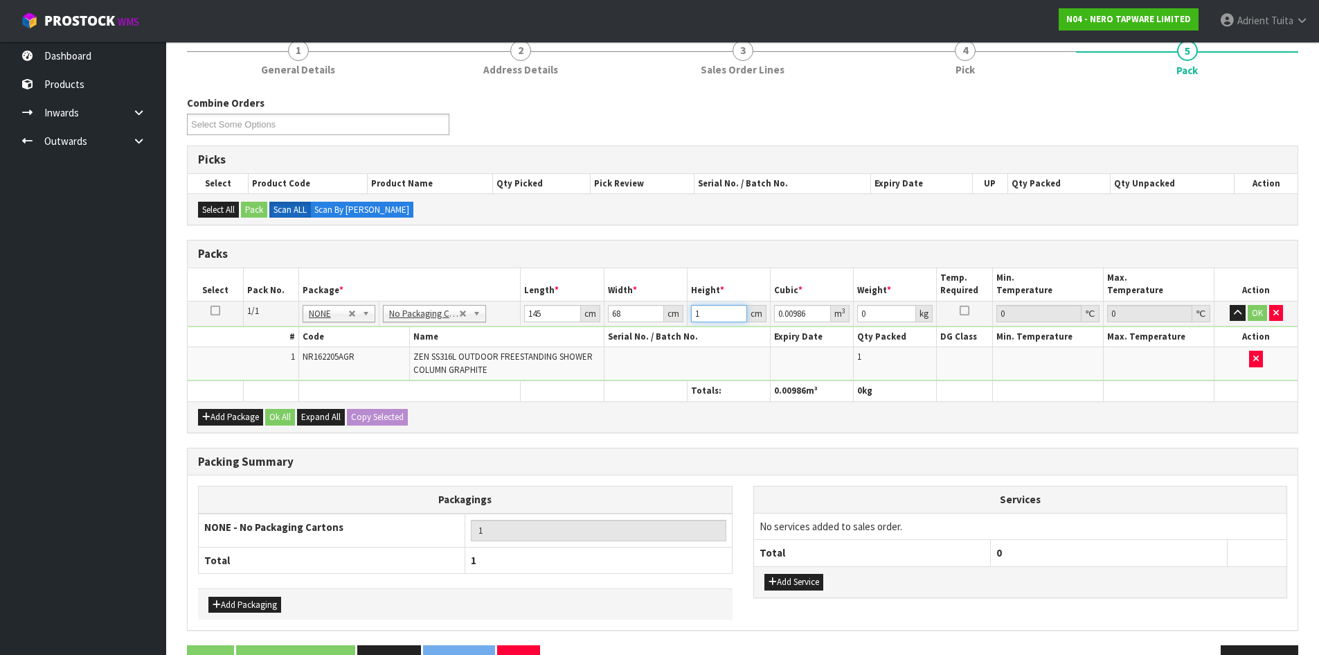
type input "13"
type input "0.12818"
type input "13"
type input "26"
drag, startPoint x: 1263, startPoint y: 317, endPoint x: 893, endPoint y: 344, distance: 370.9
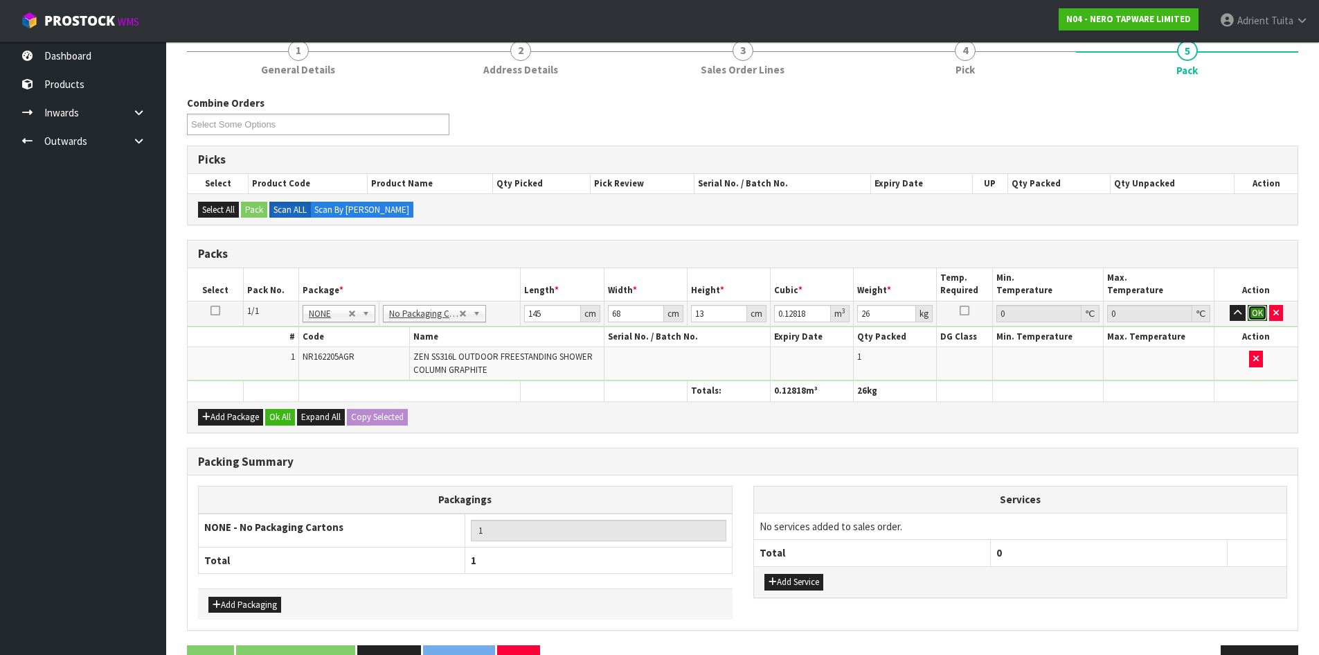
click at [1259, 317] on button "OK" at bounding box center [1257, 313] width 19 height 17
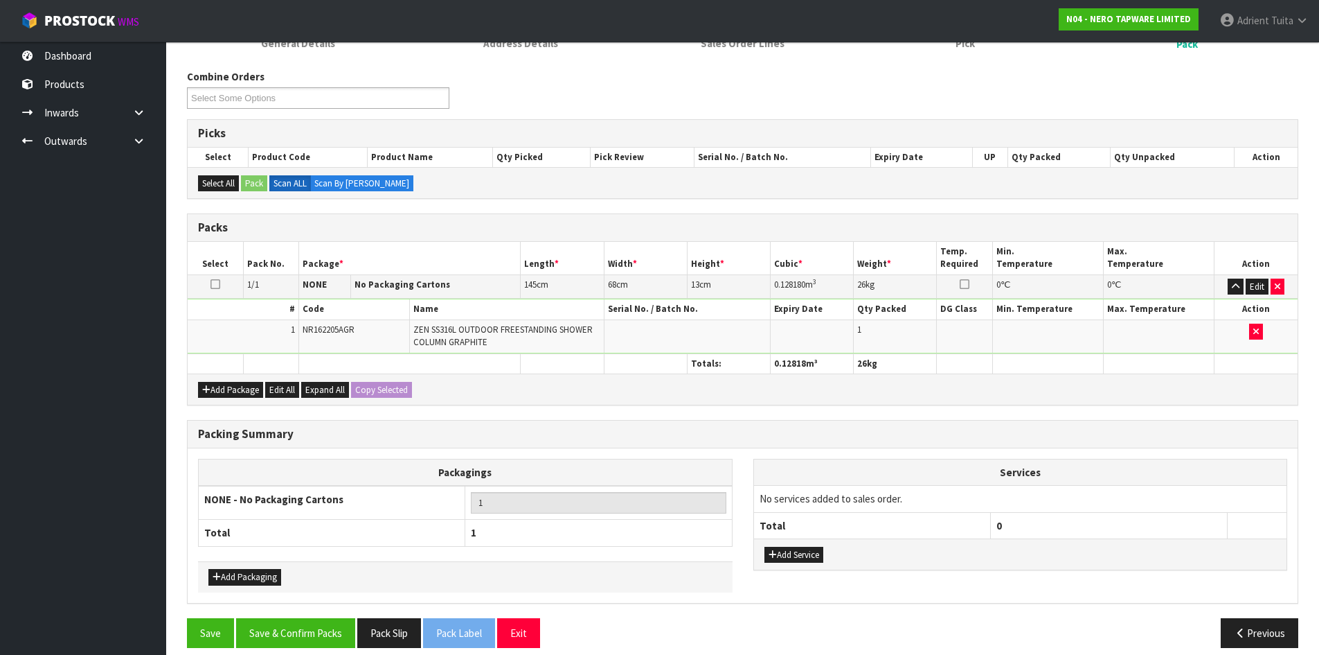
scroll to position [168, 0]
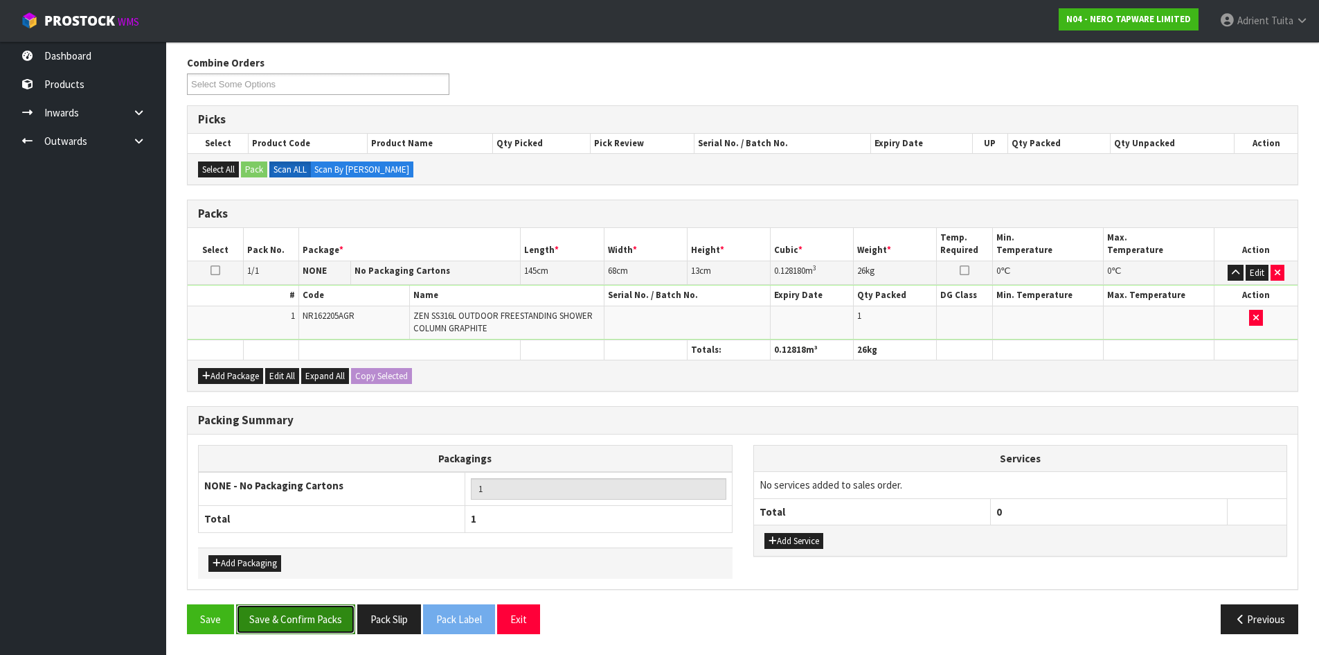
click at [277, 610] on button "Save & Confirm Packs" at bounding box center [295, 619] width 119 height 30
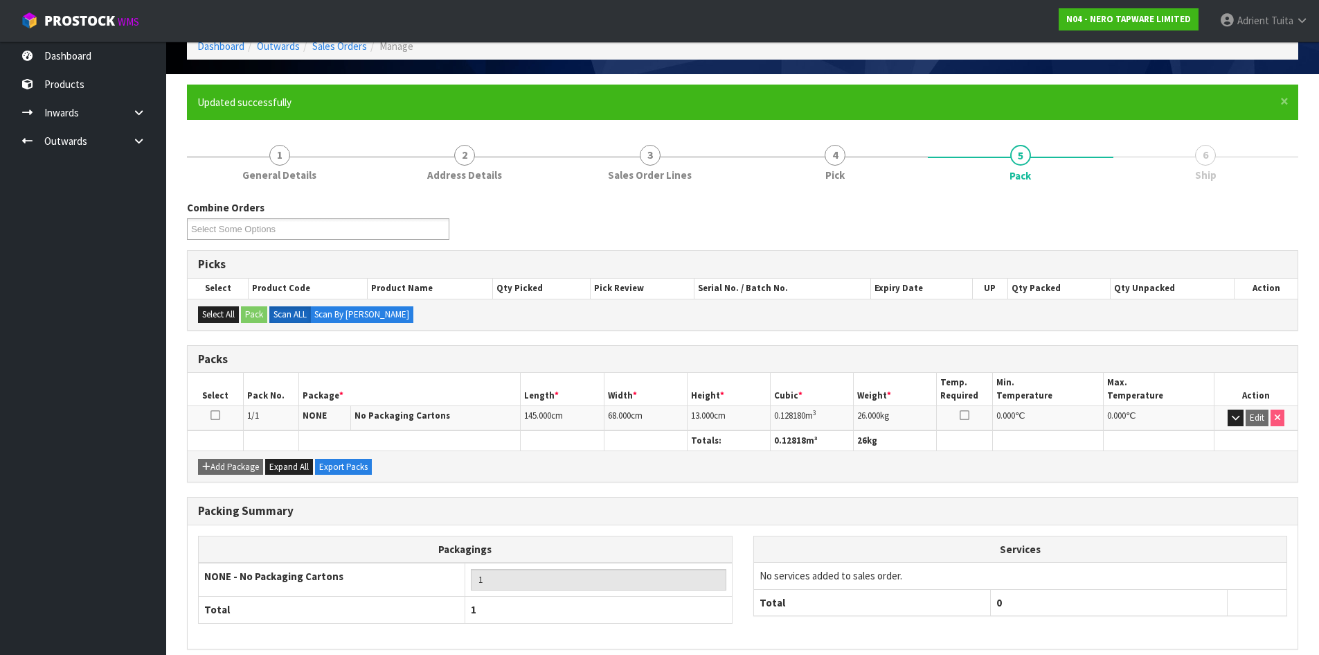
scroll to position [133, 0]
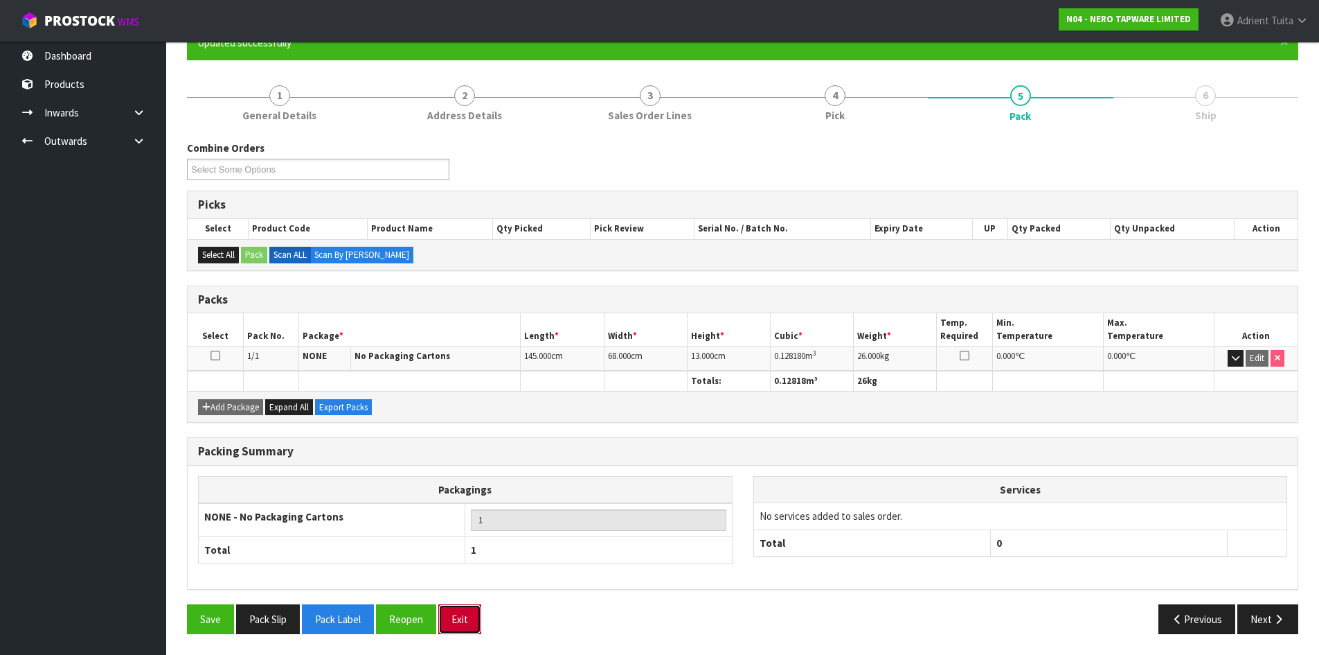
click at [460, 617] on button "Exit" at bounding box center [459, 619] width 43 height 30
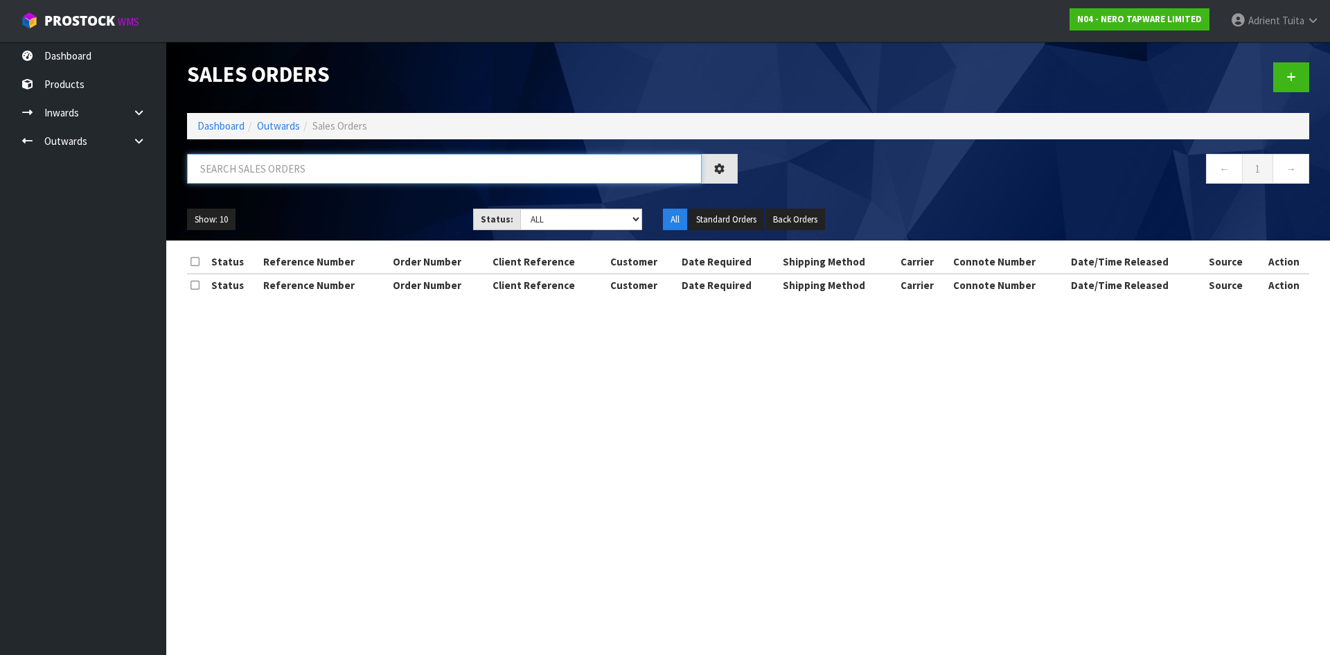
click at [285, 175] on input "text" at bounding box center [444, 169] width 515 height 30
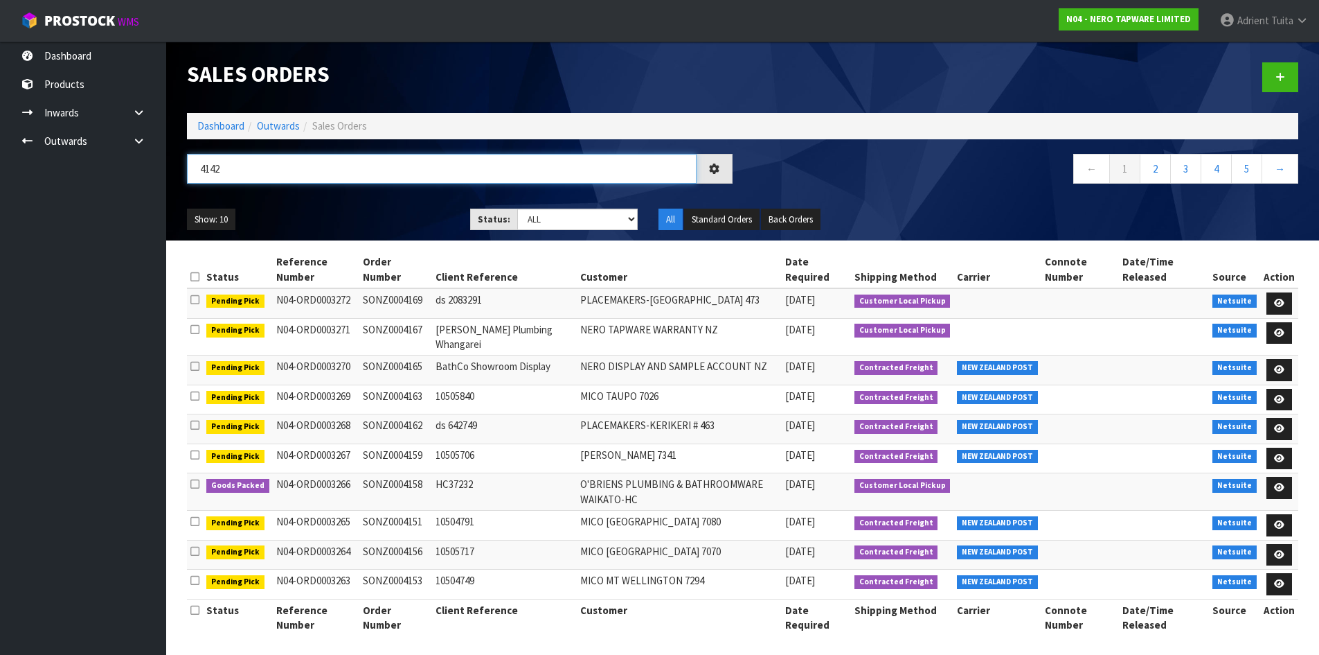
type input "4142"
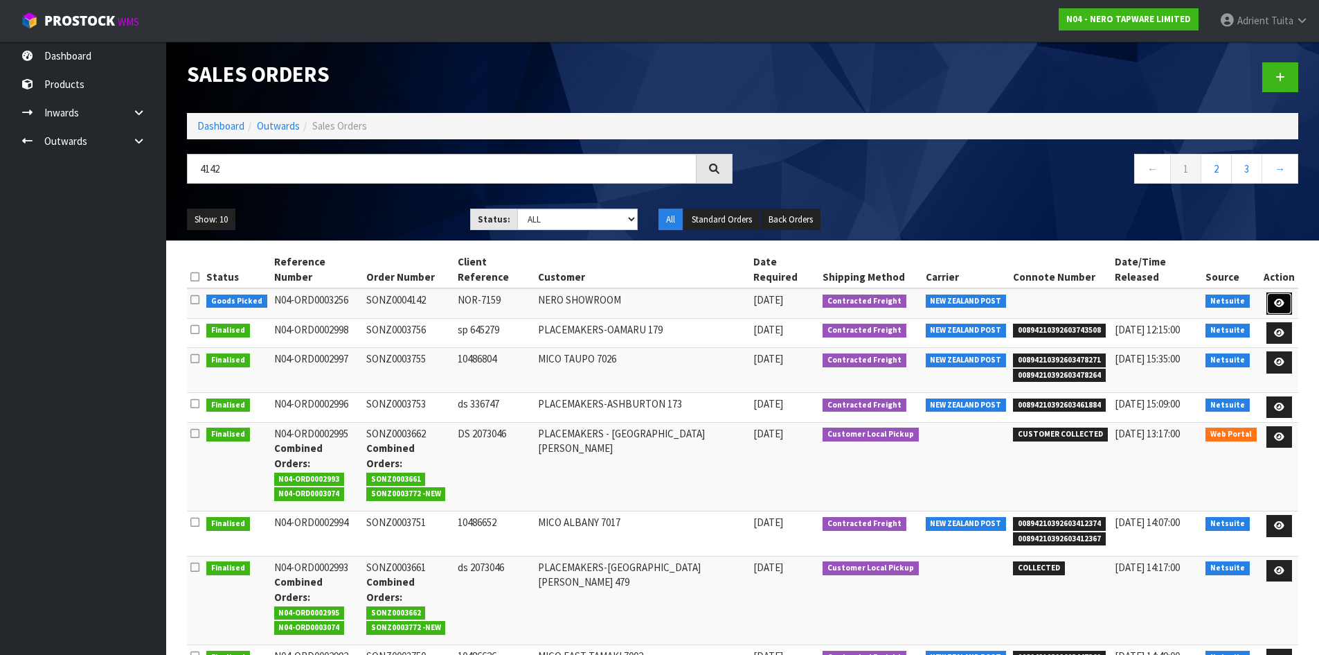
click at [1281, 292] on link at bounding box center [1280, 303] width 26 height 22
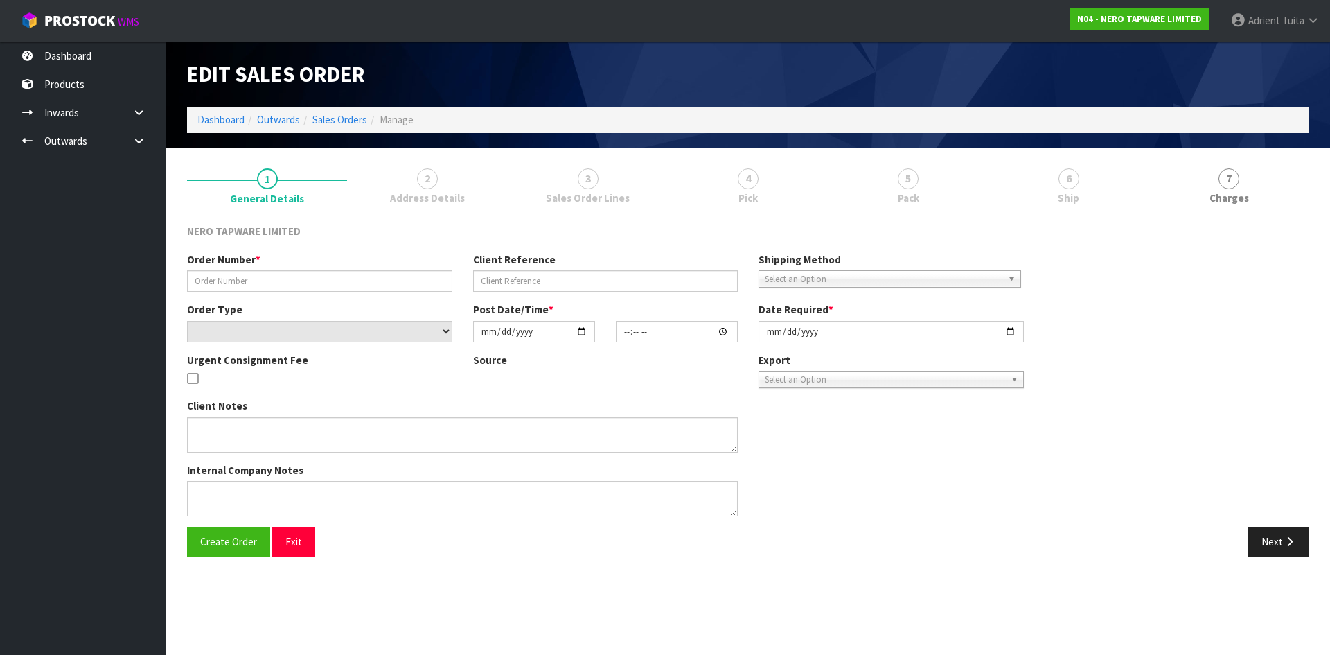
type input "SONZ0004142"
type input "NOR-7159"
select select "number:0"
type input "[DATE]"
type input "08:15:14.000"
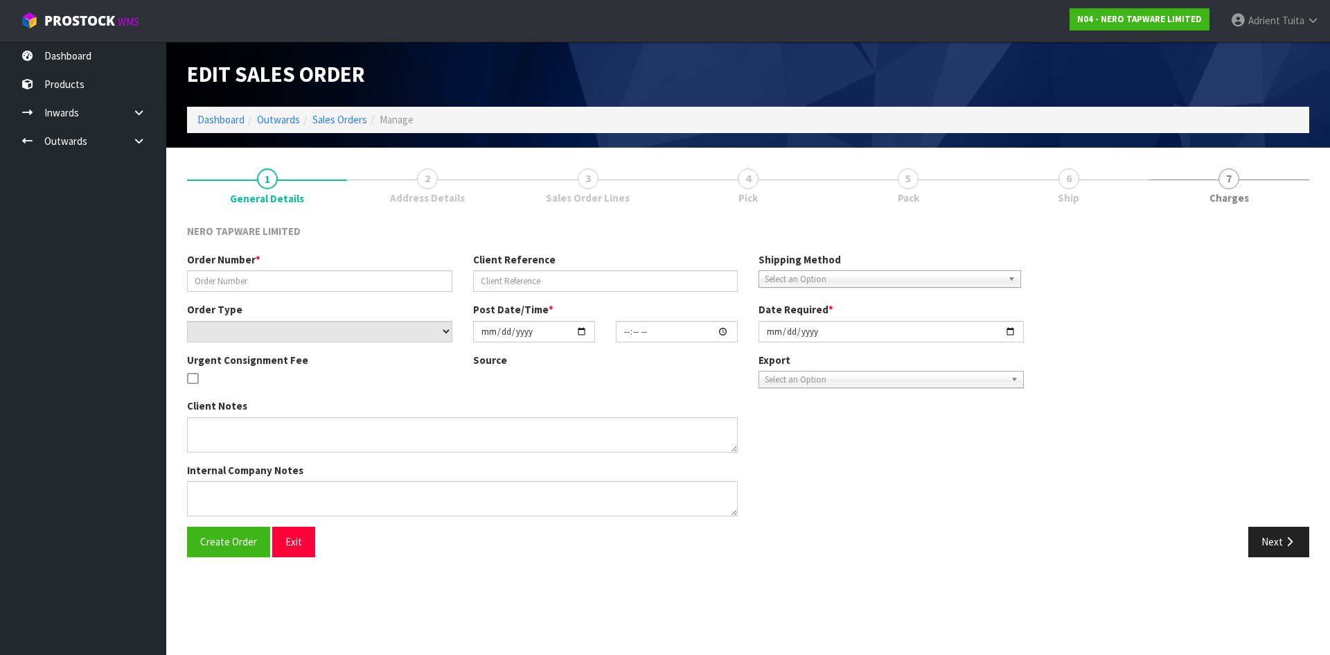
type input "[DATE]"
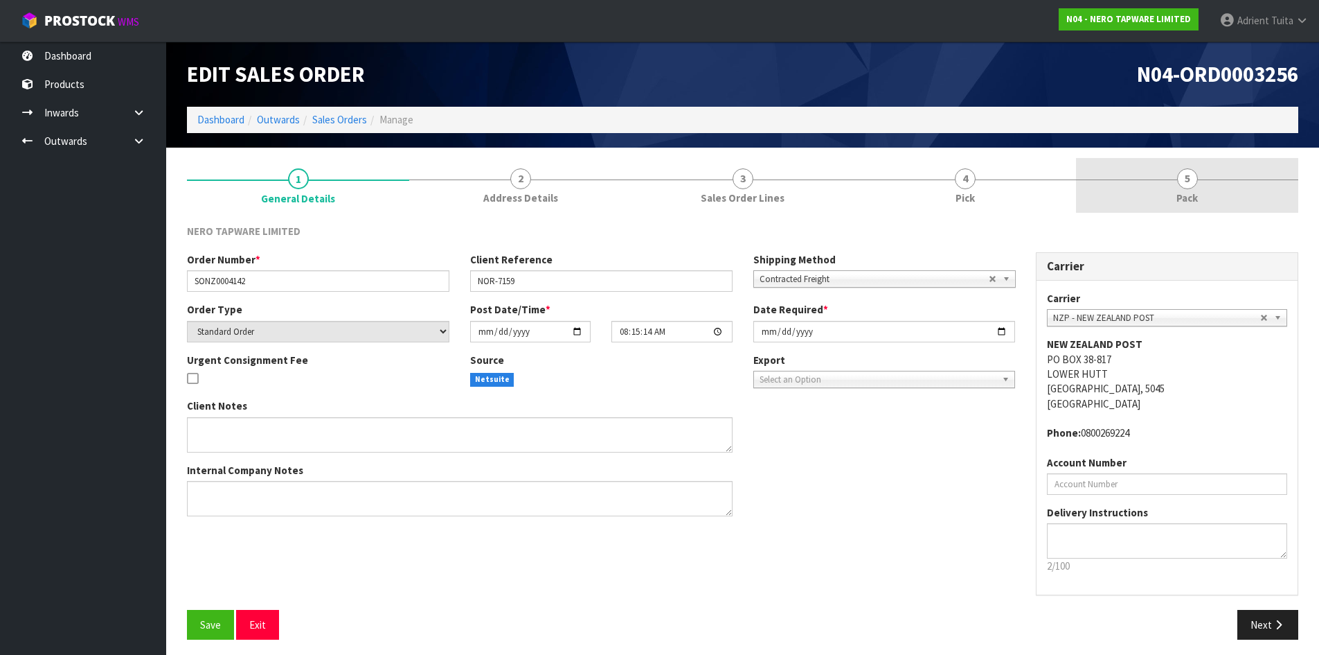
click at [1200, 193] on link "5 Pack" at bounding box center [1187, 185] width 222 height 55
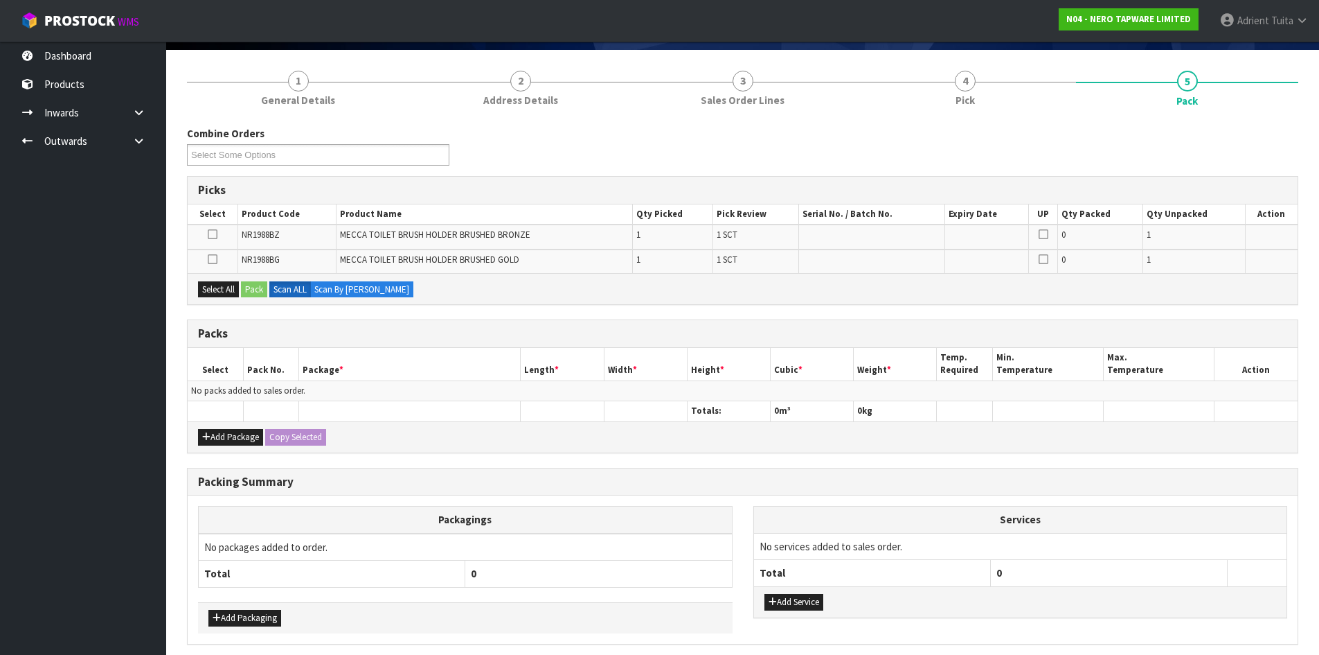
scroll to position [152, 0]
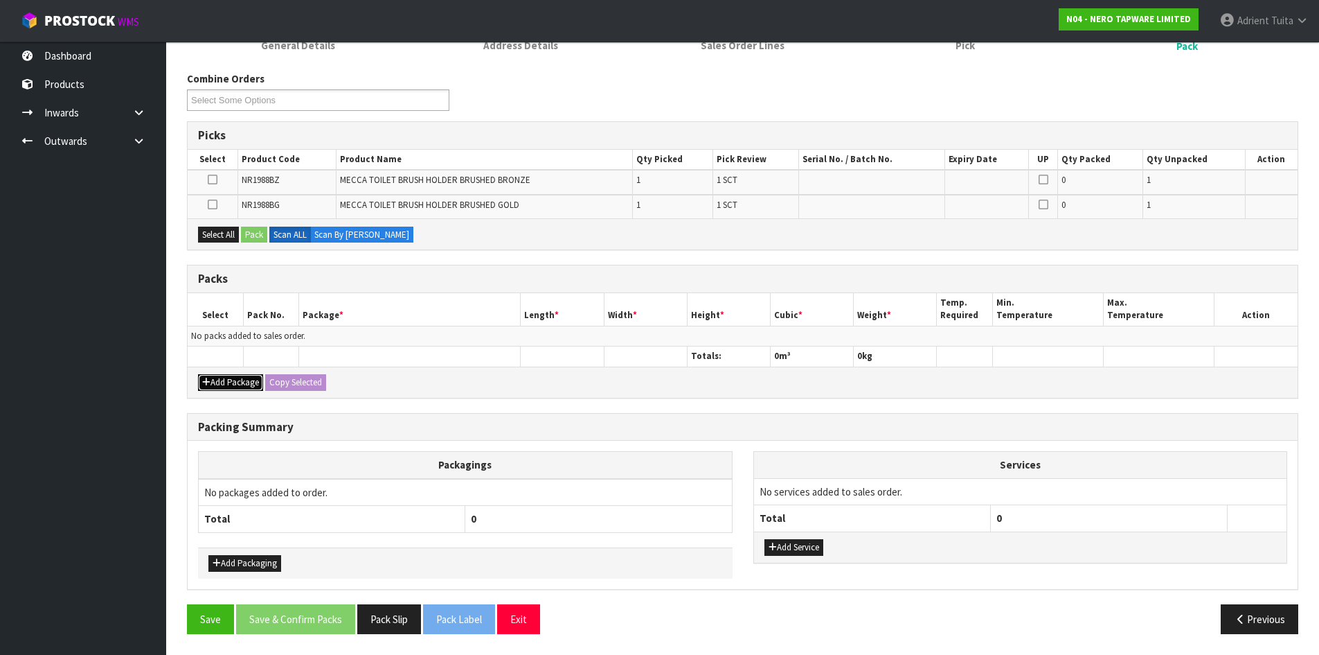
drag, startPoint x: 216, startPoint y: 382, endPoint x: 216, endPoint y: 351, distance: 30.5
click at [216, 380] on button "Add Package" at bounding box center [230, 382] width 65 height 17
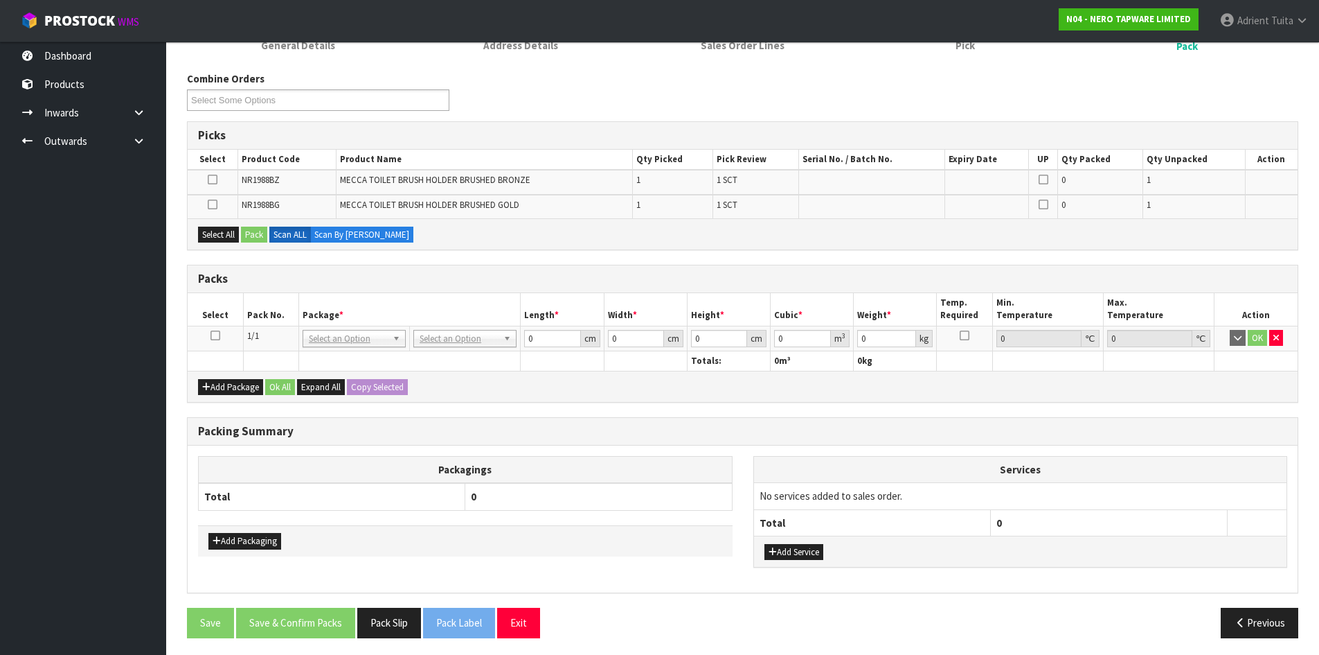
click at [215, 336] on icon at bounding box center [216, 335] width 10 height 1
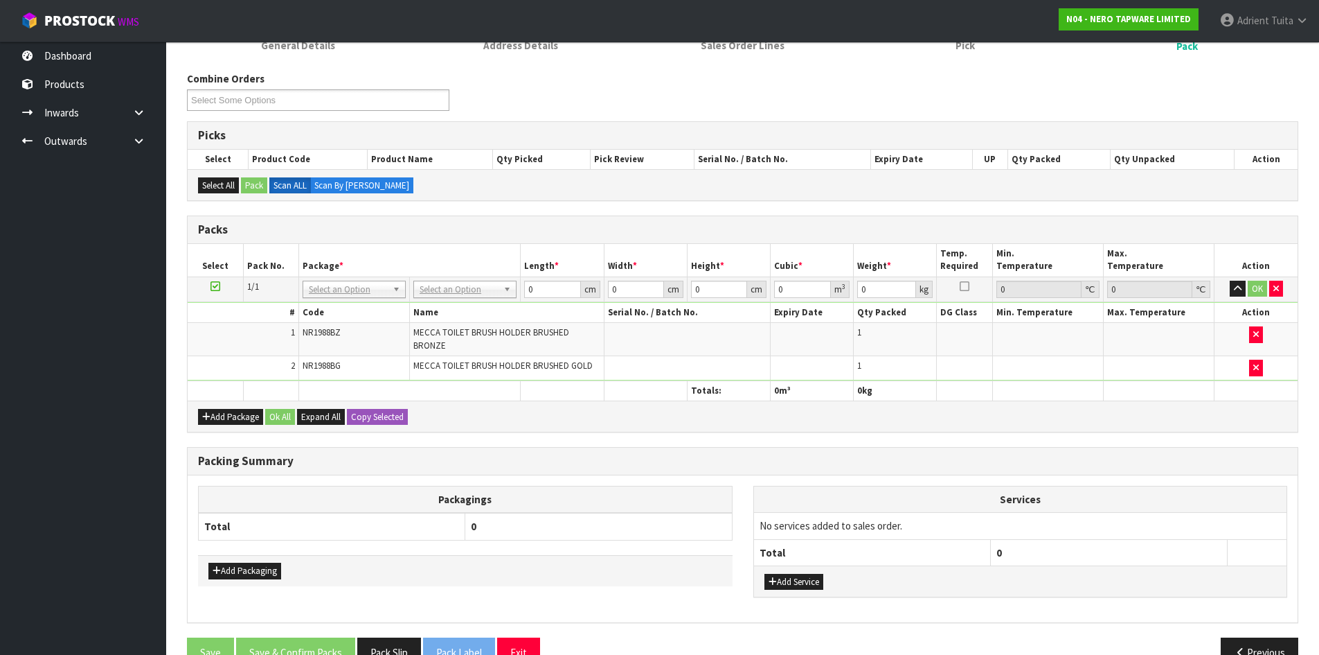
drag, startPoint x: 467, startPoint y: 289, endPoint x: 465, endPoint y: 297, distance: 8.6
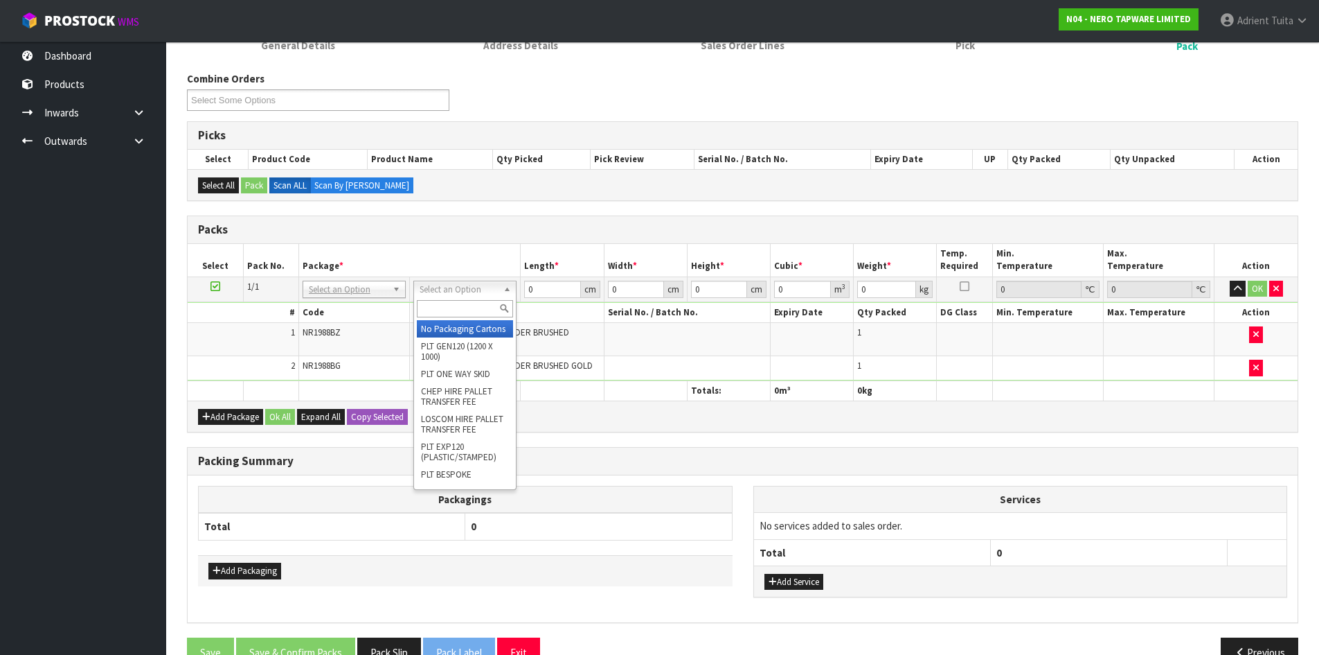
click at [463, 305] on input "text" at bounding box center [465, 308] width 96 height 17
type input "OC"
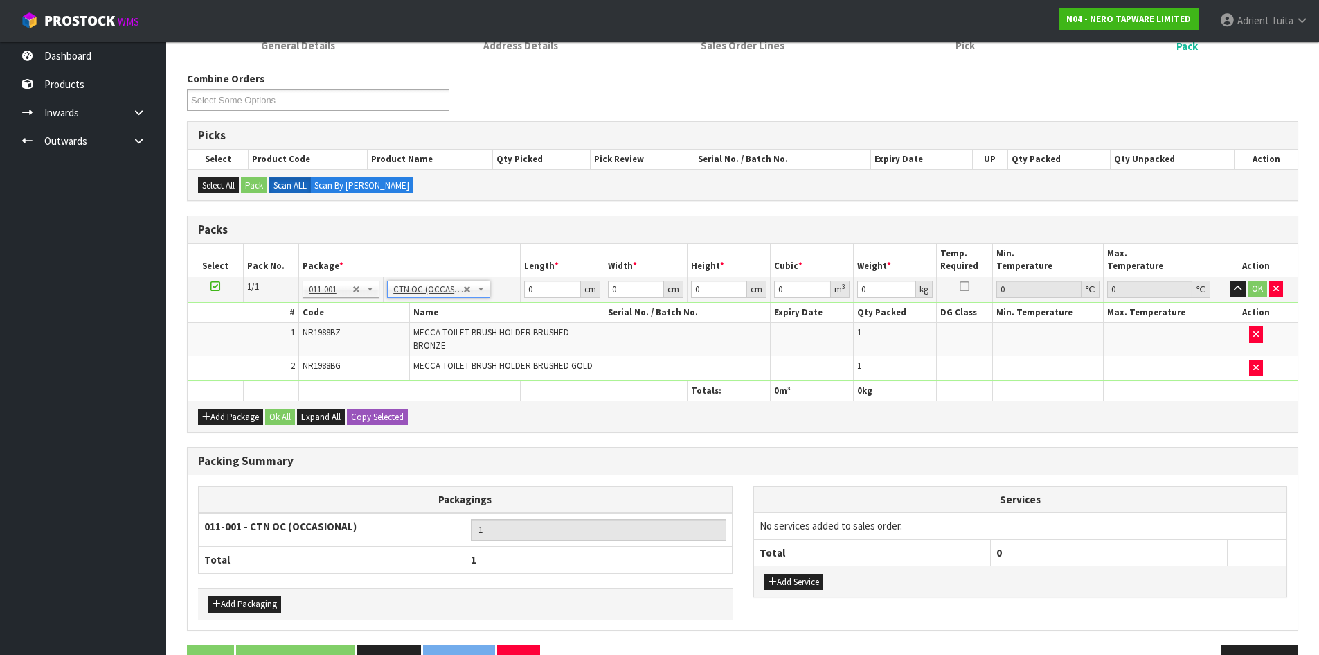
type input "2.28"
click at [539, 282] on input "0" at bounding box center [552, 289] width 56 height 17
type input "51"
type input "28"
type input "1"
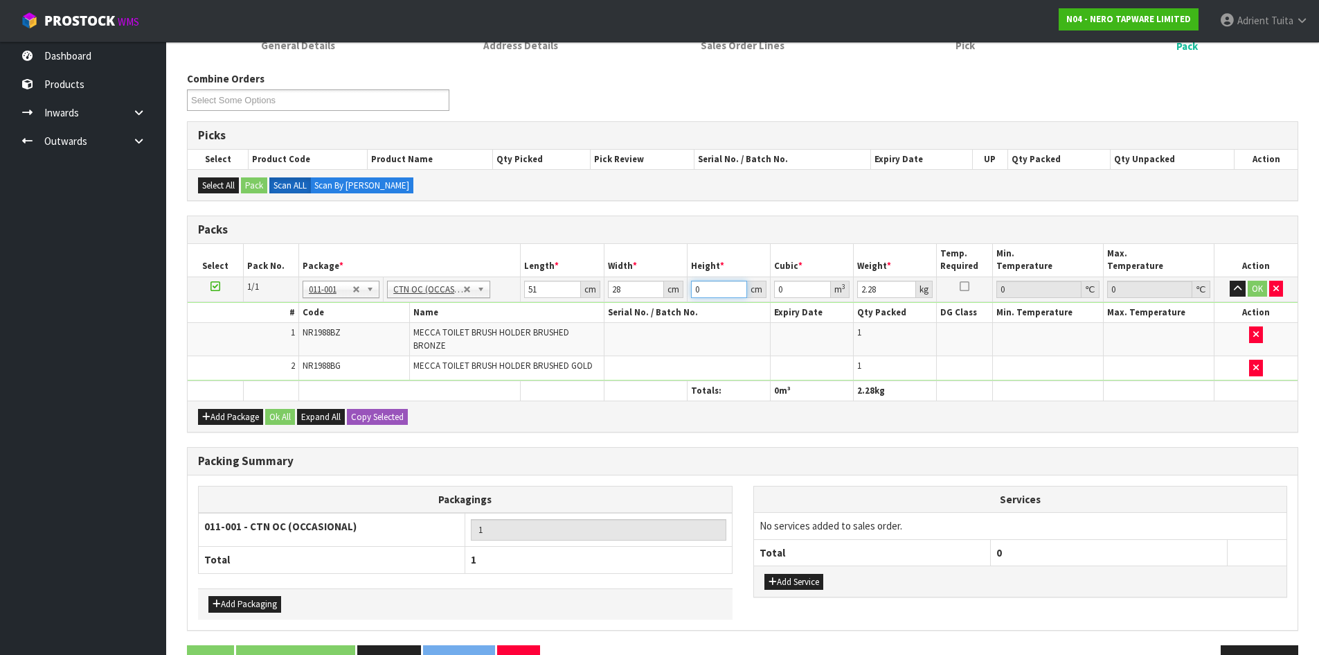
type input "0.001428"
type input "12"
type input "0.017136"
type input "12"
type input "3"
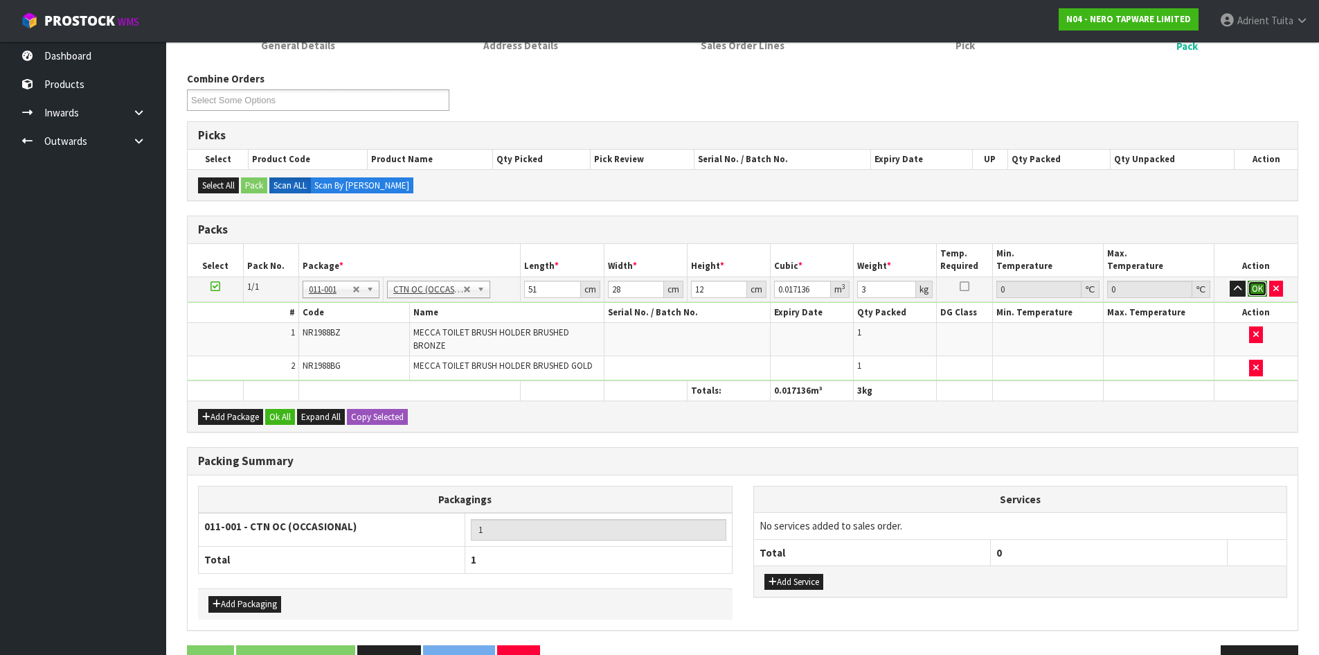
click at [1261, 281] on button "OK" at bounding box center [1257, 289] width 19 height 17
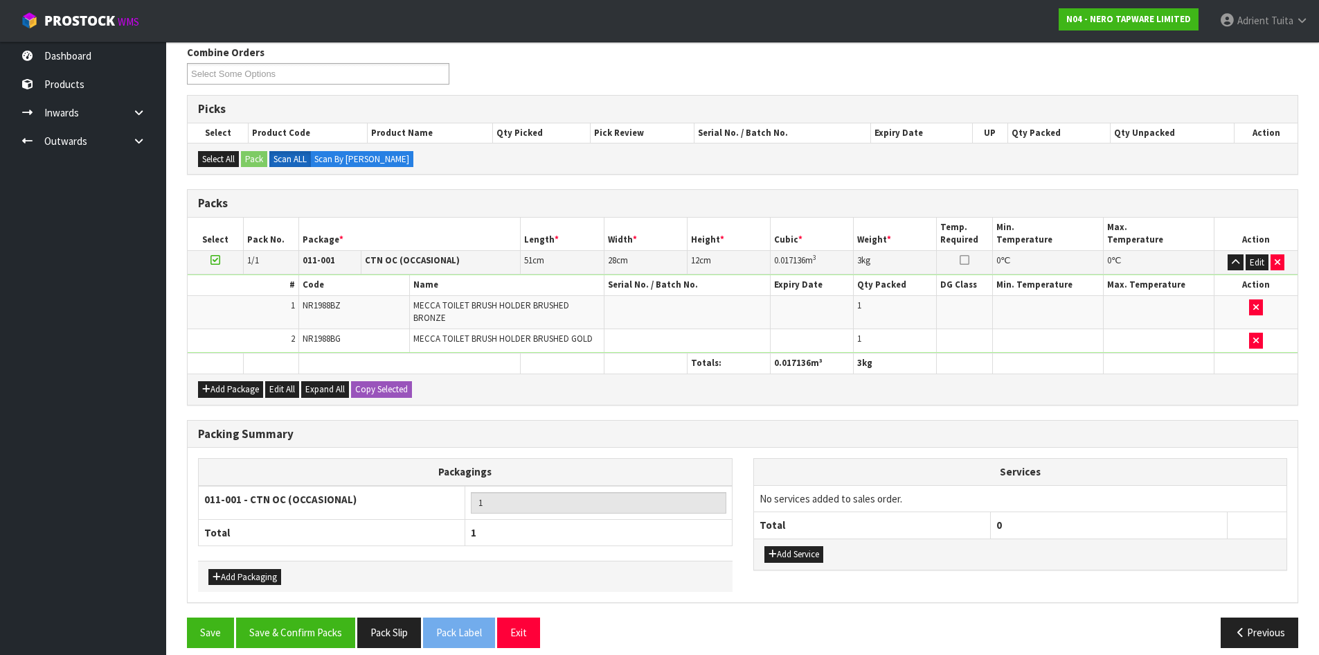
scroll to position [193, 0]
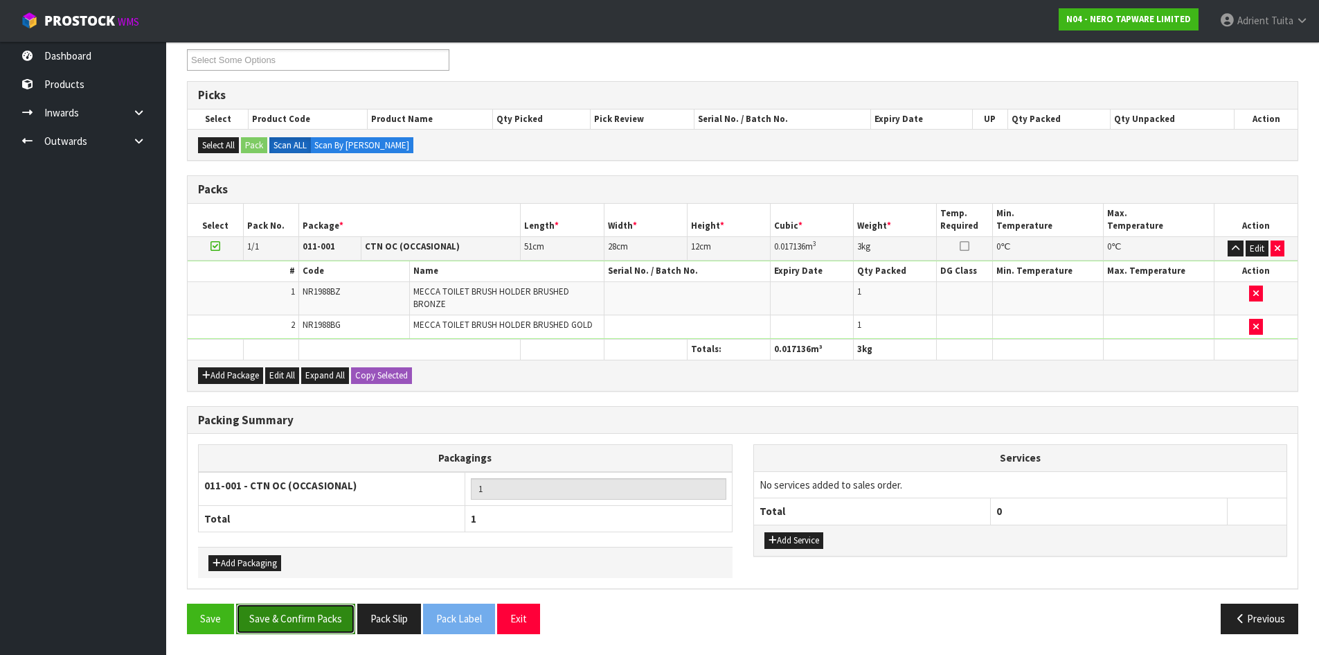
click at [335, 621] on button "Save & Confirm Packs" at bounding box center [295, 618] width 119 height 30
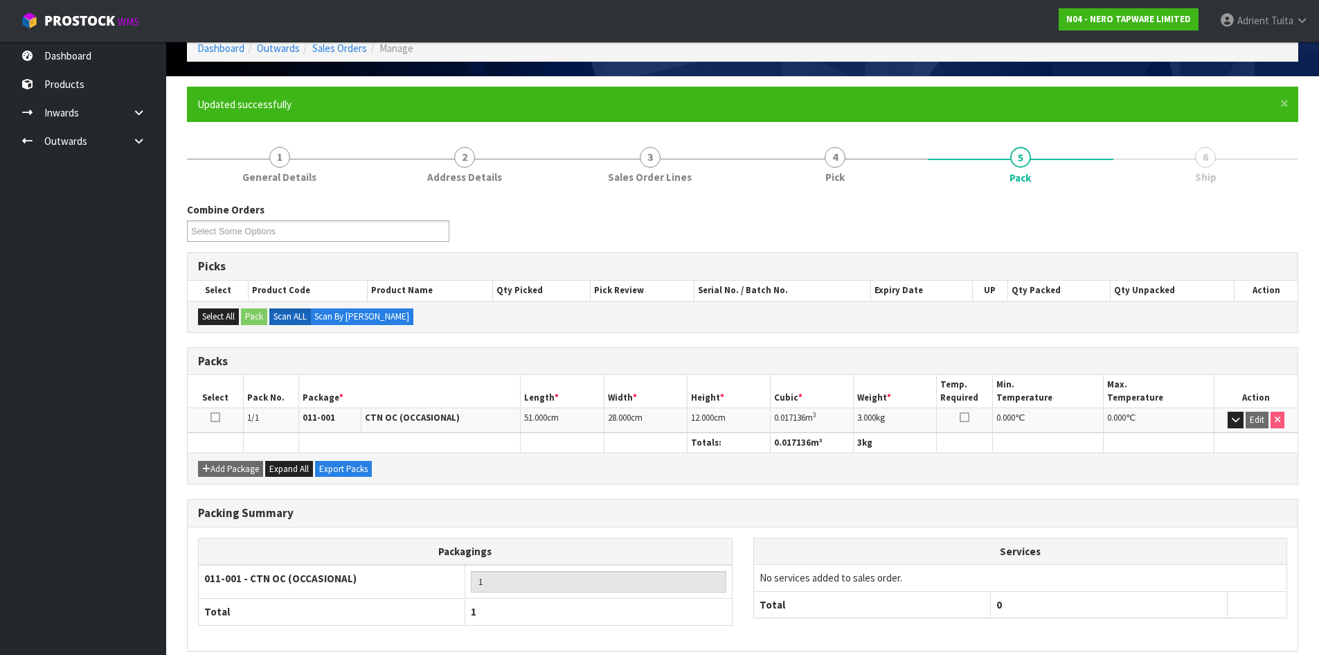
scroll to position [133, 0]
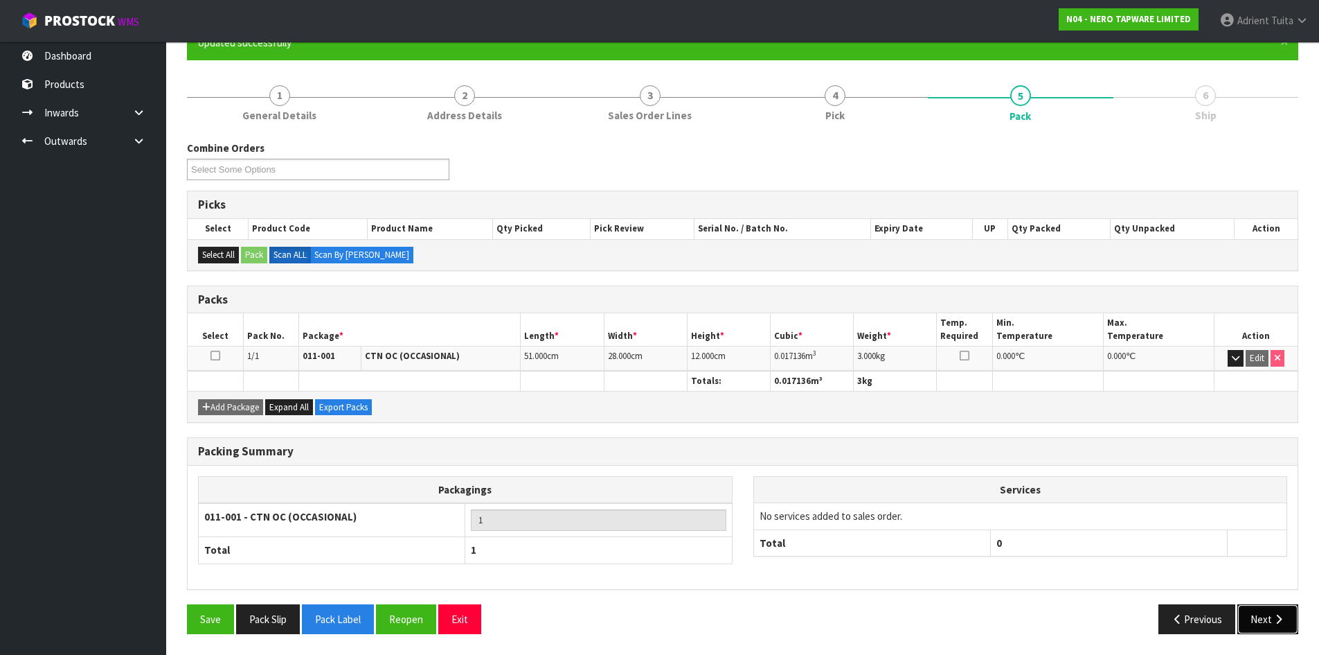
click at [1279, 616] on icon "button" at bounding box center [1278, 619] width 13 height 10
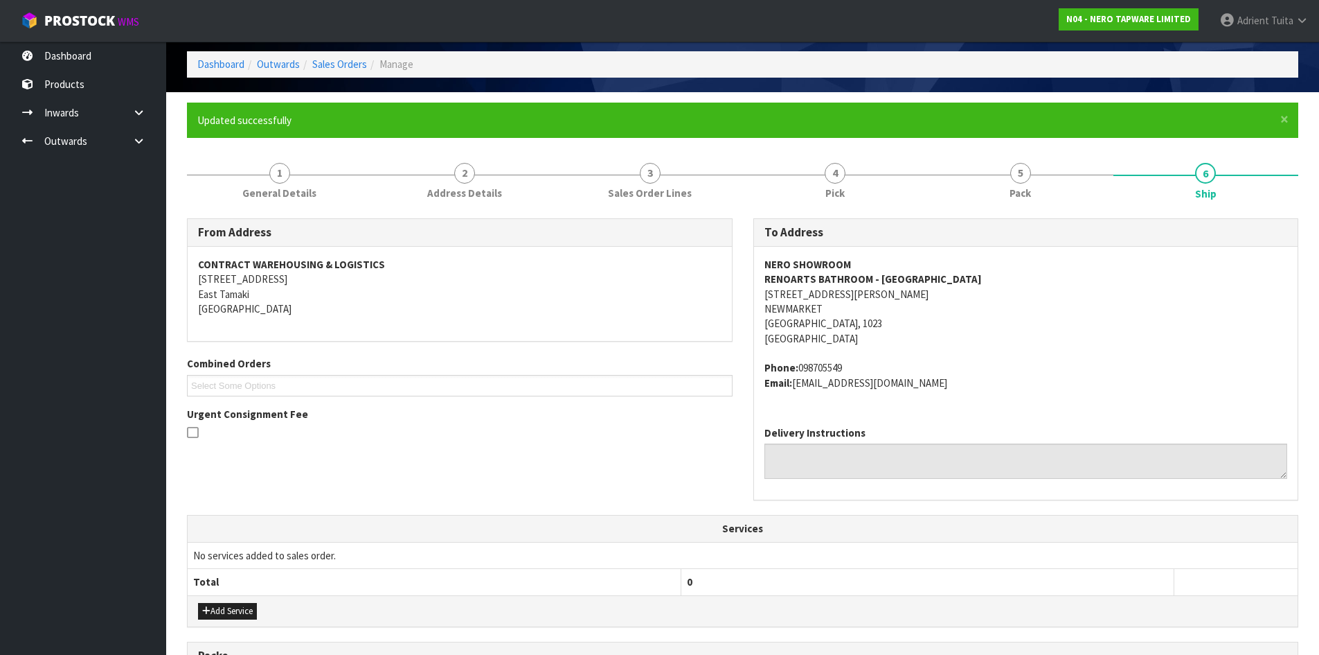
scroll to position [308, 0]
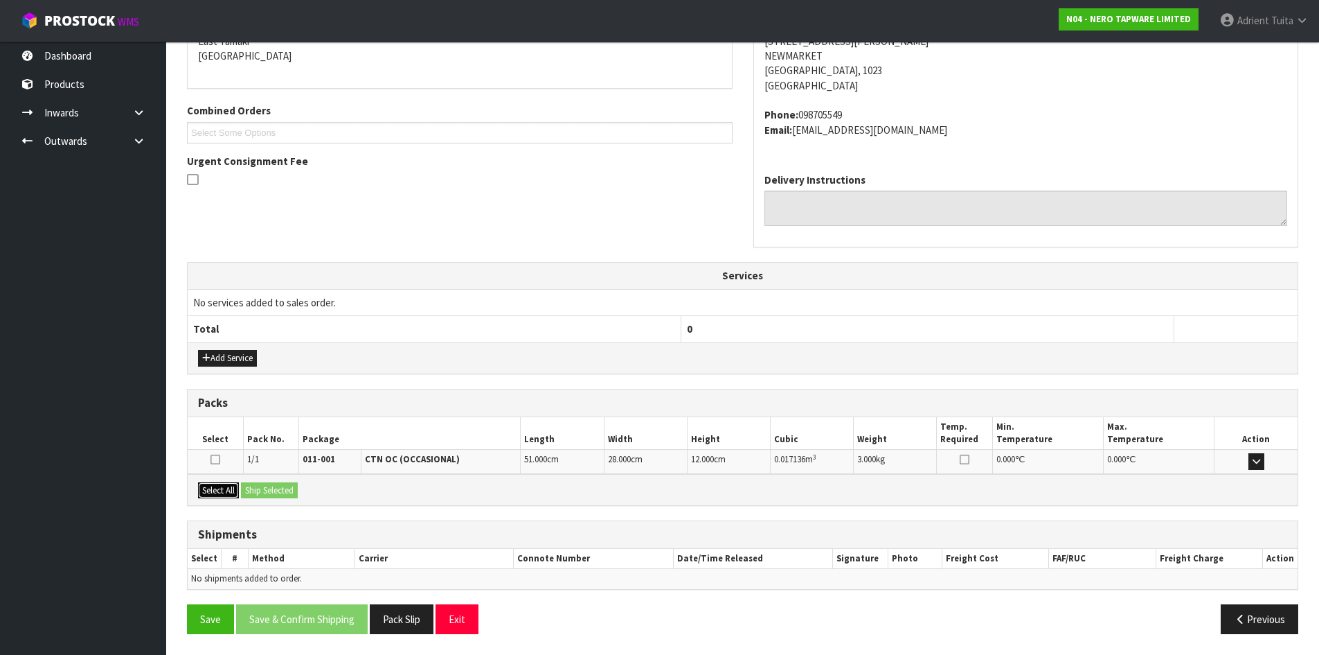
click at [233, 492] on button "Select All" at bounding box center [218, 490] width 41 height 17
click at [252, 488] on button "Ship Selected" at bounding box center [269, 490] width 57 height 17
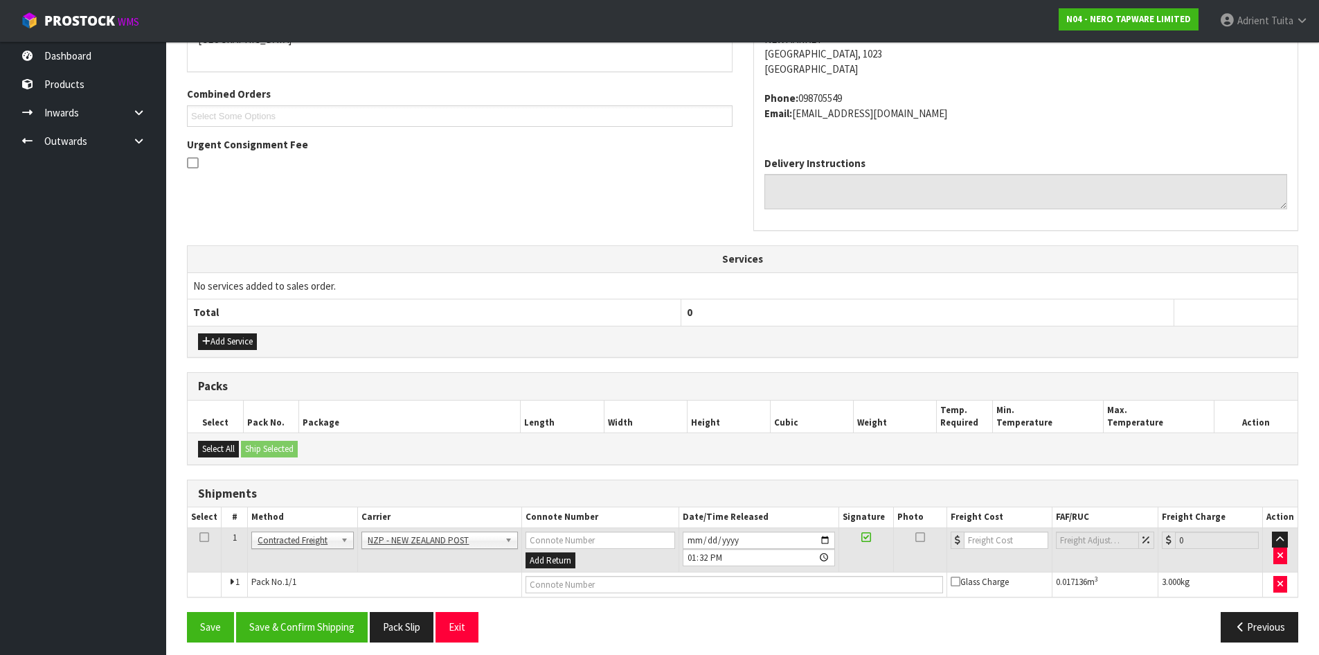
scroll to position [333, 0]
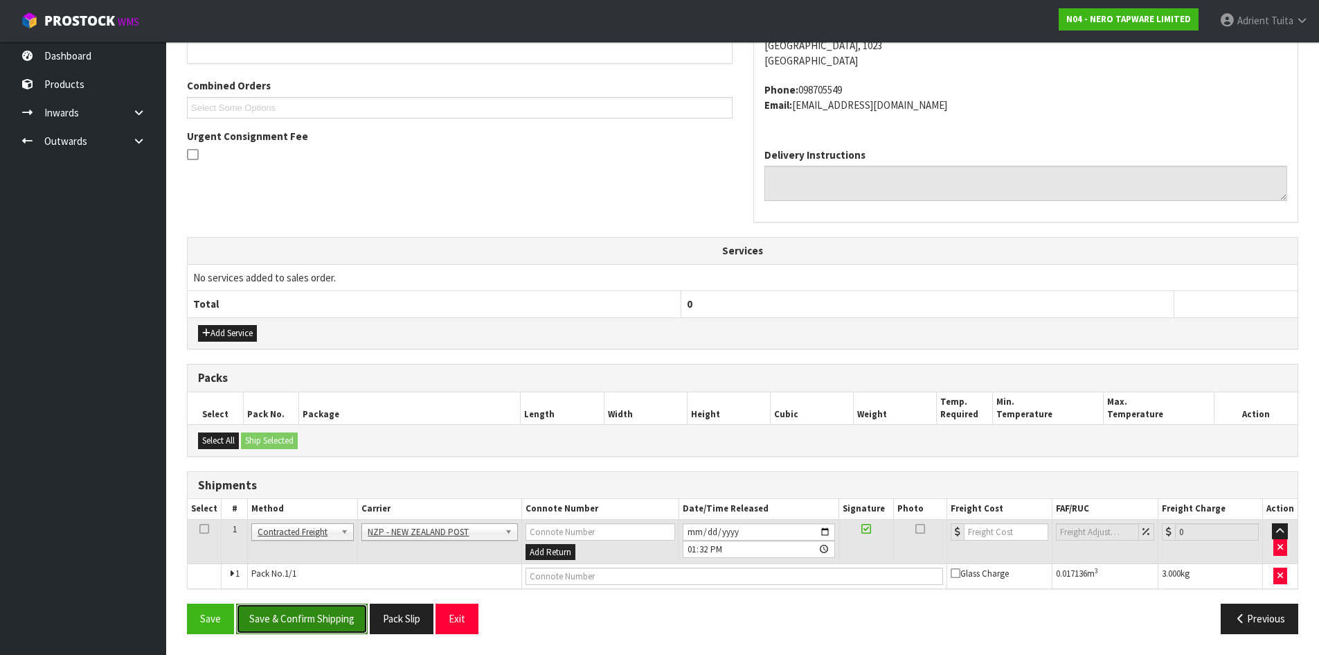
click at [269, 619] on button "Save & Confirm Shipping" at bounding box center [302, 618] width 132 height 30
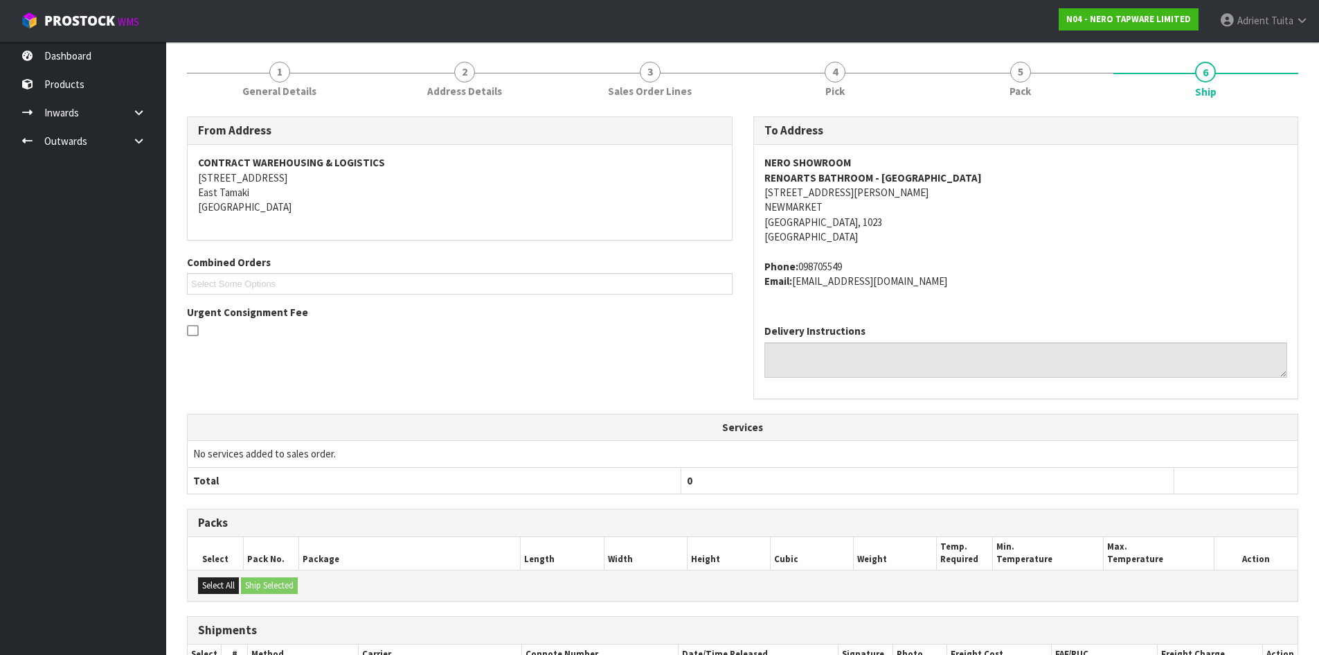
scroll to position [313, 0]
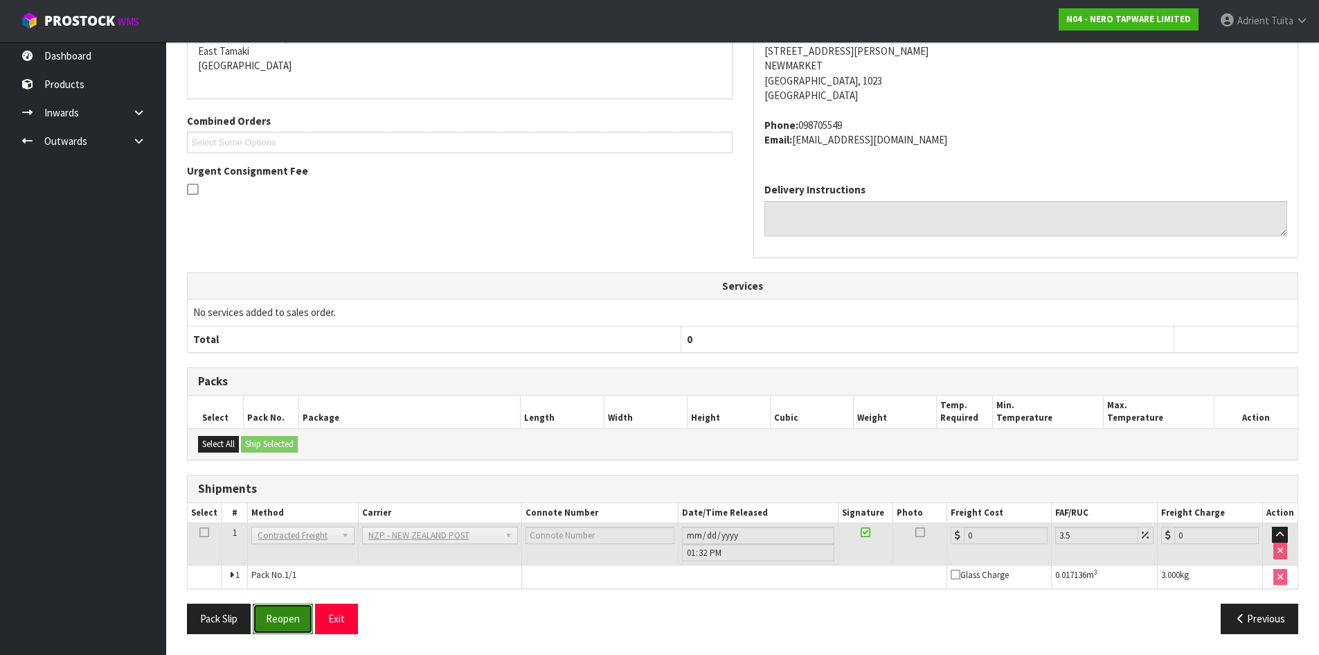
click at [261, 616] on button "Reopen" at bounding box center [283, 618] width 60 height 30
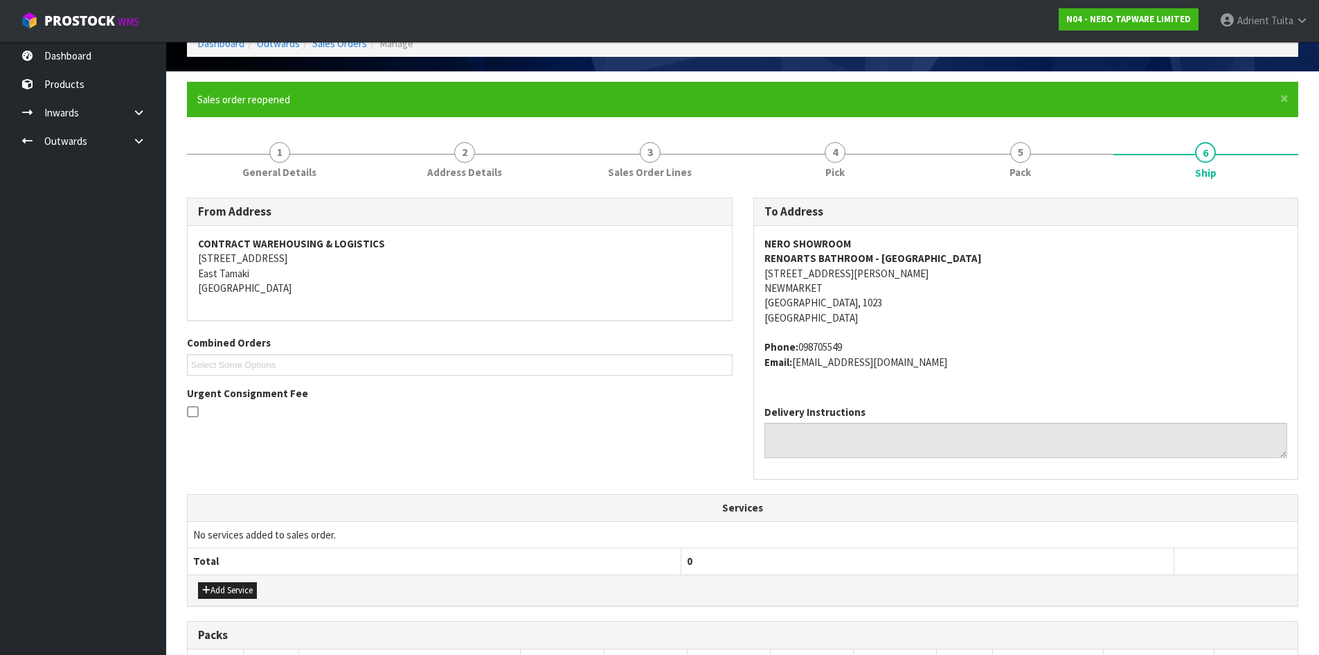
scroll to position [298, 0]
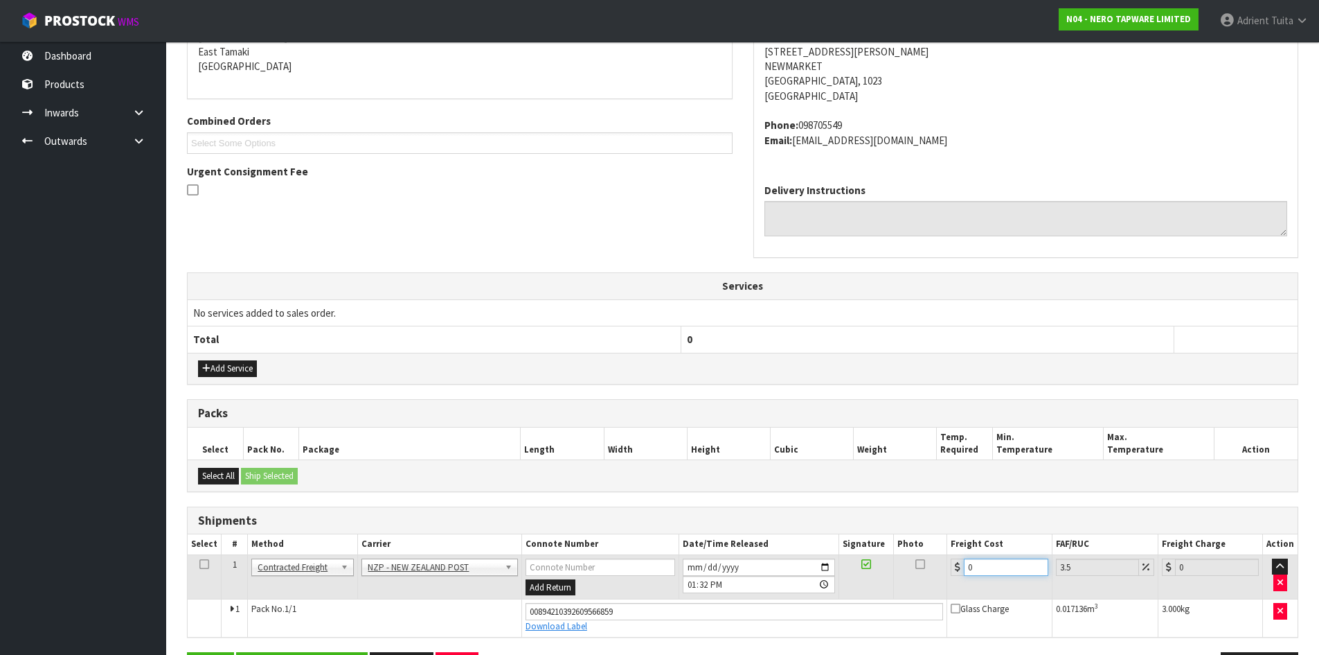
click at [993, 571] on input "0" at bounding box center [1006, 566] width 84 height 17
type input "4"
type input "4.14"
type input "4.3"
type input "4.45"
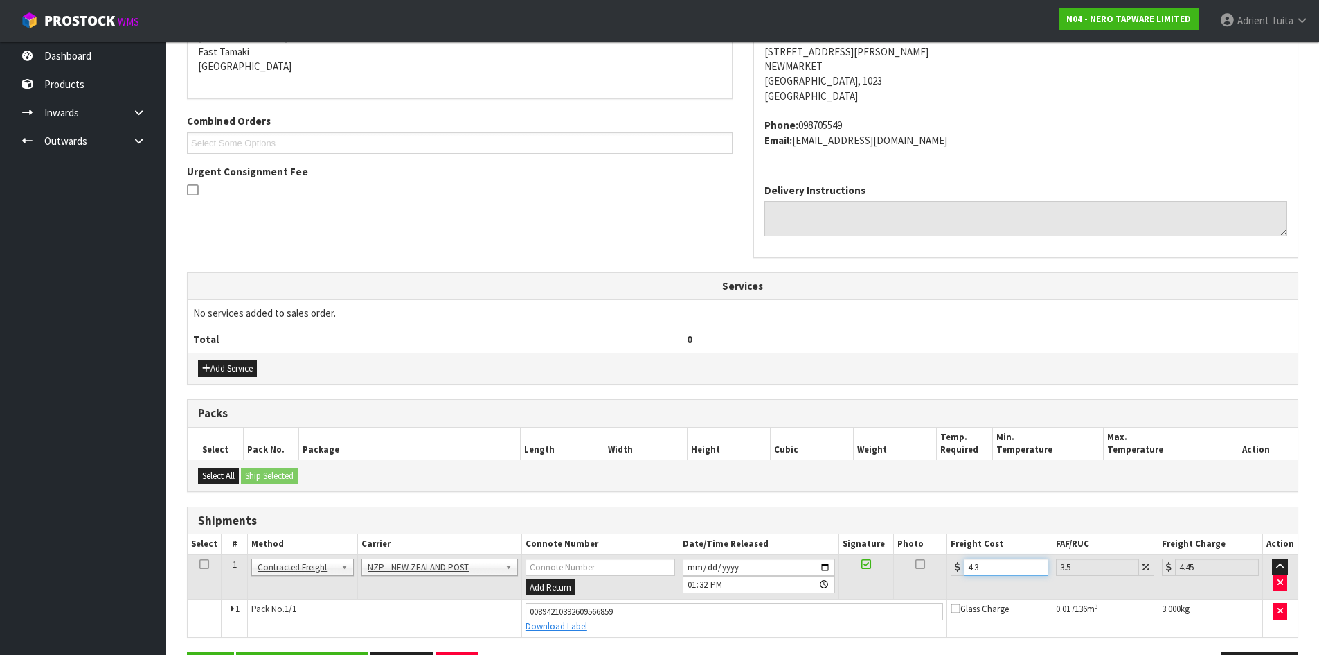
type input "4.33"
type input "4.48"
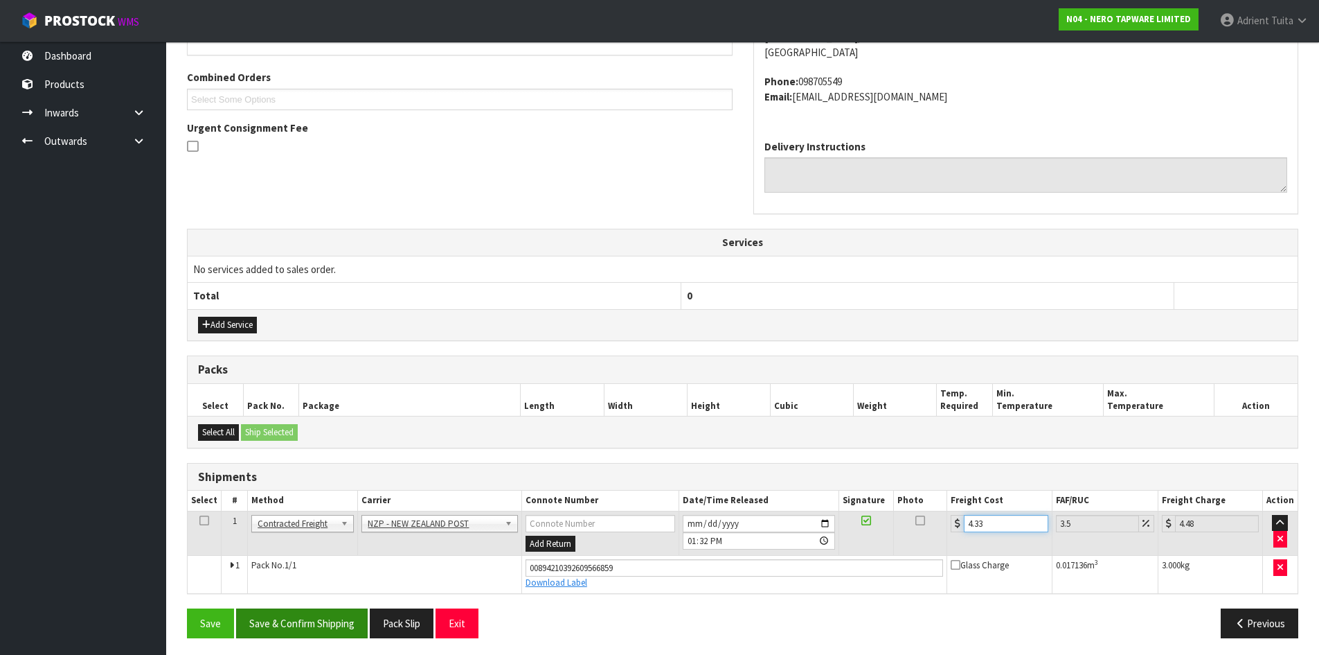
scroll to position [346, 0]
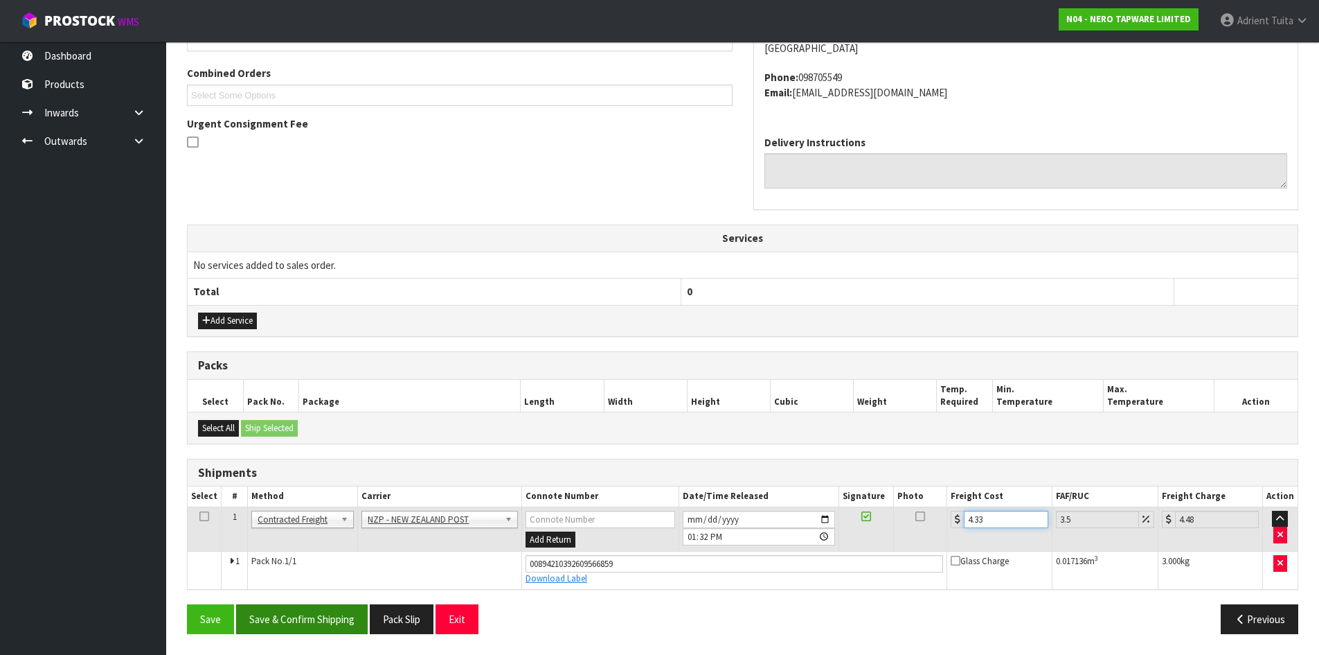
type input "4.33"
click at [299, 628] on button "Save & Confirm Shipping" at bounding box center [302, 619] width 132 height 30
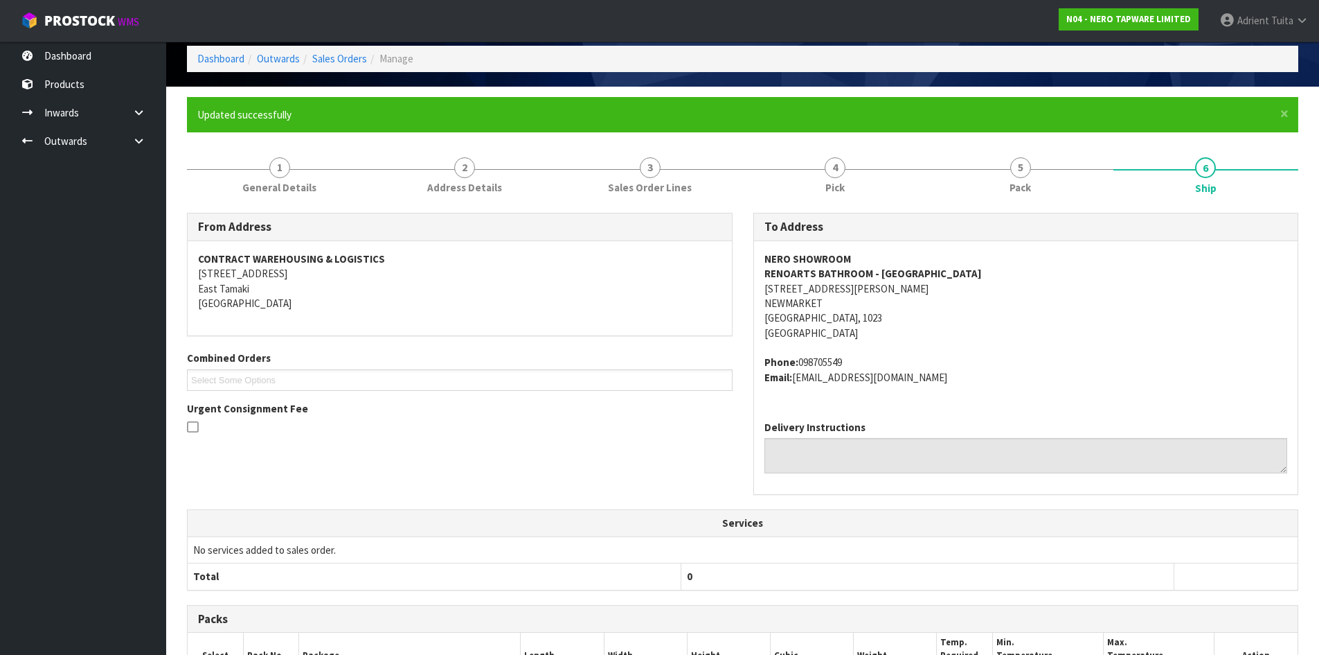
scroll to position [308, 0]
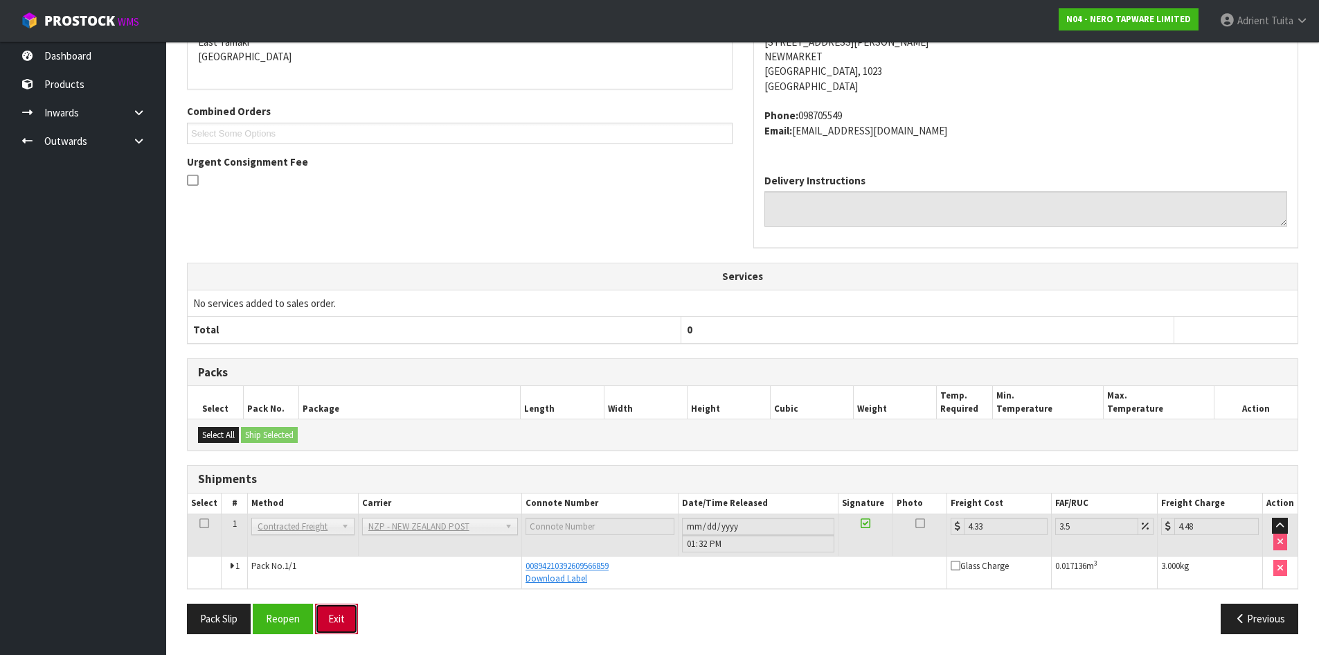
click at [353, 621] on button "Exit" at bounding box center [336, 618] width 43 height 30
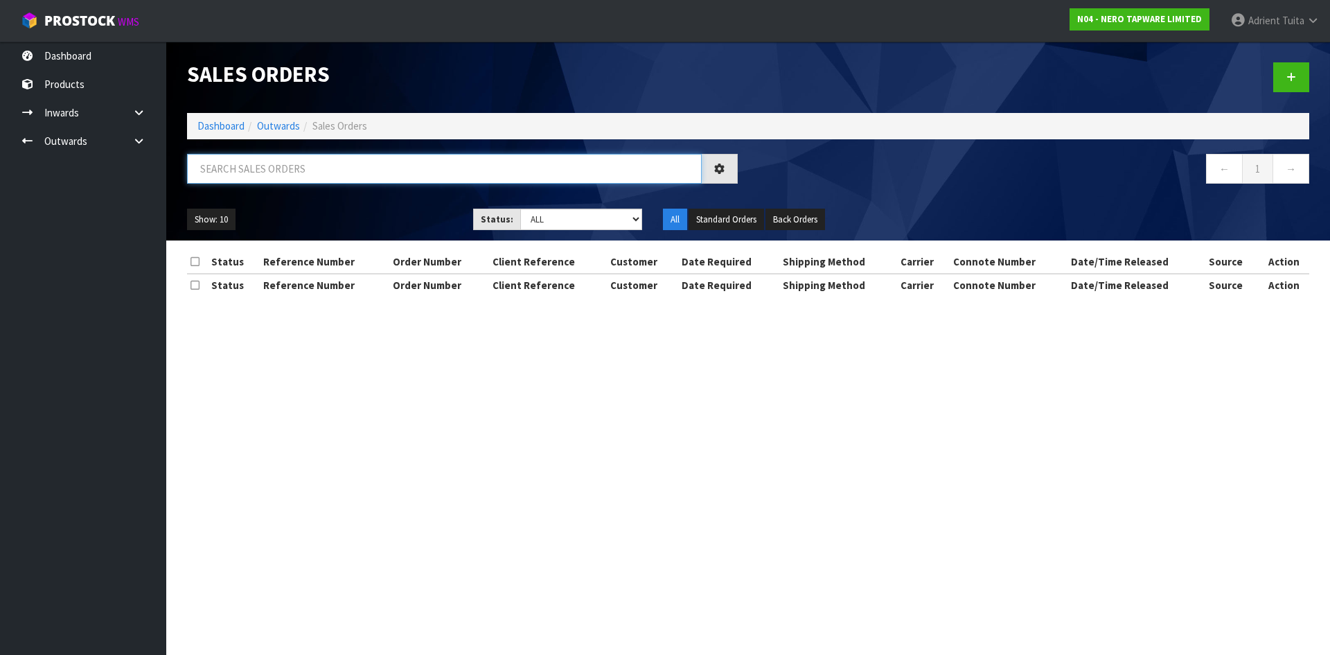
click at [312, 172] on input "text" at bounding box center [444, 169] width 515 height 30
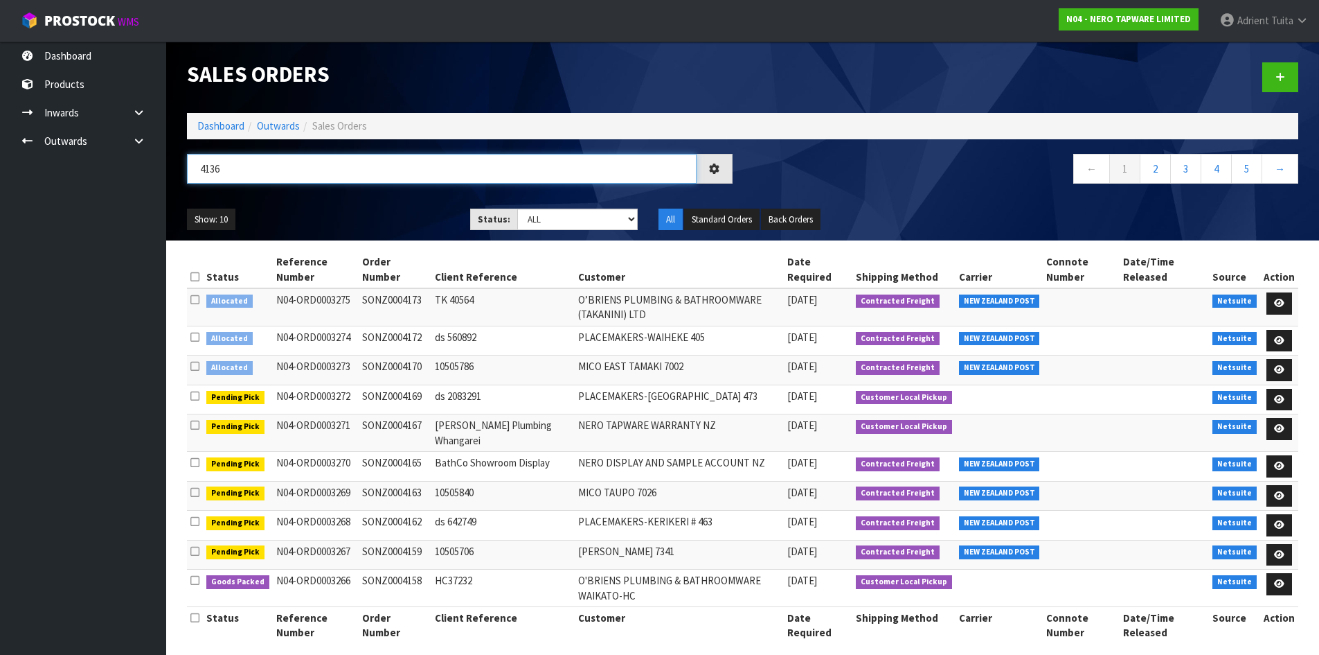
type input "4136"
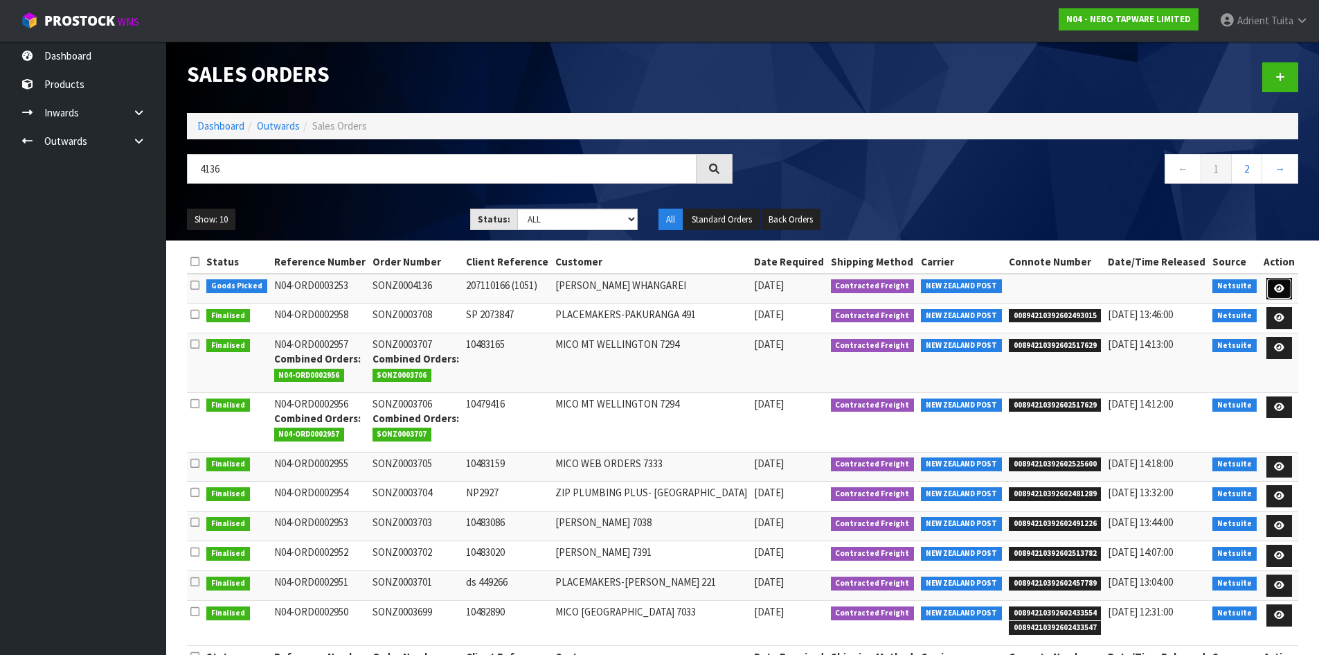
click at [1275, 289] on icon at bounding box center [1279, 288] width 10 height 9
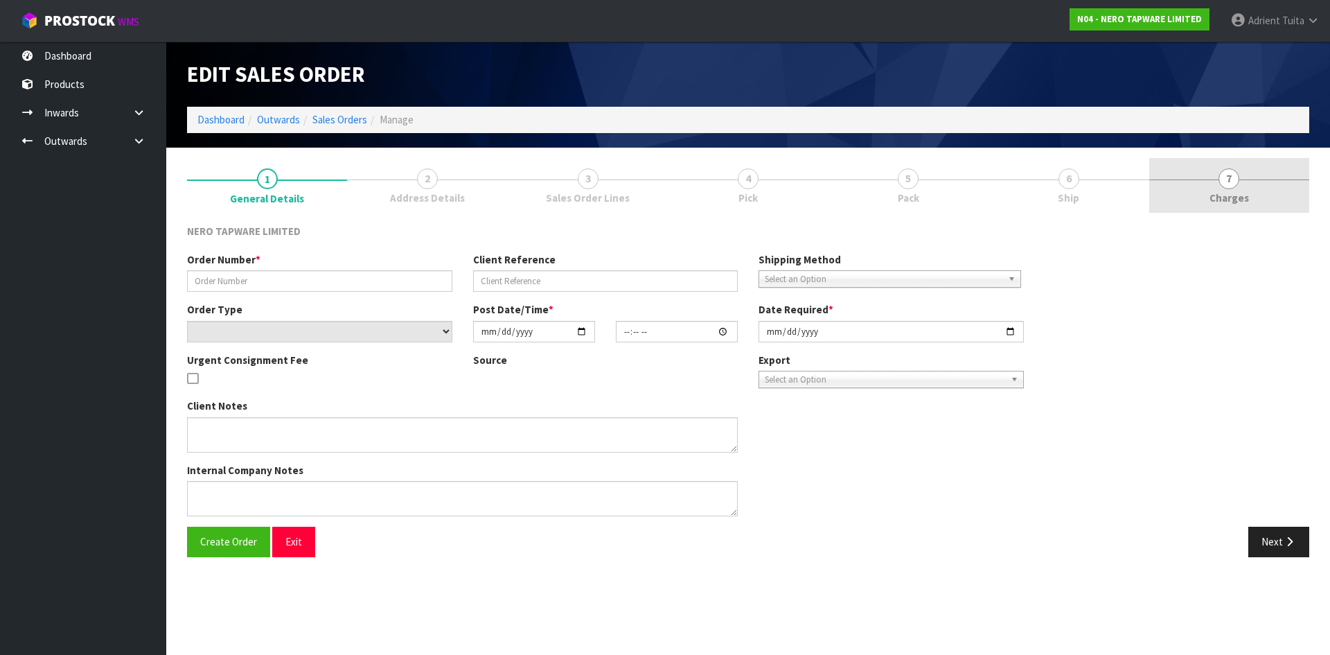
type input "SONZ0004136"
type input "207110166 (1051)"
select select "number:0"
type input "[DATE]"
type input "15:15:07.000"
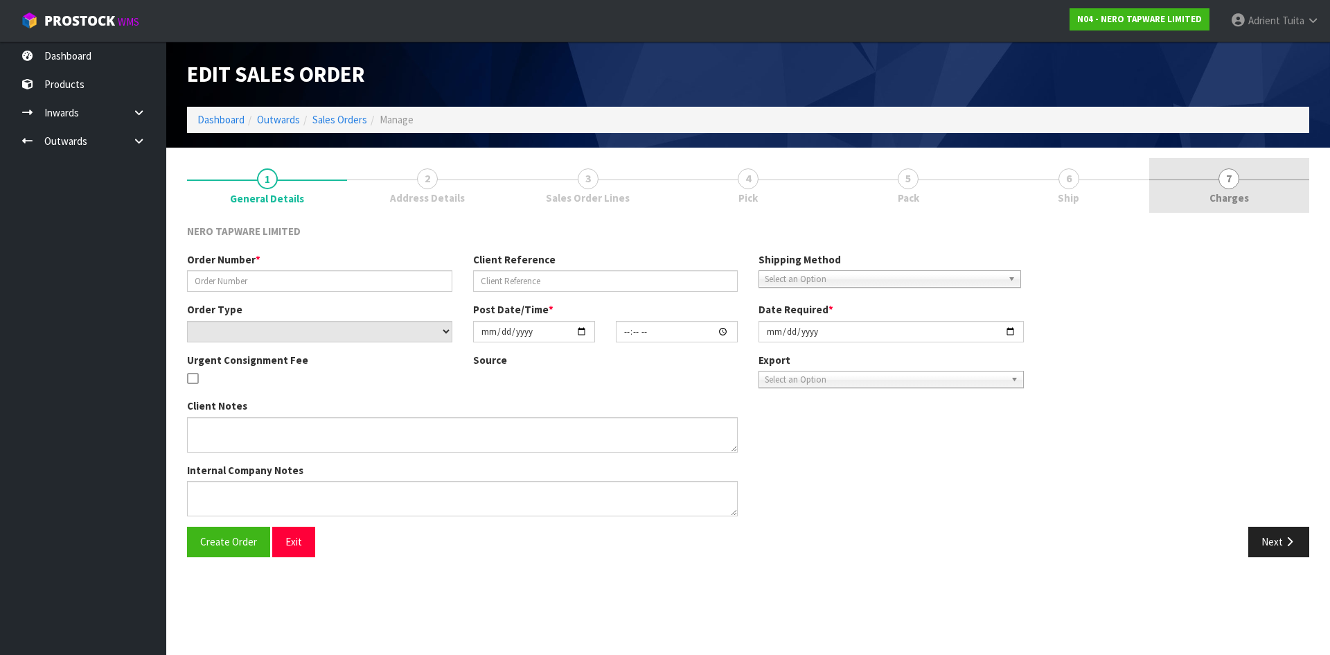
type input "[DATE]"
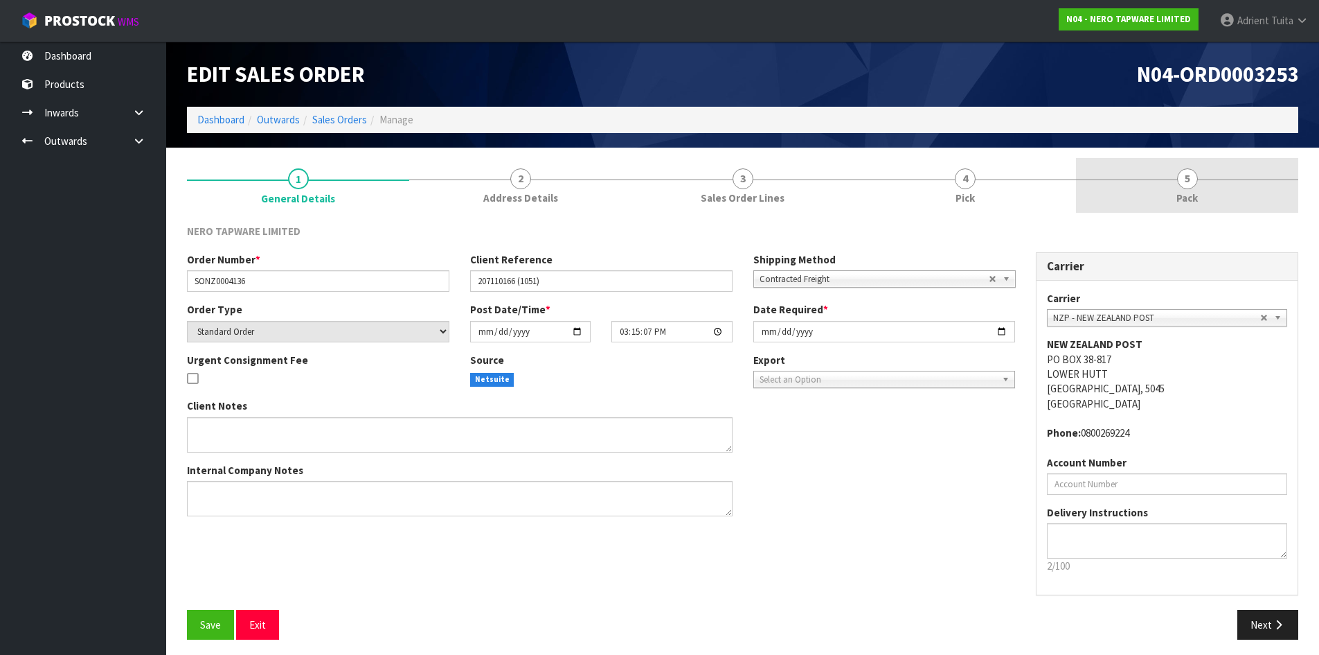
click at [1183, 185] on span "5" at bounding box center [1187, 178] width 21 height 21
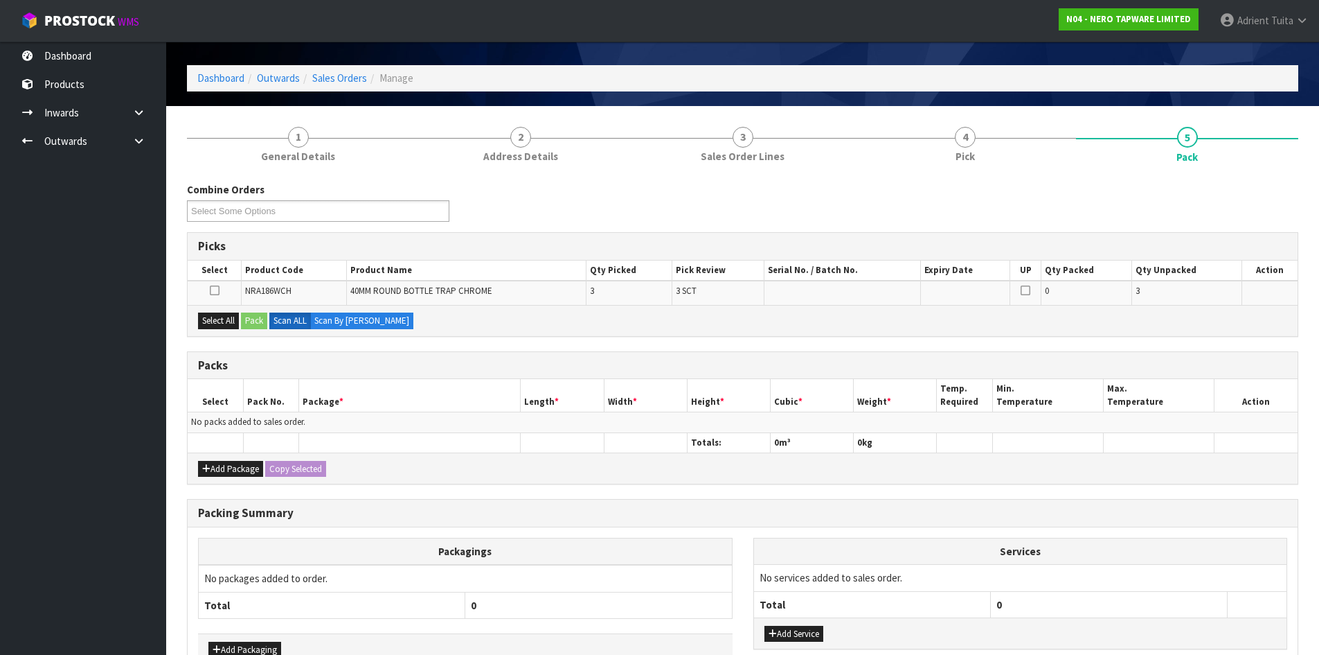
scroll to position [128, 0]
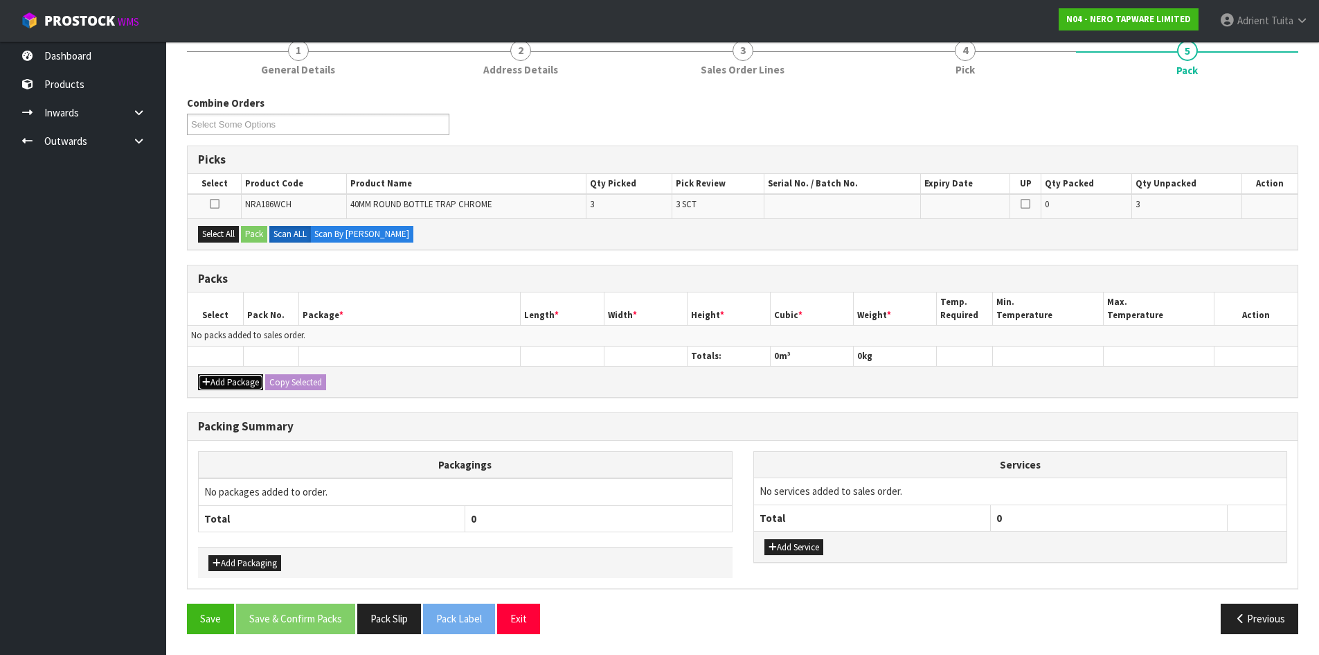
drag, startPoint x: 247, startPoint y: 382, endPoint x: 231, endPoint y: 357, distance: 29.6
click at [244, 375] on button "Add Package" at bounding box center [230, 382] width 65 height 17
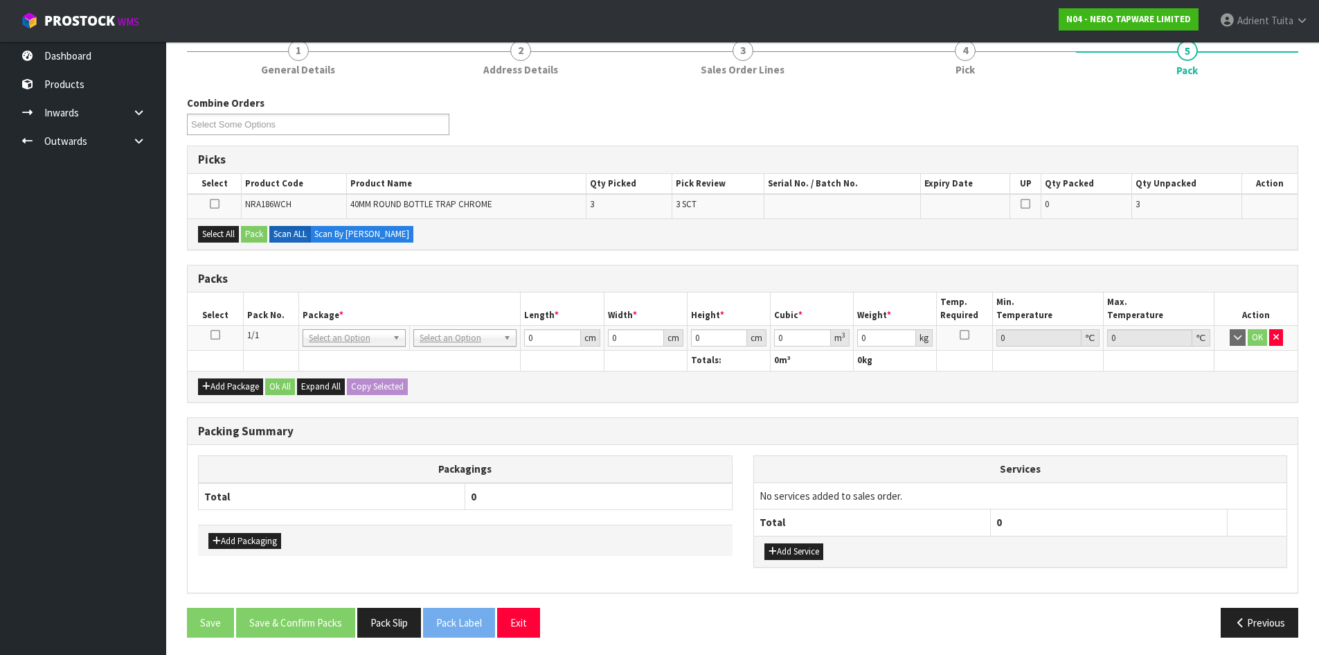
click at [217, 335] on icon at bounding box center [216, 335] width 10 height 1
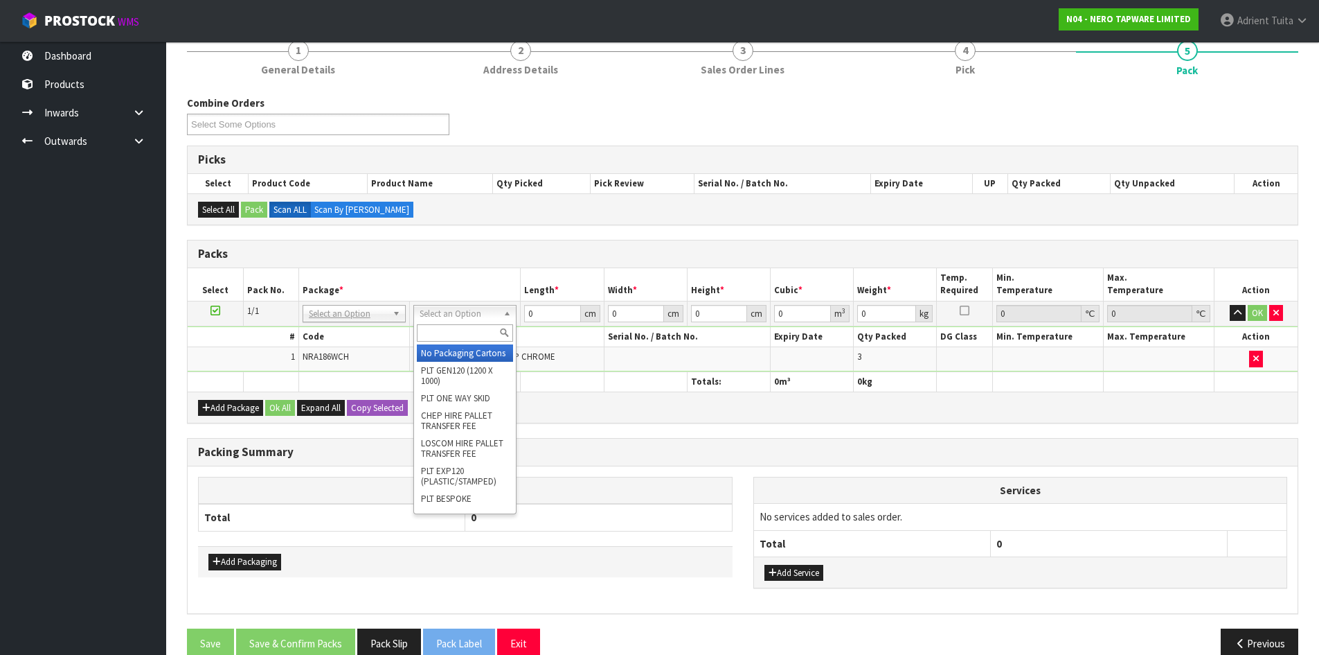
click at [456, 326] on input "text" at bounding box center [465, 332] width 96 height 17
type input "CTN6"
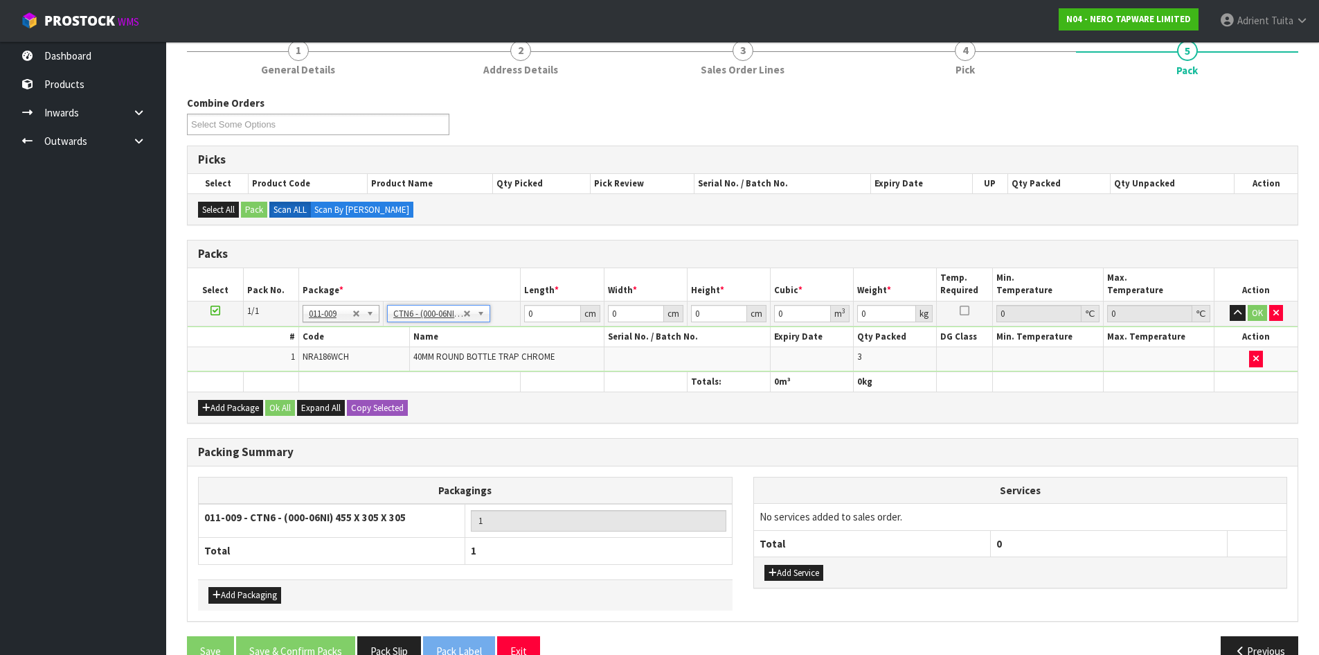
type input "45.5"
type input "30.5"
type input "0.042326"
type input "5"
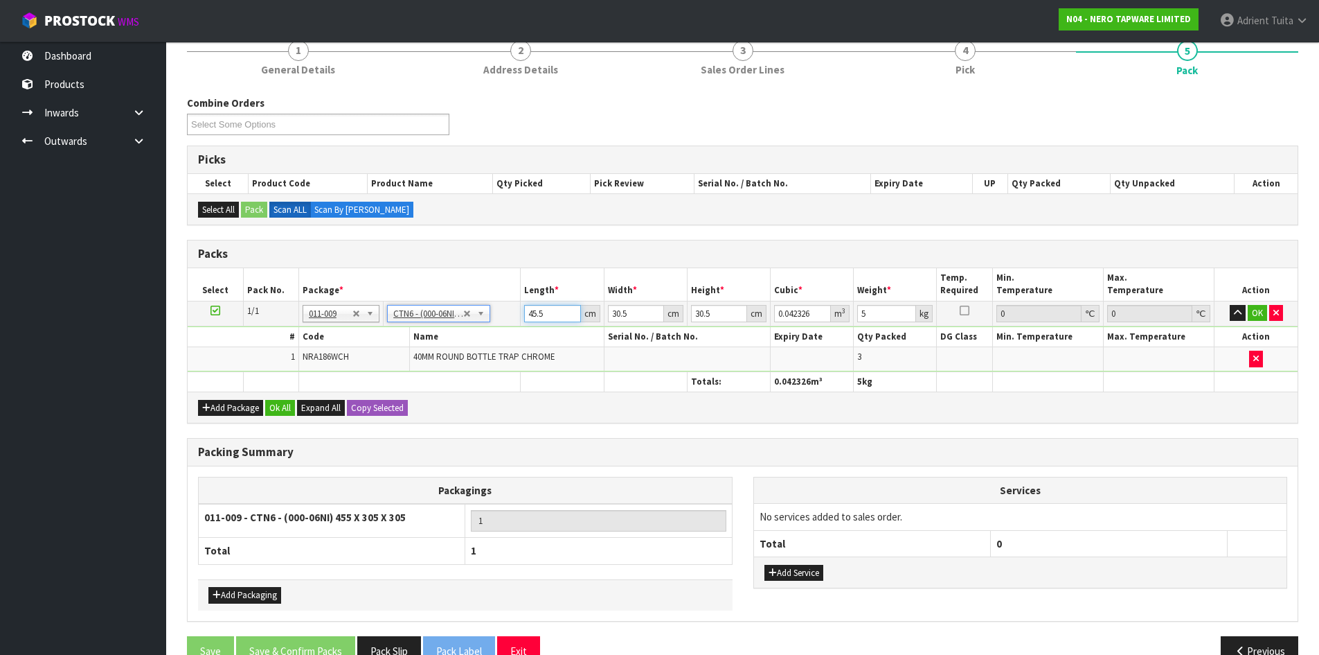
click at [524, 314] on input "45.5" at bounding box center [552, 313] width 56 height 17
type input "3"
type input "0.002791"
type input "36"
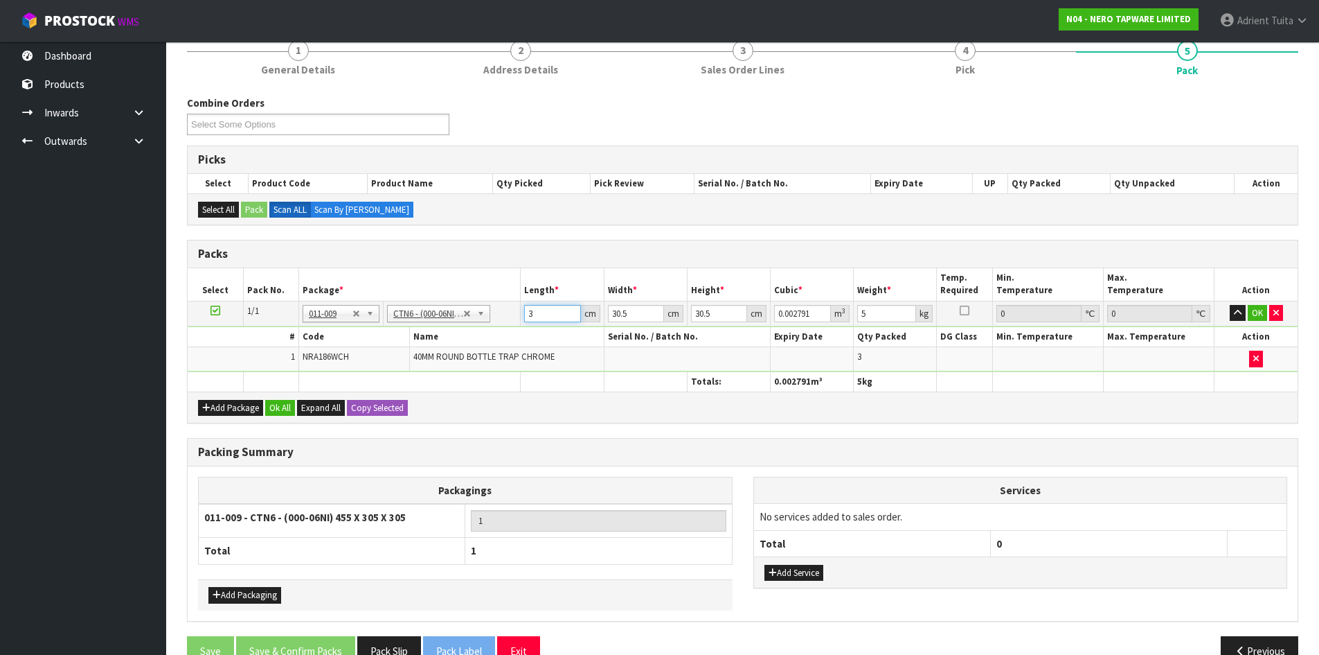
type input "0.033489"
type input "36"
type input "3"
type input "0.003294"
type input "32"
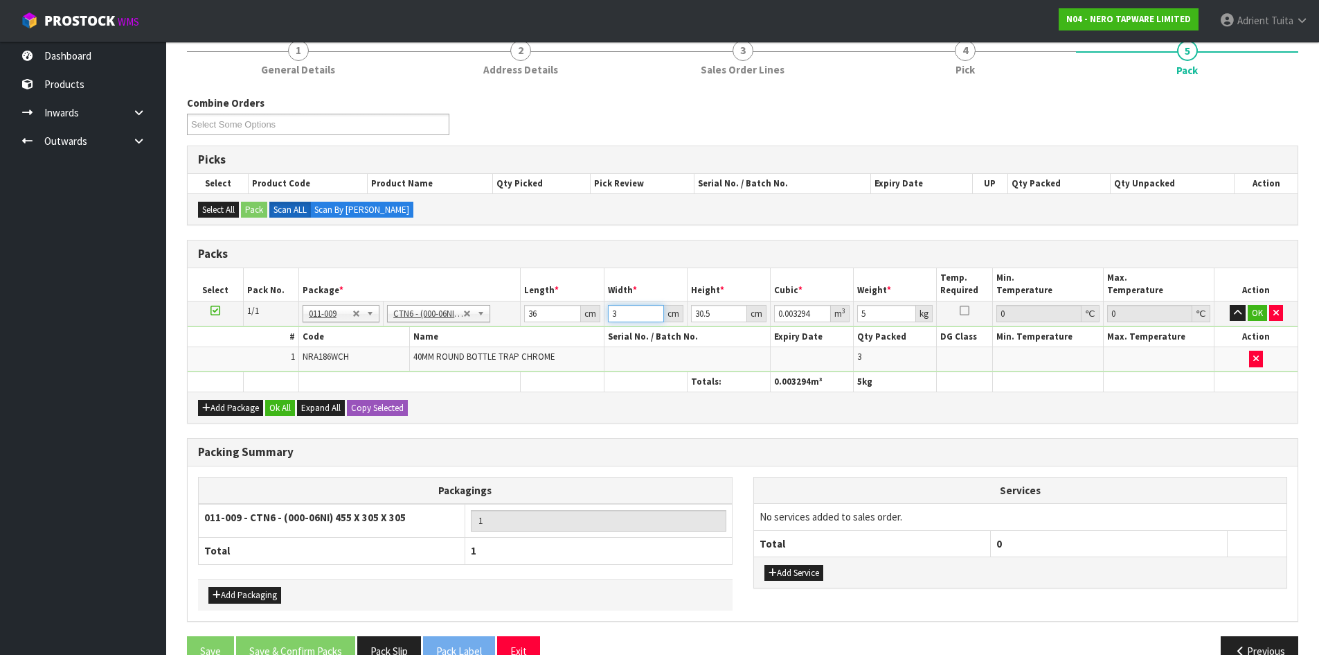
type input "0.035136"
type input "32"
type input "2"
type input "0.002304"
type input "20"
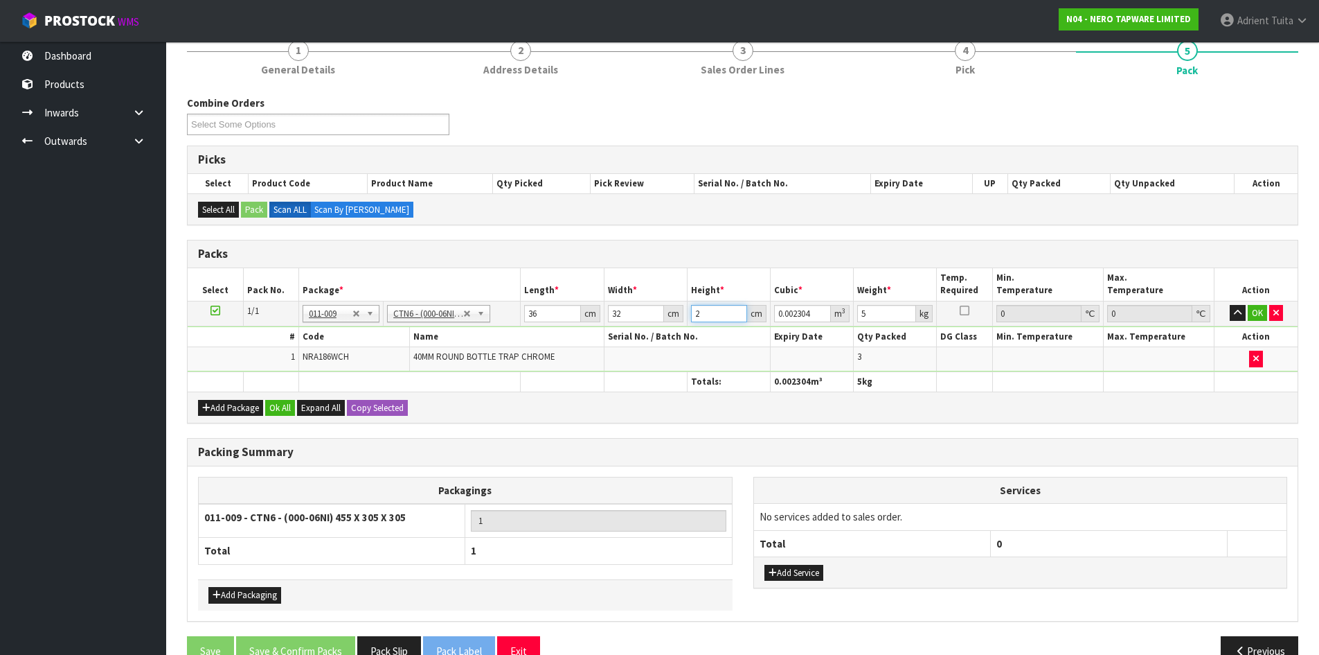
type input "0.02304"
type input "20"
click at [1252, 313] on button "OK" at bounding box center [1257, 313] width 19 height 17
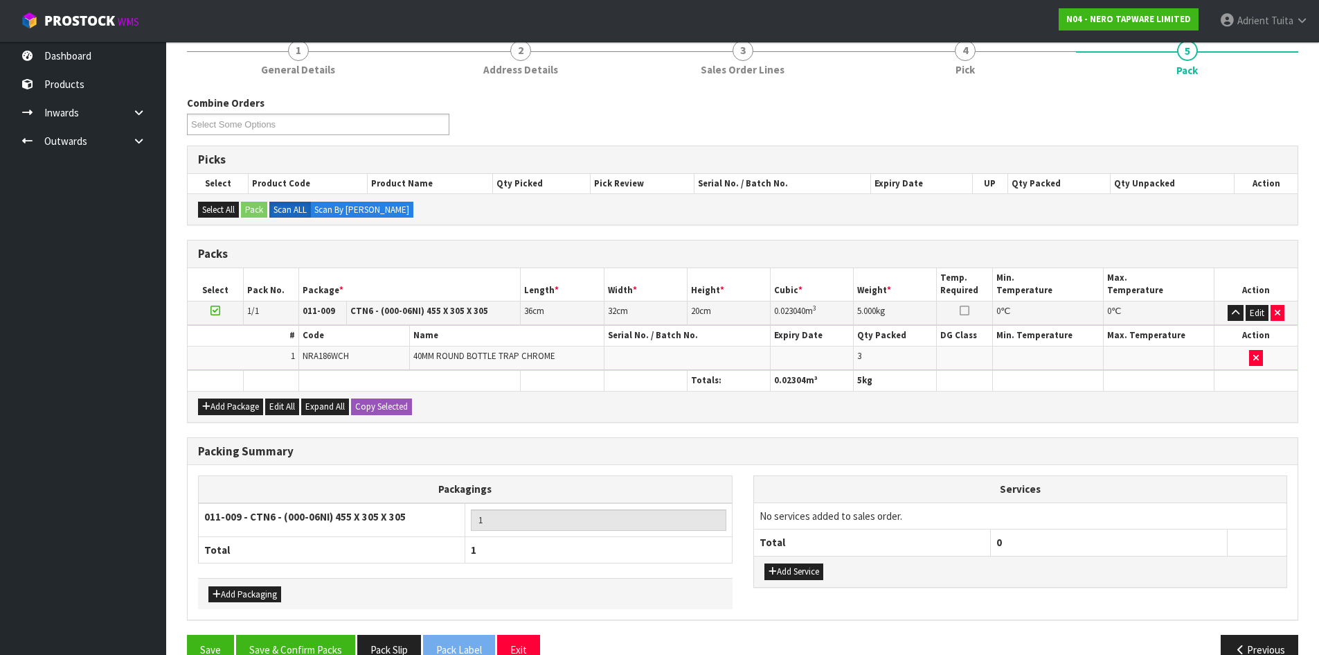
scroll to position [159, 0]
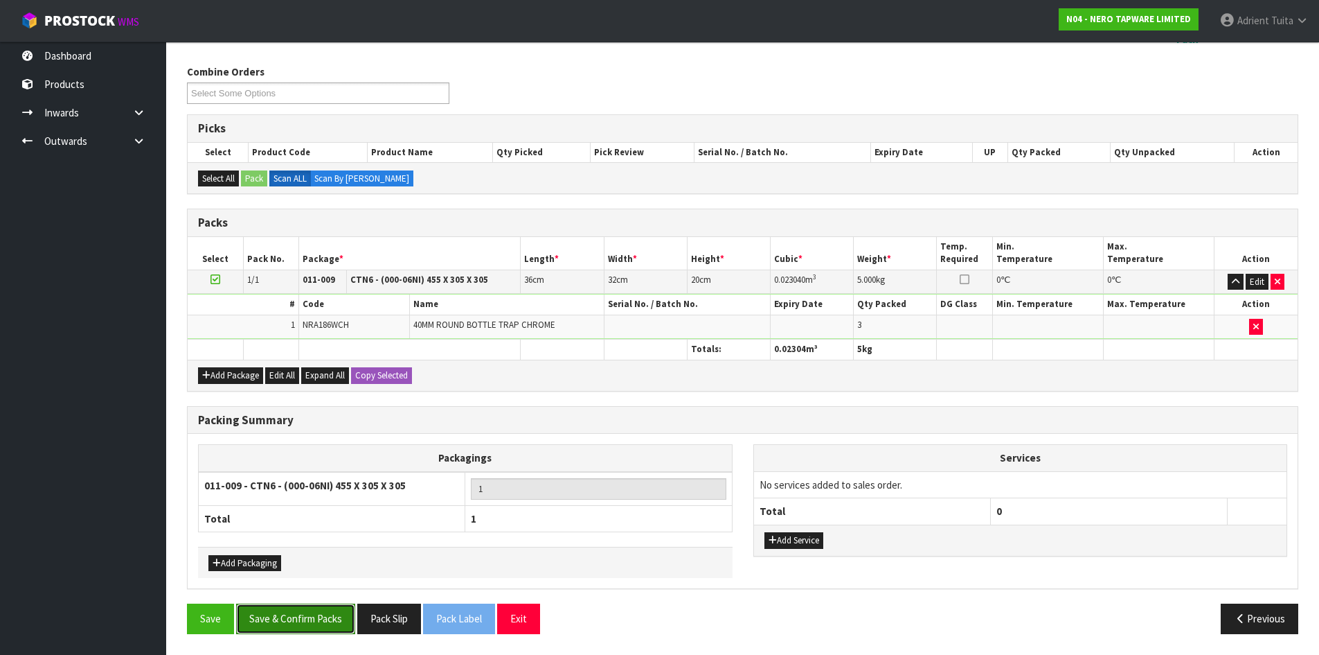
click at [326, 614] on button "Save & Confirm Packs" at bounding box center [295, 618] width 119 height 30
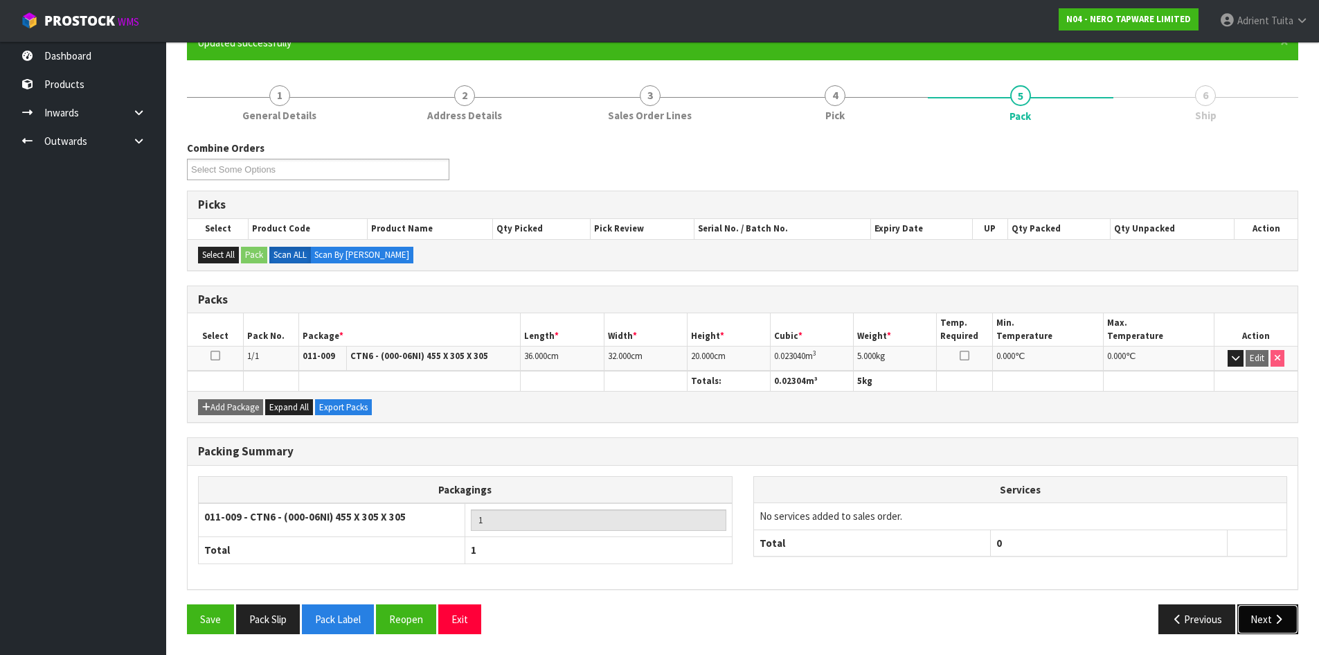
click at [1268, 617] on button "Next" at bounding box center [1268, 619] width 61 height 30
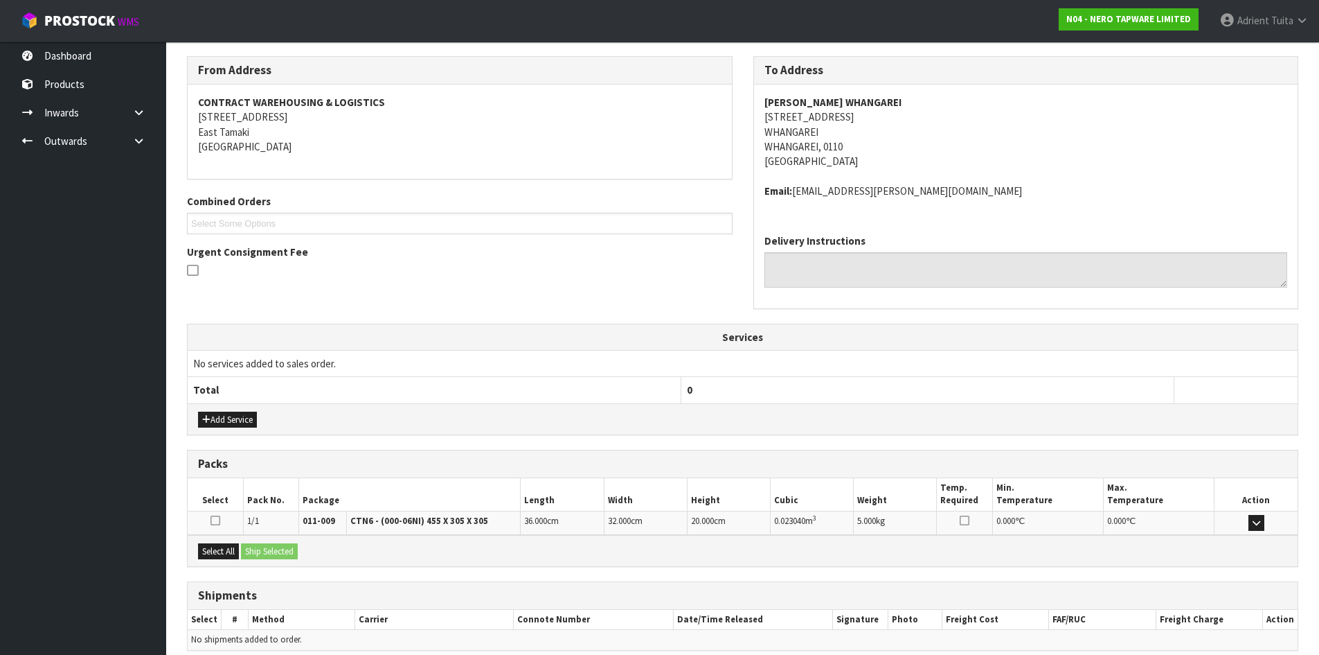
scroll to position [278, 0]
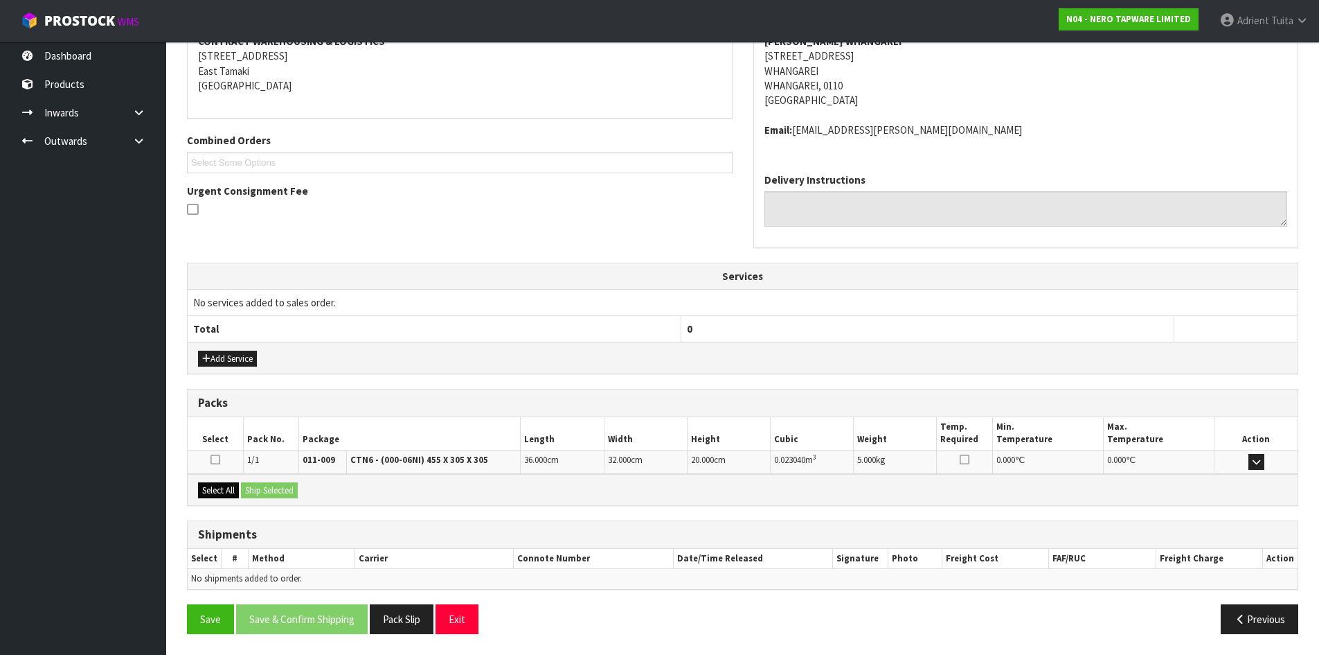
click at [223, 483] on div "Select All Ship Selected" at bounding box center [743, 489] width 1110 height 31
drag, startPoint x: 226, startPoint y: 486, endPoint x: 256, endPoint y: 487, distance: 29.1
click at [229, 487] on button "Select All" at bounding box center [218, 490] width 41 height 17
drag, startPoint x: 256, startPoint y: 487, endPoint x: 265, endPoint y: 487, distance: 9.7
click at [257, 487] on button "Ship Selected" at bounding box center [269, 490] width 57 height 17
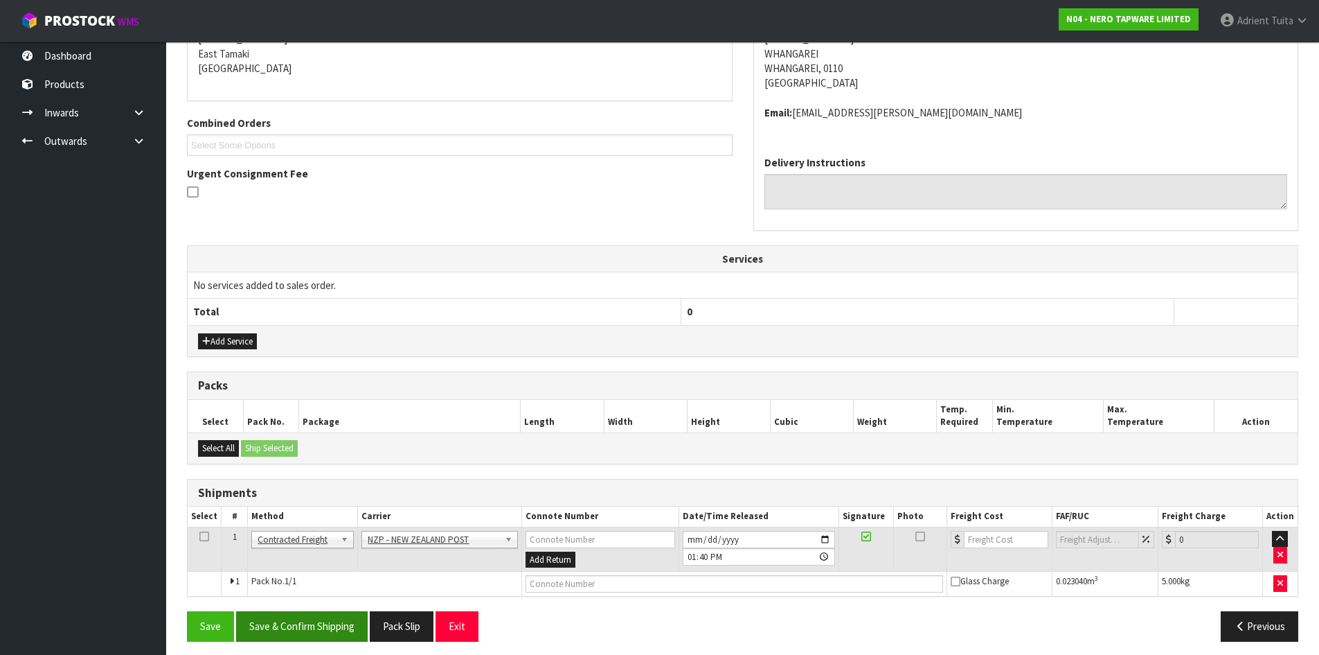
scroll to position [303, 0]
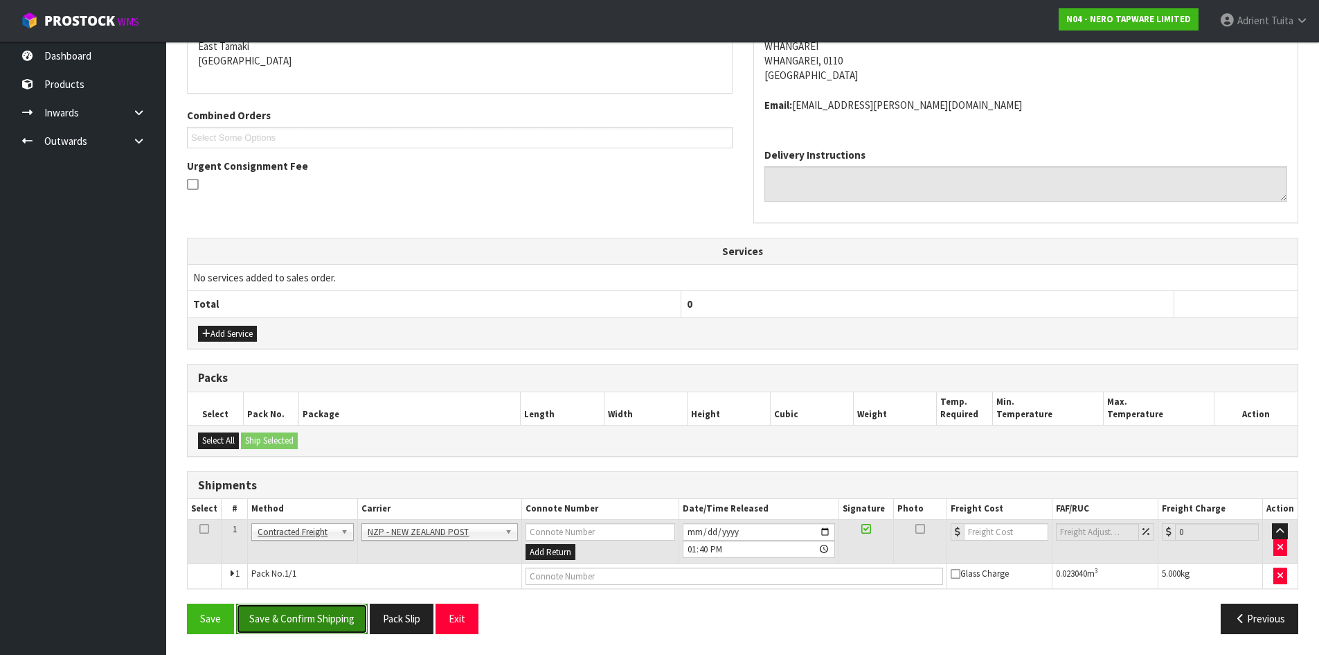
click at [346, 616] on button "Save & Confirm Shipping" at bounding box center [302, 618] width 132 height 30
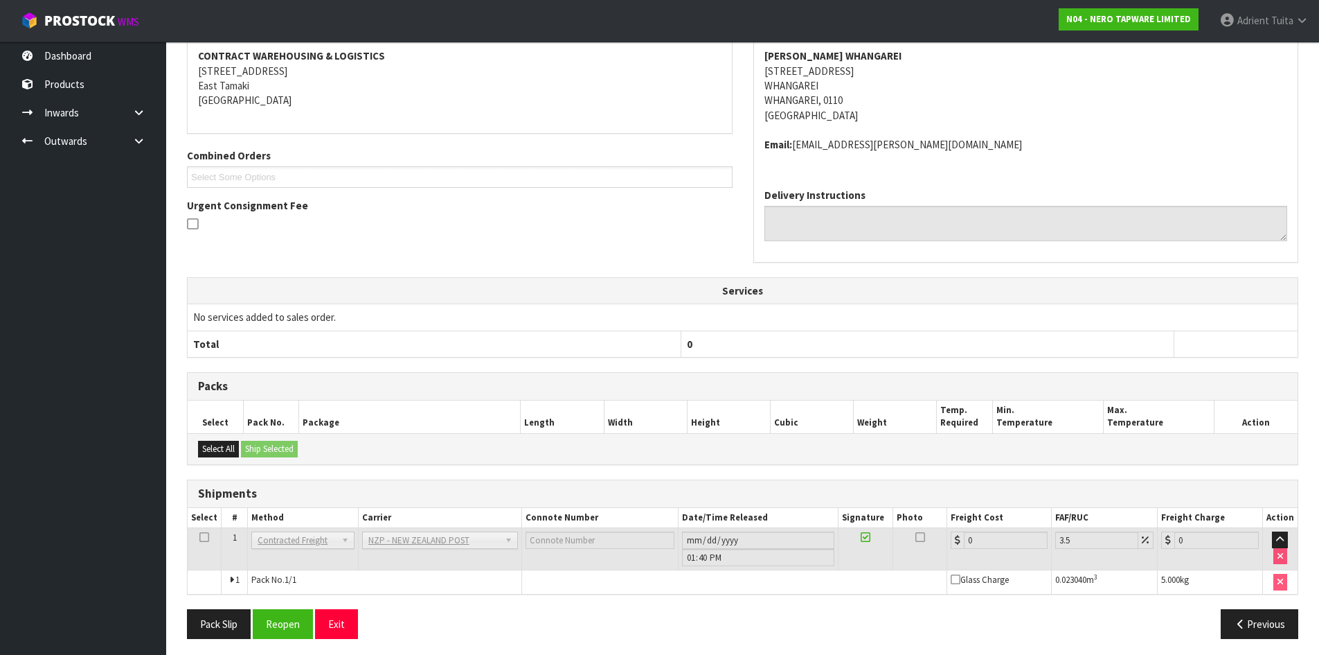
scroll to position [283, 0]
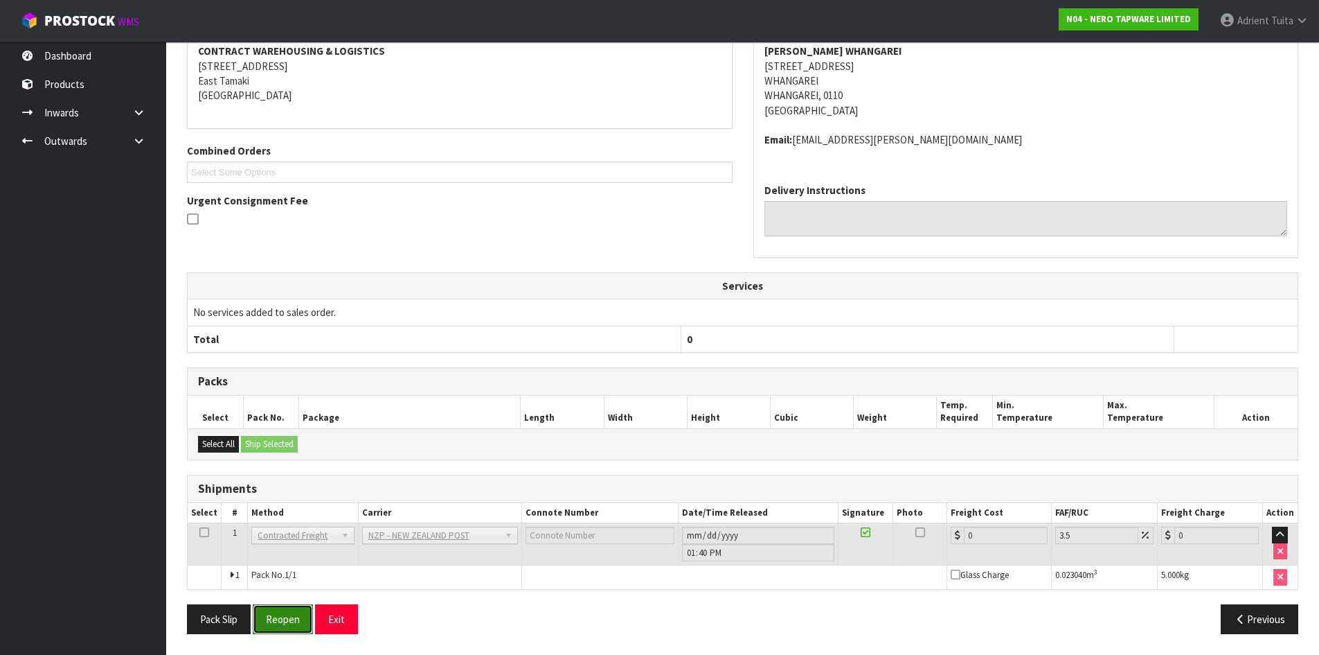
drag, startPoint x: 296, startPoint y: 619, endPoint x: 291, endPoint y: 609, distance: 11.2
click at [296, 619] on button "Reopen" at bounding box center [283, 619] width 60 height 30
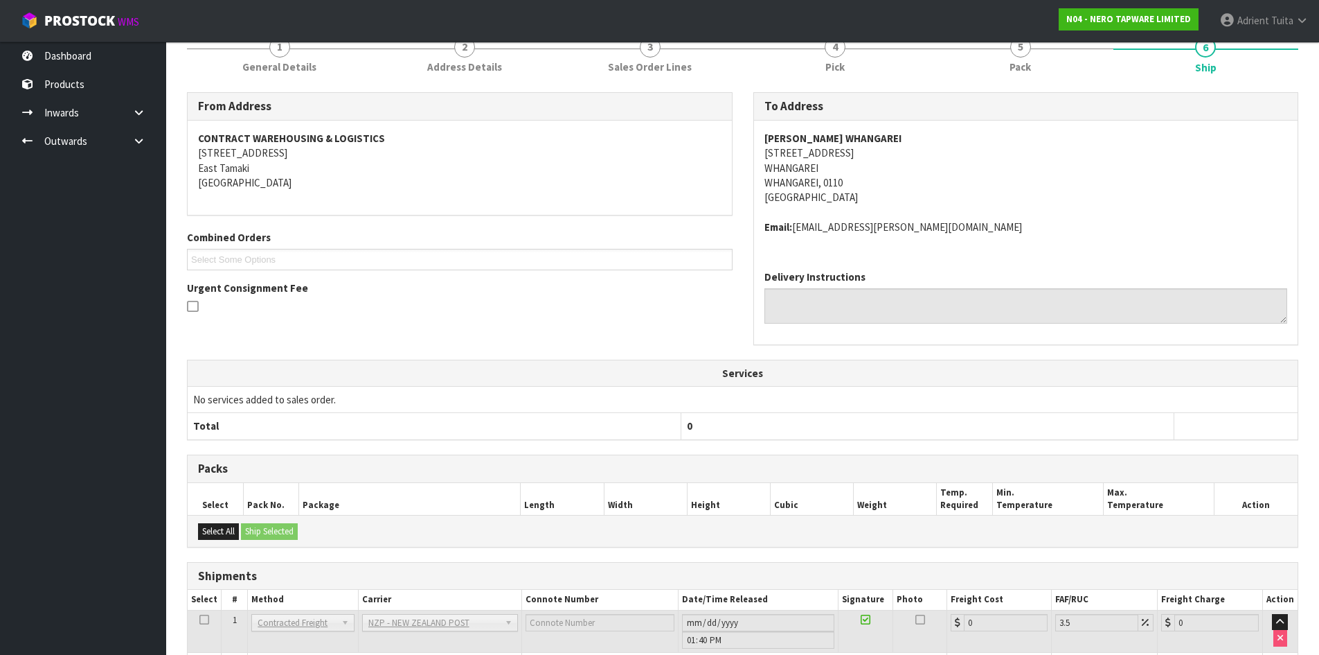
scroll to position [316, 0]
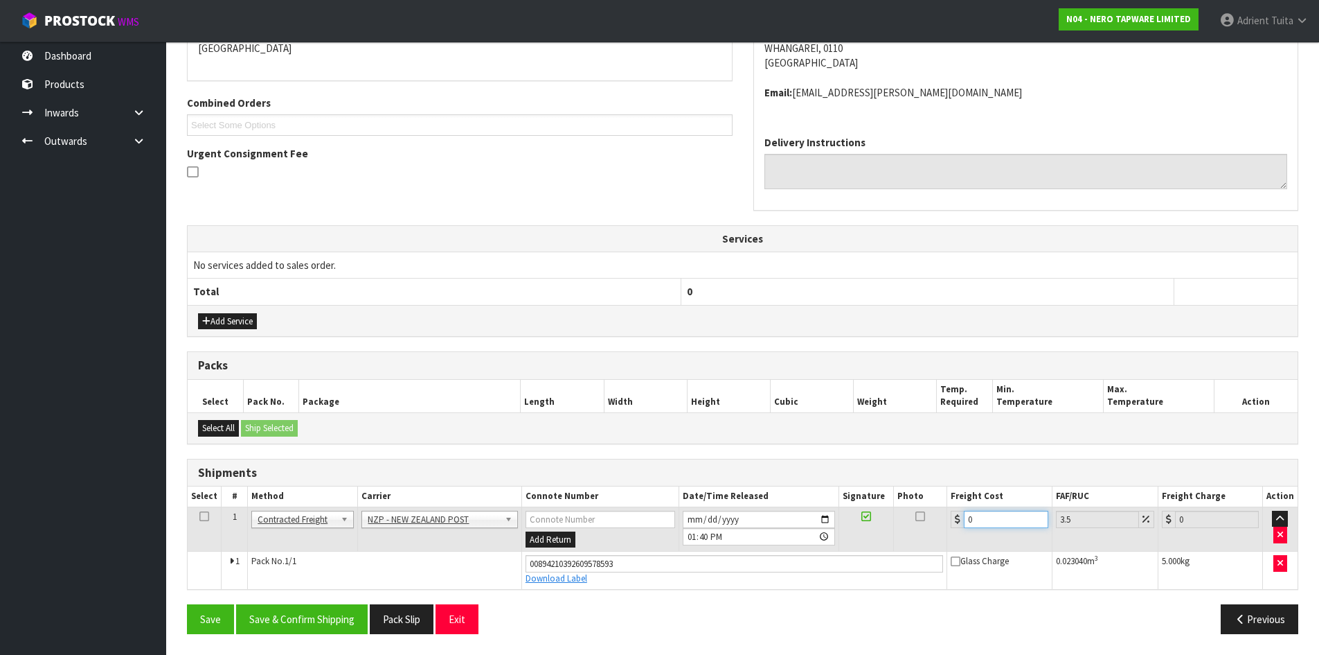
click at [992, 518] on input "0" at bounding box center [1006, 518] width 84 height 17
type input "7"
type input "7.24"
type input "7.3"
type input "7.56"
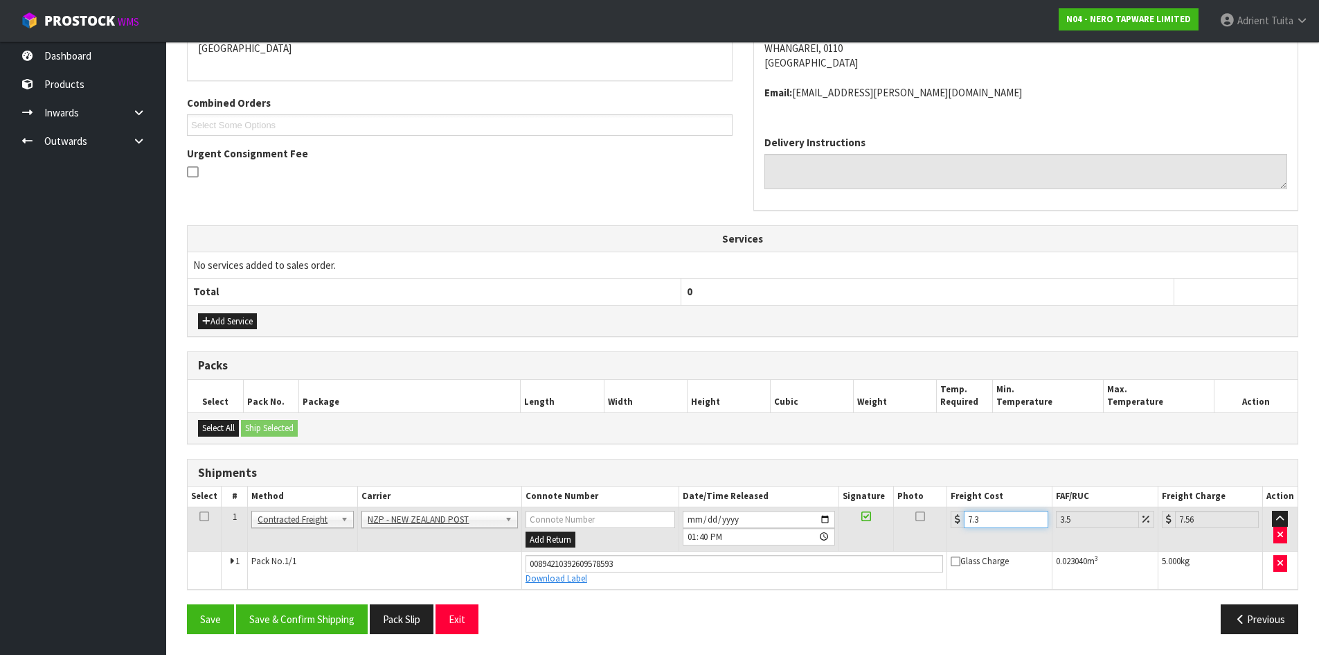
type input "7.31"
type input "7.57"
type input "7.31"
click at [336, 611] on button "Save & Confirm Shipping" at bounding box center [302, 619] width 132 height 30
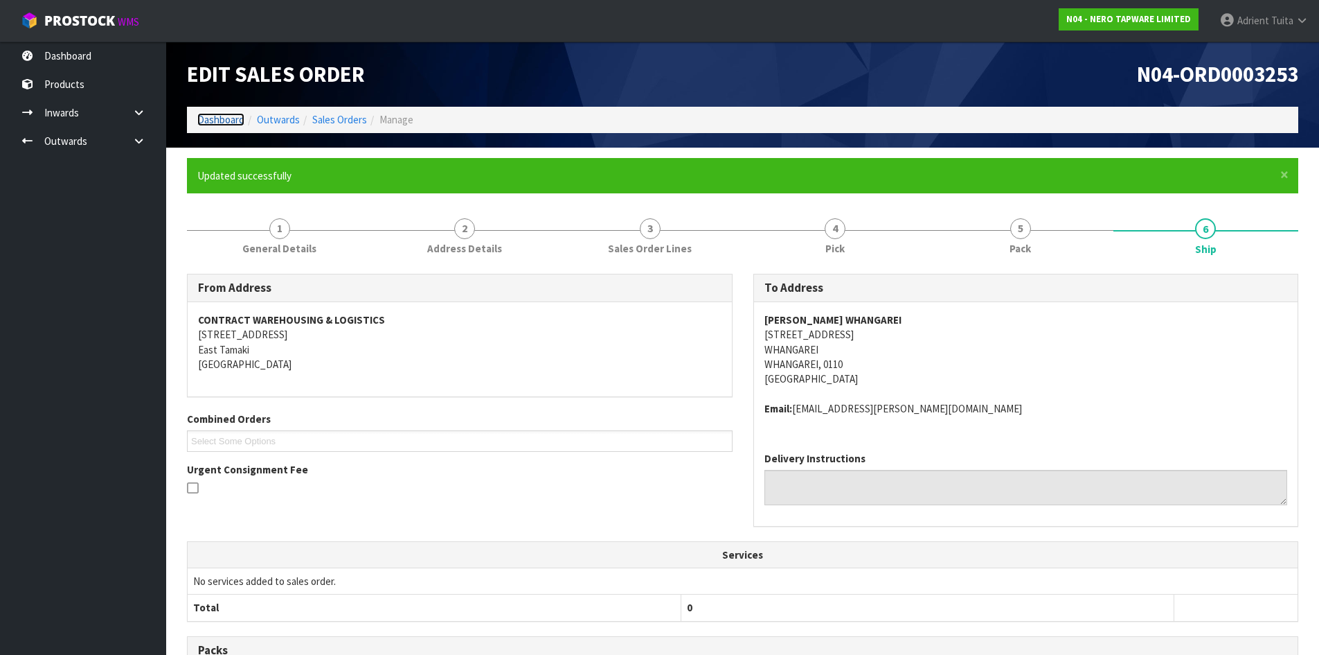
click at [241, 118] on link "Dashboard" at bounding box center [220, 119] width 47 height 13
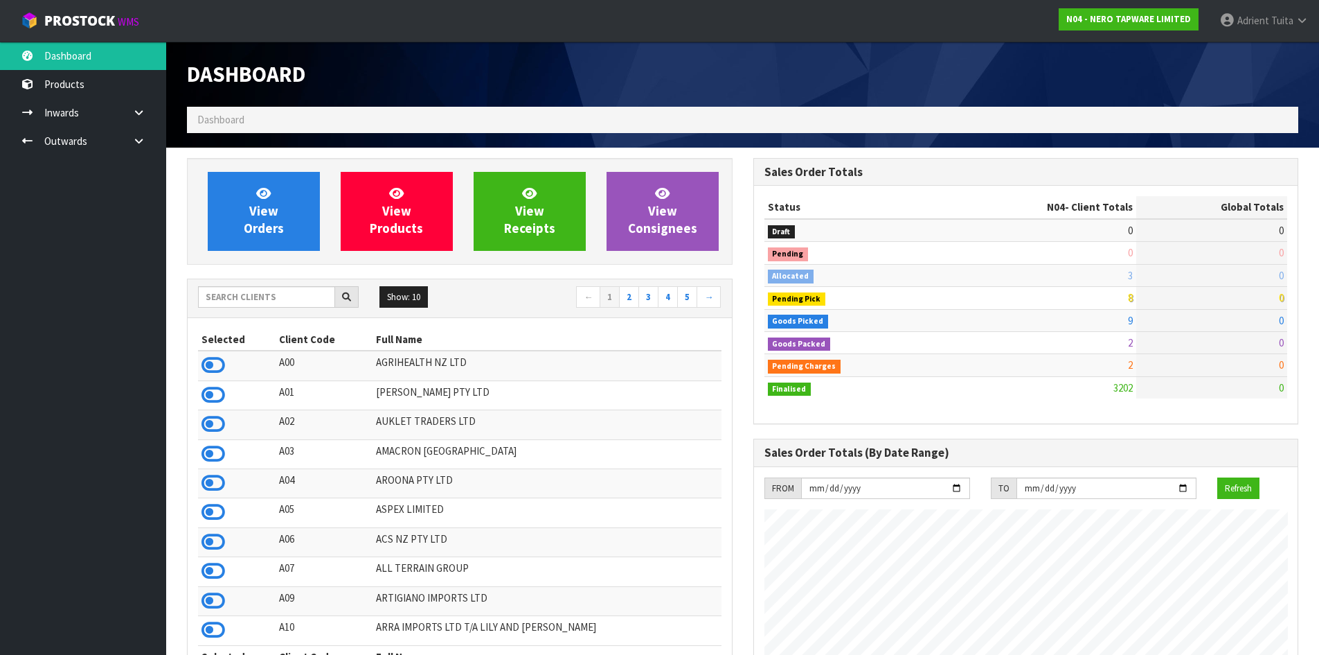
scroll to position [1079, 566]
click at [259, 200] on span "View Orders" at bounding box center [264, 211] width 40 height 52
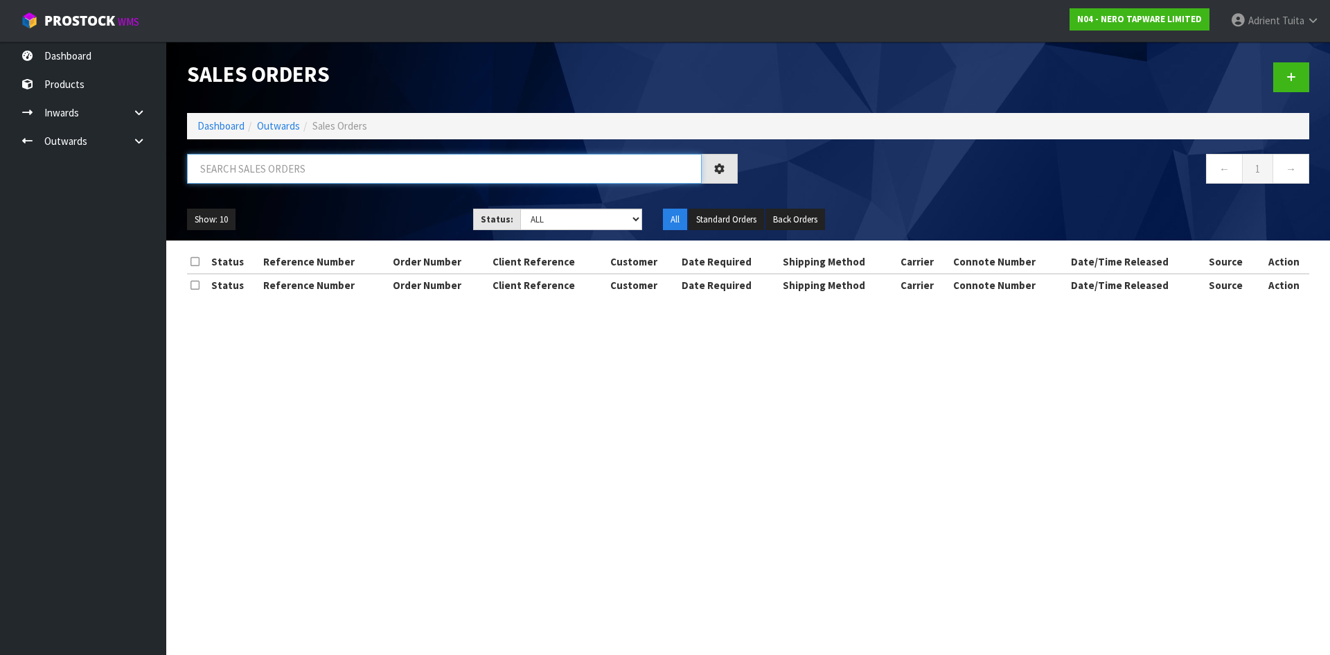
click at [274, 178] on input "text" at bounding box center [444, 169] width 515 height 30
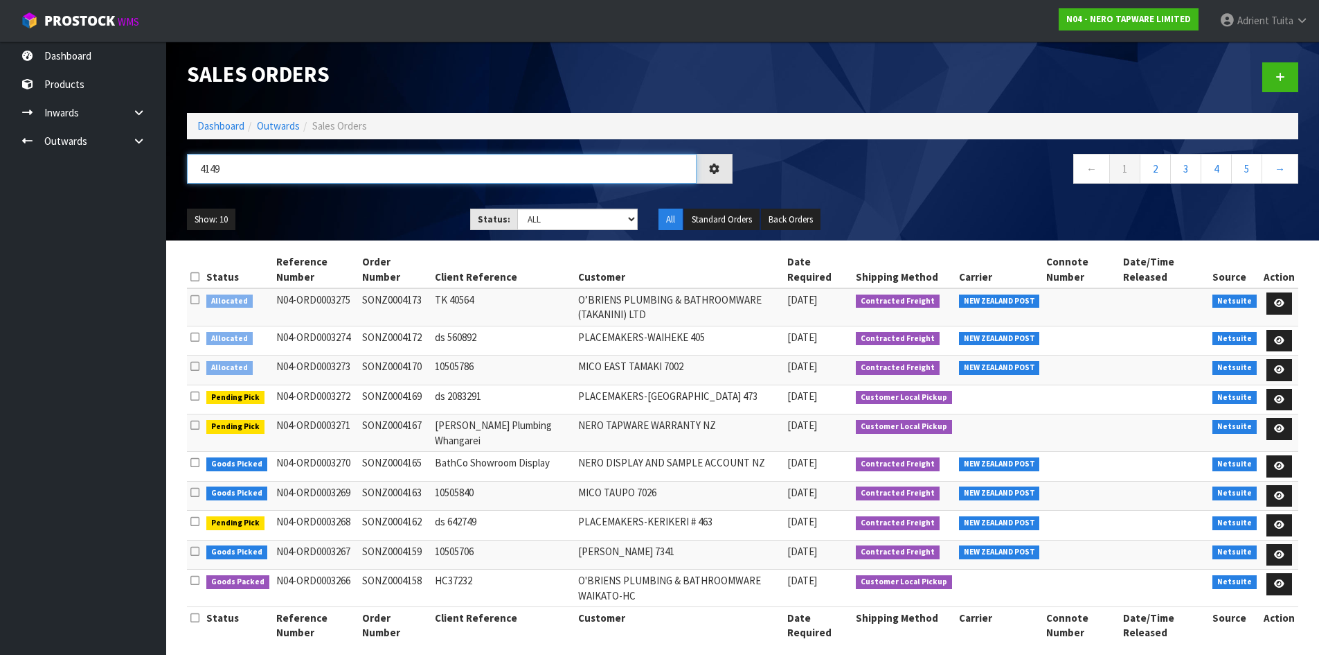
type input "4149"
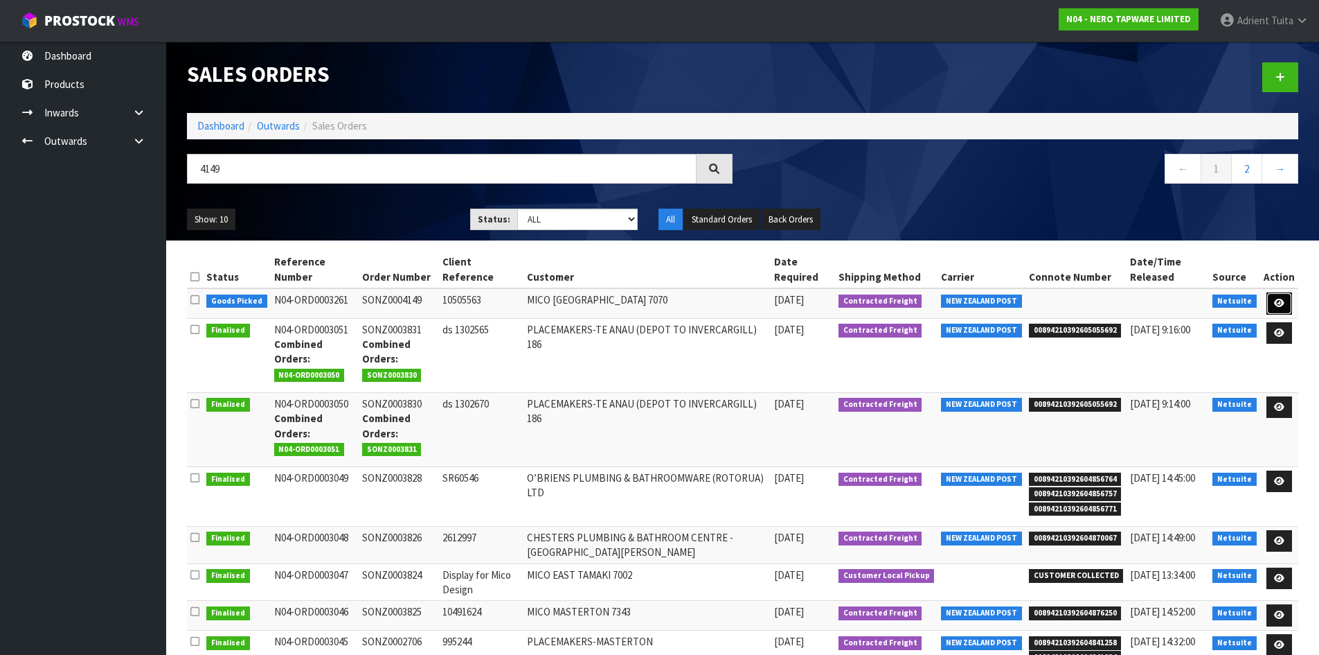
click at [1282, 308] on icon at bounding box center [1279, 303] width 10 height 9
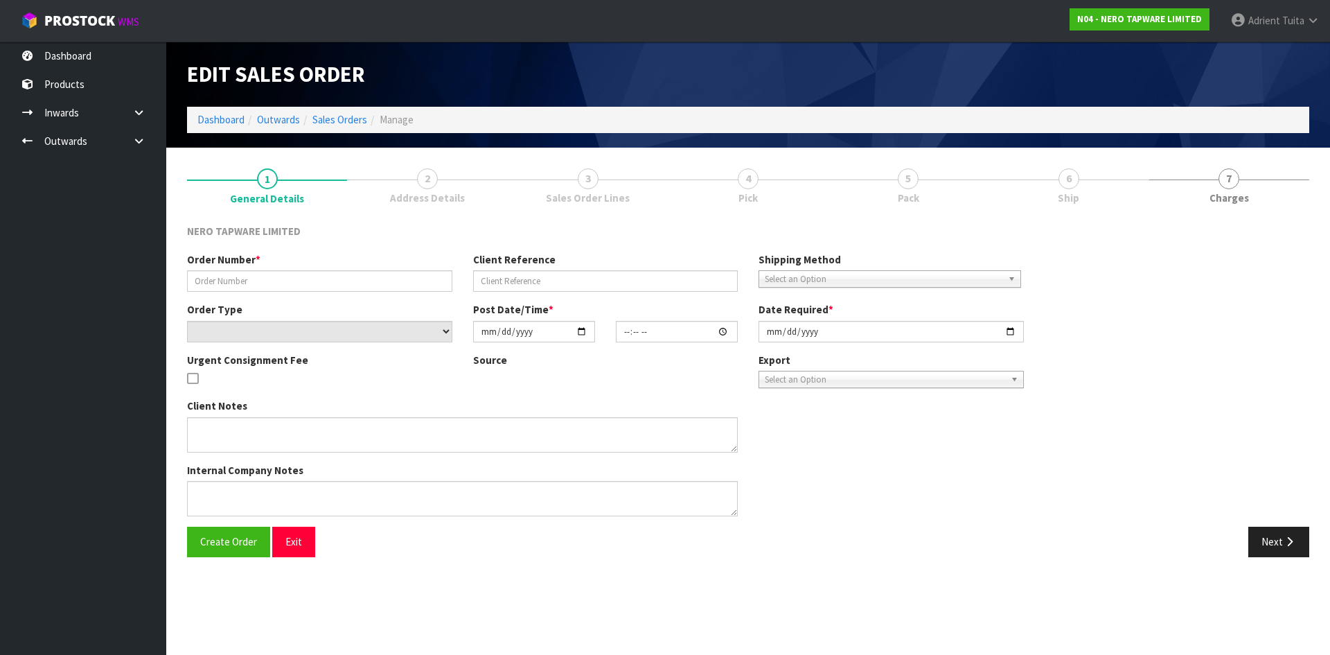
type input "SONZ0004149"
type input "10505563"
select select "number:0"
type input "[DATE]"
type input "11:45:11.000"
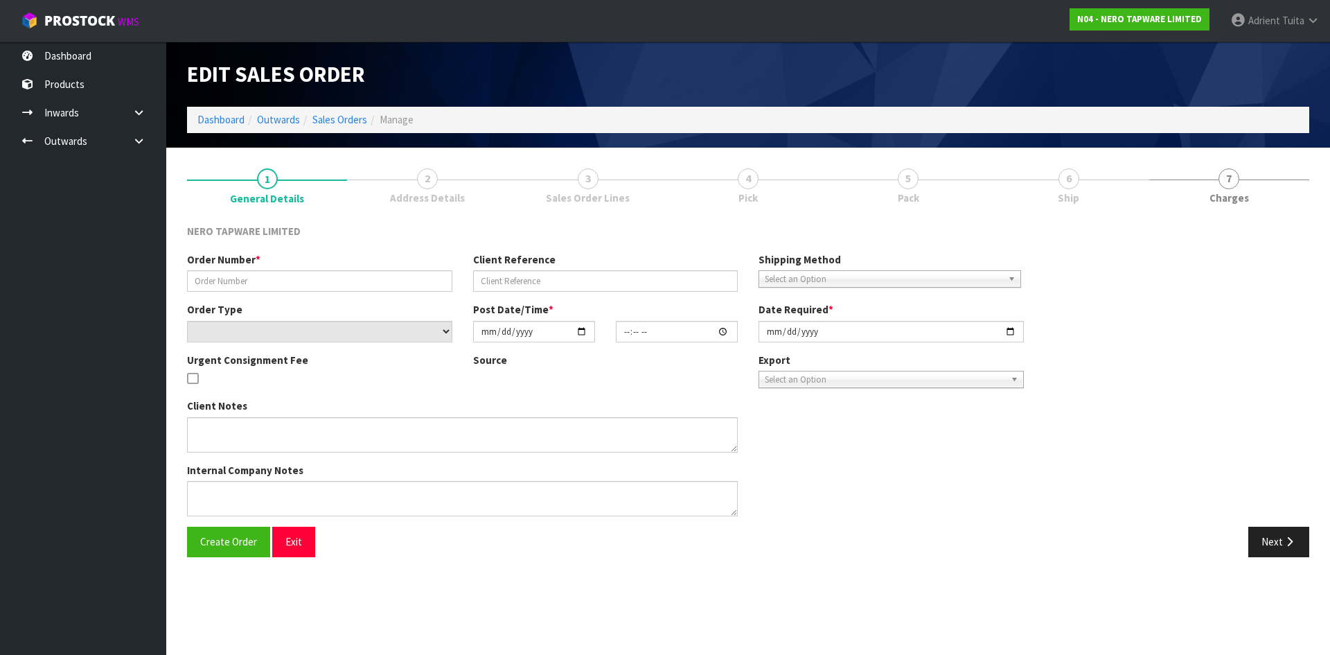
type input "[DATE]"
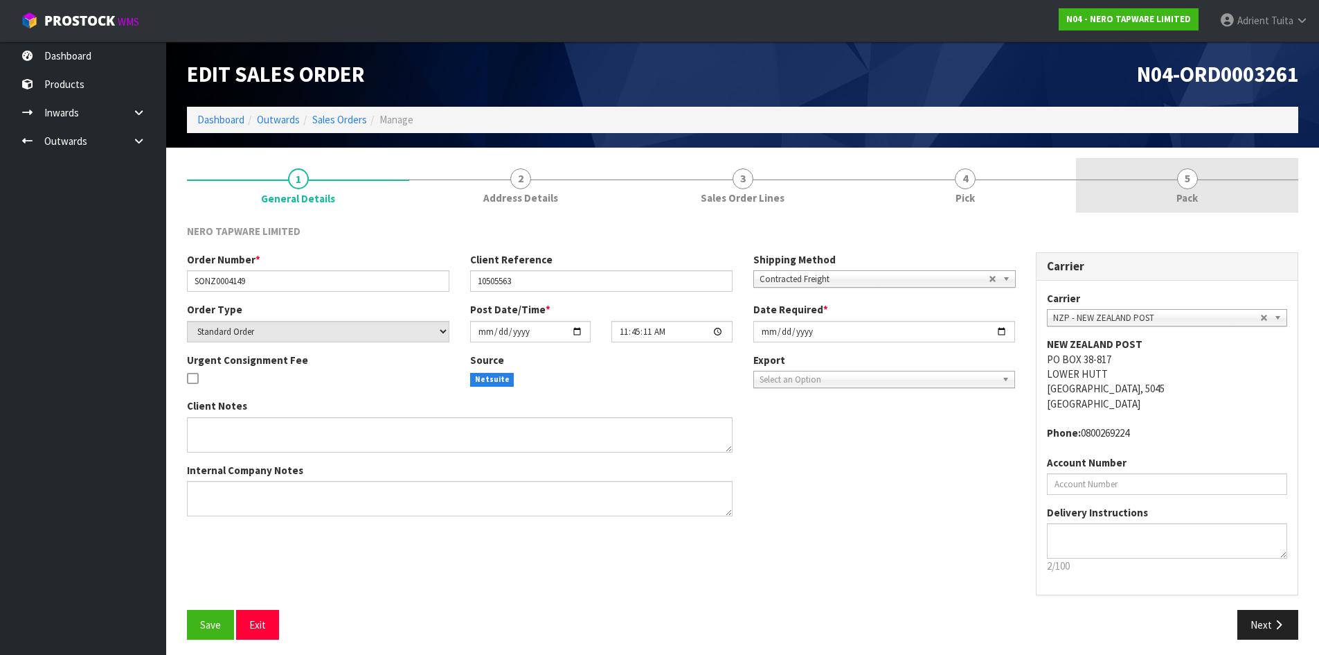
drag, startPoint x: 1235, startPoint y: 195, endPoint x: 1194, endPoint y: 206, distance: 42.2
click at [1236, 195] on link "5 Pack" at bounding box center [1187, 185] width 222 height 55
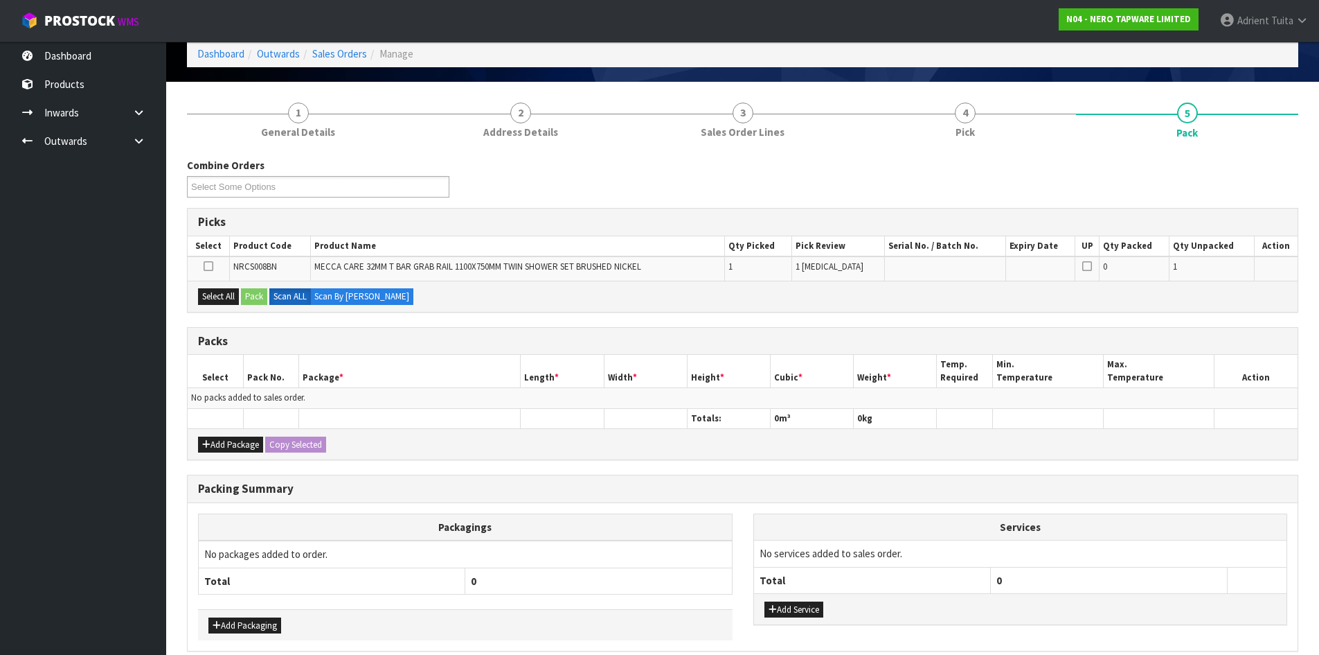
scroll to position [128, 0]
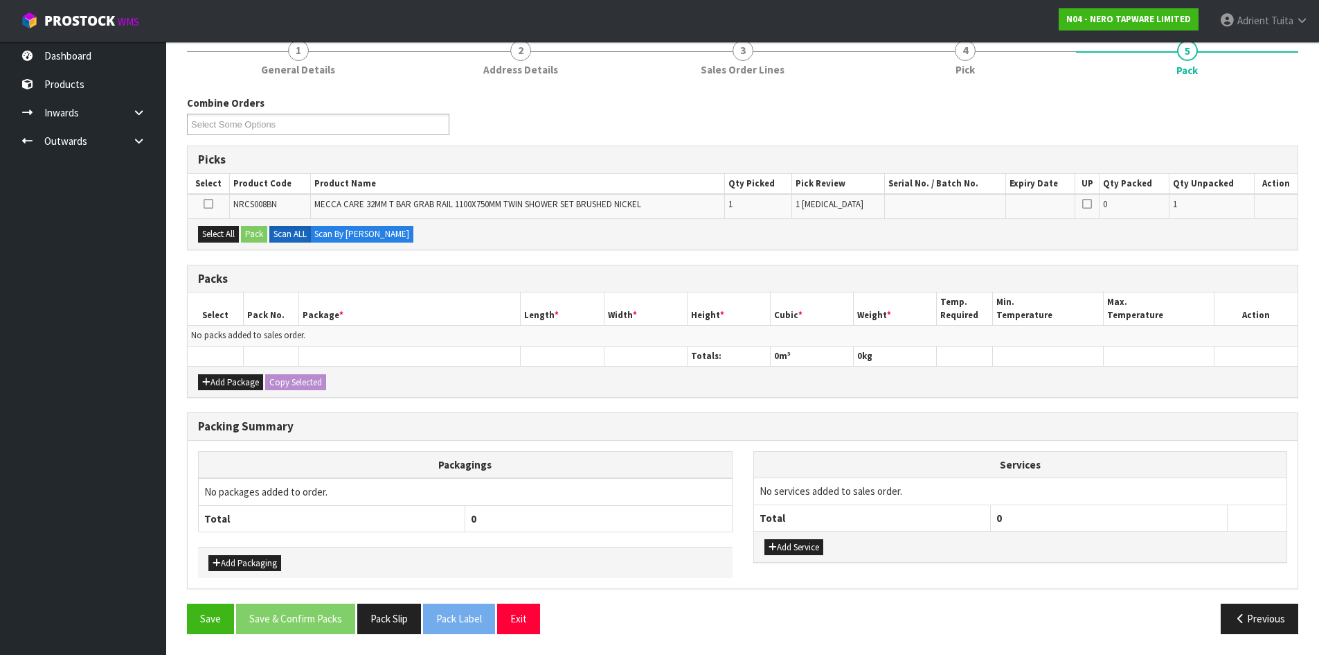
click at [197, 226] on div "Select All Pack Scan ALL Scan By Quantity" at bounding box center [743, 233] width 1110 height 31
click at [224, 232] on button "Select All" at bounding box center [218, 234] width 41 height 17
click at [244, 232] on button "Pack" at bounding box center [254, 234] width 26 height 17
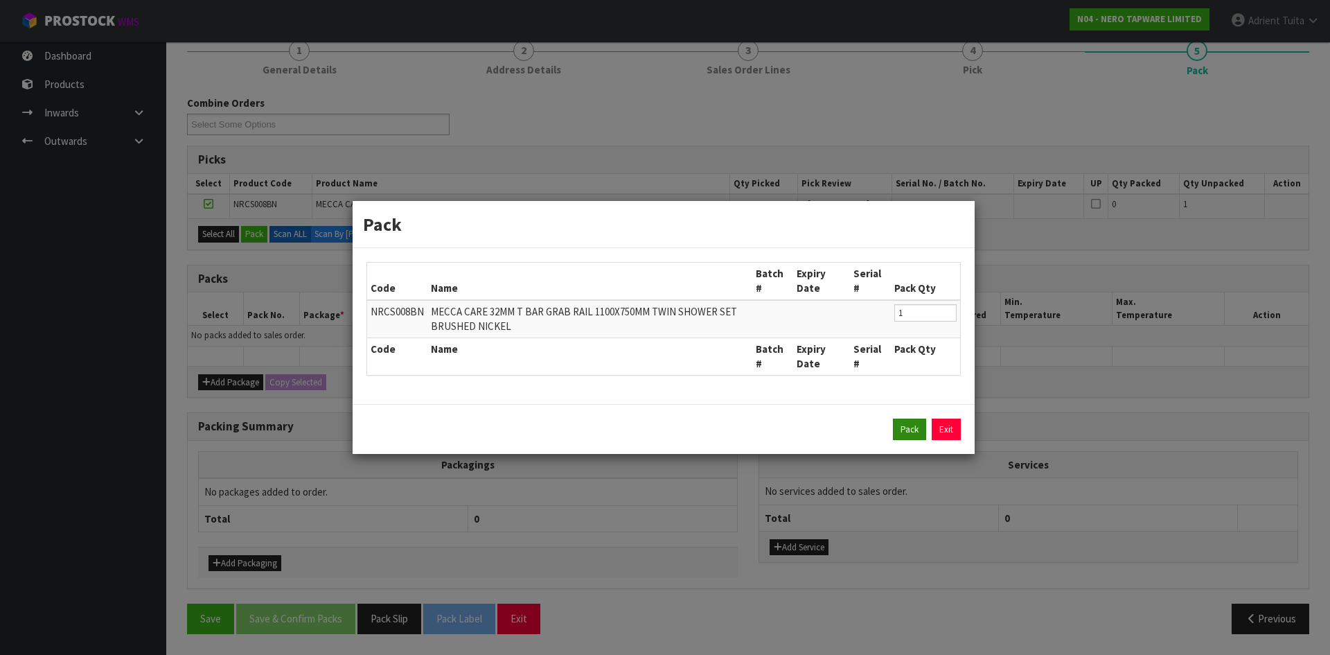
click at [893, 432] on div "Pack Exit" at bounding box center [663, 429] width 594 height 22
click at [899, 431] on button "Pack" at bounding box center [909, 429] width 33 height 22
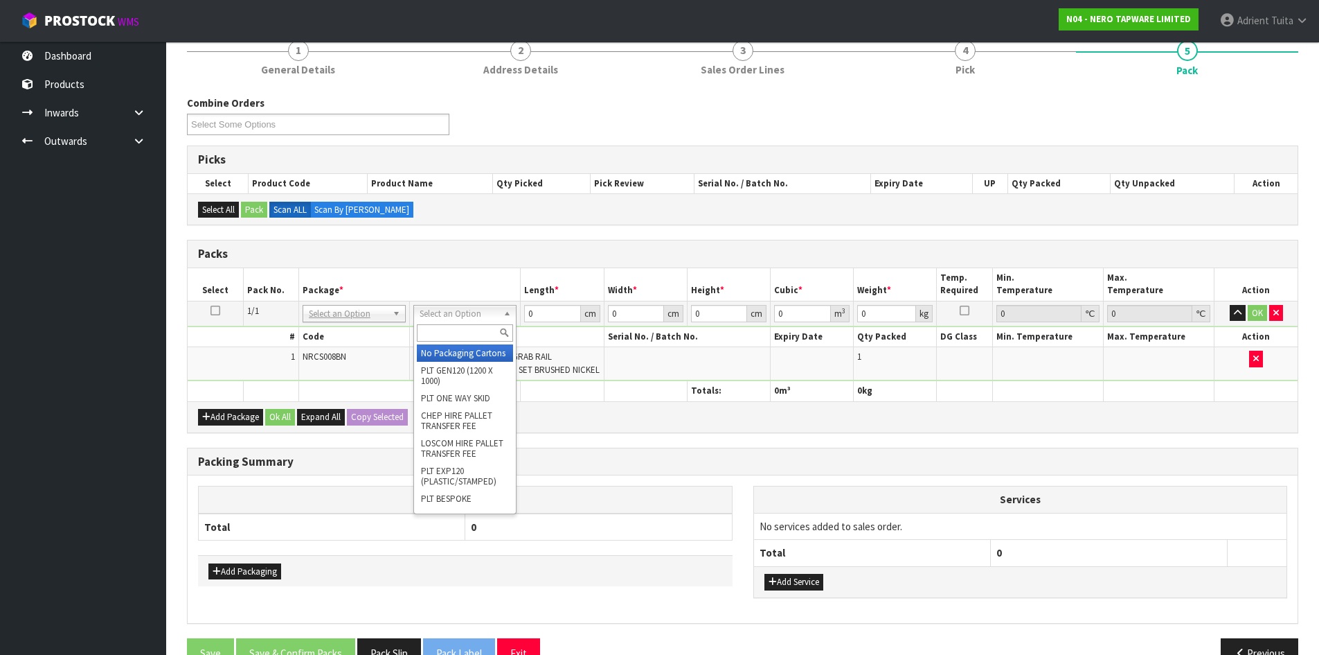
drag, startPoint x: 437, startPoint y: 319, endPoint x: 438, endPoint y: 336, distance: 17.3
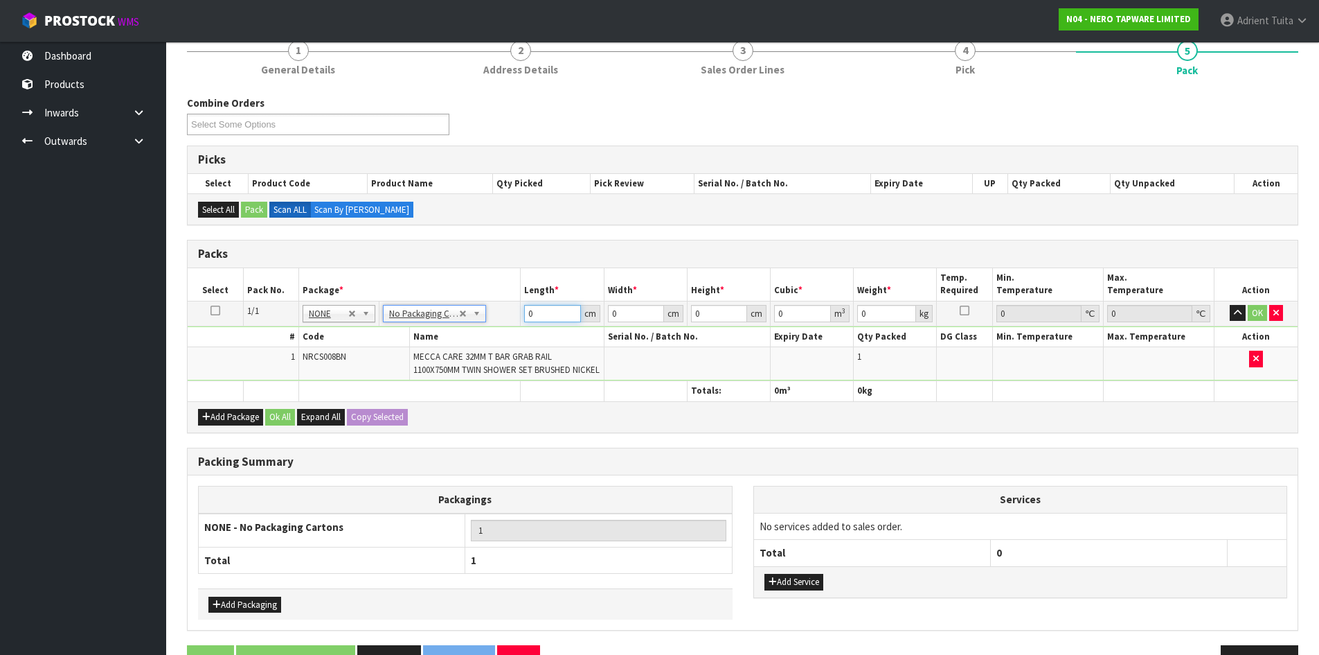
click at [544, 316] on input "0" at bounding box center [552, 313] width 56 height 17
type input "135"
type input "62"
type input "1"
type input "0.00837"
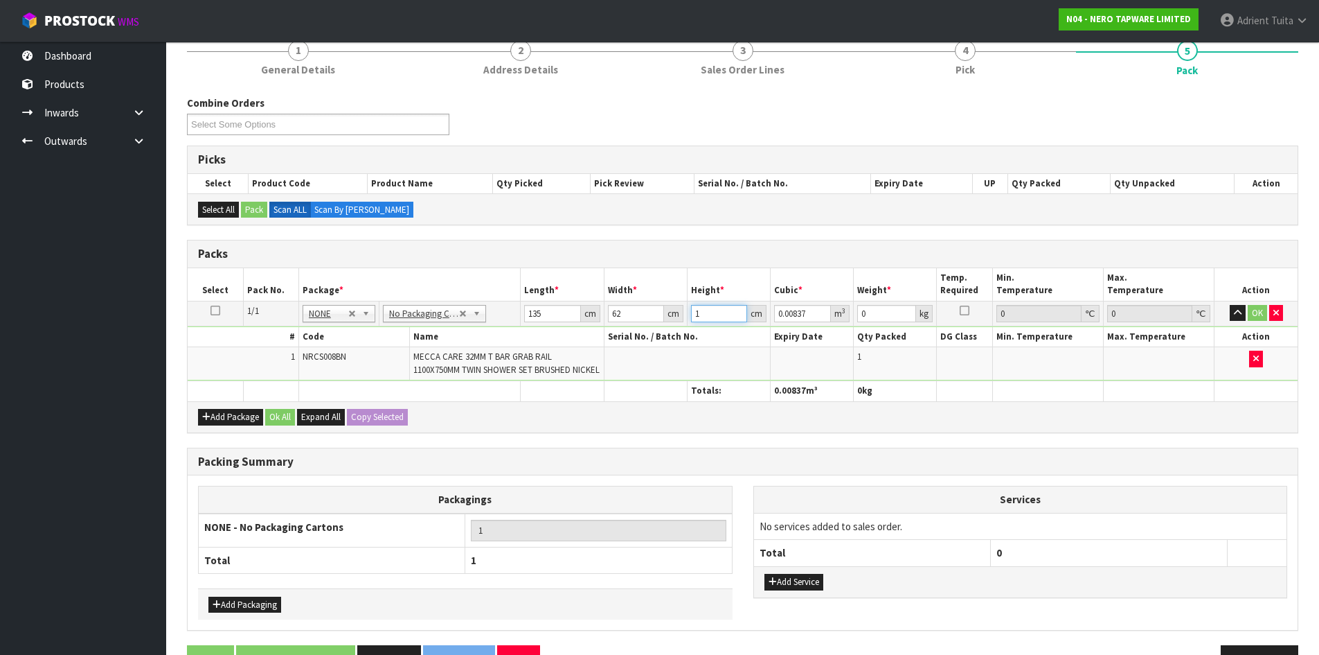
type input "12"
type input "0.10044"
type input "12"
type input "16"
click at [1250, 314] on button "OK" at bounding box center [1257, 313] width 19 height 17
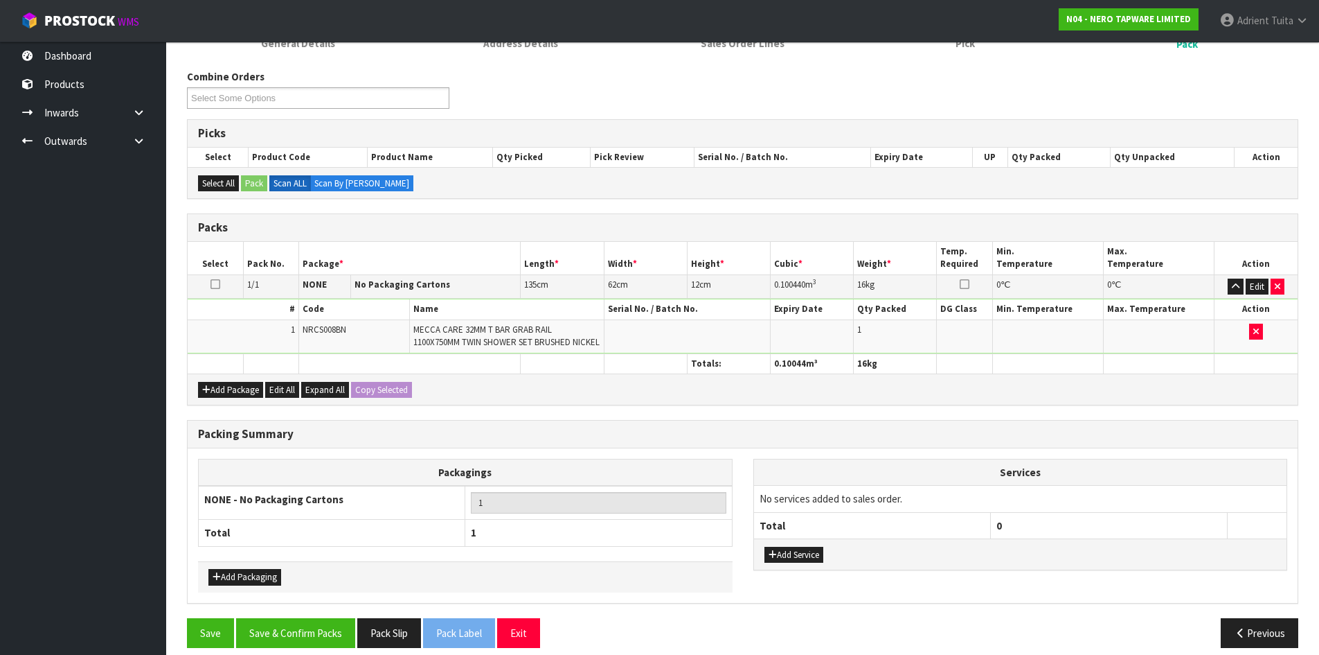
scroll to position [168, 0]
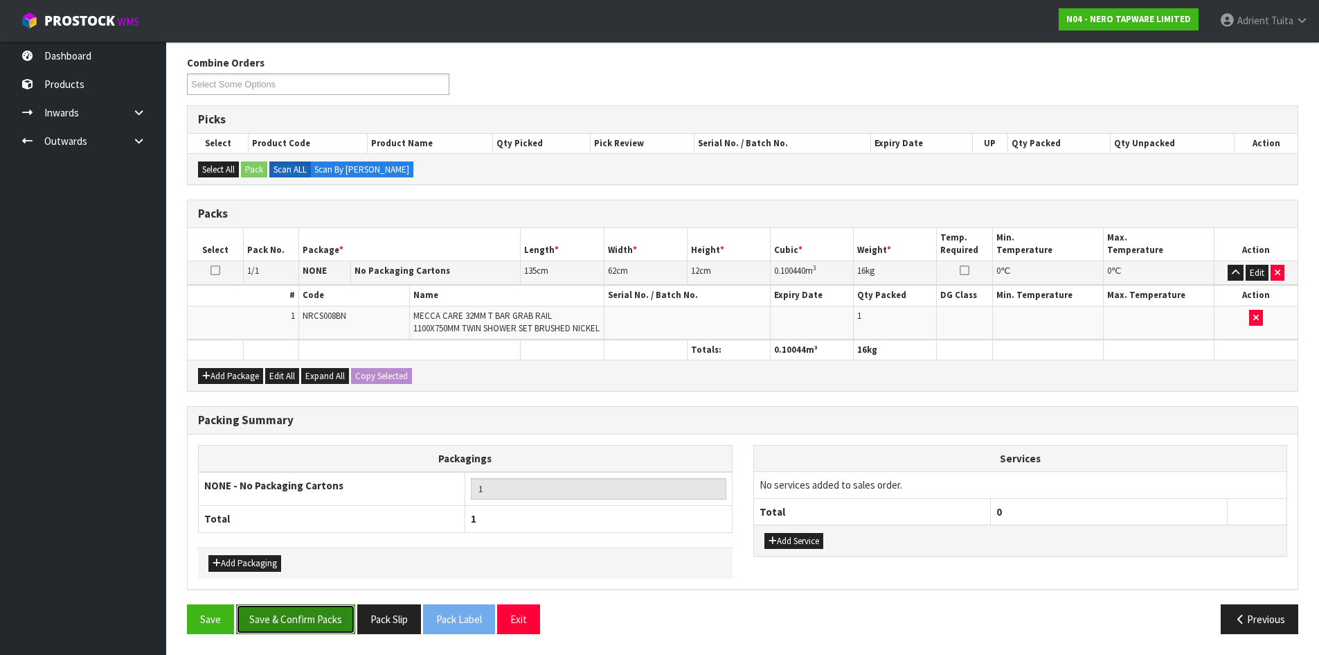
click at [323, 617] on button "Save & Confirm Packs" at bounding box center [295, 619] width 119 height 30
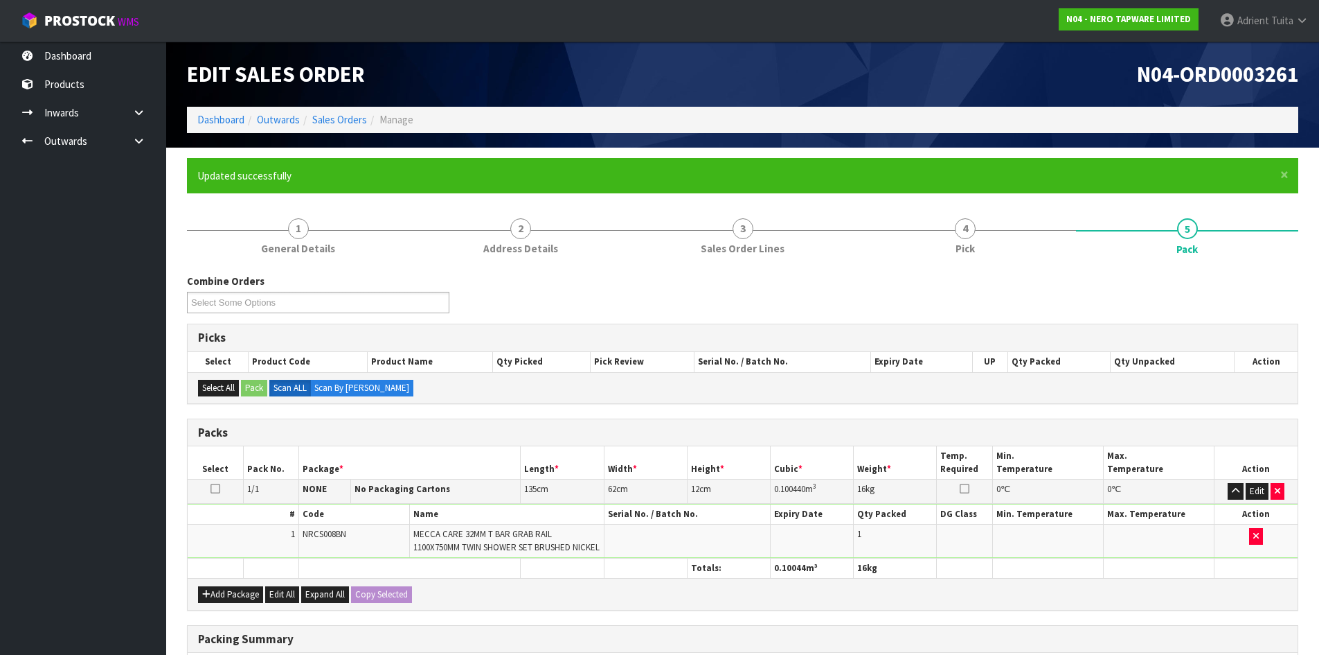
scroll to position [133, 0]
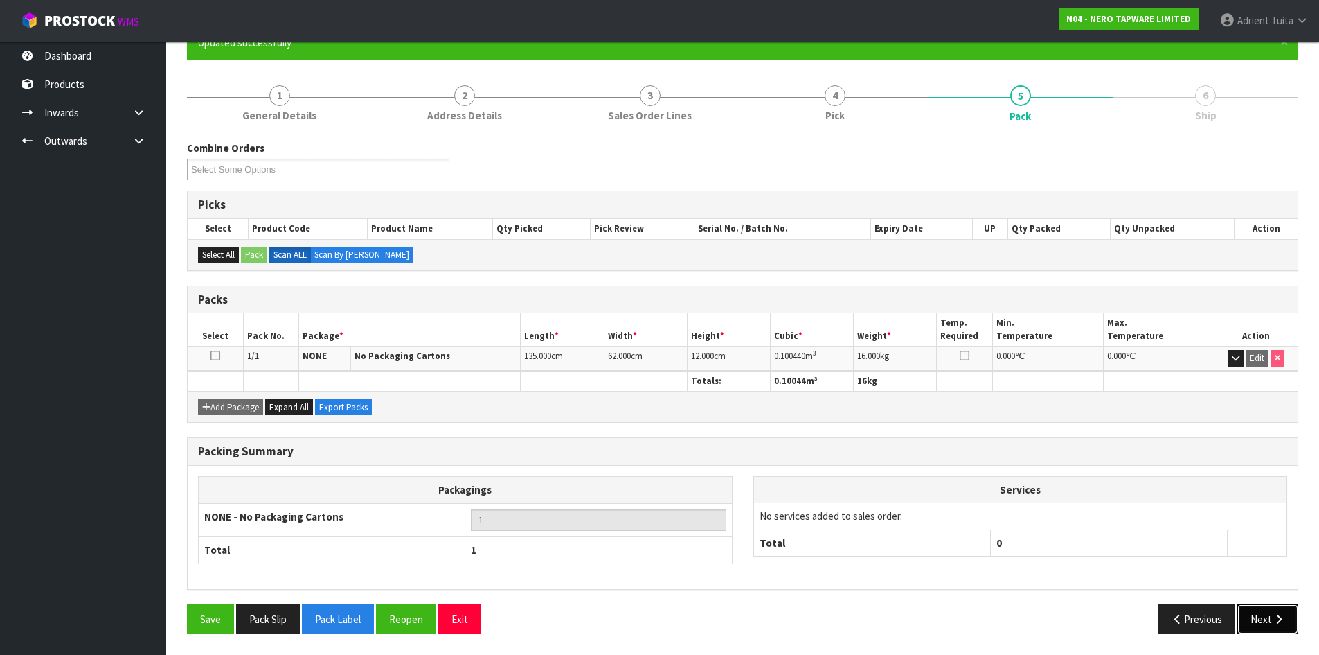
click at [1280, 621] on button "Next" at bounding box center [1268, 619] width 61 height 30
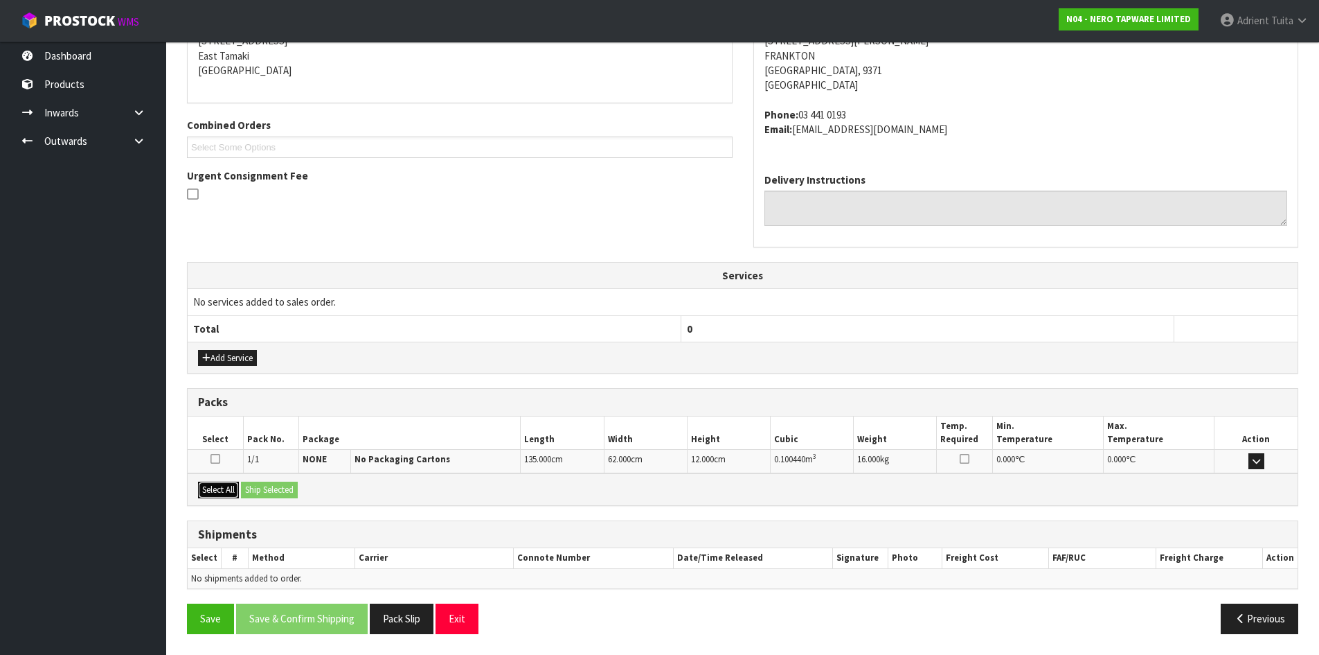
drag, startPoint x: 225, startPoint y: 490, endPoint x: 261, endPoint y: 490, distance: 36.0
click at [229, 490] on button "Select All" at bounding box center [218, 489] width 41 height 17
click at [263, 490] on button "Ship Selected" at bounding box center [269, 489] width 57 height 17
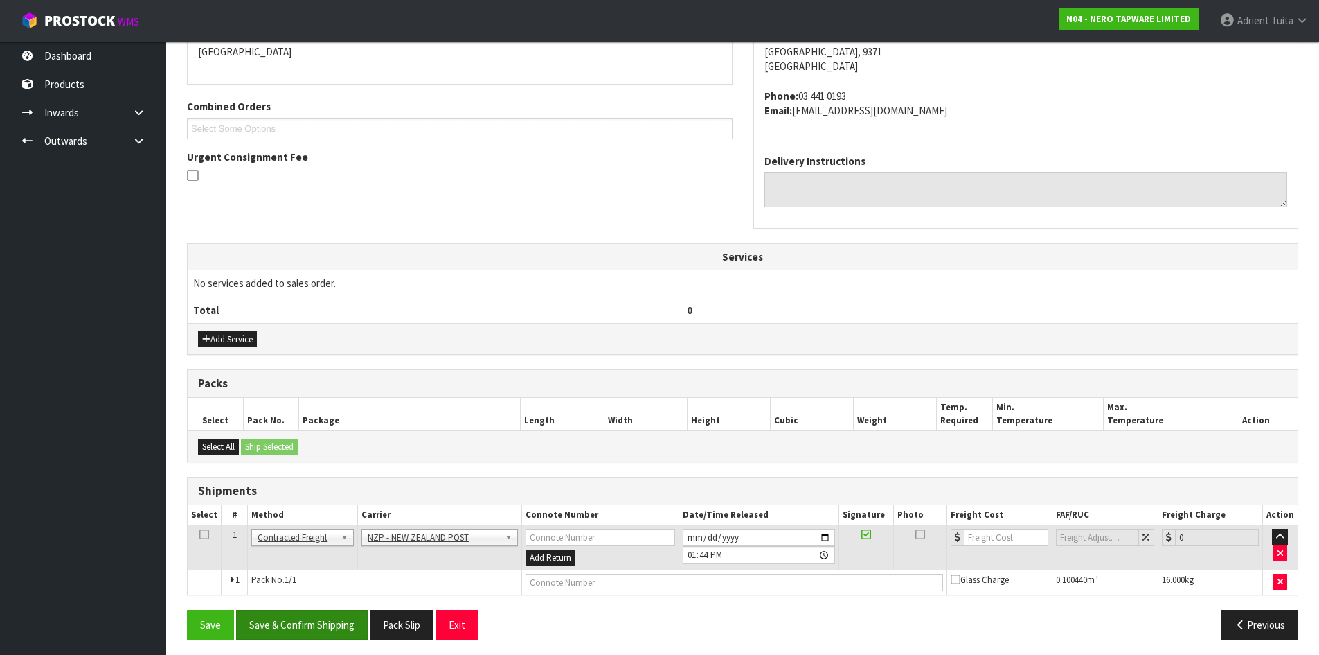
scroll to position [318, 0]
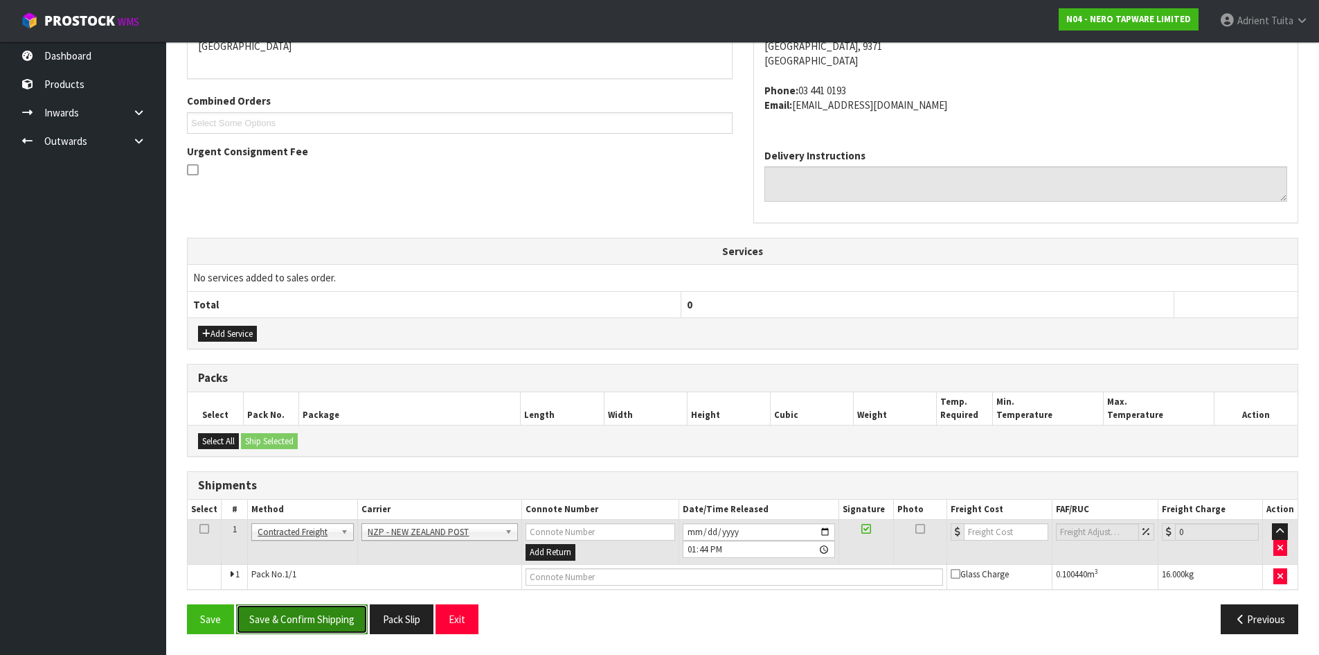
click at [354, 631] on button "Save & Confirm Shipping" at bounding box center [302, 619] width 132 height 30
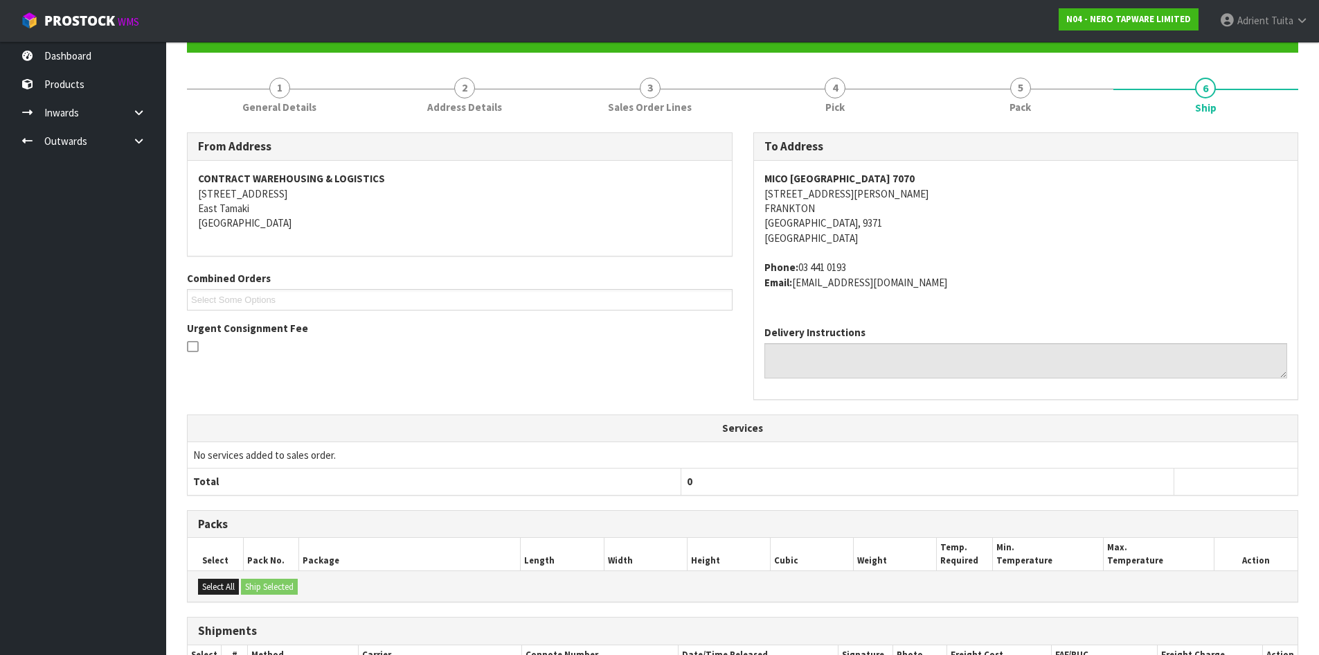
scroll to position [298, 0]
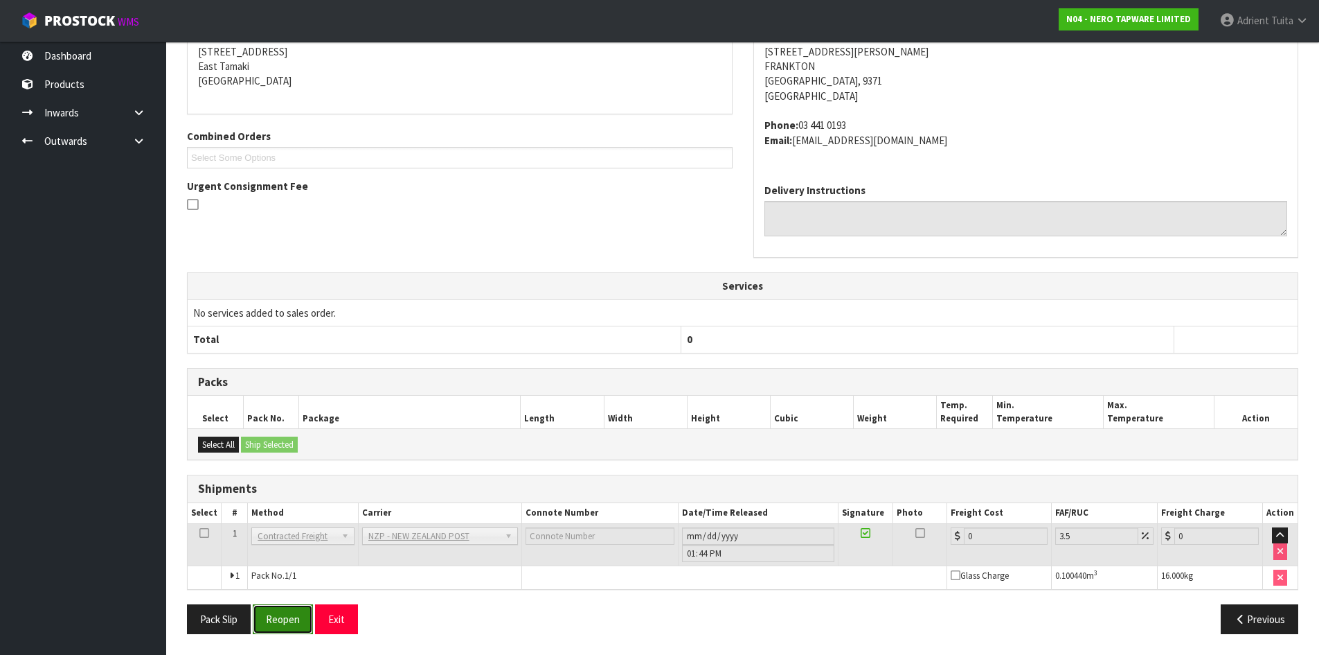
click at [263, 608] on button "Reopen" at bounding box center [283, 619] width 60 height 30
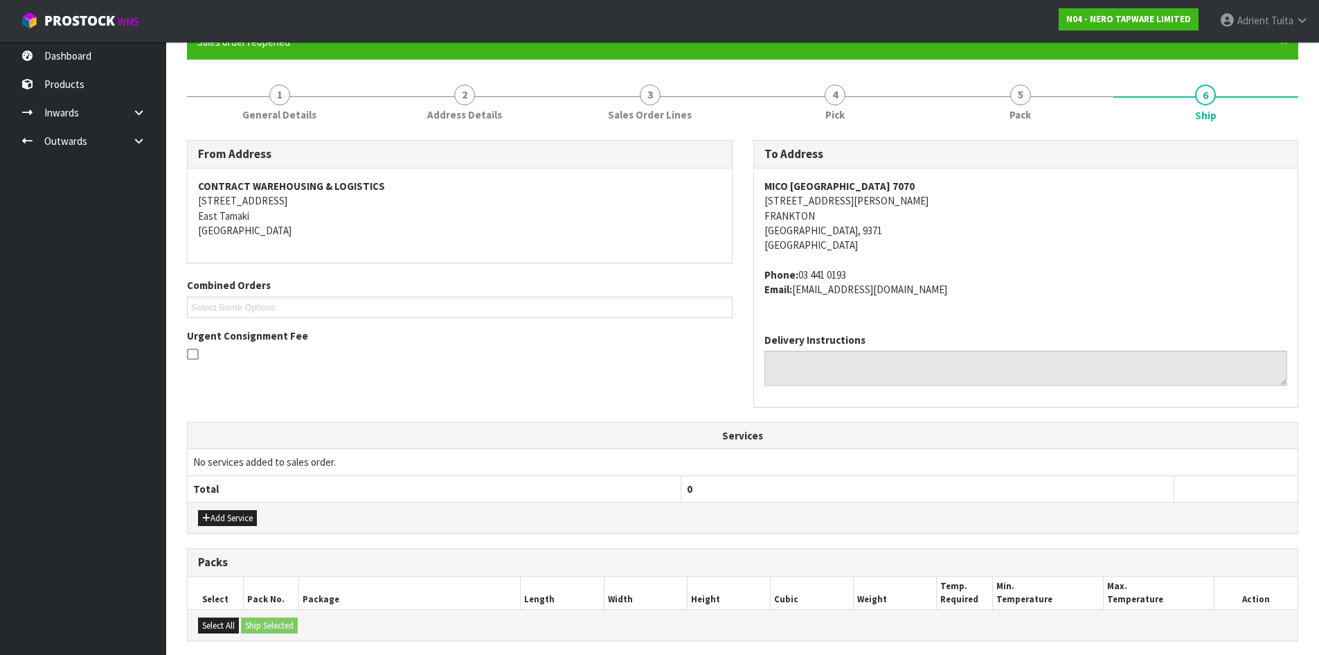
scroll to position [283, 0]
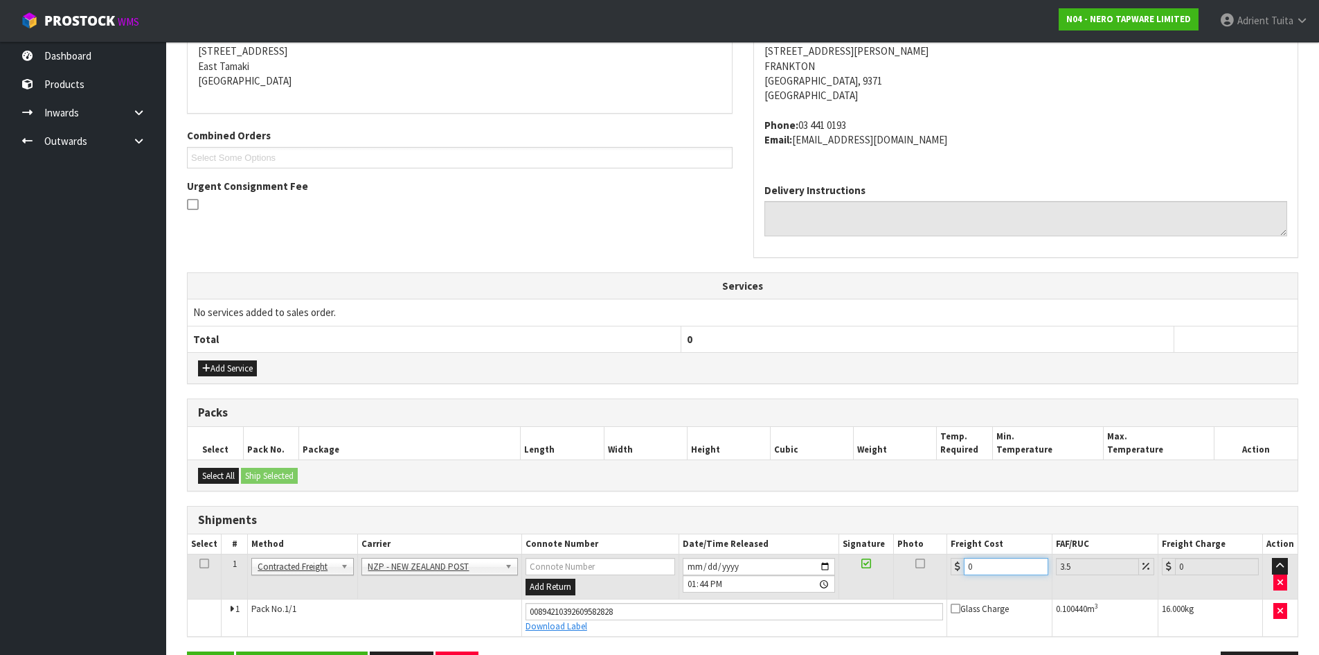
click at [1012, 568] on input "0" at bounding box center [1006, 566] width 84 height 17
type input "3"
type input "3.1"
type input "32"
type input "33.12"
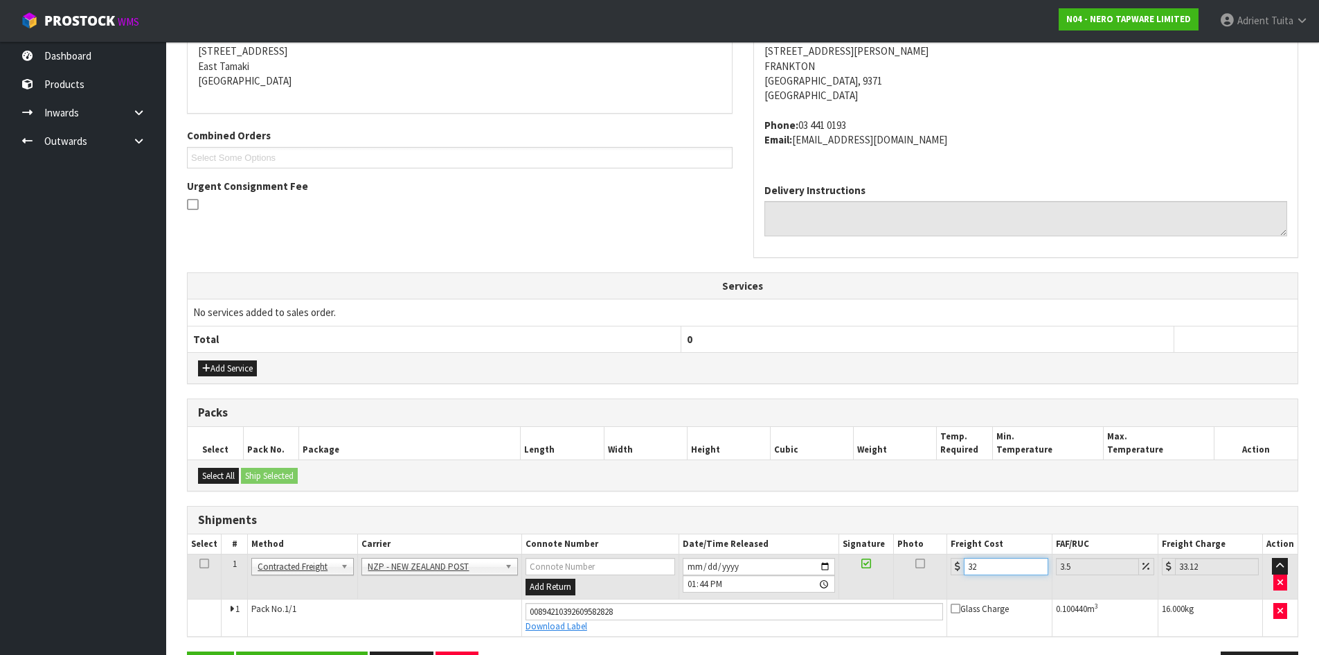
type input "32.8"
type input "33.95"
type input "32.87"
type input "34.02"
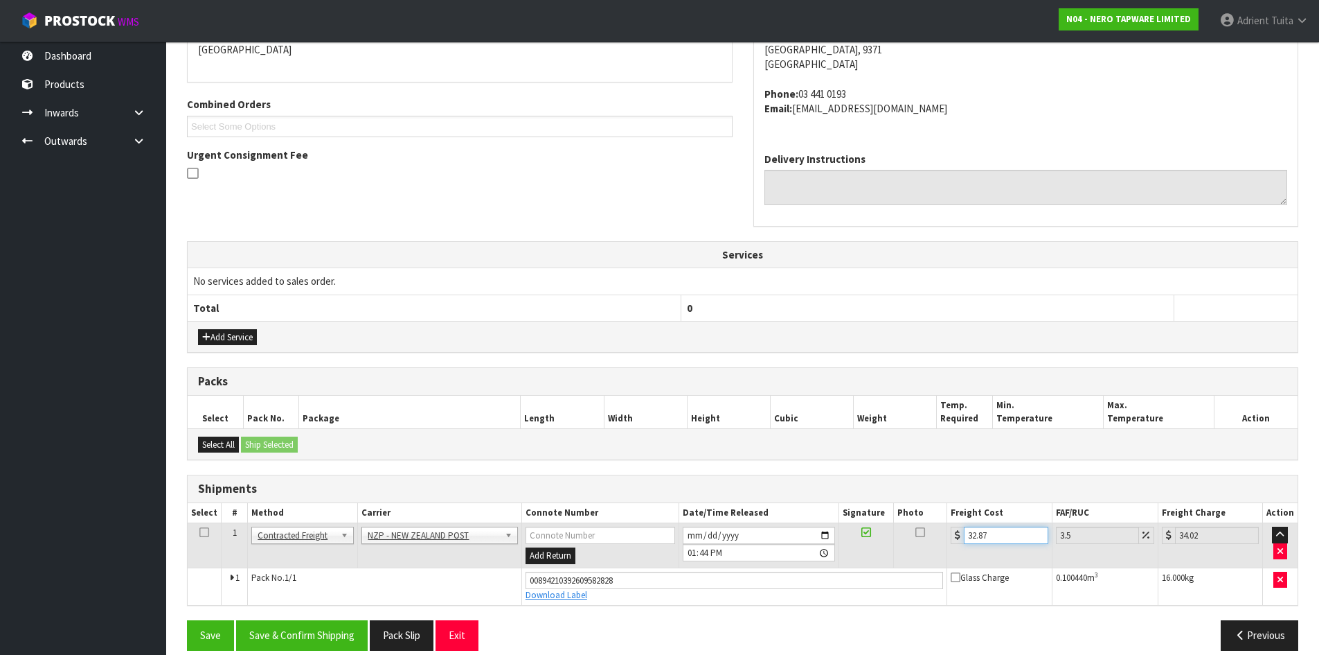
scroll to position [331, 0]
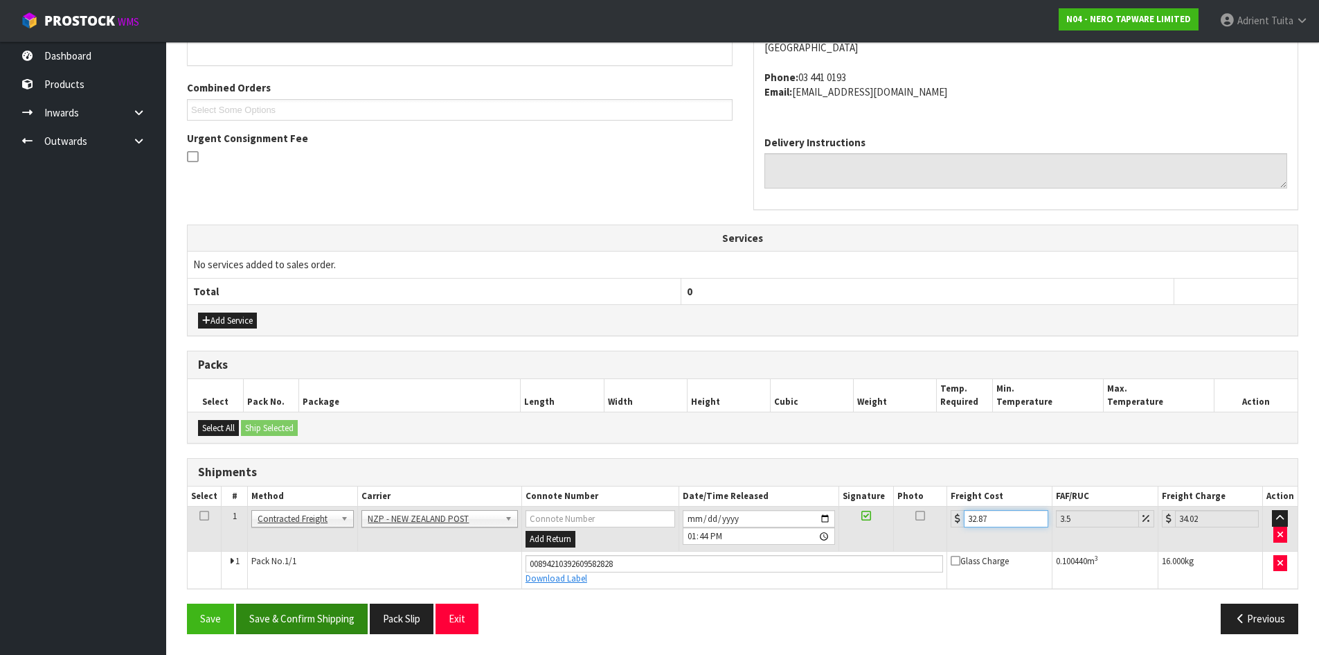
type input "32.87"
drag, startPoint x: 334, startPoint y: 616, endPoint x: 324, endPoint y: 612, distance: 10.5
click at [333, 616] on button "Save & Confirm Shipping" at bounding box center [302, 618] width 132 height 30
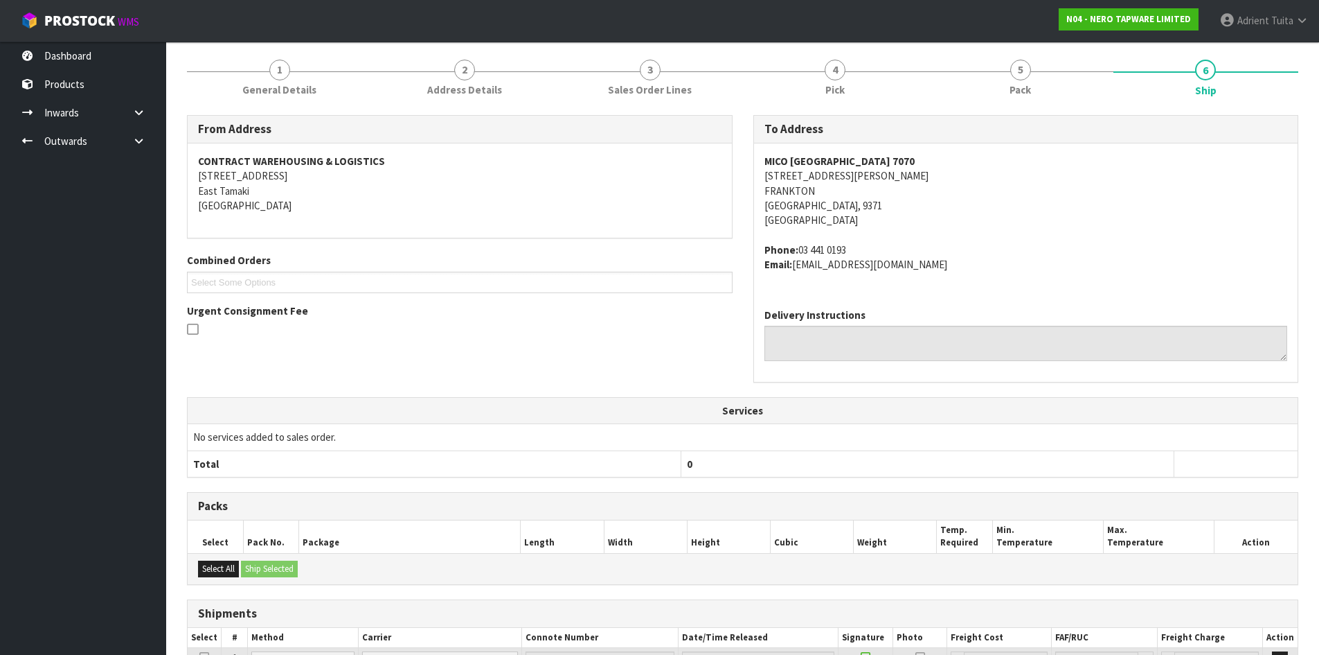
scroll to position [292, 0]
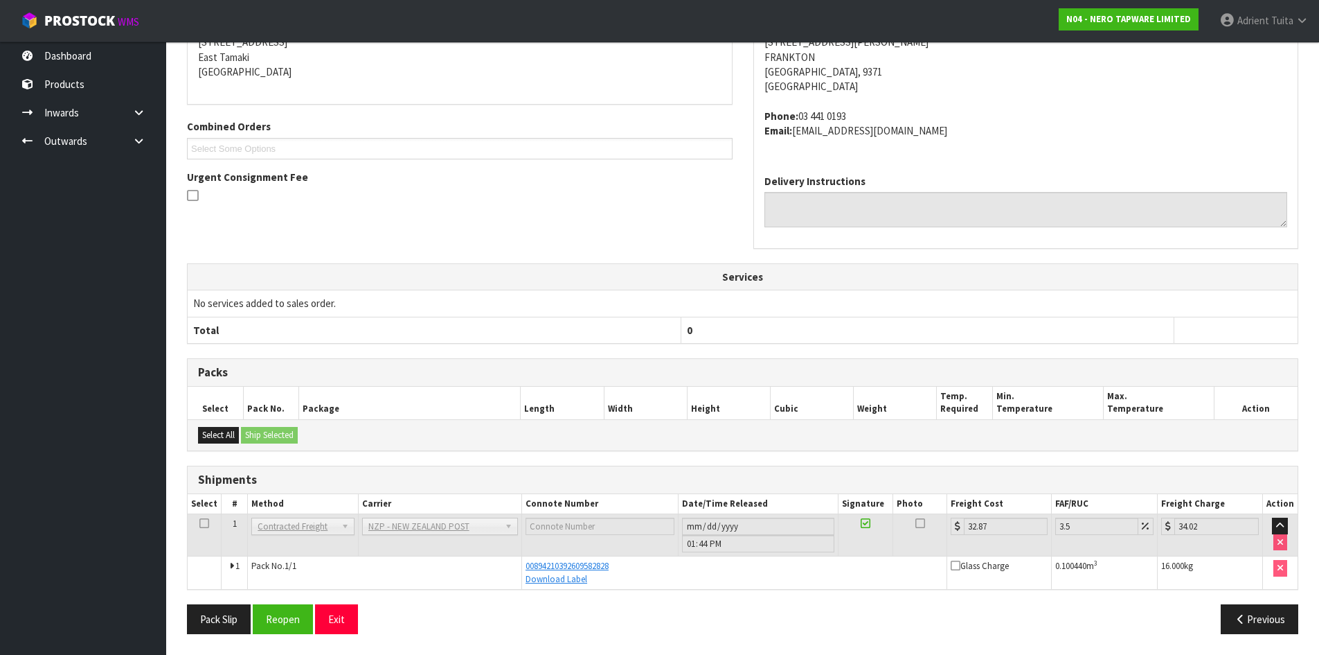
click at [369, 622] on div "Pack Slip Reopen Exit" at bounding box center [460, 619] width 567 height 30
click at [348, 611] on button "Exit" at bounding box center [336, 619] width 43 height 30
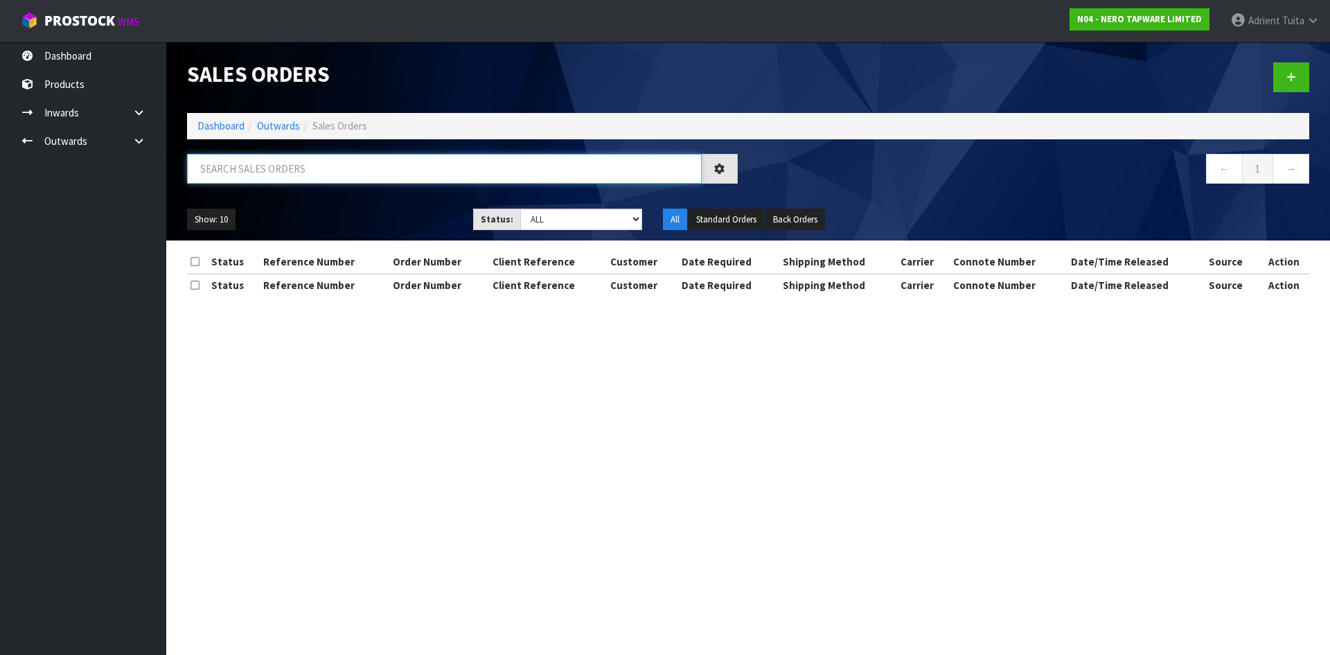
click at [280, 157] on input "text" at bounding box center [444, 169] width 515 height 30
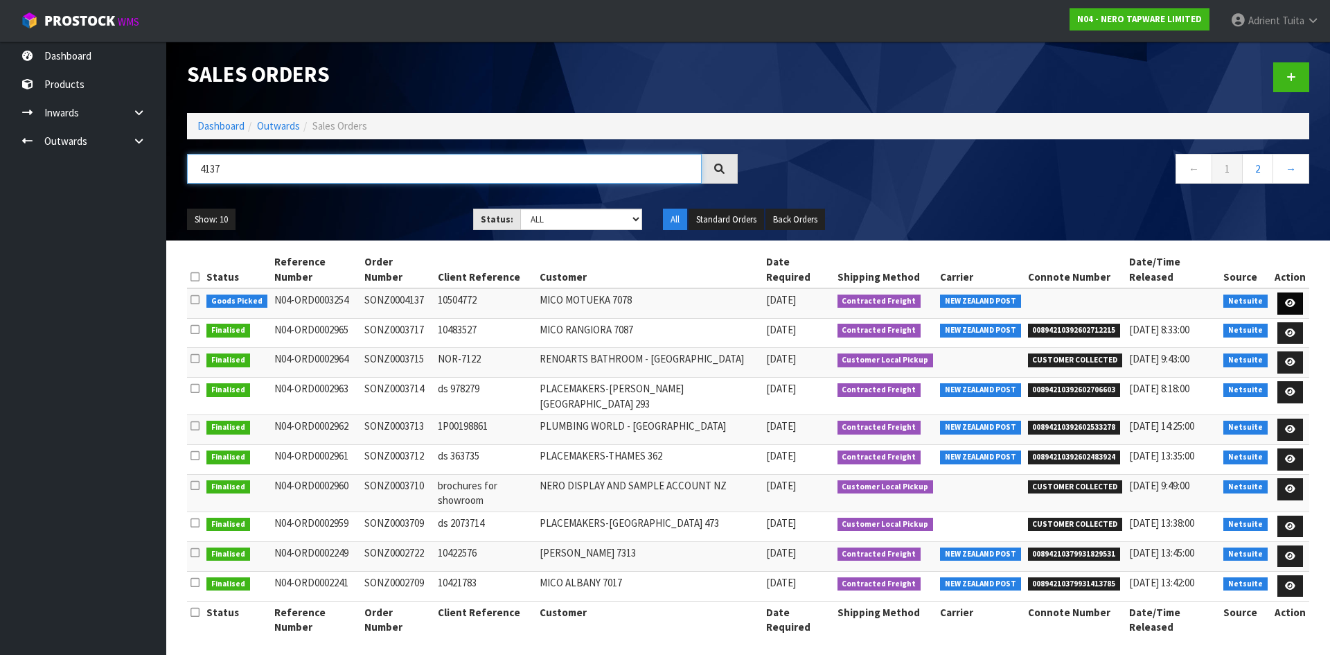
type input "4137"
click at [1298, 292] on link at bounding box center [1290, 303] width 26 height 22
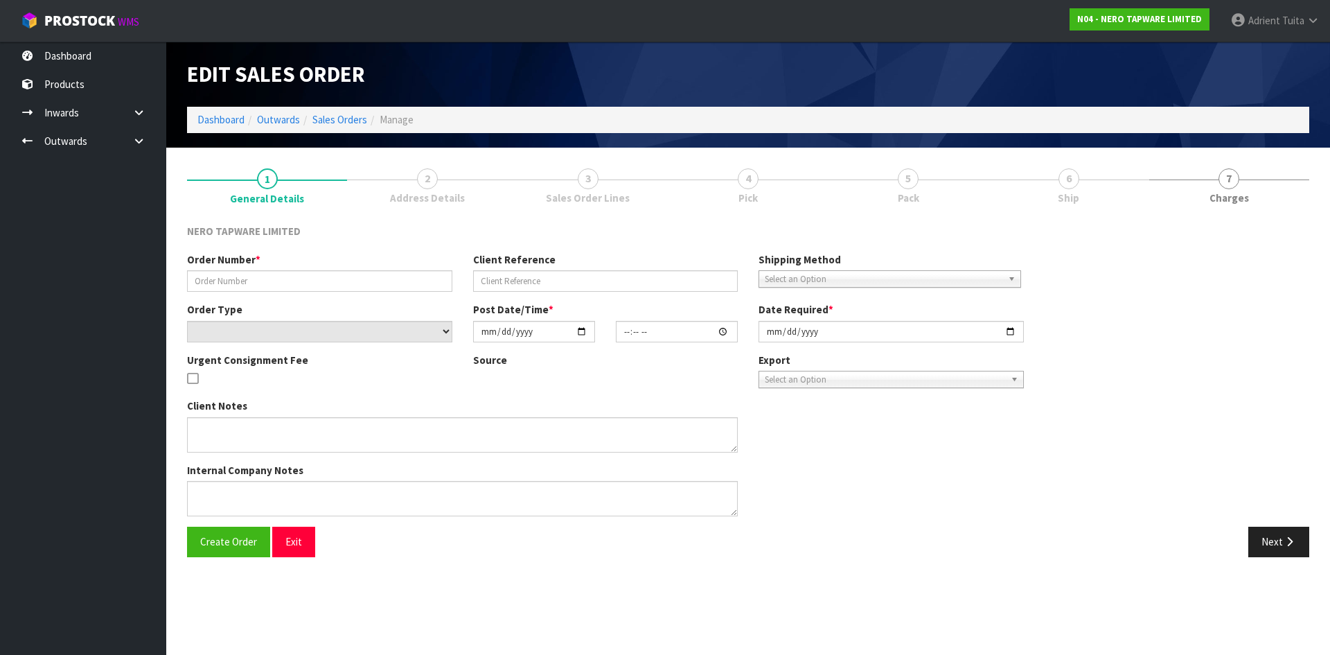
type input "SONZ0004137"
type input "10504772"
select select "number:0"
type input "2025-10-10"
type input "15:15:08.000"
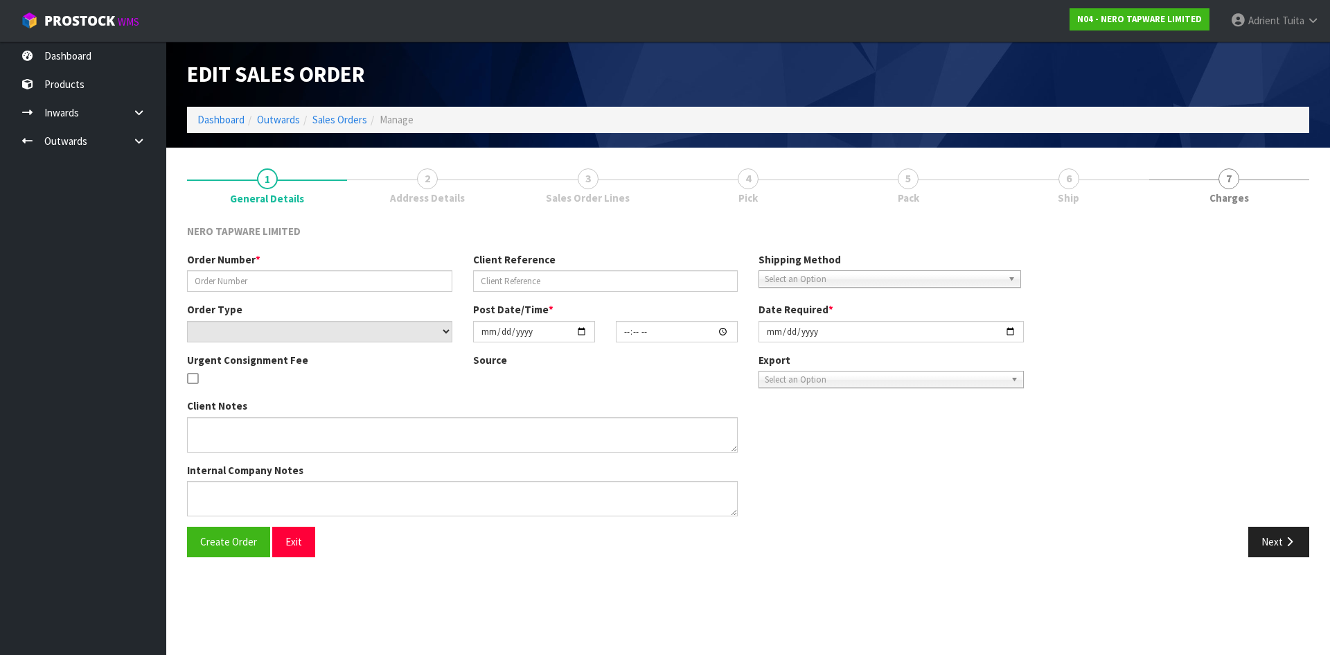
type input "[DATE]"
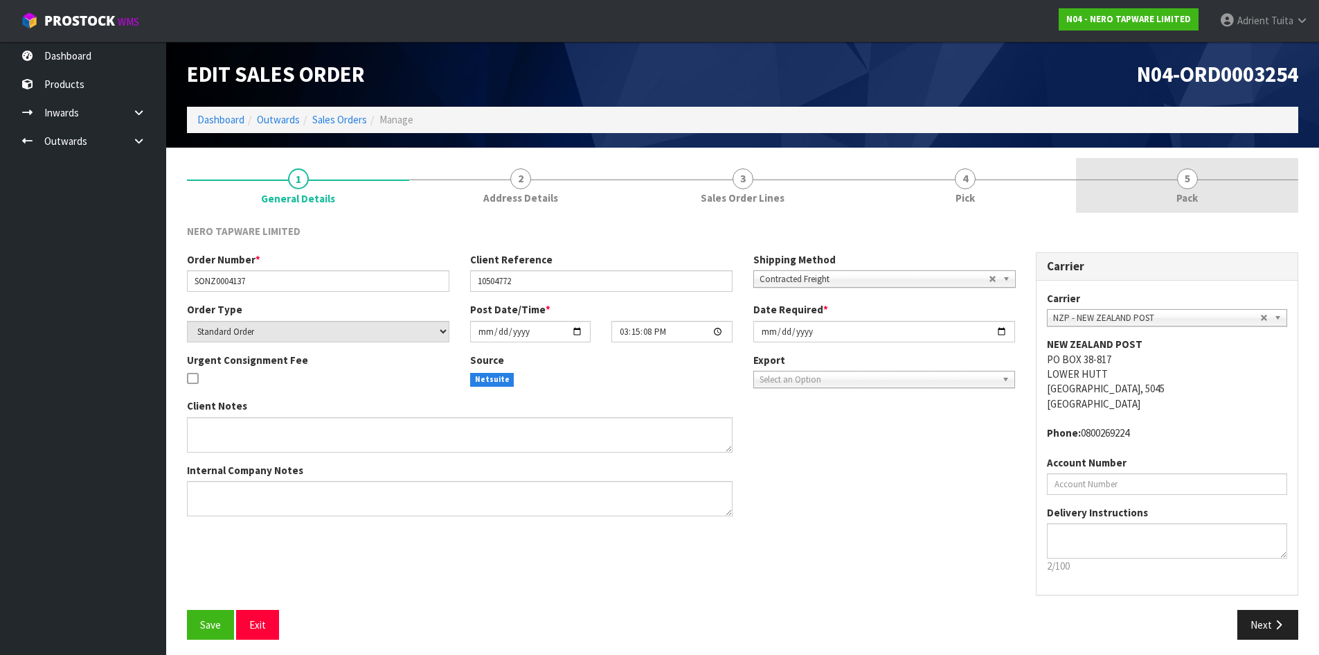
click at [1218, 186] on link "5 Pack" at bounding box center [1187, 185] width 222 height 55
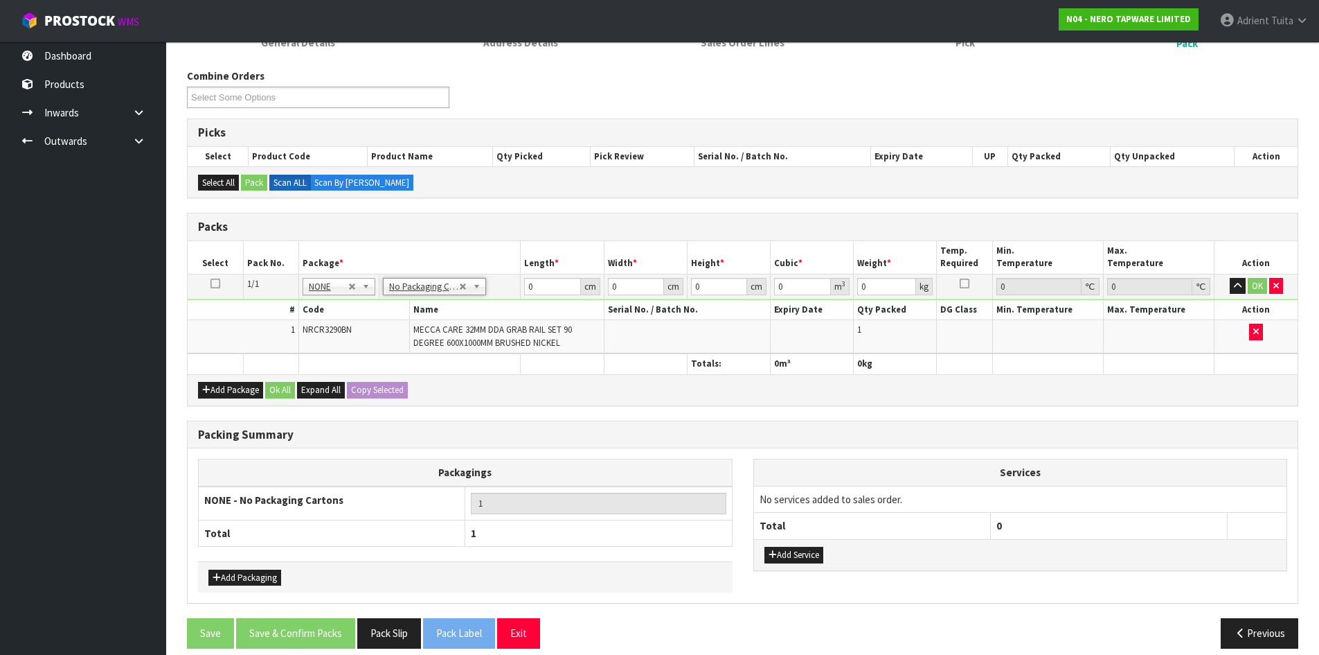
scroll to position [170, 0]
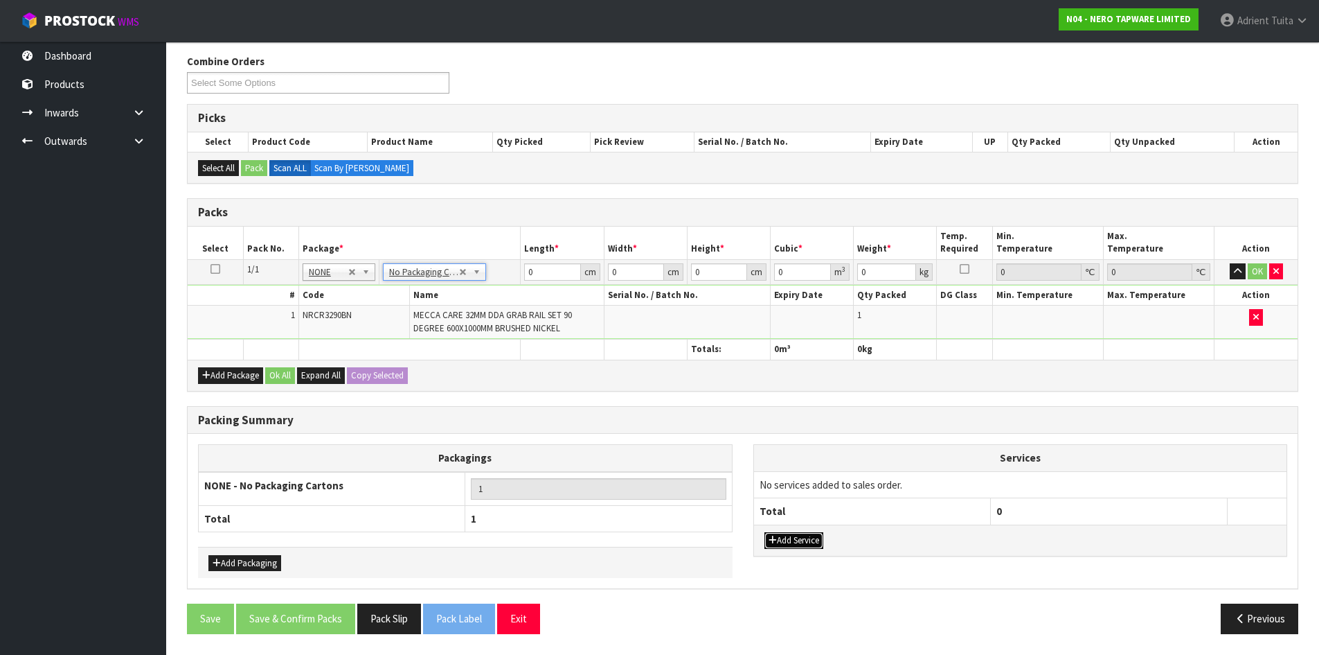
click at [793, 537] on button "Add Service" at bounding box center [794, 540] width 59 height 17
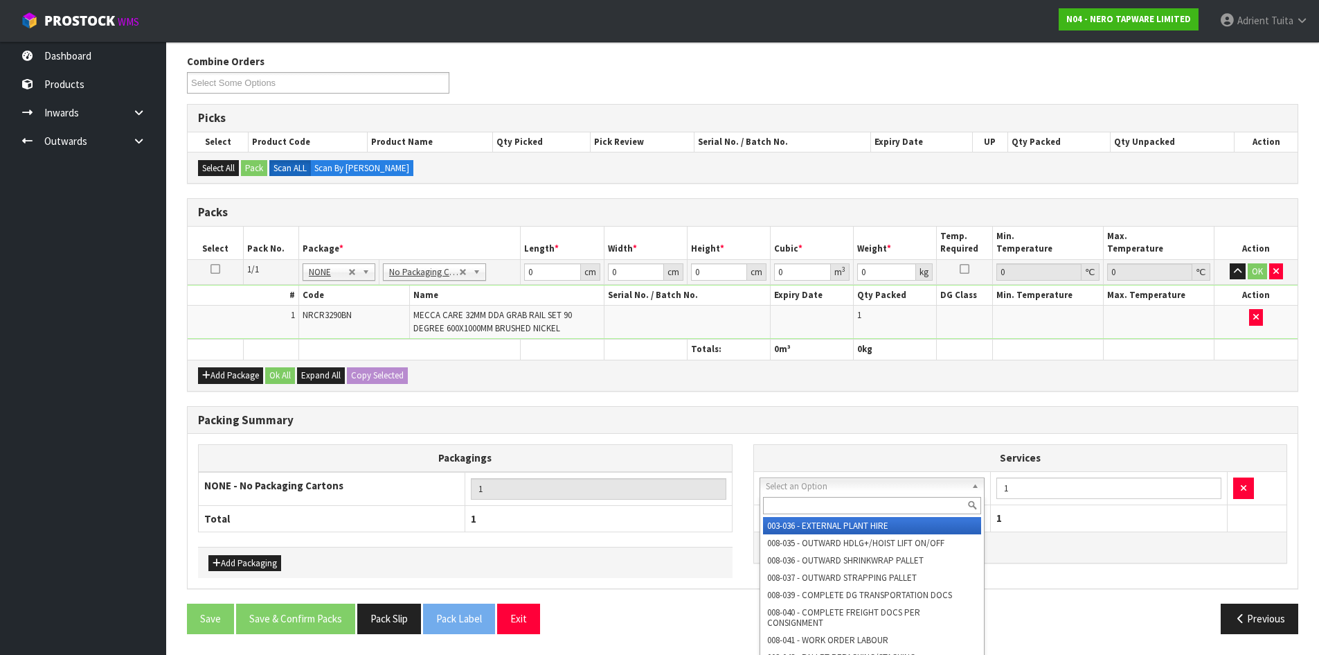
click at [814, 504] on input "text" at bounding box center [872, 505] width 219 height 17
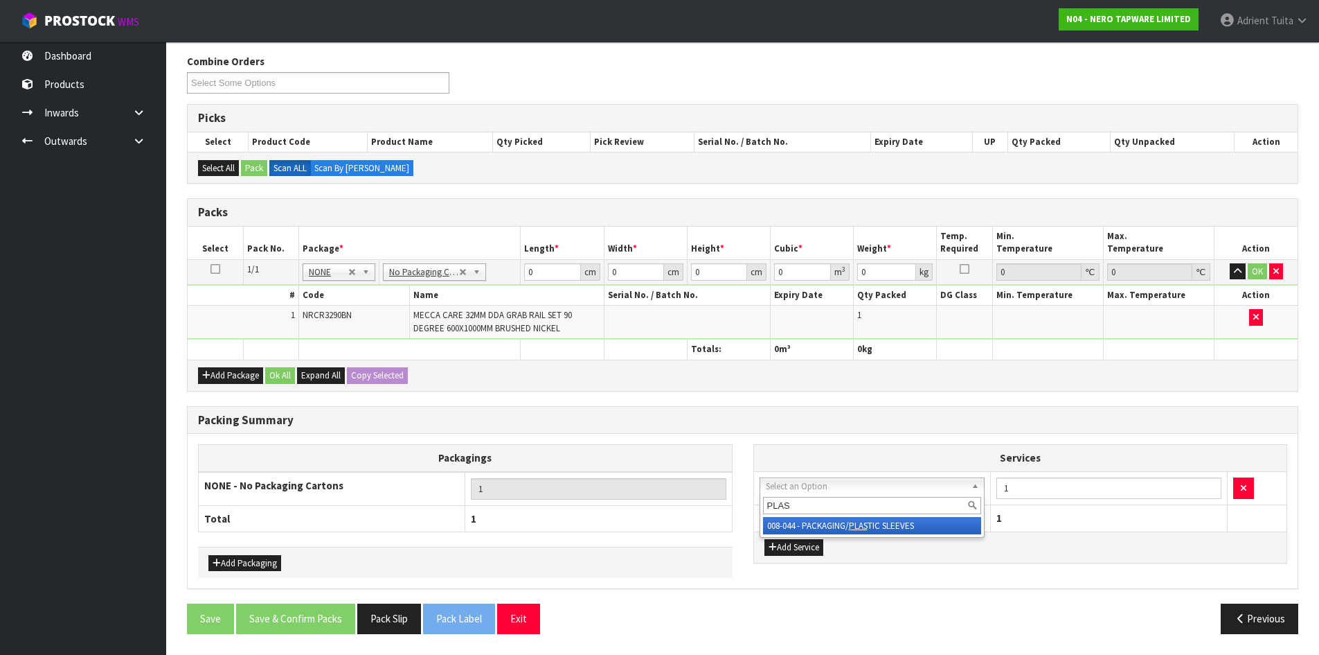
type input "PLAS"
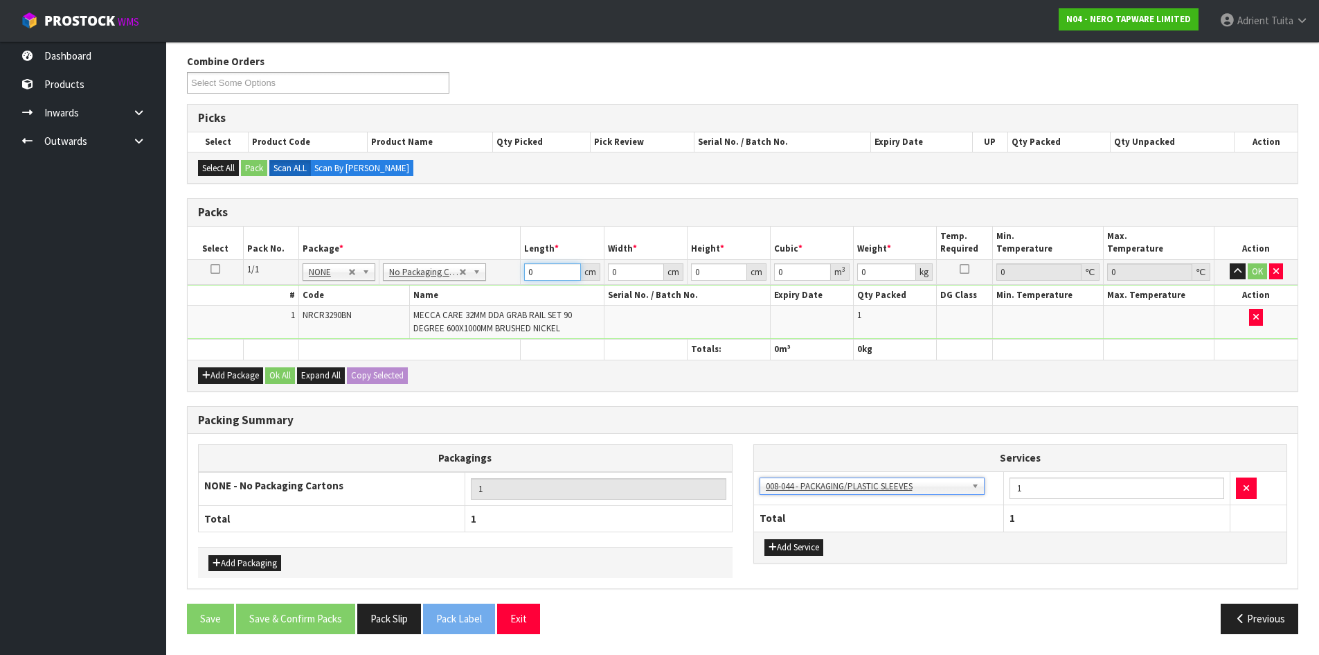
click at [561, 267] on input "0" at bounding box center [552, 271] width 56 height 17
type input "116"
type input "21"
type input "8"
type input "0.019488"
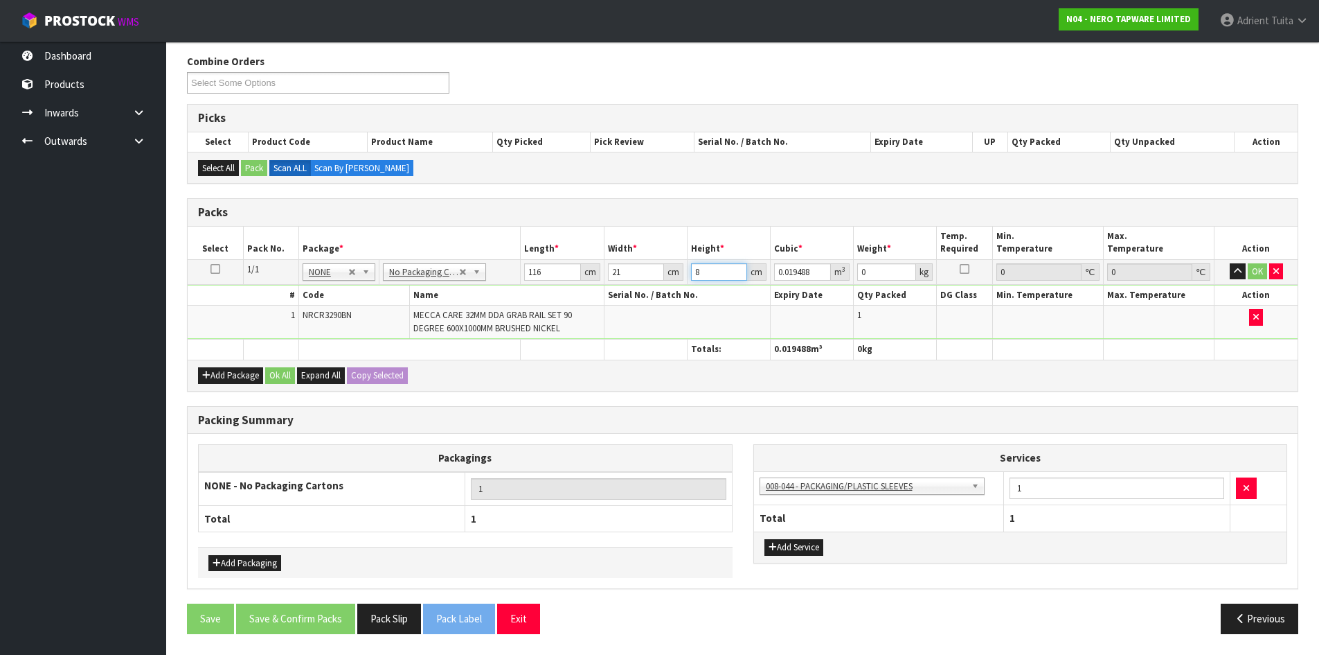
type input "8"
type input "6"
click at [1253, 267] on button "OK" at bounding box center [1257, 271] width 19 height 17
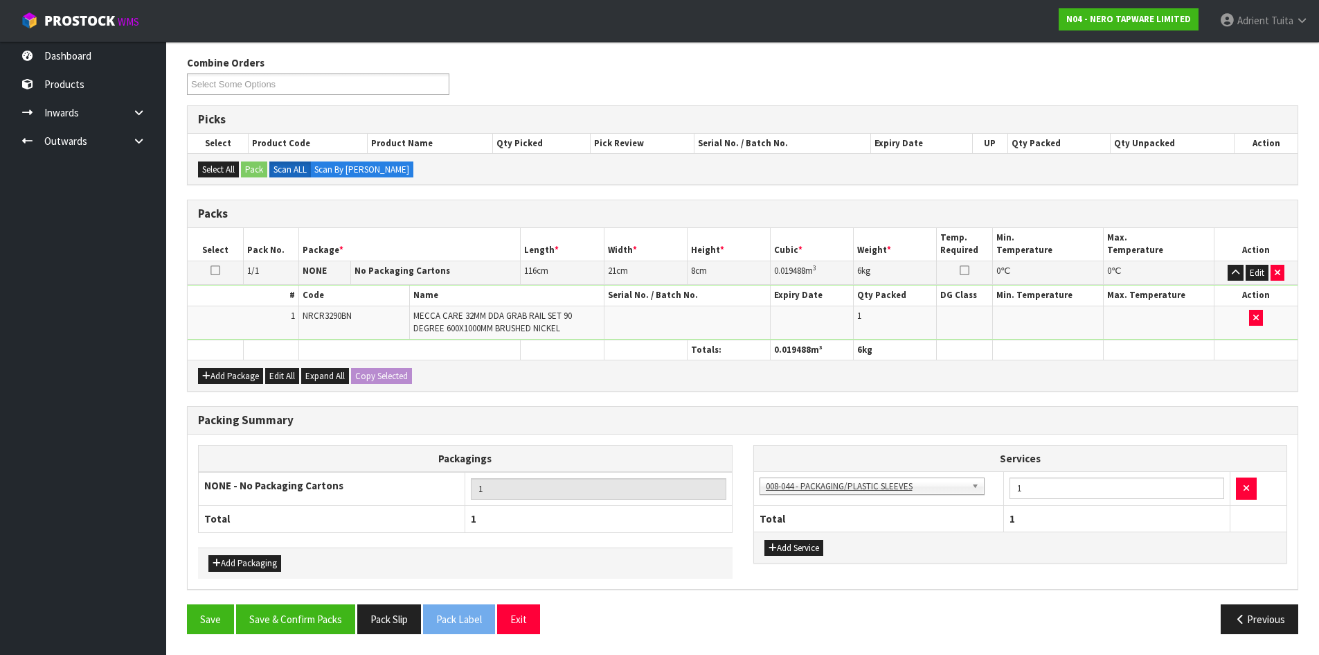
scroll to position [168, 0]
click at [299, 616] on button "Save & Confirm Packs" at bounding box center [295, 619] width 119 height 30
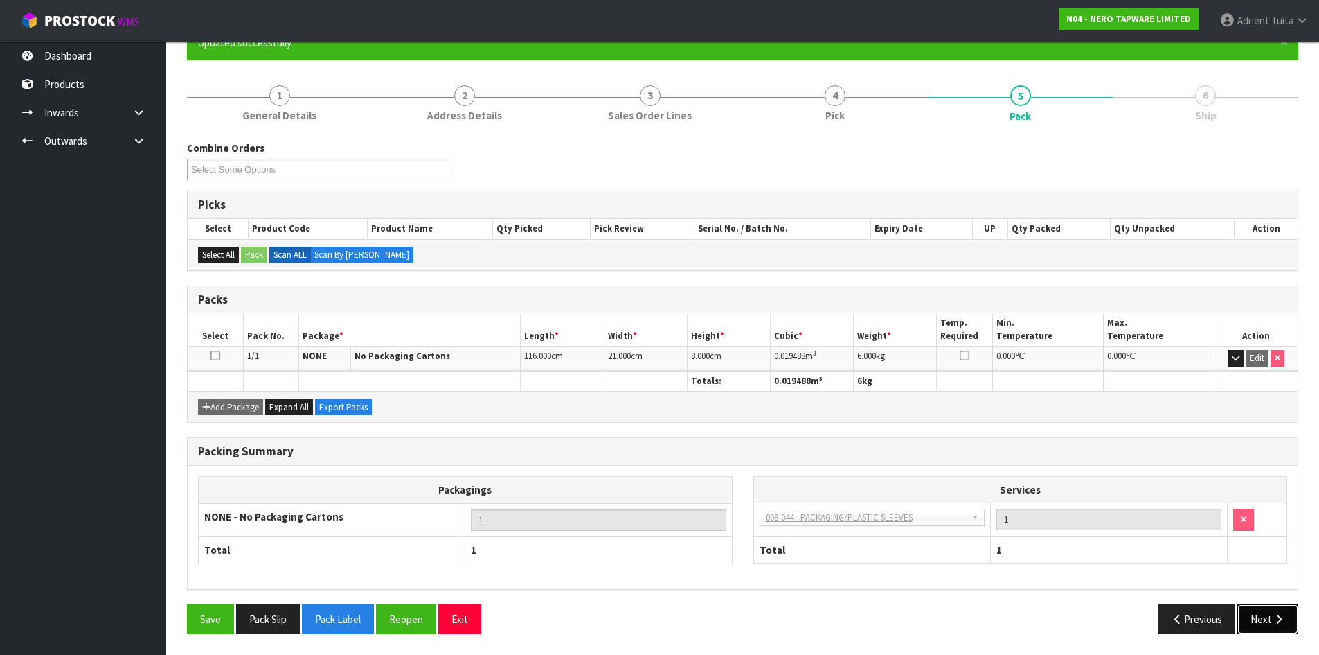
click at [1272, 621] on icon "button" at bounding box center [1278, 619] width 13 height 10
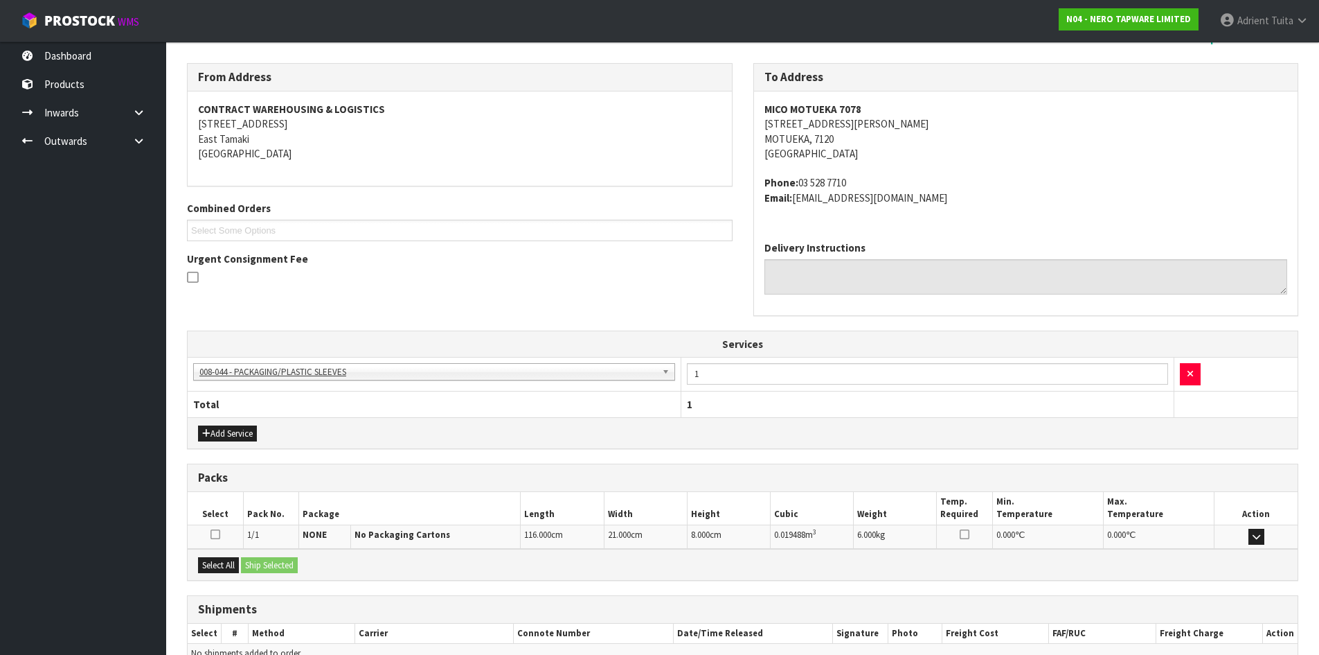
scroll to position [285, 0]
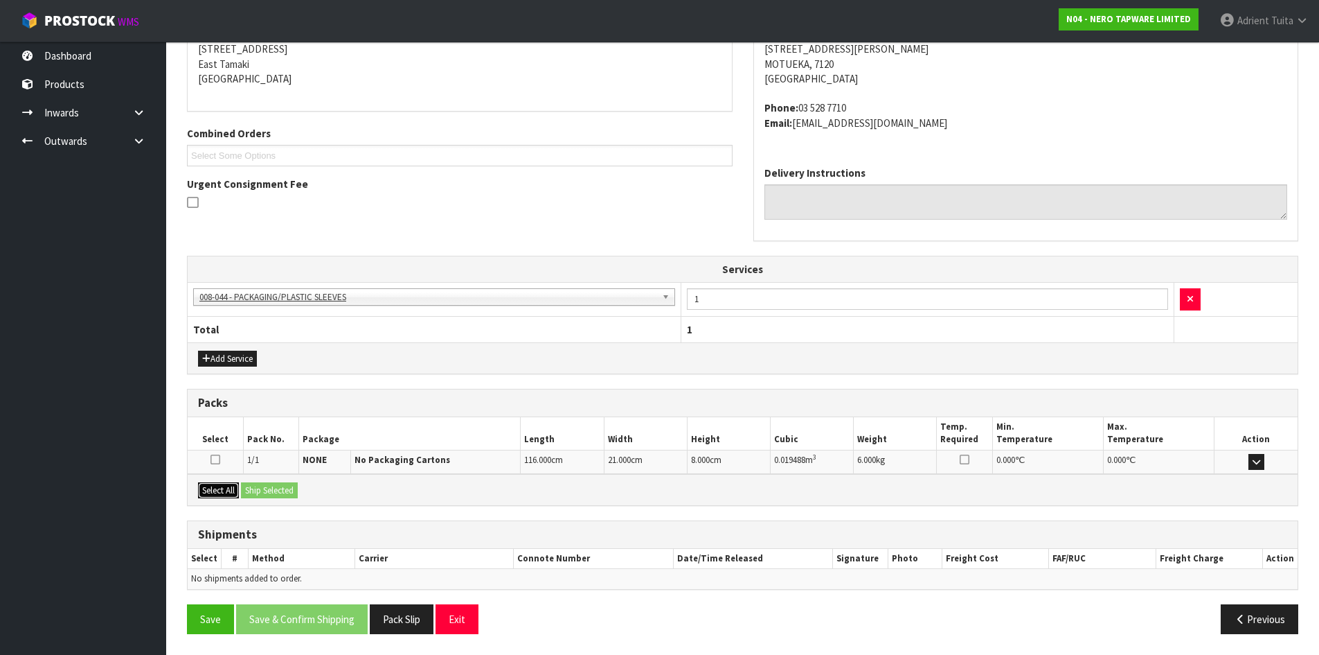
drag, startPoint x: 213, startPoint y: 496, endPoint x: 231, endPoint y: 488, distance: 19.6
click at [223, 491] on button "Select All" at bounding box center [218, 490] width 41 height 17
click at [258, 485] on button "Ship Selected" at bounding box center [269, 490] width 57 height 17
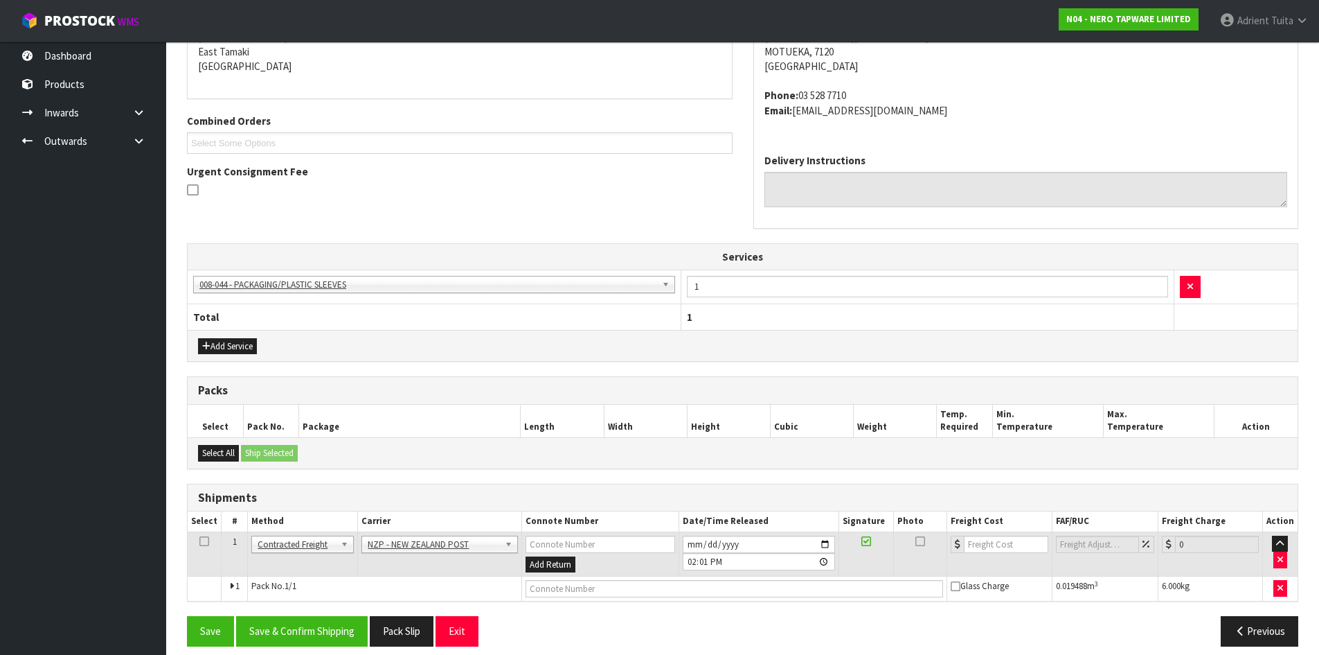
scroll to position [310, 0]
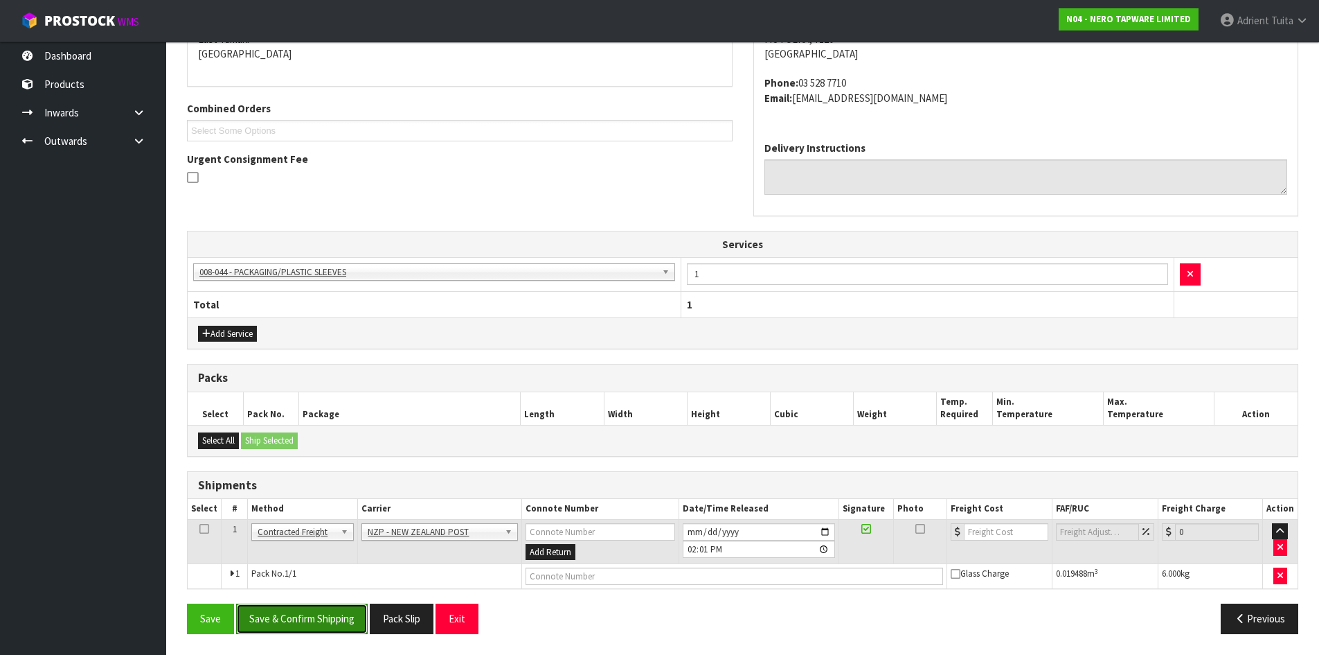
click at [308, 623] on button "Save & Confirm Shipping" at bounding box center [302, 618] width 132 height 30
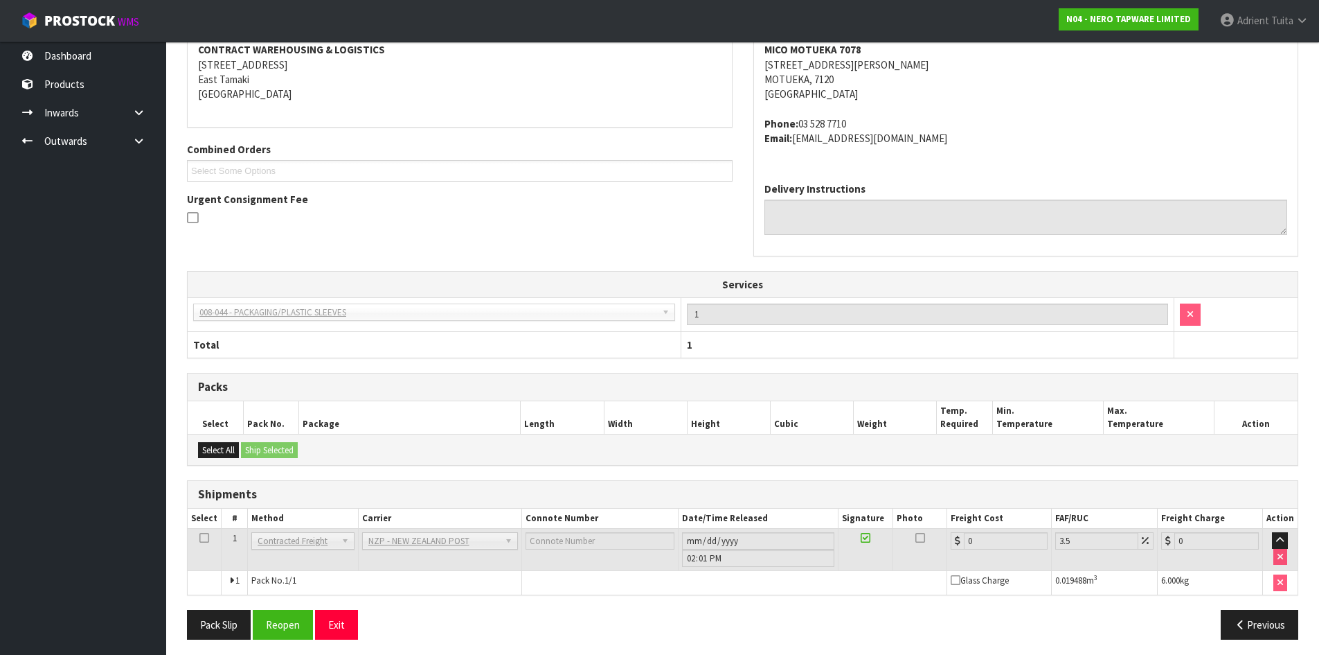
scroll to position [290, 0]
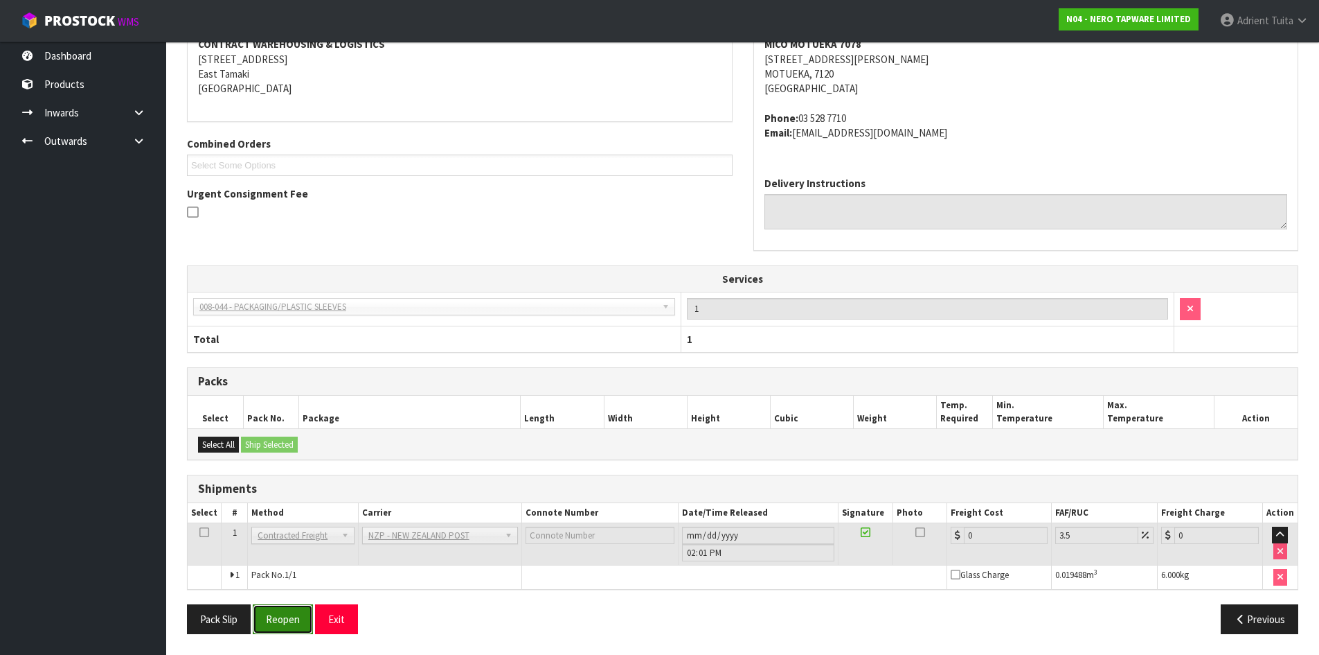
click at [296, 629] on button "Reopen" at bounding box center [283, 619] width 60 height 30
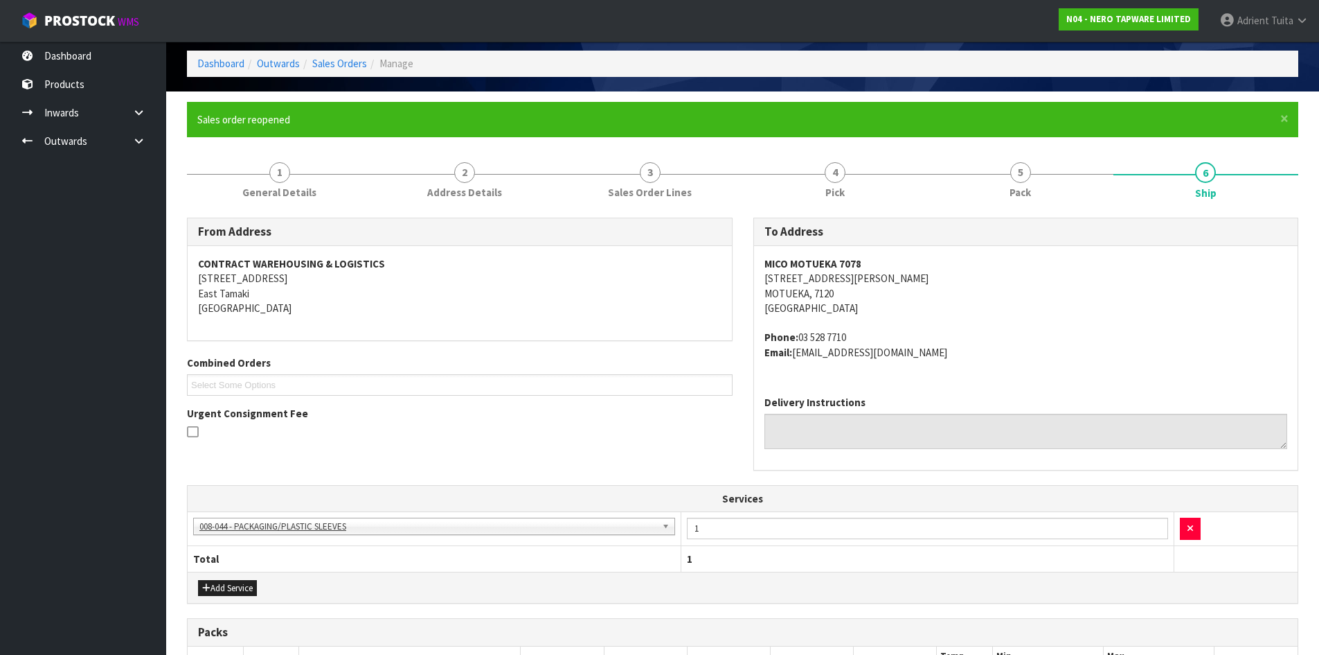
scroll to position [323, 0]
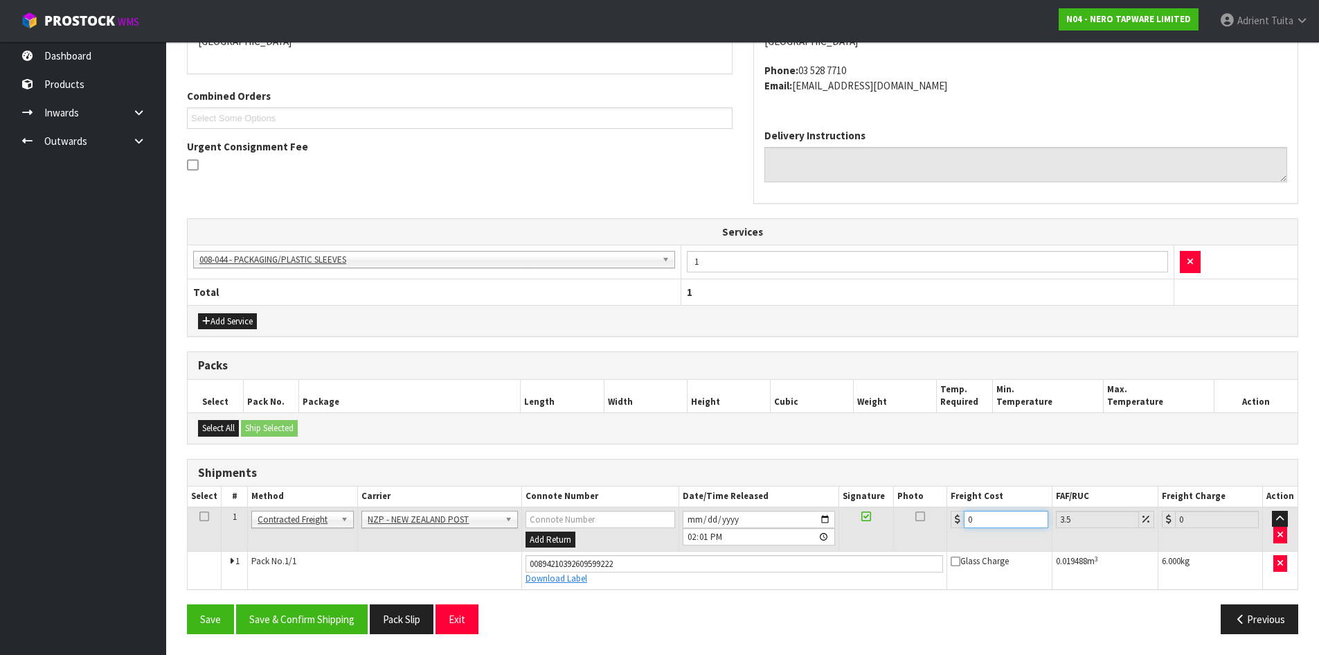
click at [991, 517] on input "0" at bounding box center [1006, 518] width 84 height 17
type input "1"
type input "1.03"
type input "11"
type input "11.38"
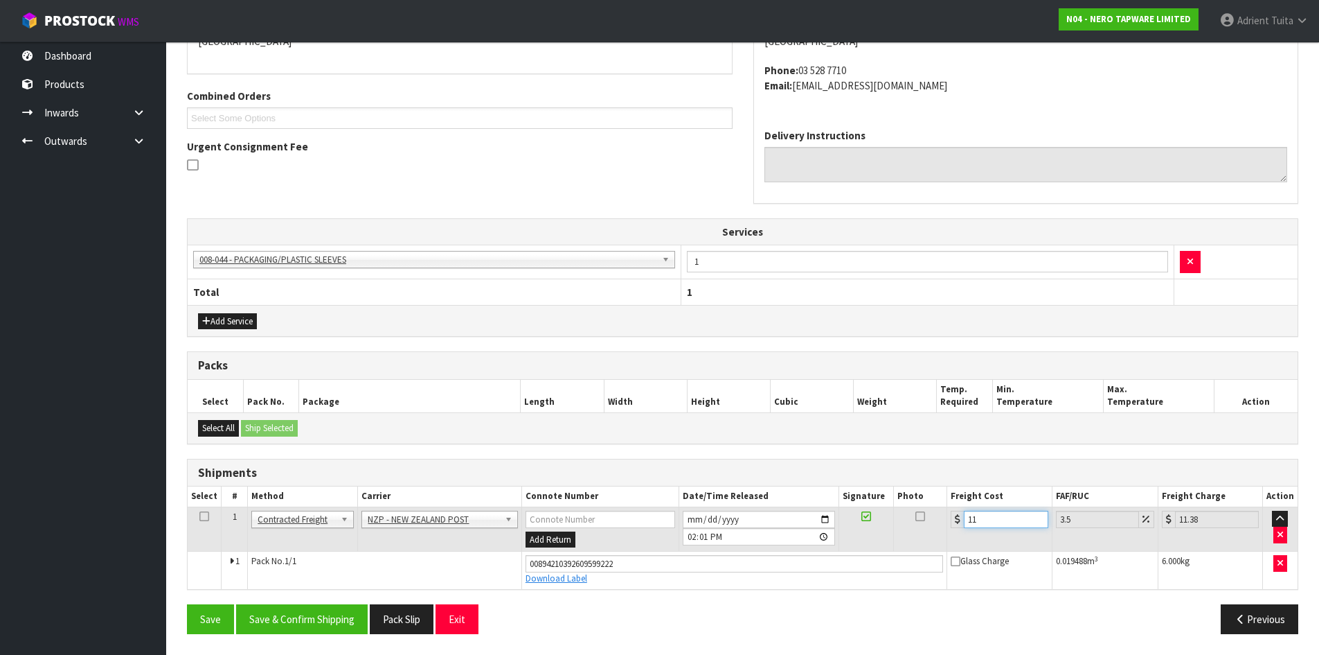
type input "11.6"
type input "12.01"
type input "11.61"
type input "12.02"
type input "11.61"
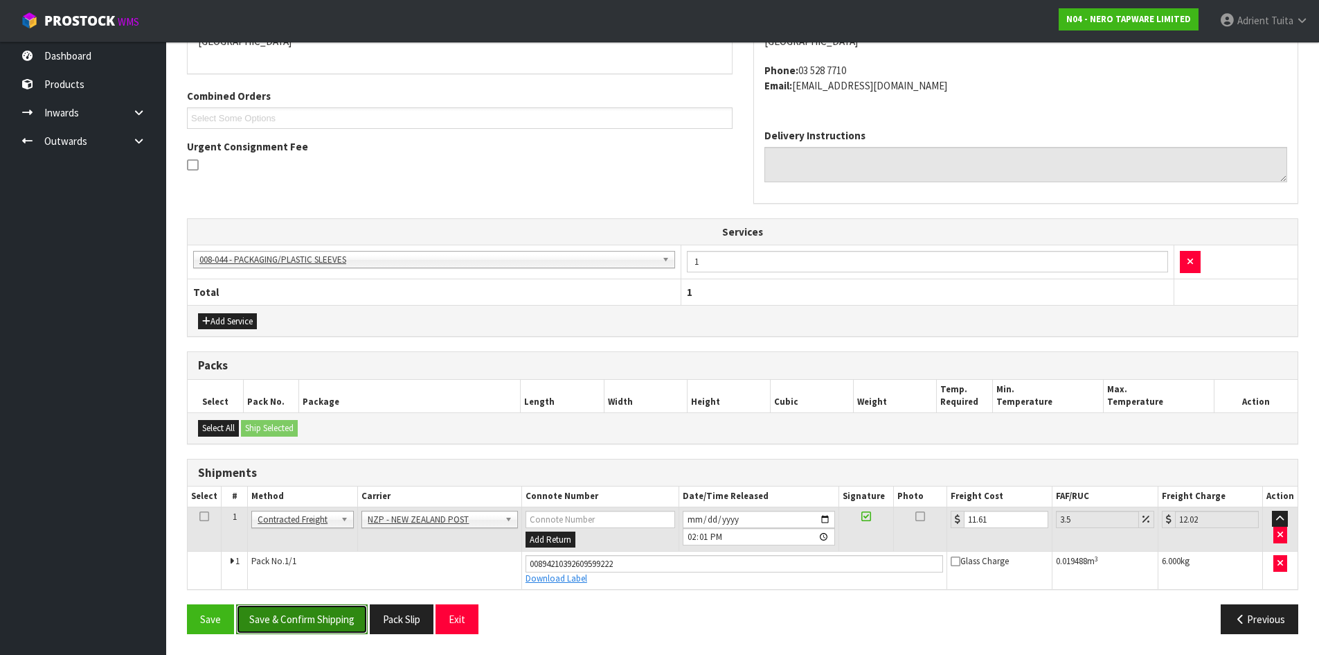
click at [312, 613] on button "Save & Confirm Shipping" at bounding box center [302, 619] width 132 height 30
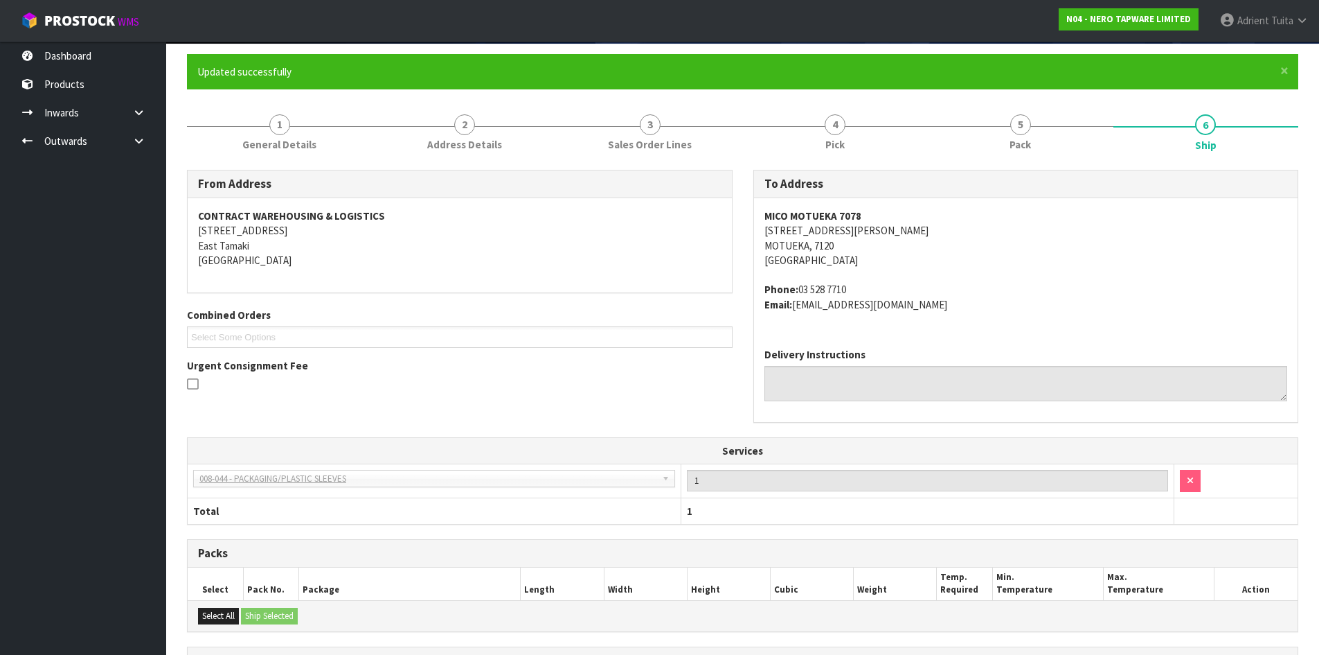
scroll to position [285, 0]
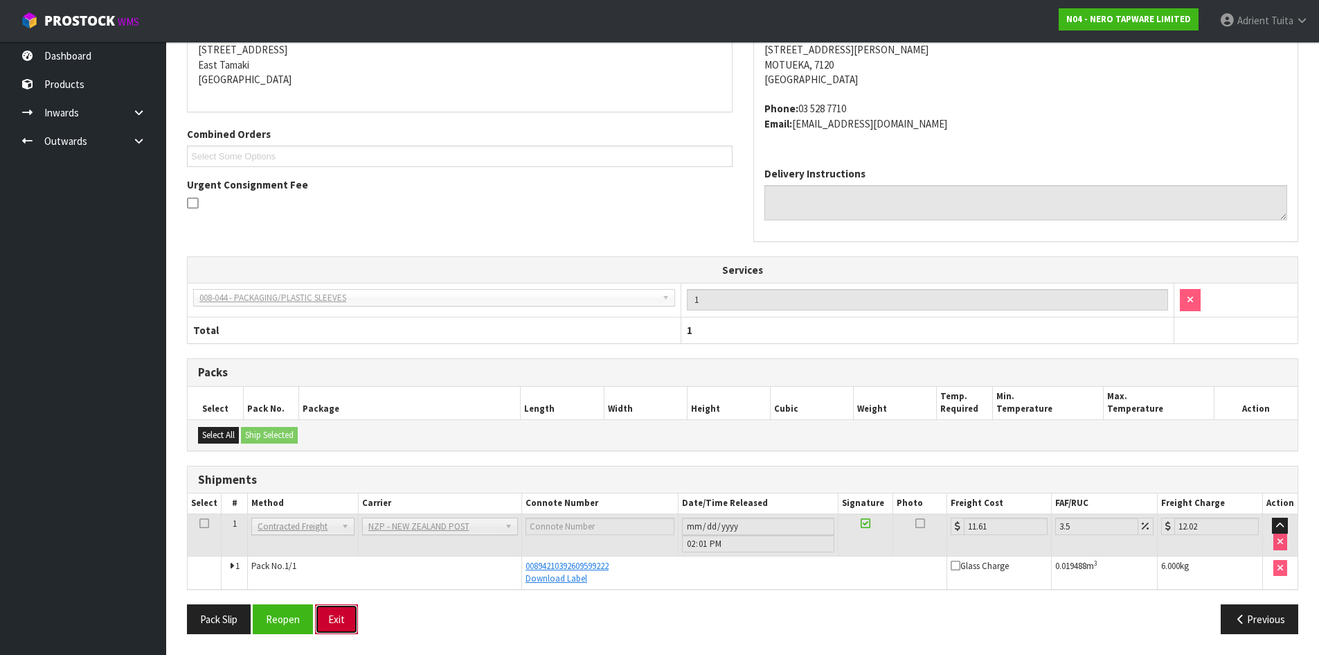
click at [333, 623] on button "Exit" at bounding box center [336, 619] width 43 height 30
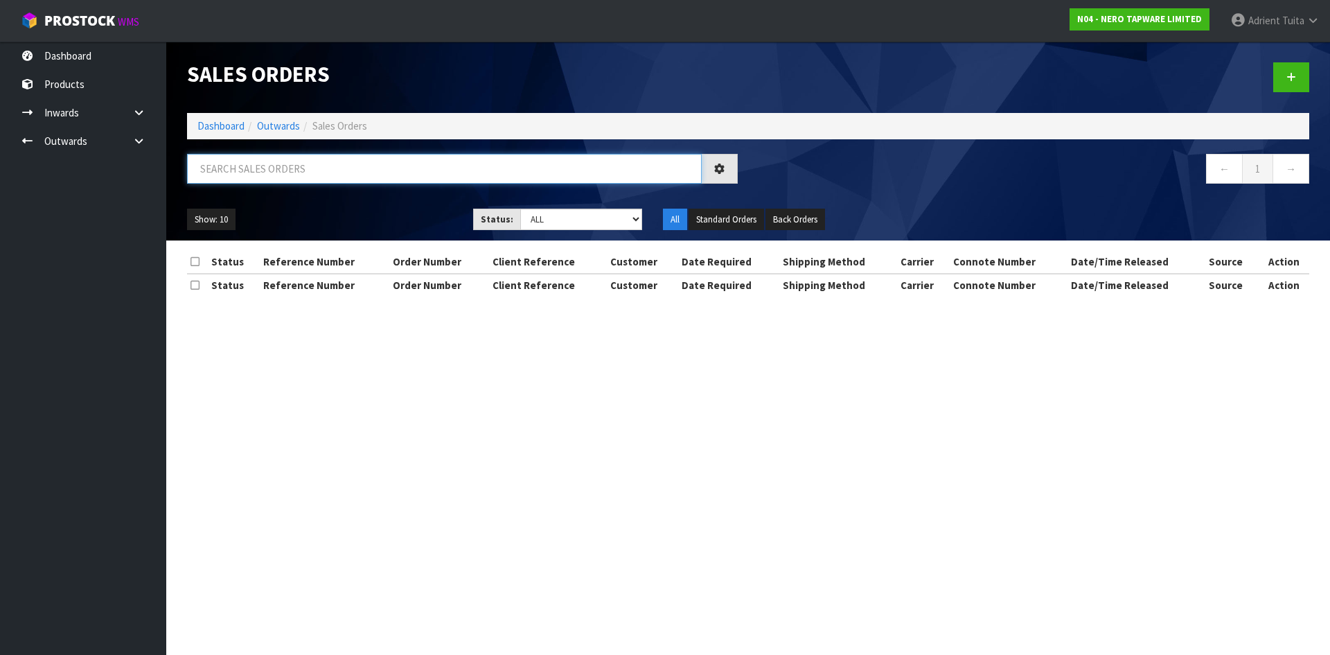
click at [326, 177] on input "text" at bounding box center [444, 169] width 515 height 30
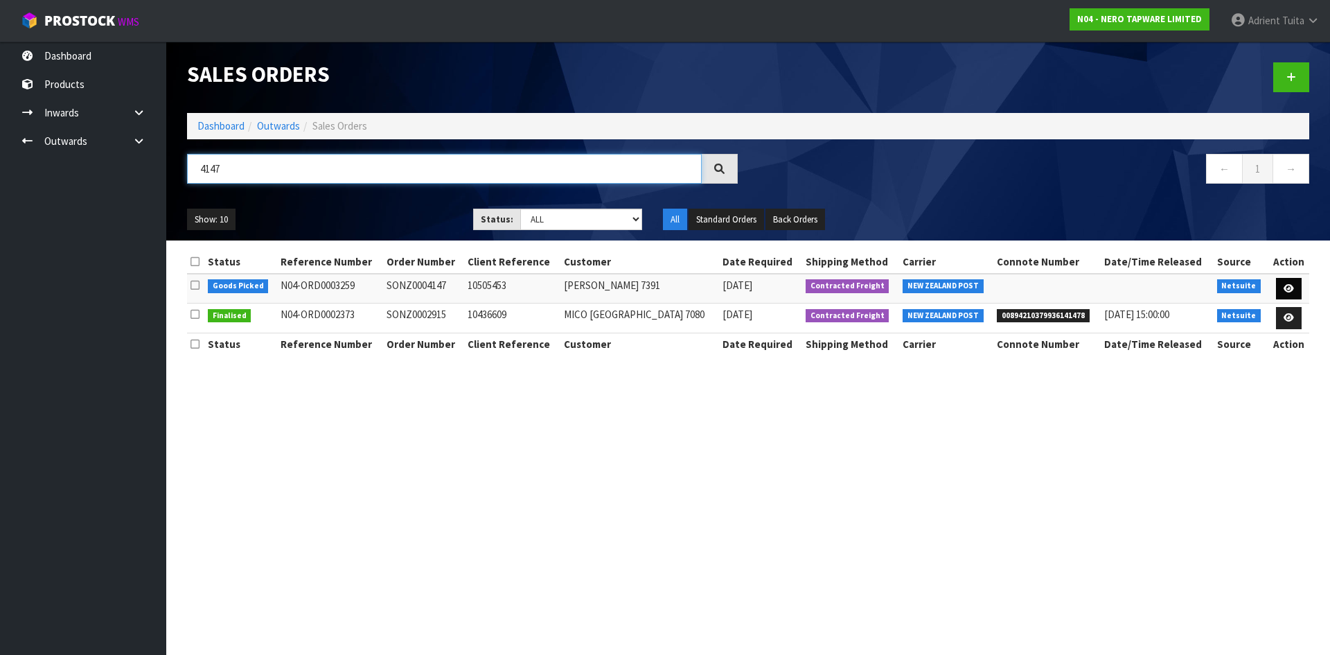
type input "4147"
click at [1283, 280] on link at bounding box center [1289, 289] width 26 height 22
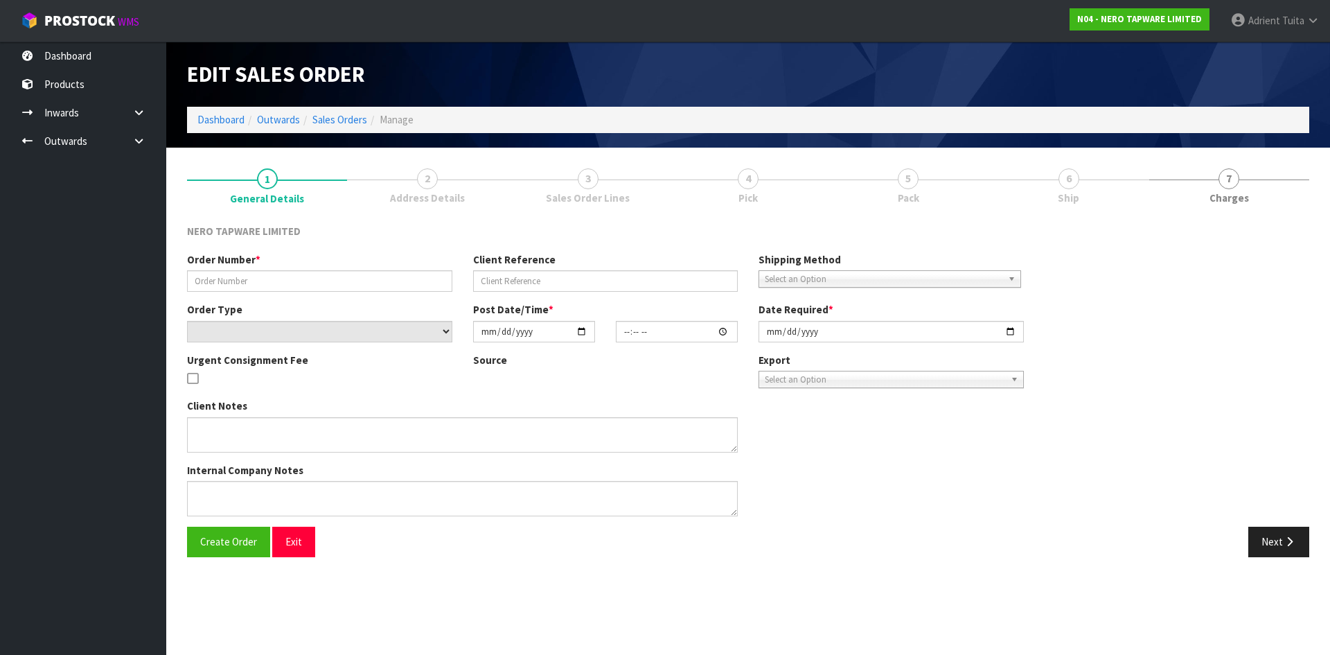
type input "SONZ0004147"
type input "10505453"
select select "number:0"
type input "[DATE]"
type input "11:45:07.000"
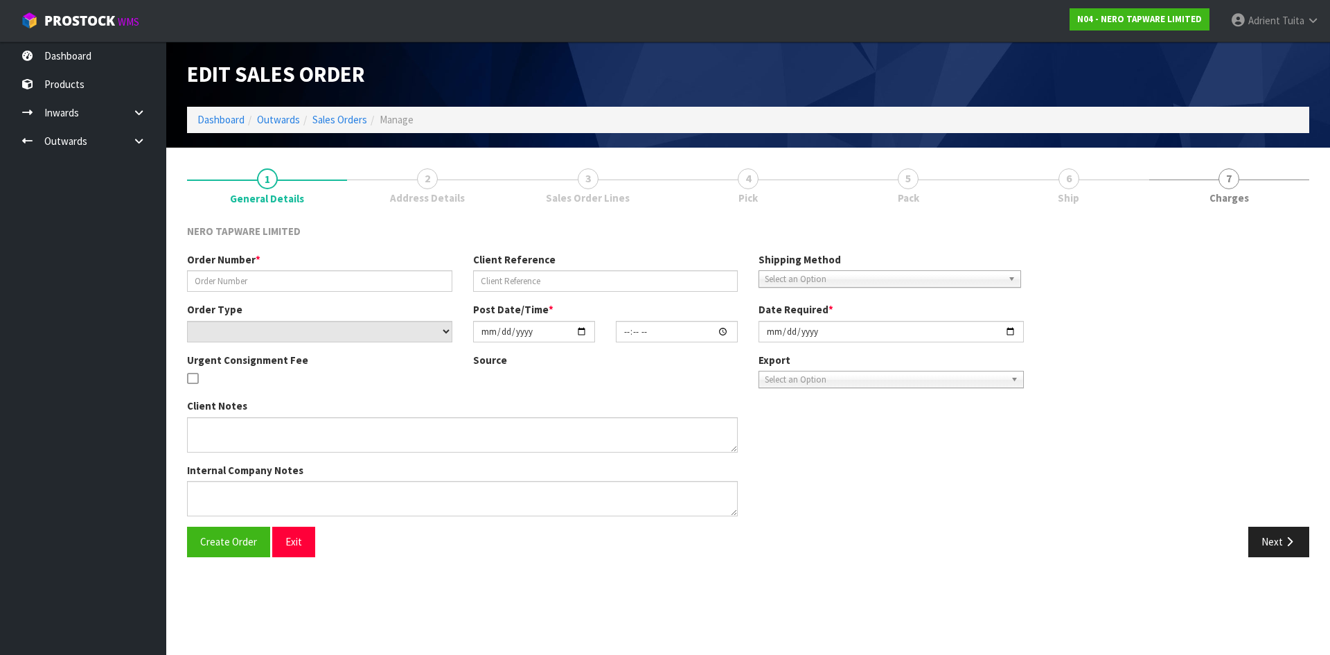
type input "[DATE]"
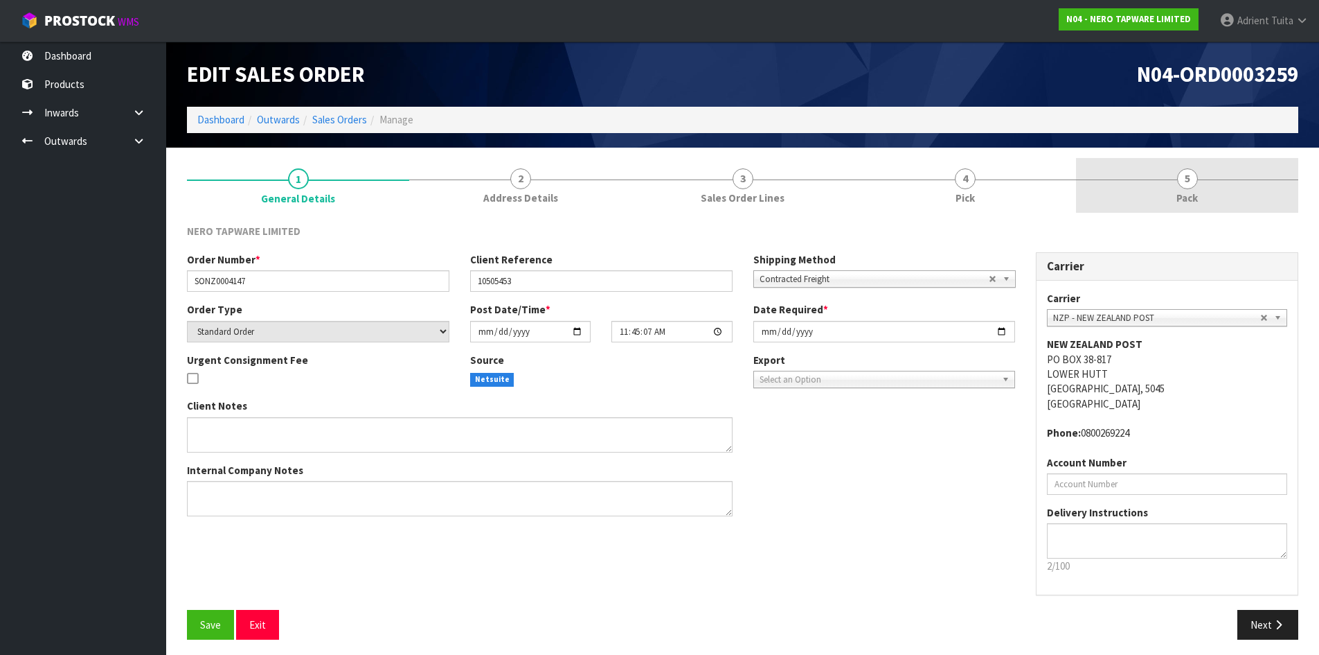
click at [1234, 189] on link "5 Pack" at bounding box center [1187, 185] width 222 height 55
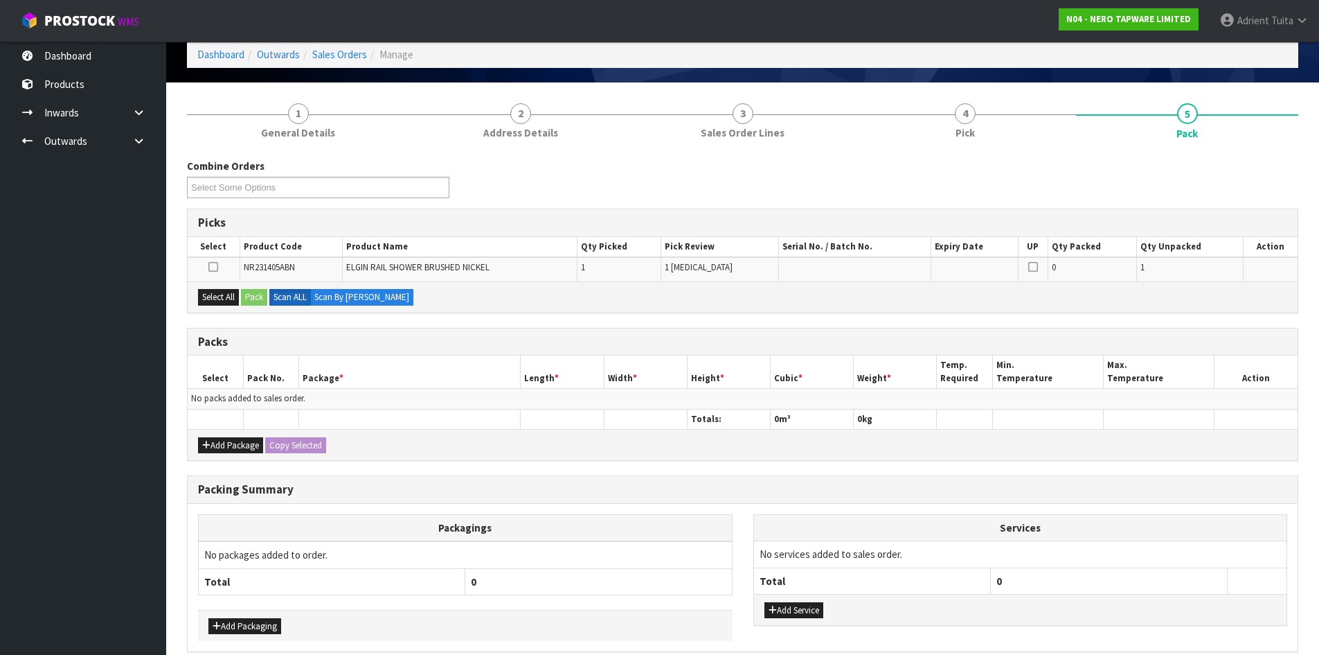
scroll to position [128, 0]
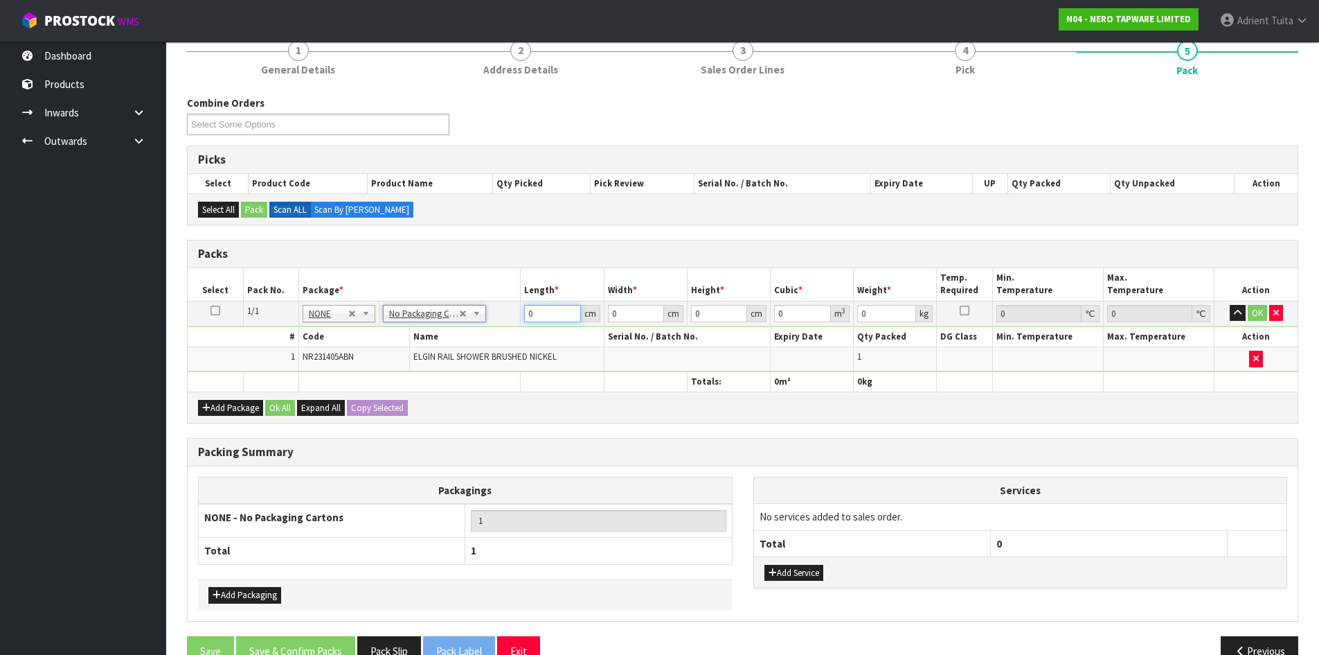
click at [542, 314] on input "0" at bounding box center [552, 313] width 56 height 17
type input "94"
type input "17"
type input "1"
type input "0.001598"
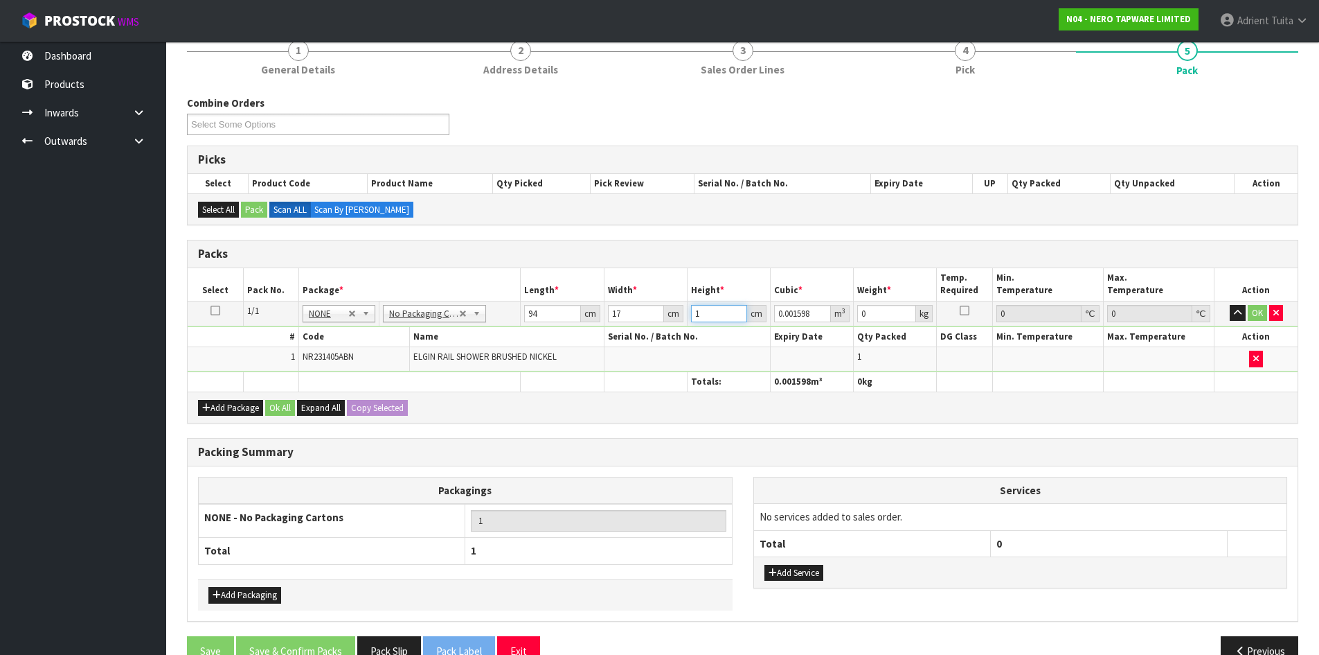
type input "10"
type input "0.01598"
type input "10"
type input "3"
click at [1257, 311] on button "OK" at bounding box center [1257, 313] width 19 height 17
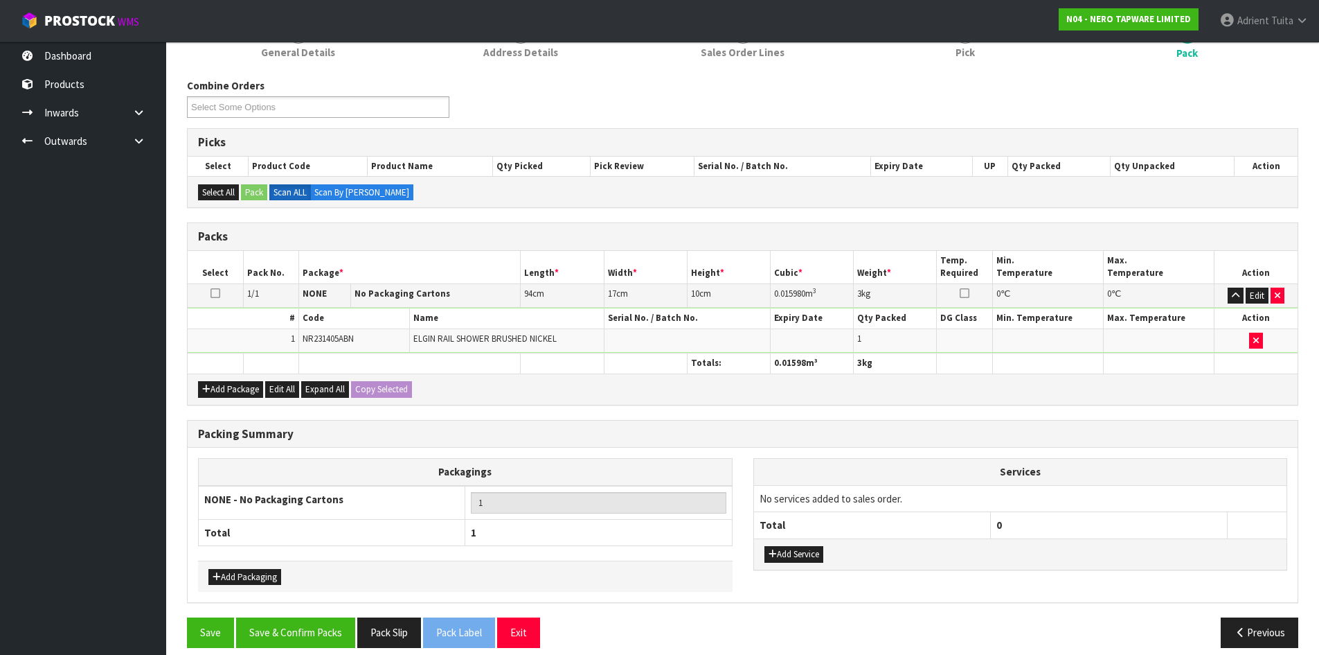
scroll to position [159, 0]
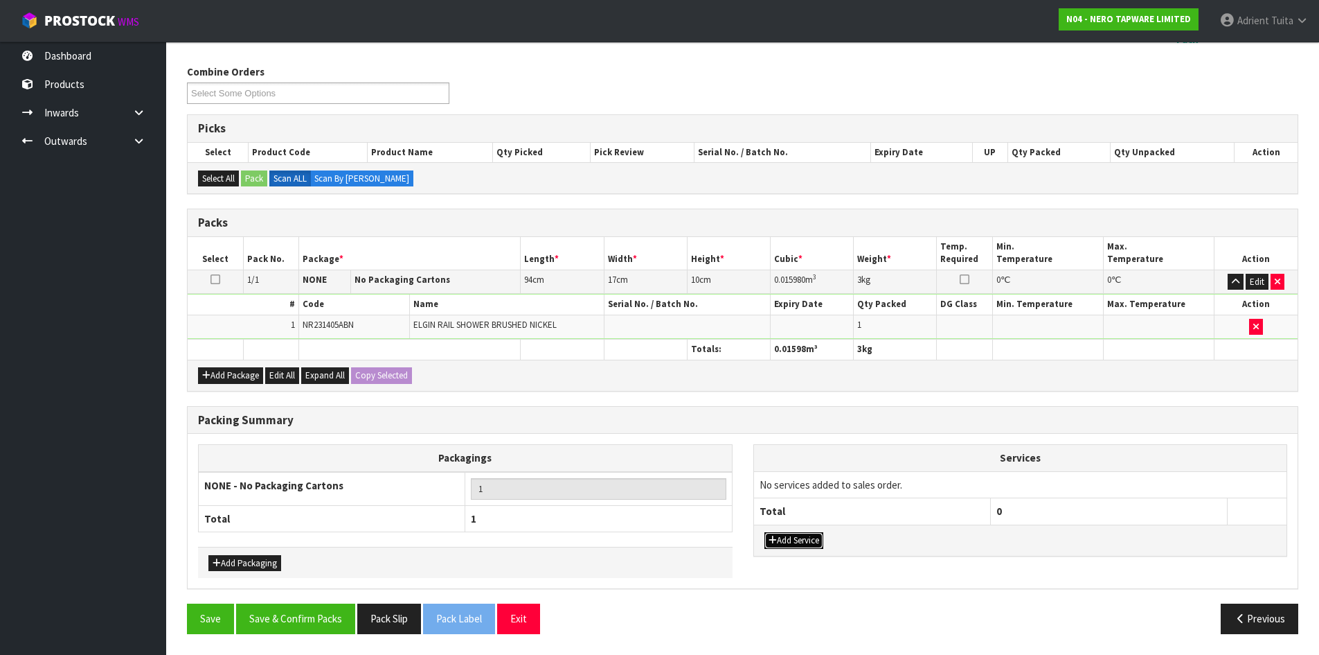
drag, startPoint x: 785, startPoint y: 542, endPoint x: 792, endPoint y: 519, distance: 24.5
click at [788, 538] on button "Add Service" at bounding box center [794, 540] width 59 height 17
drag, startPoint x: 800, startPoint y: 497, endPoint x: 800, endPoint y: 507, distance: 9.7
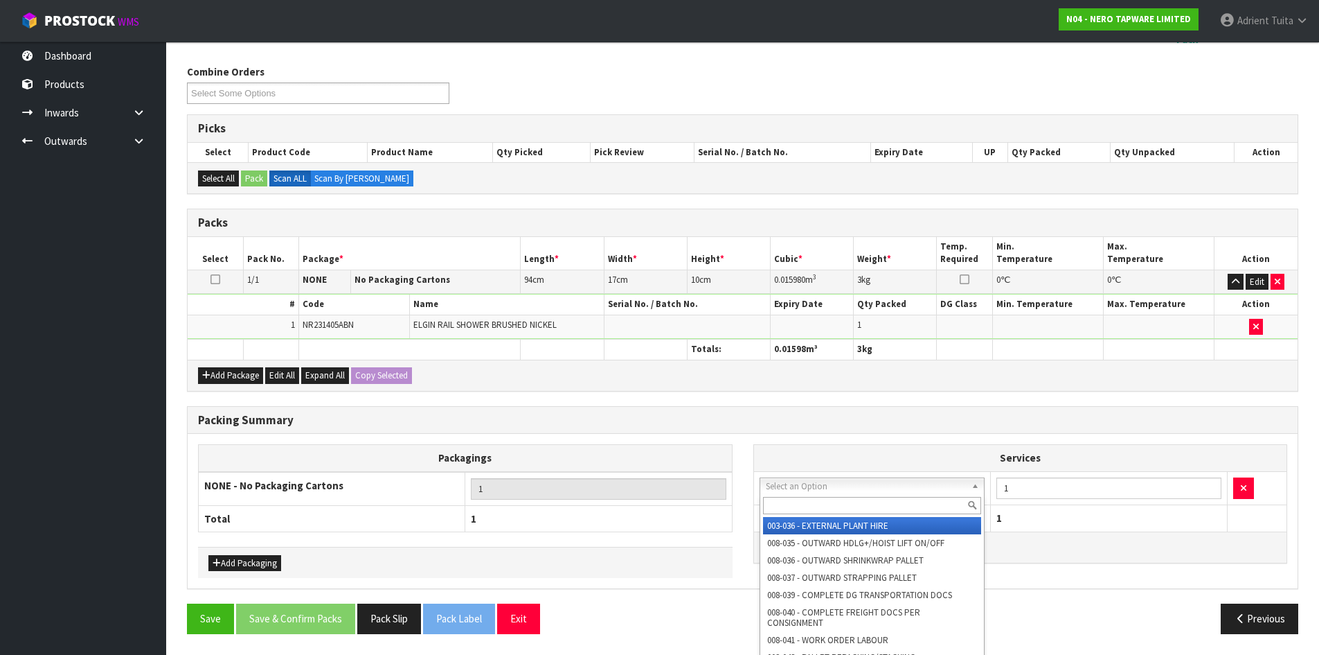
click at [800, 507] on input "text" at bounding box center [872, 505] width 219 height 17
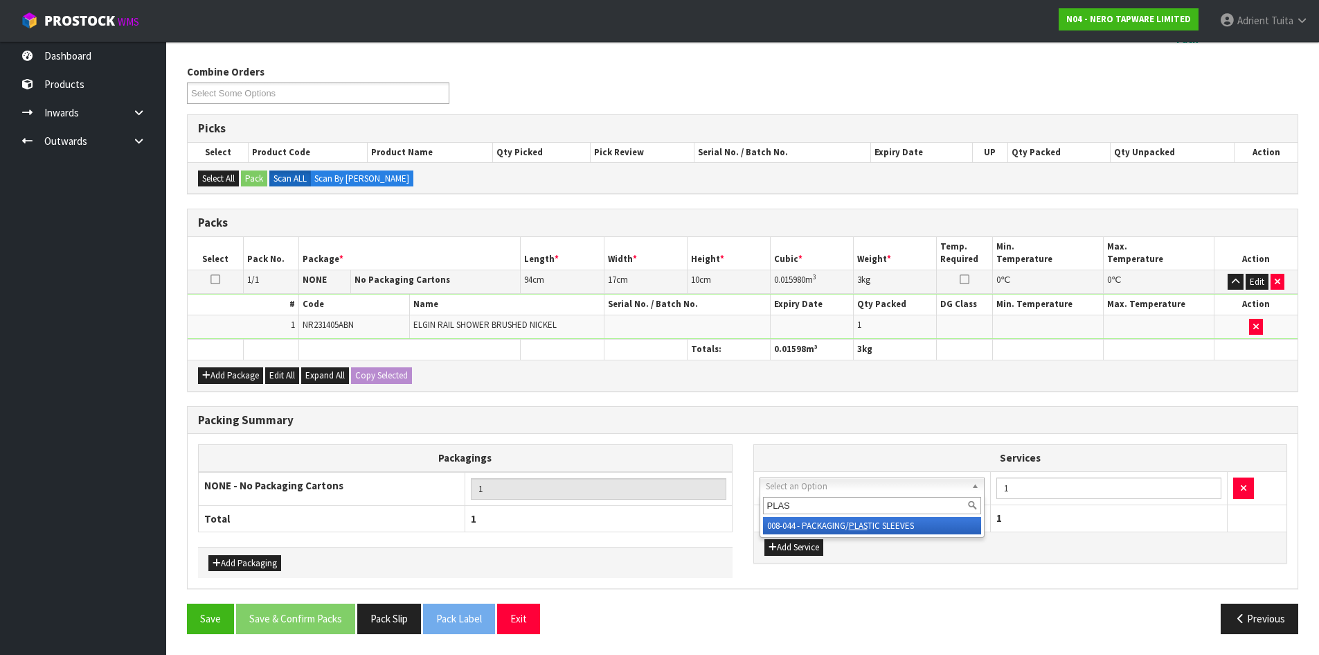
type input "PLAS"
drag, startPoint x: 808, startPoint y: 515, endPoint x: 809, endPoint y: 527, distance: 11.8
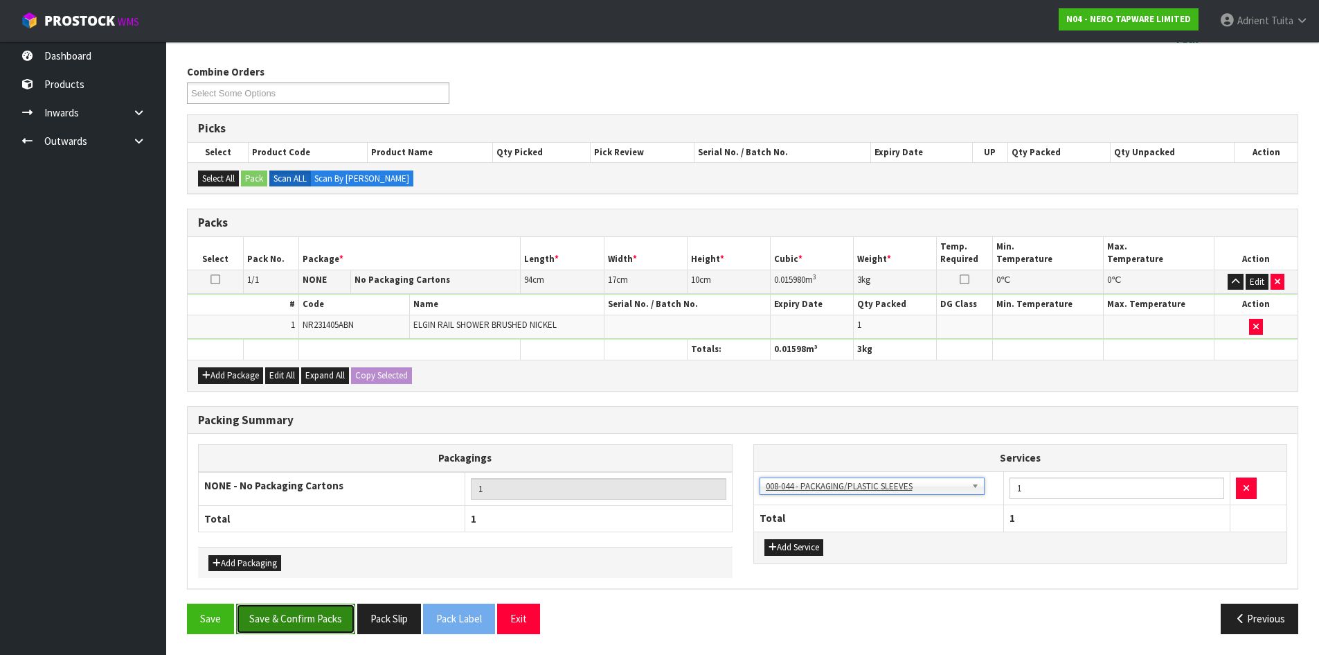
click at [299, 615] on button "Save & Confirm Packs" at bounding box center [295, 618] width 119 height 30
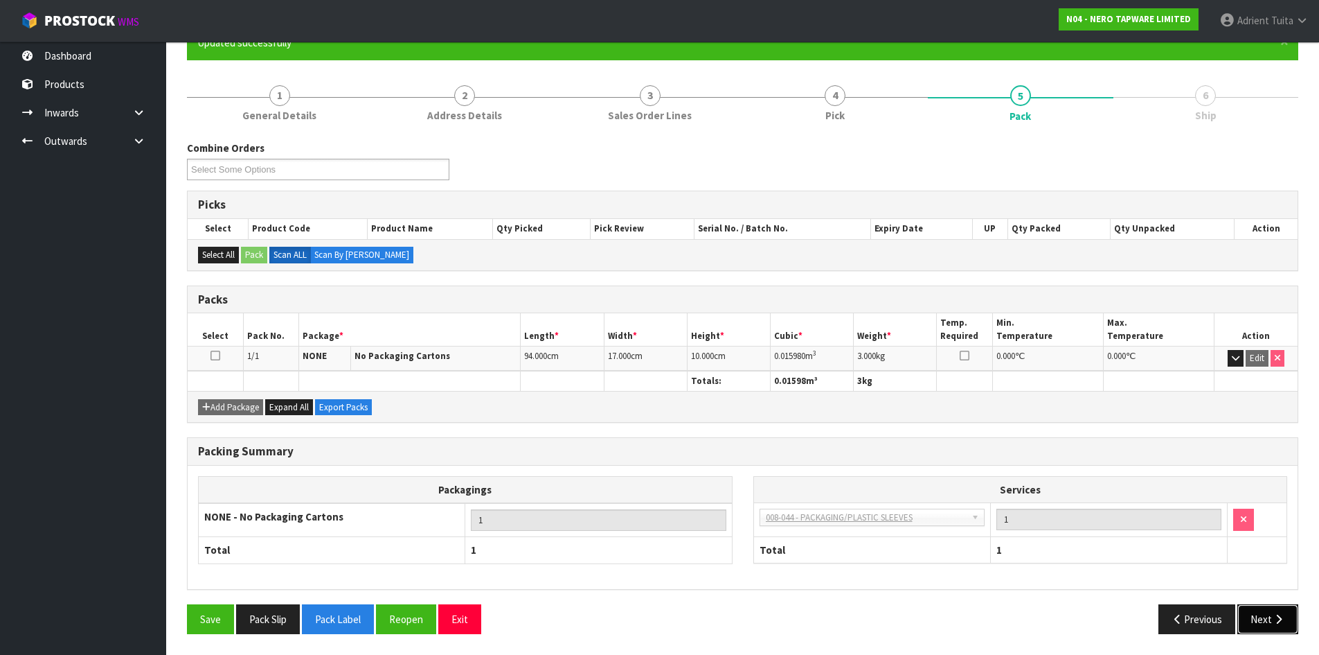
click at [1276, 608] on button "Next" at bounding box center [1268, 619] width 61 height 30
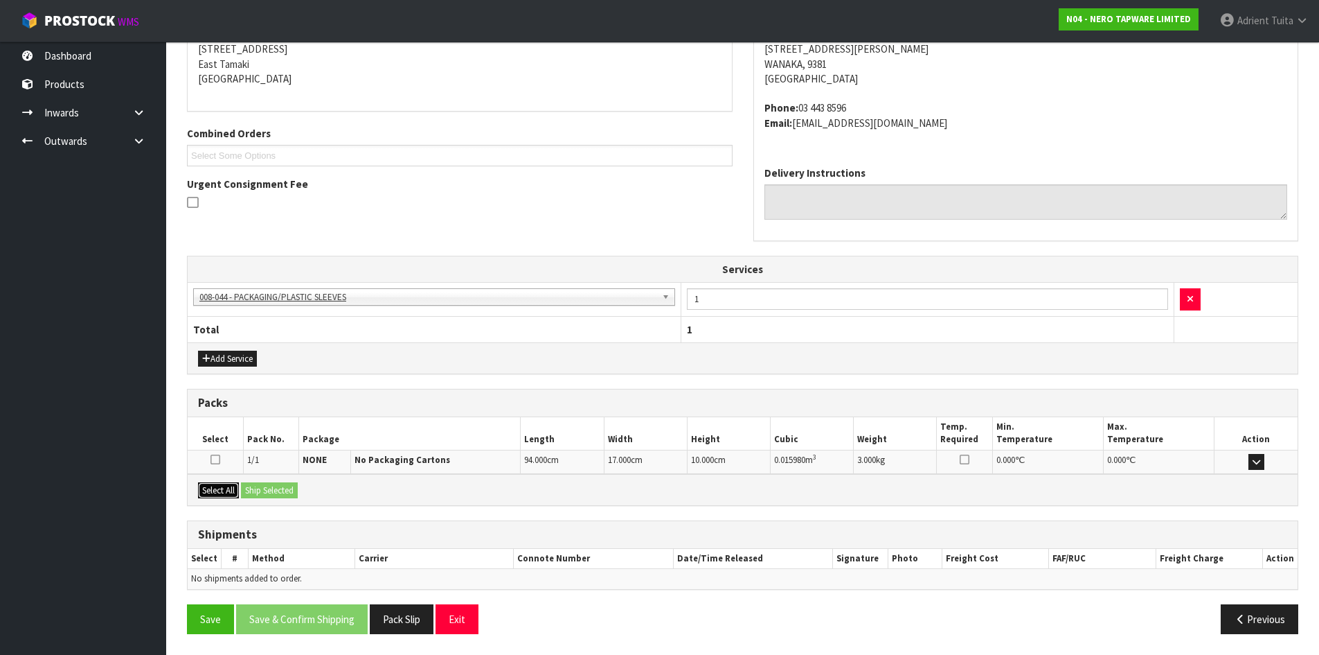
click at [221, 488] on button "Select All" at bounding box center [218, 490] width 41 height 17
drag, startPoint x: 267, startPoint y: 488, endPoint x: 293, endPoint y: 508, distance: 32.6
click at [269, 487] on button "Ship Selected" at bounding box center [269, 490] width 57 height 17
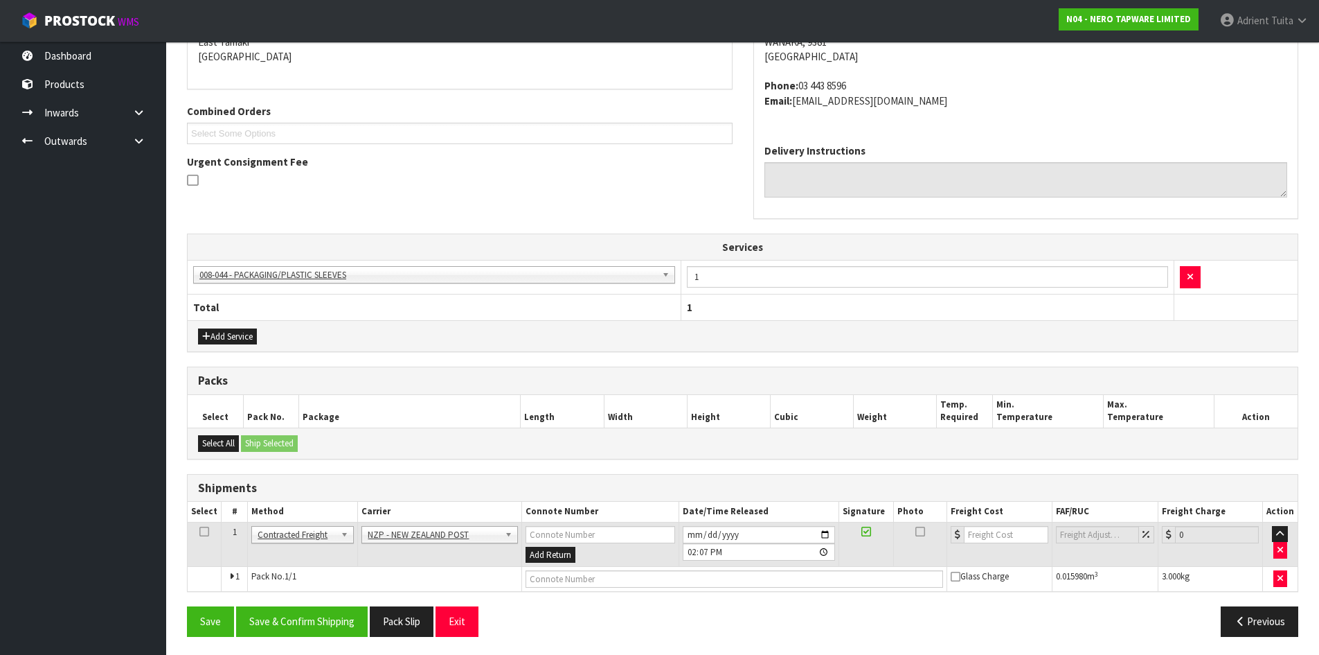
scroll to position [310, 0]
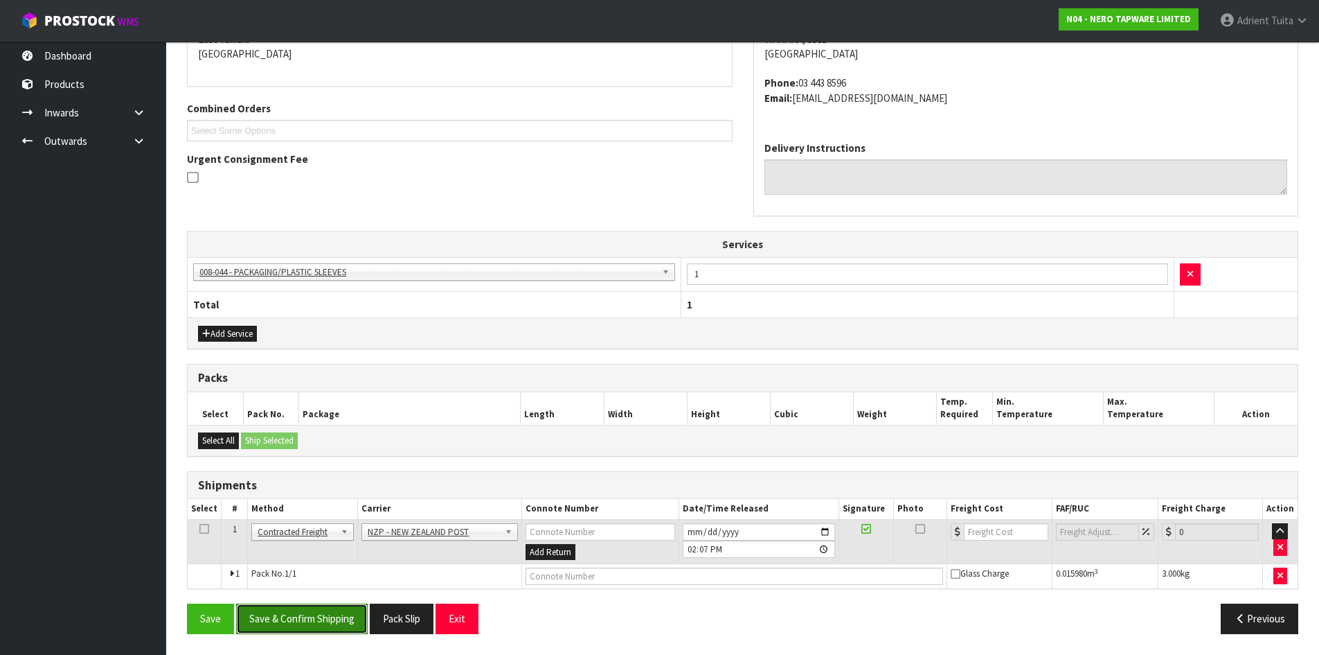
click at [310, 617] on button "Save & Confirm Shipping" at bounding box center [302, 618] width 132 height 30
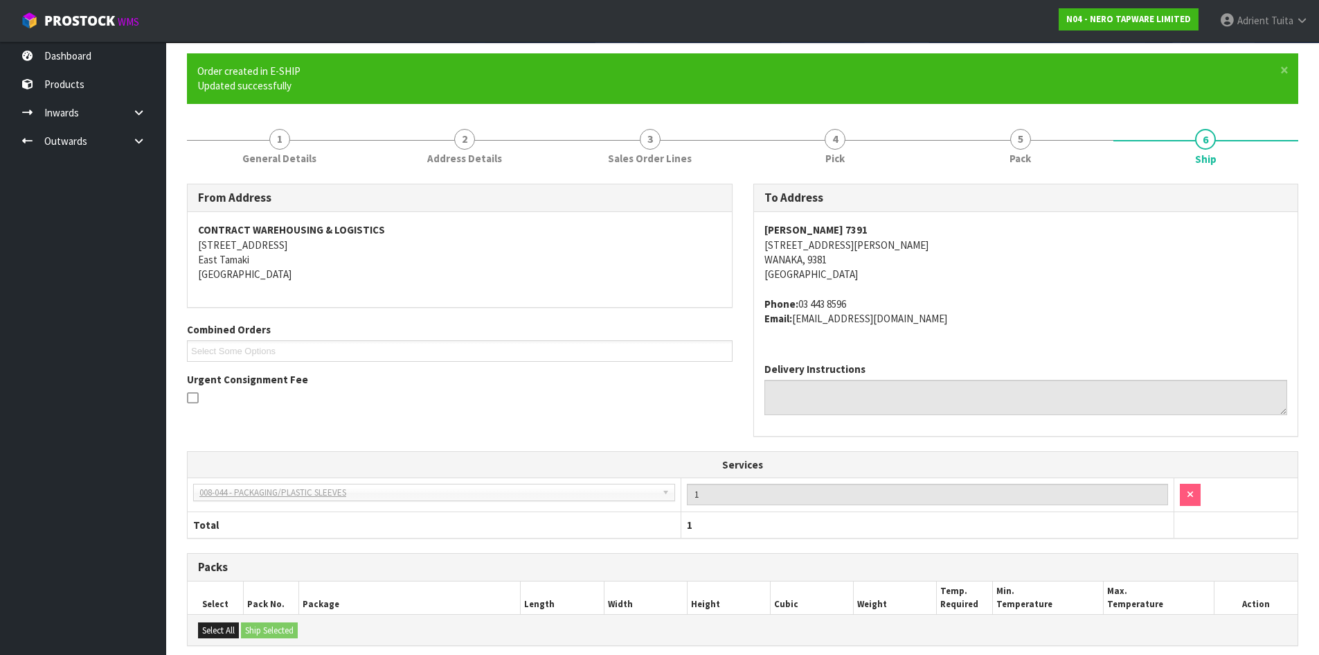
scroll to position [290, 0]
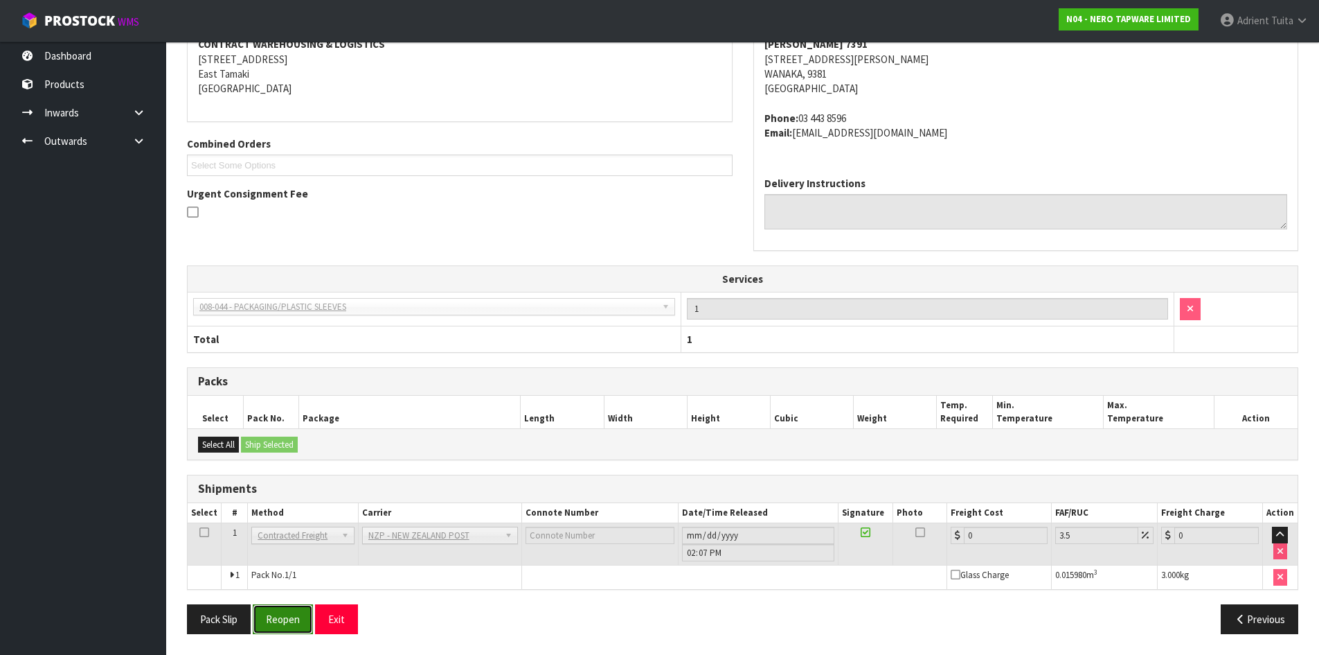
click at [292, 610] on button "Reopen" at bounding box center [283, 619] width 60 height 30
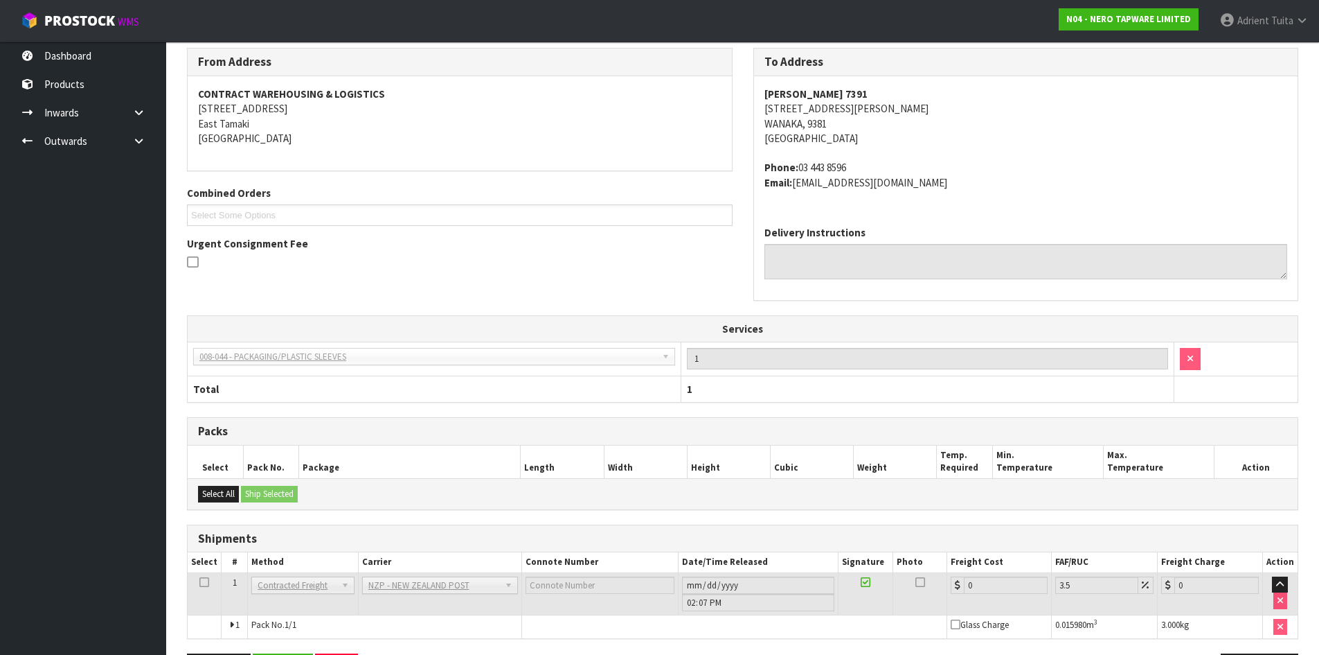
scroll to position [276, 0]
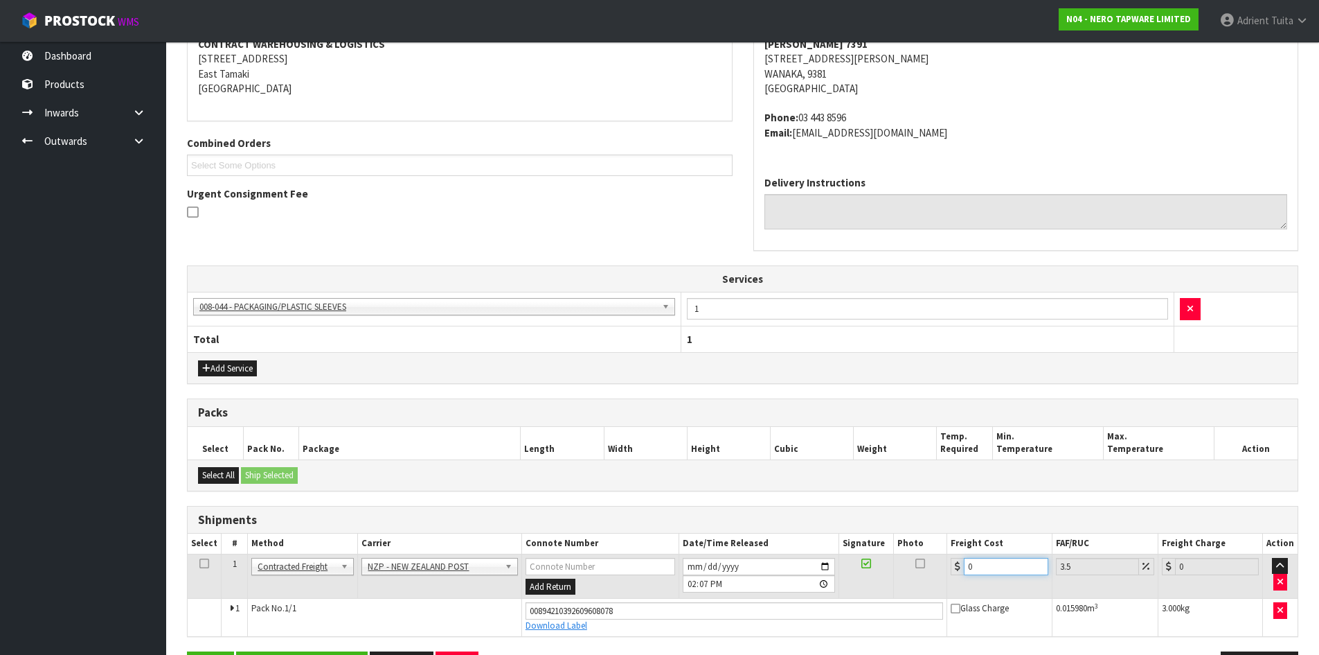
click at [1028, 569] on input "0" at bounding box center [1006, 566] width 84 height 17
type input "1"
type input "1.03"
type input "16"
type input "16.56"
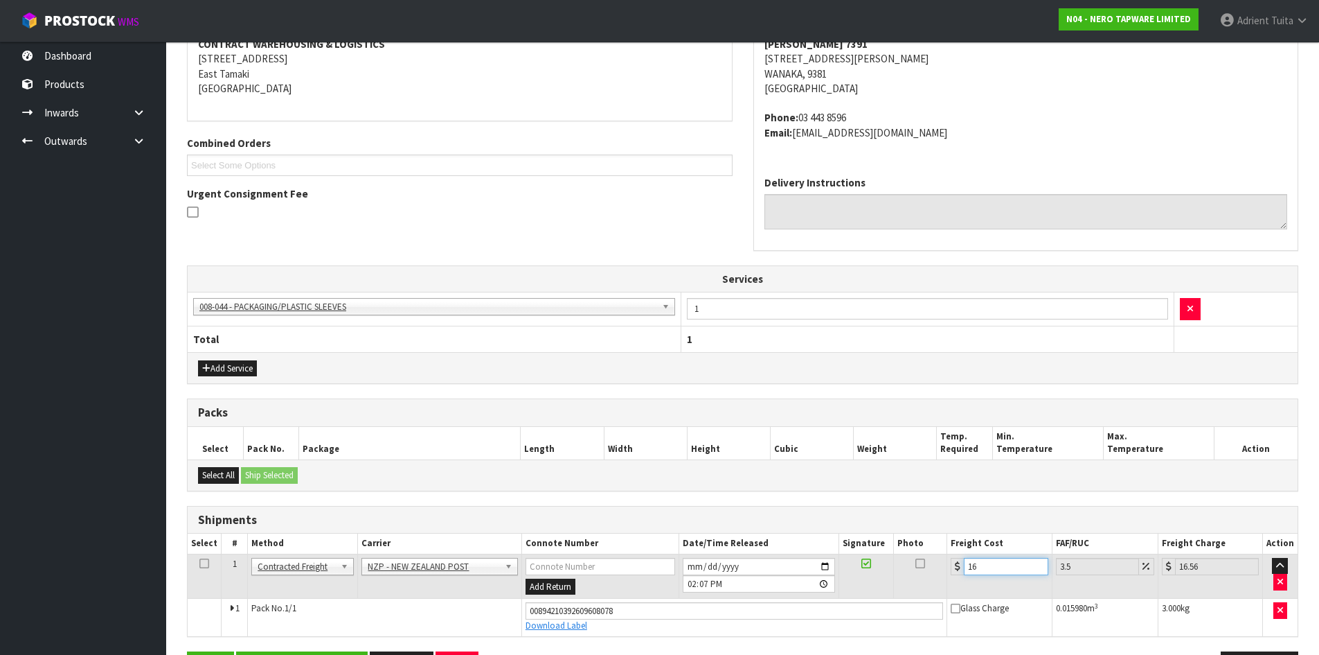
type input "16.2"
type input "16.77"
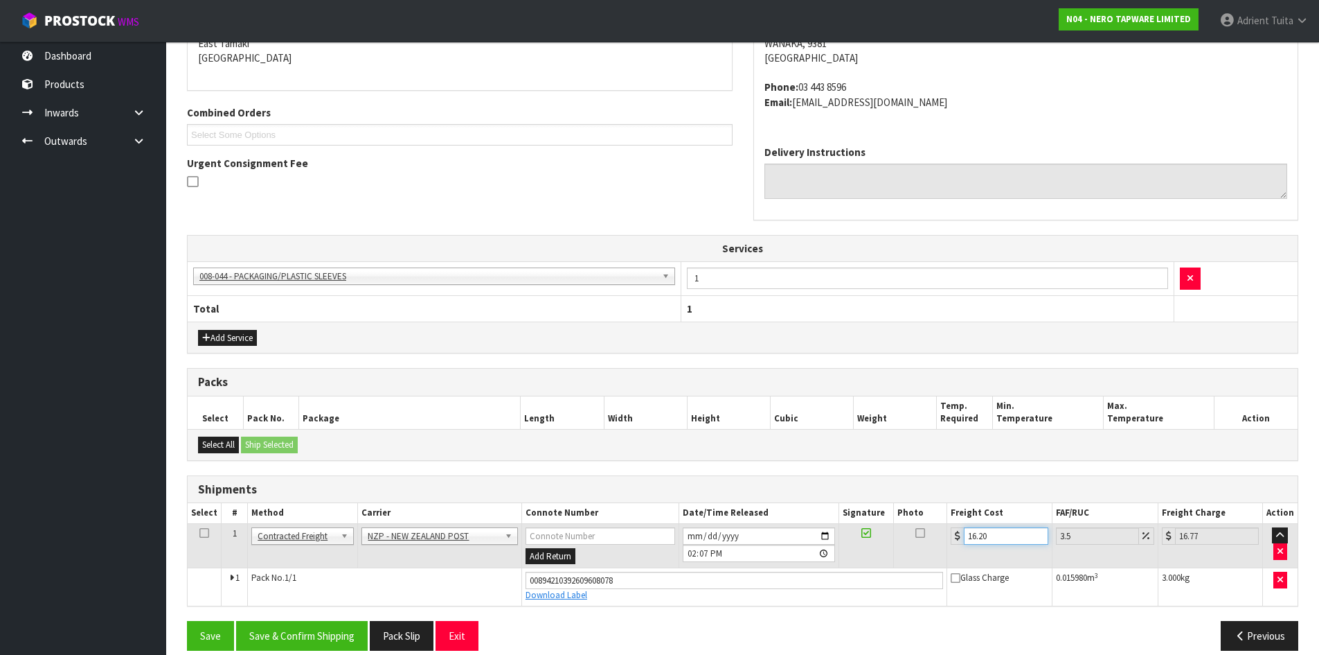
scroll to position [323, 0]
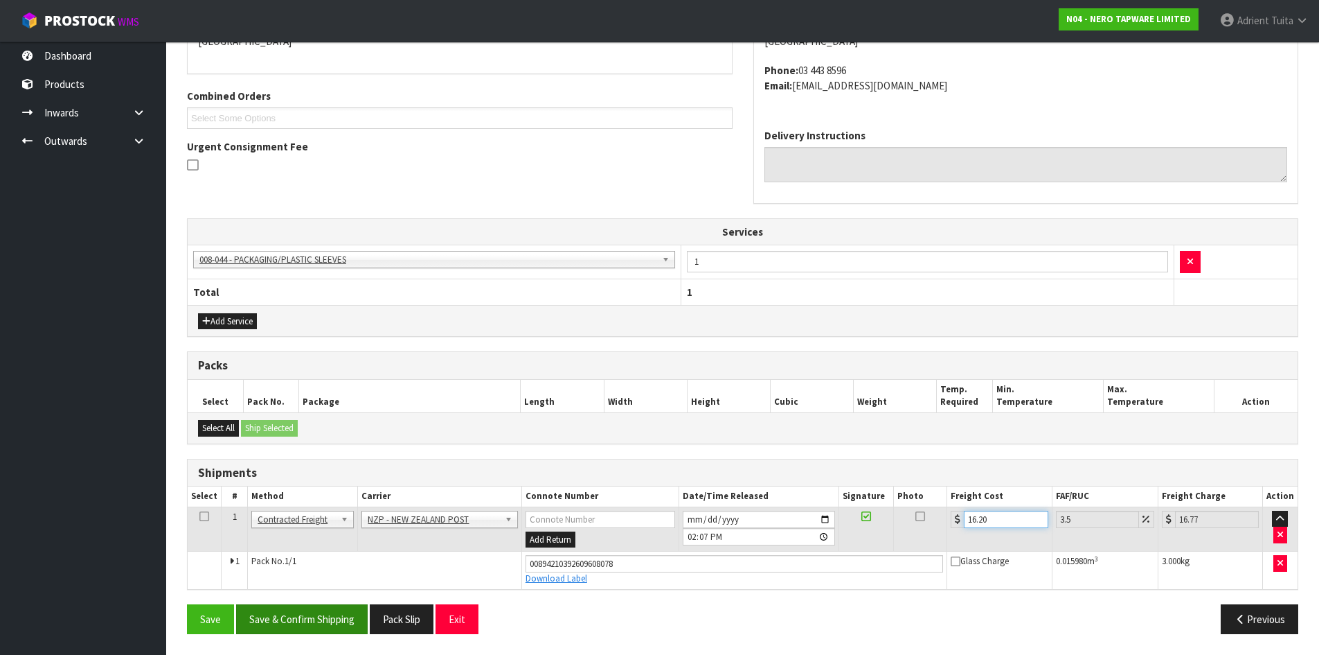
type input "16.20"
click at [334, 623] on button "Save & Confirm Shipping" at bounding box center [302, 619] width 132 height 30
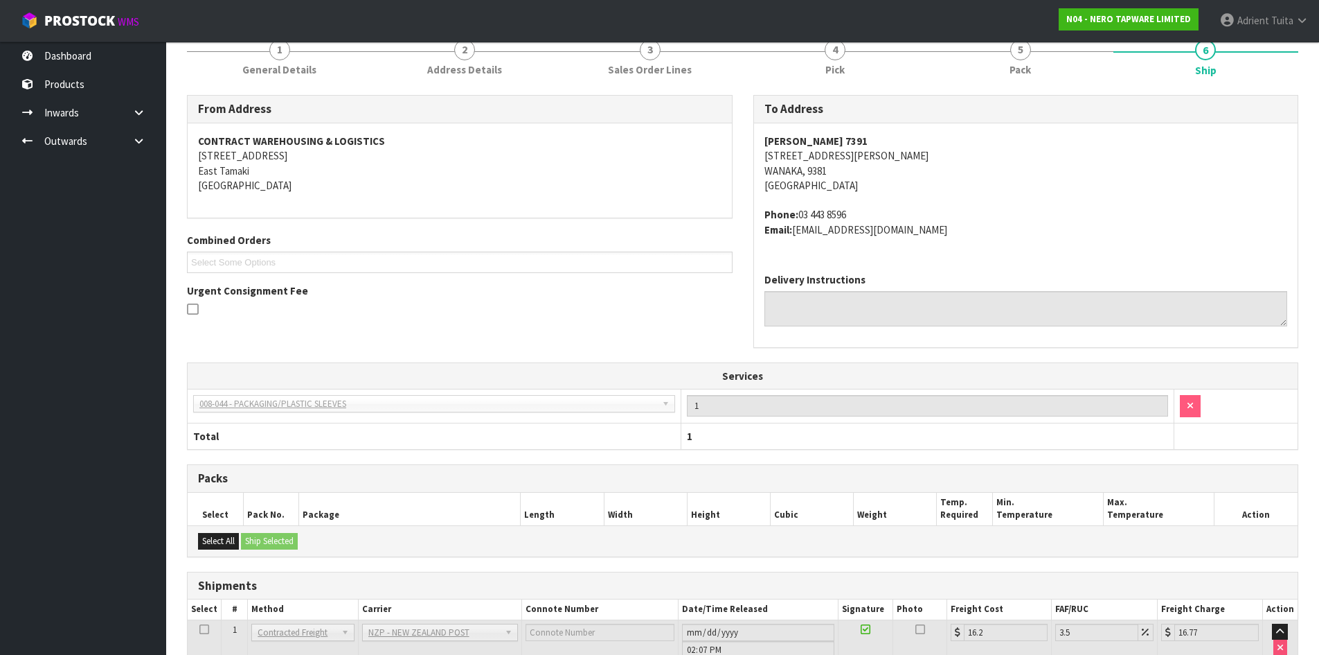
scroll to position [285, 0]
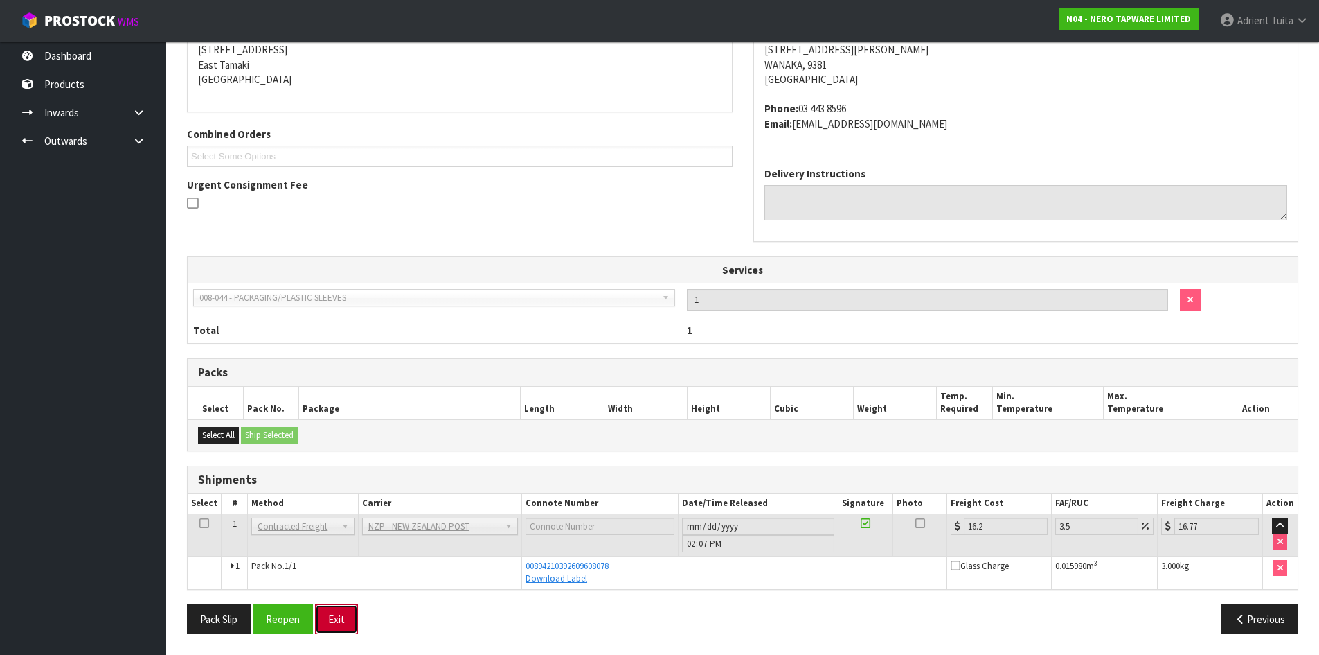
click at [330, 605] on button "Exit" at bounding box center [336, 619] width 43 height 30
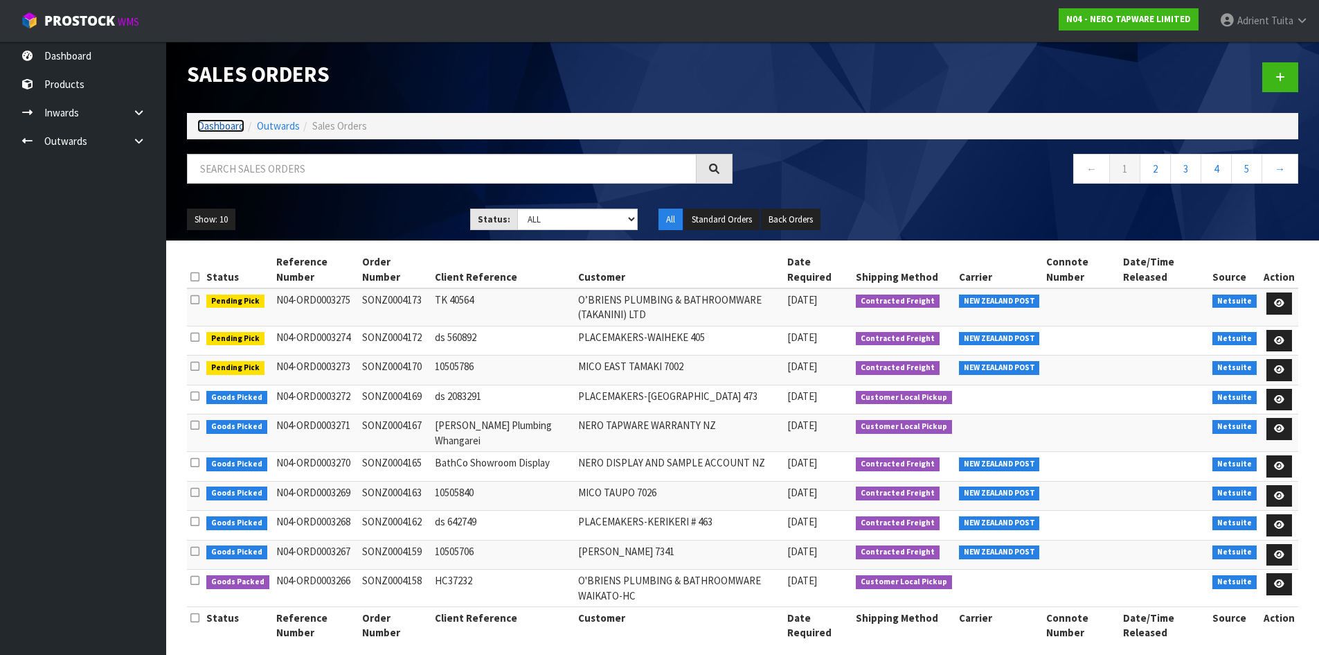
click at [219, 132] on link "Dashboard" at bounding box center [220, 125] width 47 height 13
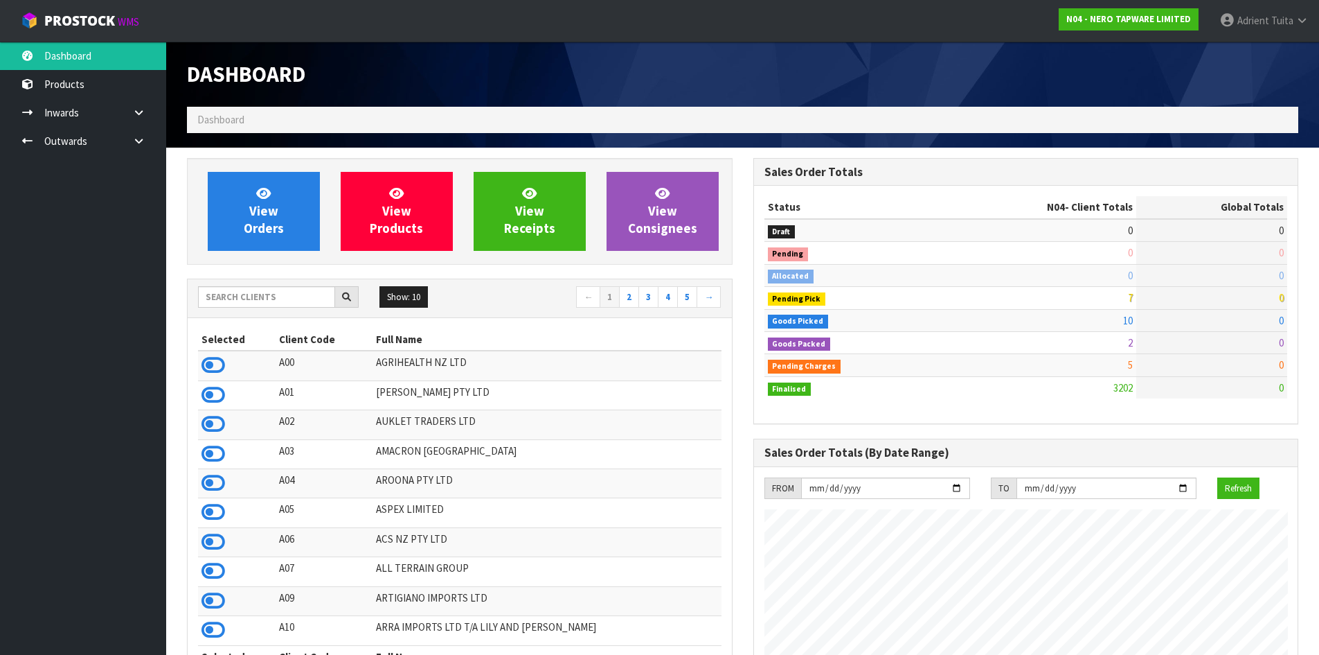
scroll to position [1079, 566]
click at [252, 206] on span "View Orders" at bounding box center [264, 211] width 40 height 52
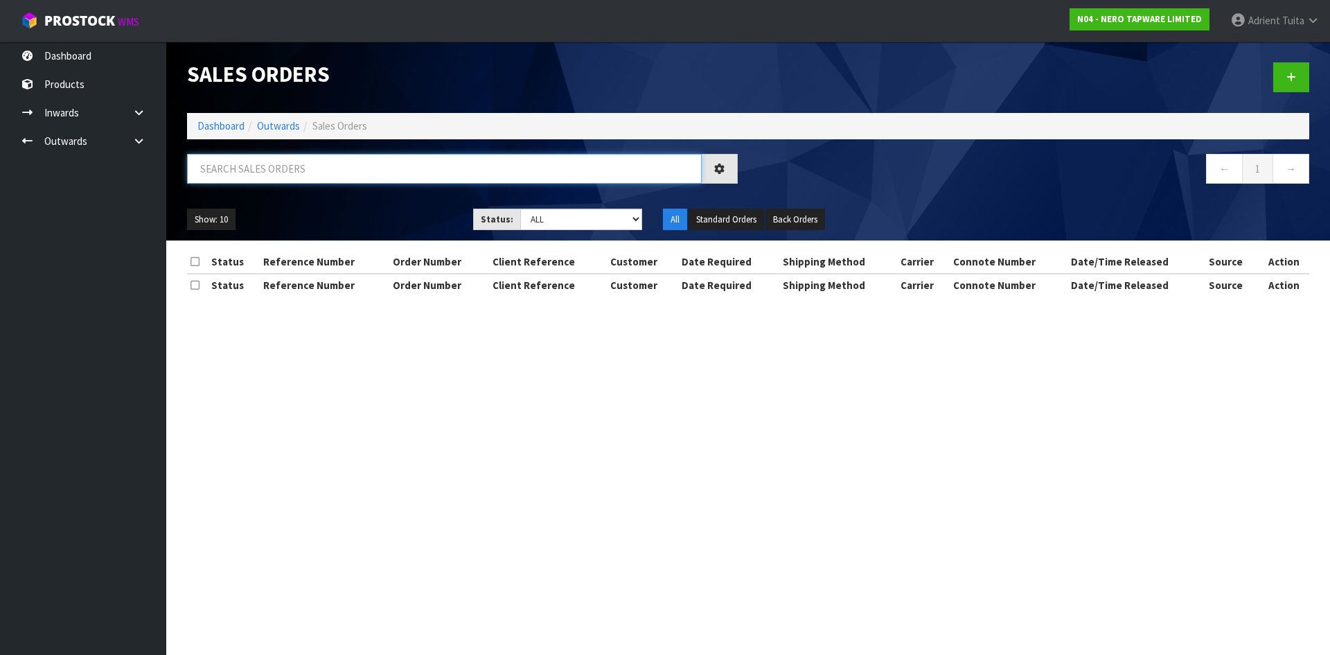
click at [307, 176] on input "text" at bounding box center [444, 169] width 515 height 30
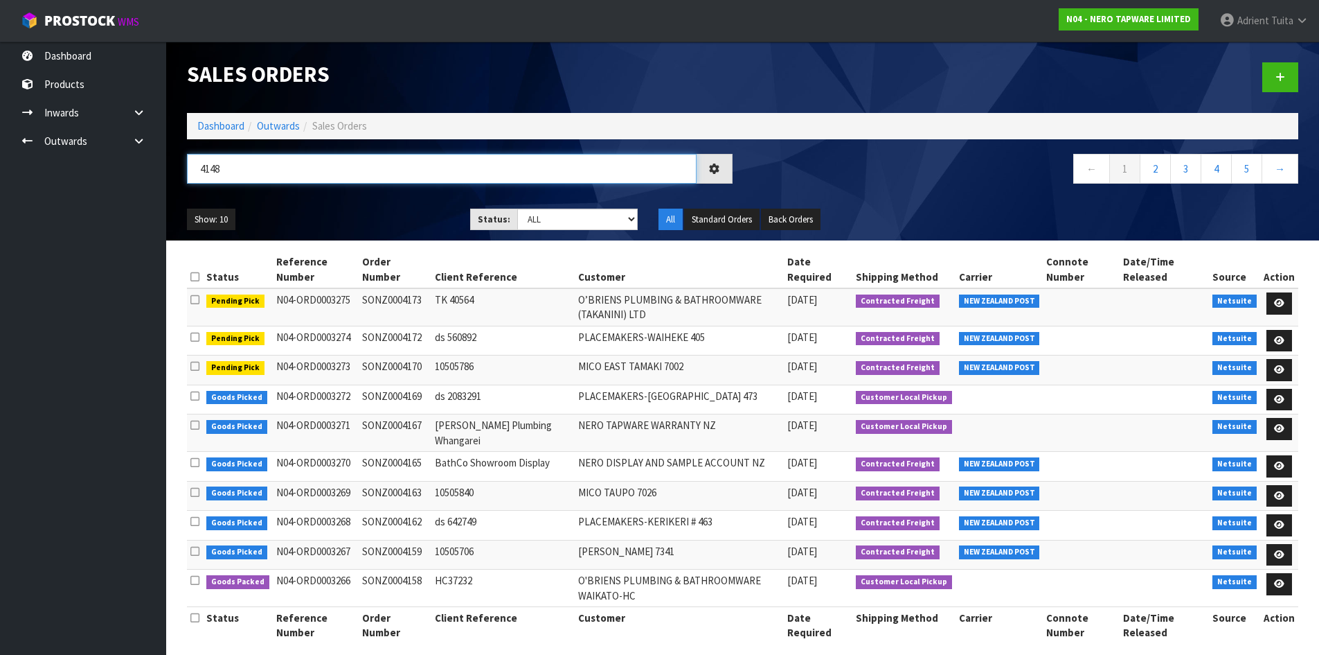
type input "4148"
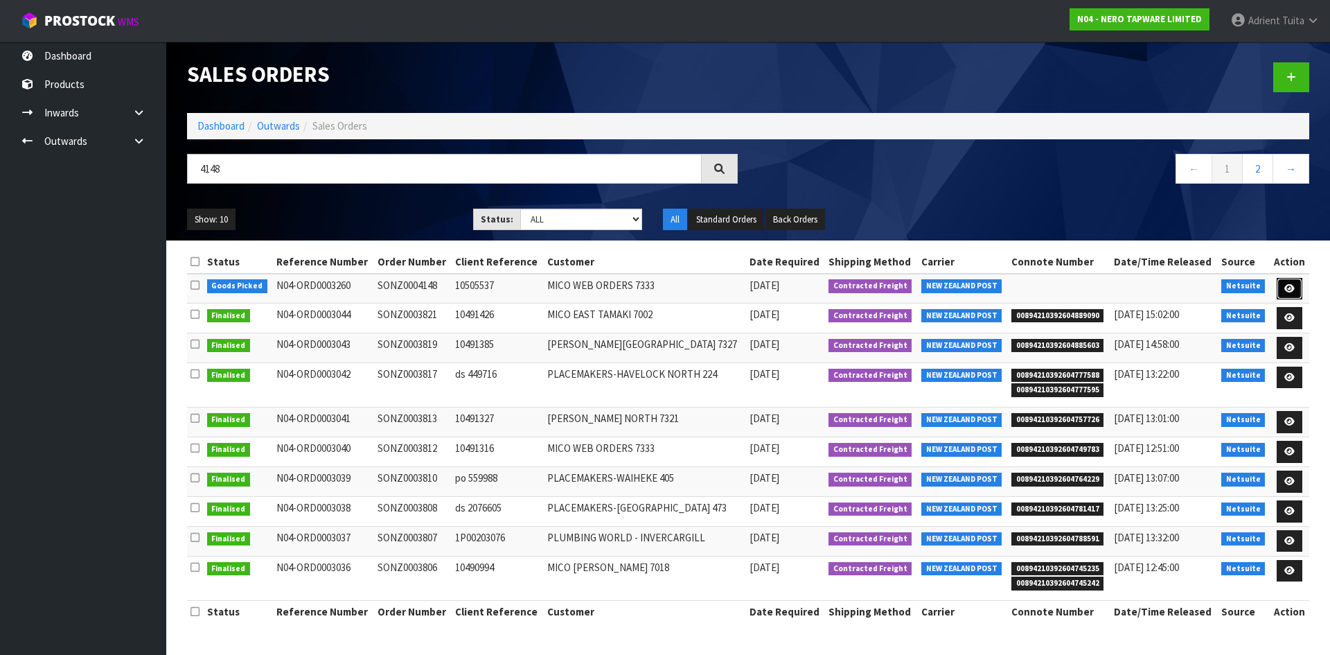
click at [1290, 296] on link at bounding box center [1290, 289] width 26 height 22
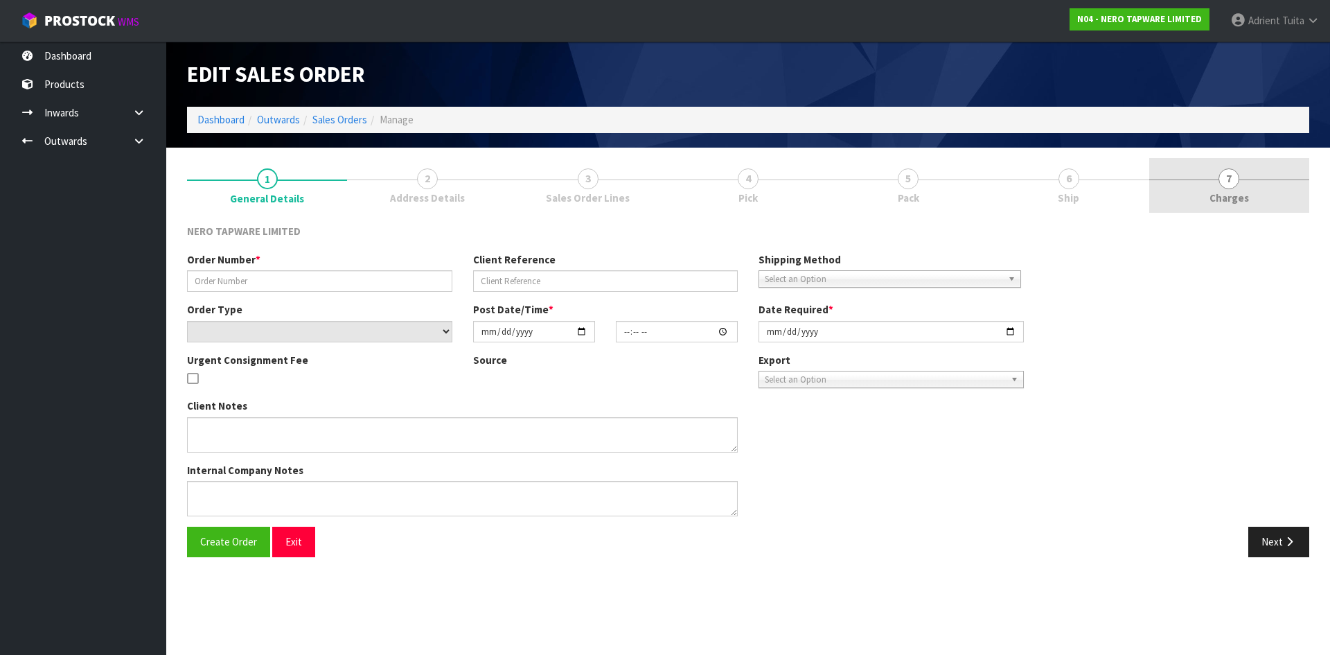
type input "SONZ0004148"
type input "10505537"
select select "number:0"
type input "[DATE]"
type input "11:45:09.000"
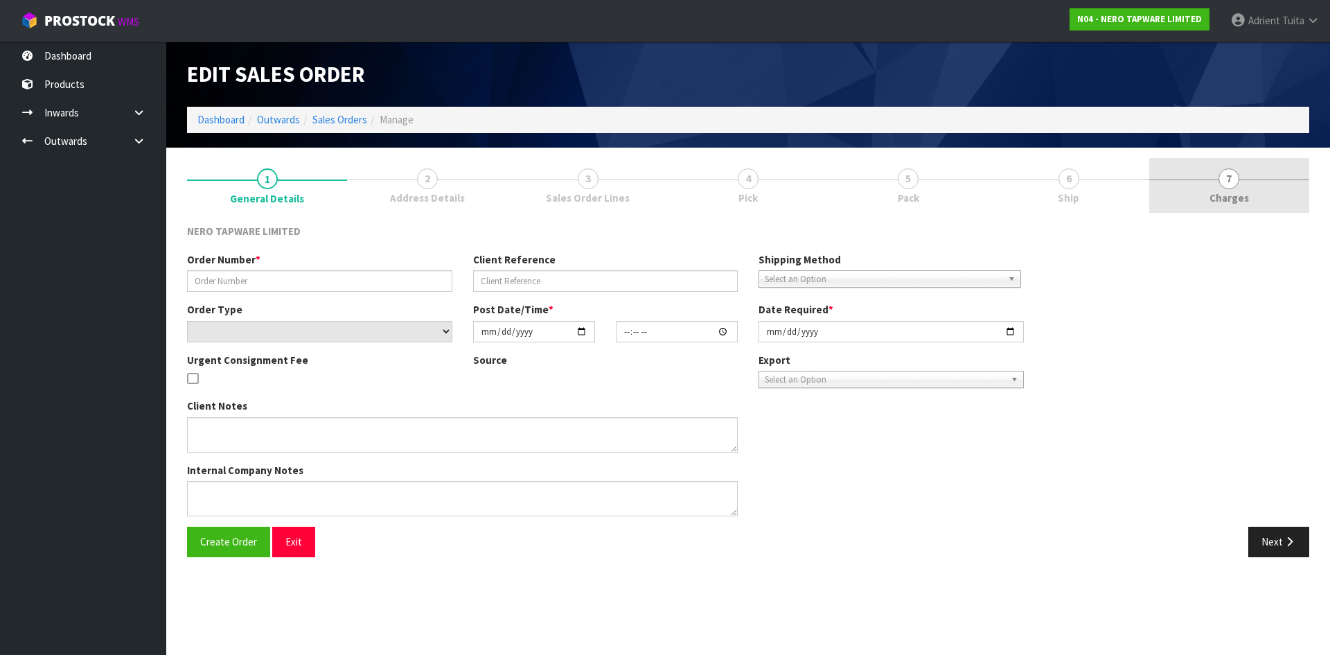
type input "[DATE]"
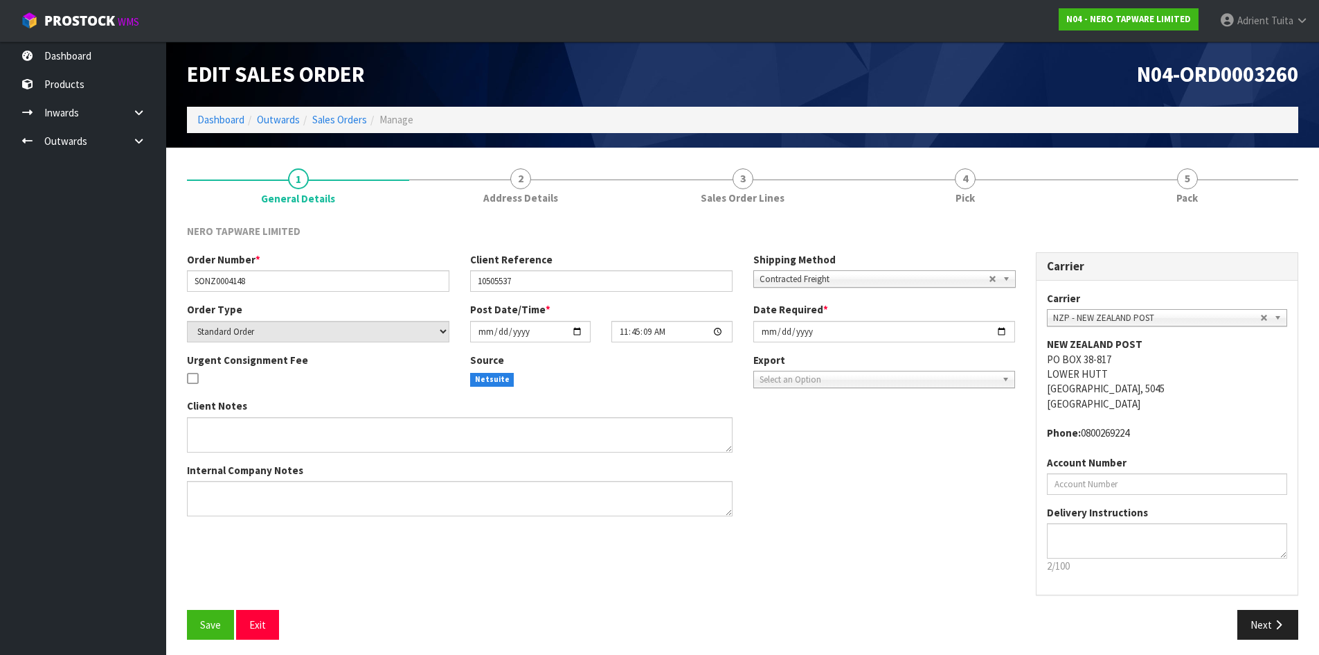
click at [1223, 193] on link "5 Pack" at bounding box center [1187, 185] width 222 height 55
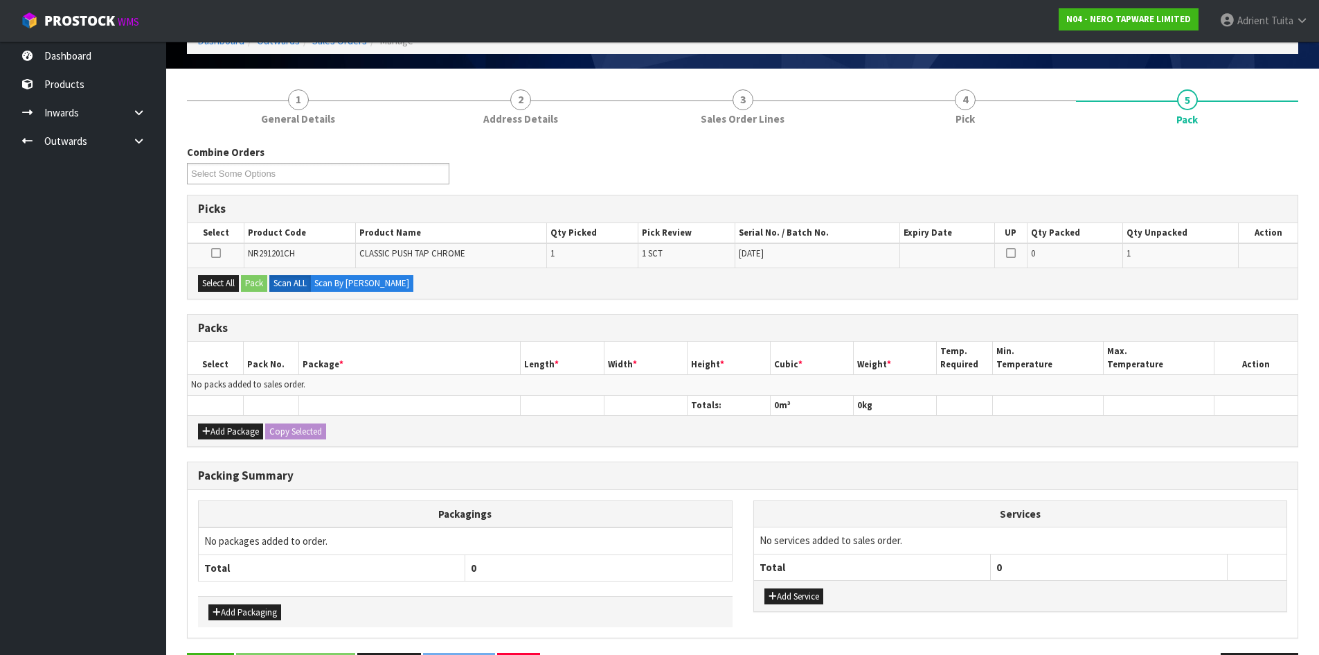
scroll to position [128, 0]
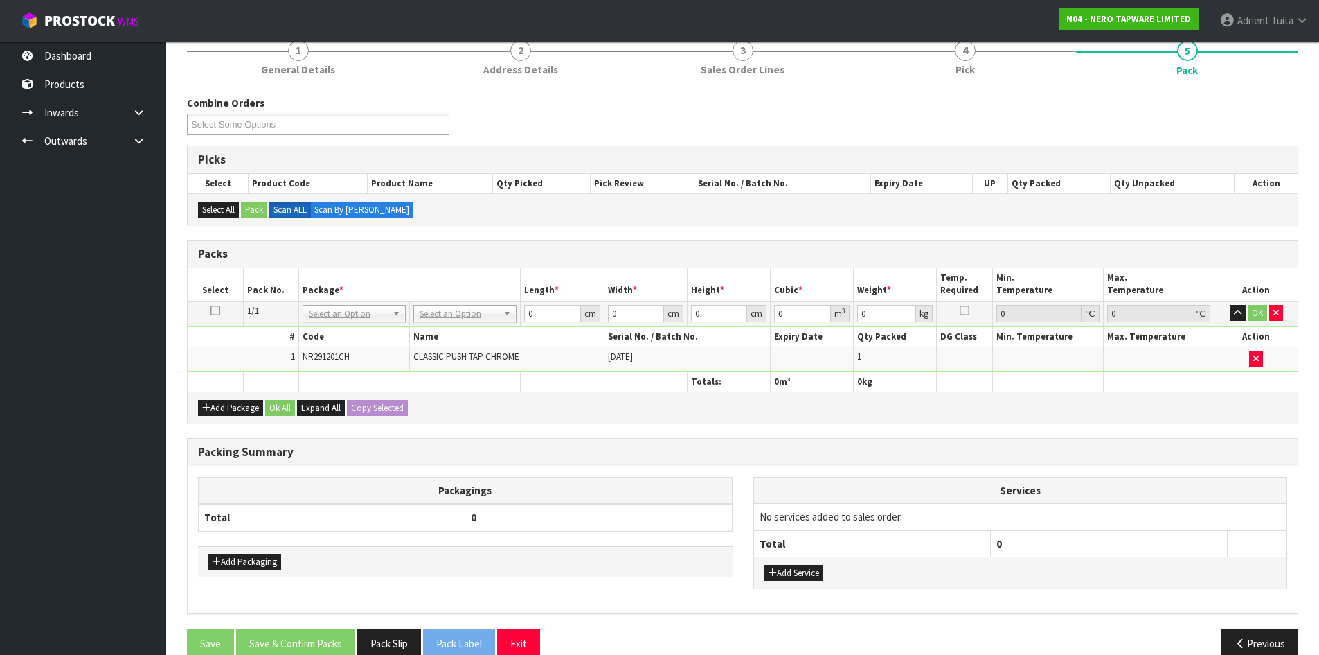
drag, startPoint x: 487, startPoint y: 301, endPoint x: 480, endPoint y: 325, distance: 25.2
click at [488, 306] on td "No Packaging Cartons PLT GEN120 (1200 X 1000) PLT ONE WAY SKID CHEP HIRE PALLET…" at bounding box center [465, 313] width 111 height 25
drag, startPoint x: 484, startPoint y: 310, endPoint x: 481, endPoint y: 337, distance: 27.2
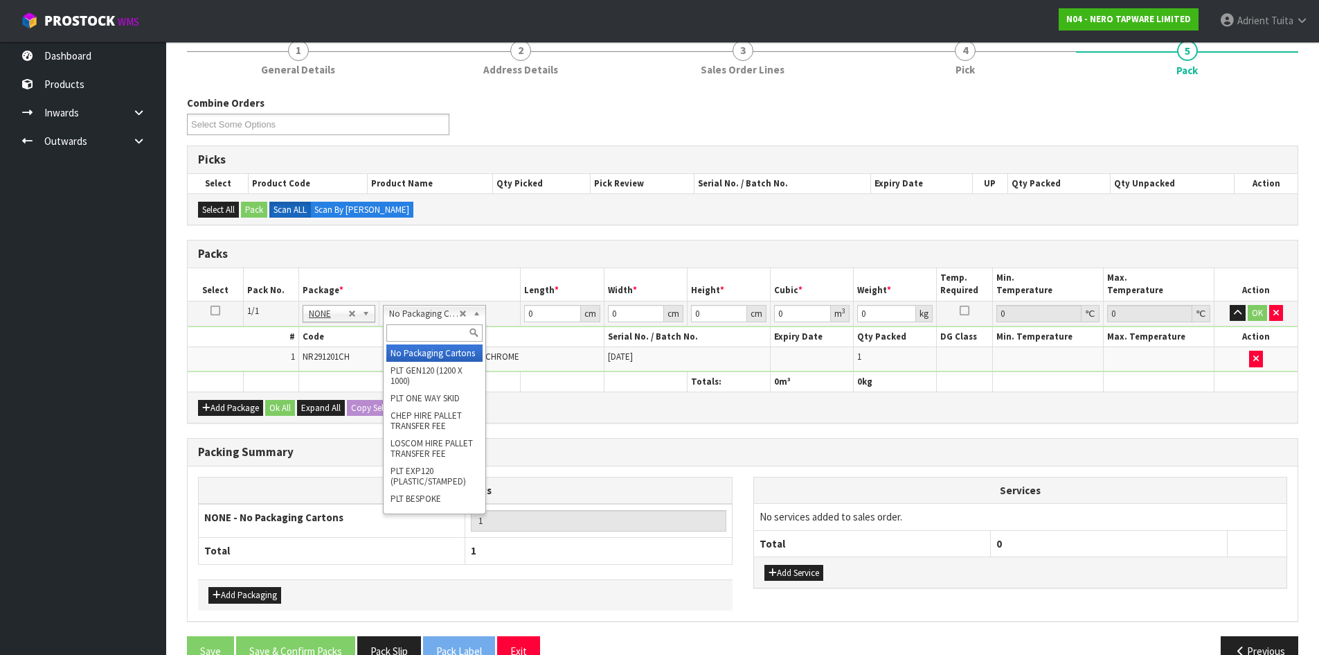
drag, startPoint x: 429, startPoint y: 315, endPoint x: 428, endPoint y: 334, distance: 18.7
click at [428, 334] on input "text" at bounding box center [434, 332] width 96 height 17
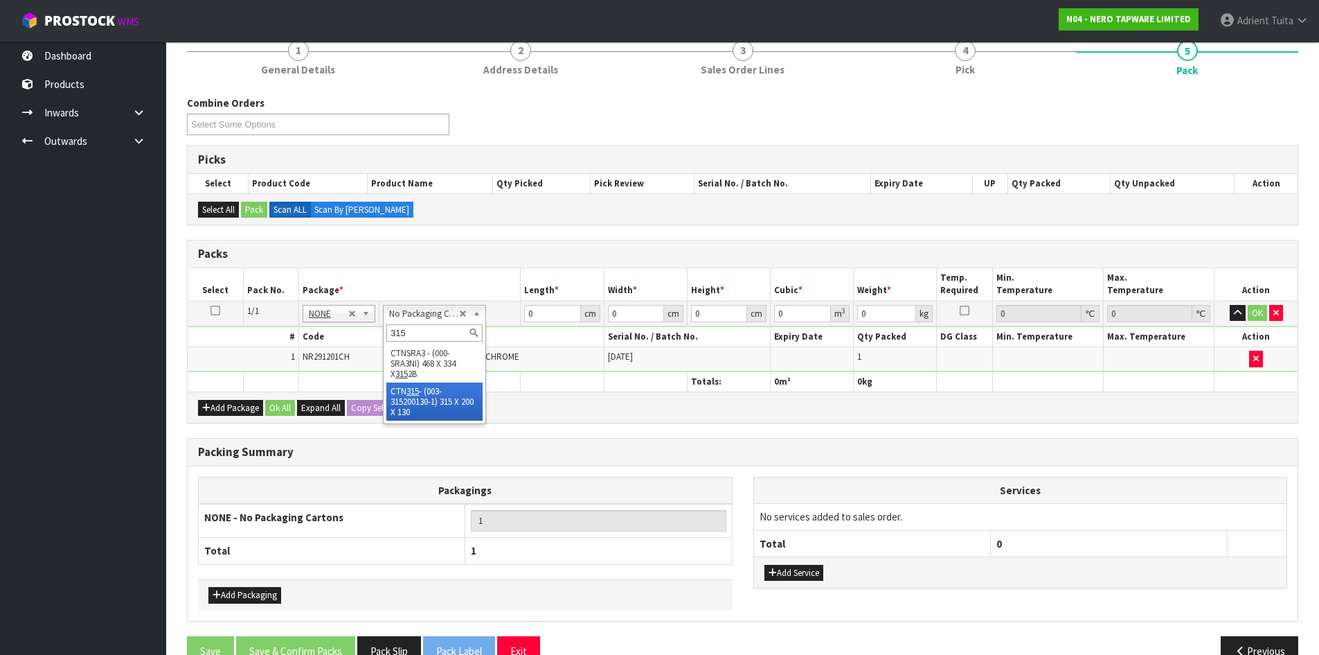
type input "315"
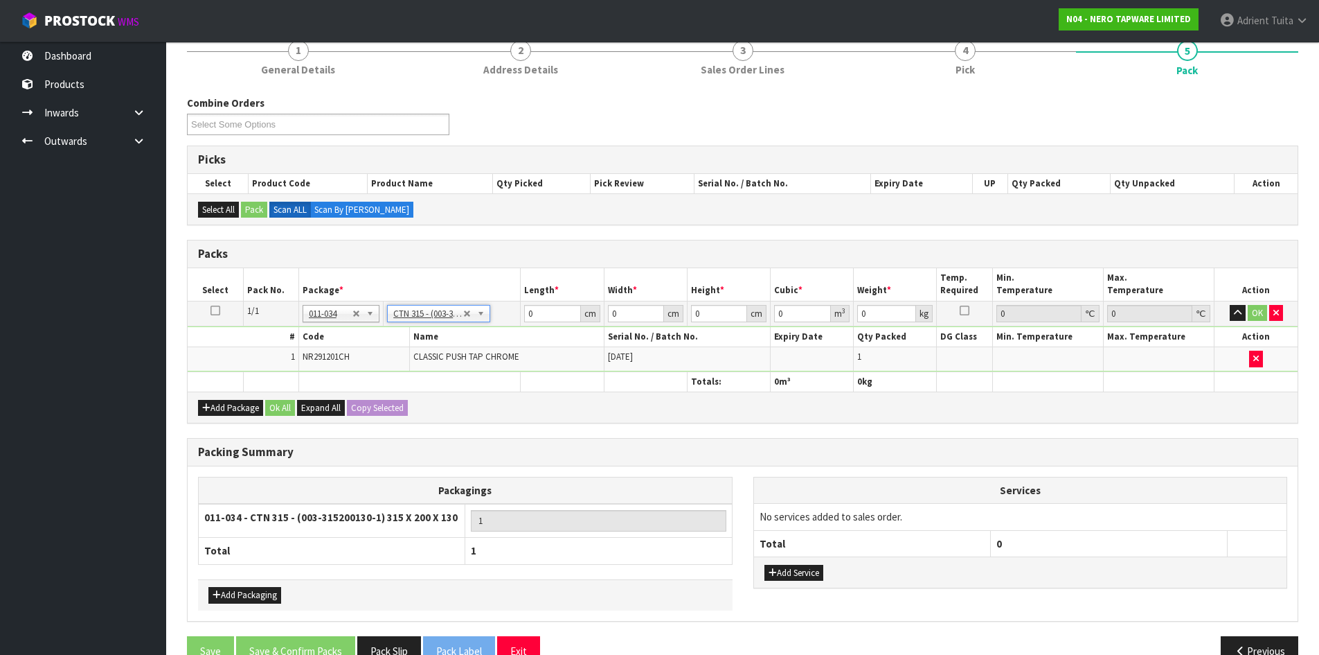
type input "31.5"
type input "20"
type input "13"
type input "0.00819"
type input "1"
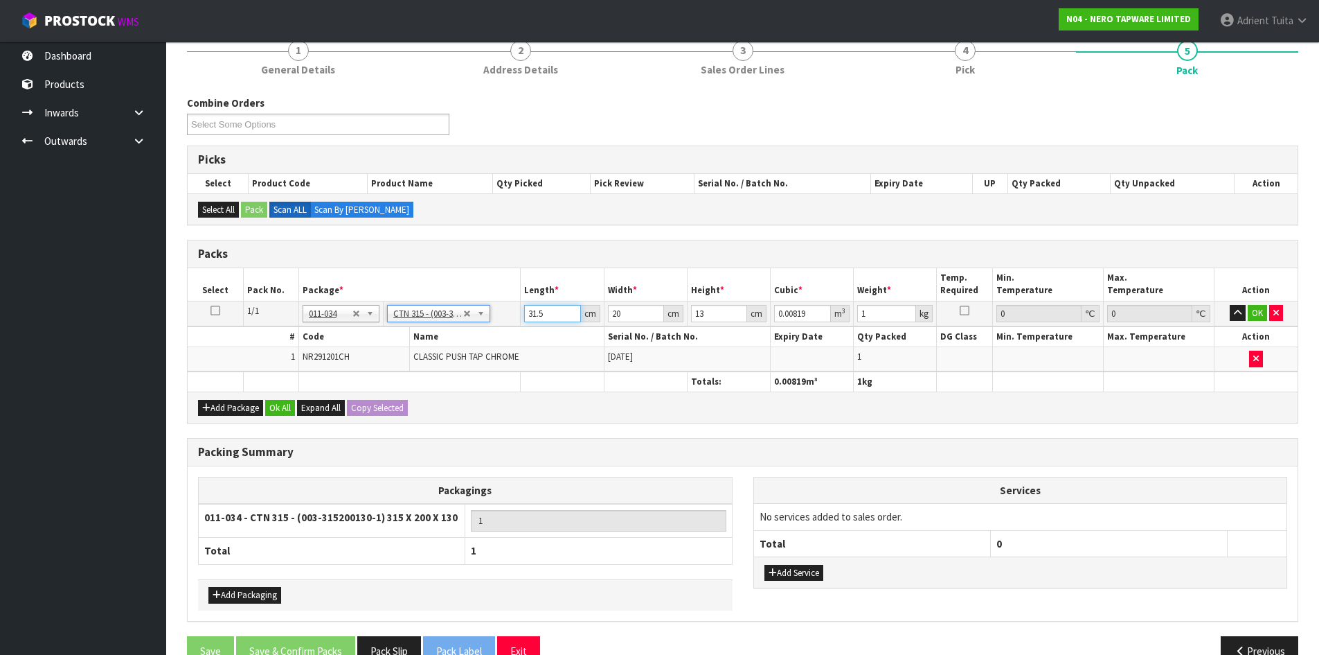
click at [534, 310] on input "31.5" at bounding box center [552, 313] width 56 height 17
type input "3"
type input "0.00078"
type input "32"
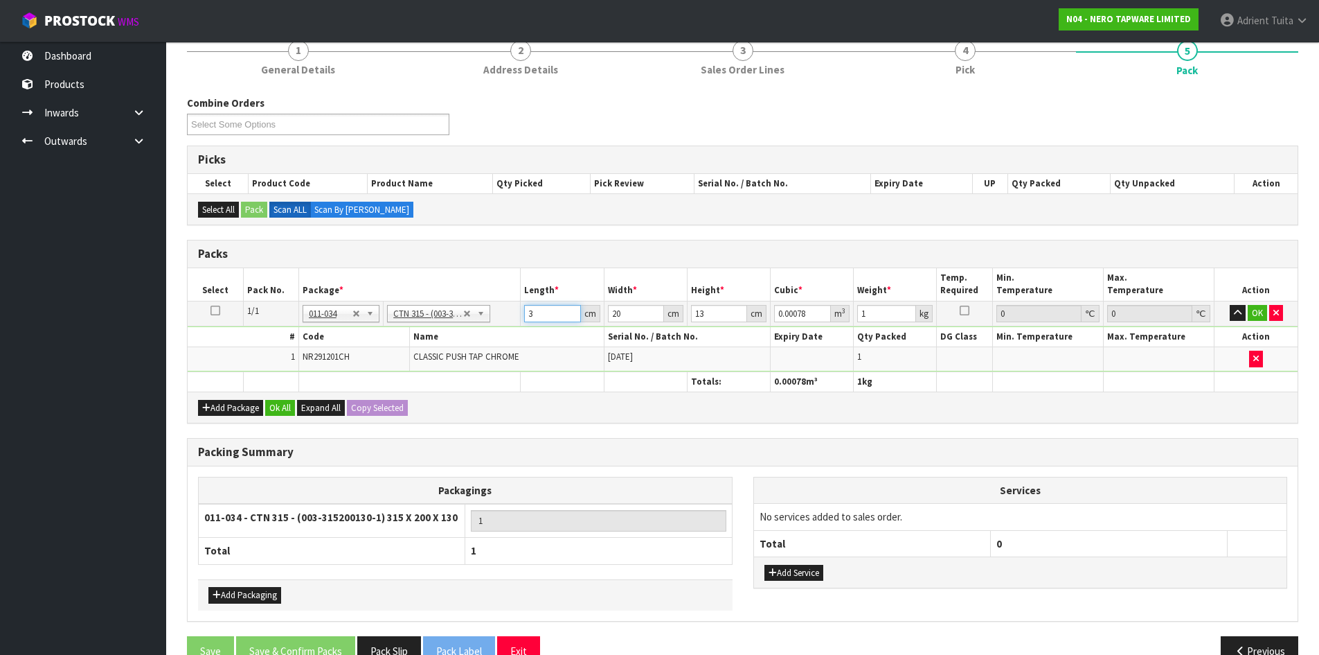
type input "0.00832"
type input "32"
type input "2"
type input "0.000832"
type input "22"
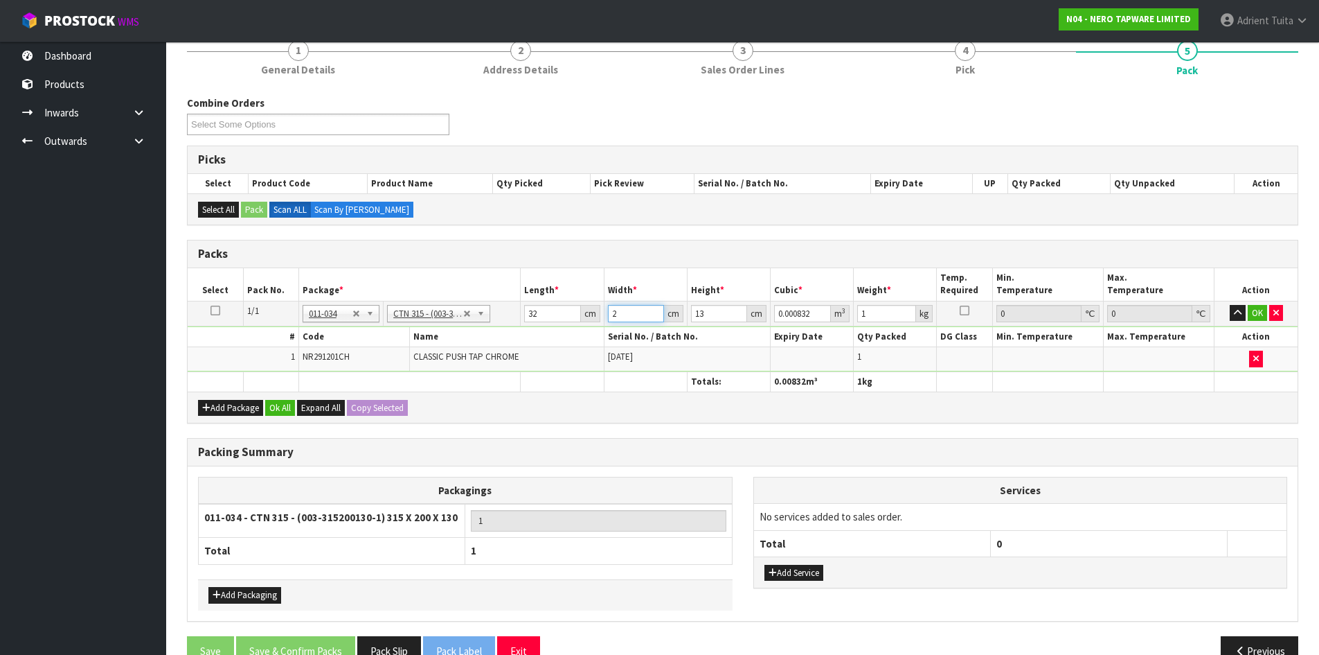
type input "0.009152"
type input "22"
type input "1"
type input "0.000704"
type input "10"
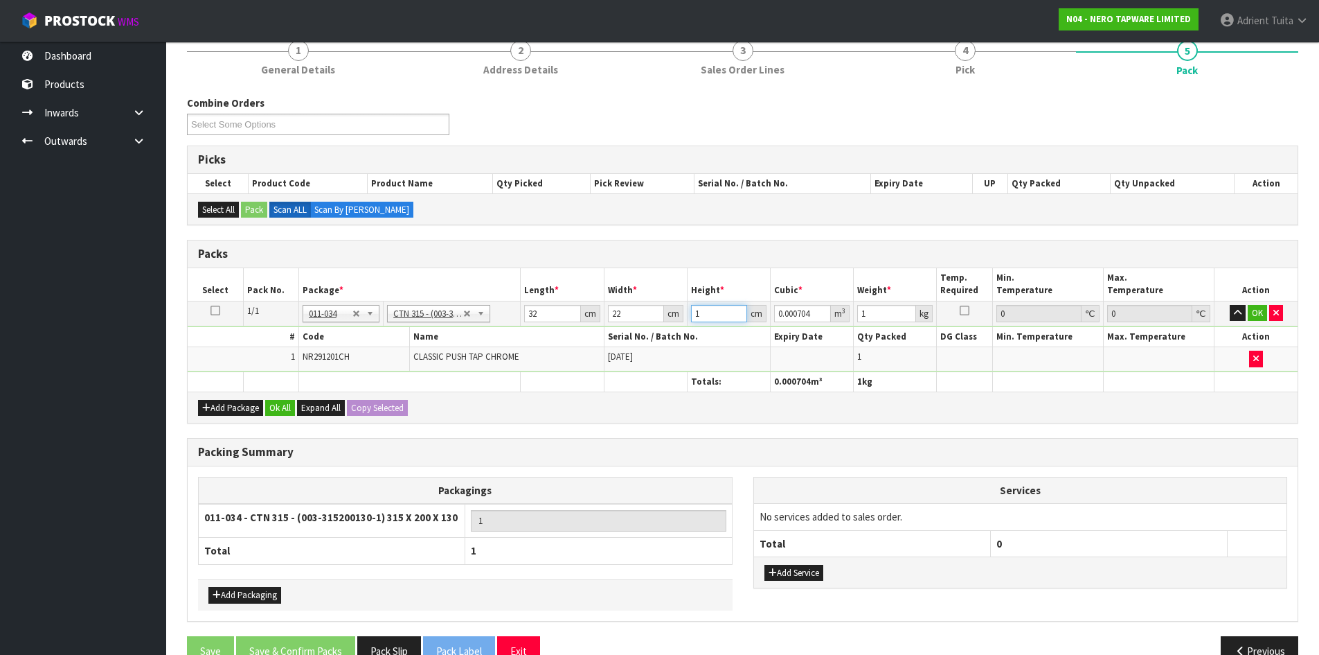
type input "0.00704"
type input "10"
type input "2"
click at [1255, 322] on td "OK" at bounding box center [1256, 313] width 83 height 25
click at [1255, 321] on td "OK" at bounding box center [1256, 313] width 83 height 25
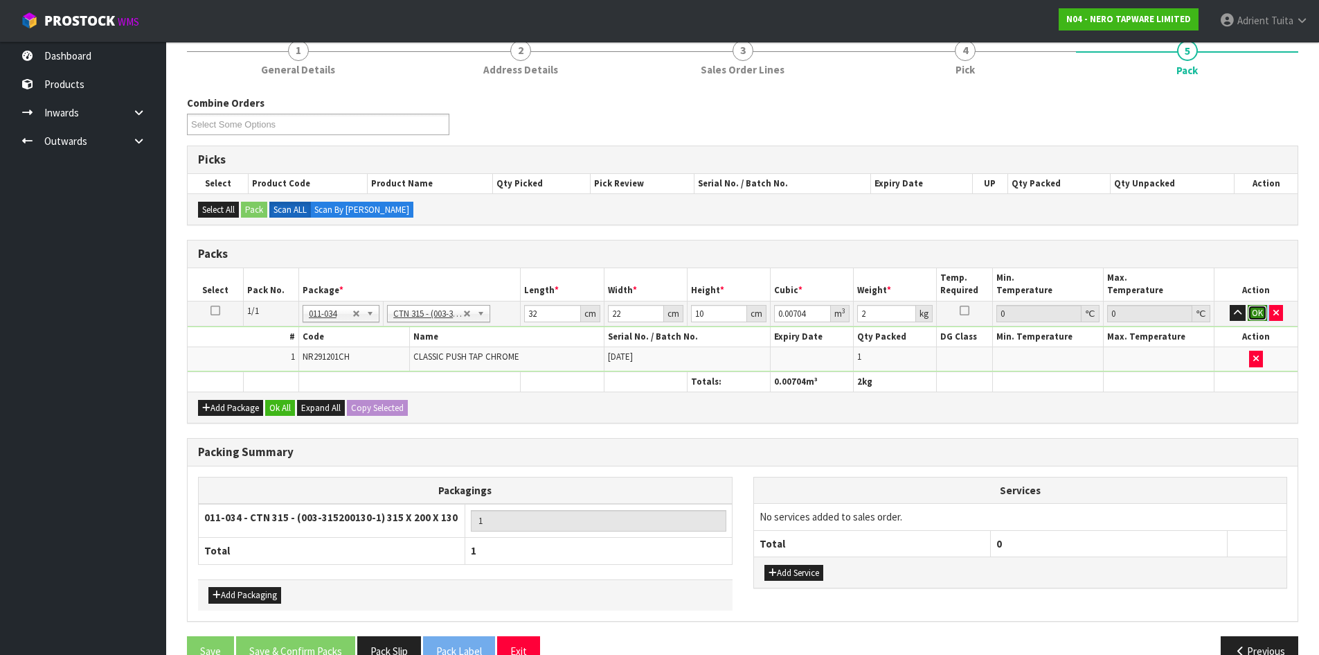
click at [1255, 315] on button "OK" at bounding box center [1257, 313] width 19 height 17
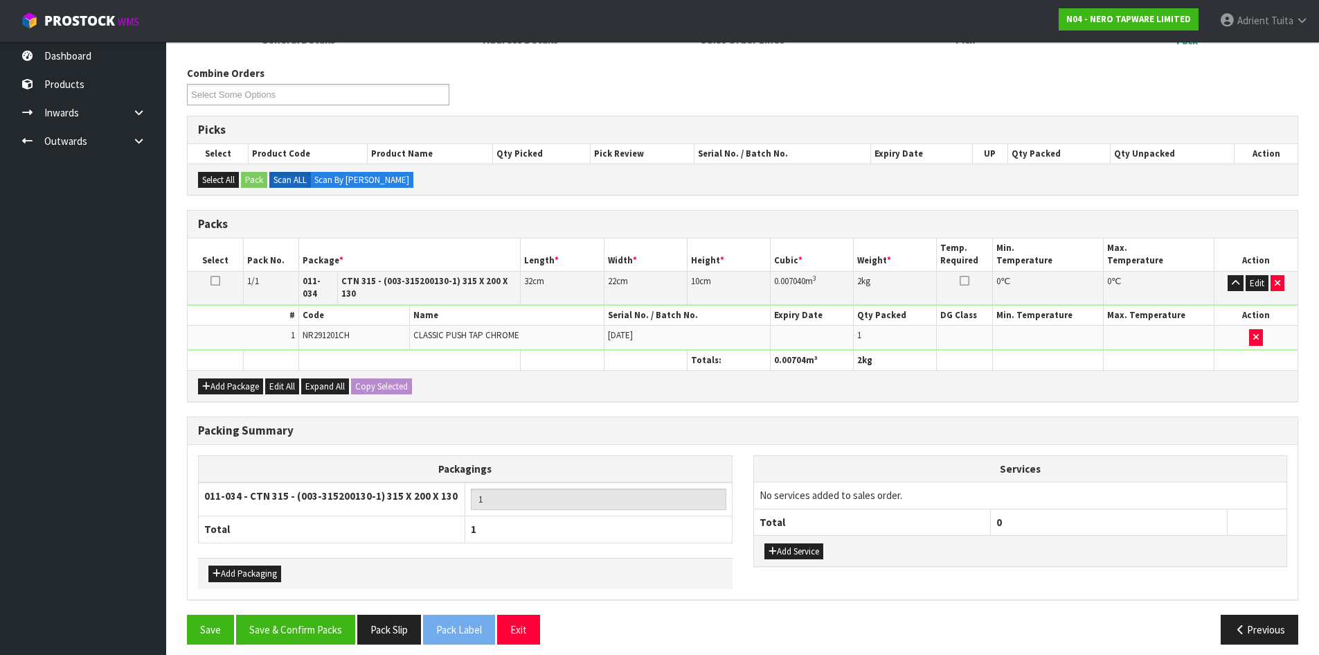
scroll to position [159, 0]
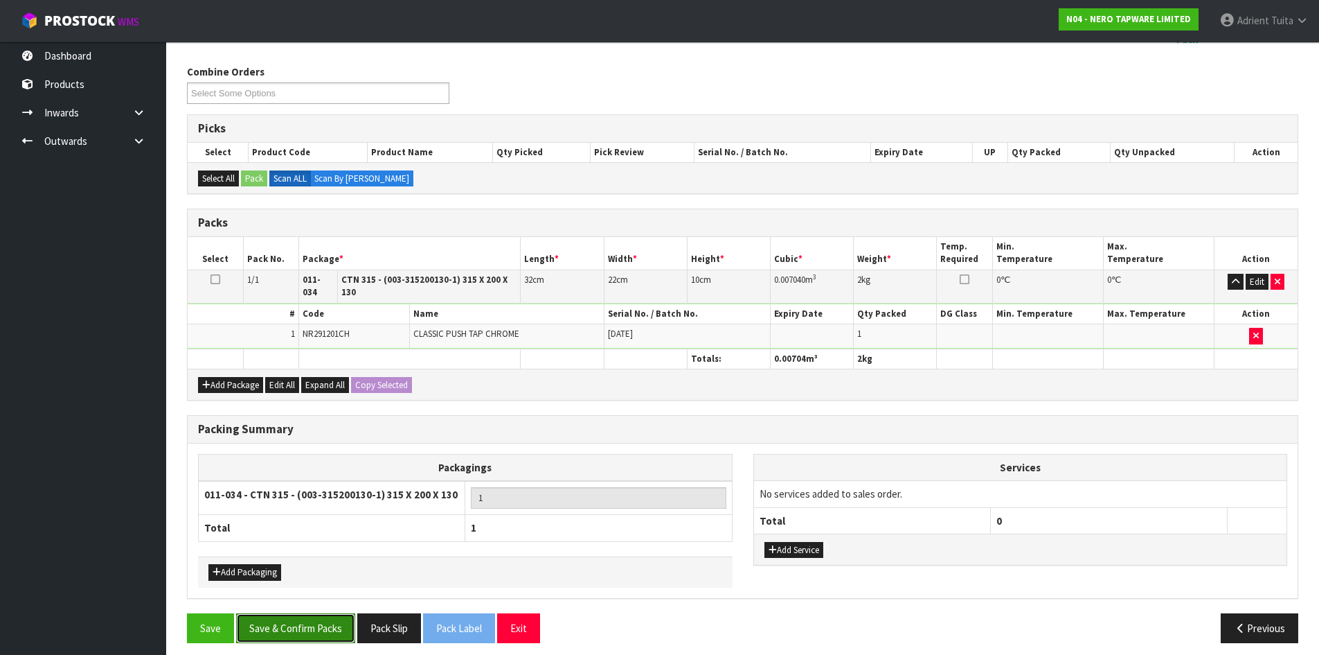
click at [301, 616] on button "Save & Confirm Packs" at bounding box center [295, 628] width 119 height 30
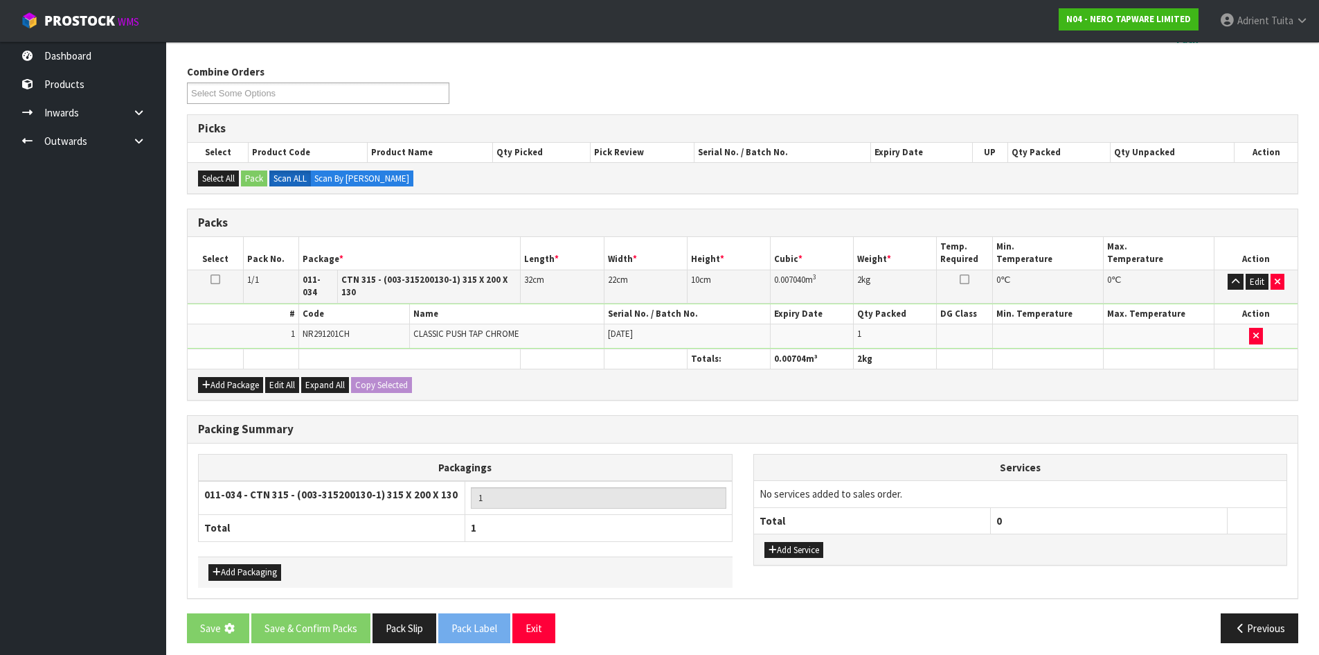
scroll to position [0, 0]
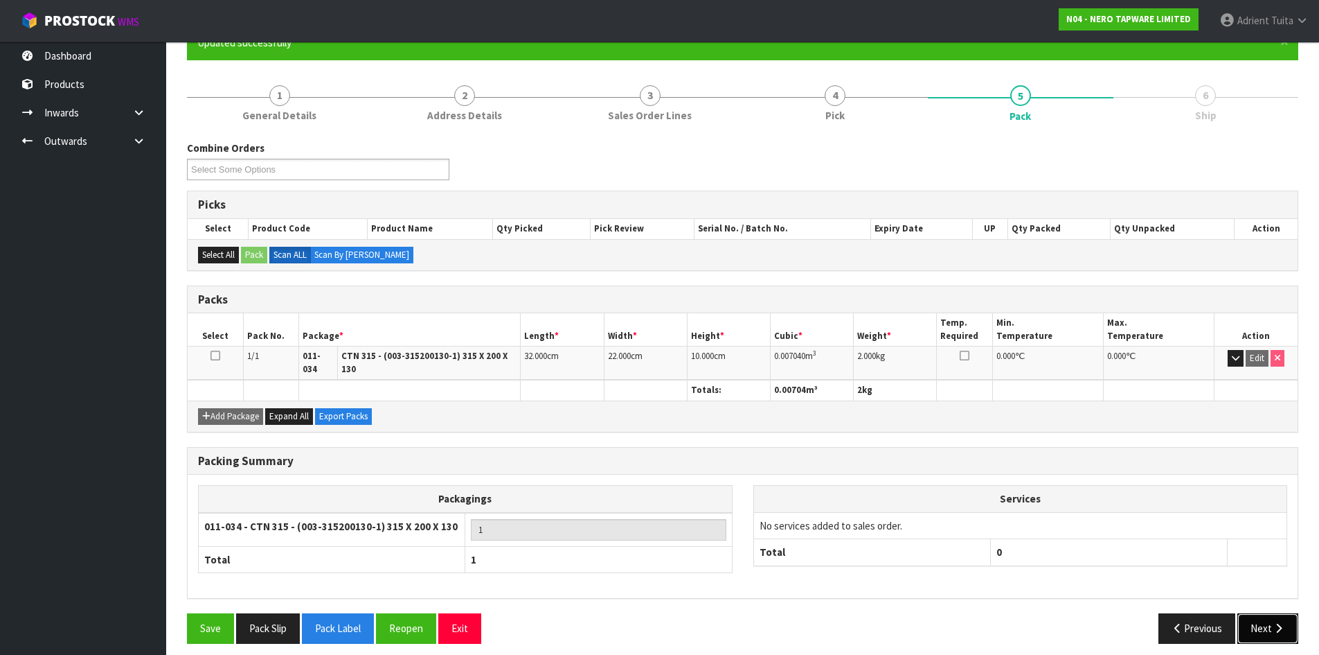
click at [1261, 613] on button "Next" at bounding box center [1268, 628] width 61 height 30
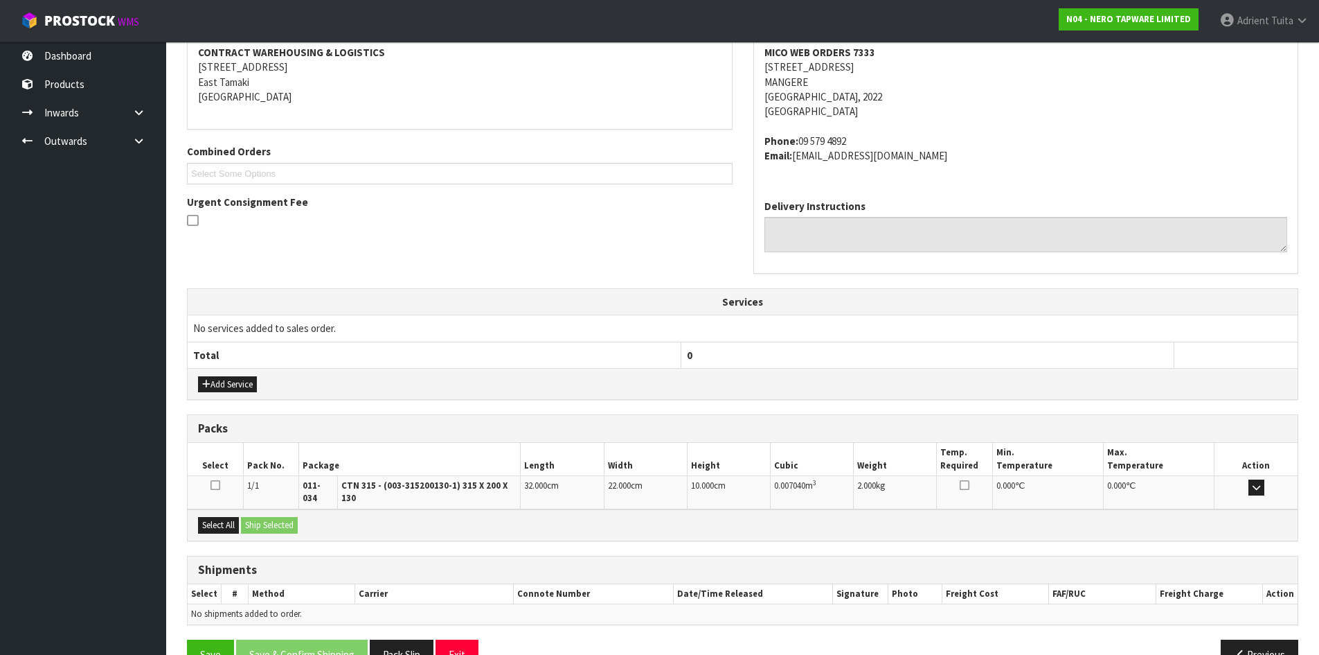
scroll to position [294, 0]
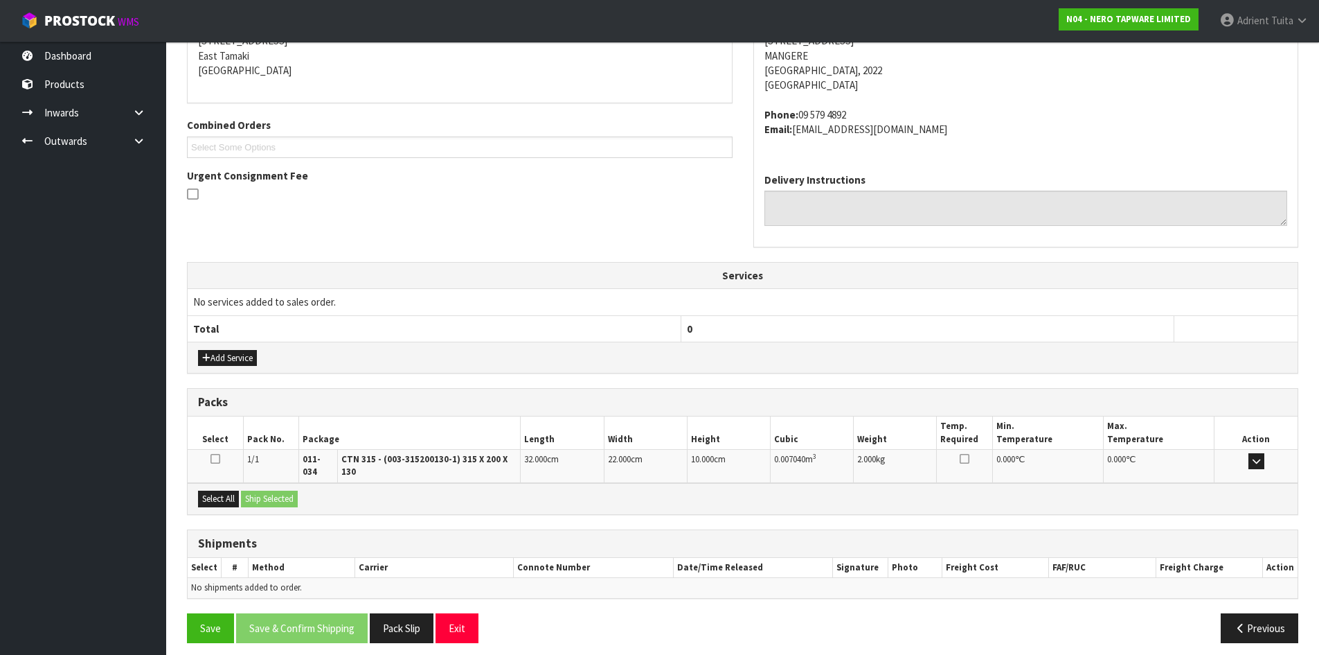
drag, startPoint x: 228, startPoint y: 500, endPoint x: 247, endPoint y: 497, distance: 19.7
click at [231, 499] on div "Select All Ship Selected" at bounding box center [743, 498] width 1110 height 31
click at [236, 495] on button "Select All" at bounding box center [218, 498] width 41 height 17
click at [258, 495] on button "Ship Selected" at bounding box center [269, 498] width 57 height 17
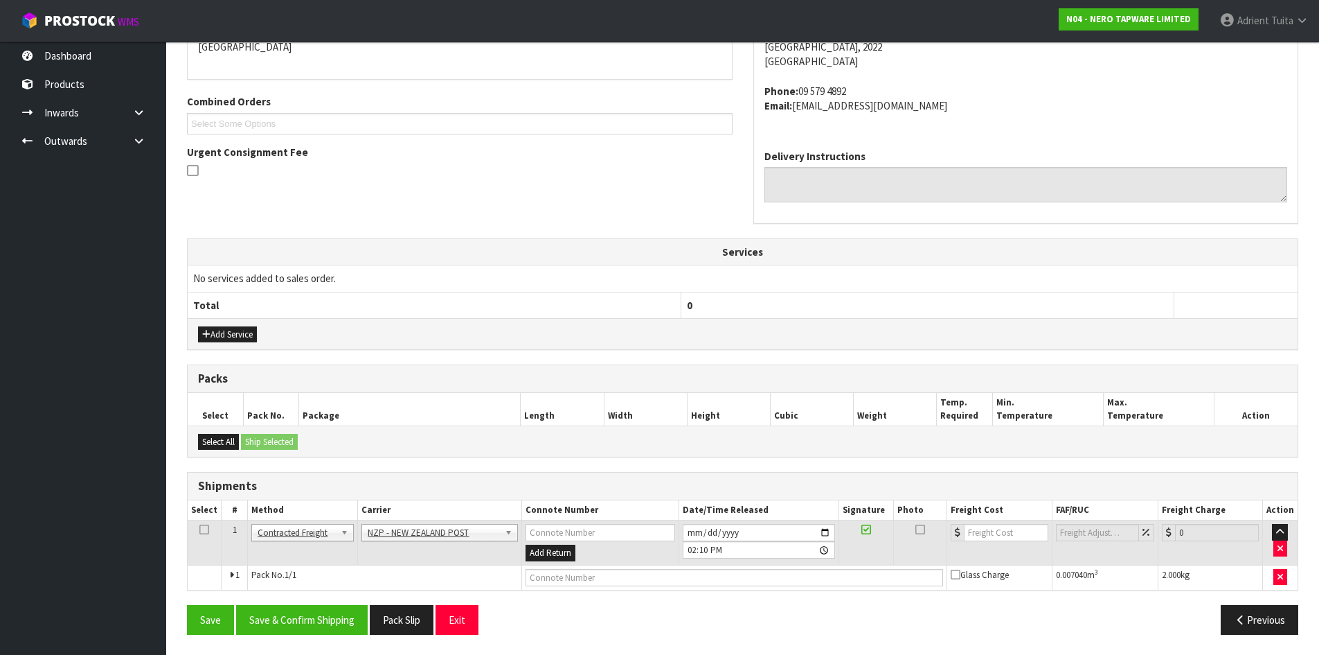
scroll to position [318, 0]
click at [344, 613] on button "Save & Confirm Shipping" at bounding box center [302, 619] width 132 height 30
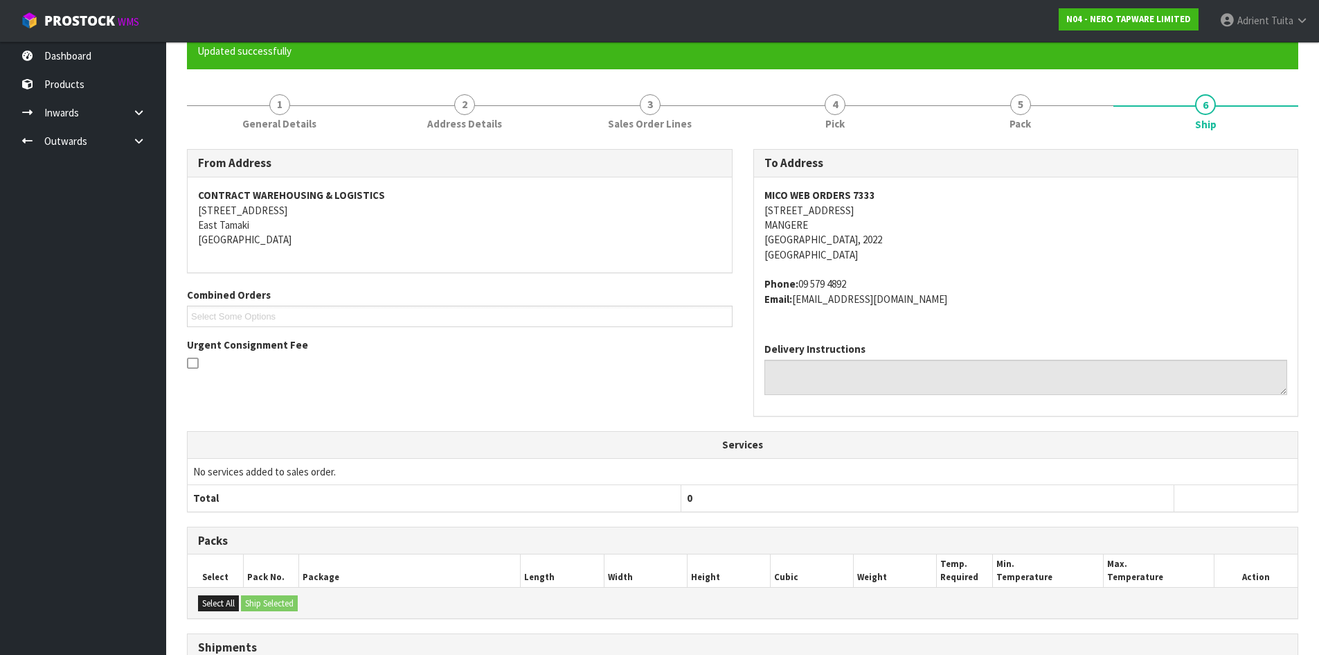
scroll to position [298, 0]
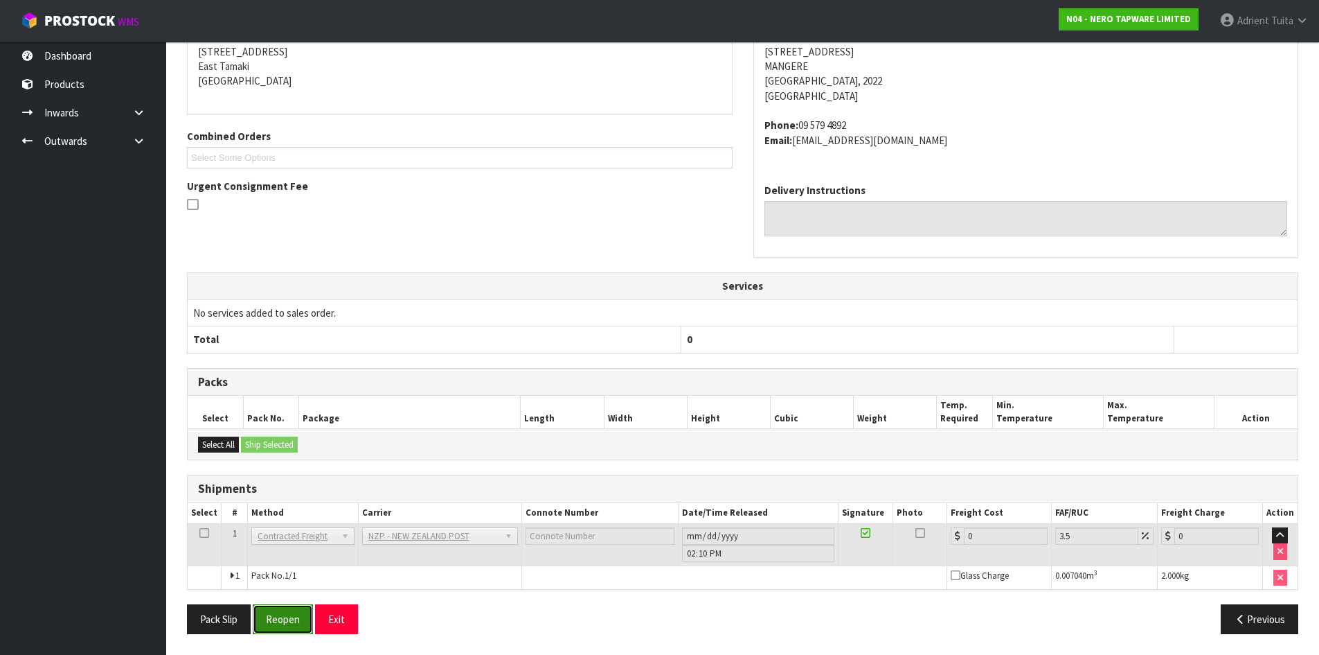
click at [296, 604] on button "Reopen" at bounding box center [283, 619] width 60 height 30
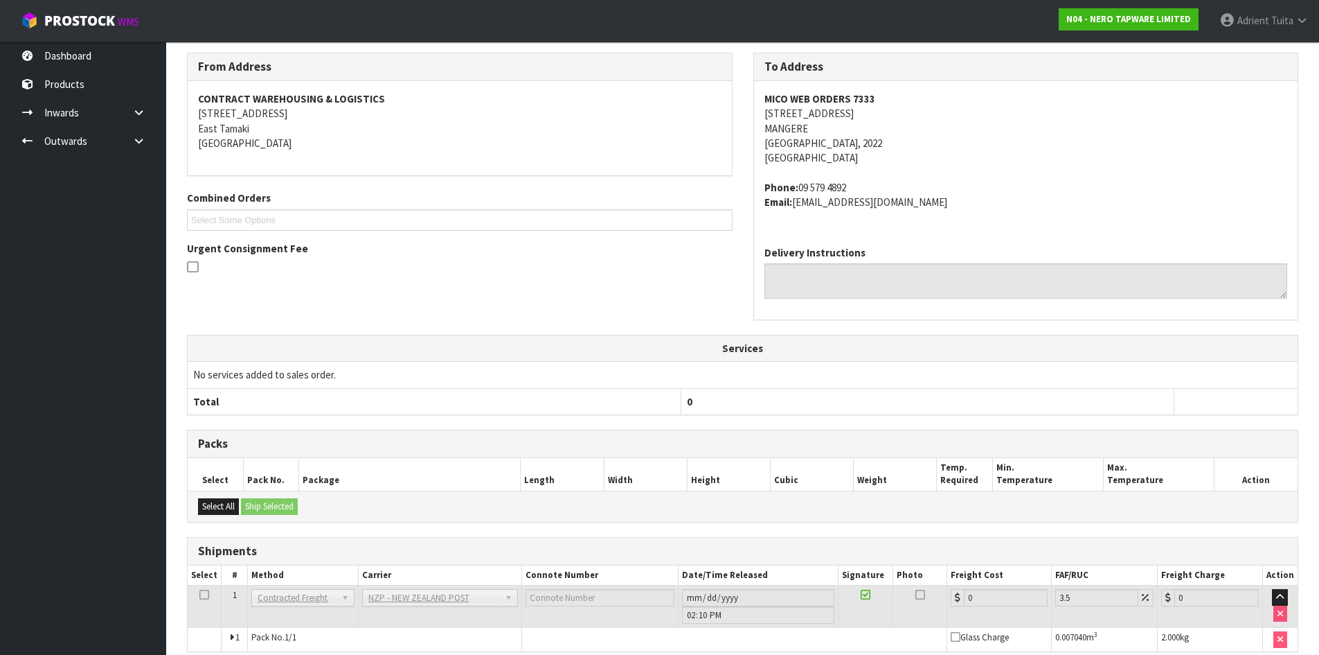
scroll to position [283, 0]
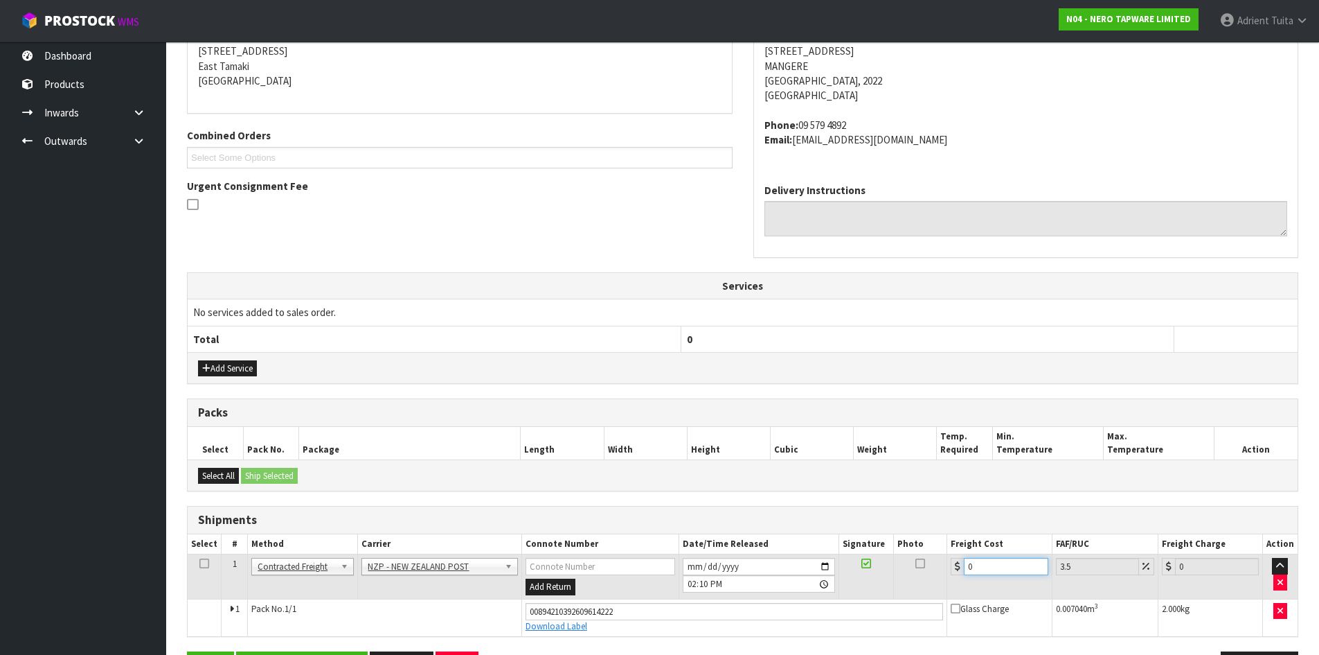
click at [986, 564] on input "0" at bounding box center [1006, 566] width 84 height 17
type input "4"
type input "4.14"
type input "4.3"
type input "4.45"
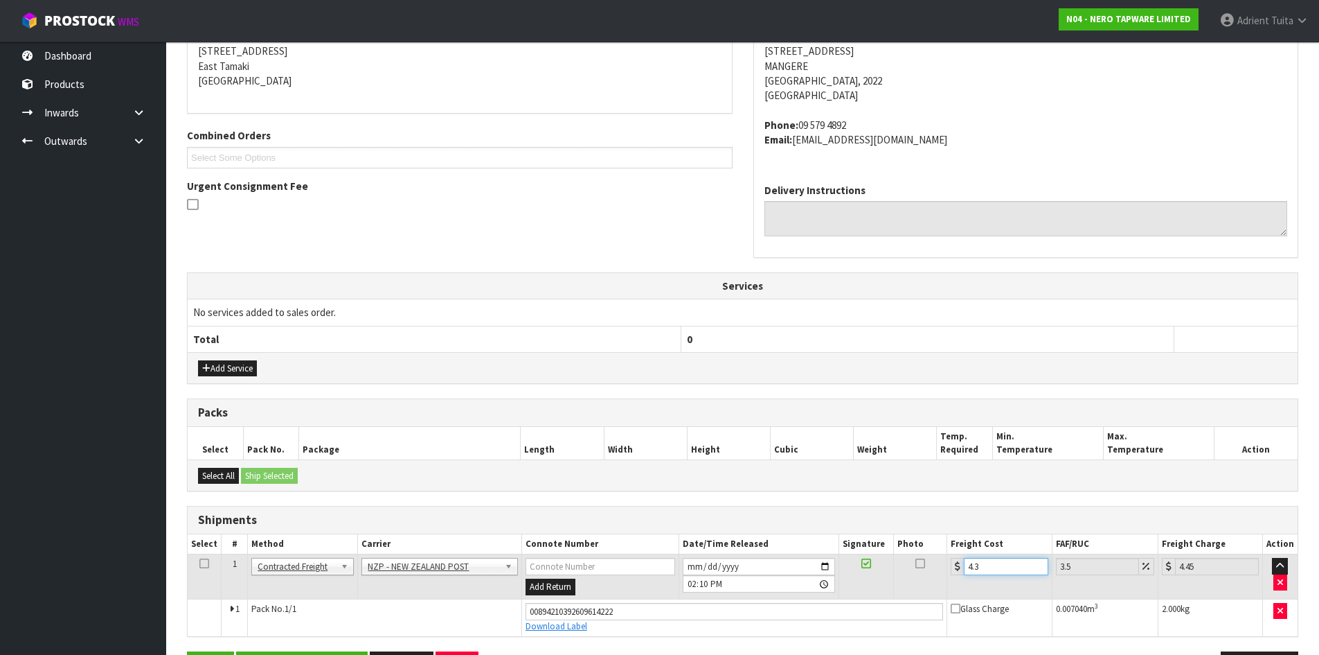
type input "4.33"
type input "4.48"
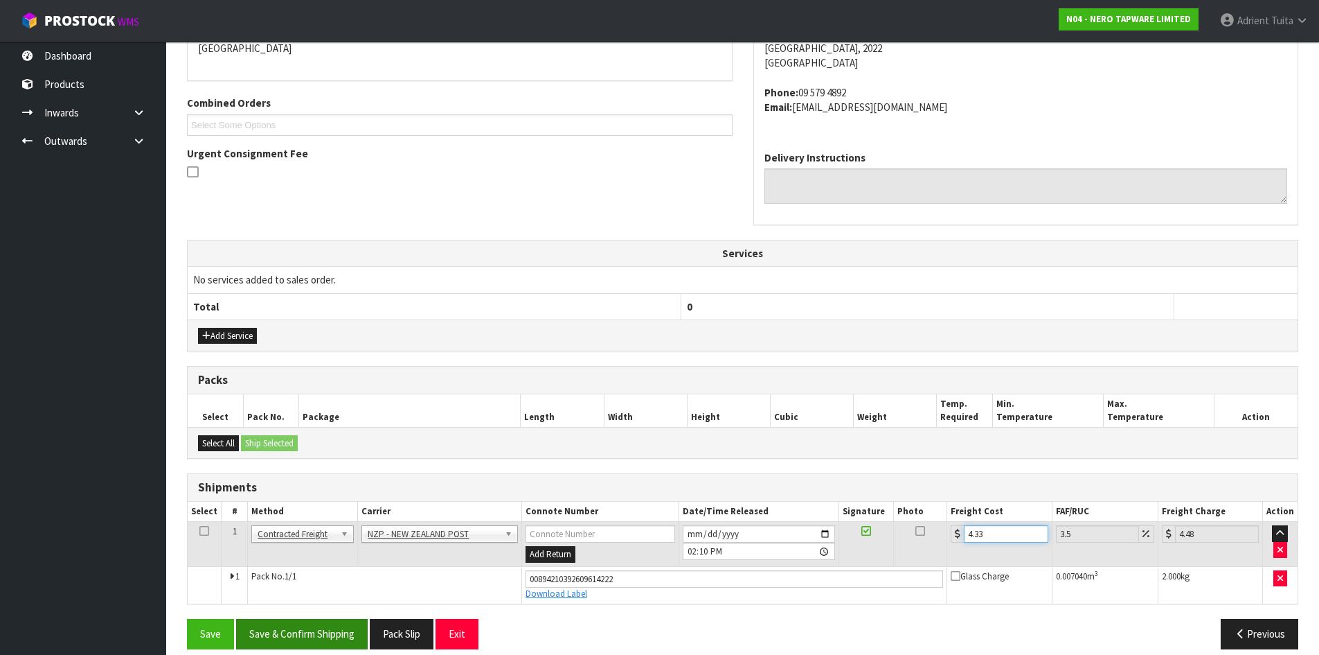
scroll to position [331, 0]
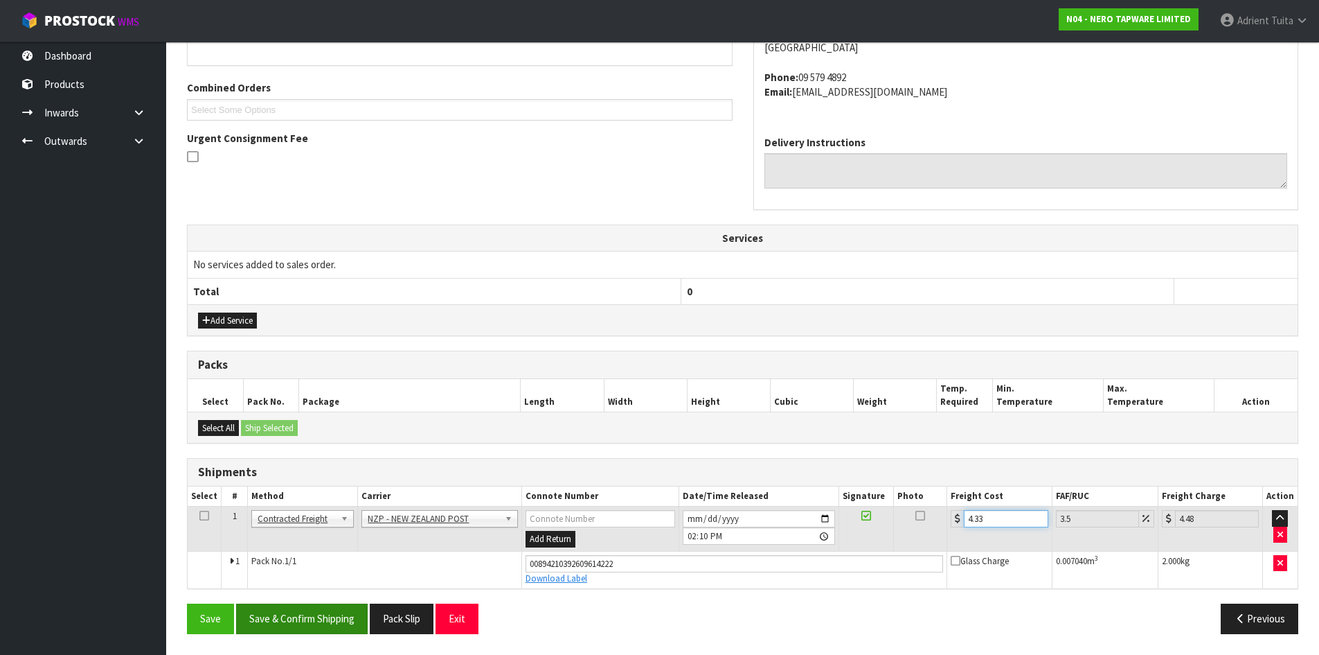
type input "4.33"
click at [274, 618] on button "Save & Confirm Shipping" at bounding box center [302, 618] width 132 height 30
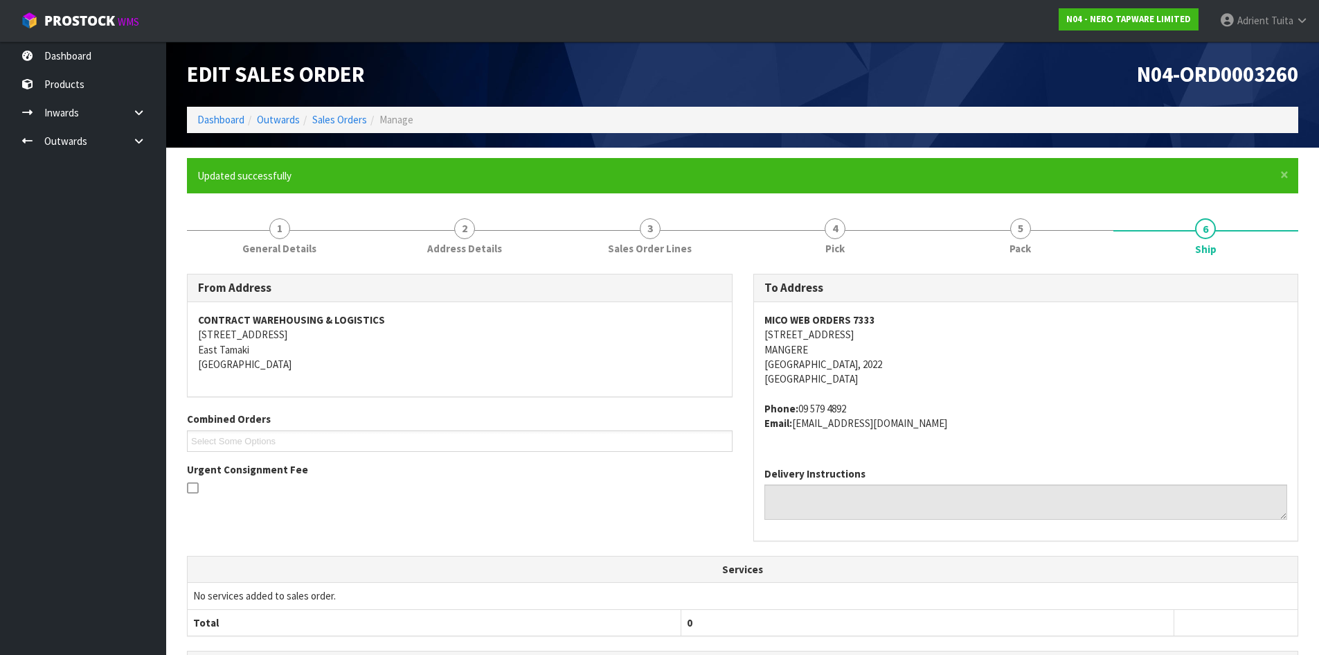
scroll to position [292, 0]
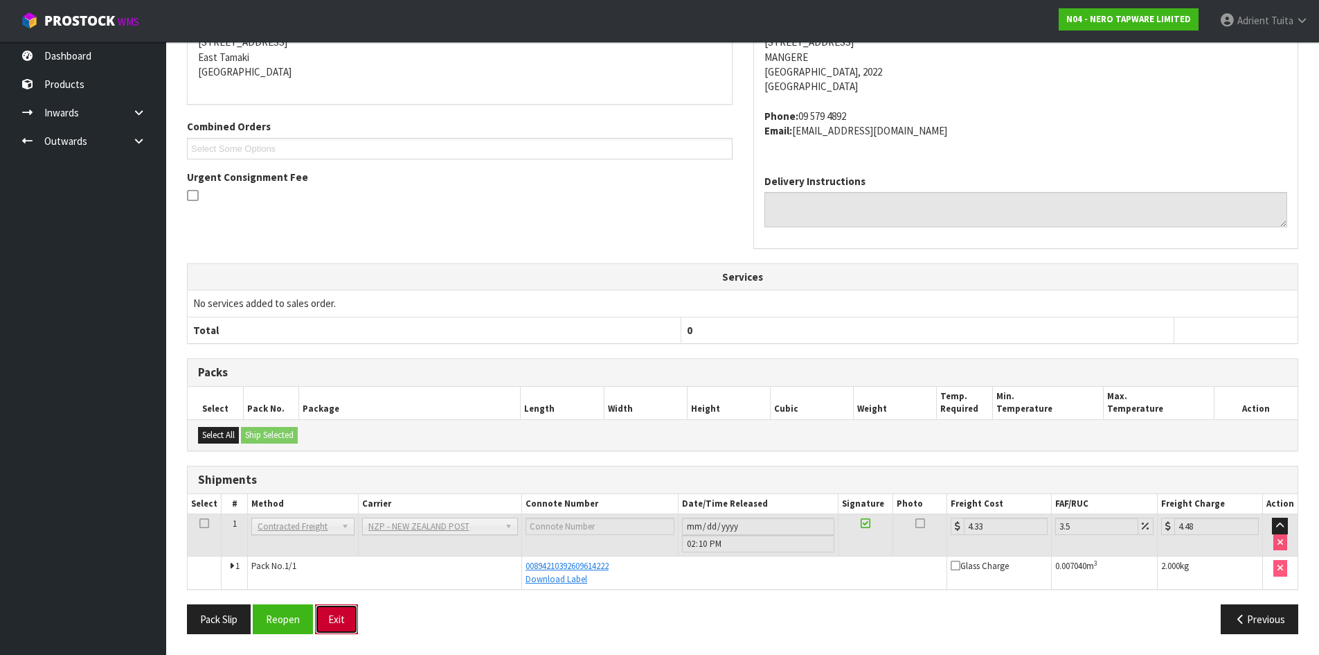
click at [353, 615] on button "Exit" at bounding box center [336, 619] width 43 height 30
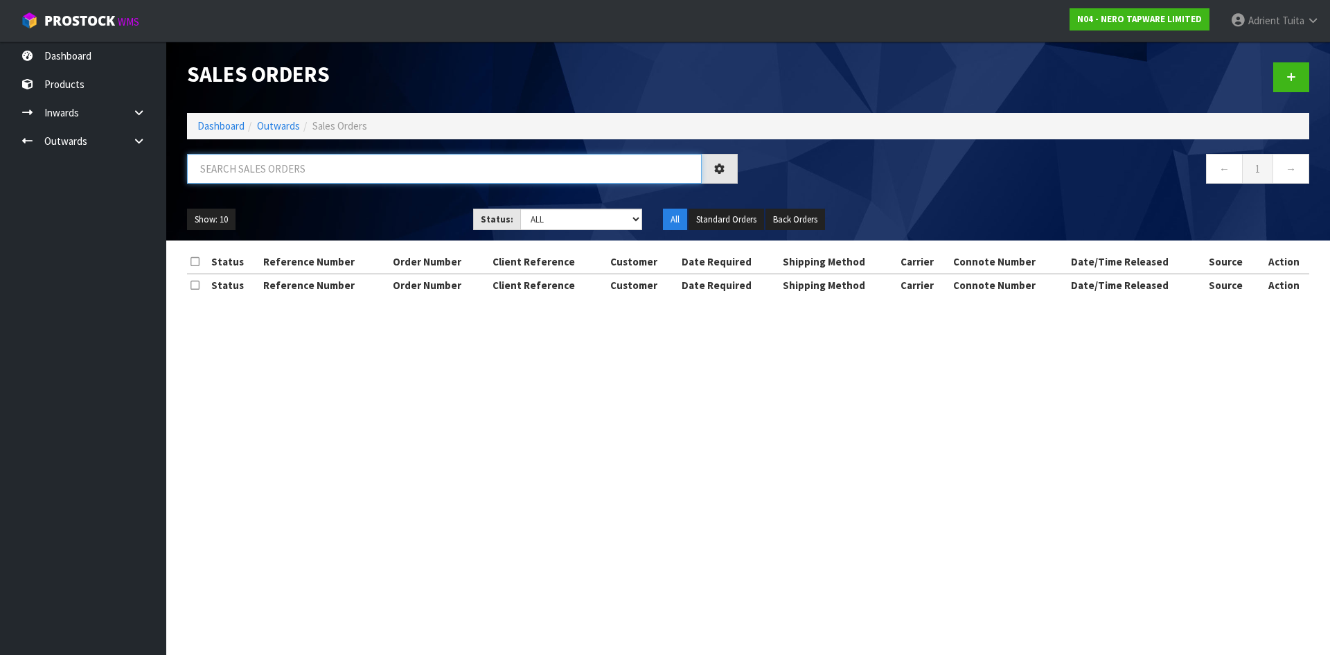
click at [315, 176] on input "text" at bounding box center [444, 169] width 515 height 30
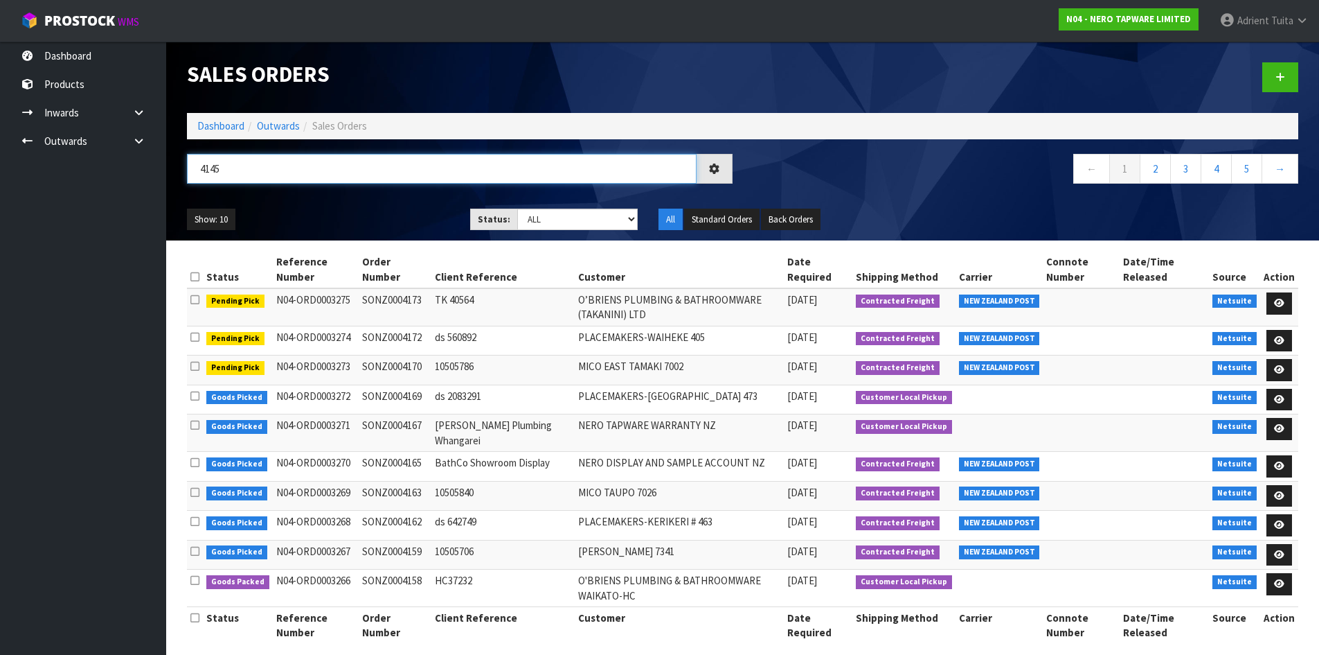
type input "4145"
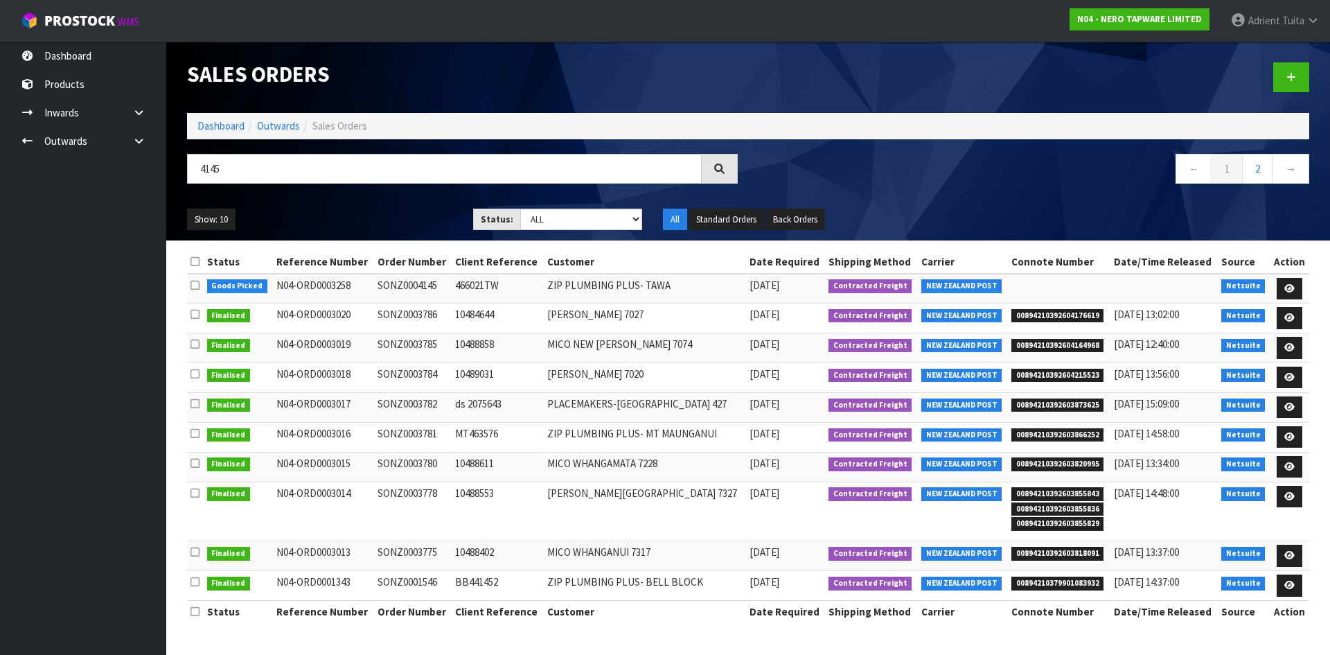
click at [1288, 272] on th "Action" at bounding box center [1289, 262] width 39 height 22
click at [1286, 287] on icon at bounding box center [1289, 288] width 10 height 9
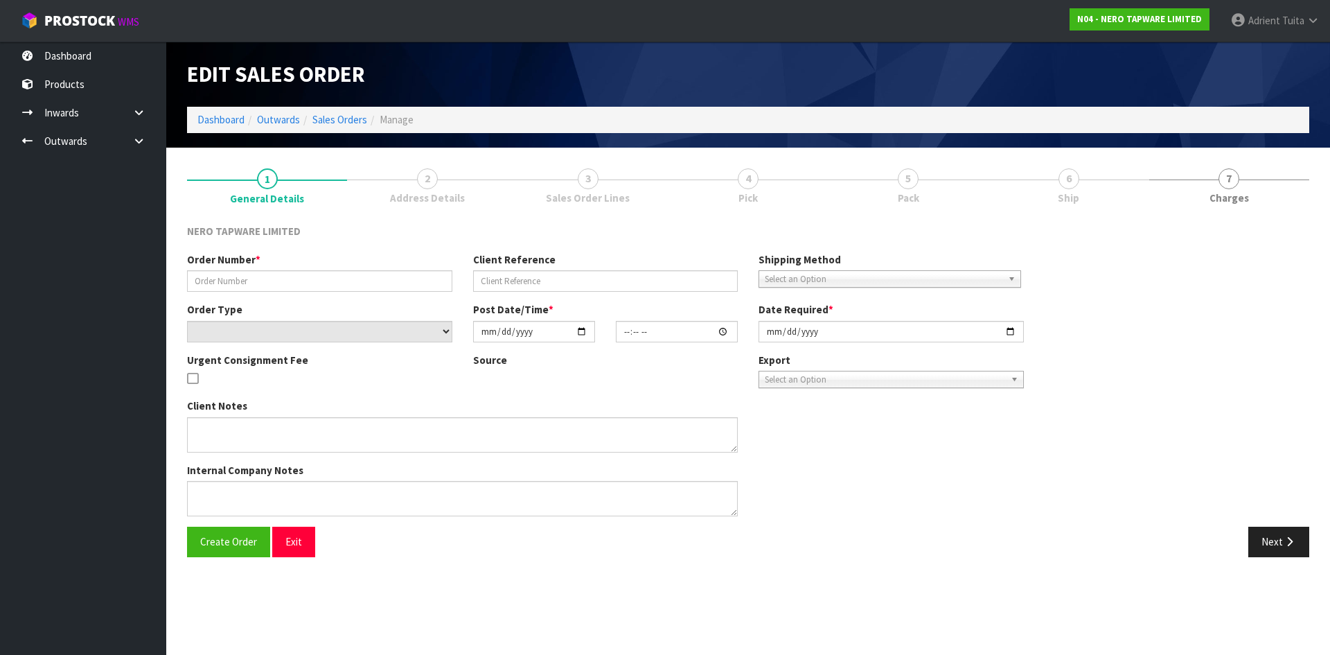
type input "SONZ0004145"
type input "466021TW"
select select "number:0"
type input "[DATE]"
type input "09:15:06.000"
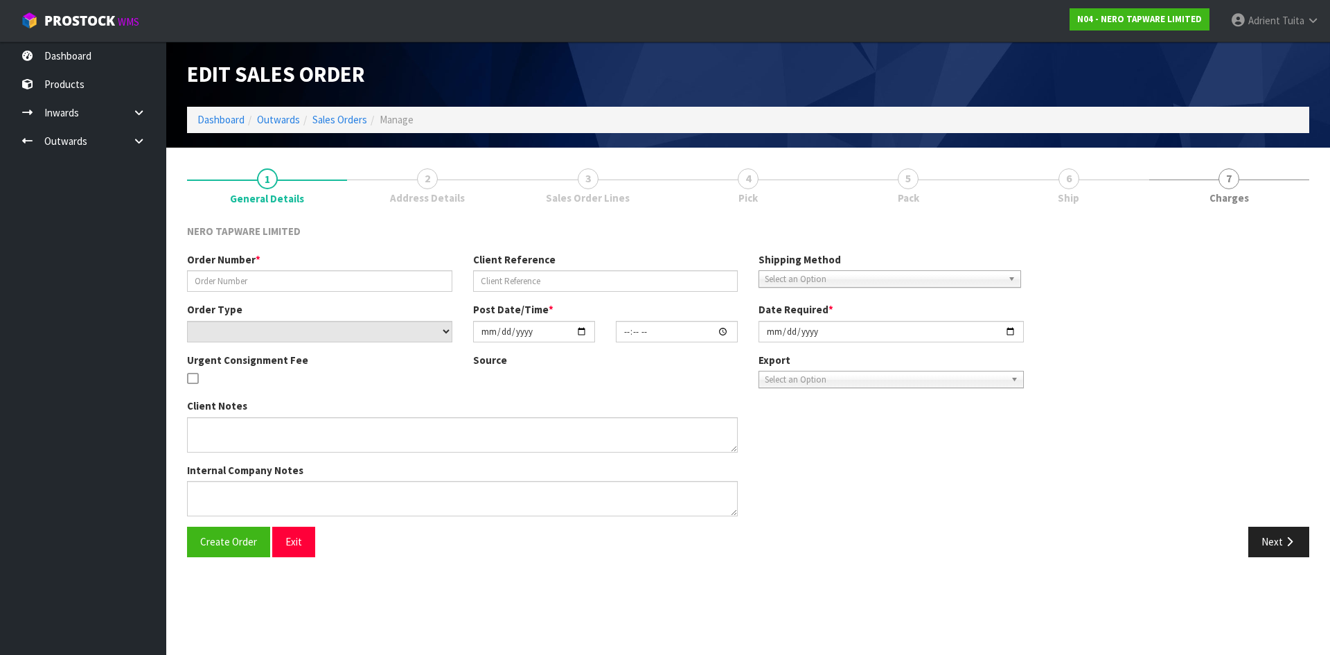
type input "[DATE]"
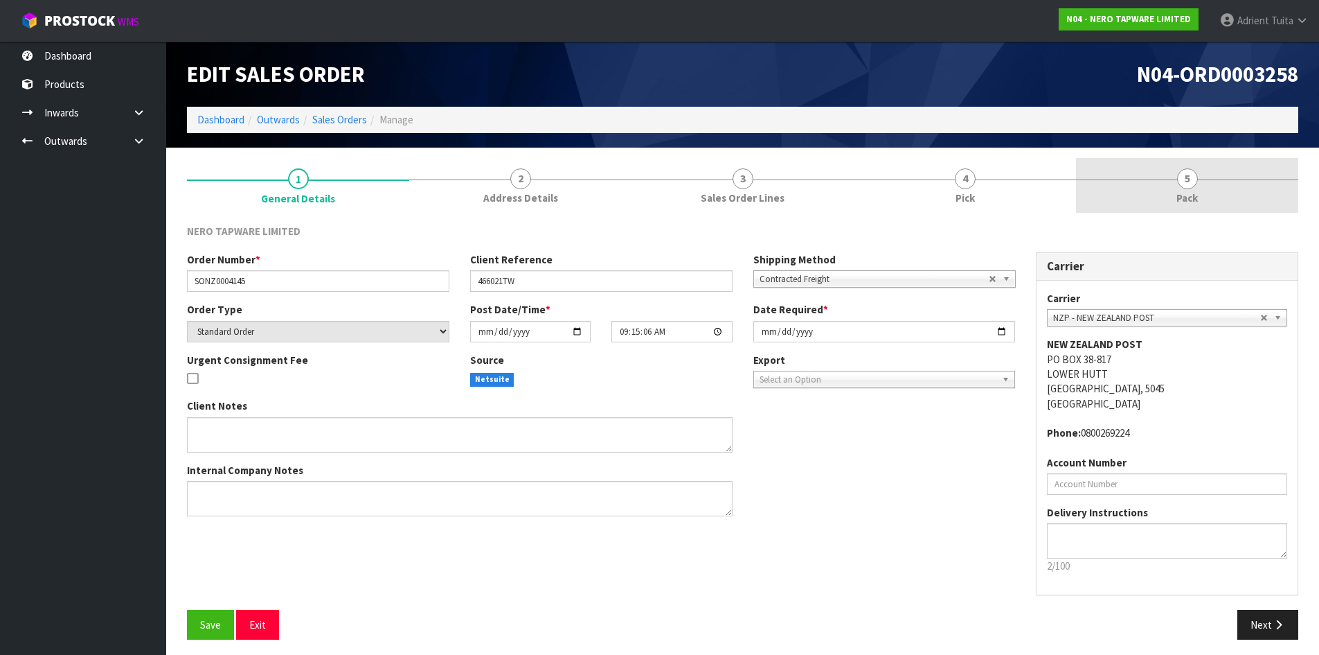
click at [1250, 171] on link "5 Pack" at bounding box center [1187, 185] width 222 height 55
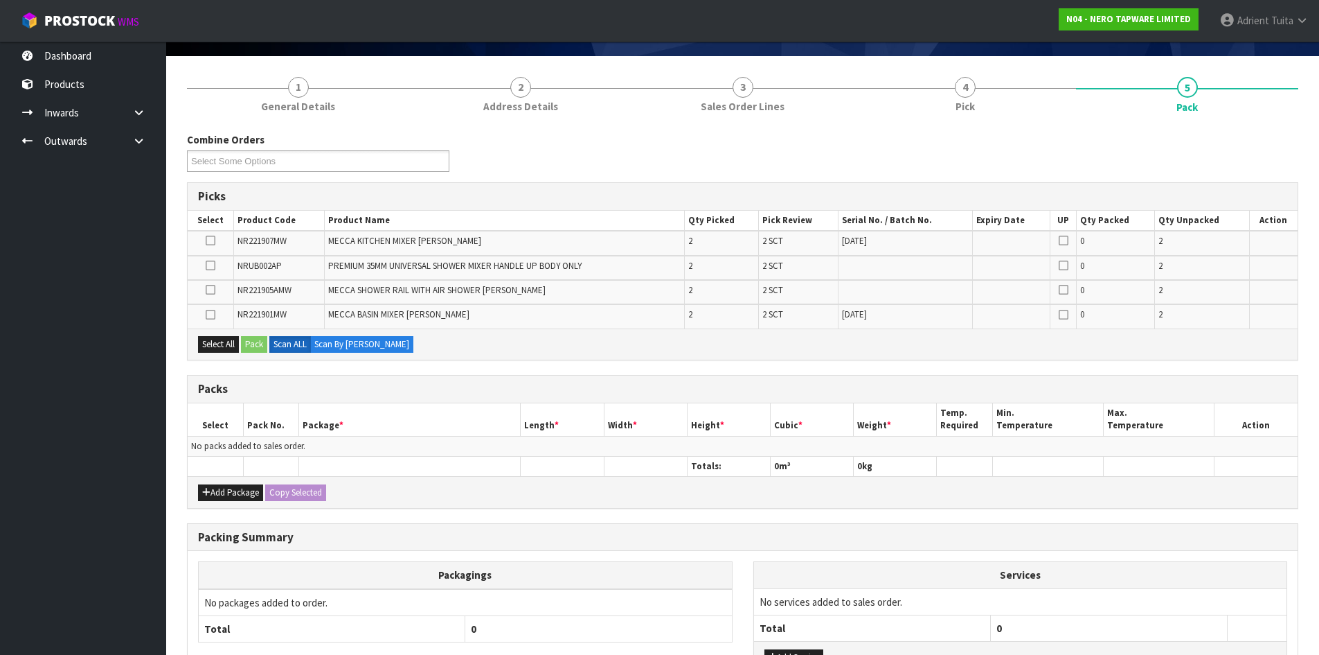
scroll to position [202, 0]
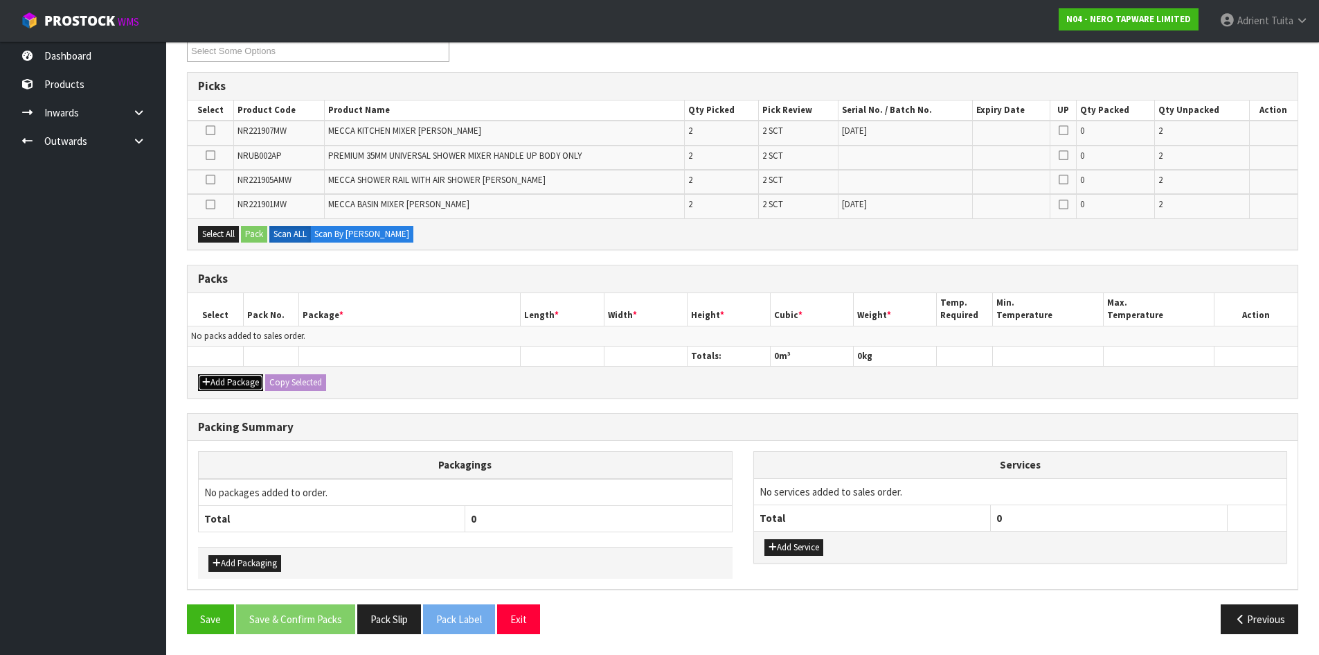
click at [218, 382] on button "Add Package" at bounding box center [230, 382] width 65 height 17
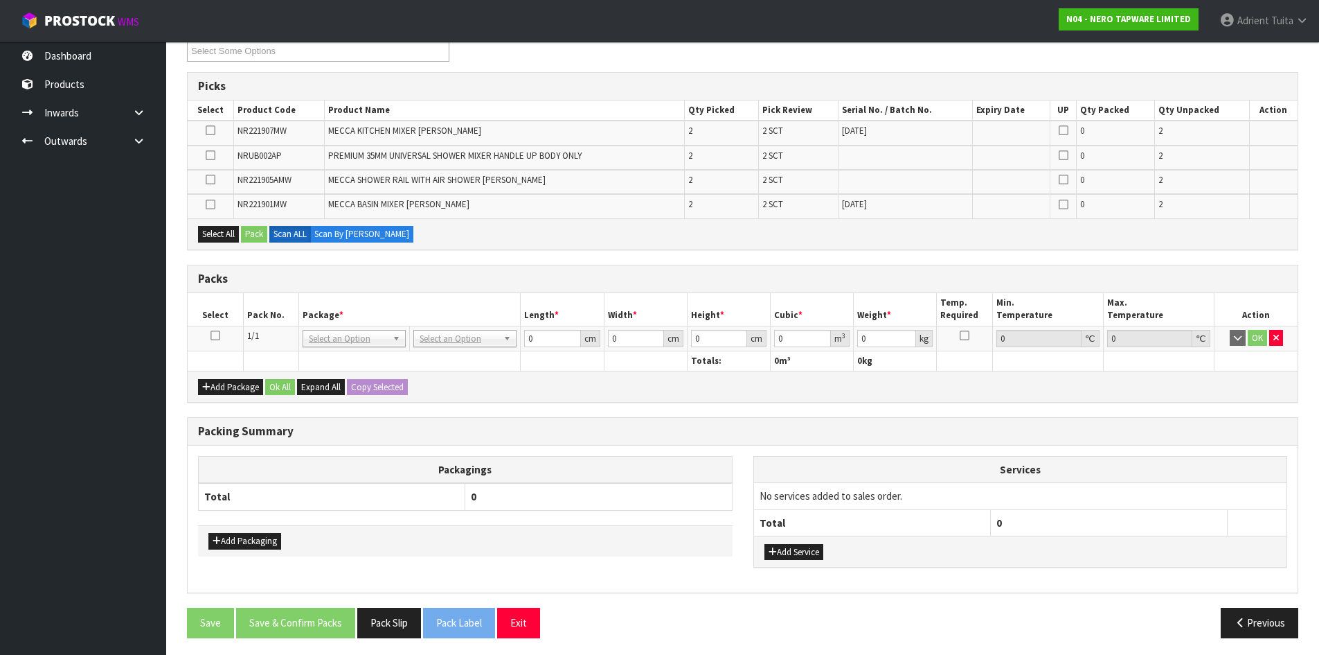
click at [215, 342] on td at bounding box center [215, 338] width 55 height 25
click at [215, 336] on icon at bounding box center [216, 335] width 10 height 1
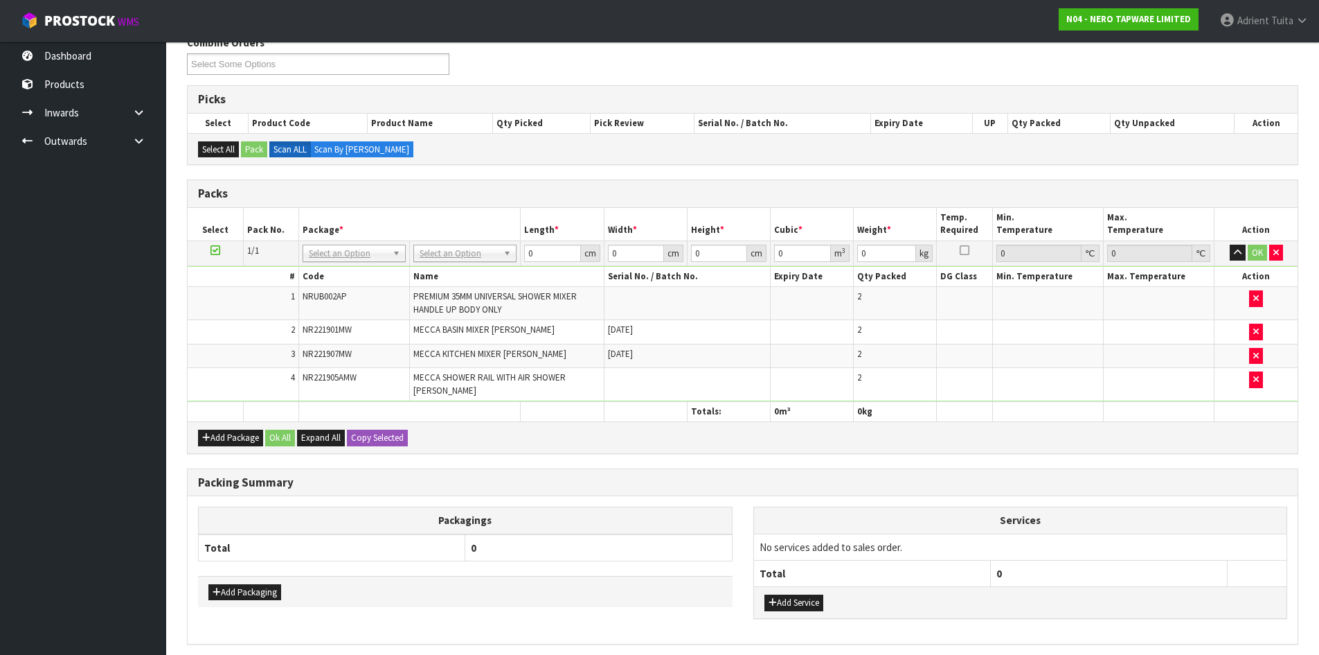
scroll to position [243, 0]
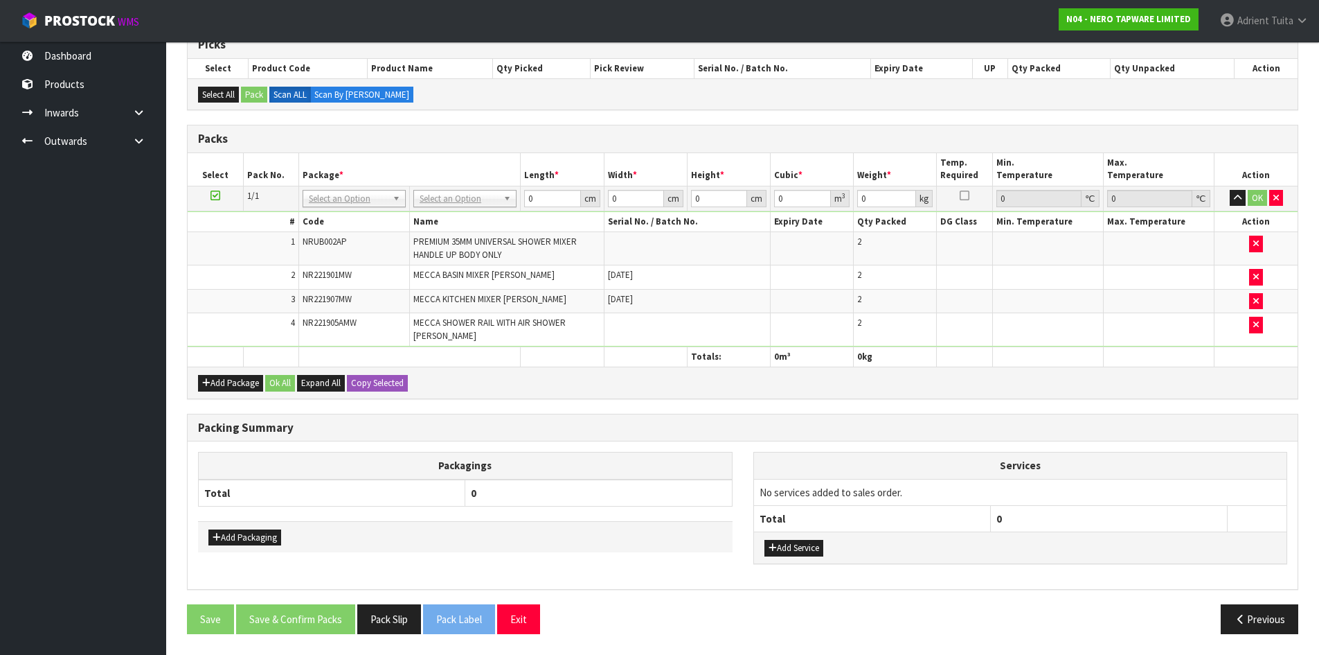
drag, startPoint x: 436, startPoint y: 188, endPoint x: 440, endPoint y: 208, distance: 19.8
click at [438, 197] on td "No Packaging Cartons PLT GEN120 (1200 X 1000) PLT ONE WAY SKID CHEP HIRE PALLET…" at bounding box center [465, 198] width 111 height 25
click at [440, 208] on td "No Packaging Cartons PLT GEN120 (1200 X 1000) PLT ONE WAY SKID CHEP HIRE PALLET…" at bounding box center [465, 198] width 111 height 25
drag, startPoint x: 443, startPoint y: 199, endPoint x: 443, endPoint y: 212, distance: 13.2
click at [443, 216] on input "text" at bounding box center [465, 217] width 96 height 17
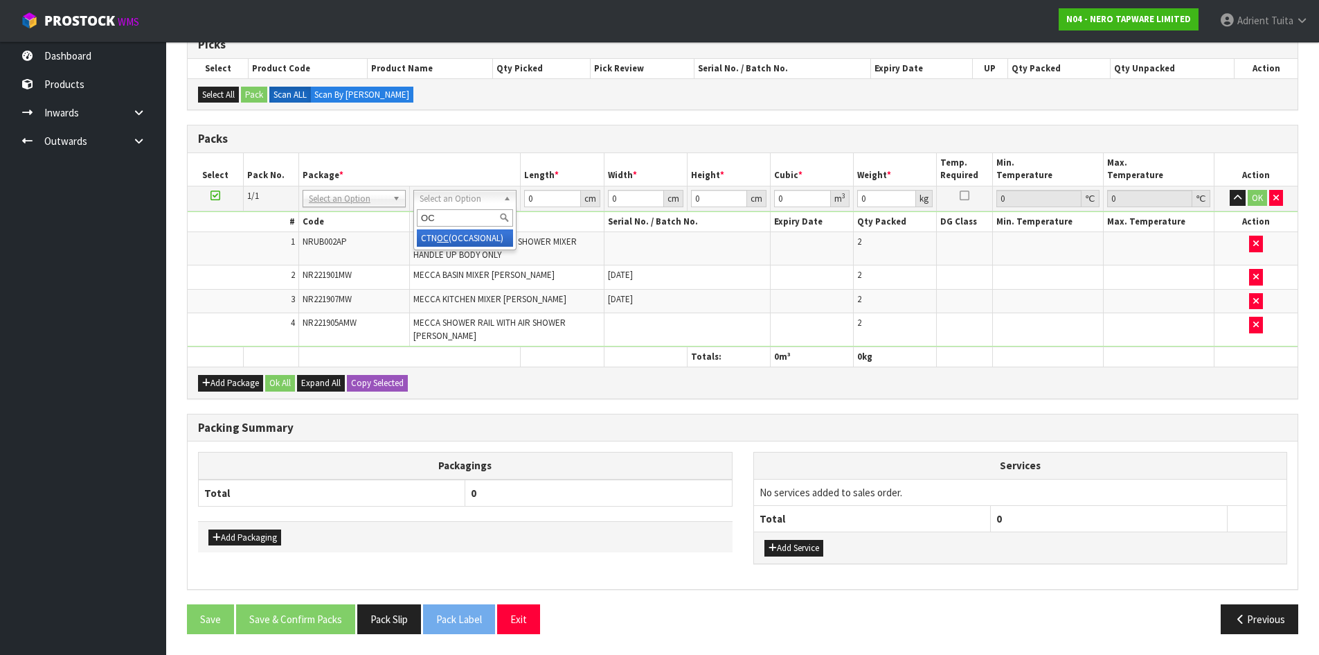
type input "OC"
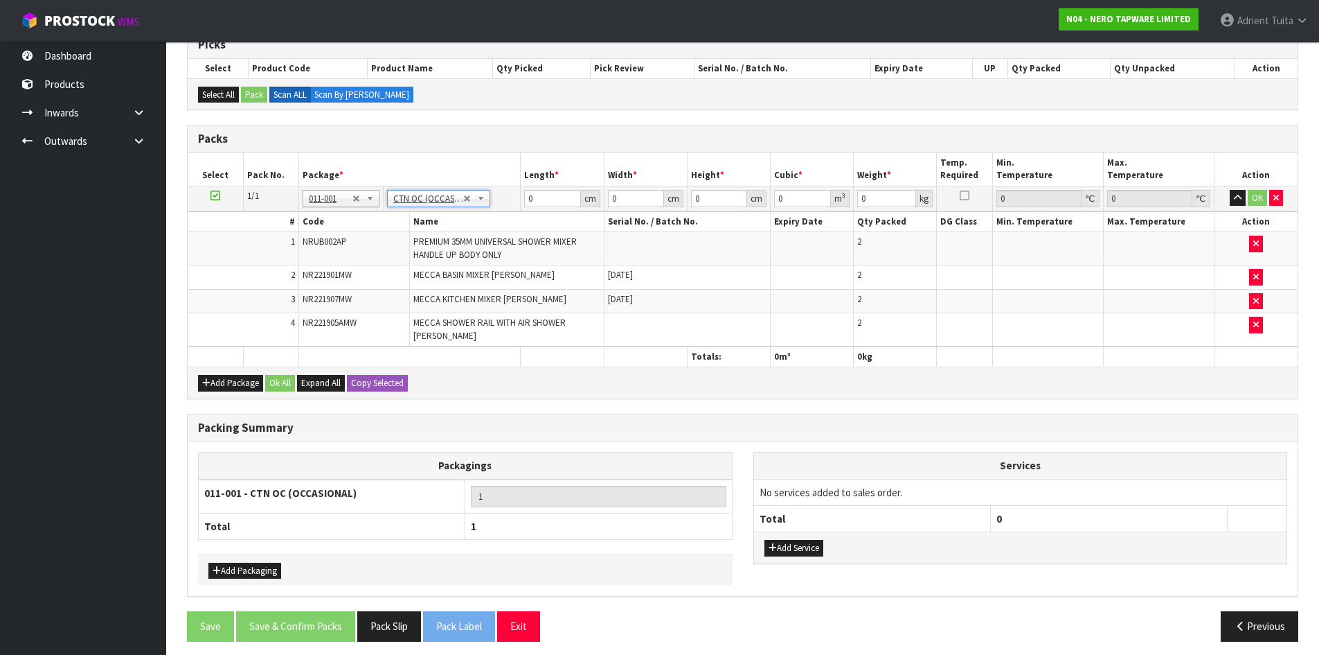
type input "12.84"
click at [555, 204] on input "0" at bounding box center [552, 198] width 56 height 17
type input "82"
type input "36"
type input "4"
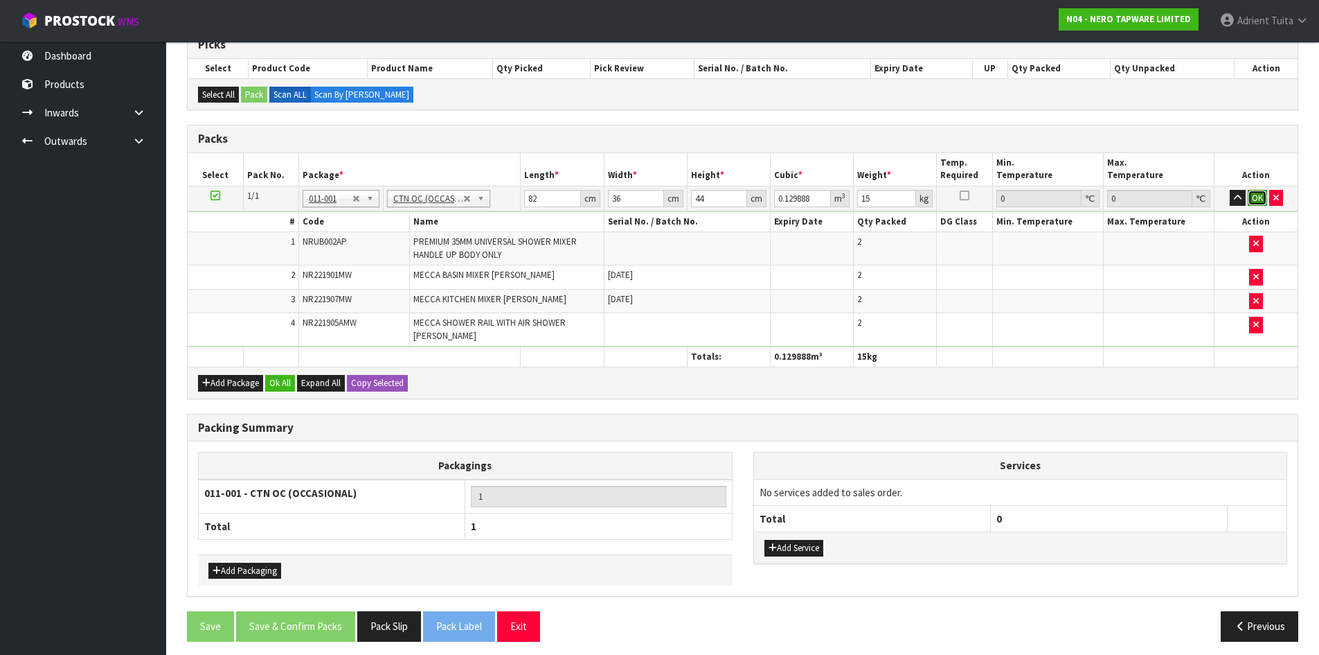
click at [1261, 193] on button "OK" at bounding box center [1257, 198] width 19 height 17
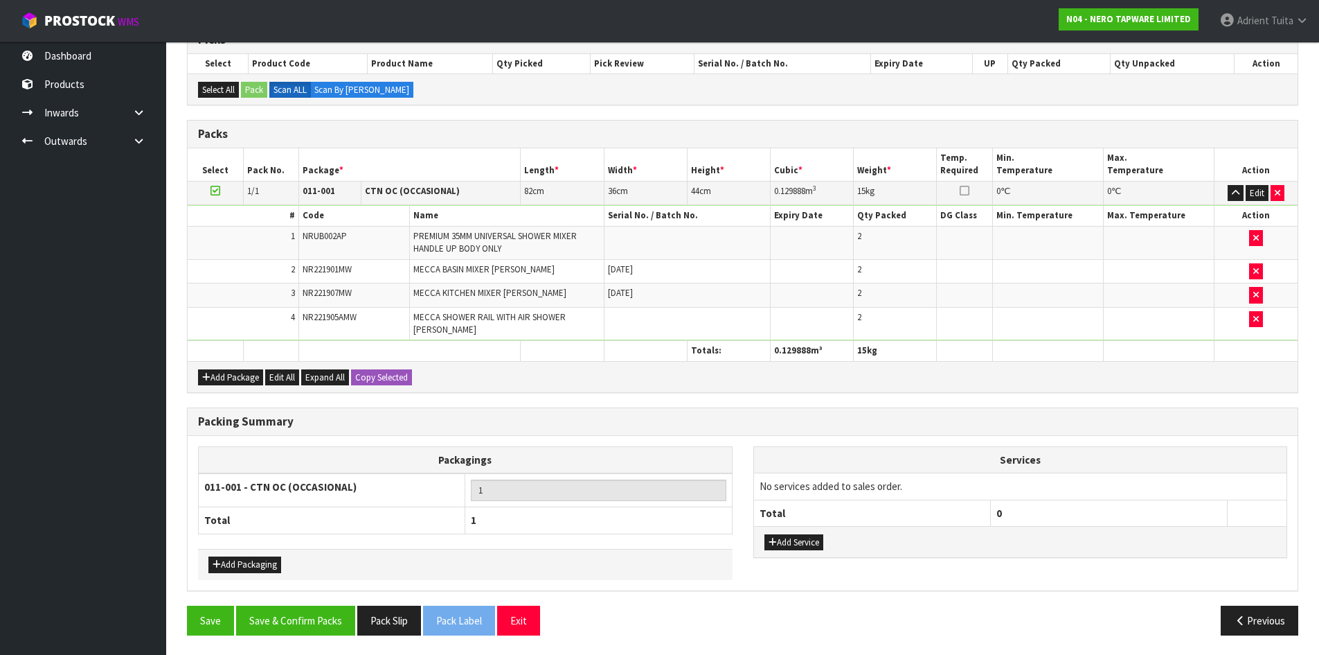
scroll to position [249, 0]
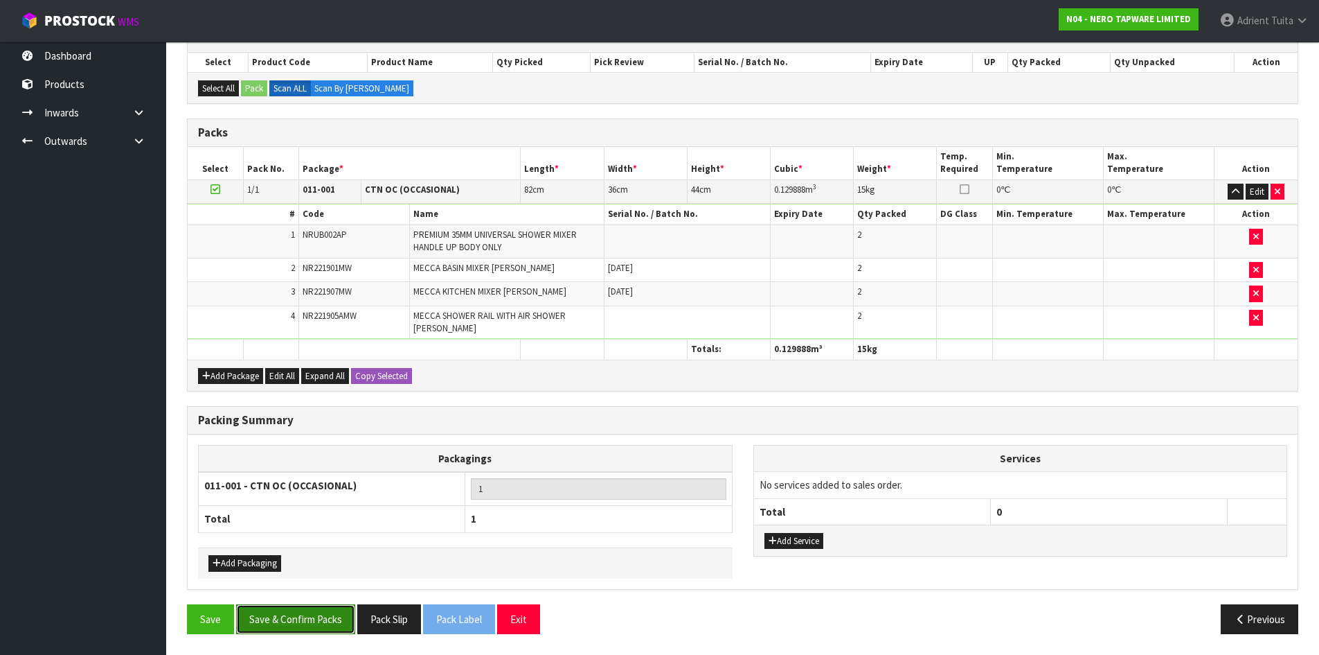
click at [292, 607] on button "Save & Confirm Packs" at bounding box center [295, 619] width 119 height 30
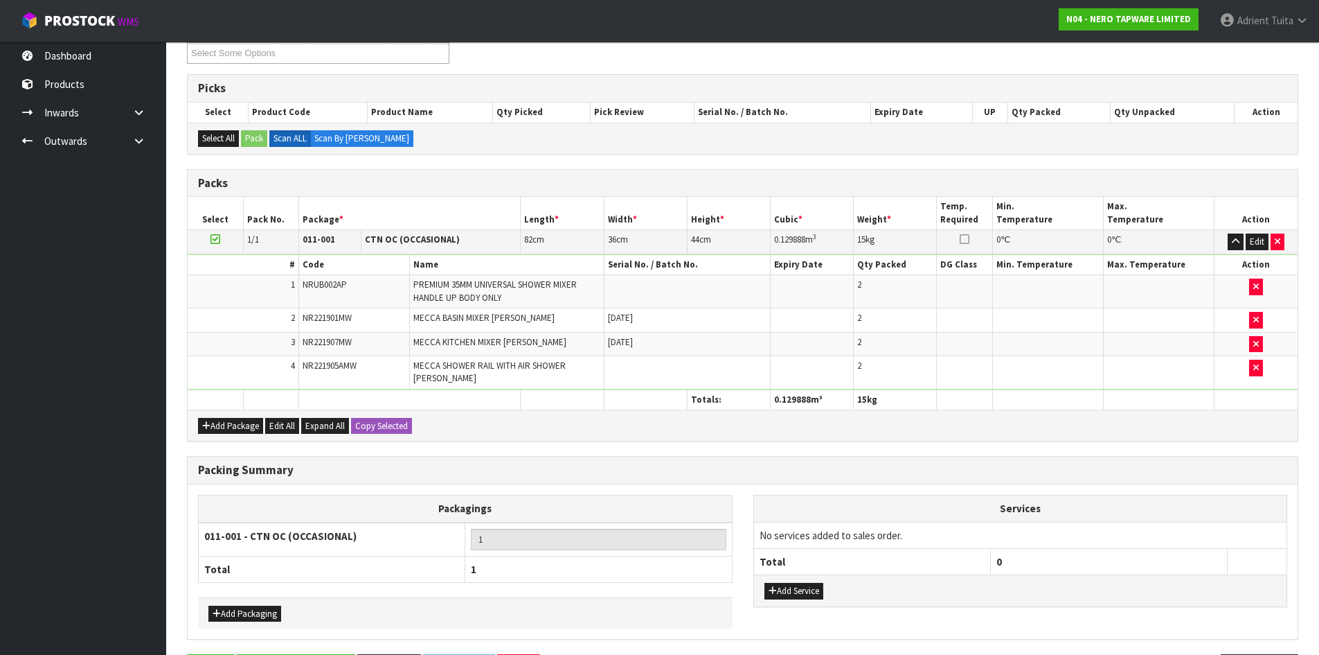
scroll to position [0, 0]
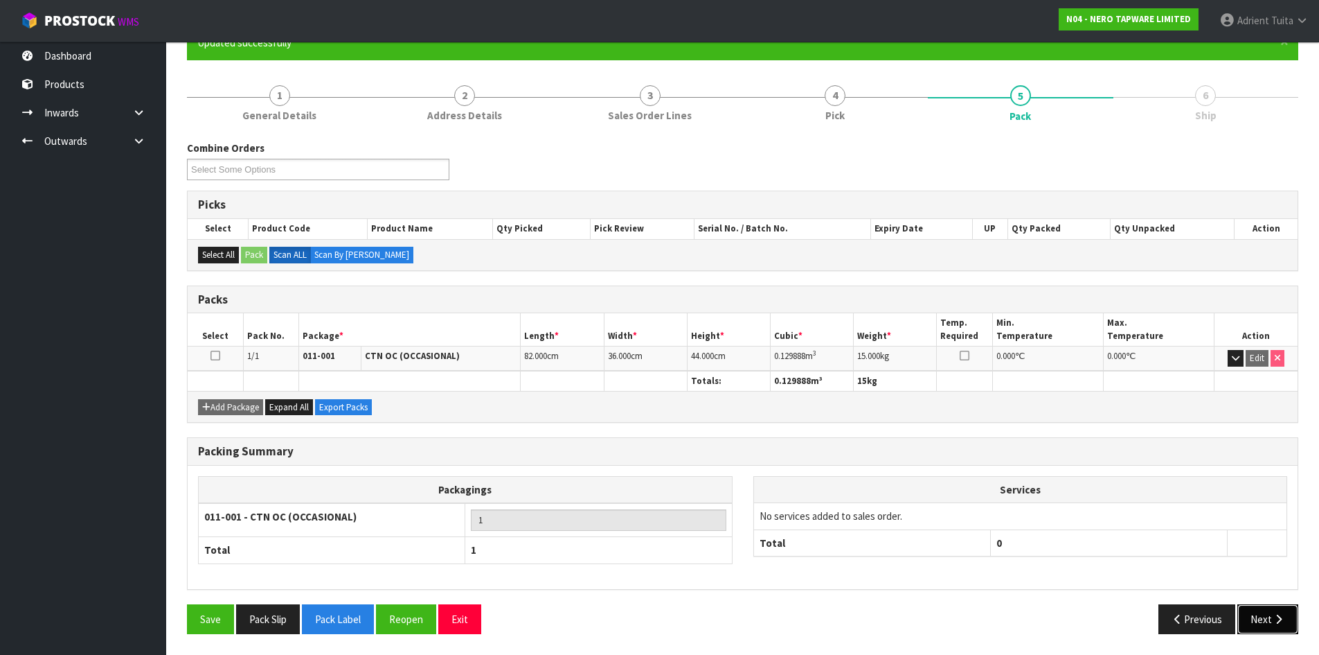
click at [1256, 610] on button "Next" at bounding box center [1268, 619] width 61 height 30
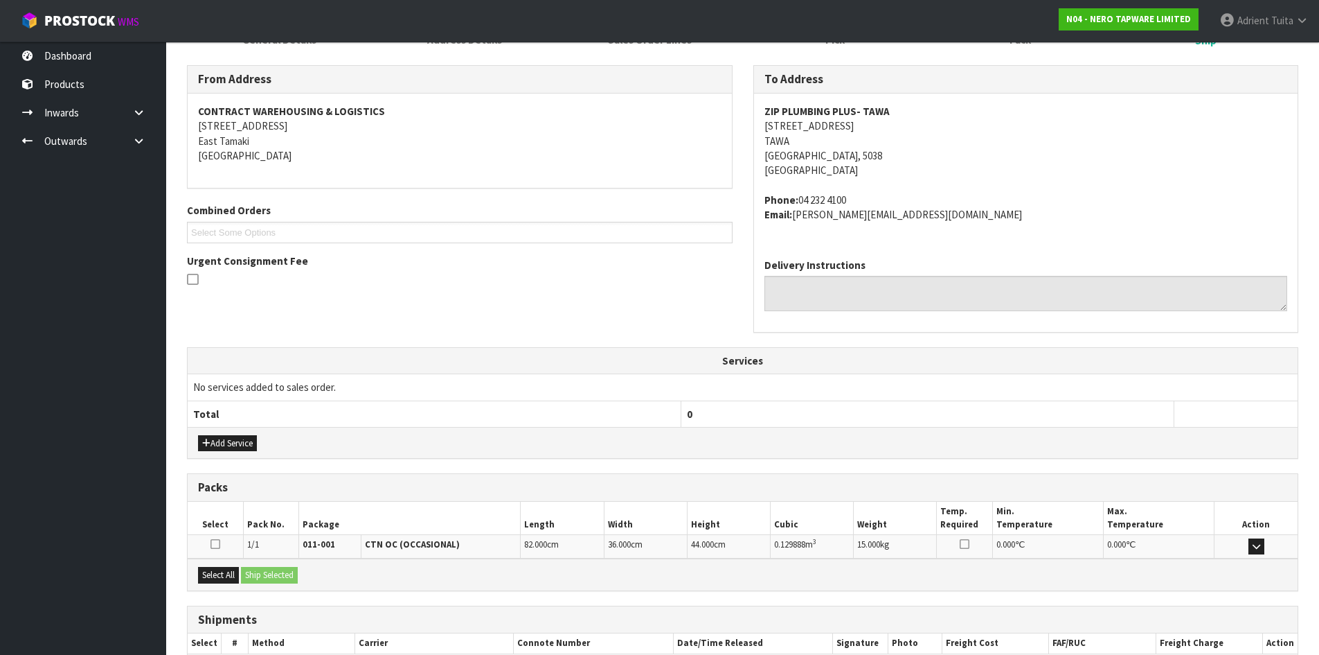
scroll to position [294, 0]
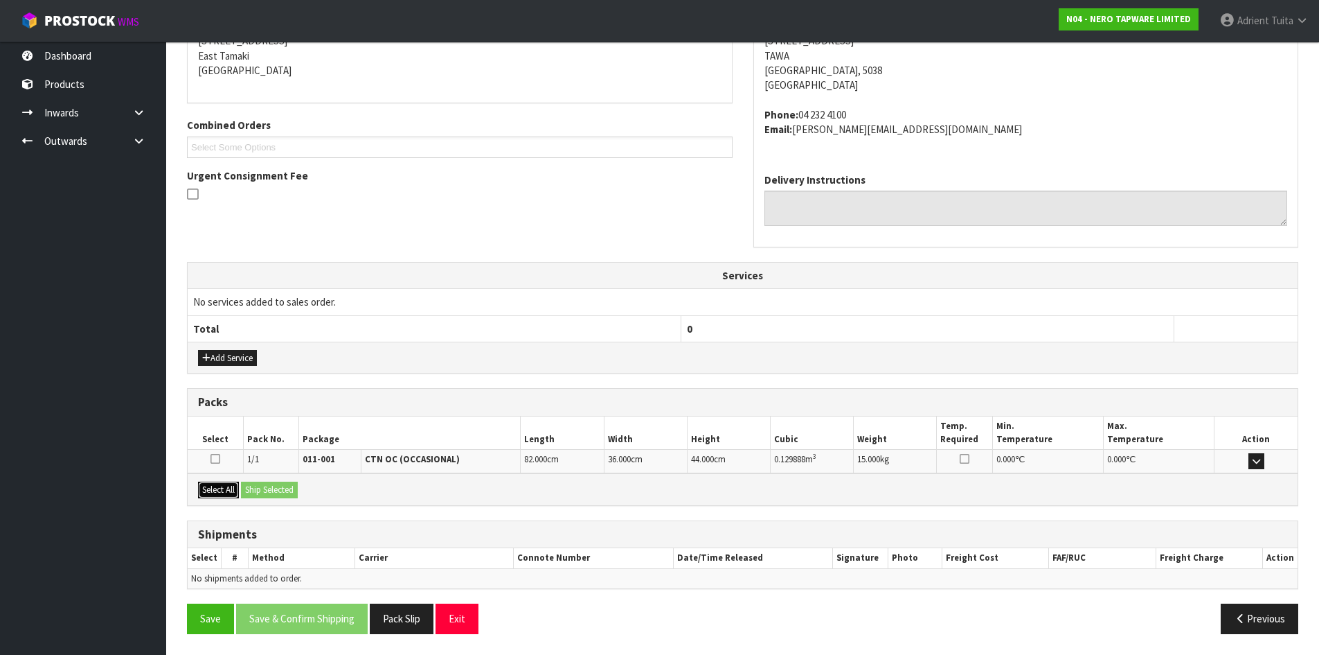
drag, startPoint x: 220, startPoint y: 481, endPoint x: 251, endPoint y: 481, distance: 31.2
click at [220, 481] on button "Select All" at bounding box center [218, 489] width 41 height 17
click at [263, 480] on div "Select All Ship Selected" at bounding box center [743, 488] width 1110 height 31
click at [271, 489] on button "Ship Selected" at bounding box center [269, 489] width 57 height 17
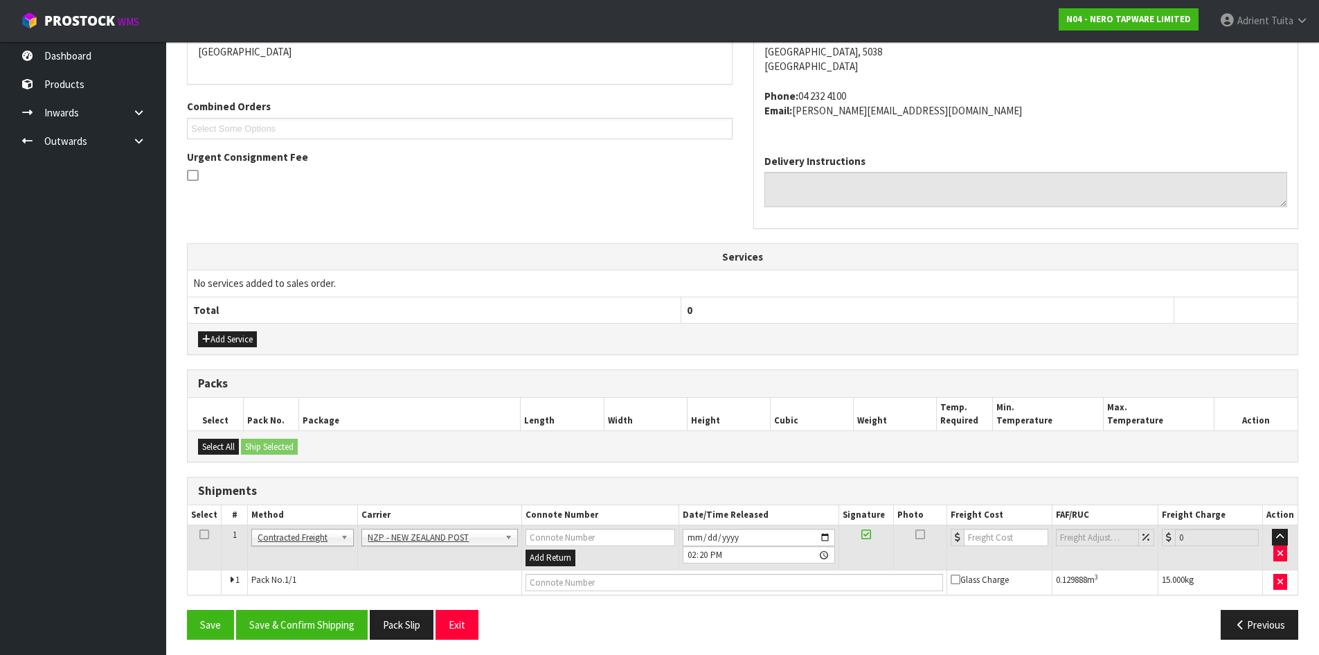
scroll to position [318, 0]
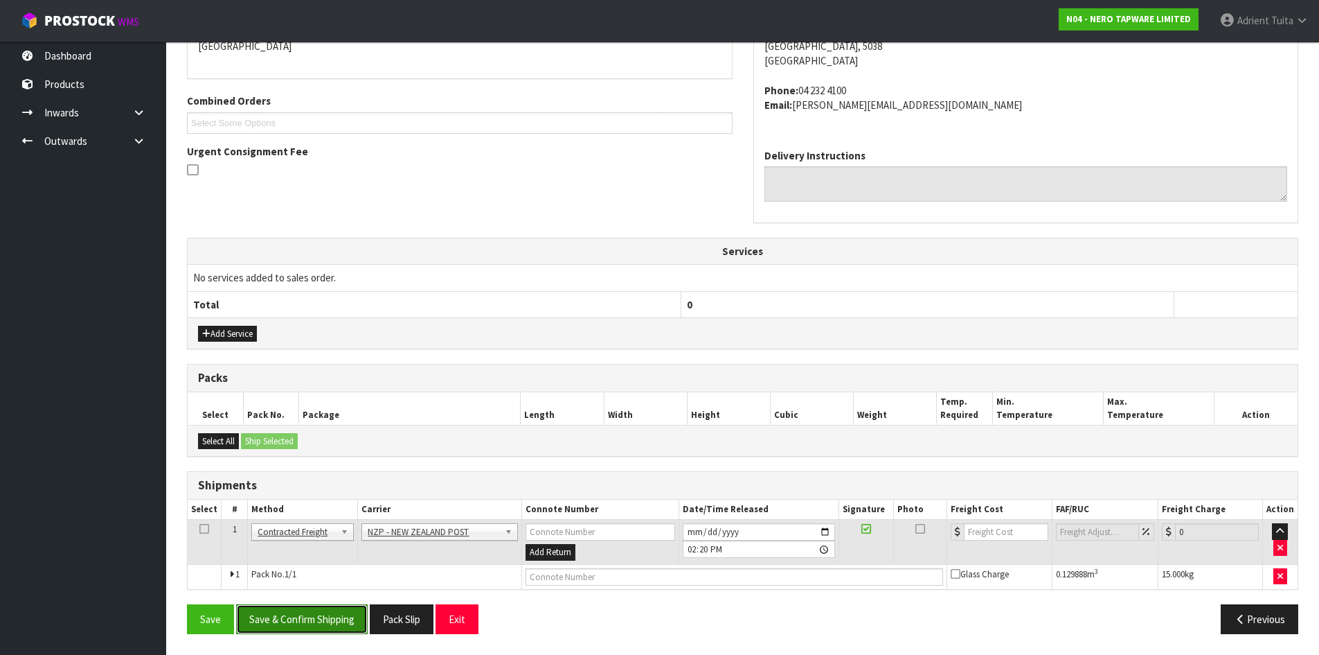
click at [307, 632] on button "Save & Confirm Shipping" at bounding box center [302, 619] width 132 height 30
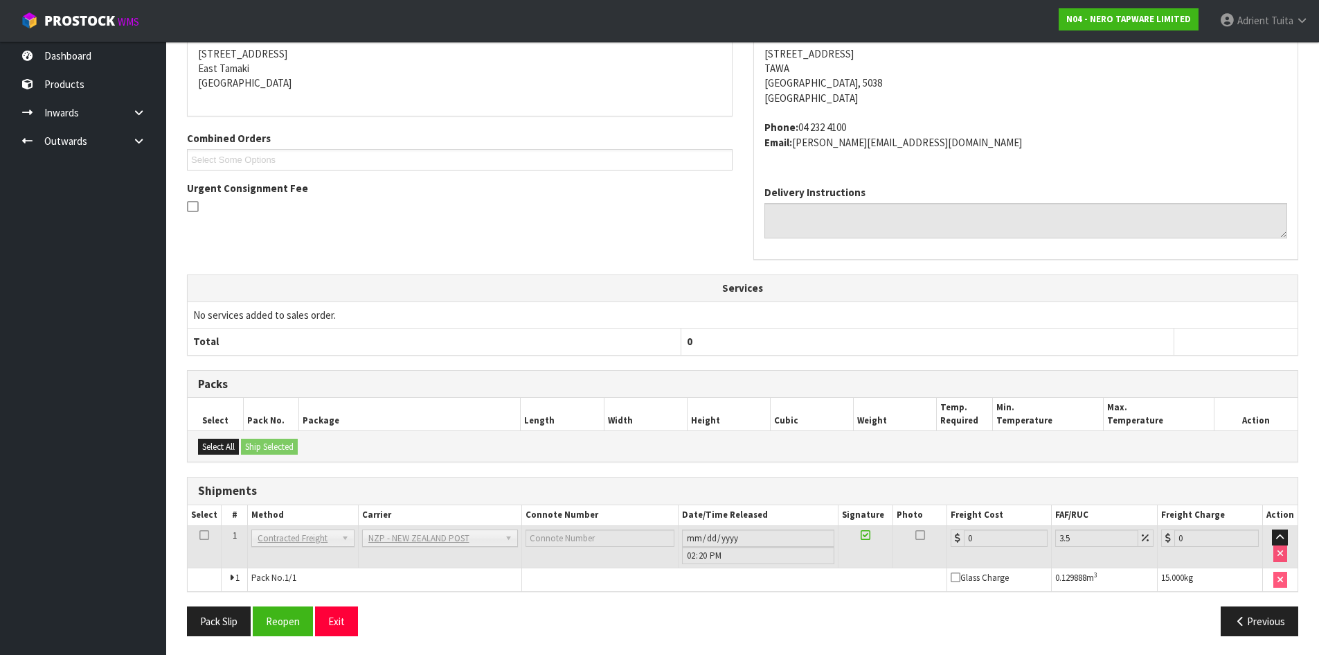
scroll to position [298, 0]
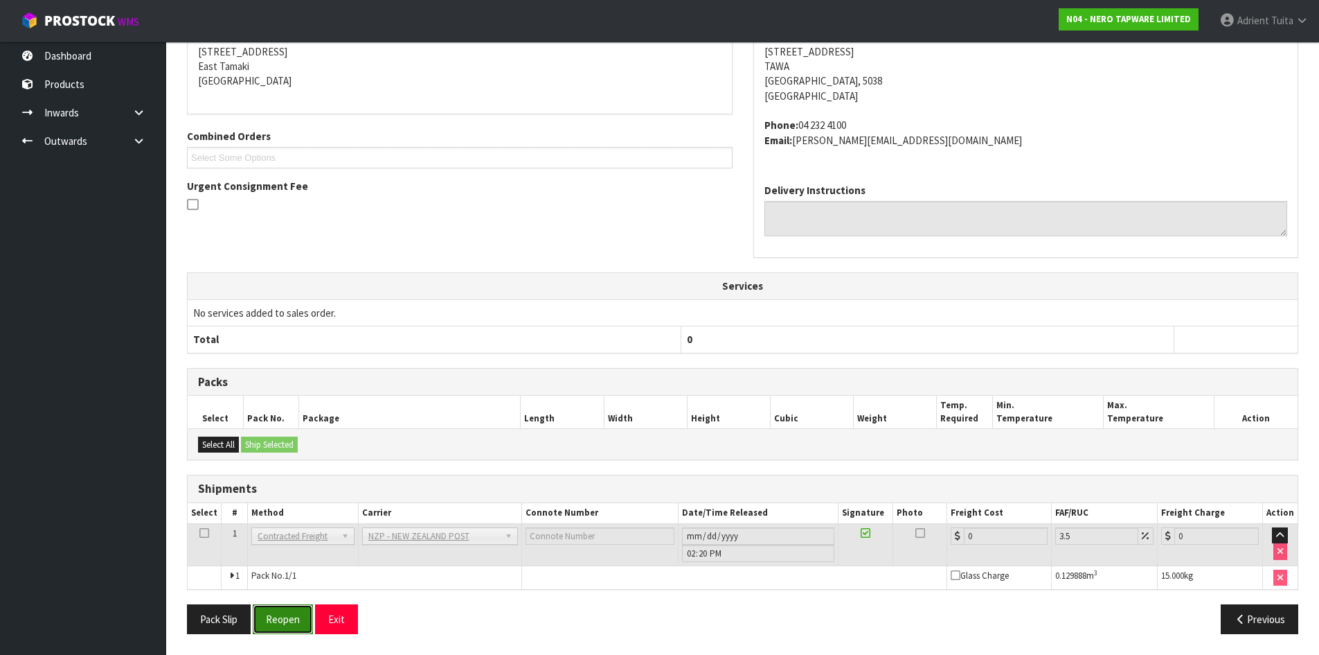
click at [292, 610] on button "Reopen" at bounding box center [283, 619] width 60 height 30
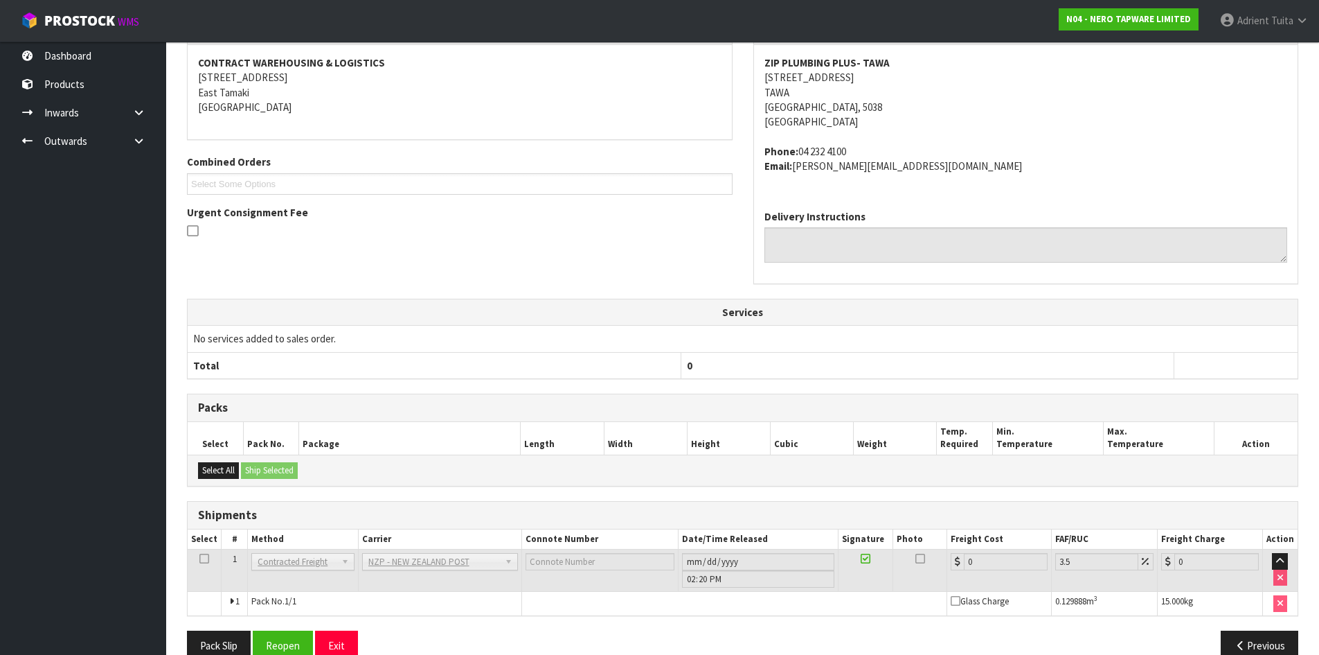
scroll to position [283, 0]
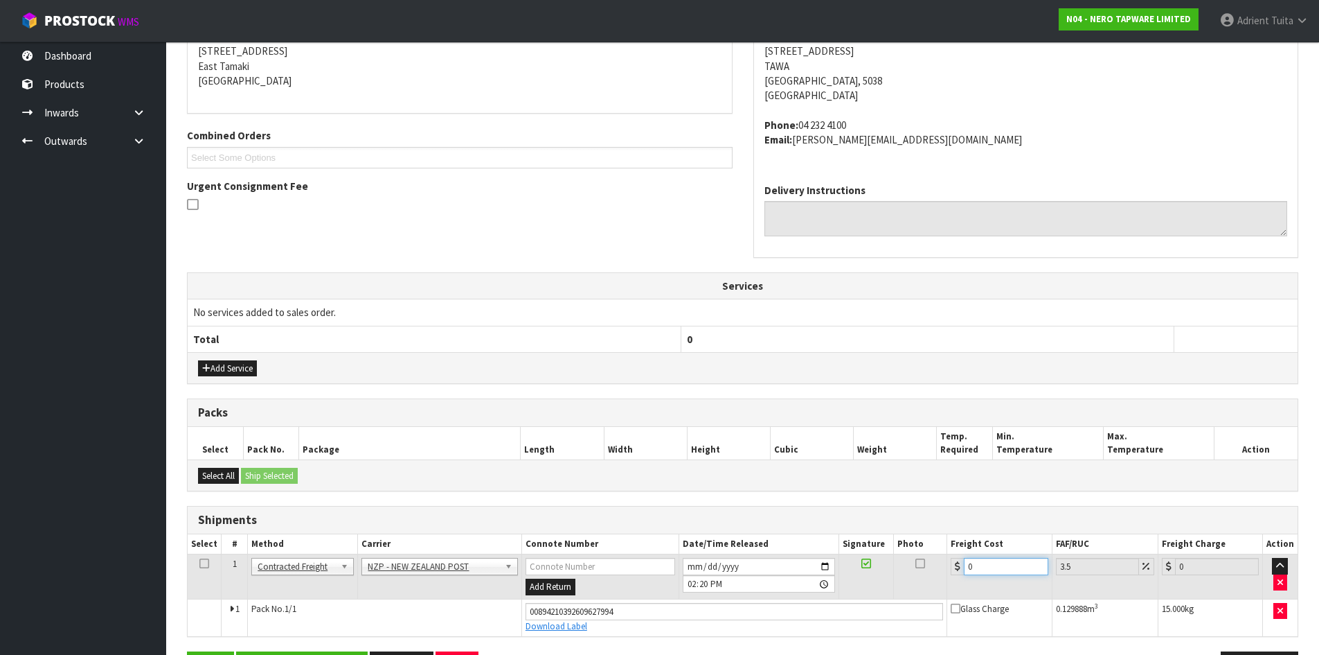
click at [973, 558] on input "0" at bounding box center [1006, 566] width 84 height 17
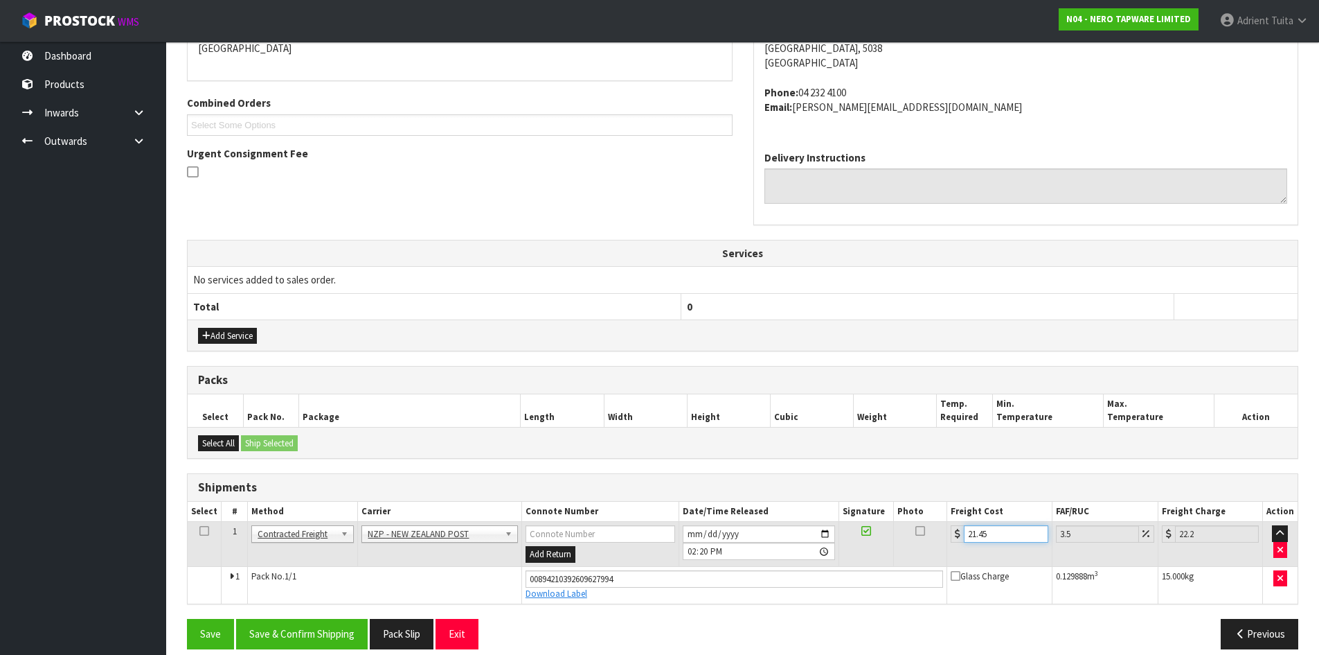
scroll to position [331, 0]
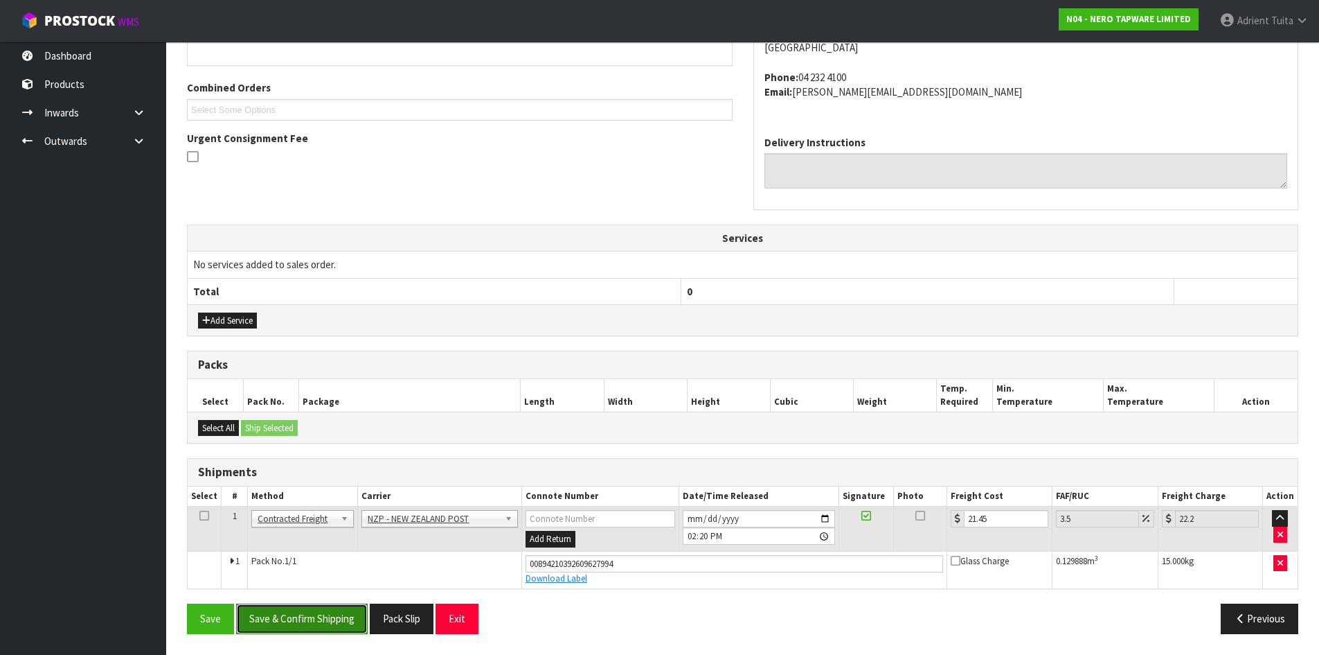
click at [339, 605] on button "Save & Confirm Shipping" at bounding box center [302, 618] width 132 height 30
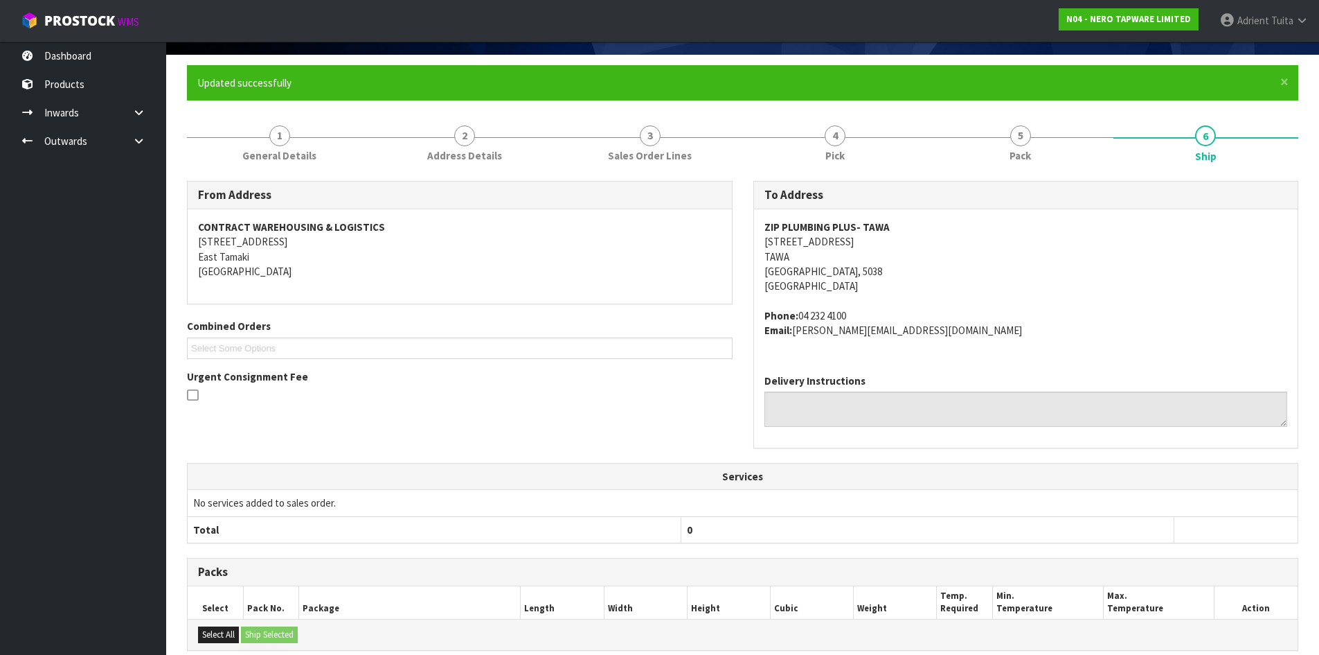
scroll to position [292, 0]
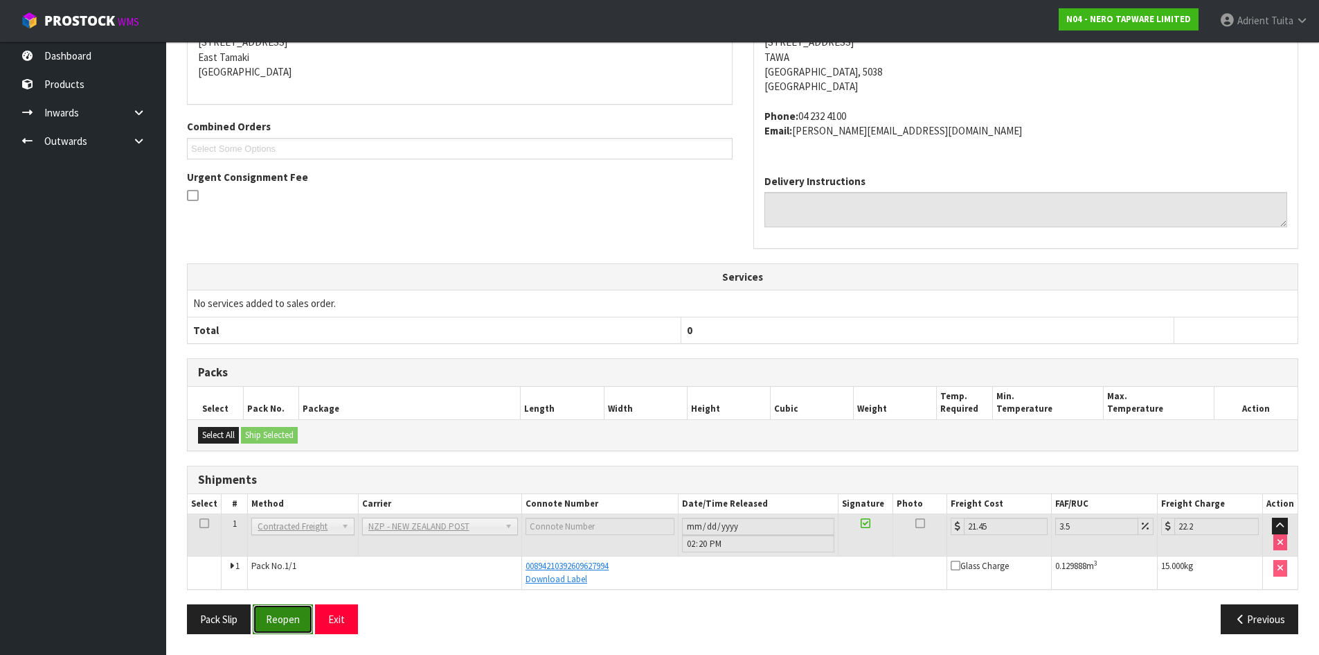
click at [296, 615] on button "Reopen" at bounding box center [283, 619] width 60 height 30
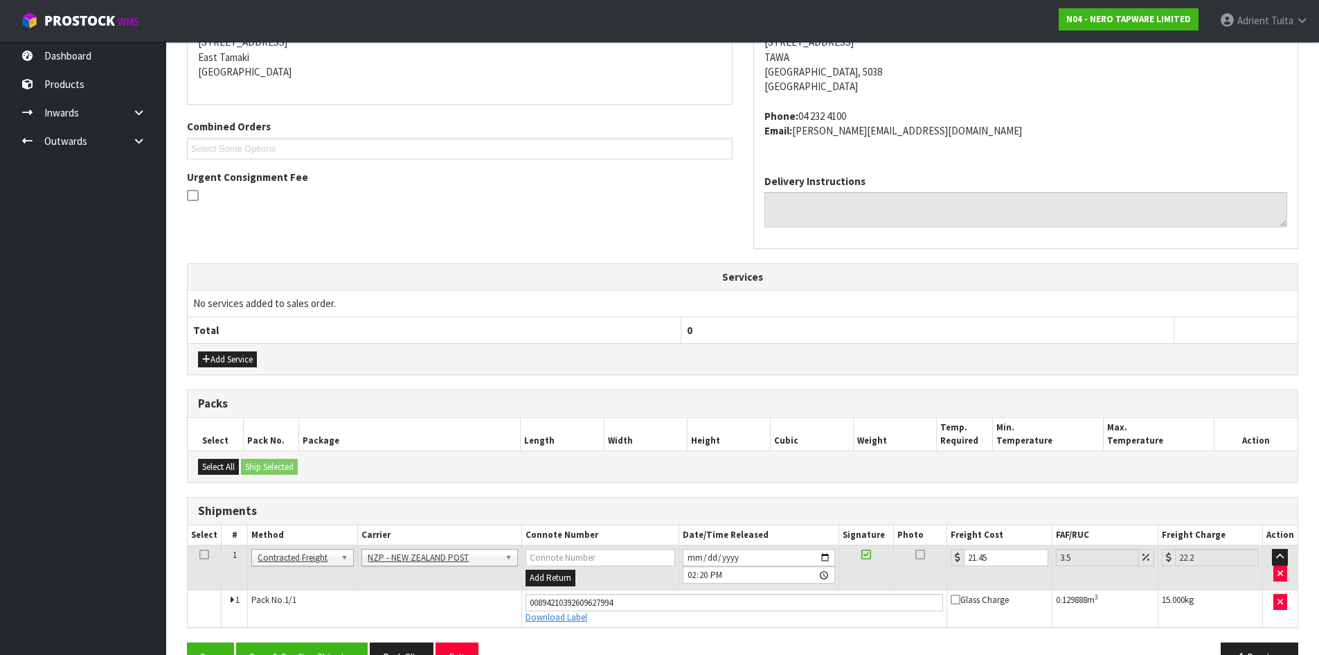
scroll to position [331, 0]
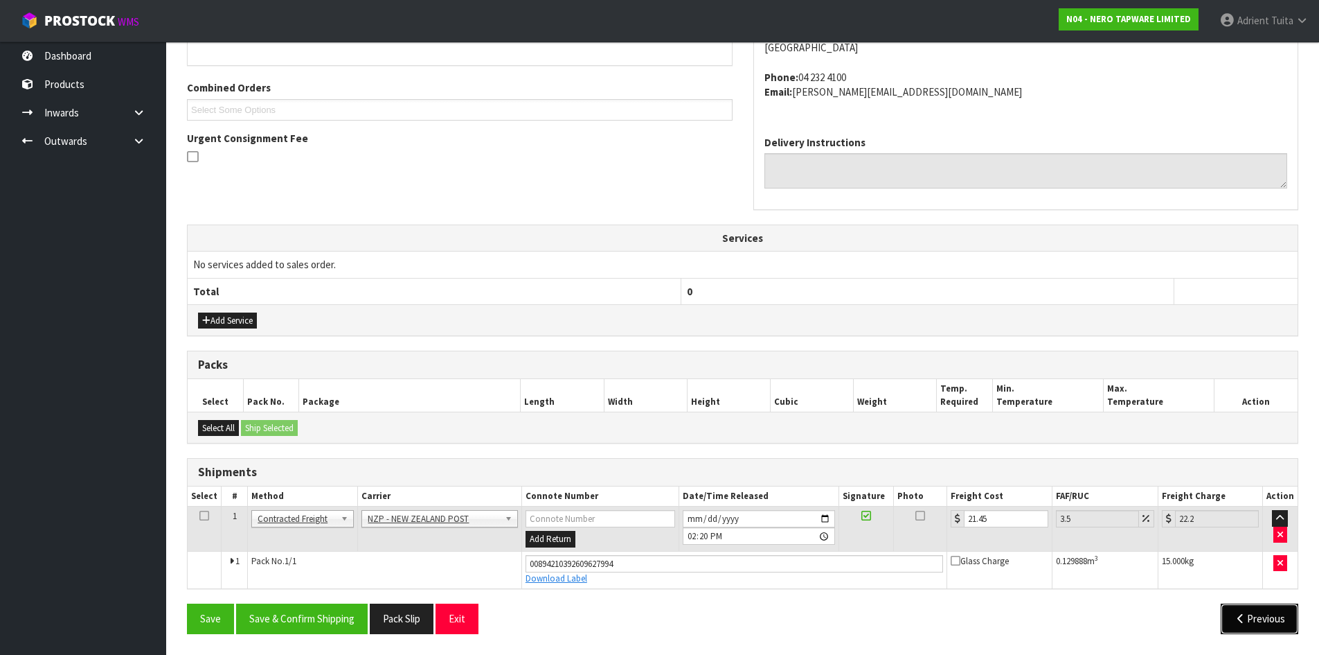
click at [1248, 619] on button "Previous" at bounding box center [1260, 618] width 78 height 30
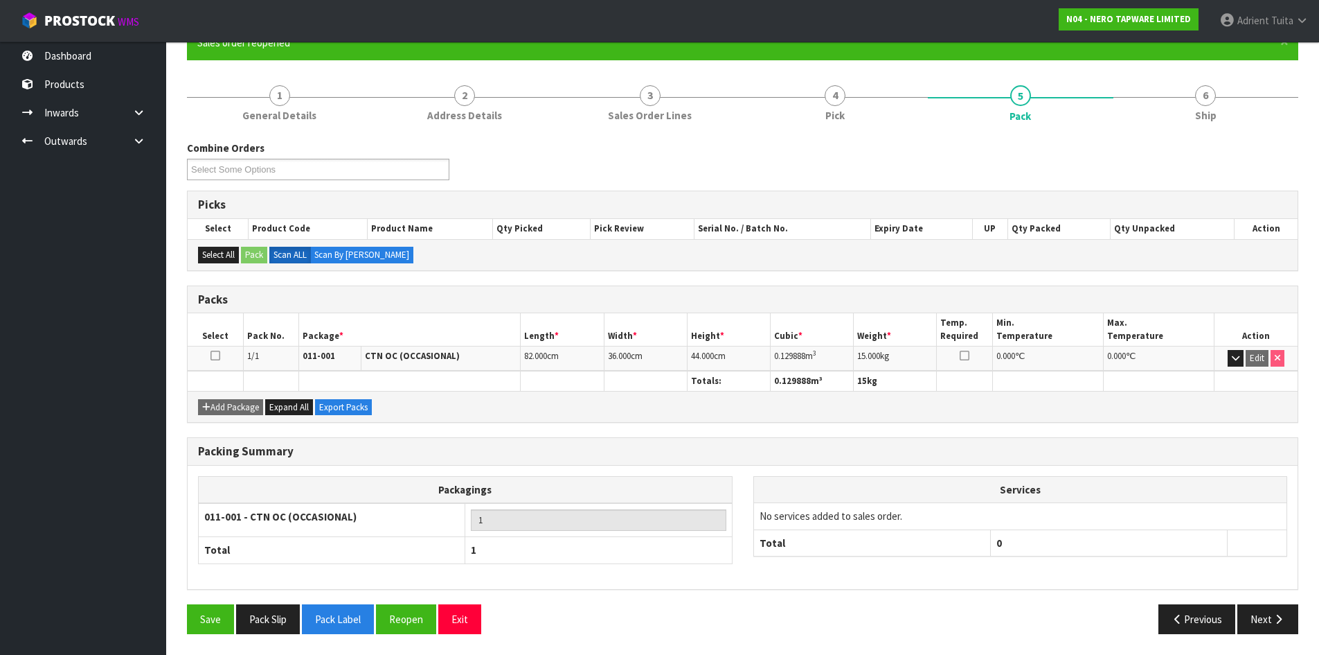
scroll to position [133, 0]
click at [413, 610] on button "Reopen" at bounding box center [406, 619] width 60 height 30
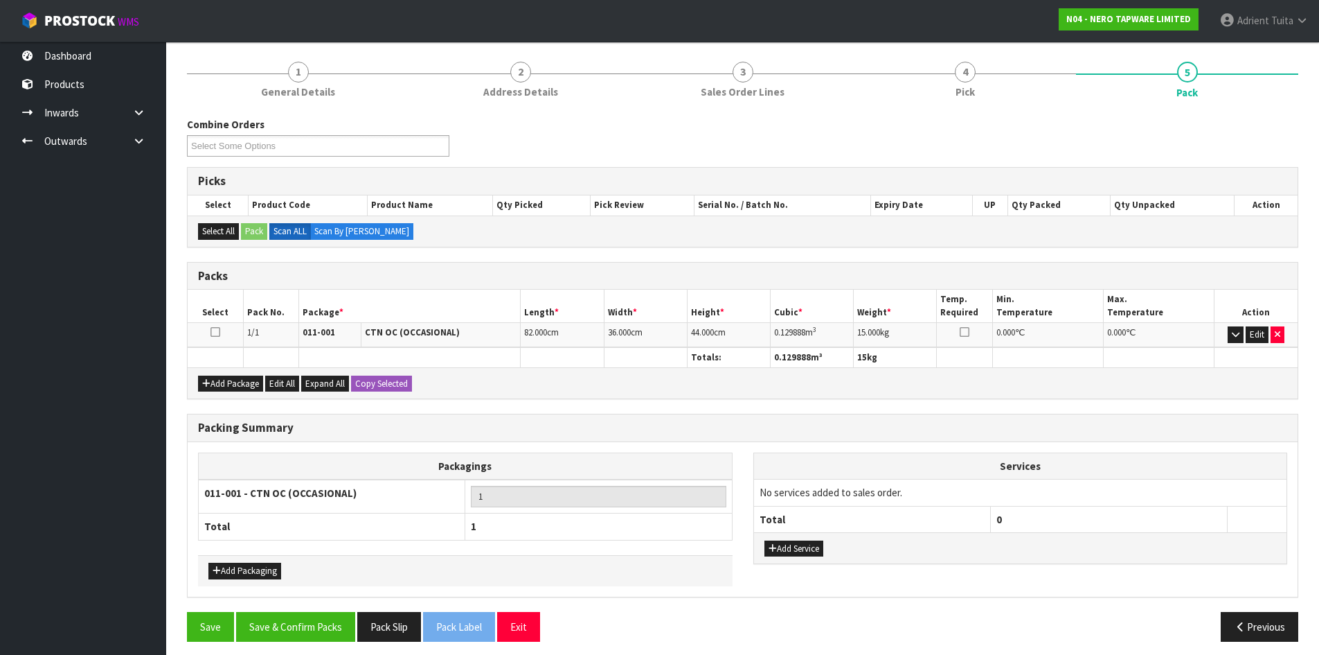
scroll to position [164, 0]
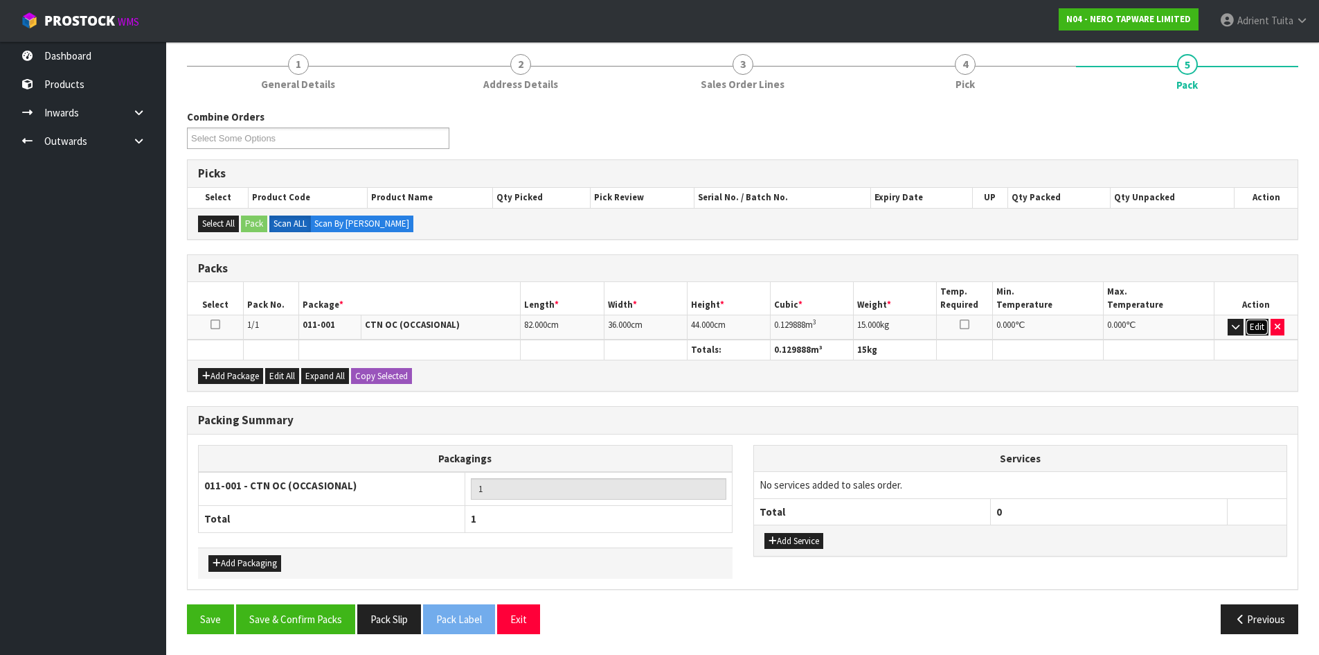
click at [1266, 328] on button "Edit" at bounding box center [1257, 327] width 23 height 17
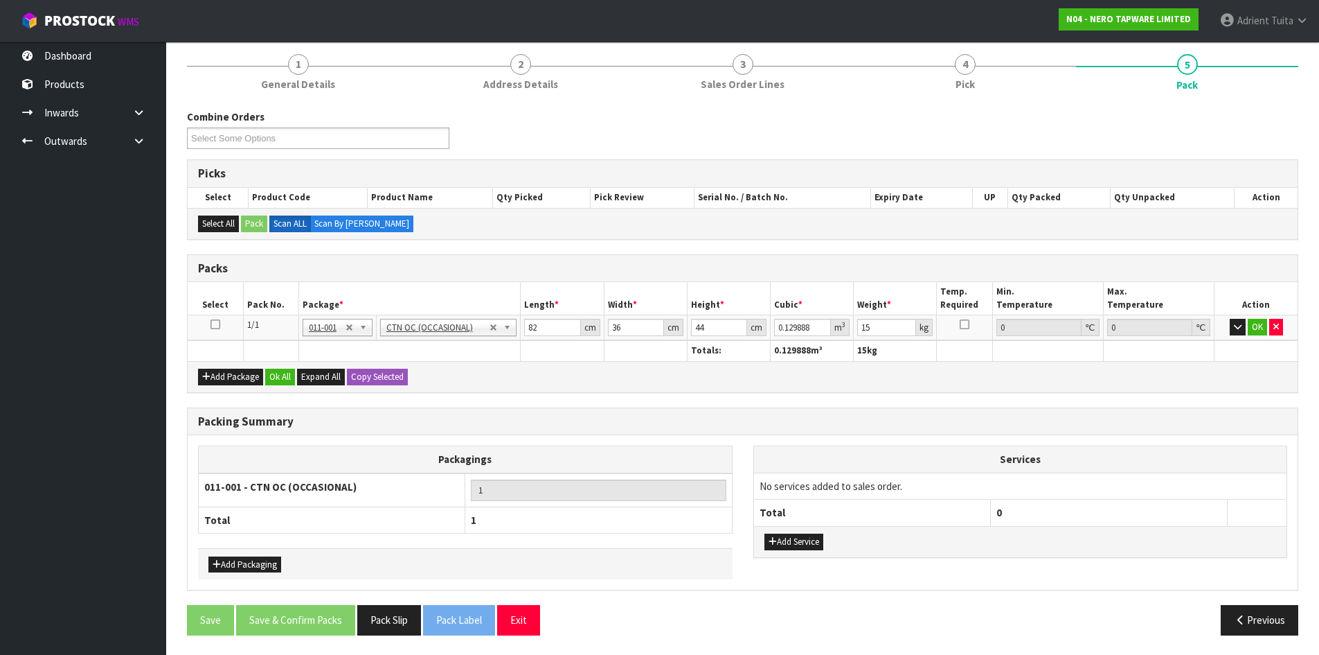
scroll to position [166, 0]
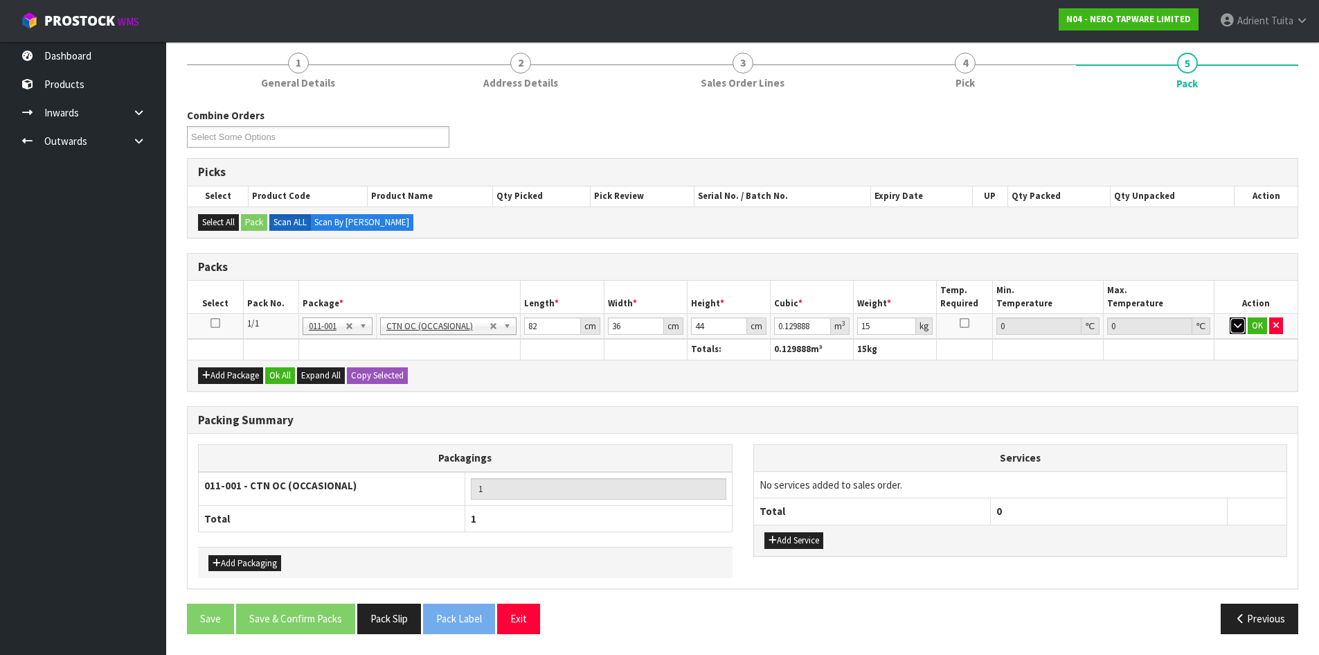
click at [1241, 330] on button "button" at bounding box center [1238, 325] width 16 height 17
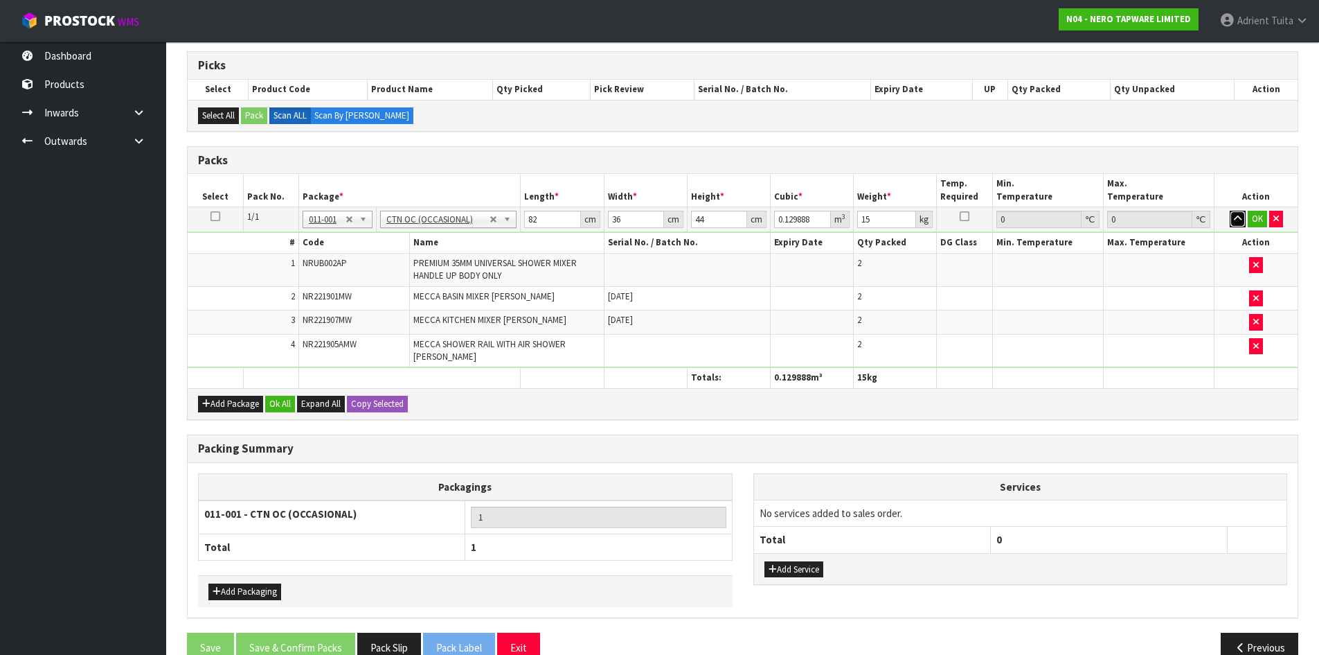
scroll to position [301, 0]
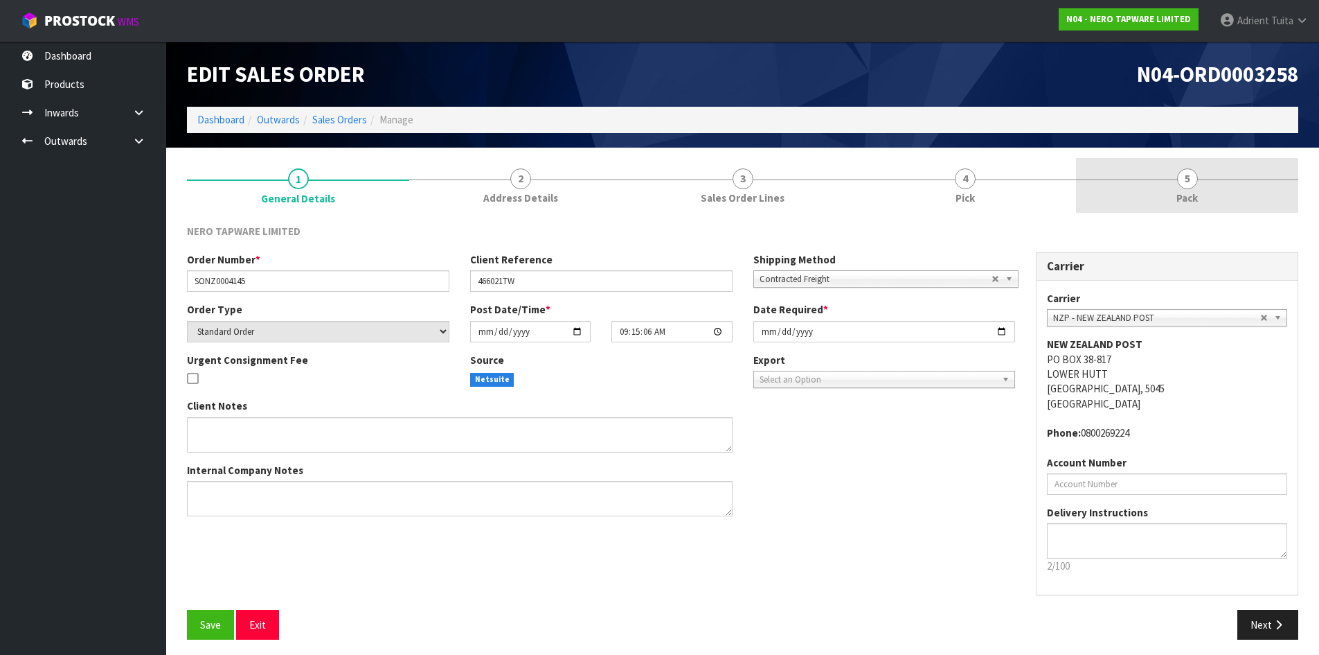
click at [1132, 190] on link "5 Pack" at bounding box center [1187, 185] width 222 height 55
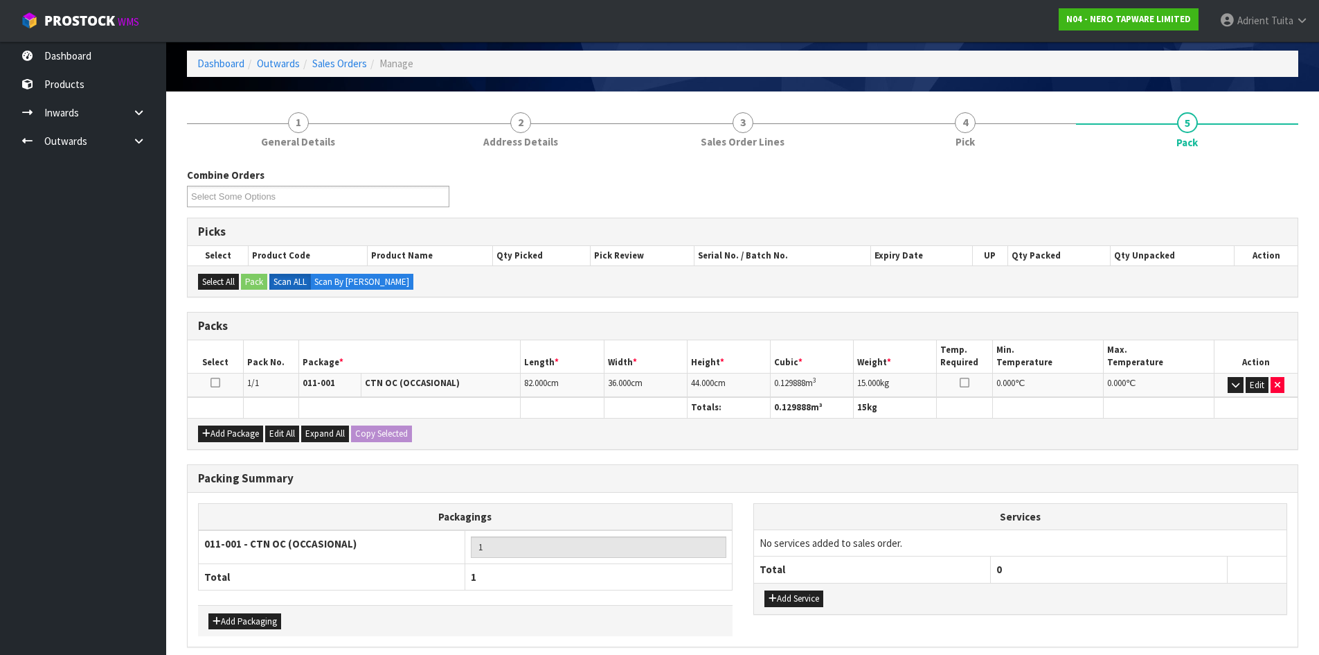
scroll to position [114, 0]
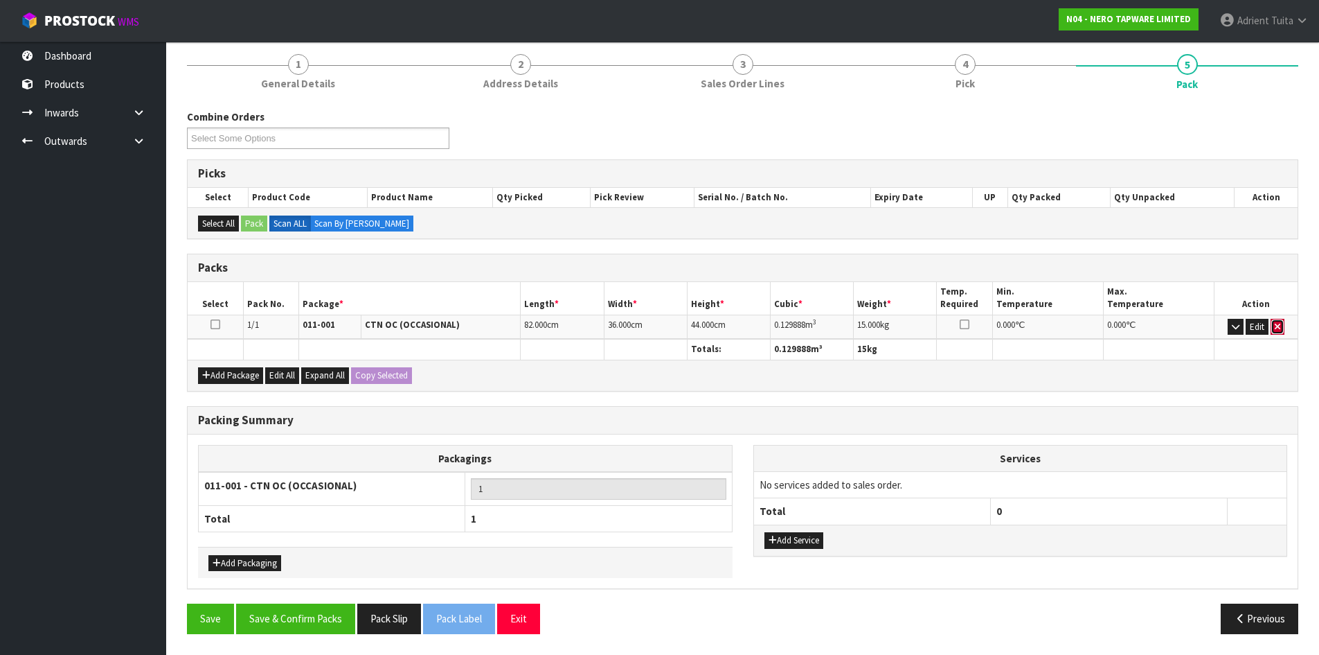
click at [1279, 321] on button "button" at bounding box center [1278, 327] width 14 height 17
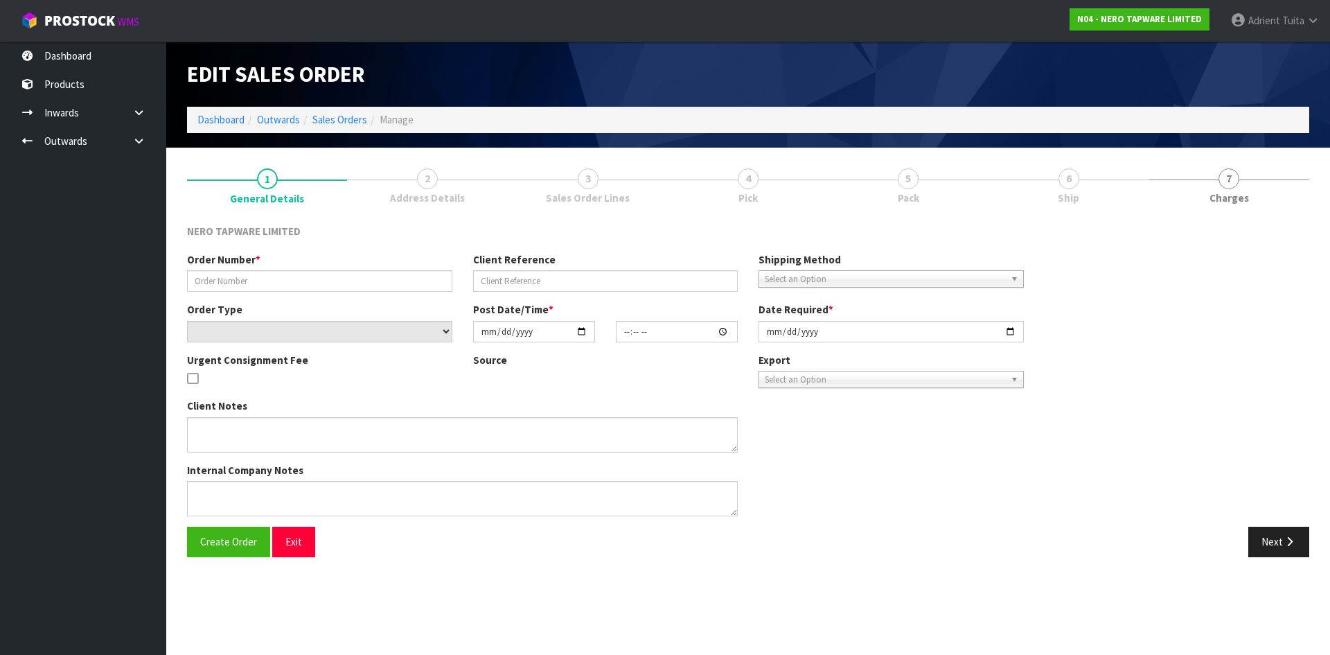
type input "SONZ0004145"
type input "466021TW"
select select "number:0"
type input "[DATE]"
type input "09:15:06.000"
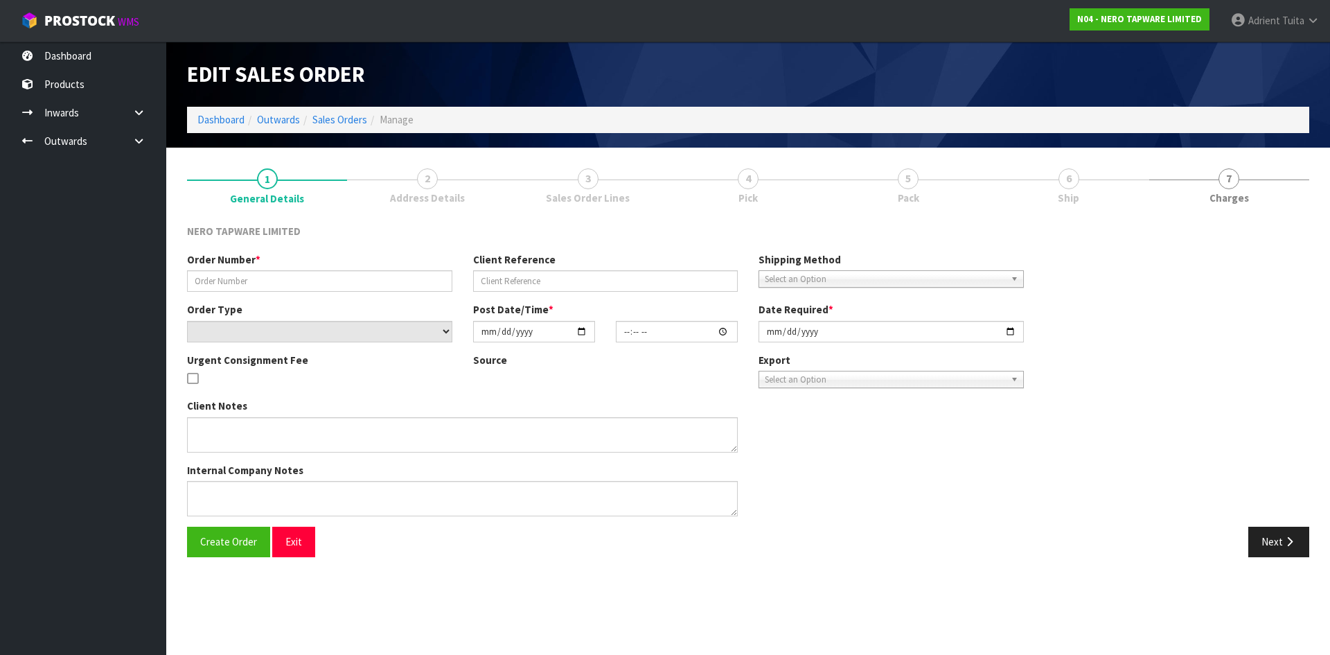
type input "[DATE]"
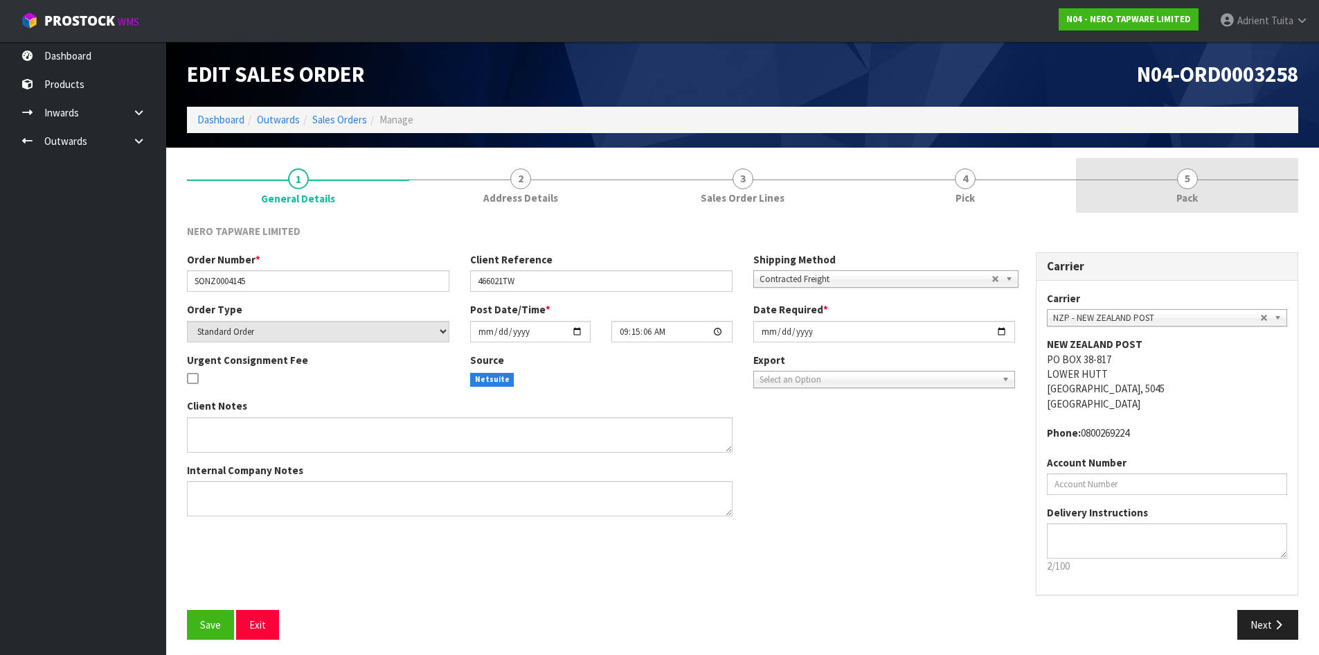
click at [1256, 184] on link "5 Pack" at bounding box center [1187, 185] width 222 height 55
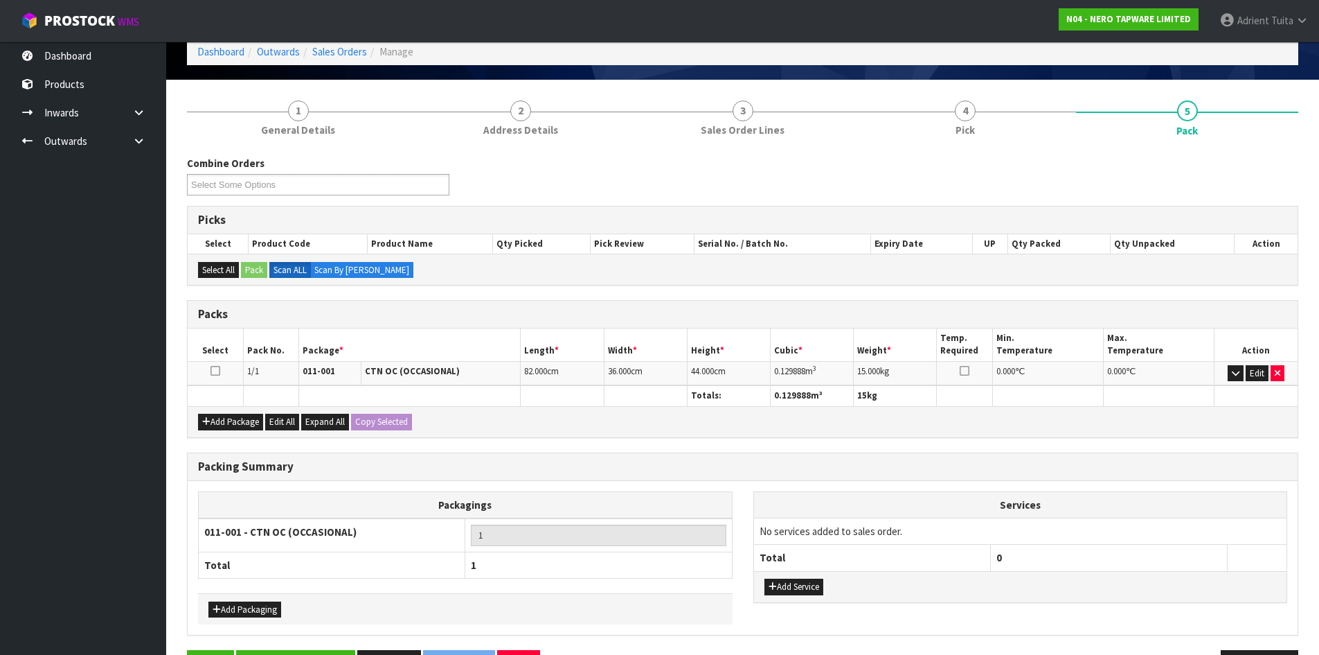
scroll to position [114, 0]
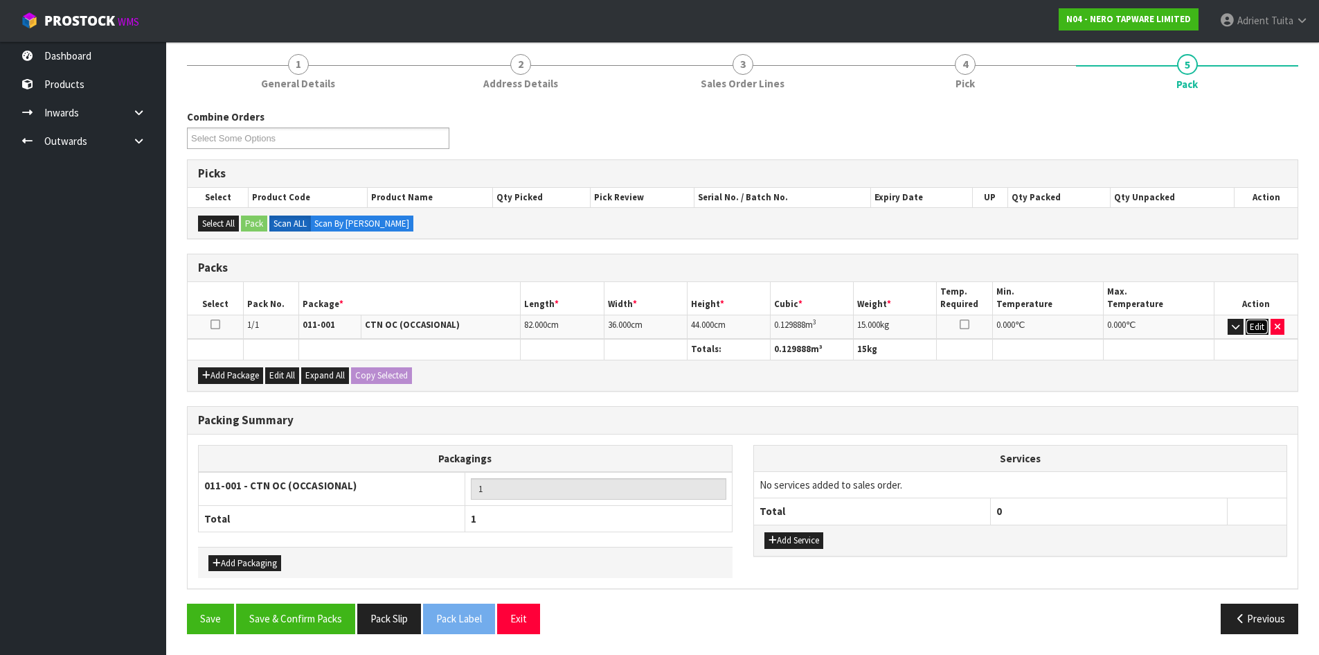
click at [1255, 323] on button "Edit" at bounding box center [1257, 327] width 23 height 17
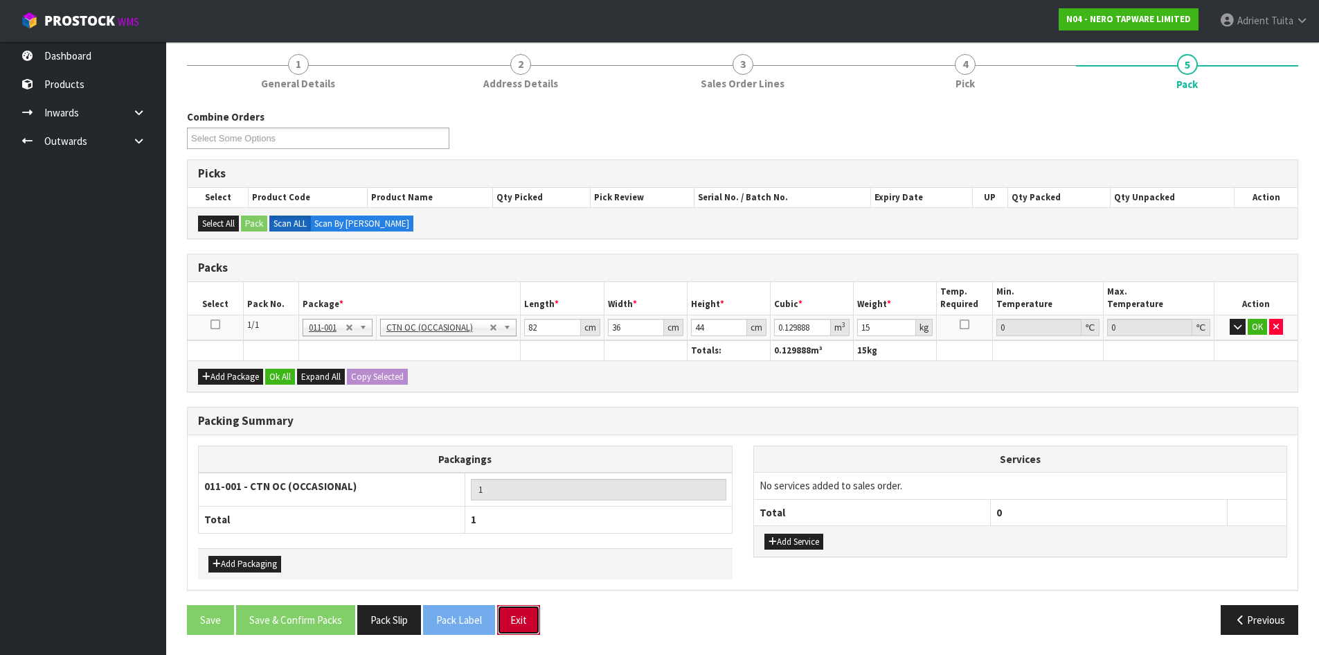
click at [519, 627] on button "Exit" at bounding box center [518, 620] width 43 height 30
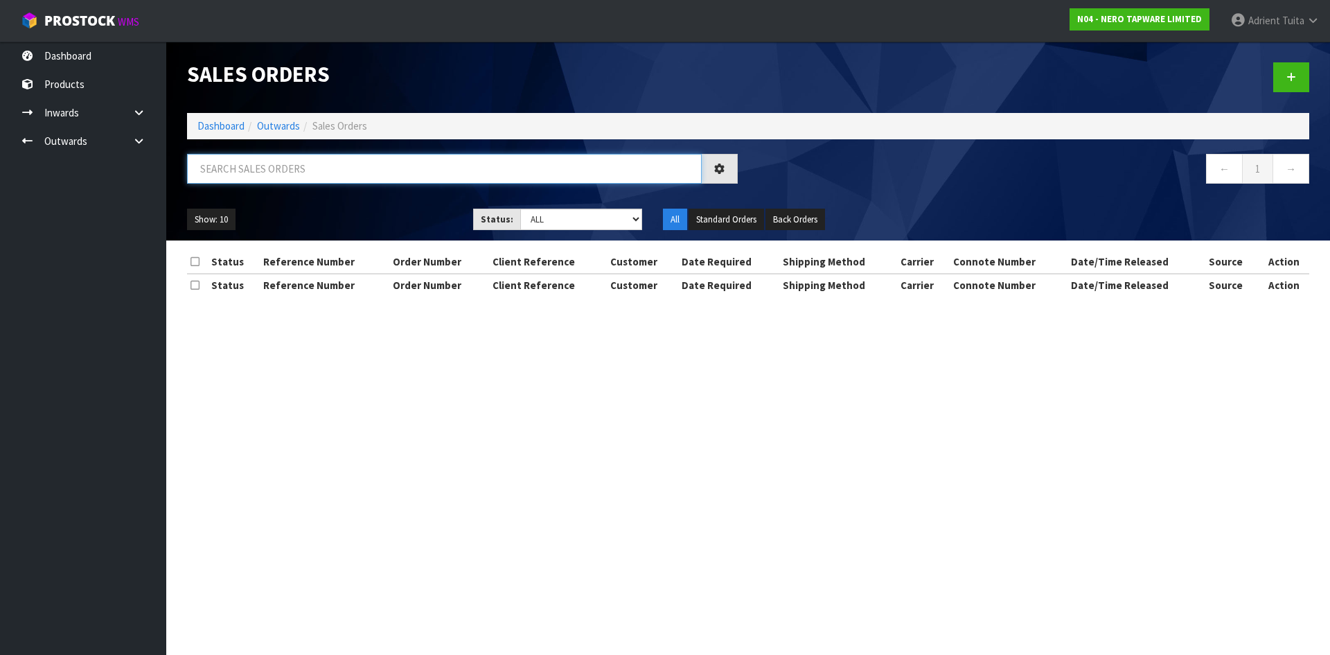
click at [603, 166] on input "text" at bounding box center [444, 169] width 515 height 30
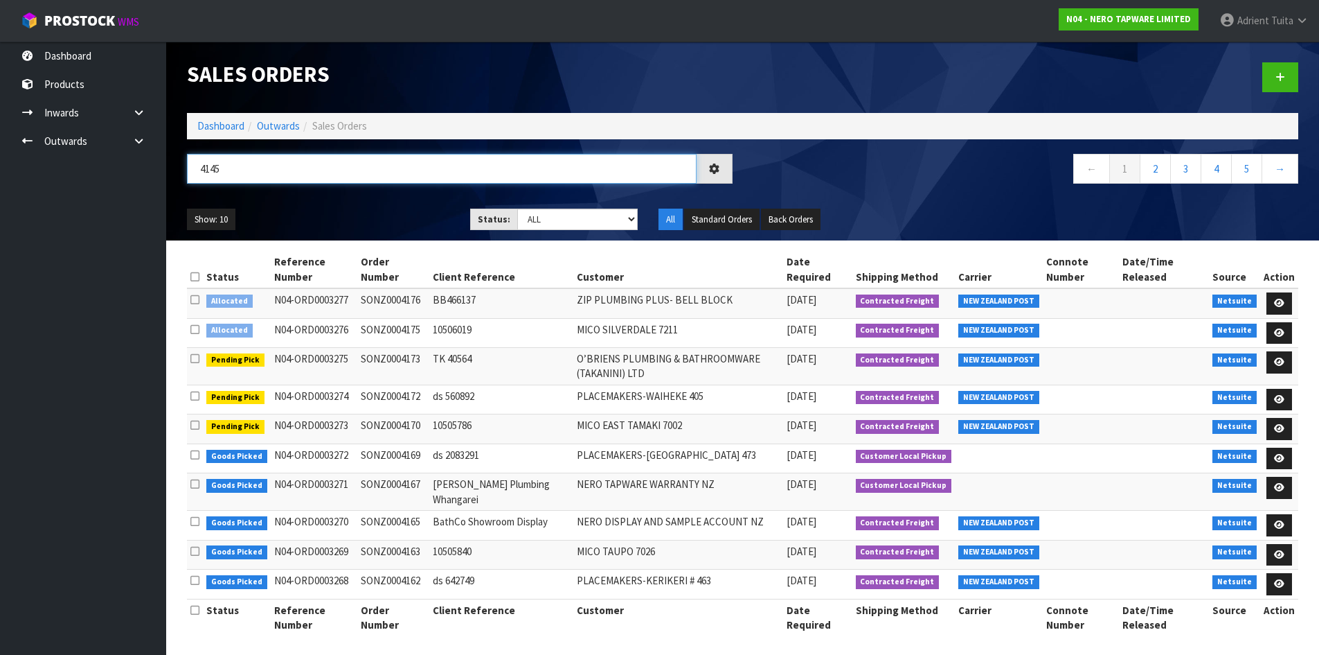
type input "4145"
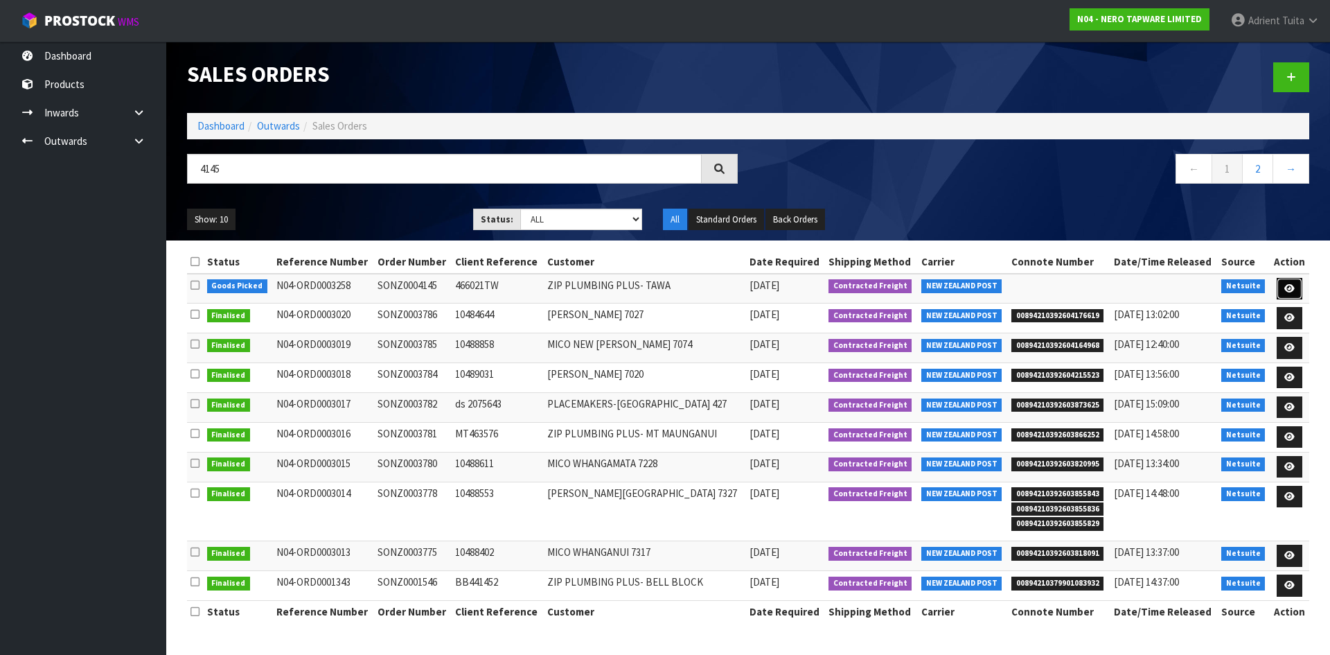
click at [1292, 286] on icon at bounding box center [1289, 288] width 10 height 9
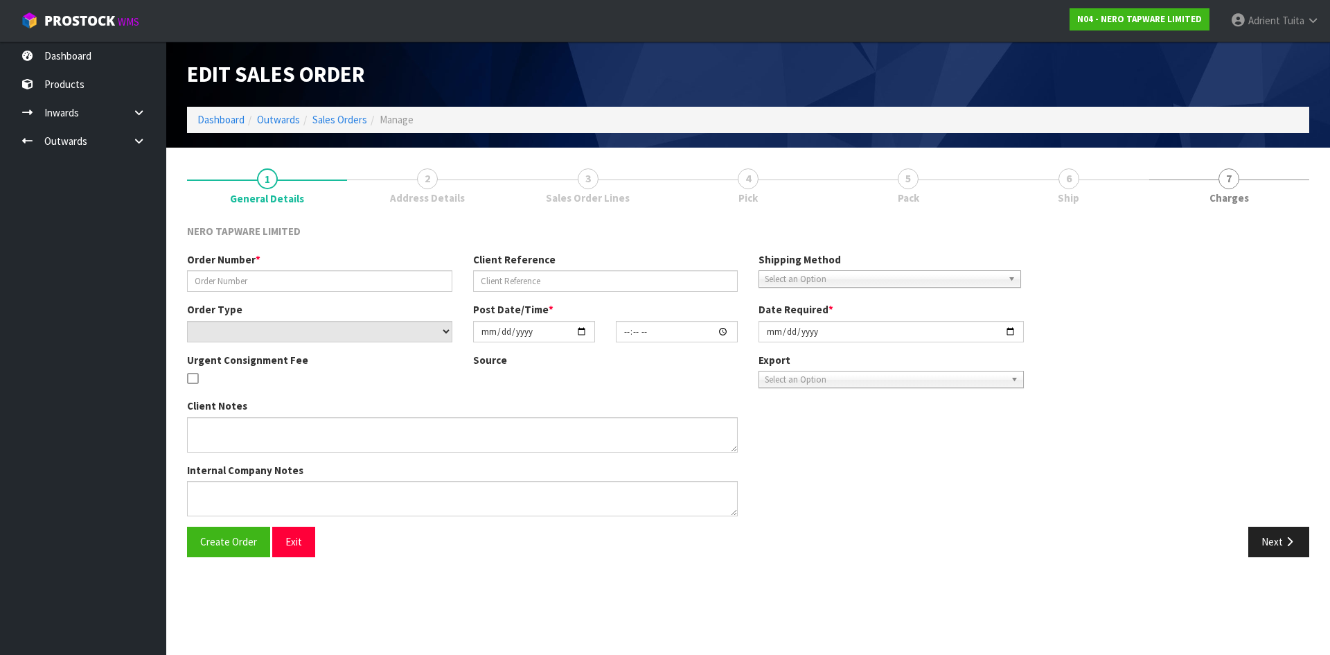
type input "SONZ0004145"
type input "466021TW"
select select "number:0"
type input "[DATE]"
type input "09:15:06.000"
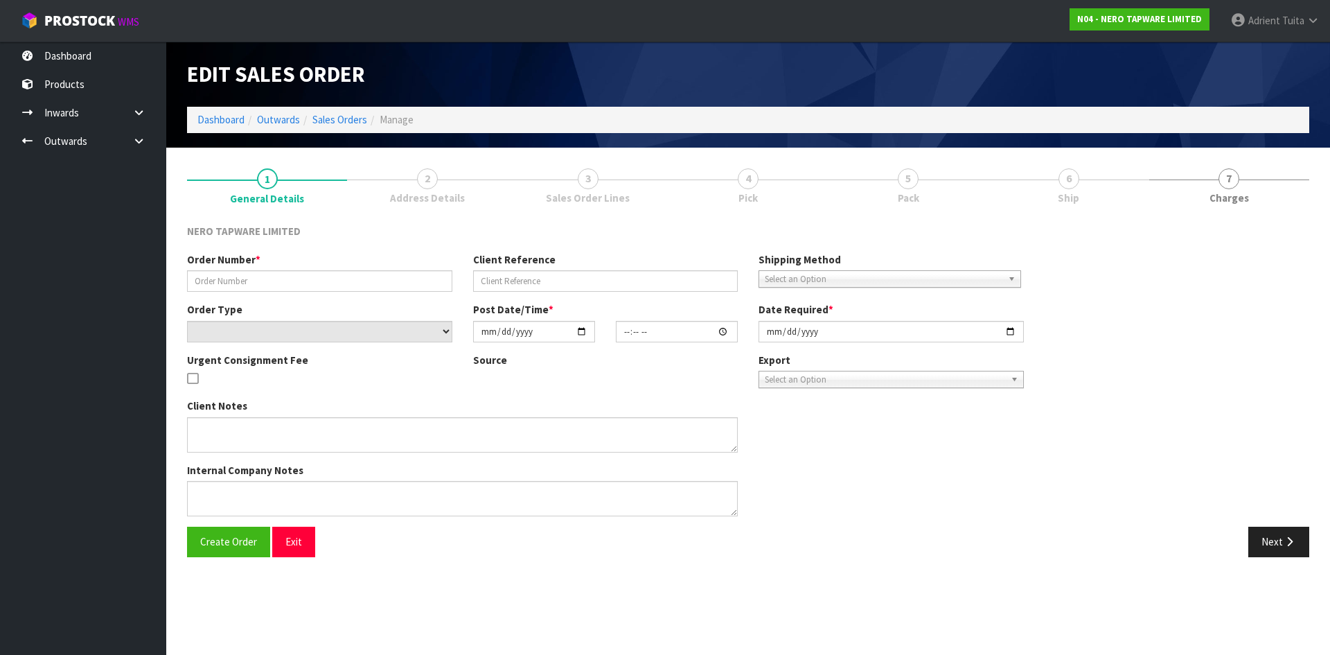
type input "[DATE]"
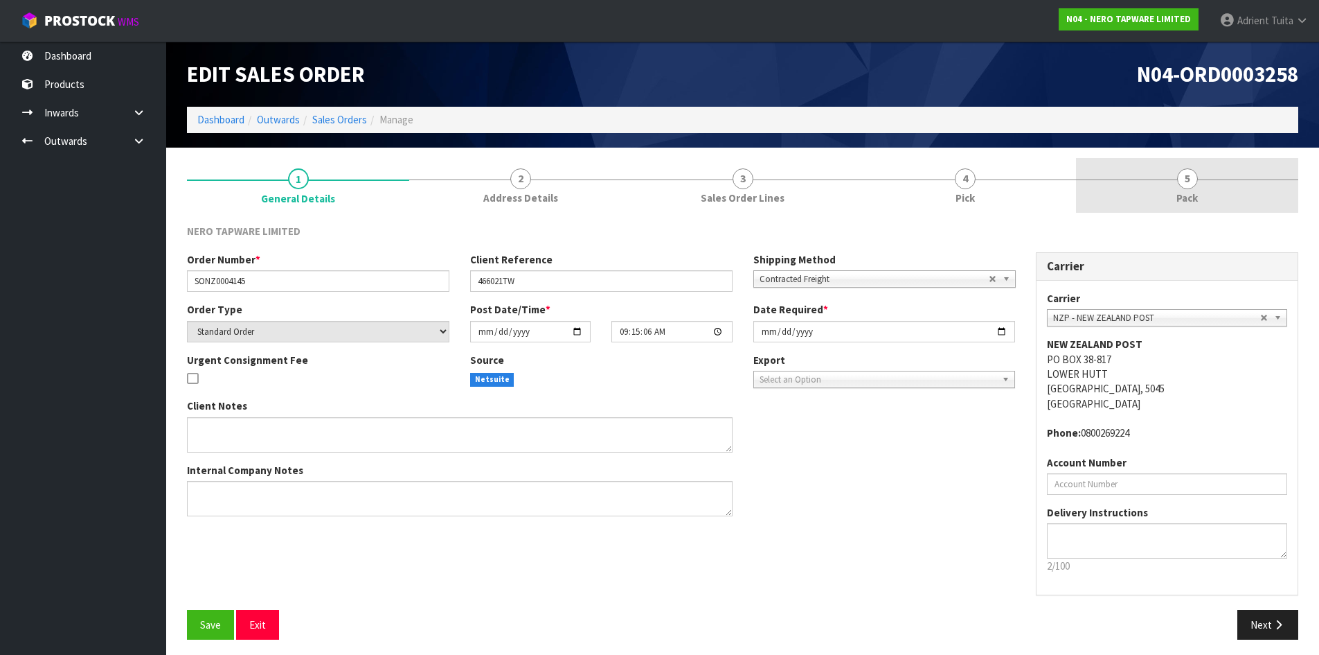
click at [1184, 170] on span "5" at bounding box center [1187, 178] width 21 height 21
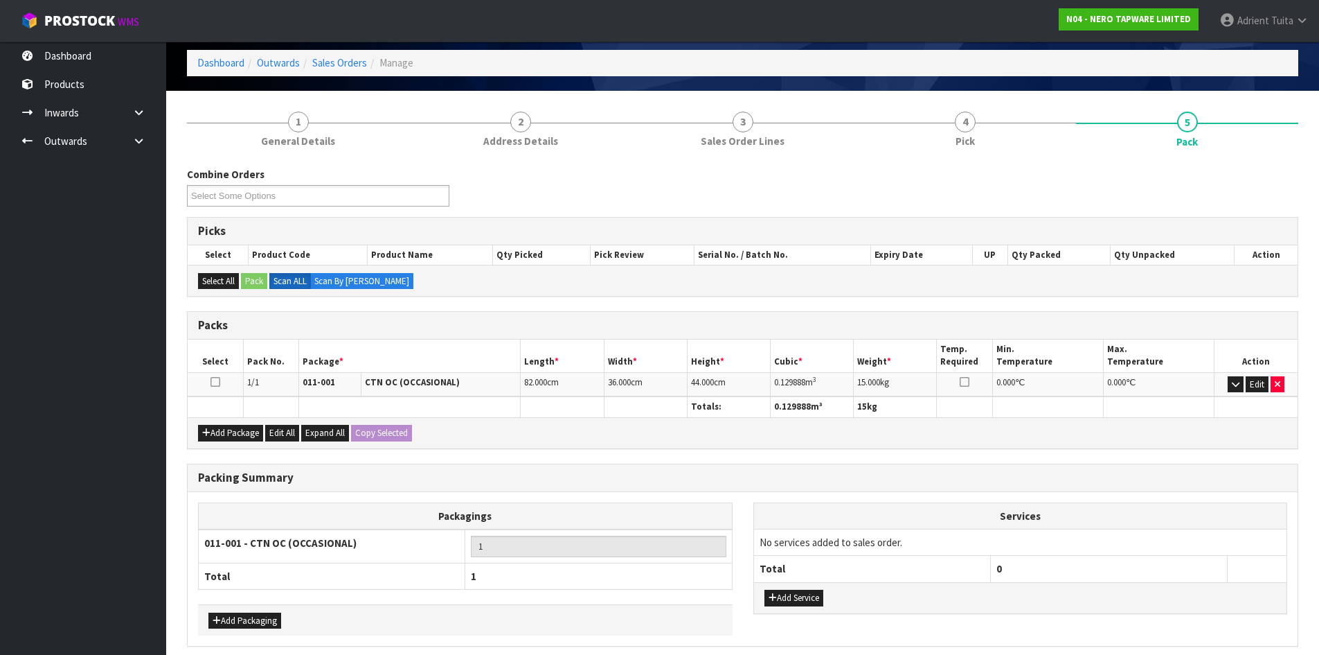
scroll to position [114, 0]
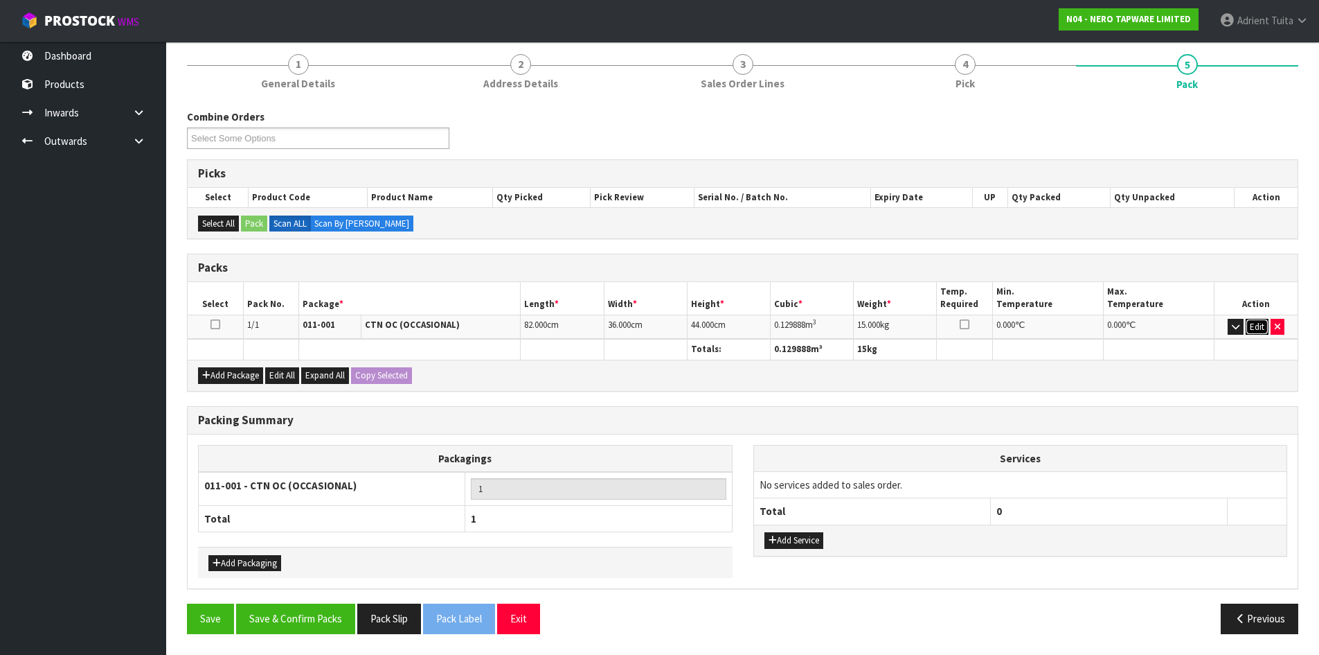
click at [1250, 325] on button "Edit" at bounding box center [1257, 327] width 23 height 17
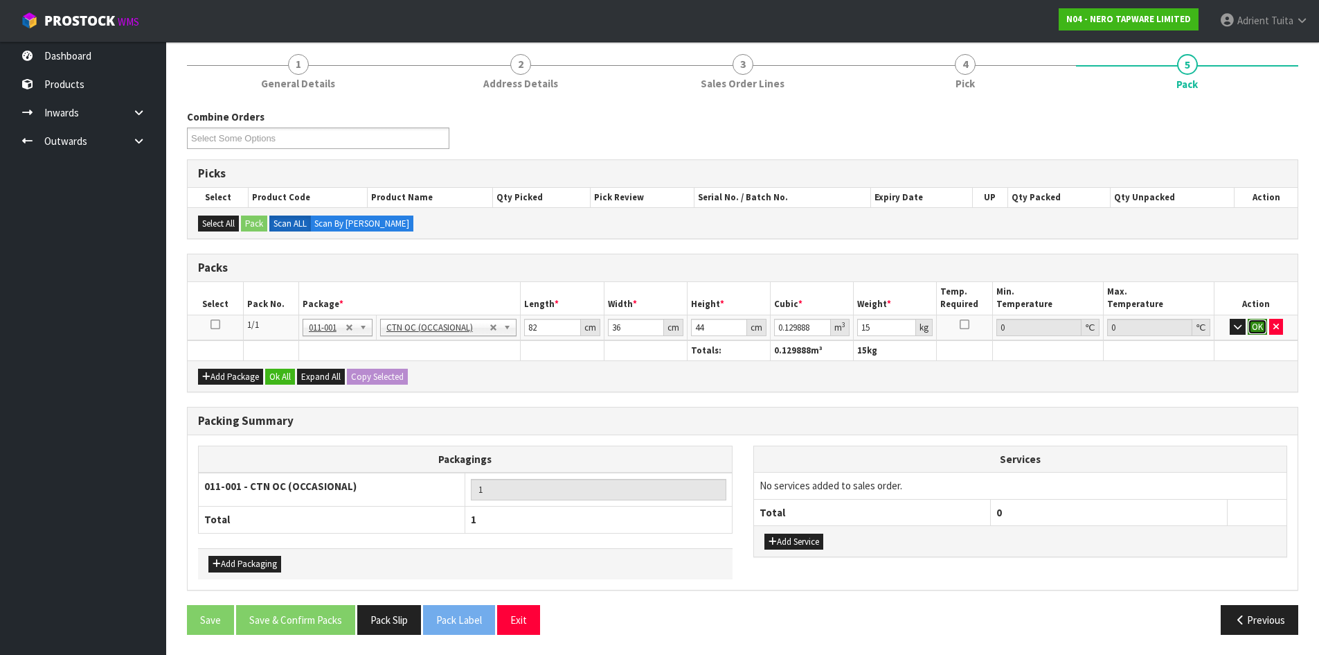
click at [1249, 327] on button "OK" at bounding box center [1257, 327] width 19 height 17
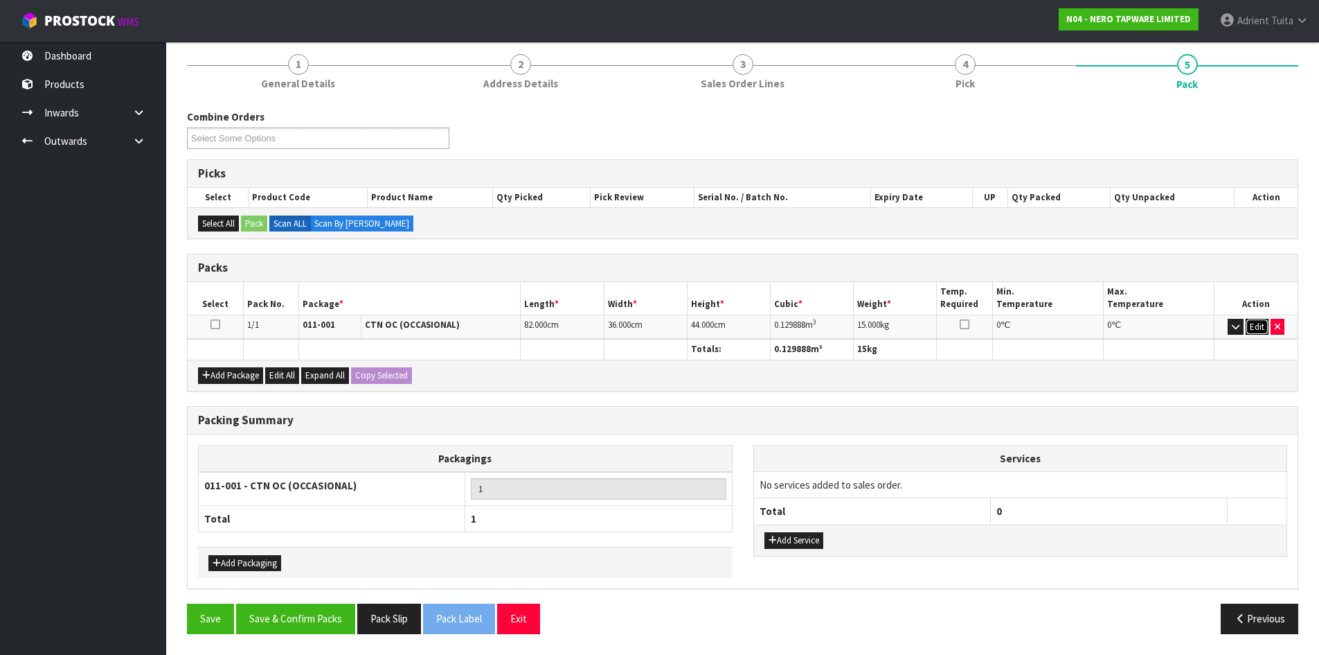
click at [1247, 327] on button "Edit" at bounding box center [1257, 327] width 23 height 17
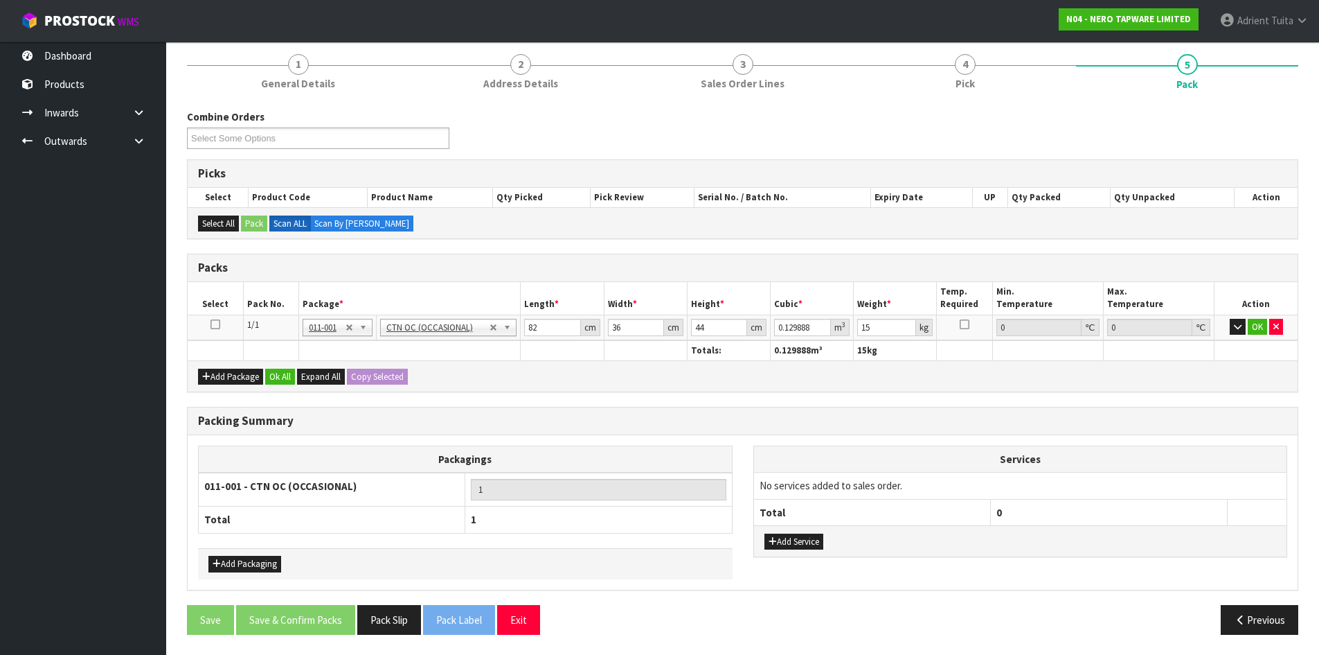
click at [1247, 325] on td "OK" at bounding box center [1256, 326] width 83 height 25
click at [1238, 325] on icon "button" at bounding box center [1238, 326] width 8 height 9
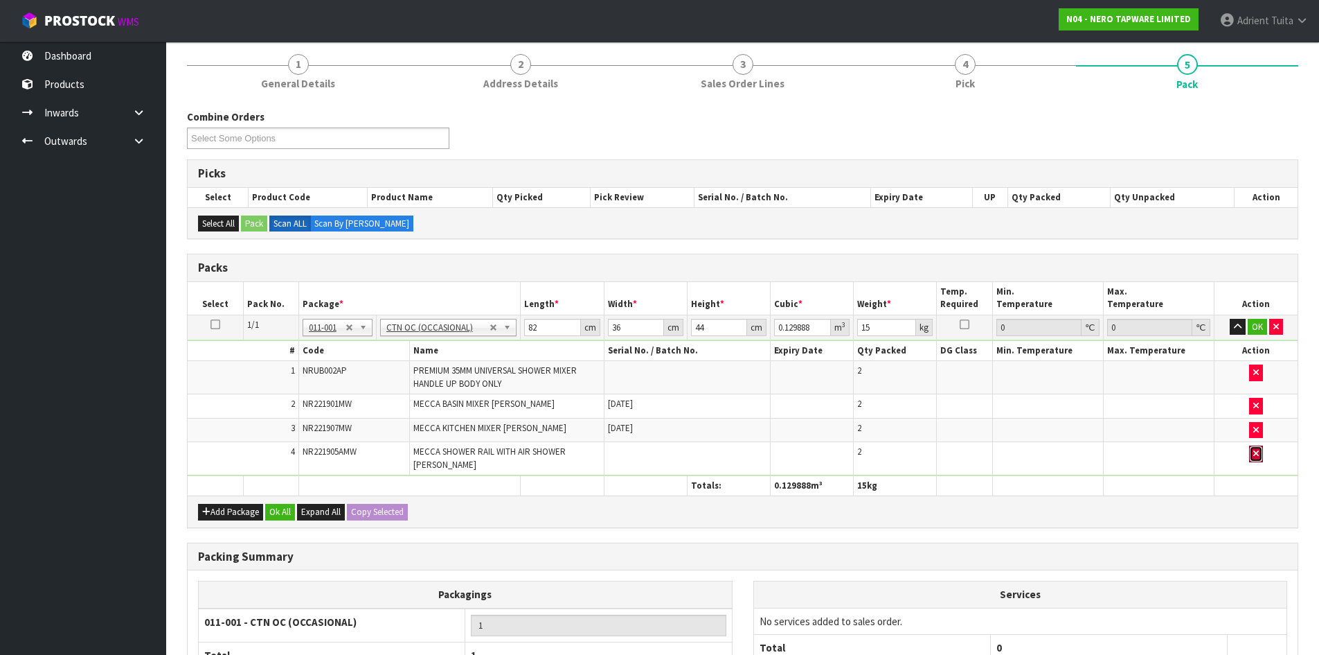
drag, startPoint x: 1260, startPoint y: 456, endPoint x: 836, endPoint y: 409, distance: 426.6
click at [1260, 456] on button "button" at bounding box center [1257, 453] width 14 height 17
type input "0"
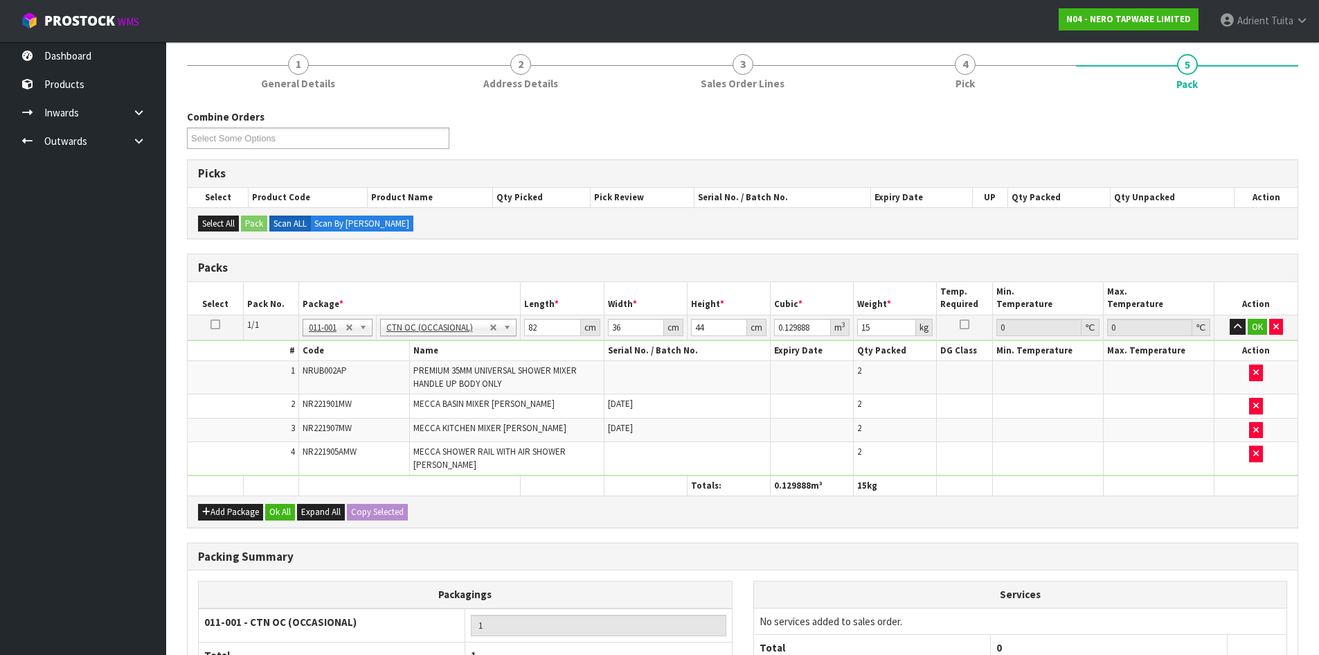
type input "0"
type input "7.84"
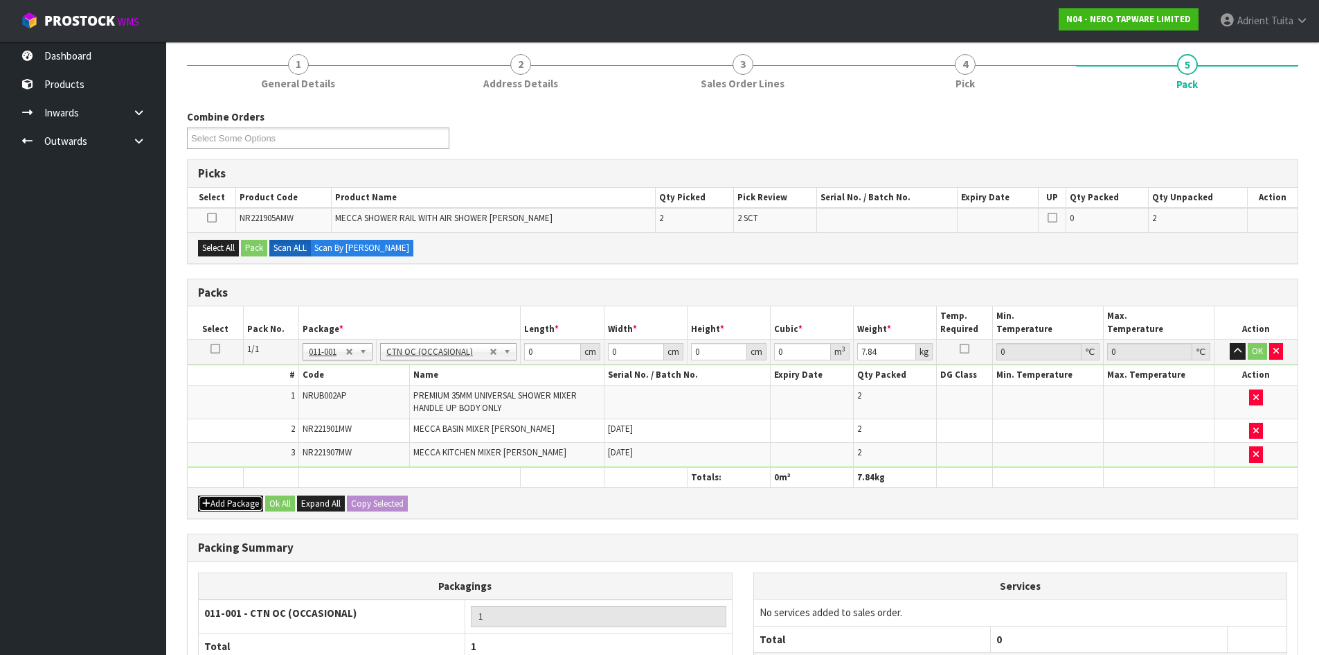
click at [217, 498] on button "Add Package" at bounding box center [230, 503] width 65 height 17
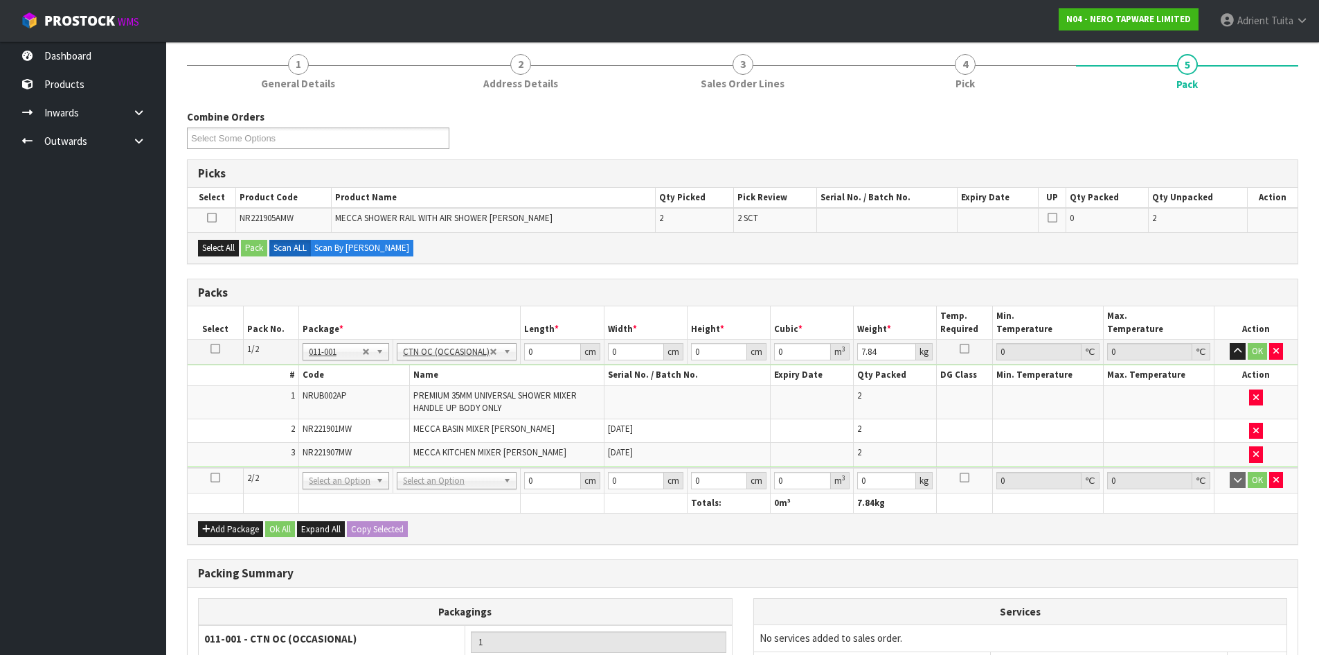
drag, startPoint x: 216, startPoint y: 477, endPoint x: 204, endPoint y: 412, distance: 65.5
click at [216, 477] on icon at bounding box center [216, 477] width 10 height 1
drag, startPoint x: 213, startPoint y: 206, endPoint x: 209, endPoint y: 224, distance: 18.5
click at [213, 209] on table "Select Product Code Product Name Qty Picked Pick Review Serial No. / Batch No. …" at bounding box center [743, 210] width 1110 height 44
click at [209, 226] on td at bounding box center [212, 220] width 48 height 24
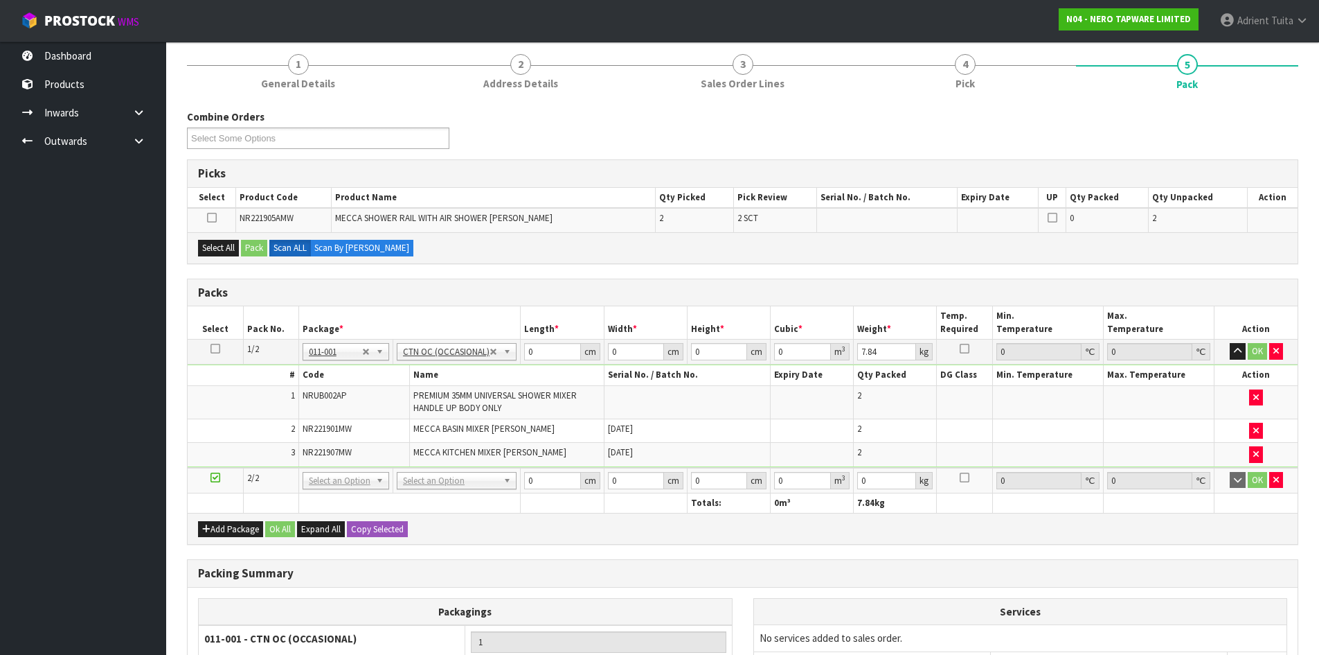
click at [209, 218] on icon at bounding box center [212, 217] width 10 height 1
click at [0, 0] on input "checkbox" at bounding box center [0, 0] width 0 height 0
click at [249, 249] on button "Pack" at bounding box center [254, 248] width 26 height 17
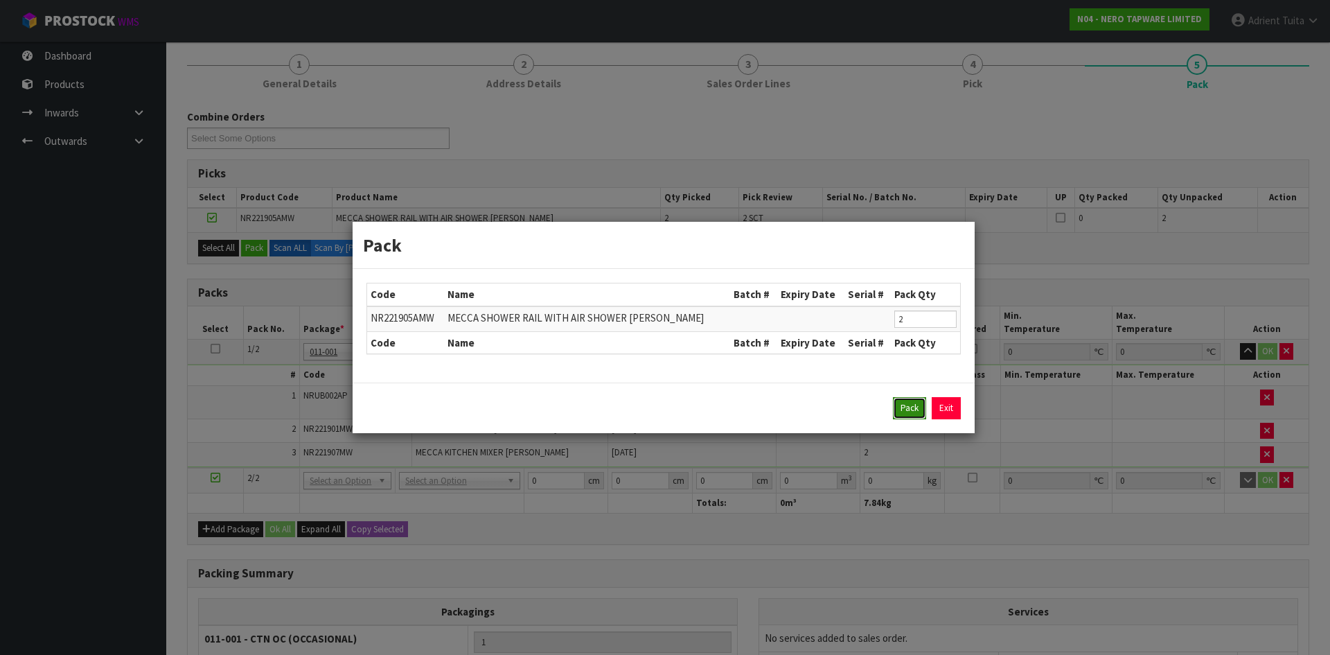
click at [898, 404] on button "Pack" at bounding box center [909, 408] width 33 height 22
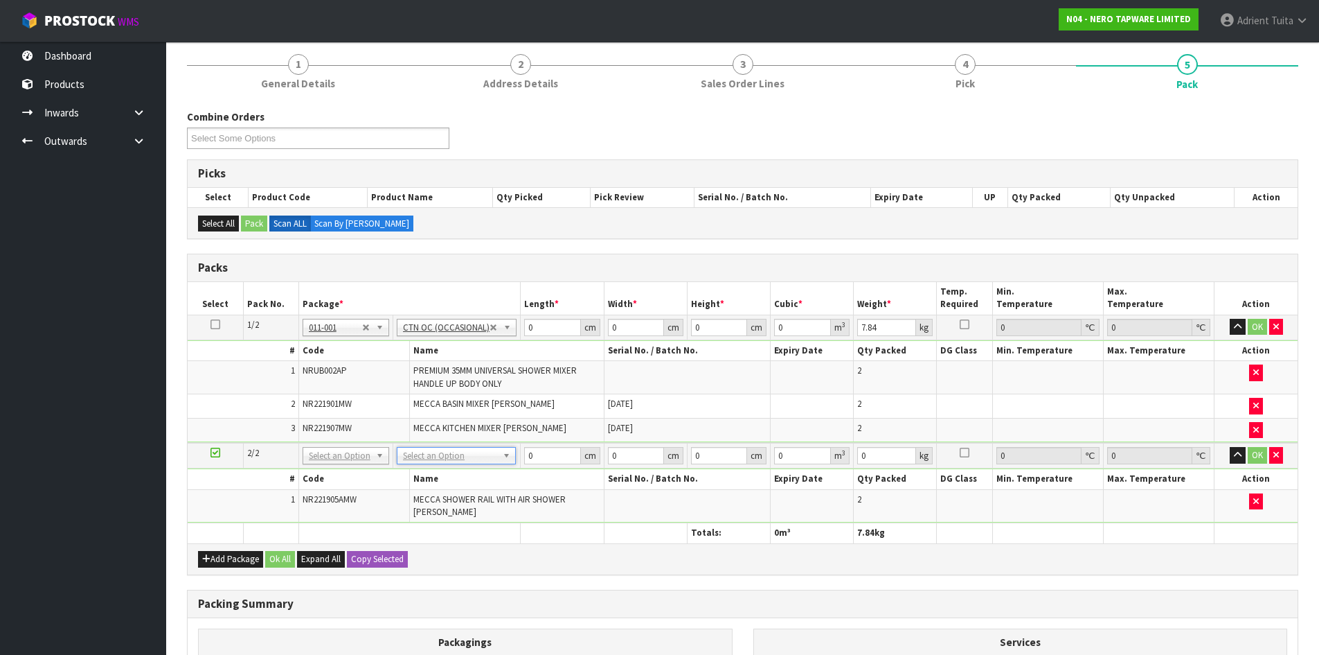
click at [446, 466] on td "No Packaging Cartons PLT GEN120 (1200 X 1000) PLT ONE WAY SKID CHEP HIRE PALLET…" at bounding box center [456, 456] width 127 height 26
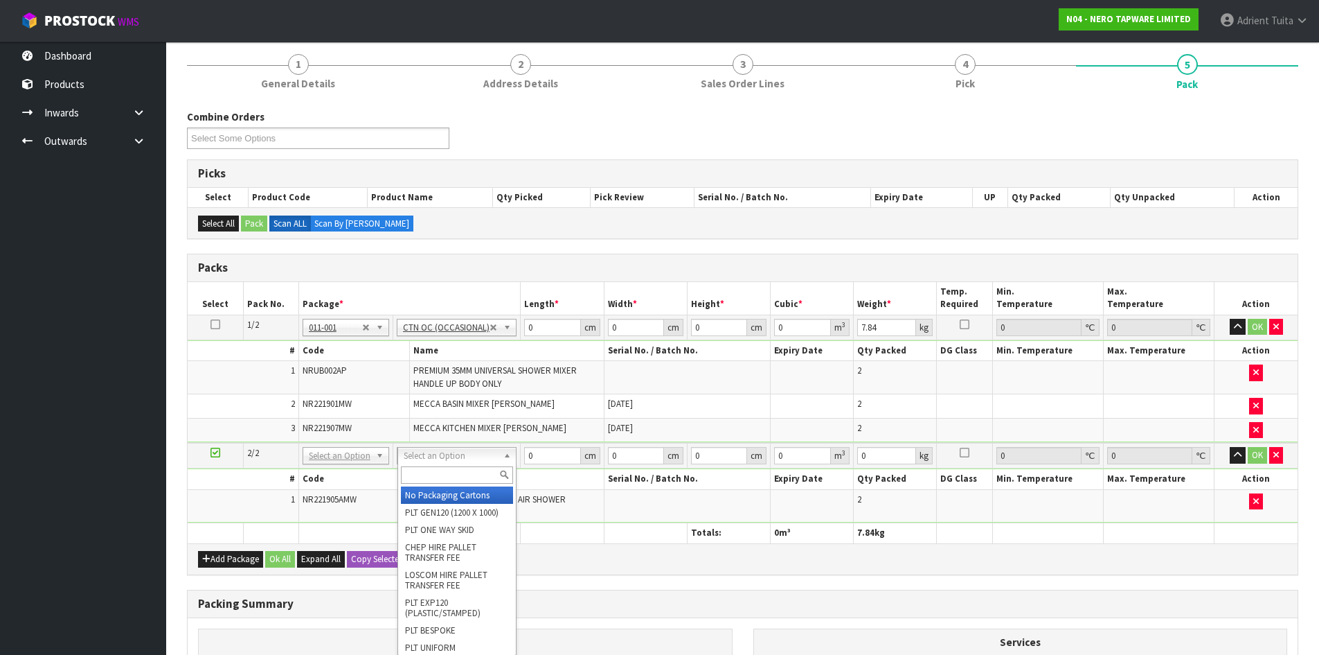
drag, startPoint x: 446, startPoint y: 462, endPoint x: 449, endPoint y: 471, distance: 9.4
click at [449, 472] on input "text" at bounding box center [457, 474] width 112 height 17
type input "OC"
type input "2"
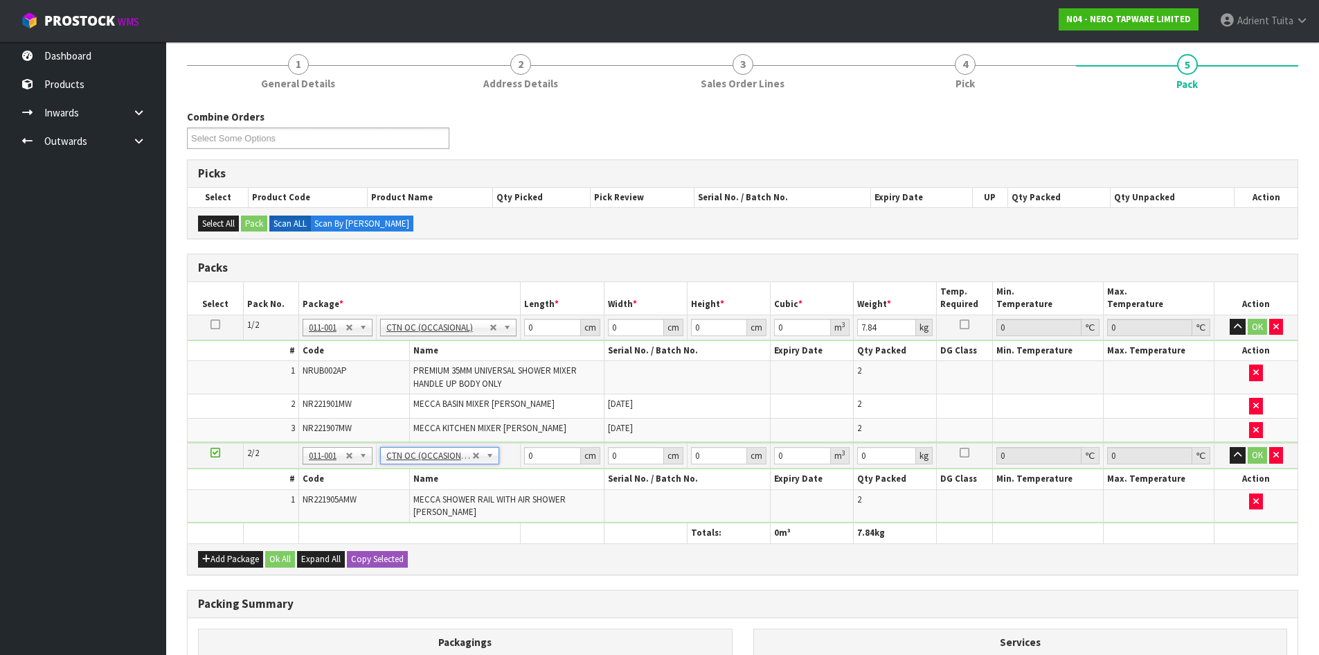
type input "5"
drag, startPoint x: 373, startPoint y: 447, endPoint x: 540, endPoint y: 537, distance: 189.3
click at [540, 537] on th at bounding box center [562, 533] width 83 height 20
click at [548, 329] on input "0" at bounding box center [552, 327] width 56 height 17
type input "48"
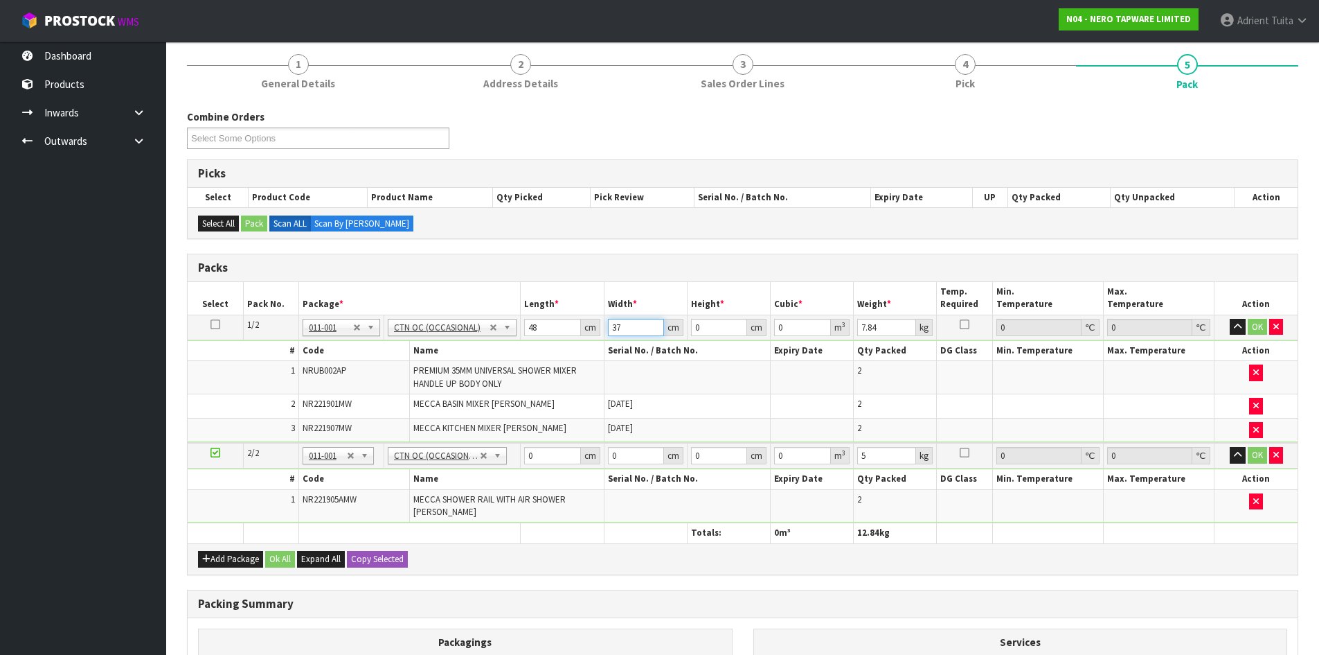
type input "37"
type input "3"
type input "0.005328"
type input "32"
type input "0.056832"
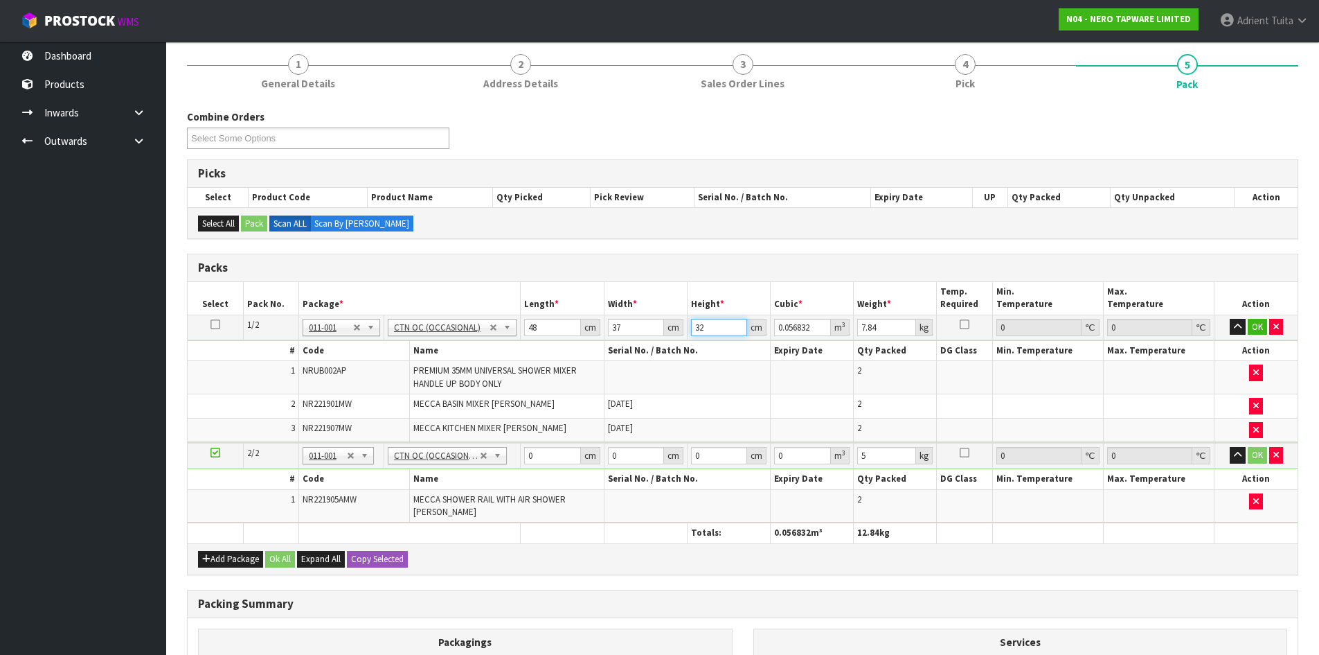
type input "32"
type input "9"
click at [552, 447] on input "0" at bounding box center [552, 455] width 56 height 17
type input "82"
type input "29"
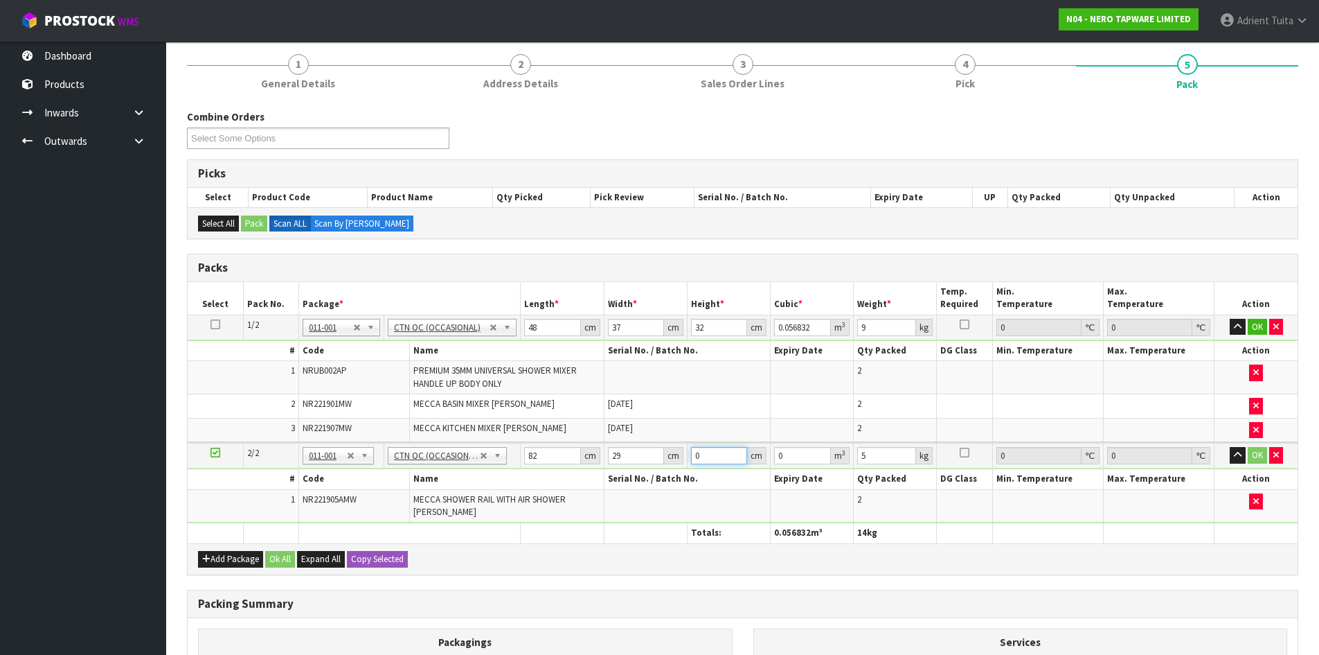
type input "1"
type input "0.002378"
type input "19"
type input "0.045182"
type input "19"
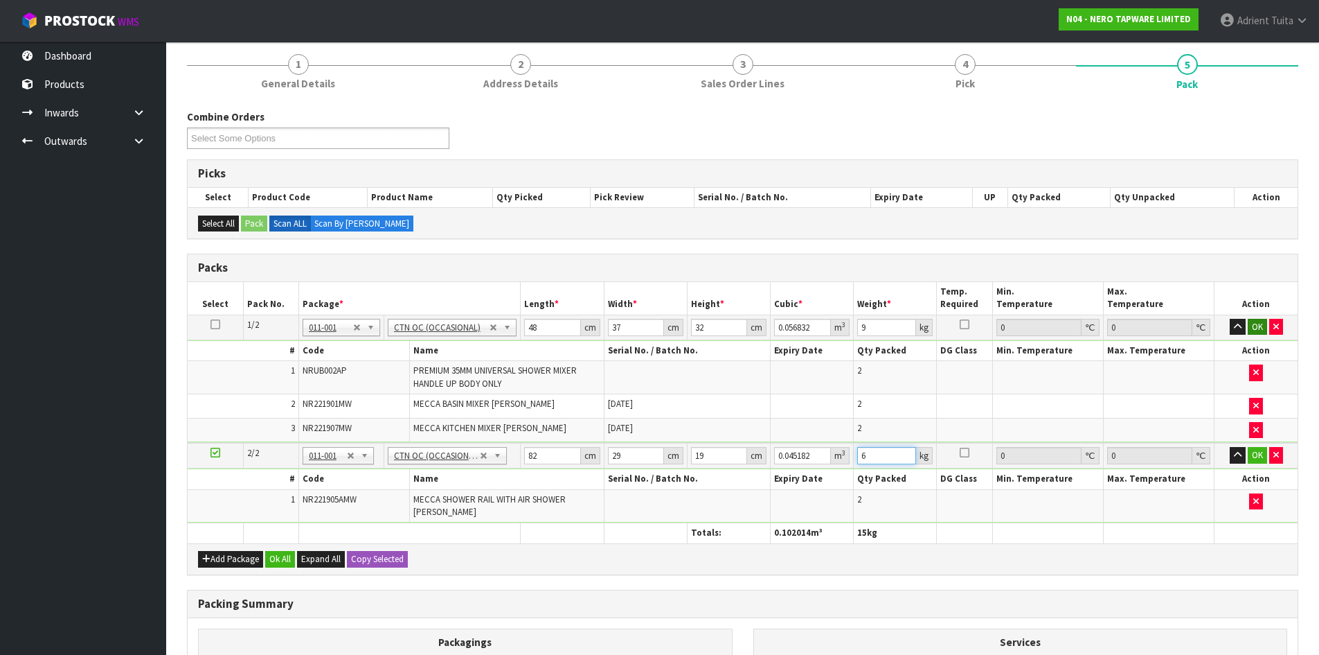
type input "6"
click at [1259, 323] on button "OK" at bounding box center [1257, 327] width 19 height 17
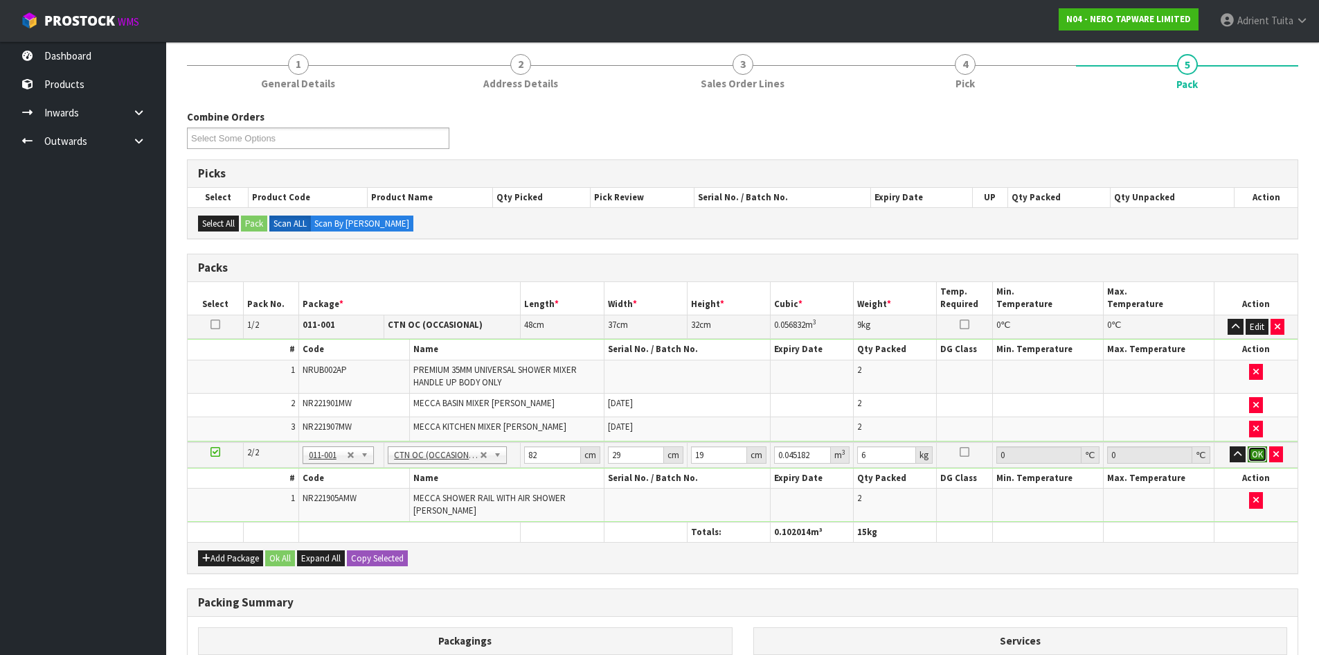
click at [1261, 459] on button "OK" at bounding box center [1257, 454] width 19 height 17
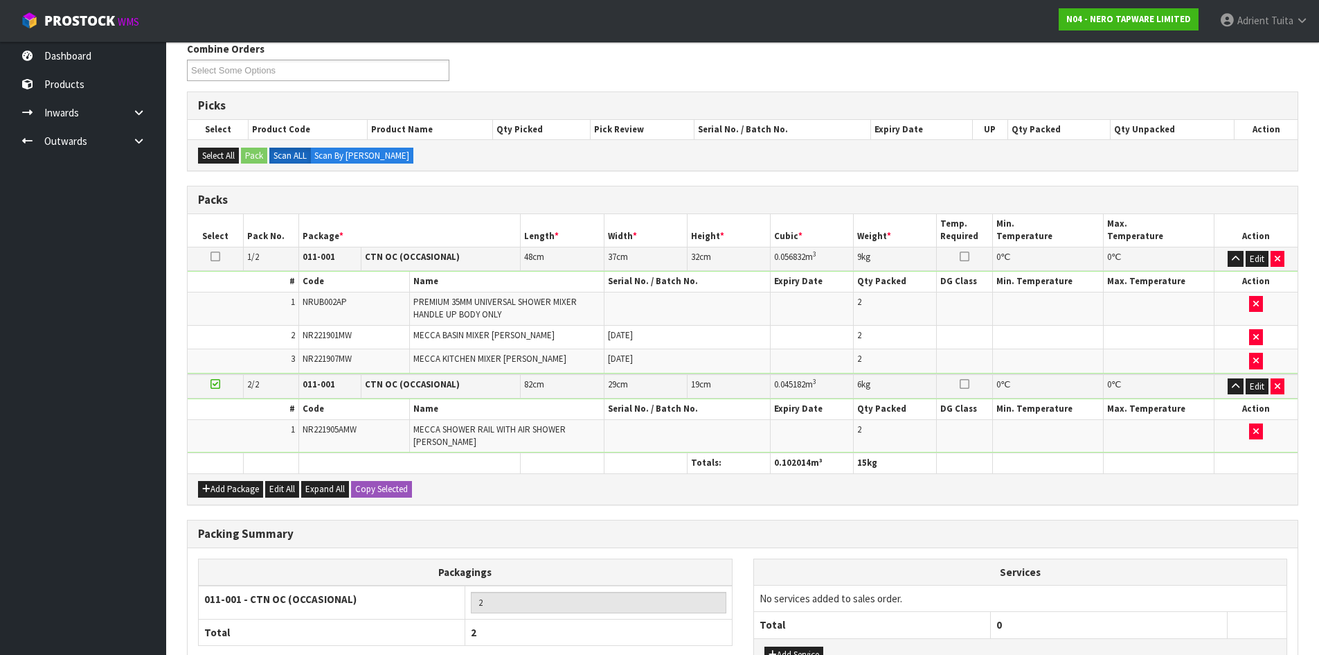
scroll to position [296, 0]
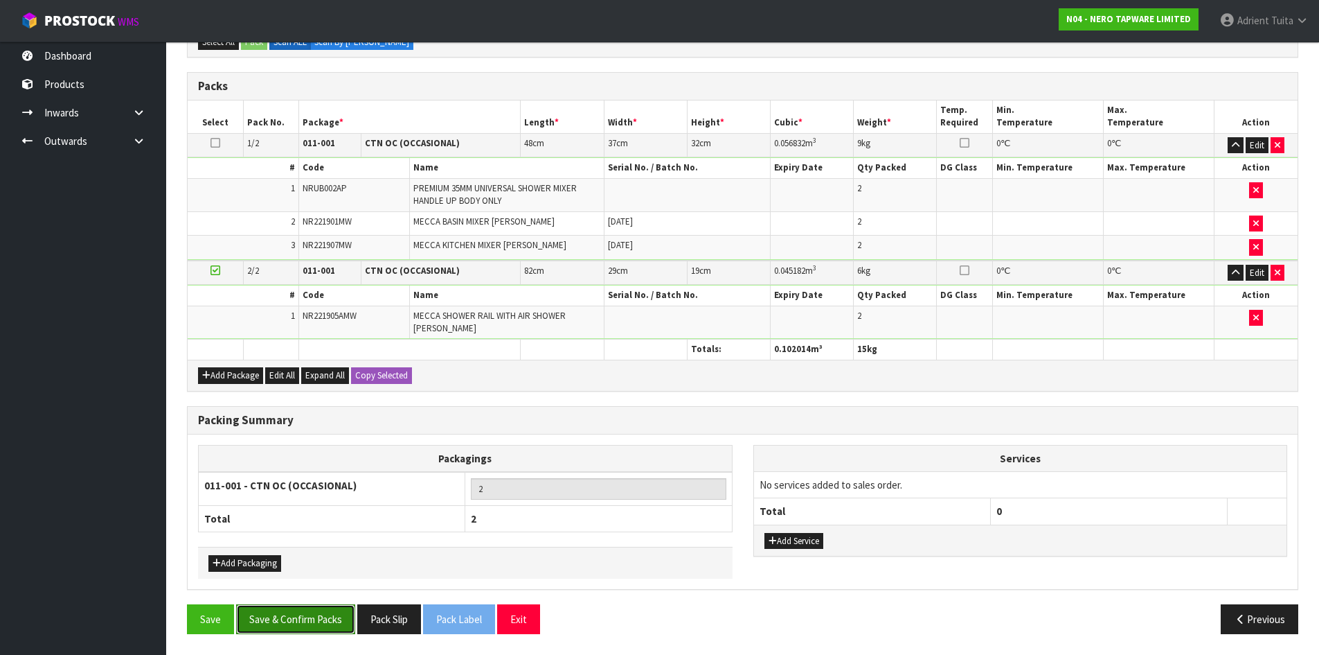
click at [347, 609] on button "Save & Confirm Packs" at bounding box center [295, 619] width 119 height 30
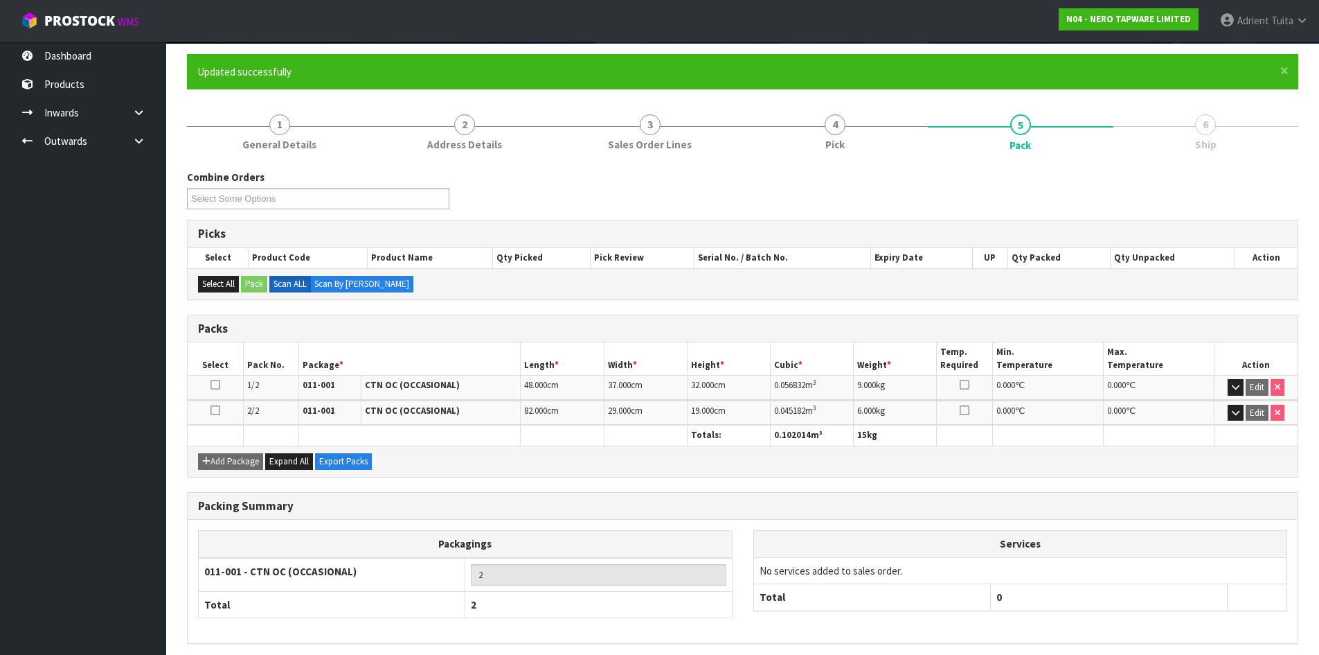
scroll to position [159, 0]
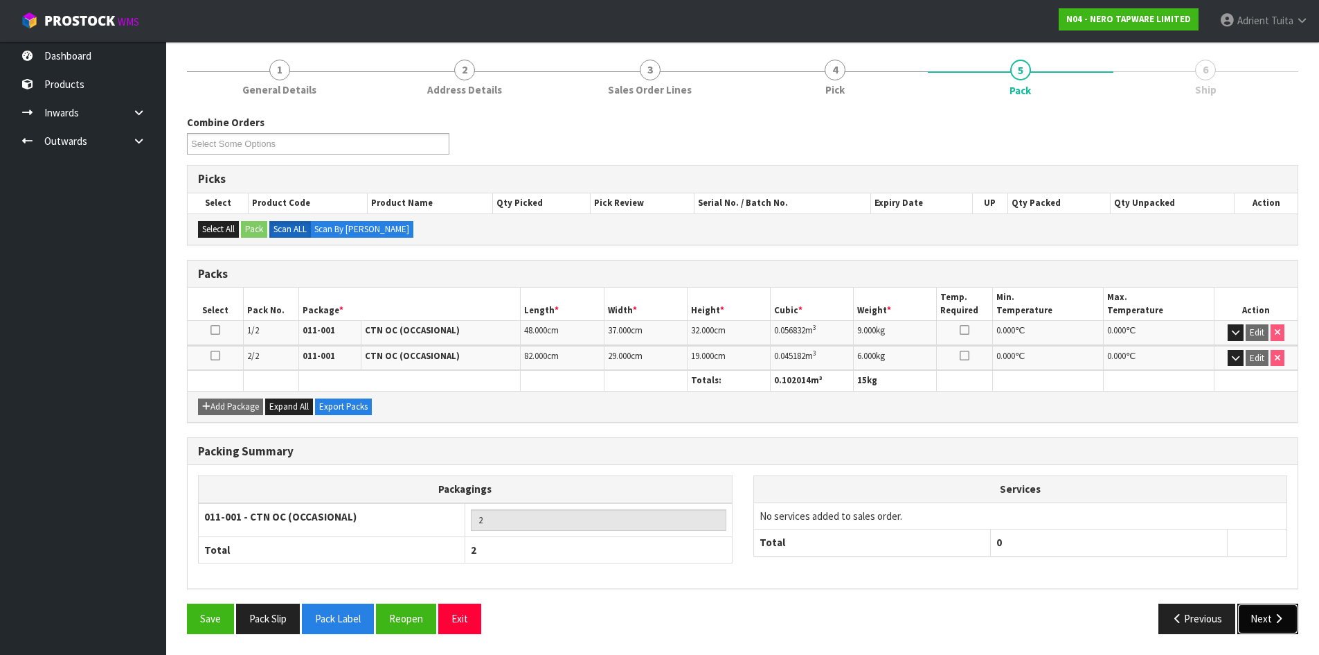
drag, startPoint x: 1267, startPoint y: 612, endPoint x: 1208, endPoint y: 601, distance: 59.8
click at [1267, 612] on button "Next" at bounding box center [1268, 618] width 61 height 30
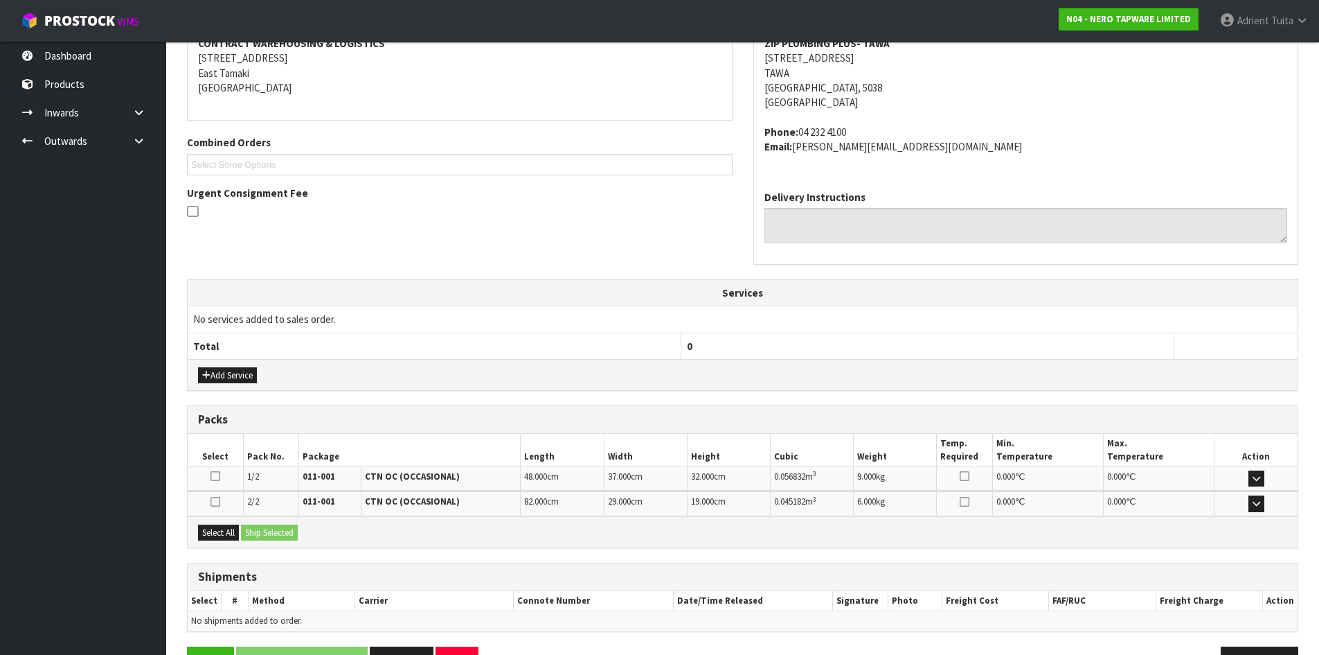
scroll to position [319, 0]
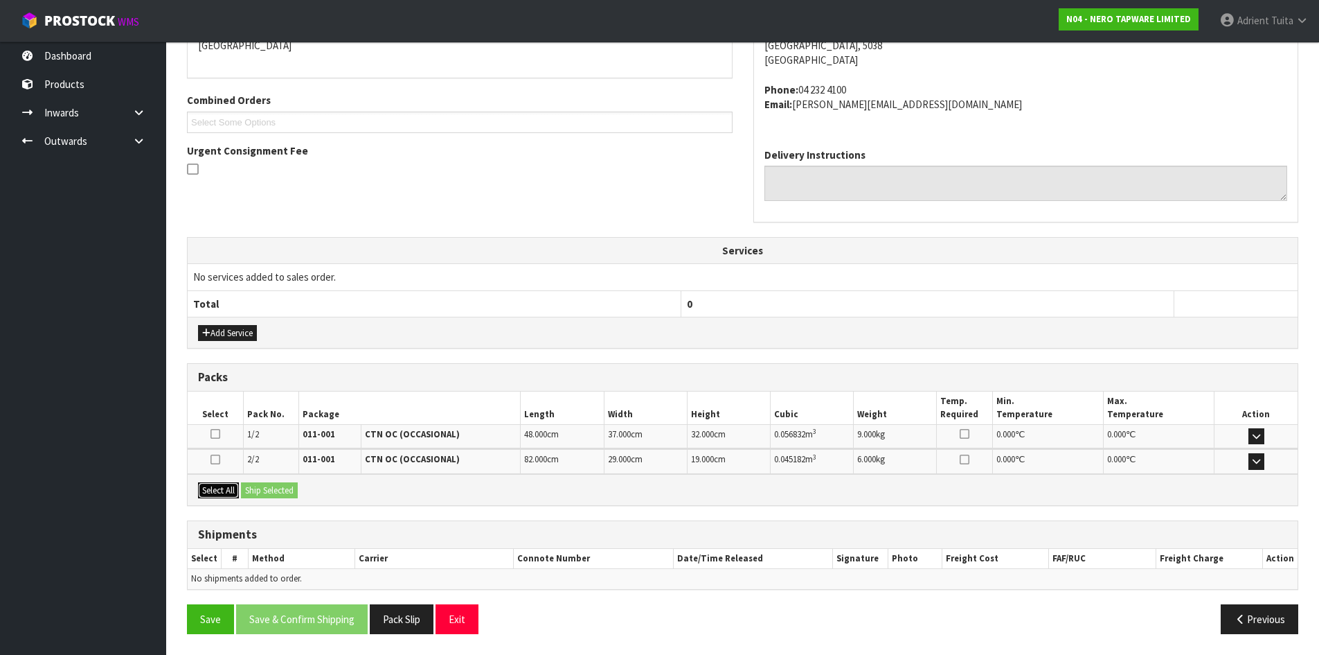
click at [241, 488] on div "Select All Ship Selected" at bounding box center [743, 489] width 1110 height 31
drag, startPoint x: 201, startPoint y: 501, endPoint x: 227, endPoint y: 492, distance: 27.8
click at [206, 498] on div "Select All Ship Selected" at bounding box center [743, 489] width 1110 height 31
click at [228, 491] on button "Select All" at bounding box center [218, 490] width 41 height 17
click at [278, 491] on button "Ship Selected" at bounding box center [269, 490] width 57 height 17
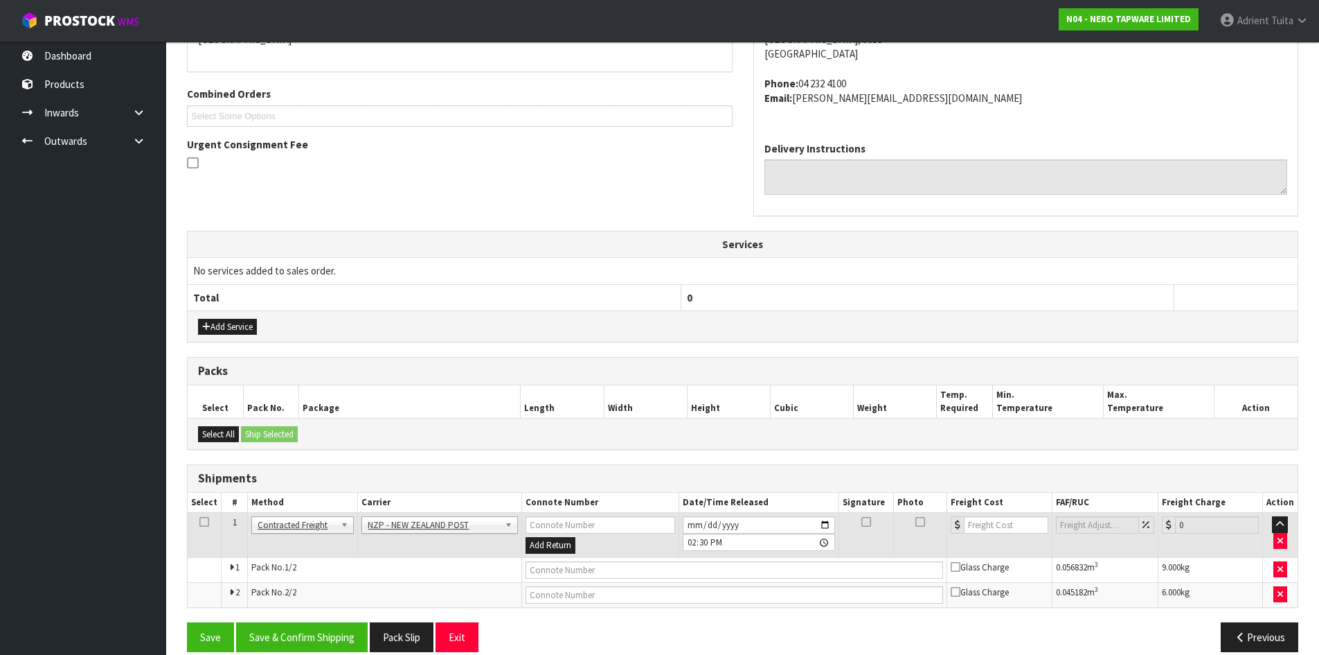
scroll to position [343, 0]
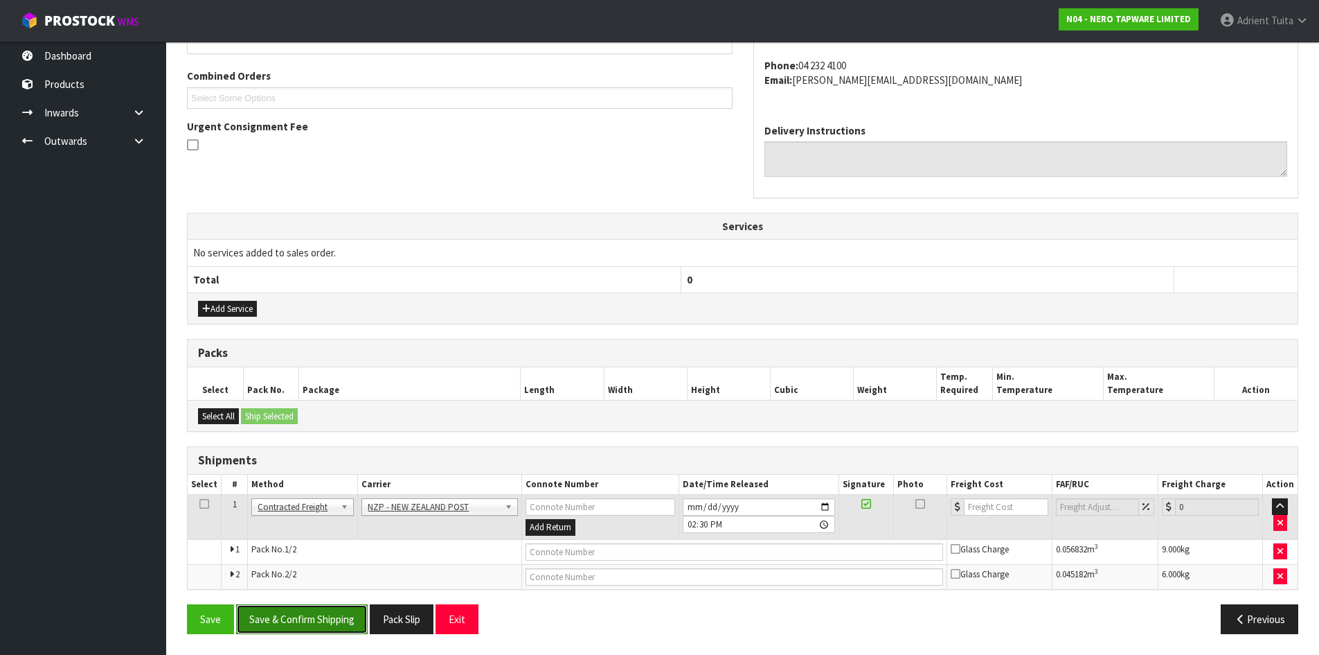
click at [321, 610] on button "Save & Confirm Shipping" at bounding box center [302, 619] width 132 height 30
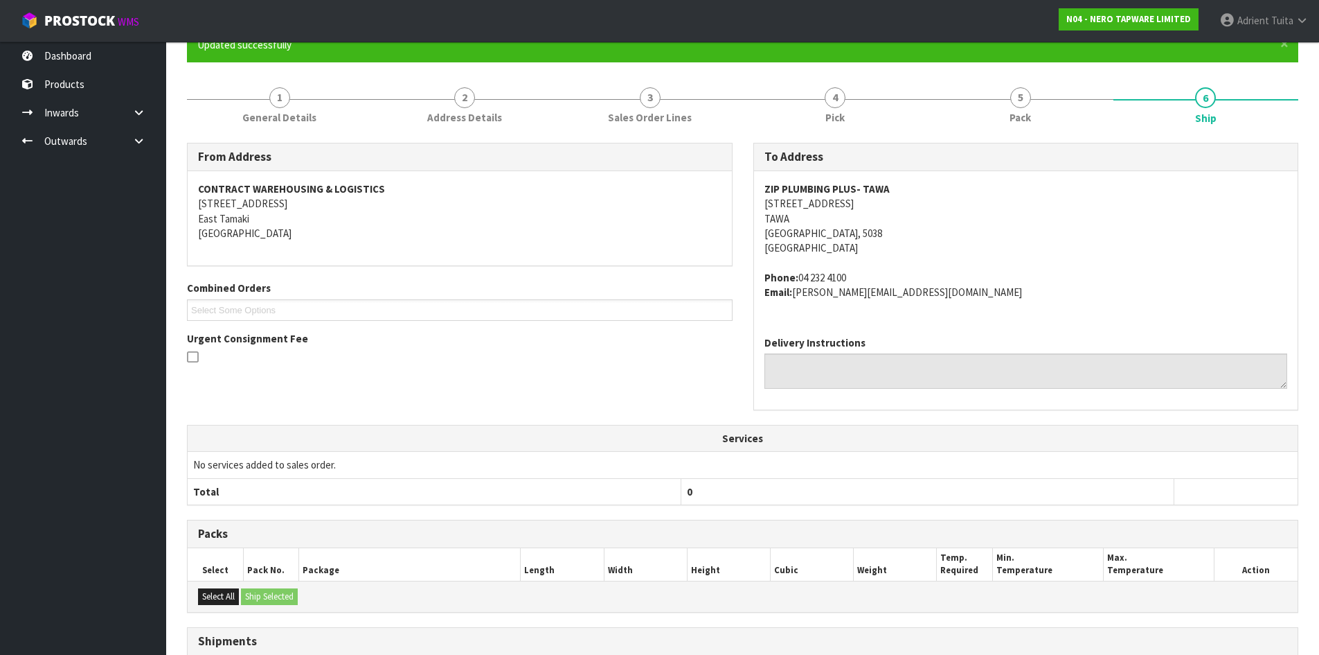
scroll to position [308, 0]
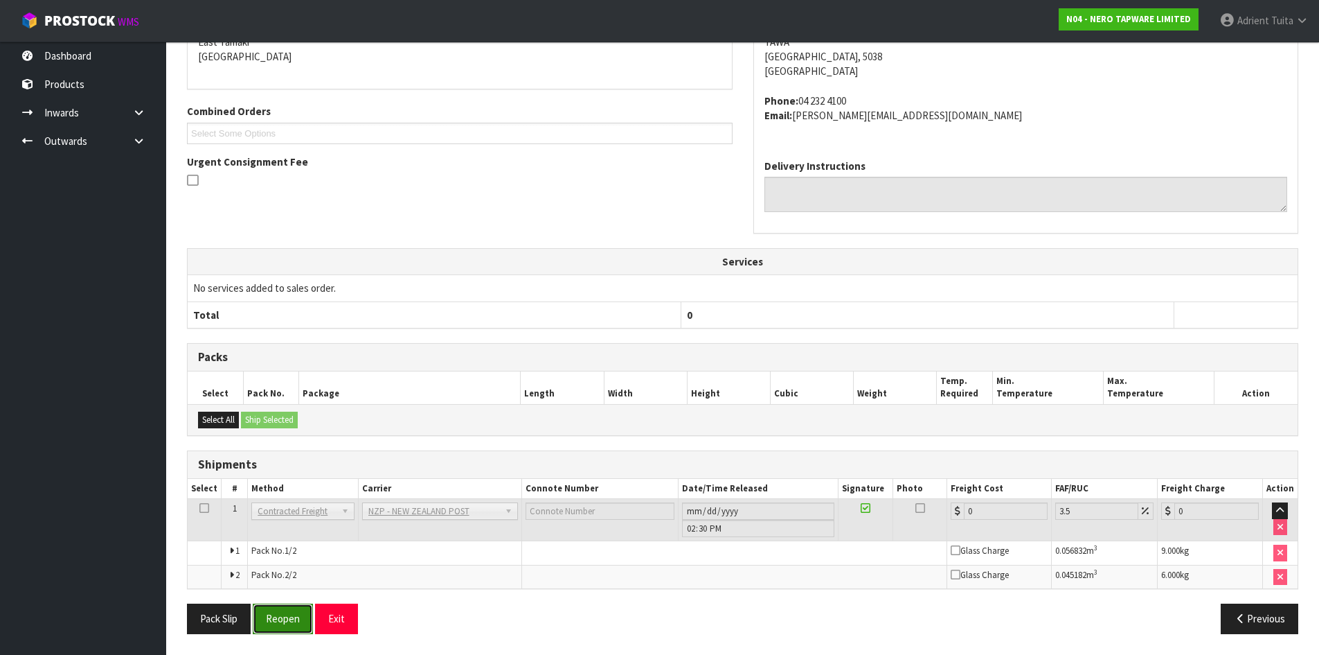
click at [266, 614] on button "Reopen" at bounding box center [283, 618] width 60 height 30
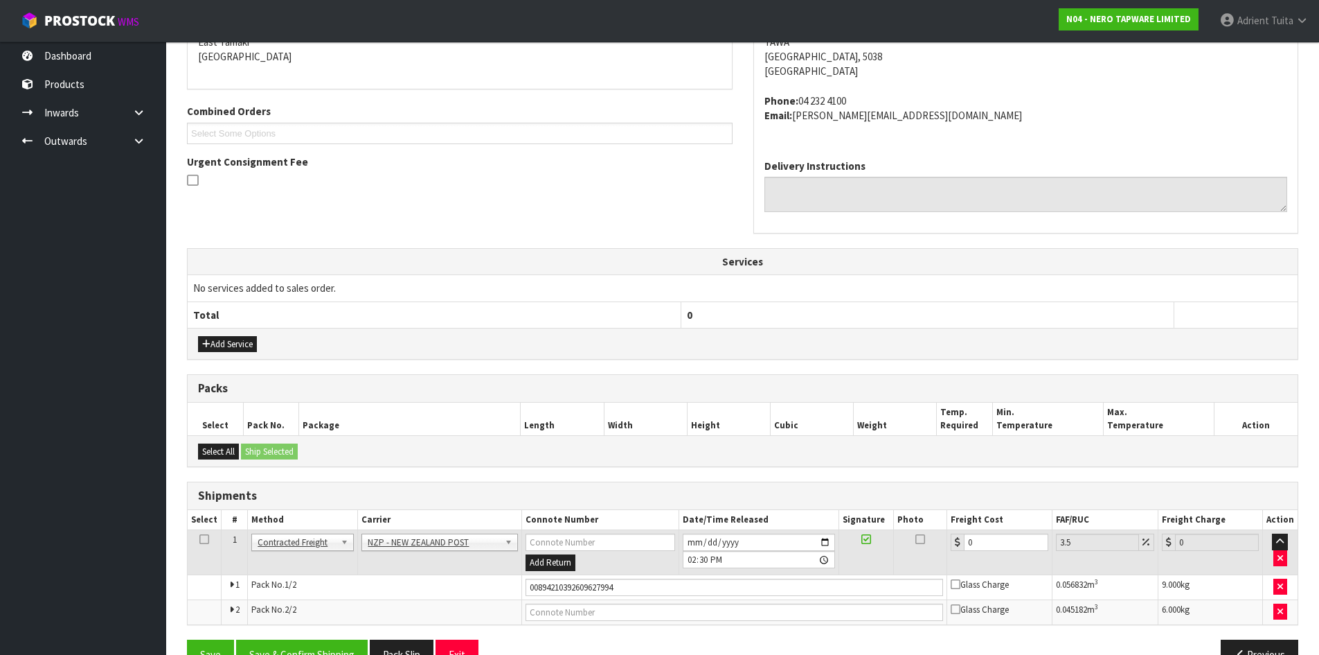
click at [993, 532] on td "0" at bounding box center [1000, 552] width 105 height 45
click at [1003, 557] on td "0" at bounding box center [1000, 552] width 105 height 45
click at [1003, 545] on input "0" at bounding box center [1006, 541] width 84 height 17
type input "1"
type input "1.03"
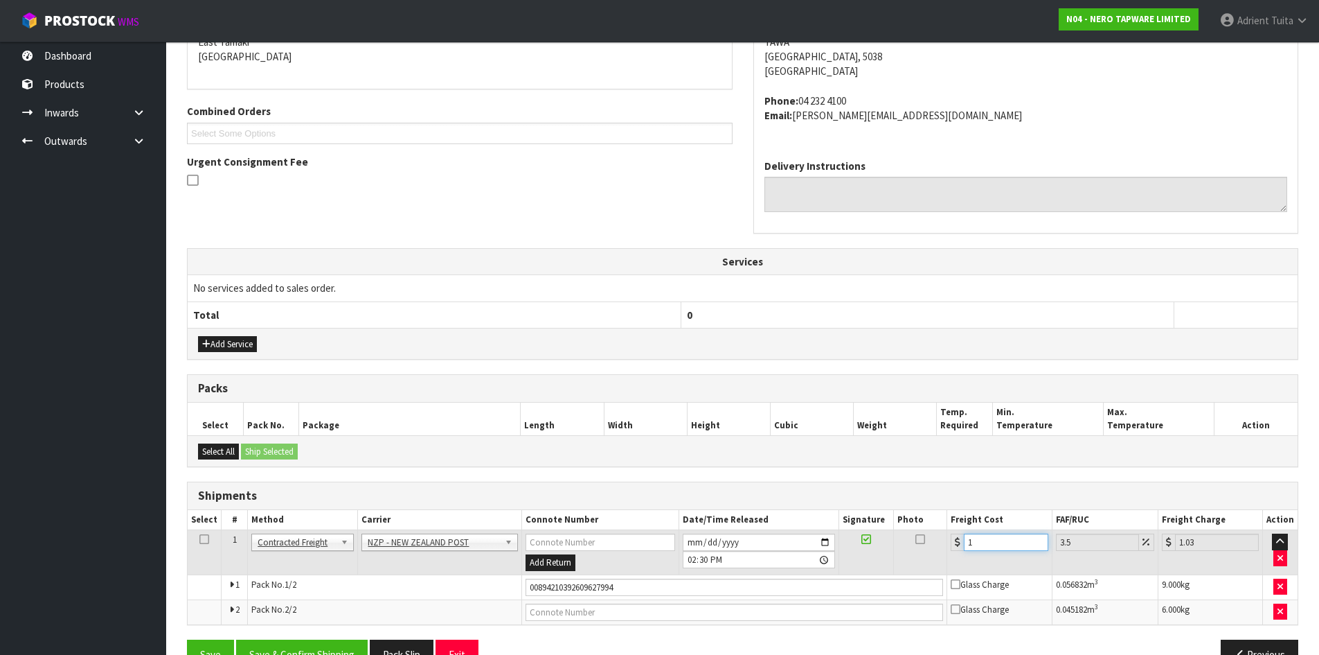
type input "18"
type input "18.63"
type input "18.5"
type input "19.15"
type input "18.52"
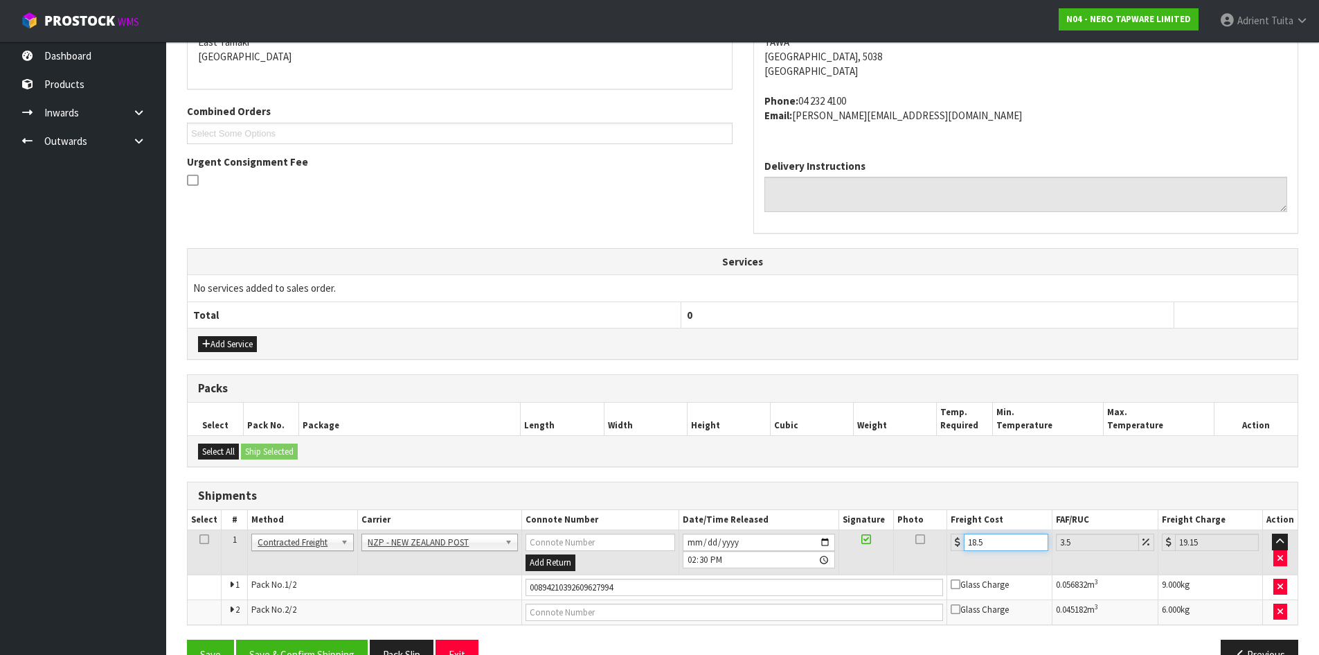
type input "19.17"
type input "18.52"
click at [637, 572] on td "Add Return" at bounding box center [600, 552] width 157 height 45
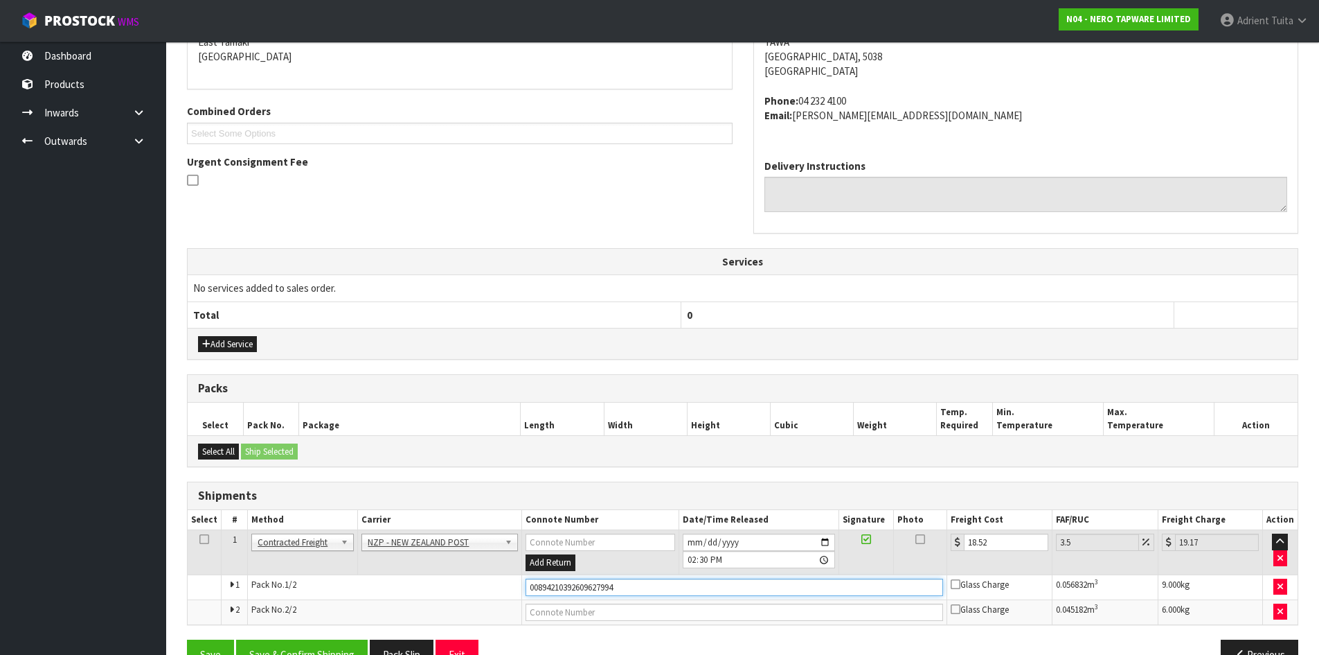
click at [639, 584] on input "00894210392609627994" at bounding box center [735, 586] width 418 height 17
click at [639, 585] on input "00894210392609627994" at bounding box center [735, 586] width 418 height 17
type input "00894210392609638303"
click at [187, 639] on button "Save" at bounding box center [210, 654] width 47 height 30
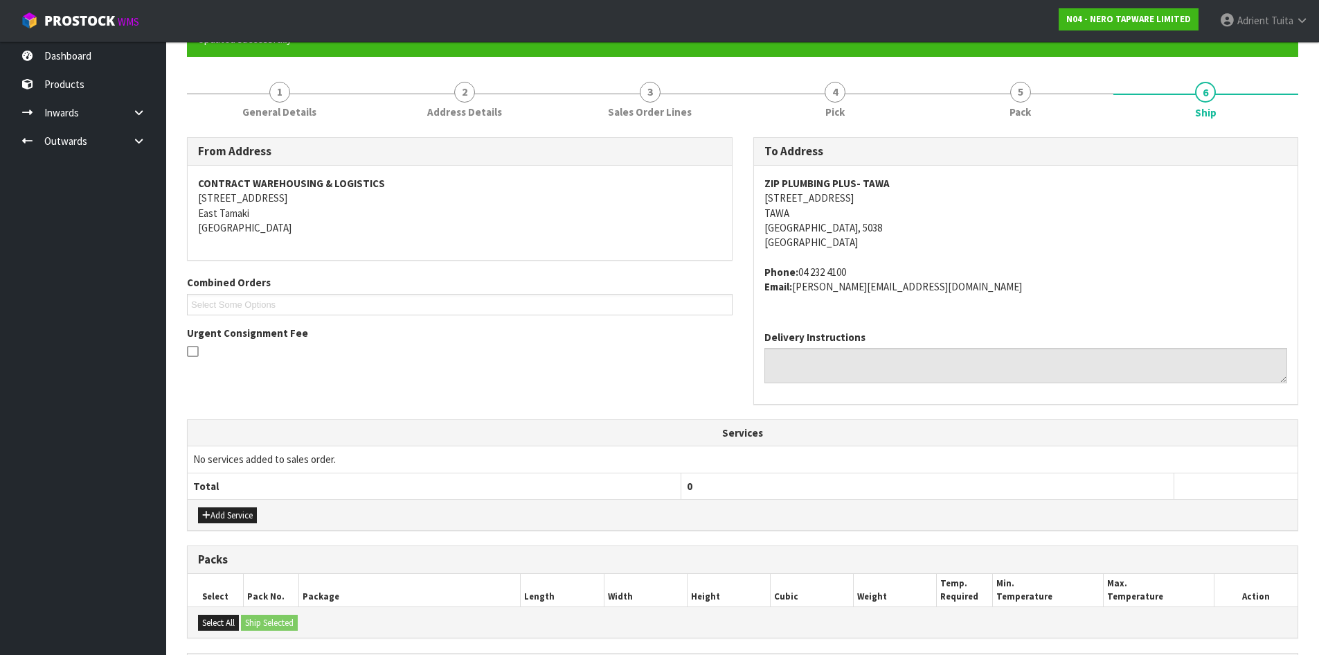
scroll to position [343, 0]
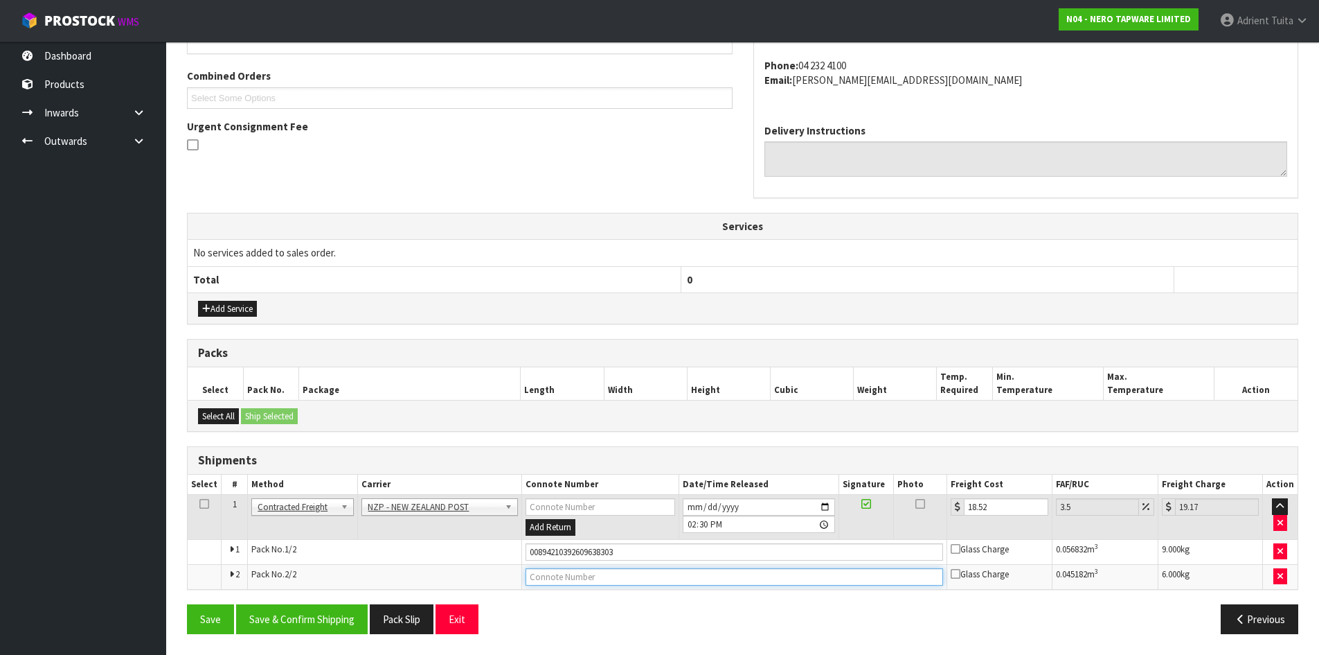
click at [648, 572] on input "text" at bounding box center [735, 576] width 418 height 17
type input "00894210392609638297"
click at [187, 604] on button "Save" at bounding box center [210, 619] width 47 height 30
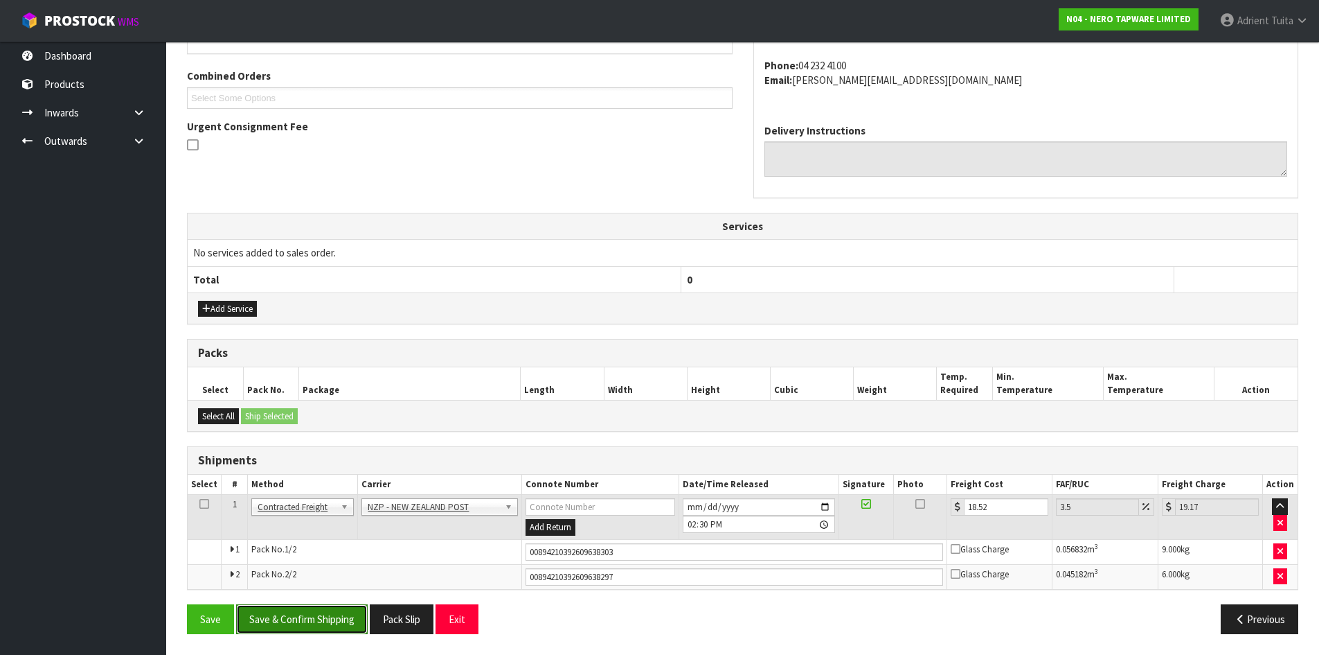
click at [314, 613] on button "Save & Confirm Shipping" at bounding box center [302, 619] width 132 height 30
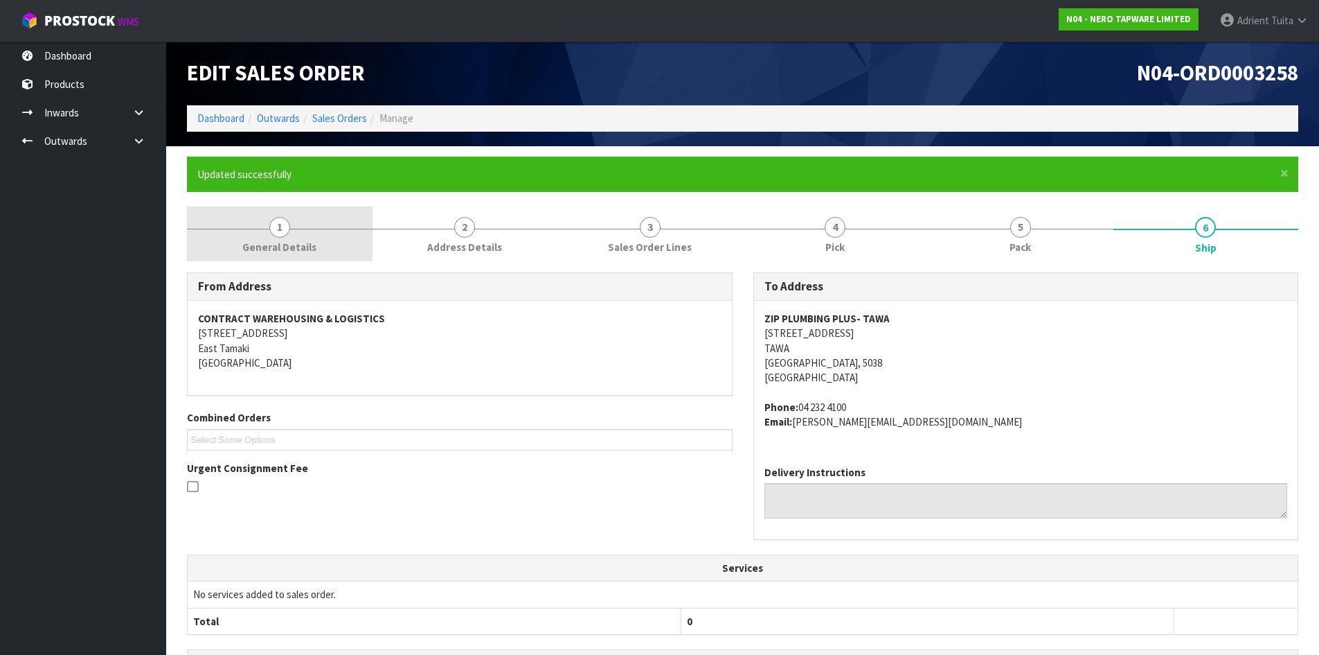
scroll to position [0, 0]
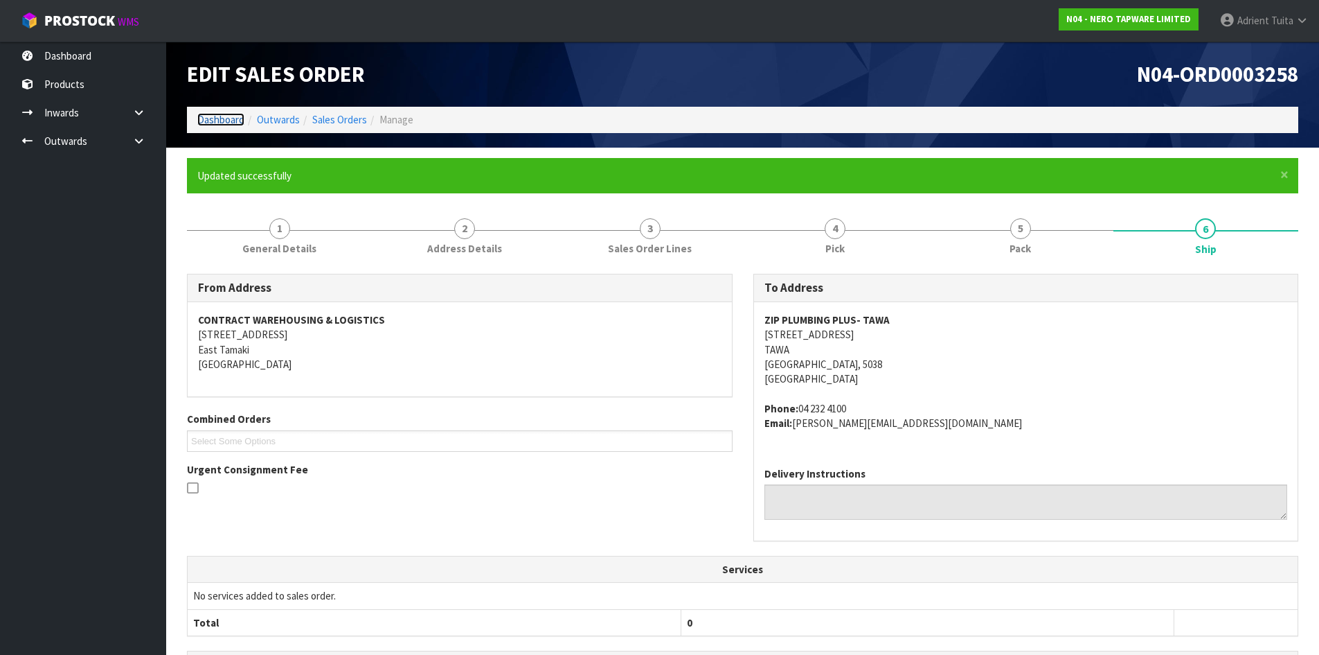
click at [216, 119] on link "Dashboard" at bounding box center [220, 119] width 47 height 13
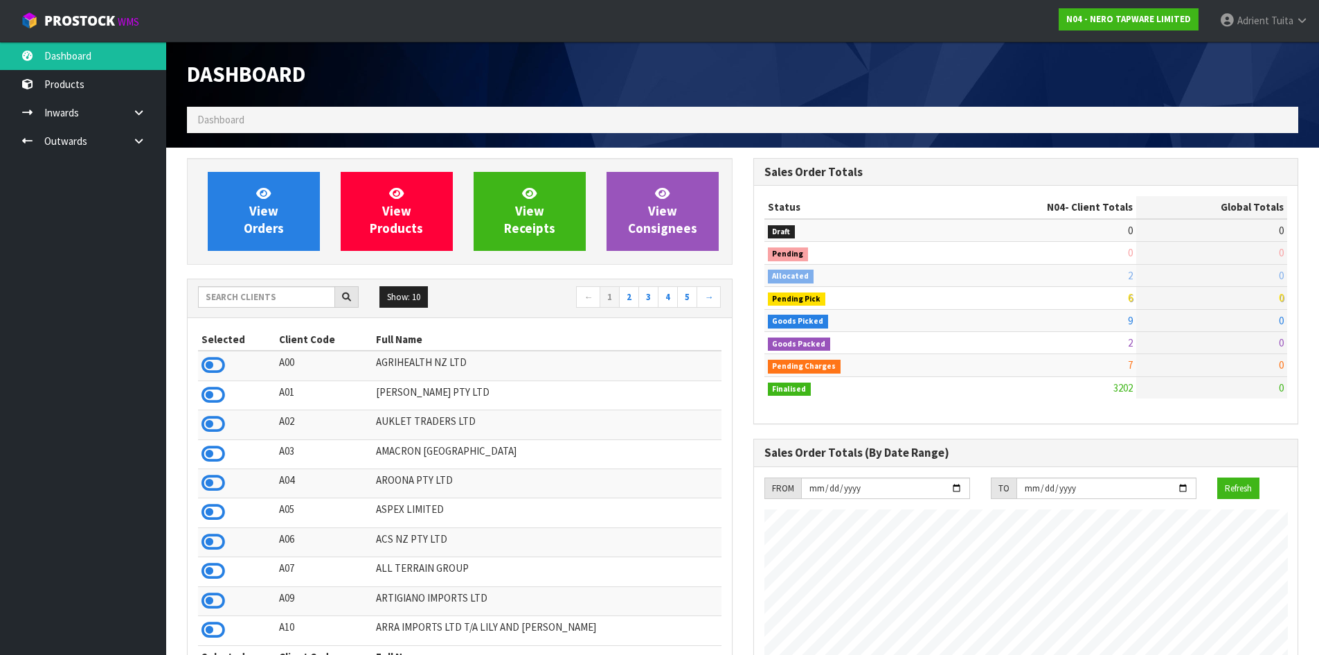
scroll to position [1079, 566]
click at [226, 211] on link "View Orders" at bounding box center [264, 211] width 112 height 79
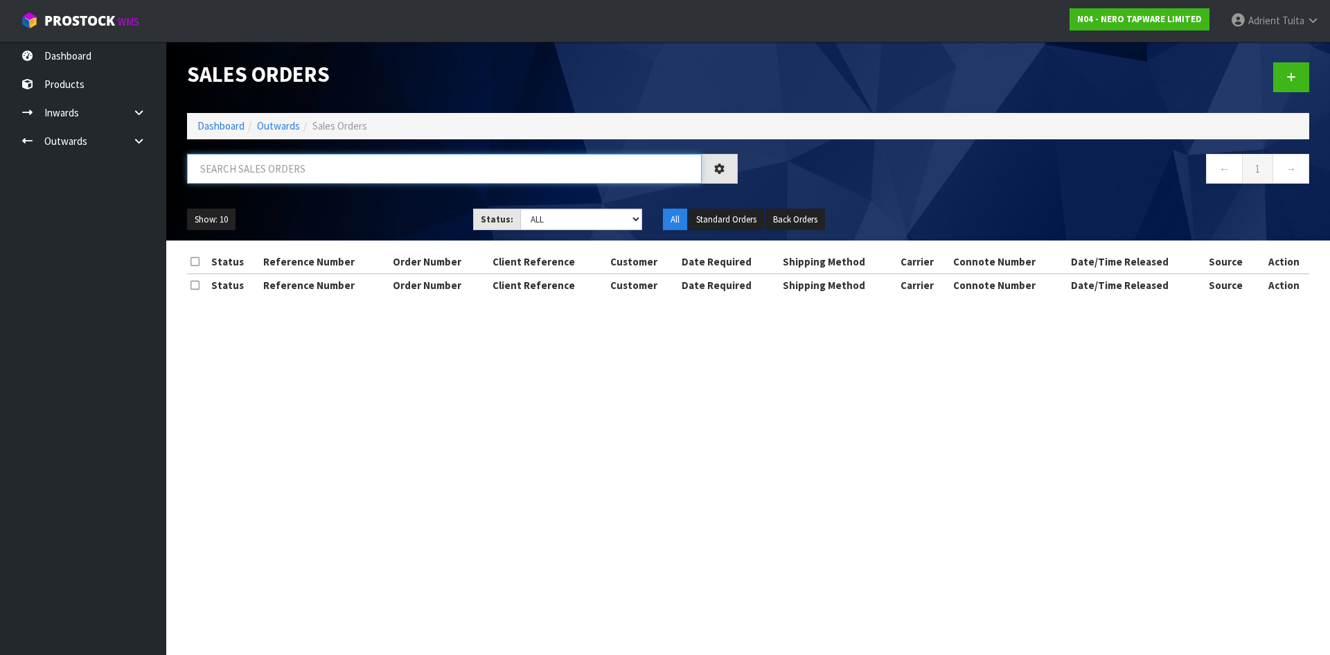
click at [251, 178] on input "text" at bounding box center [444, 169] width 515 height 30
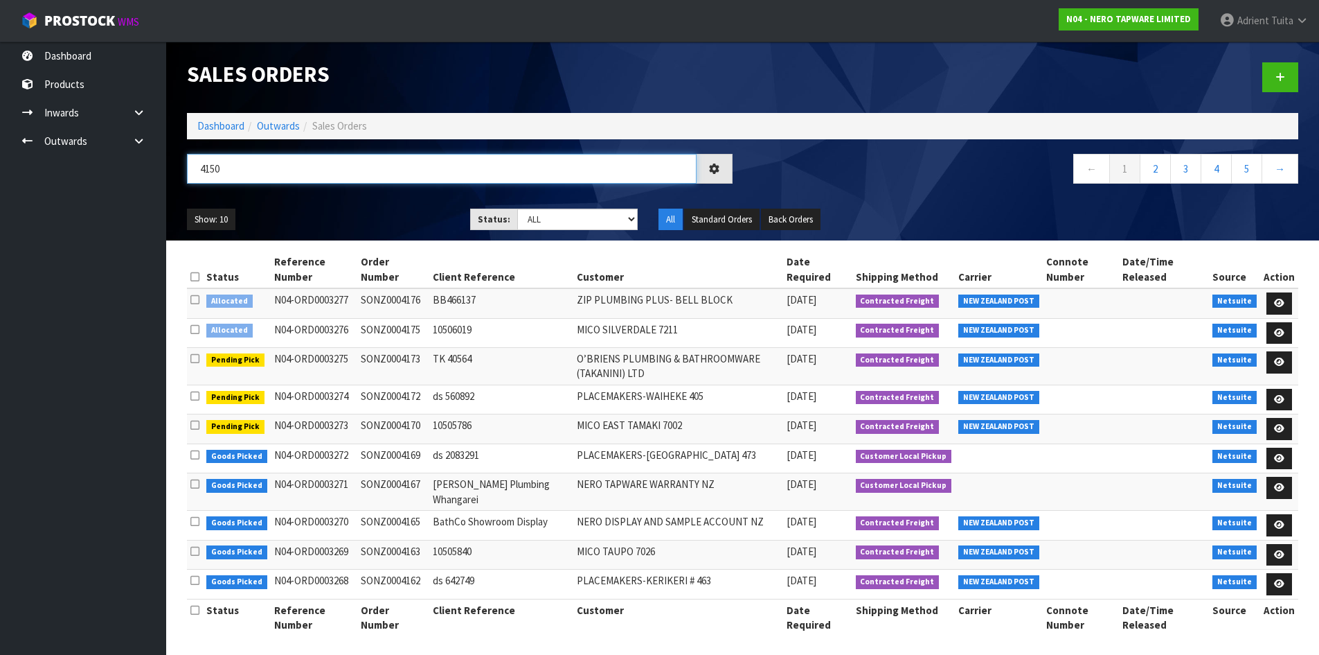
type input "4150"
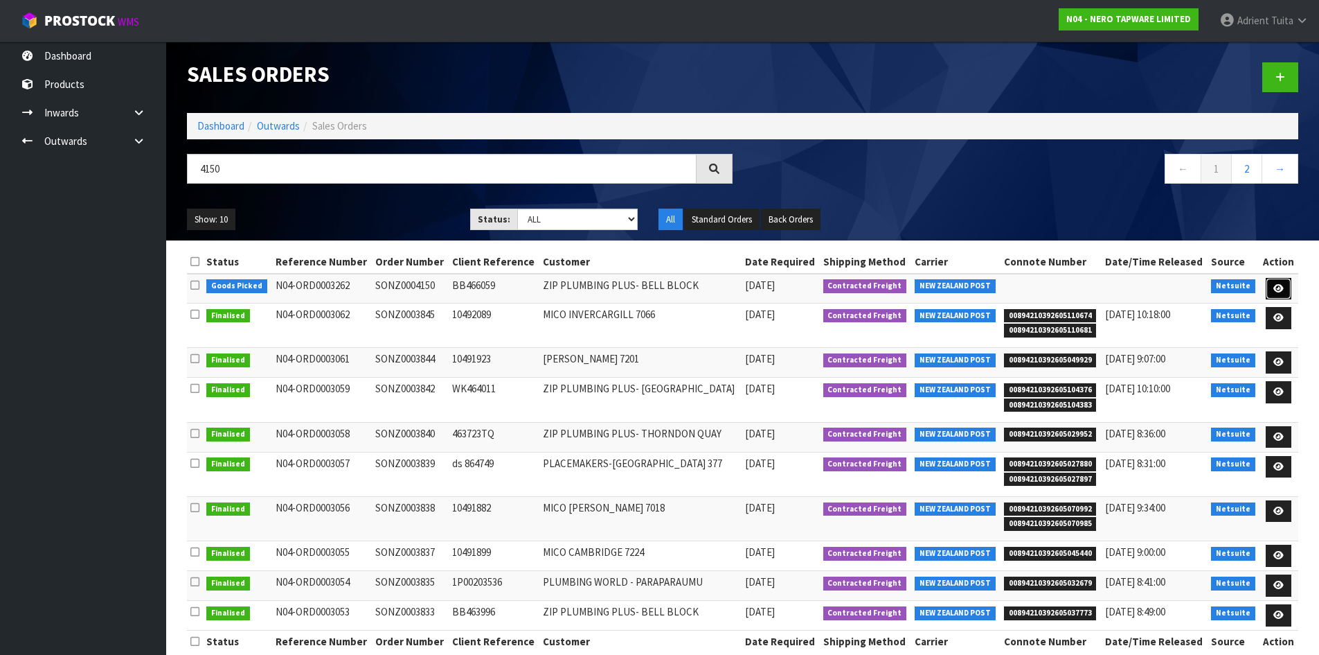
click at [1281, 292] on icon at bounding box center [1279, 288] width 10 height 9
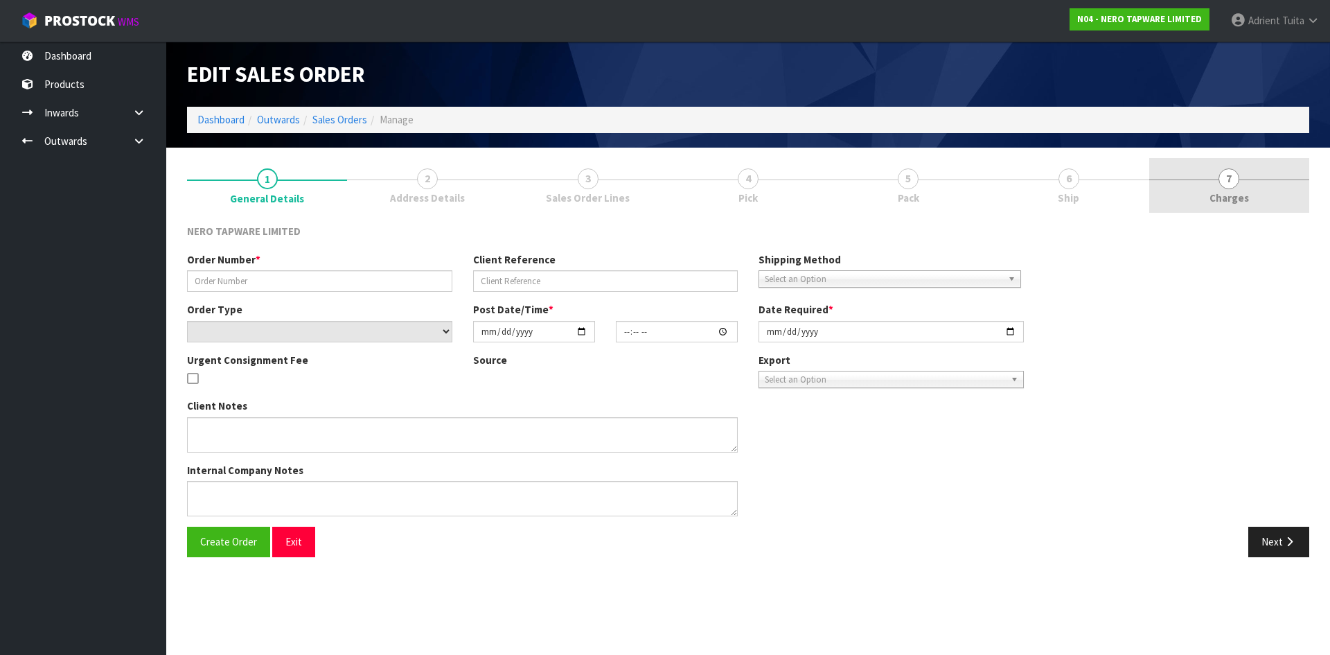
type input "SONZ0004150"
type input "BB466059"
select select "number:0"
type input "[DATE]"
type input "11:45:13.000"
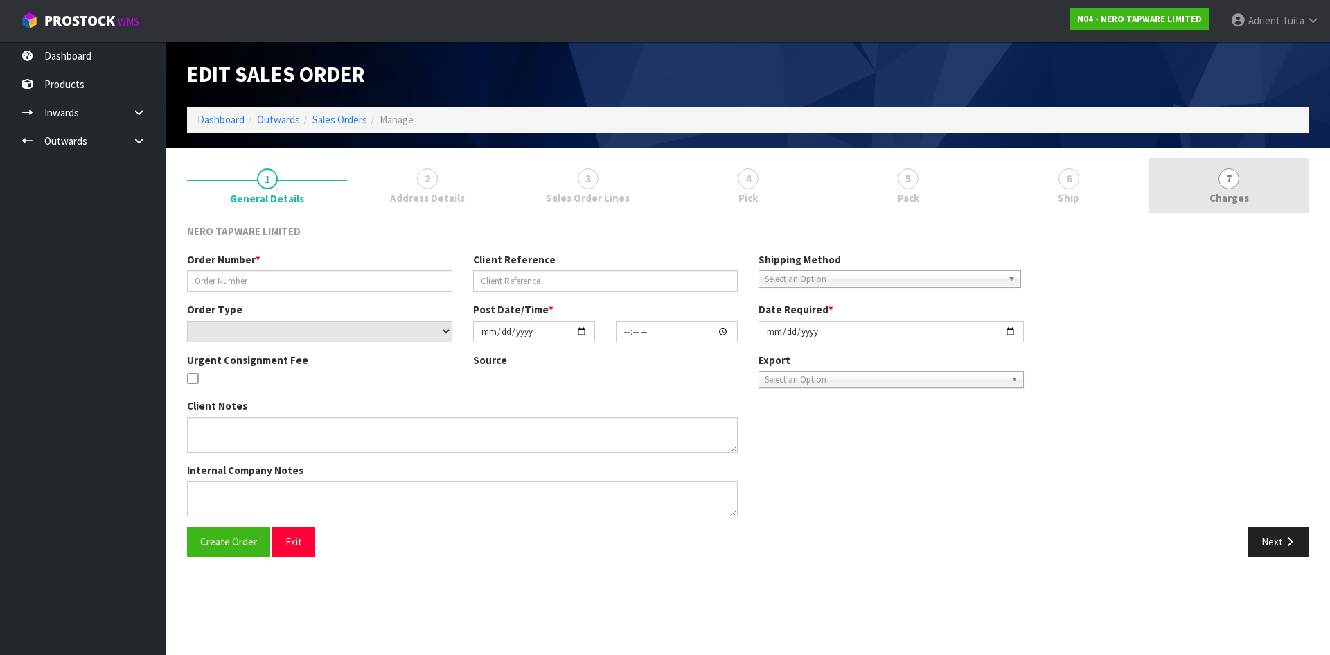
type input "[DATE]"
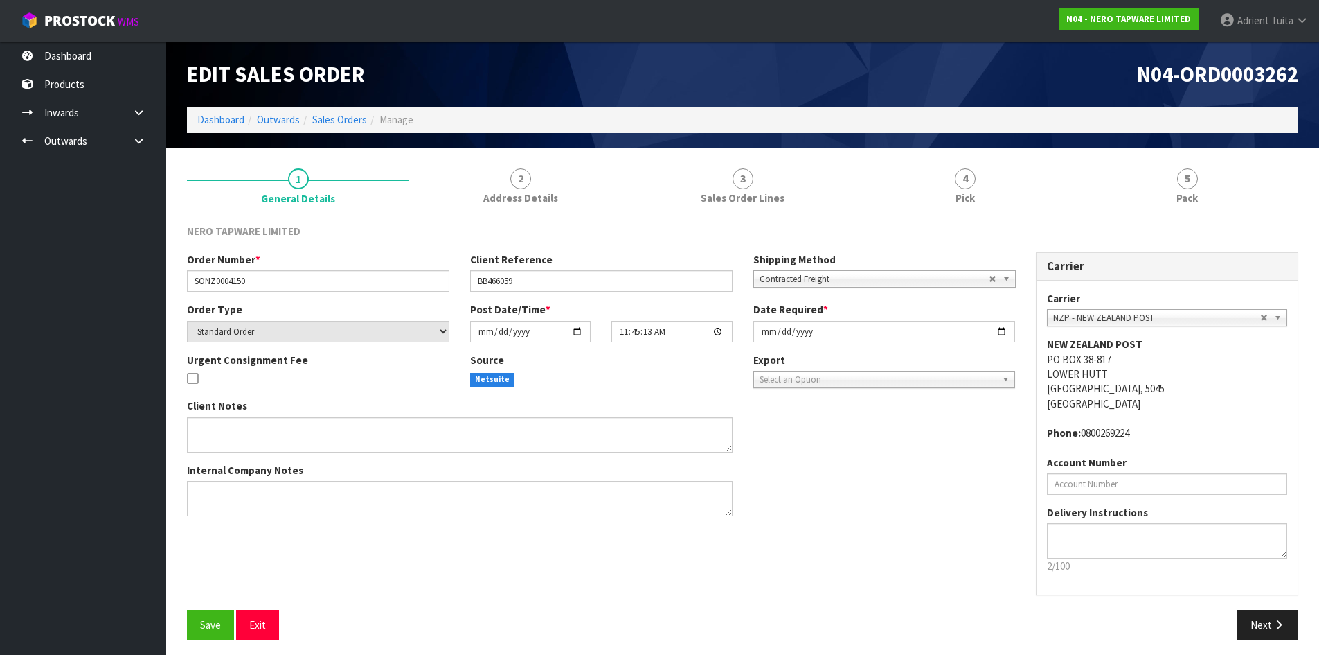
click at [1215, 193] on link "5 Pack" at bounding box center [1187, 185] width 222 height 55
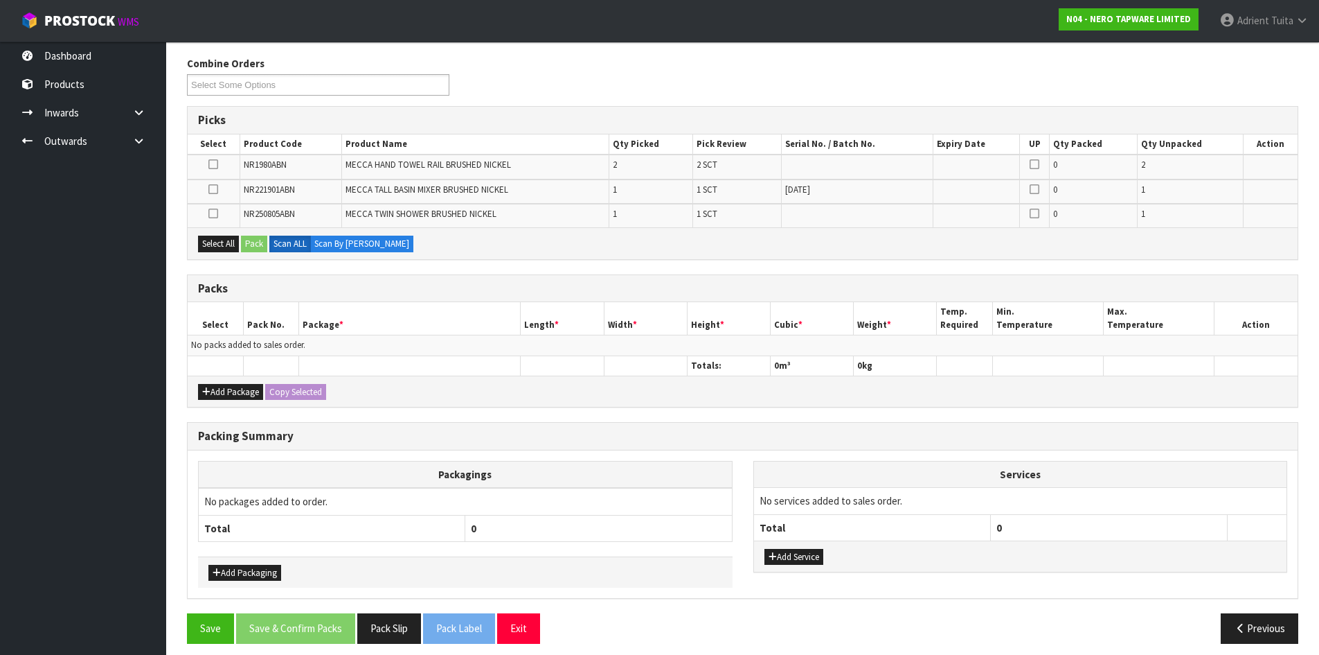
scroll to position [177, 0]
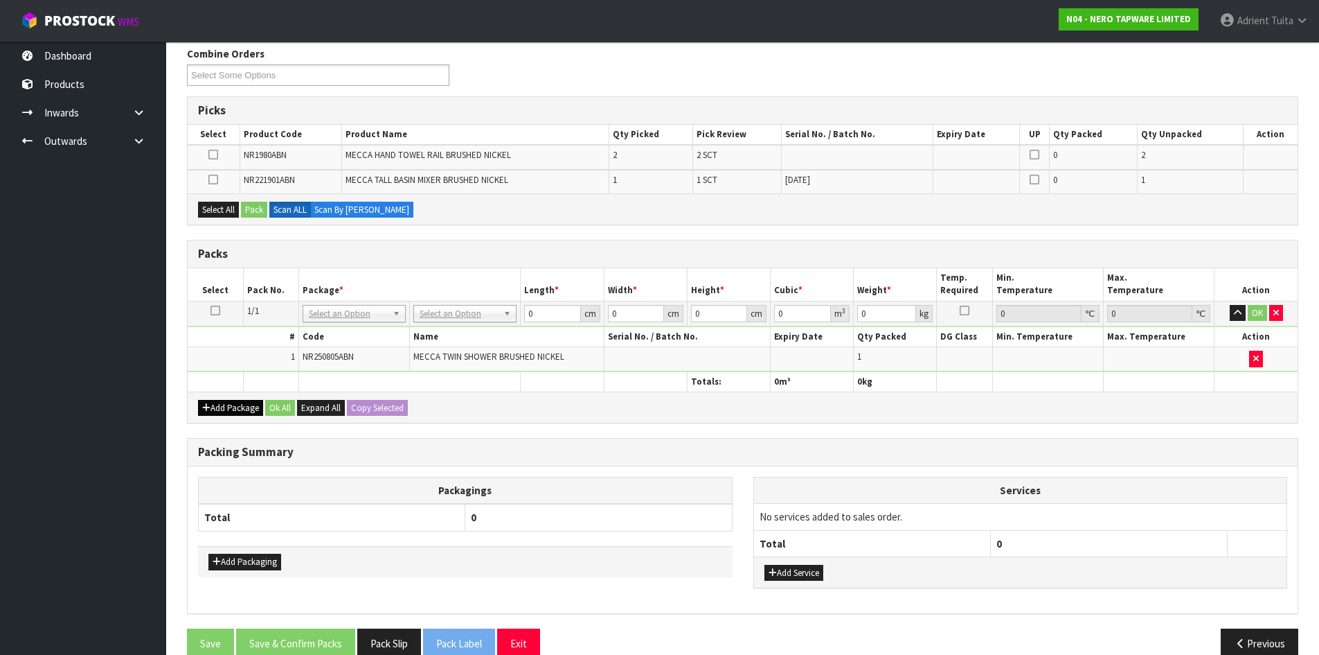
drag, startPoint x: 218, startPoint y: 386, endPoint x: 214, endPoint y: 402, distance: 17.1
click at [217, 398] on div "Packs Select Pack No. Package * Length * Width * Height * Cubic * Weight * Temp…" at bounding box center [743, 332] width 1112 height 184
click at [214, 402] on button "Add Package" at bounding box center [230, 408] width 65 height 17
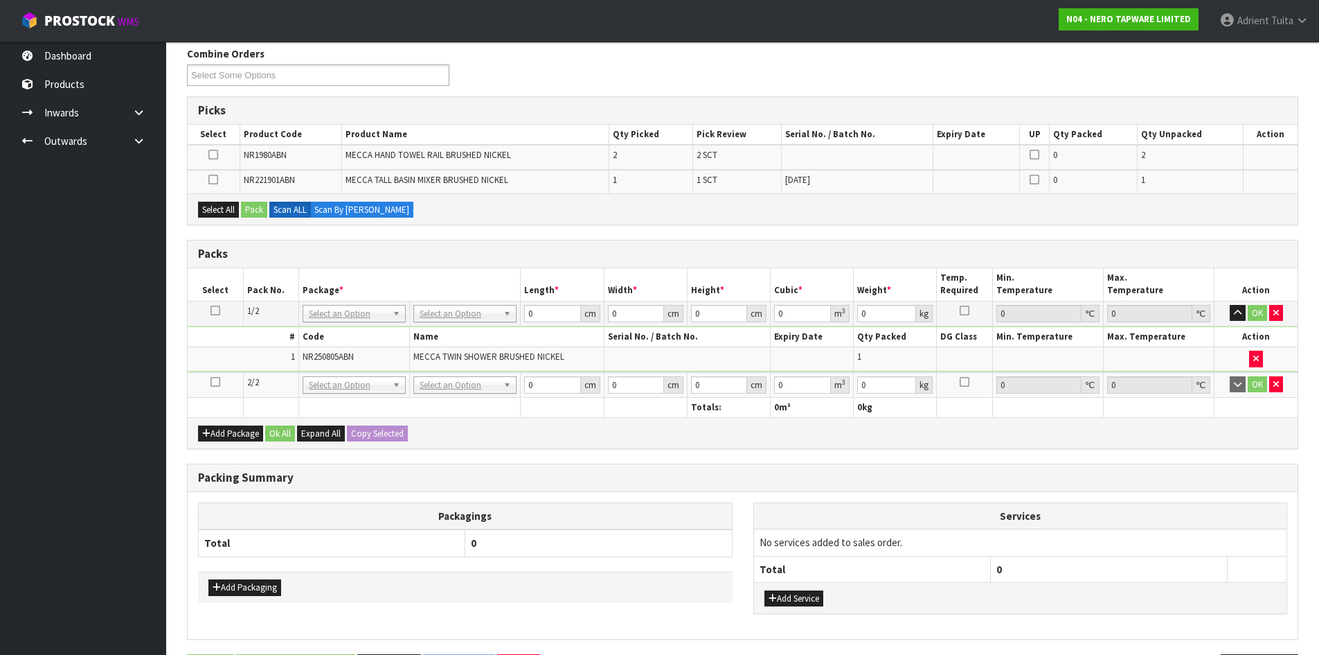
click at [212, 382] on icon at bounding box center [216, 382] width 10 height 1
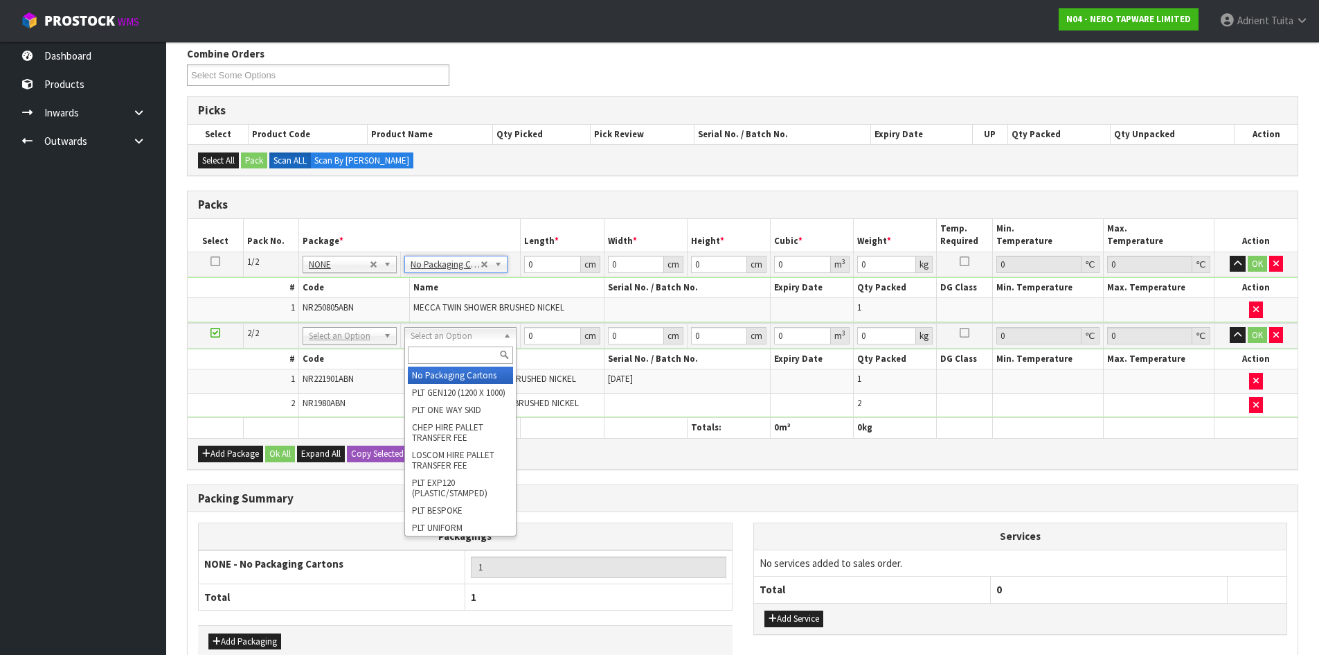
drag, startPoint x: 435, startPoint y: 338, endPoint x: 431, endPoint y: 358, distance: 20.5
click at [431, 358] on input "text" at bounding box center [460, 354] width 105 height 17
type input "CTN5"
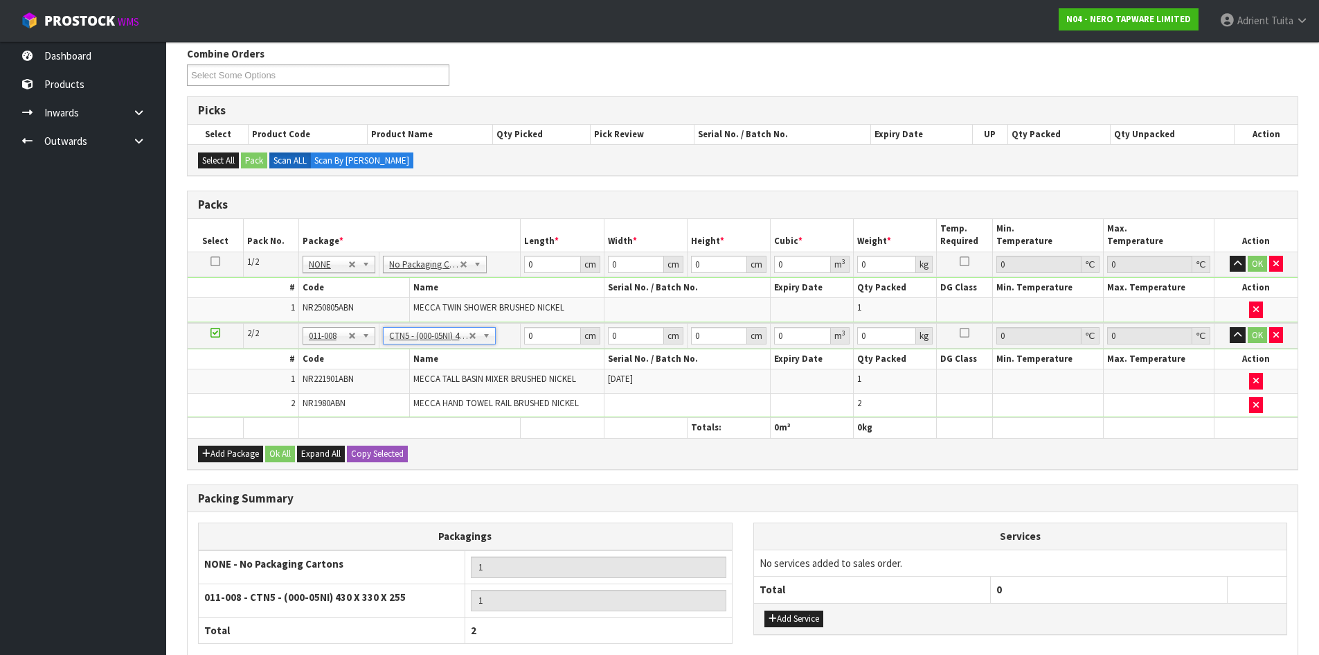
type input "43"
type input "33"
type input "25.5"
type input "0.036185"
type input "3.6"
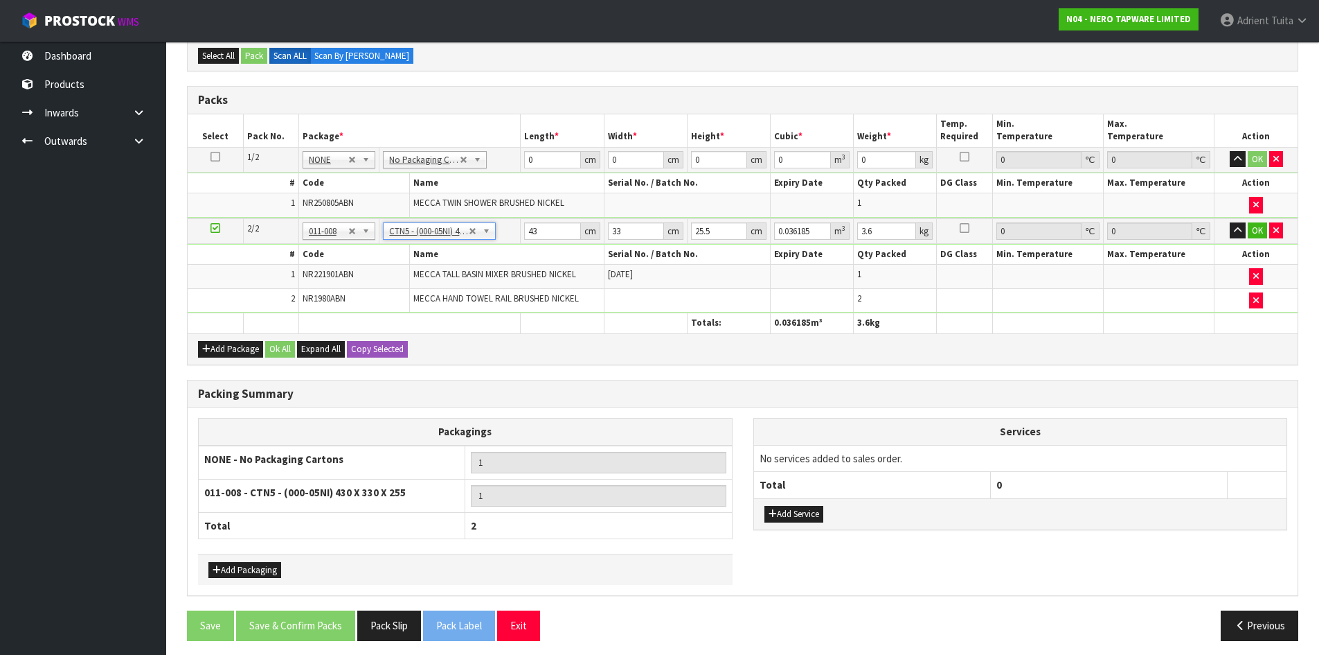
scroll to position [289, 0]
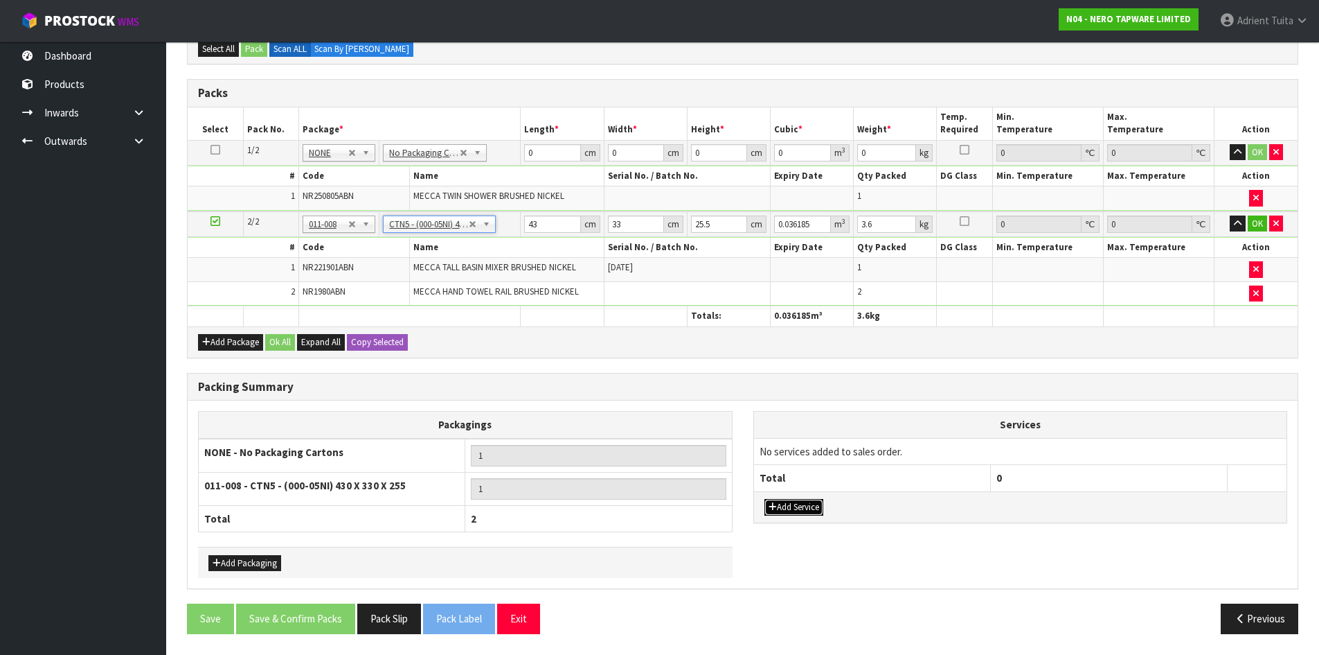
click at [817, 509] on button "Add Service" at bounding box center [794, 507] width 59 height 17
drag, startPoint x: 809, startPoint y: 450, endPoint x: 809, endPoint y: 464, distance: 14.5
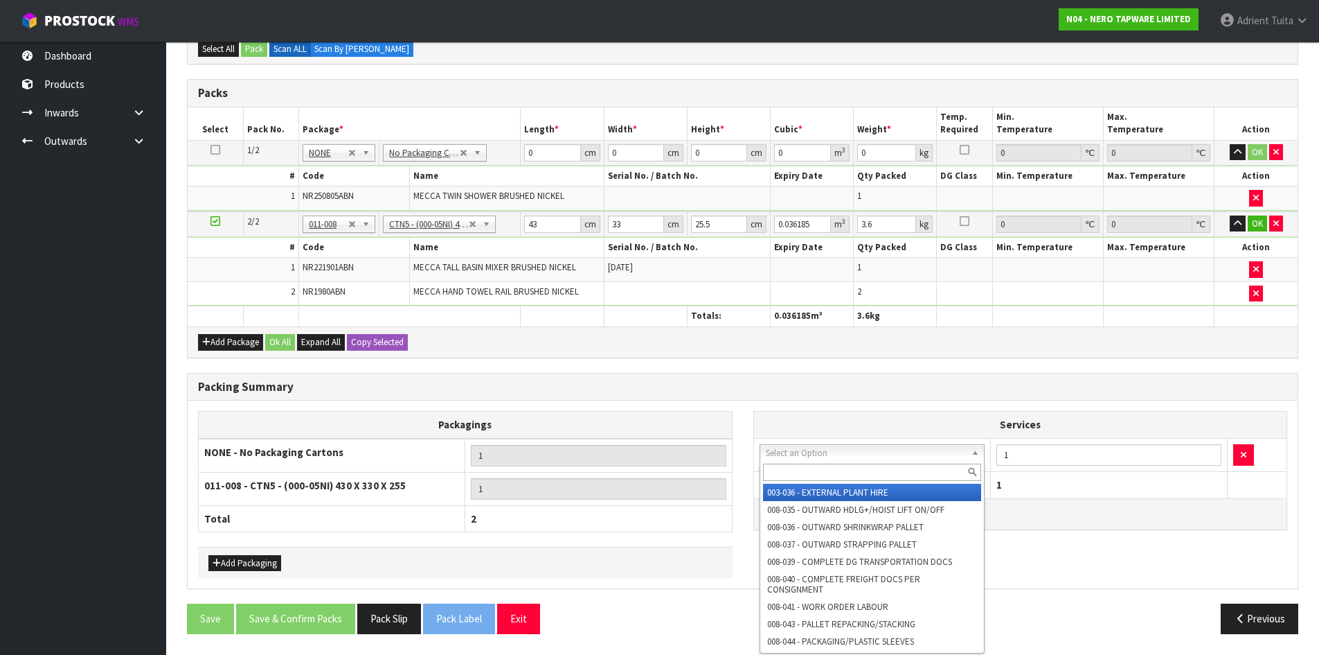
click at [809, 465] on input "text" at bounding box center [872, 471] width 219 height 17
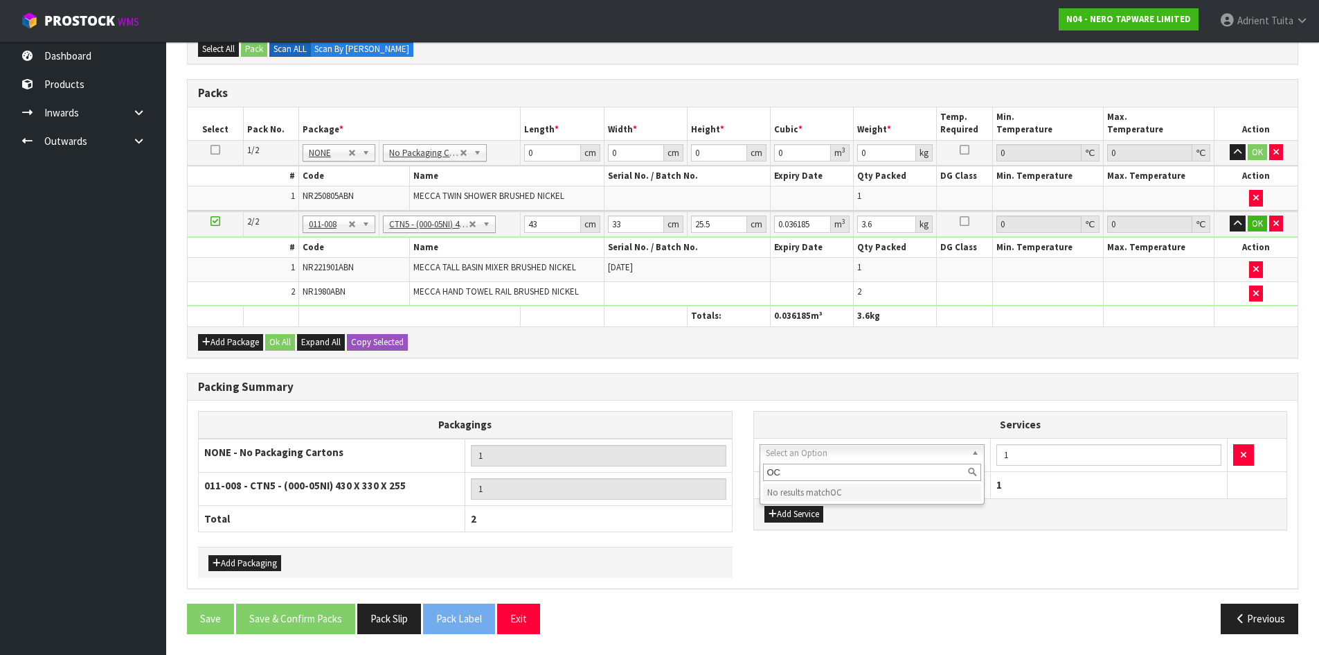
type input "O"
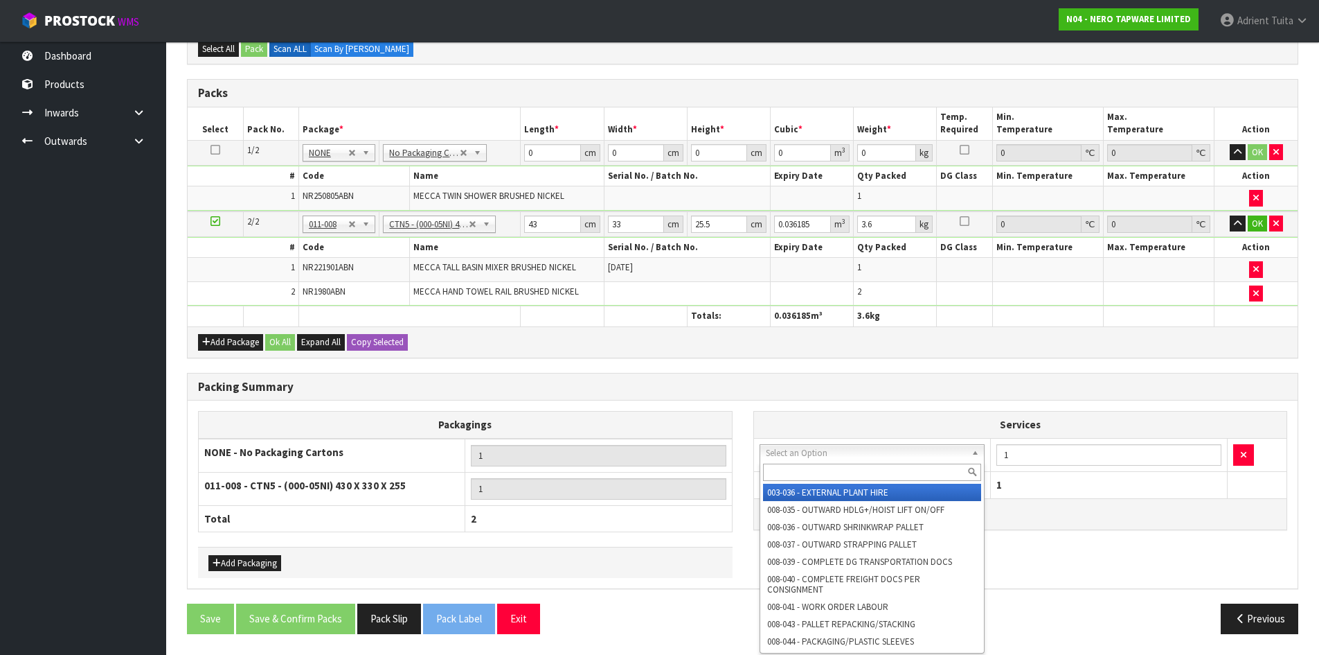
type input "O"
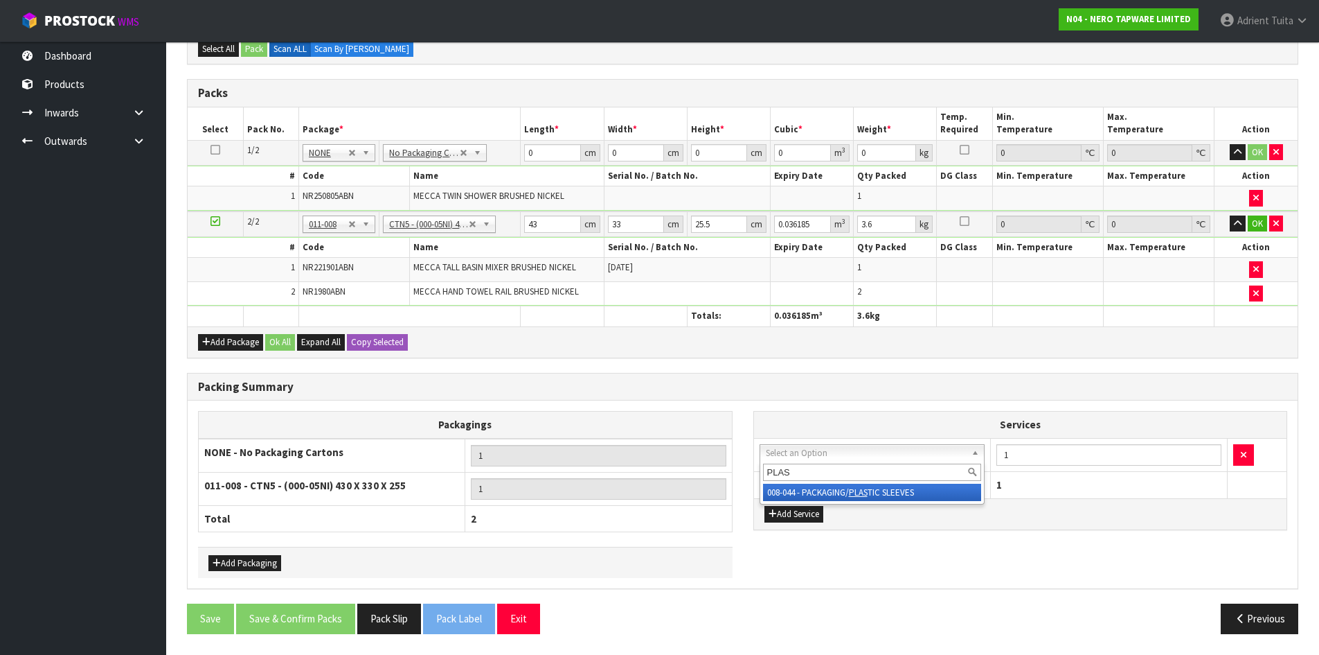
type input "PLAS"
